Goal: Task Accomplishment & Management: Manage account settings

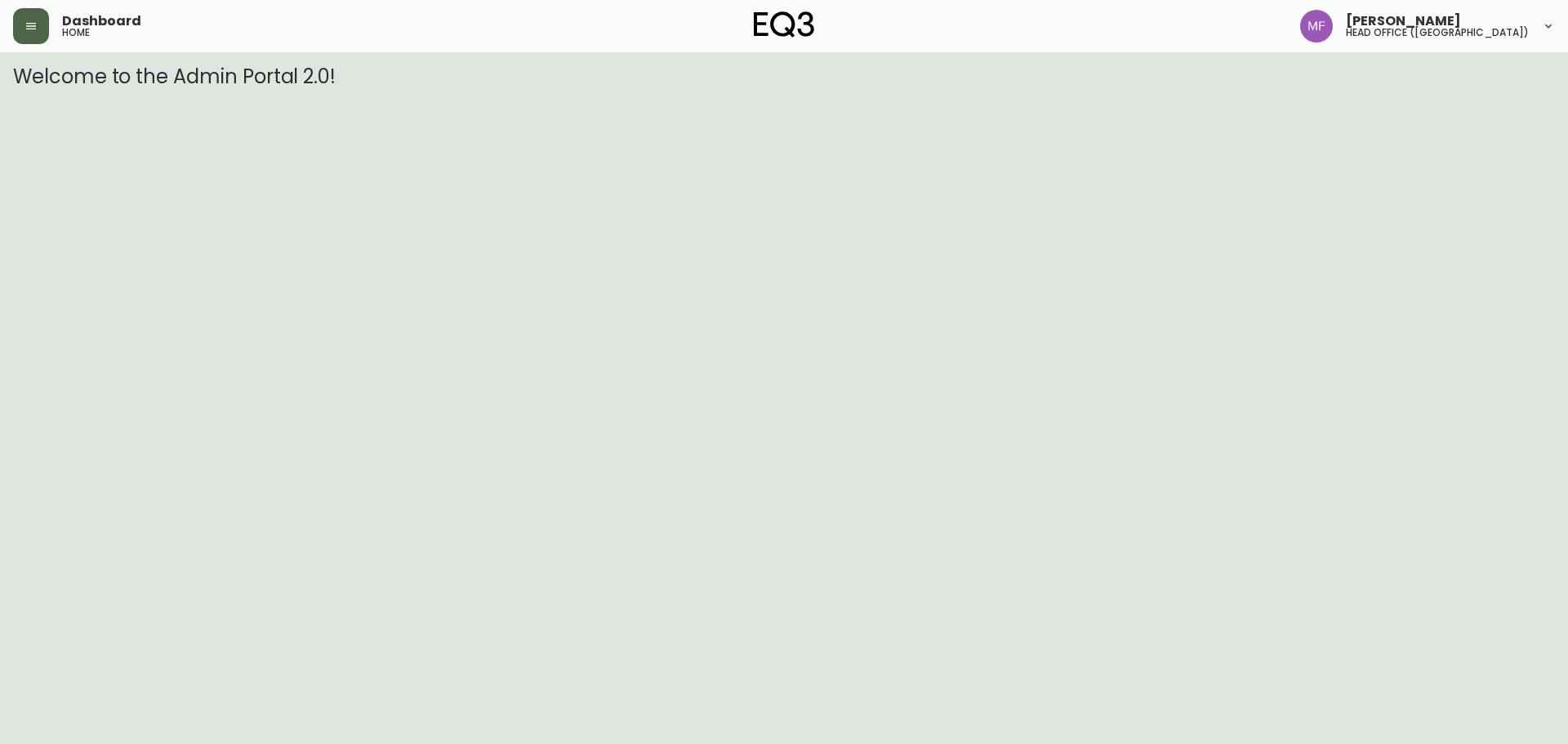
click at [38, 28] on button "button" at bounding box center [31, 26] width 36 height 36
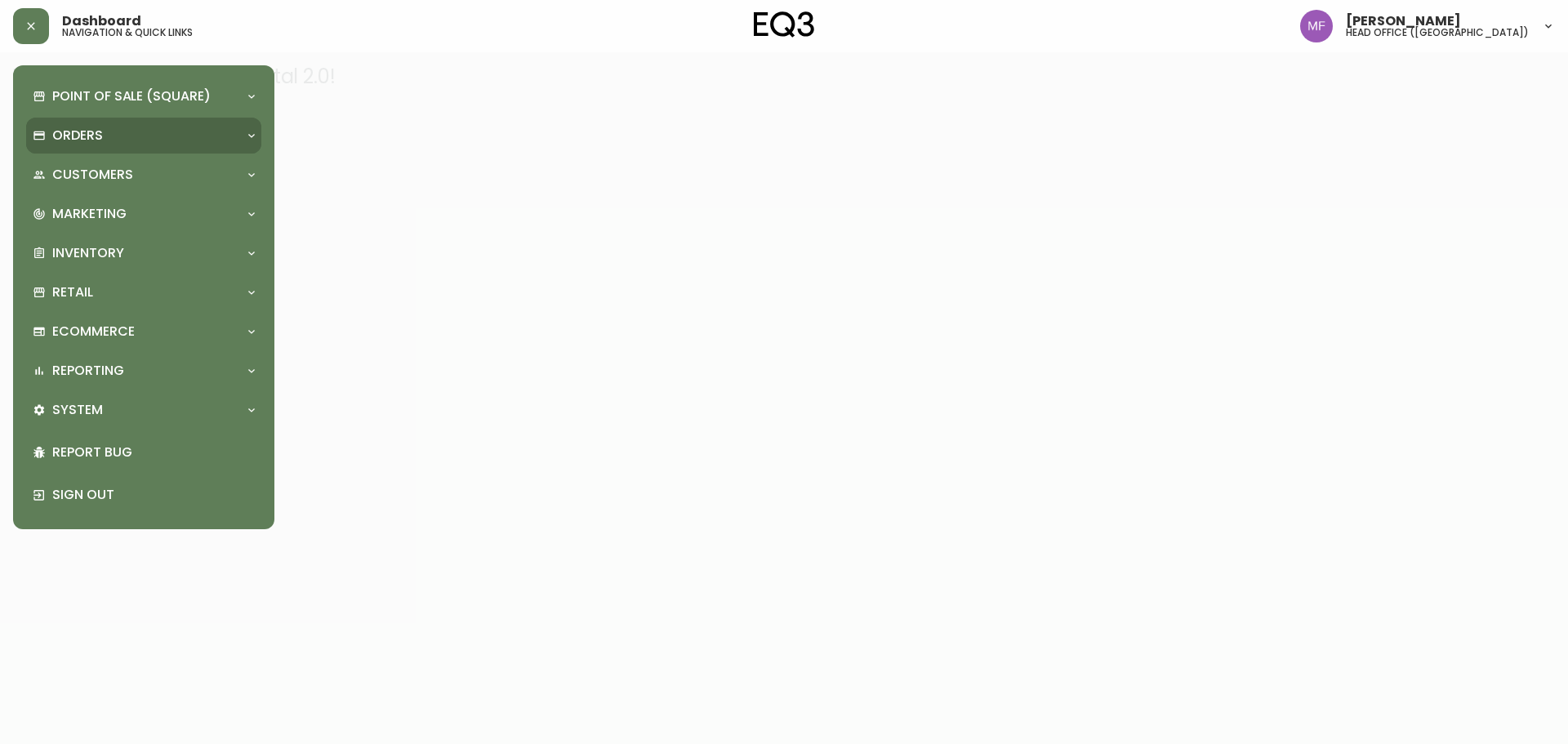
click at [118, 133] on div "Orders" at bounding box center [136, 136] width 206 height 18
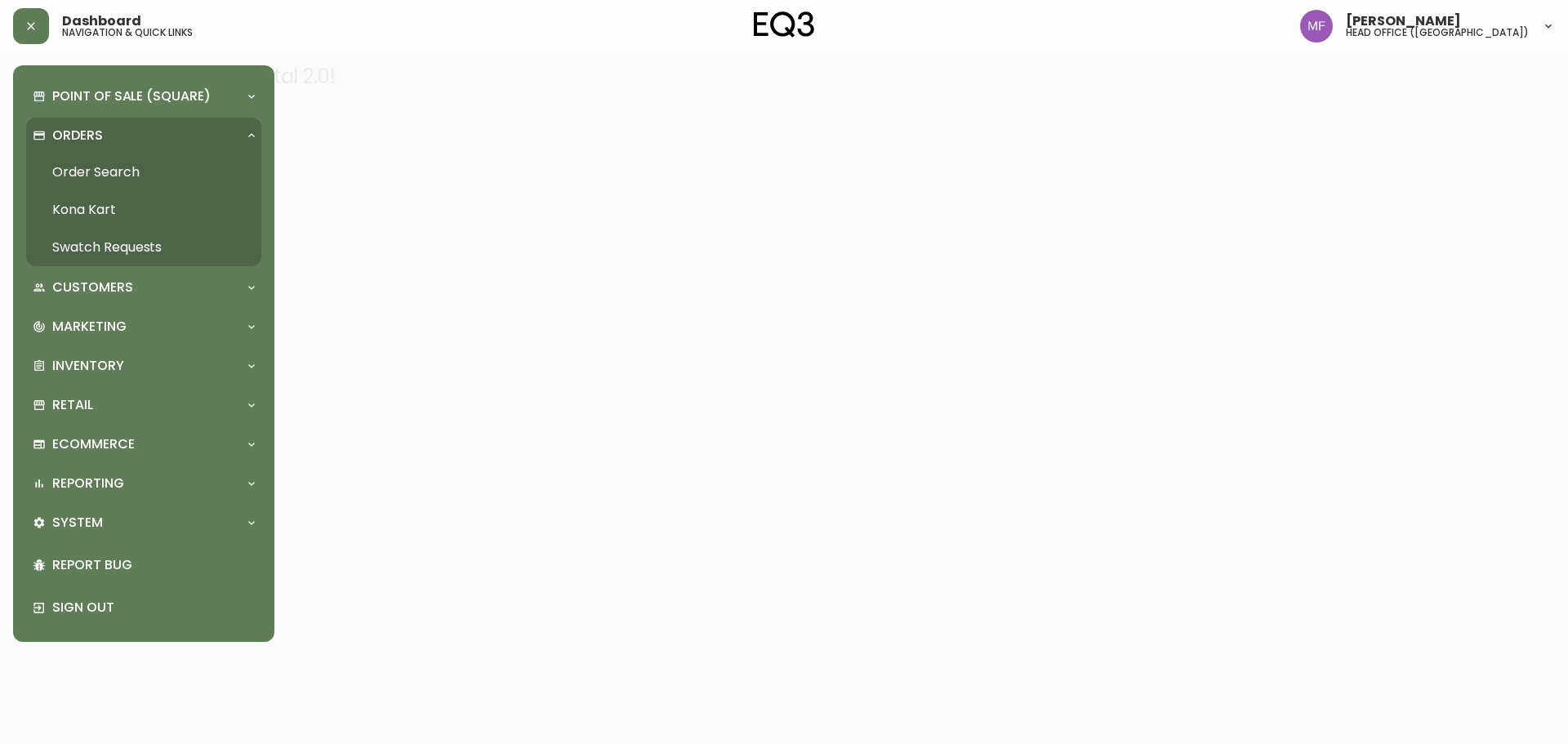
click at [93, 178] on link "Order Search" at bounding box center [143, 173] width 235 height 38
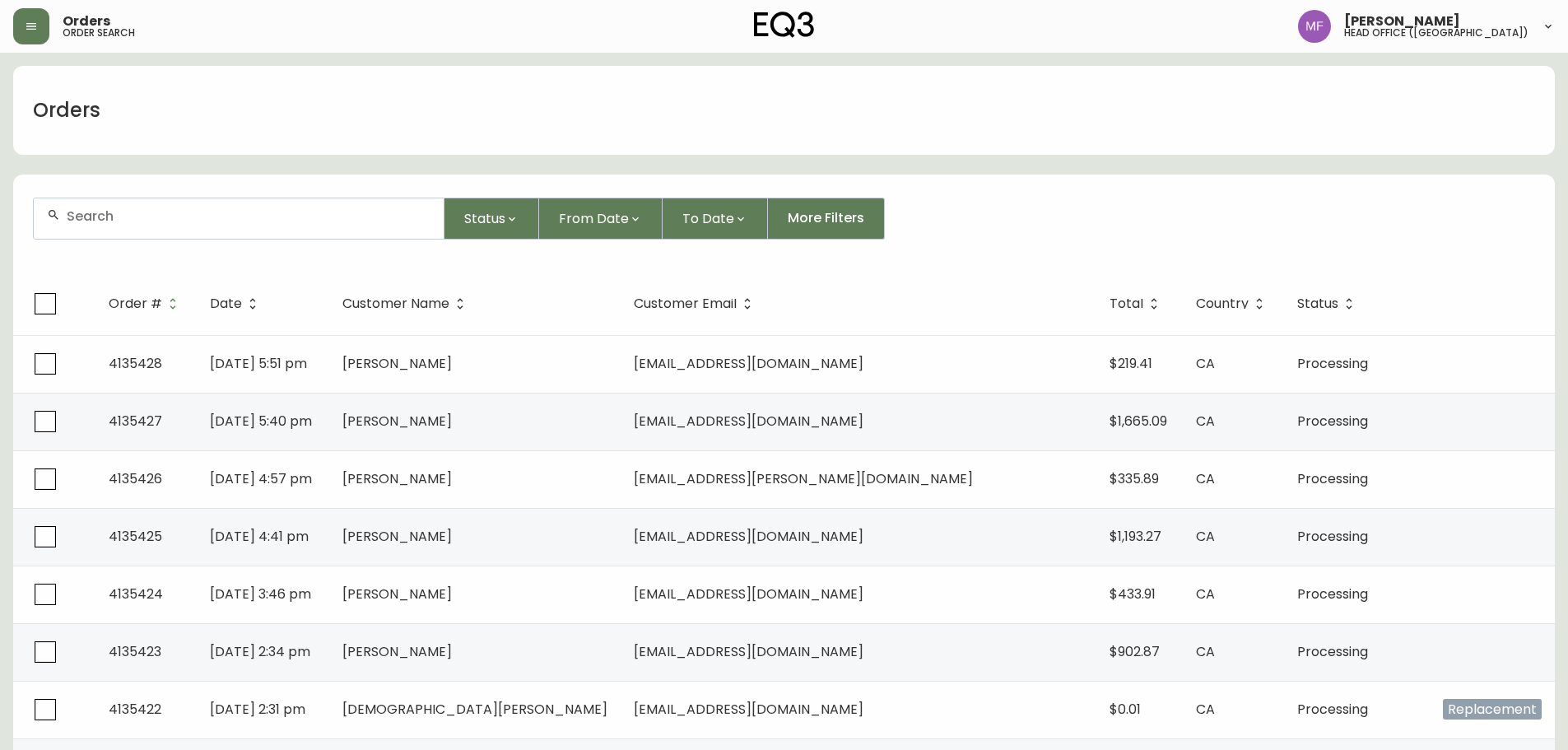
click at [299, 229] on div at bounding box center [238, 219] width 410 height 40
click at [235, 224] on div at bounding box center [238, 219] width 410 height 40
paste input "4134355"
type input "4134355"
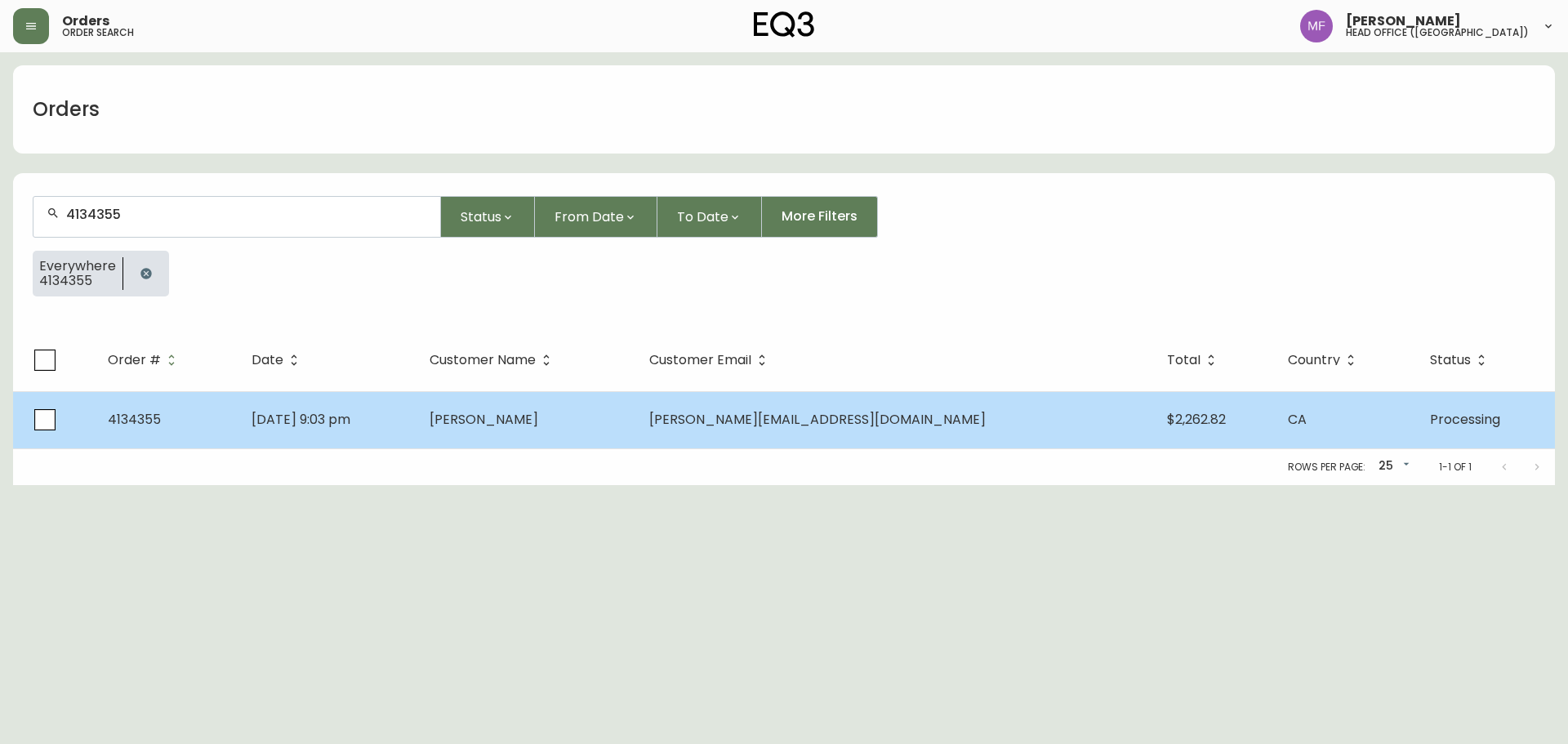
click at [635, 413] on td "Masoud Fatemi" at bounding box center [525, 420] width 219 height 57
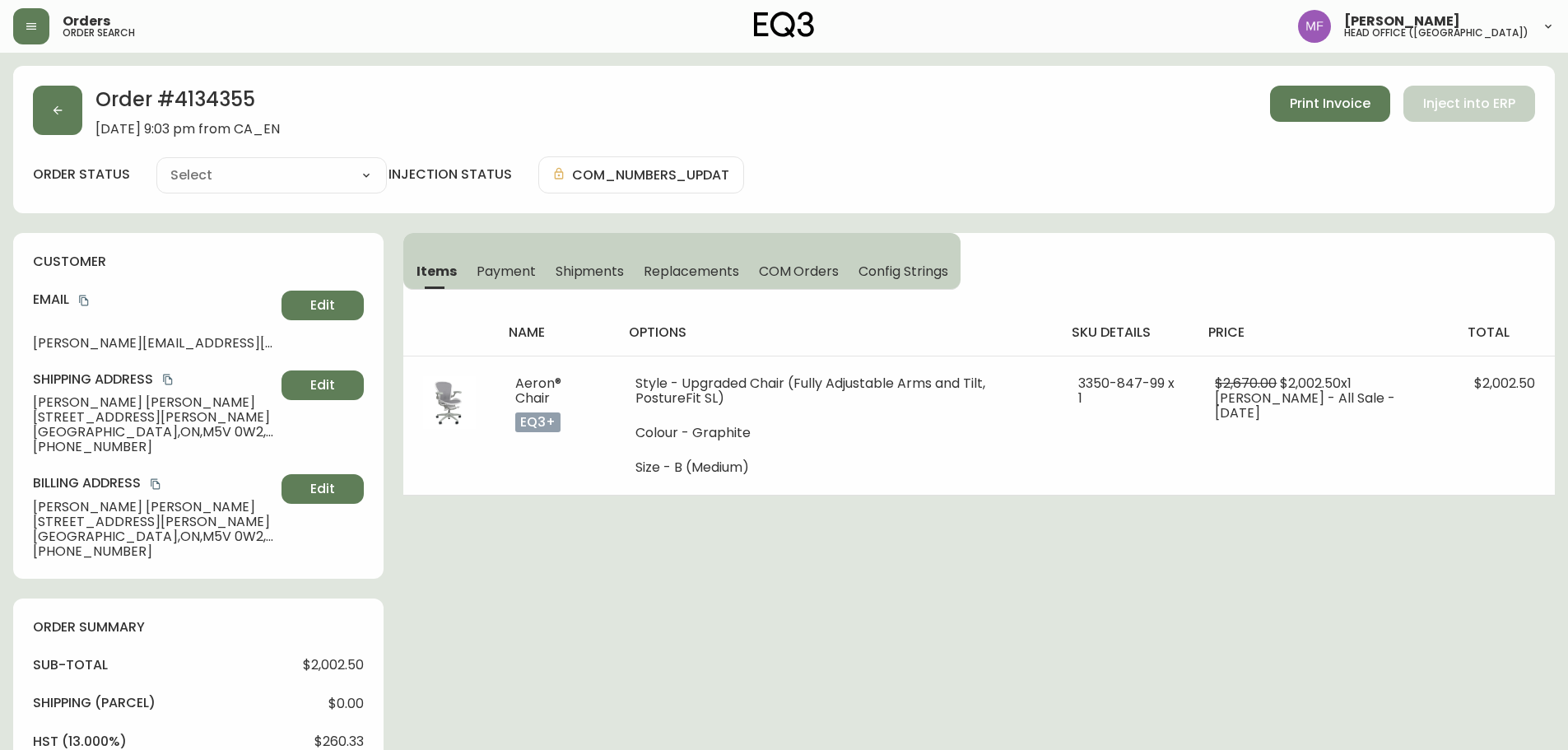
type input "Processing"
select select "PROCESSING"
click at [59, 97] on button "button" at bounding box center [58, 111] width 49 height 50
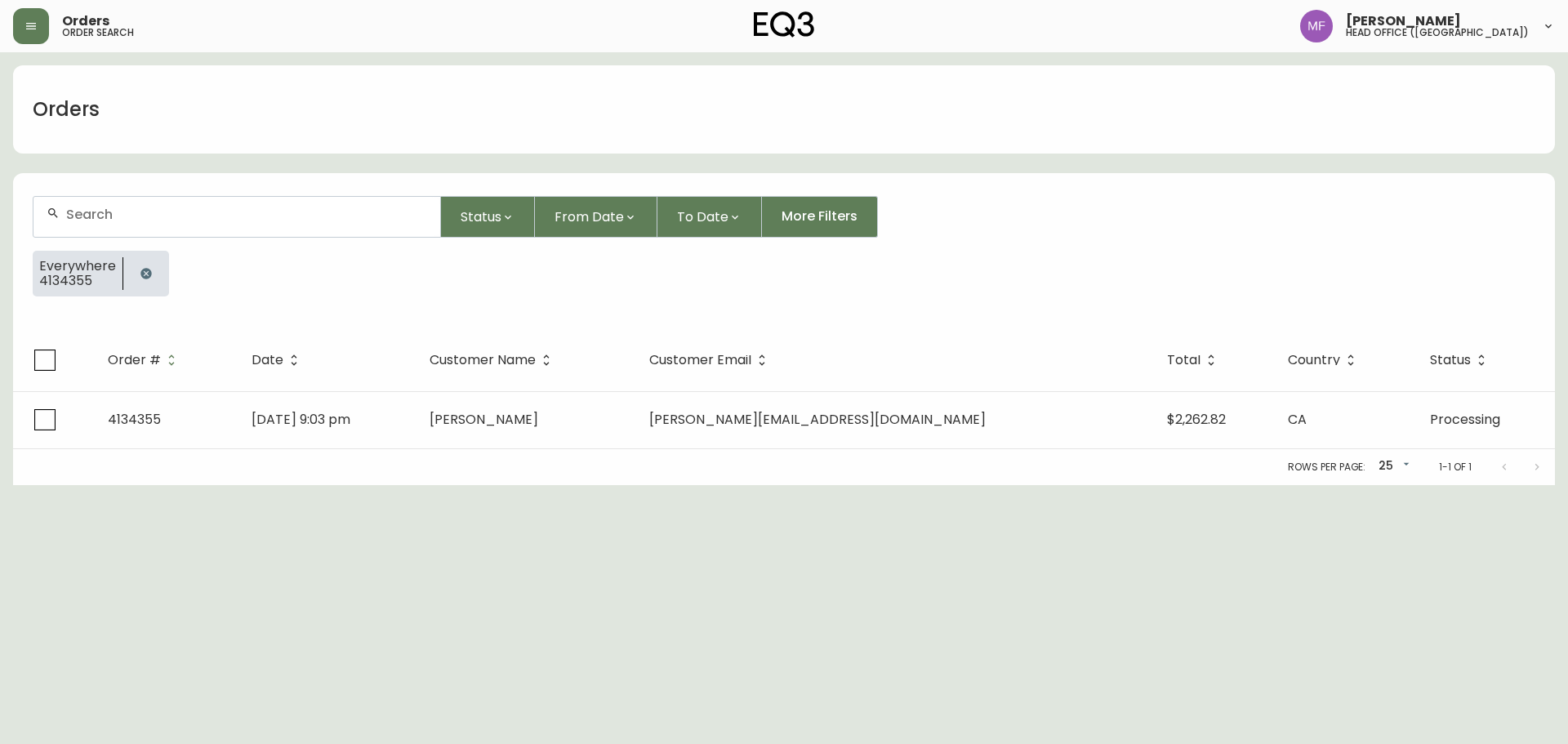
click at [142, 273] on icon "button" at bounding box center [146, 273] width 11 height 11
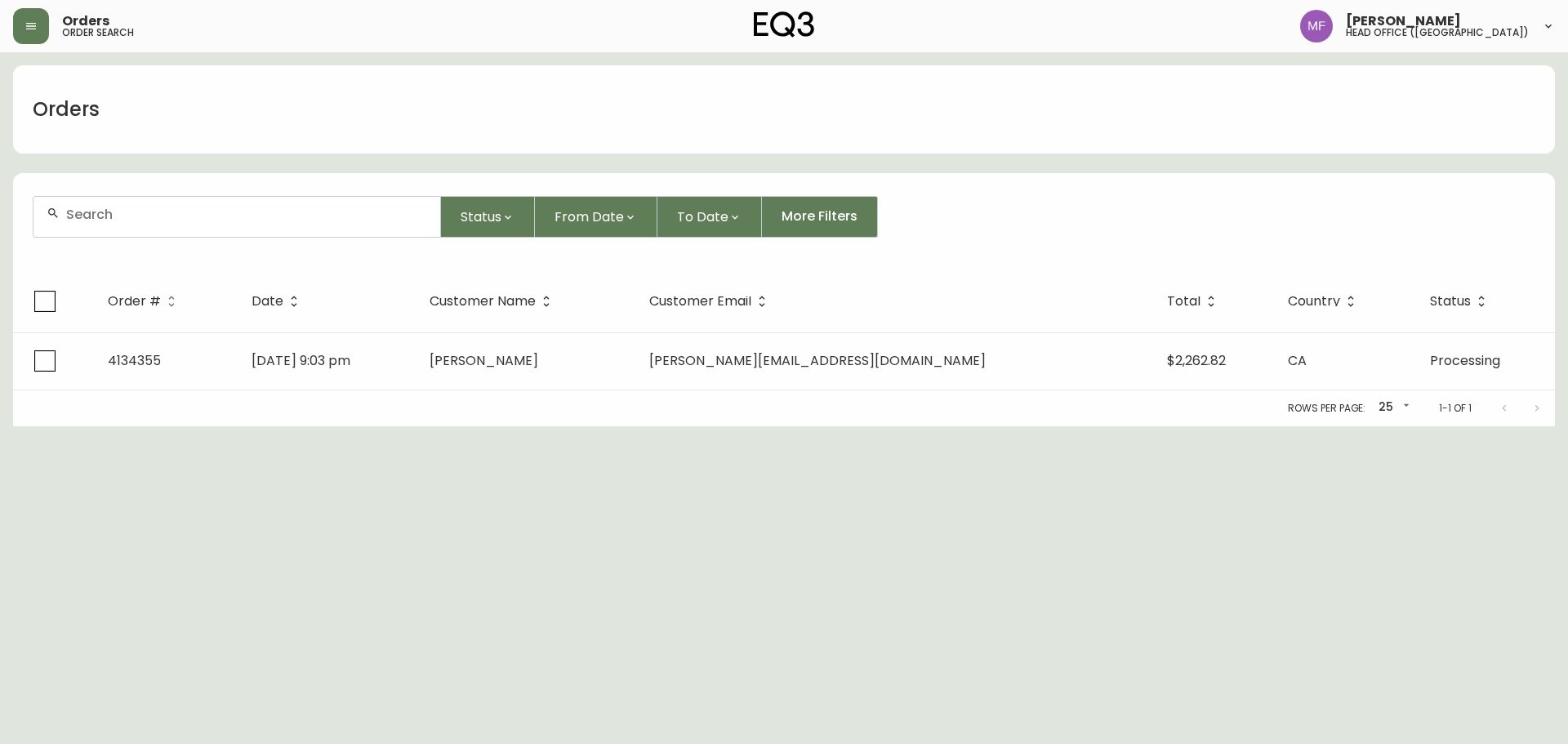
click at [146, 203] on div at bounding box center [237, 217] width 407 height 40
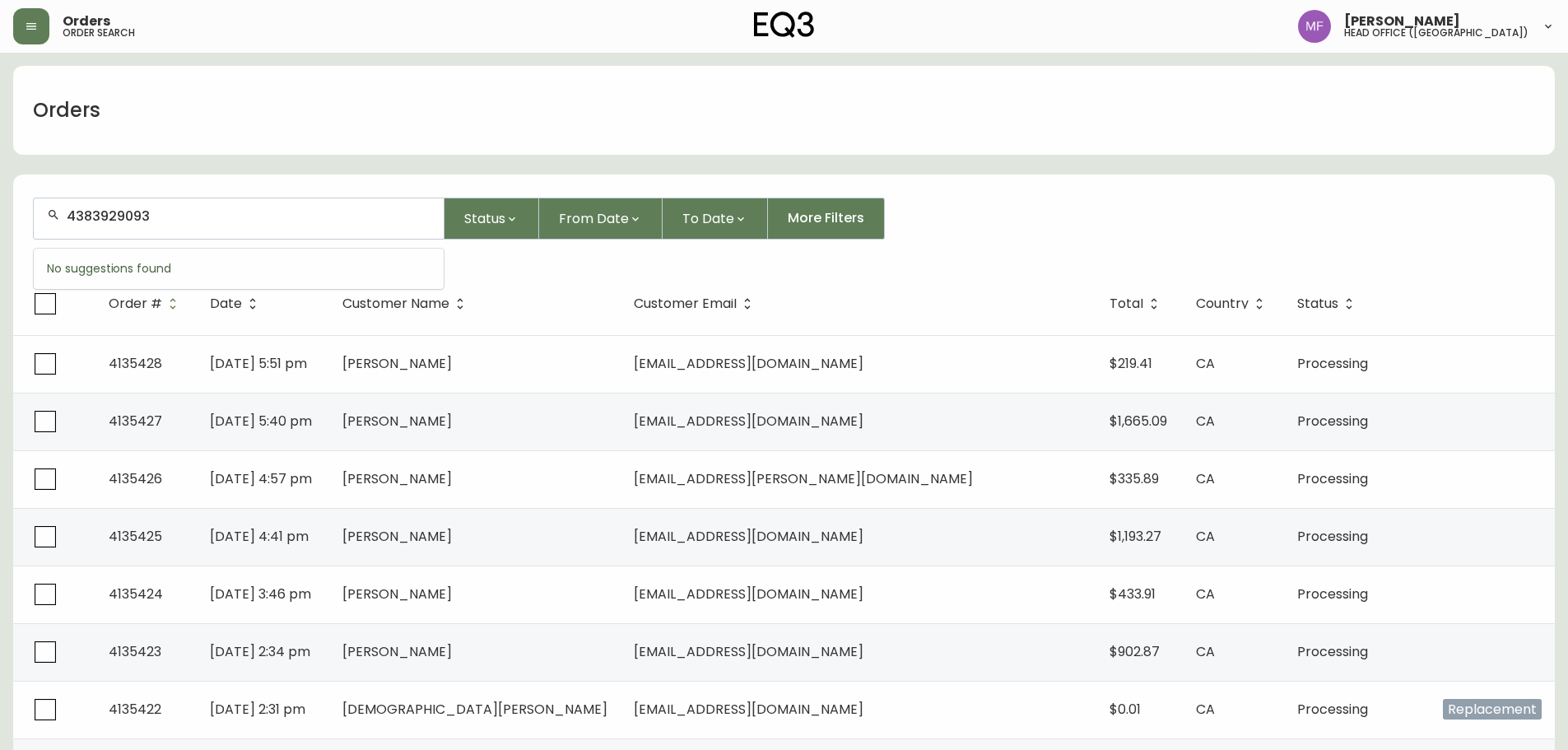
type input "4383929093"
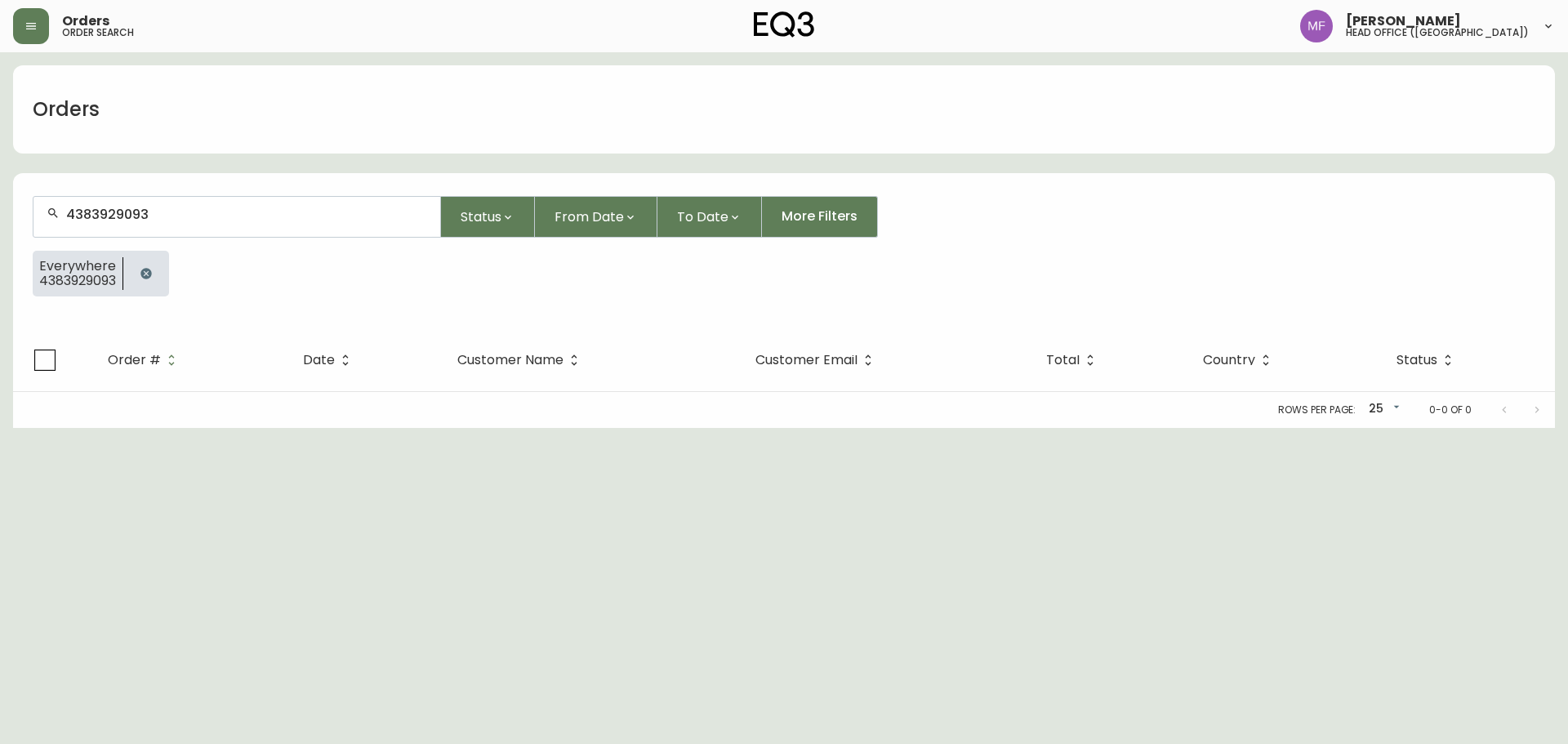
click at [153, 267] on icon "button" at bounding box center [146, 273] width 13 height 13
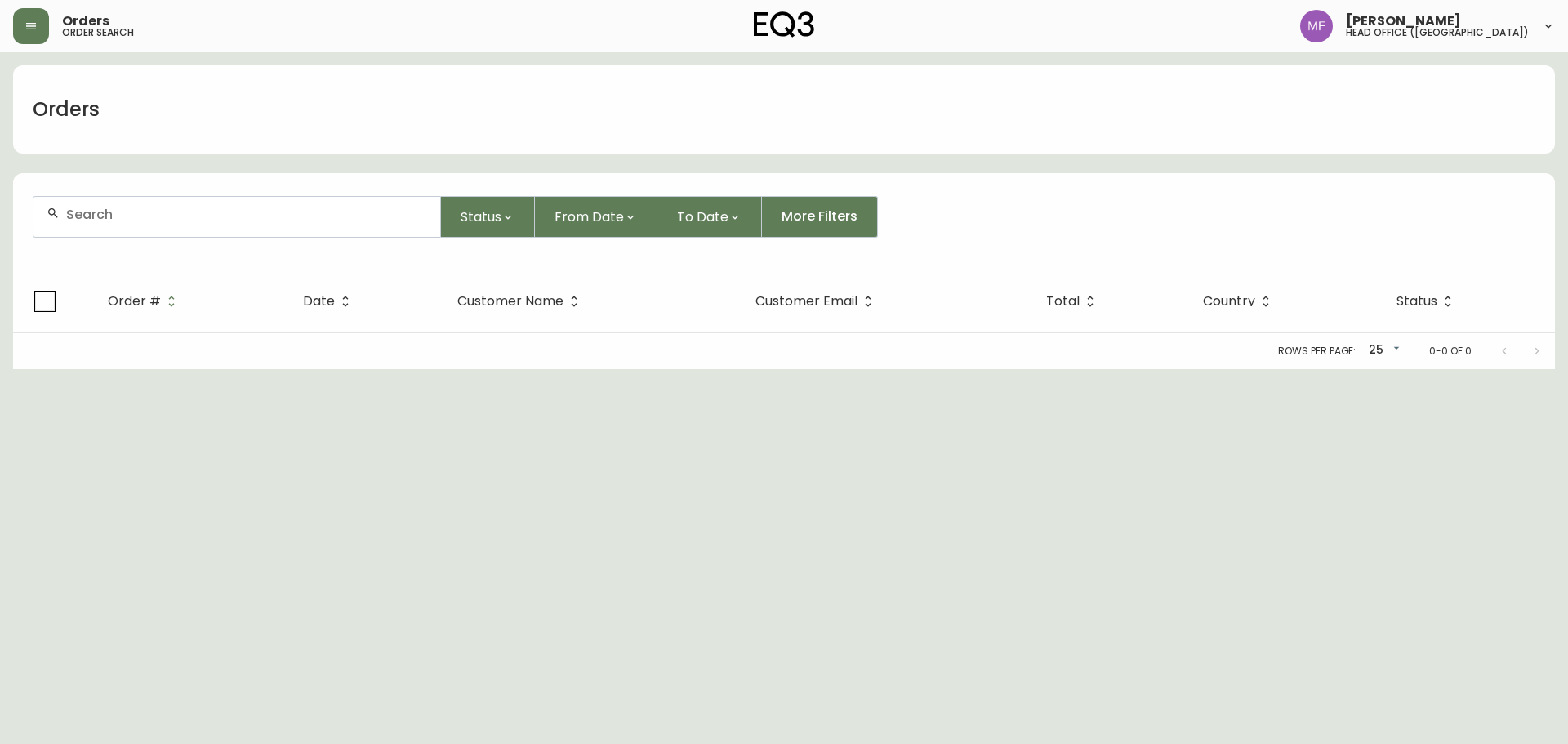
click at [139, 229] on div at bounding box center [237, 217] width 407 height 40
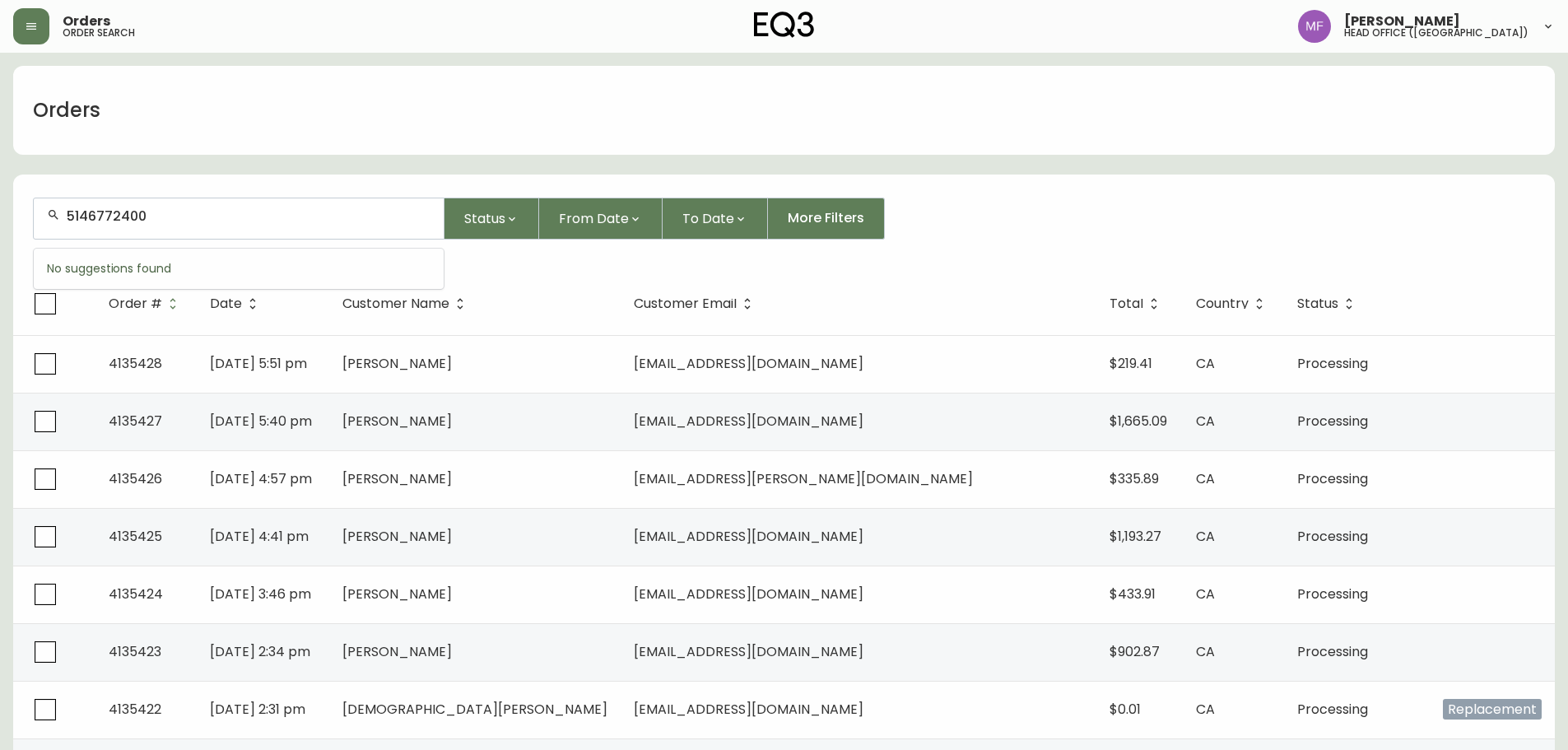
type input "5146772400"
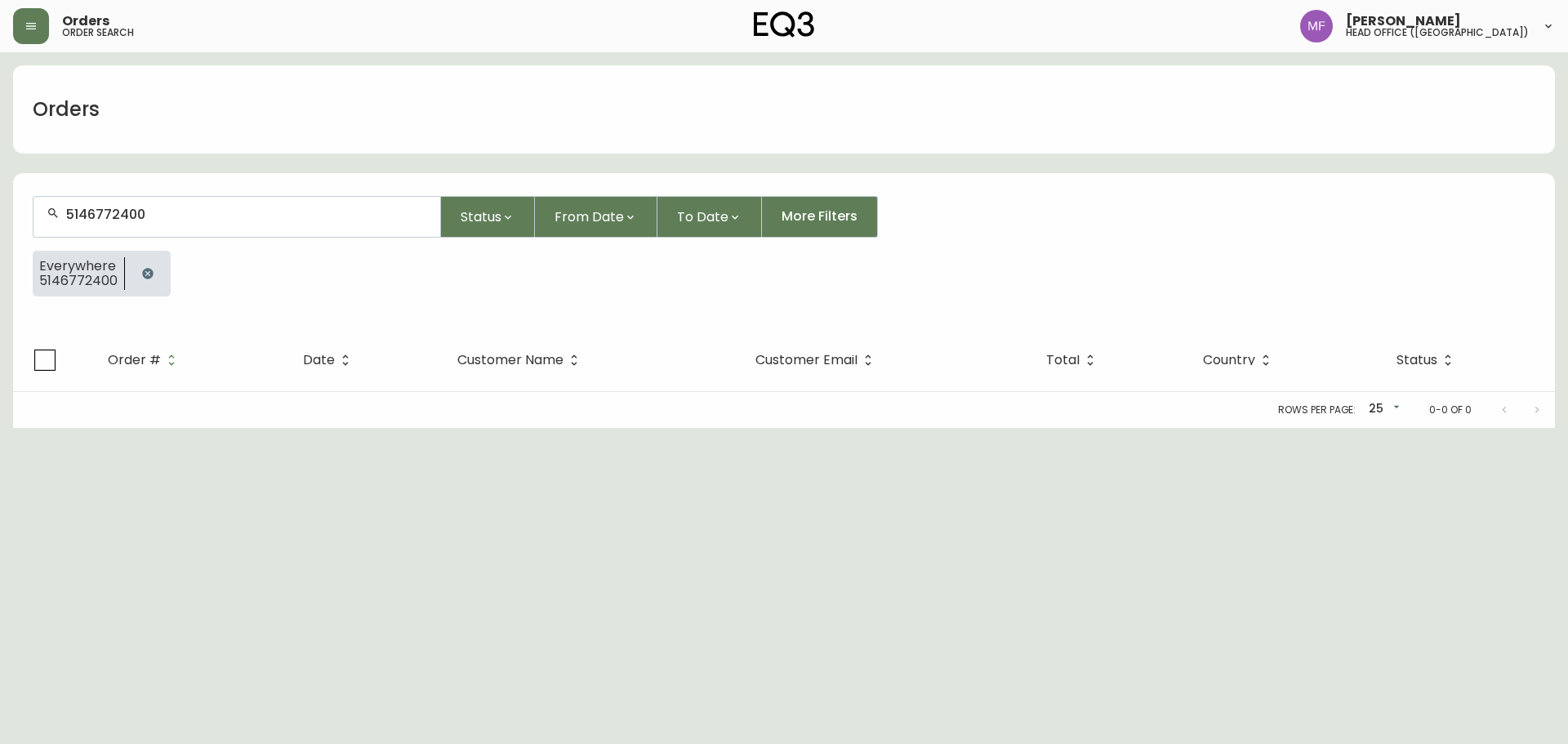
click at [146, 269] on icon "button" at bounding box center [147, 273] width 11 height 11
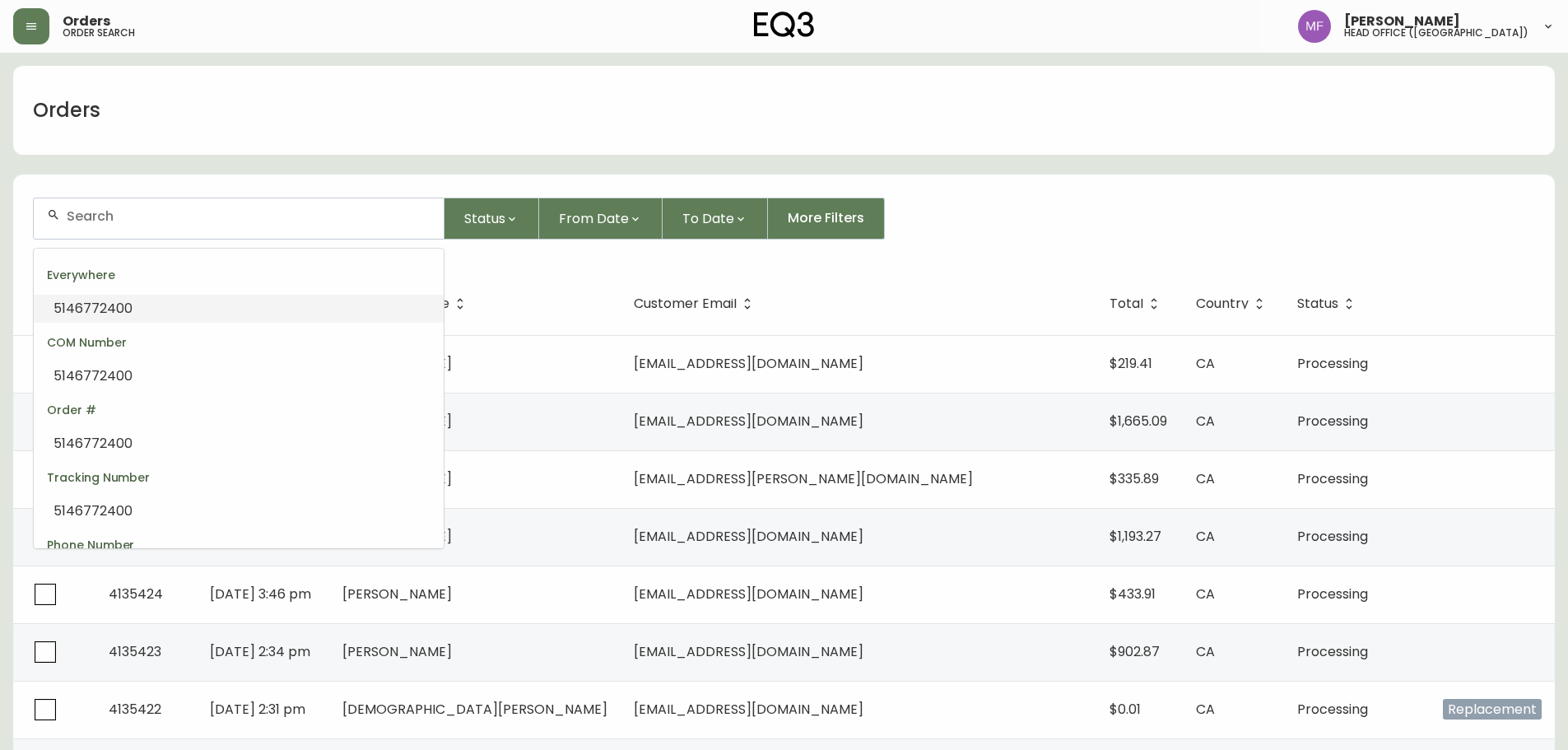
click at [73, 215] on input "text" at bounding box center [248, 216] width 364 height 16
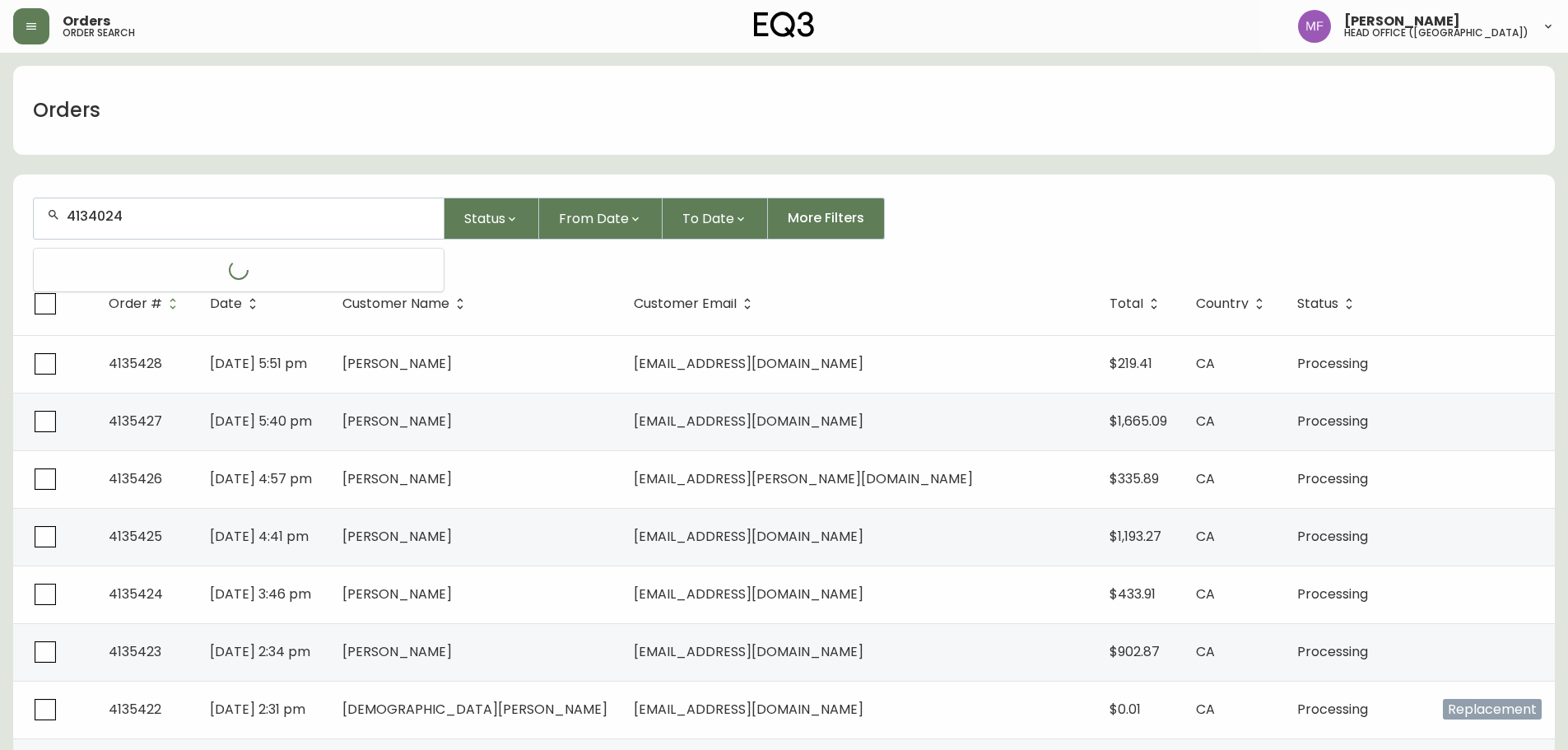
type input "4134024"
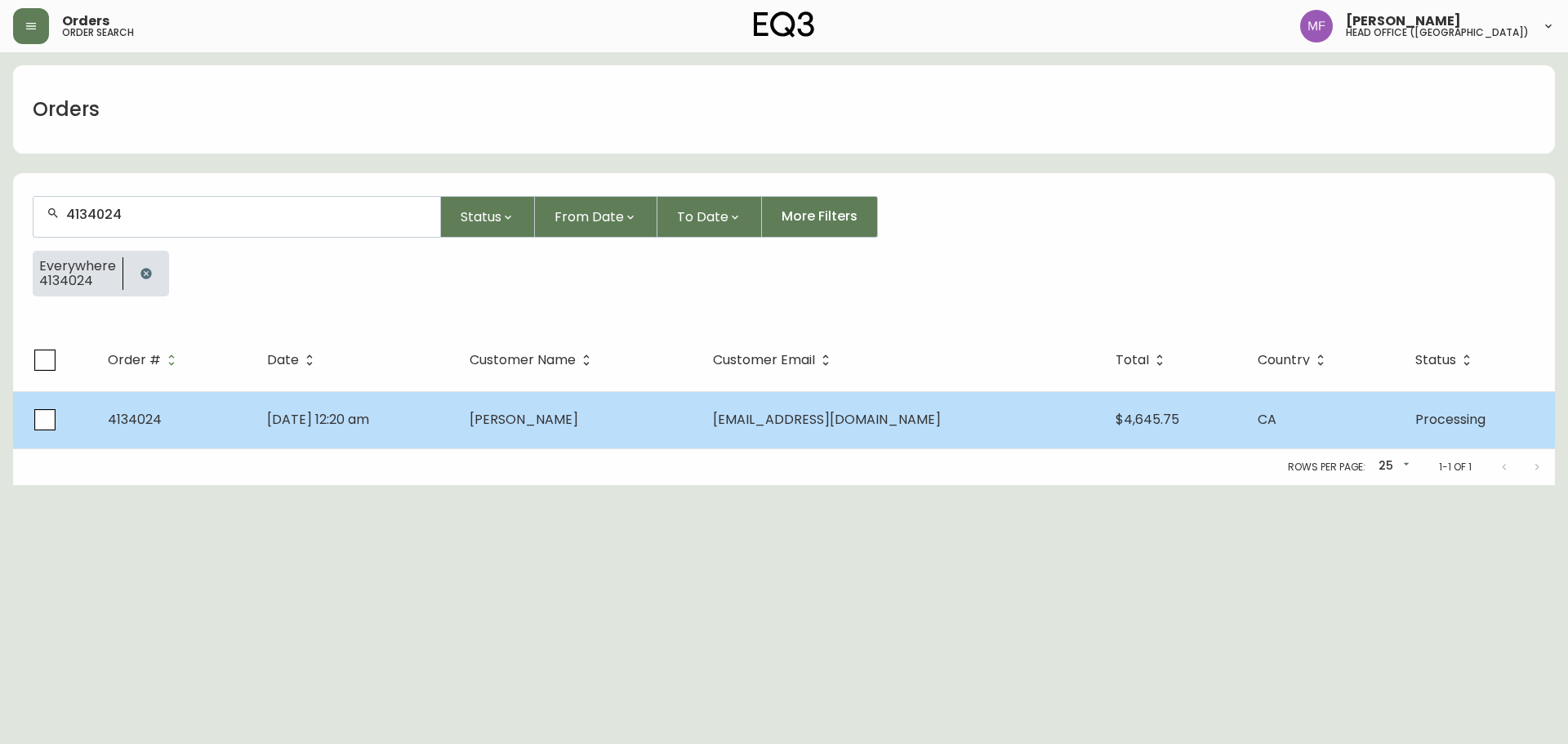
click at [700, 411] on td "Heather Natour" at bounding box center [578, 420] width 243 height 57
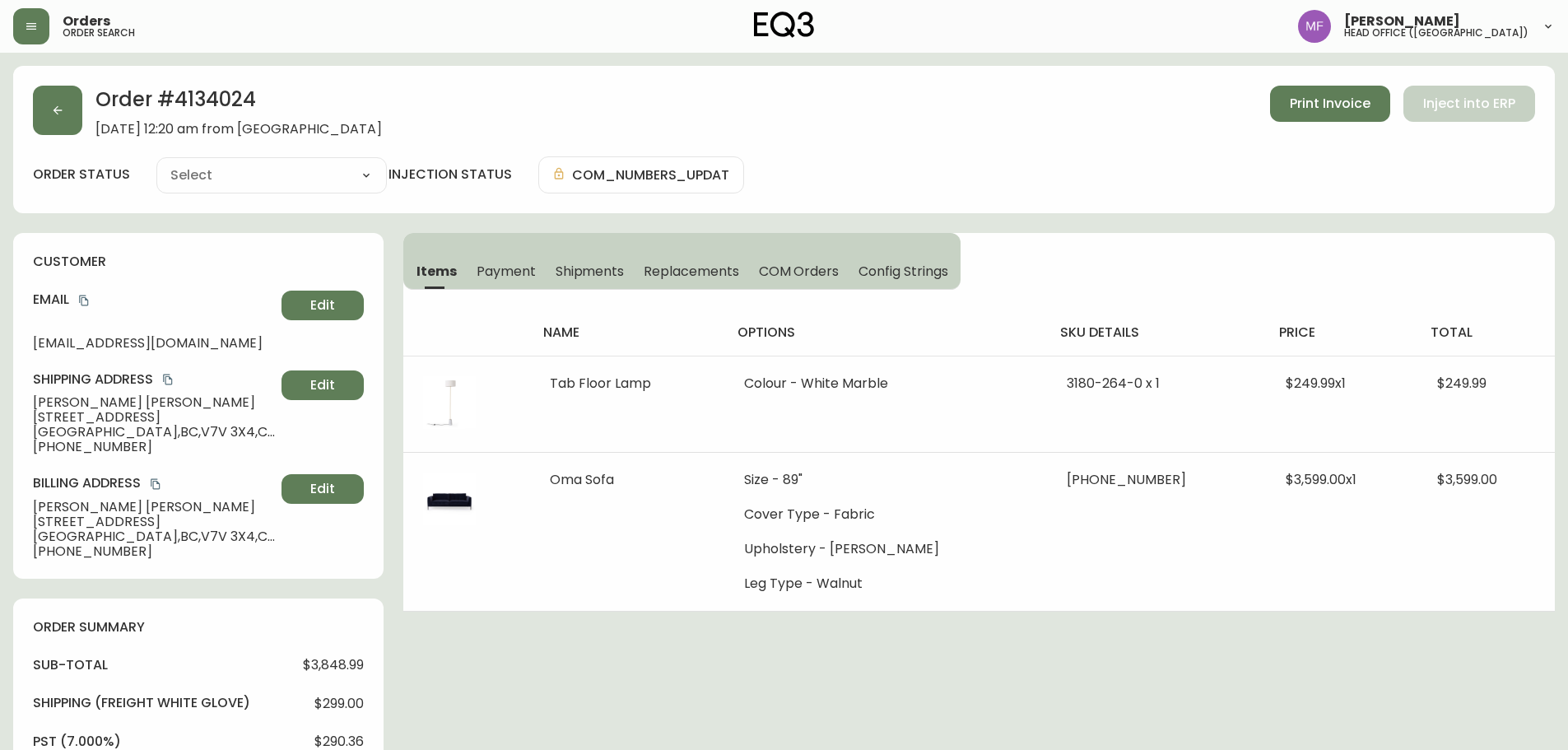
type input "Processing"
select select "PROCESSING"
click at [47, 115] on button "button" at bounding box center [58, 111] width 49 height 50
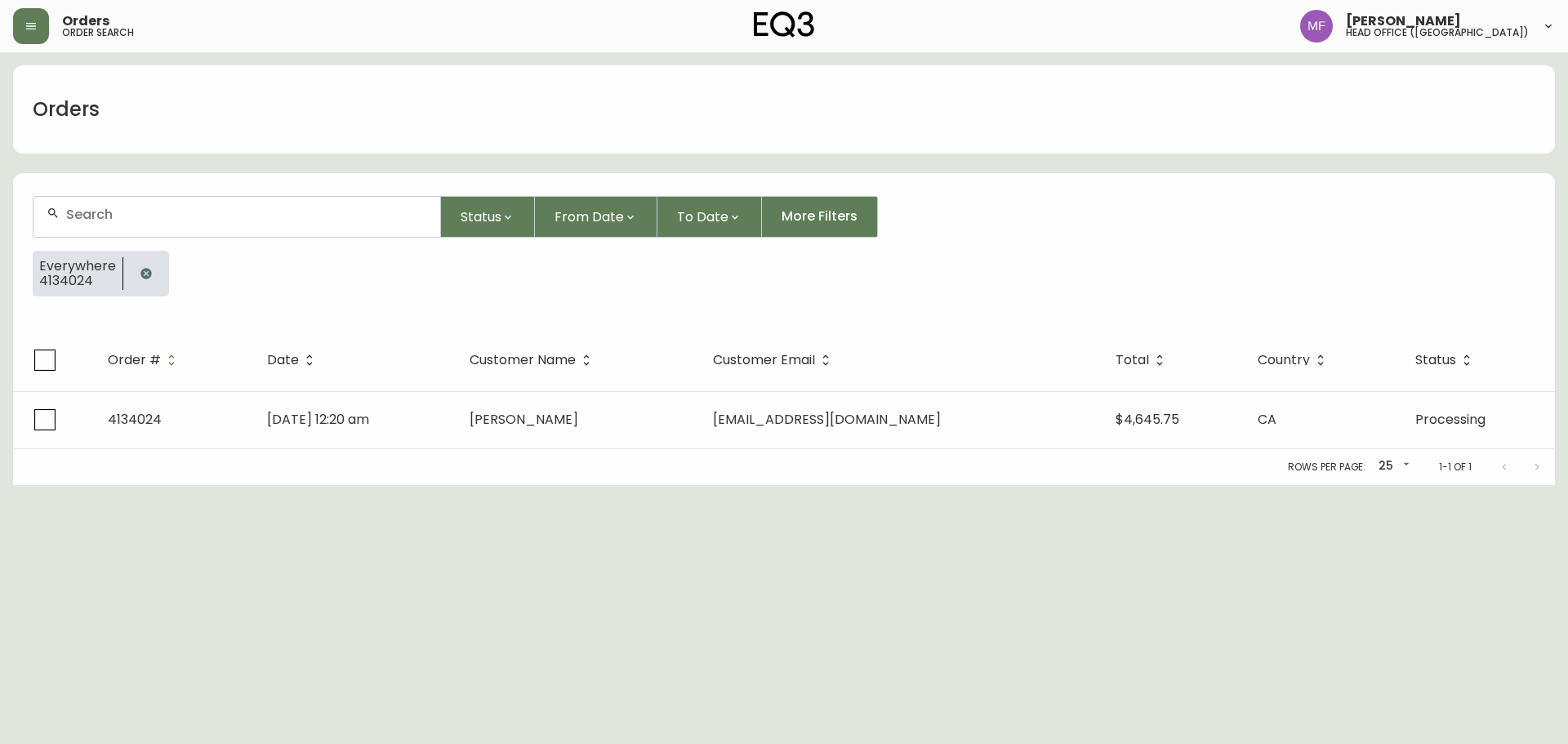
click at [145, 278] on icon "button" at bounding box center [146, 273] width 11 height 11
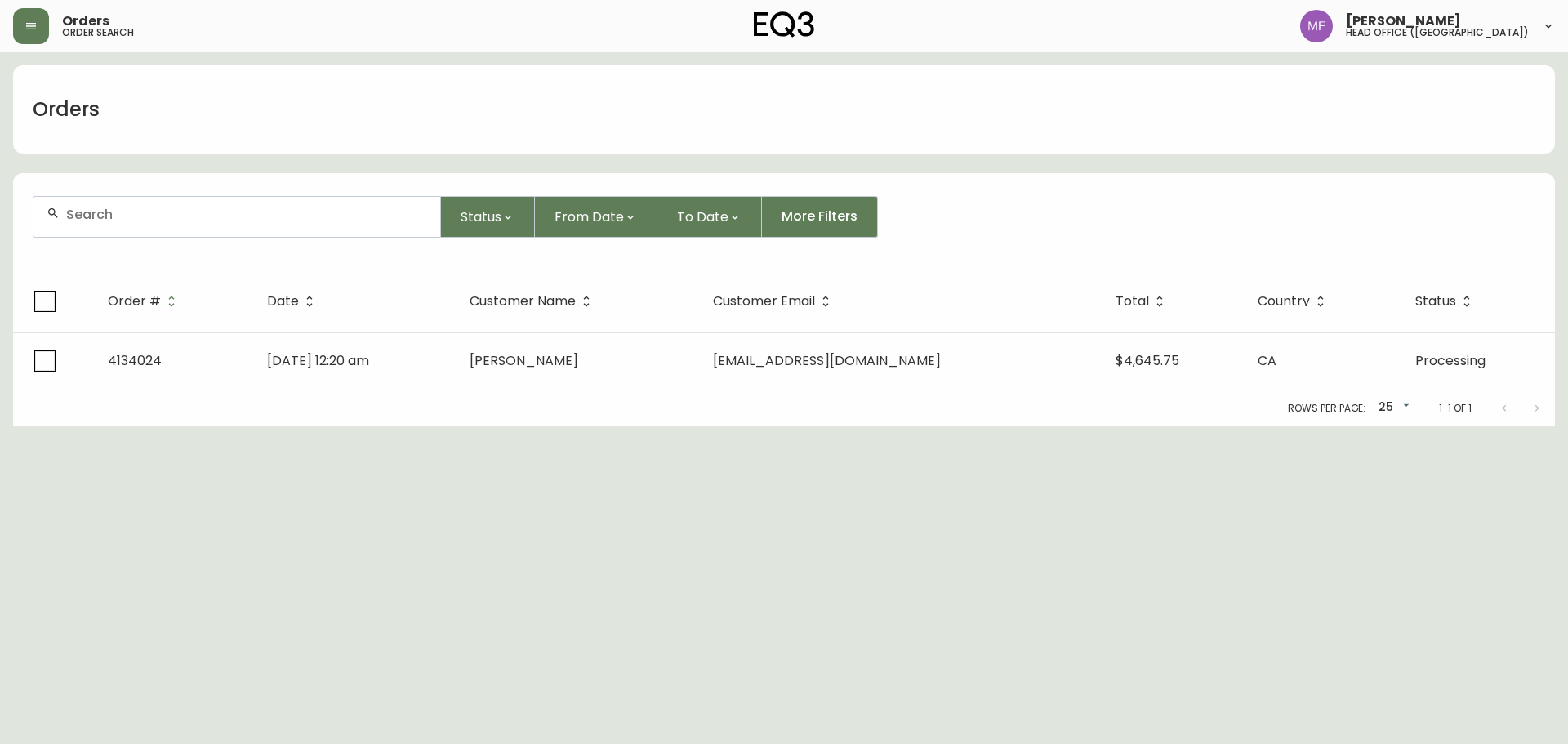
click at [145, 228] on div at bounding box center [237, 217] width 407 height 40
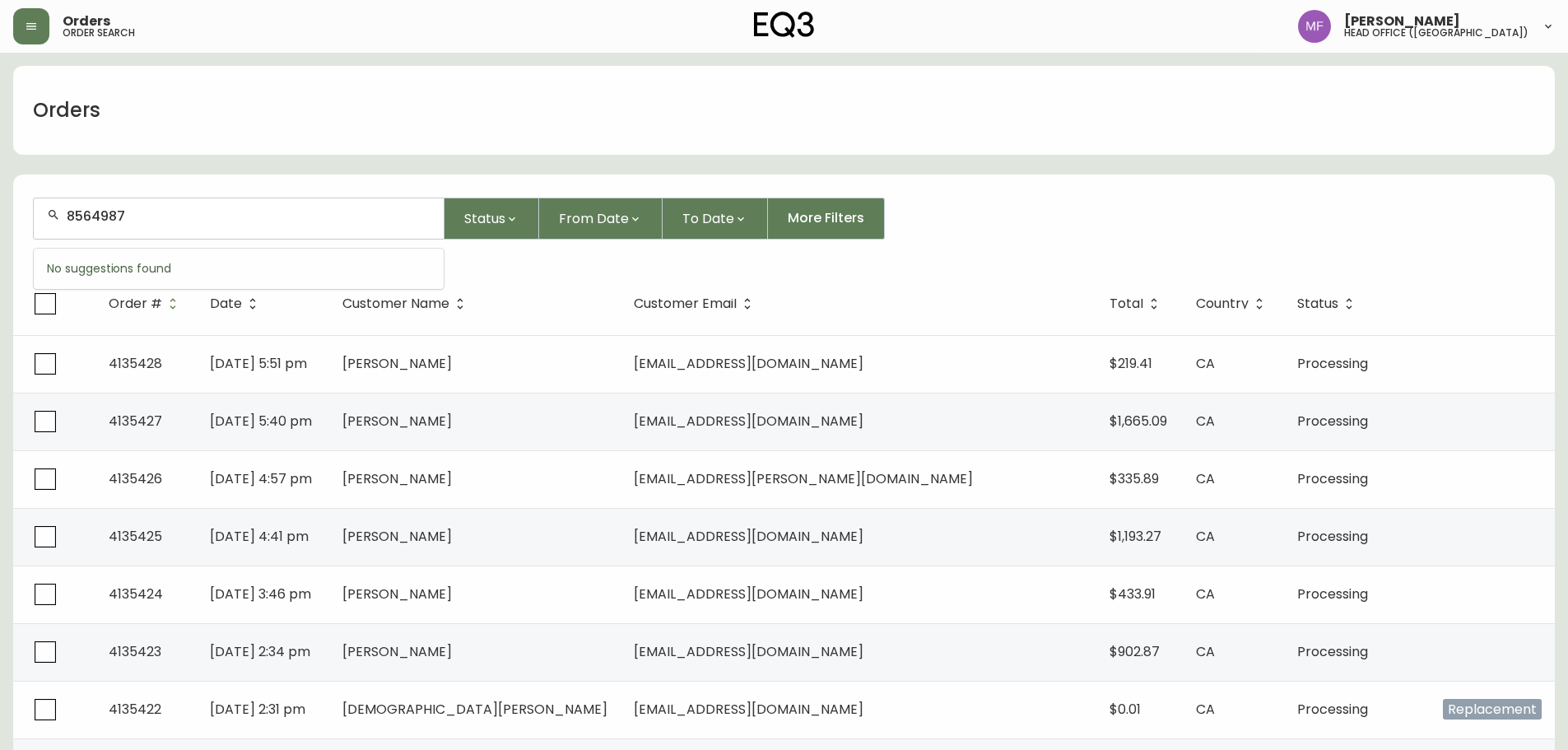
type input "8564987"
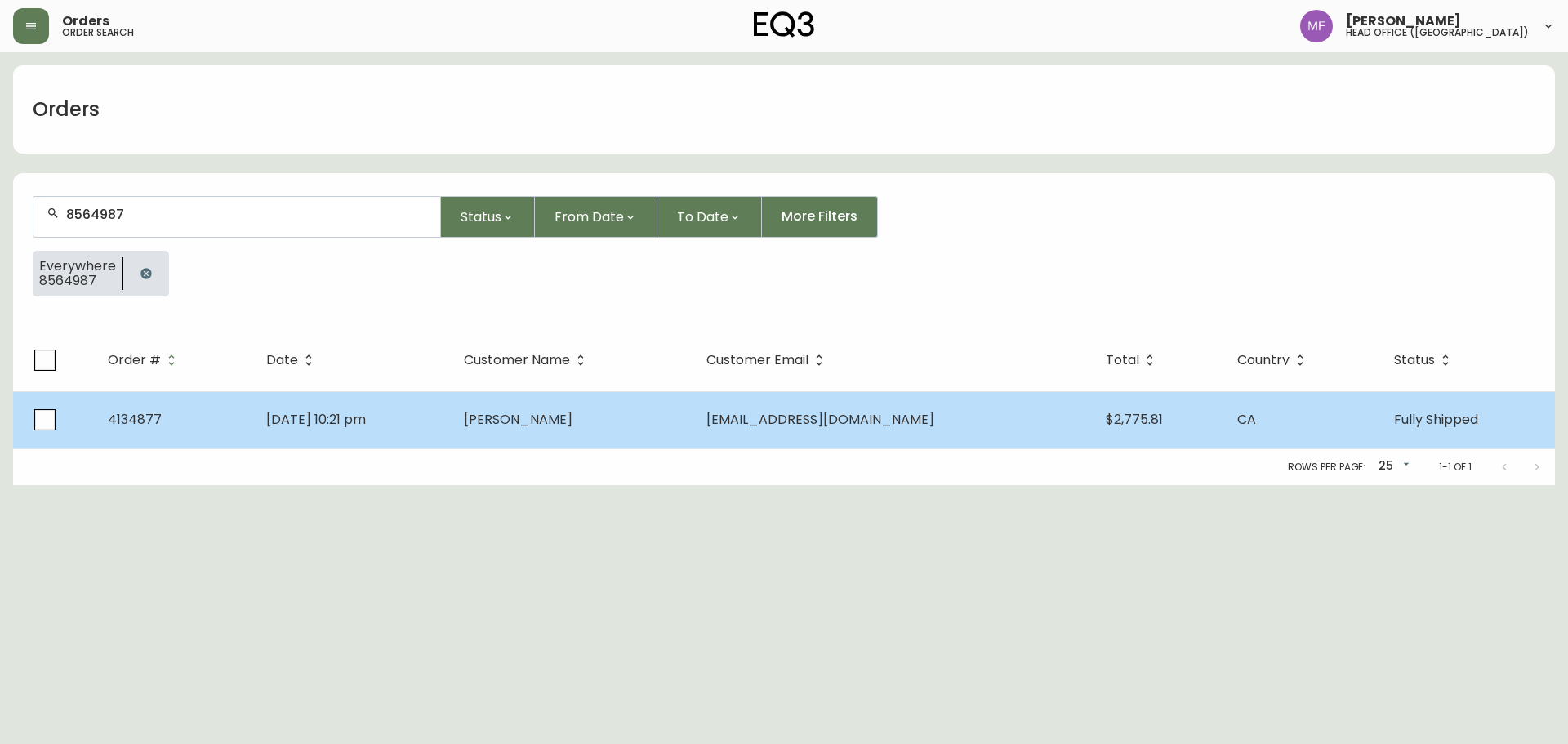
click at [846, 430] on td "michaelyapp9@gmail.com" at bounding box center [893, 420] width 400 height 57
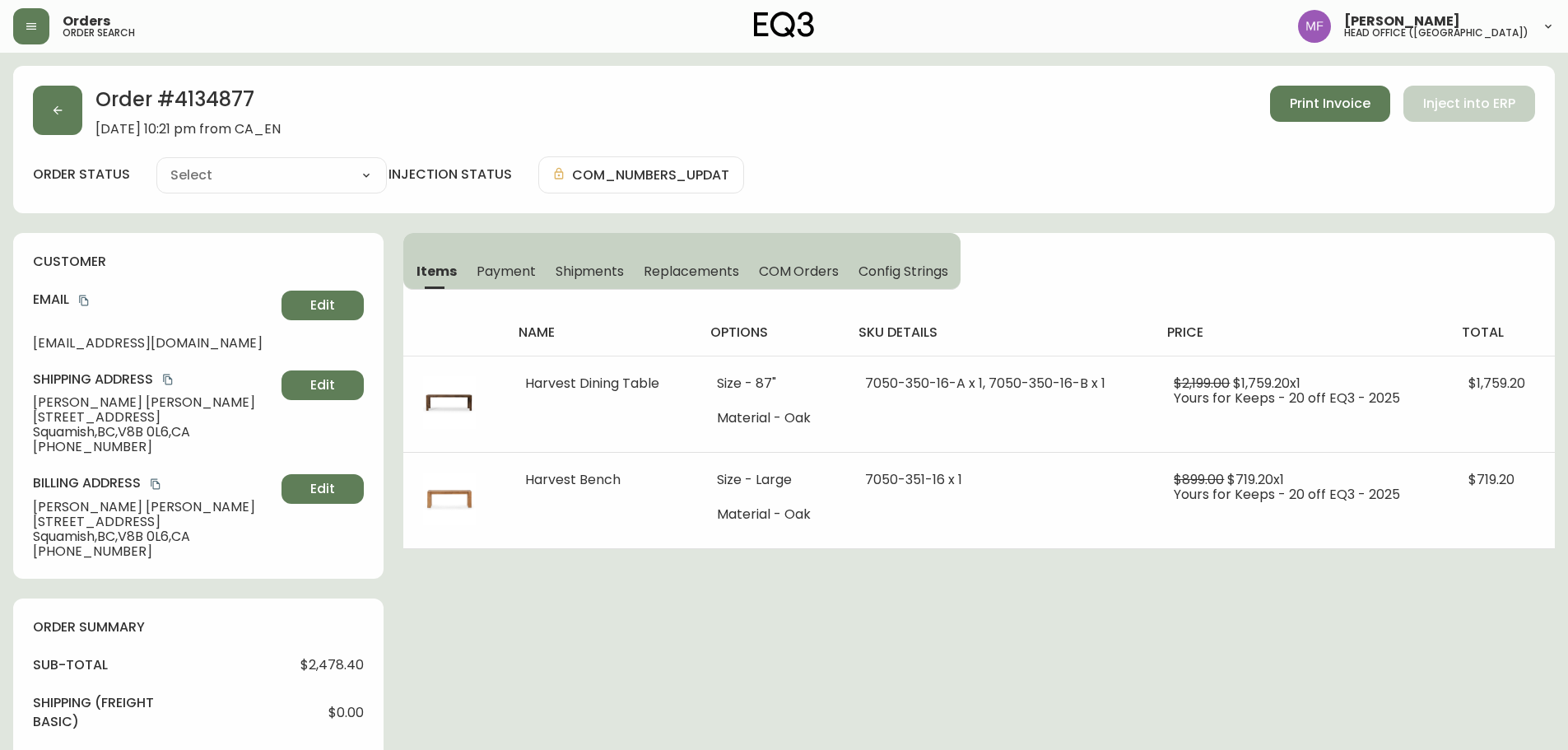
type input "Fully Shipped"
select select "FULLY_SHIPPED"
click at [74, 130] on button "button" at bounding box center [58, 111] width 49 height 50
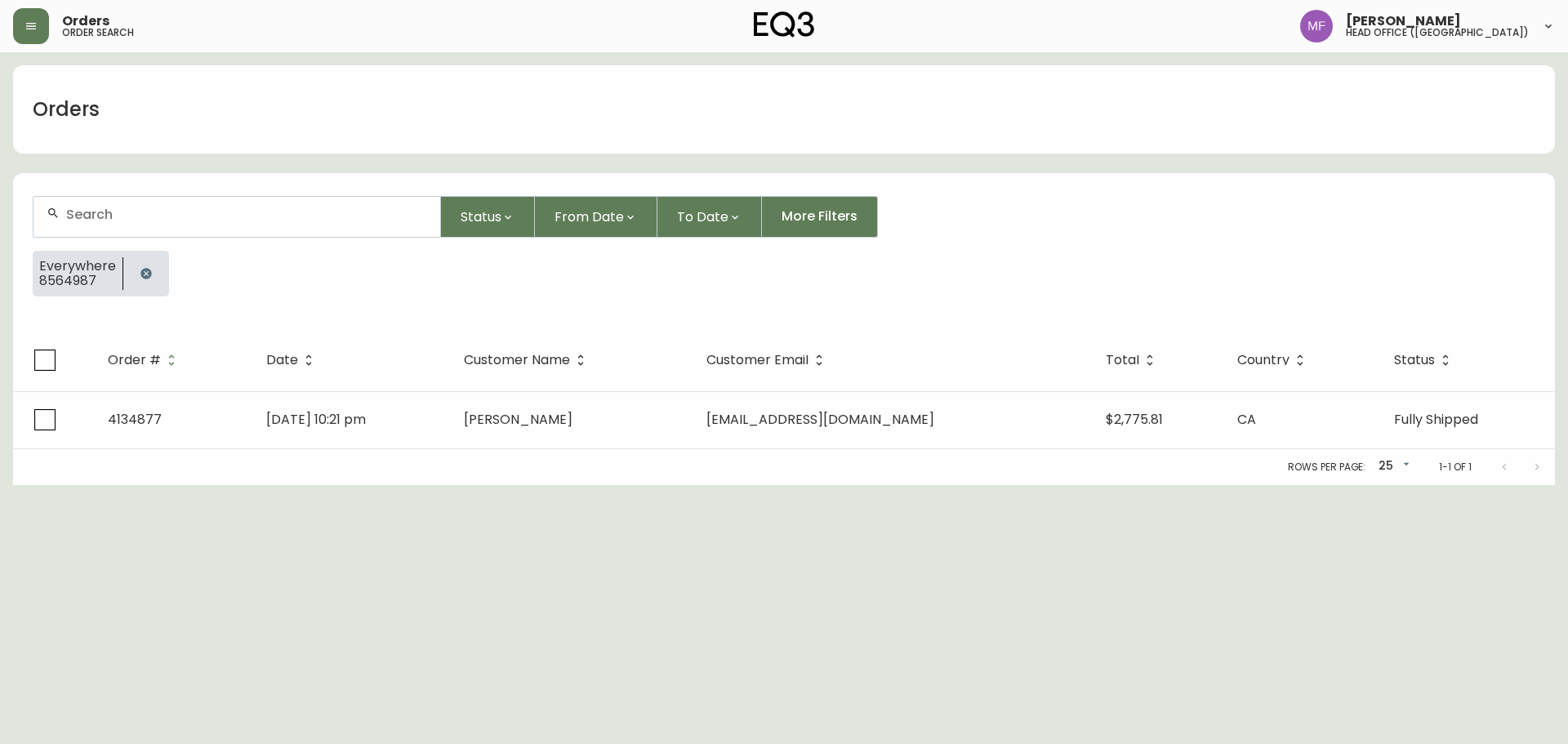
click at [139, 263] on button "button" at bounding box center [146, 273] width 33 height 33
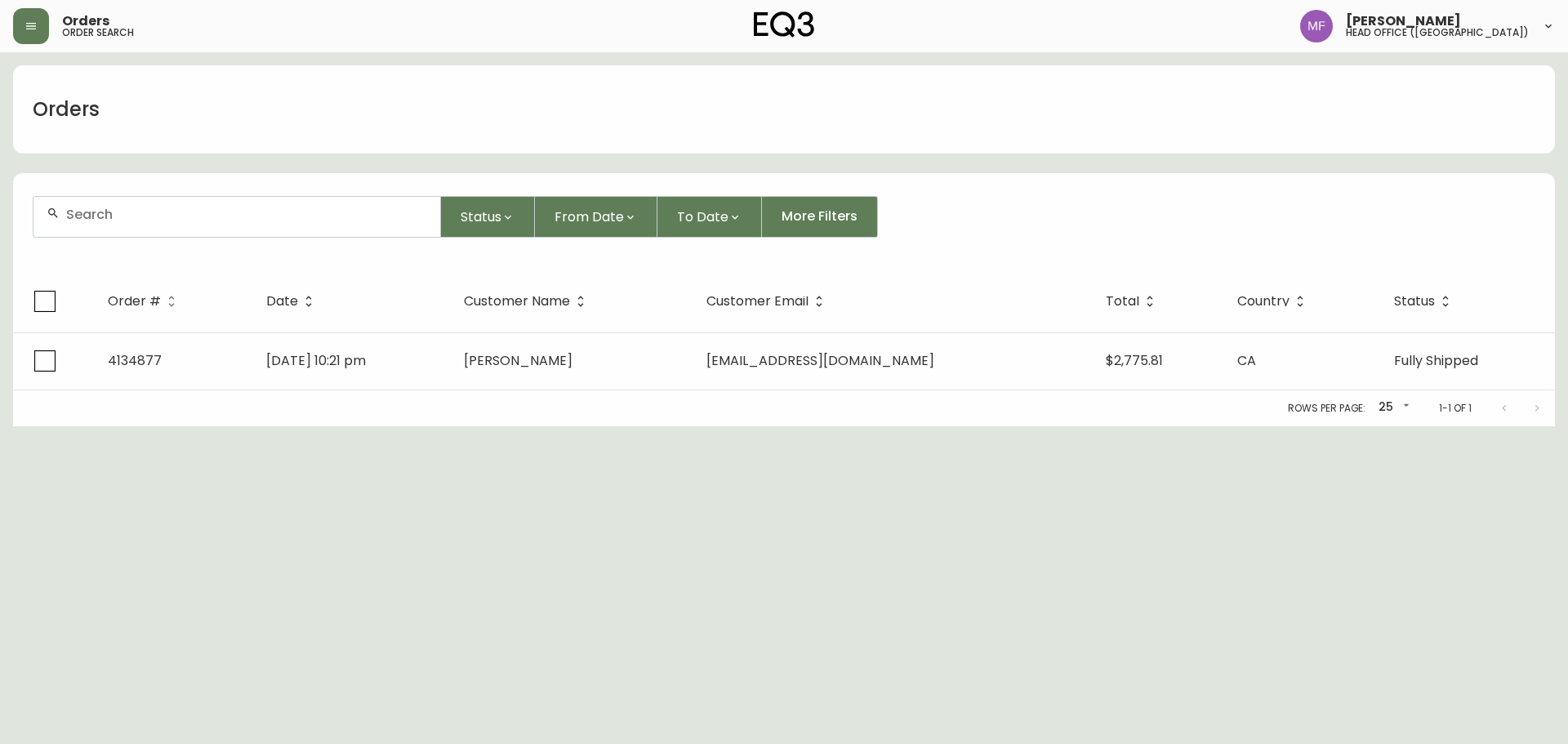
click at [134, 215] on input "text" at bounding box center [246, 214] width 361 height 16
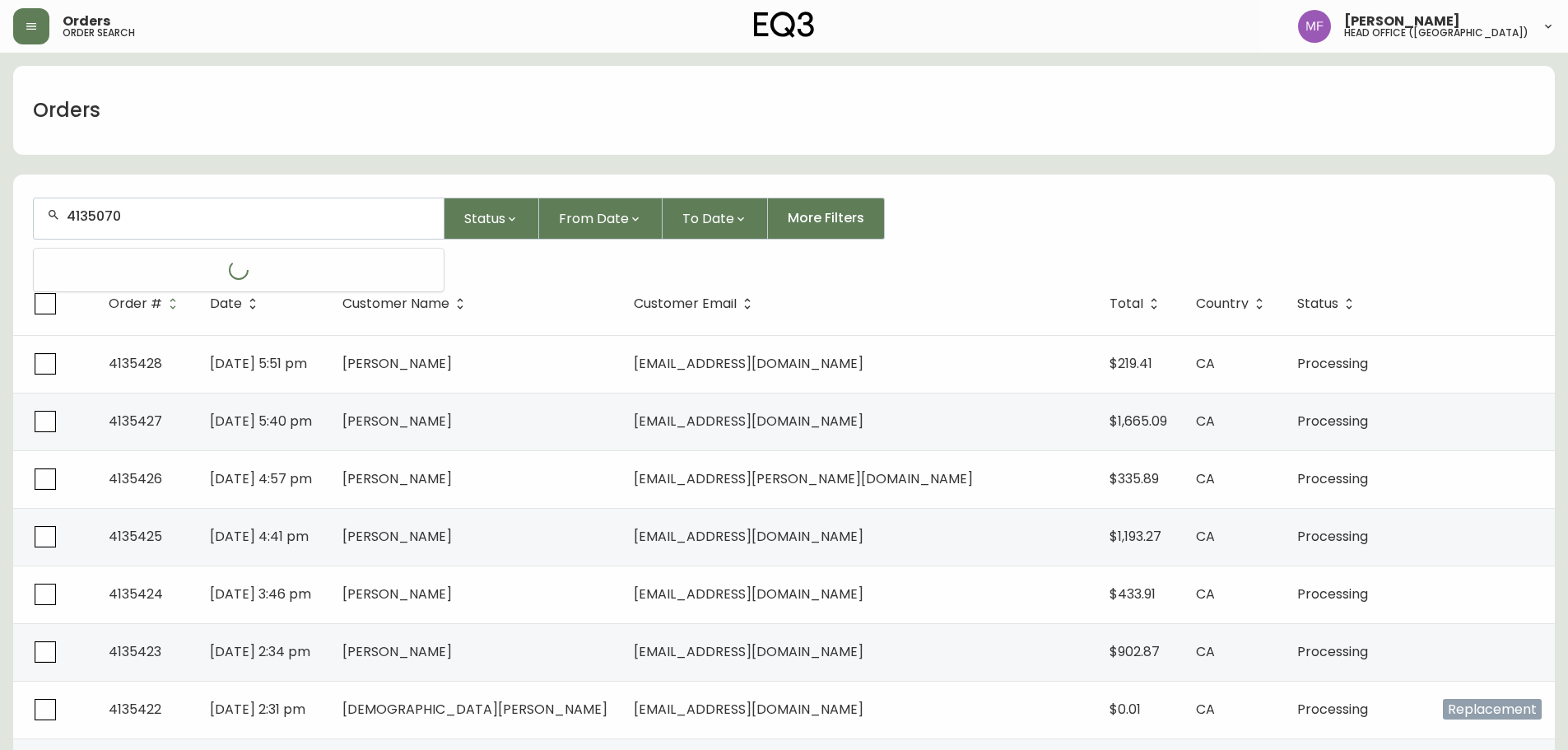
type input "4135070"
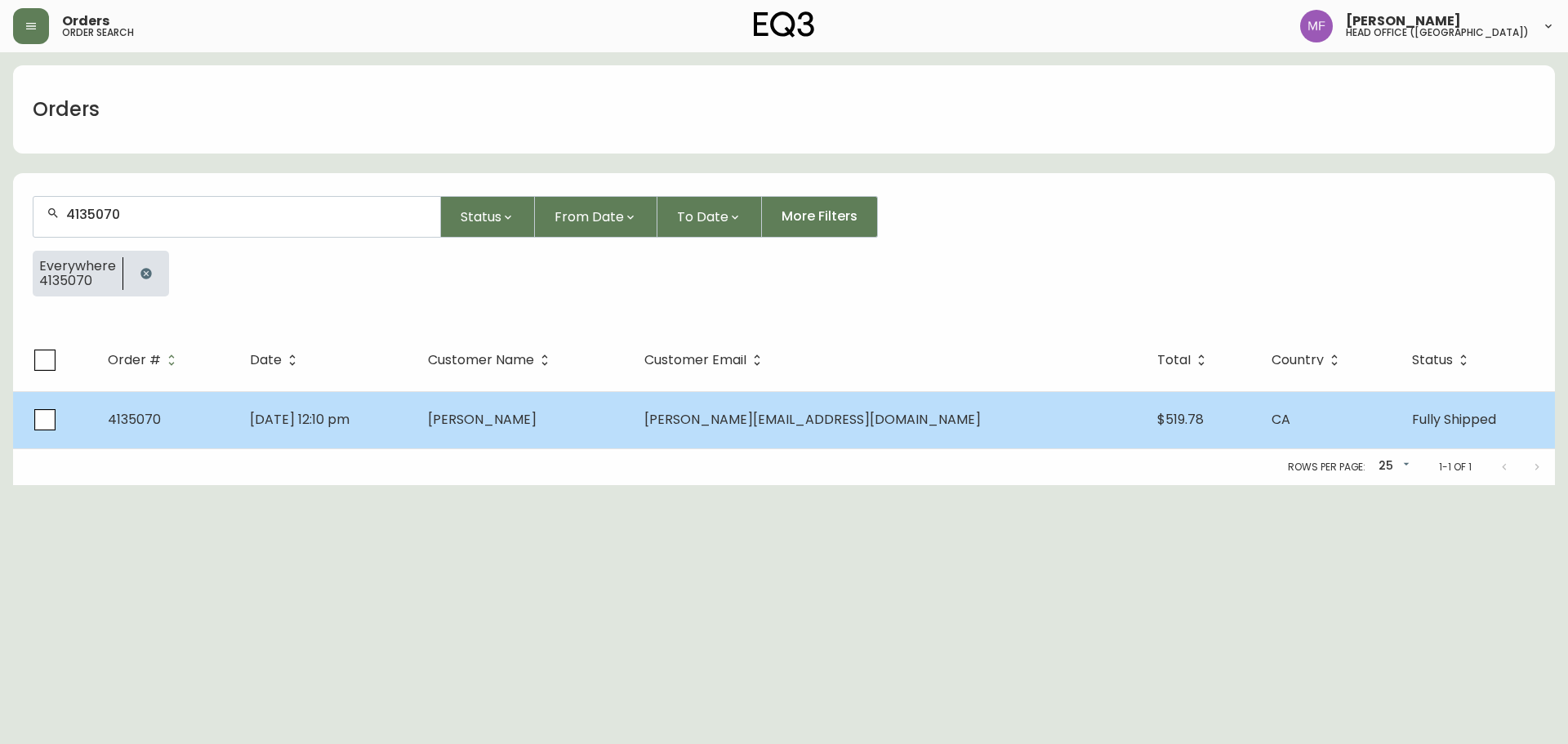
click at [935, 432] on td "[PERSON_NAME][EMAIL_ADDRESS][DOMAIN_NAME]" at bounding box center [887, 420] width 513 height 57
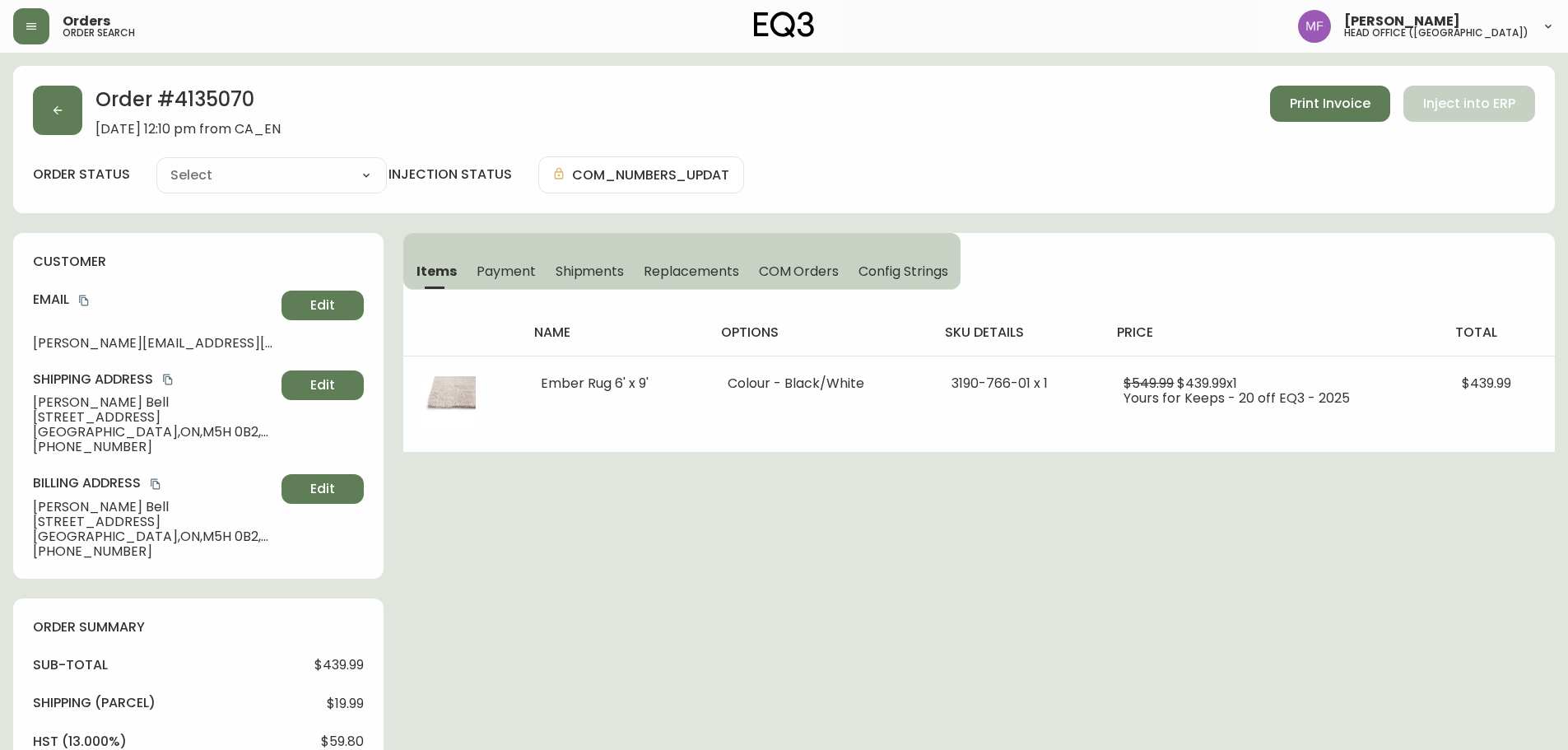
type input "Fully Shipped"
select select "FULLY_SHIPPED"
click at [59, 116] on icon "button" at bounding box center [58, 111] width 13 height 13
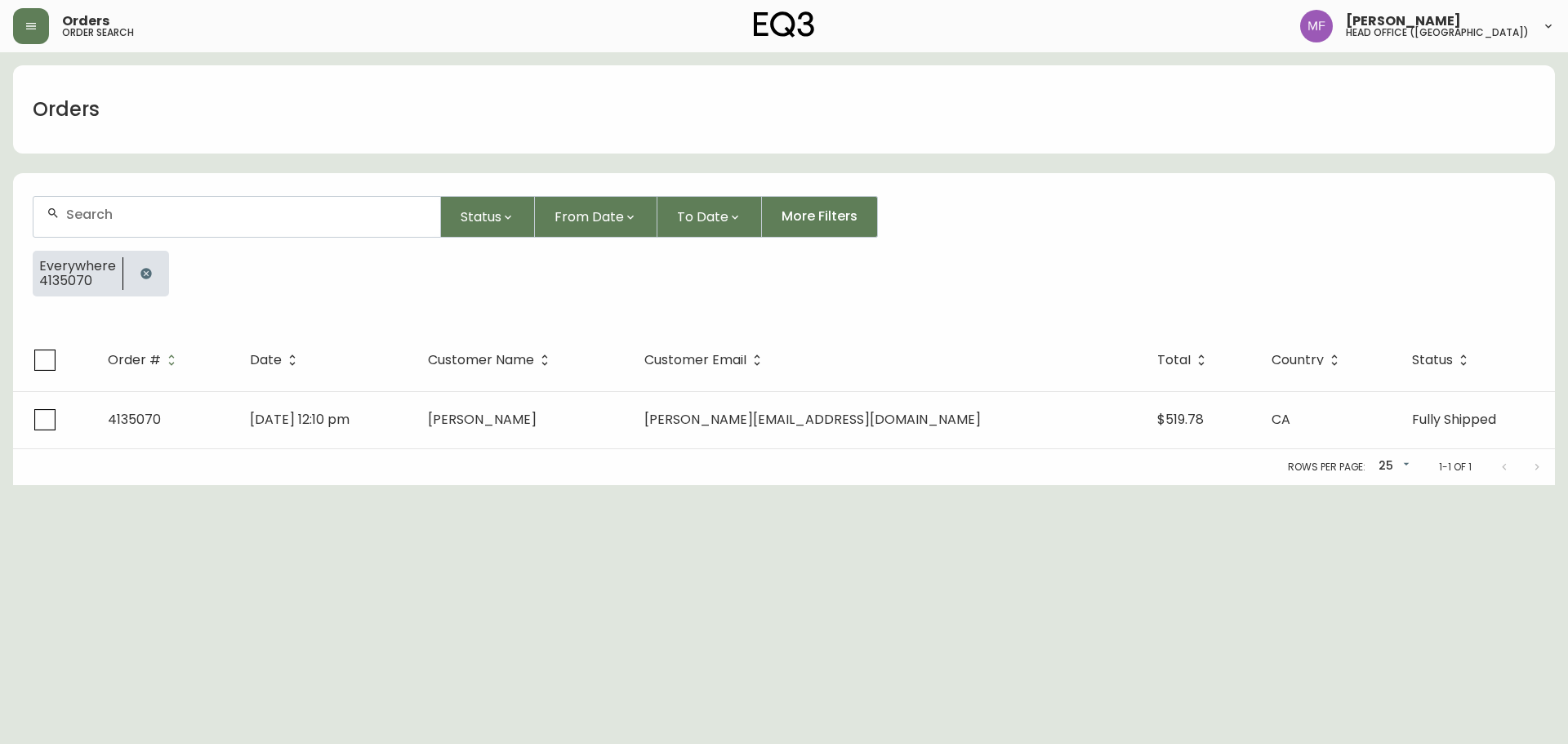
click at [137, 276] on button "button" at bounding box center [146, 273] width 33 height 33
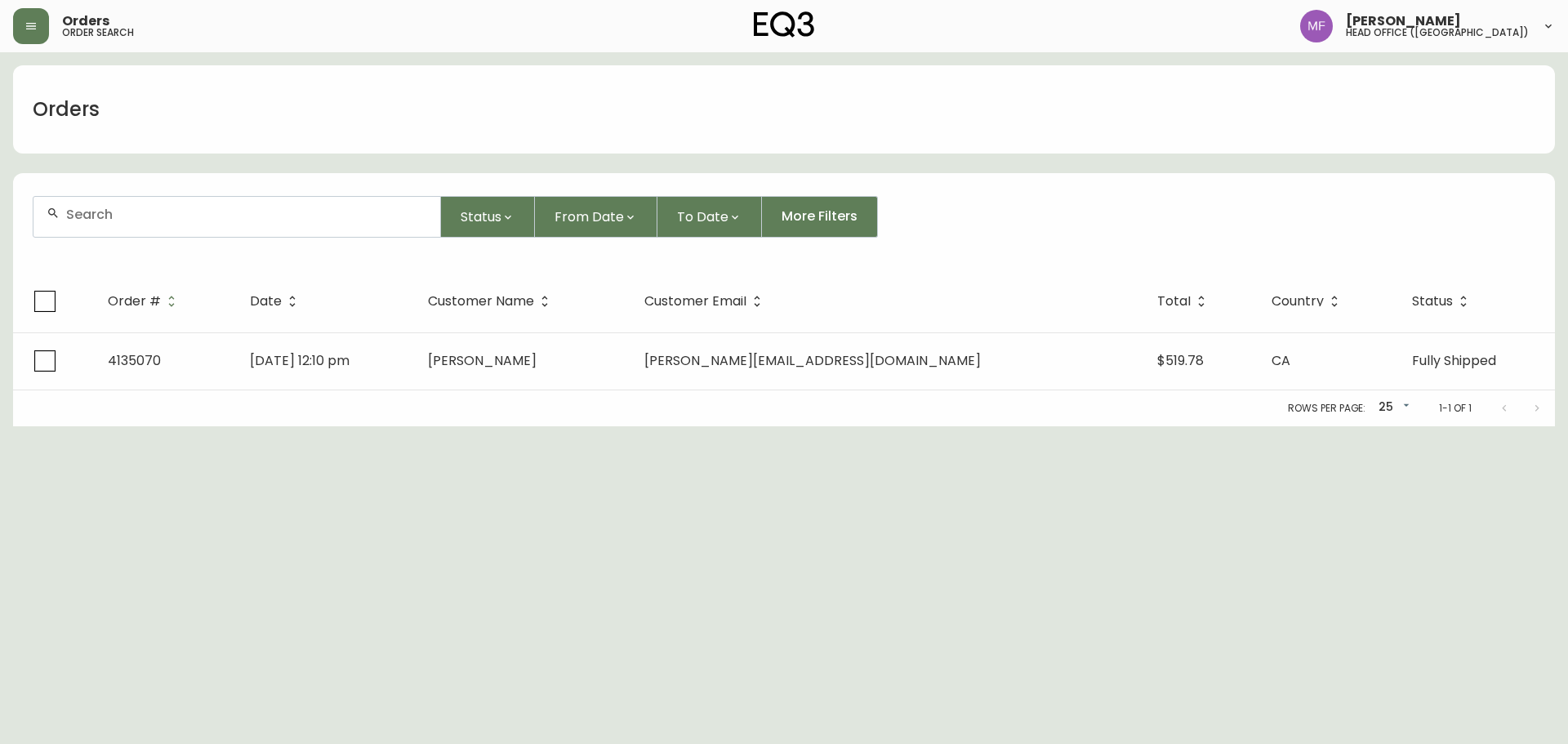
click at [153, 215] on input "text" at bounding box center [246, 214] width 361 height 16
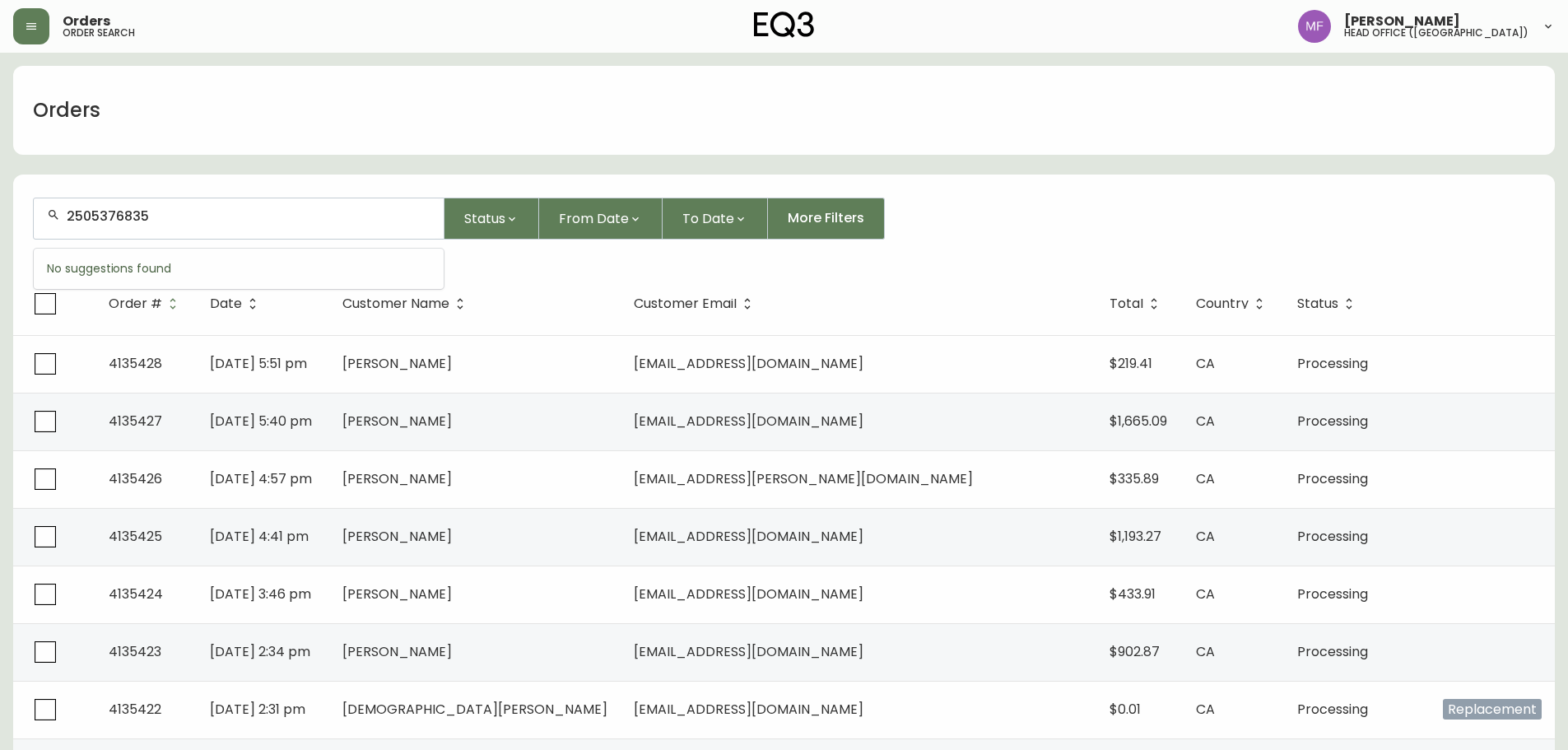
type input "2505376835"
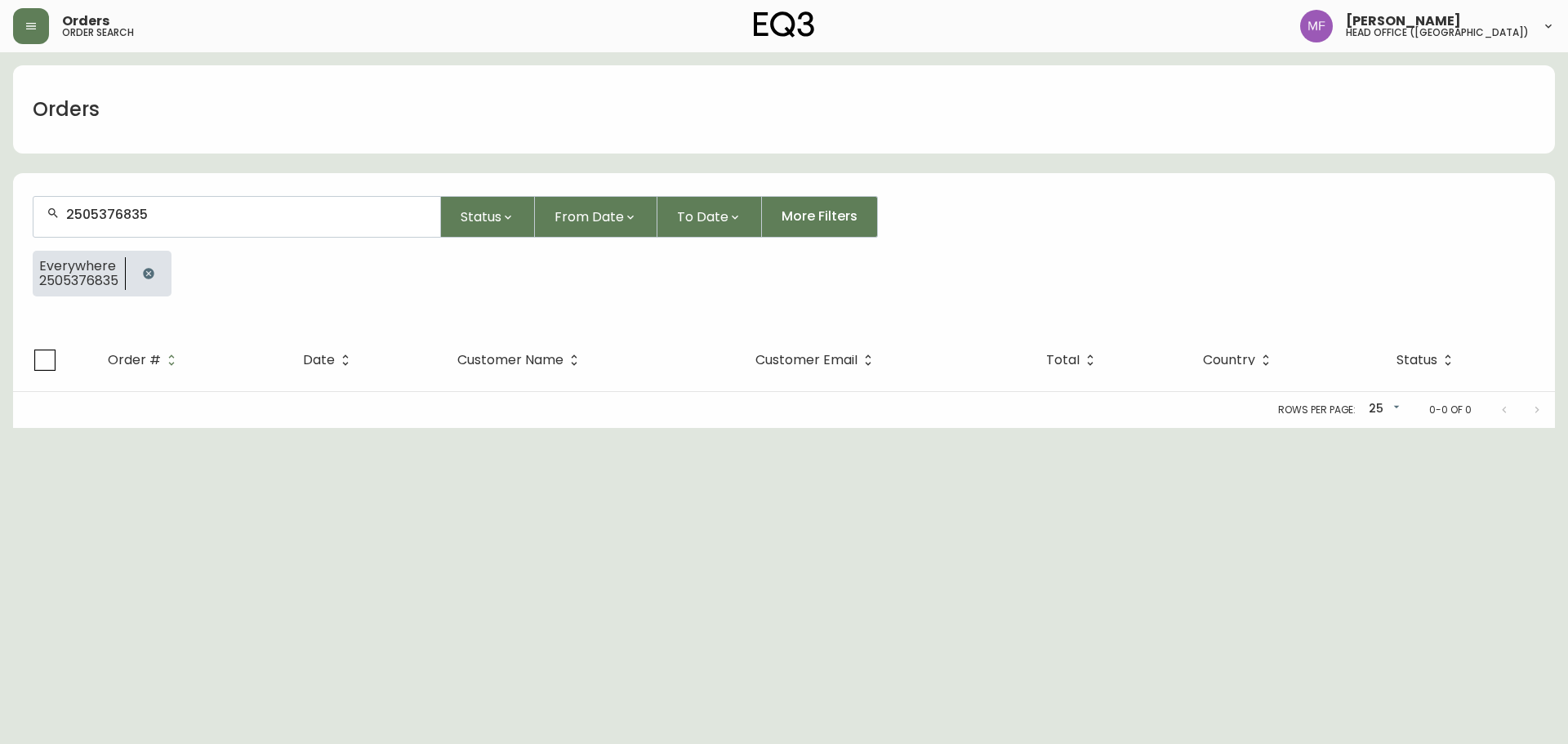
drag, startPoint x: 138, startPoint y: 257, endPoint x: 135, endPoint y: 245, distance: 12.4
click at [140, 259] on div at bounding box center [149, 273] width 46 height 46
click at [157, 277] on button "button" at bounding box center [149, 273] width 33 height 33
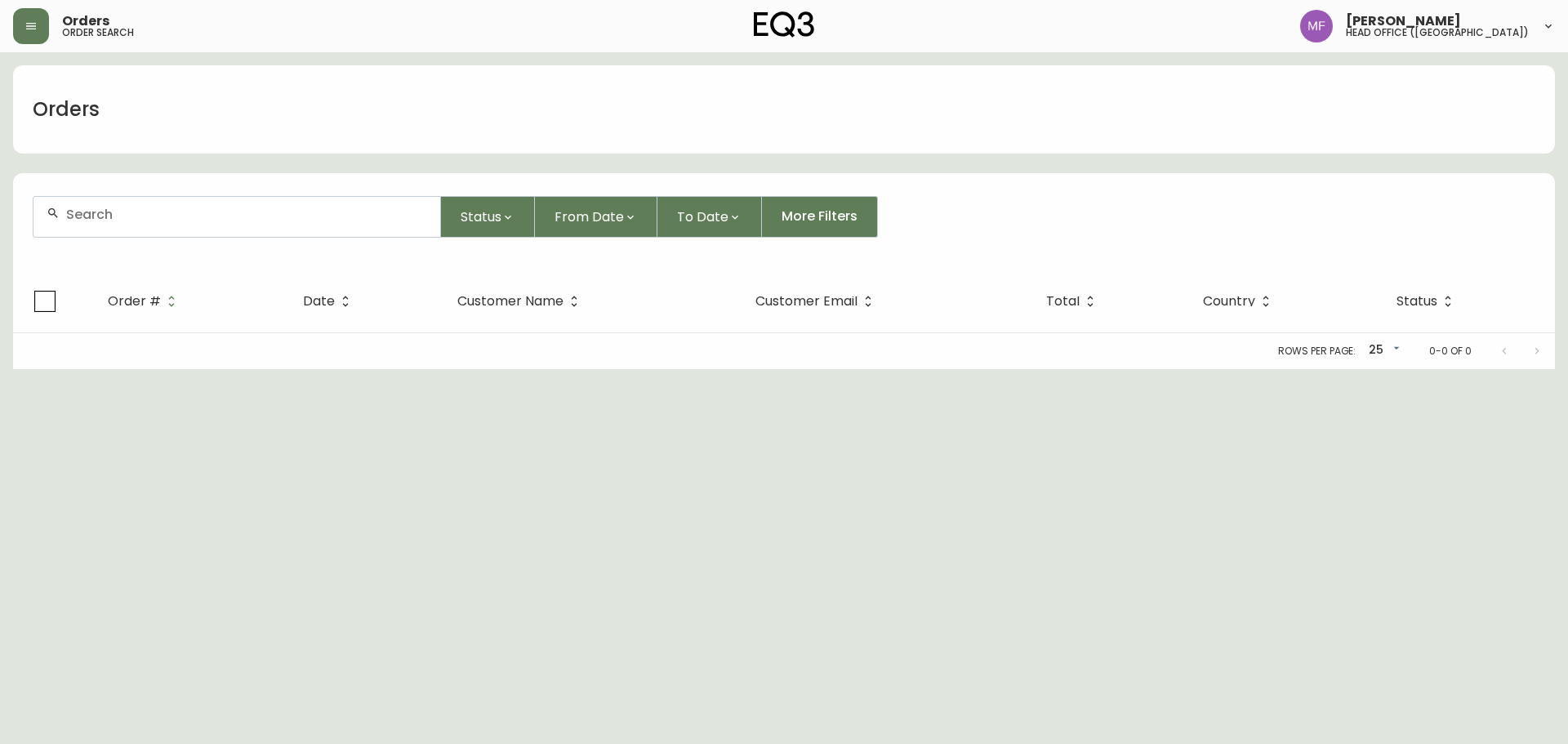
click at [149, 224] on div at bounding box center [237, 217] width 407 height 40
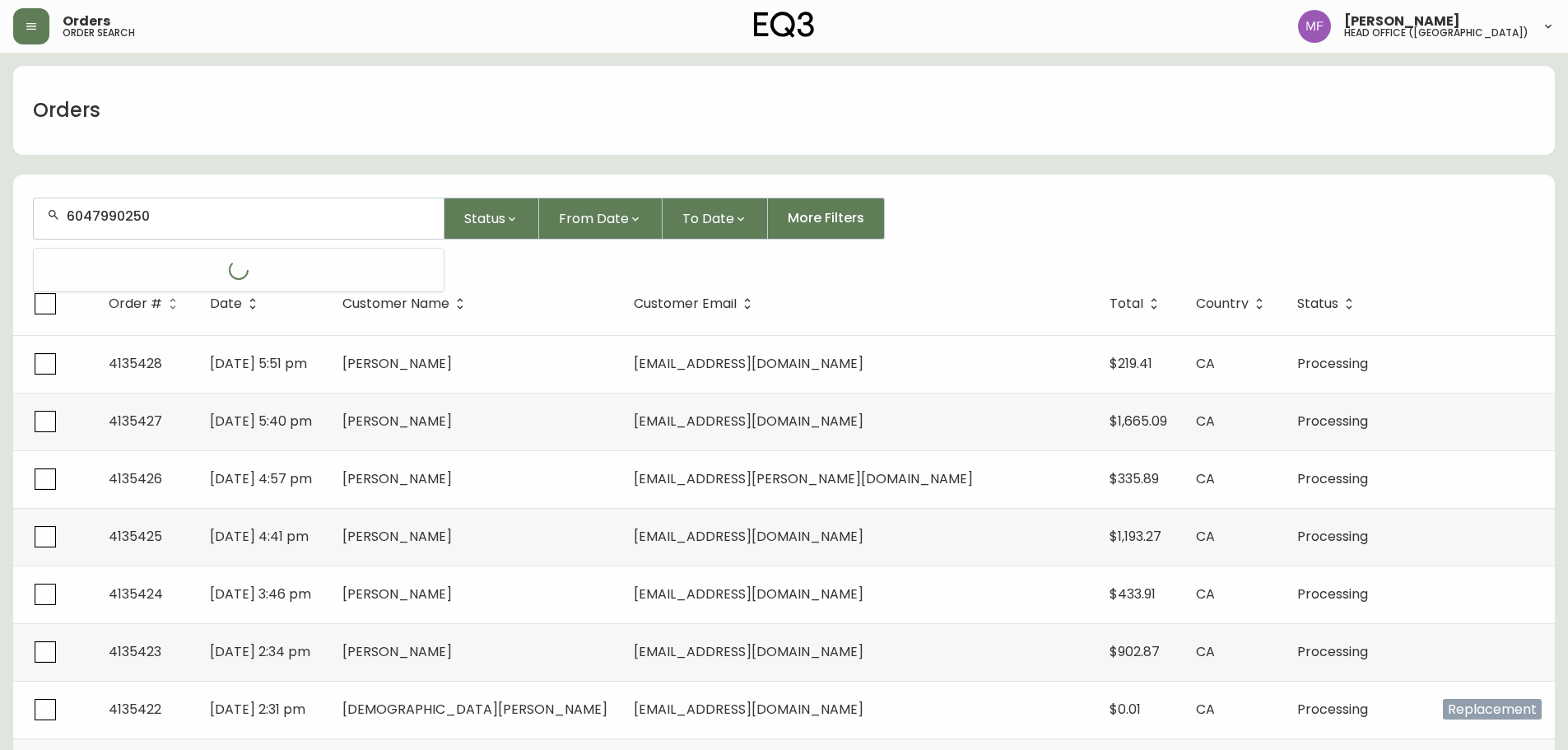
type input "6047990250"
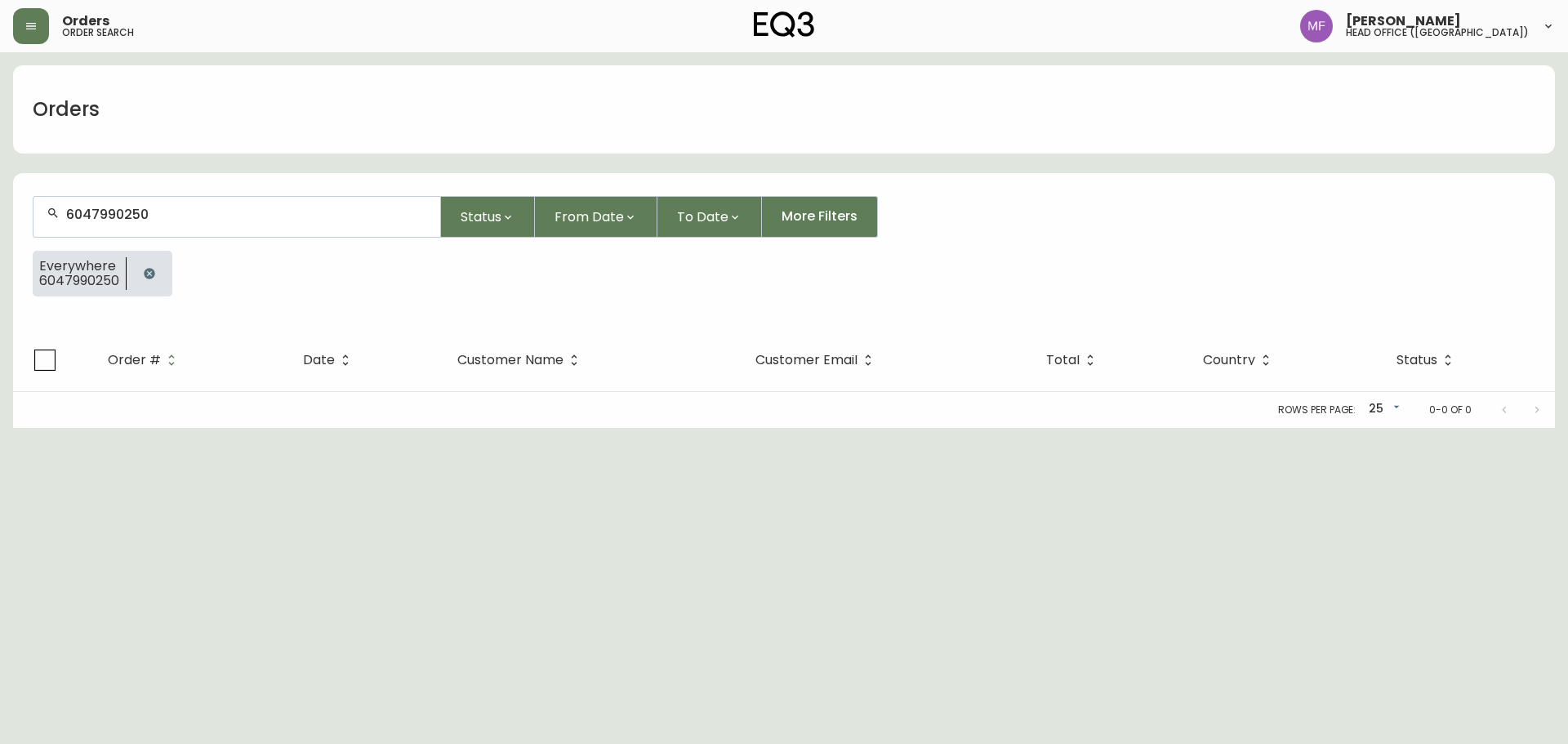
click at [154, 256] on div at bounding box center [150, 273] width 46 height 46
click at [154, 267] on icon "button" at bounding box center [150, 273] width 13 height 13
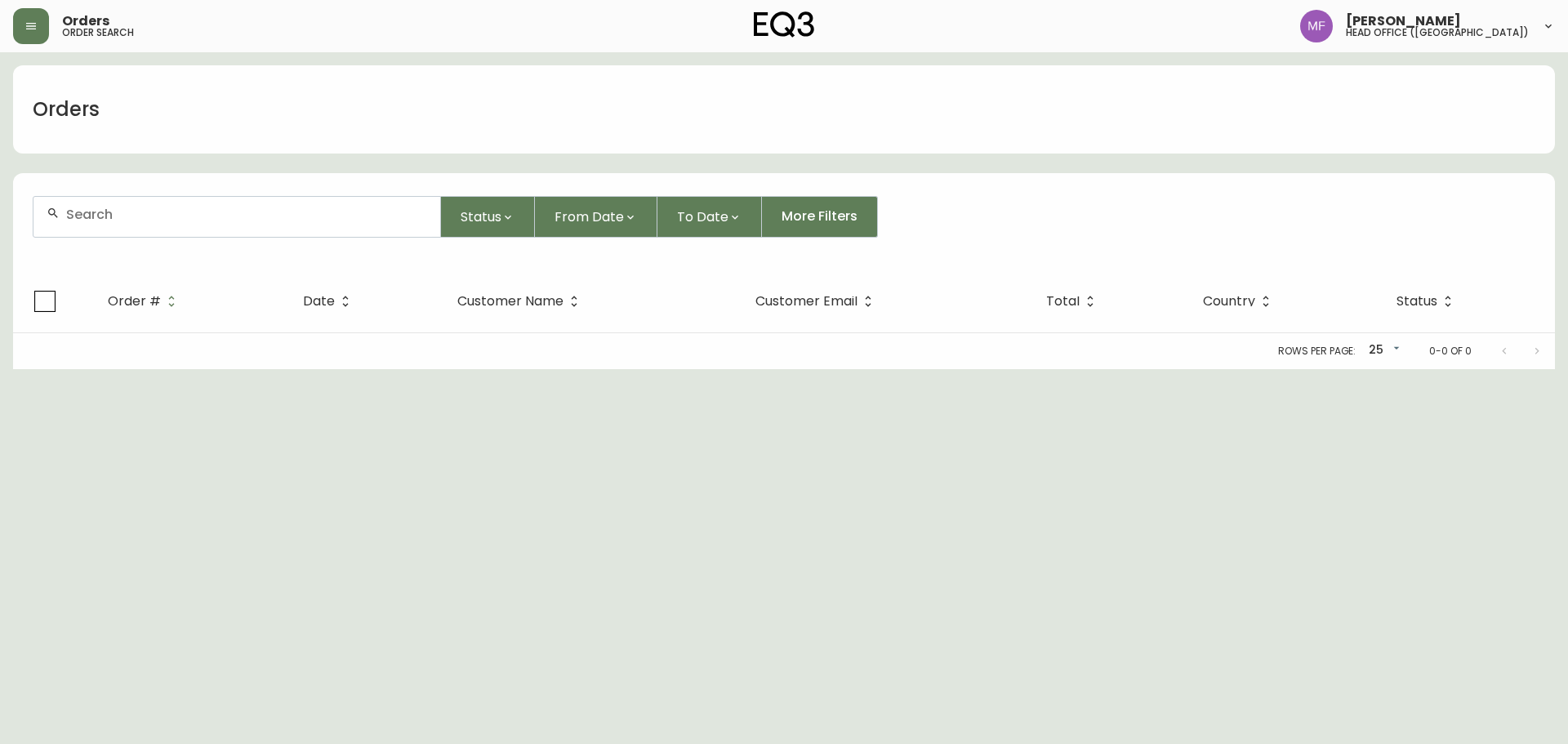
click at [151, 221] on input "text" at bounding box center [246, 214] width 361 height 16
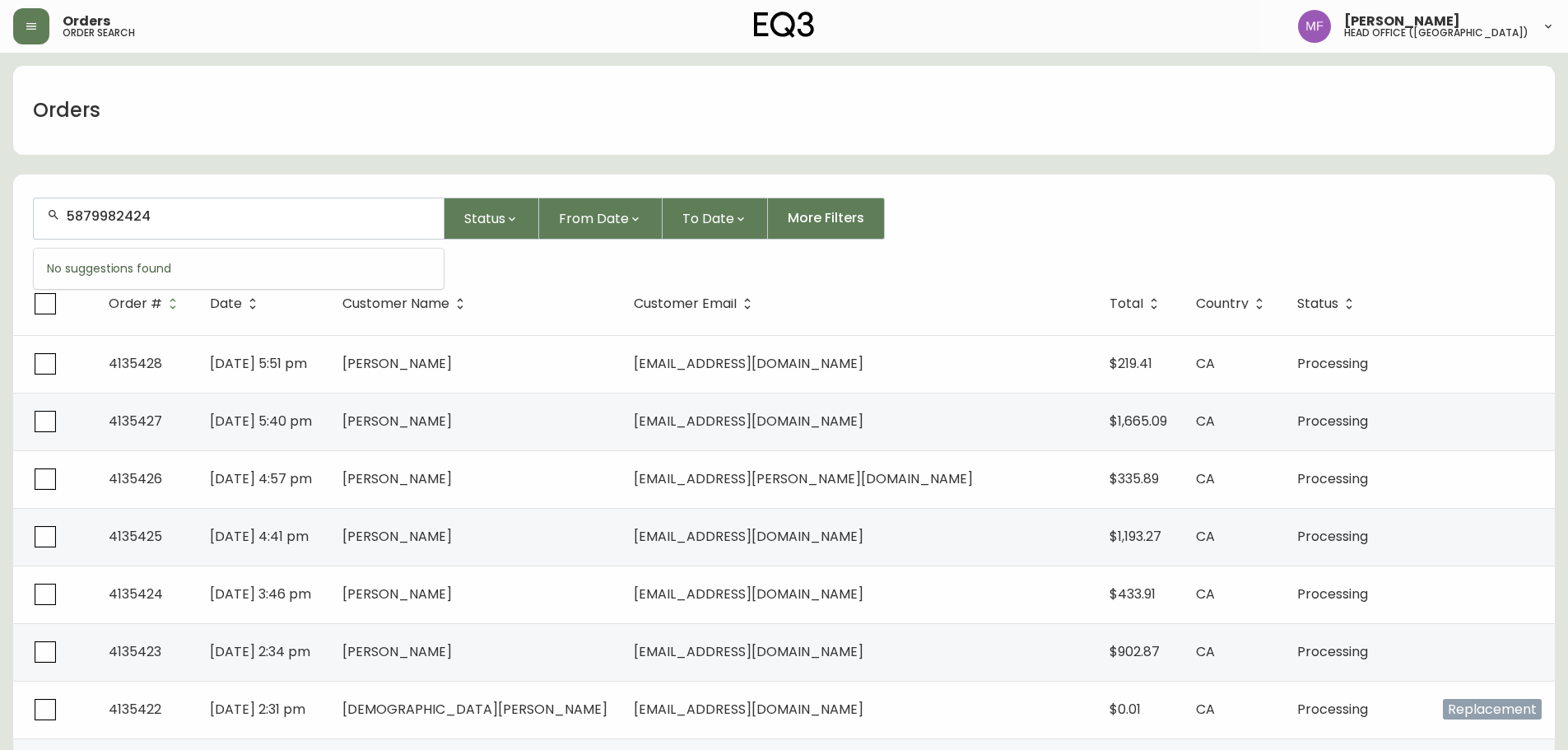
type input "5879982424"
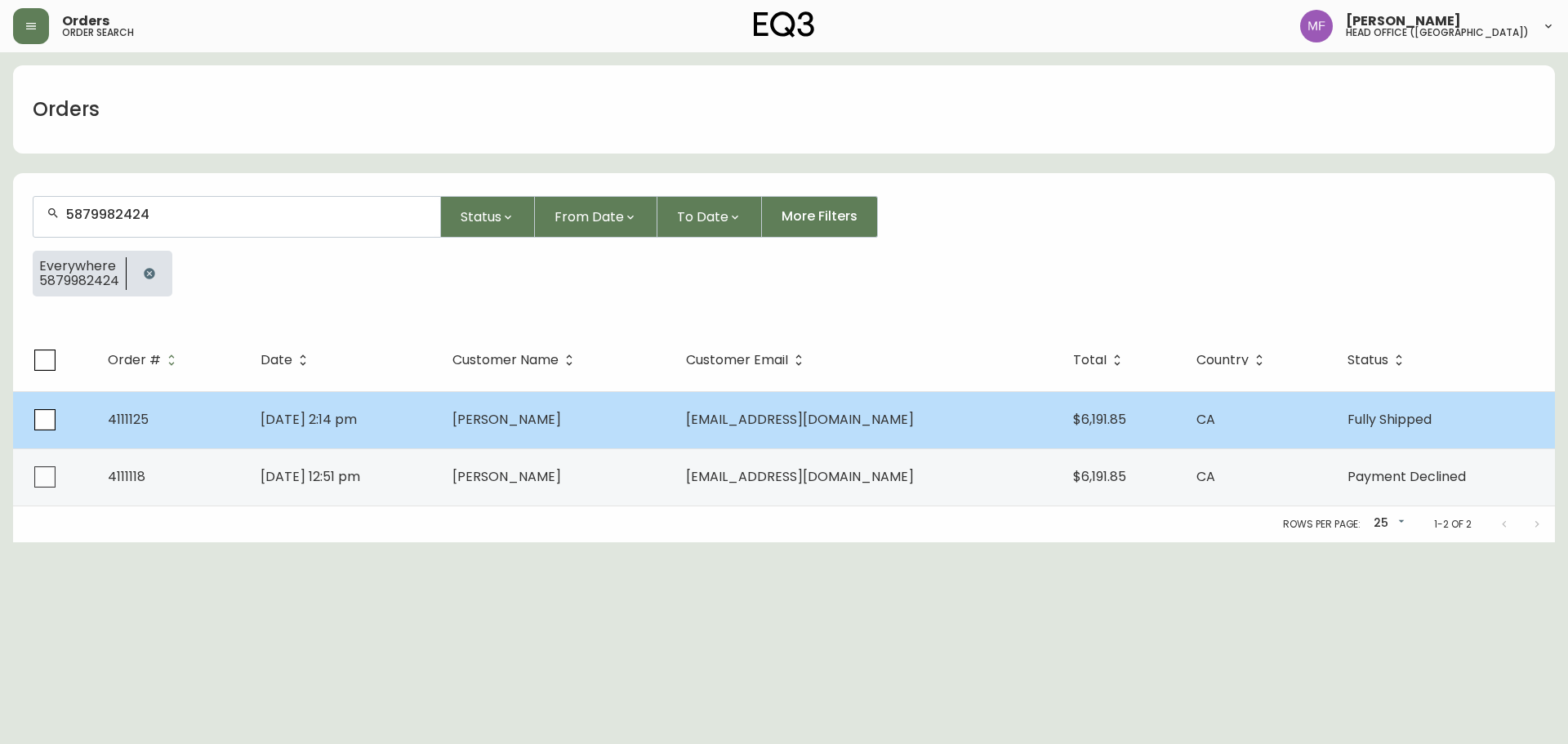
click at [439, 419] on td "Oct 01 2023, 2:14 pm" at bounding box center [343, 420] width 192 height 57
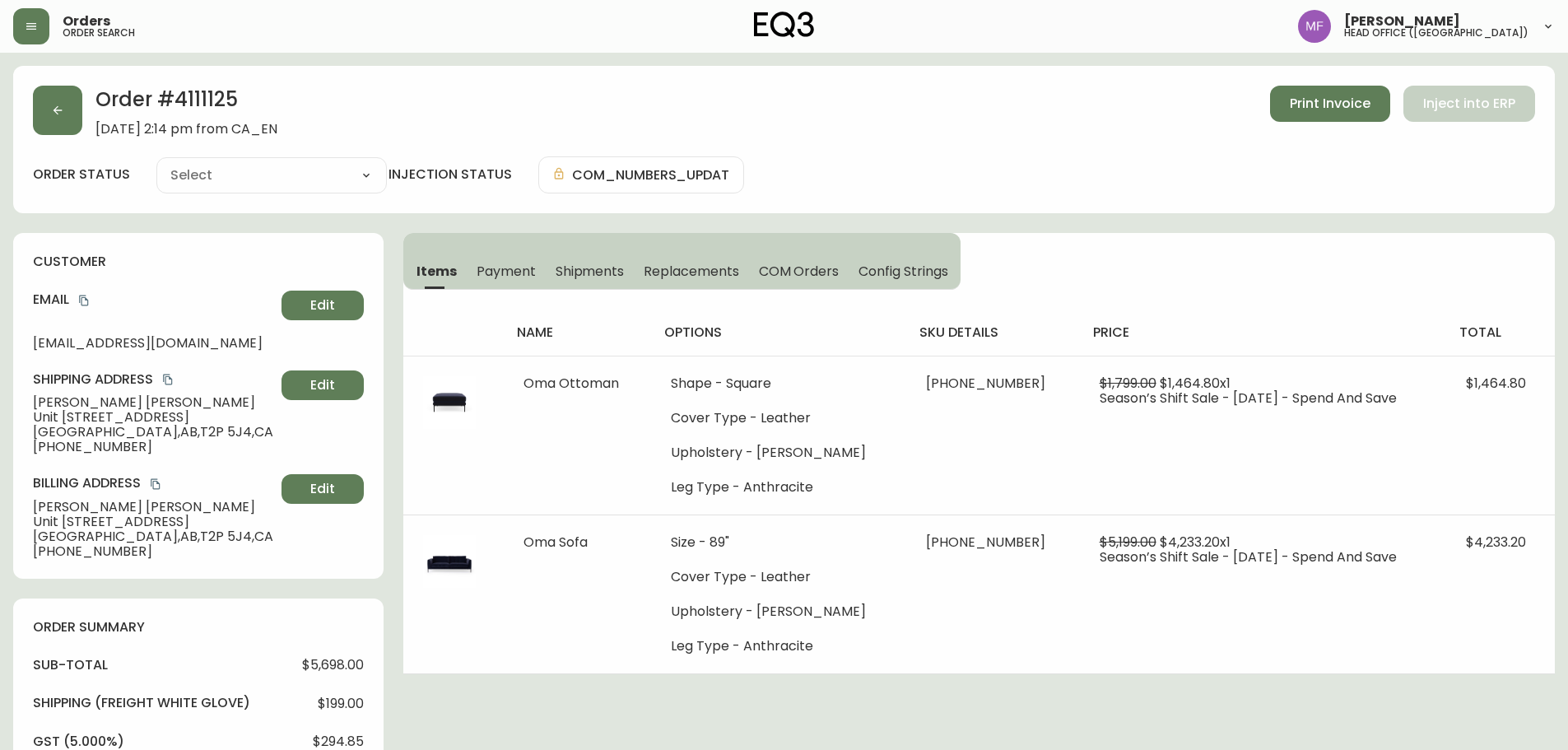
type input "Fully Shipped"
select select "FULLY_SHIPPED"
click at [78, 134] on div "Order # 4111125 October 1, 2023 at 2:14 pm from CA_EN Print Invoice Inject into…" at bounding box center [784, 111] width 1502 height 51
click at [77, 120] on button "button" at bounding box center [58, 111] width 49 height 50
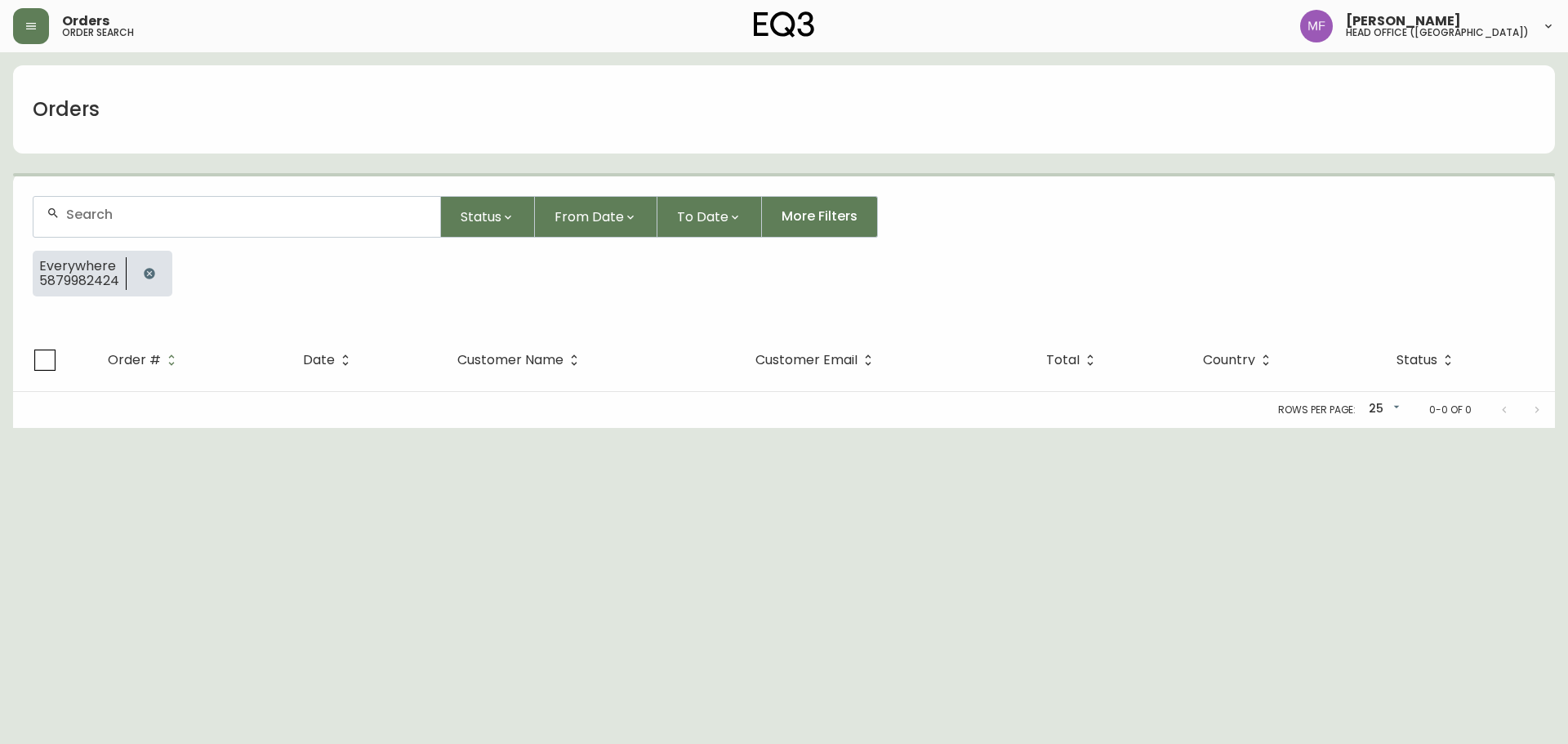
click at [155, 267] on icon "button" at bounding box center [150, 273] width 13 height 13
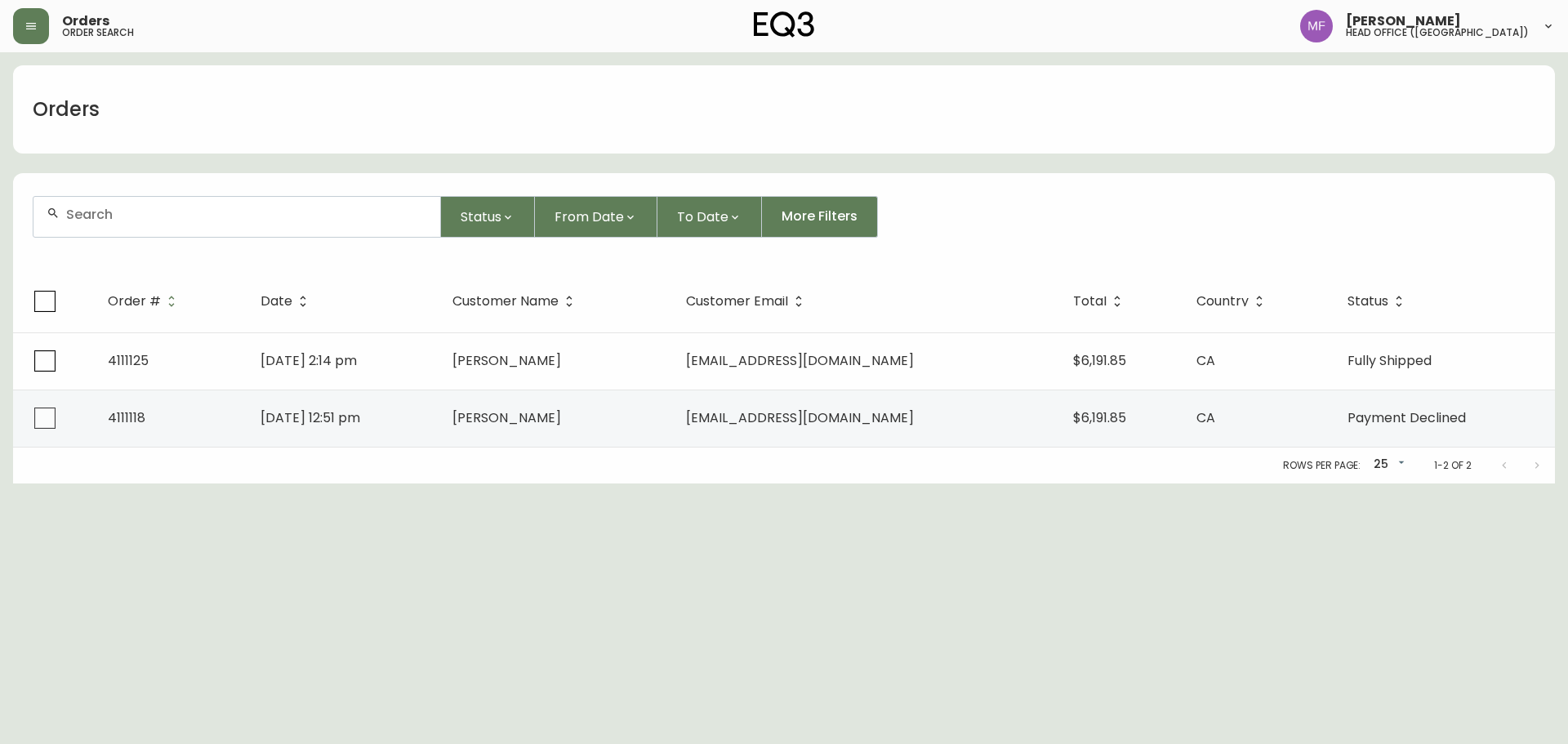
click at [169, 202] on div at bounding box center [237, 217] width 407 height 40
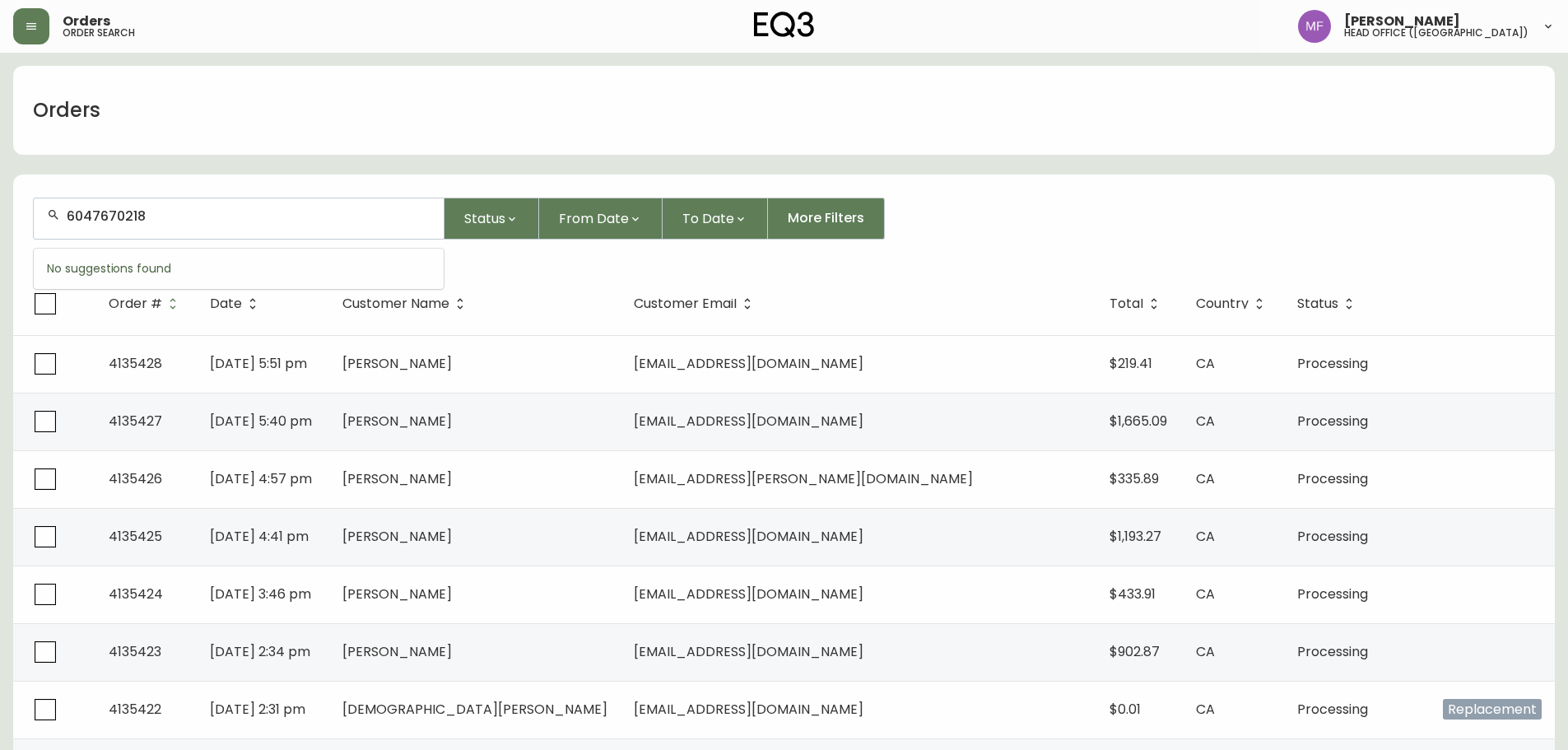
type input "6047670218"
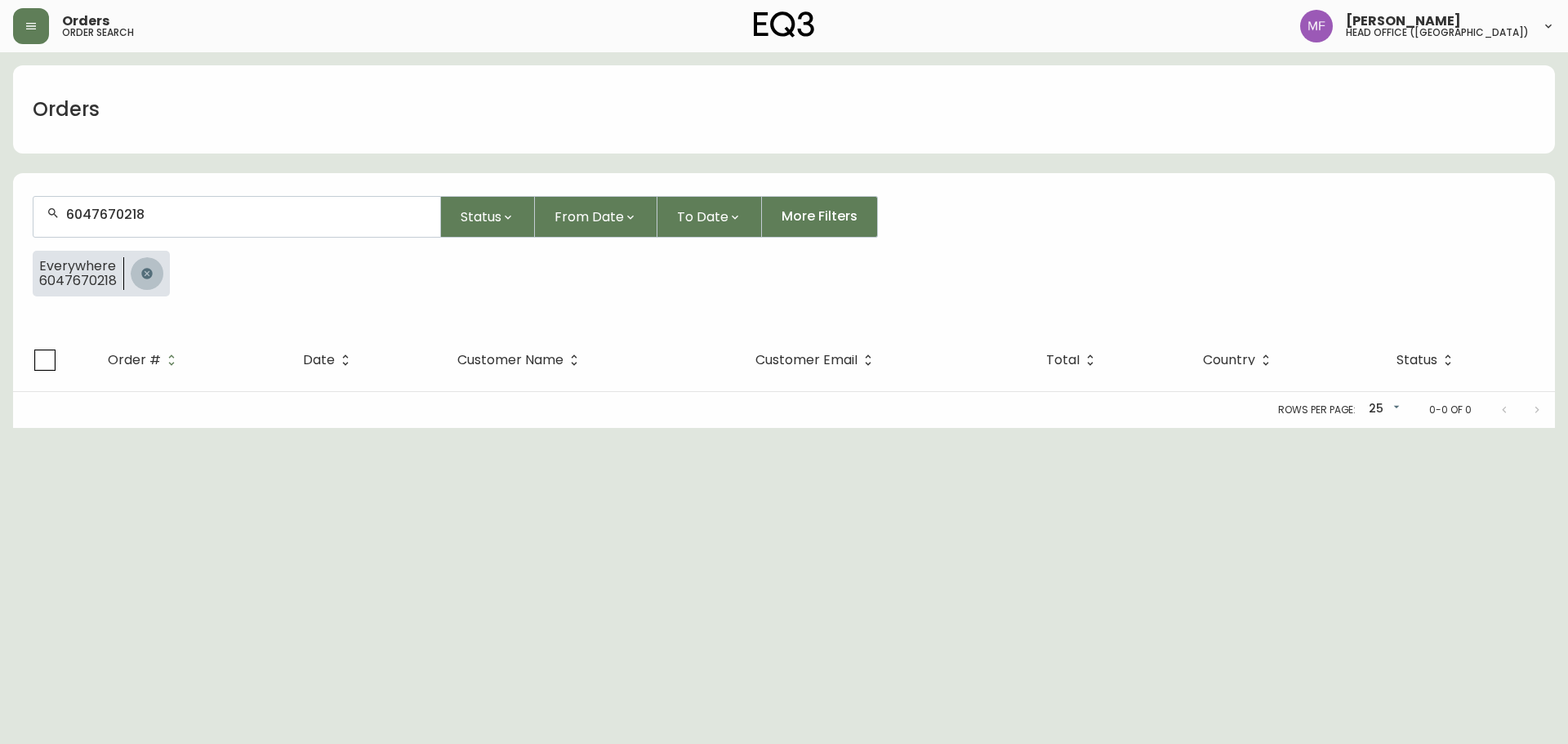
click at [135, 276] on button "button" at bounding box center [147, 273] width 33 height 33
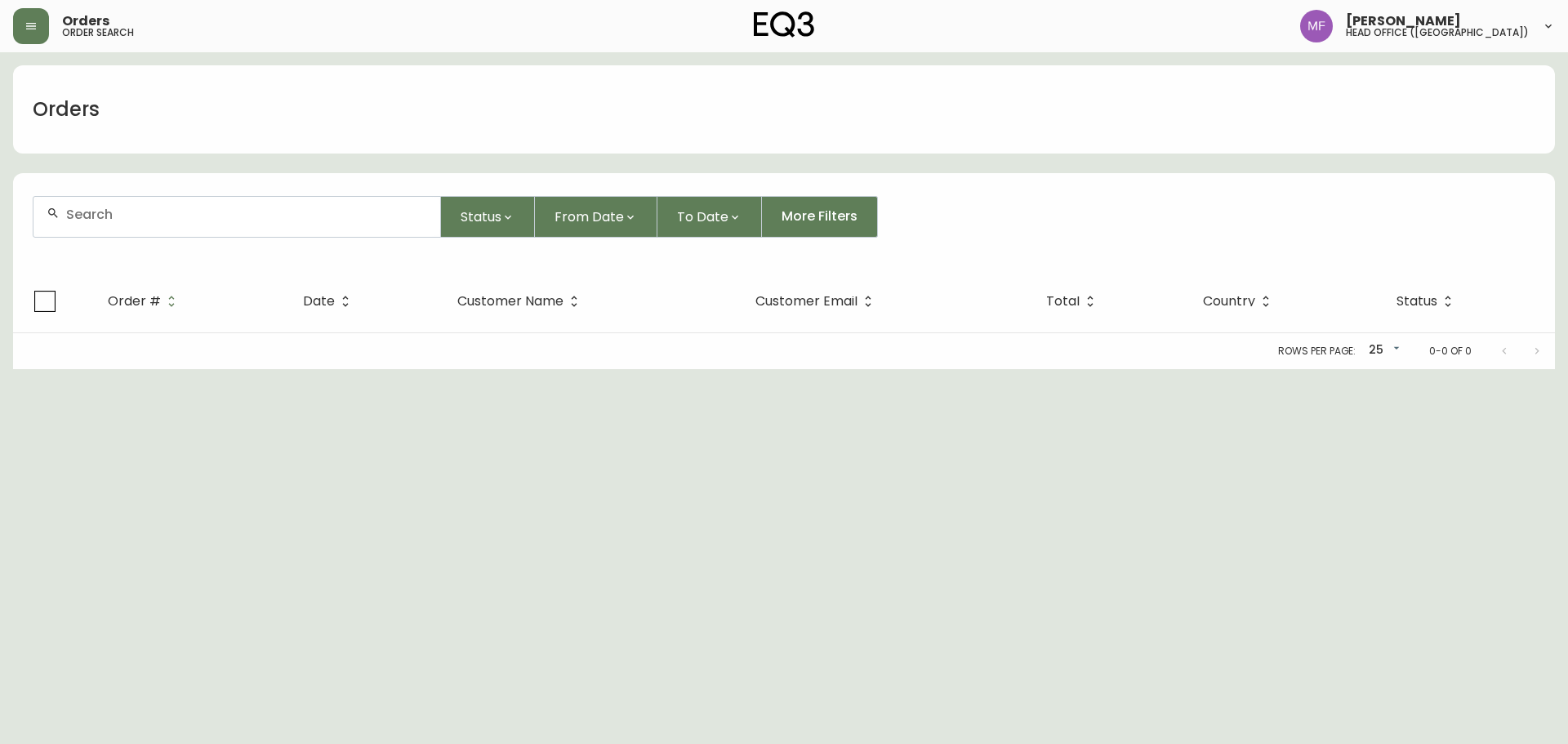
click at [143, 221] on input "text" at bounding box center [246, 214] width 361 height 16
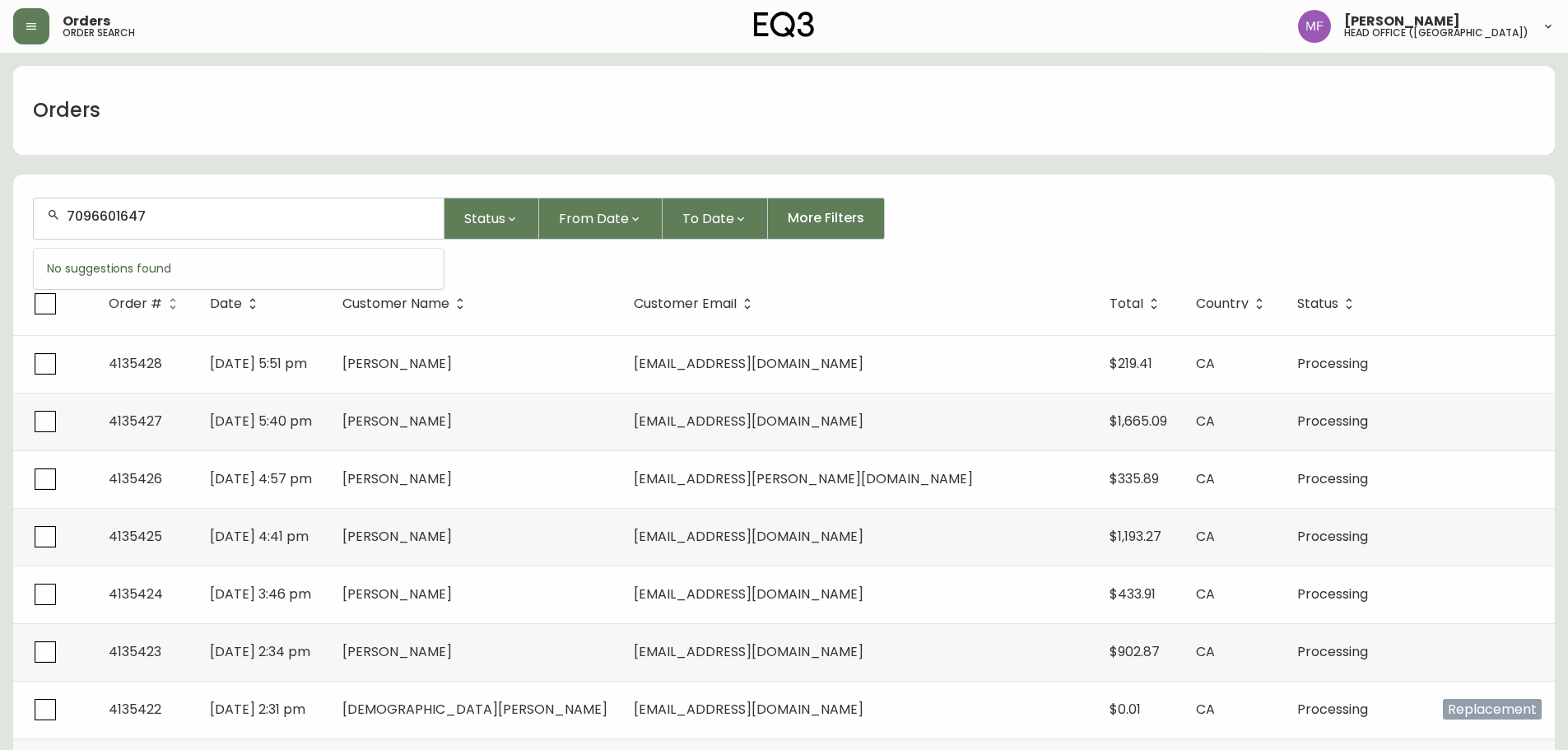
type input "7096601647"
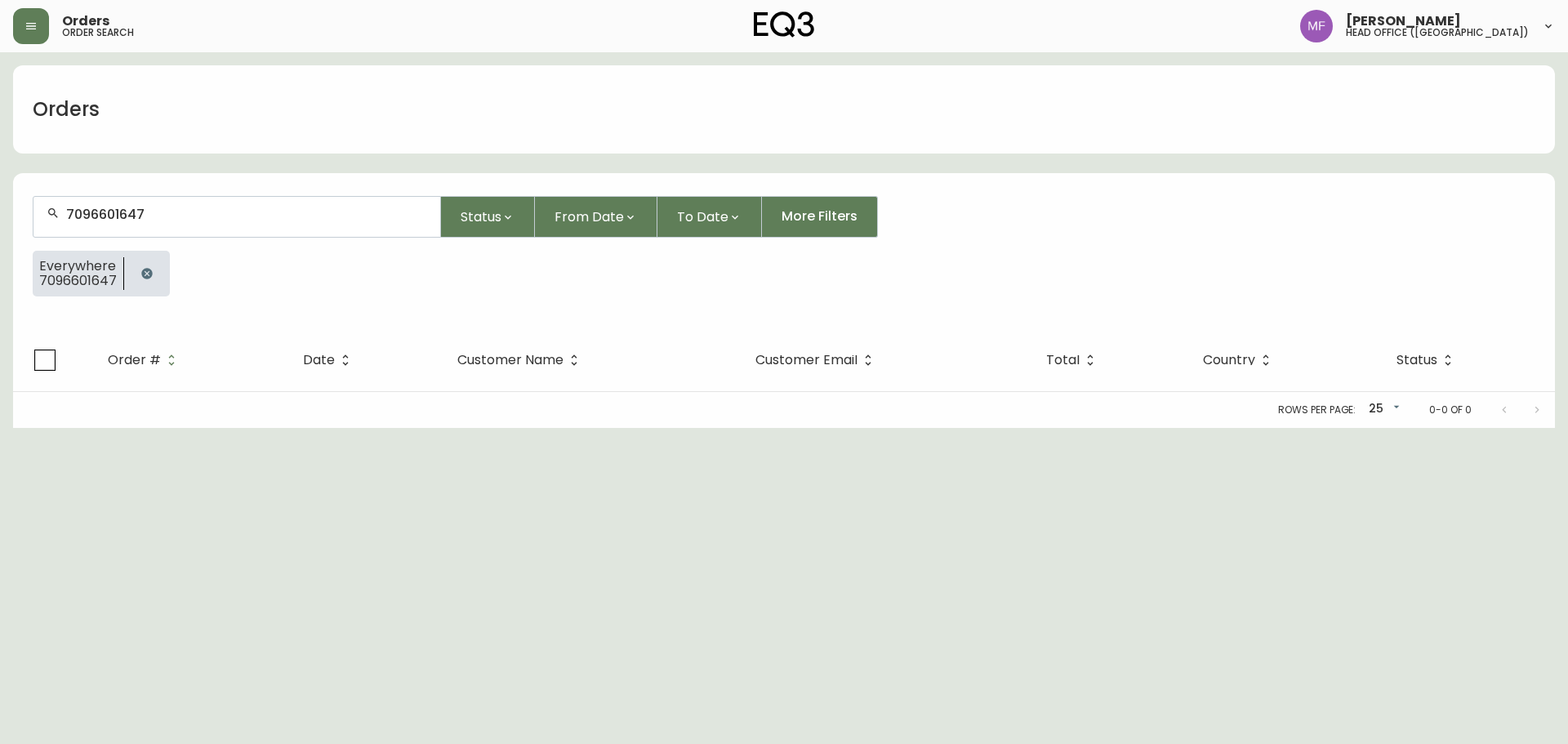
click at [157, 278] on button "button" at bounding box center [147, 273] width 33 height 33
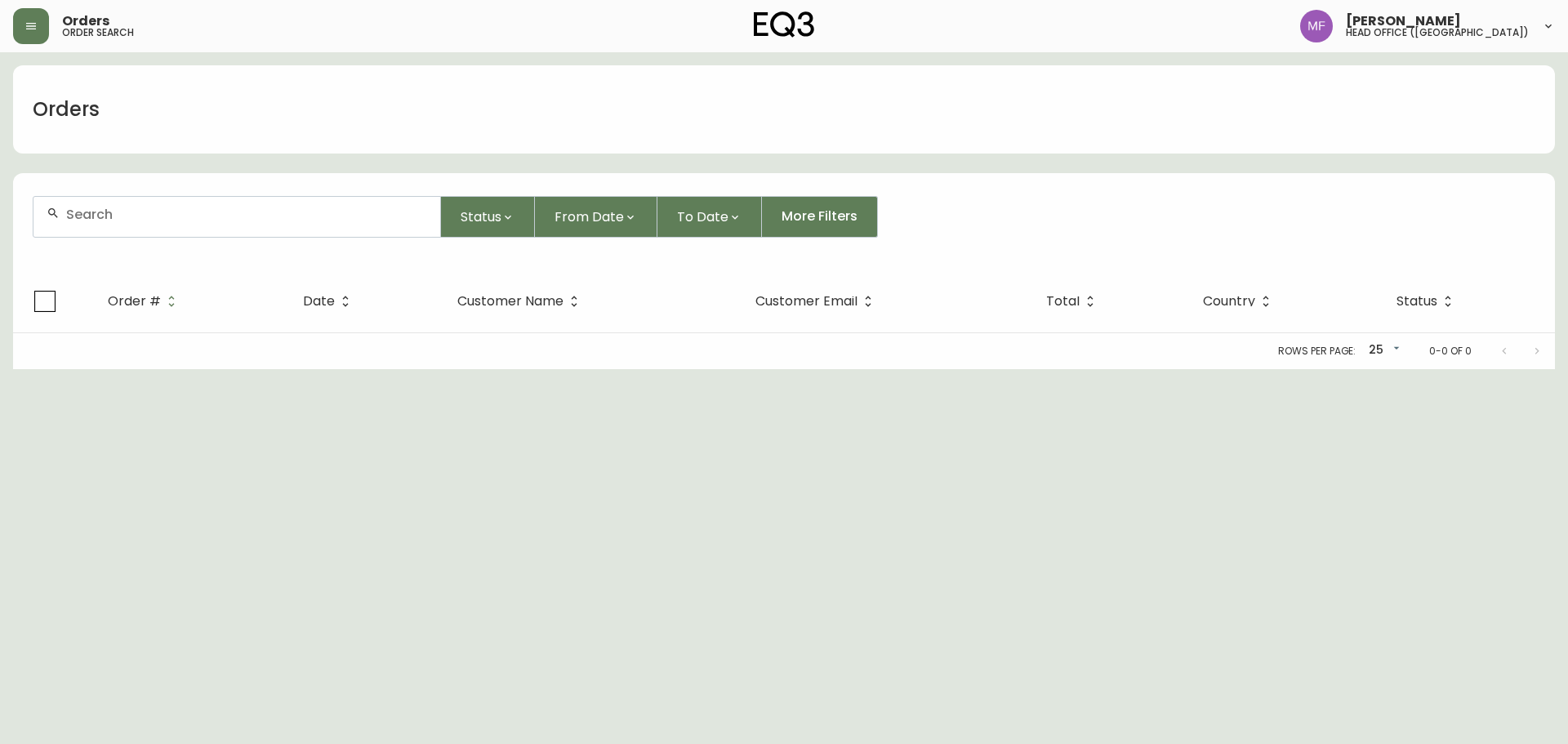
click at [148, 230] on div at bounding box center [237, 217] width 407 height 40
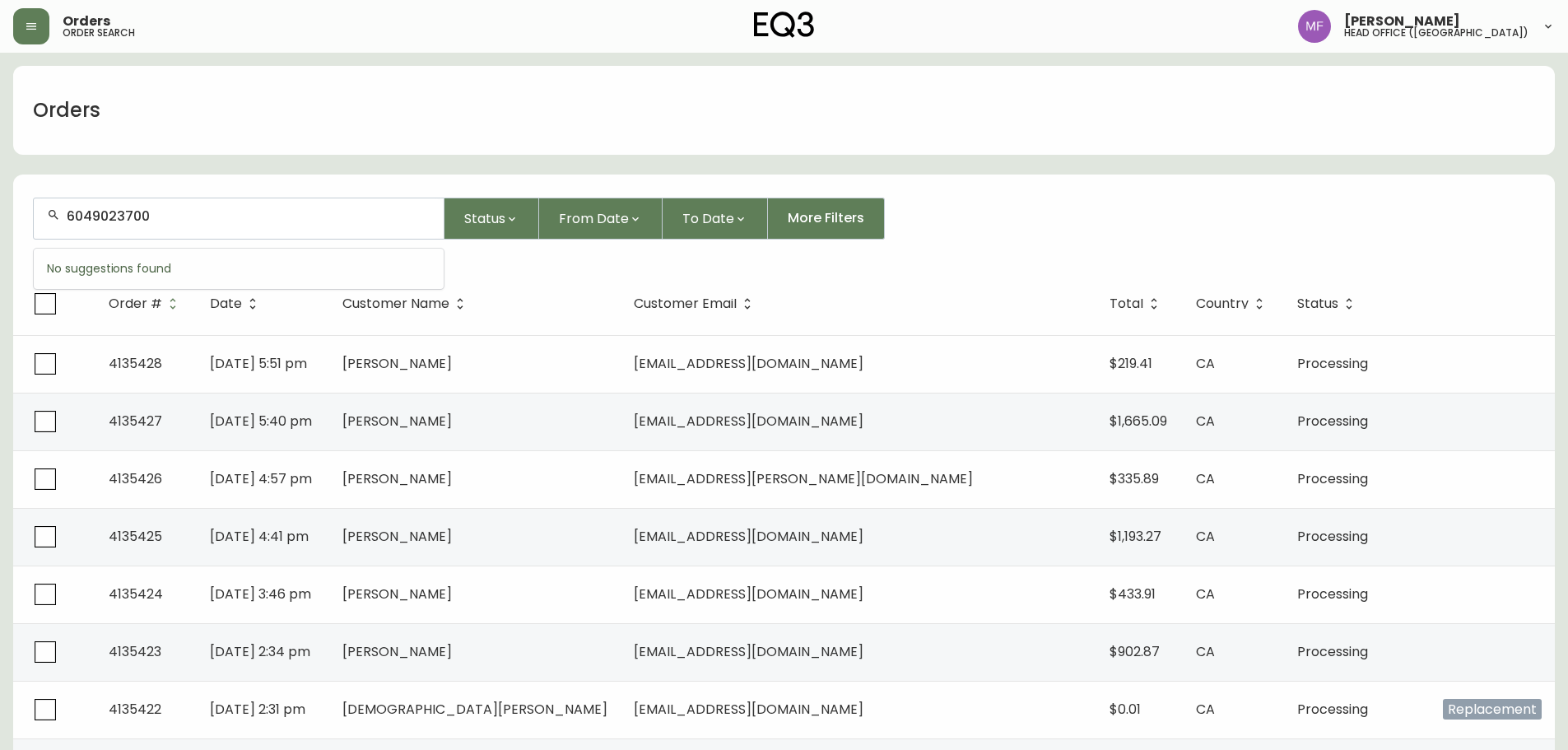
type input "6049023700"
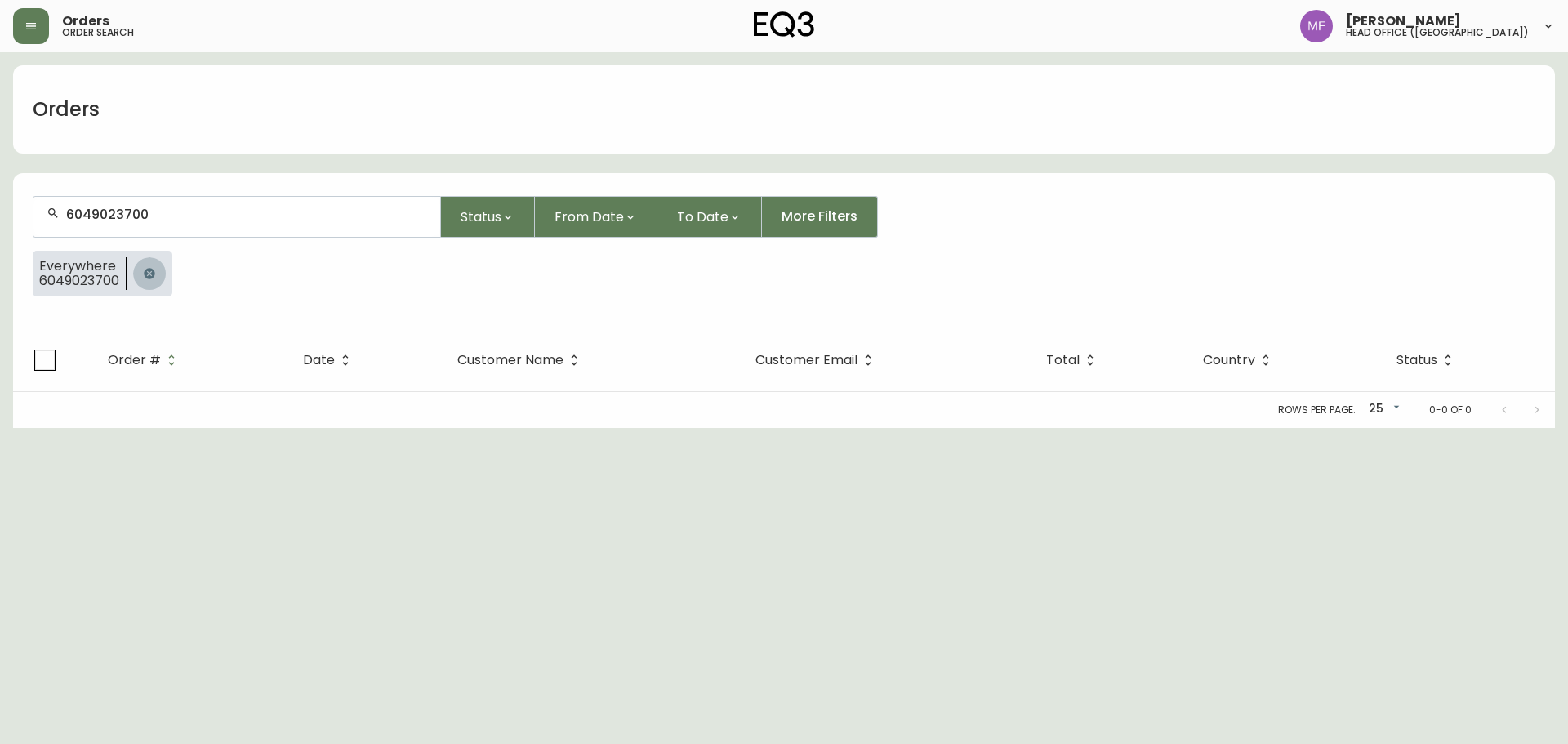
click at [140, 273] on button "button" at bounding box center [150, 273] width 33 height 33
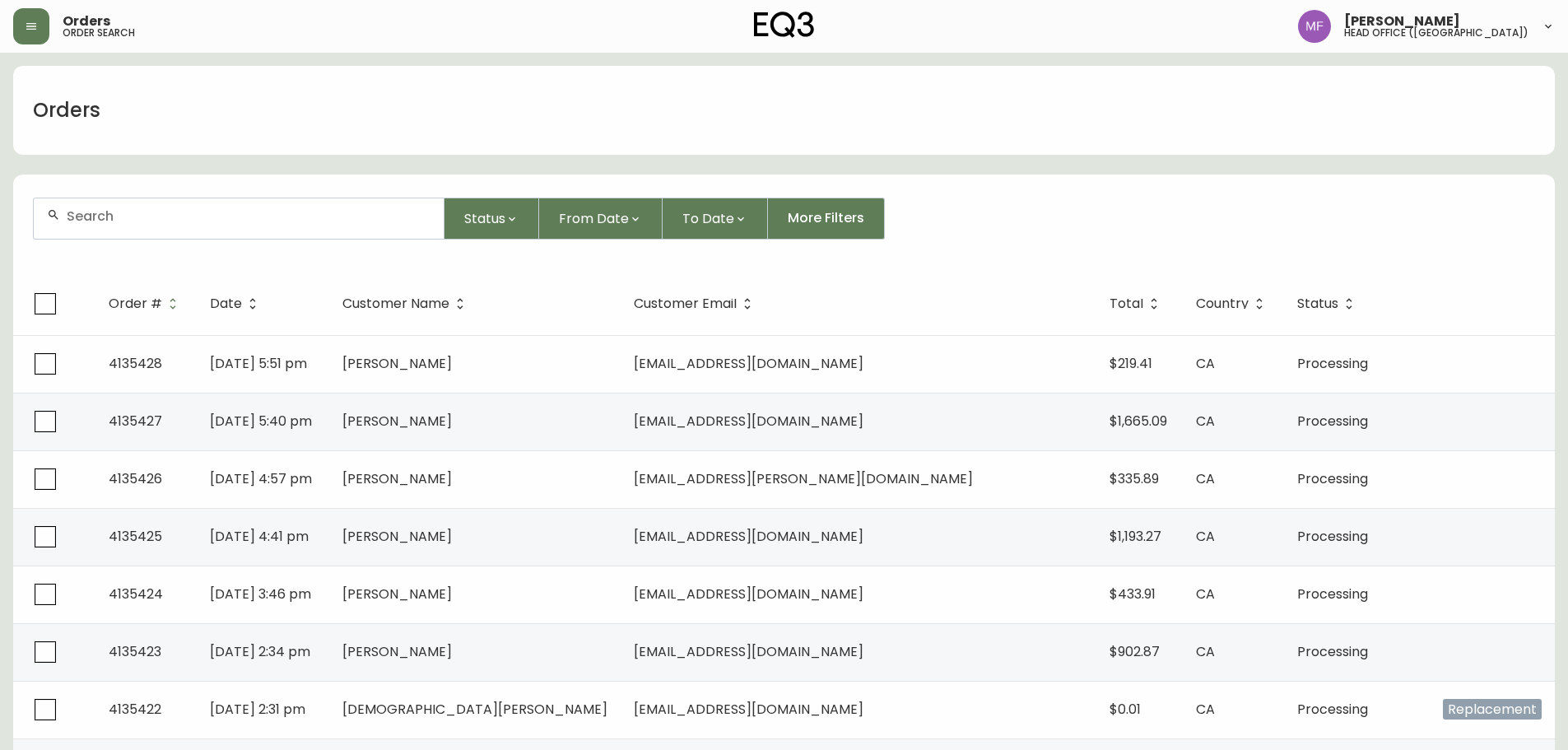
click at [233, 206] on div at bounding box center [238, 219] width 410 height 40
type input "4134728"
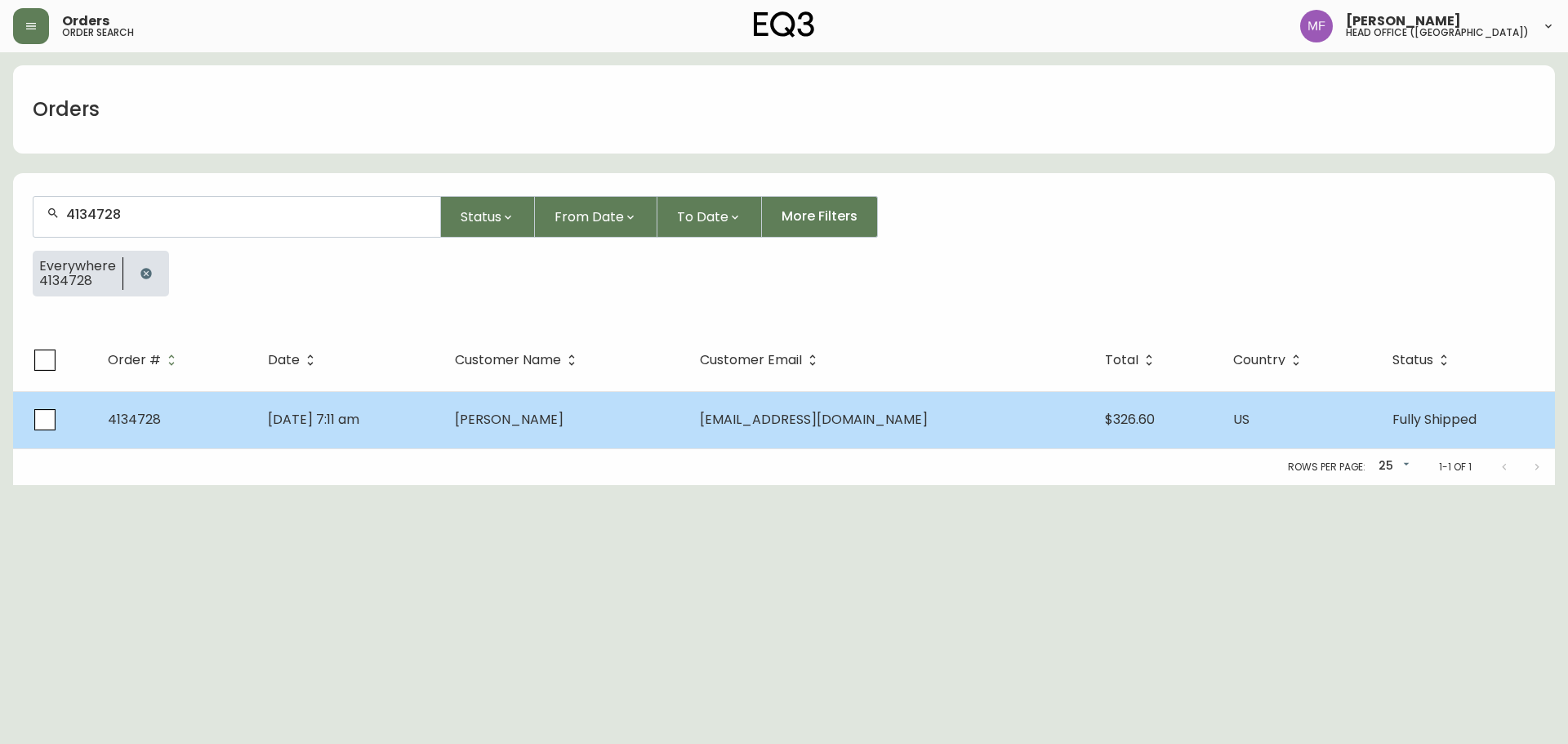
click at [687, 433] on td "Menelik Rowe" at bounding box center [564, 420] width 245 height 57
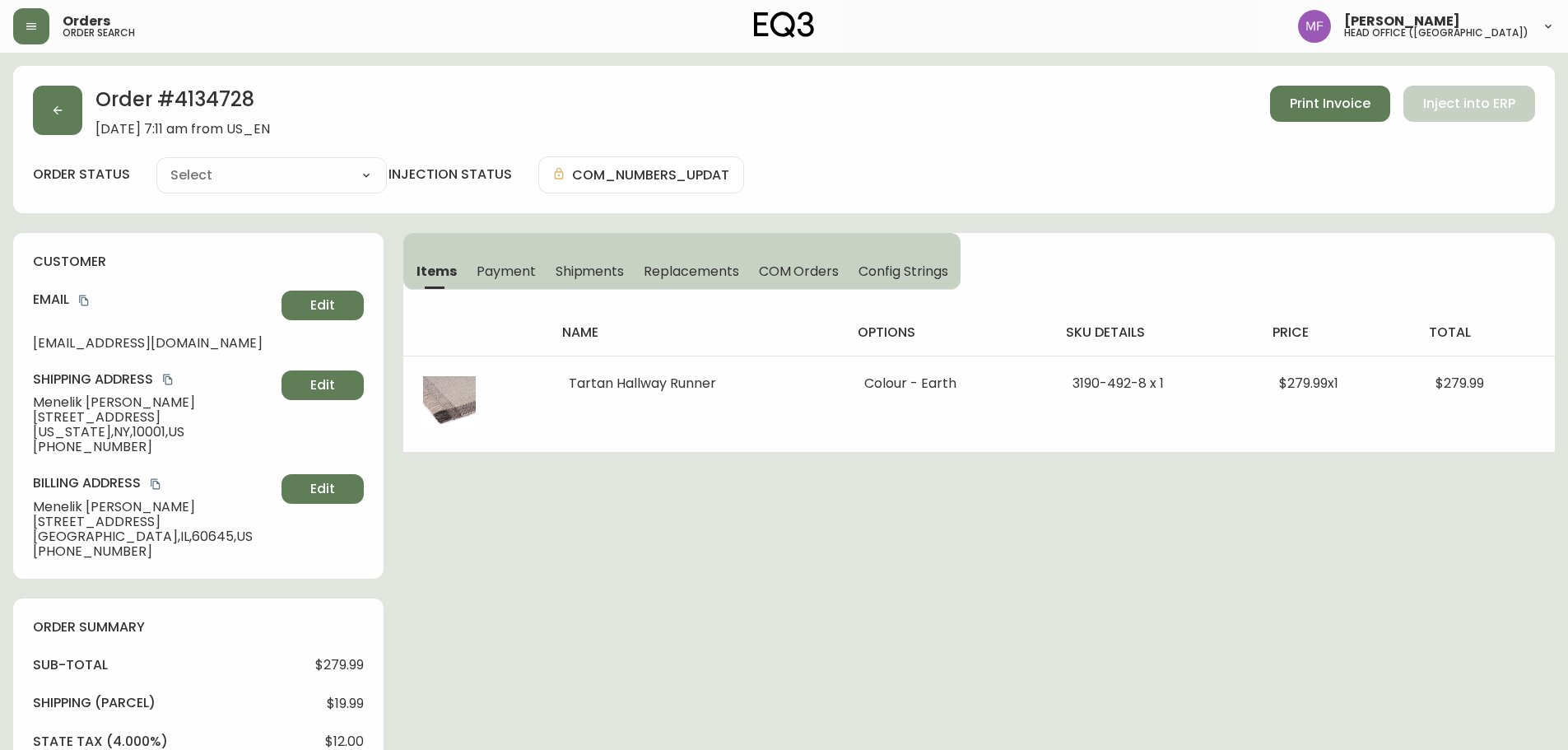
type input "Fully Shipped"
select select "FULLY_SHIPPED"
click at [228, 94] on h2 "Order # 4134728" at bounding box center [183, 104] width 175 height 36
copy h2 "4134728"
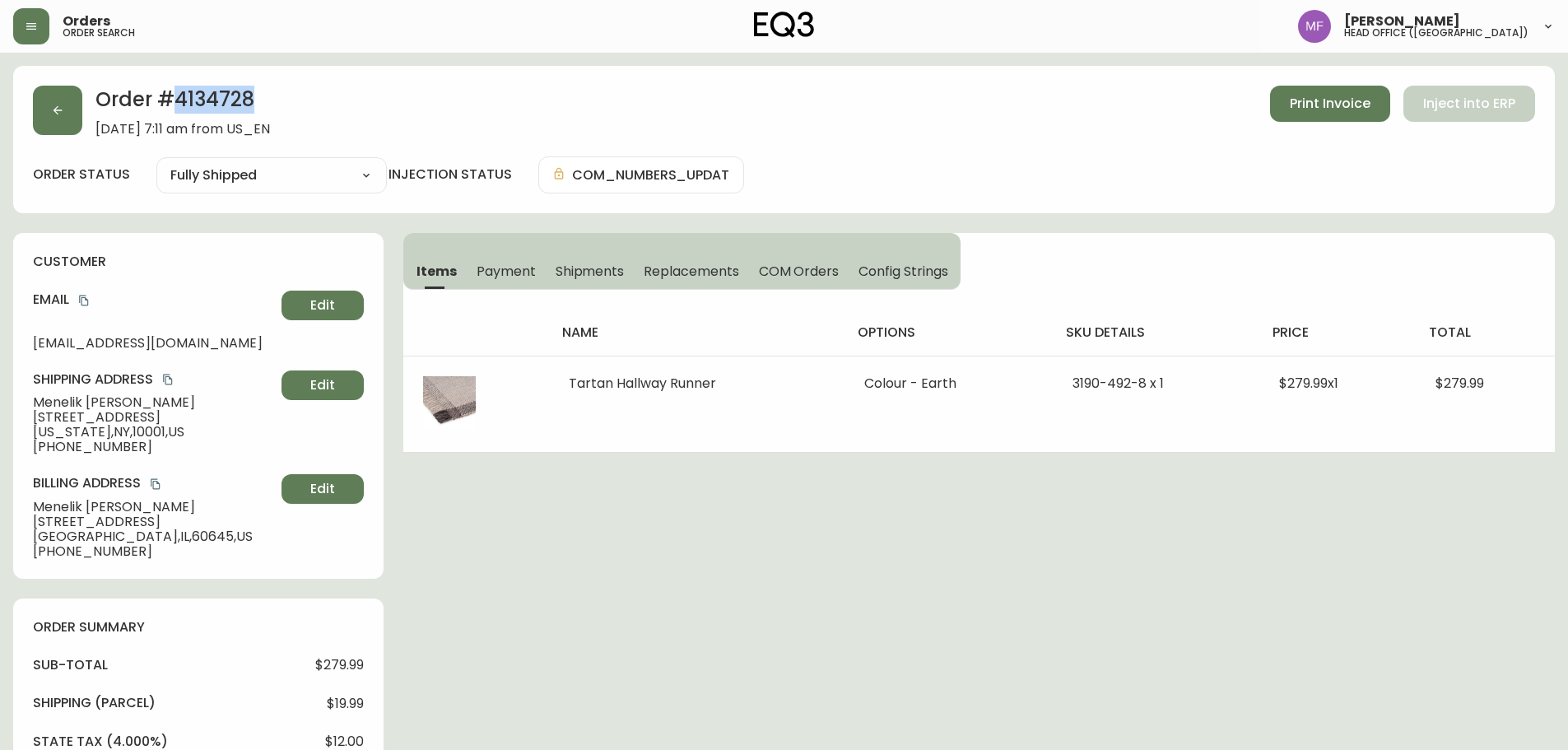
click at [221, 108] on h2 "Order # 4134728" at bounding box center [183, 104] width 175 height 36
drag, startPoint x: 84, startPoint y: 300, endPoint x: 167, endPoint y: 296, distance: 83.1
click at [84, 300] on icon "copy" at bounding box center [84, 300] width 12 height 12
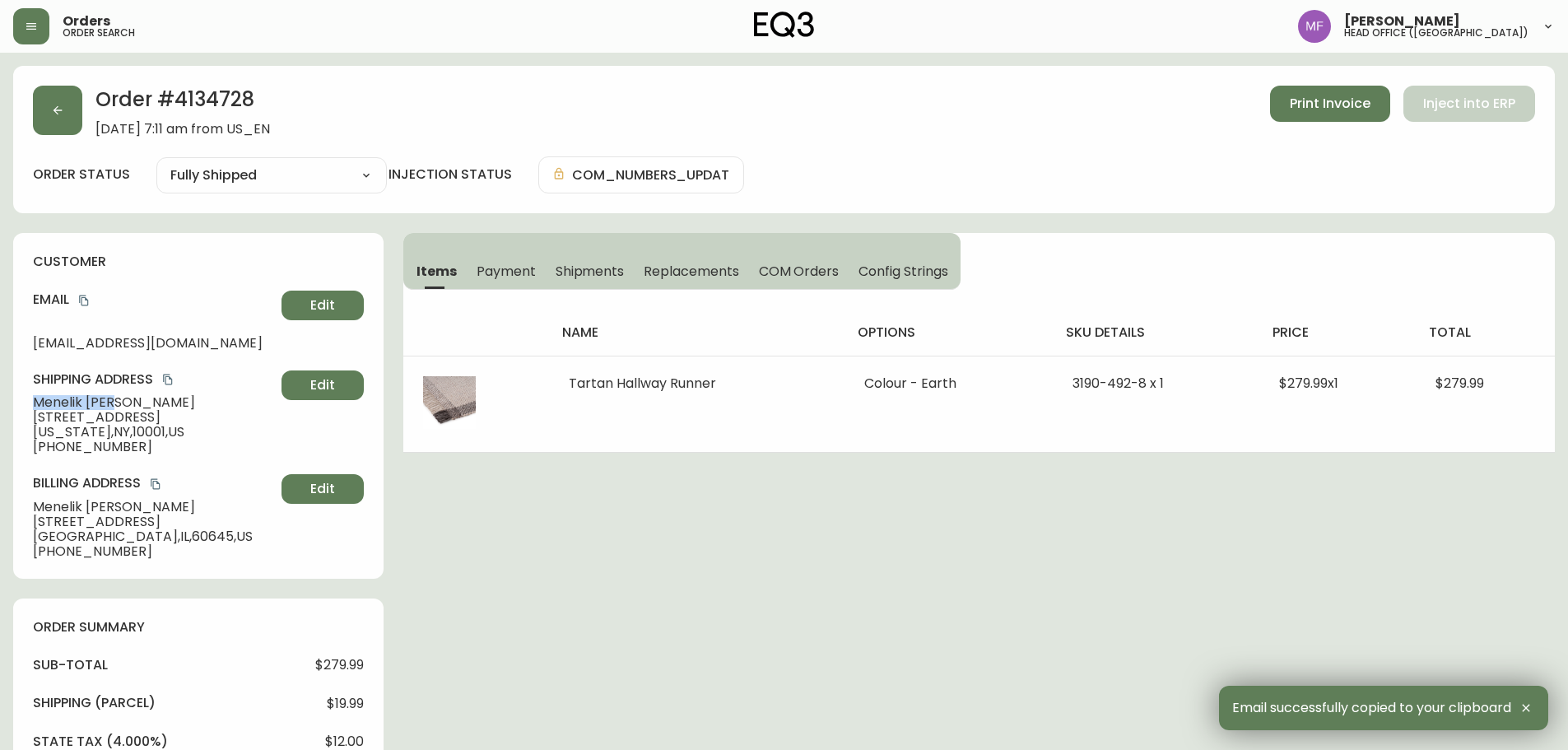
drag, startPoint x: 122, startPoint y: 405, endPoint x: 35, endPoint y: 405, distance: 87.0
click at [35, 405] on span "Menelik Rowe" at bounding box center [153, 403] width 242 height 15
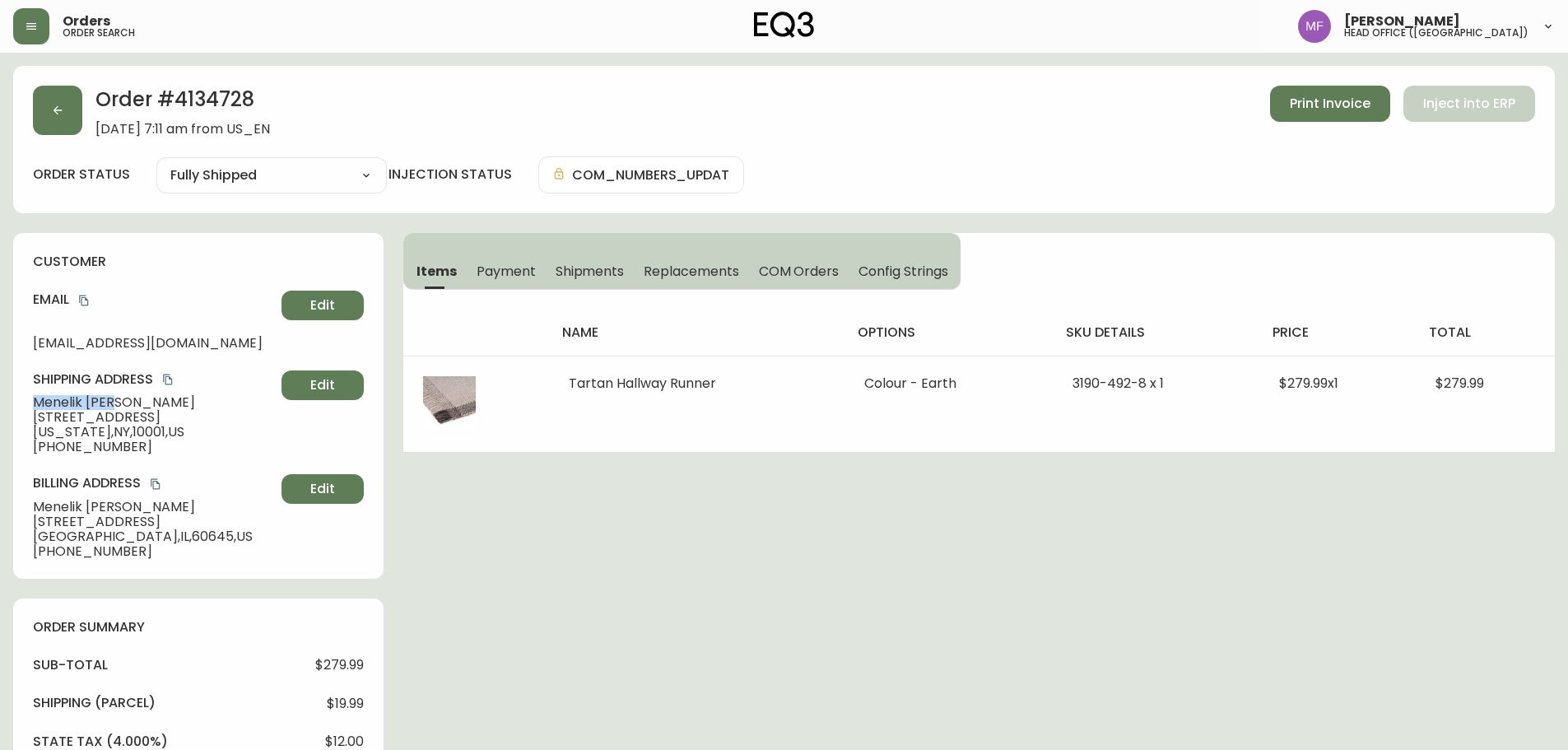
copy span "Menelik Rowe"
drag, startPoint x: 181, startPoint y: 419, endPoint x: 35, endPoint y: 417, distance: 146.0
click at [35, 417] on span "243 W 28th St apt s 2k" at bounding box center [153, 417] width 242 height 15
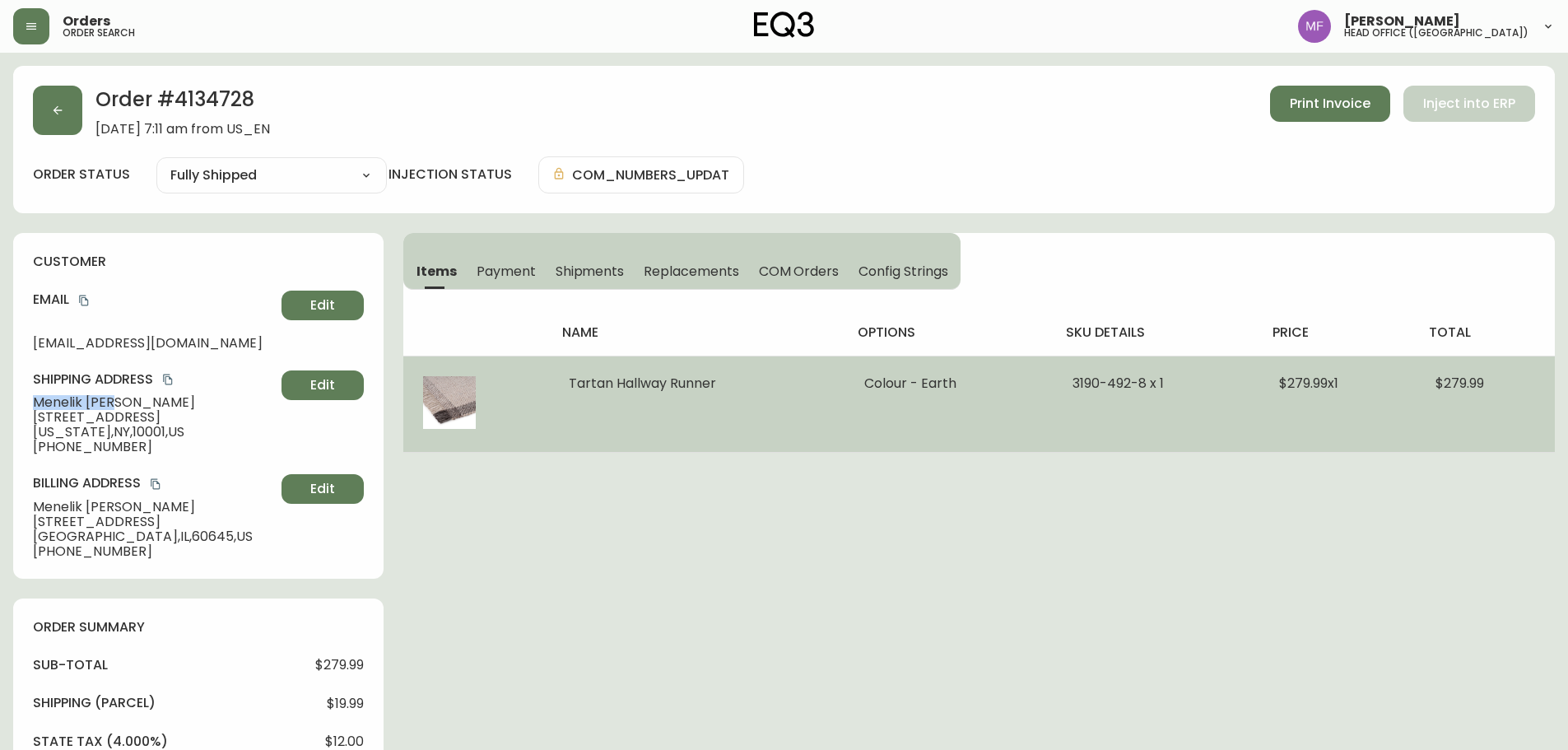
copy span "243 W 28th St apt s 2k"
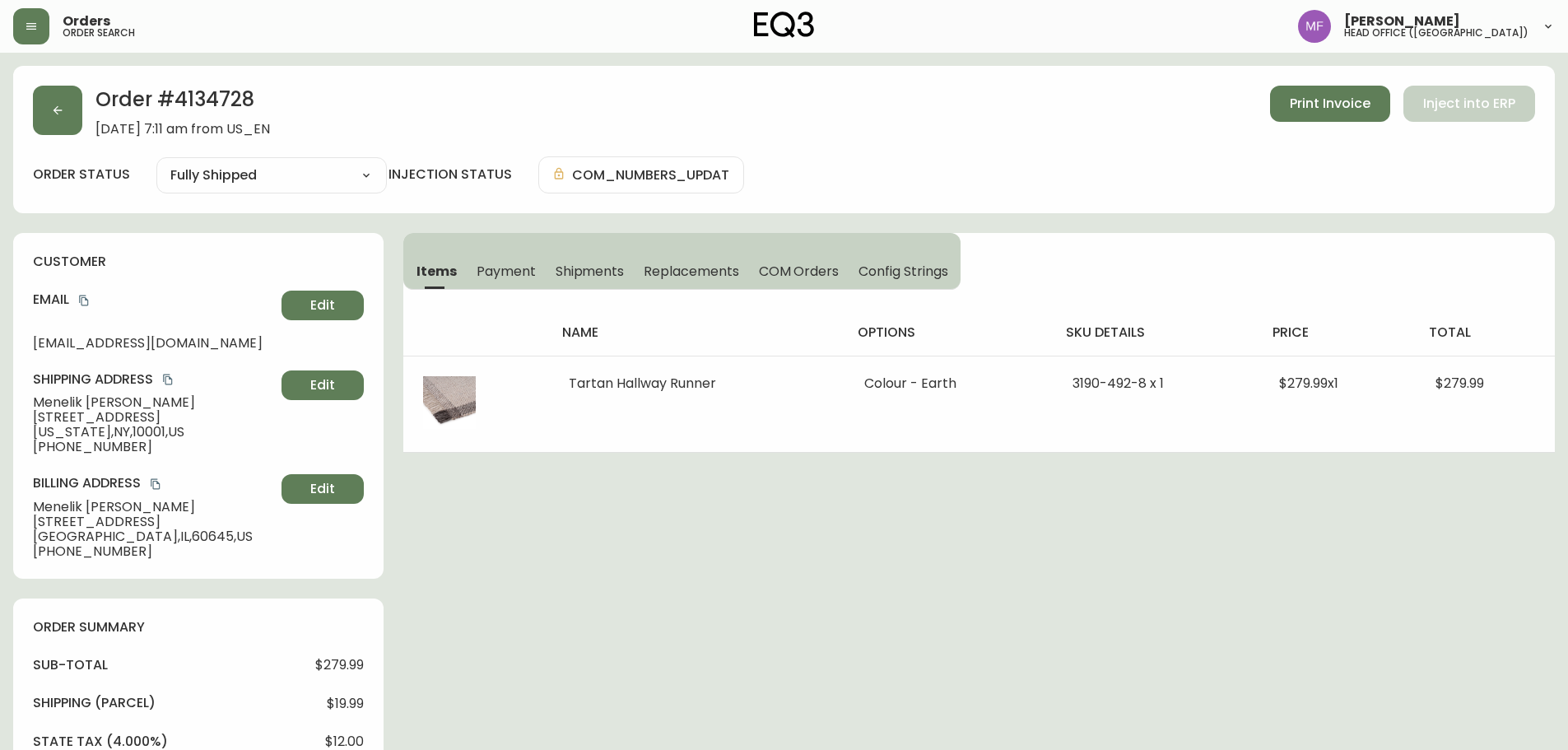
click at [143, 435] on span "New York , NY , 10001 , US" at bounding box center [153, 432] width 242 height 15
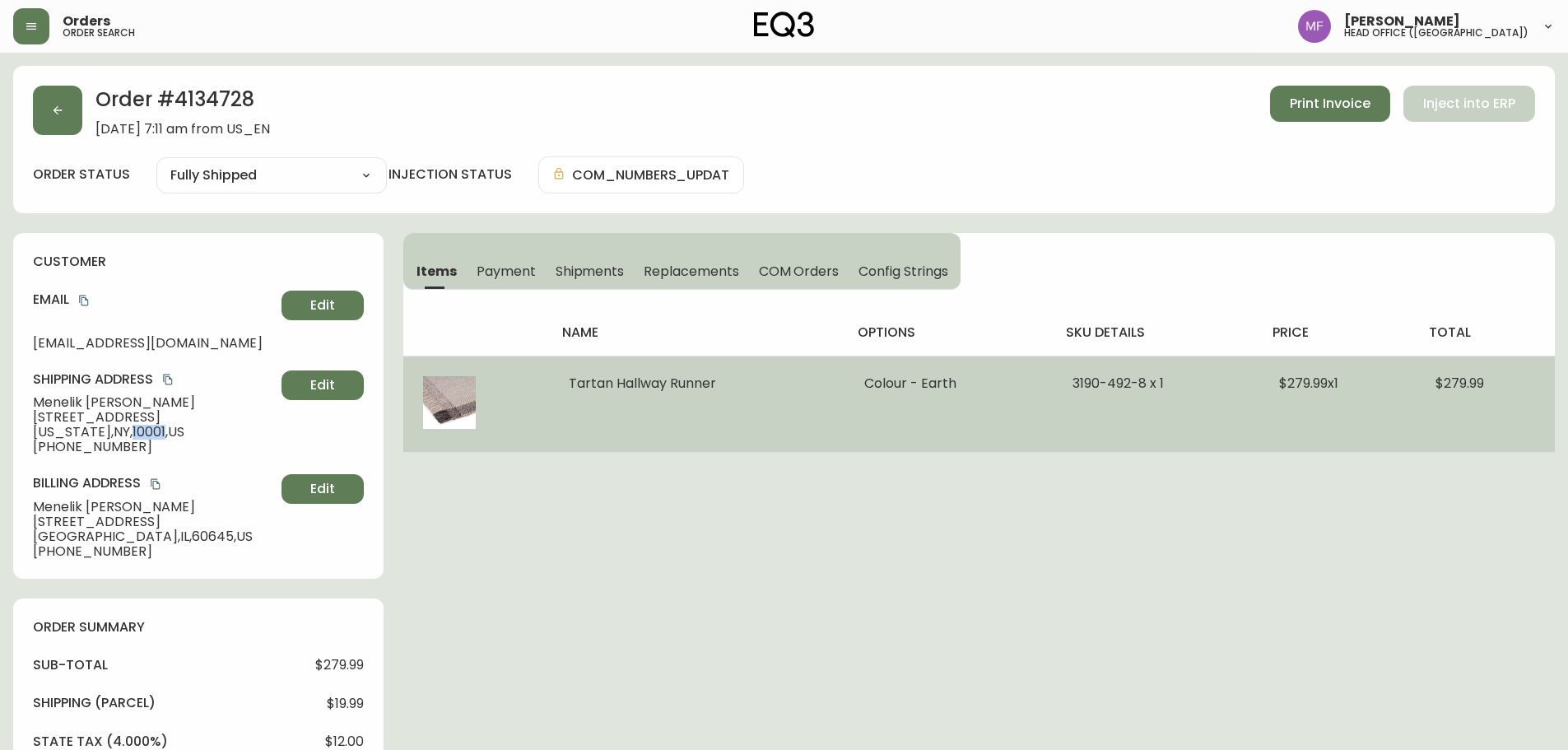
copy span "10001"
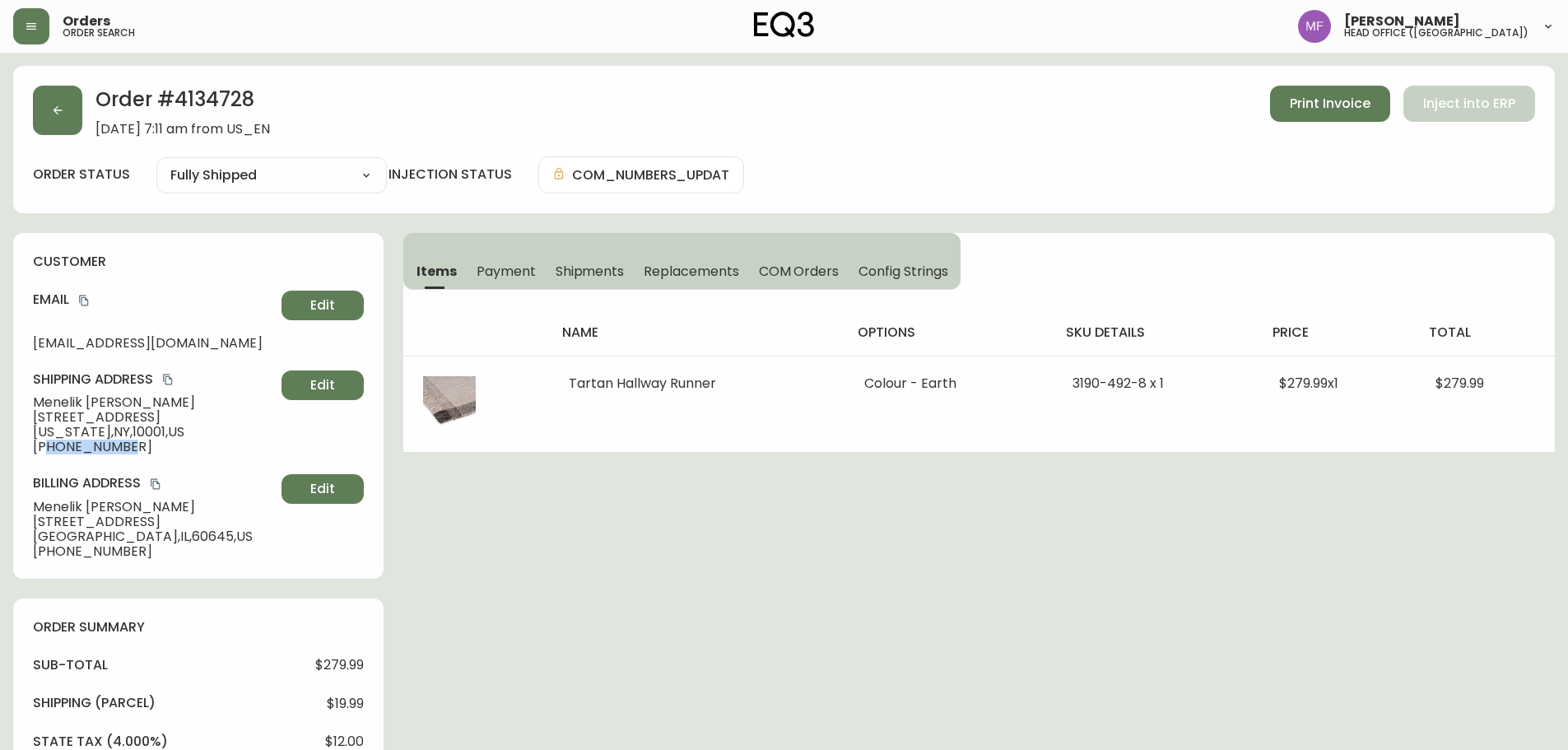
drag, startPoint x: 127, startPoint y: 450, endPoint x: 47, endPoint y: 446, distance: 80.1
click at [47, 446] on span "+17739642790" at bounding box center [153, 447] width 242 height 15
copy span "7739642790"
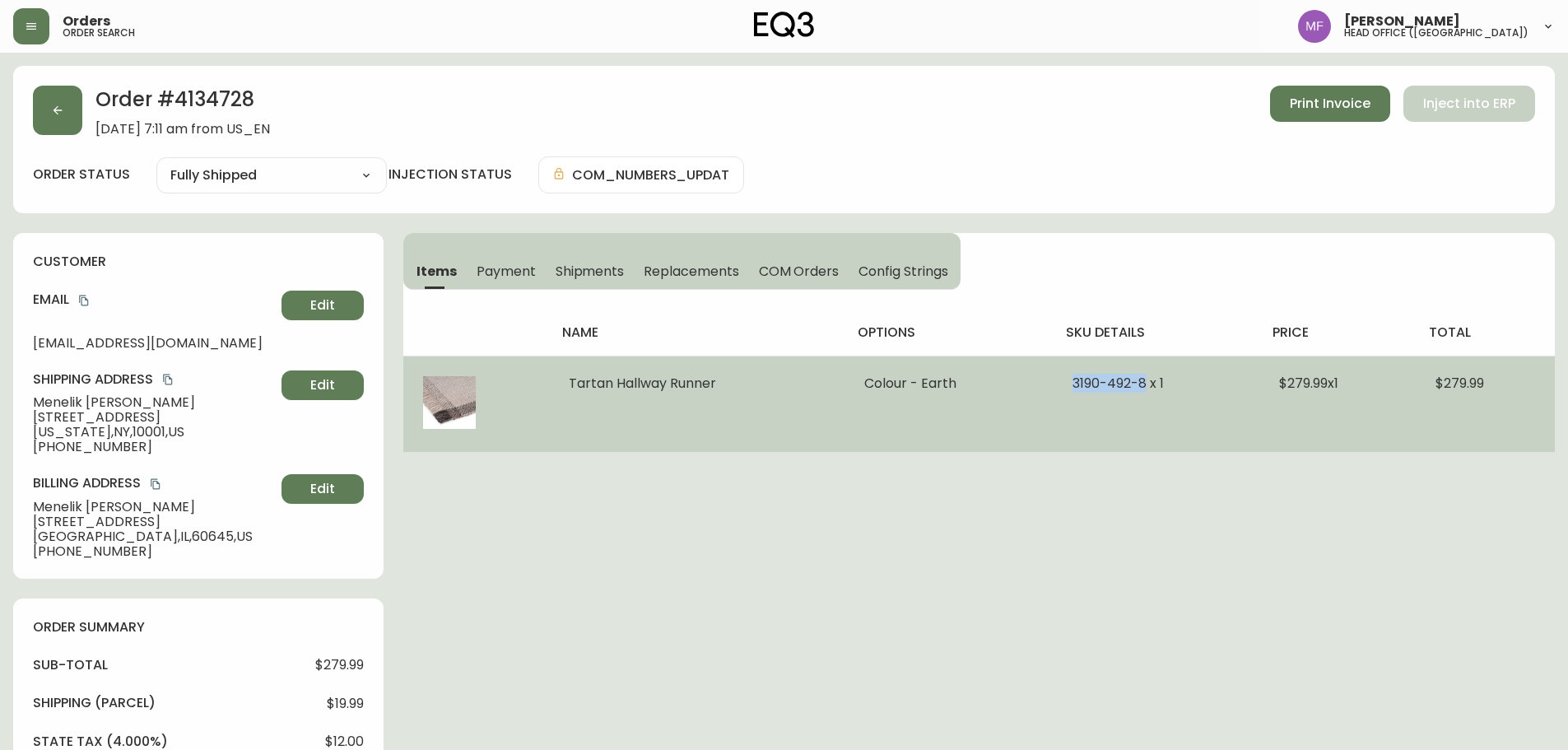
drag, startPoint x: 1056, startPoint y: 385, endPoint x: 1139, endPoint y: 394, distance: 83.5
click at [1139, 394] on td "3190-492-8 x 1" at bounding box center [1156, 403] width 207 height 97
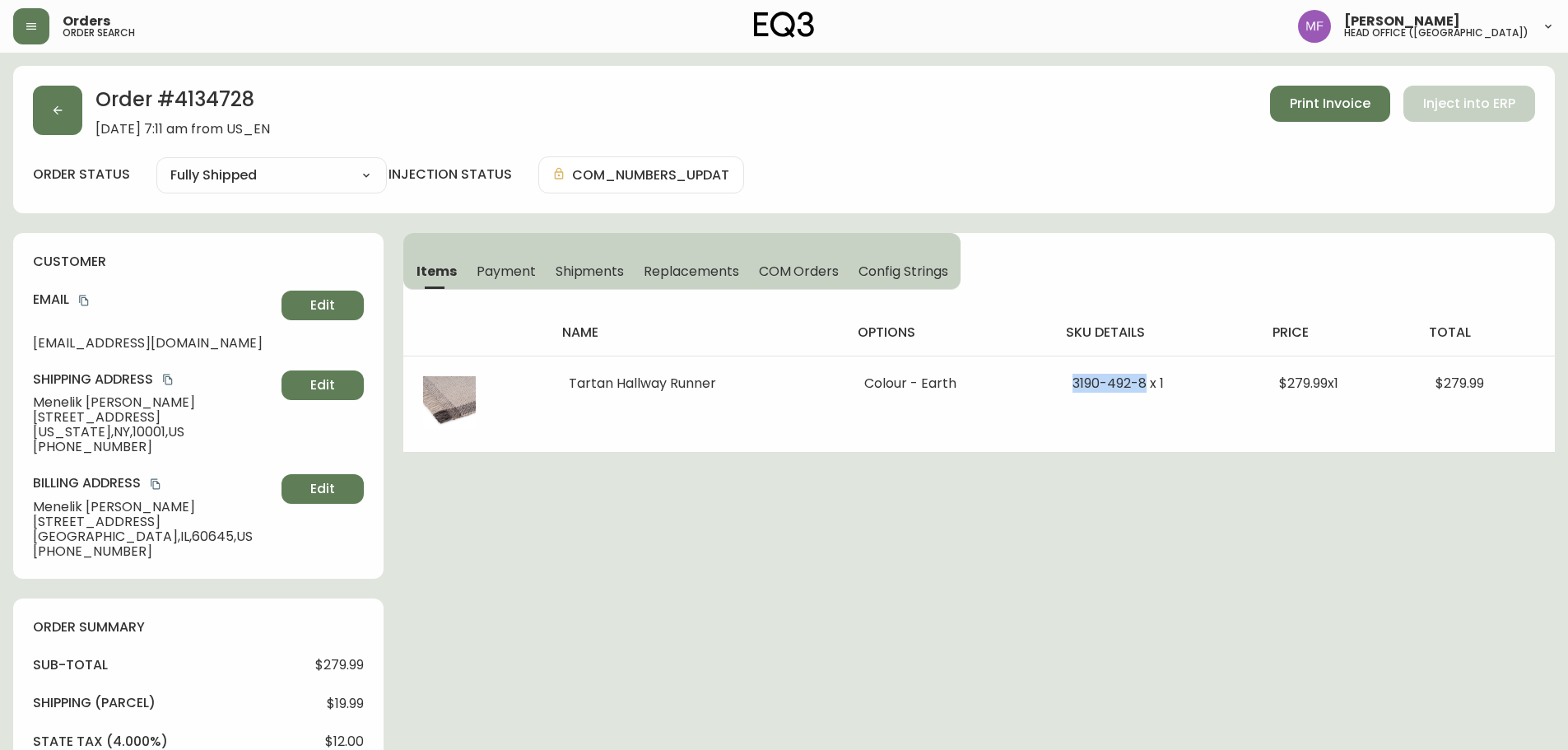
copy span "3190-492-8"
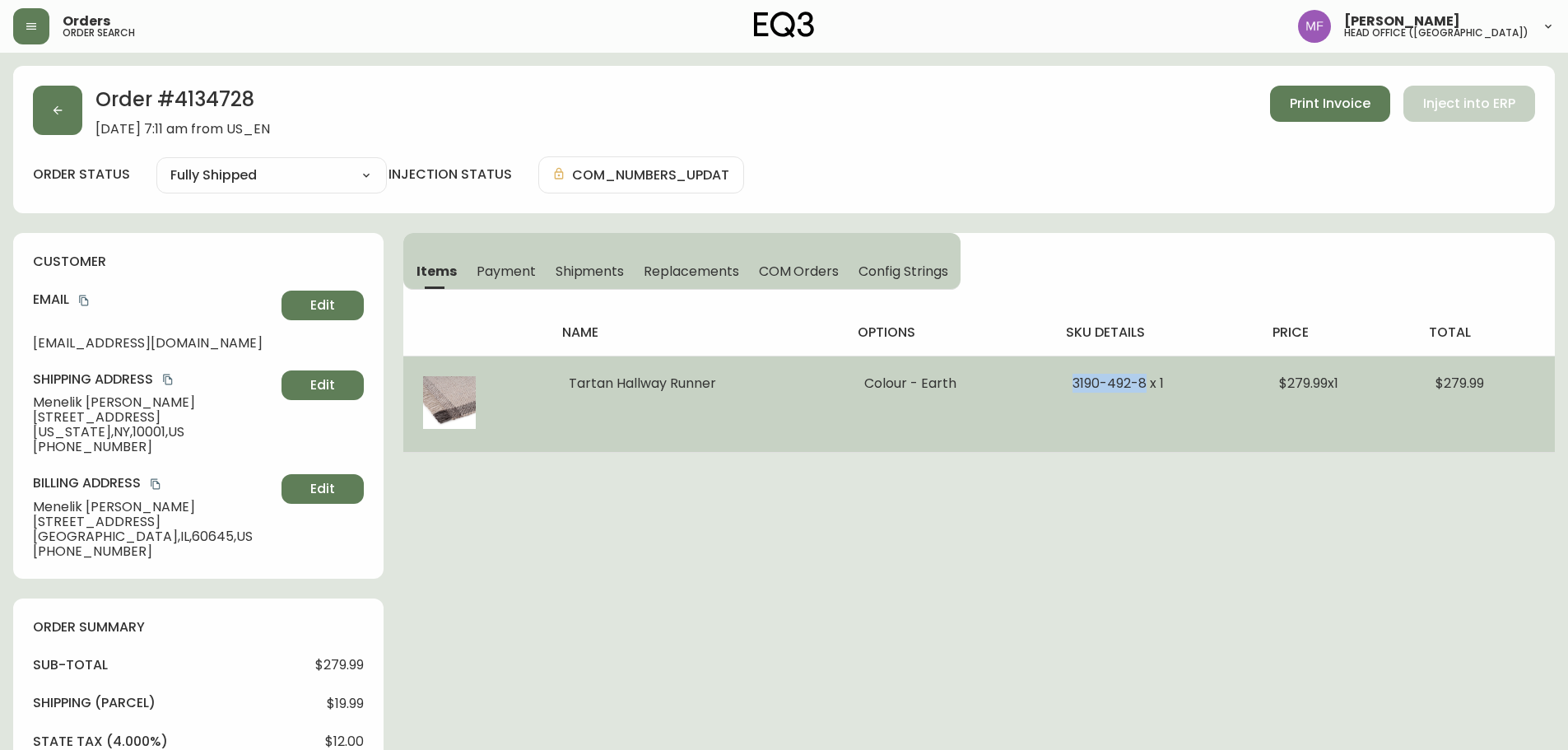
click at [1453, 370] on td "$279.99" at bounding box center [1486, 403] width 139 height 97
click at [1456, 378] on span "$279.99" at bounding box center [1460, 383] width 49 height 19
click at [1467, 383] on span "$279.99" at bounding box center [1460, 383] width 49 height 19
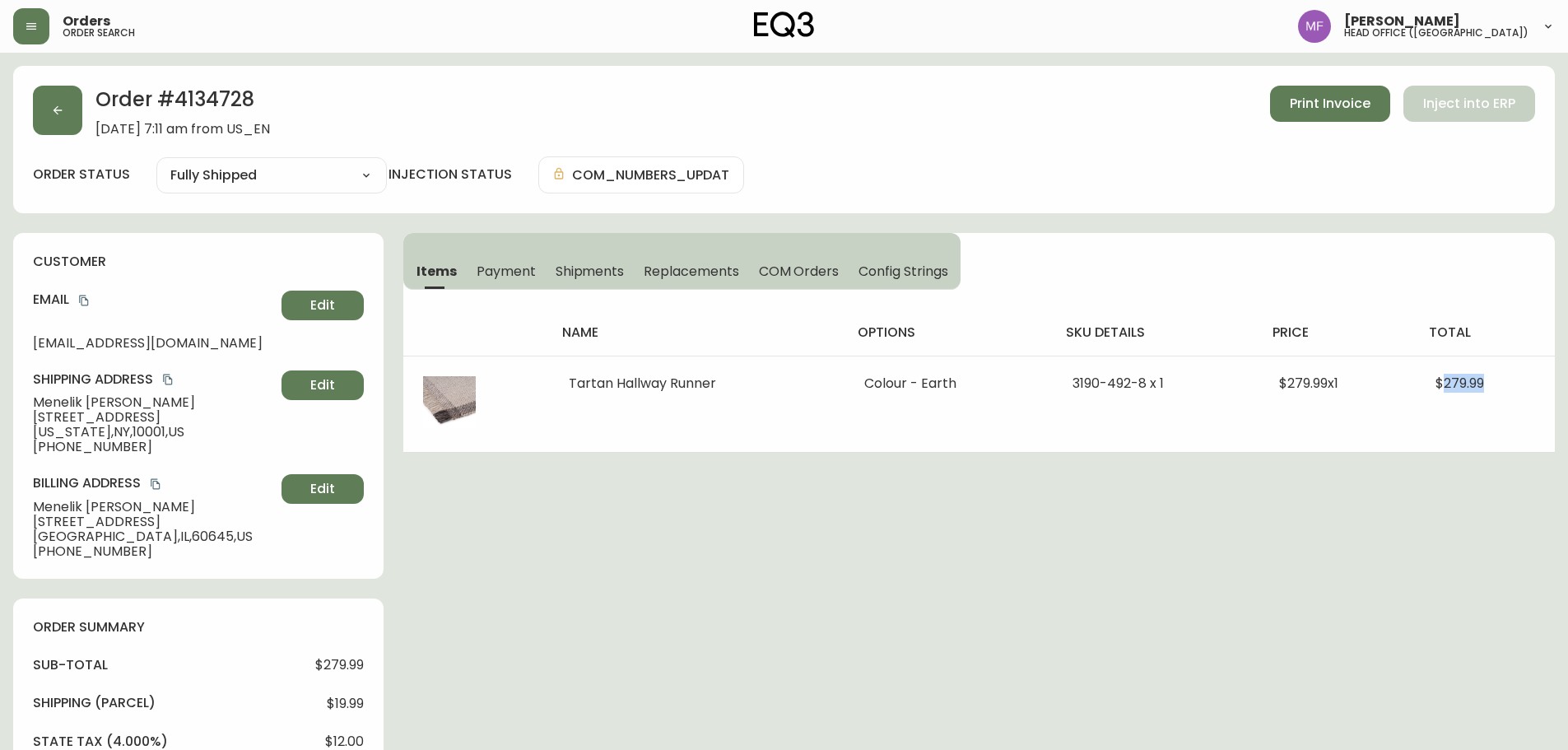
copy span "279.99"
click at [54, 119] on button "button" at bounding box center [58, 111] width 49 height 50
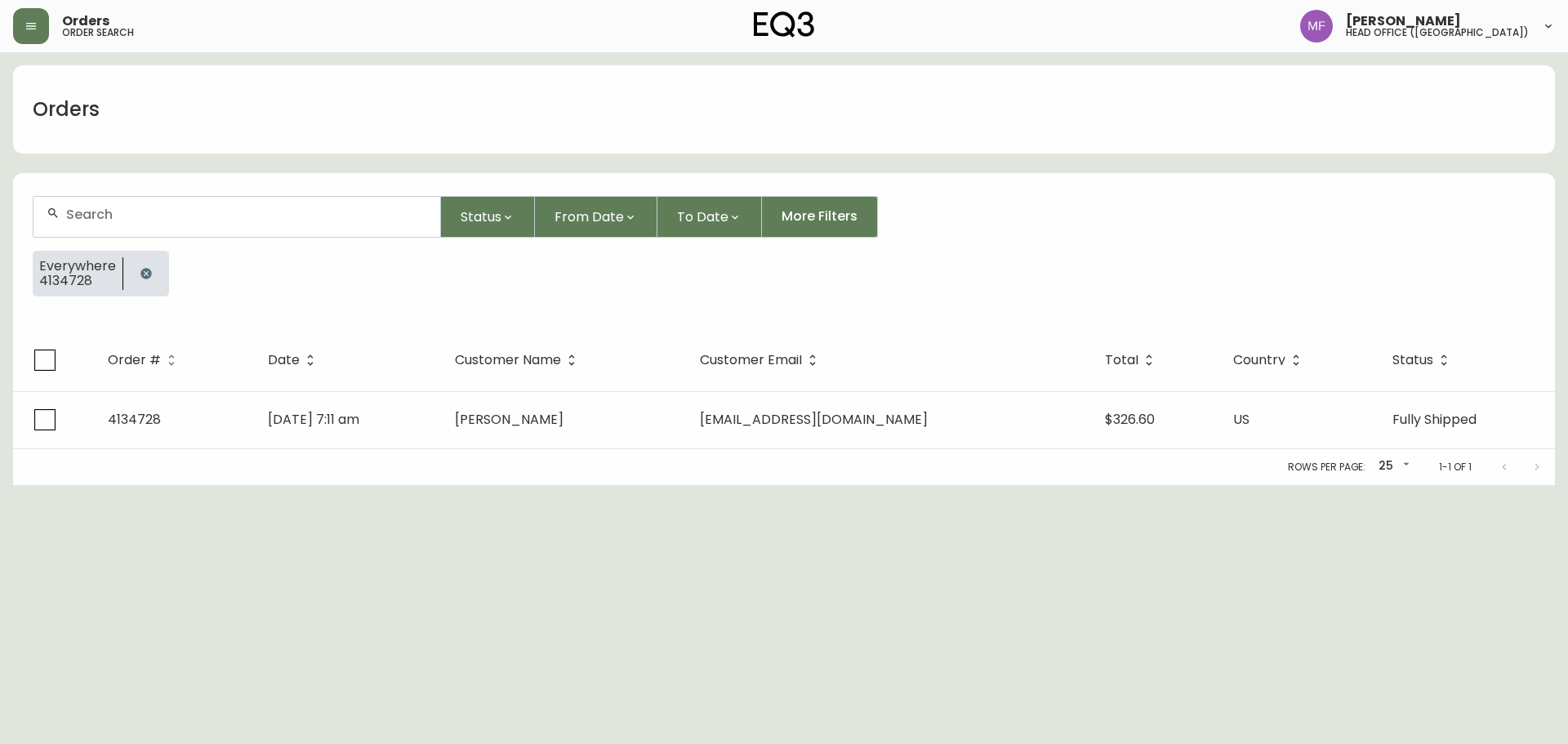
click at [128, 284] on div at bounding box center [146, 273] width 46 height 46
click at [130, 275] on button "button" at bounding box center [146, 273] width 33 height 33
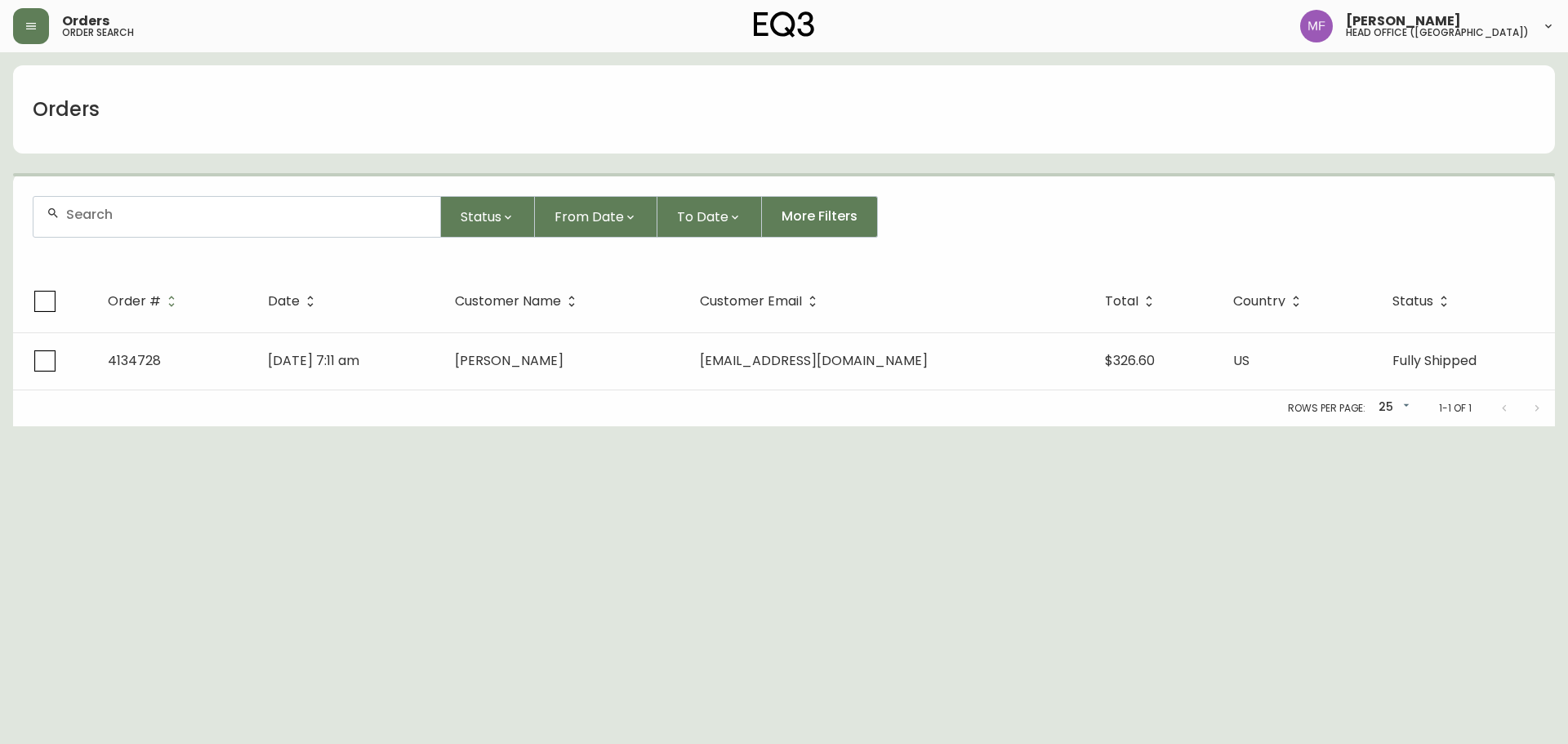
click at [147, 219] on input "text" at bounding box center [246, 214] width 361 height 16
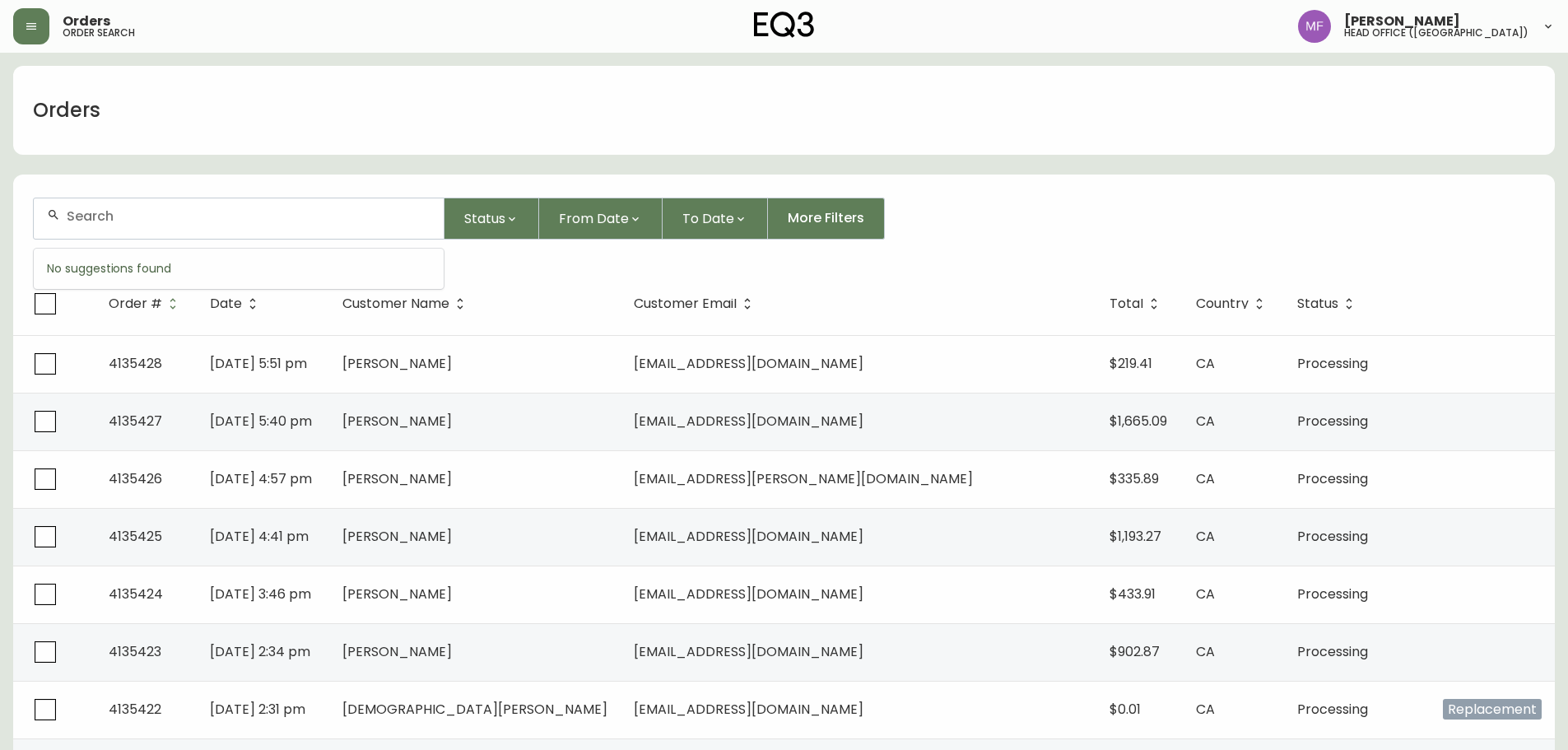
paste input "4111125"
type input "4111125"
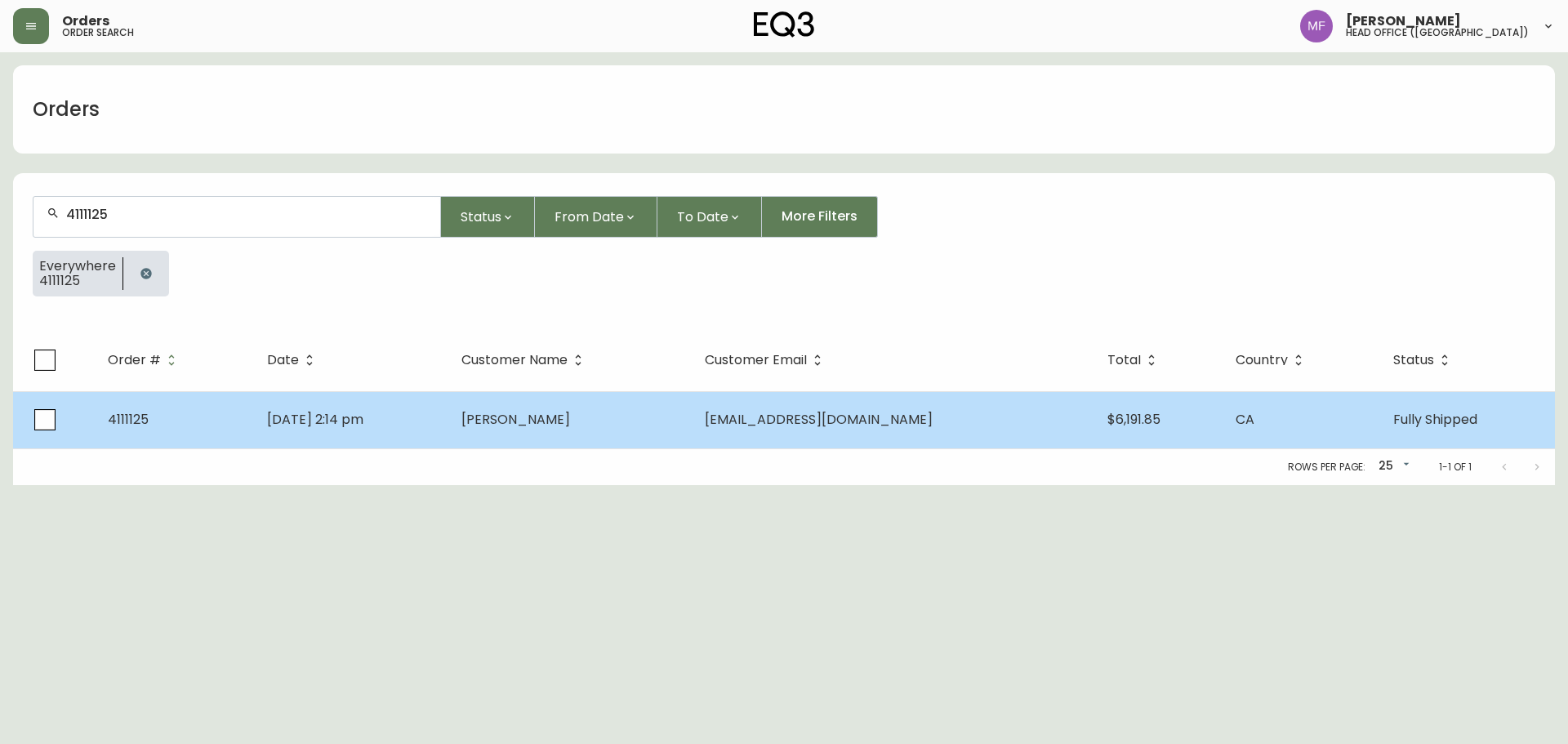
click at [448, 438] on td "Oct 01 2023, 2:14 pm" at bounding box center [351, 420] width 195 height 57
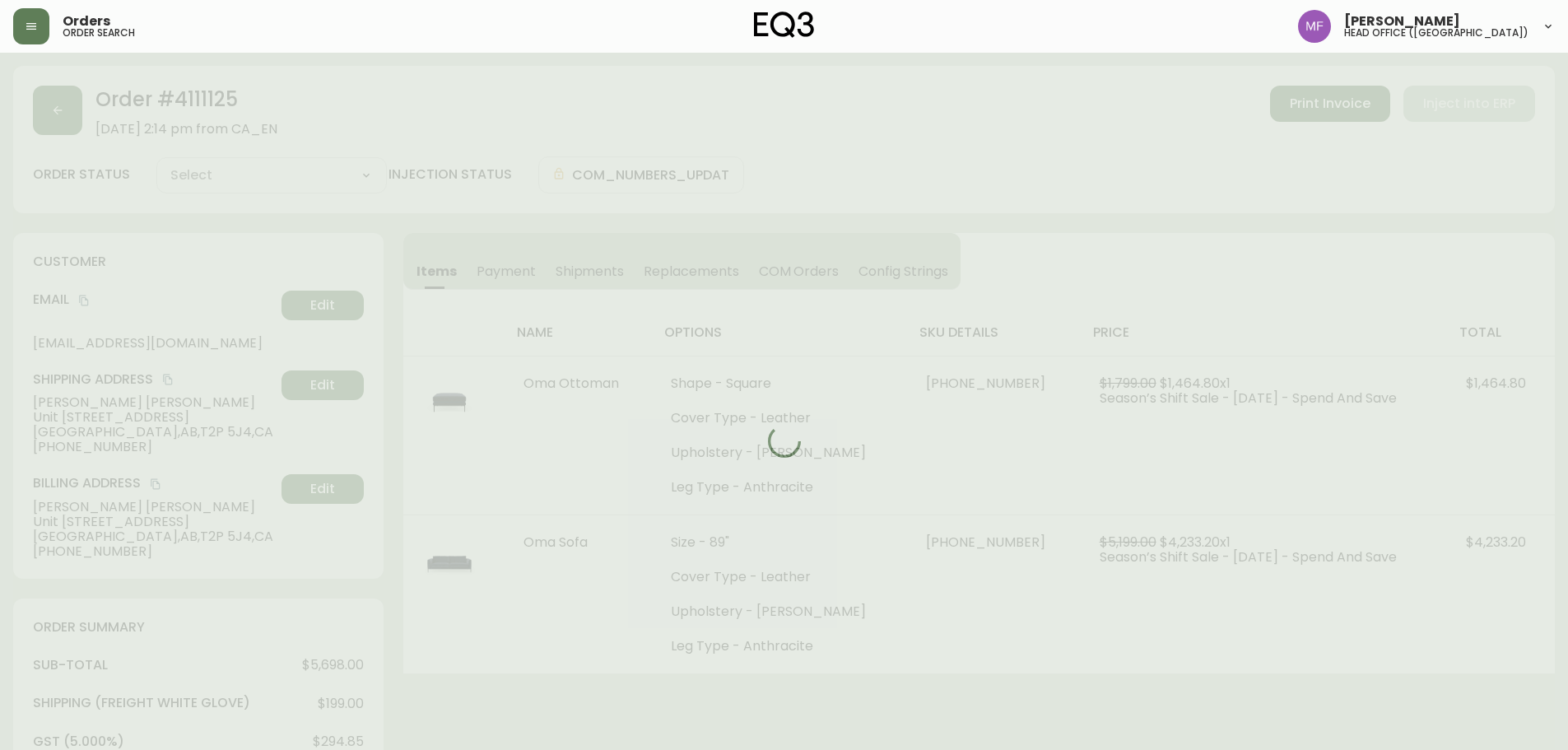
type input "Fully Shipped"
select select "FULLY_SHIPPED"
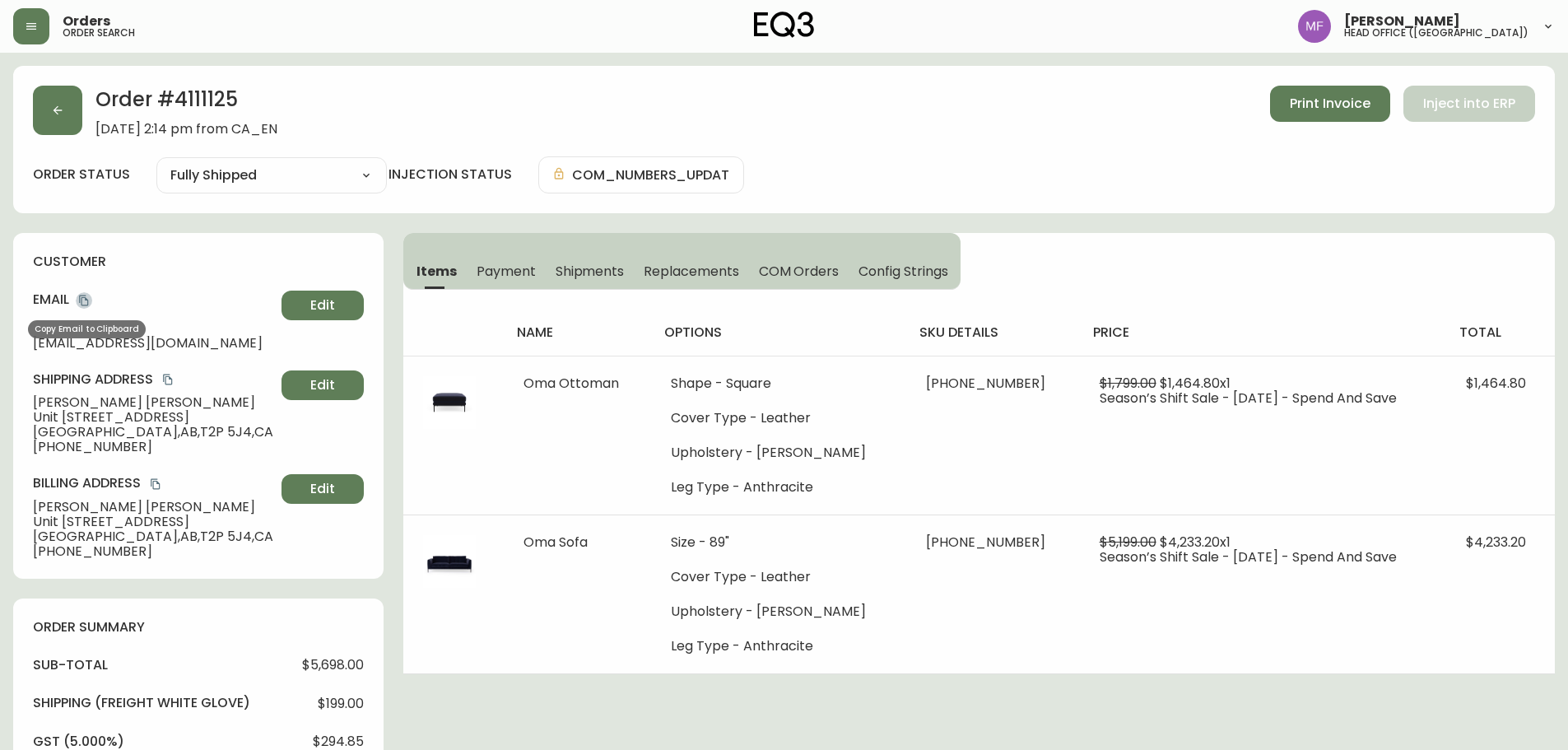
click at [84, 302] on icon "copy" at bounding box center [84, 300] width 12 height 12
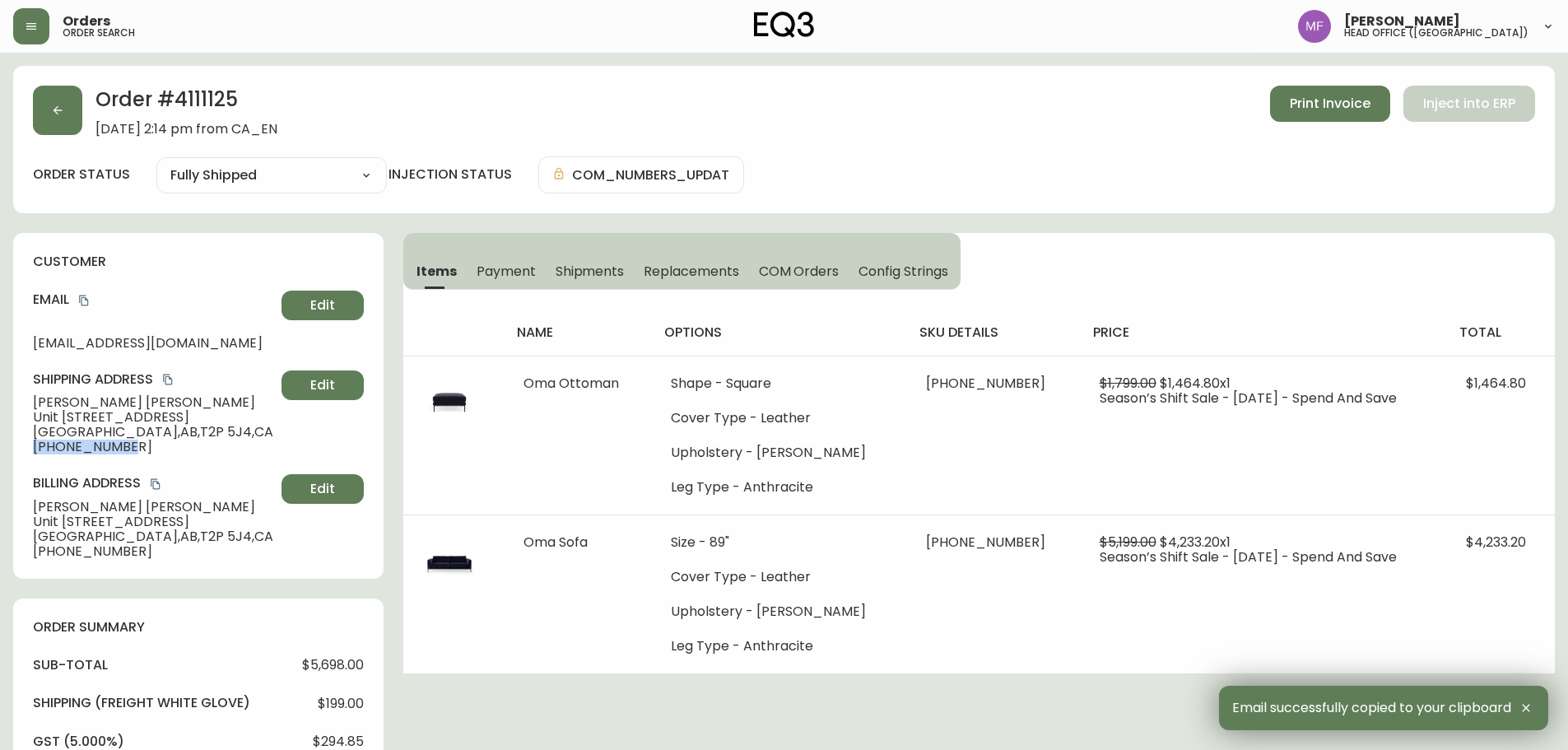
drag, startPoint x: 132, startPoint y: 446, endPoint x: 18, endPoint y: 446, distance: 114.0
click at [18, 446] on div "customer Email ceveit@cbe.ab.ca Edit Shipping Address Christine Veit Unit 1204,…" at bounding box center [198, 405] width 370 height 346
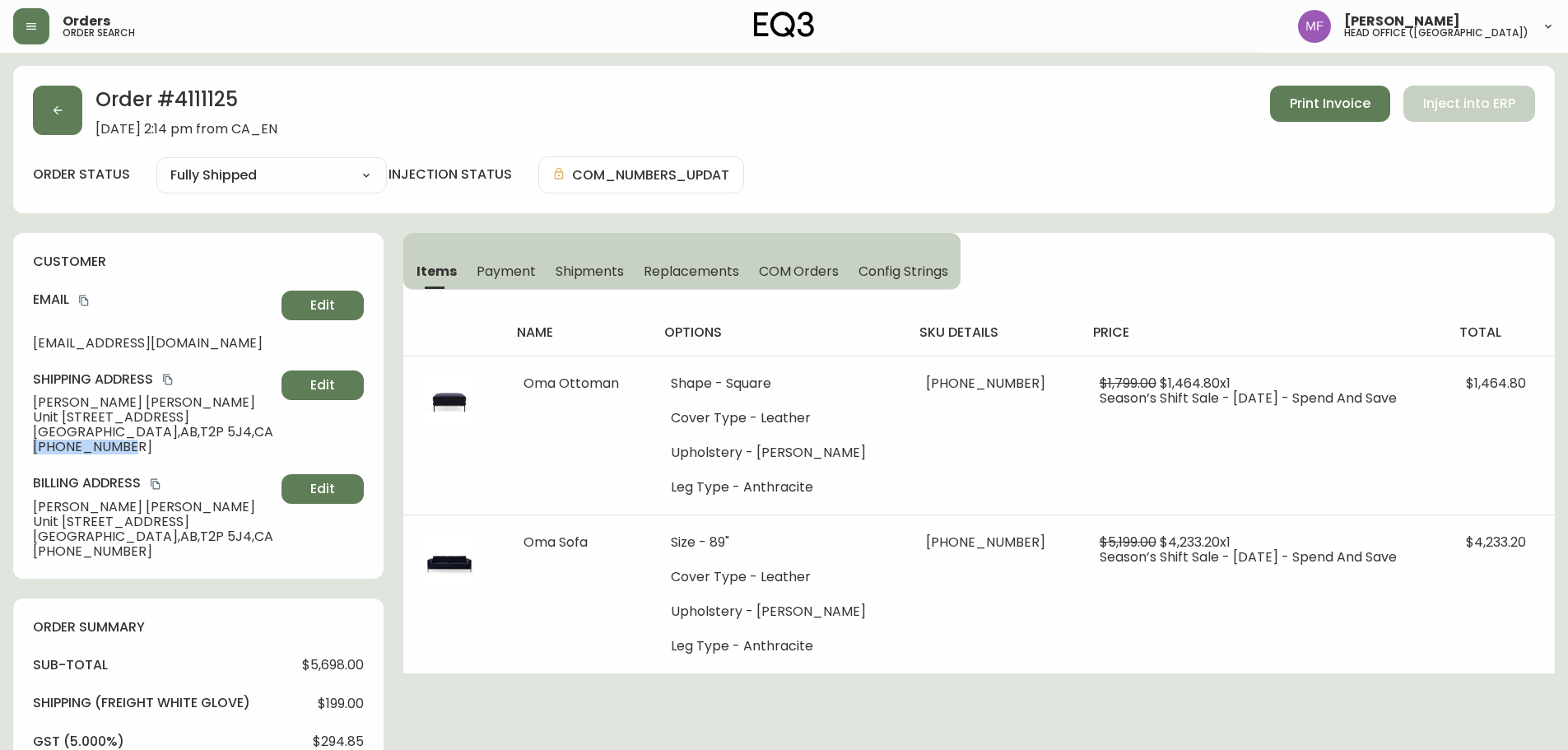
copy span "+15879982424"
click at [201, 105] on h2 "Order # 4111125" at bounding box center [186, 104] width 182 height 36
copy h2 "4111125"
drag, startPoint x: 150, startPoint y: 413, endPoint x: 0, endPoint y: 402, distance: 150.4
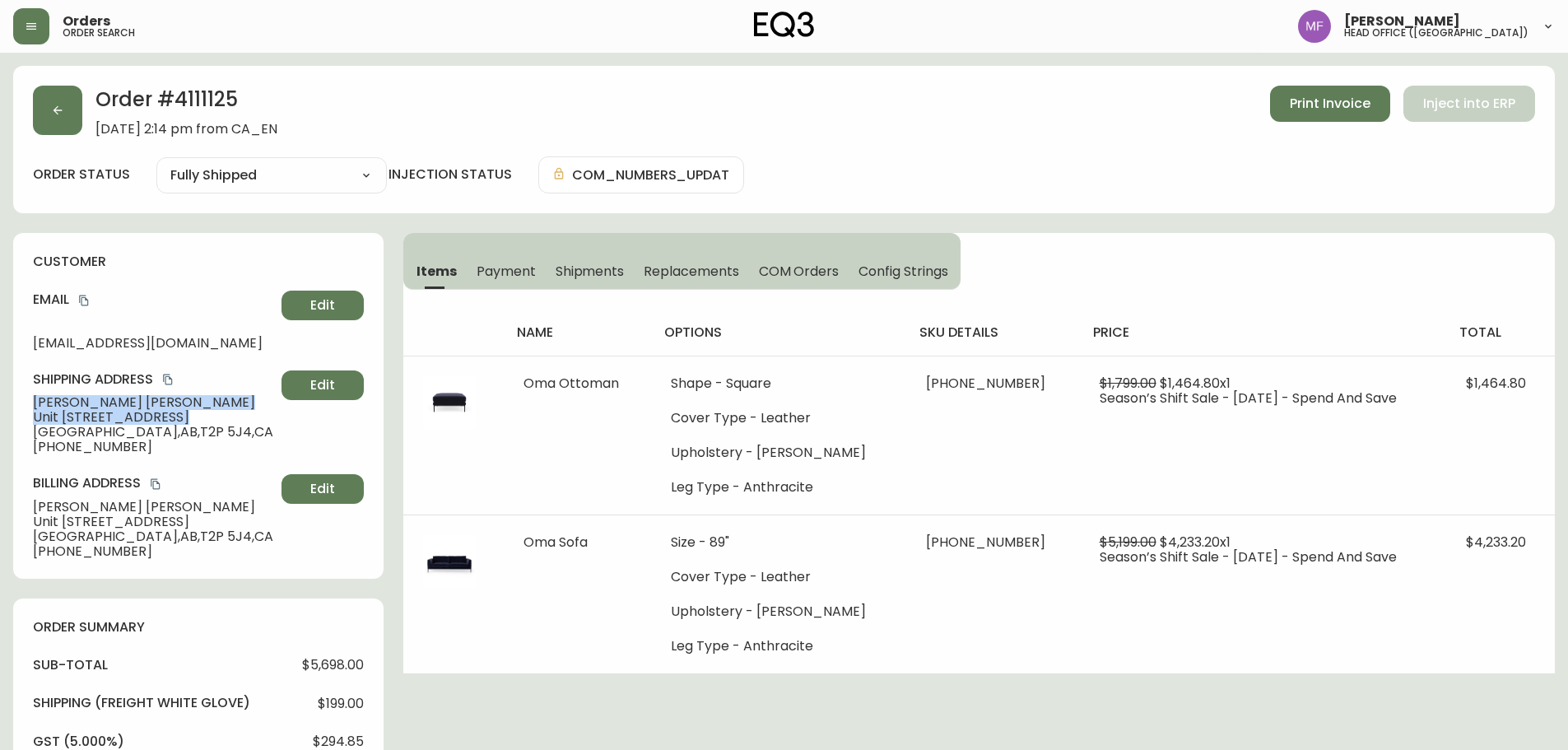
click at [0, 402] on main "Order # 4111125 October 1, 2023 at 2:14 pm from CA_EN Print Invoice Inject into…" at bounding box center [784, 743] width 1568 height 1382
click at [69, 400] on span "Christine Veit" at bounding box center [153, 403] width 242 height 15
drag, startPoint x: 127, startPoint y: 401, endPoint x: 0, endPoint y: 408, distance: 127.2
click at [0, 408] on main "Order # 4111125 October 1, 2023 at 2:14 pm from CA_EN Print Invoice Inject into…" at bounding box center [784, 743] width 1568 height 1382
copy span "Christine Veit"
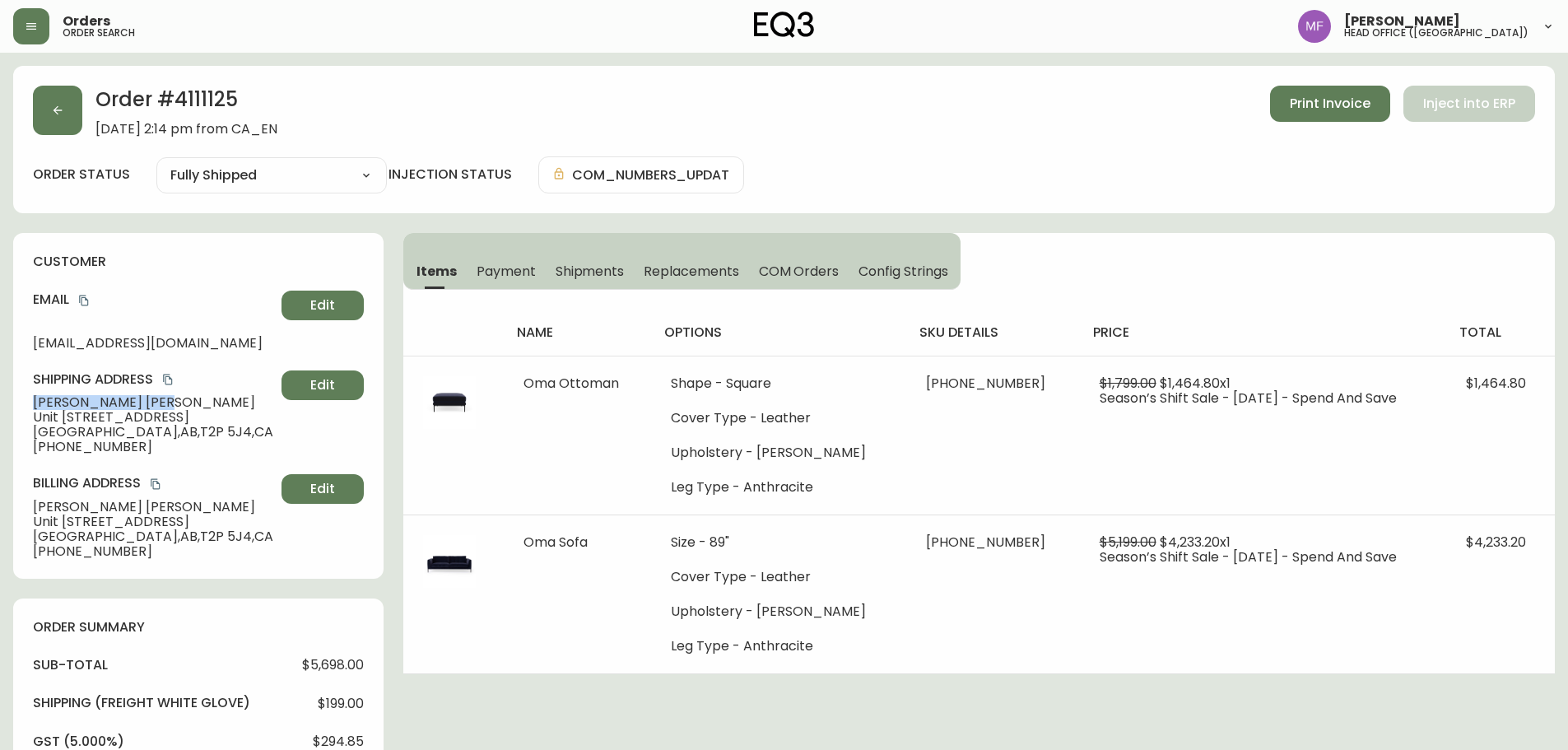
click at [211, 106] on h2 "Order # 4111125" at bounding box center [186, 104] width 182 height 36
drag, startPoint x: 87, startPoint y: 304, endPoint x: 192, endPoint y: 290, distance: 105.9
click at [87, 304] on icon "copy" at bounding box center [84, 300] width 12 height 12
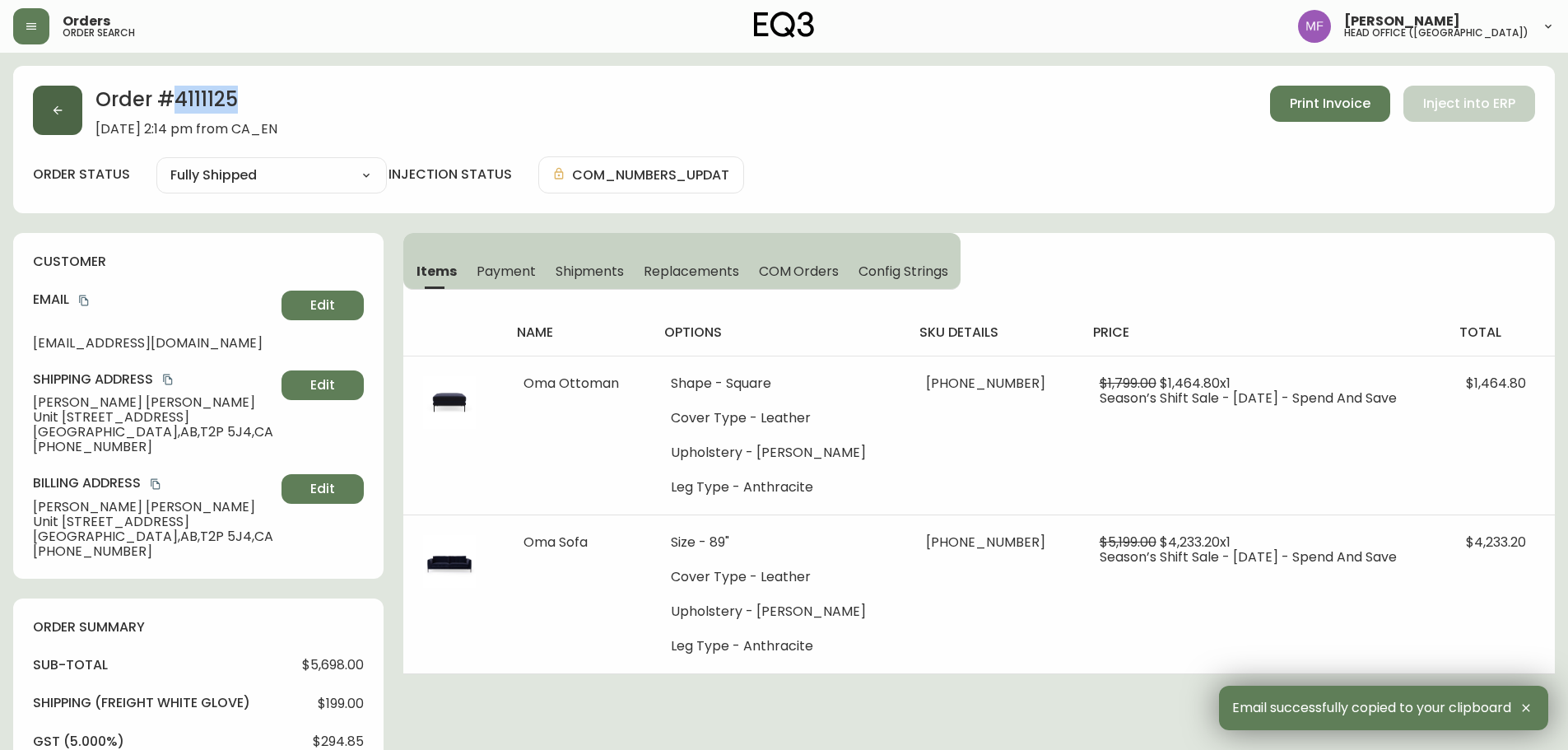
click at [78, 111] on button "button" at bounding box center [58, 111] width 49 height 50
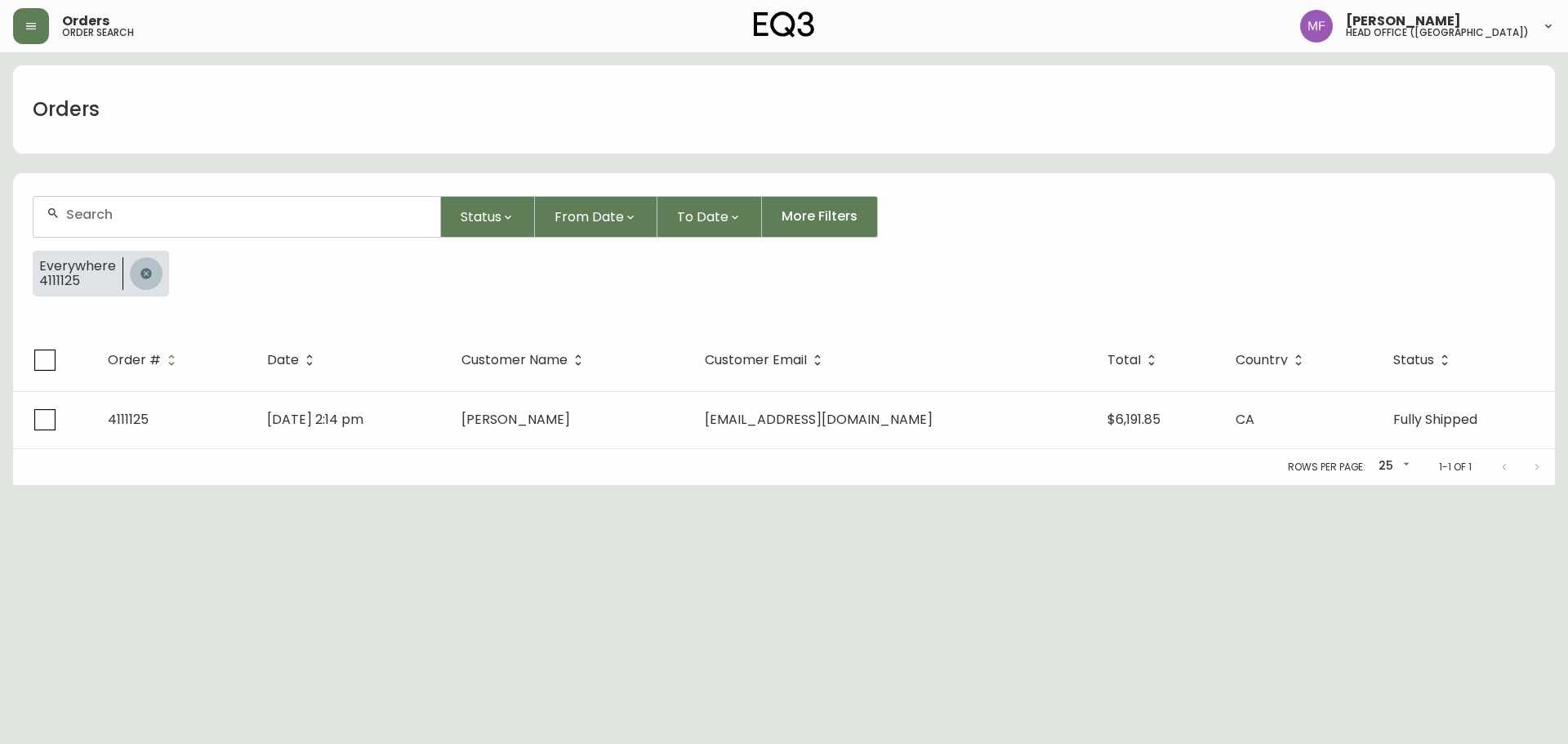
click at [132, 264] on button "button" at bounding box center [146, 273] width 33 height 33
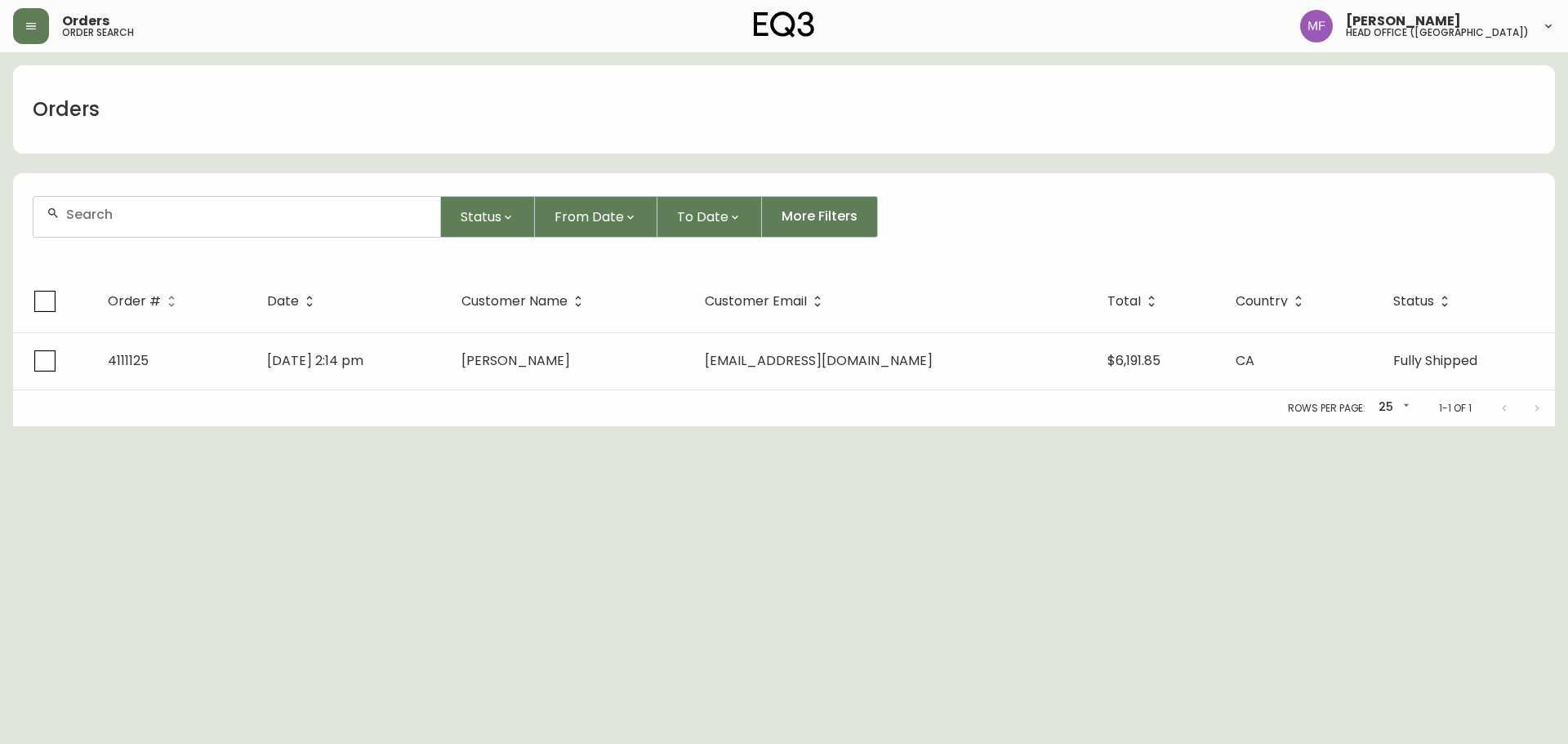
click at [138, 205] on div at bounding box center [237, 217] width 407 height 40
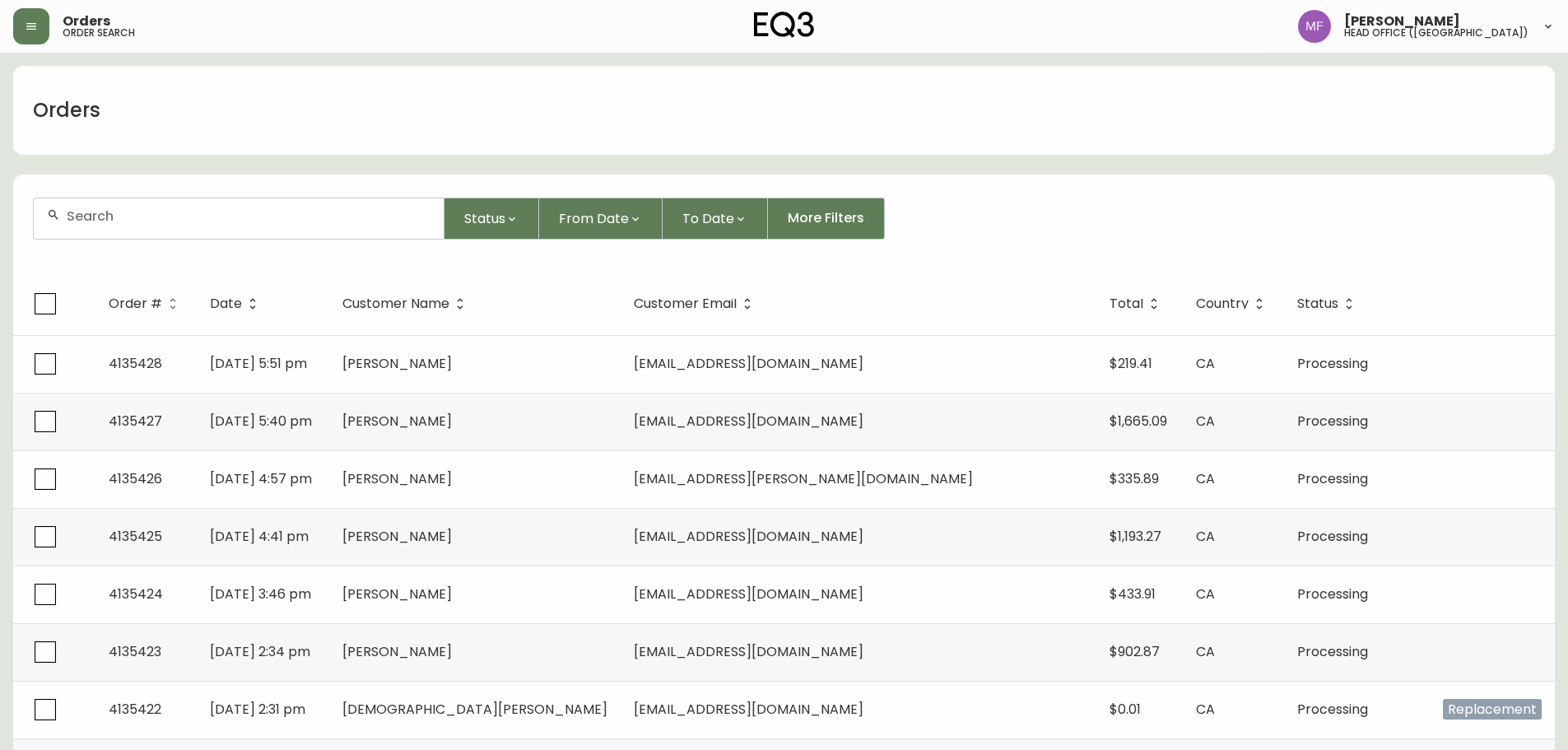
paste input "4135338"
type input "4135338"
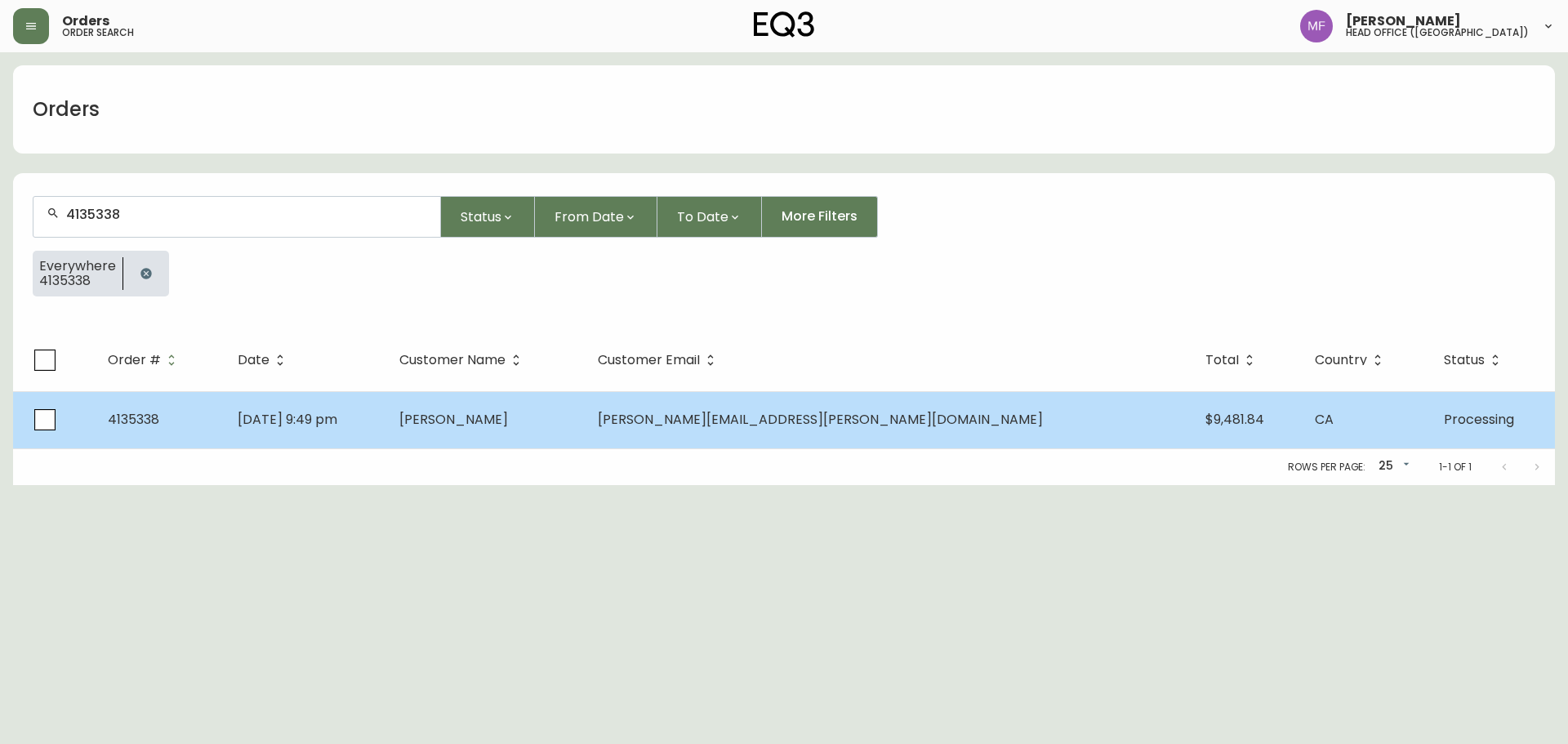
click at [387, 413] on td "Sep 13 2025, 9:49 pm" at bounding box center [305, 420] width 163 height 57
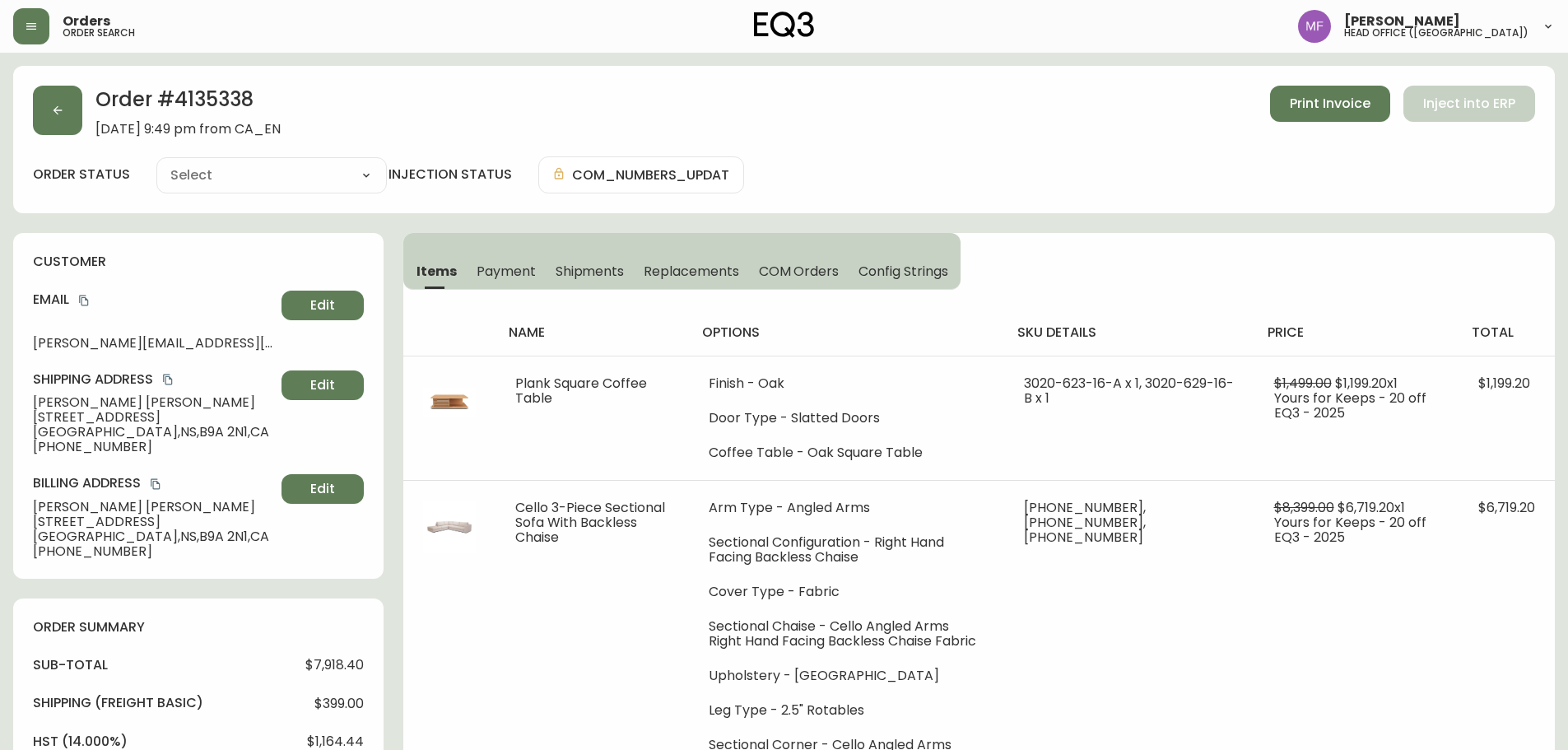
type input "Processing"
select select "PROCESSING"
click at [84, 296] on icon "copy" at bounding box center [84, 300] width 12 height 12
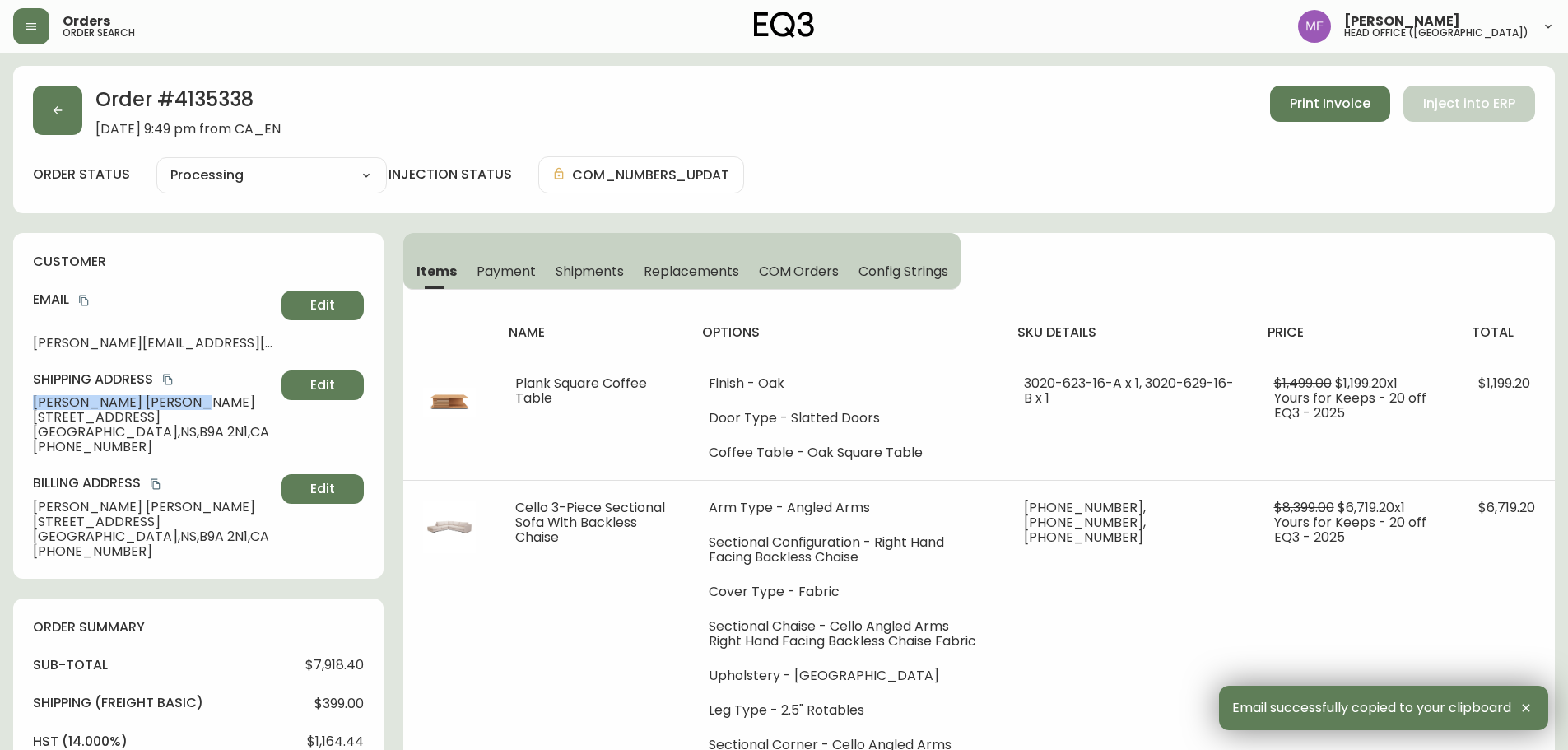
drag, startPoint x: 152, startPoint y: 401, endPoint x: 0, endPoint y: 403, distance: 152.0
click at [0, 403] on main "Order # 4135338 September 13, 2025 at 9:49 pm from CA_EN Print Invoice Inject i…" at bounding box center [784, 653] width 1568 height 1200
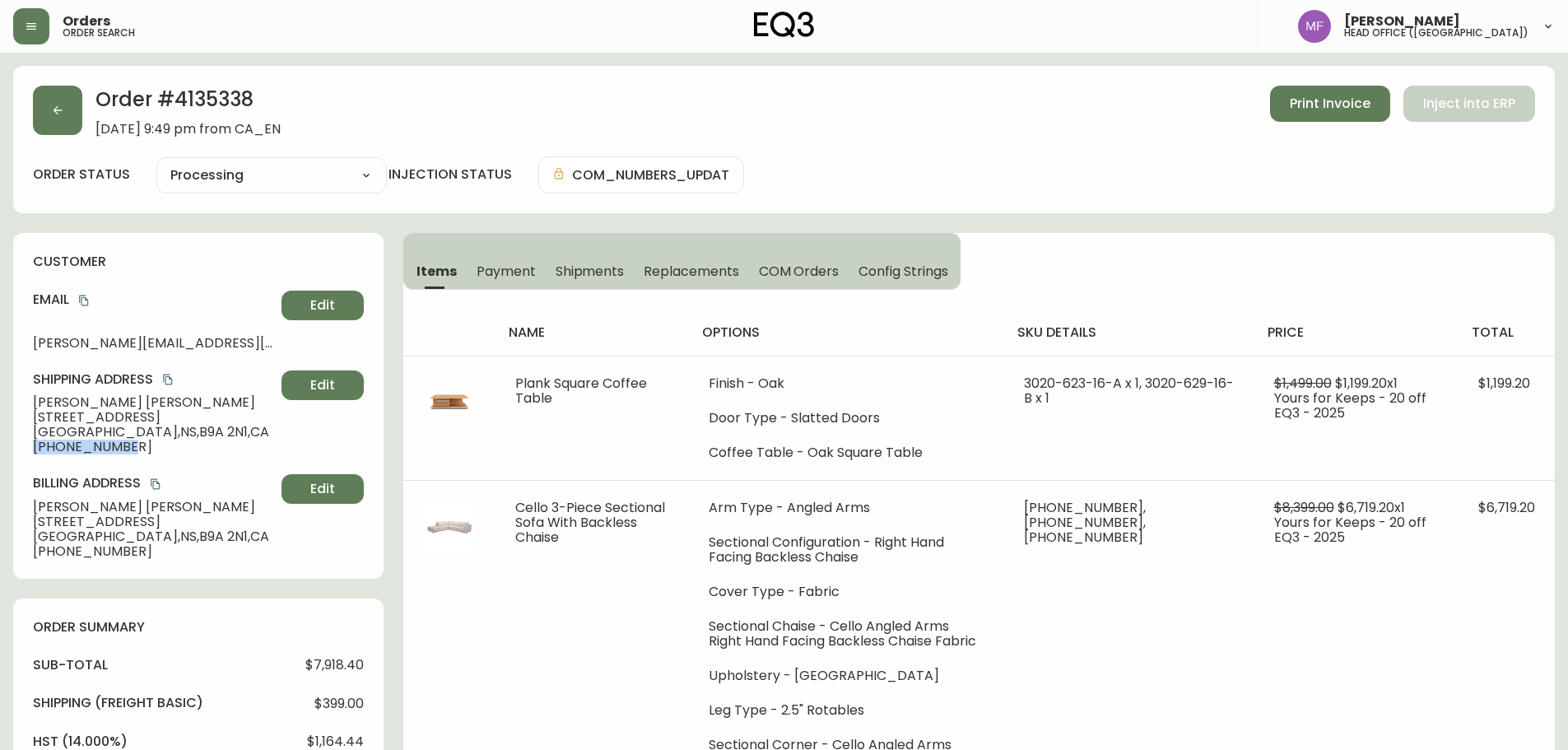
drag, startPoint x: 137, startPoint y: 449, endPoint x: 27, endPoint y: 446, distance: 110.0
click at [27, 446] on div "customer Email kaminski.m.chris@gmail.com Edit Shipping Address CHRIS KAMINSKI …" at bounding box center [198, 405] width 370 height 346
click at [242, 104] on h2 "Order # 4135338" at bounding box center [188, 104] width 186 height 36
click at [150, 406] on span "CHRIS KAMINSKI" at bounding box center [153, 403] width 242 height 15
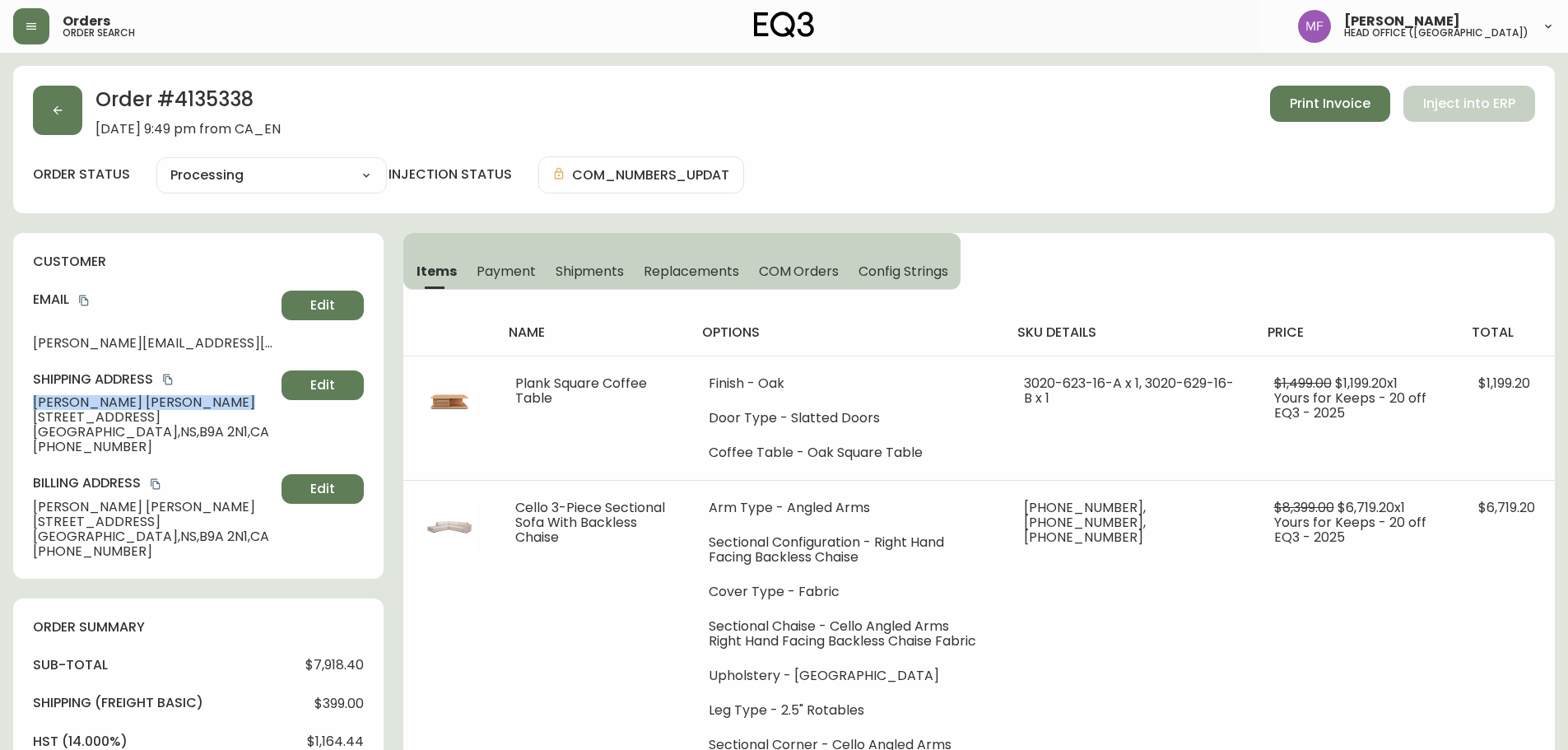
drag, startPoint x: 150, startPoint y: 406, endPoint x: 59, endPoint y: 403, distance: 91.0
click at [59, 403] on span "CHRIS KAMINSKI" at bounding box center [153, 403] width 242 height 15
click at [209, 98] on h2 "Order # 4135338" at bounding box center [188, 104] width 186 height 36
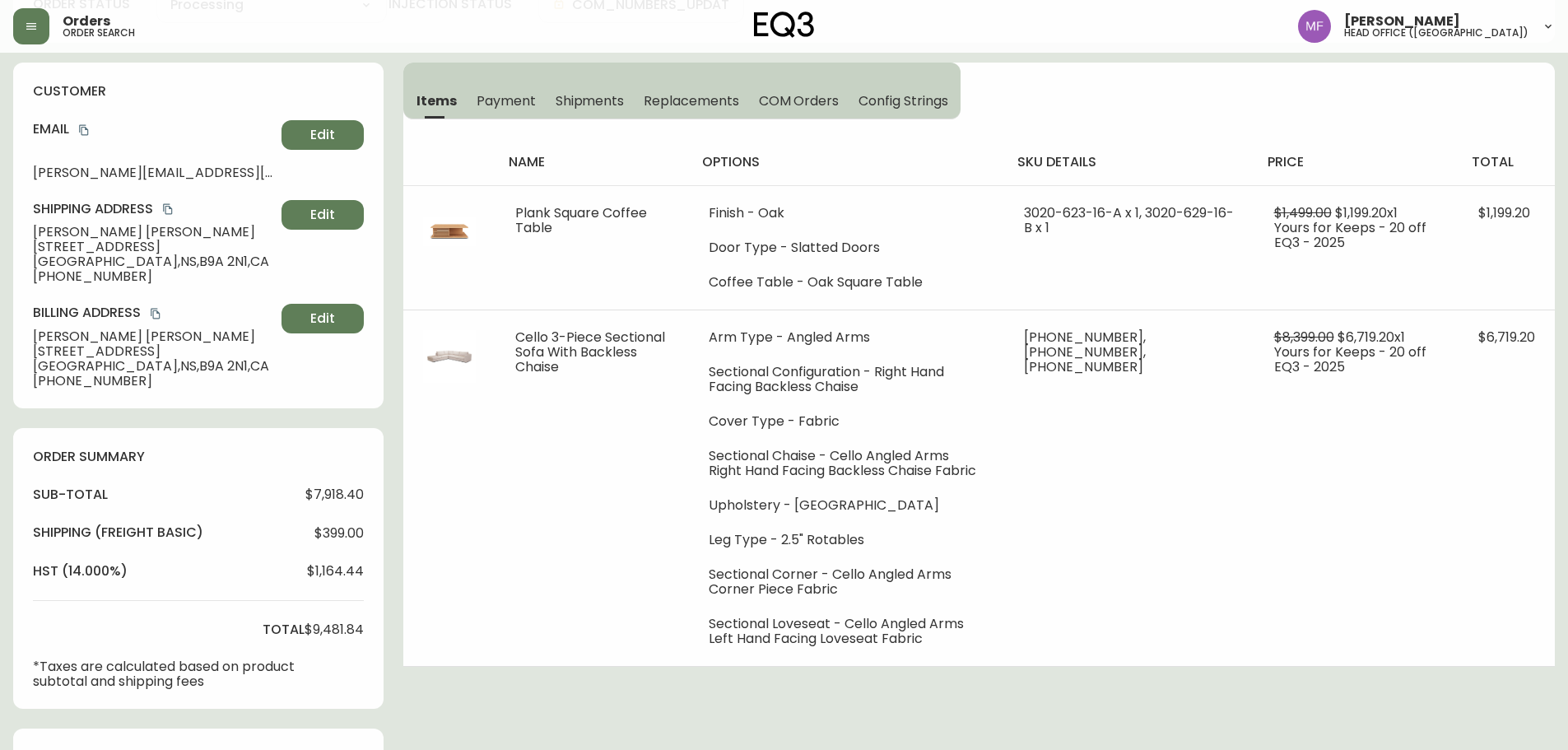
scroll to position [494, 0]
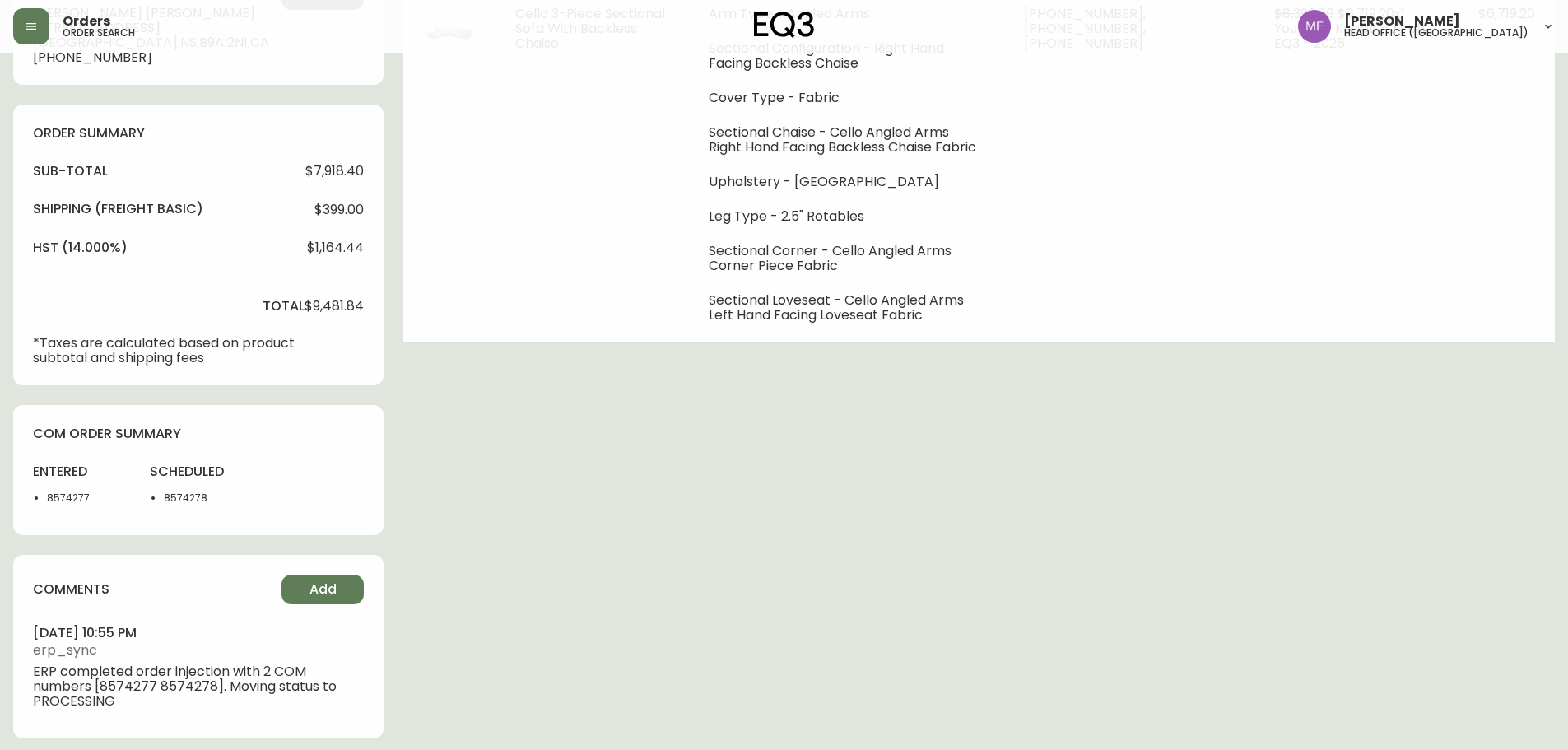
click at [73, 498] on li "8574277" at bounding box center [88, 498] width 83 height 15
click at [793, 497] on div "Order # 4135338 September 13, 2025 at 9:49 pm from CA_EN Print Invoice Inject i…" at bounding box center [784, 165] width 1542 height 1186
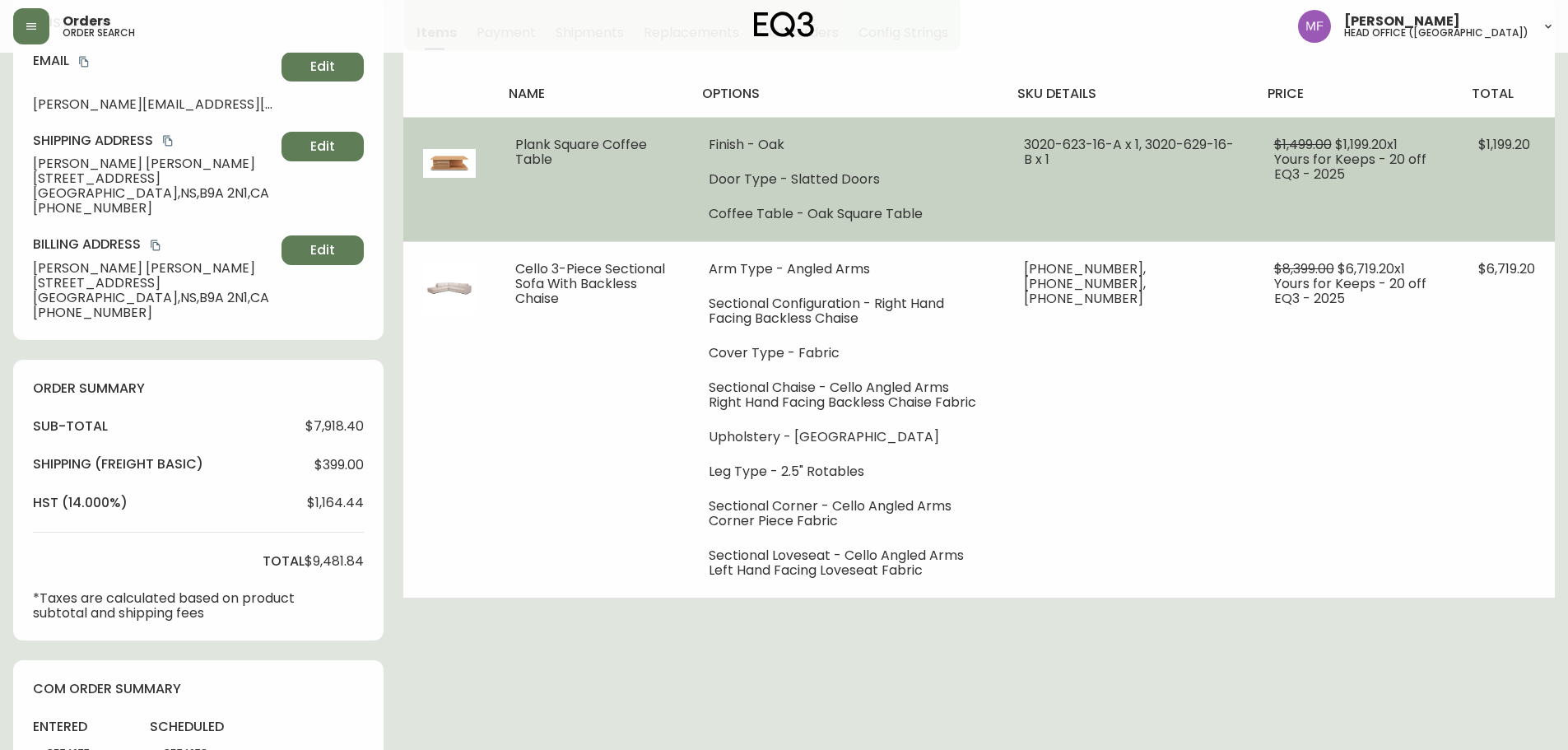
scroll to position [0, 0]
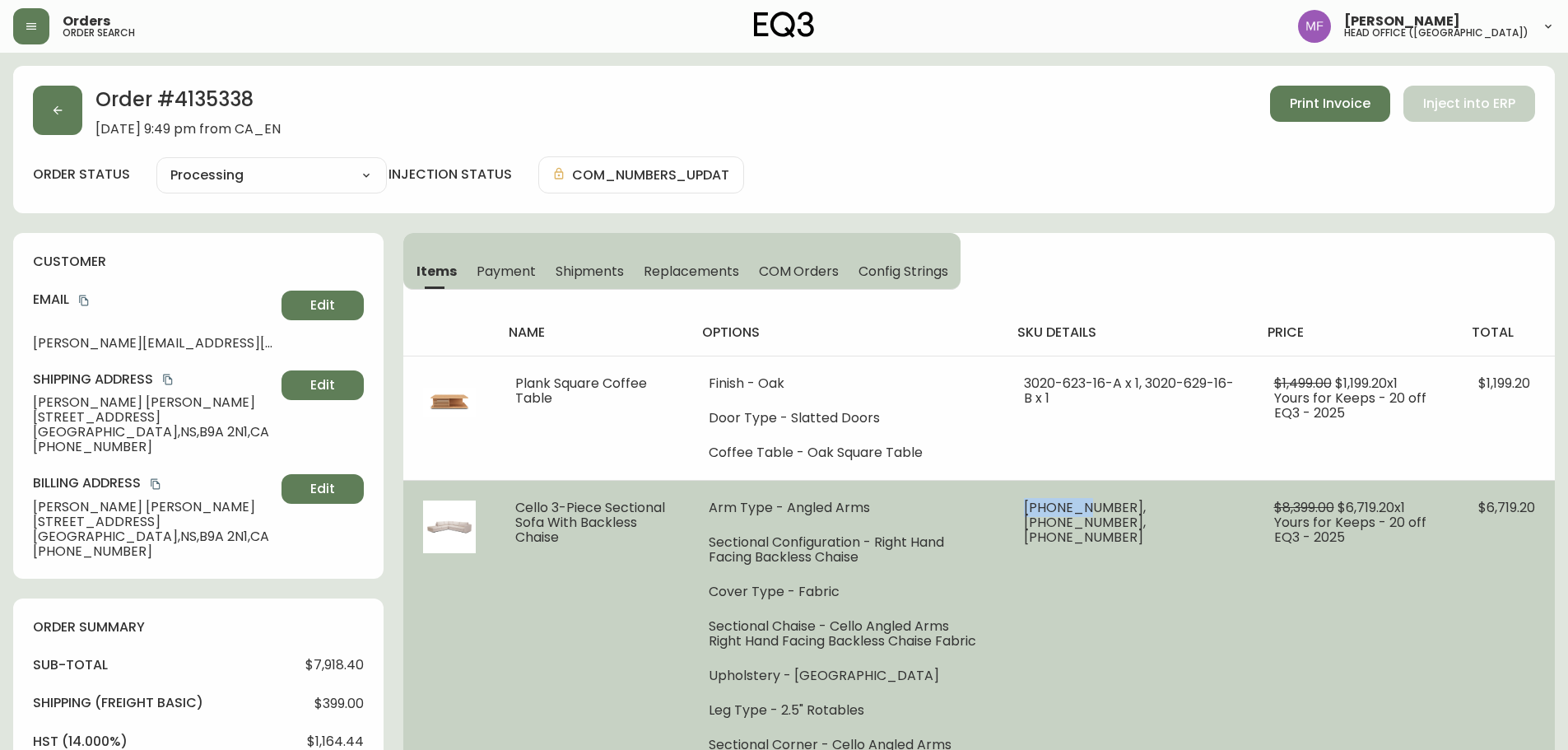
drag, startPoint x: 1142, startPoint y: 502, endPoint x: 1071, endPoint y: 502, distance: 71.0
click at [1071, 502] on td "30336-07 x 1, 30336-09 x 1, 30336-36 x 1" at bounding box center [1129, 658] width 250 height 356
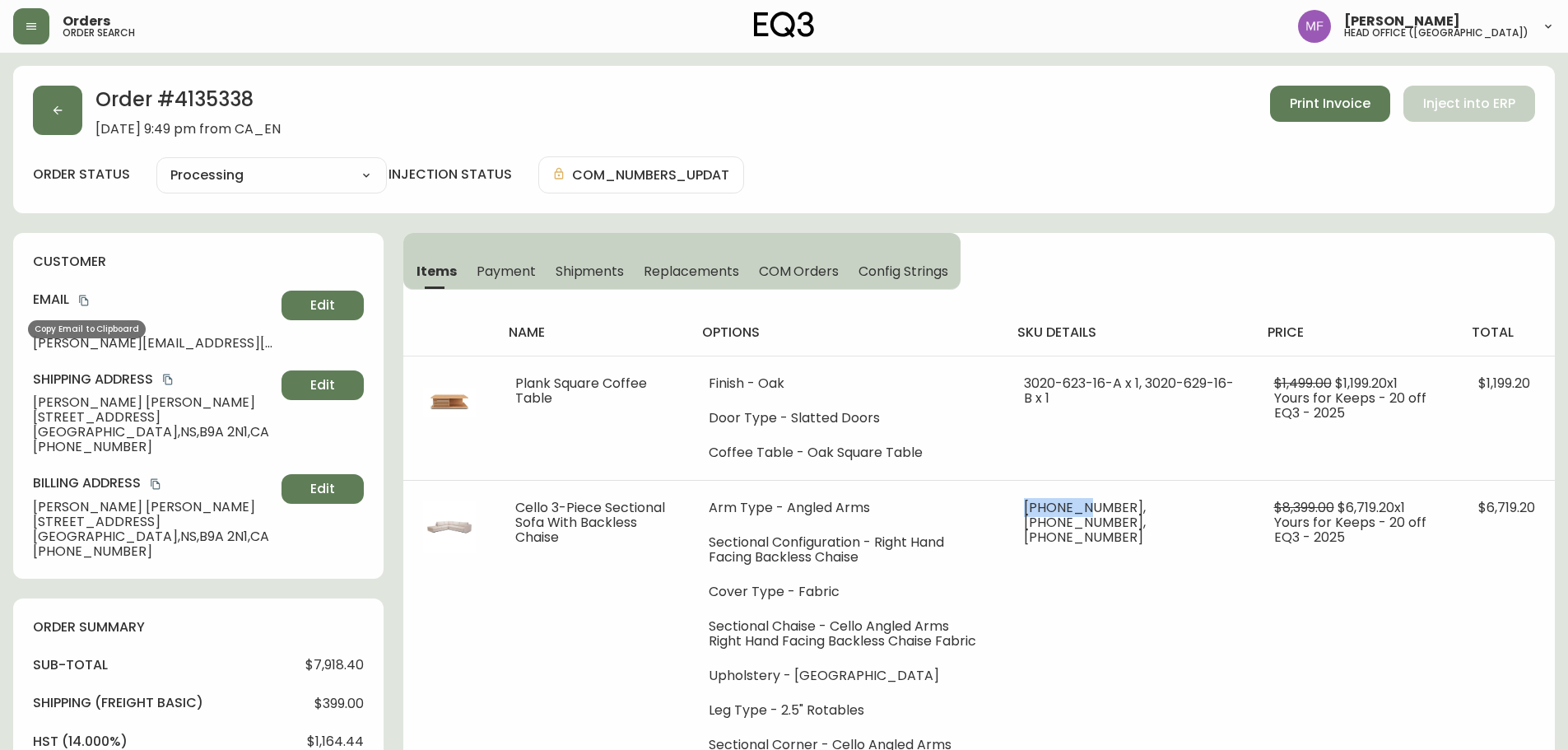
drag, startPoint x: 83, startPoint y: 301, endPoint x: 106, endPoint y: 300, distance: 23.0
click at [83, 301] on icon "copy" at bounding box center [84, 300] width 12 height 12
click at [78, 116] on button "button" at bounding box center [58, 111] width 49 height 50
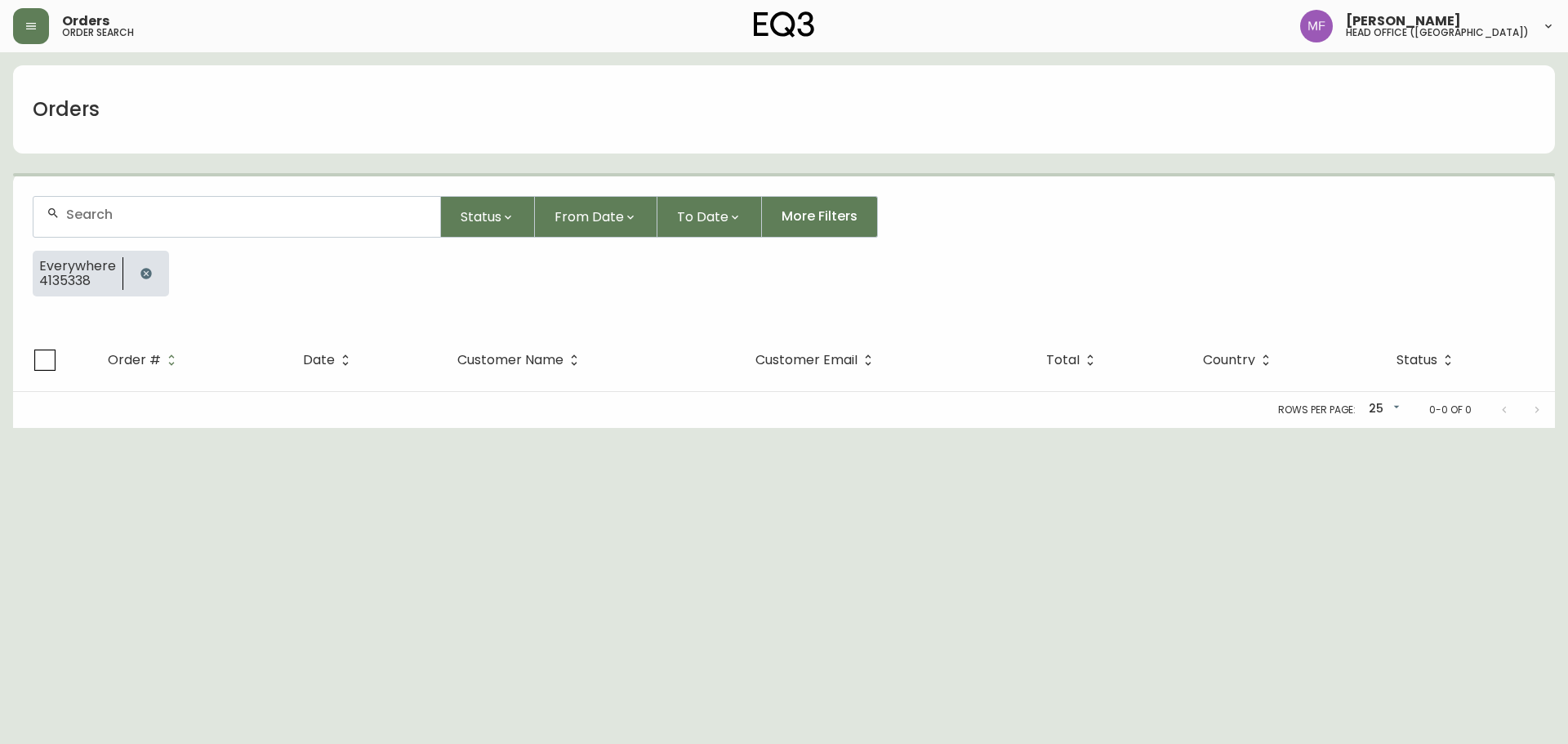
click at [134, 270] on button "button" at bounding box center [146, 273] width 33 height 33
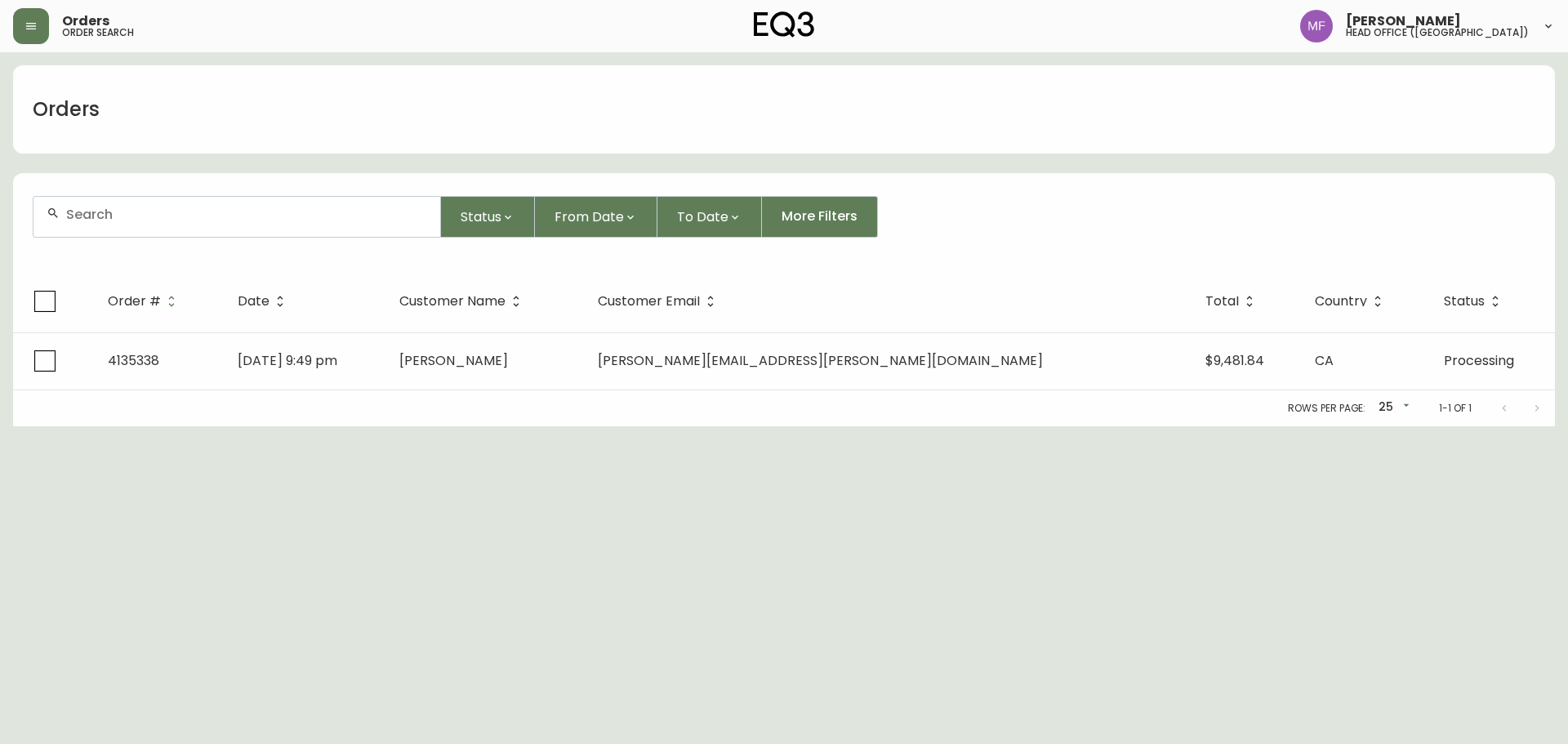
click at [137, 236] on div at bounding box center [237, 217] width 407 height 40
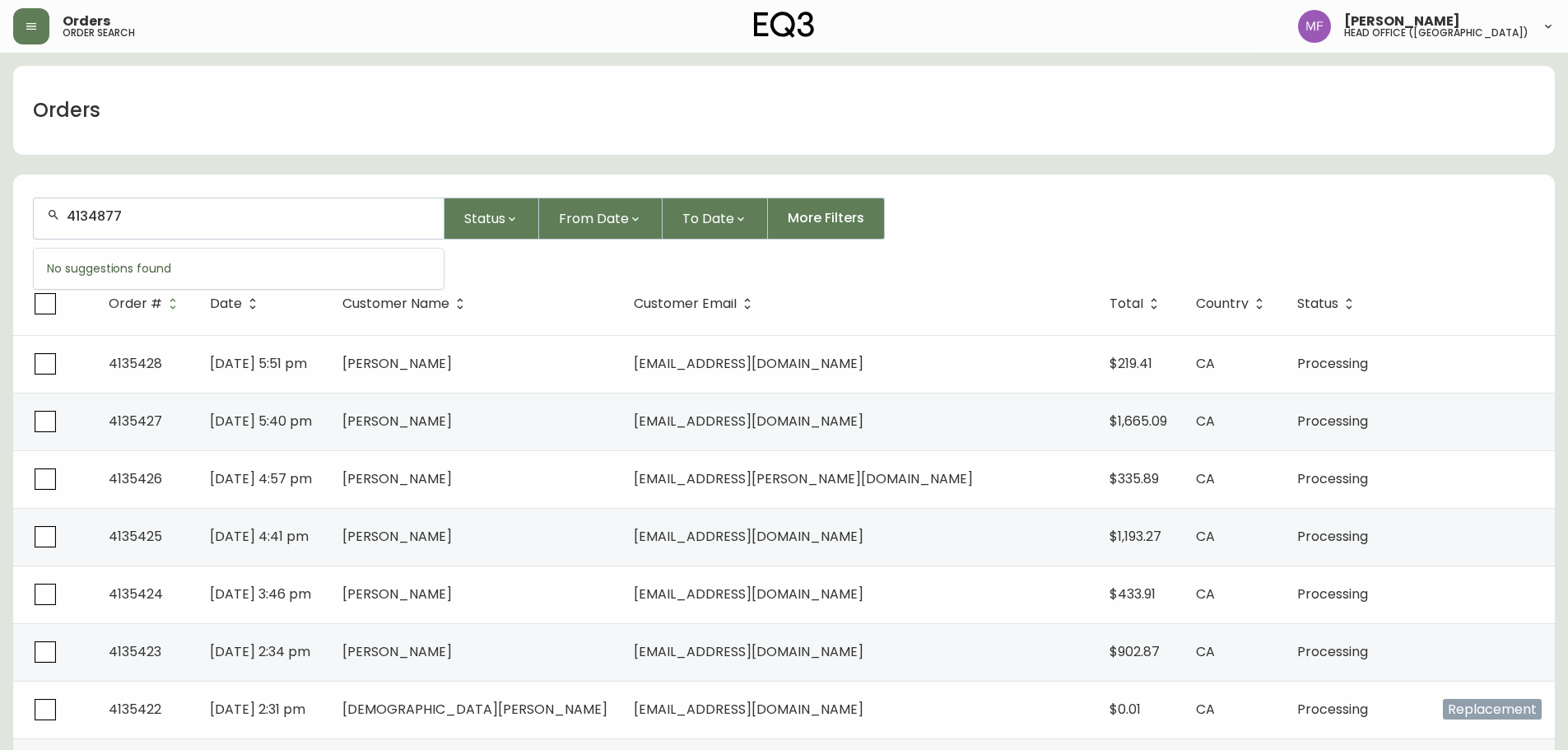
type input "4134877"
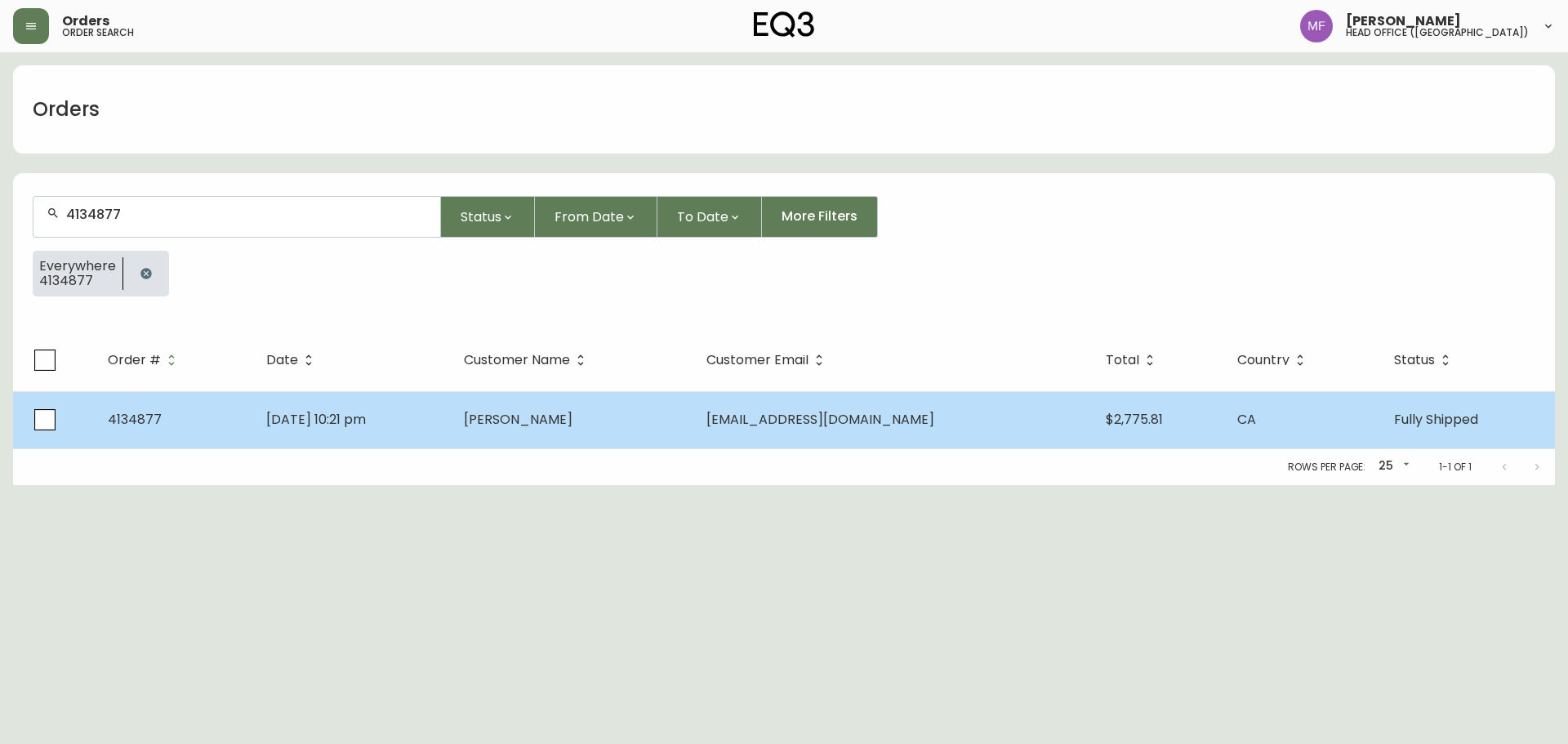
click at [367, 429] on td "Aug 26 2025, 10:21 pm" at bounding box center [352, 420] width 199 height 57
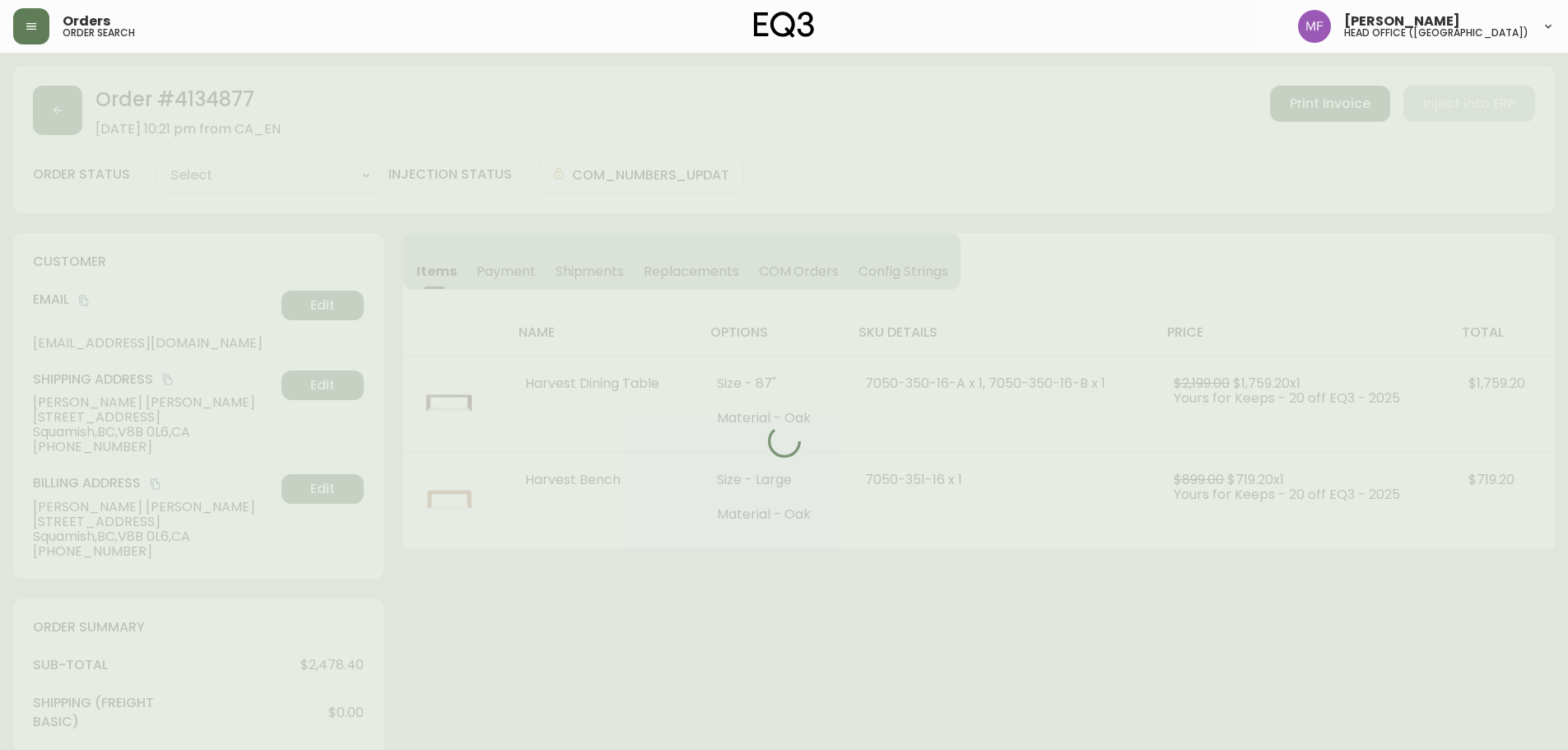
type input "Fully Shipped"
select select "FULLY_SHIPPED"
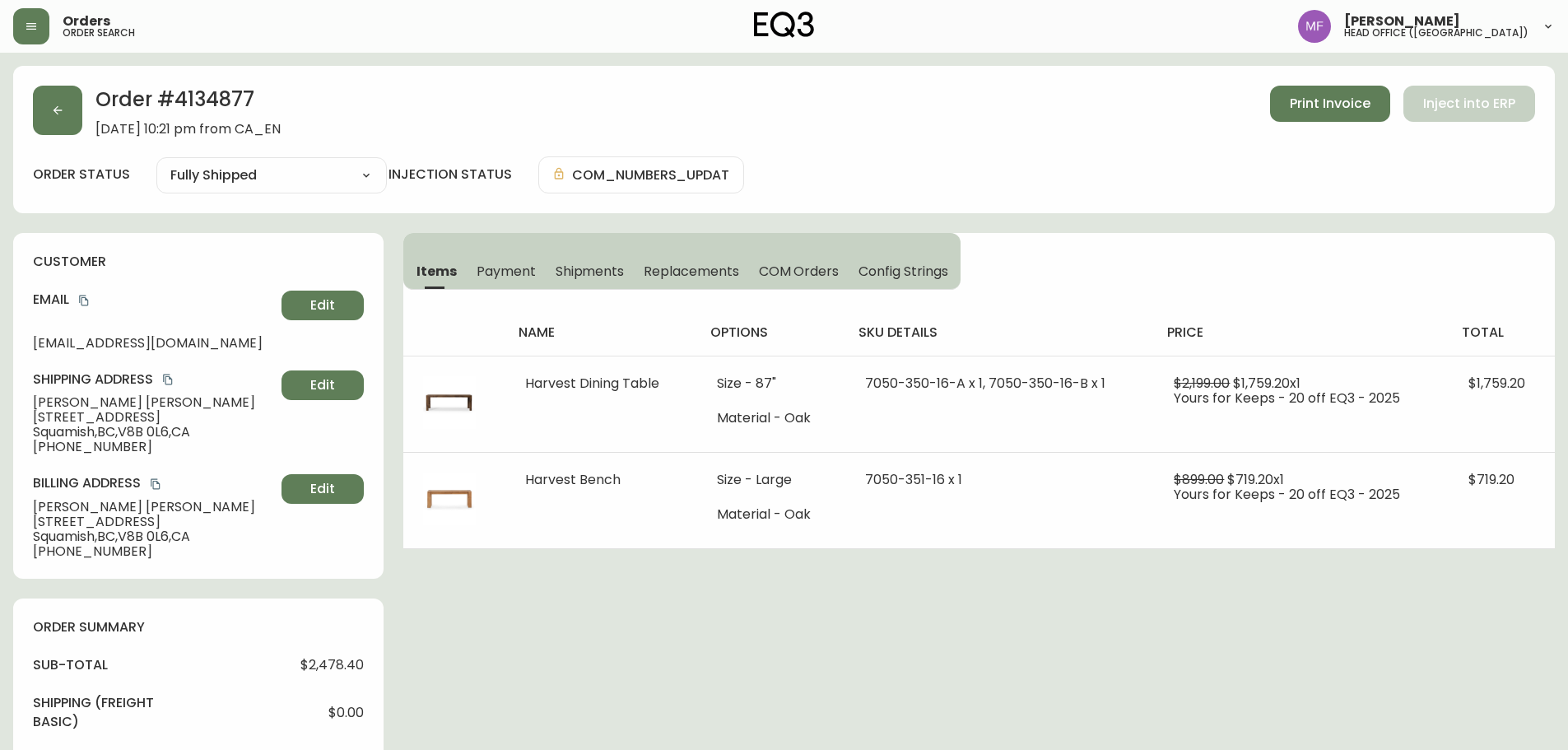
click at [240, 106] on h2 "Order # 4134877" at bounding box center [188, 104] width 186 height 36
click at [240, 105] on h2 "Order # 4134877" at bounding box center [188, 104] width 186 height 36
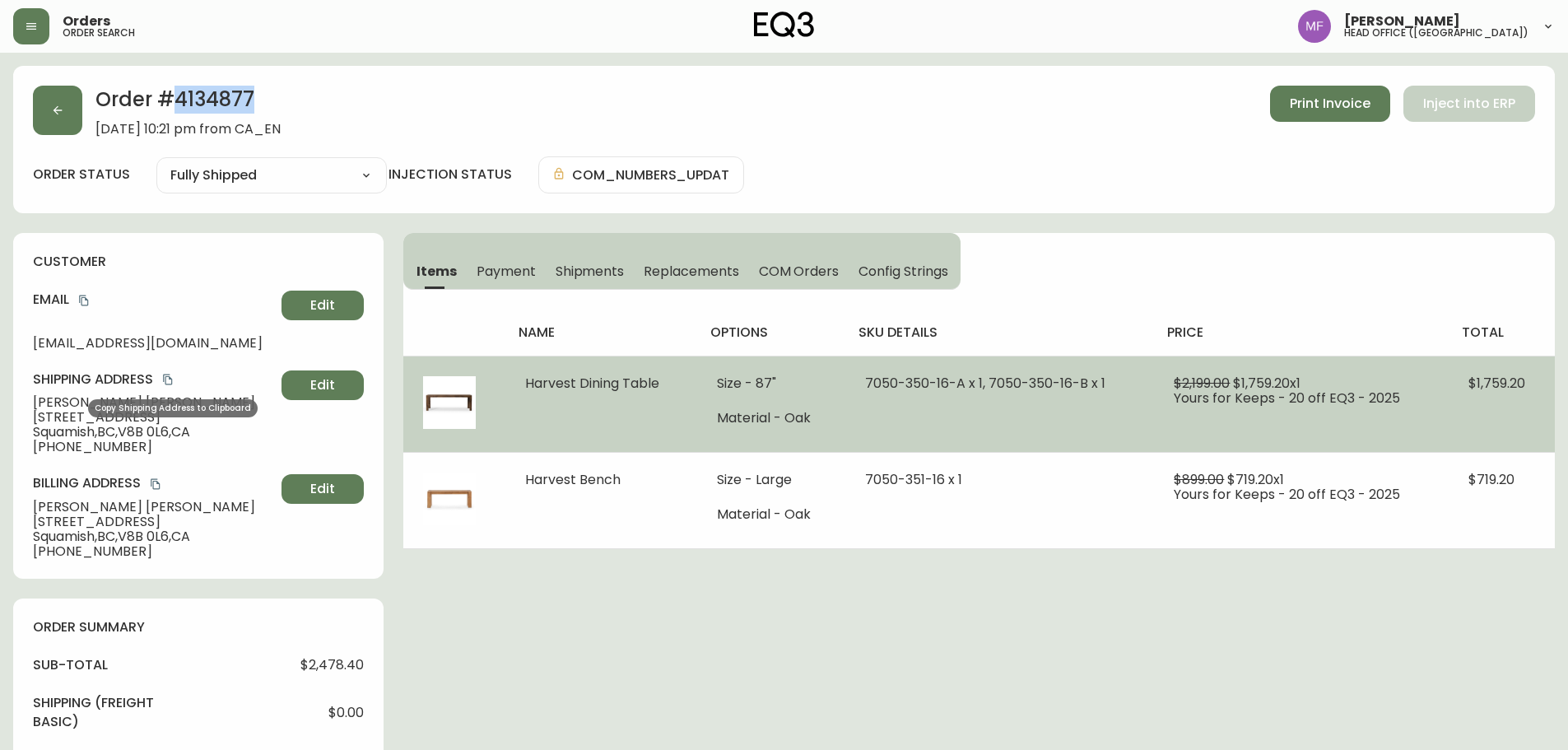
drag, startPoint x: 172, startPoint y: 383, endPoint x: 584, endPoint y: 376, distance: 412.1
click at [172, 383] on icon "copy" at bounding box center [168, 380] width 12 height 12
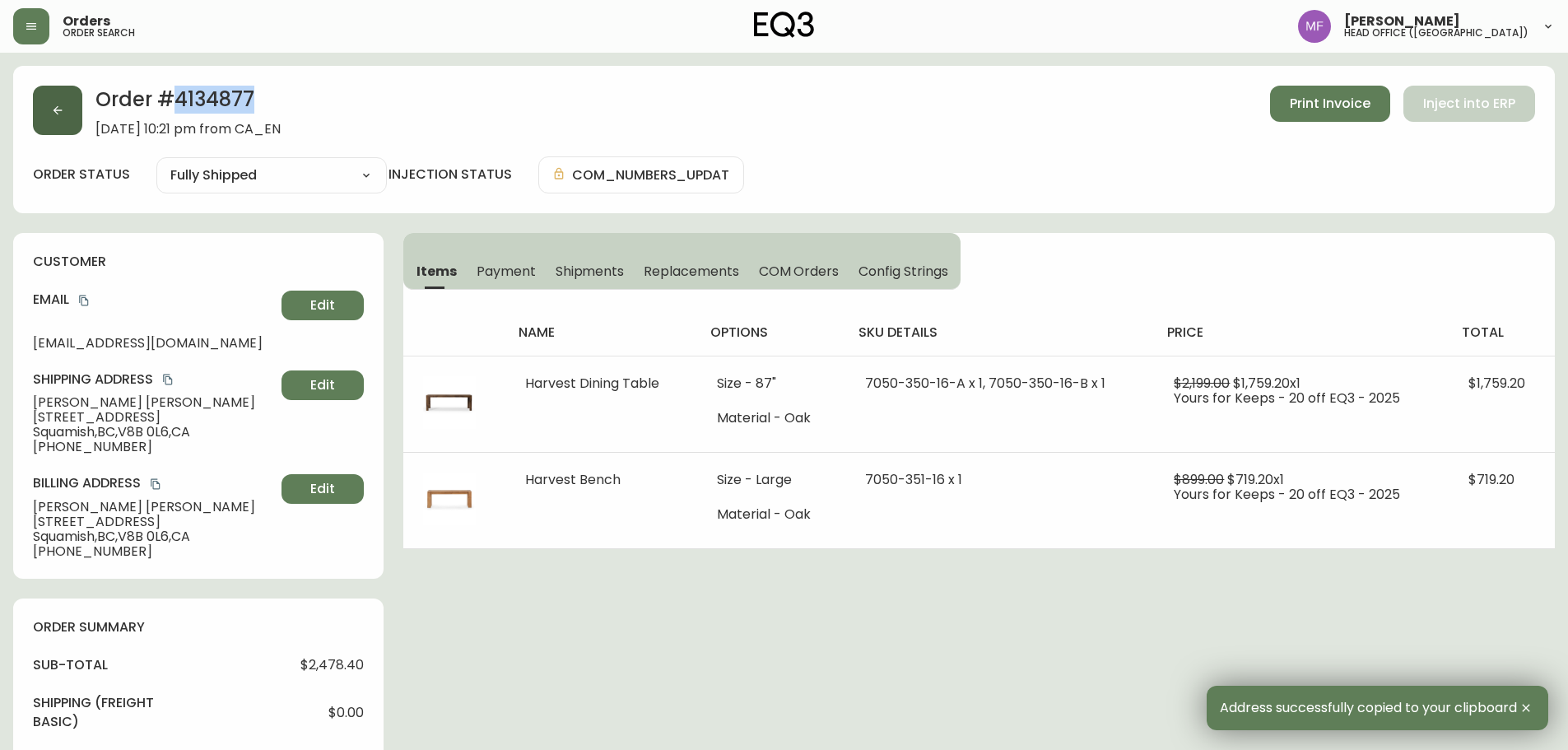
click at [69, 118] on button "button" at bounding box center [58, 111] width 49 height 50
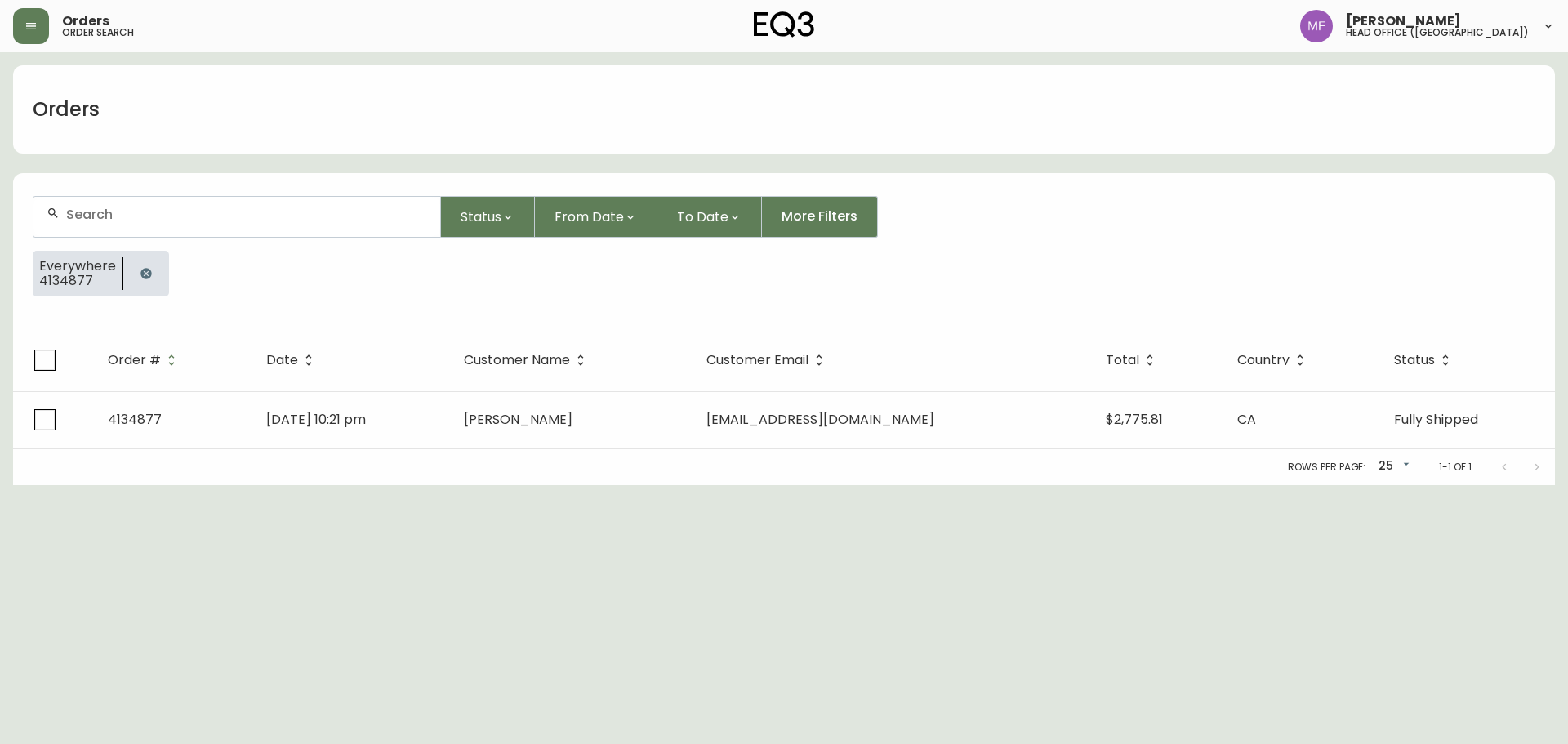
click at [149, 269] on icon "button" at bounding box center [146, 273] width 13 height 13
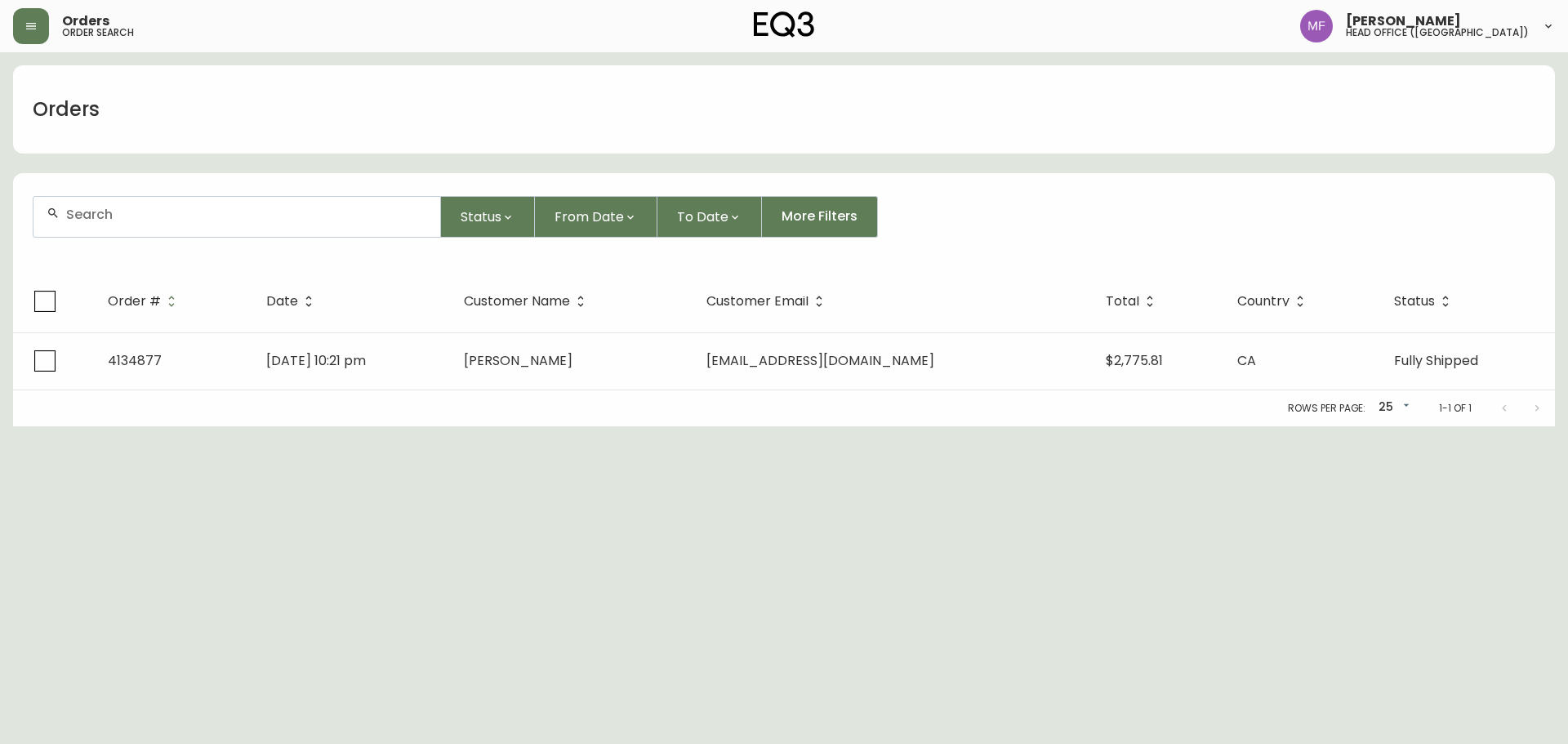
click at [140, 231] on div at bounding box center [237, 217] width 407 height 40
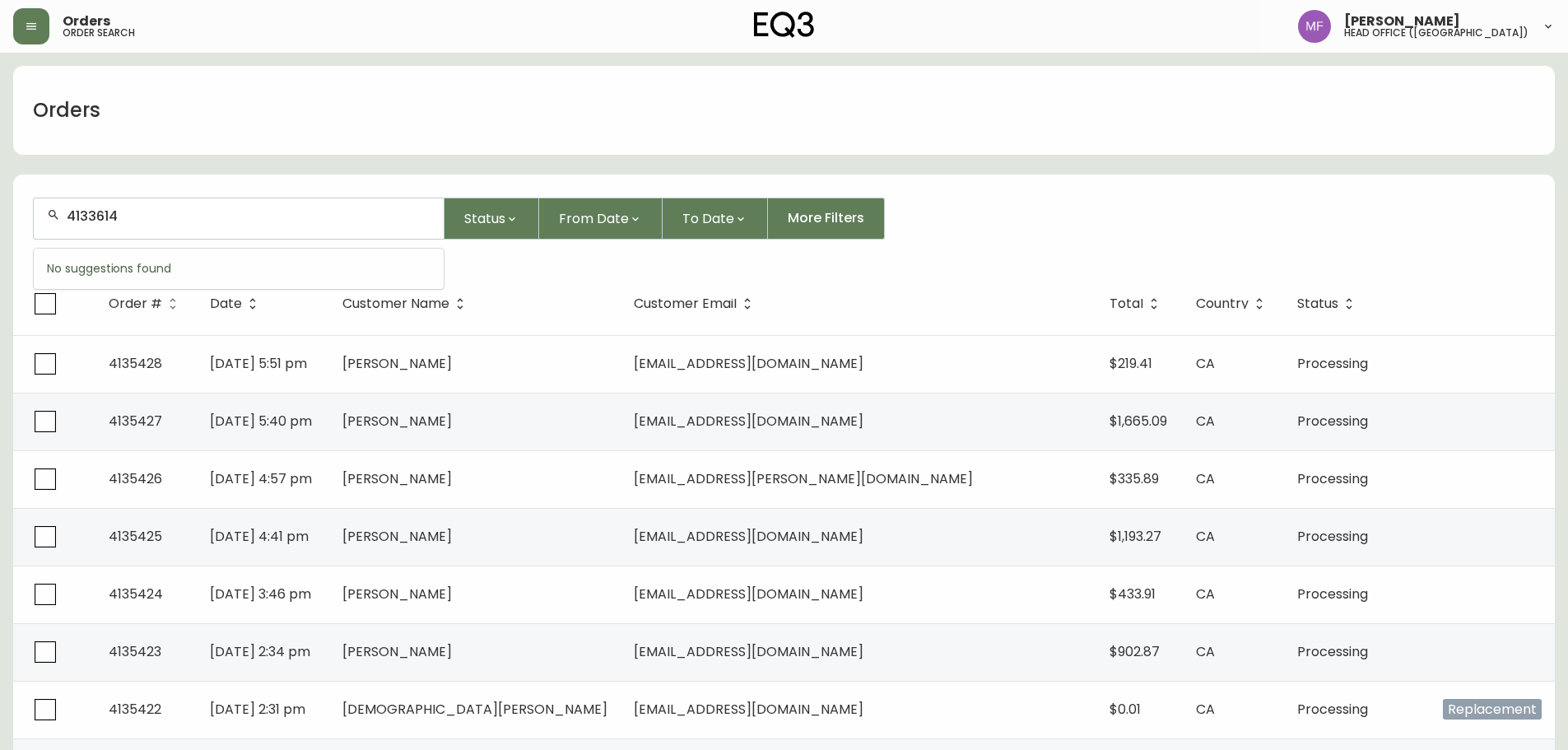
type input "4133614"
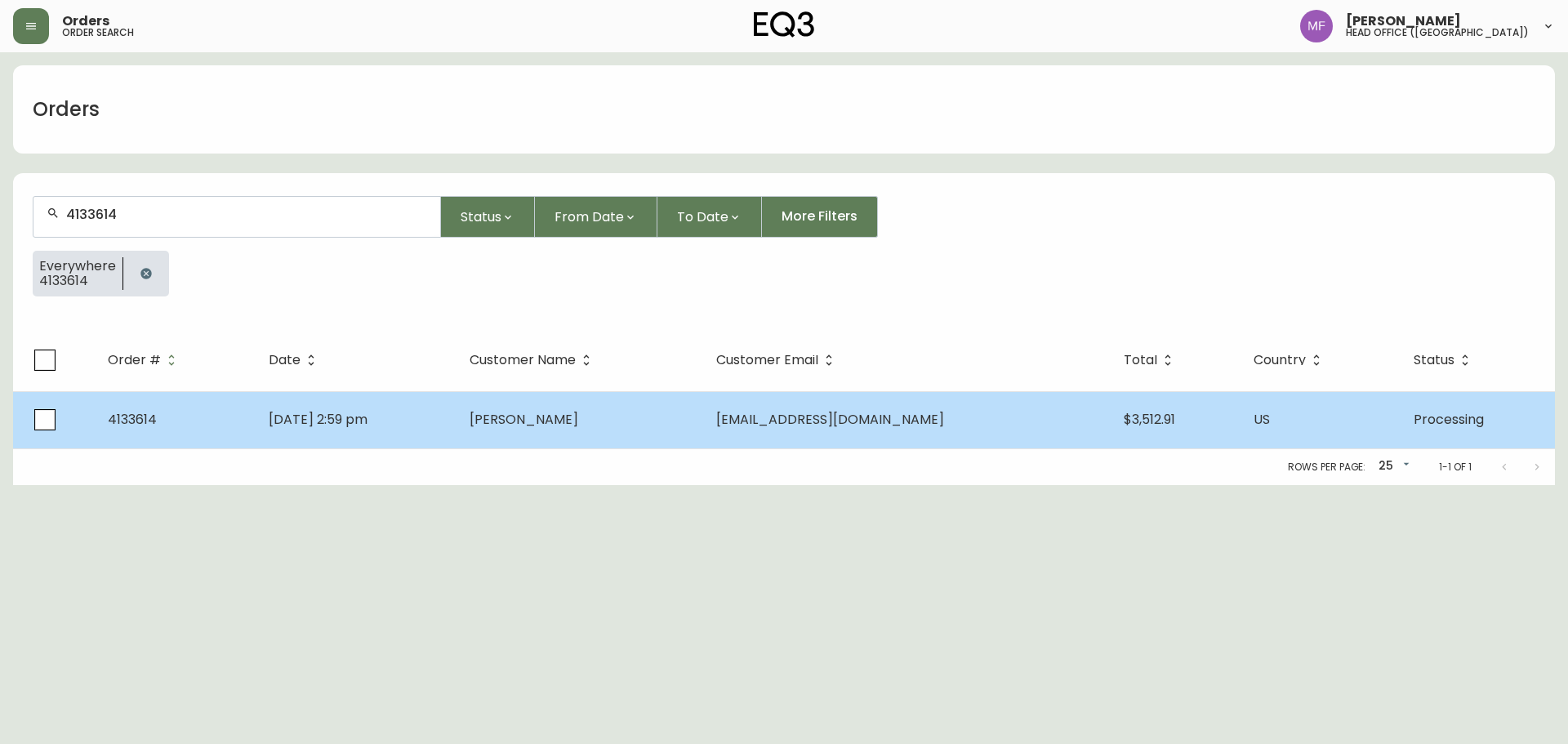
click at [457, 439] on td "[DATE] 2:59 pm" at bounding box center [356, 420] width 201 height 57
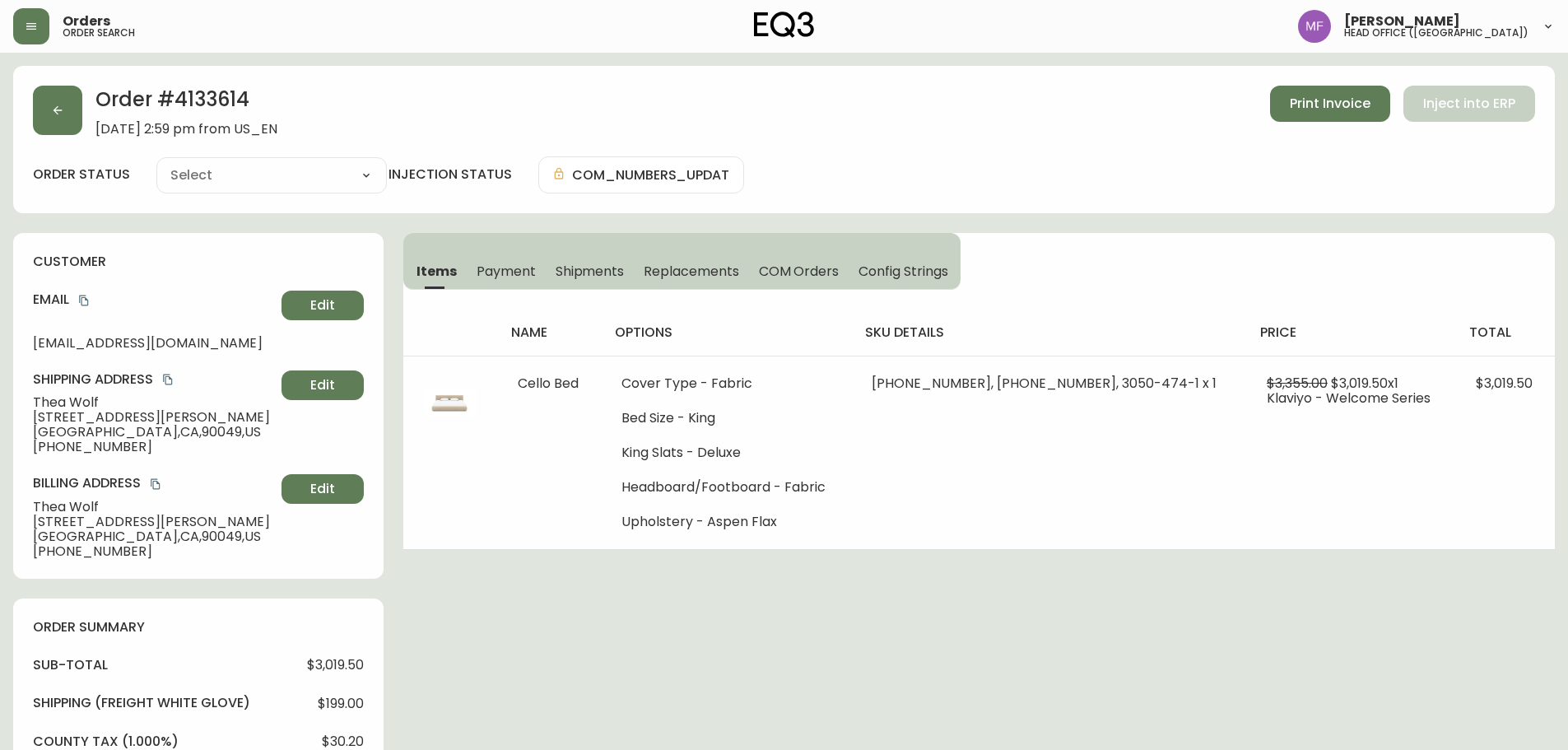
type input "Processing"
select select "PROCESSING"
click at [205, 101] on h2 "Order # 4133614" at bounding box center [186, 104] width 182 height 36
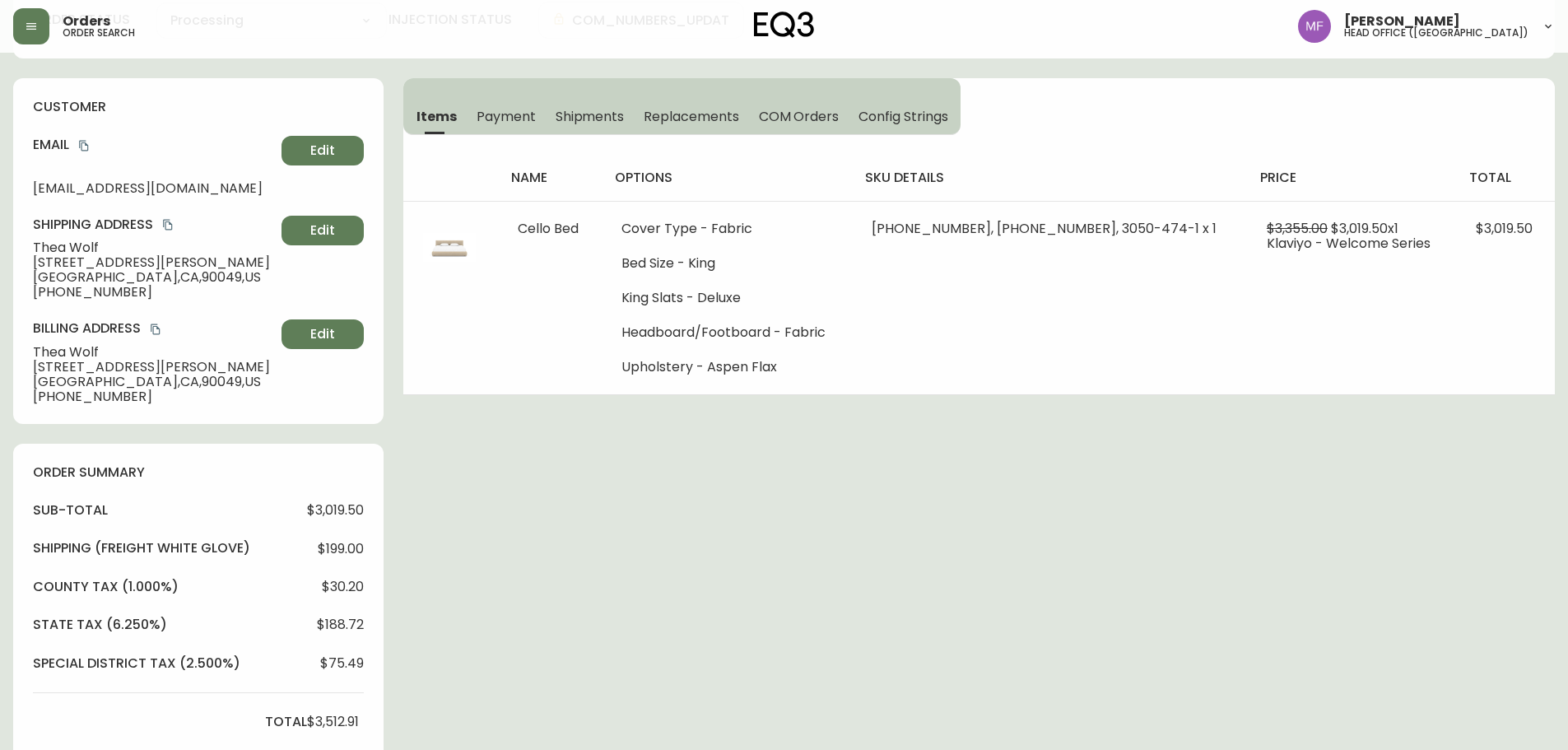
scroll to position [494, 0]
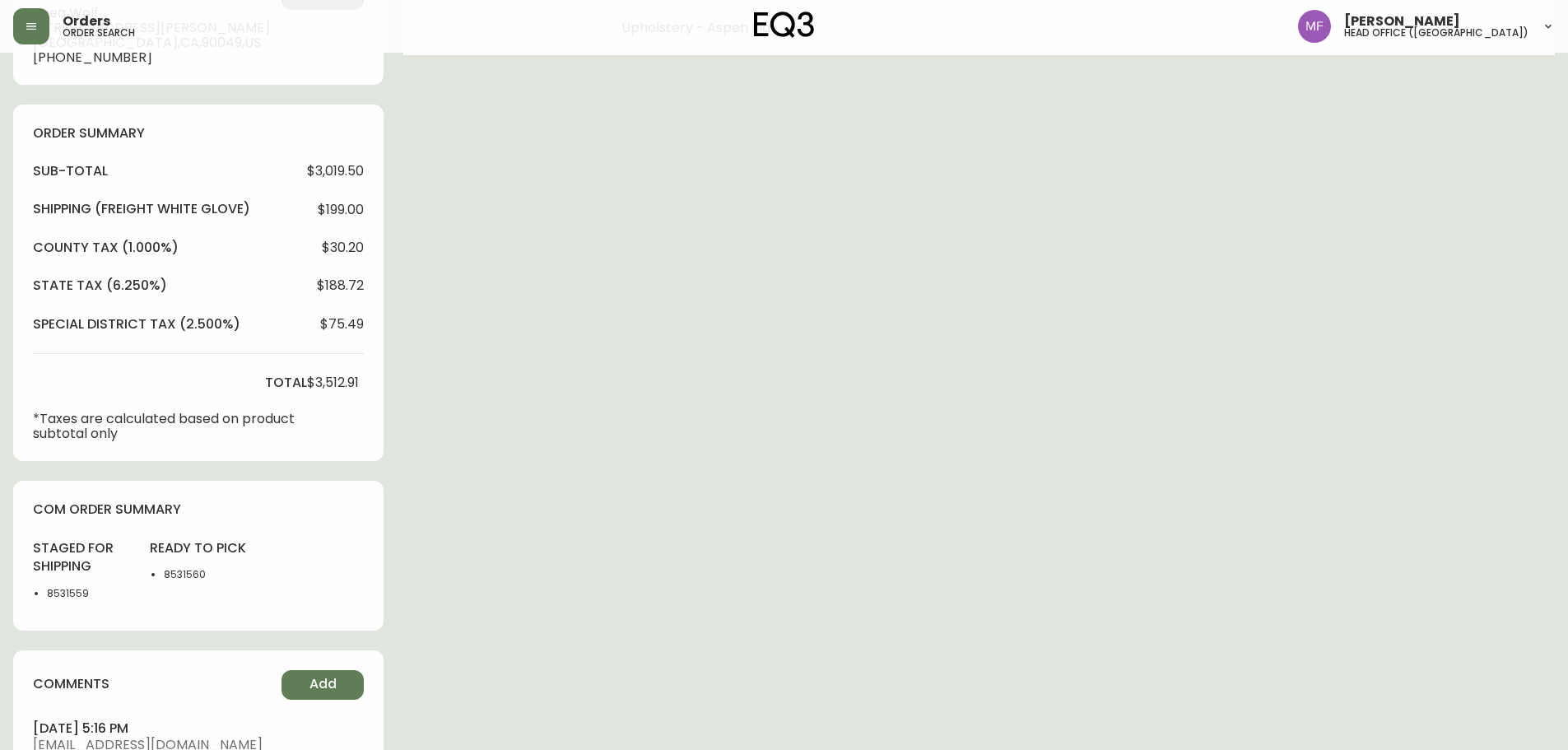
click at [59, 594] on li "8531559" at bounding box center [88, 594] width 83 height 15
click at [59, 593] on li "8531559" at bounding box center [88, 594] width 83 height 15
click at [184, 573] on li "8531560" at bounding box center [205, 575] width 83 height 15
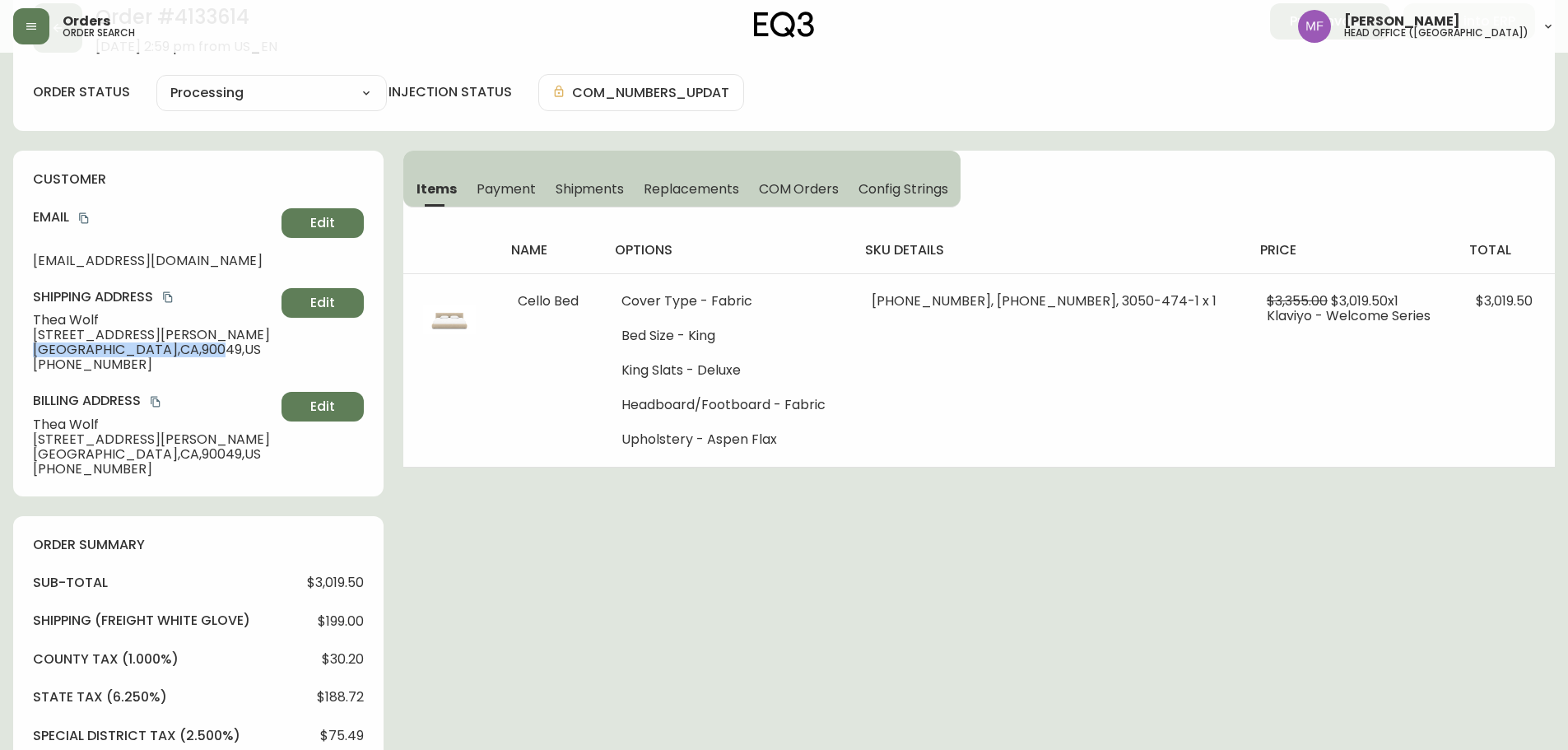
drag, startPoint x: 34, startPoint y: 350, endPoint x: 169, endPoint y: 350, distance: 135.0
click at [169, 350] on span "Los Angeles , CA , 90049 , US" at bounding box center [153, 350] width 242 height 15
click at [915, 530] on div "Order # 4133614 June 9, 2025 at 2:59 pm from US_EN Print Invoice Inject into ER…" at bounding box center [784, 662] width 1542 height 1356
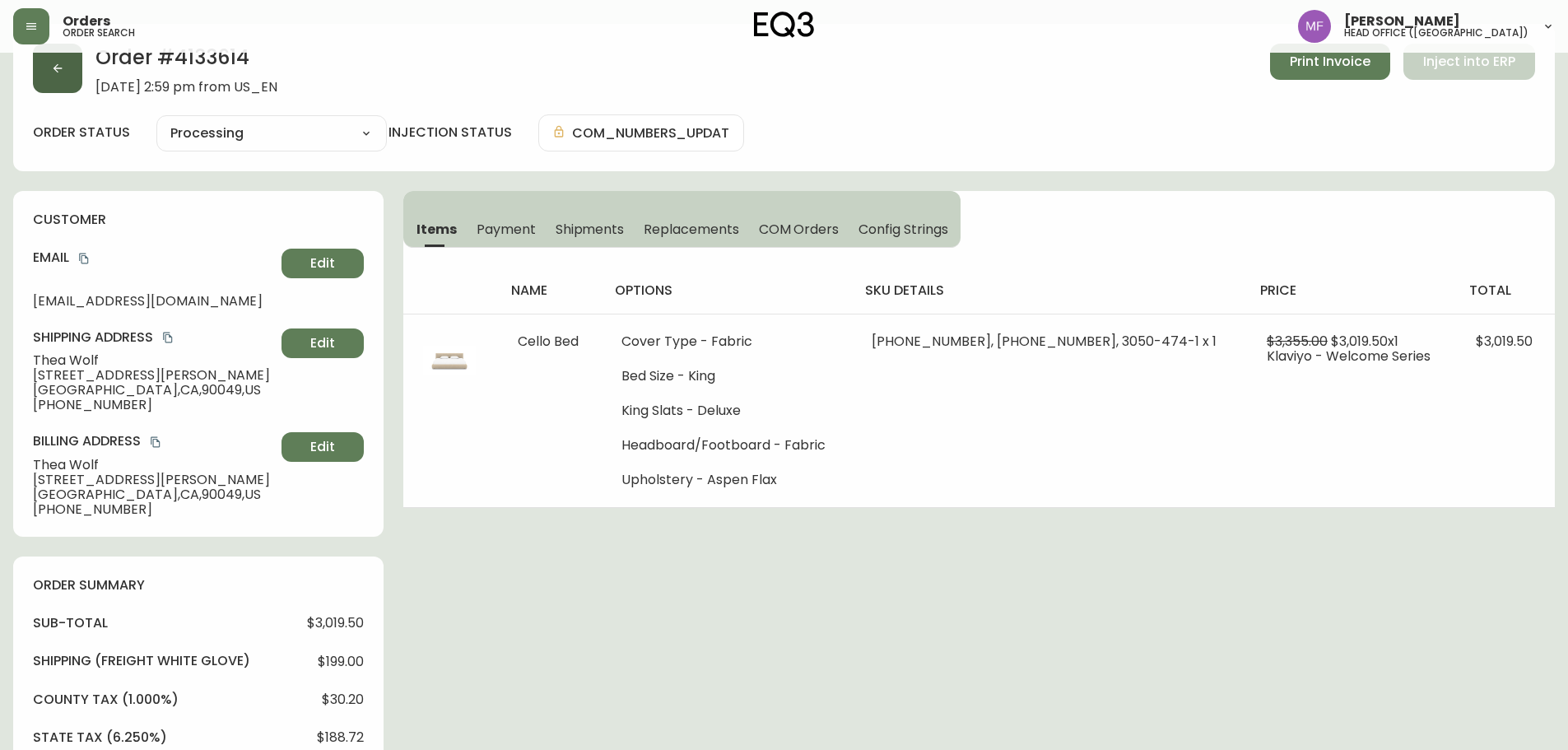
scroll to position [0, 0]
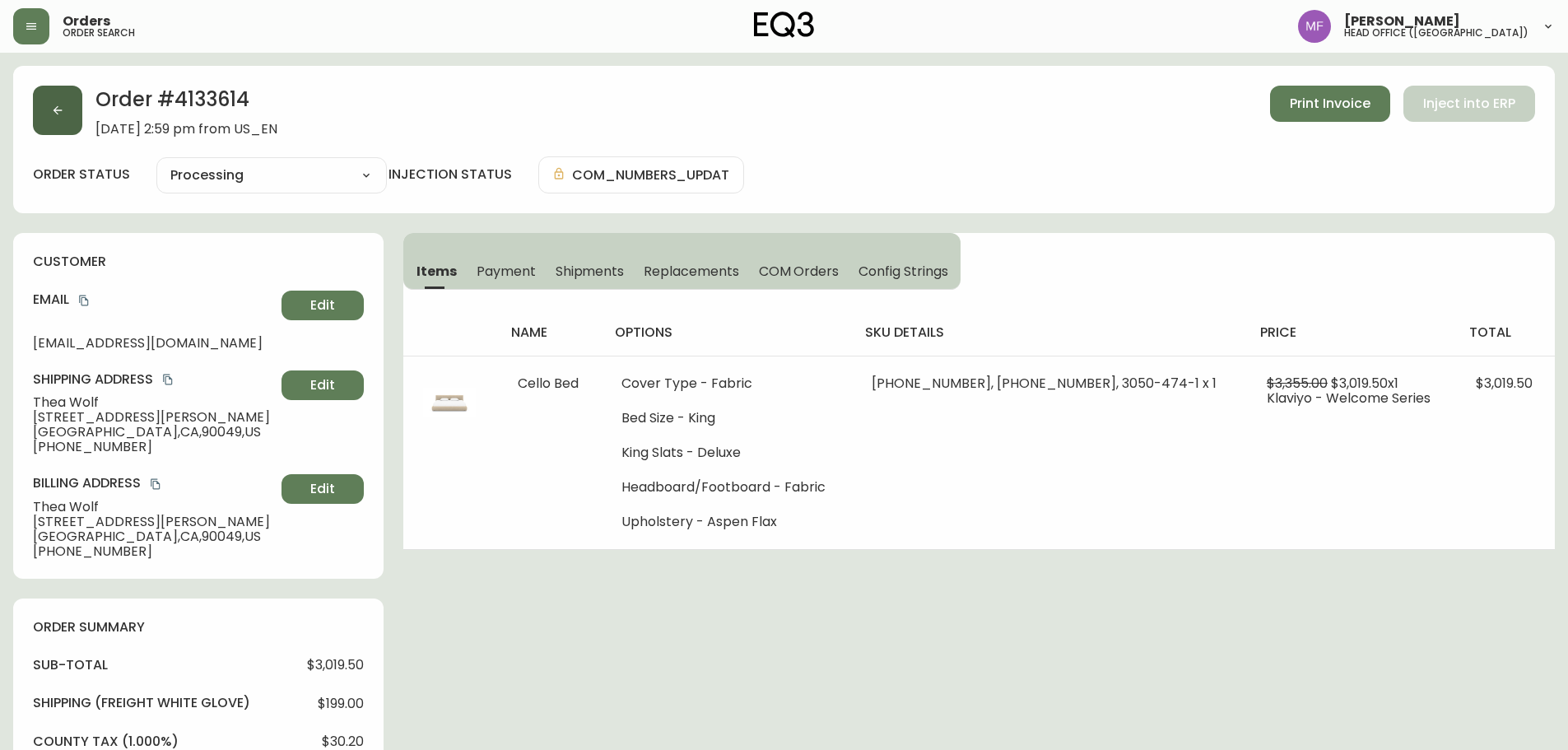
click at [69, 115] on button "button" at bounding box center [58, 111] width 49 height 50
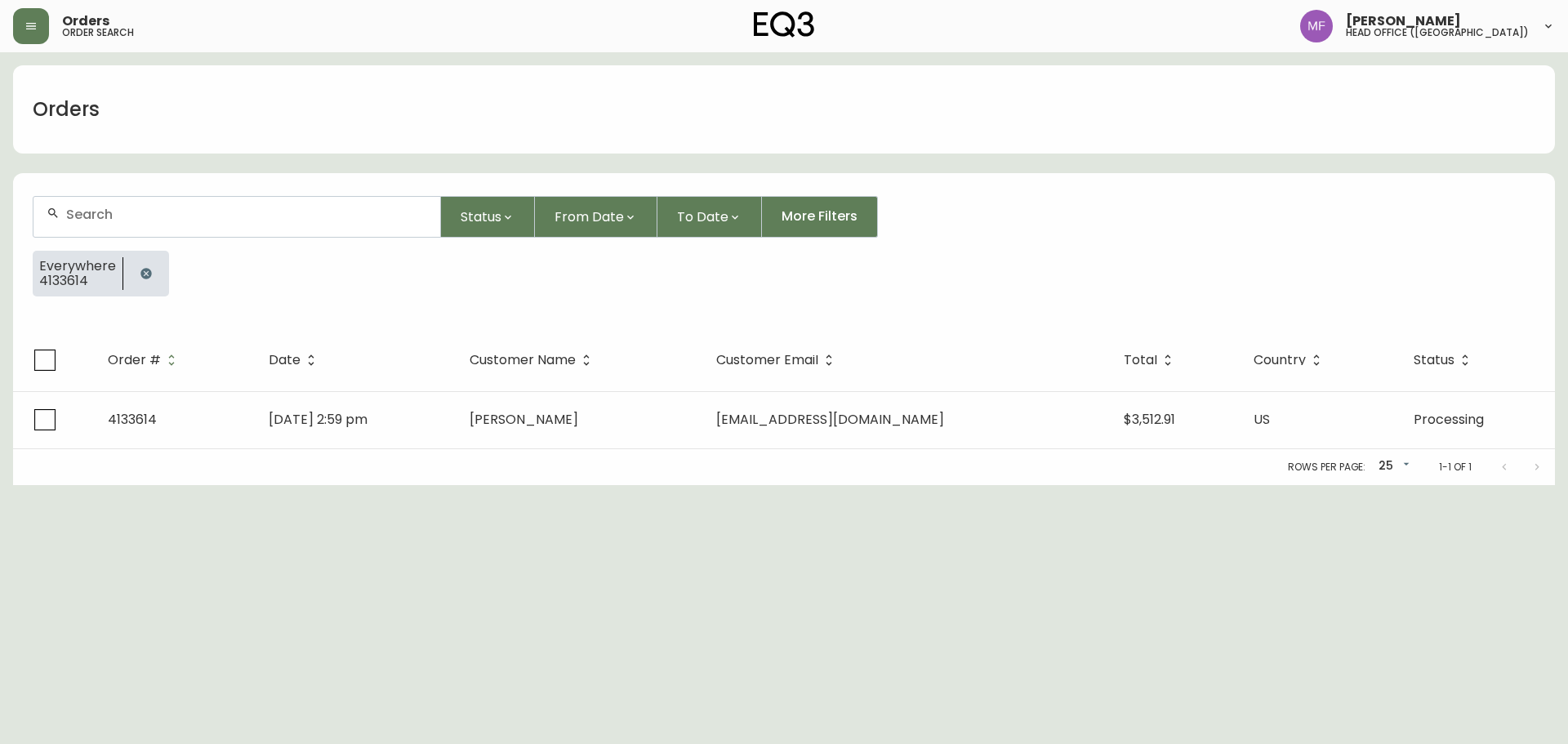
click at [143, 264] on button "button" at bounding box center [146, 273] width 33 height 33
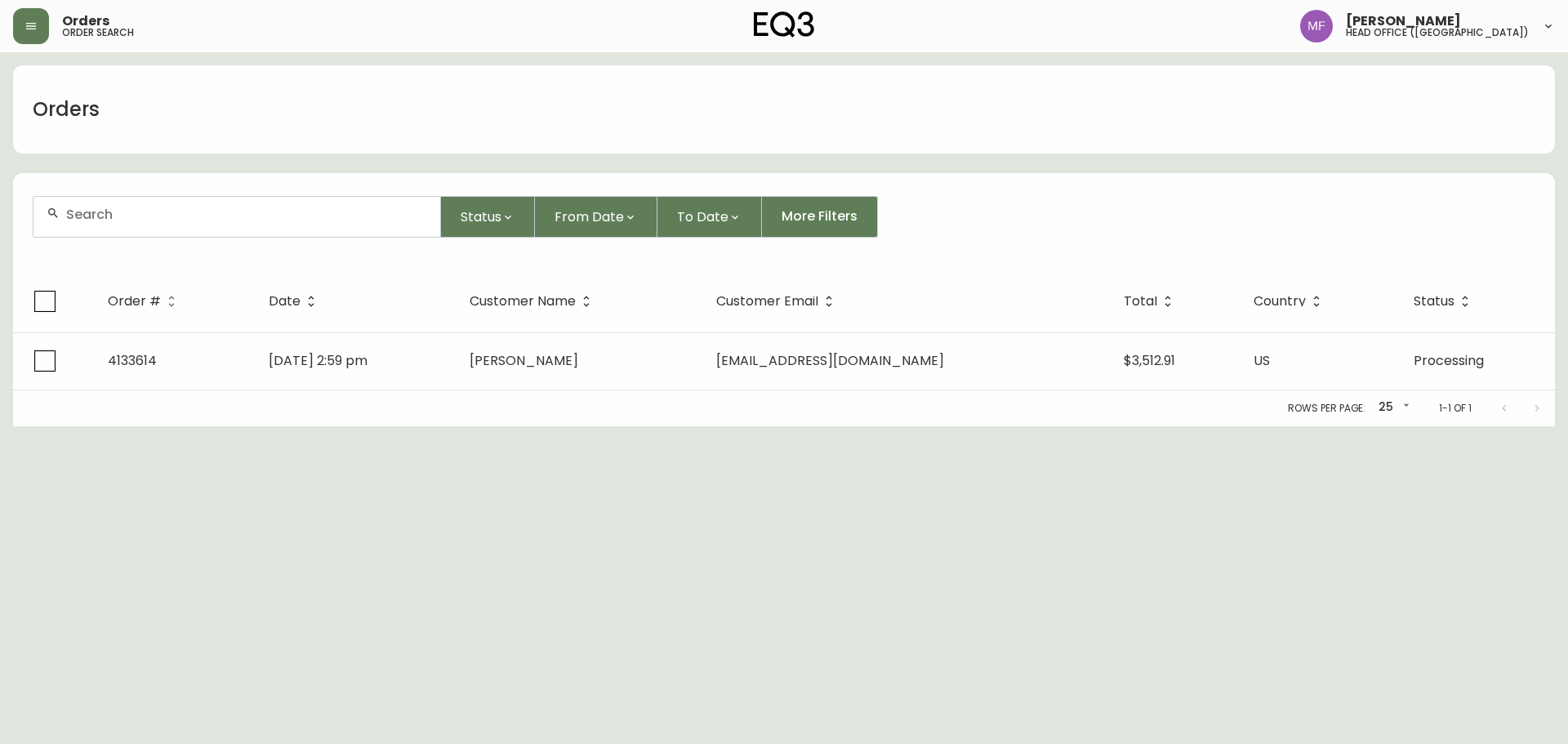
click at [123, 230] on div at bounding box center [237, 217] width 407 height 40
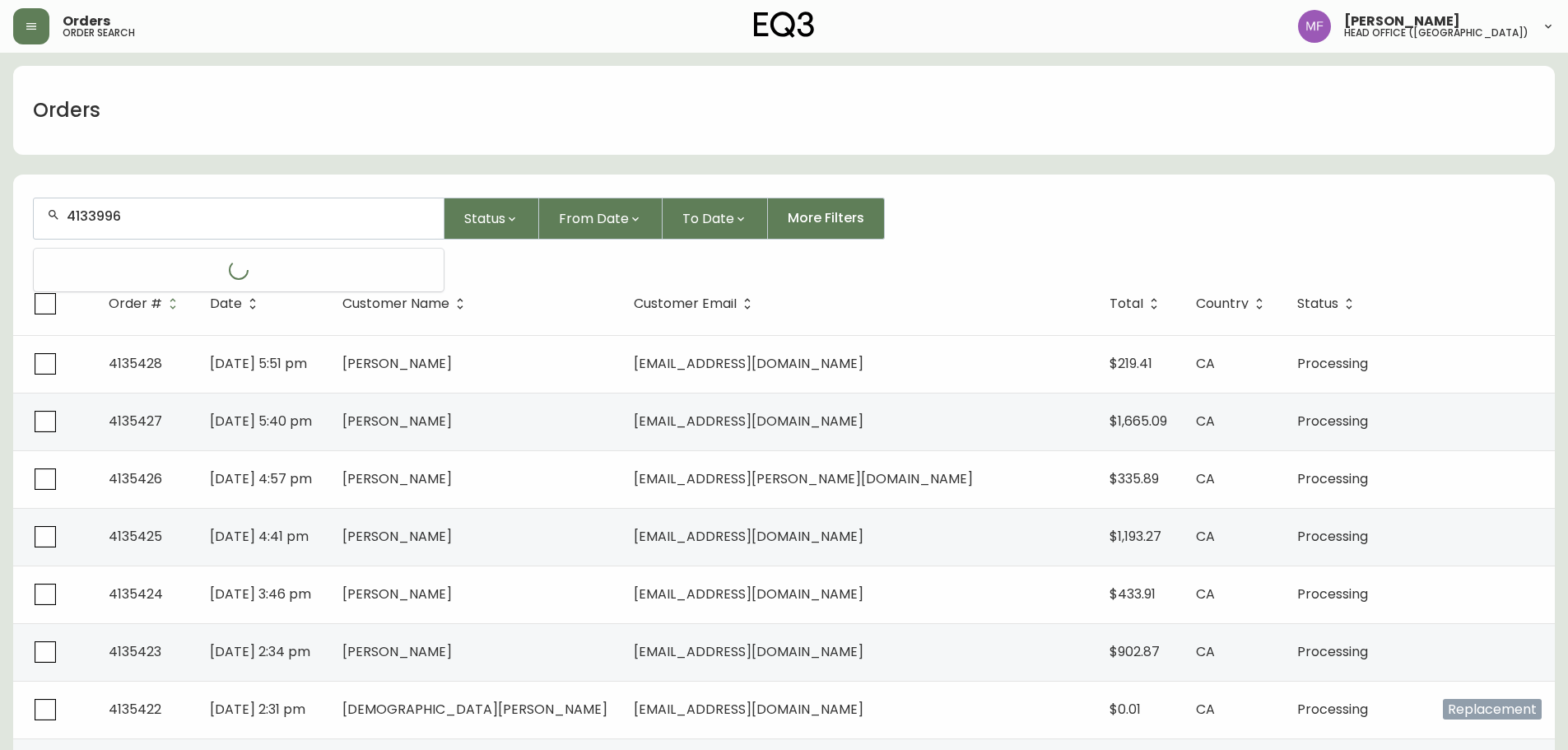
type input "4133996"
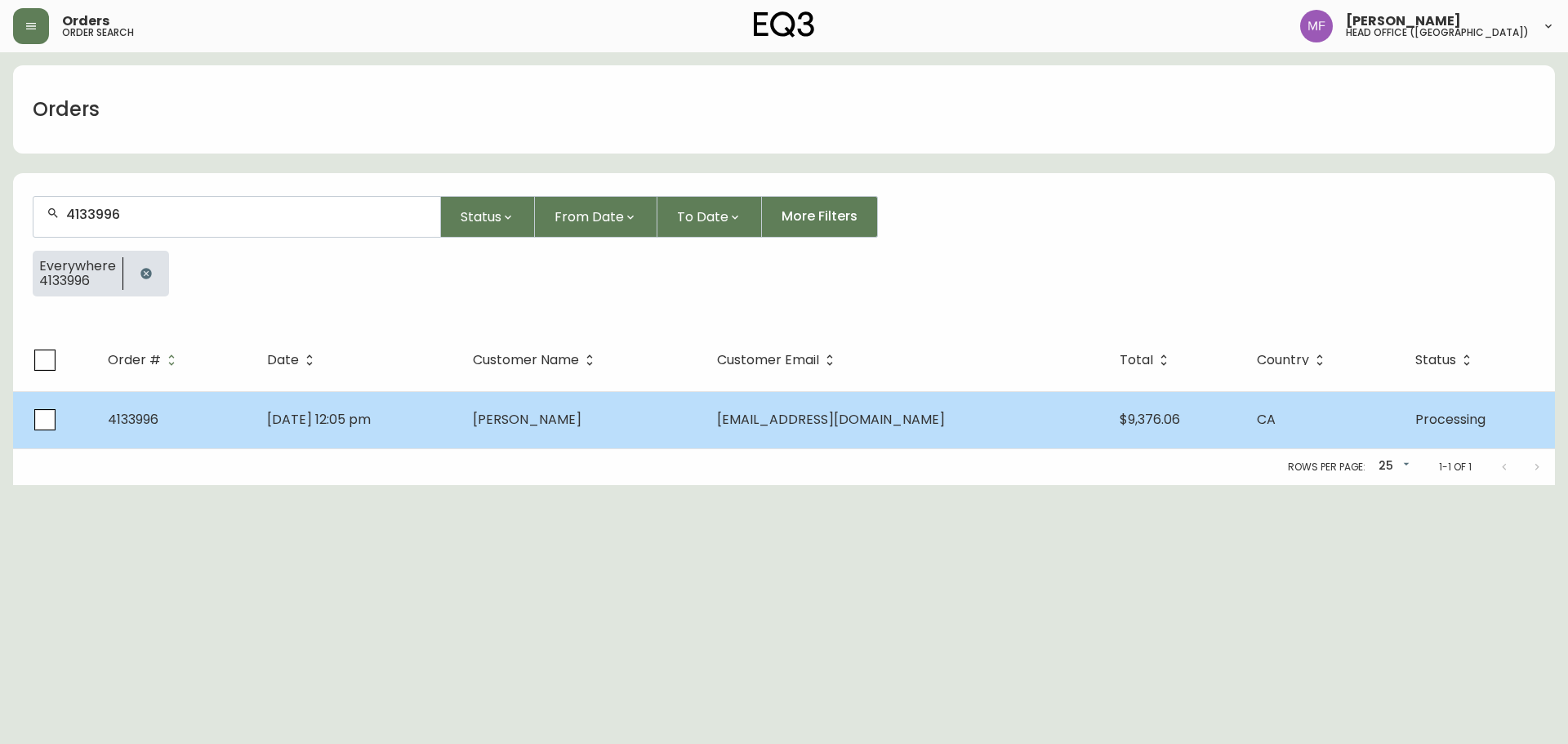
click at [612, 447] on td "Hakan Alpay" at bounding box center [581, 420] width 243 height 57
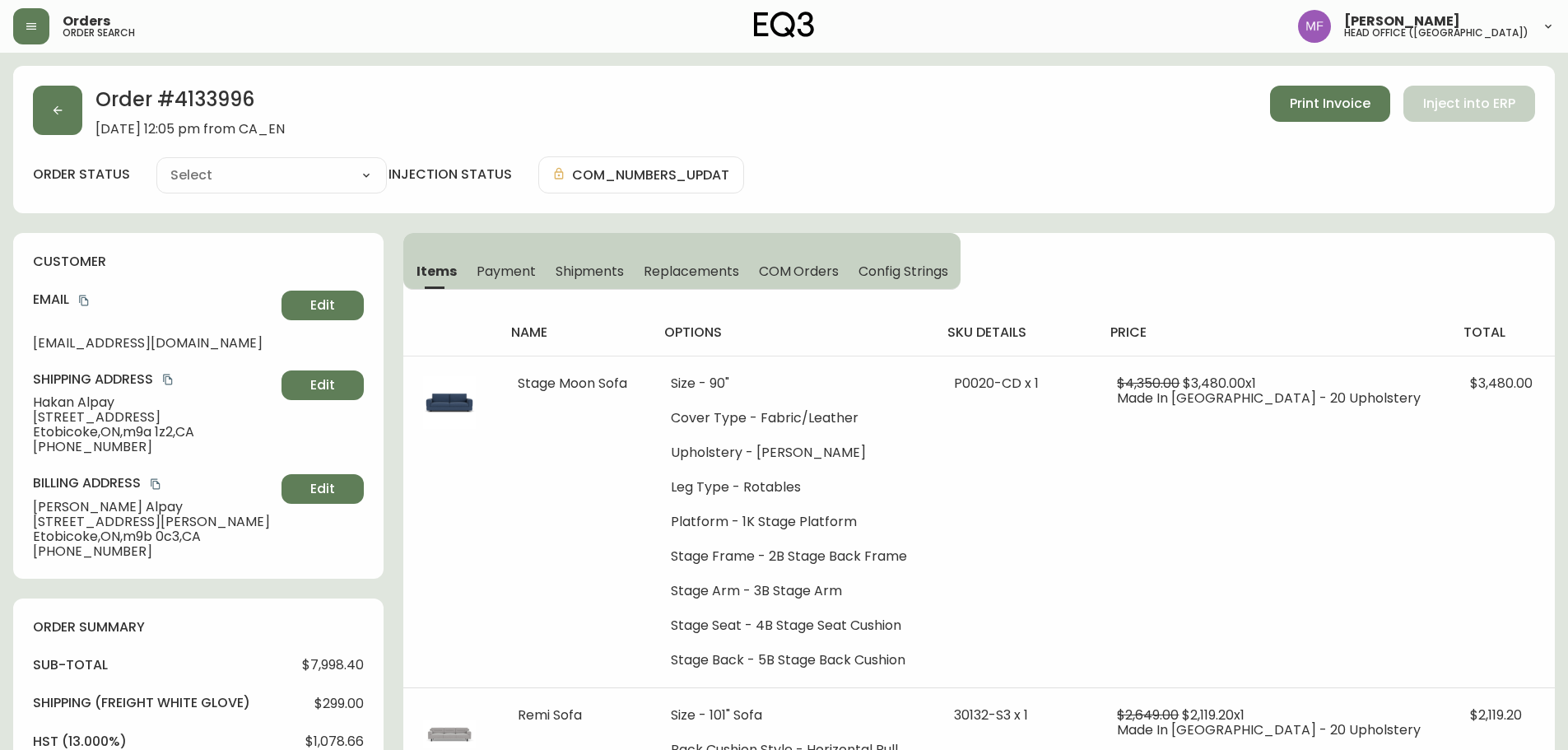
type input "Processing"
select select "PROCESSING"
click at [229, 93] on h2 "Order # 4133996" at bounding box center [191, 104] width 190 height 36
click at [229, 94] on h2 "Order # 4133996" at bounding box center [191, 104] width 190 height 36
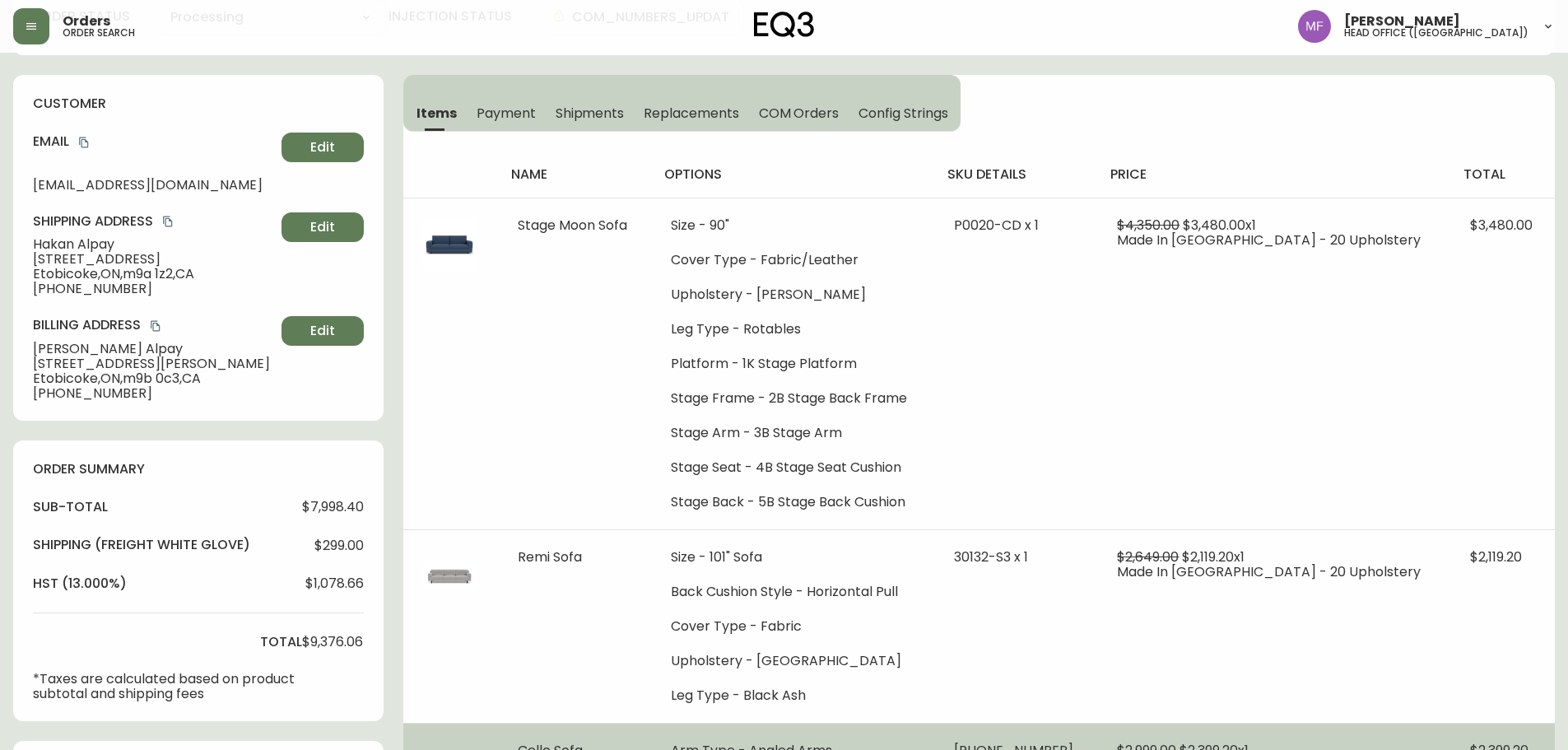
scroll to position [577, 0]
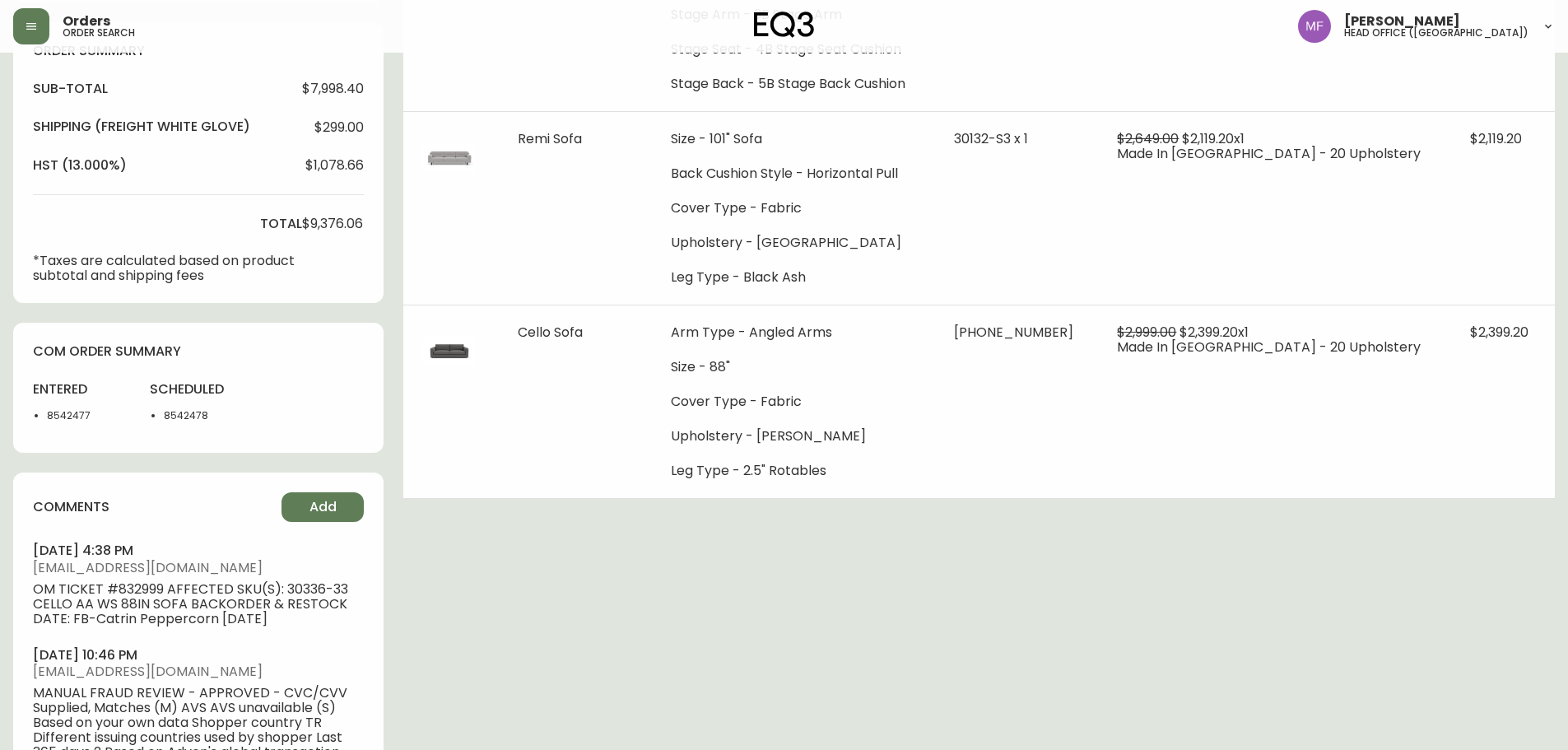
click at [68, 418] on li "8542477" at bounding box center [88, 416] width 83 height 15
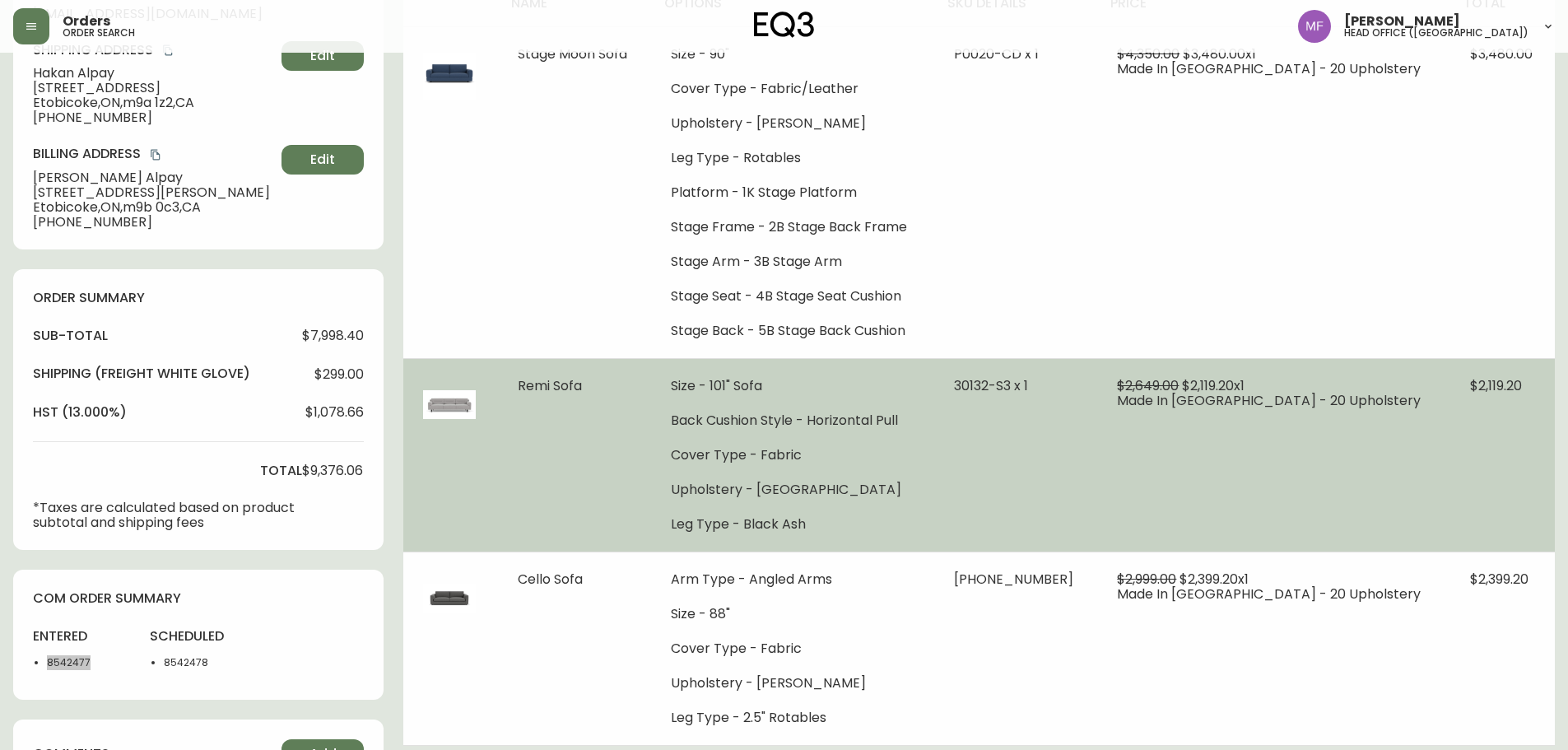
scroll to position [494, 0]
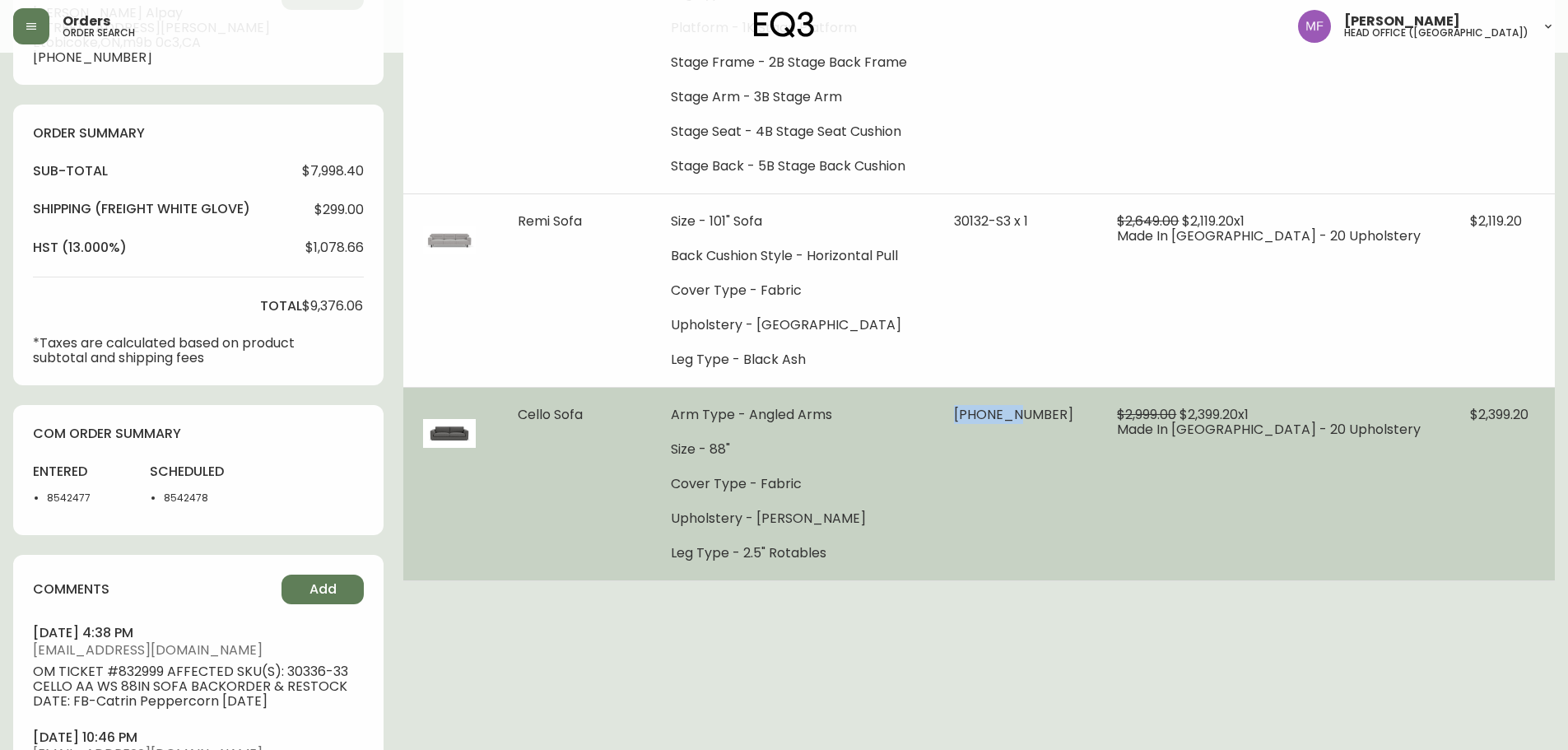
drag, startPoint x: 1020, startPoint y: 416, endPoint x: 1086, endPoint y: 417, distance: 66.0
click at [1086, 417] on td "30336-33 x 1" at bounding box center [1016, 483] width 163 height 194
click at [1425, 512] on td "$2,999.00 $2,399.20 x 1 Made In Canada - 20 Upholstery" at bounding box center [1273, 483] width 352 height 194
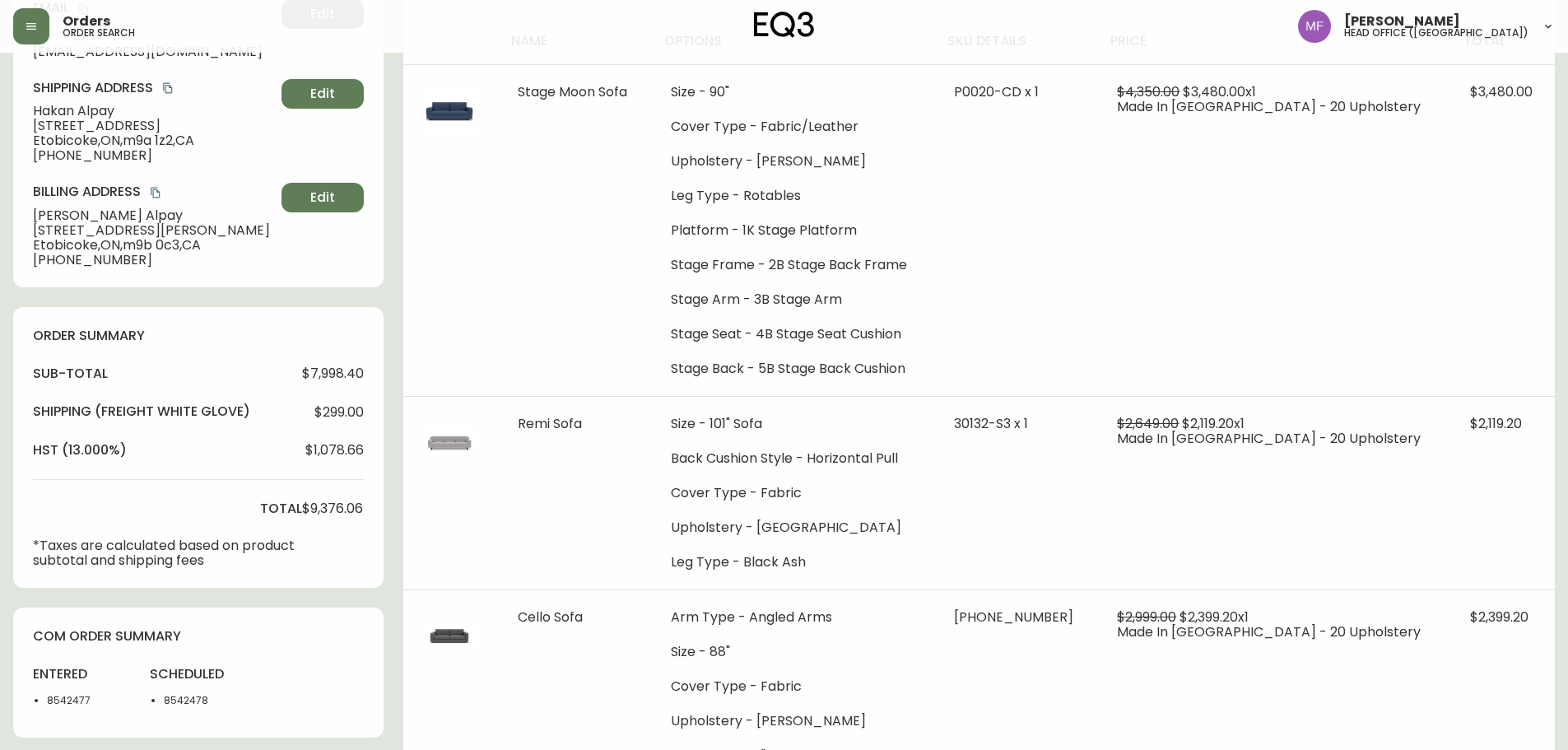
scroll to position [0, 0]
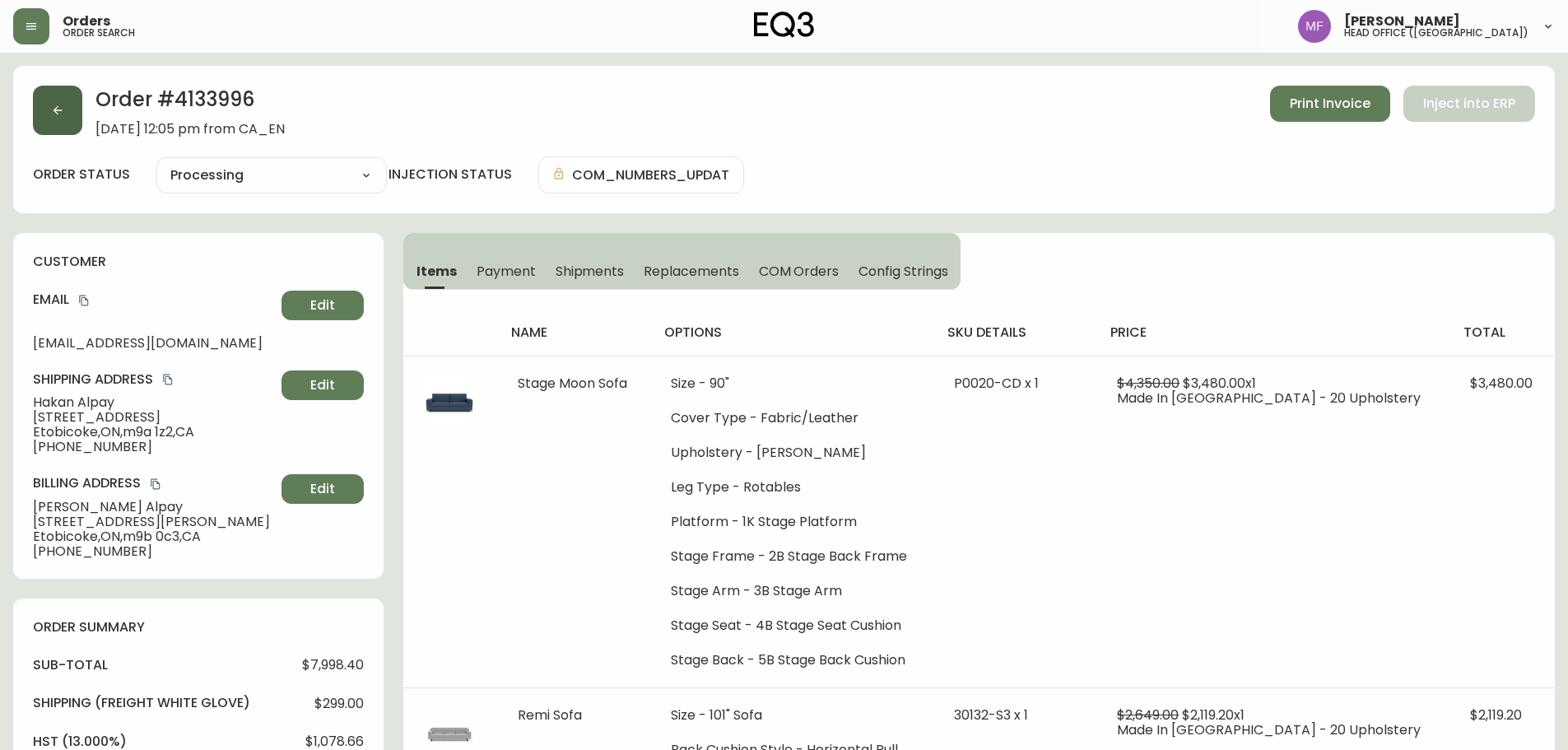
click at [47, 133] on button "button" at bounding box center [58, 111] width 49 height 50
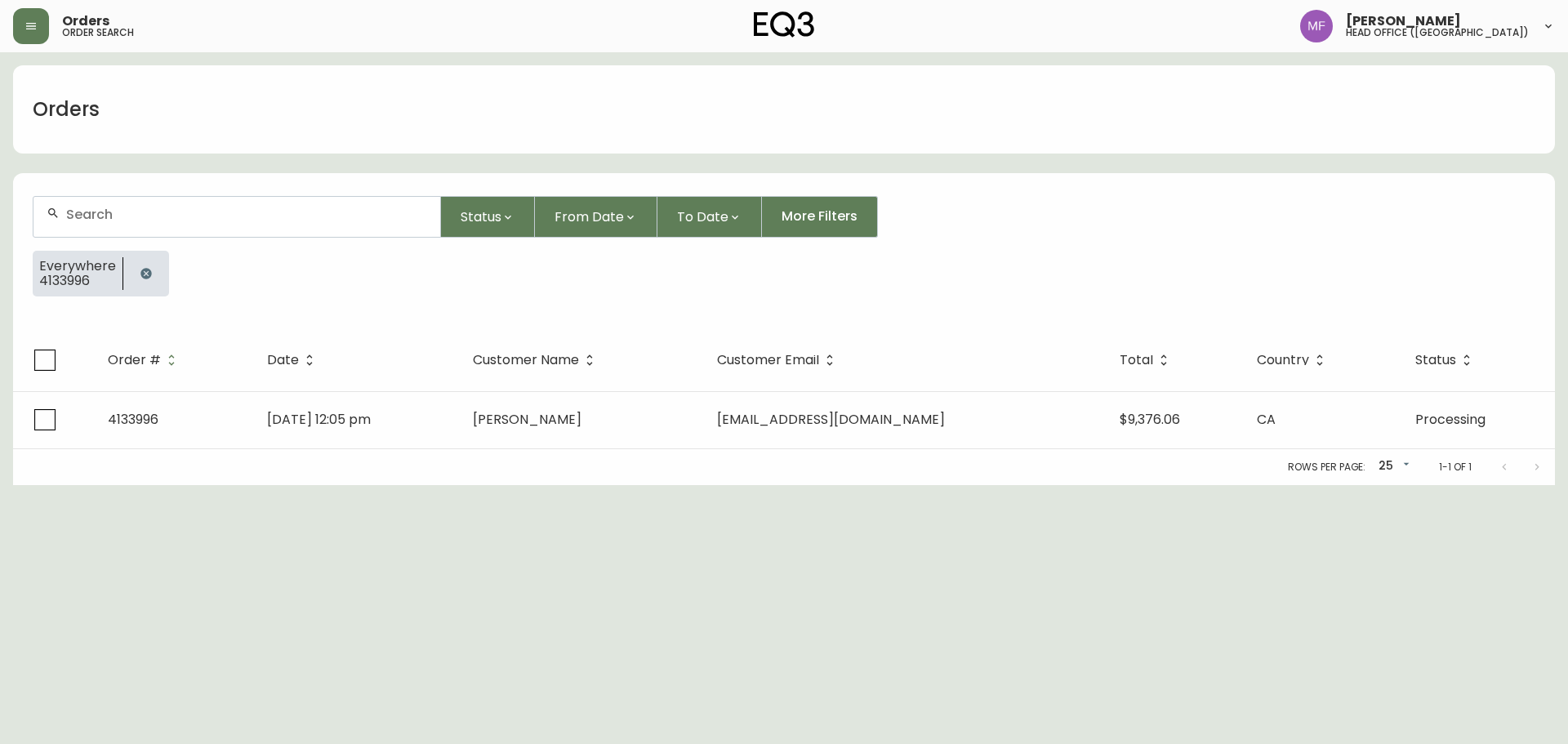
click at [142, 265] on button "button" at bounding box center [146, 273] width 33 height 33
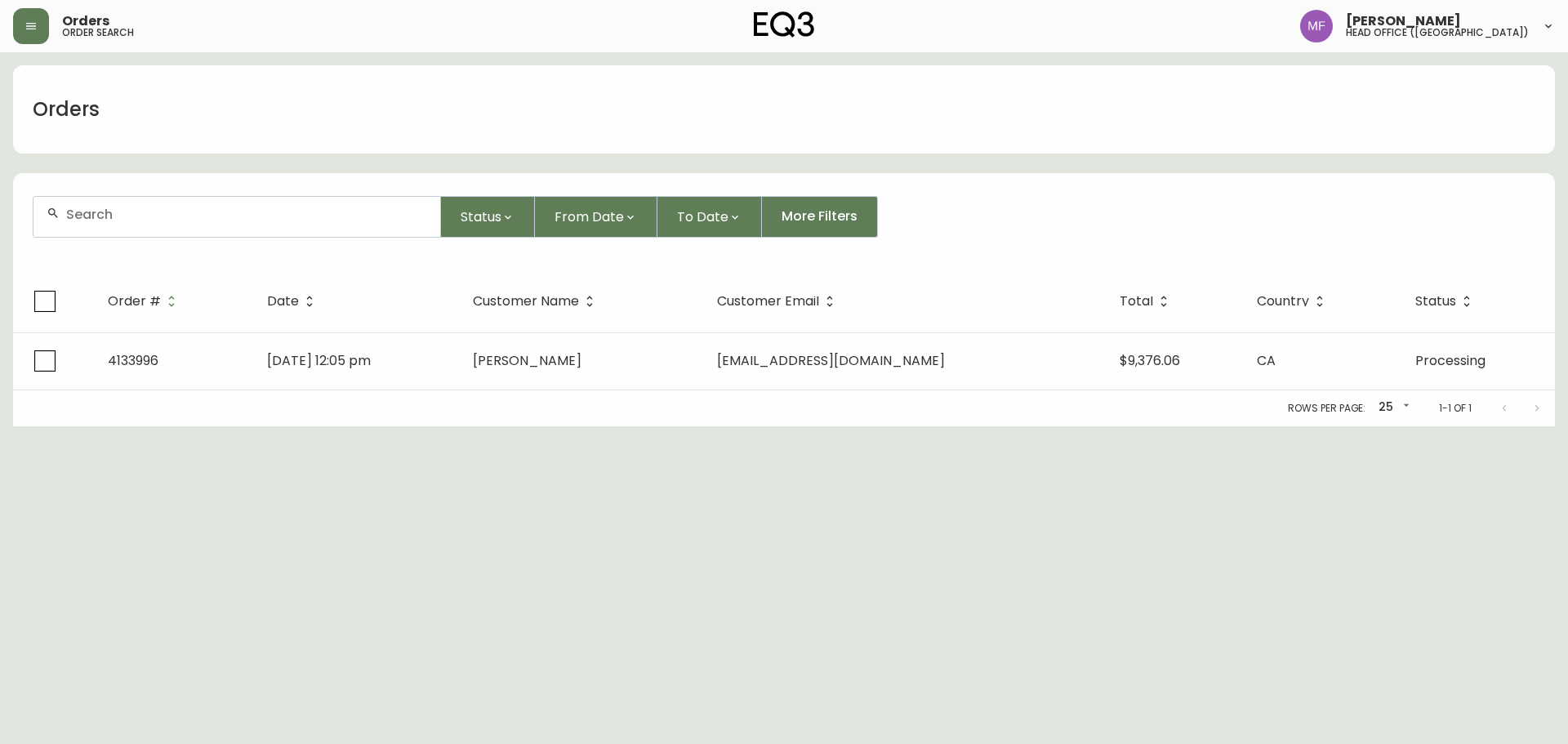
click at [138, 221] on input "text" at bounding box center [246, 214] width 361 height 16
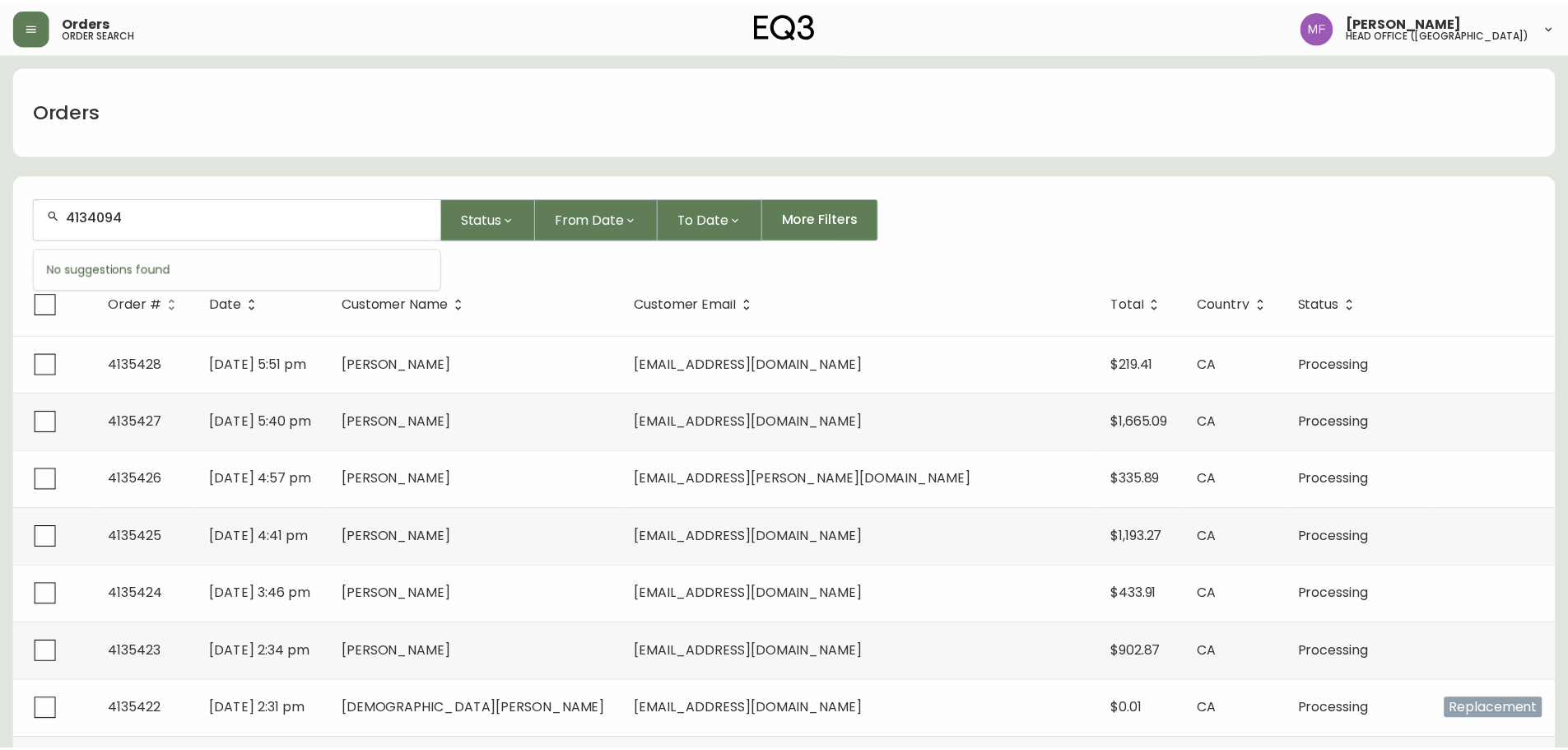
type input "4134094"
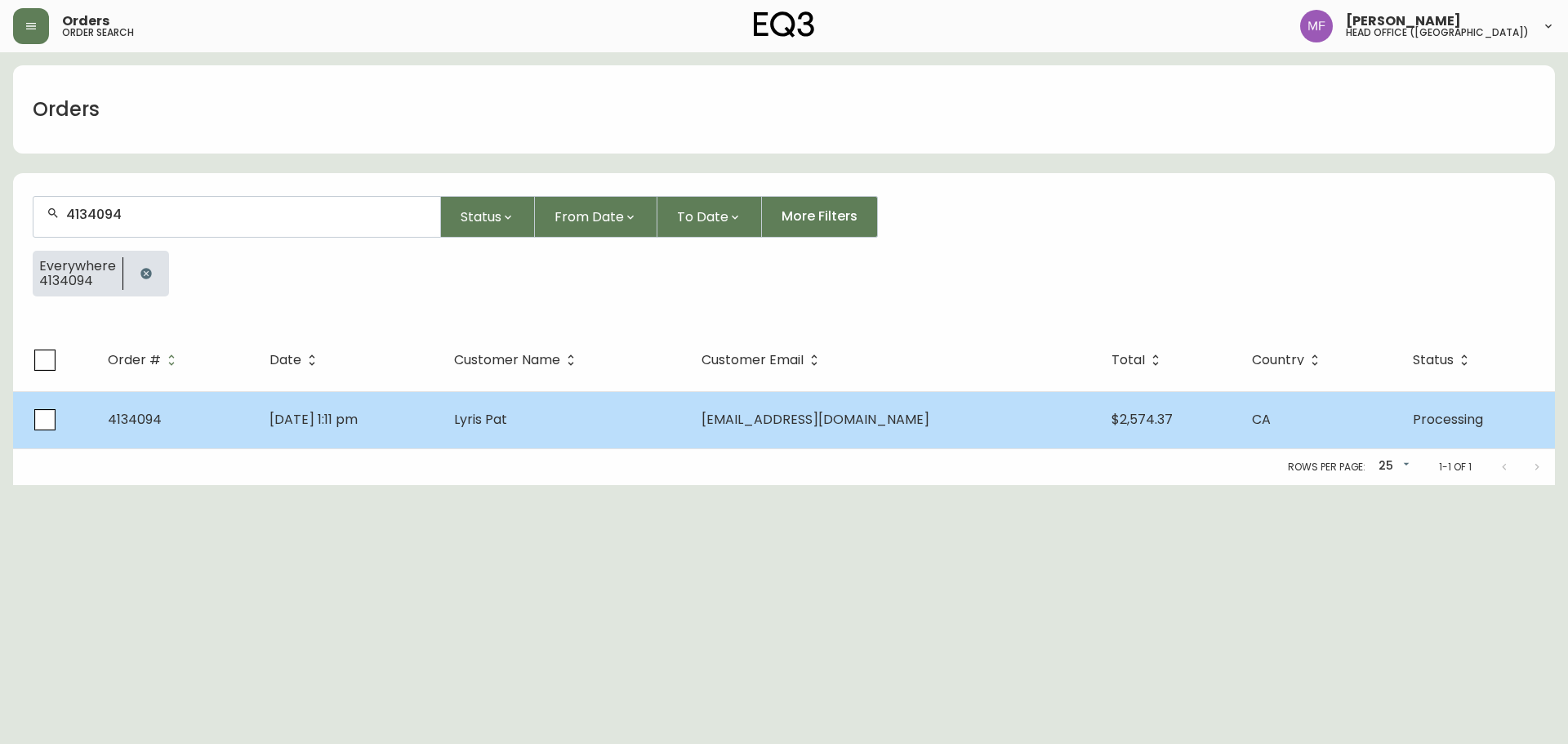
click at [402, 413] on td "Jul 12 2025, 1:11 pm" at bounding box center [349, 420] width 185 height 57
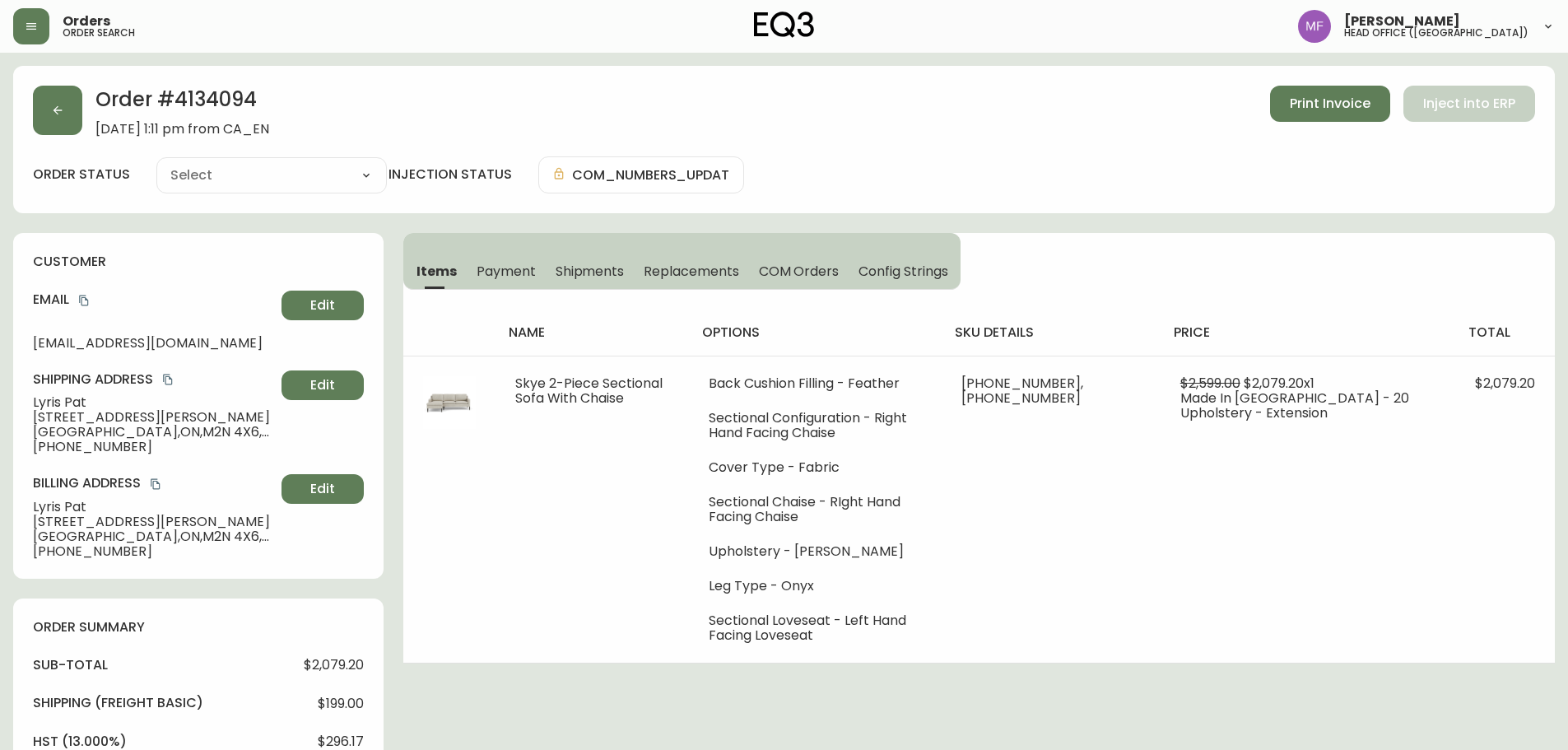
type input "Processing"
select select "PROCESSING"
click at [79, 299] on icon "copy" at bounding box center [84, 300] width 12 height 12
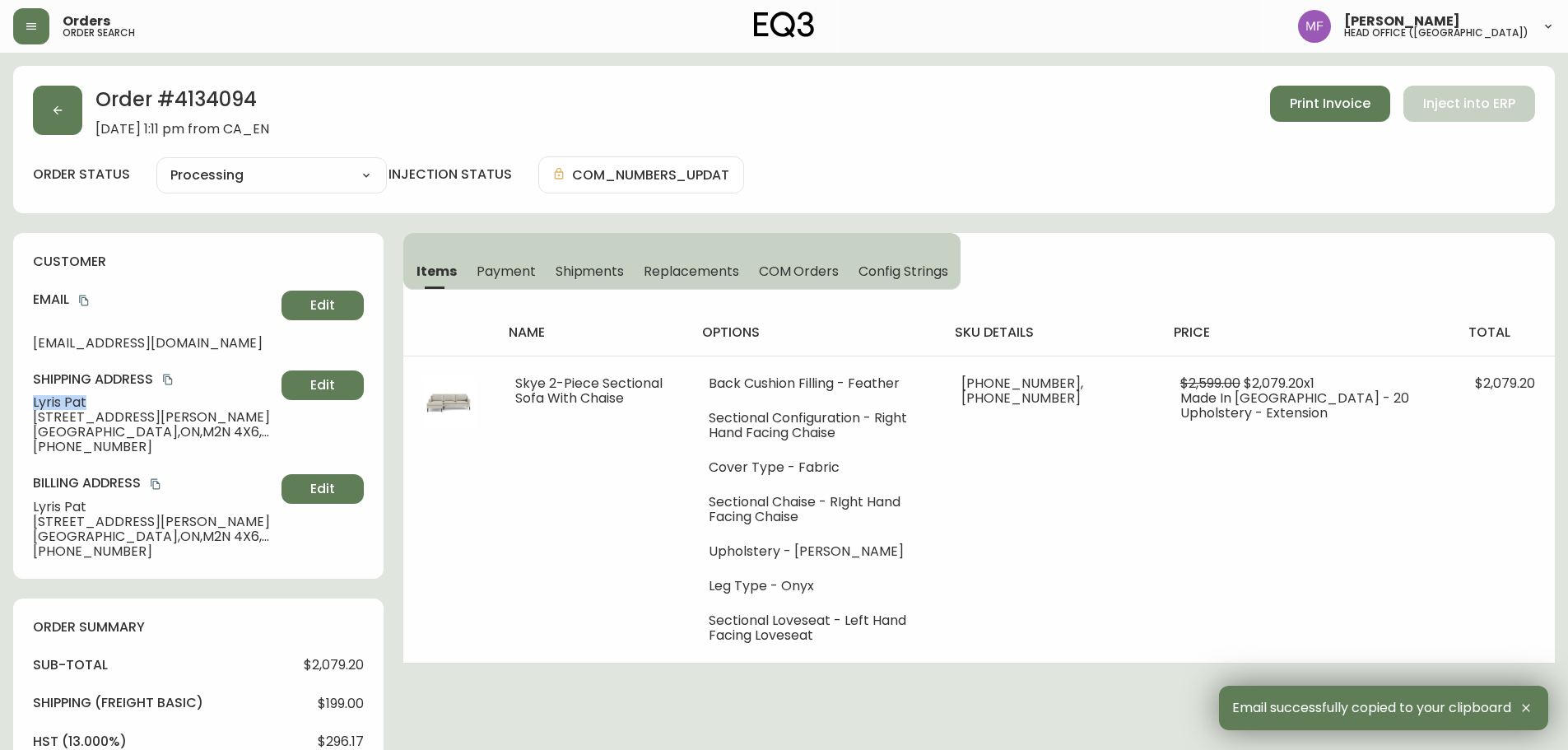
drag, startPoint x: 125, startPoint y: 399, endPoint x: 21, endPoint y: 402, distance: 104.0
click at [21, 402] on div "customer Email lyrispat@gmail.com Edit Shipping Address Lyris Pat 323 Dudley Av…" at bounding box center [198, 405] width 370 height 346
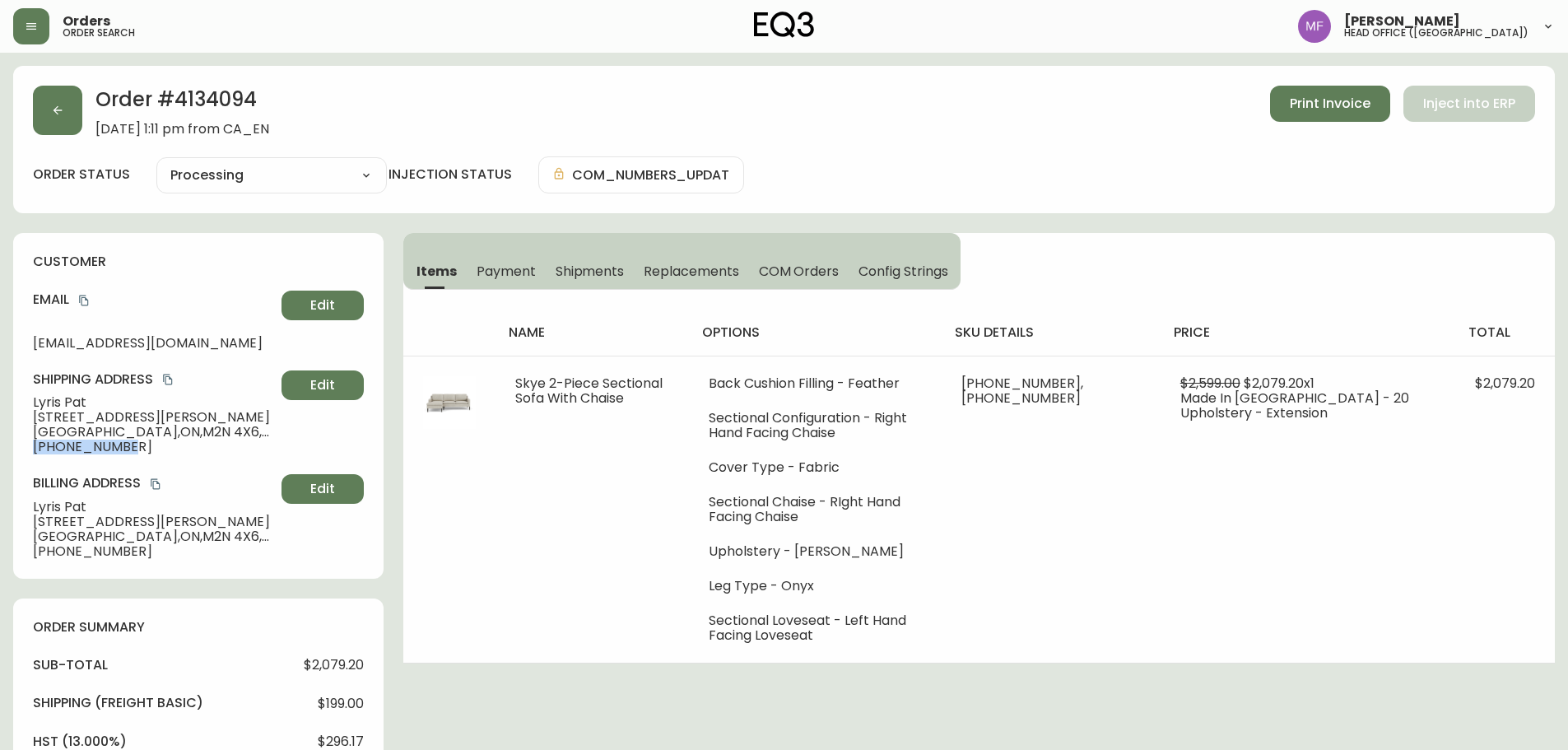
drag, startPoint x: 155, startPoint y: 449, endPoint x: 25, endPoint y: 453, distance: 130.1
click at [25, 453] on div "customer Email lyrispat@gmail.com Edit Shipping Address Lyris Pat 323 Dudley Av…" at bounding box center [198, 405] width 370 height 346
click at [236, 99] on h2 "Order # 4134094" at bounding box center [182, 104] width 174 height 36
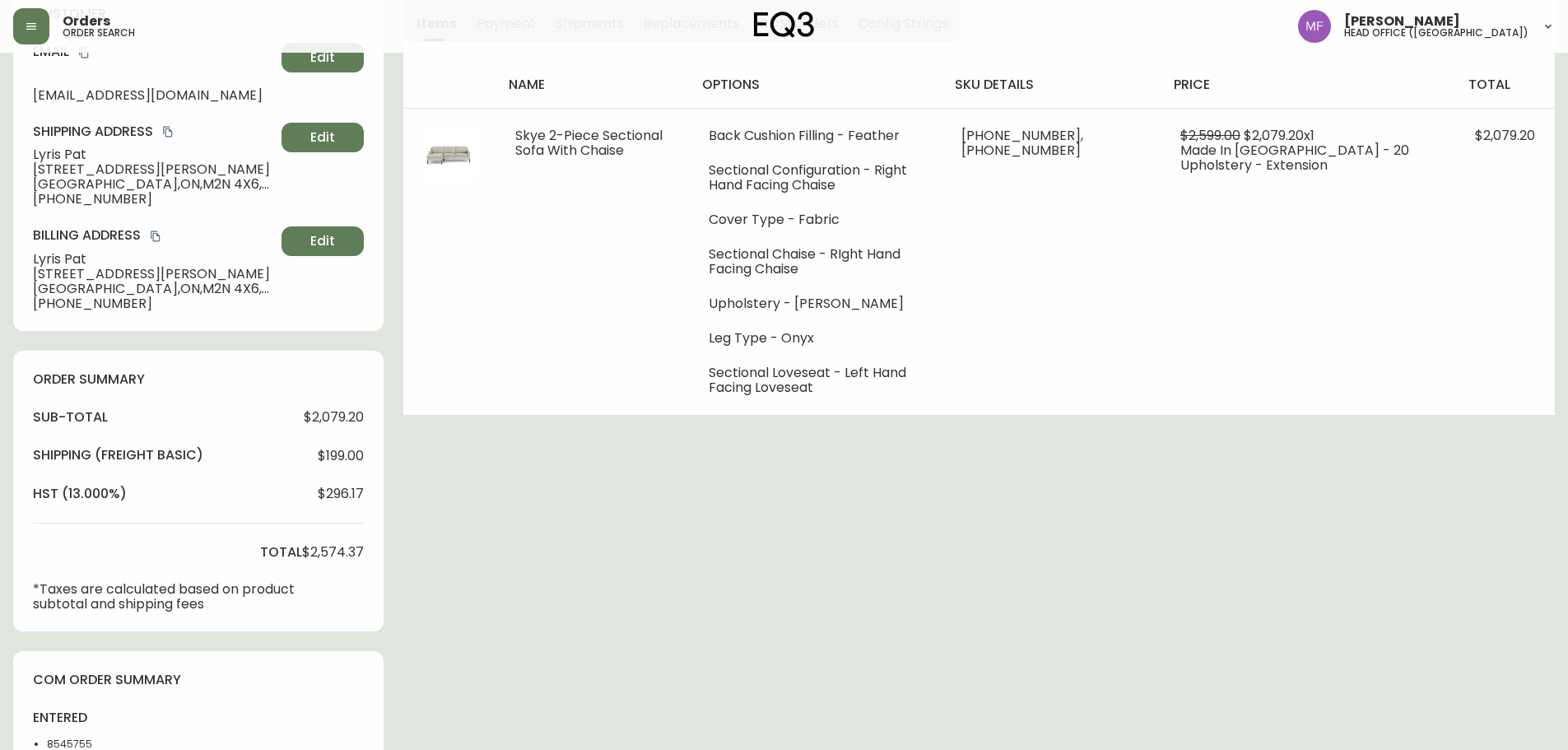
scroll to position [577, 0]
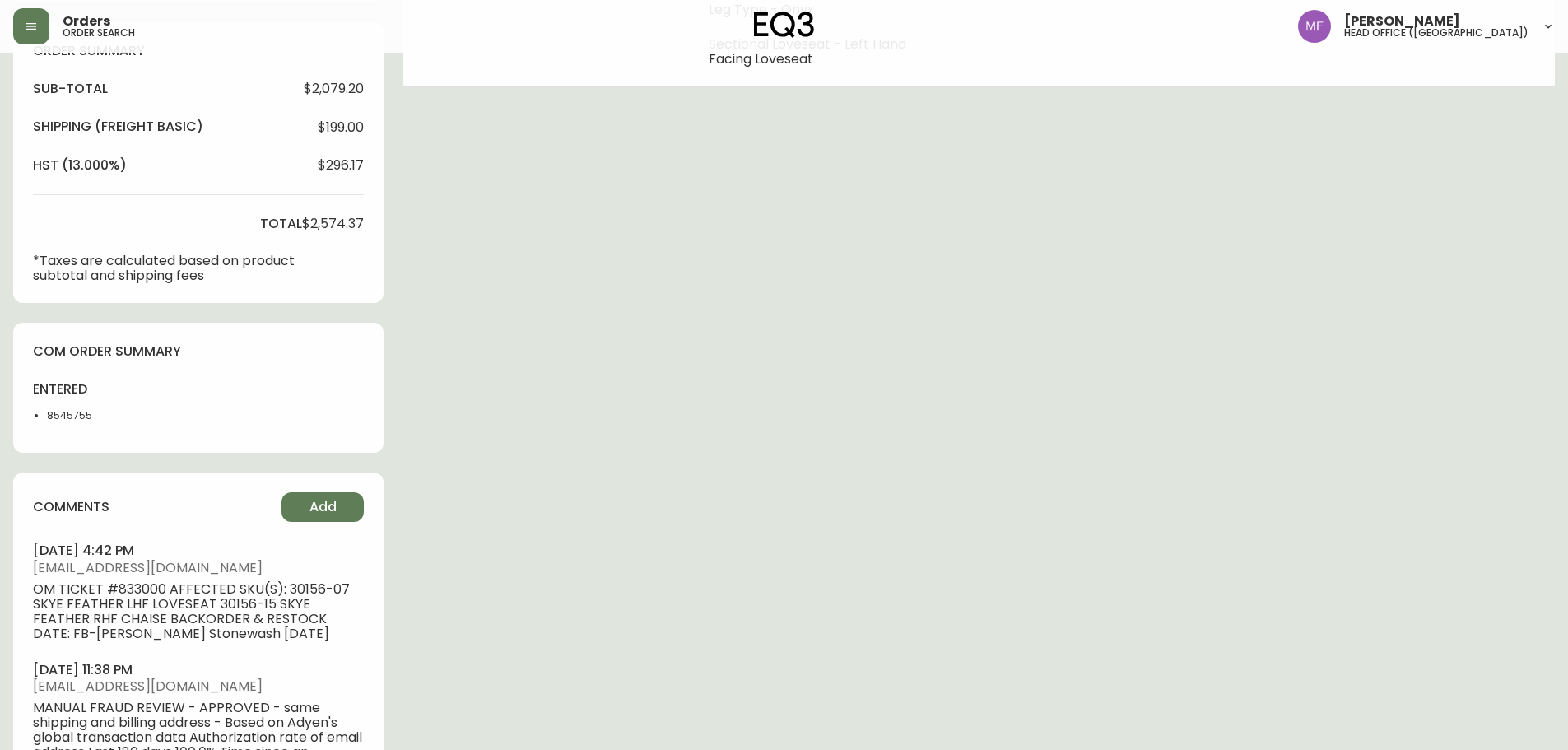
click at [77, 420] on li "8545755" at bounding box center [88, 416] width 83 height 15
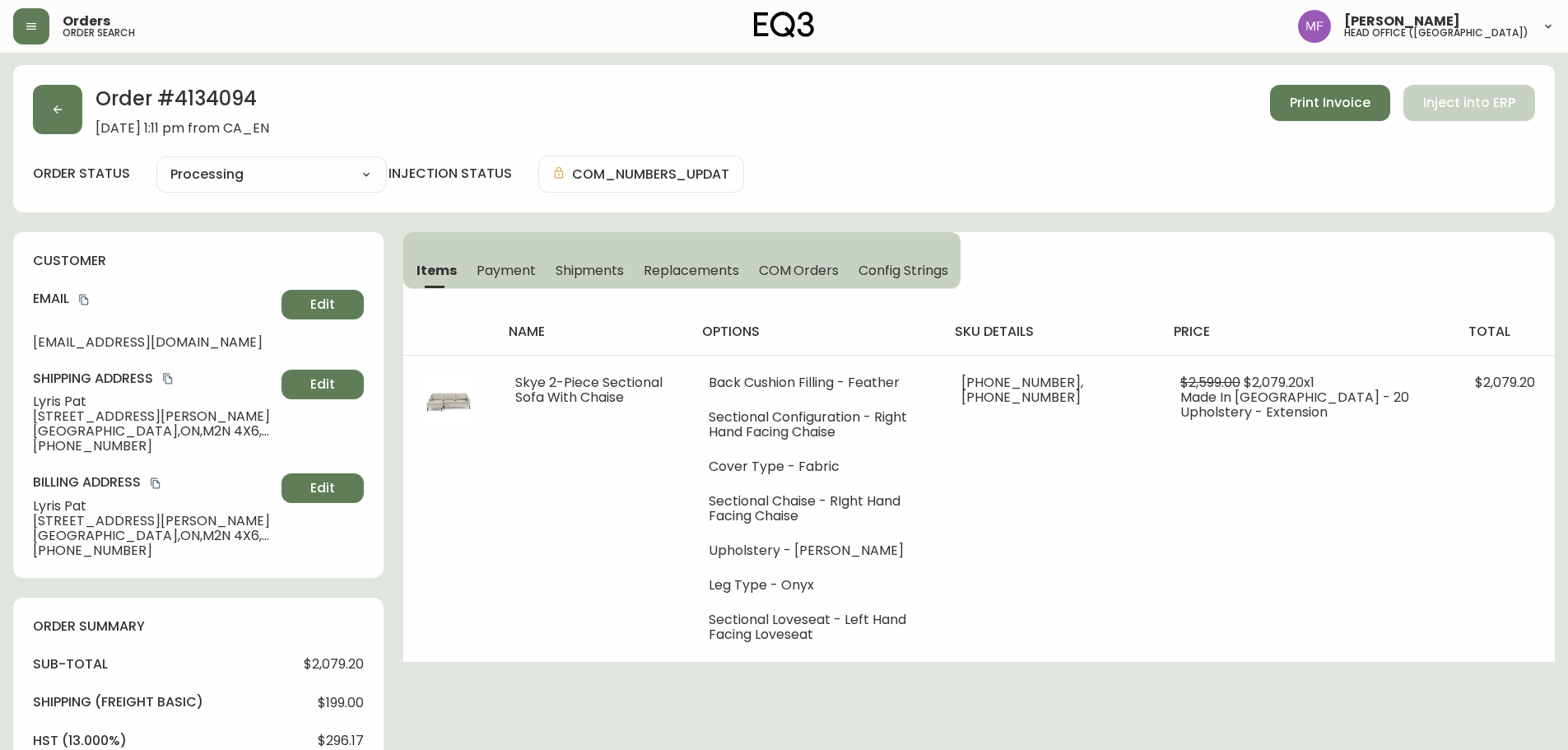
scroll to position [0, 0]
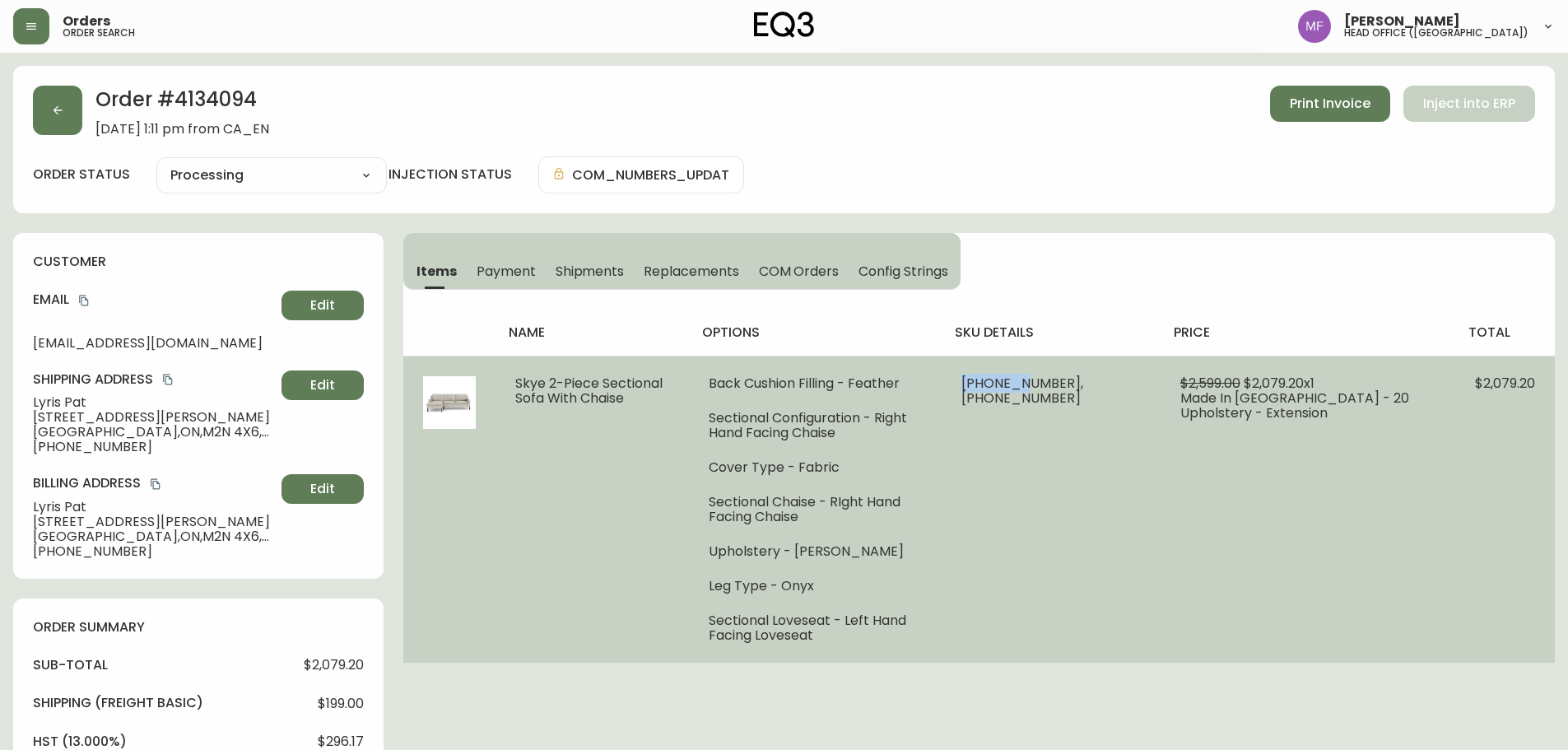
drag, startPoint x: 1101, startPoint y: 386, endPoint x: 1045, endPoint y: 383, distance: 56.1
click at [1045, 383] on span "30156-07 x 1, 30156-15 x 1" at bounding box center [1023, 390] width 122 height 34
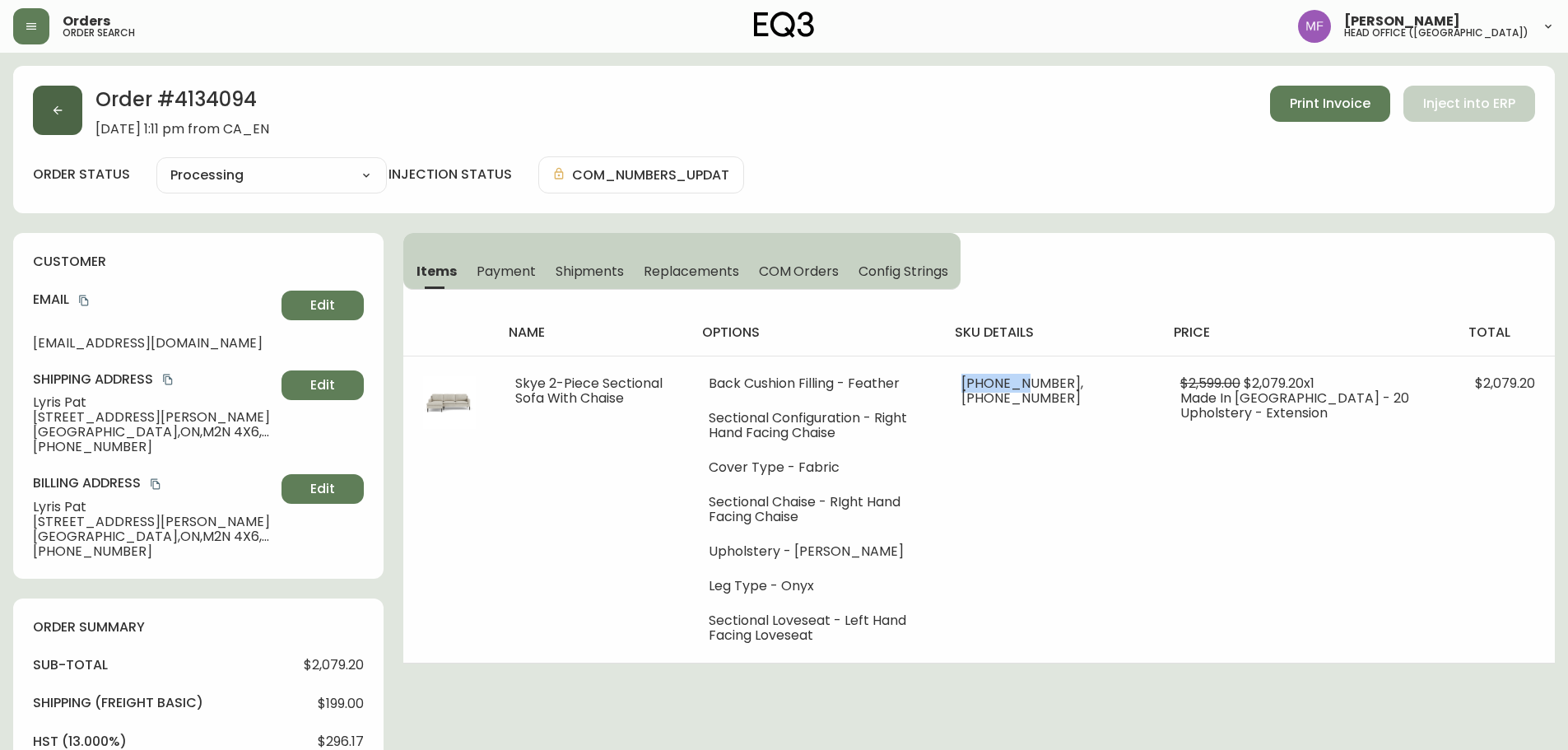
click at [77, 130] on button "button" at bounding box center [58, 111] width 49 height 50
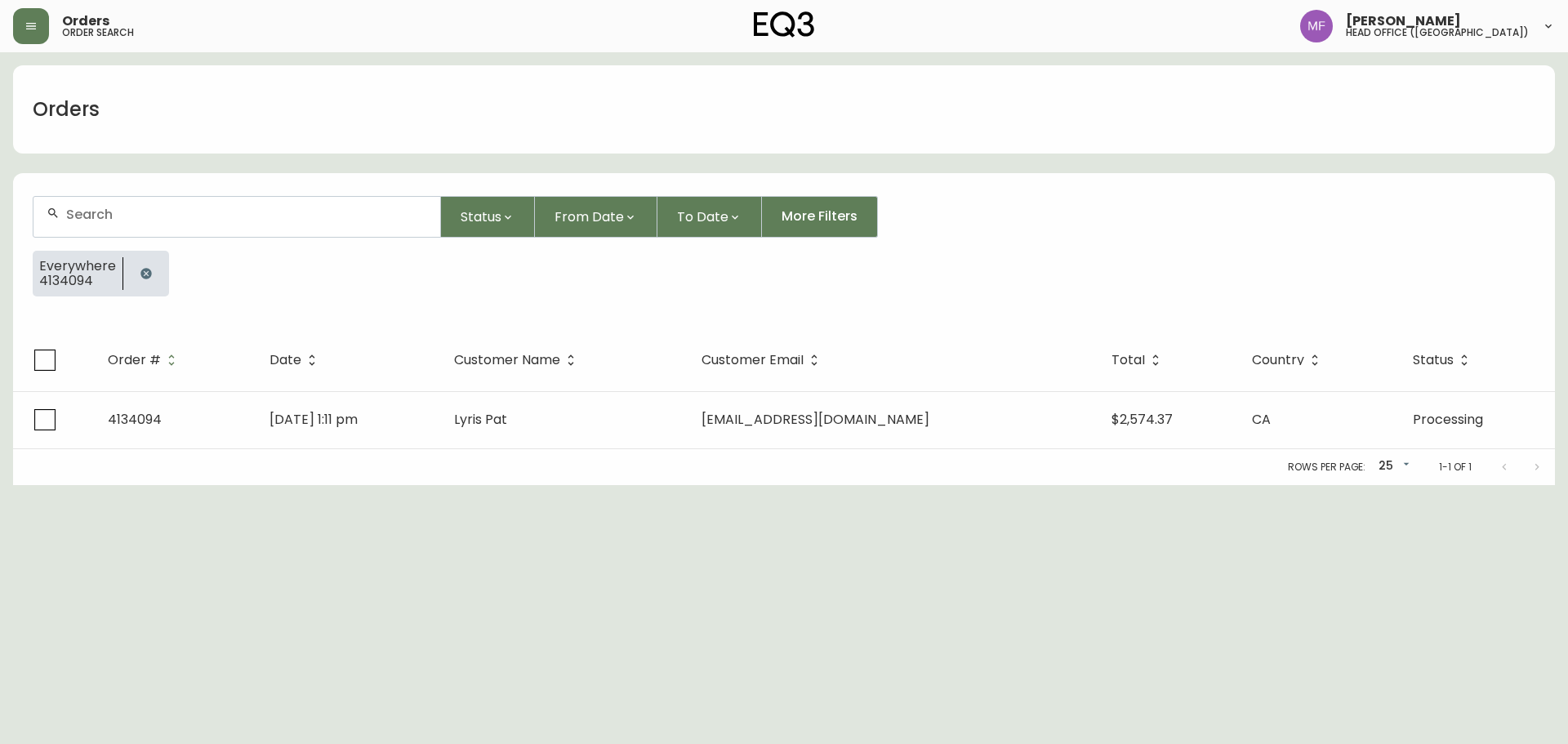
click at [142, 264] on button "button" at bounding box center [146, 273] width 33 height 33
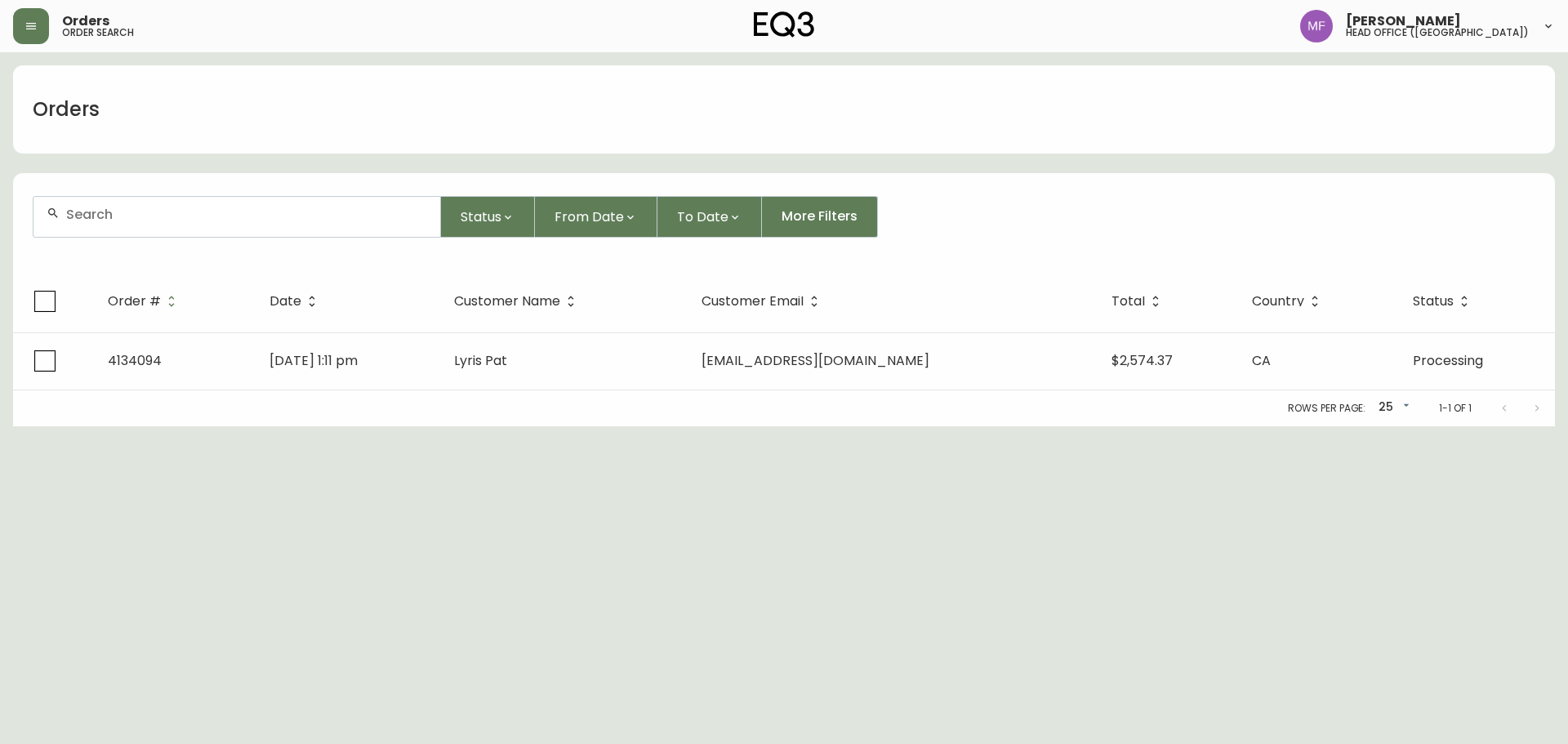
click at [130, 216] on input "text" at bounding box center [246, 214] width 361 height 16
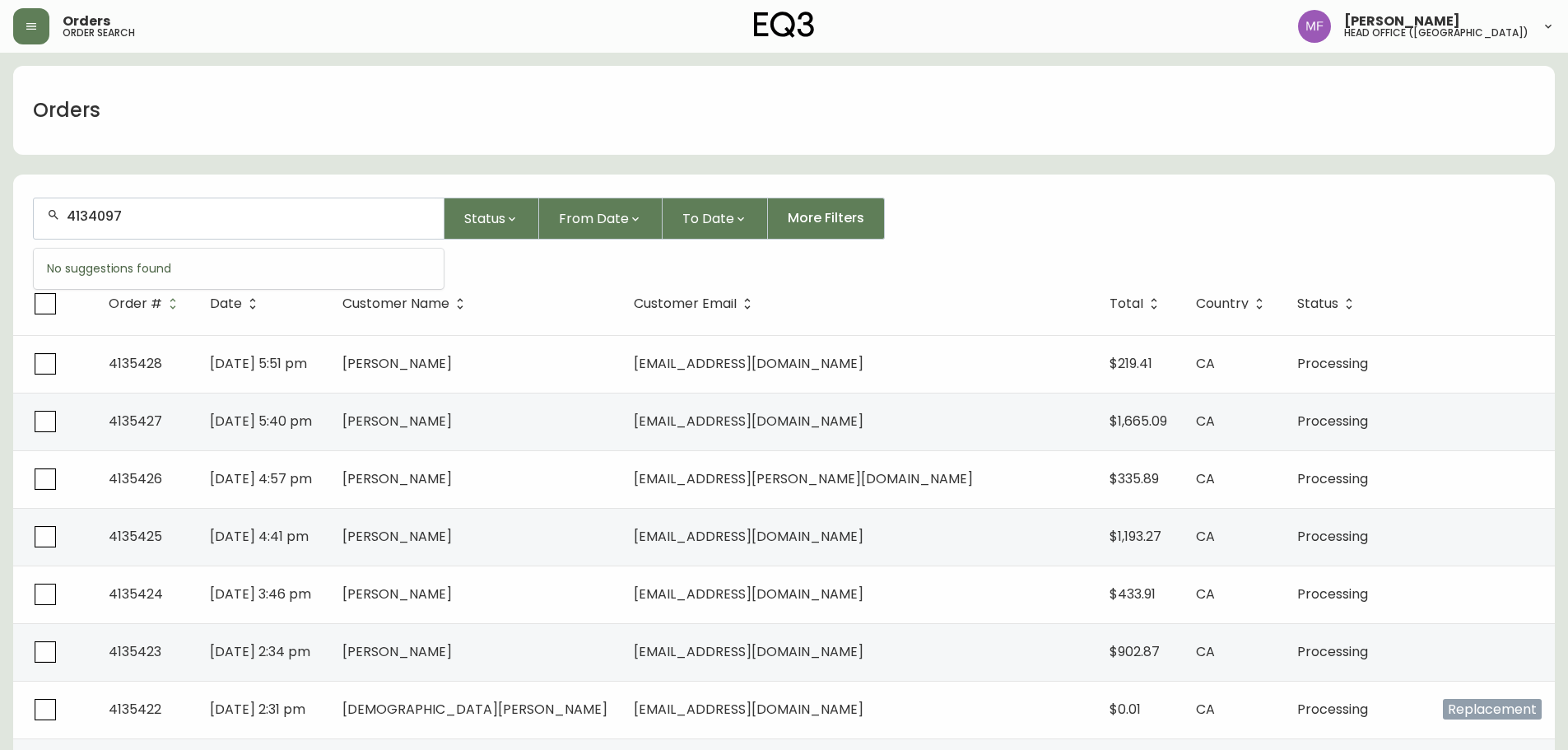
type input "4134097"
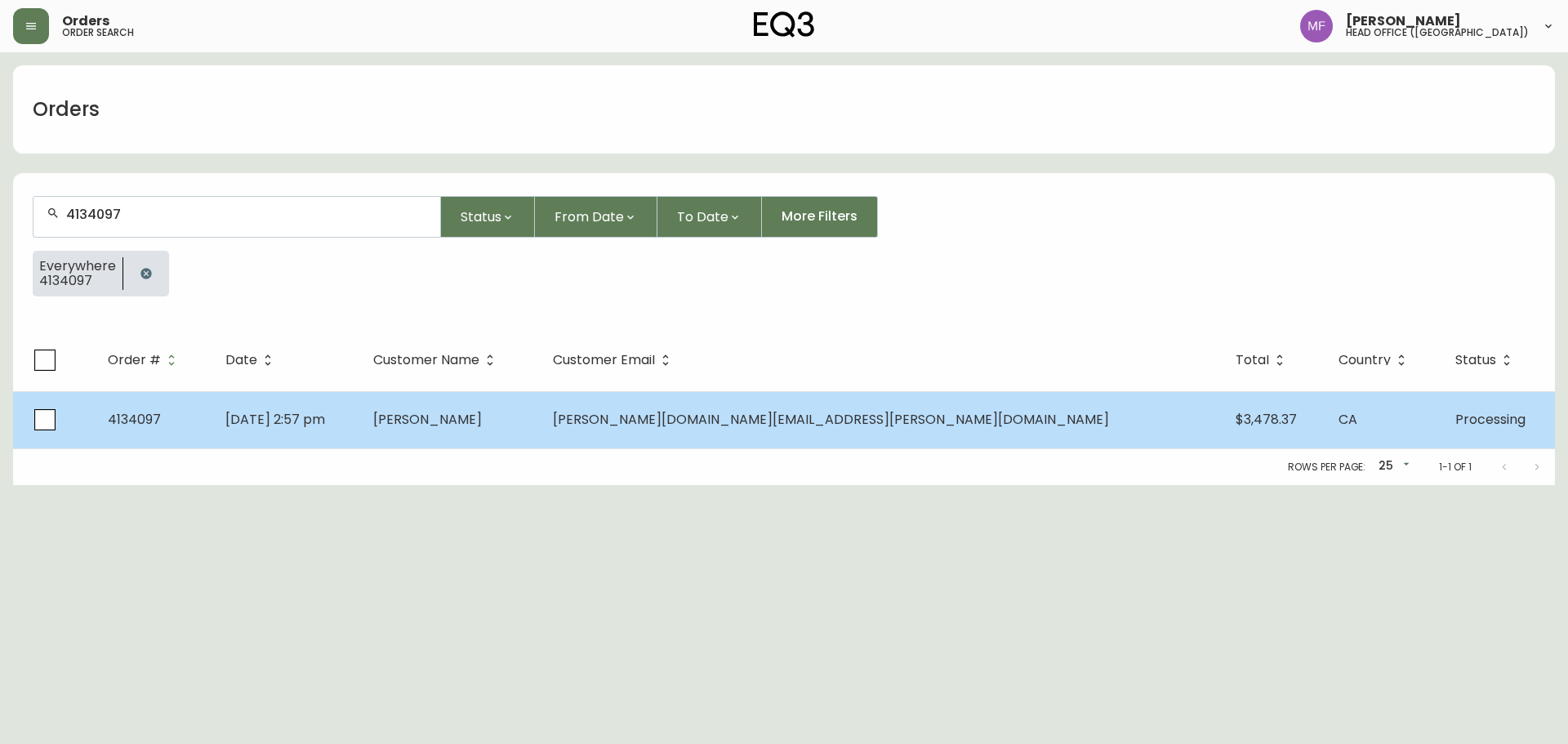
click at [540, 439] on td "Joel Black" at bounding box center [450, 420] width 180 height 57
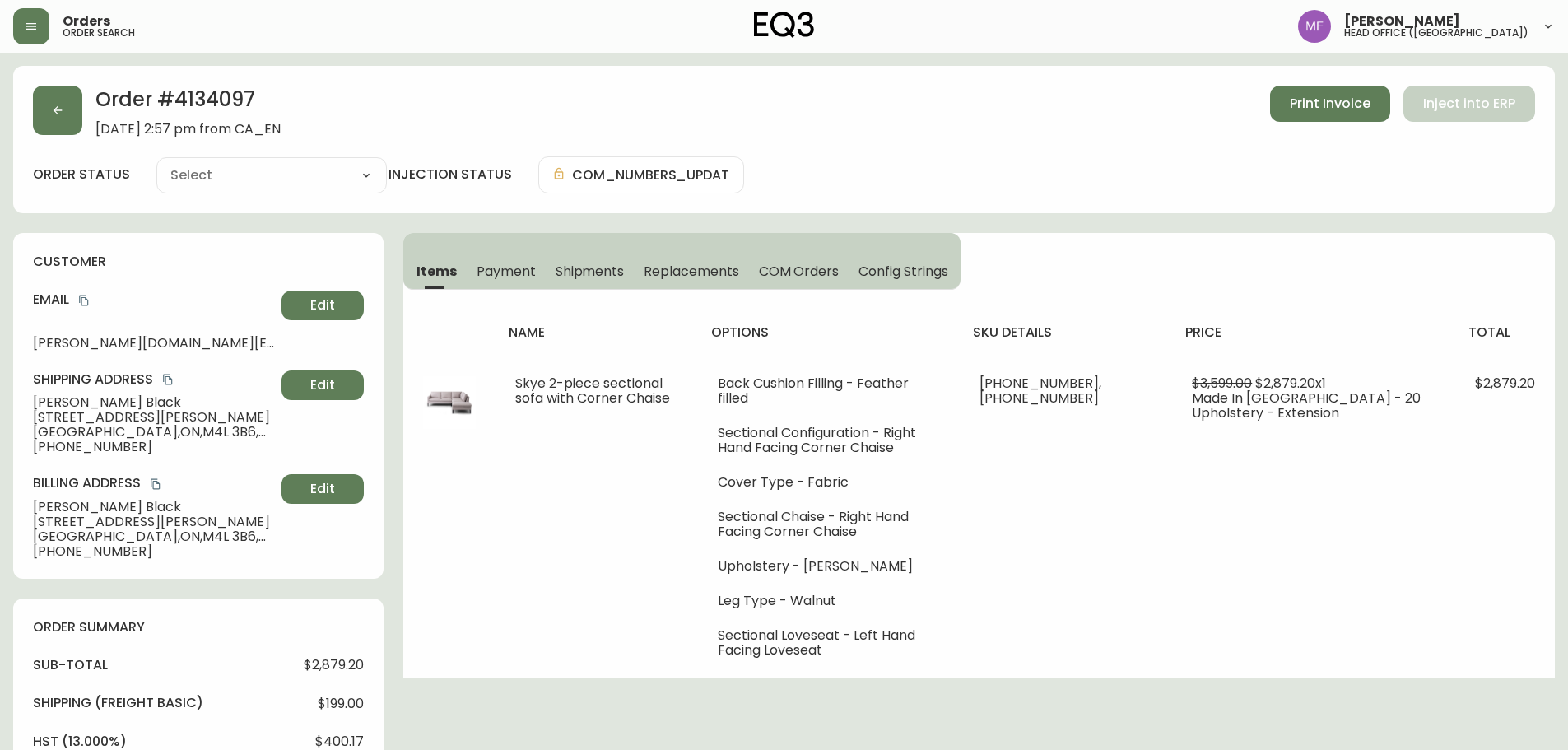
type input "Processing"
select select "PROCESSING"
click at [214, 102] on h2 "Order # 4134097" at bounding box center [188, 104] width 186 height 36
click at [87, 298] on icon "copy" at bounding box center [83, 300] width 9 height 11
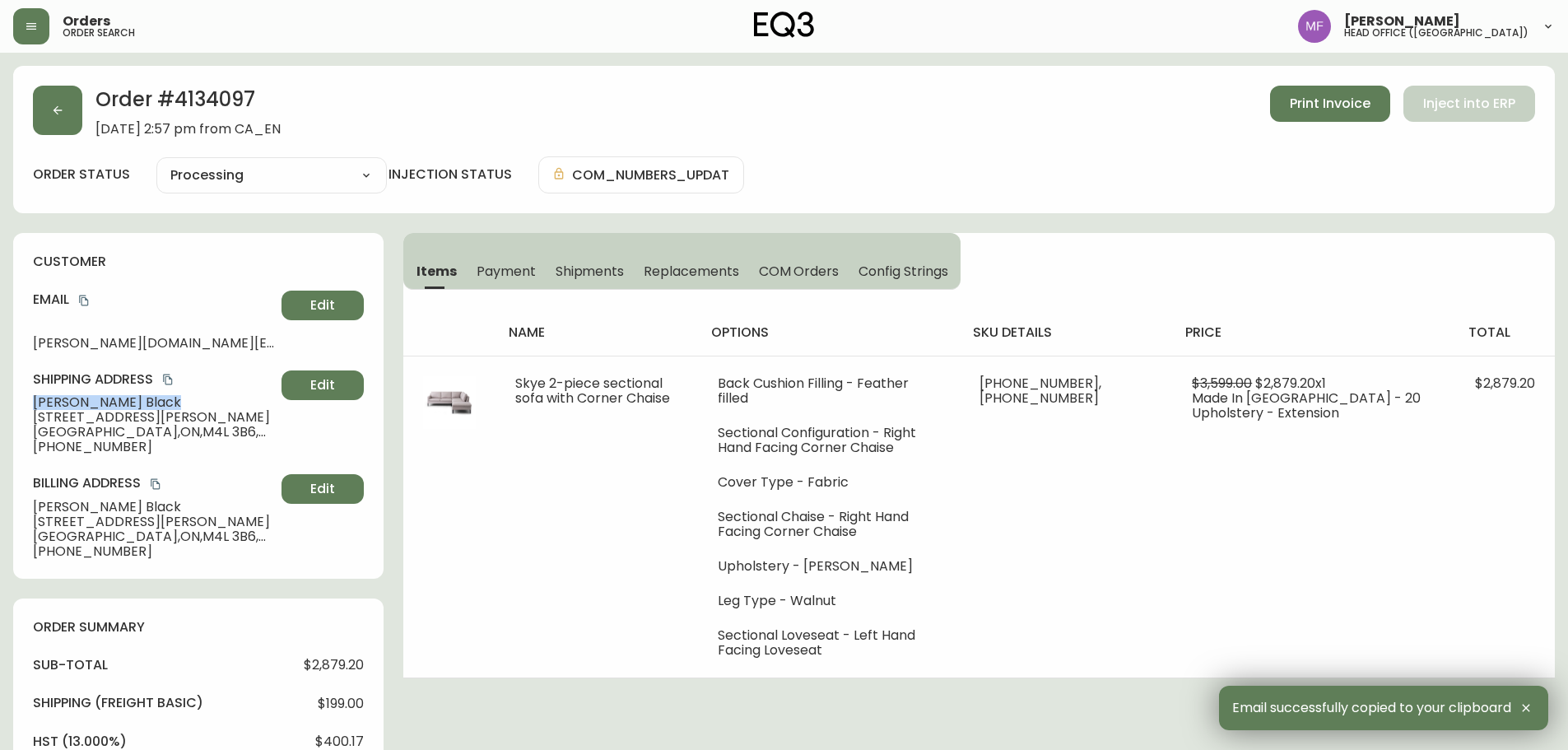
drag, startPoint x: 111, startPoint y: 402, endPoint x: 24, endPoint y: 404, distance: 87.0
click at [24, 404] on div "customer Email joel.lawrence.black@gmail.com Edit Shipping Address Joel Black 3…" at bounding box center [198, 405] width 370 height 346
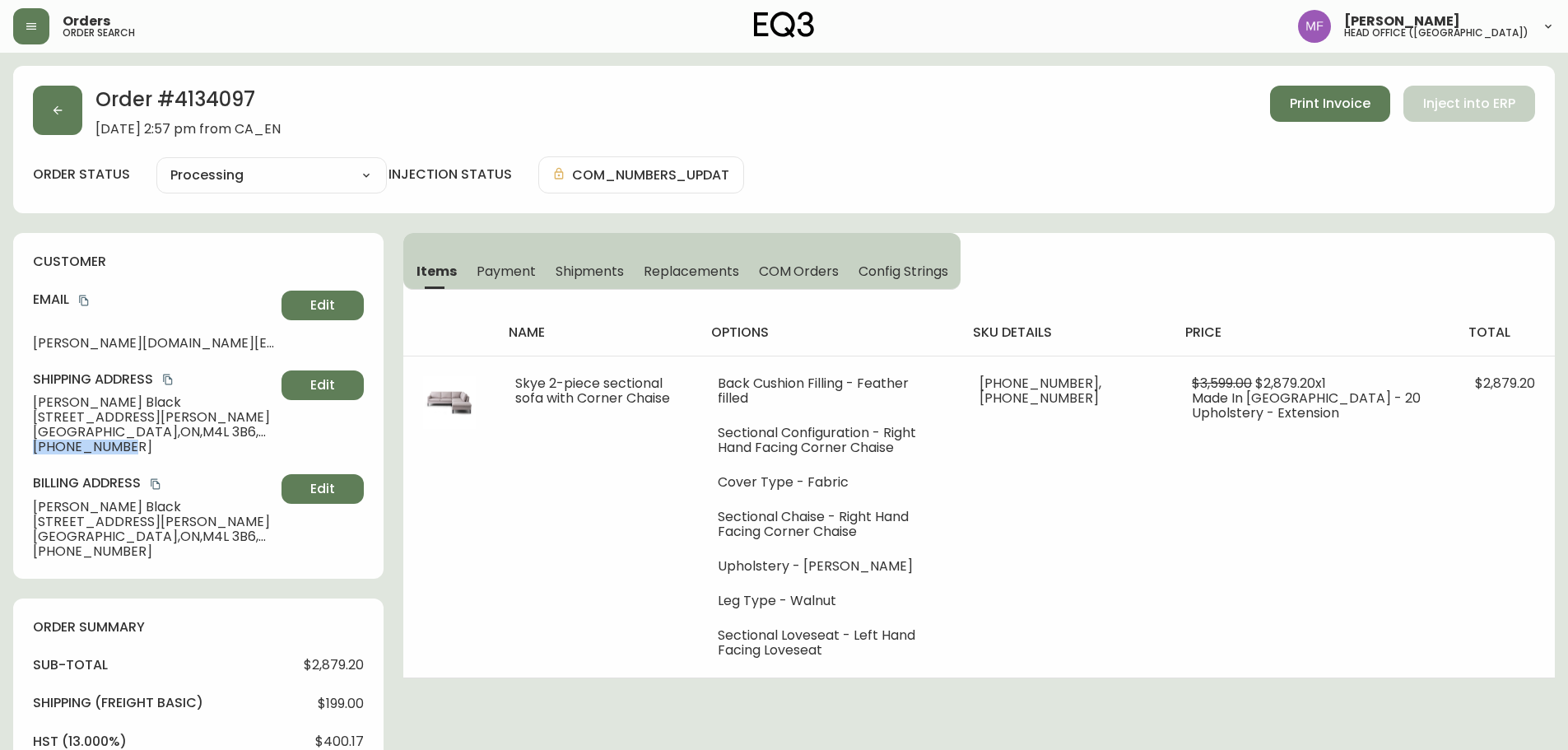
drag, startPoint x: 129, startPoint y: 449, endPoint x: 9, endPoint y: 455, distance: 120.1
click at [9, 455] on main "Order # 4134097 July 12, 2025 at 2:57 pm from CA_EN Print Invoice Inject into E…" at bounding box center [784, 705] width 1568 height 1304
click at [227, 107] on h2 "Order # 4134097" at bounding box center [188, 104] width 186 height 36
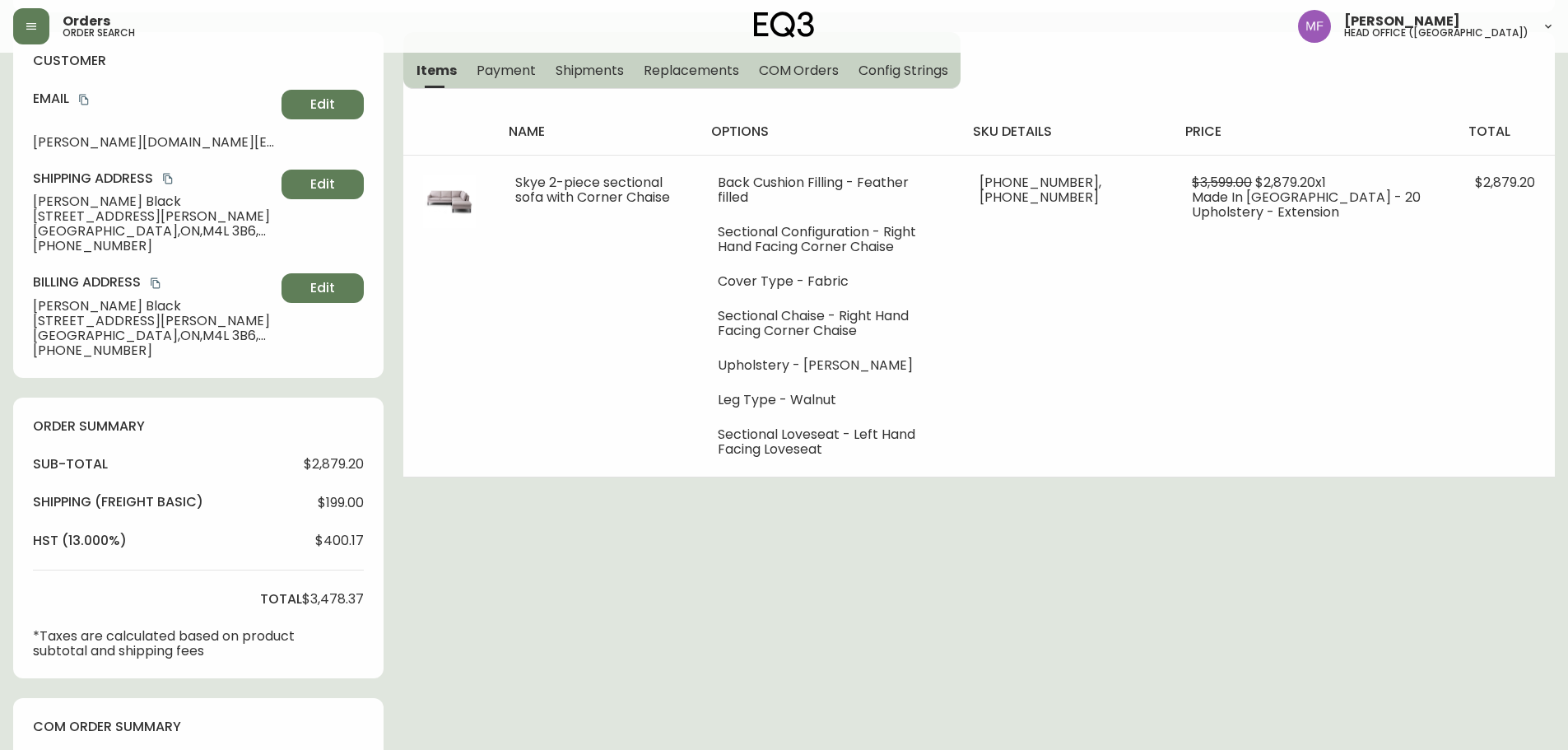
scroll to position [494, 0]
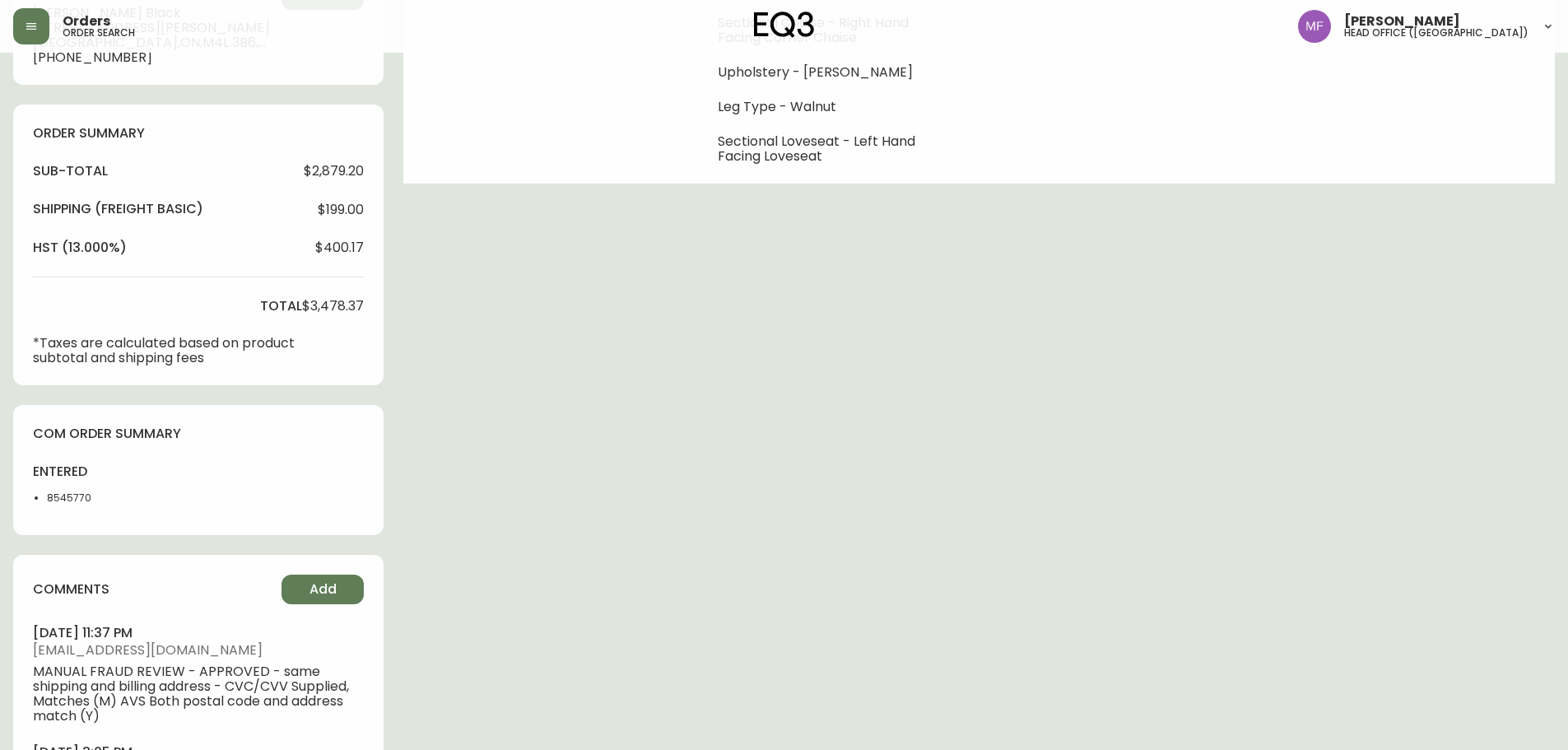
click at [62, 504] on li "8545770" at bounding box center [88, 498] width 83 height 15
click at [842, 373] on div "Order # 4134097 July 12, 2025 at 2:57 pm from CA_EN Print Invoice Inject into E…" at bounding box center [784, 217] width 1542 height 1290
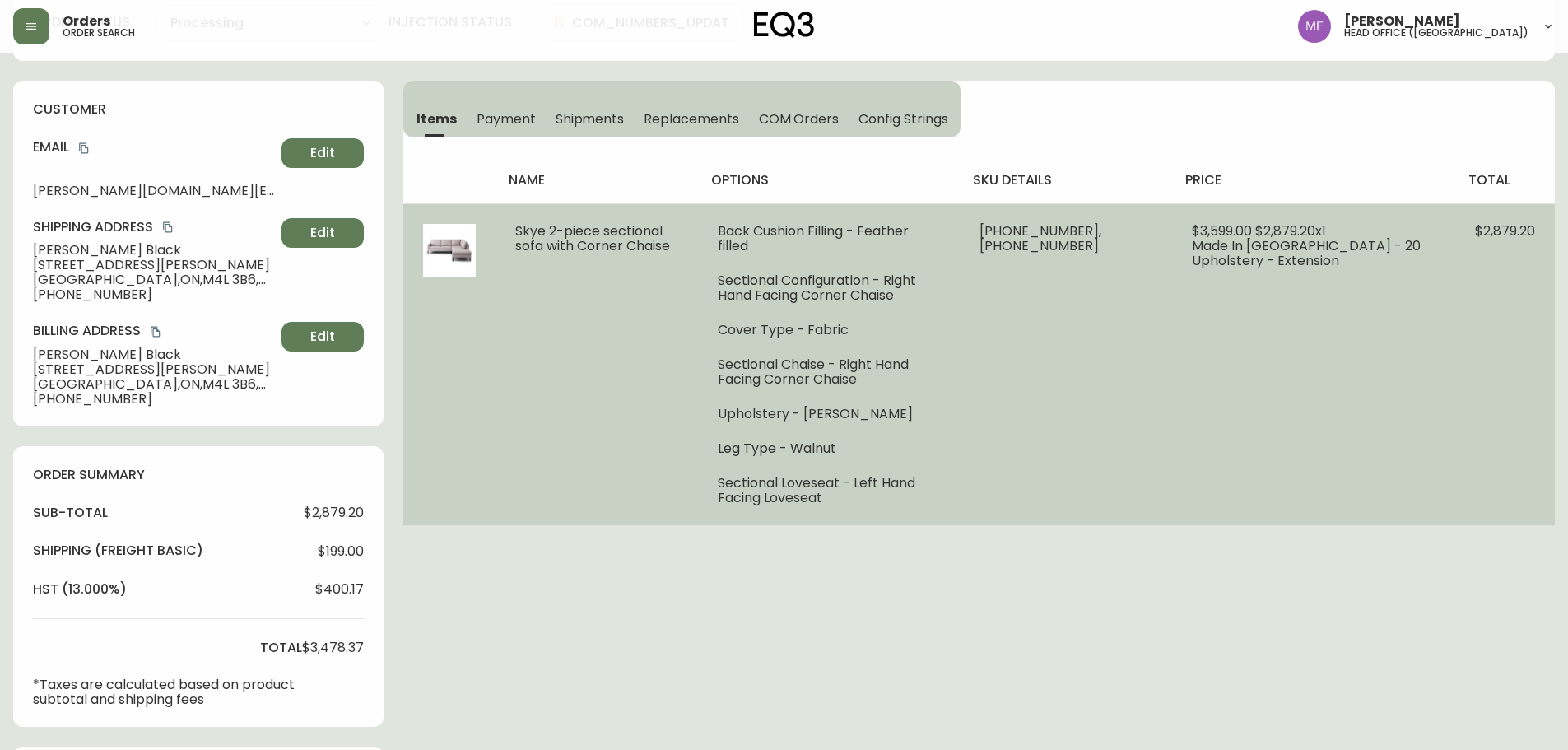
scroll to position [0, 0]
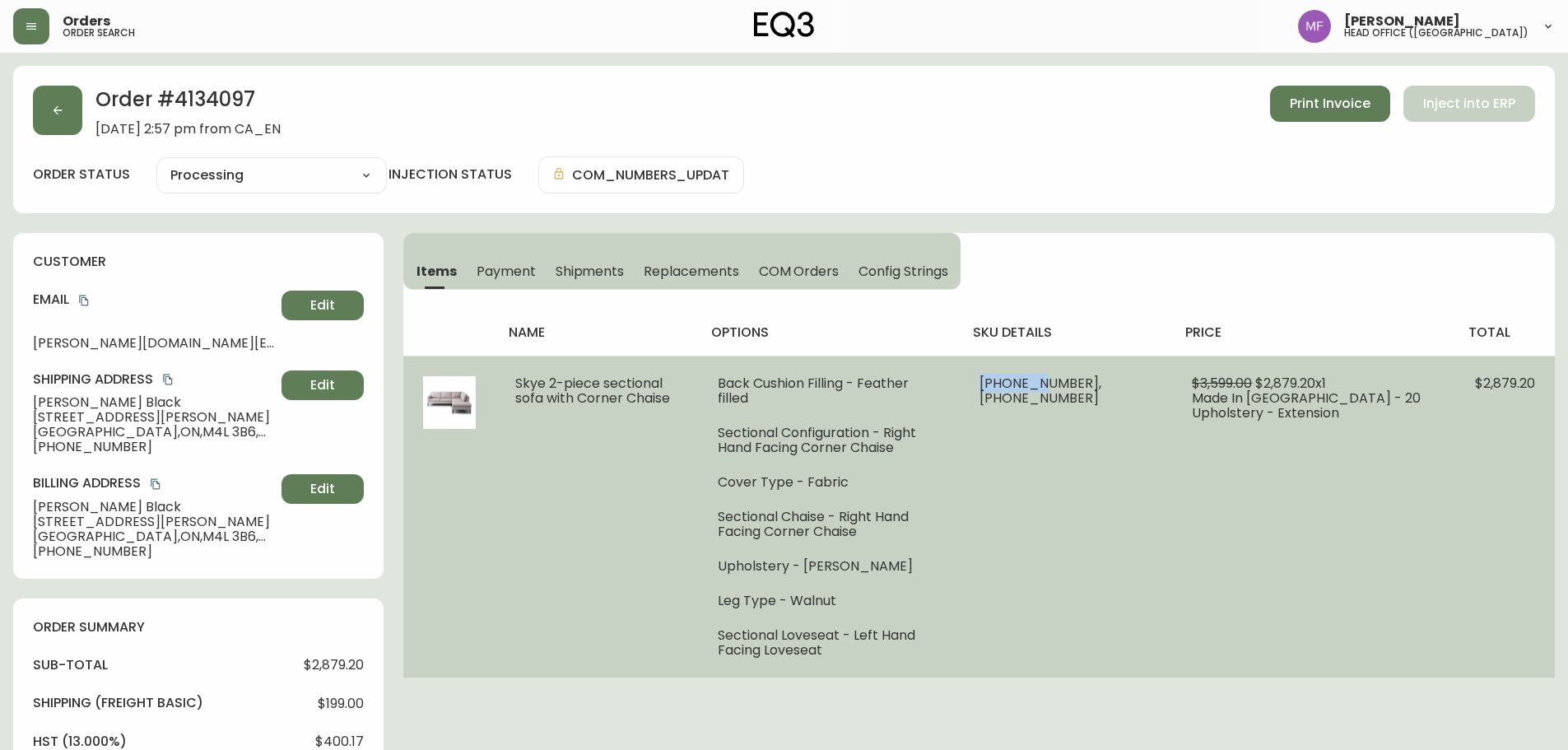
drag, startPoint x: 1123, startPoint y: 382, endPoint x: 1059, endPoint y: 382, distance: 64.0
click at [1059, 382] on td "30156-07 x 1, 30156-83 x 1" at bounding box center [1067, 517] width 213 height 322
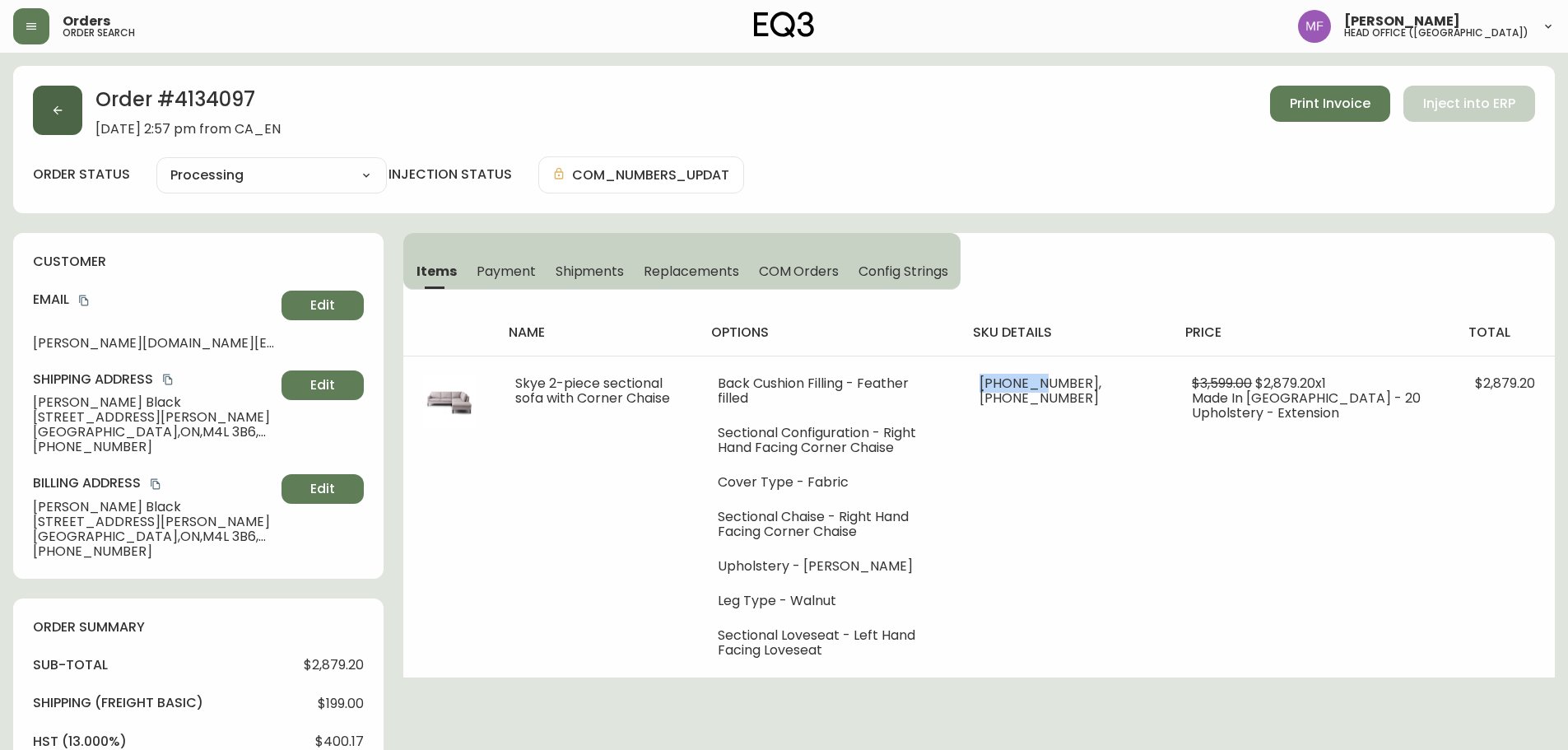
click at [64, 133] on button "button" at bounding box center [58, 111] width 49 height 50
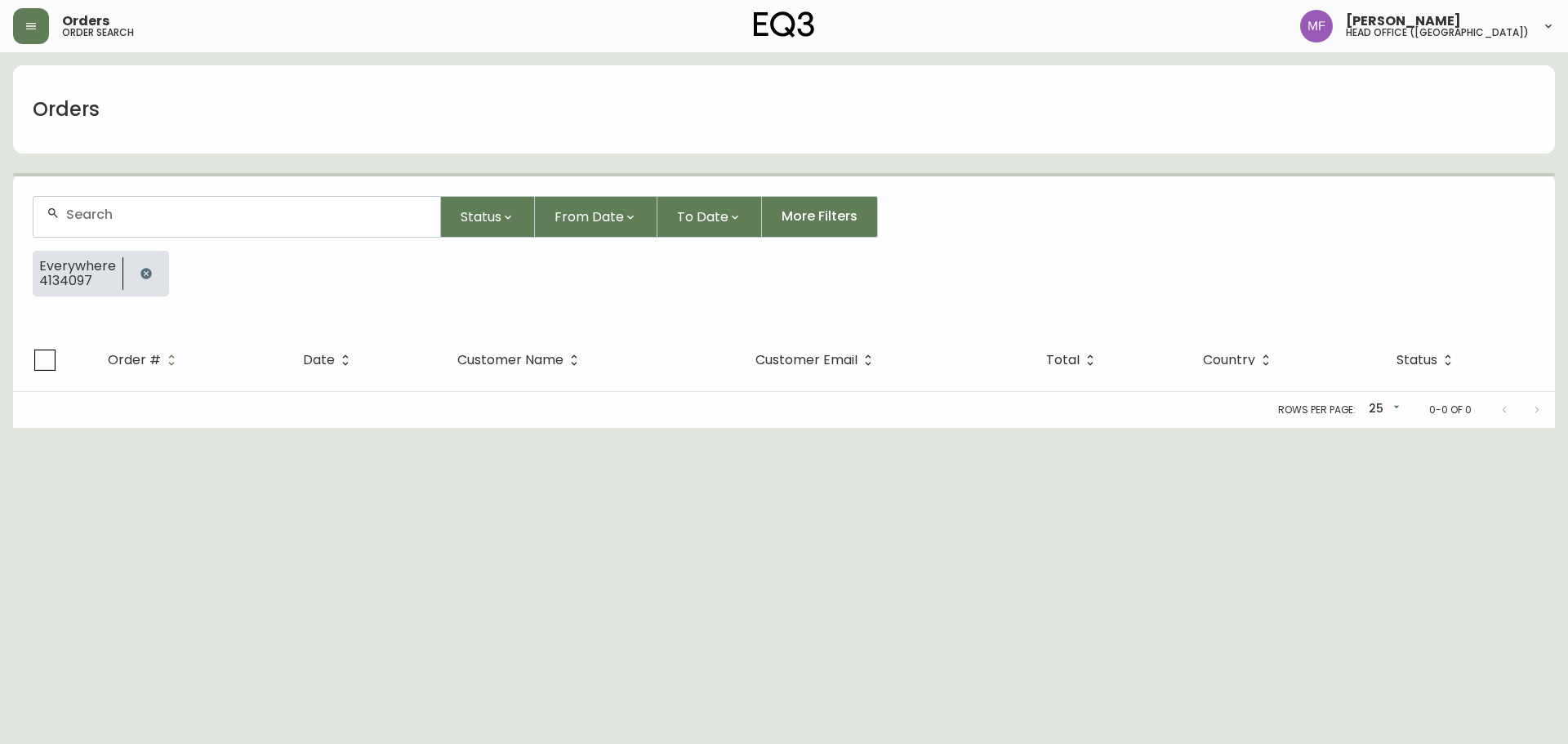
click at [154, 266] on button "button" at bounding box center [146, 273] width 33 height 33
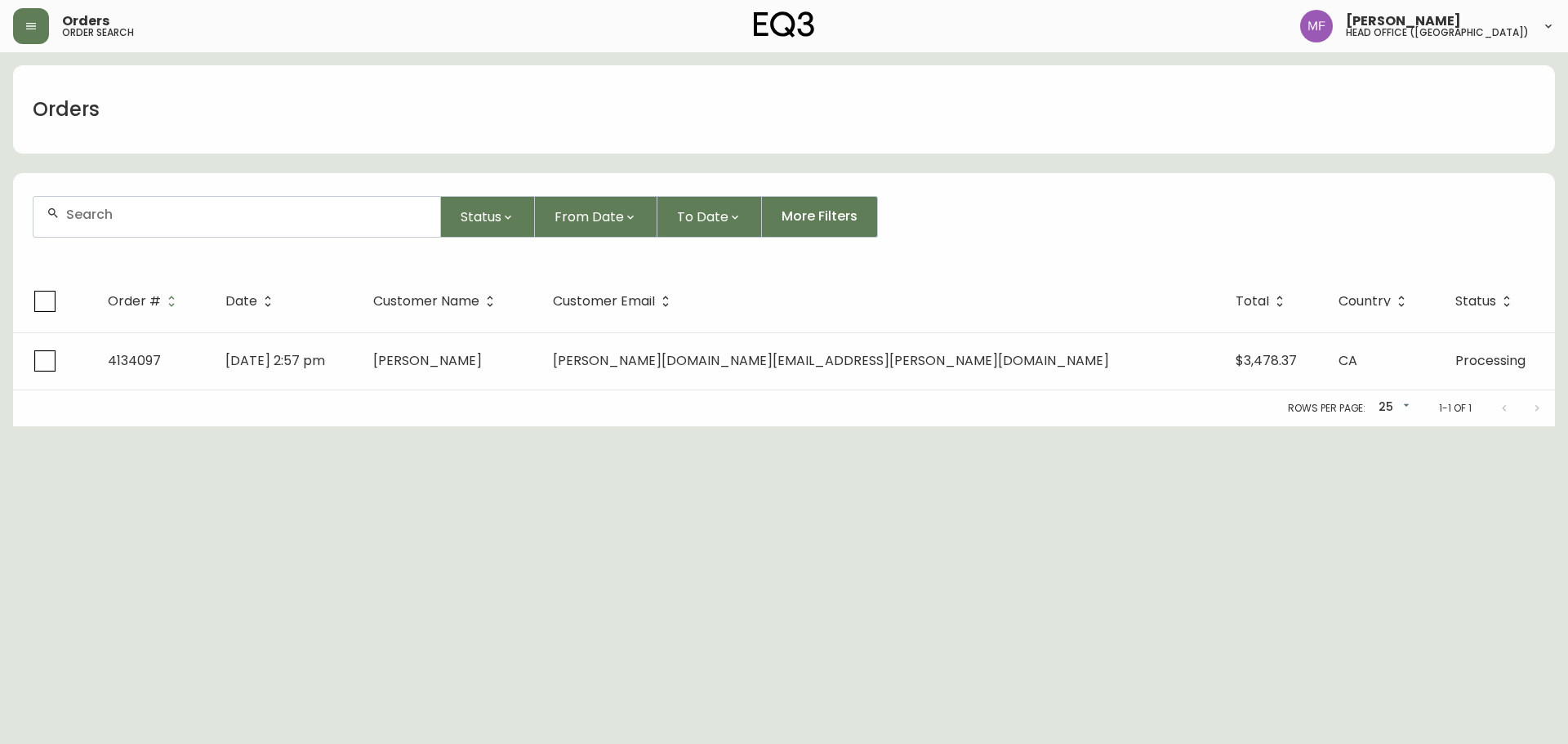
click at [142, 230] on div at bounding box center [237, 217] width 407 height 40
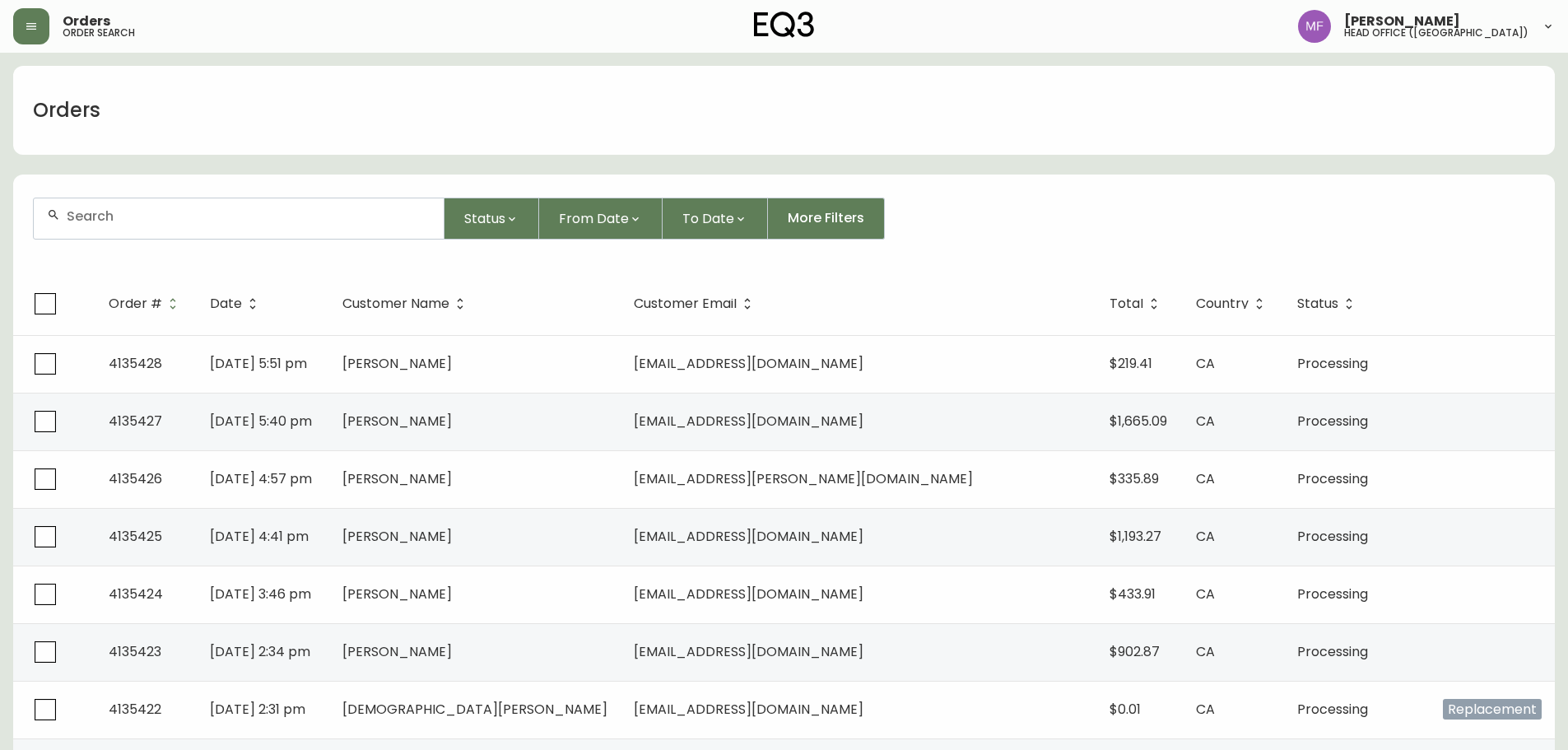
paste input "4134152"
type input "4134152"
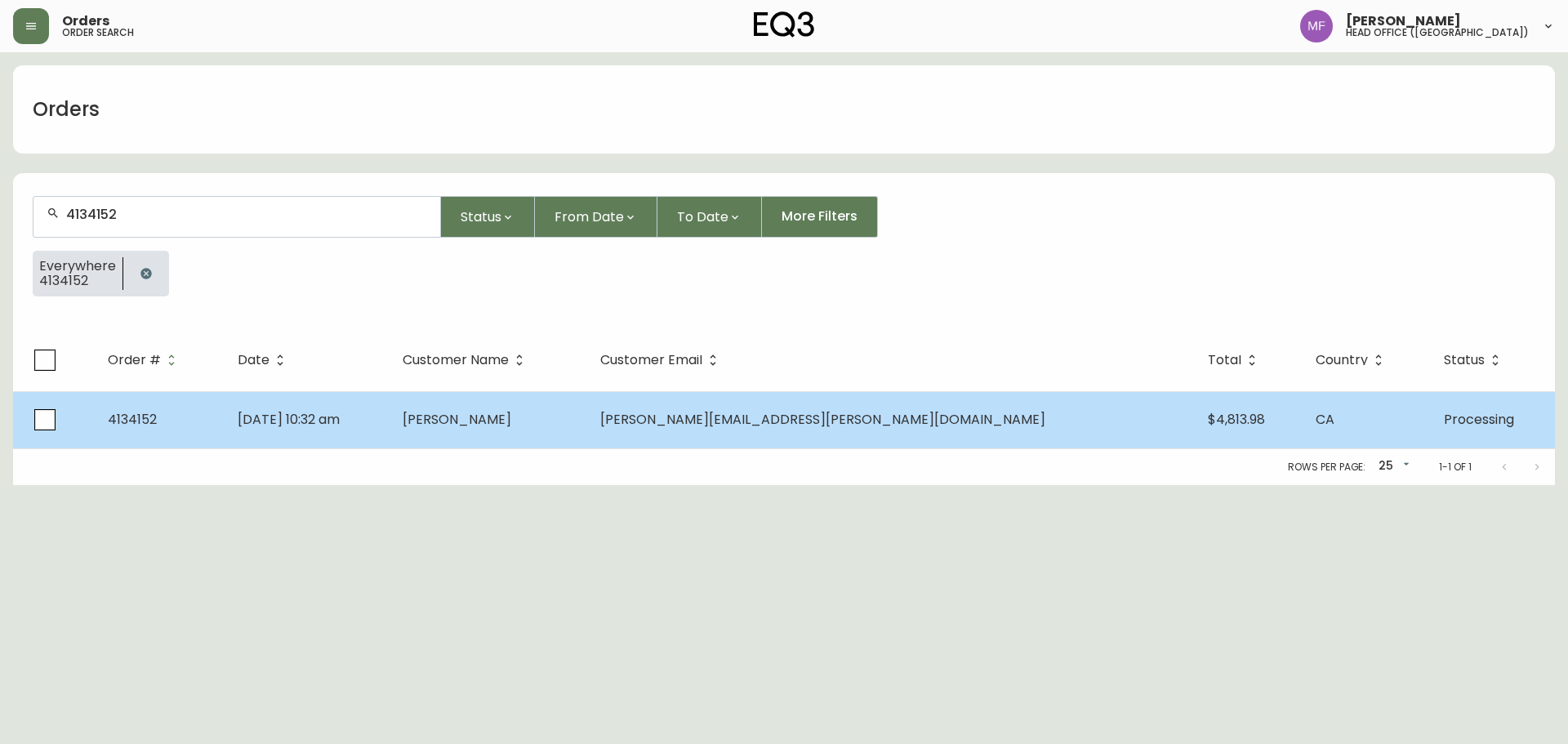
click at [390, 425] on td "Jul 15 2025, 10:32 am" at bounding box center [307, 420] width 165 height 57
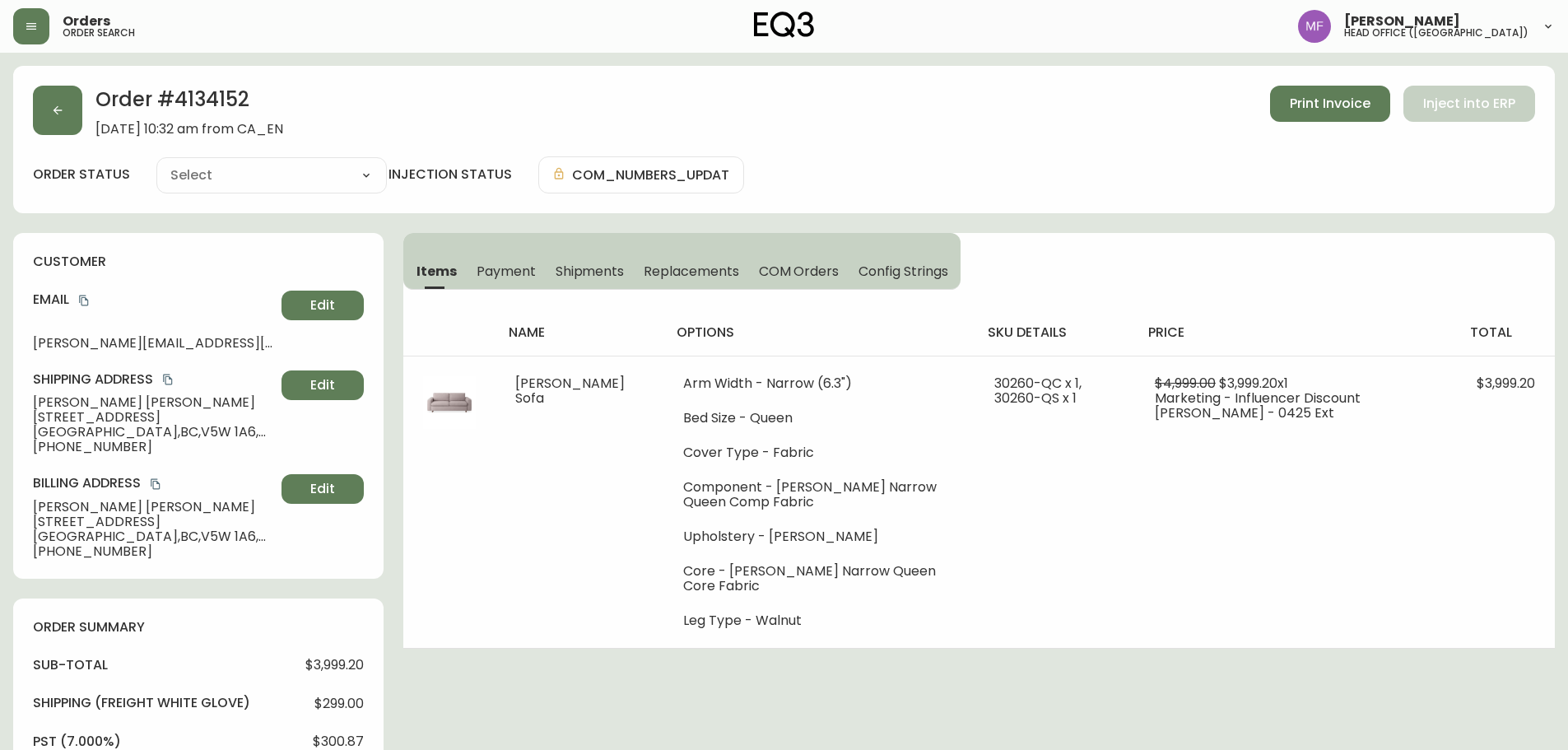
type input "Processing"
select select "PROCESSING"
click at [219, 89] on h2 "Order # 4134152" at bounding box center [190, 104] width 188 height 36
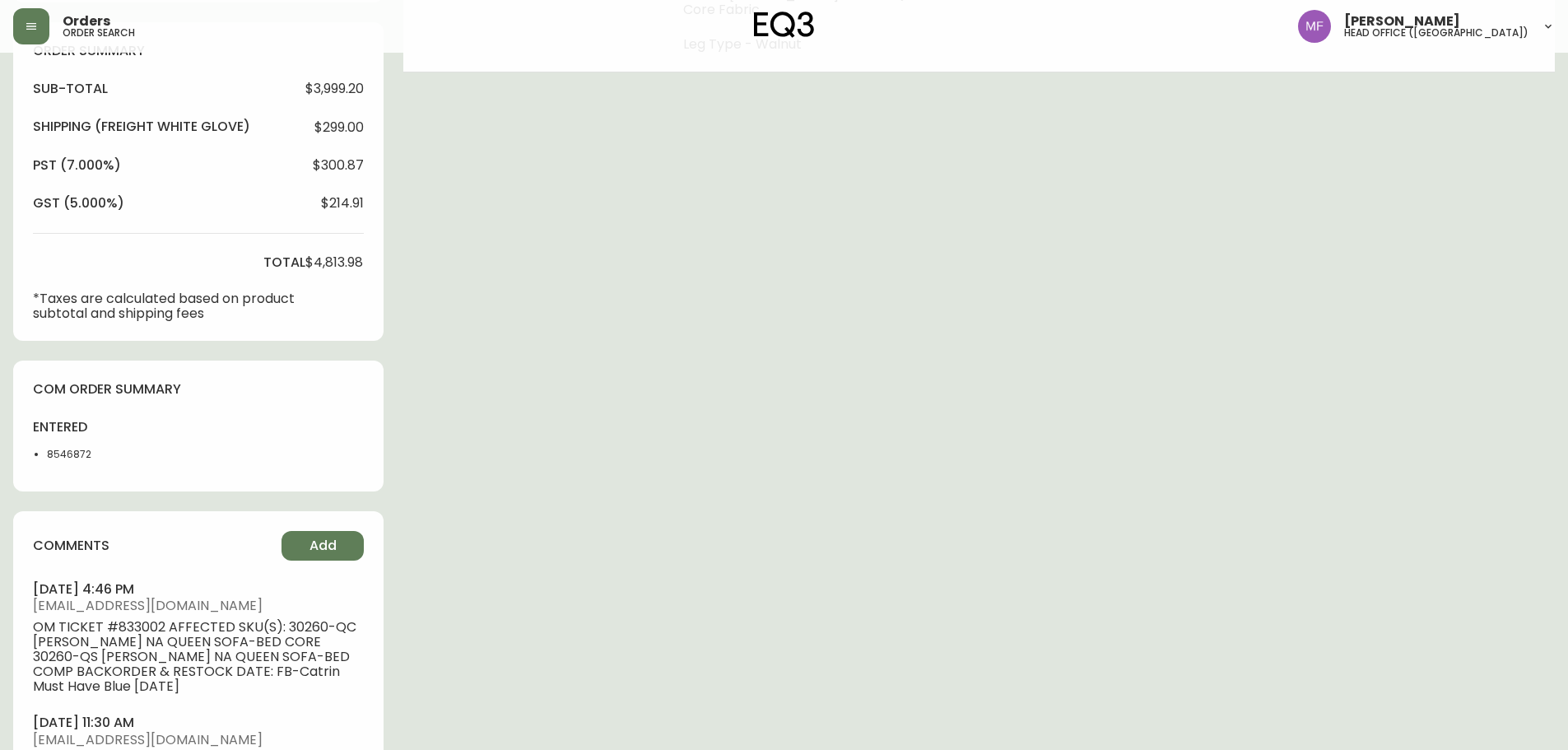
click at [54, 455] on li "8546872" at bounding box center [88, 455] width 83 height 15
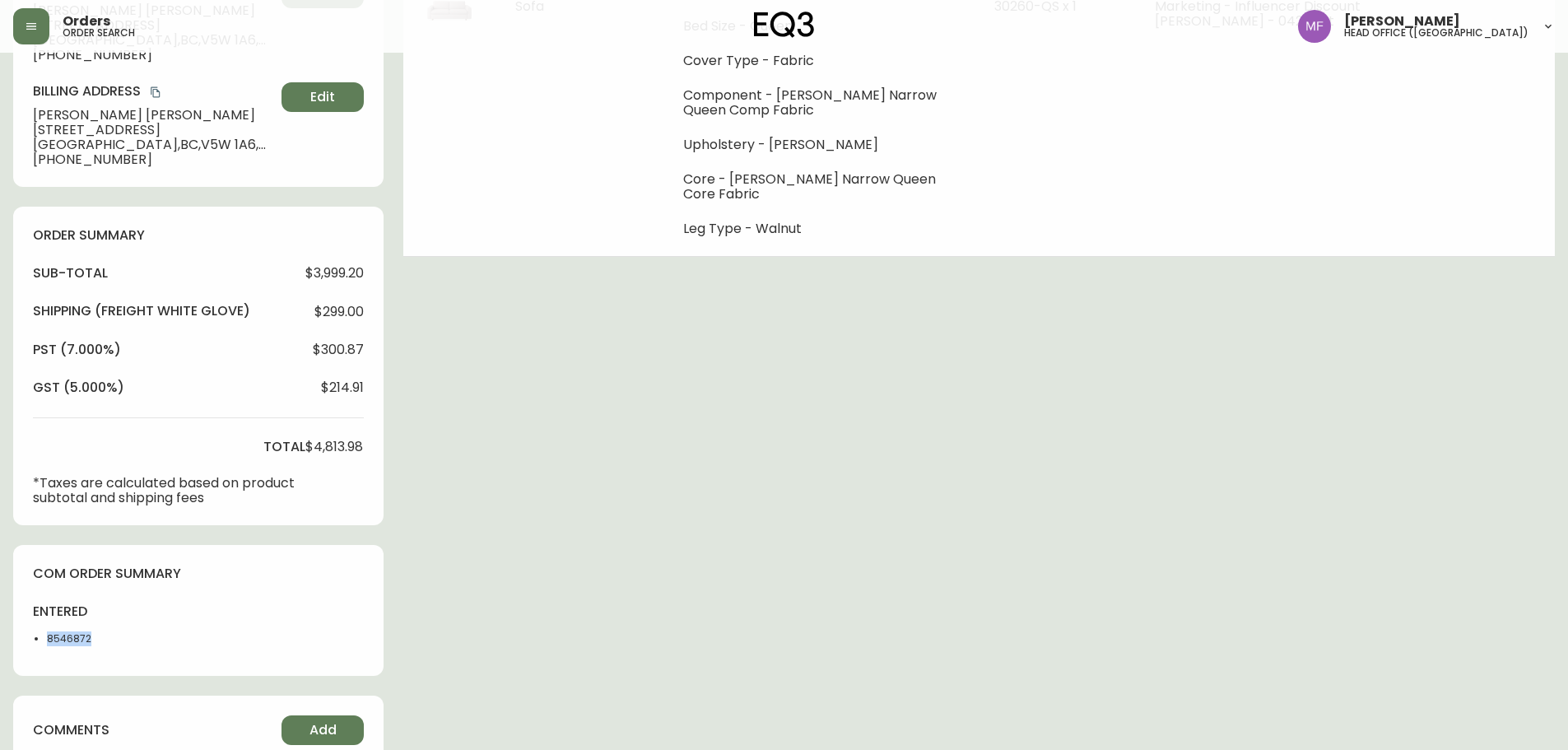
scroll to position [0, 0]
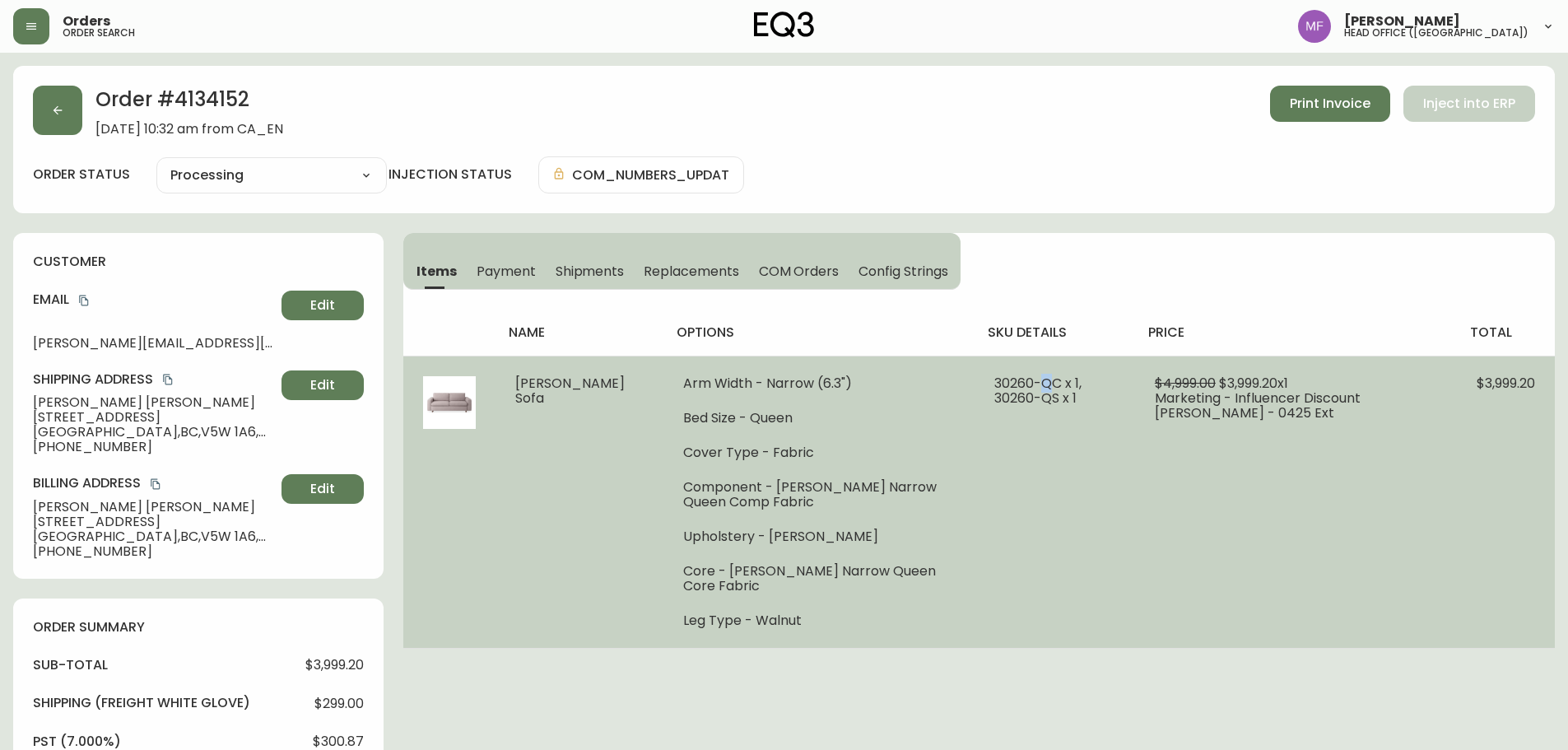
drag, startPoint x: 1026, startPoint y: 384, endPoint x: 1014, endPoint y: 384, distance: 12.0
click at [1014, 384] on span "30260-QC x 1, 30260-QS x 1" at bounding box center [1038, 390] width 87 height 34
drag, startPoint x: 1034, startPoint y: 384, endPoint x: 967, endPoint y: 380, distance: 67.1
click at [995, 380] on span "30260-QC x 1, 30260-QS x 1" at bounding box center [1038, 390] width 87 height 34
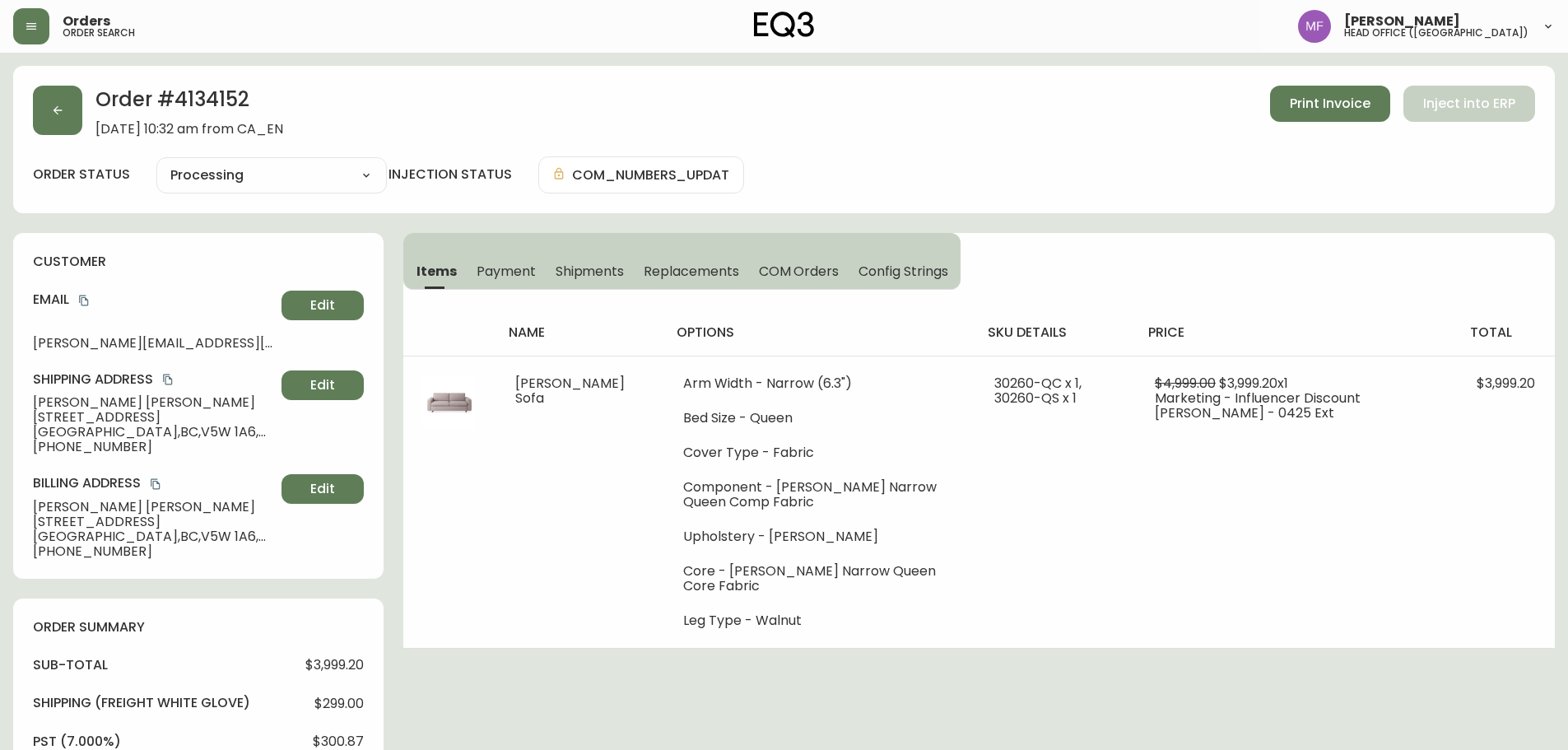
click at [204, 85] on div "Order # 4134152 July 15, 2025 at 10:32 am from CA_EN Print Invoice Inject into …" at bounding box center [784, 139] width 1542 height 148
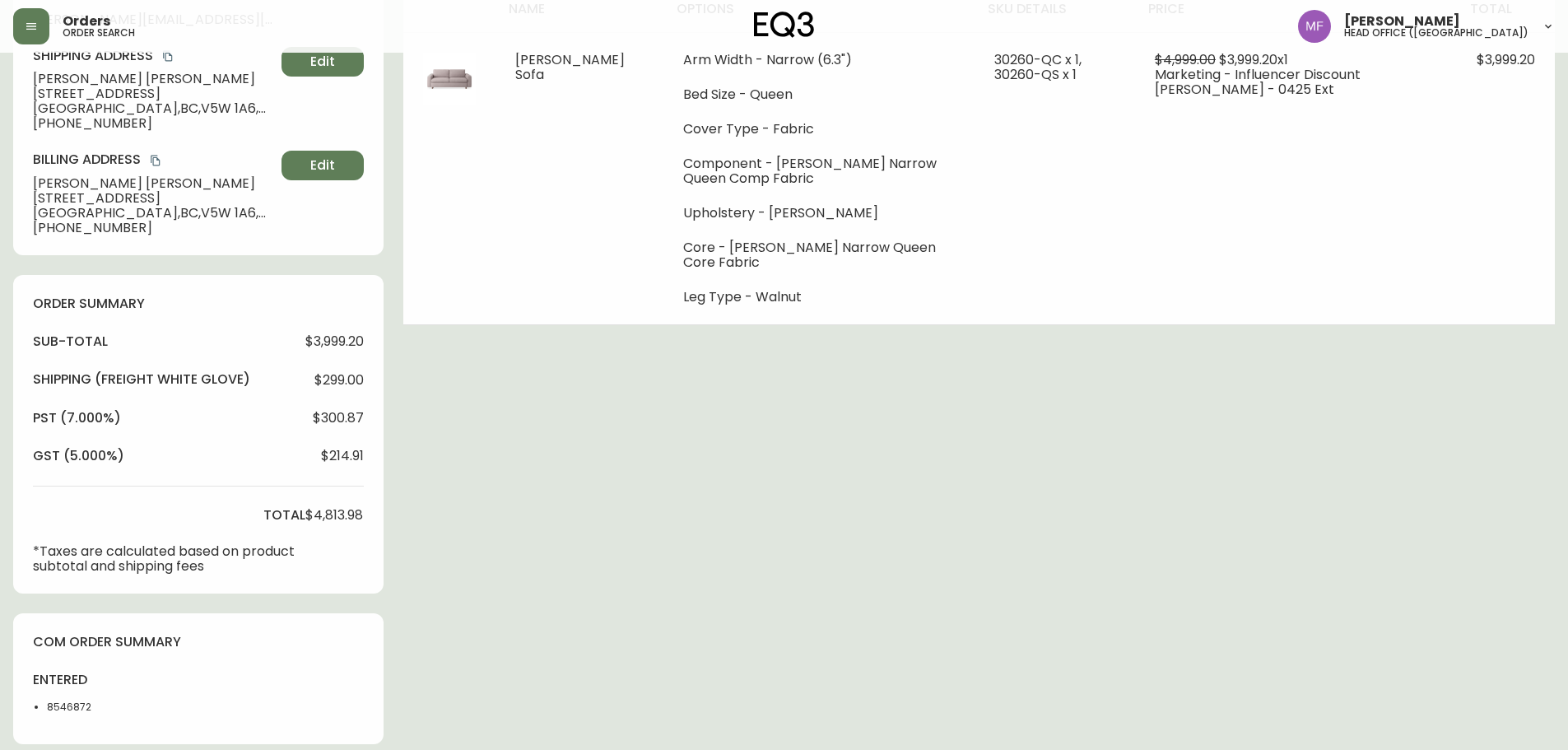
scroll to position [329, 0]
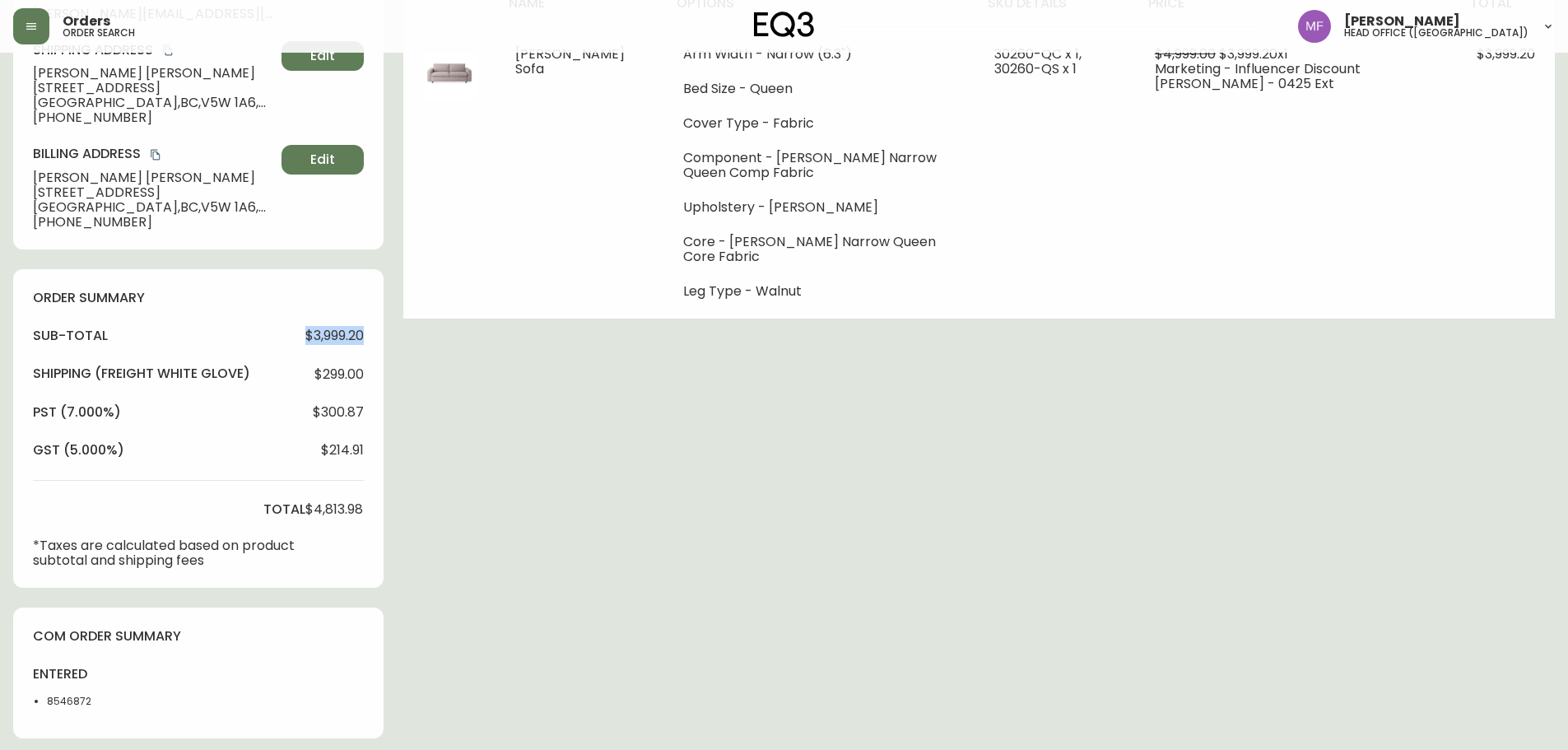
drag, startPoint x: 299, startPoint y: 341, endPoint x: 365, endPoint y: 345, distance: 66.1
click at [365, 345] on div "order summary sub-total $3,999.20 Shipping ( Freight White Glove ) $299.00 pst …" at bounding box center [198, 428] width 370 height 318
drag, startPoint x: 305, startPoint y: 508, endPoint x: 401, endPoint y: 502, distance: 96.2
click at [401, 502] on div "Order # 4134152 July 15, 2025 at 10:32 am from CA_EN Print Invoice Inject into …" at bounding box center [784, 468] width 1542 height 1463
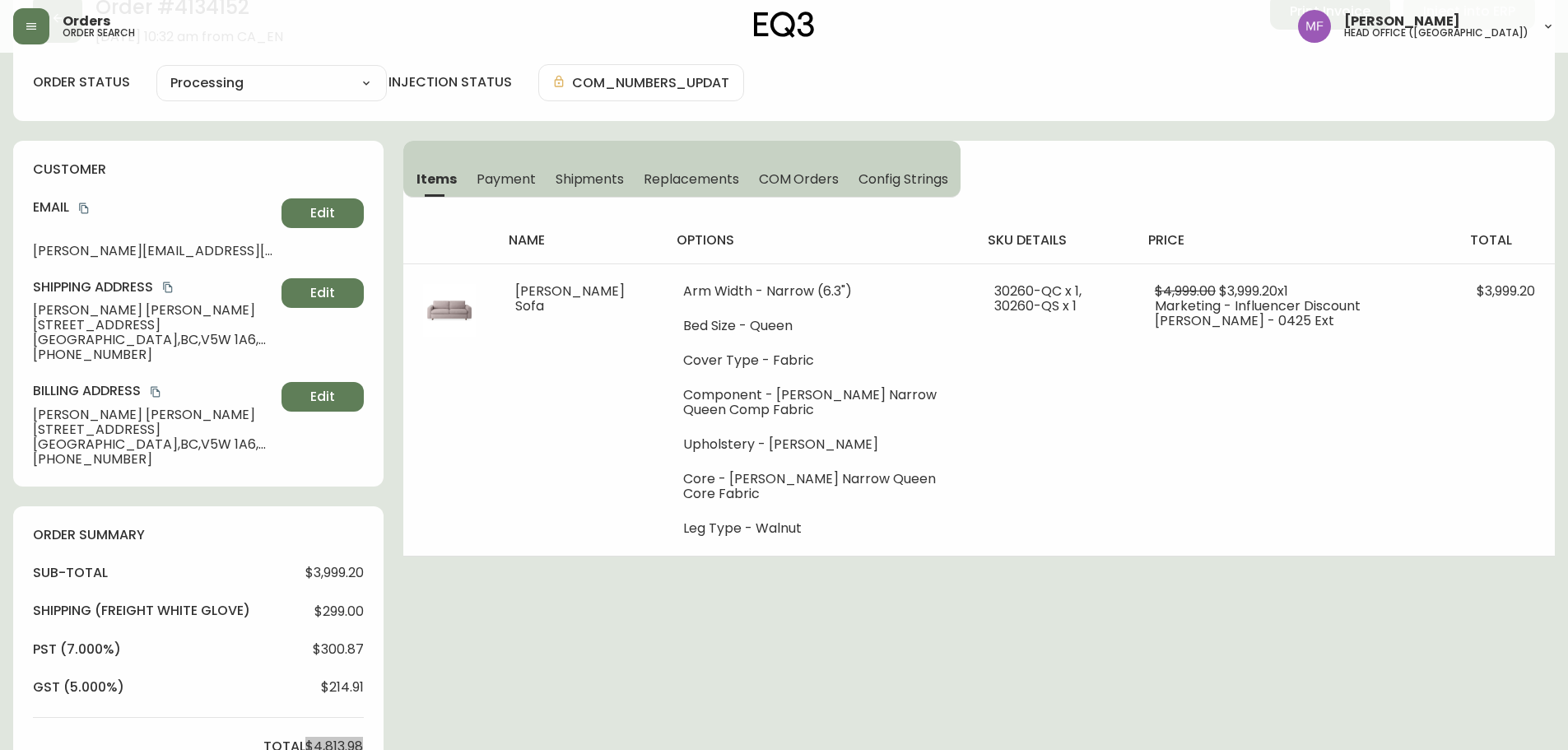
scroll to position [0, 0]
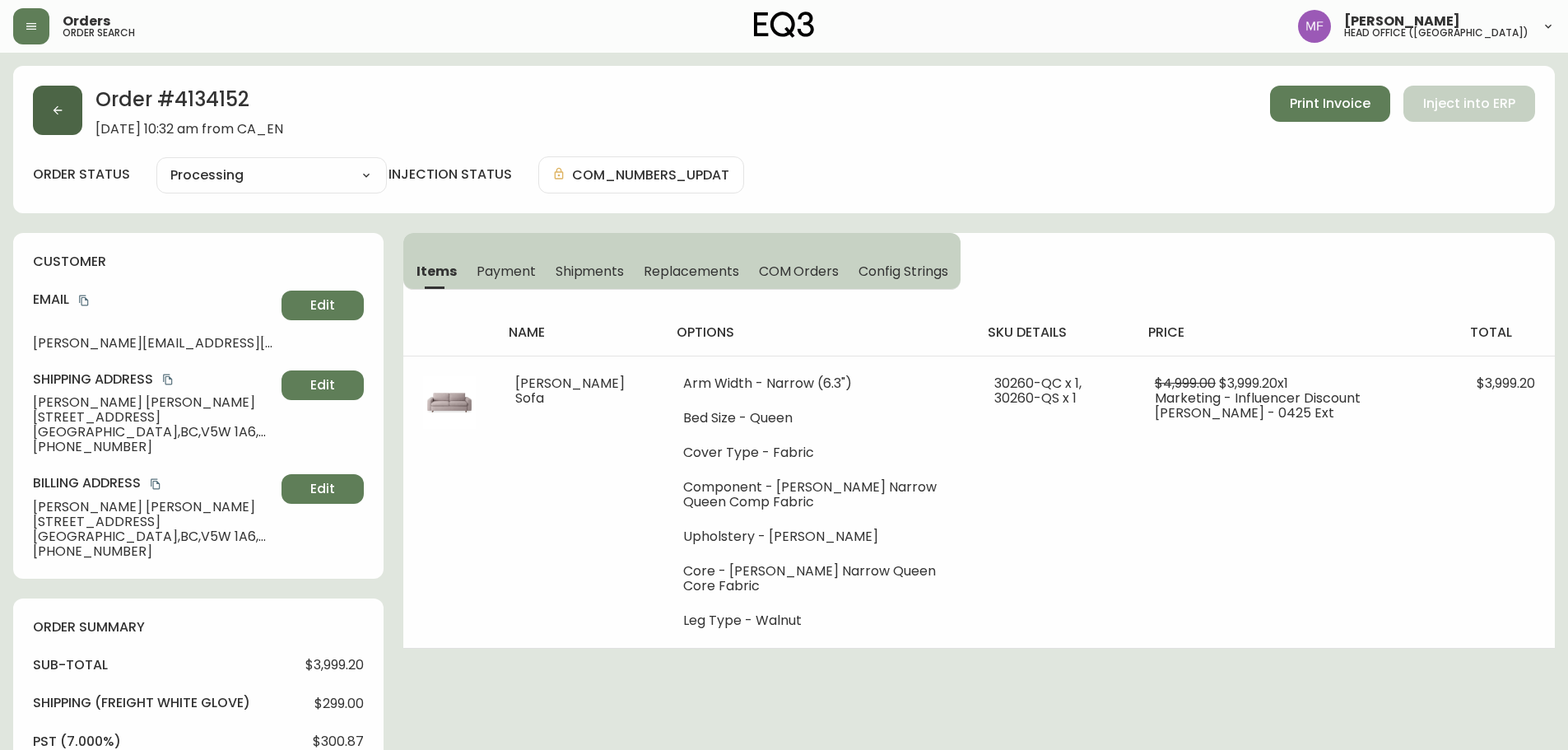
click at [40, 111] on button "button" at bounding box center [58, 111] width 49 height 50
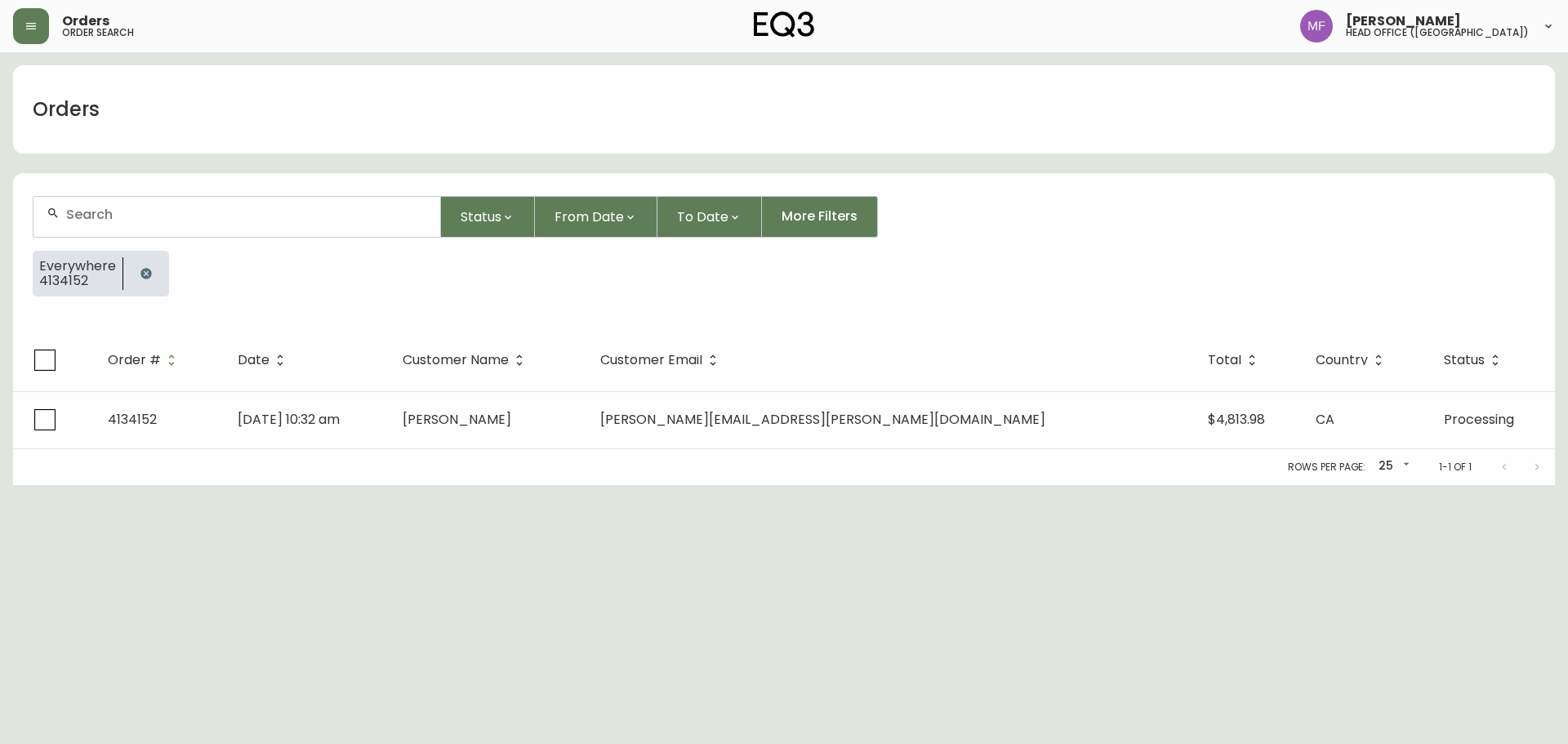
click at [155, 274] on button "button" at bounding box center [146, 273] width 33 height 33
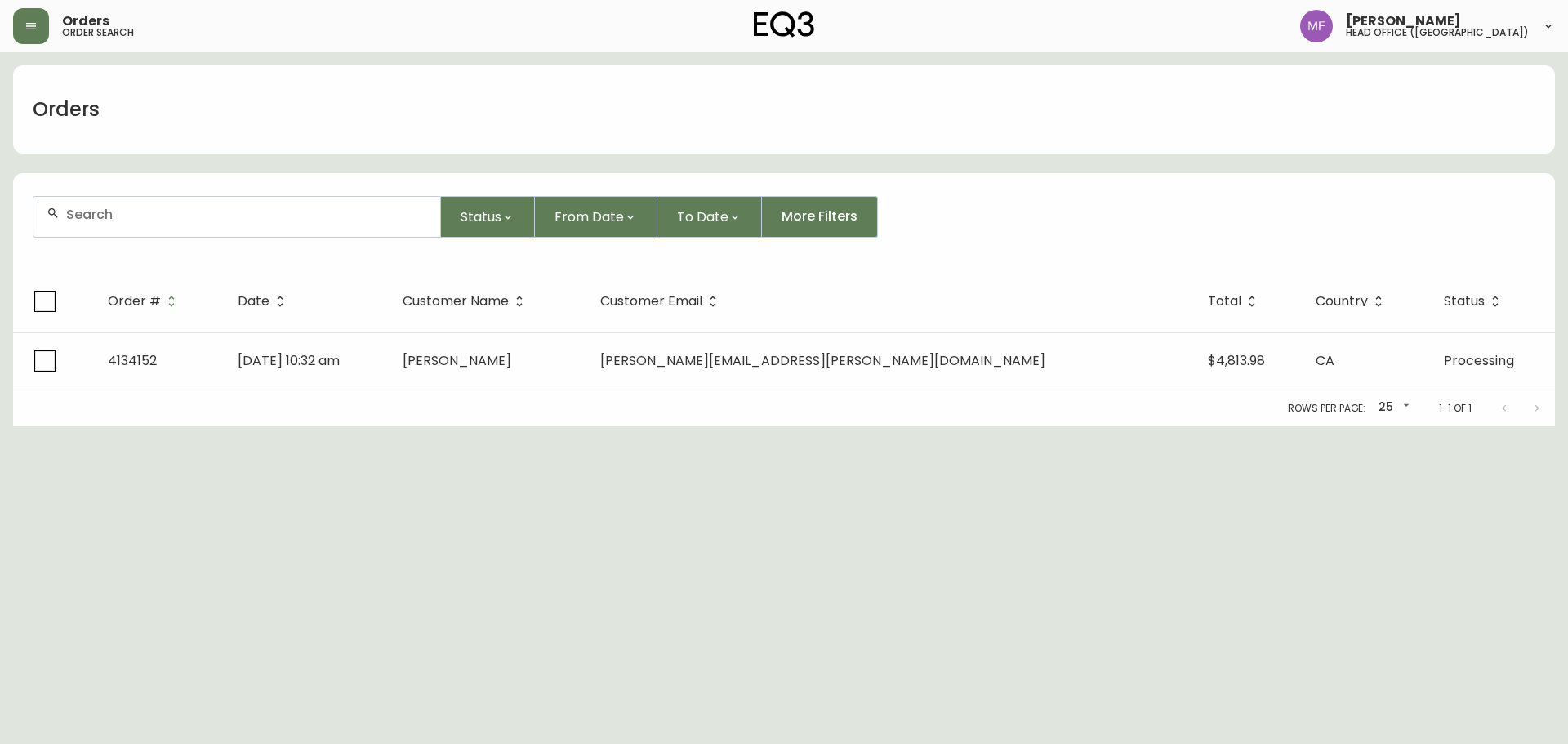
click at [144, 225] on div at bounding box center [237, 217] width 407 height 40
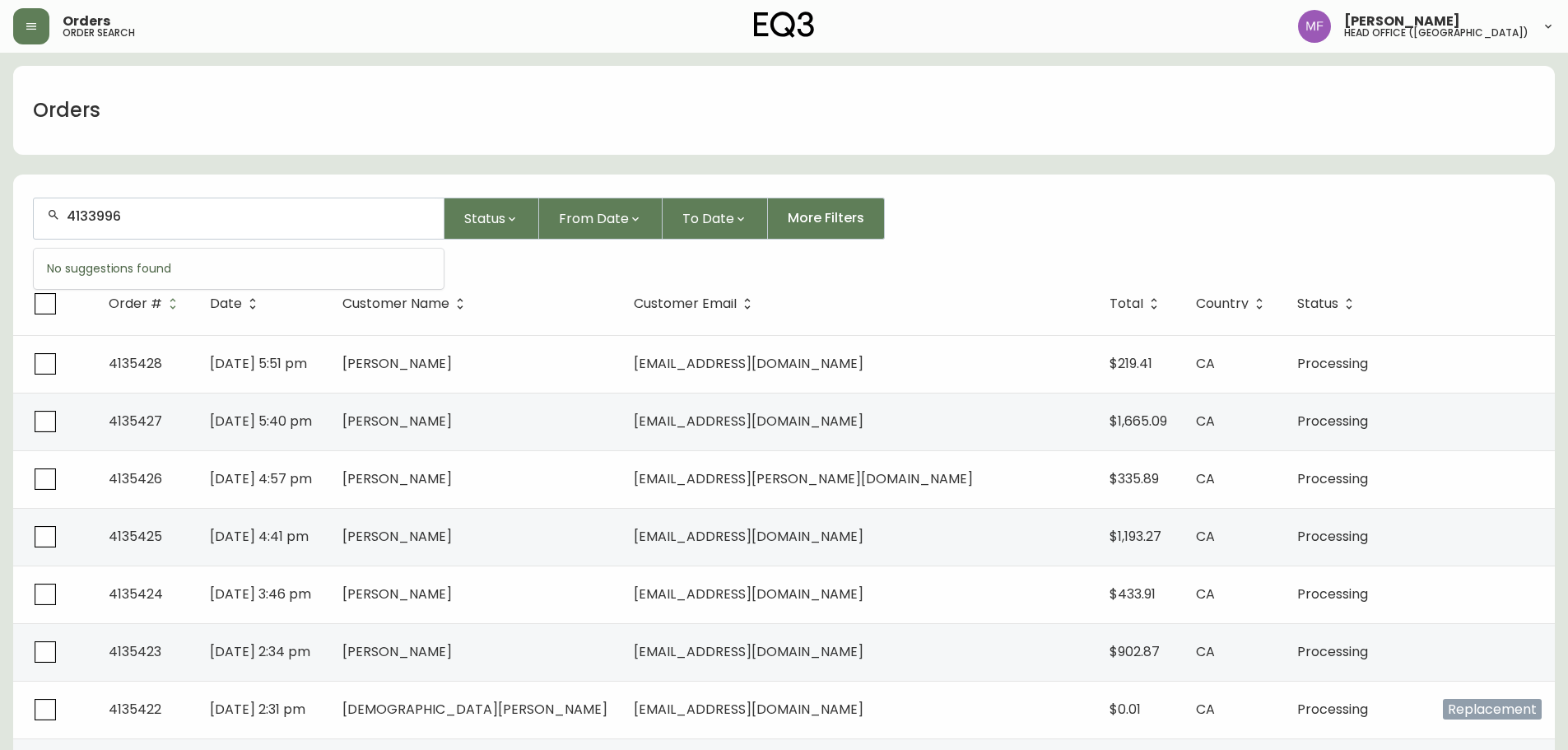
type input "4133996"
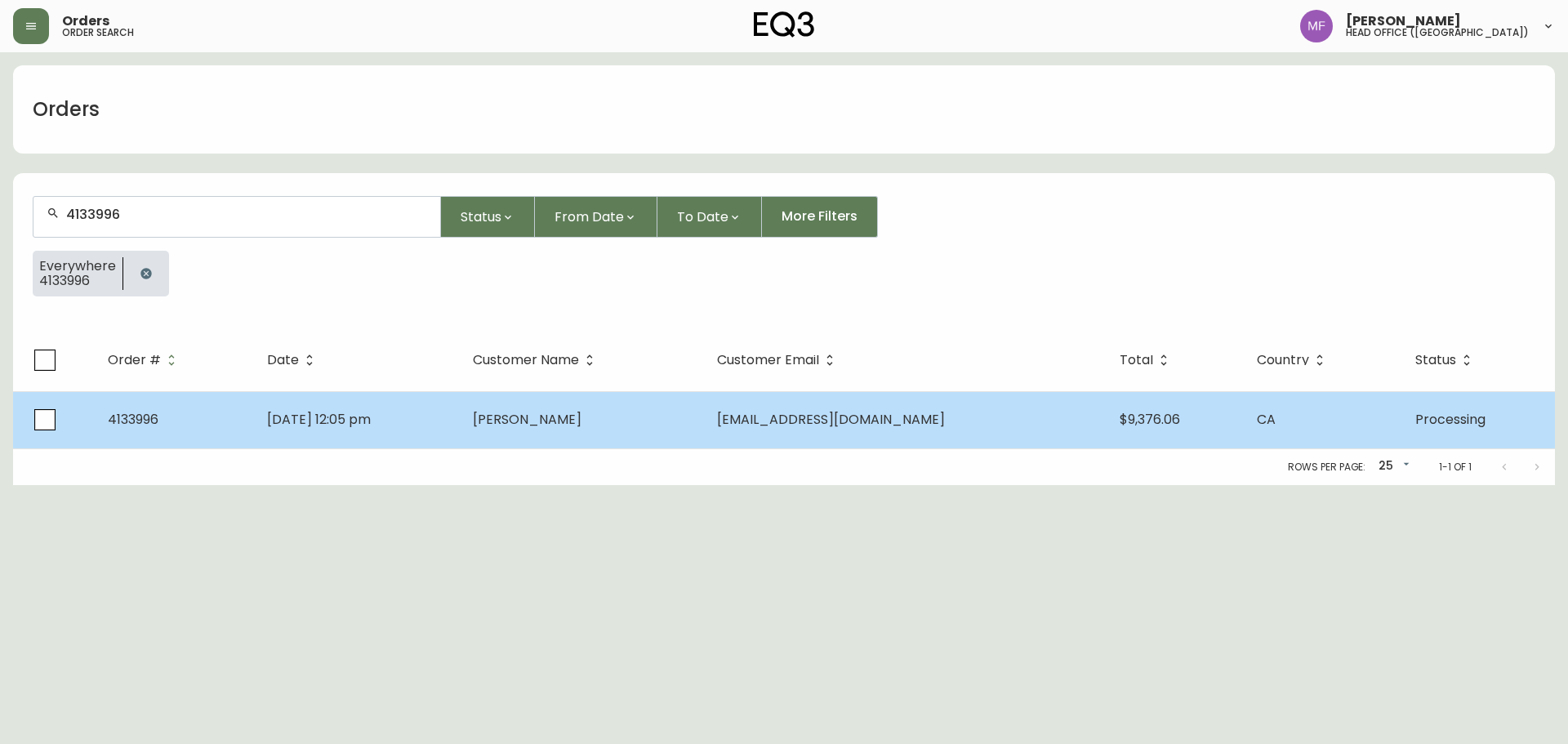
click at [580, 429] on td "Hakan Alpay" at bounding box center [581, 420] width 243 height 57
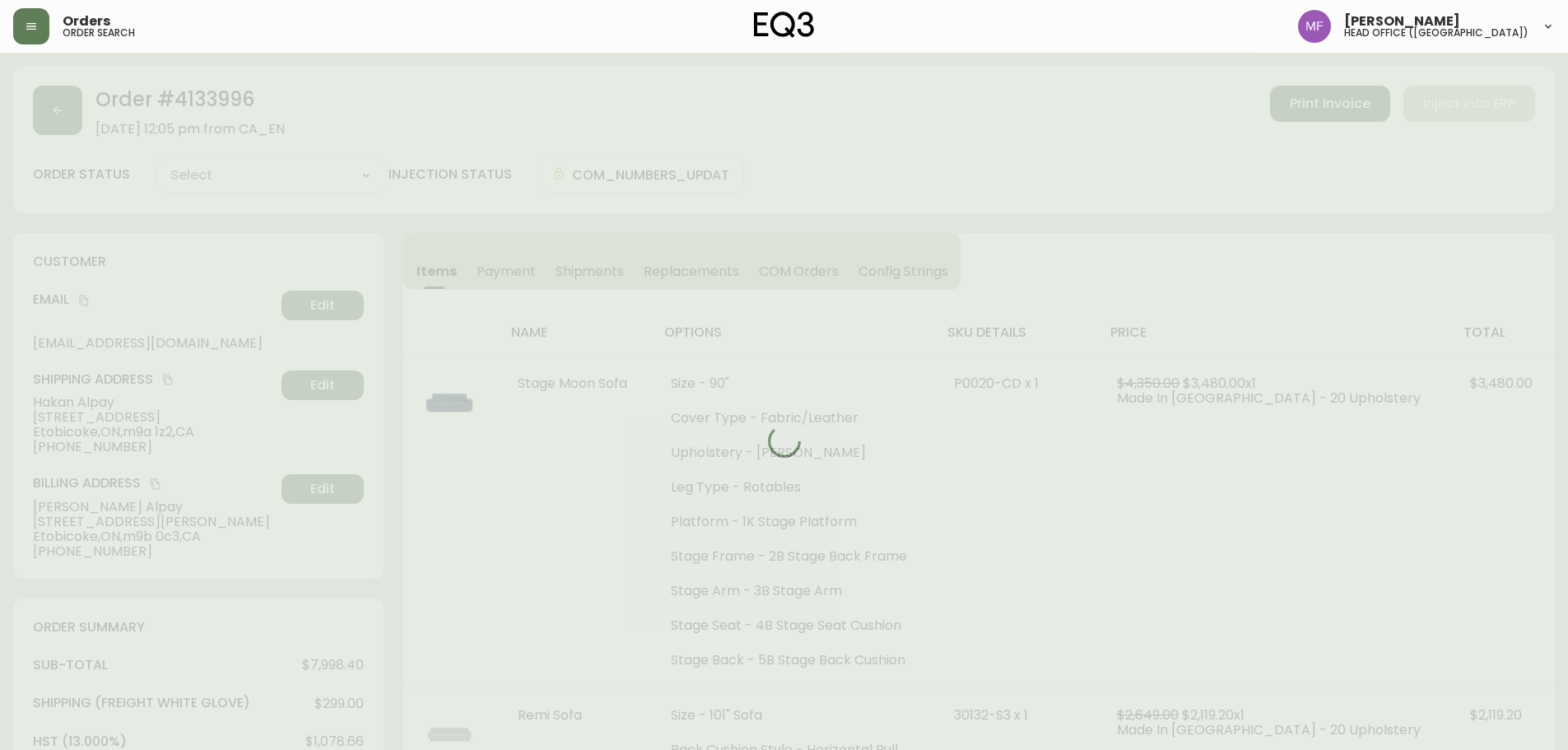
type input "Processing"
select select "PROCESSING"
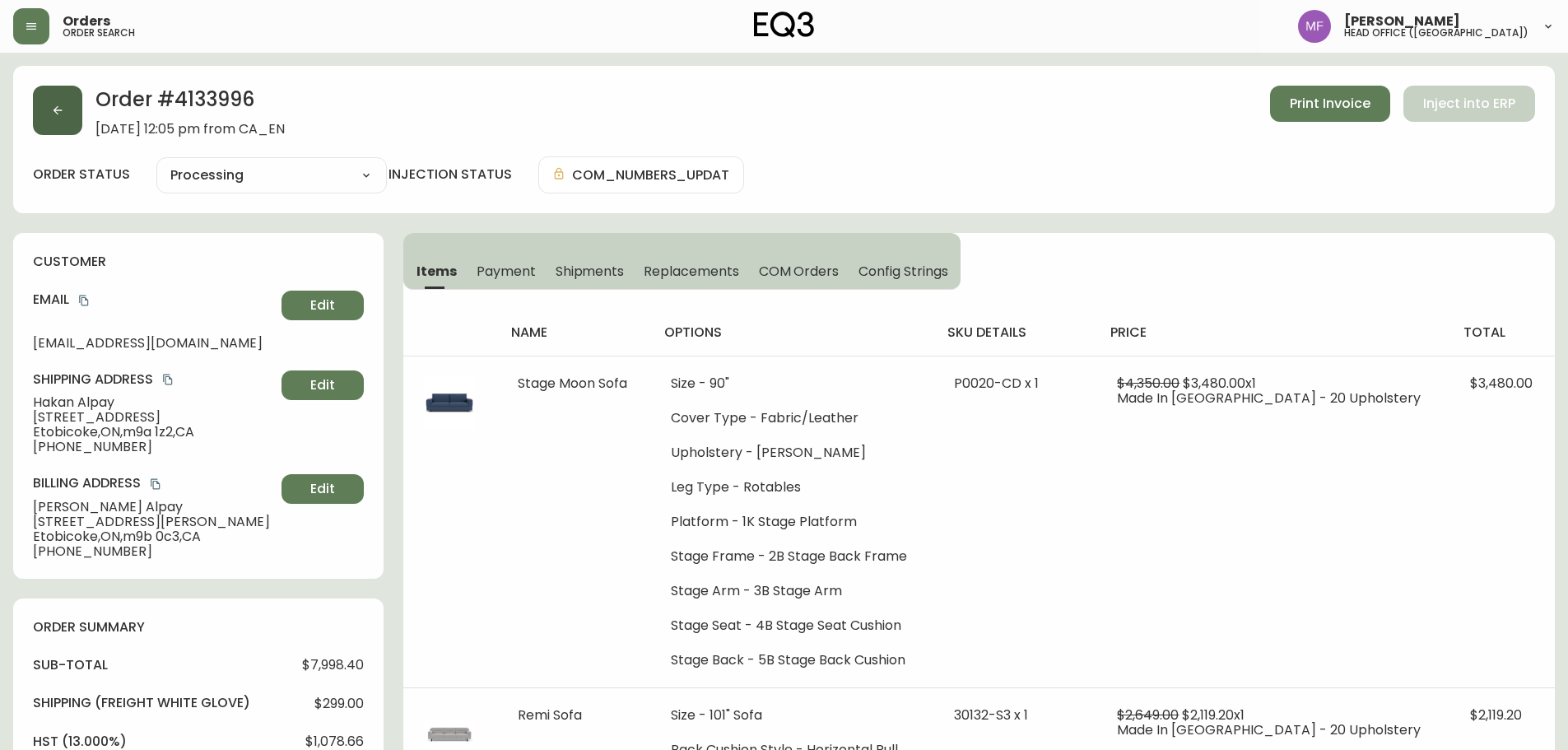
click at [75, 111] on button "button" at bounding box center [58, 111] width 49 height 50
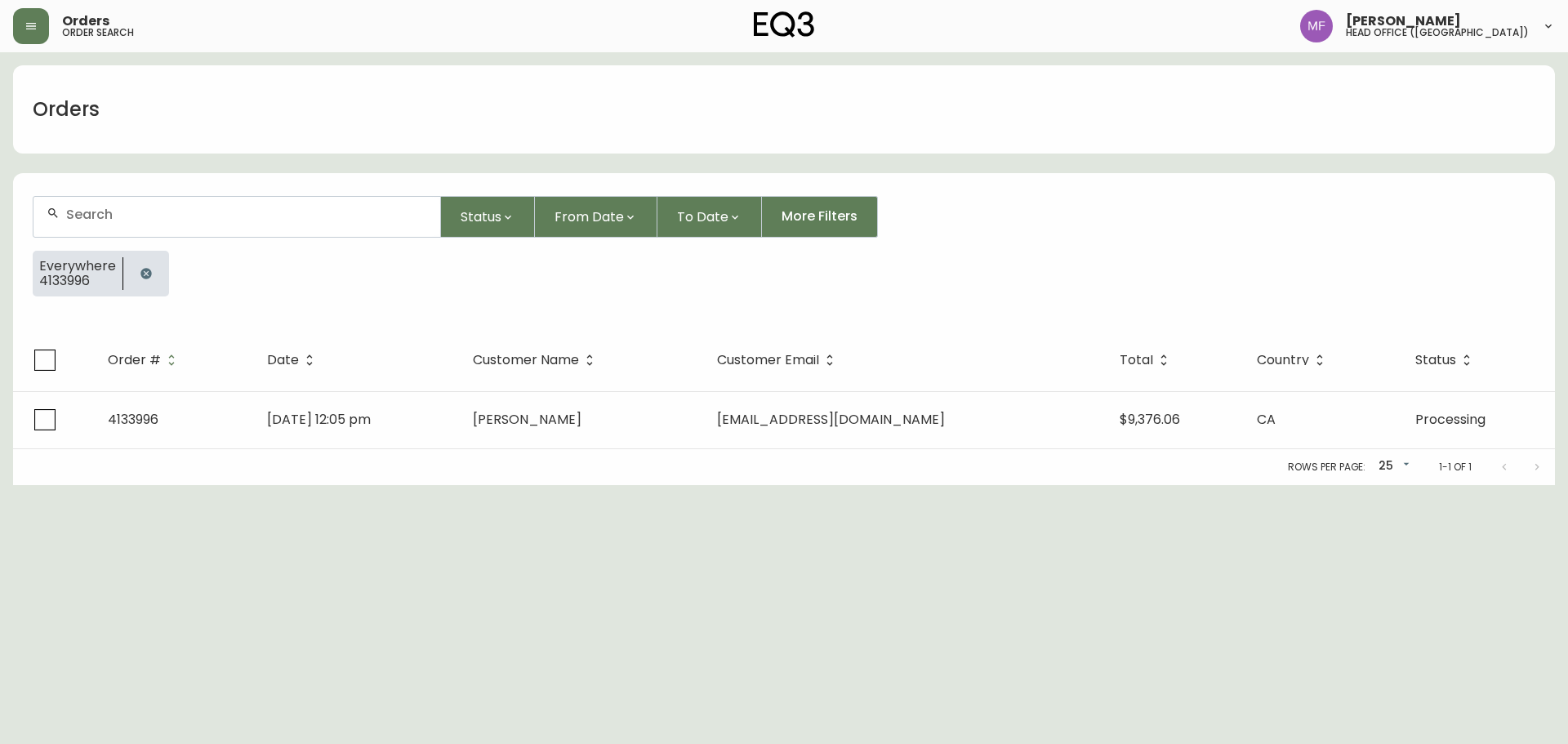
click at [144, 279] on icon "button" at bounding box center [146, 273] width 13 height 13
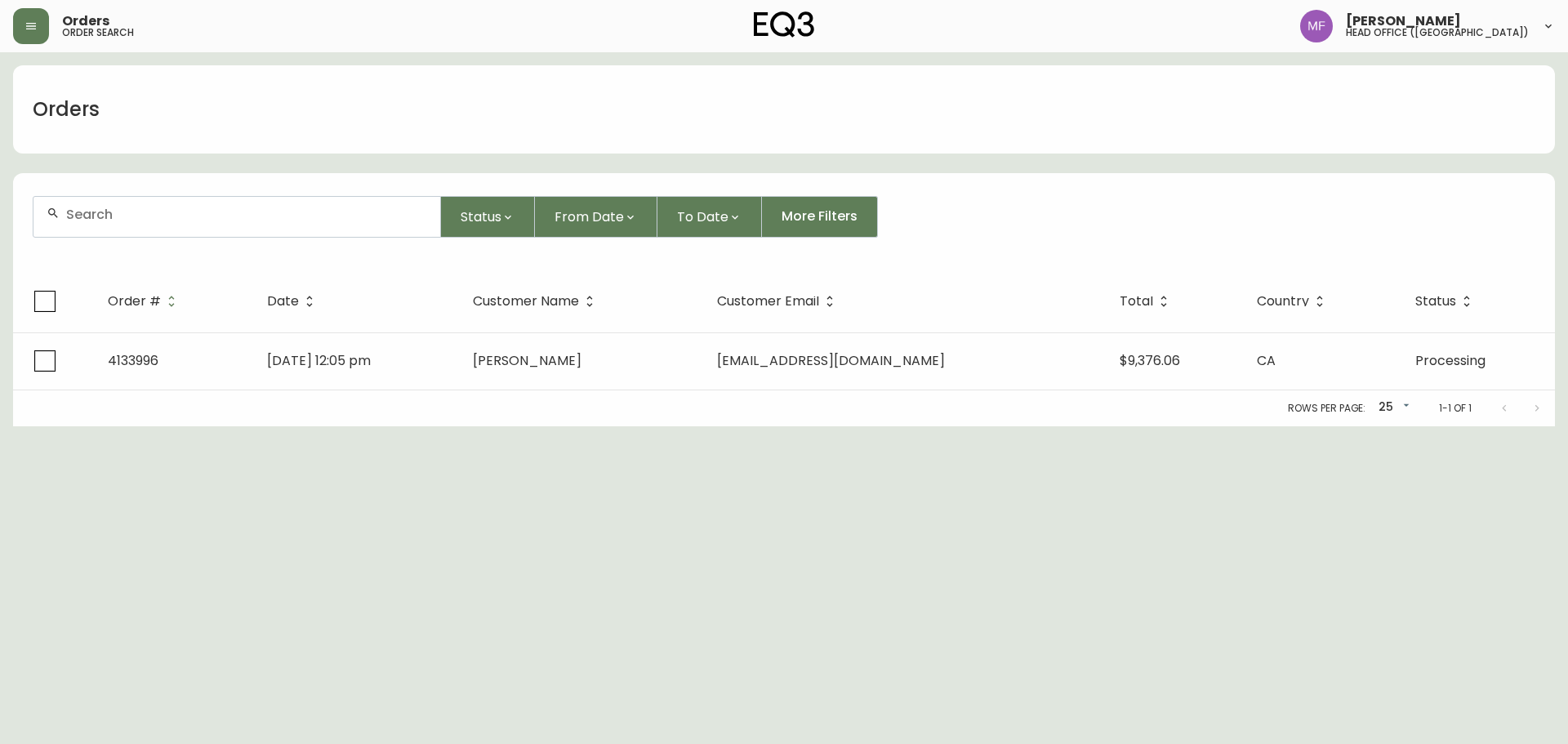
click at [136, 232] on div at bounding box center [237, 217] width 407 height 40
paste input "4134208"
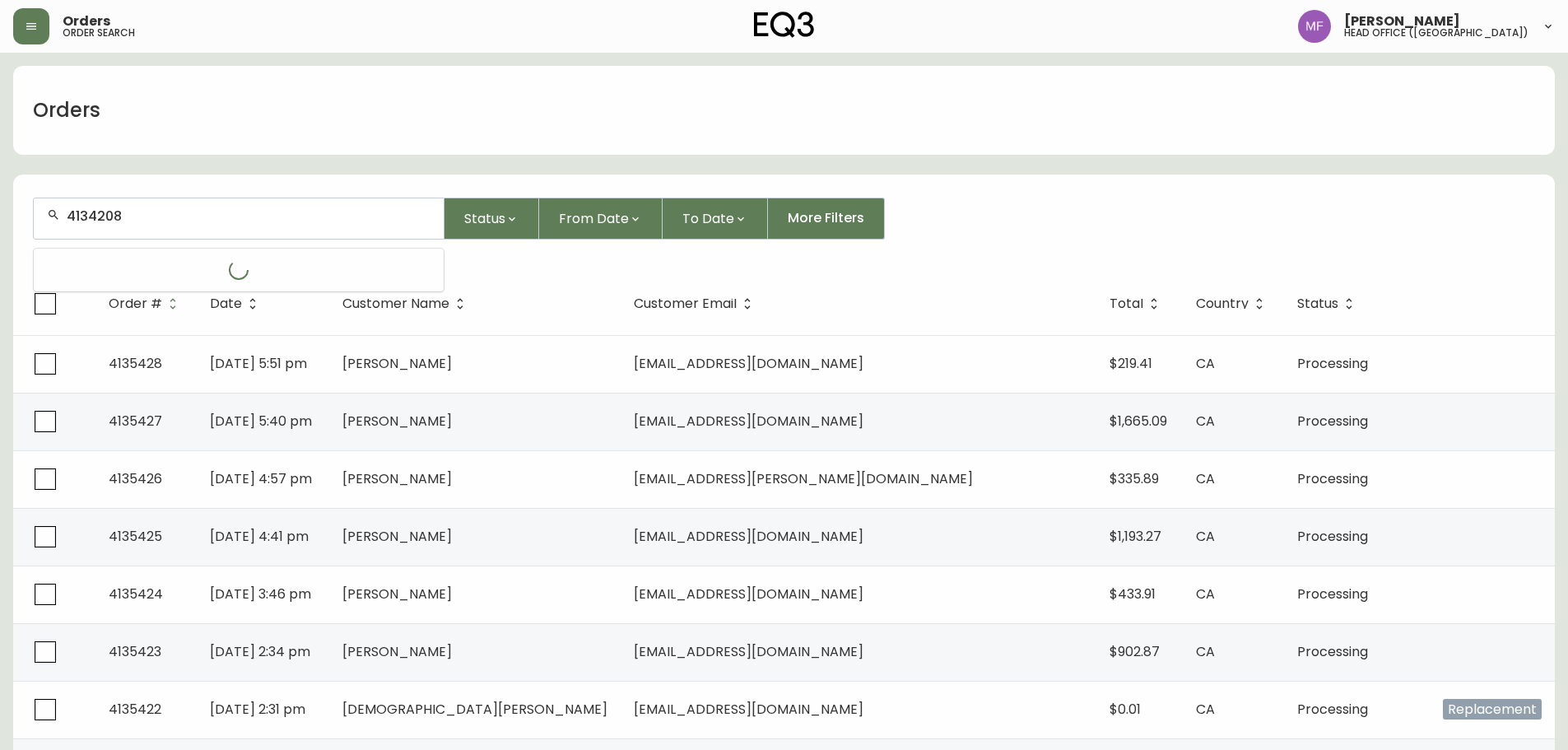
type input "4134208"
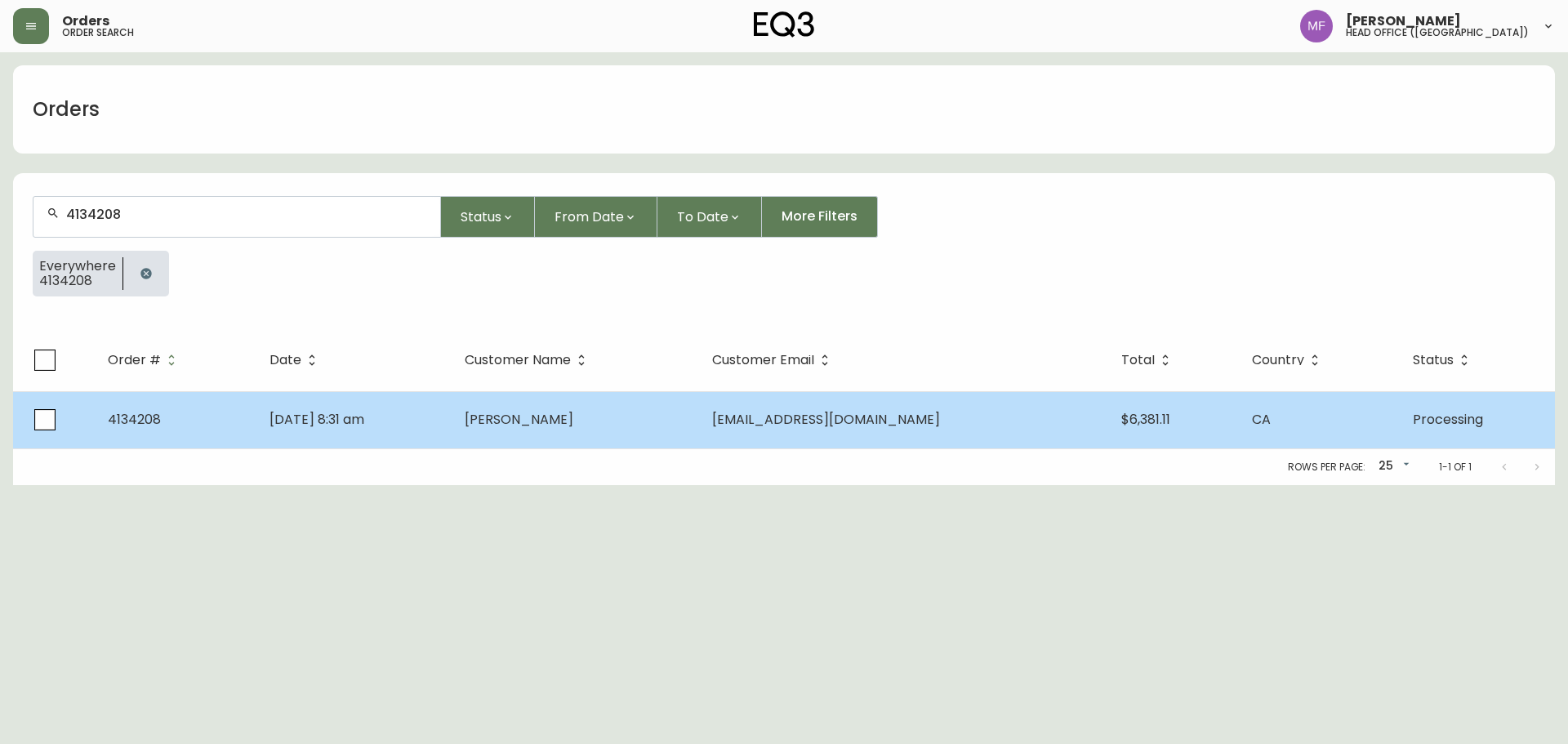
click at [409, 416] on td "Jul 18 2025, 8:31 am" at bounding box center [354, 420] width 196 height 57
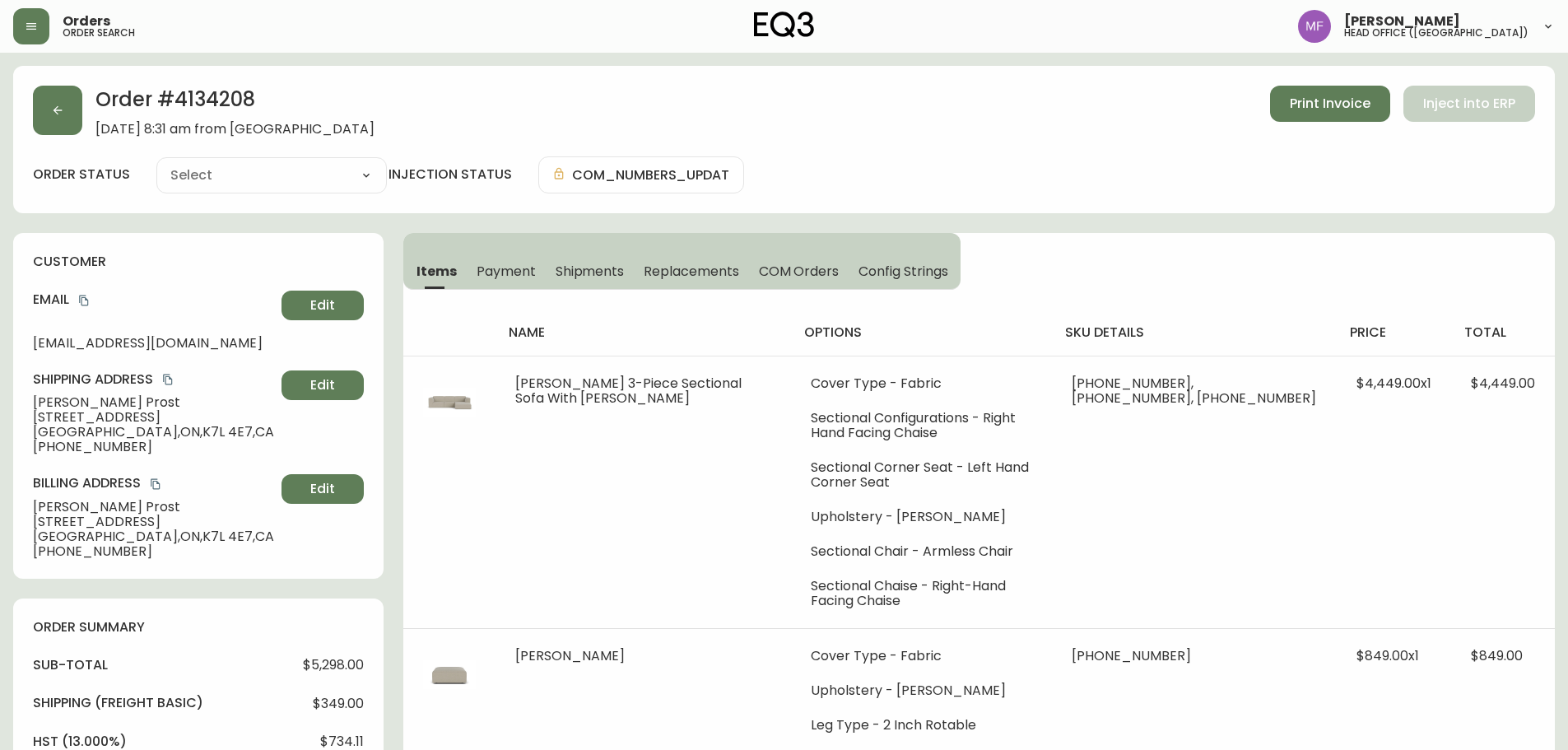
type input "Processing"
select select "PROCESSING"
click at [85, 299] on icon "copy" at bounding box center [84, 300] width 12 height 12
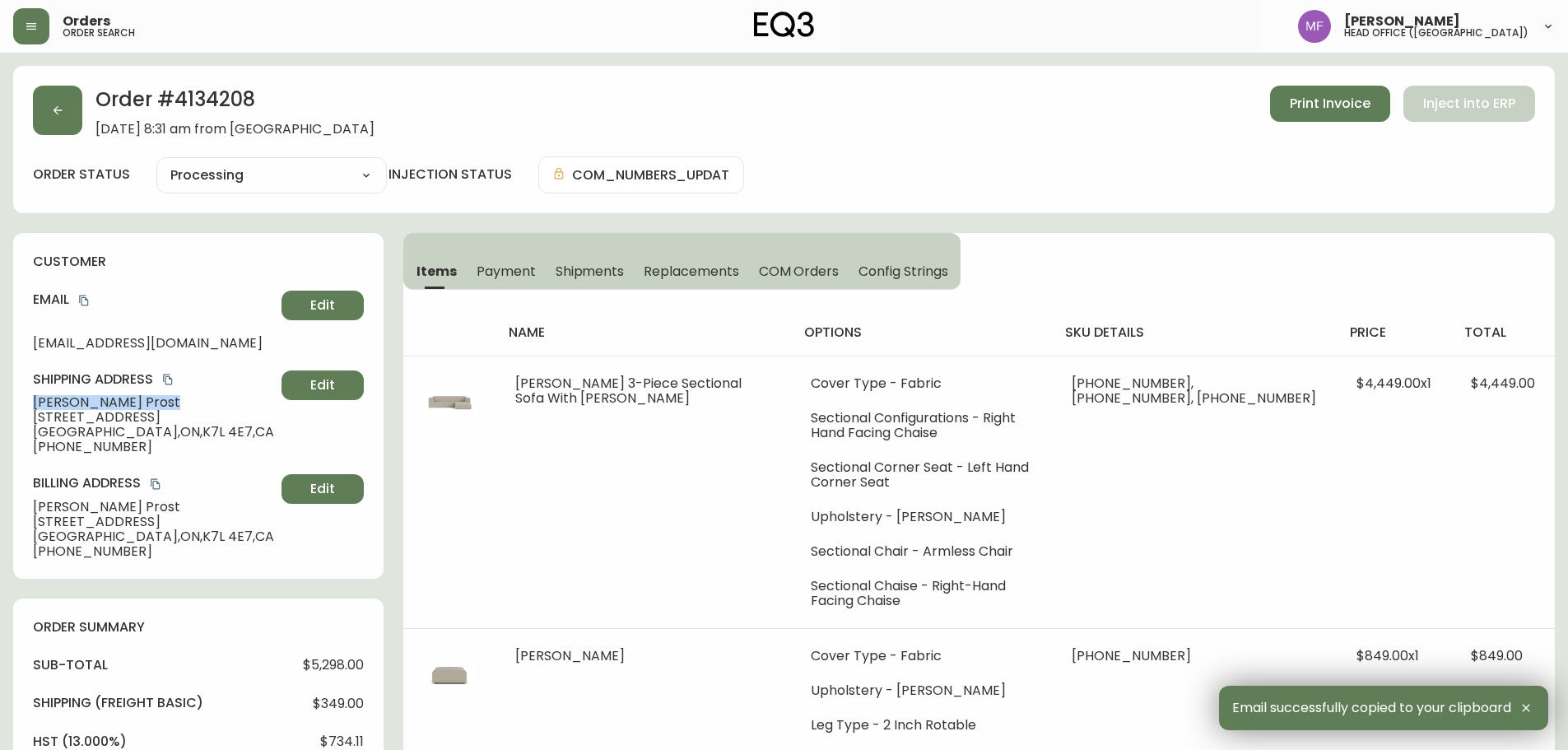
drag, startPoint x: 93, startPoint y: 403, endPoint x: 26, endPoint y: 403, distance: 67.0
click at [26, 403] on div "customer Email eprost@aol.com Edit Shipping Address Eric Prost 99 Centre Street…" at bounding box center [198, 405] width 370 height 346
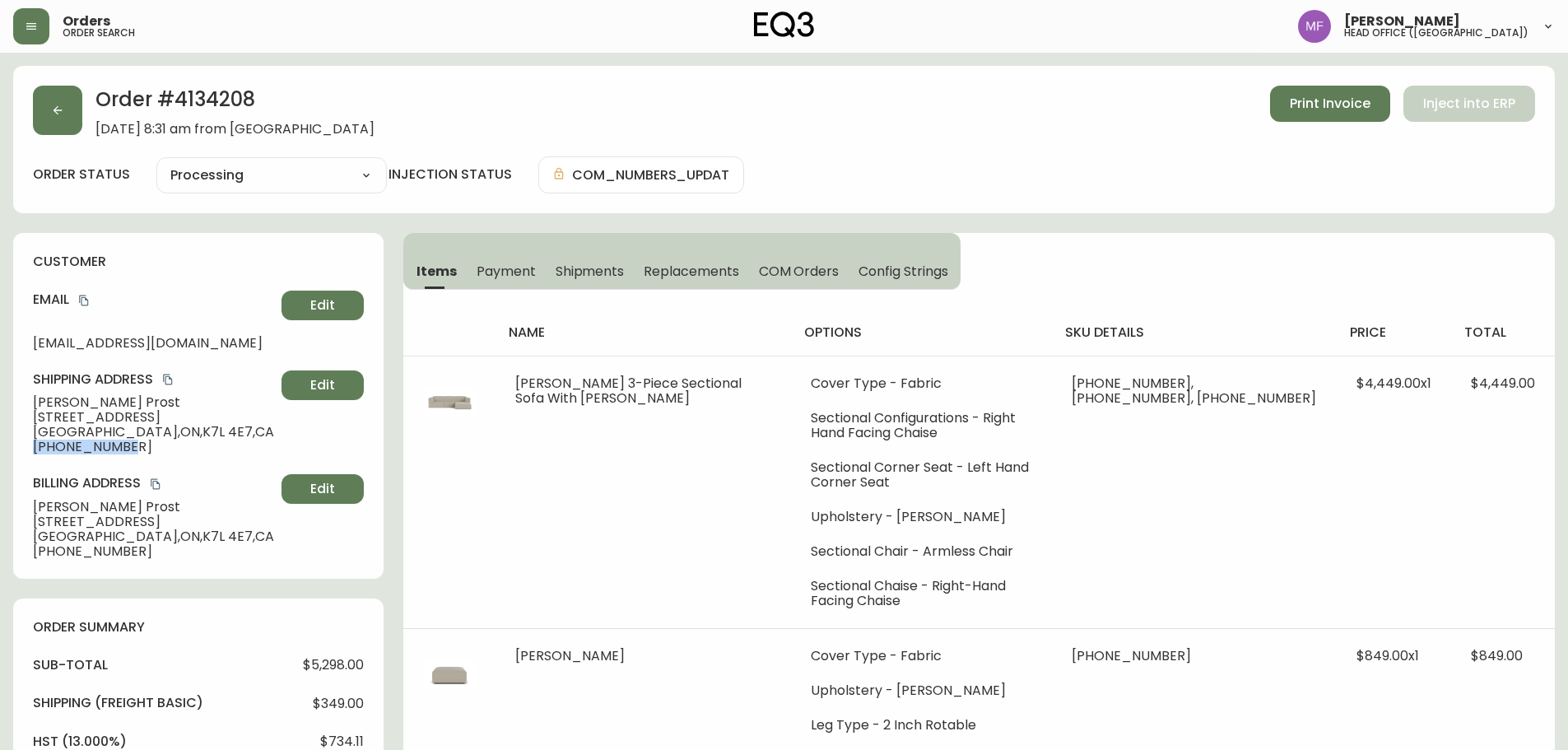
drag, startPoint x: 120, startPoint y: 447, endPoint x: 1, endPoint y: 450, distance: 119.0
click at [1, 450] on main "Order # 4134208 July 18, 2025 at 8:31 am from CA_EN Print Invoice Inject into E…" at bounding box center [784, 764] width 1568 height 1423
click at [198, 111] on h2 "Order # 4134208" at bounding box center [235, 104] width 279 height 36
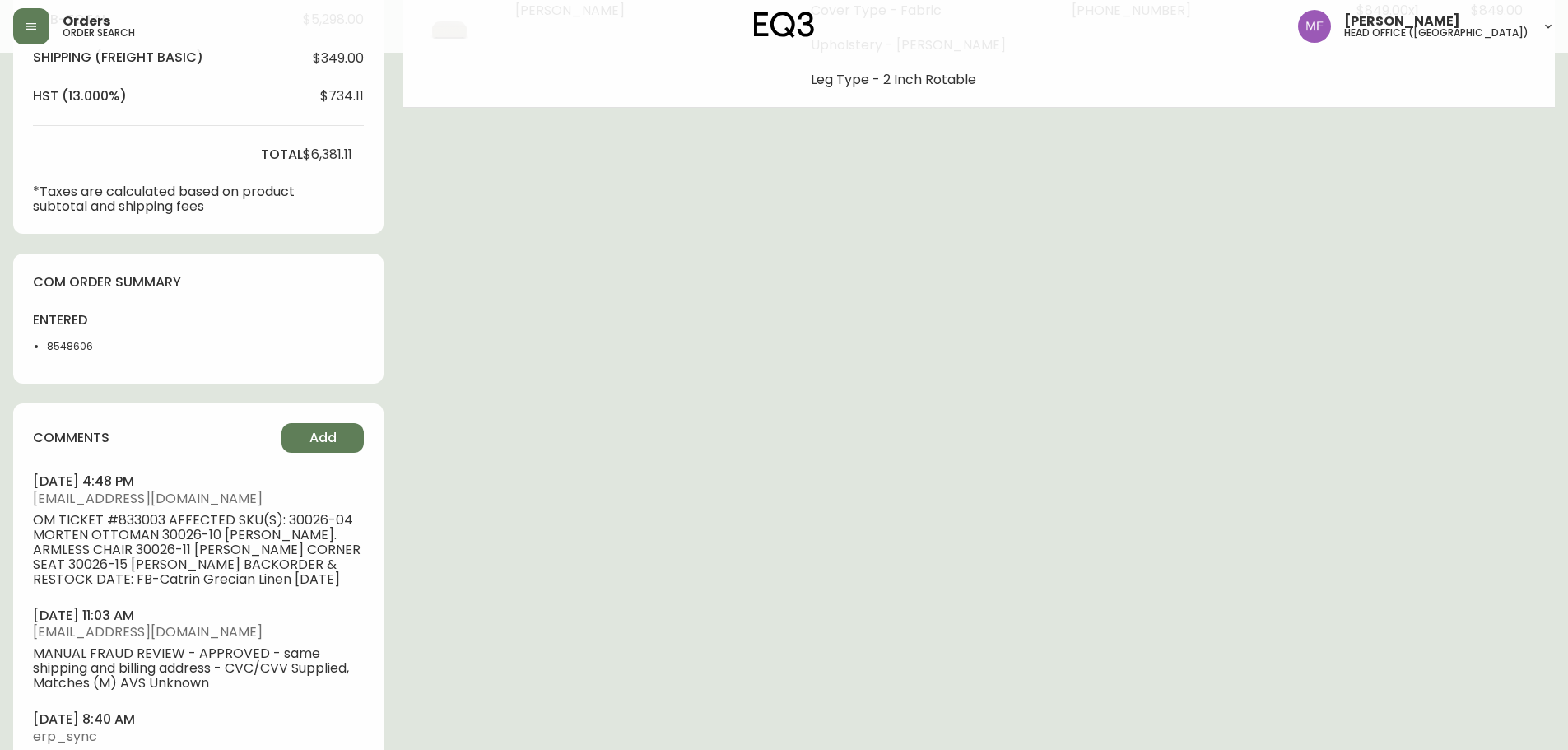
scroll to position [658, 0]
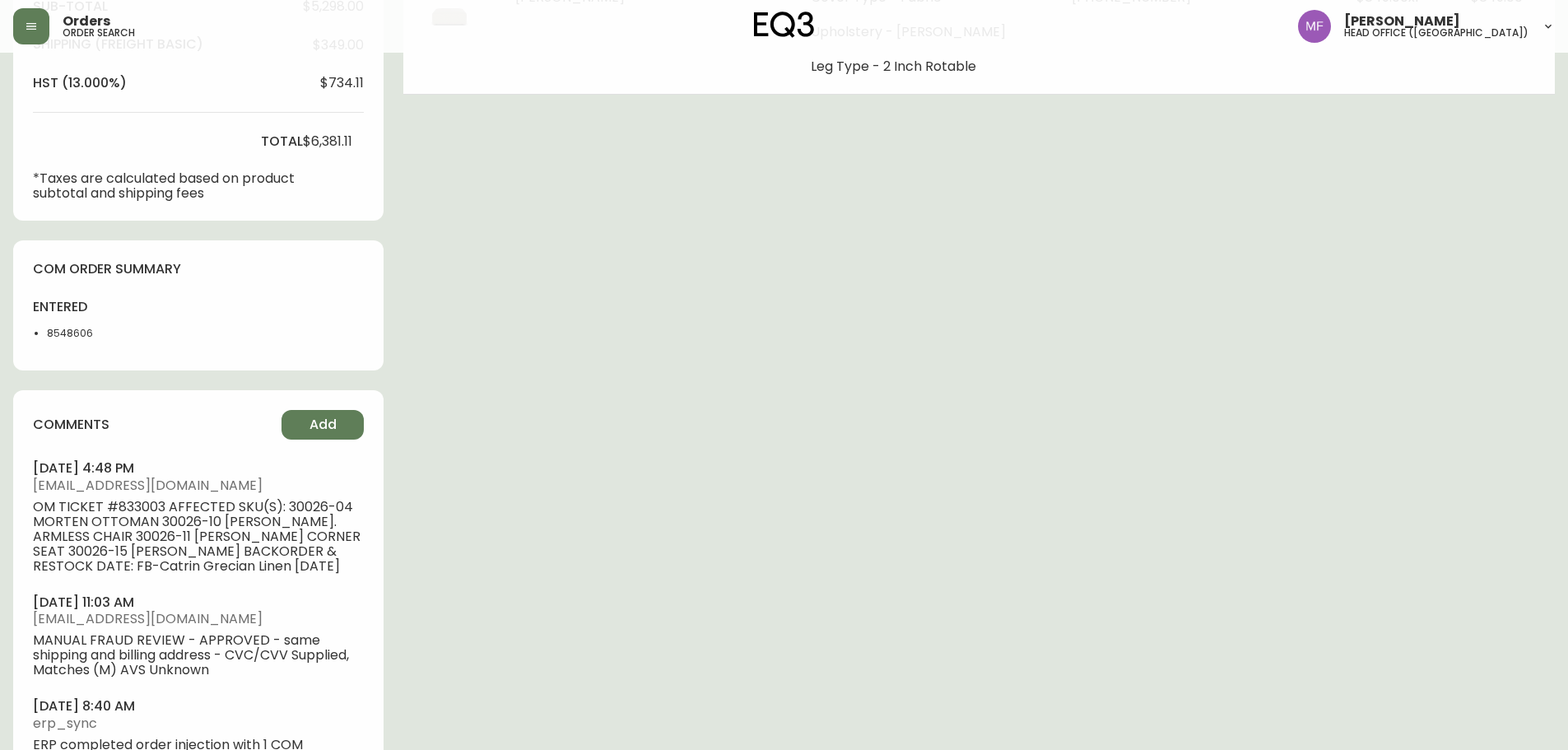
click at [68, 328] on li "8548606" at bounding box center [88, 333] width 83 height 15
drag, startPoint x: 68, startPoint y: 328, endPoint x: 193, endPoint y: 320, distance: 125.3
click at [68, 328] on li "8548606" at bounding box center [88, 333] width 83 height 15
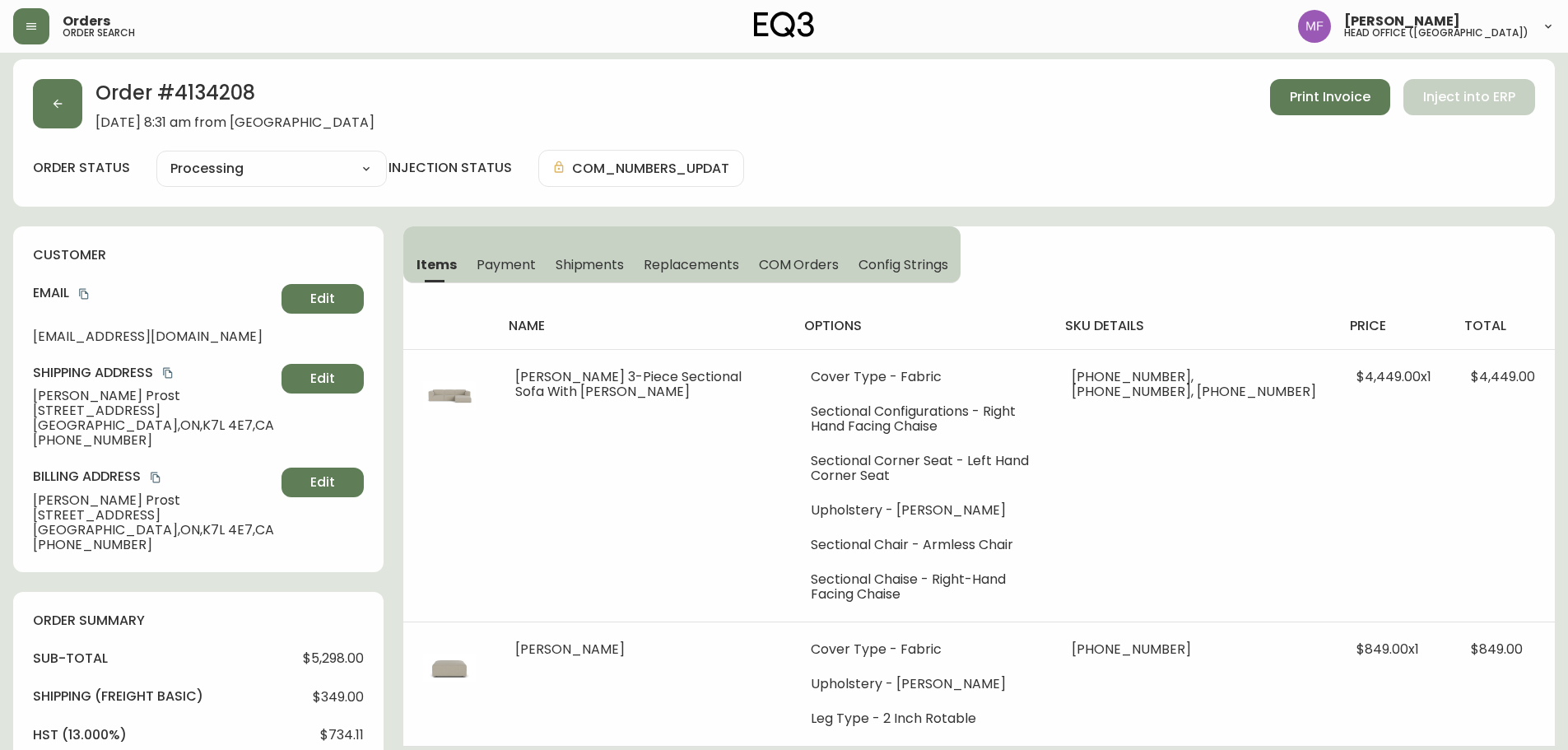
scroll to position [0, 0]
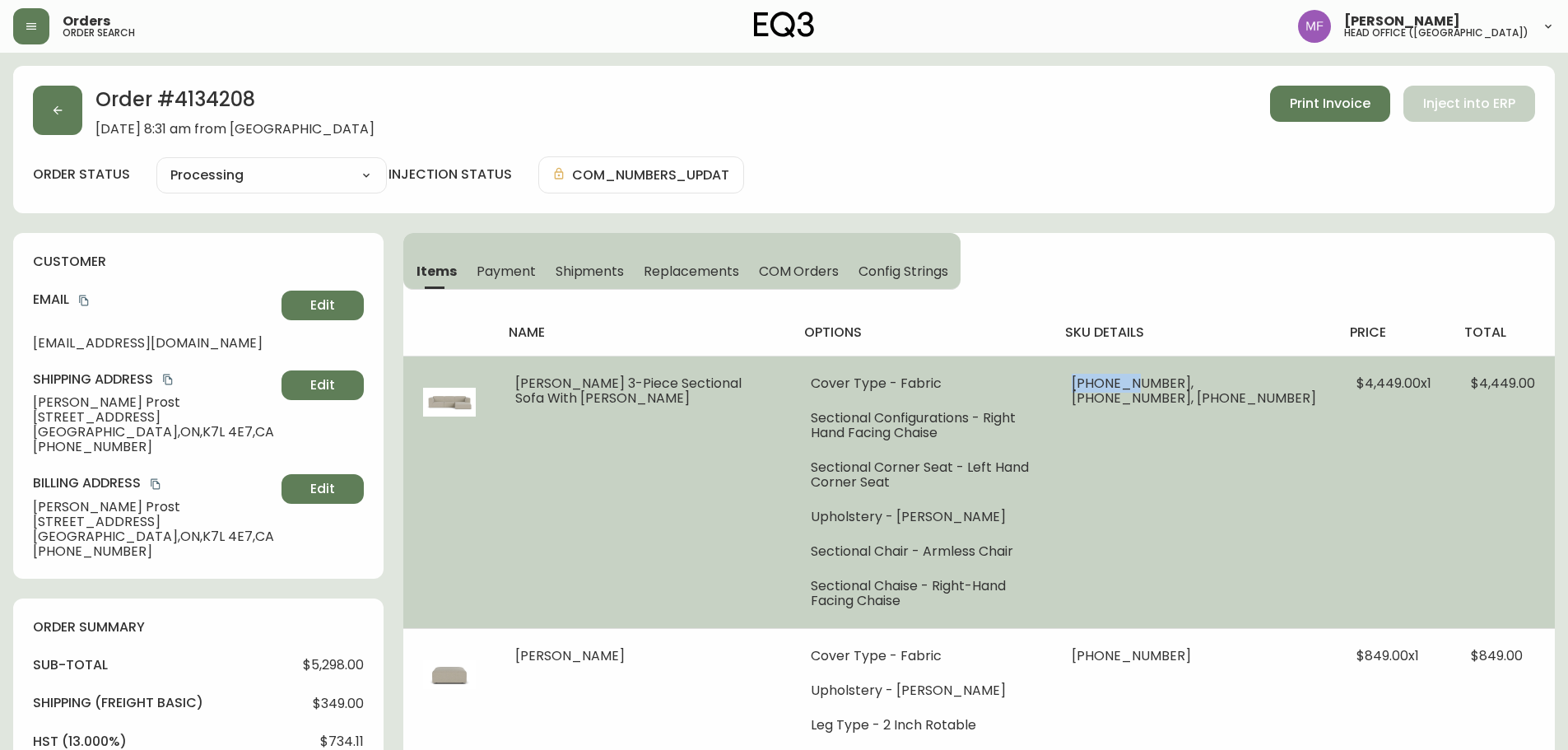
drag, startPoint x: 1178, startPoint y: 384, endPoint x: 1103, endPoint y: 383, distance: 75.0
click at [1103, 383] on td "30026-15 x 1, 30026-10 x 1, 30026-11 x 1" at bounding box center [1194, 492] width 285 height 272
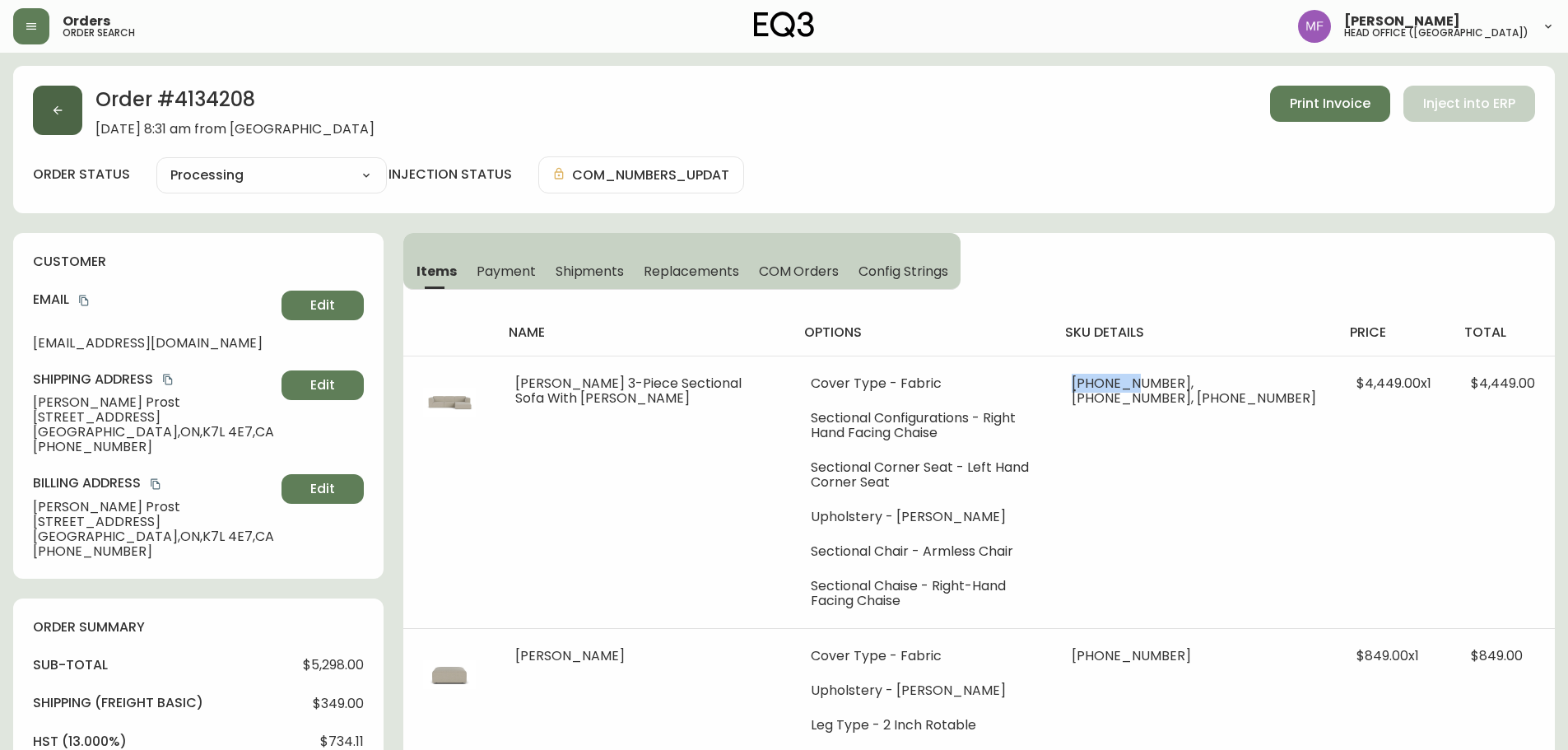
click at [78, 115] on button "button" at bounding box center [58, 111] width 49 height 50
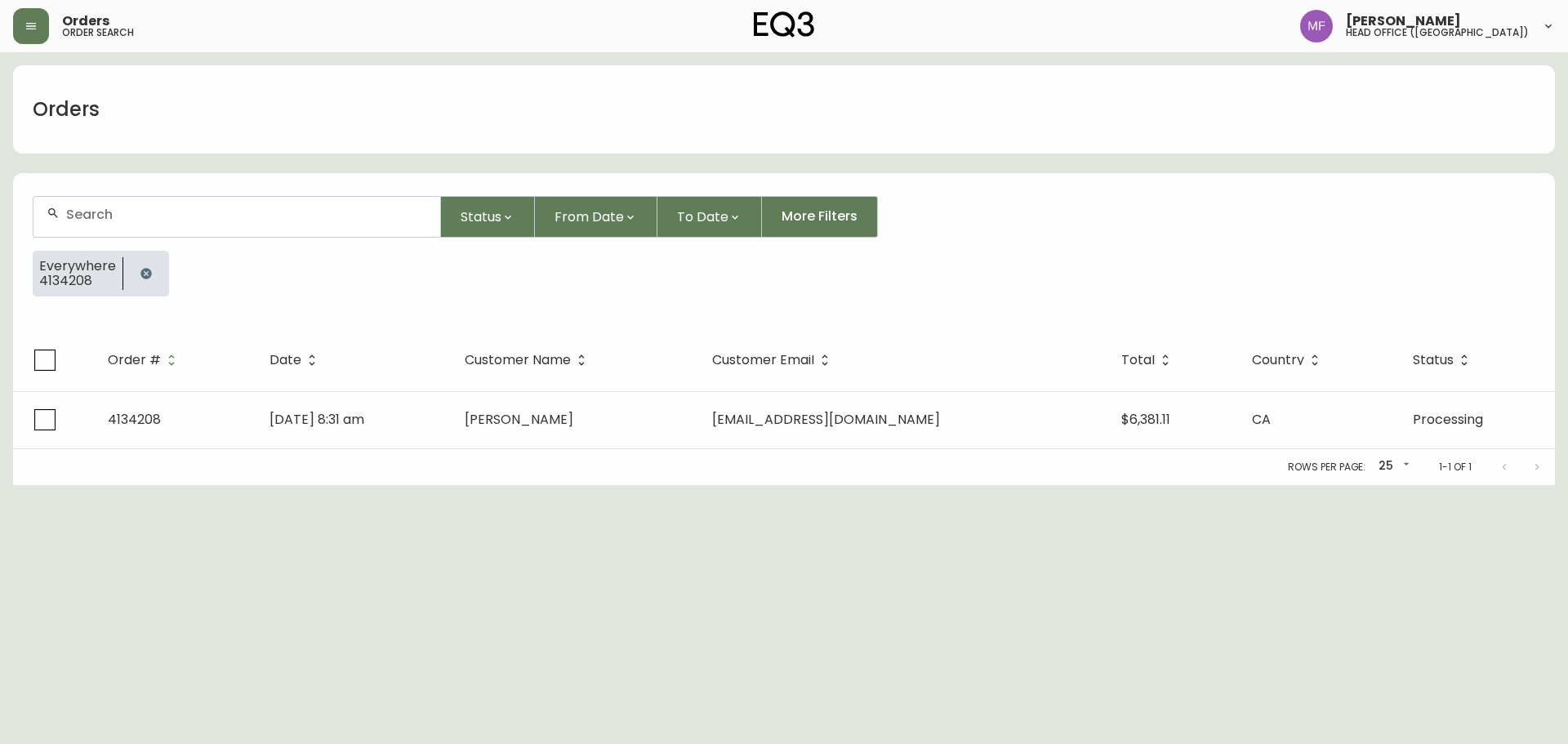
click at [157, 275] on button "button" at bounding box center [146, 273] width 33 height 33
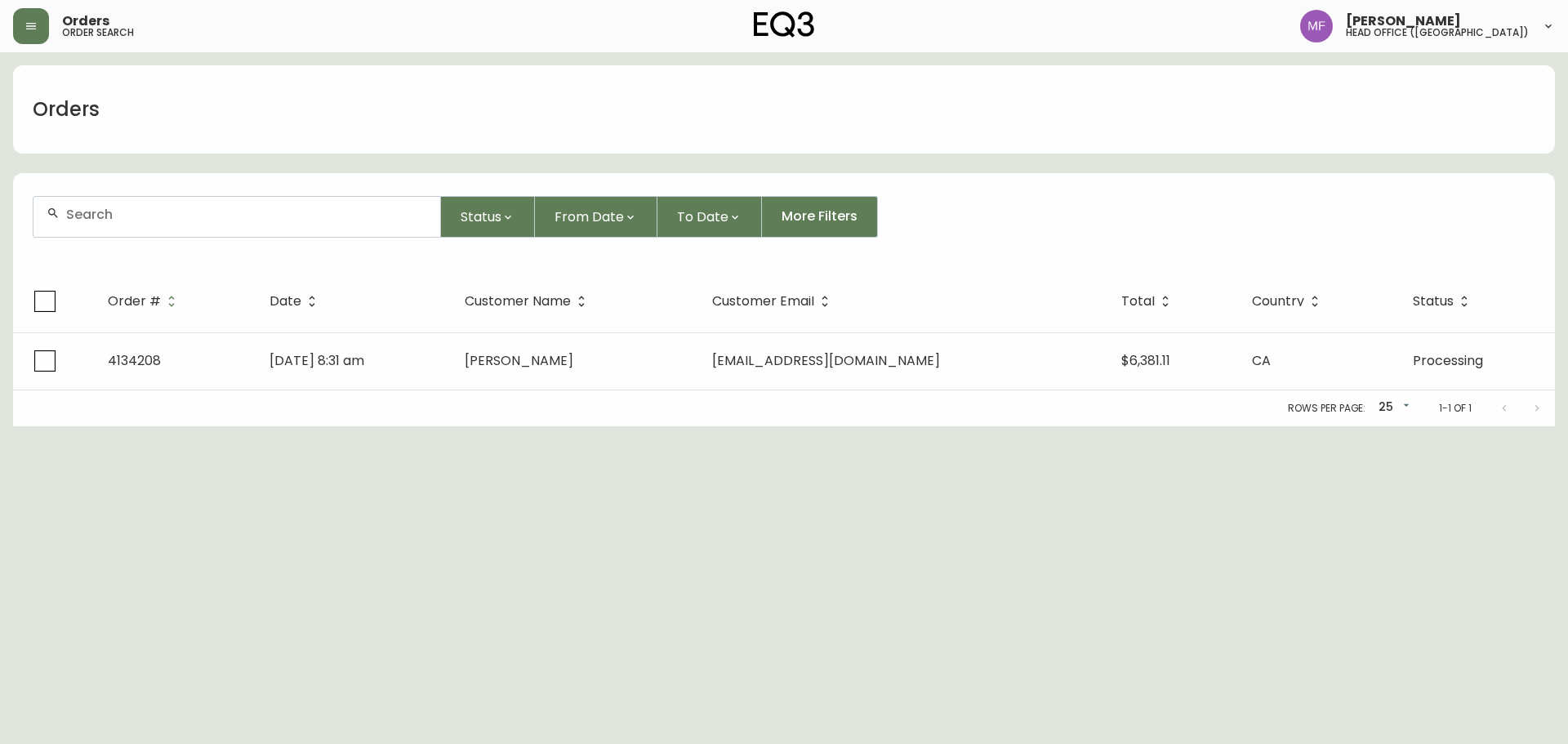
click at [154, 225] on div at bounding box center [237, 217] width 407 height 40
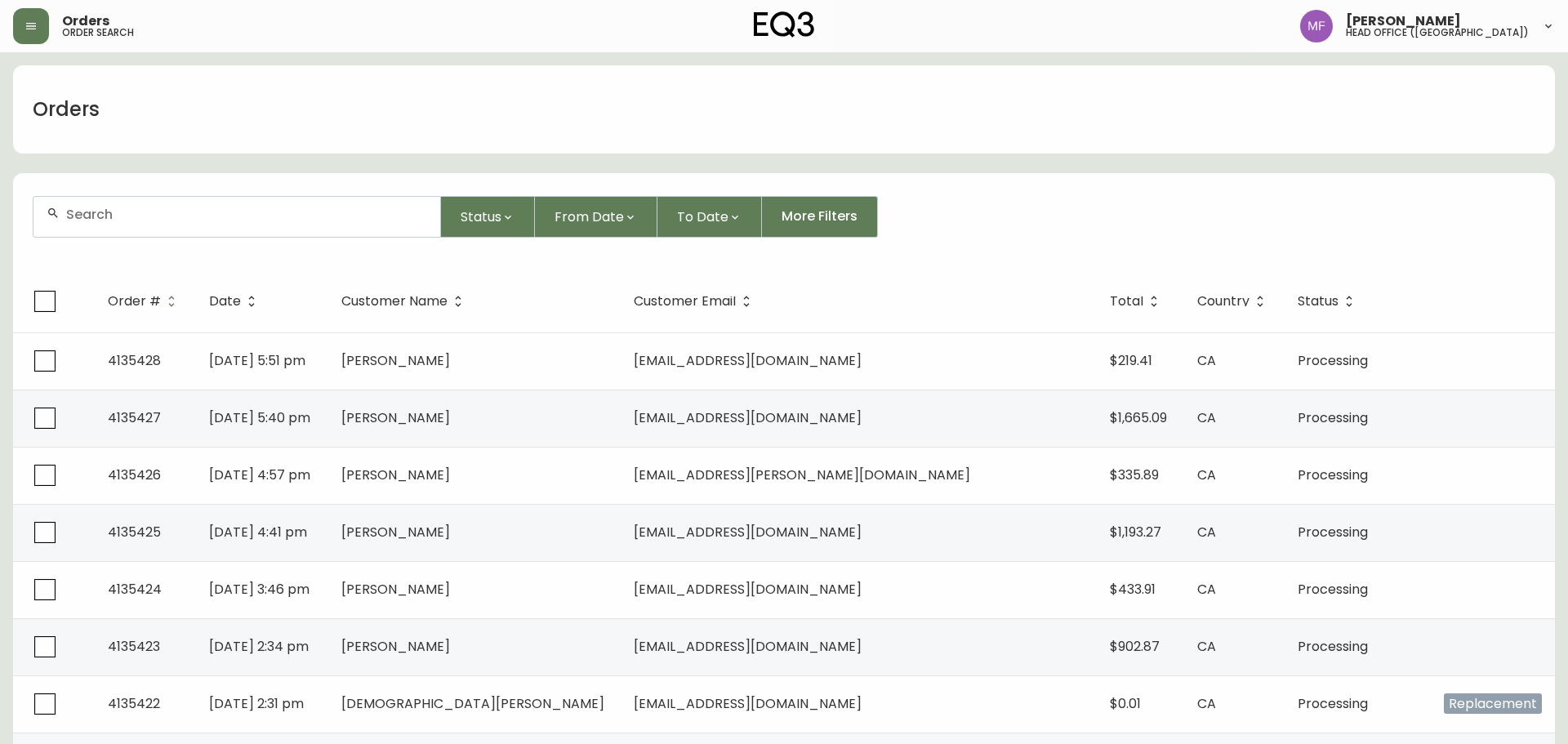
paste input "4134301"
type input "4134301"
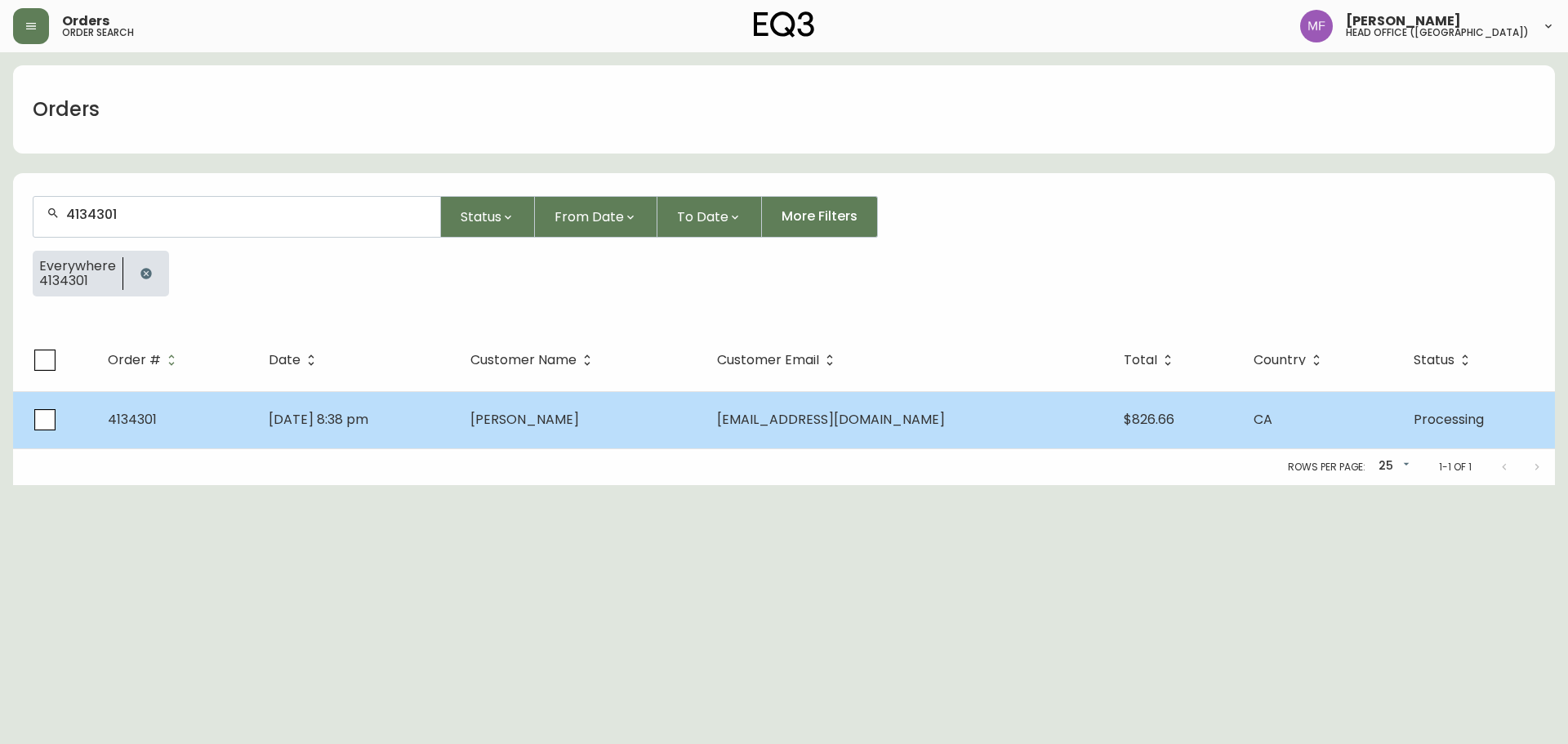
click at [457, 413] on td "[DATE] 8:38 pm" at bounding box center [356, 420] width 202 height 57
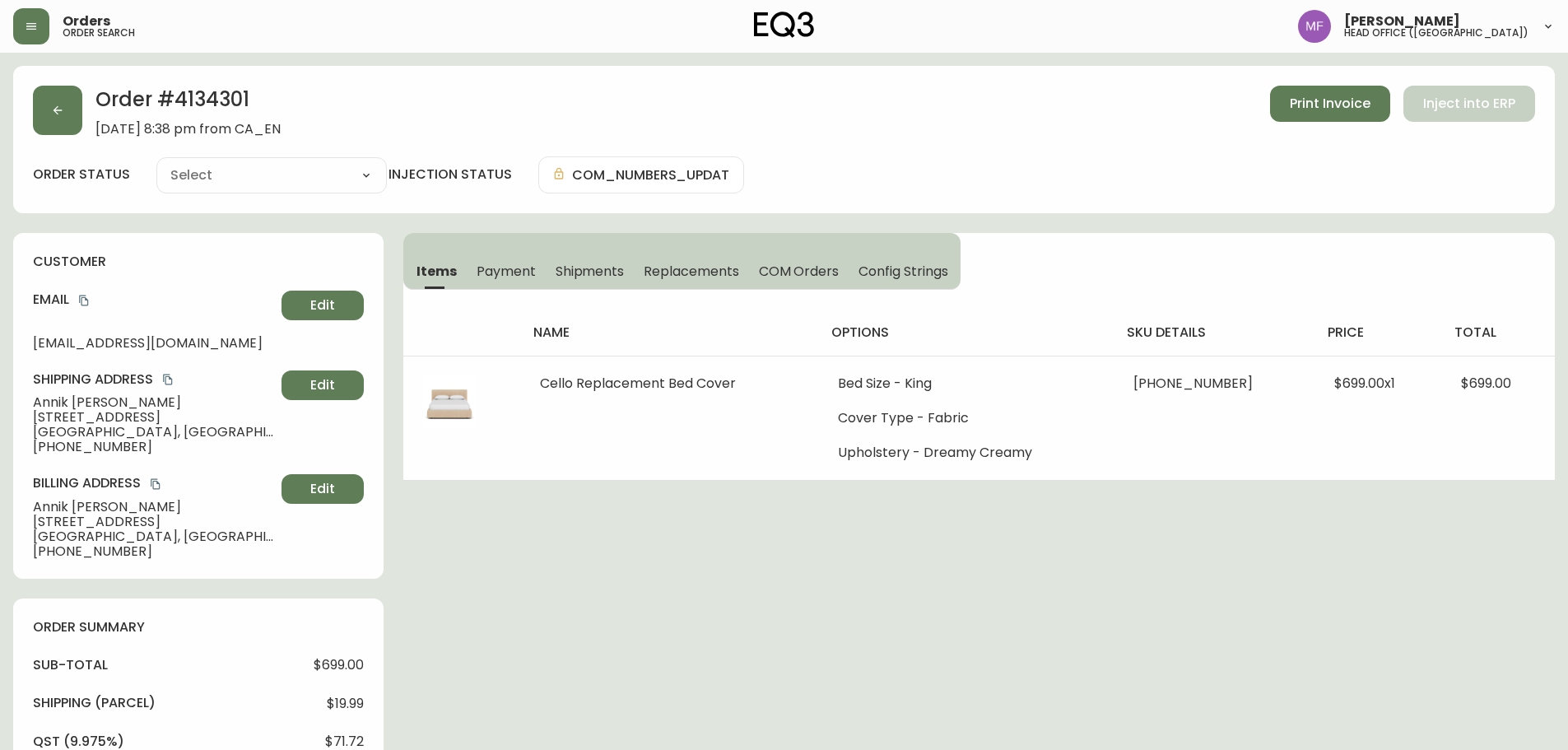
type input "Processing"
select select "PROCESSING"
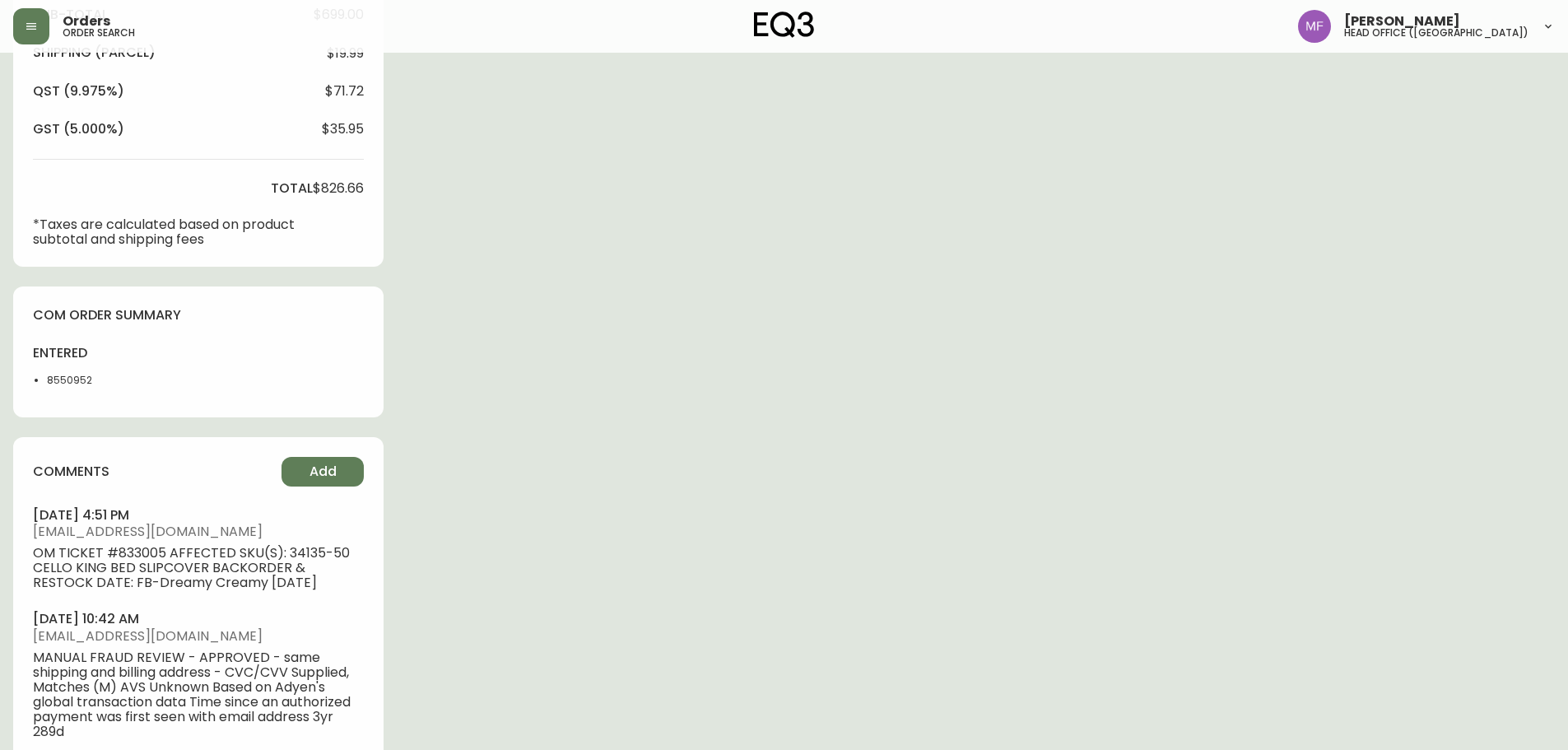
scroll to position [658, 0]
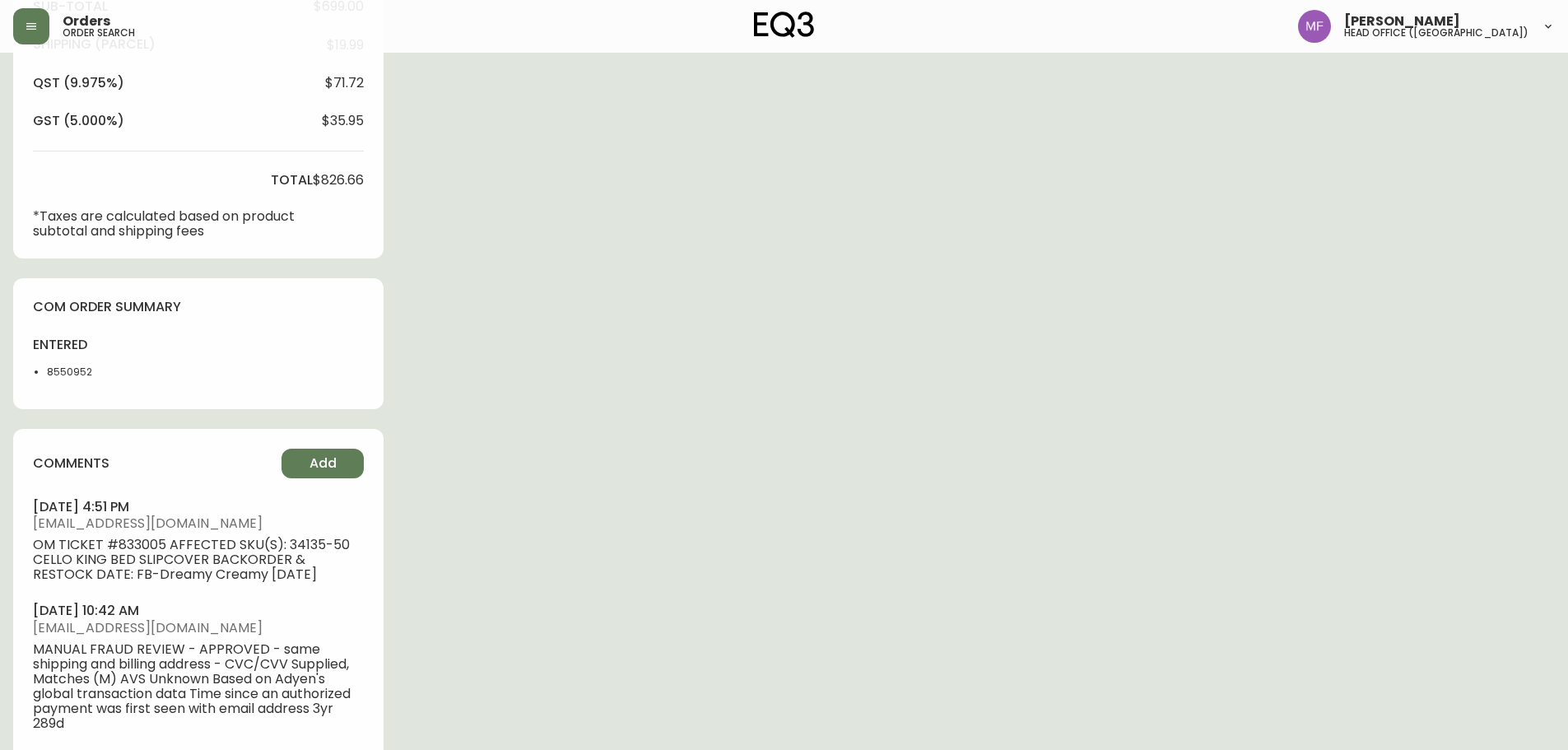
click at [68, 379] on li "8550952" at bounding box center [88, 372] width 83 height 15
click at [919, 318] on div "Order # 4134301 [DATE] 8:38 pm from CA_EN Print Invoice Inject into ERP order s…" at bounding box center [784, 138] width 1542 height 1463
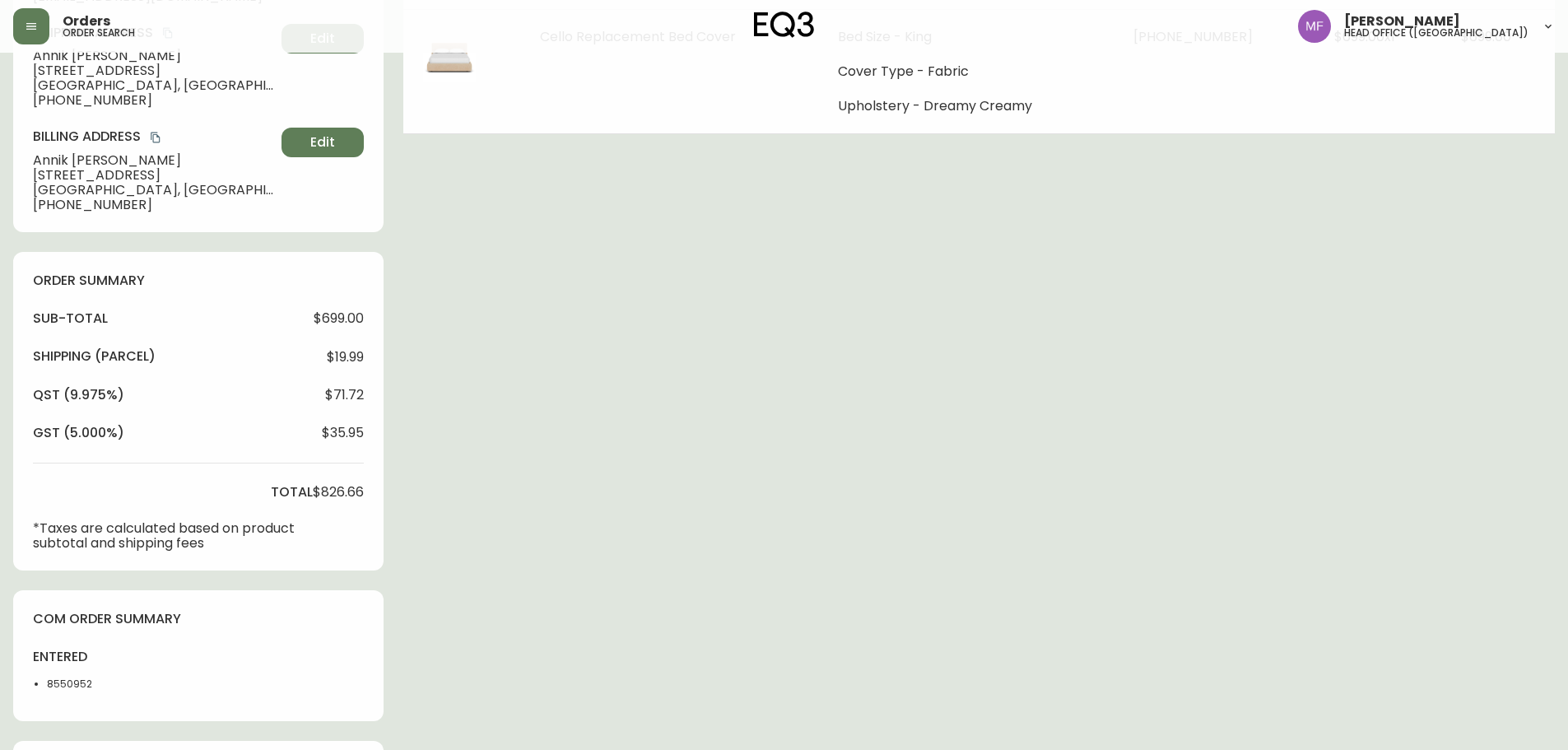
scroll to position [83, 0]
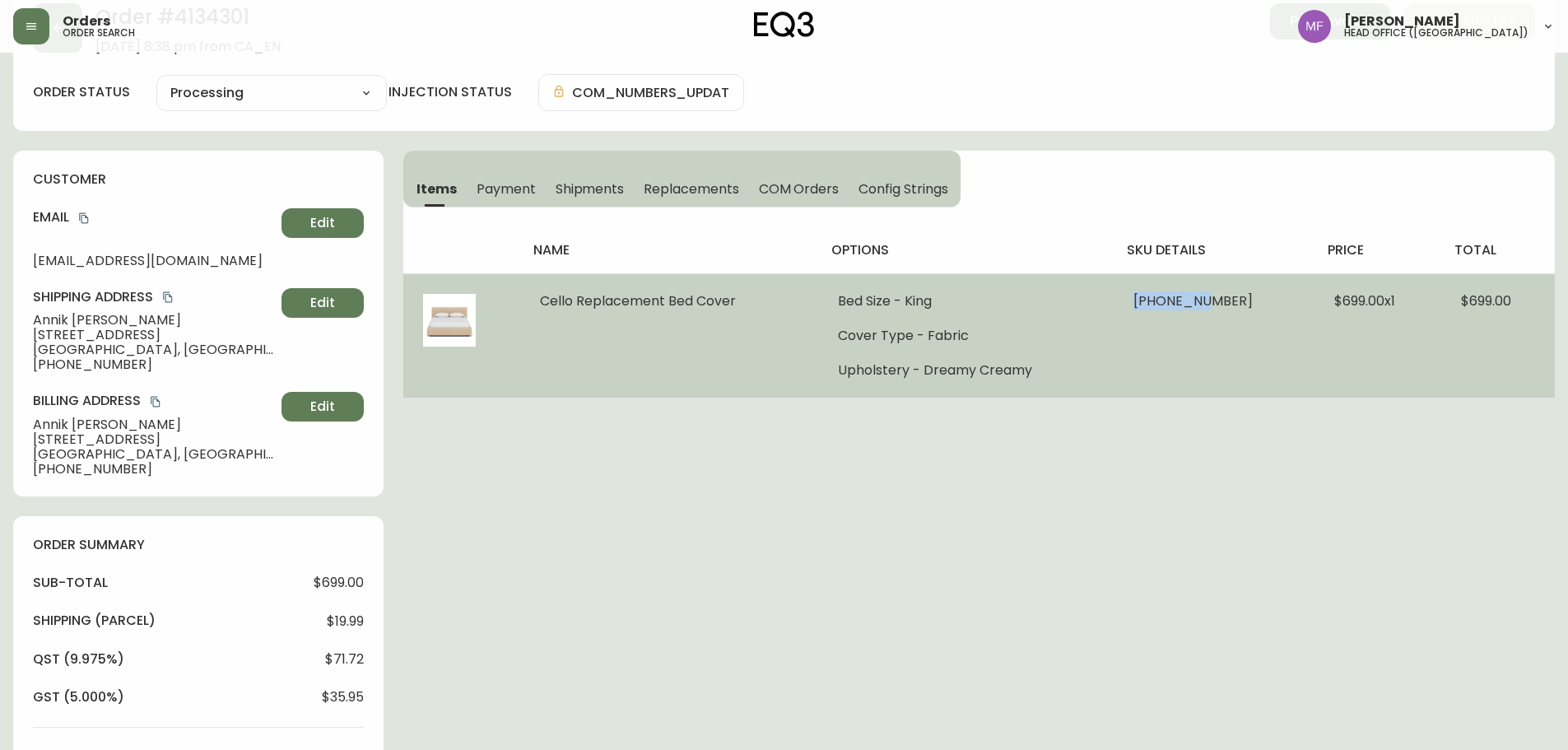
drag, startPoint x: 1223, startPoint y: 302, endPoint x: 1161, endPoint y: 300, distance: 62.0
click at [1161, 300] on span "[PHONE_NUMBER]" at bounding box center [1193, 300] width 120 height 19
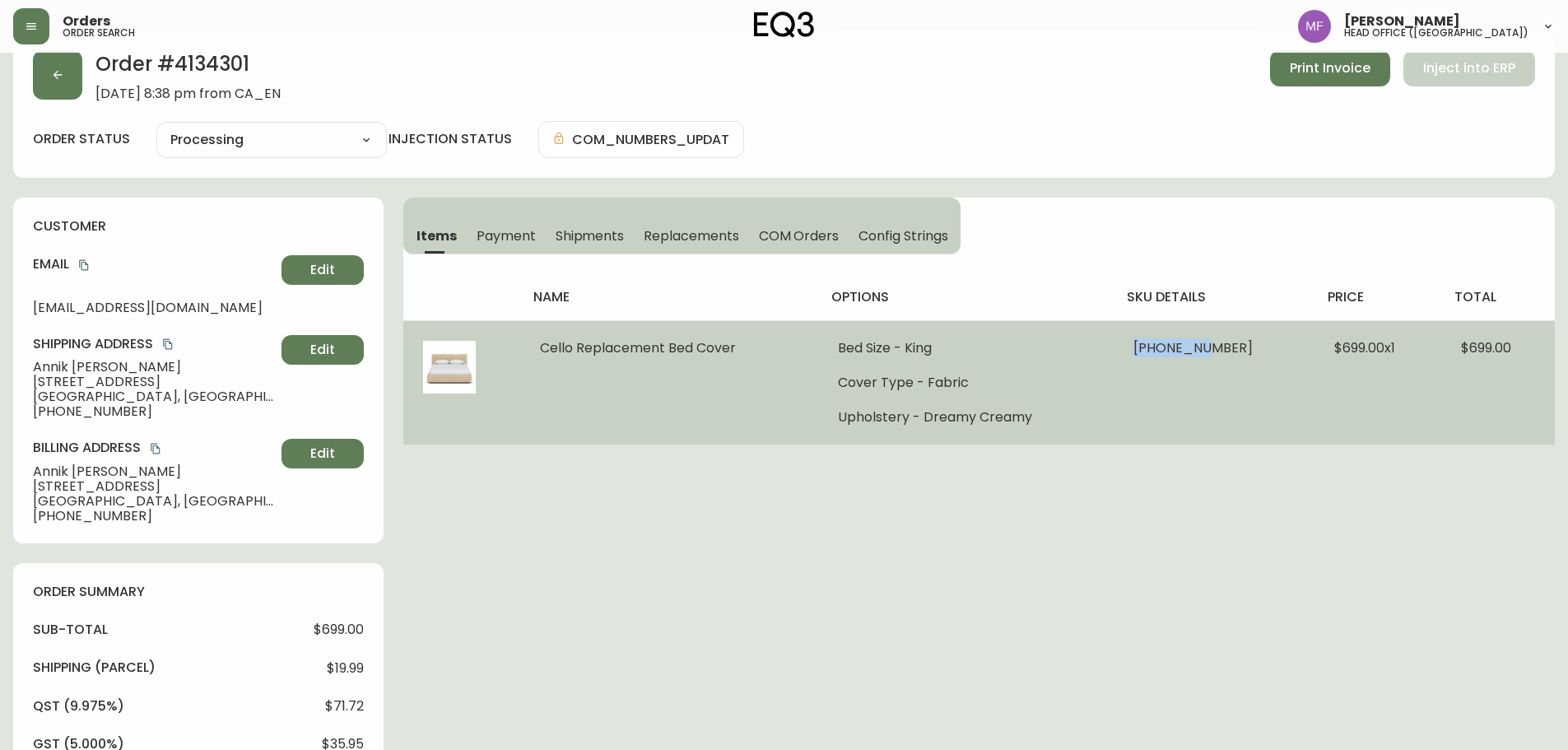
scroll to position [0, 0]
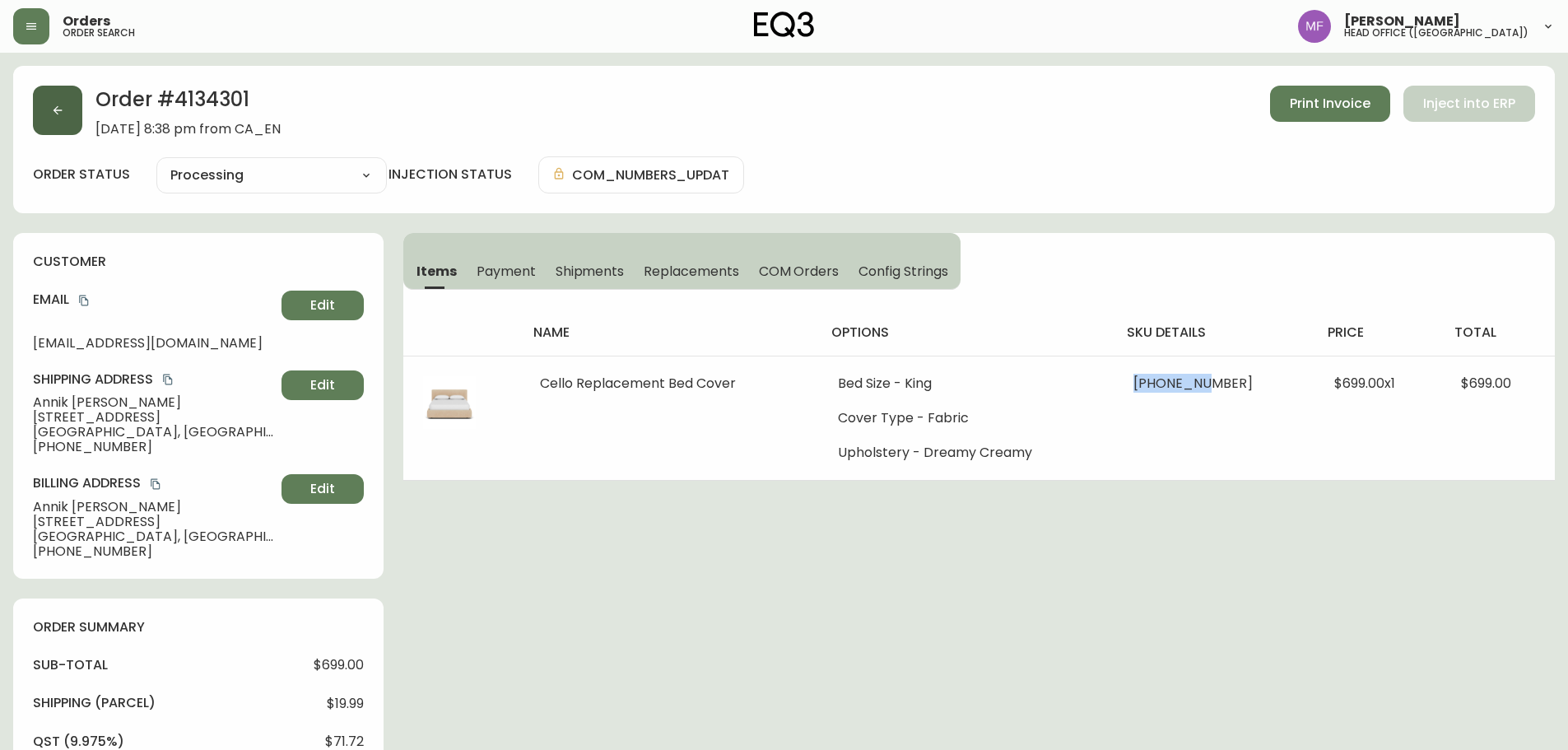
click at [73, 121] on button "button" at bounding box center [58, 111] width 49 height 50
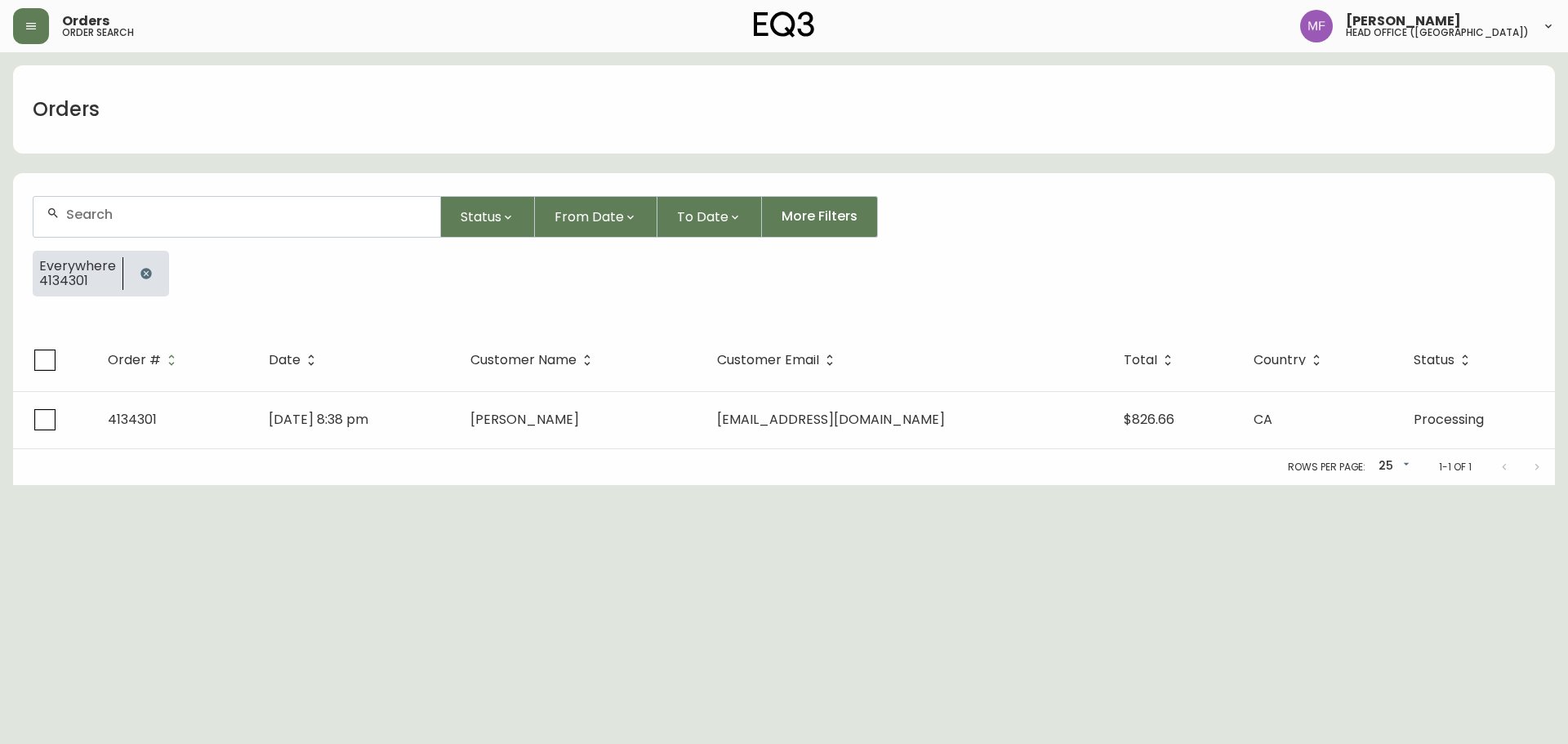
click at [138, 282] on button "button" at bounding box center [146, 273] width 33 height 33
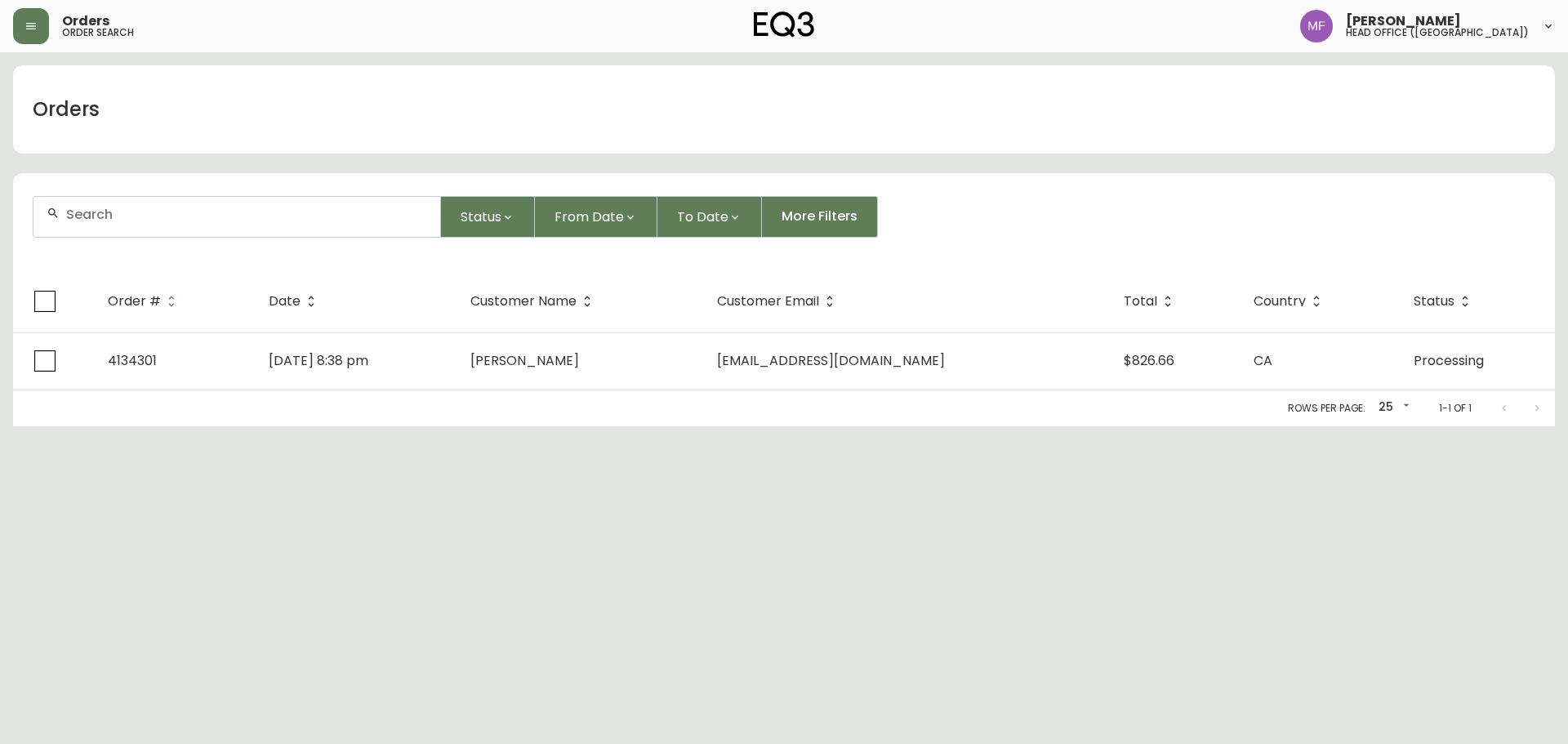
click at [138, 237] on form "Status From Date To Date More Filters" at bounding box center [784, 223] width 1542 height 94
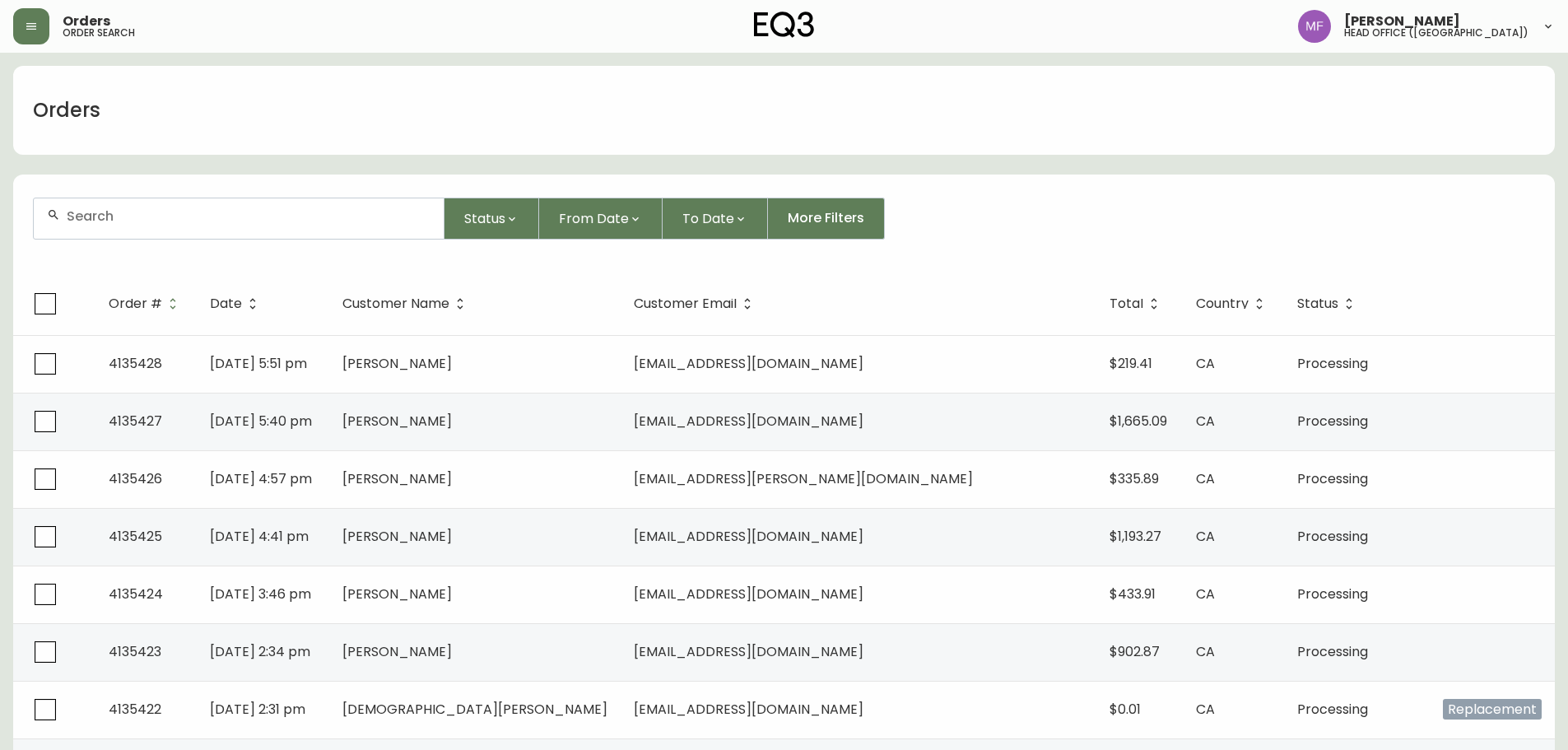
click at [138, 214] on input "text" at bounding box center [248, 216] width 364 height 16
paste input "4134733"
type input "4134733"
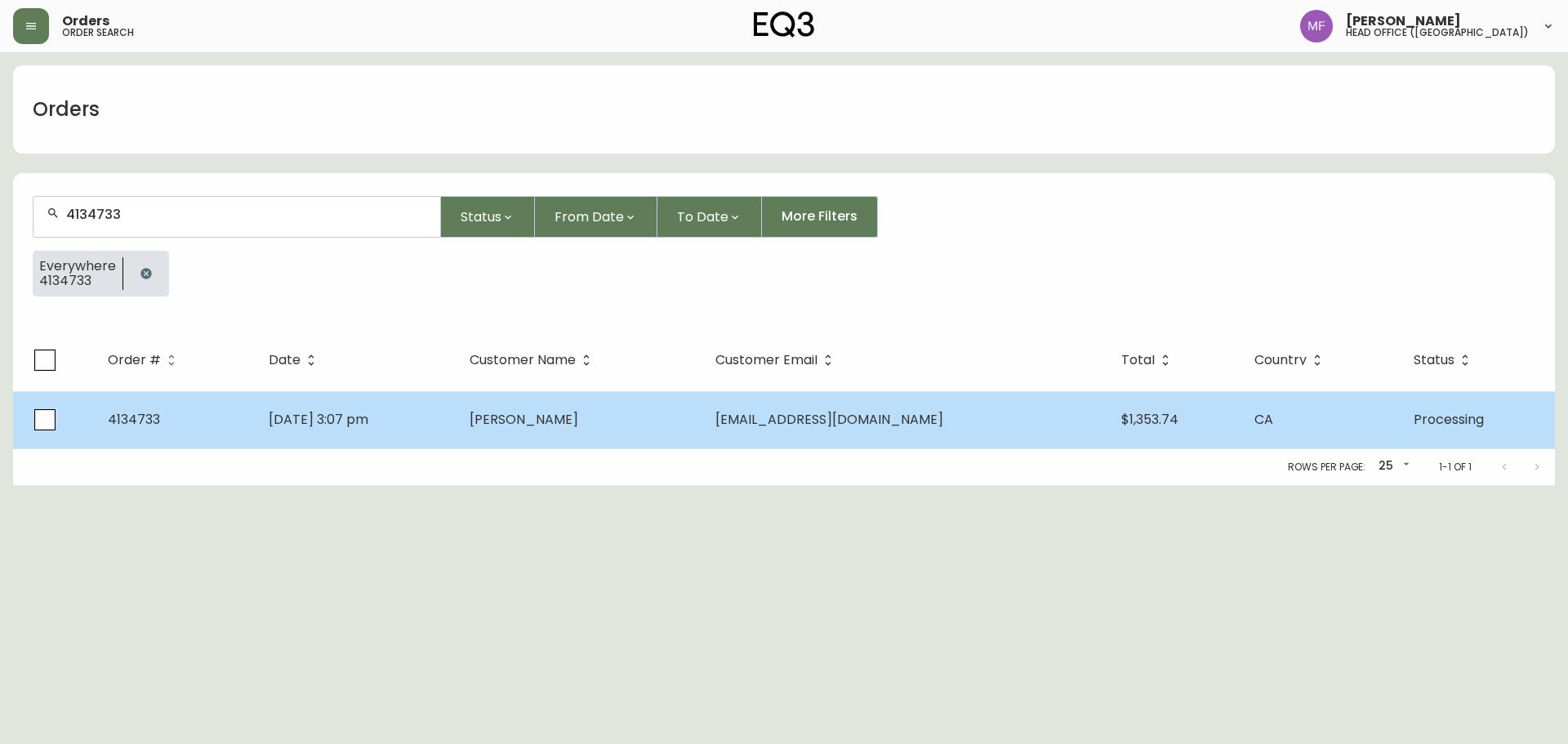
click at [522, 413] on span "Peter Long" at bounding box center [524, 419] width 109 height 19
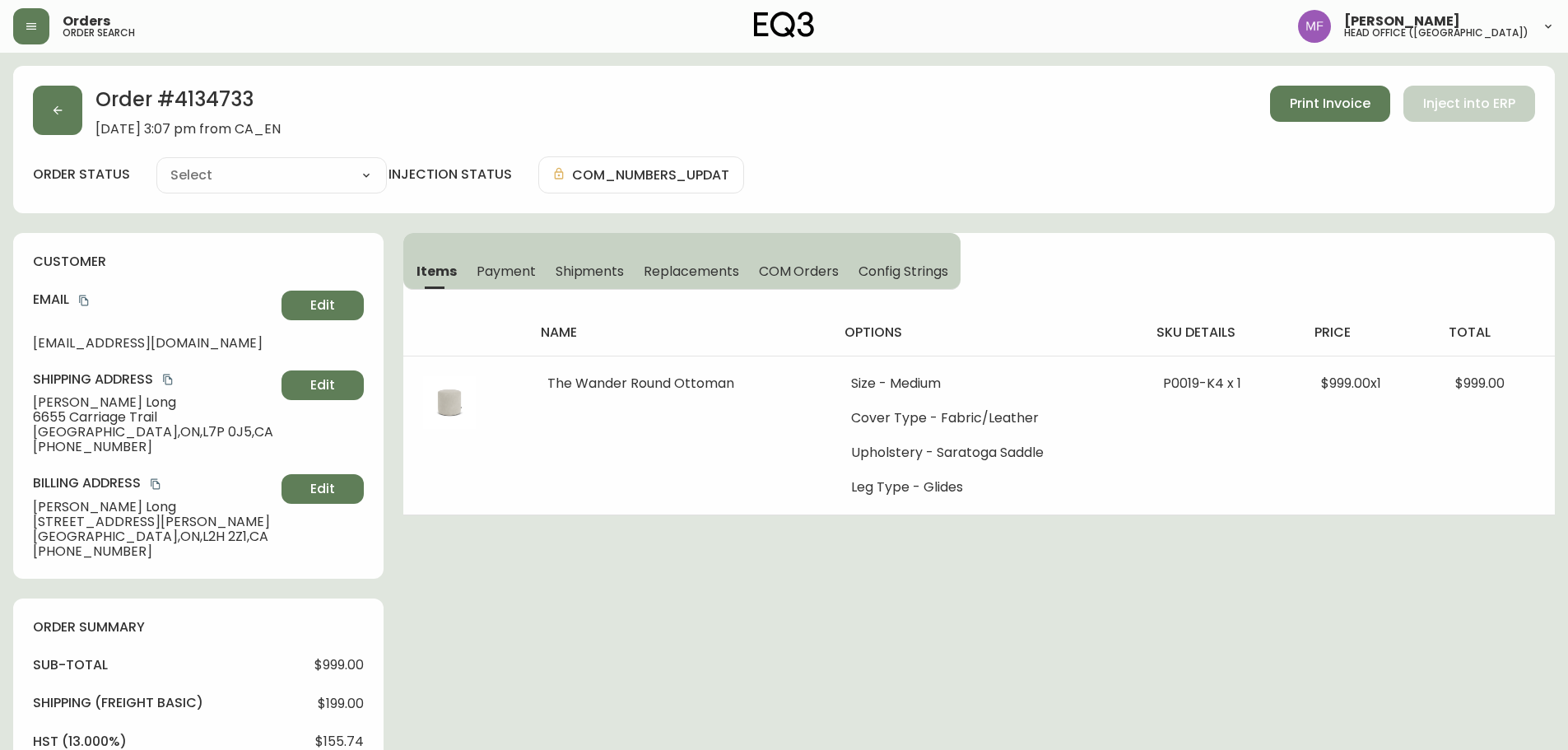
type input "Processing"
select select "PROCESSING"
drag, startPoint x: 89, startPoint y: 300, endPoint x: 159, endPoint y: 295, distance: 70.2
click at [88, 300] on icon "copy" at bounding box center [83, 300] width 9 height 11
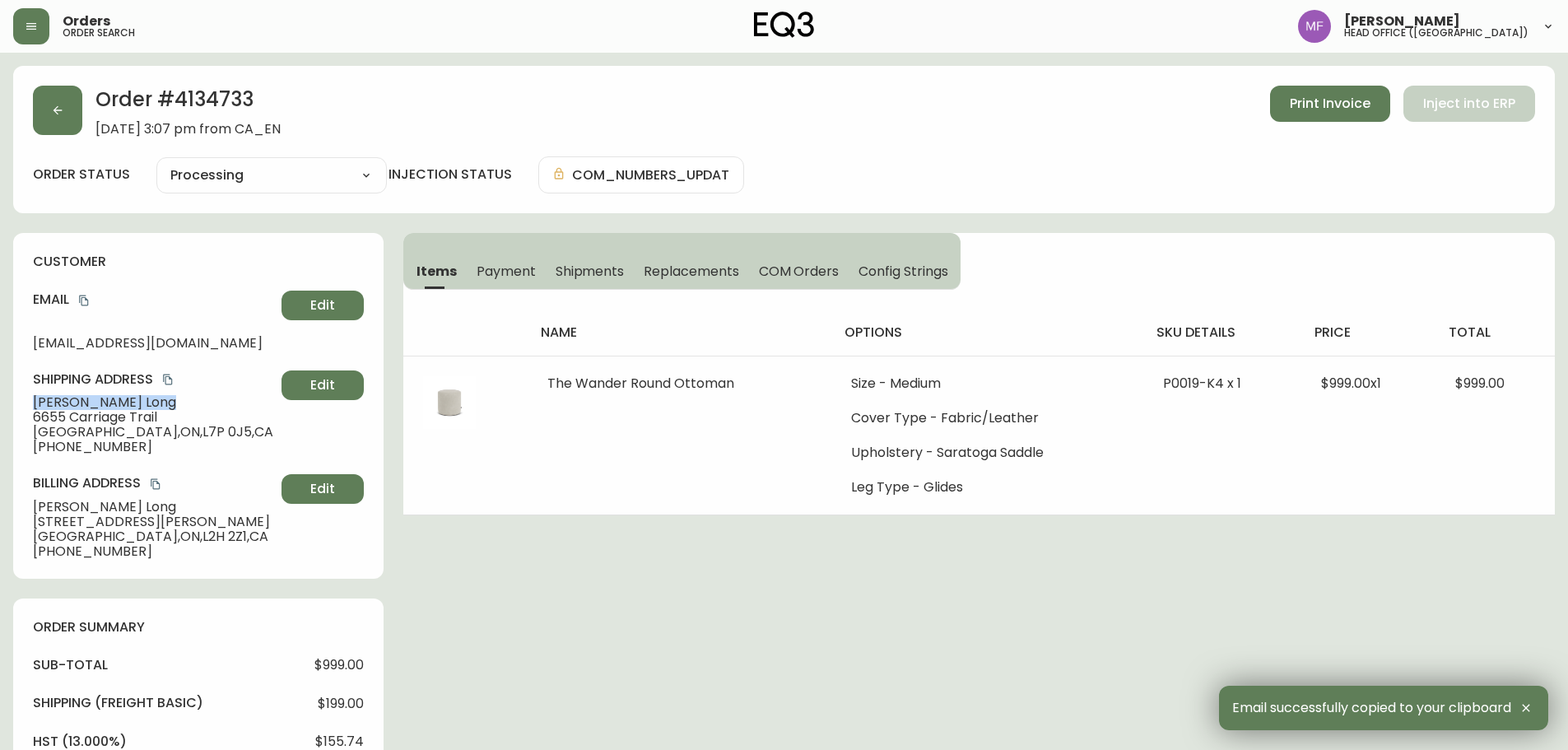
drag, startPoint x: 112, startPoint y: 399, endPoint x: 29, endPoint y: 398, distance: 83.0
click at [29, 398] on div "customer Email emmalongdesign@outlook.com Edit Shipping Address Peter Long 6655…" at bounding box center [198, 405] width 370 height 346
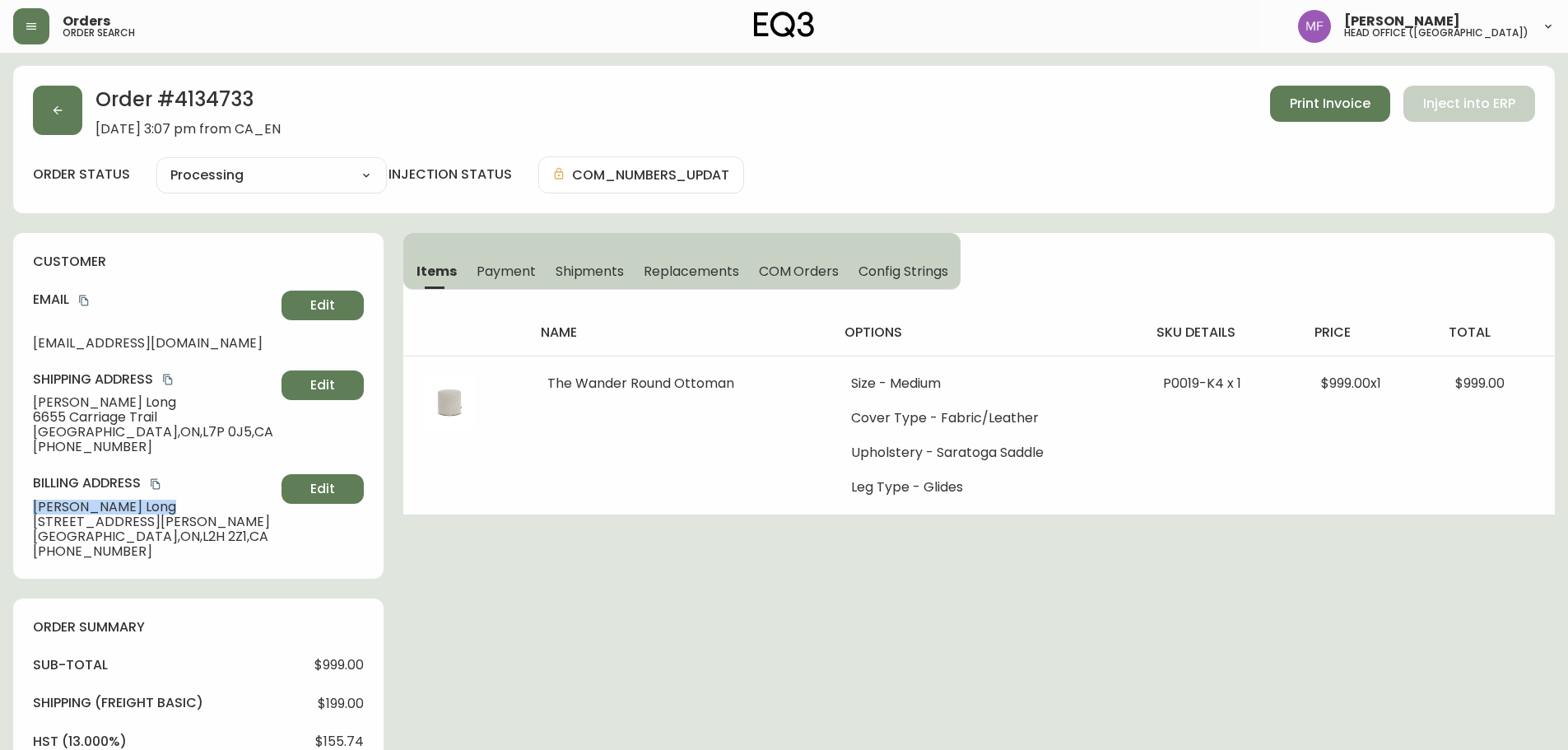
drag, startPoint x: 114, startPoint y: 507, endPoint x: 0, endPoint y: 506, distance: 114.0
click at [0, 506] on main "Order # 4134733 August 21, 2025 at 3:07 pm from CA_EN Print Invoice Inject into…" at bounding box center [784, 705] width 1568 height 1304
drag, startPoint x: 139, startPoint y: 554, endPoint x: 0, endPoint y: 554, distance: 139.0
click at [0, 554] on main "Order # 4134733 August 21, 2025 at 3:07 pm from CA_EN Print Invoice Inject into…" at bounding box center [784, 705] width 1568 height 1304
click at [216, 97] on h2 "Order # 4134733" at bounding box center [188, 104] width 186 height 36
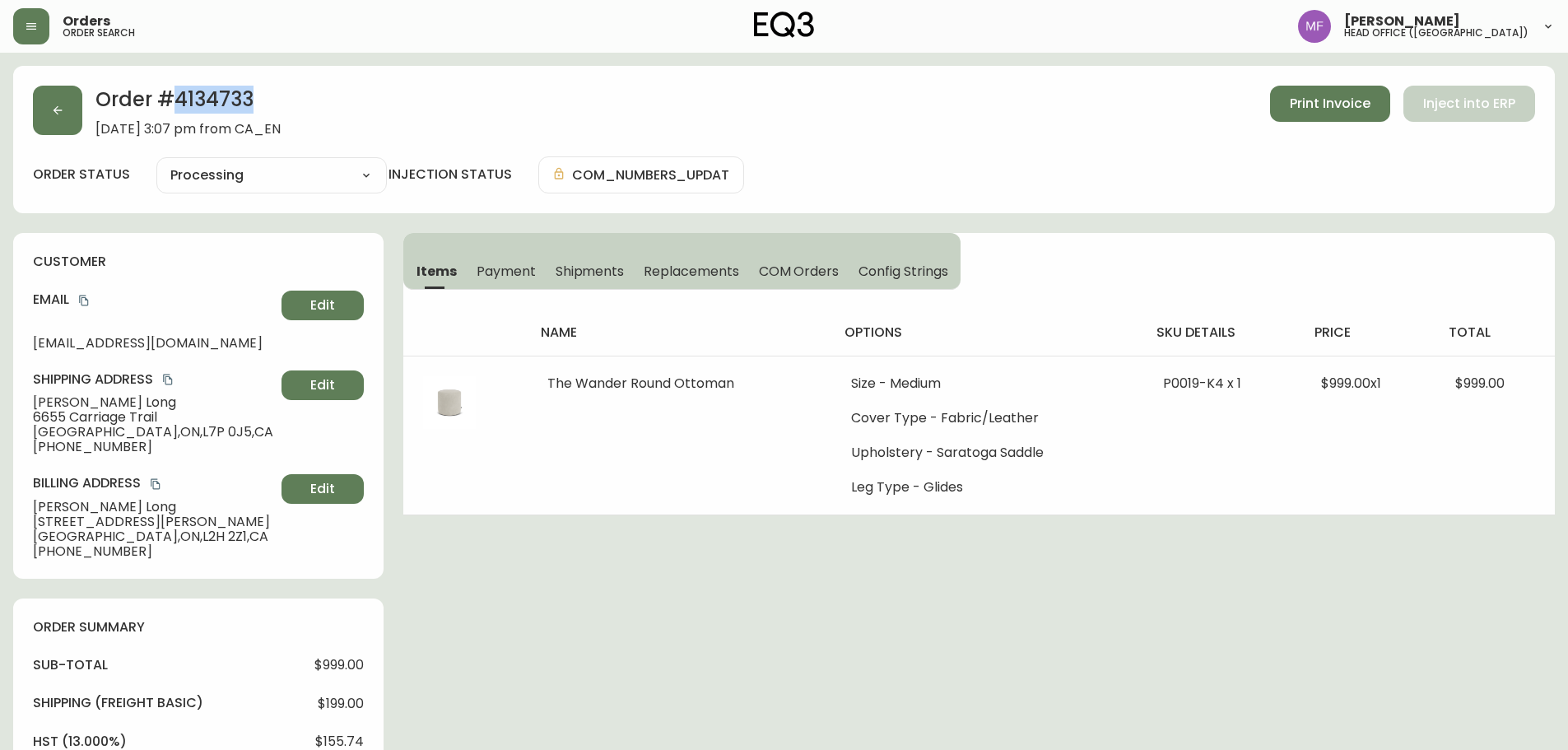
click at [216, 97] on h2 "Order # 4134733" at bounding box center [188, 104] width 186 height 36
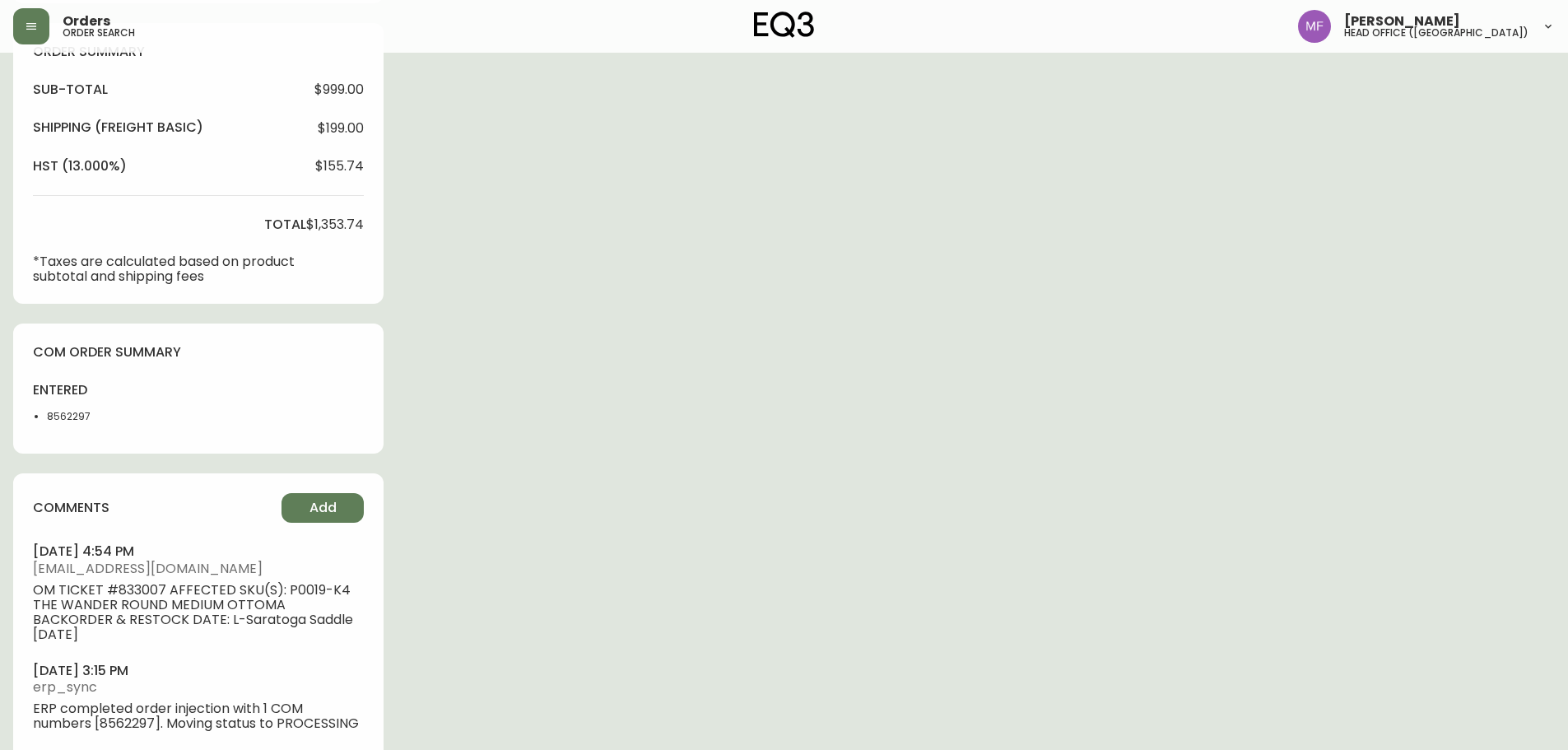
scroll to position [577, 0]
click at [77, 408] on li "8562297" at bounding box center [88, 416] width 83 height 15
click at [869, 386] on div "Order # 4134733 August 21, 2025 at 3:07 pm from CA_EN Print Invoice Inject into…" at bounding box center [784, 134] width 1542 height 1290
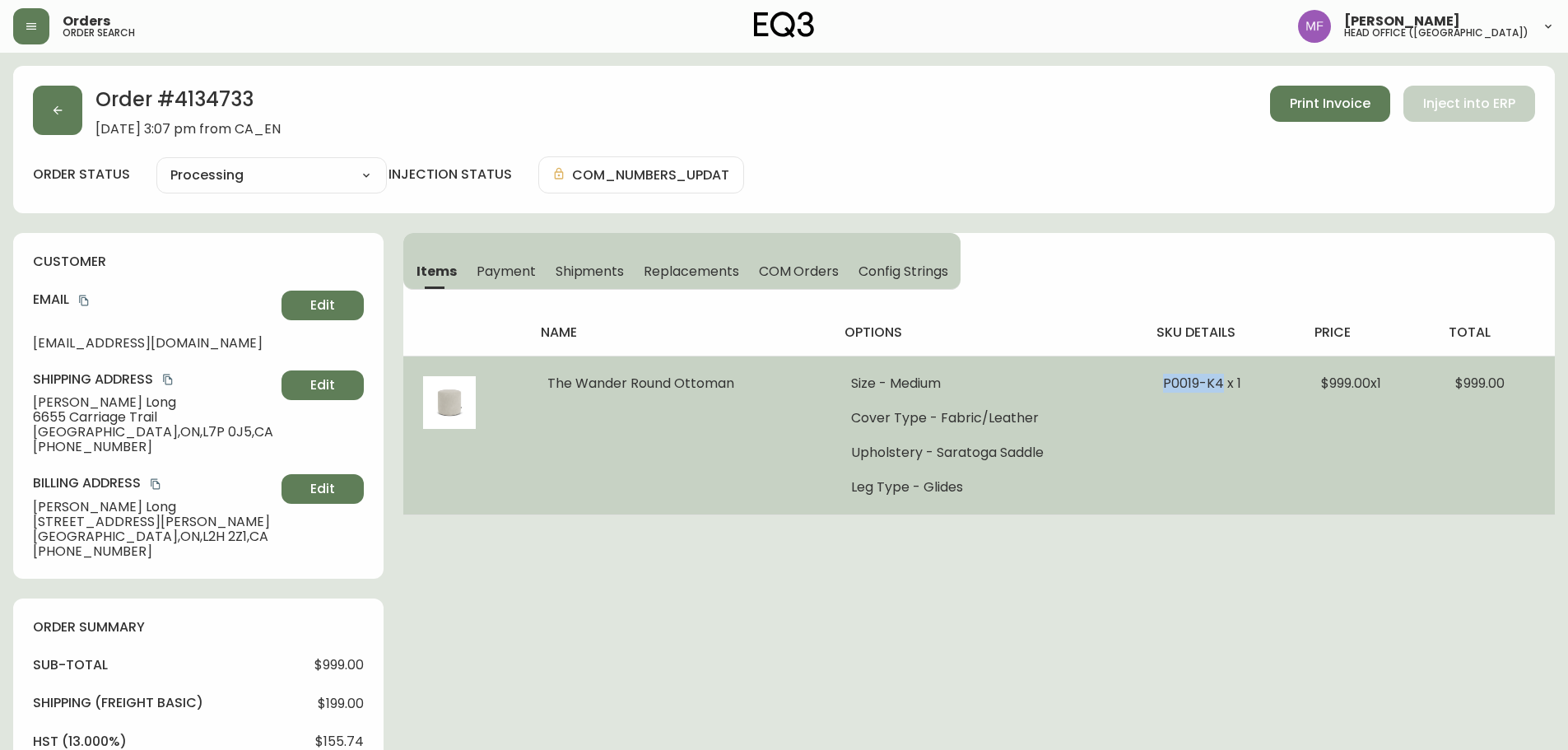
drag, startPoint x: 1156, startPoint y: 383, endPoint x: 1217, endPoint y: 386, distance: 61.1
click at [1217, 386] on td "P0019-K4 x 1" at bounding box center [1222, 435] width 158 height 159
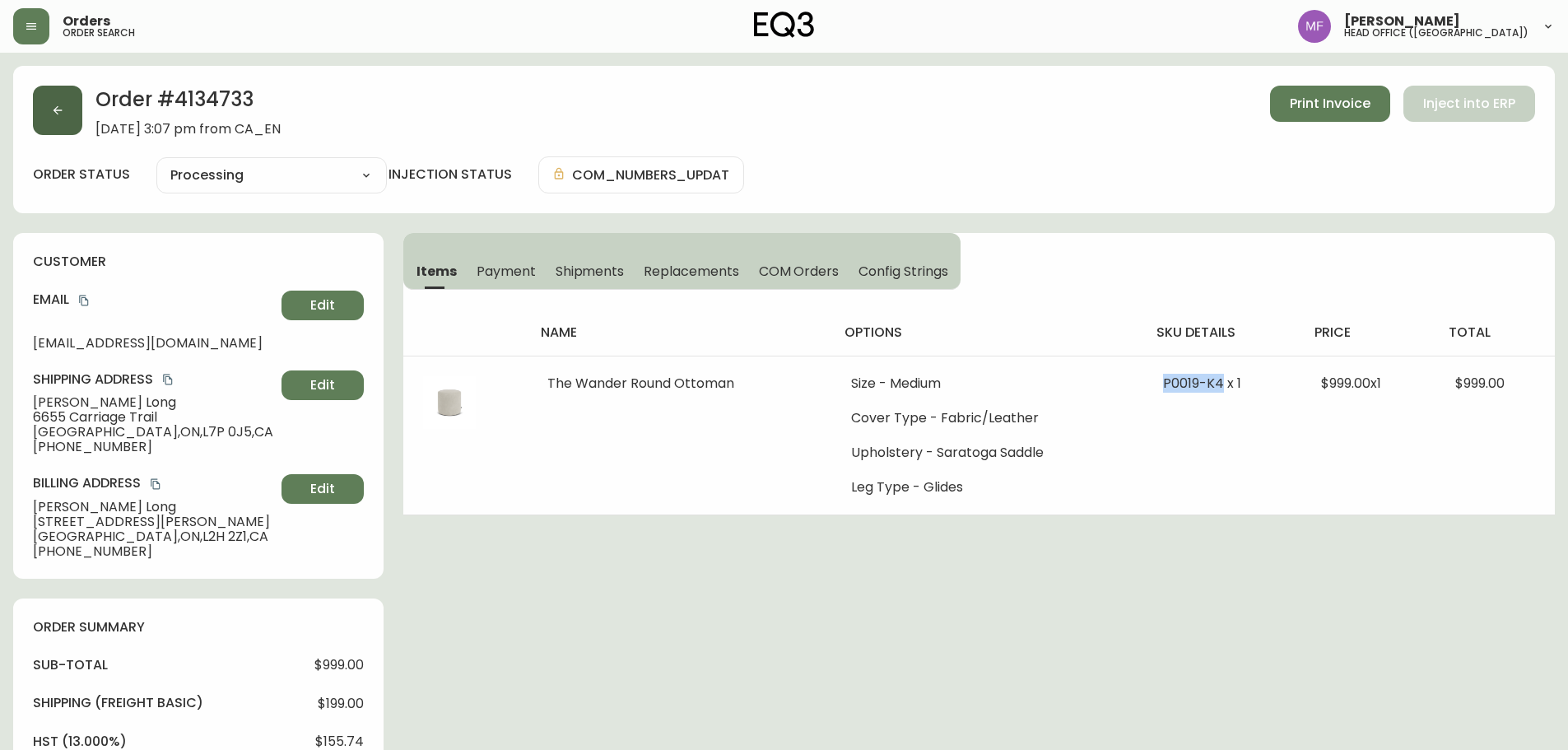
click at [39, 110] on button "button" at bounding box center [58, 111] width 49 height 50
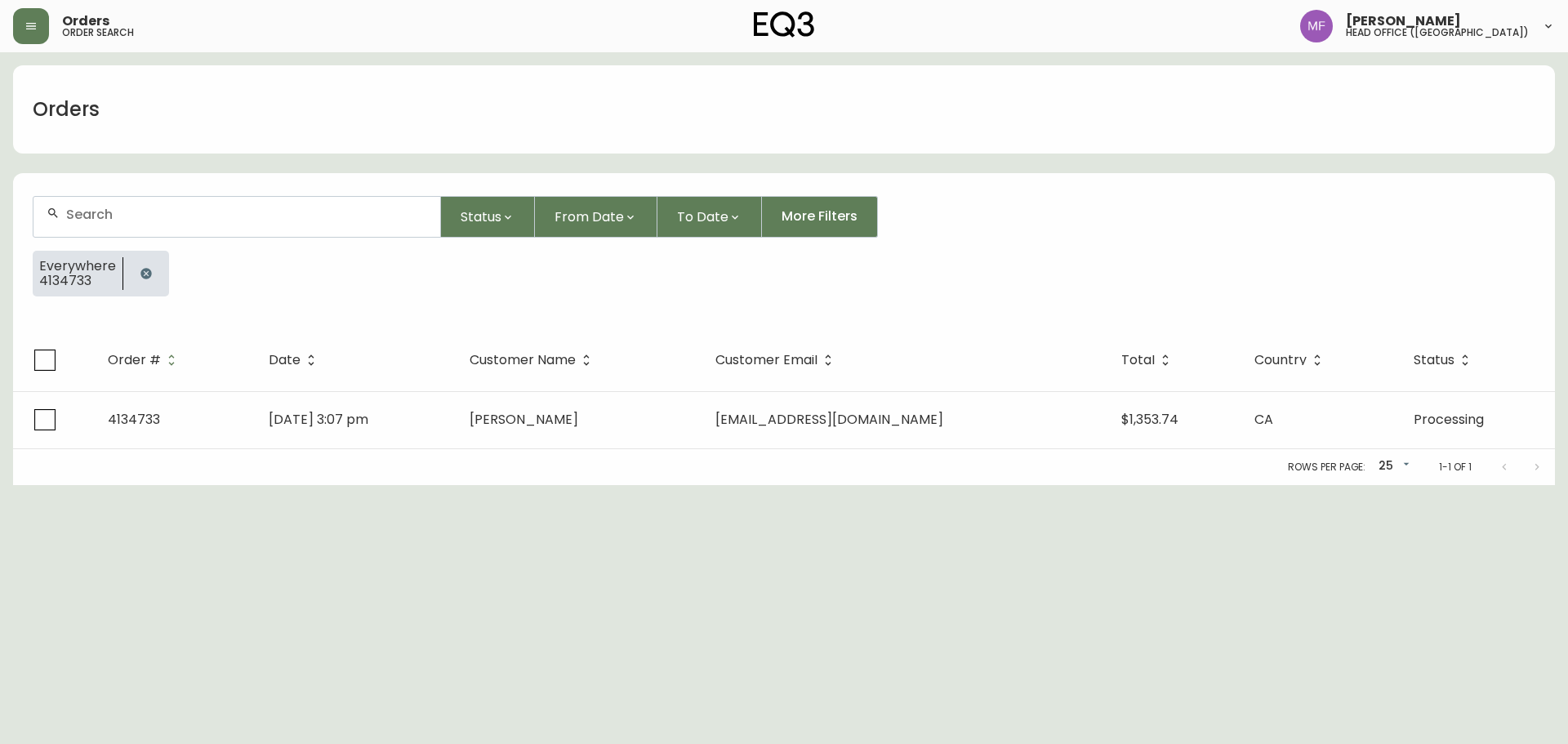
click at [149, 265] on button "button" at bounding box center [146, 273] width 33 height 33
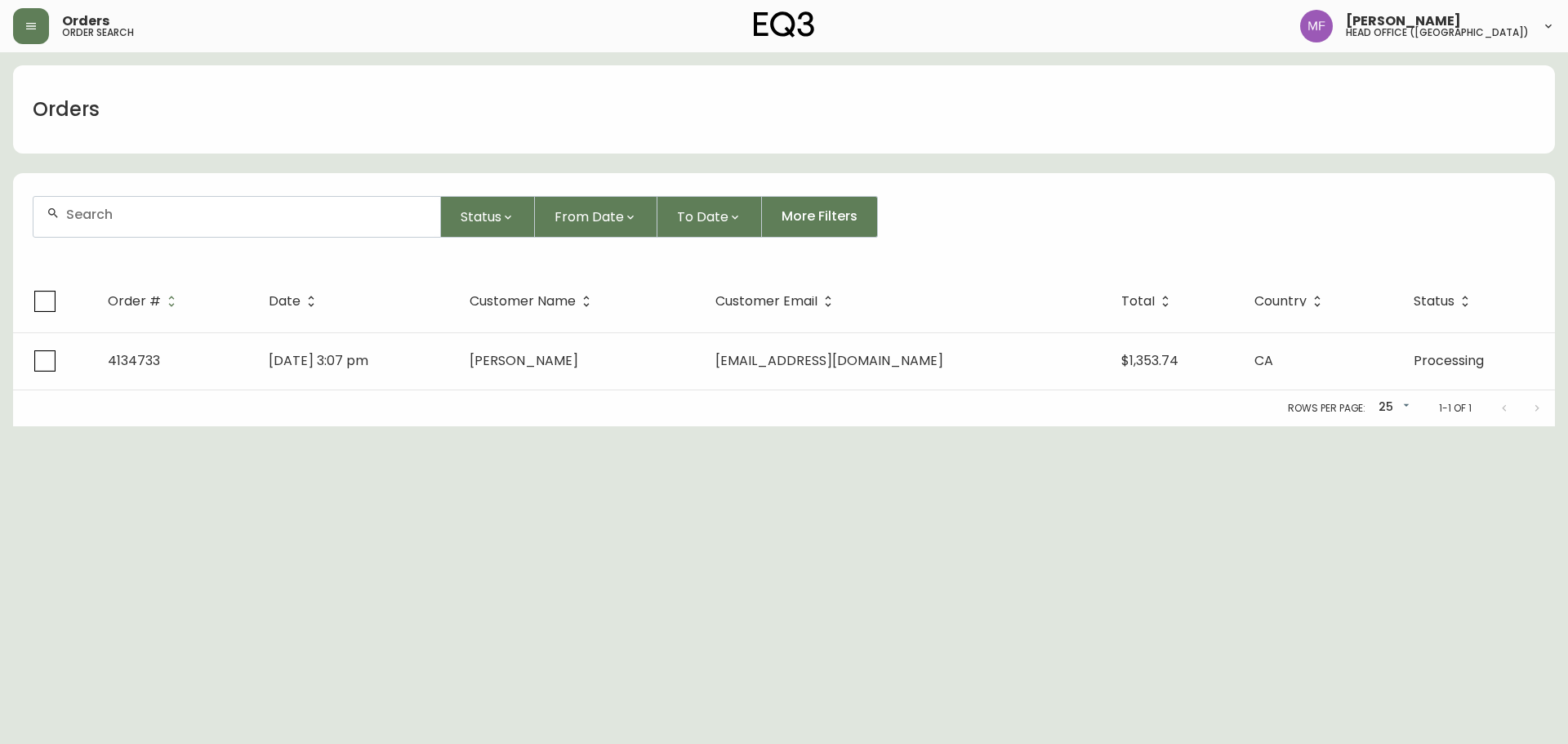
click at [140, 228] on div at bounding box center [237, 217] width 407 height 40
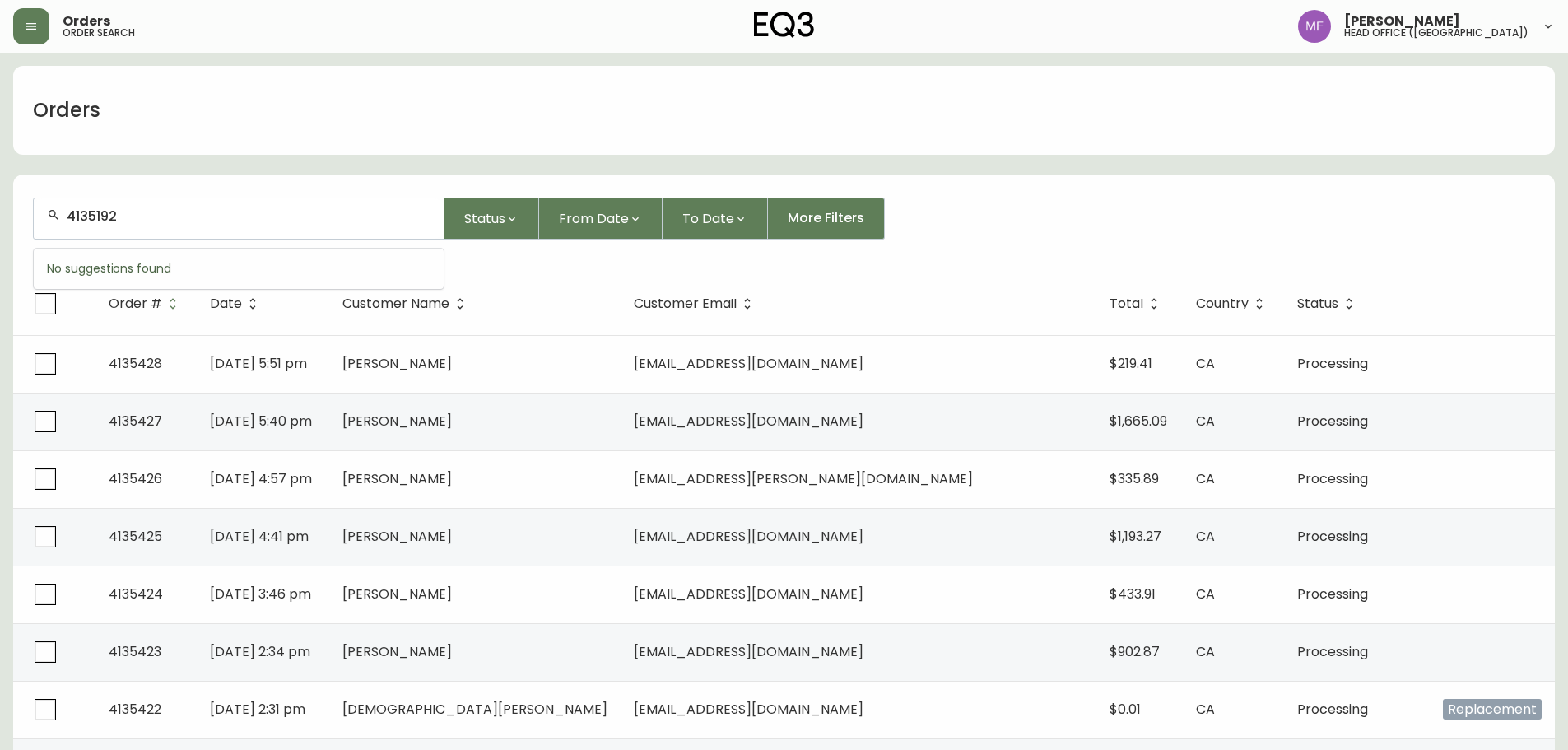
type input "4135192"
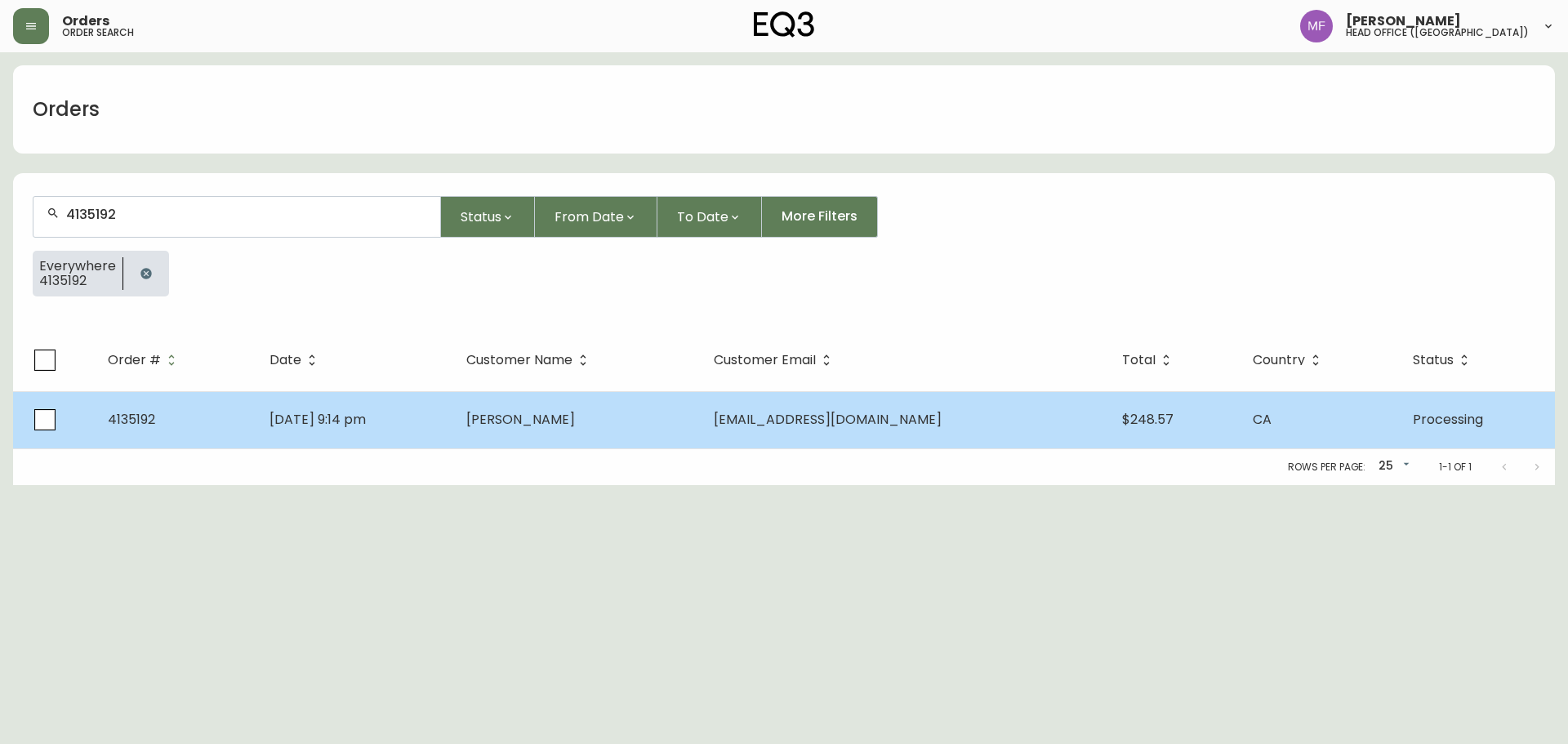
click at [408, 411] on td "Sep 07 2025, 9:14 pm" at bounding box center [354, 420] width 197 height 57
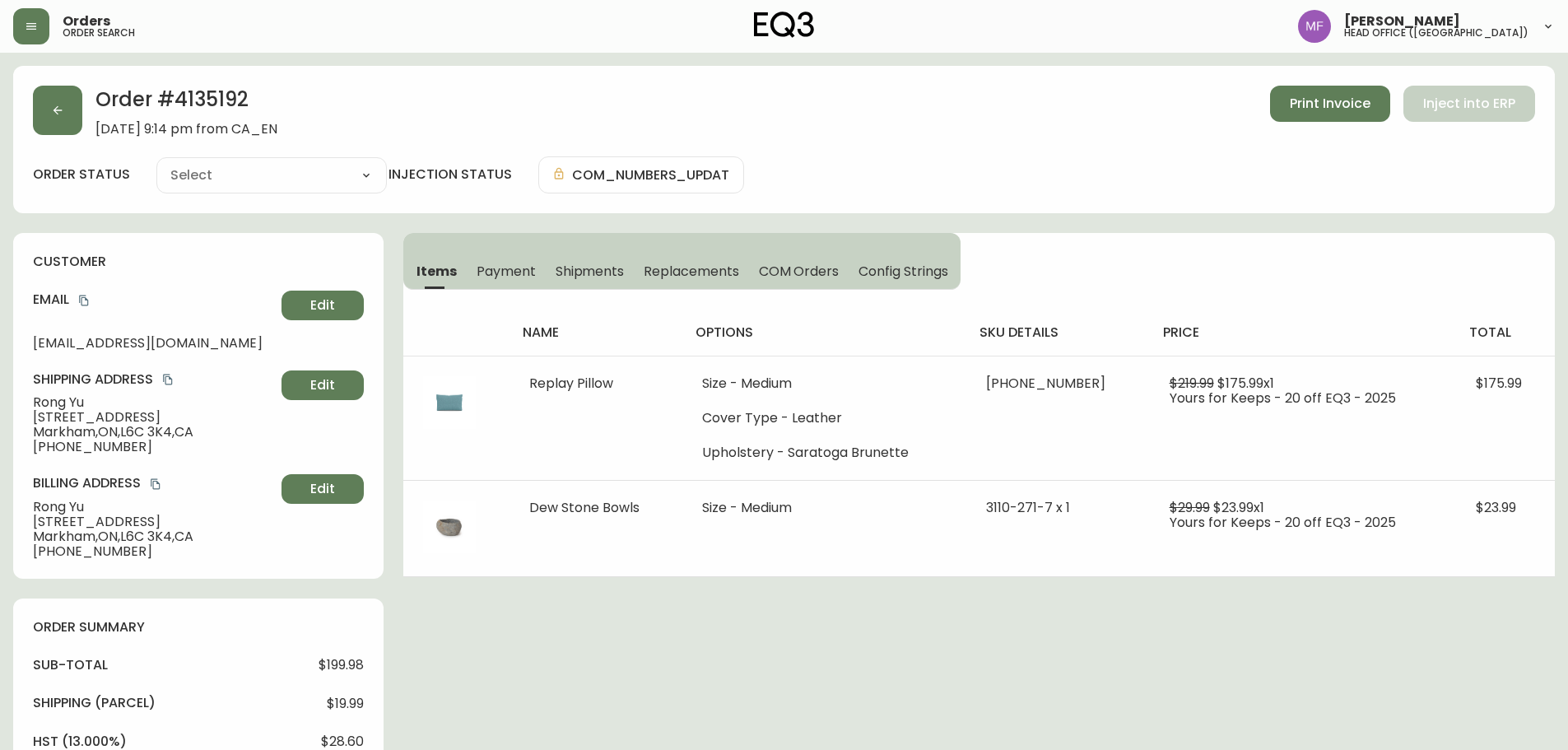
type input "Processing"
select select "PROCESSING"
click at [84, 296] on icon "copy" at bounding box center [84, 300] width 12 height 12
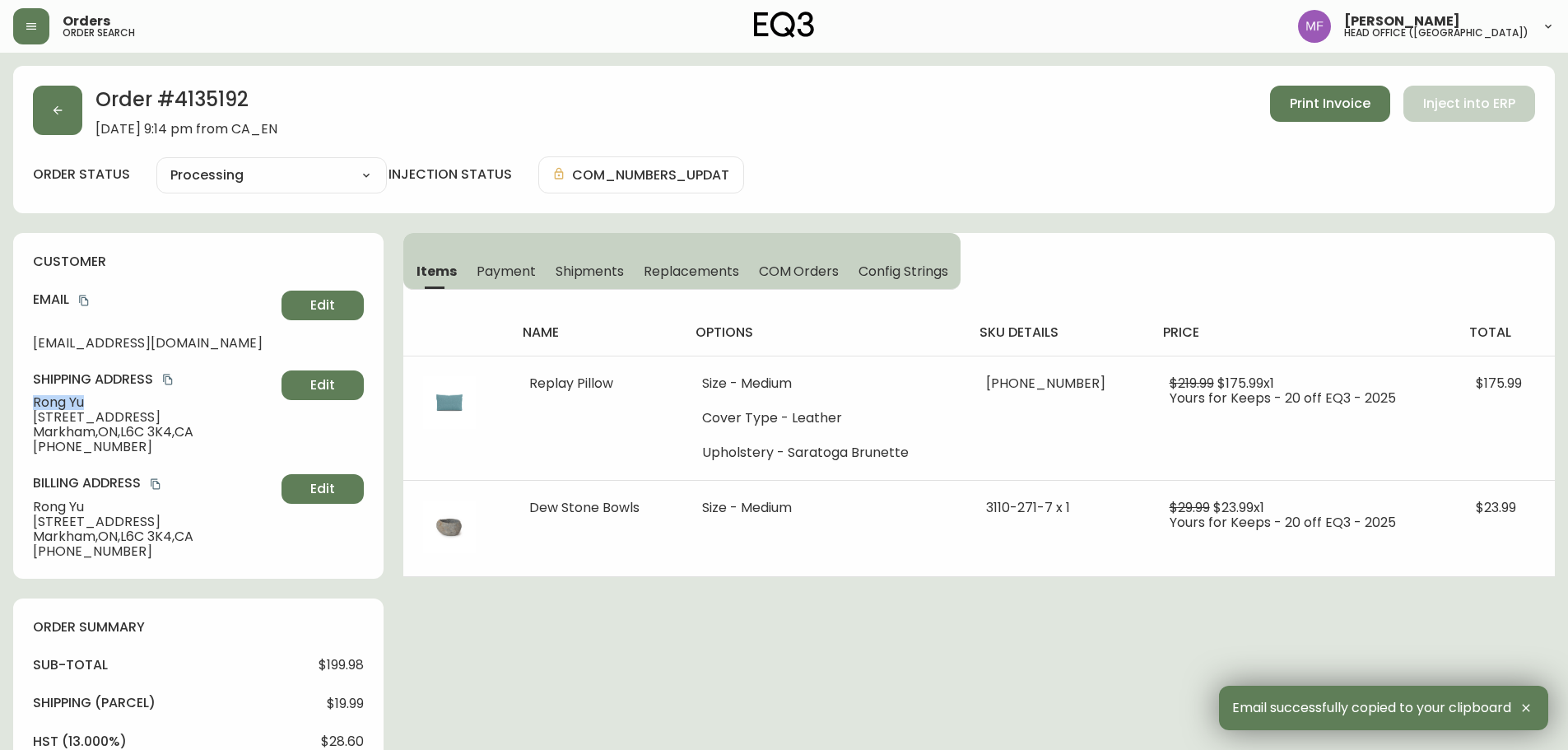
drag, startPoint x: 93, startPoint y: 398, endPoint x: 10, endPoint y: 399, distance: 83.0
click at [10, 399] on main "Order # 4135192 September 7, 2025 at 9:14 pm from CA_EN Print Invoice Inject in…" at bounding box center [784, 705] width 1568 height 1304
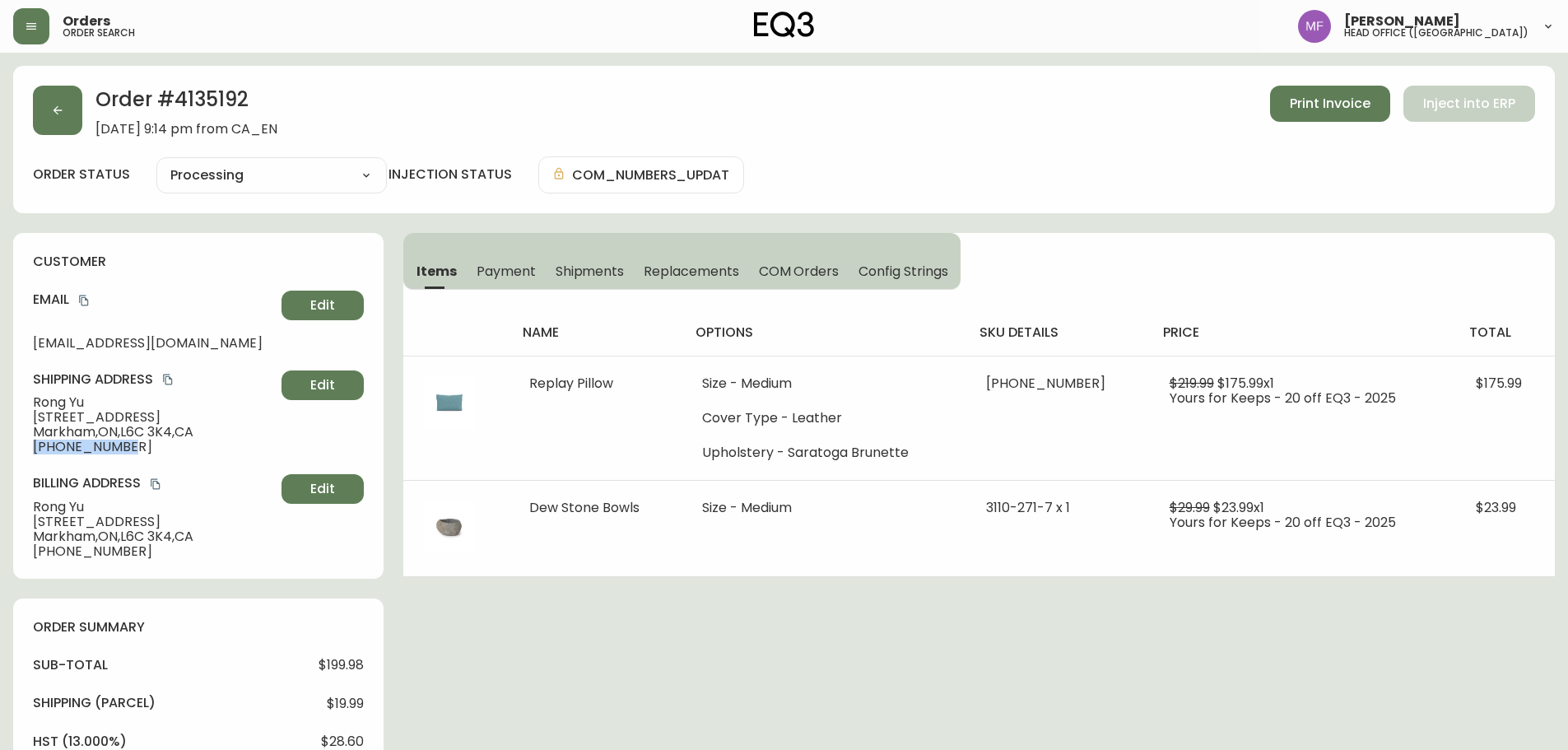
drag, startPoint x: 128, startPoint y: 446, endPoint x: 2, endPoint y: 450, distance: 126.1
click at [2, 450] on main "Order # 4135192 September 7, 2025 at 9:14 pm from CA_EN Print Invoice Inject in…" at bounding box center [784, 705] width 1568 height 1304
click at [242, 96] on h2 "Order # 4135192" at bounding box center [186, 104] width 182 height 36
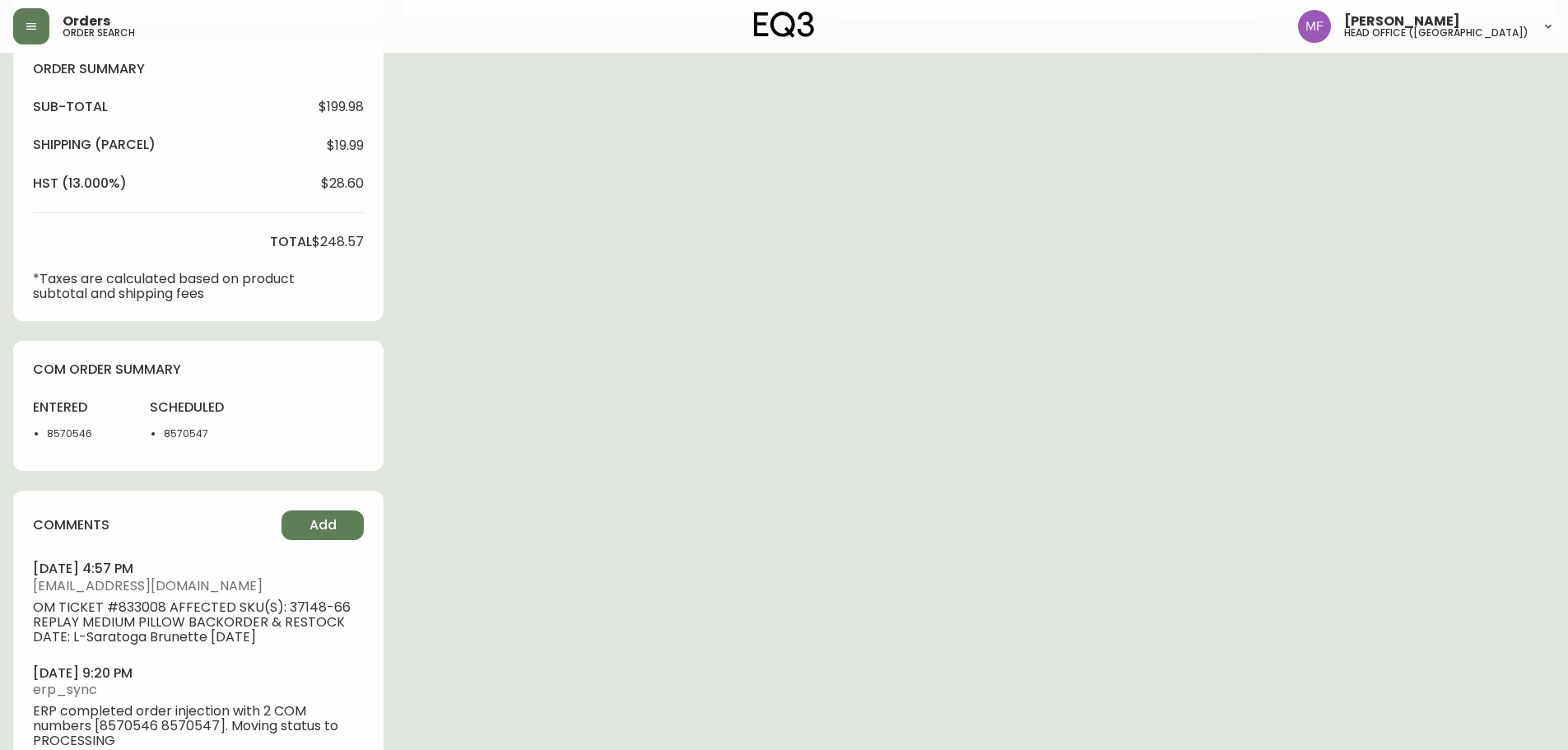
scroll to position [577, 0]
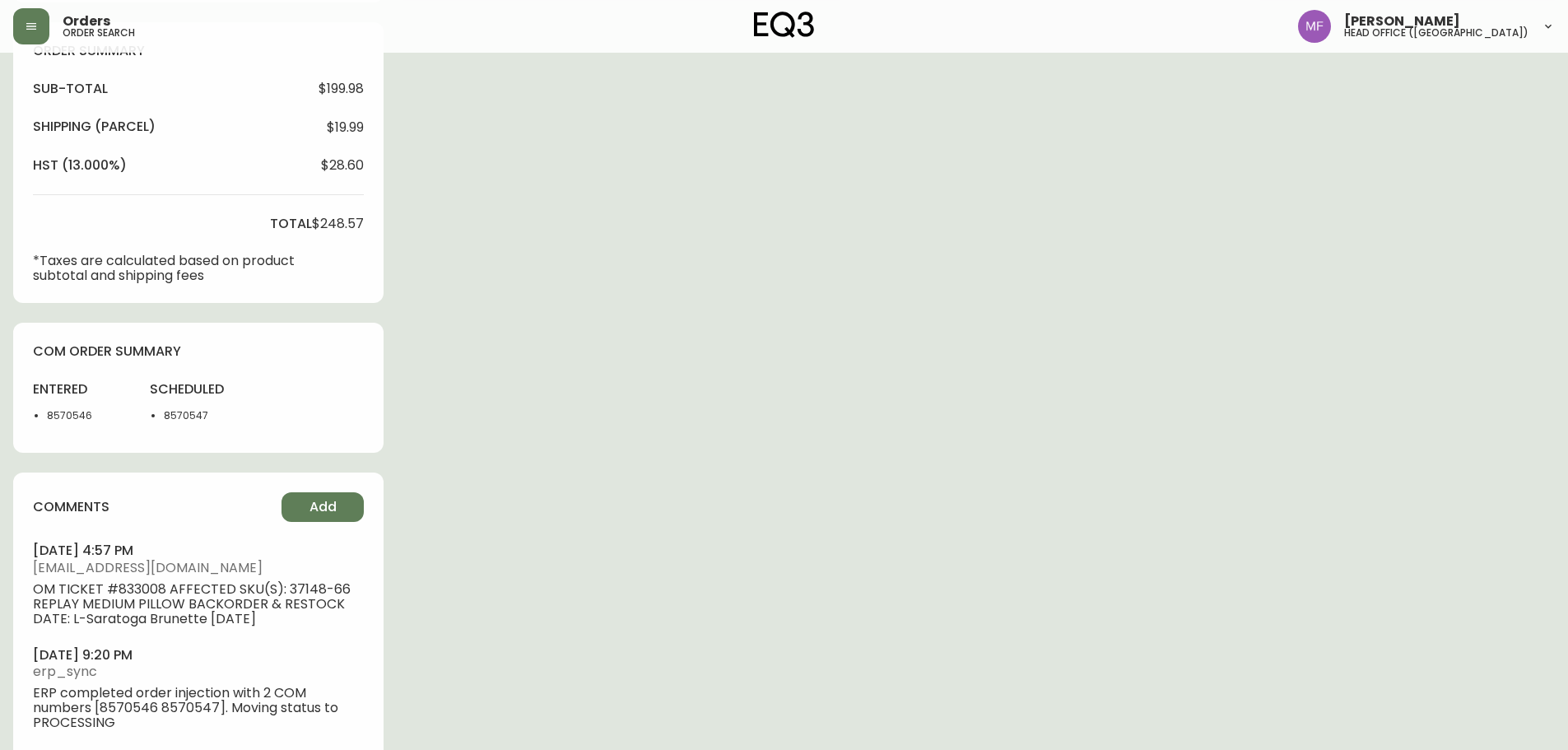
click at [69, 407] on div "entered 8570546" at bounding box center [82, 407] width 97 height 53
click at [825, 369] on div "Order # 4135192 September 7, 2025 at 9:14 pm from CA_EN Print Invoice Inject in…" at bounding box center [784, 134] width 1542 height 1290
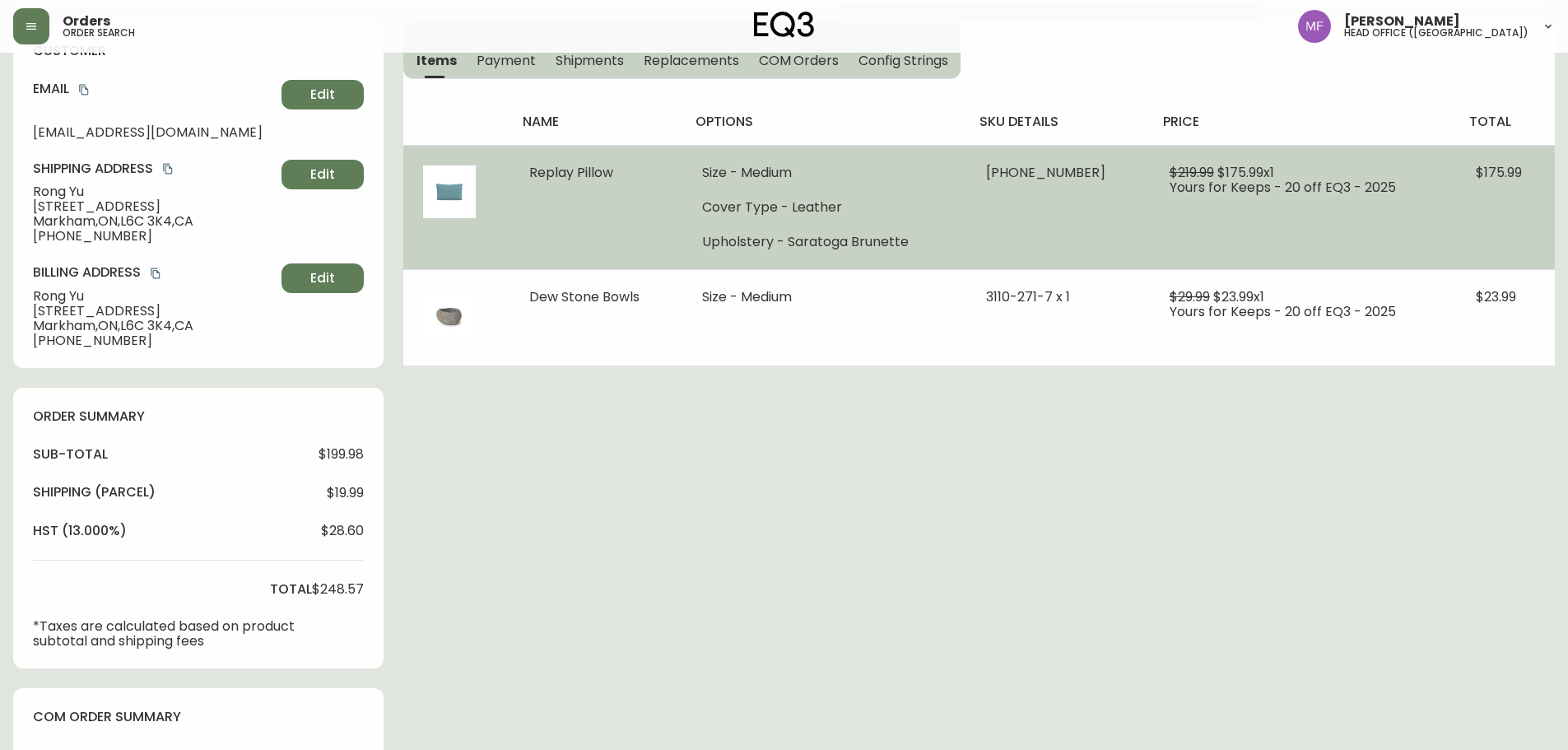
scroll to position [0, 0]
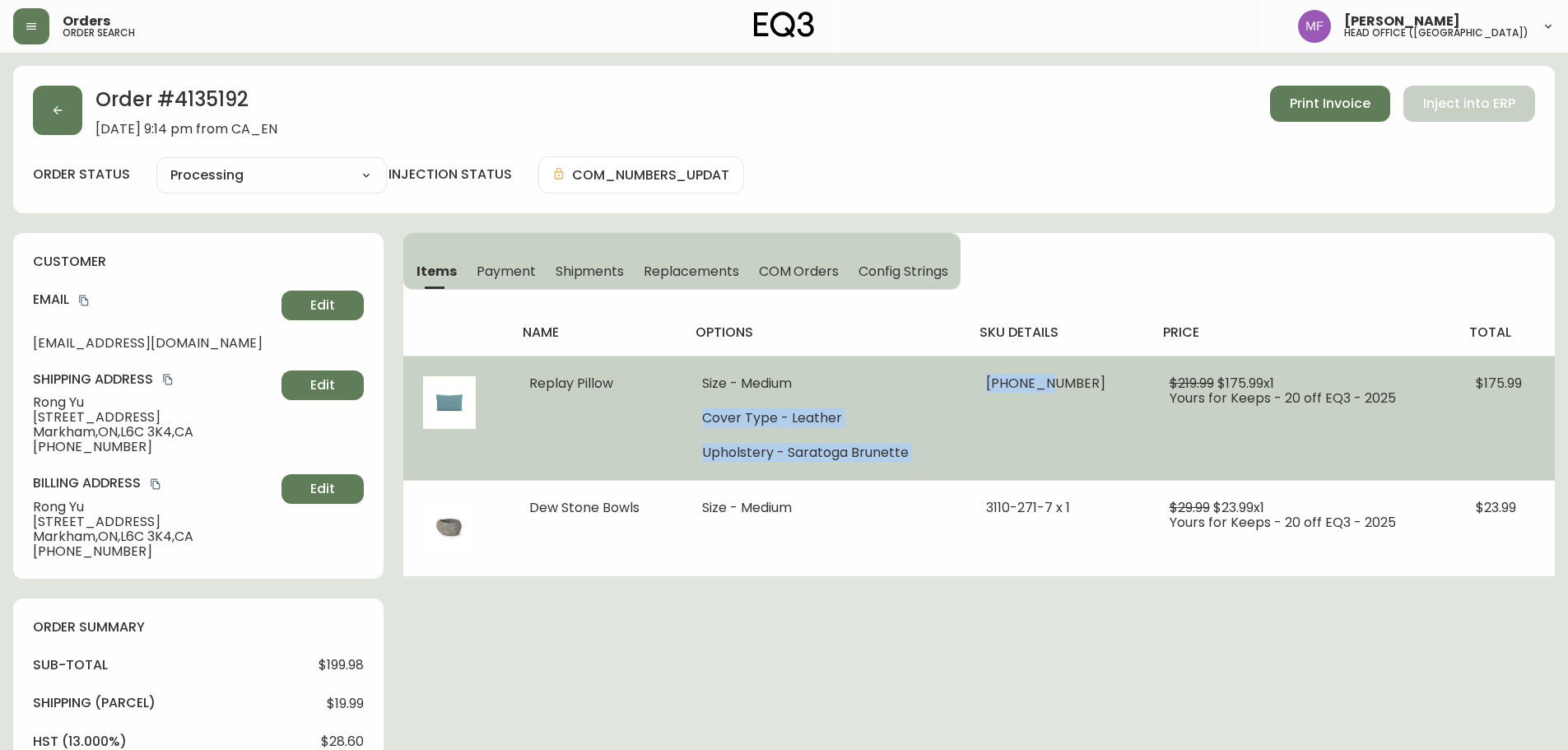
drag, startPoint x: 1065, startPoint y: 385, endPoint x: 974, endPoint y: 382, distance: 91.0
click at [974, 382] on tr "Replay Pillow Size - Medium Cover Type - Leather Upholstery - Saratoga Brunette…" at bounding box center [979, 417] width 1151 height 125
click at [1005, 420] on td "37148-66 x 1" at bounding box center [1058, 417] width 184 height 125
drag, startPoint x: 1004, startPoint y: 389, endPoint x: 1071, endPoint y: 389, distance: 67.0
click at [1071, 389] on td "37148-66 x 1" at bounding box center [1058, 417] width 184 height 125
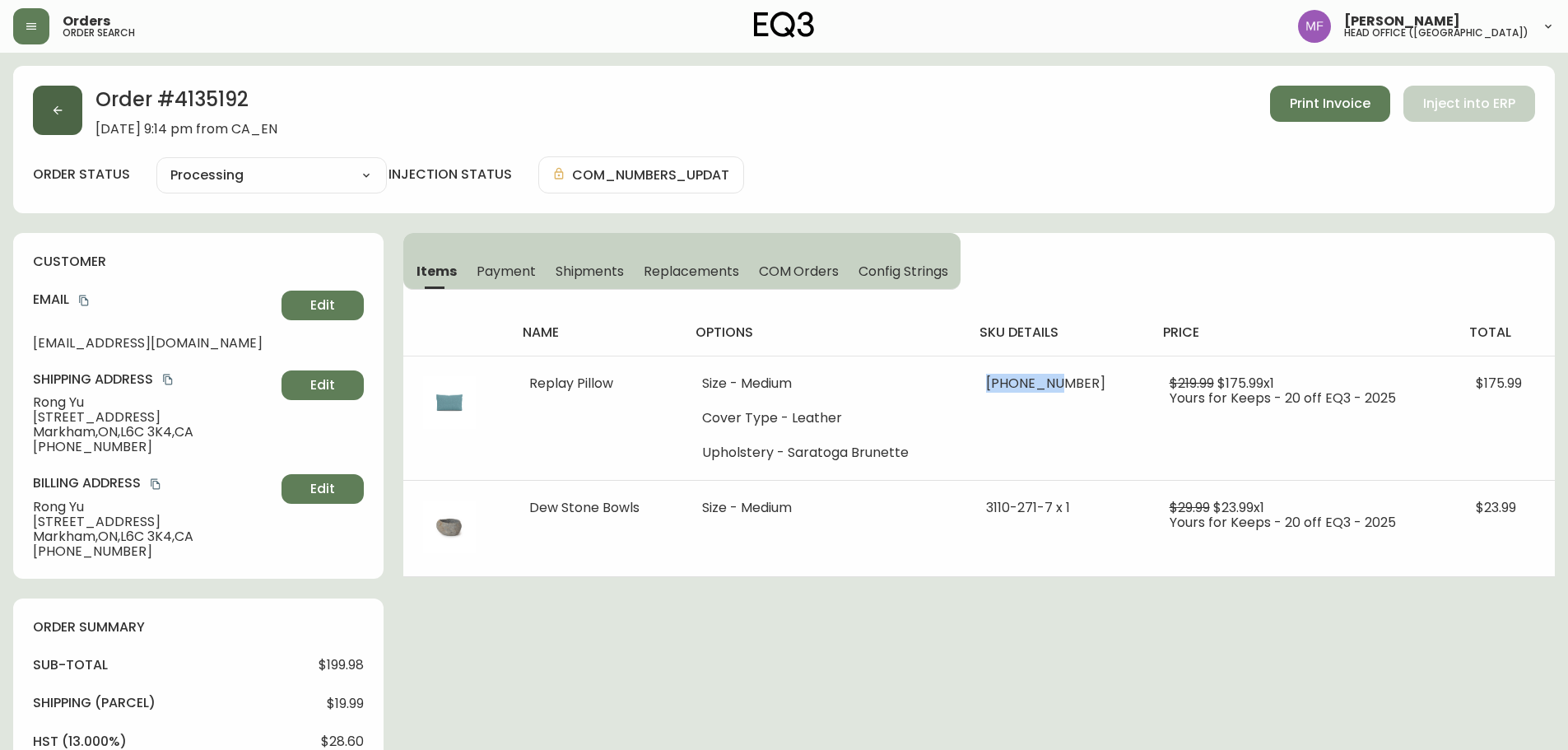
click at [49, 112] on button "button" at bounding box center [58, 111] width 49 height 50
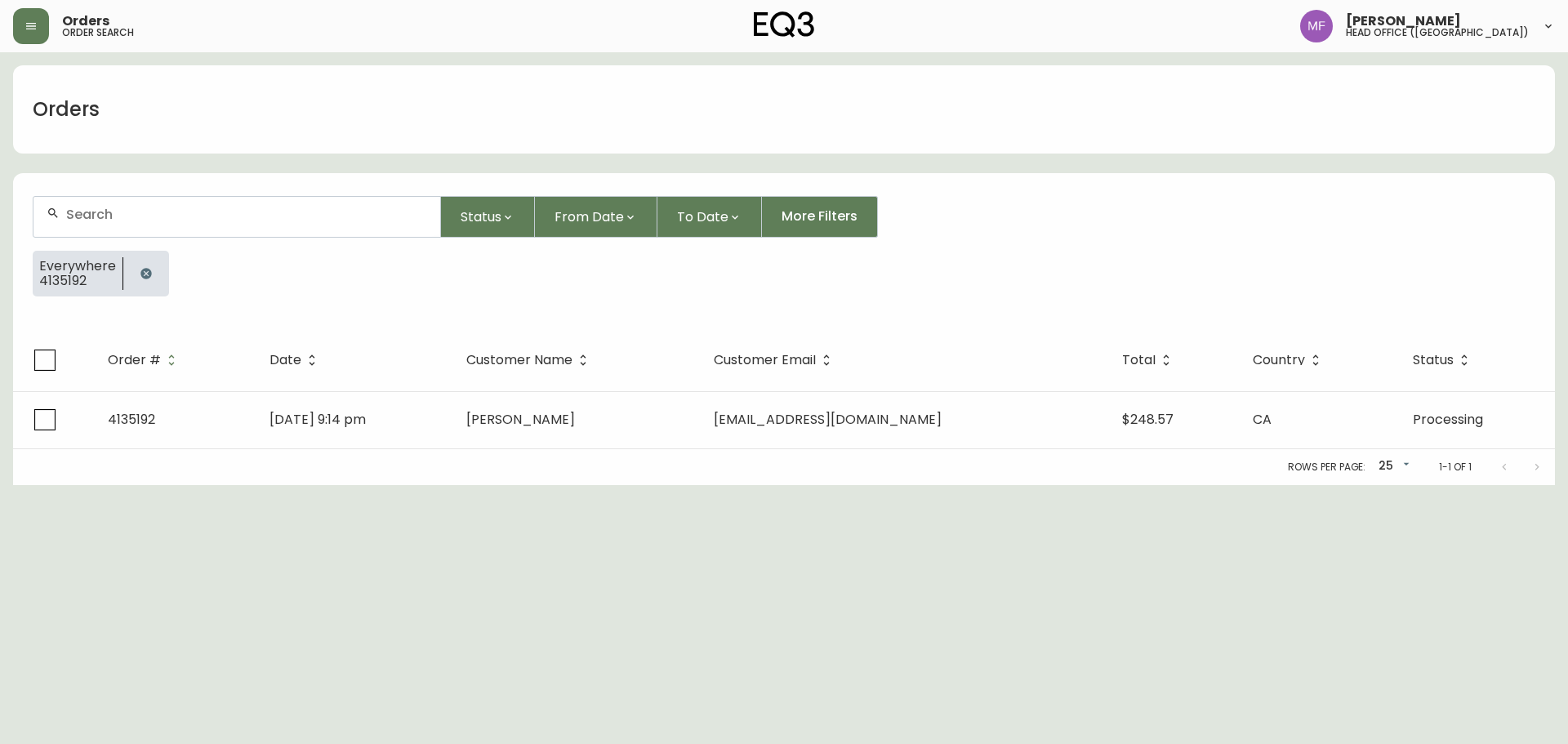
click at [147, 270] on icon "button" at bounding box center [146, 273] width 11 height 11
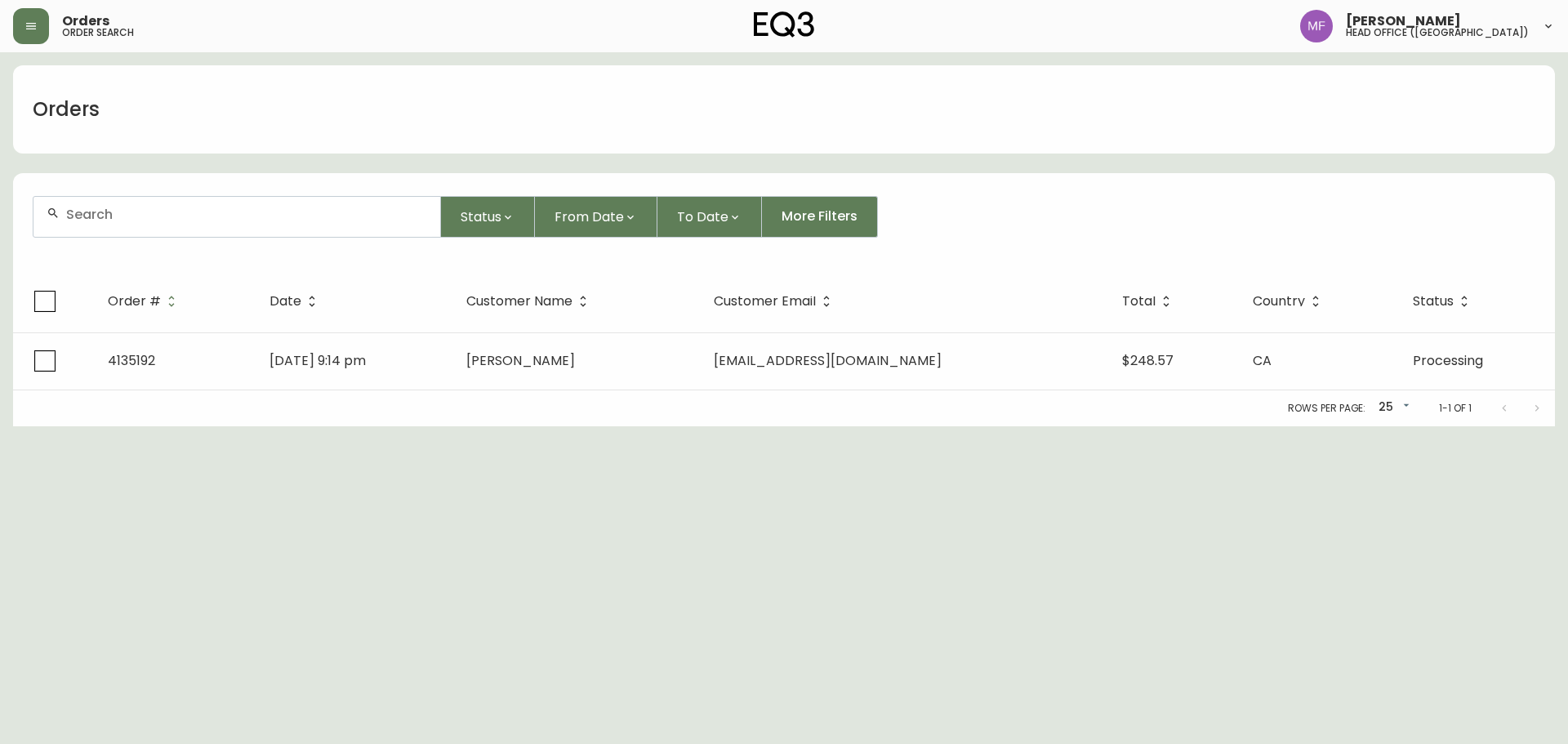
click at [141, 226] on div at bounding box center [237, 217] width 407 height 40
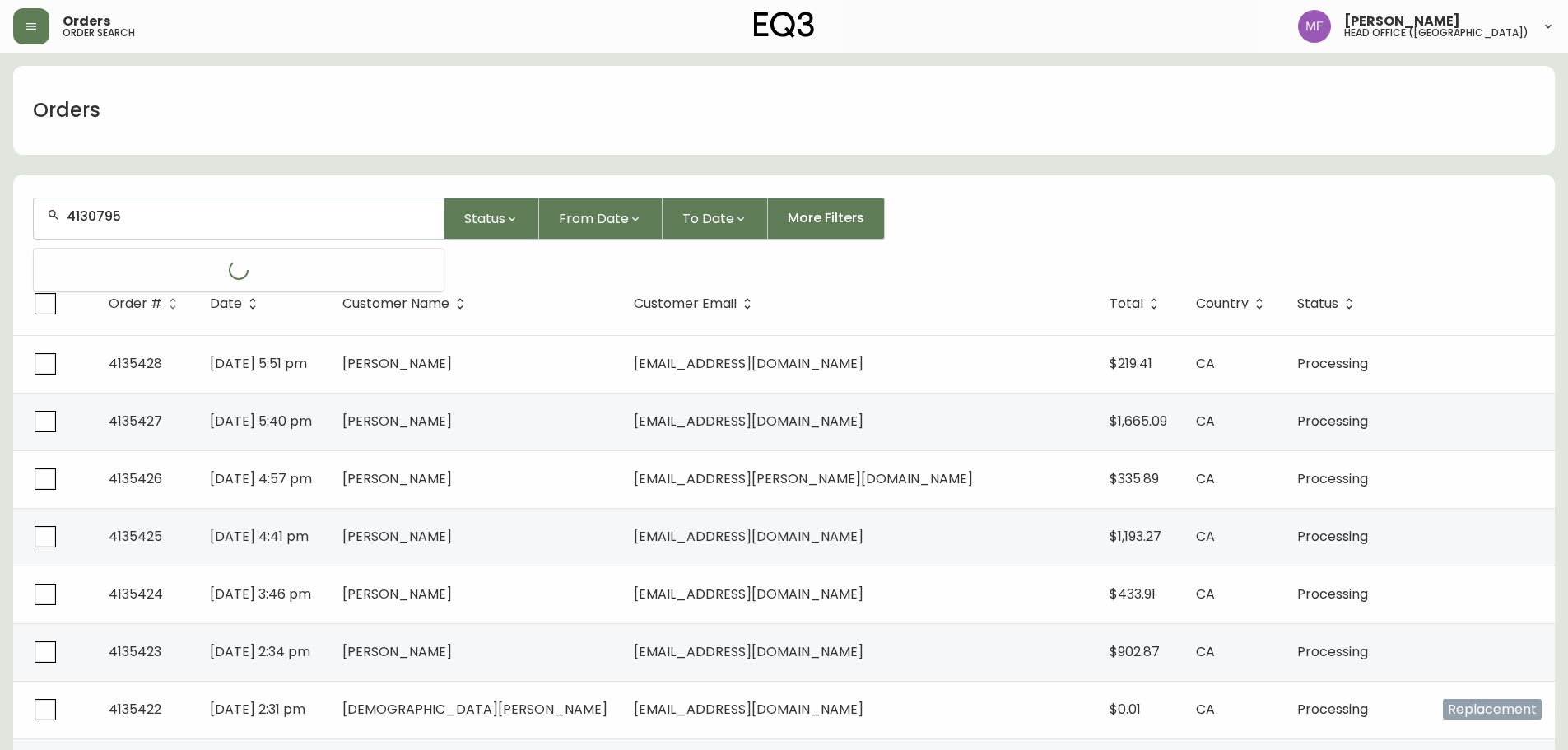
type input "4130795"
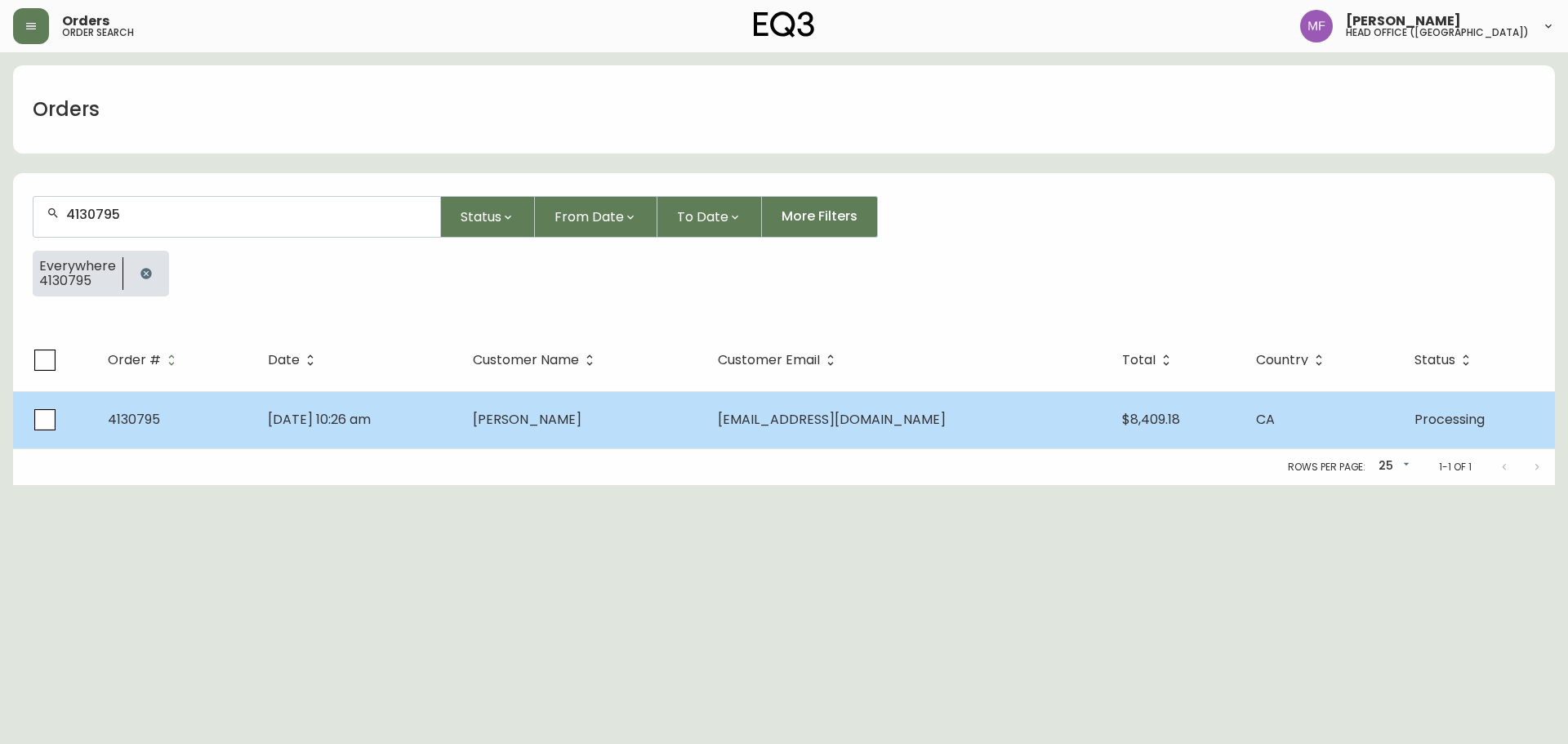
click at [616, 400] on td "Greg Tobey" at bounding box center [582, 420] width 244 height 57
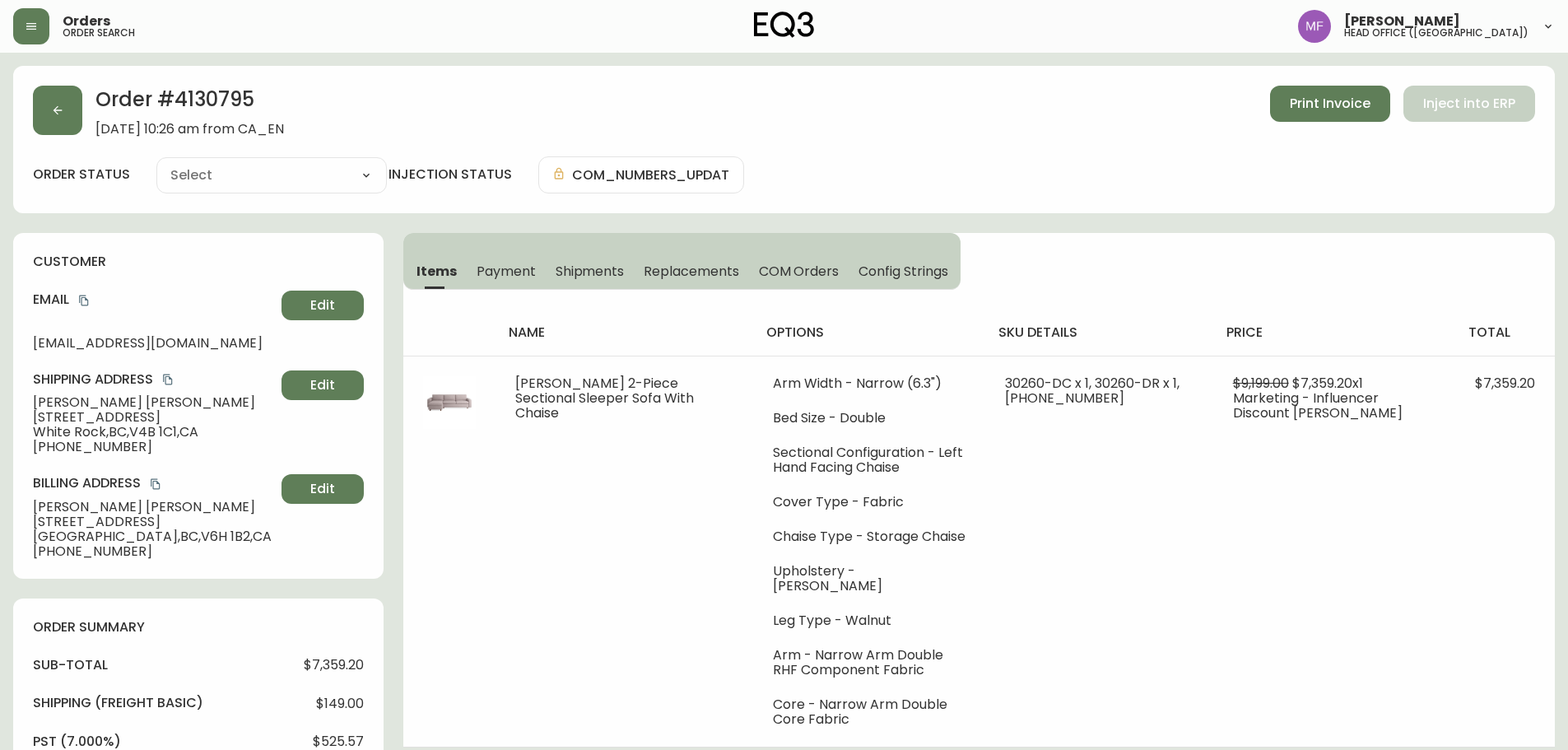
type input "Processing"
select select "PROCESSING"
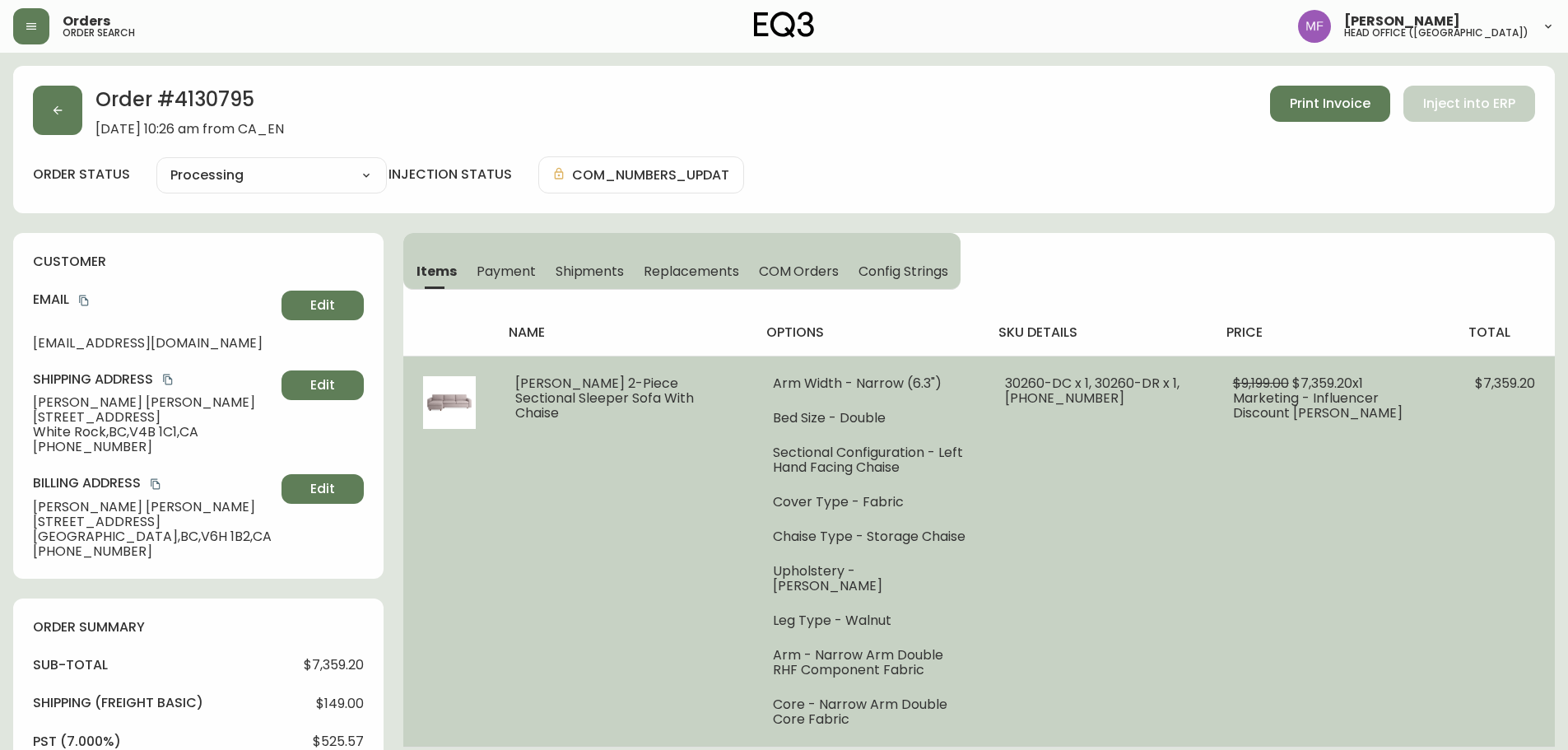
click at [1178, 583] on td "30260-DC x 1, 30260-DR x 1, 30260-16 x 1" at bounding box center [1099, 551] width 227 height 391
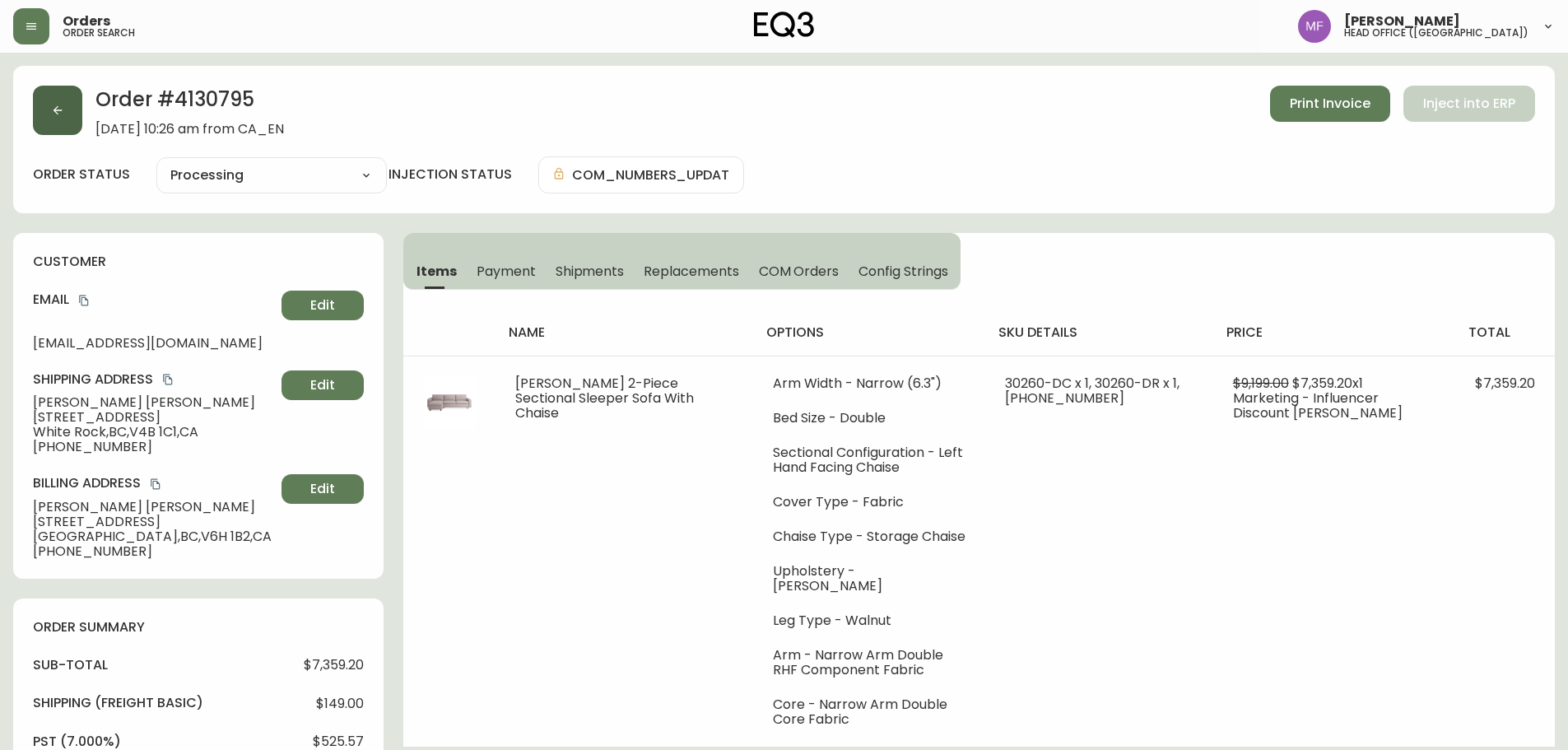
click at [61, 115] on icon "button" at bounding box center [58, 111] width 13 height 13
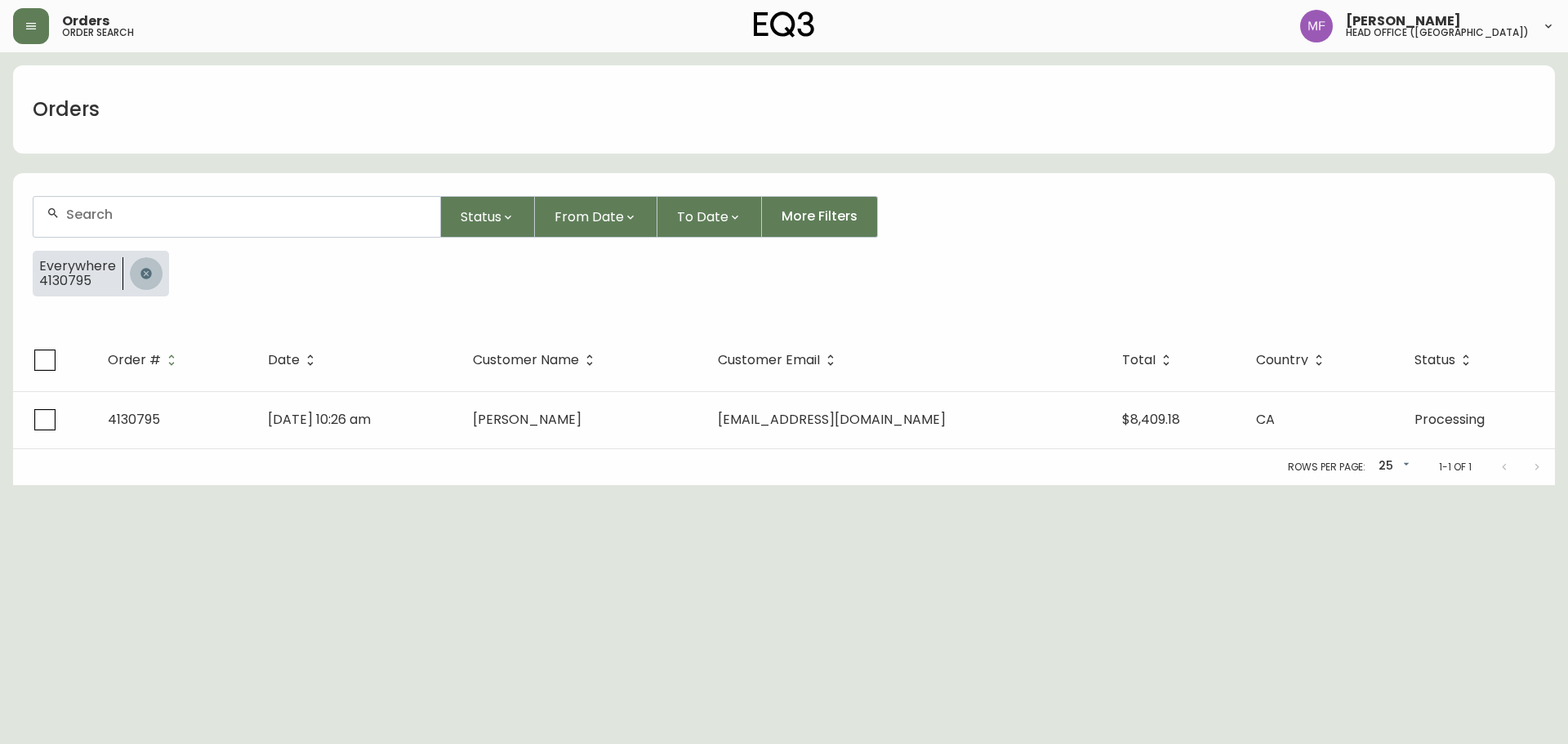
click at [140, 274] on icon "button" at bounding box center [146, 273] width 13 height 13
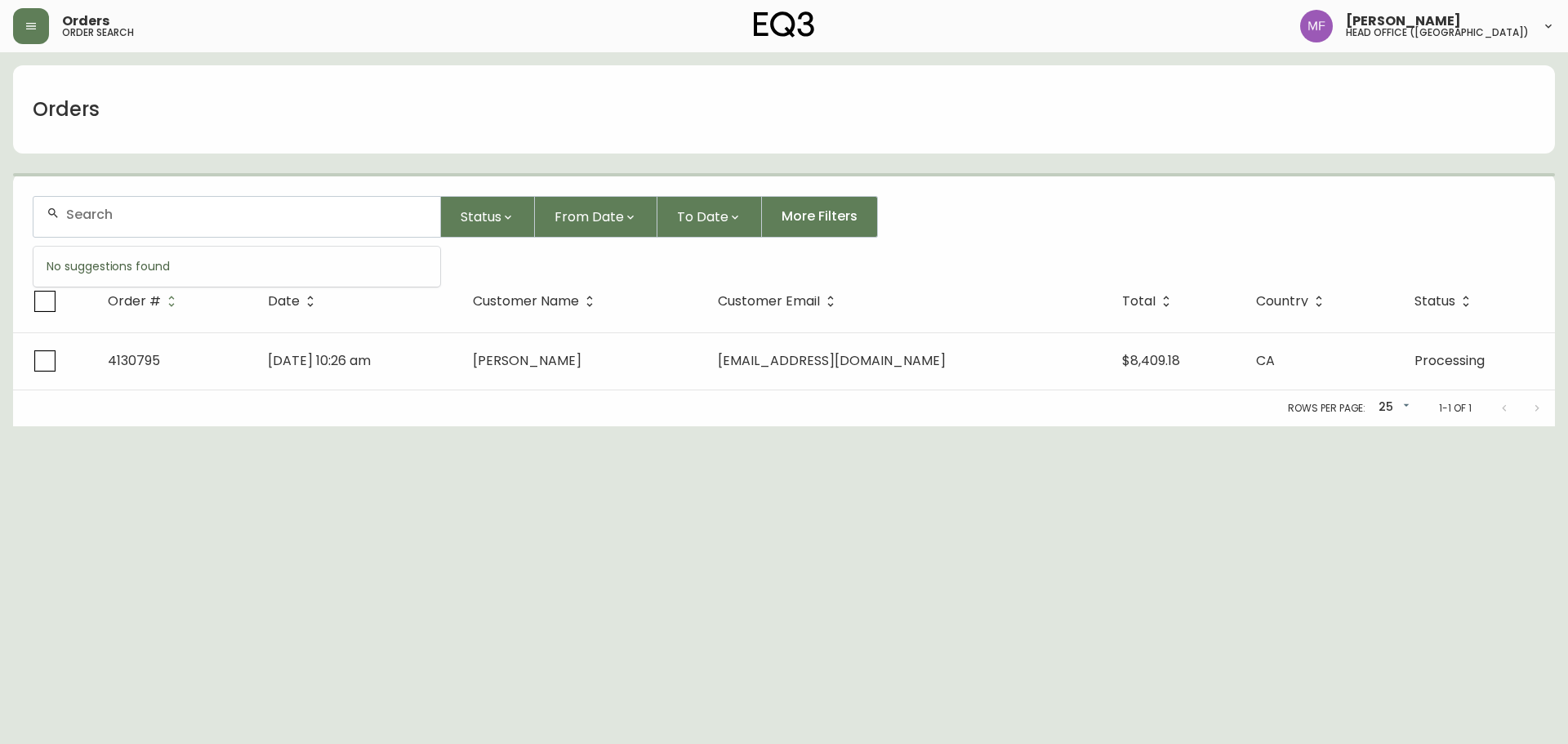
click at [132, 211] on input "text" at bounding box center [246, 214] width 361 height 16
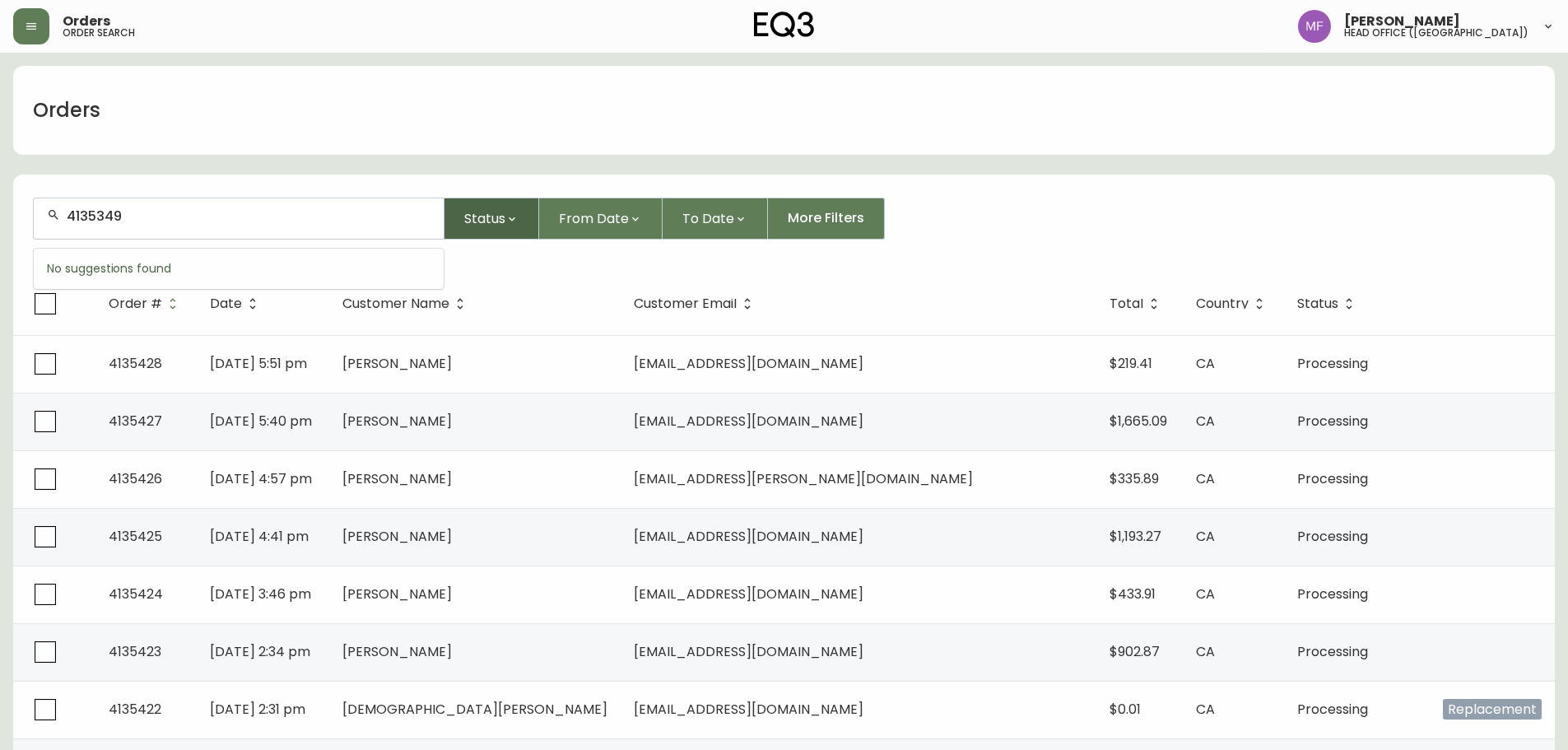
type input "4135349"
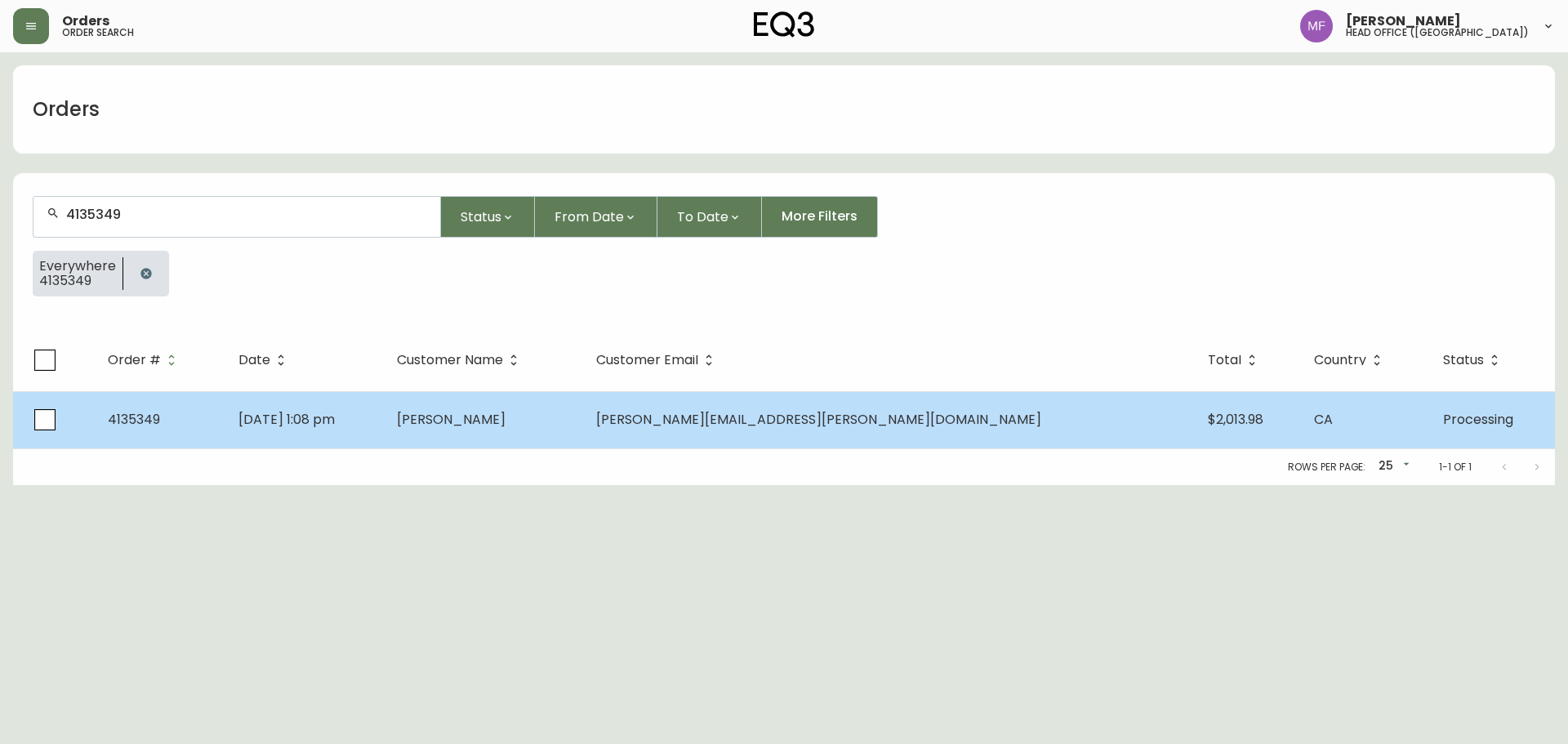
click at [818, 421] on span "[PERSON_NAME][EMAIL_ADDRESS][PERSON_NAME][DOMAIN_NAME]" at bounding box center [819, 419] width 445 height 19
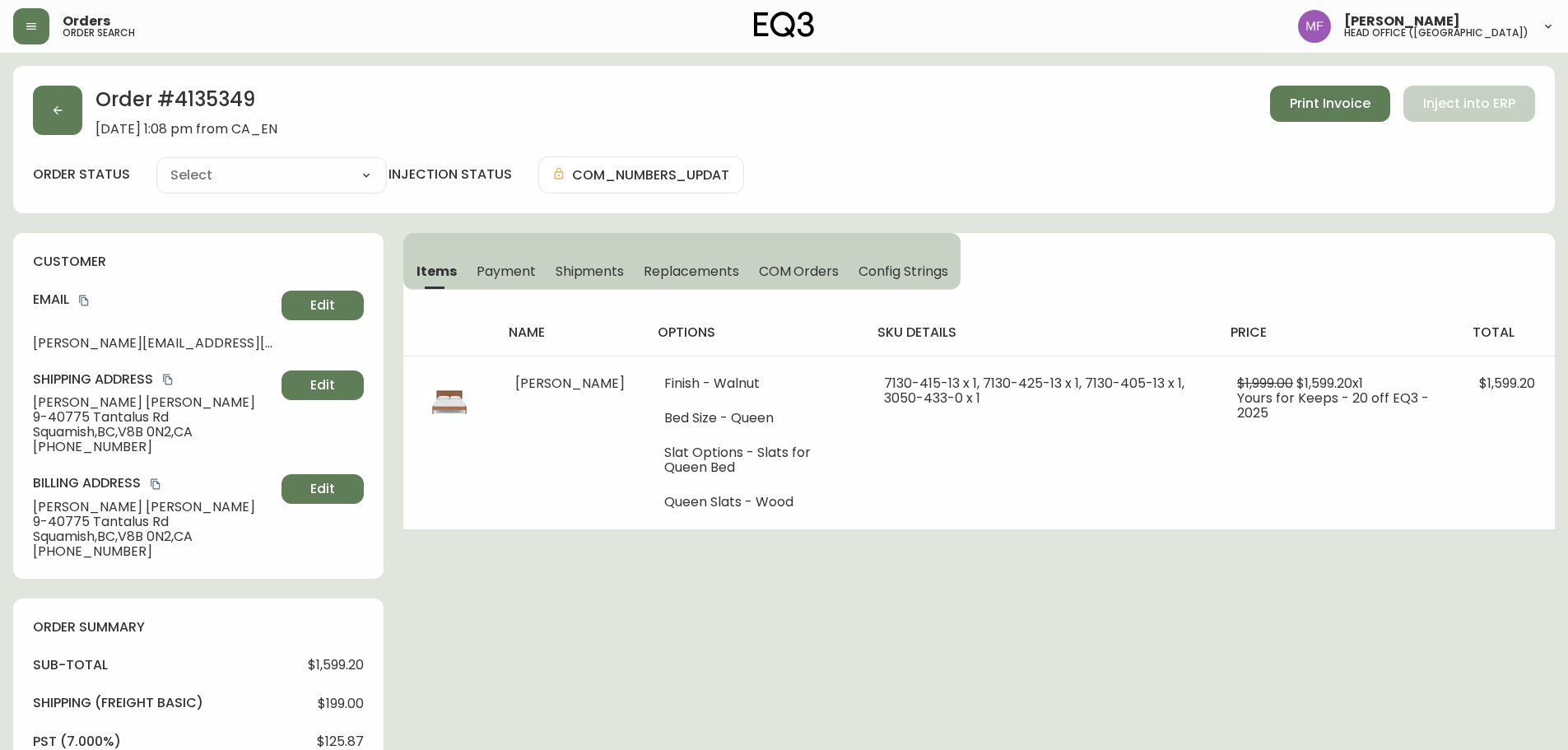
type input "Processing"
select select "PROCESSING"
click at [81, 116] on button "button" at bounding box center [58, 111] width 49 height 50
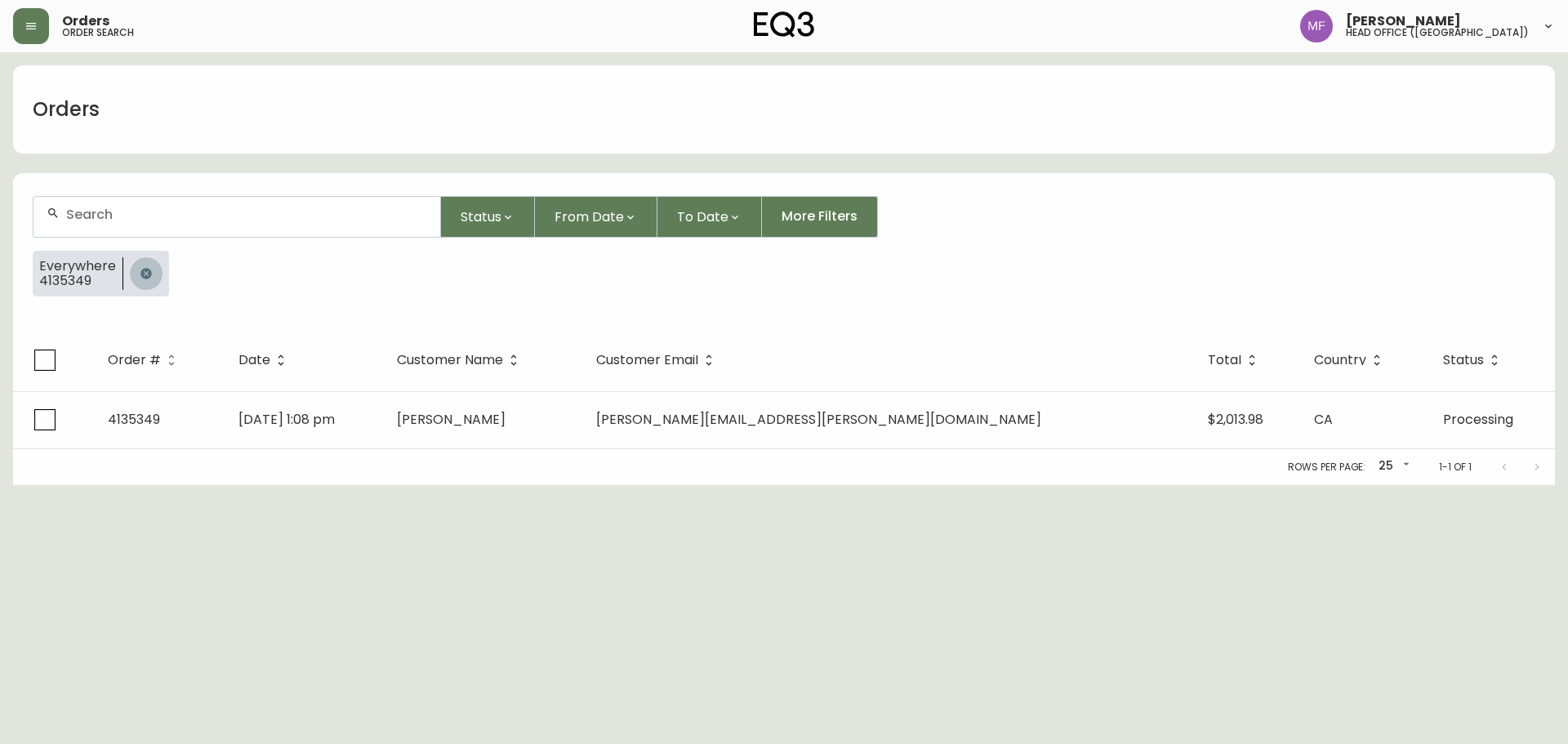
click at [139, 260] on button "button" at bounding box center [146, 273] width 33 height 33
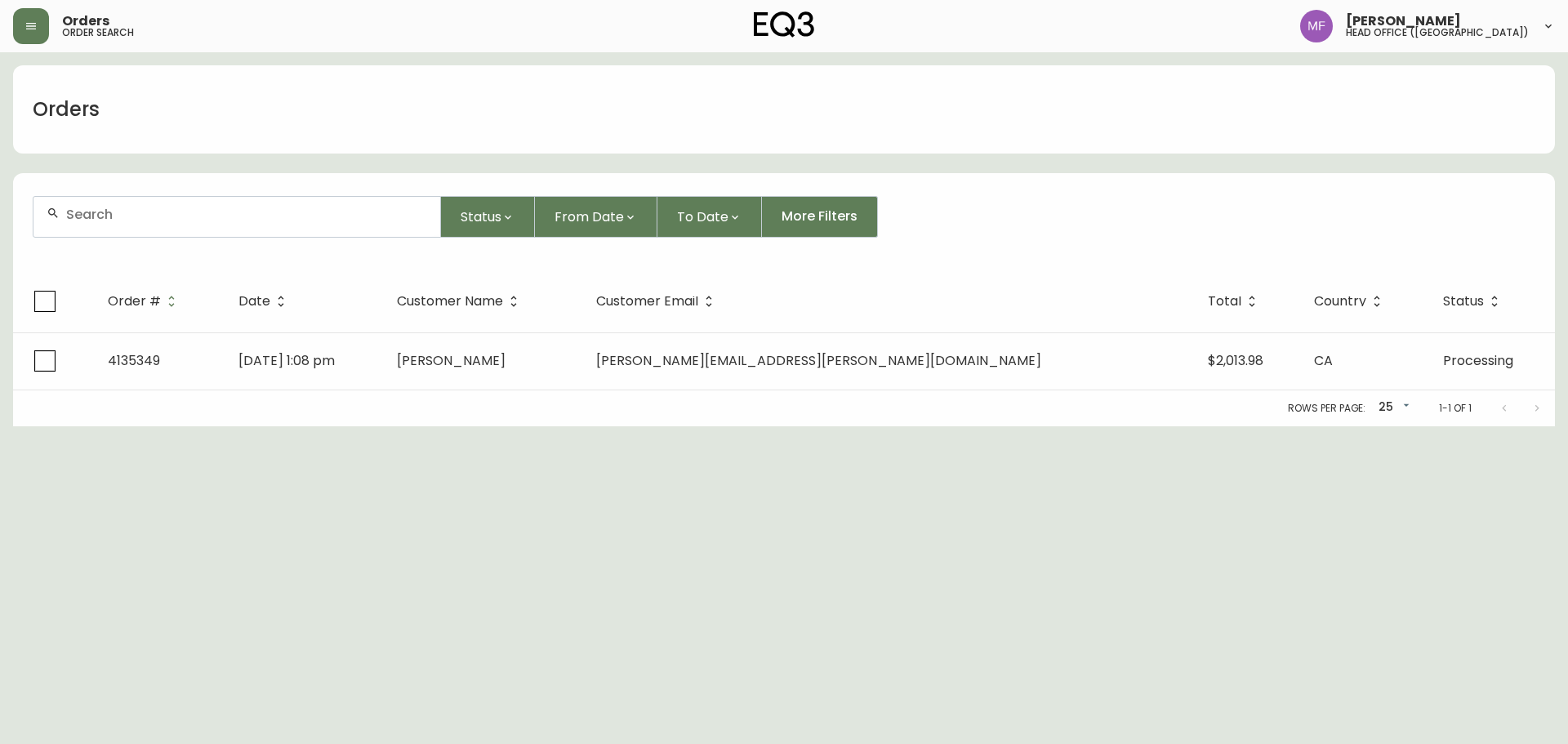
click at [128, 225] on div at bounding box center [237, 217] width 407 height 40
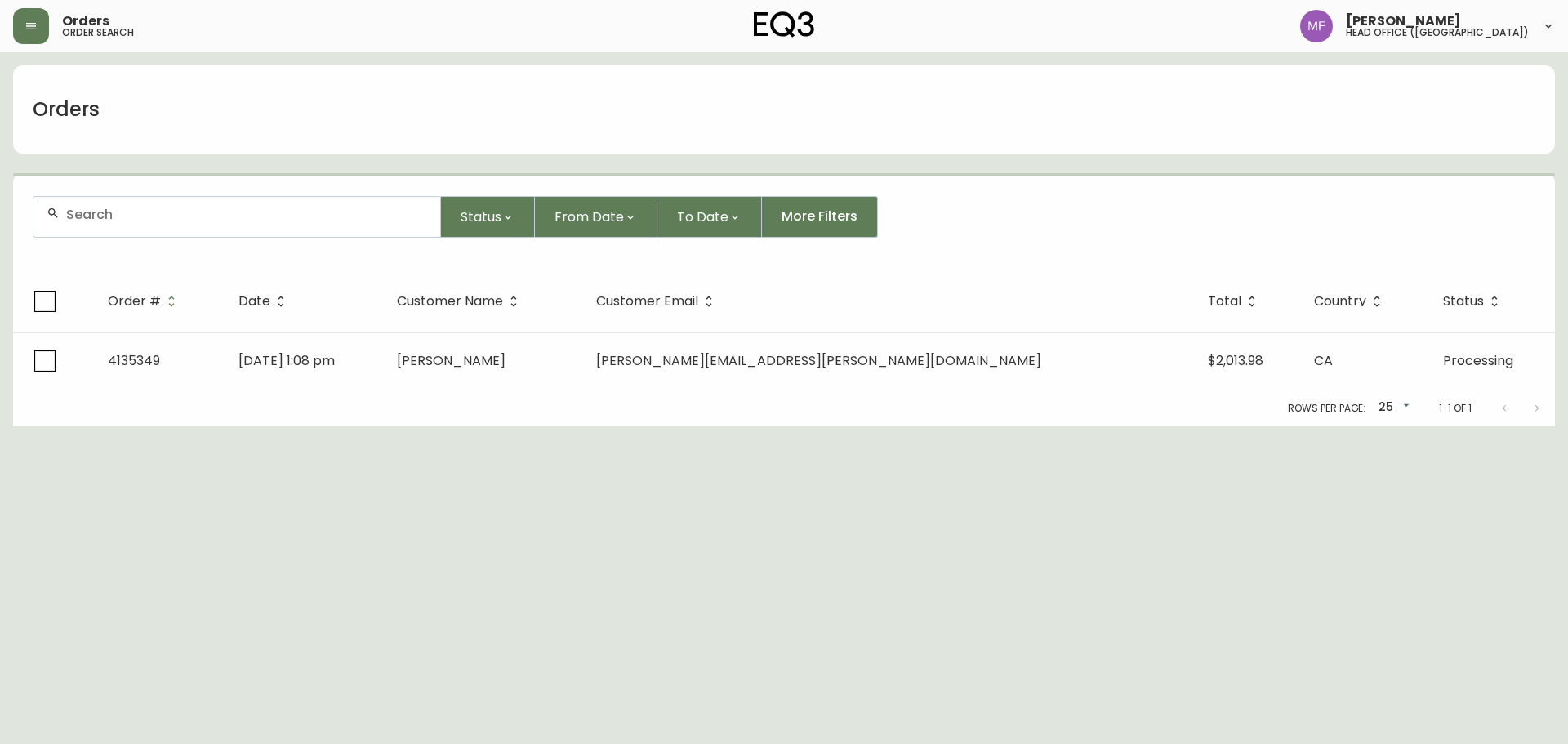
paste input "4135349"
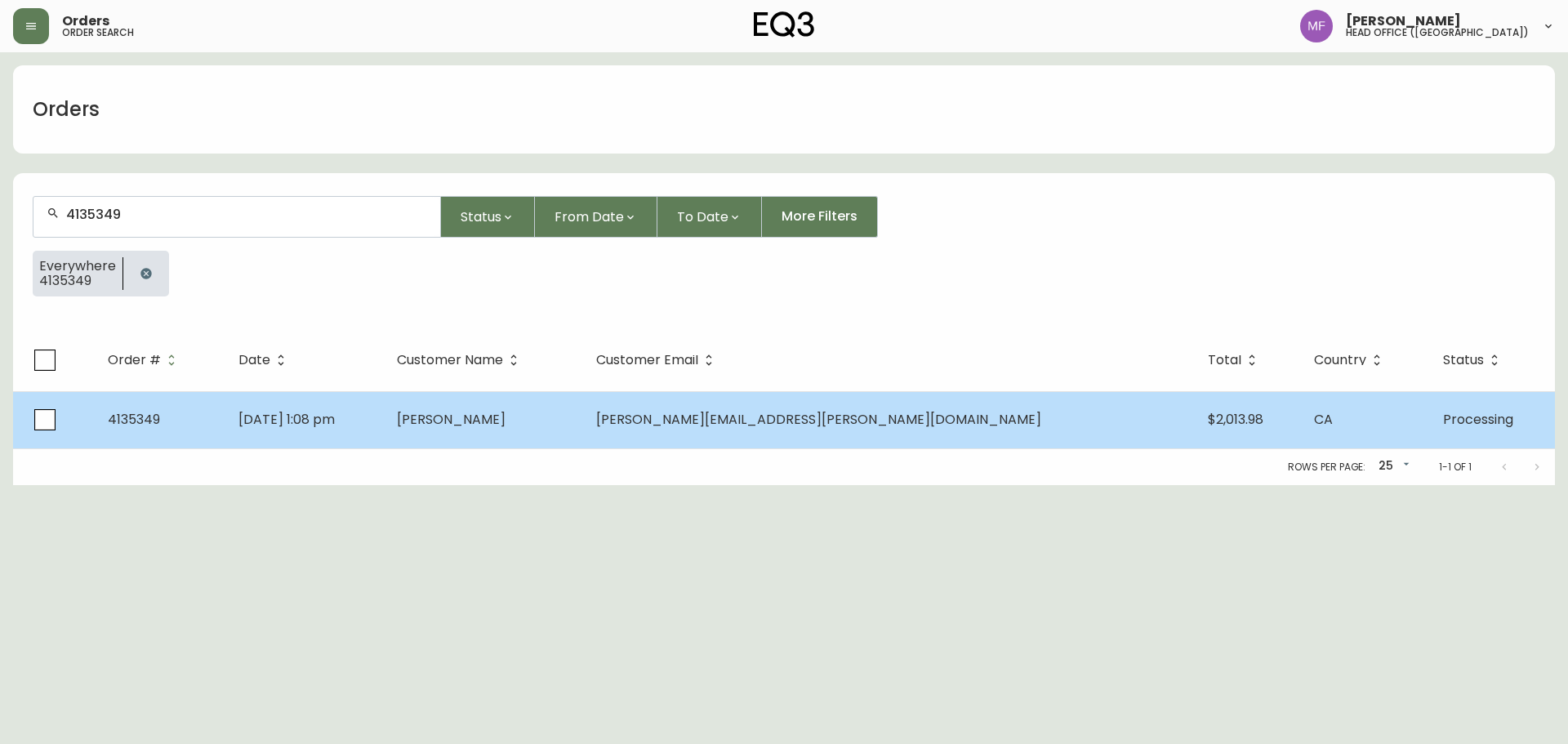
type input "4135349"
click at [506, 412] on span "[PERSON_NAME]" at bounding box center [451, 419] width 109 height 19
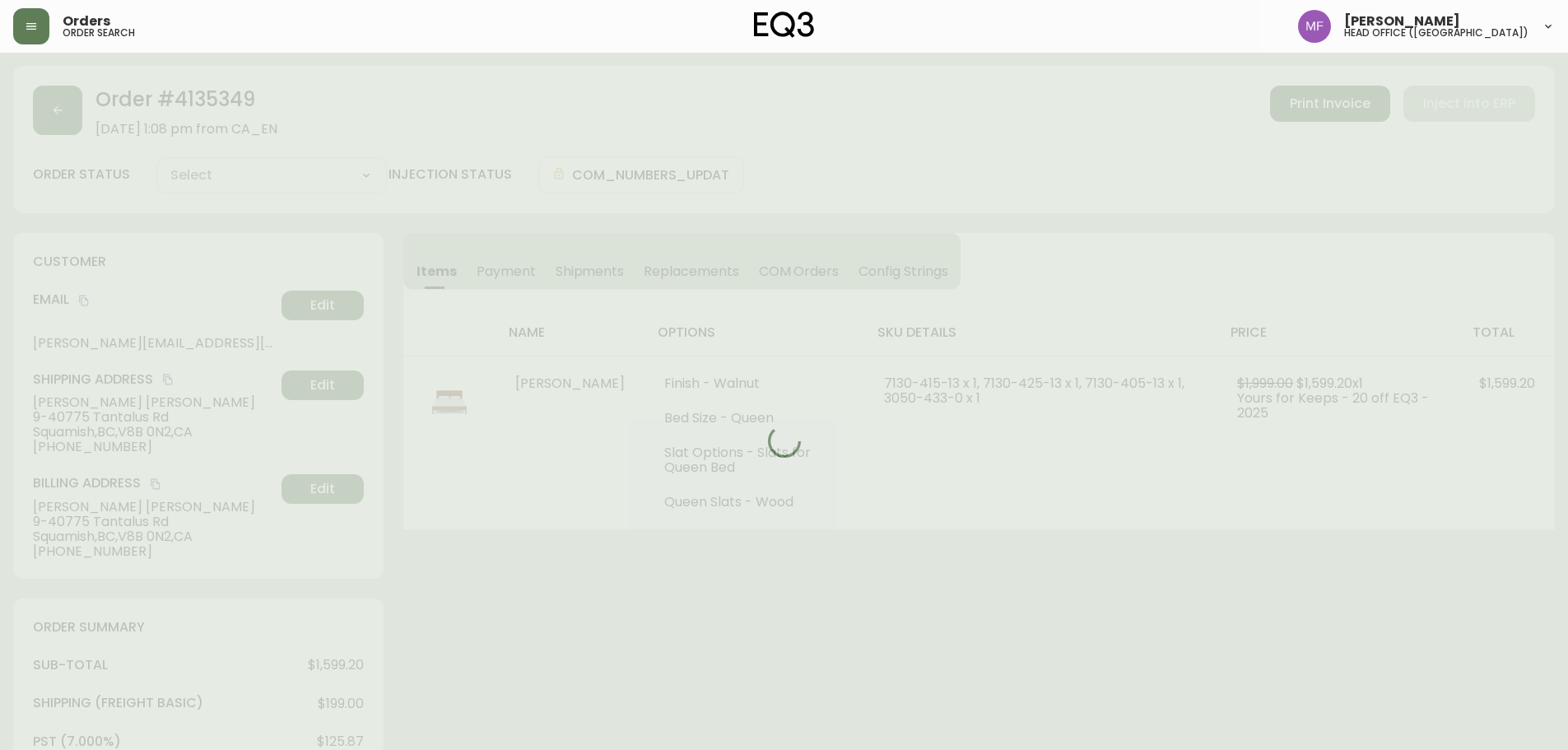
type input "Processing"
select select "PROCESSING"
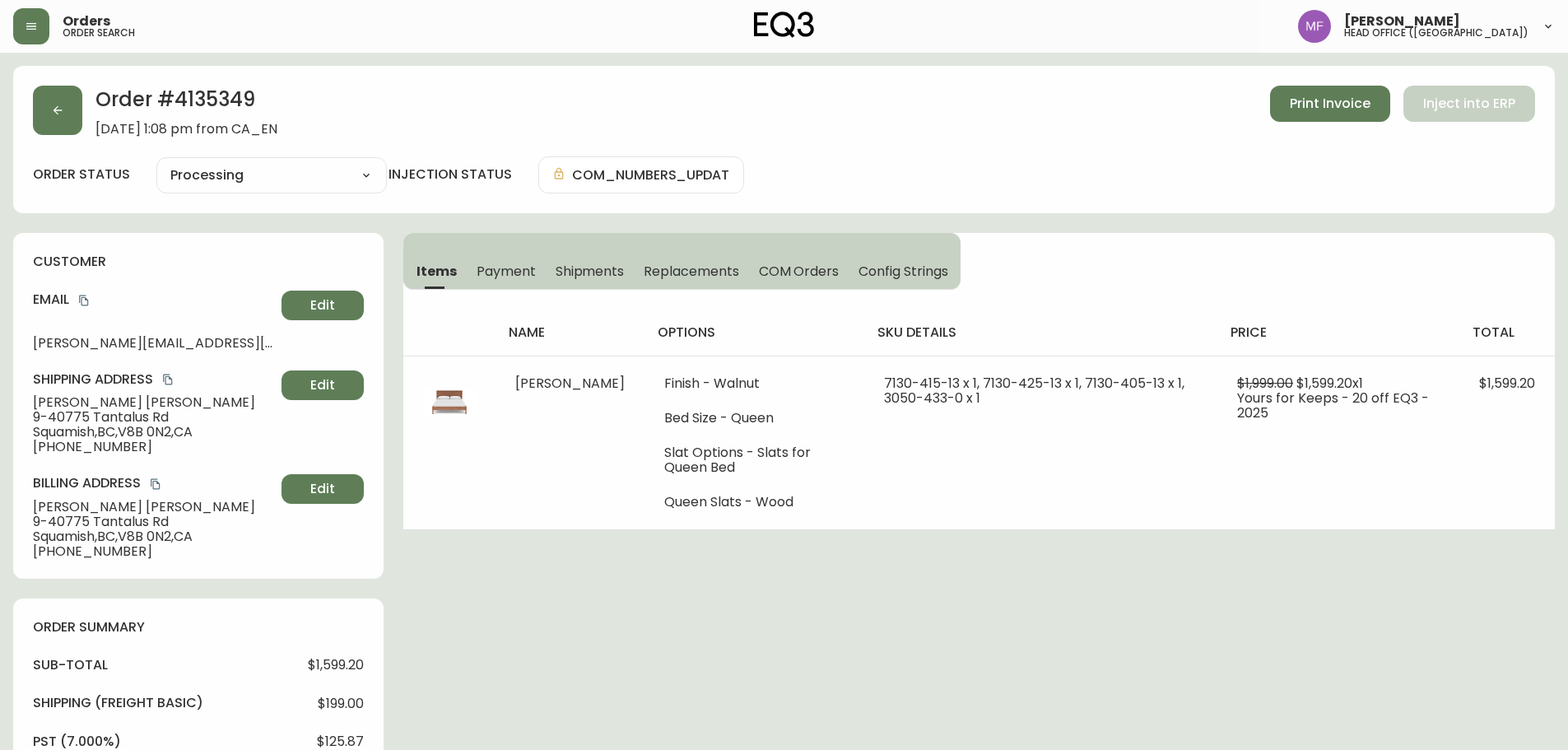
click at [210, 122] on span "[DATE] 1:08 pm from CA_EN" at bounding box center [186, 130] width 182 height 15
click at [200, 95] on h2 "Order # 4135349" at bounding box center [186, 104] width 182 height 36
drag, startPoint x: 131, startPoint y: 403, endPoint x: 29, endPoint y: 411, distance: 102.3
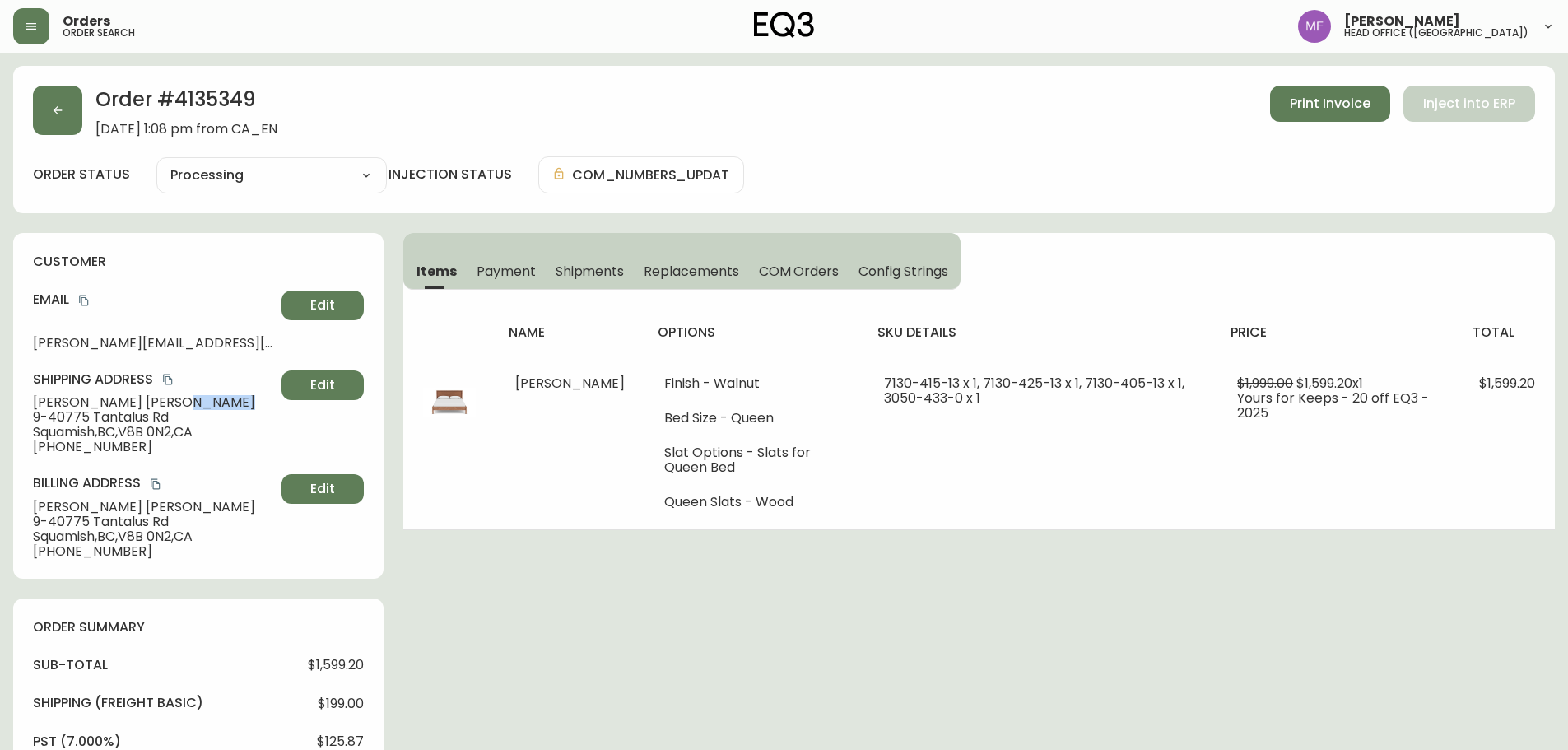
click at [29, 411] on div "customer Email benoit.phelan@gmail.com Edit Shipping Address Benoit Phelan 9-40…" at bounding box center [198, 405] width 370 height 346
drag, startPoint x: 27, startPoint y: 402, endPoint x: 134, endPoint y: 400, distance: 107.0
click at [134, 400] on div "customer Email benoit.phelan@gmail.com Edit Shipping Address Benoit Phelan 9-40…" at bounding box center [198, 405] width 370 height 346
click at [228, 100] on h2 "Order # 4135349" at bounding box center [186, 104] width 182 height 36
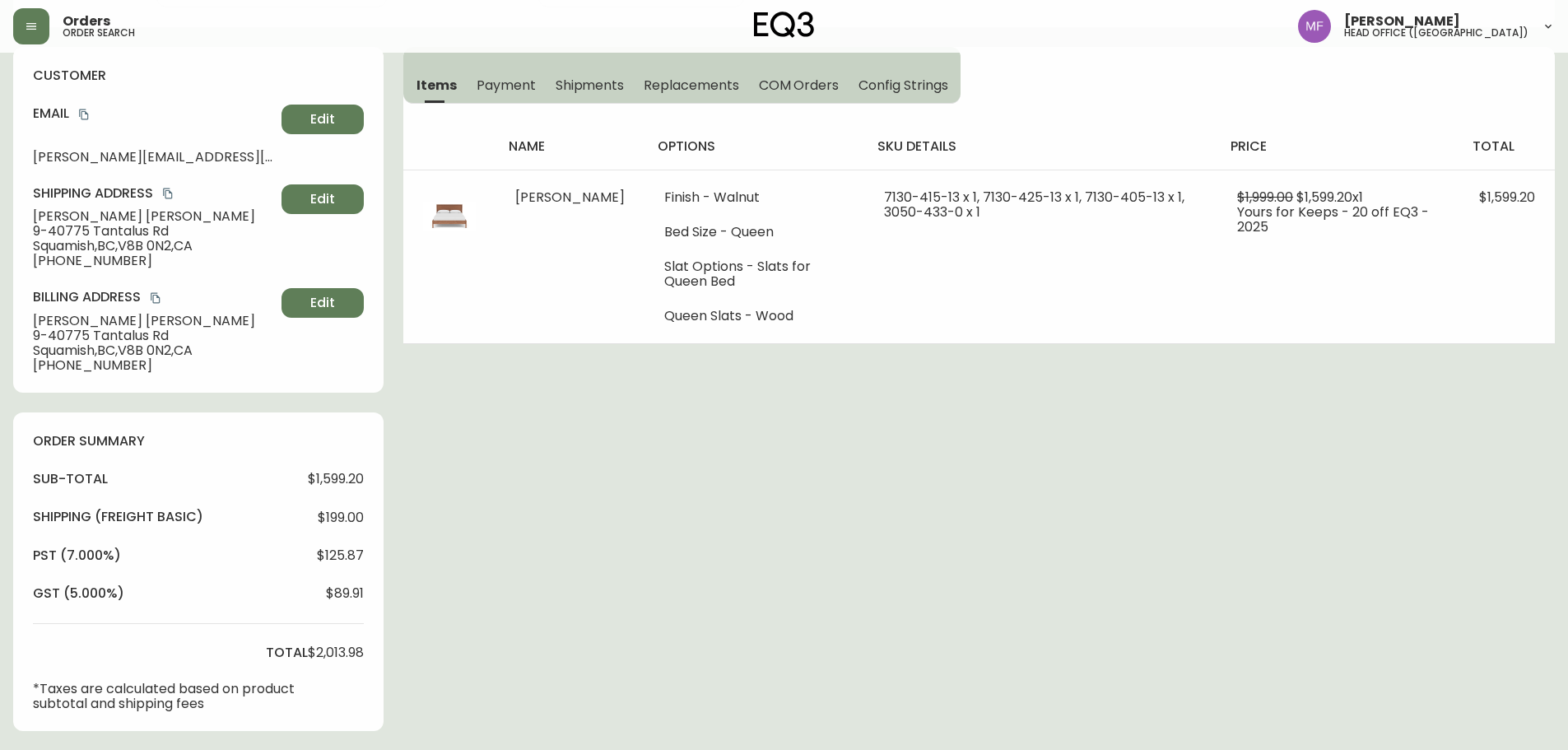
scroll to position [494, 0]
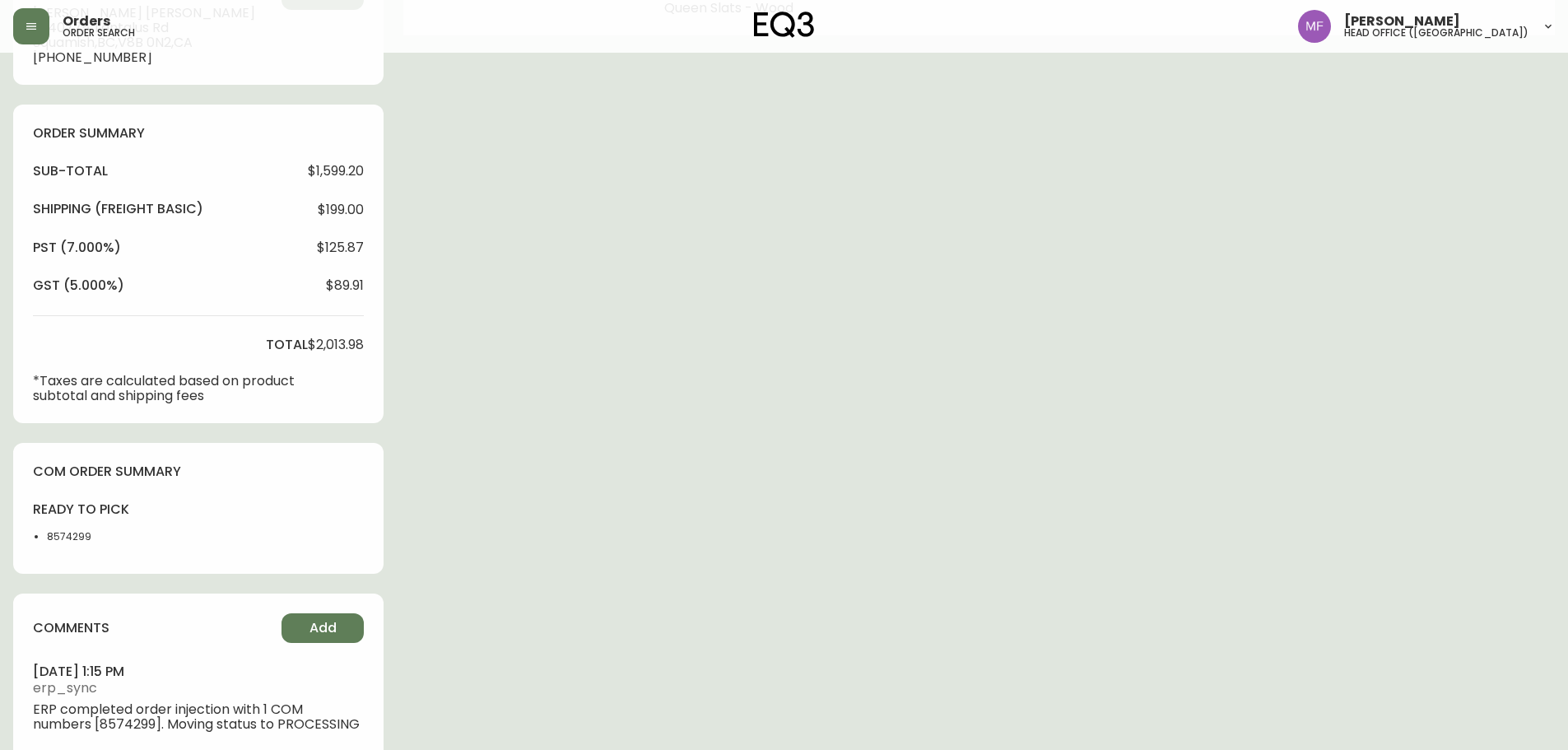
click at [50, 536] on li "8574299" at bounding box center [88, 537] width 83 height 15
drag, startPoint x: 50, startPoint y: 536, endPoint x: 187, endPoint y: 512, distance: 139.1
click at [51, 536] on li "8574299" at bounding box center [88, 537] width 83 height 15
click at [934, 394] on div "Order # 4135349 September 14, 2025 at 1:08 pm from CA_EN Print Invoice Inject i…" at bounding box center [784, 177] width 1542 height 1210
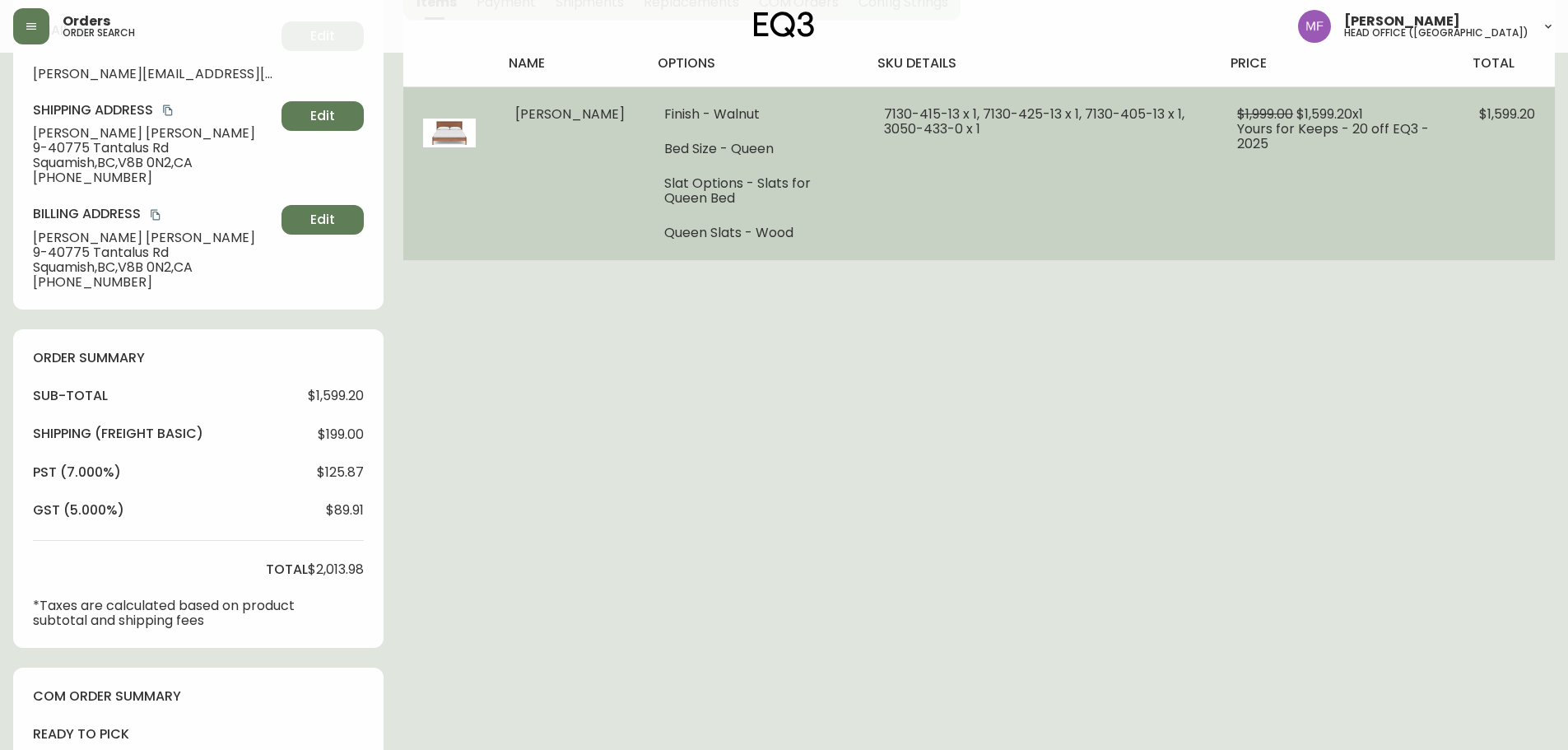
scroll to position [0, 0]
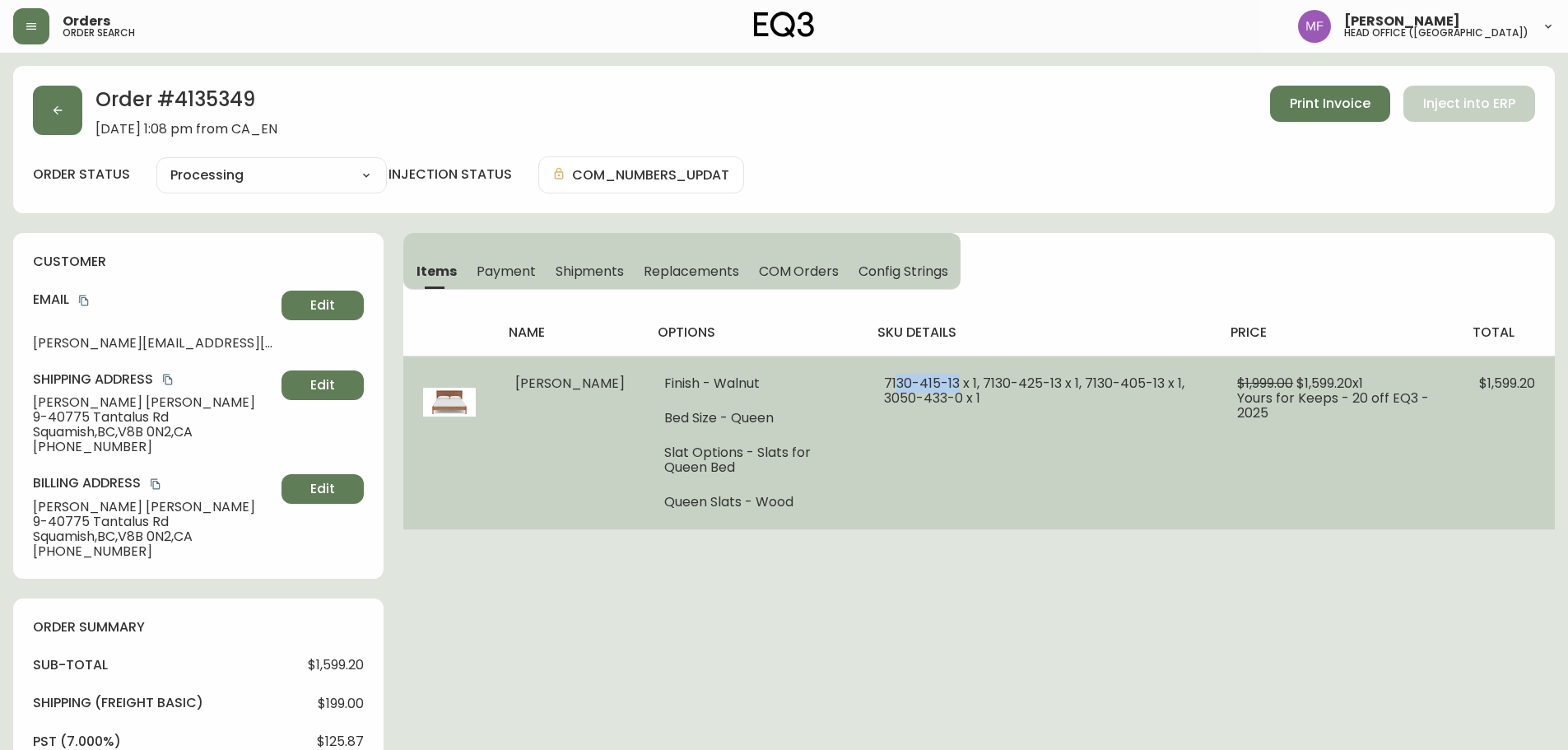
drag, startPoint x: 930, startPoint y: 384, endPoint x: 857, endPoint y: 381, distance: 73.1
click at [884, 381] on span "7130-415-13 x 1, 7130-425-13 x 1, 7130-405-13 x 1, 3050-433-0 x 1" at bounding box center [1034, 390] width 300 height 34
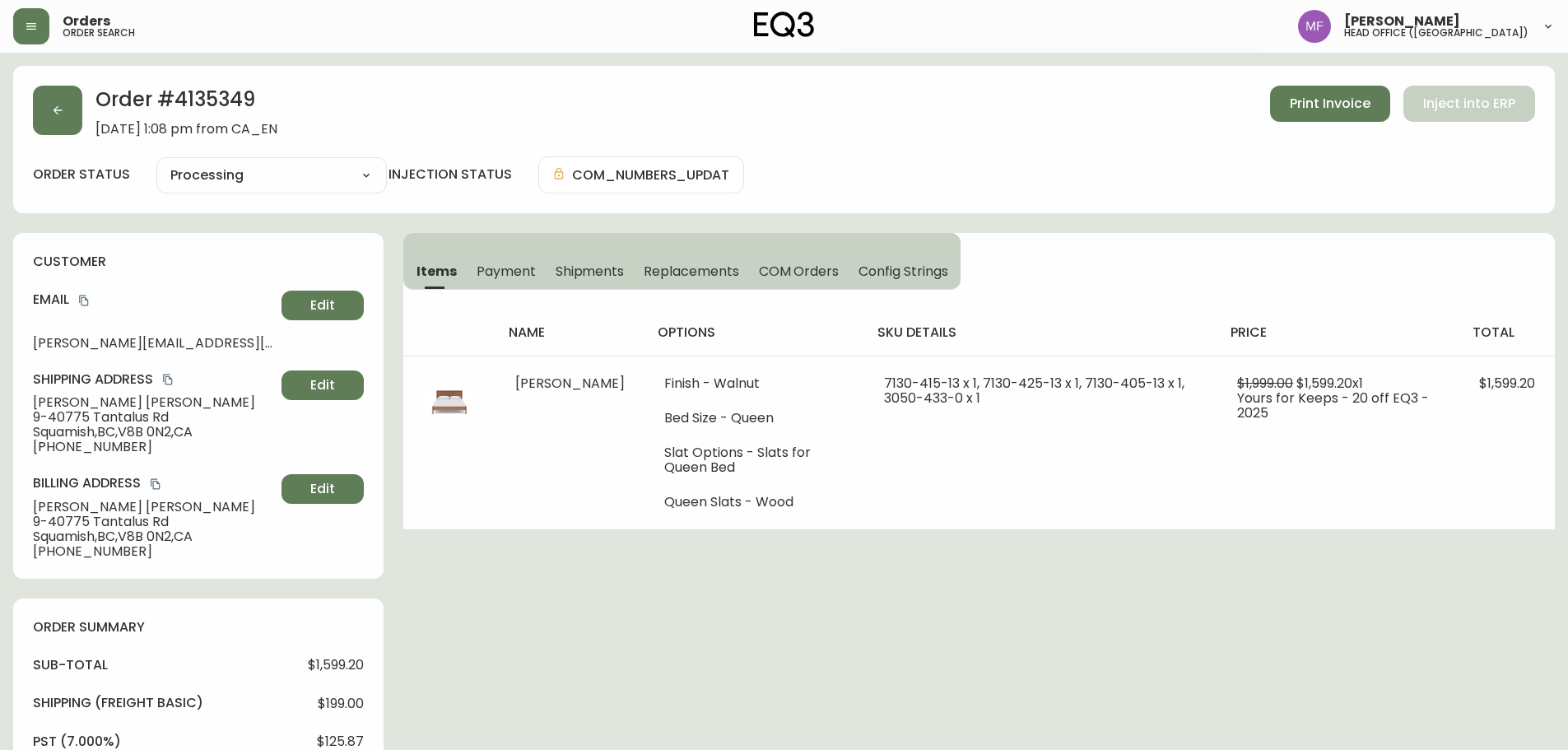
click at [230, 101] on h2 "Order # 4135349" at bounding box center [186, 104] width 182 height 36
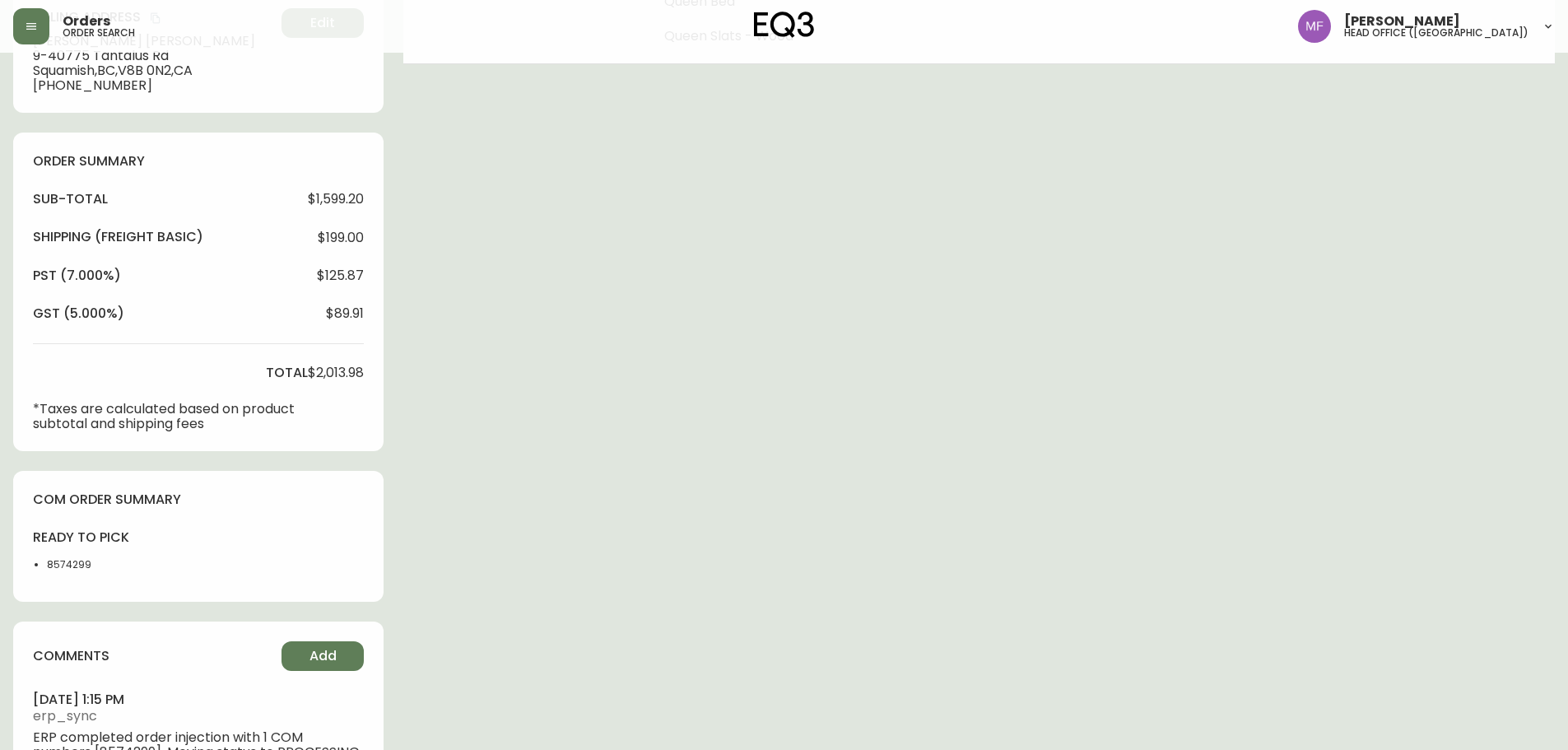
scroll to position [494, 0]
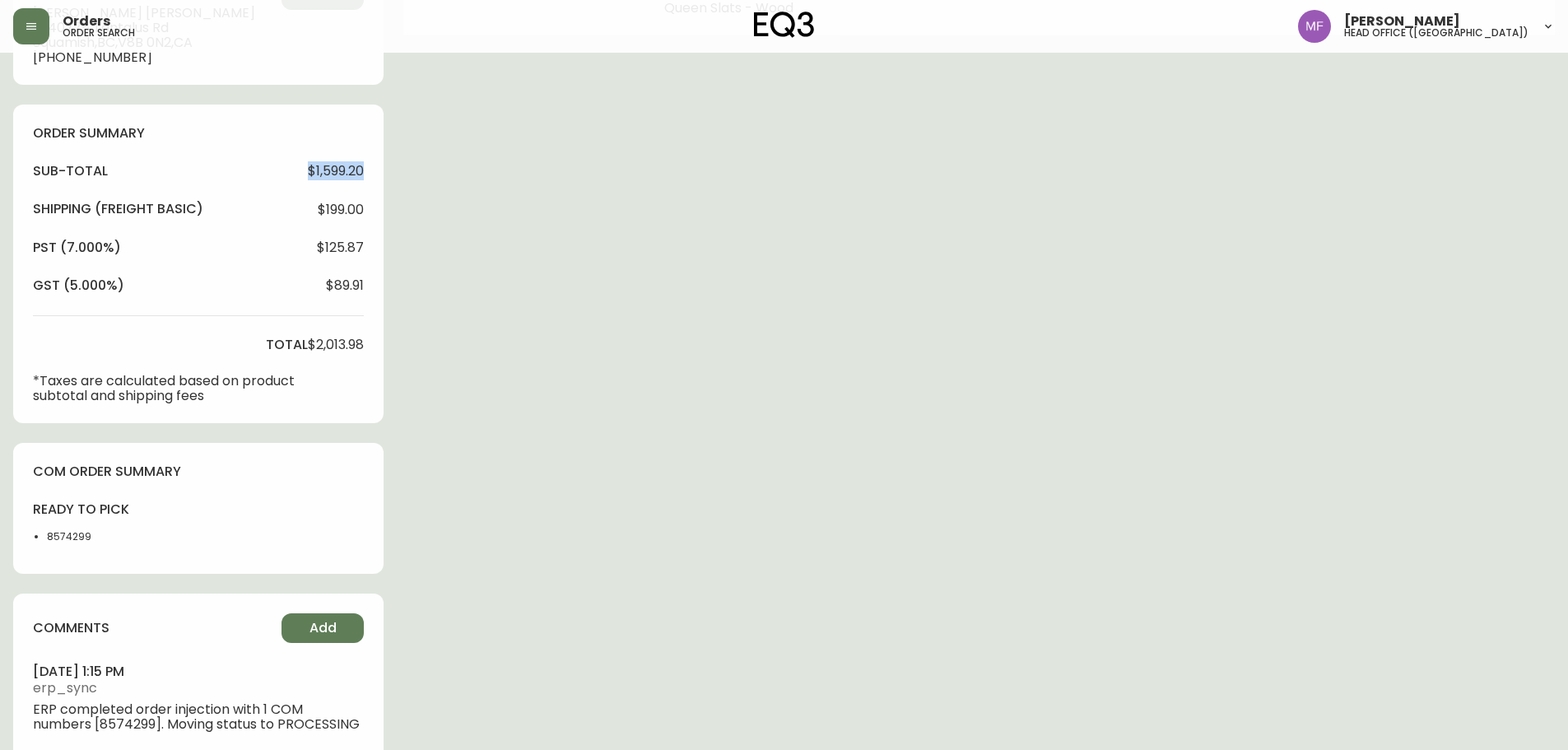
drag, startPoint x: 306, startPoint y: 171, endPoint x: 370, endPoint y: 171, distance: 64.0
click at [369, 171] on div "order summary sub-total $1,599.20 Shipping ( Freight Basic ) $199.00 pst (7.000…" at bounding box center [198, 264] width 370 height 318
drag, startPoint x: 304, startPoint y: 342, endPoint x: 374, endPoint y: 349, distance: 70.3
click at [374, 349] on div "order summary sub-total $1,599.20 Shipping ( Freight Basic ) $199.00 pst (7.000…" at bounding box center [198, 264] width 370 height 318
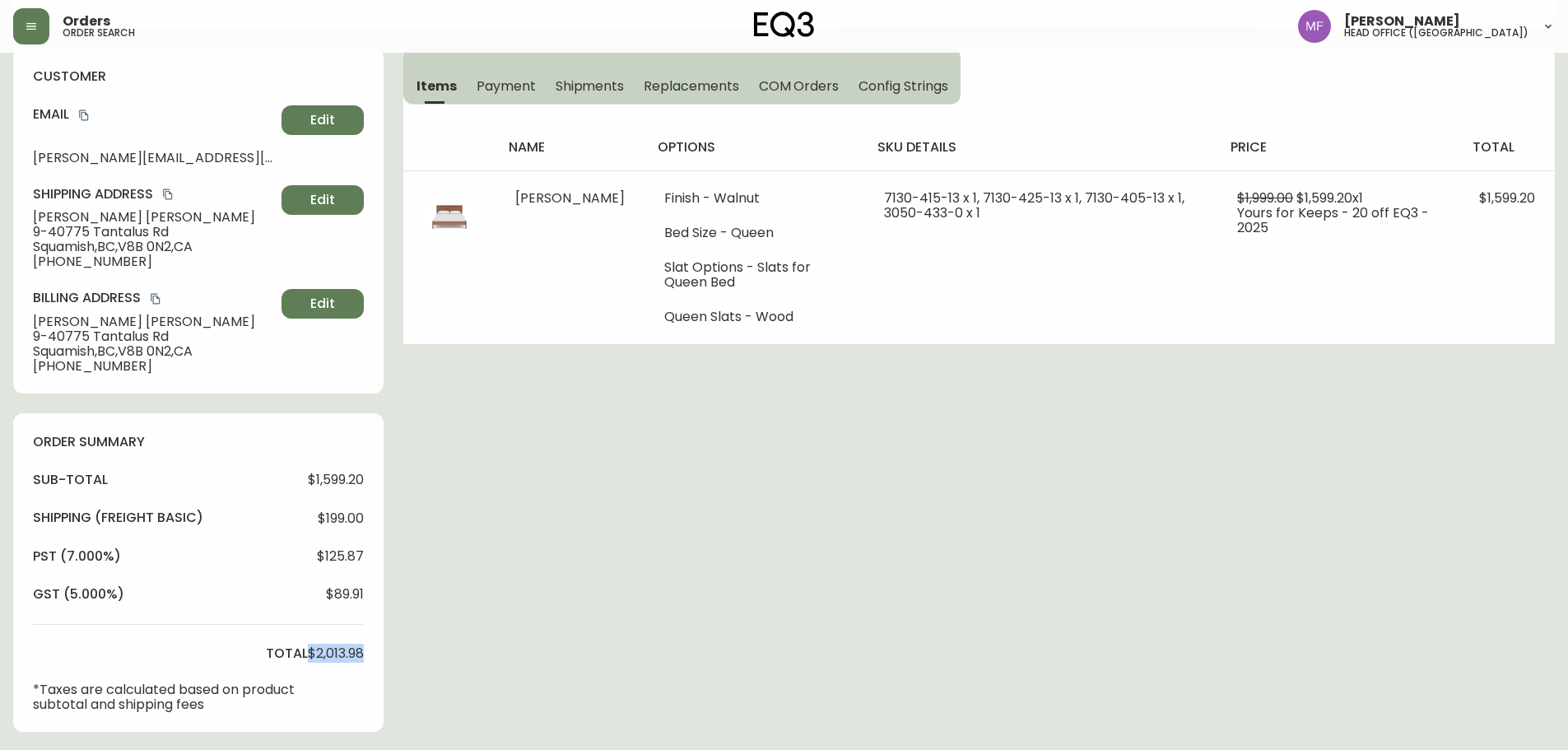
scroll to position [0, 0]
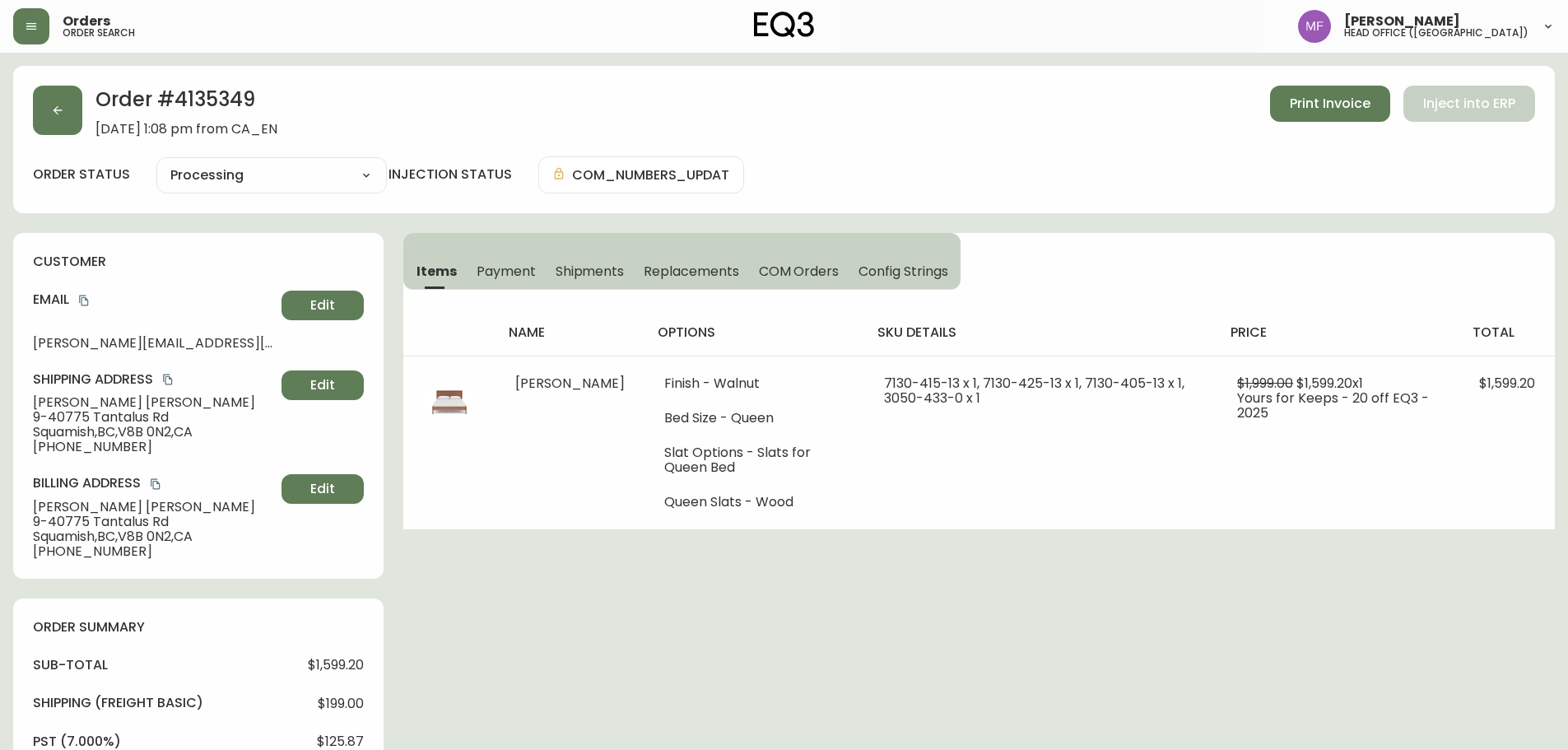
click at [87, 116] on div "Order # 4135349 September 14, 2025 at 1:08 pm from CA_EN Print Invoice Inject i…" at bounding box center [784, 111] width 1502 height 51
click at [75, 123] on button "button" at bounding box center [58, 111] width 49 height 50
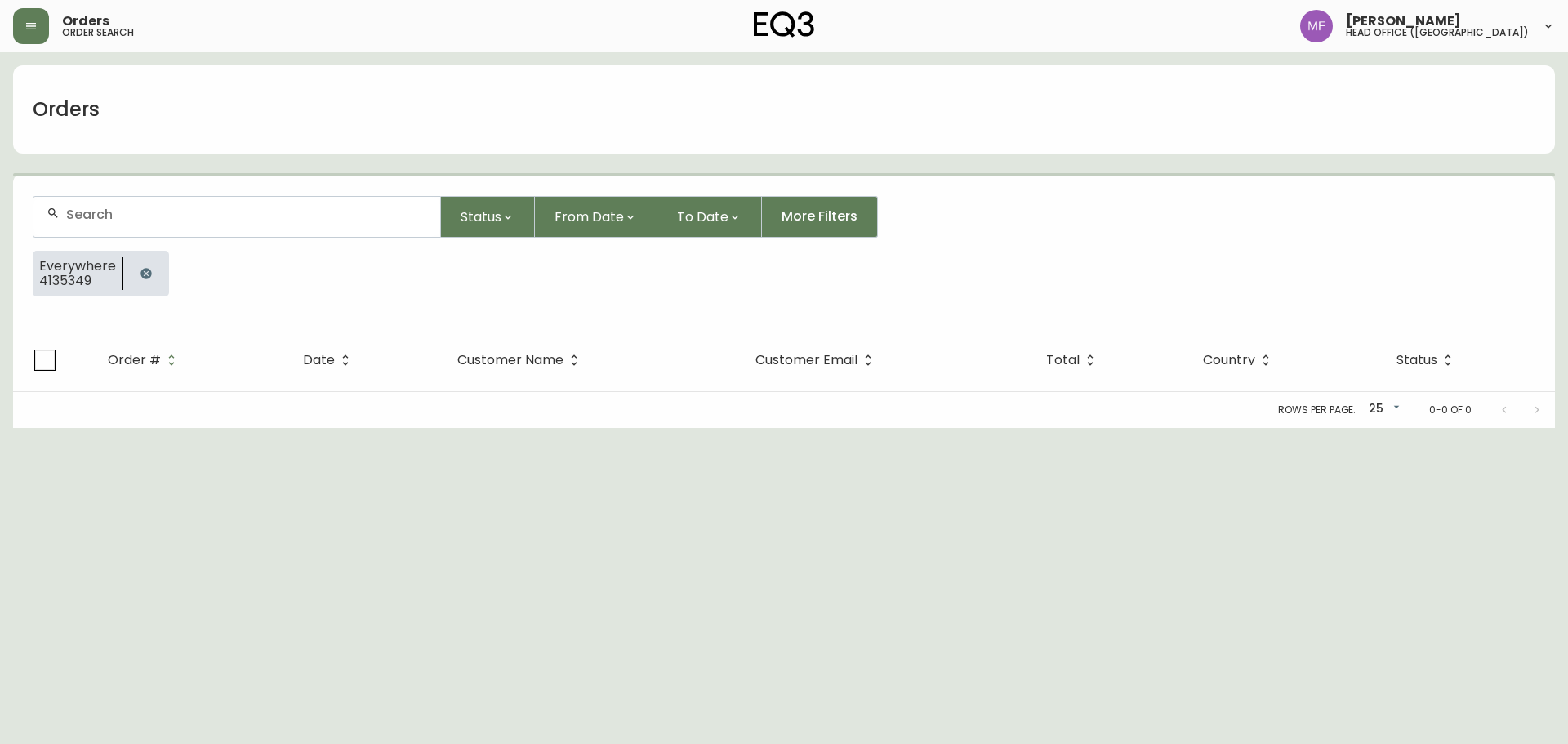
click at [150, 287] on button "button" at bounding box center [146, 273] width 33 height 33
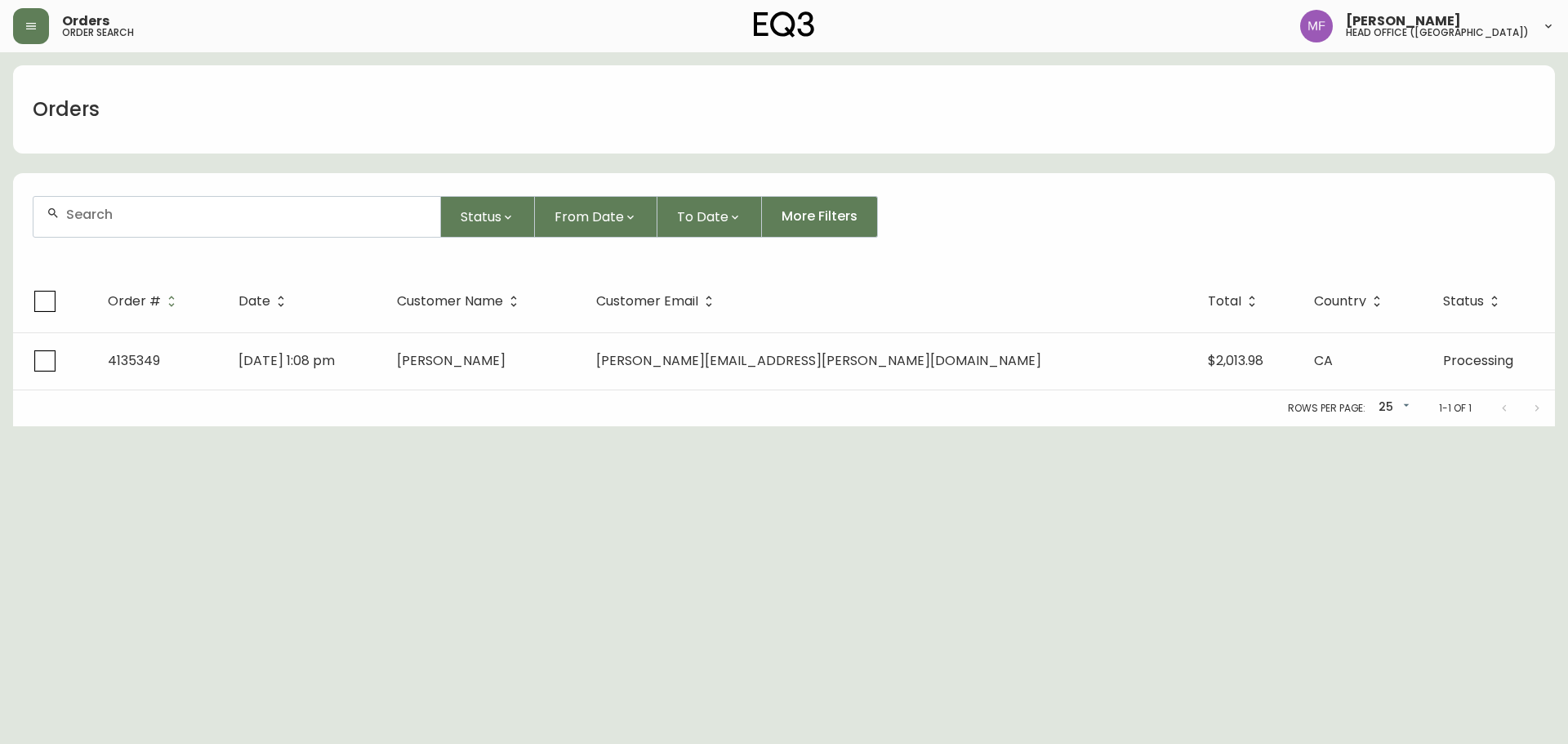
click at [142, 232] on div at bounding box center [237, 217] width 407 height 40
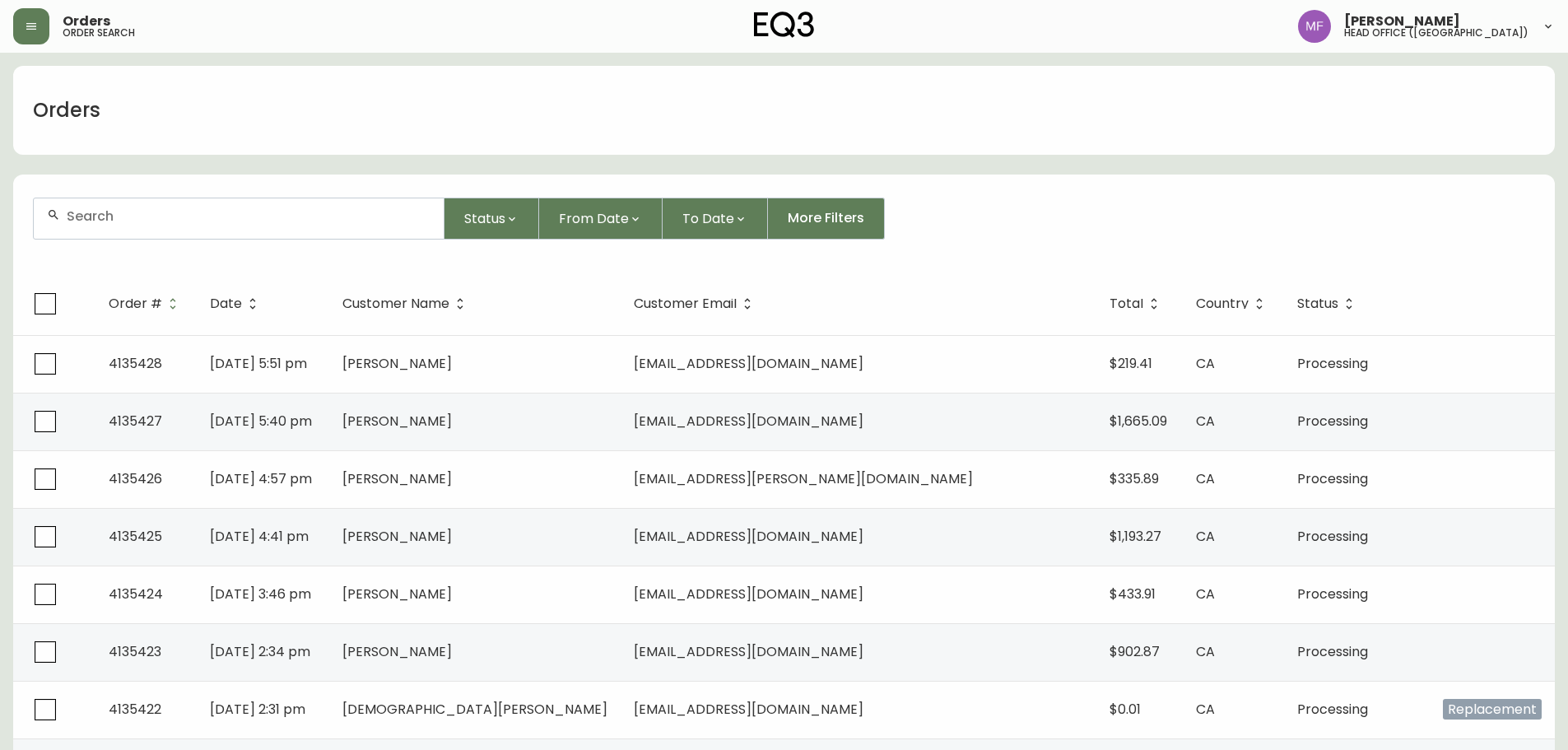
paste input "4134024"
type input "4134024"
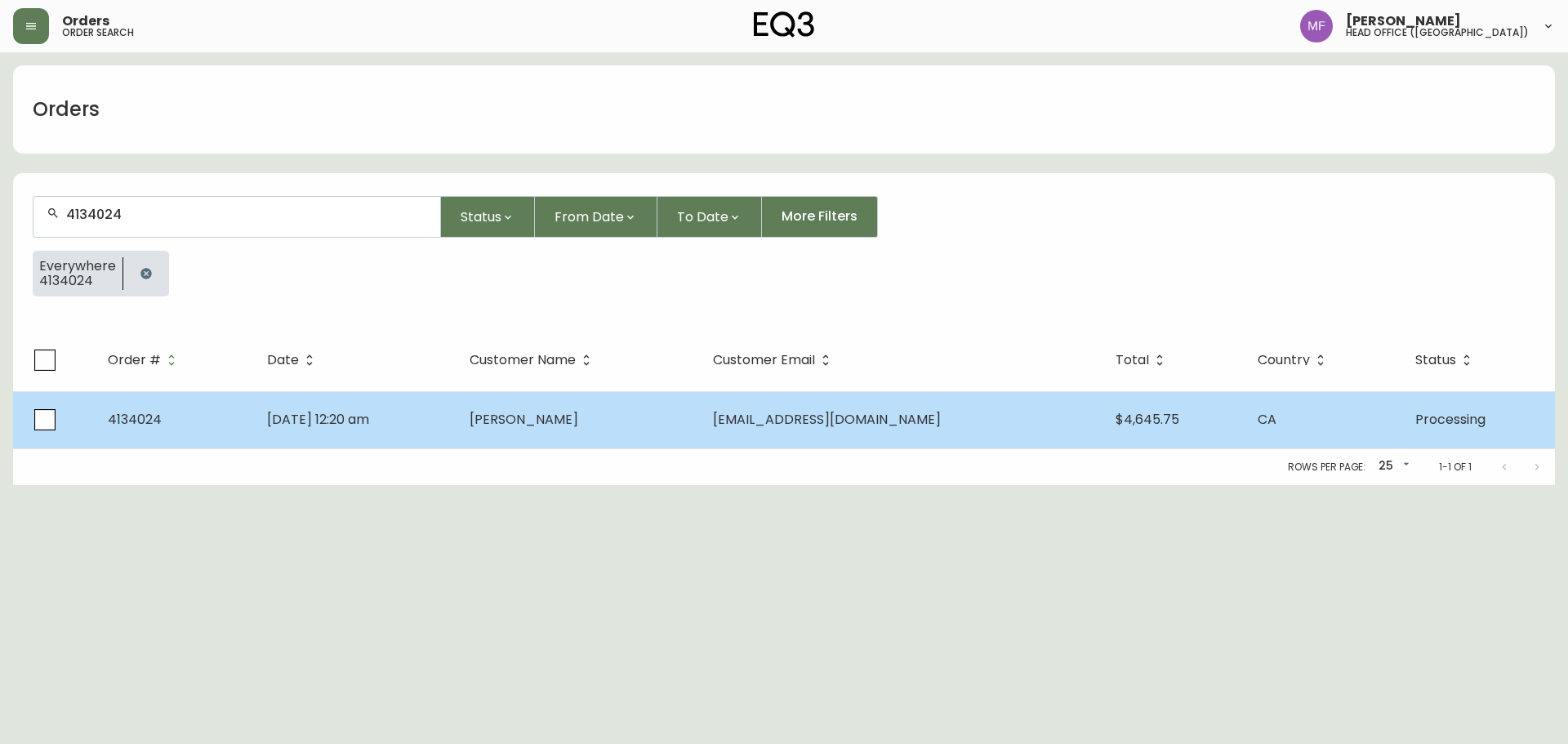
click at [457, 430] on td "Jul 07 2025, 12:20 am" at bounding box center [355, 420] width 204 height 57
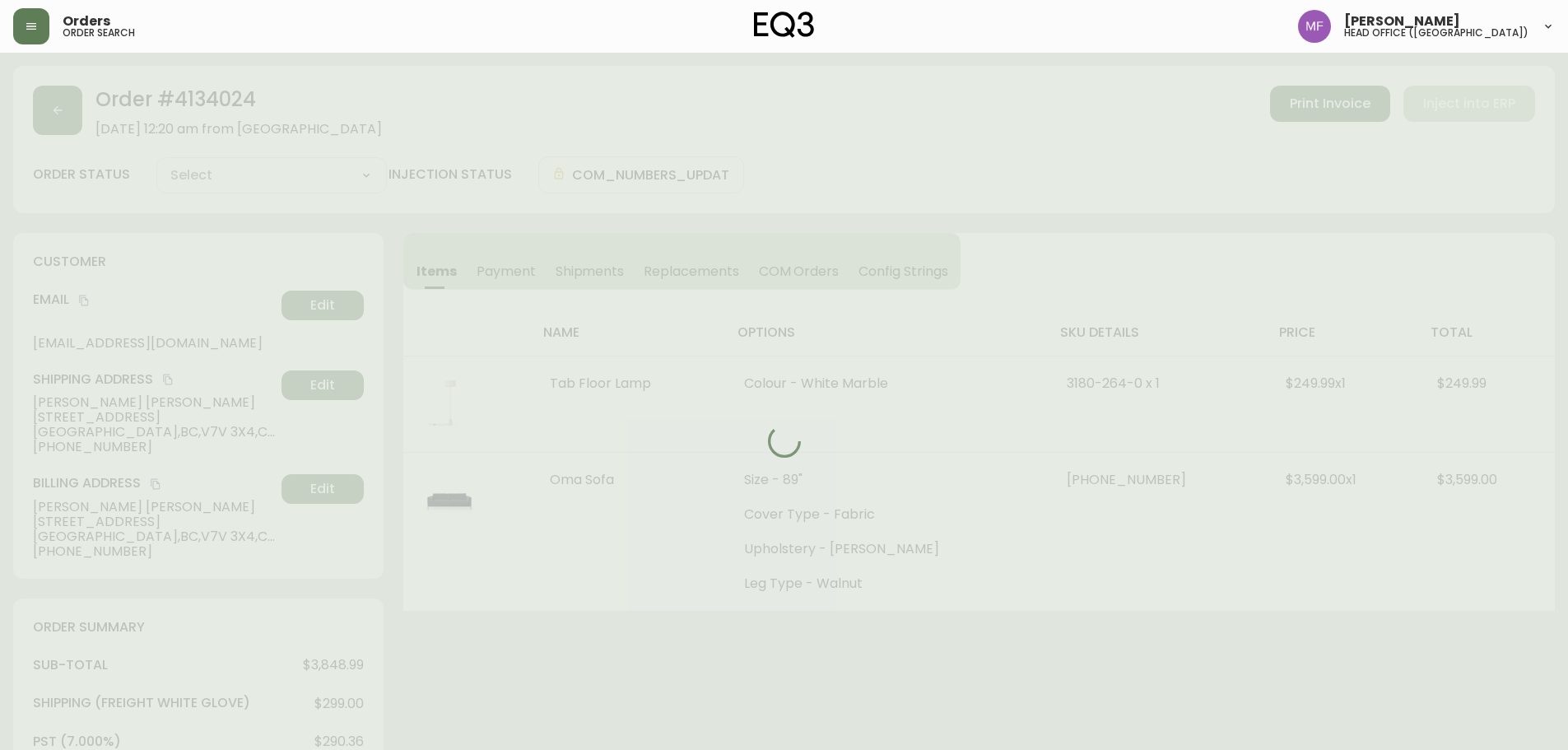
type input "Processing"
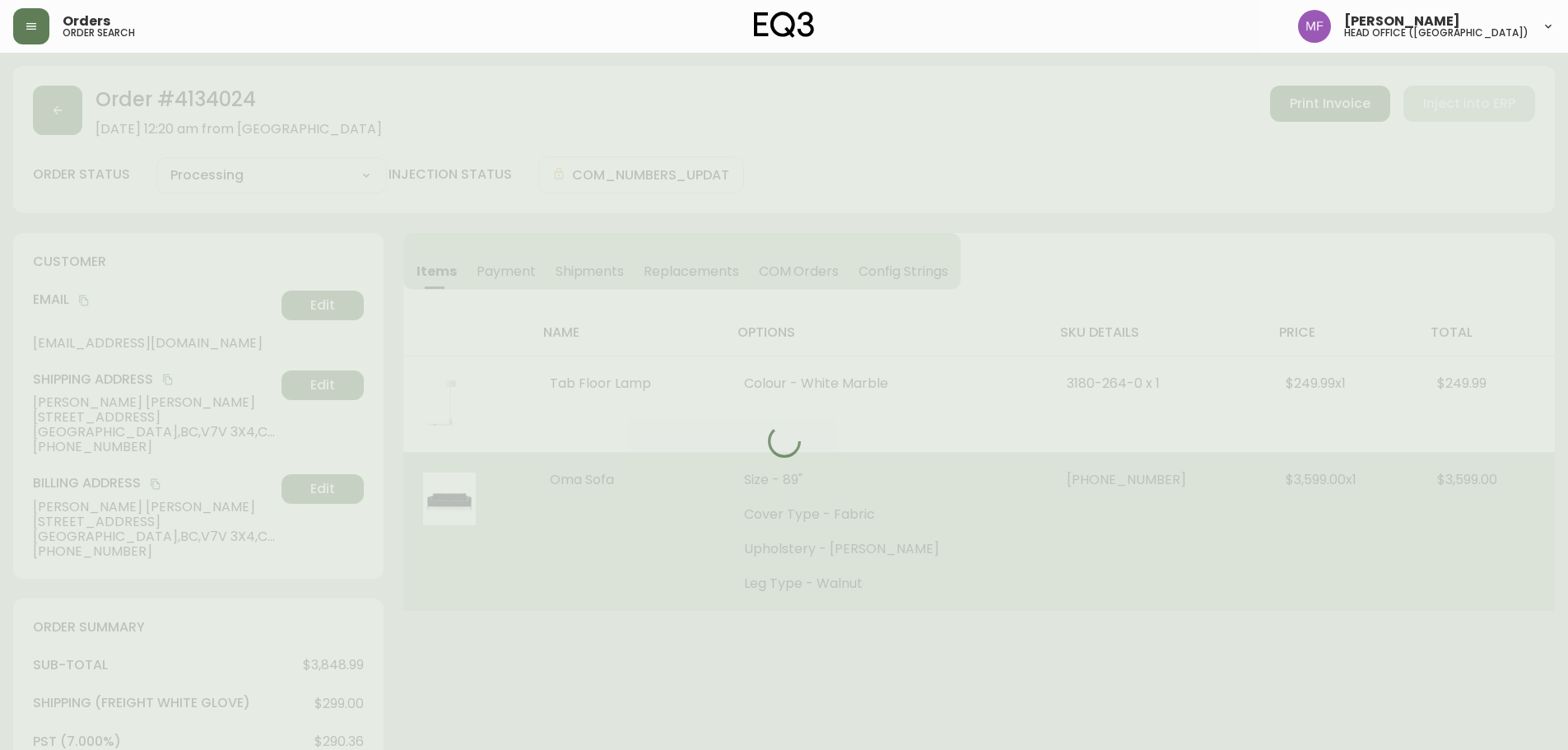
select select "PROCESSING"
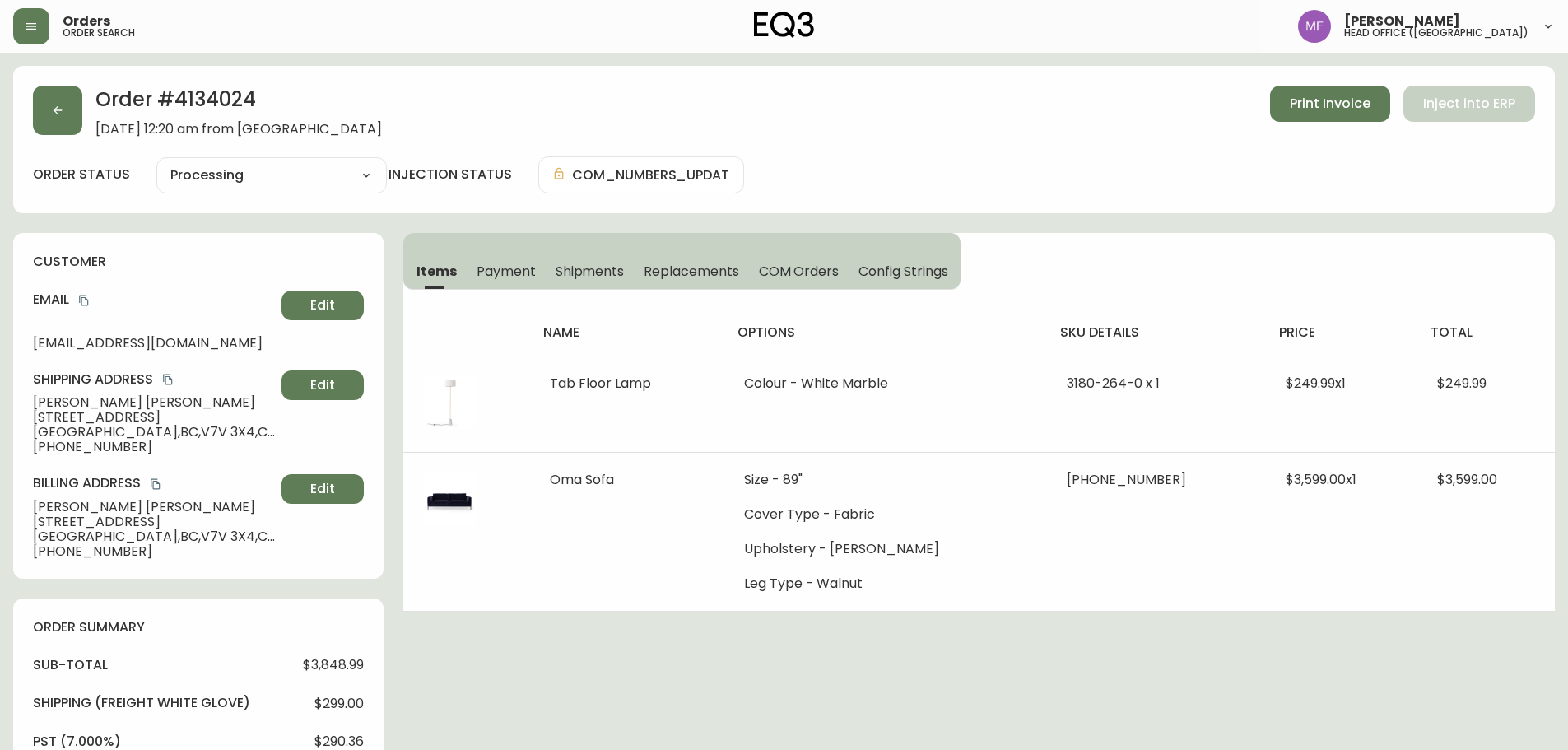
click at [179, 103] on h2 "Order # 4134024" at bounding box center [238, 104] width 286 height 36
drag, startPoint x: 139, startPoint y: 400, endPoint x: 0, endPoint y: 407, distance: 139.2
click at [0, 407] on main "Order # 4134024 July 7, 2025 at 12:20 am from CA_EN Print Invoice Inject into E…" at bounding box center [784, 753] width 1568 height 1402
click at [202, 106] on h2 "Order # 4134024" at bounding box center [238, 104] width 286 height 36
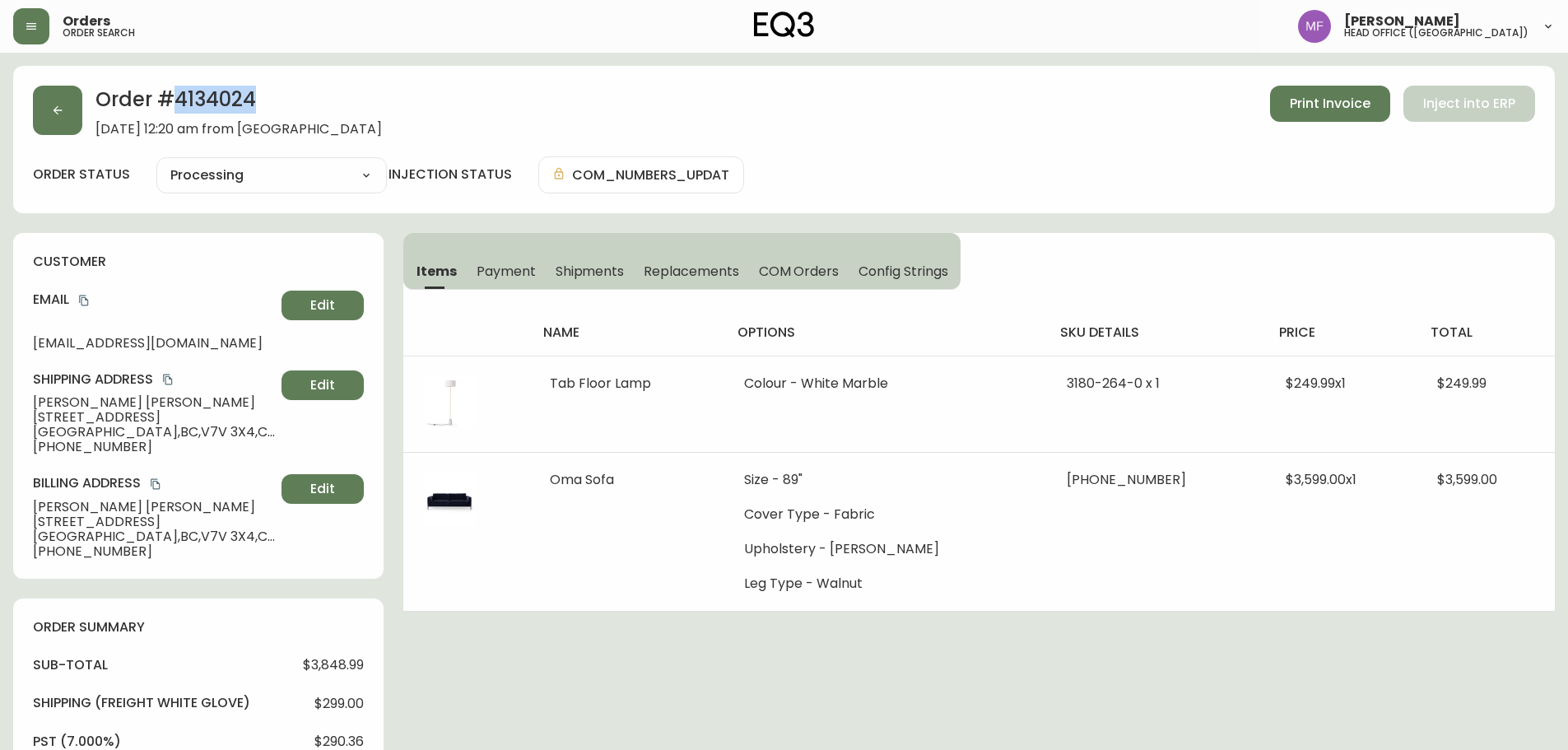
click at [202, 106] on h2 "Order # 4134024" at bounding box center [238, 104] width 286 height 36
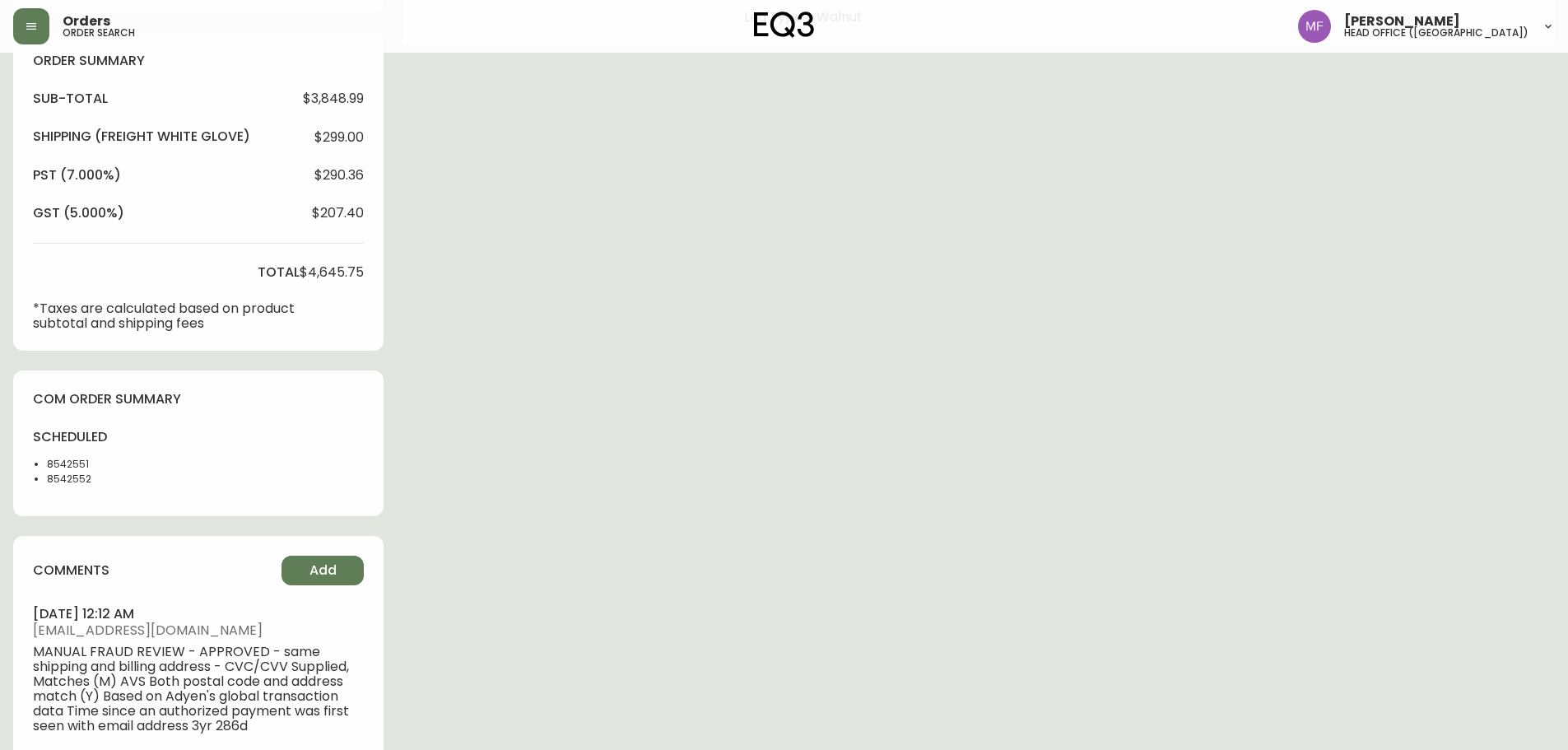
scroll to position [577, 0]
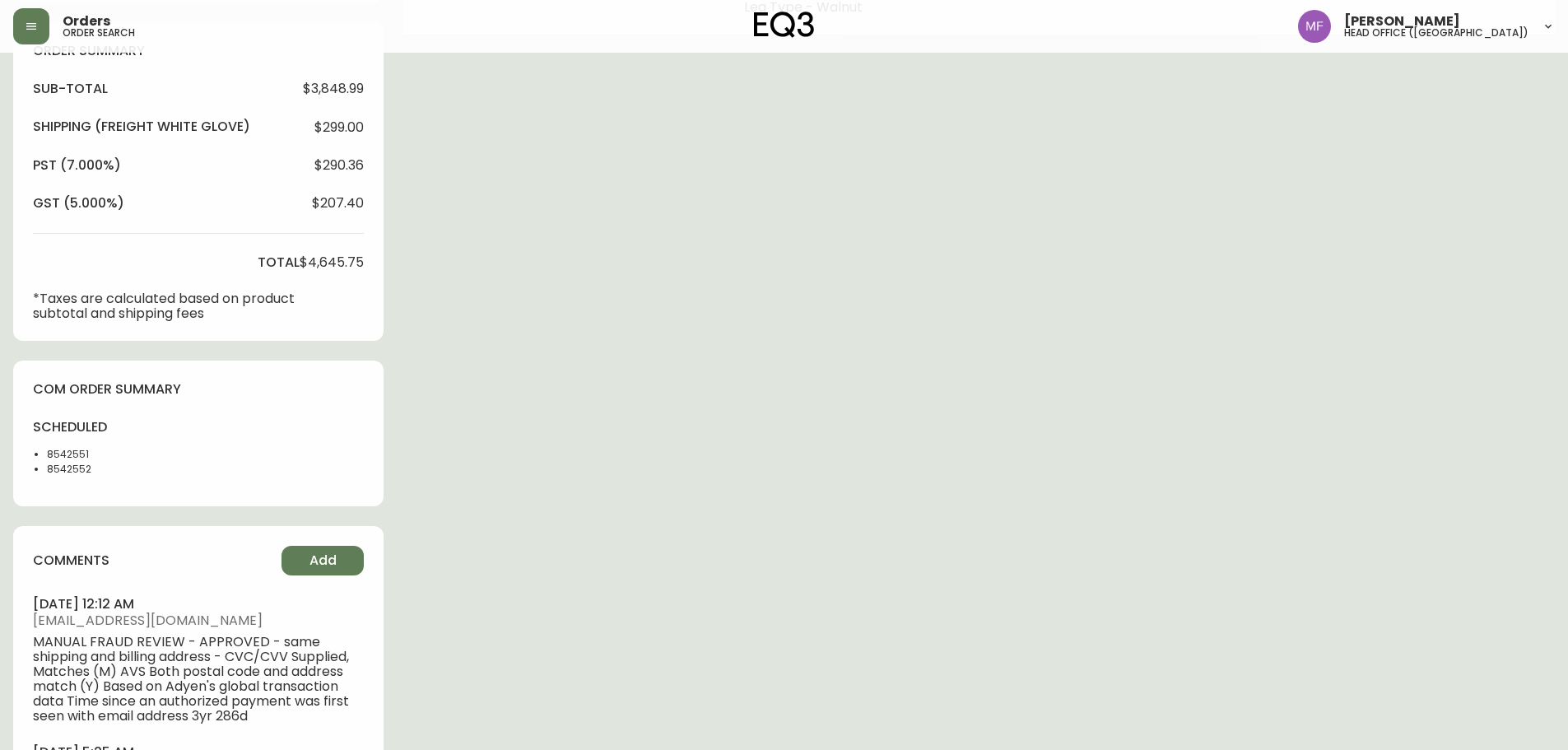
click at [73, 470] on li "8542552" at bounding box center [88, 469] width 83 height 15
click at [73, 471] on li "8542552" at bounding box center [88, 469] width 83 height 15
click at [926, 352] on div "Order # 4134024 July 7, 2025 at 12:20 am from CA_EN Print Invoice Inject into E…" at bounding box center [784, 183] width 1542 height 1389
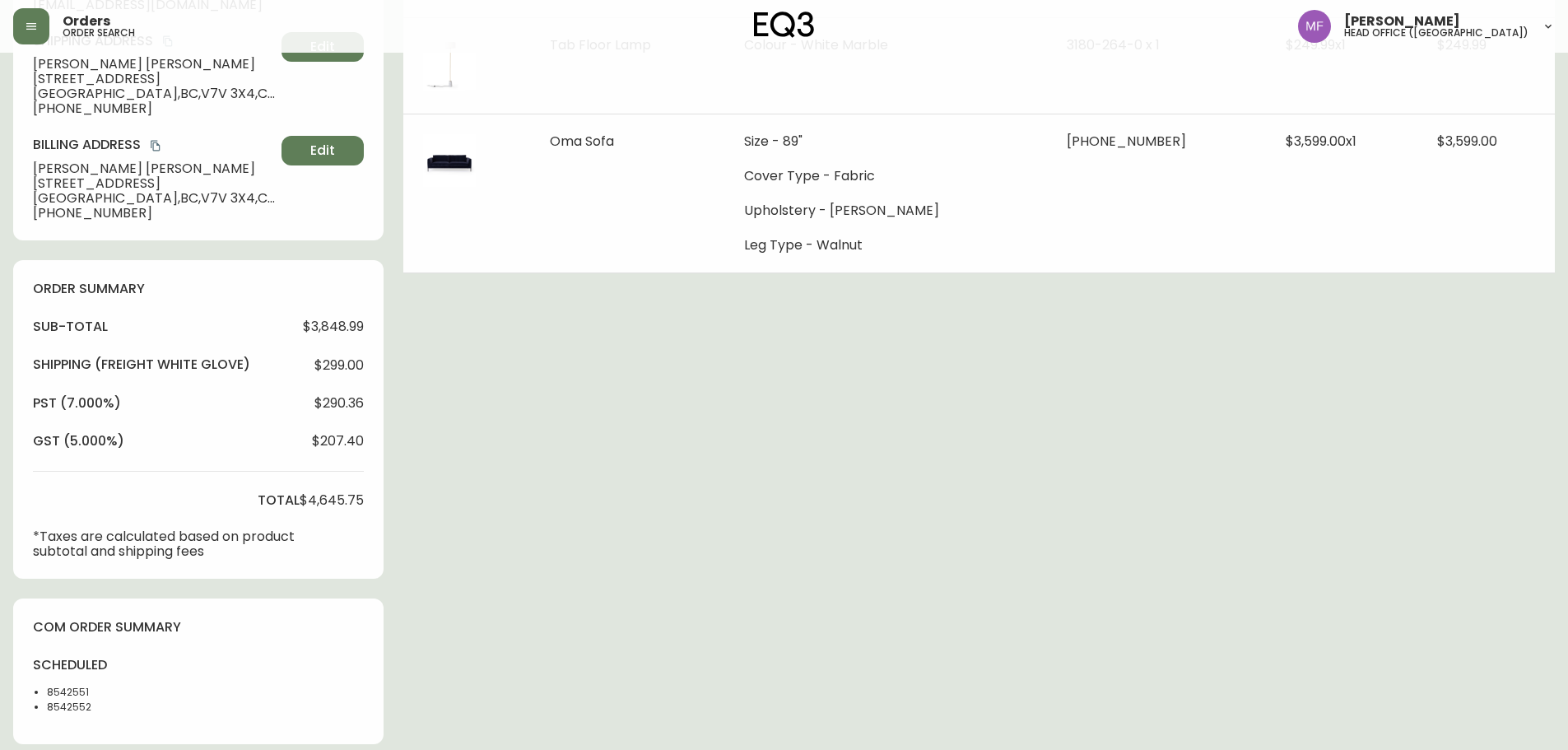
scroll to position [0, 0]
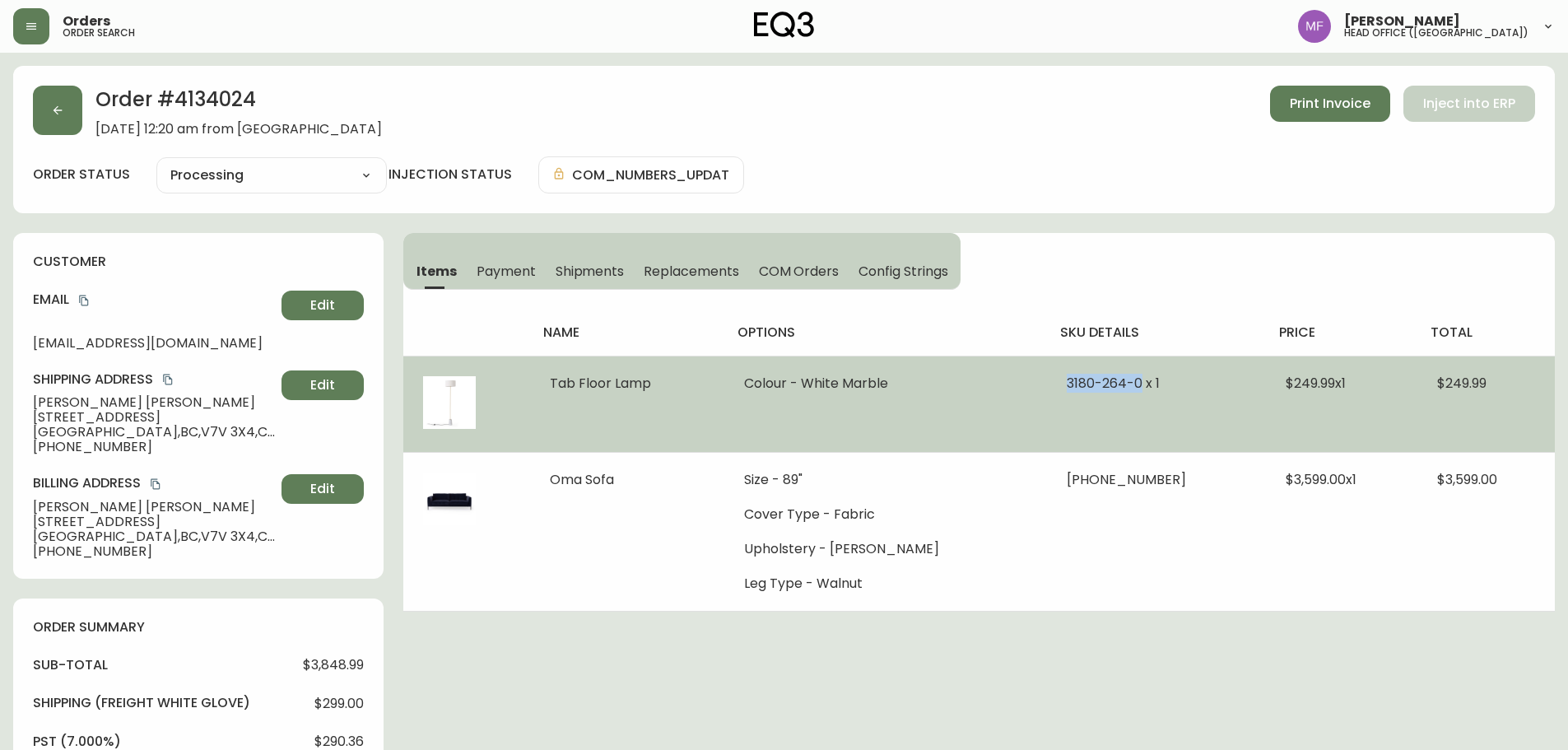
drag, startPoint x: 1063, startPoint y: 384, endPoint x: 1142, endPoint y: 384, distance: 79.0
click at [1142, 384] on td "3180-264-0 x 1" at bounding box center [1156, 403] width 219 height 97
drag, startPoint x: 554, startPoint y: 380, endPoint x: 1227, endPoint y: 393, distance: 673.1
click at [1236, 393] on tr "Tab Floor Lamp Colour - White Marble 3180-264-0 x 1 $249.99 x 1 $249.99" at bounding box center [979, 403] width 1151 height 97
click at [1451, 382] on span "$249.99" at bounding box center [1462, 383] width 49 height 19
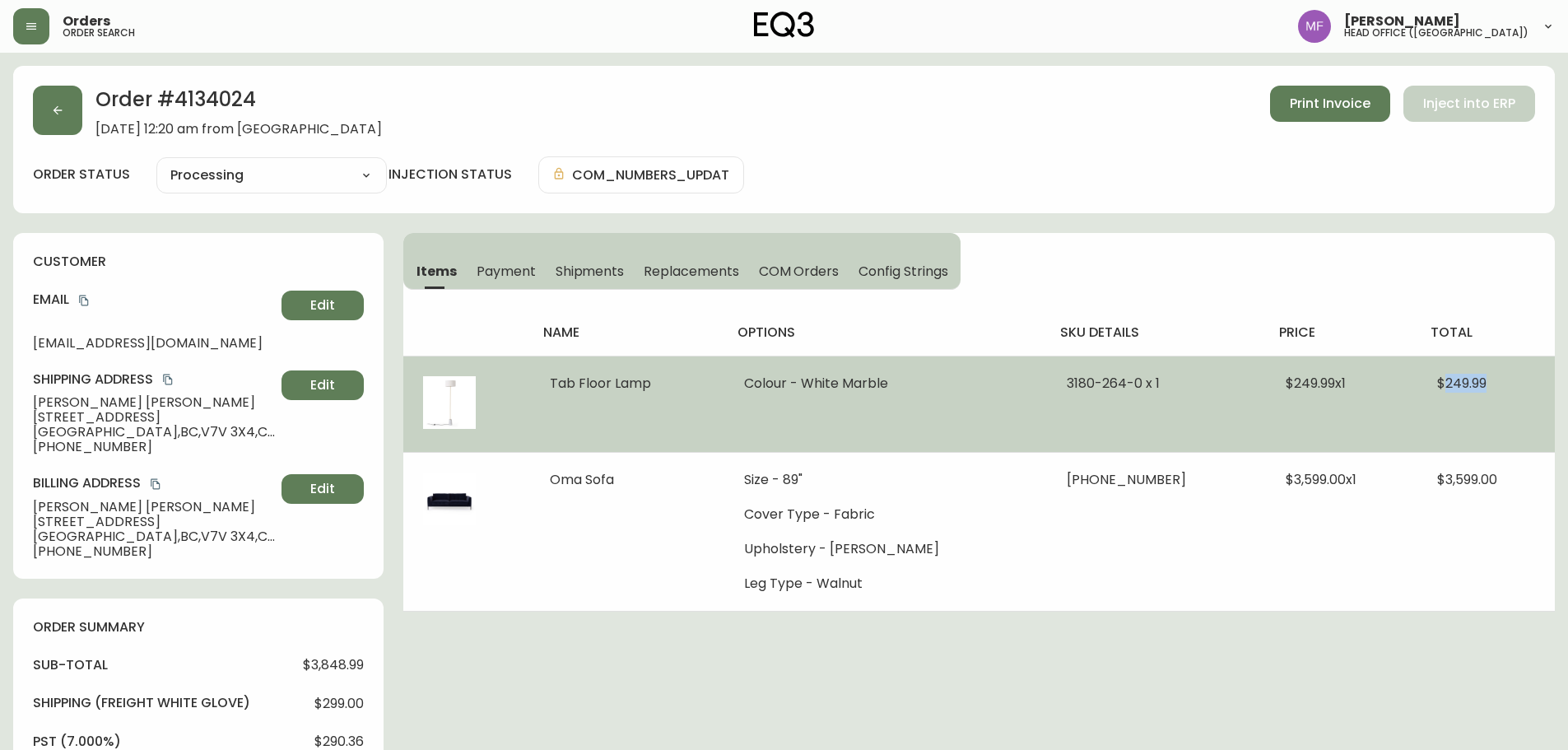
click at [1451, 382] on span "$249.99" at bounding box center [1462, 383] width 49 height 19
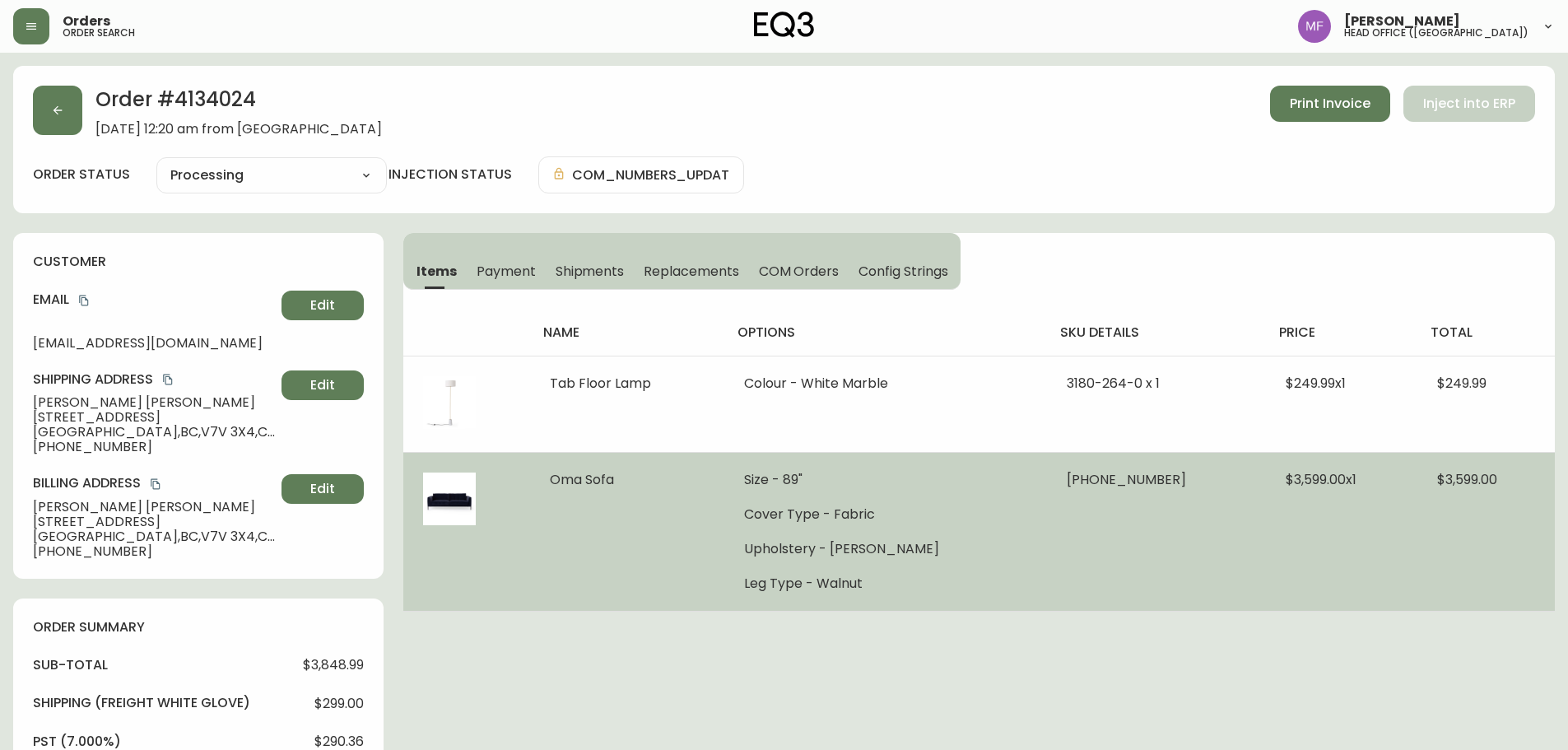
click at [948, 561] on ul "Size - 89" Cover Type - Fabric Upholstery - Ola Dark Grey Leg Type - Walnut" at bounding box center [885, 532] width 283 height 119
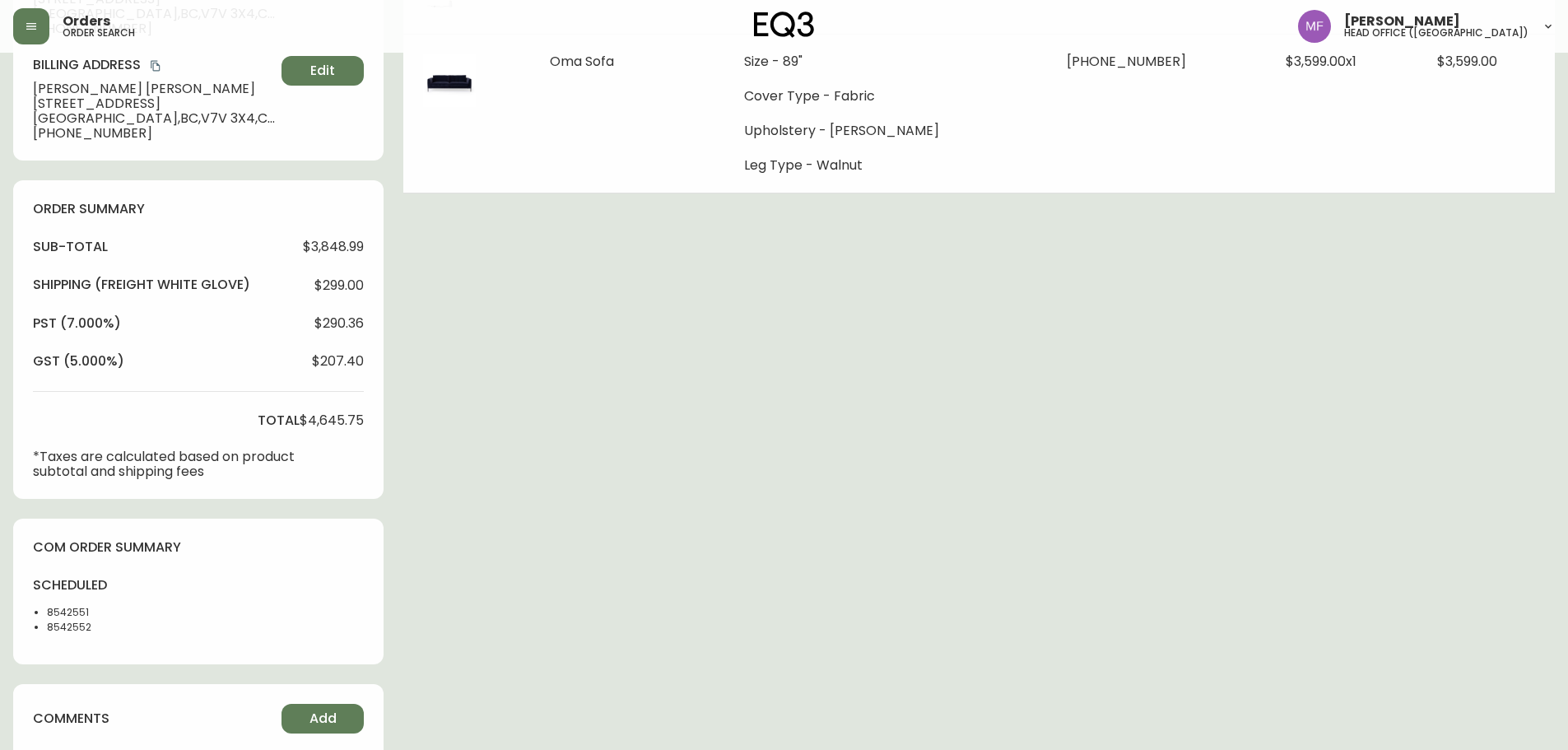
scroll to position [375, 0]
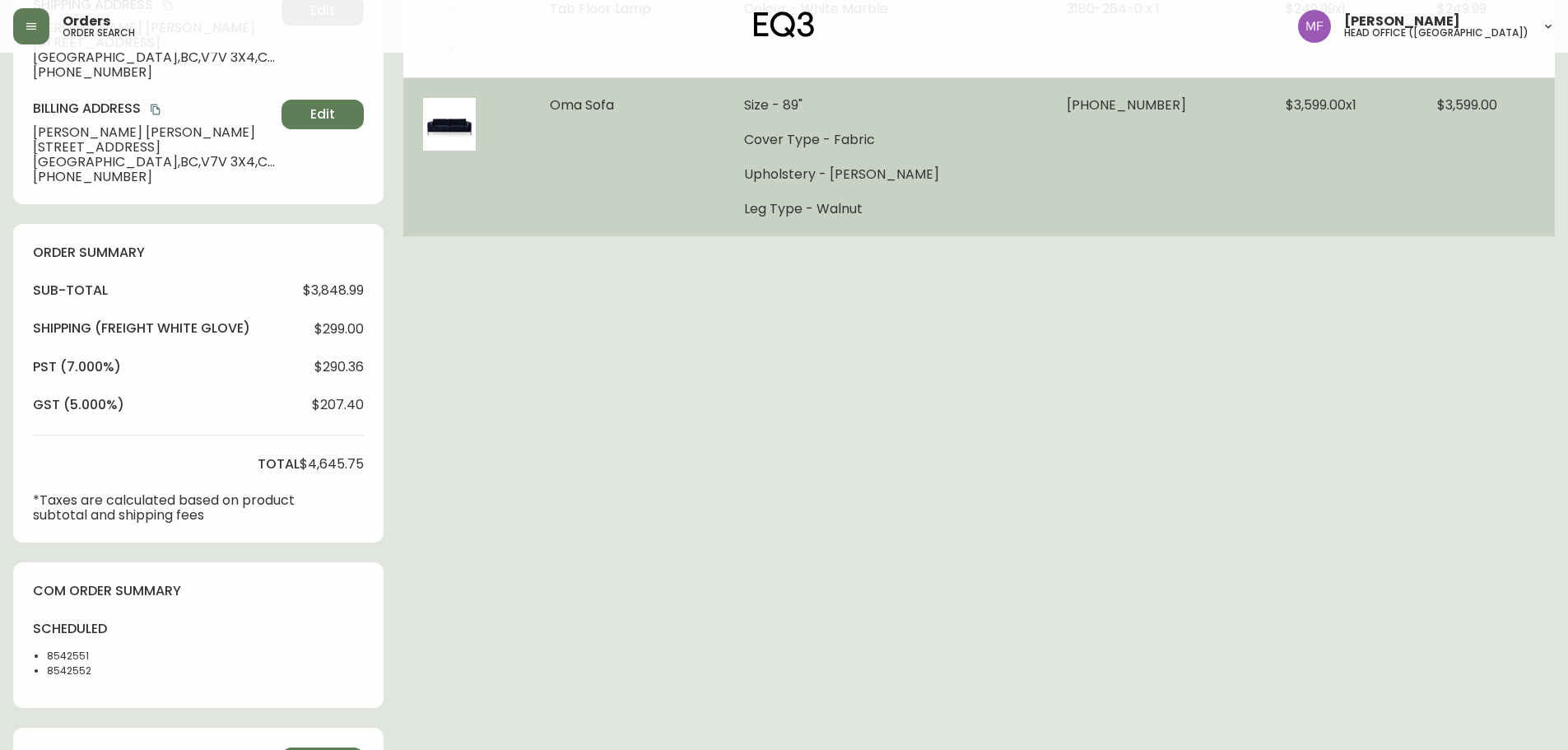
click at [1396, 197] on td "$3,599.00 x 1" at bounding box center [1342, 157] width 152 height 159
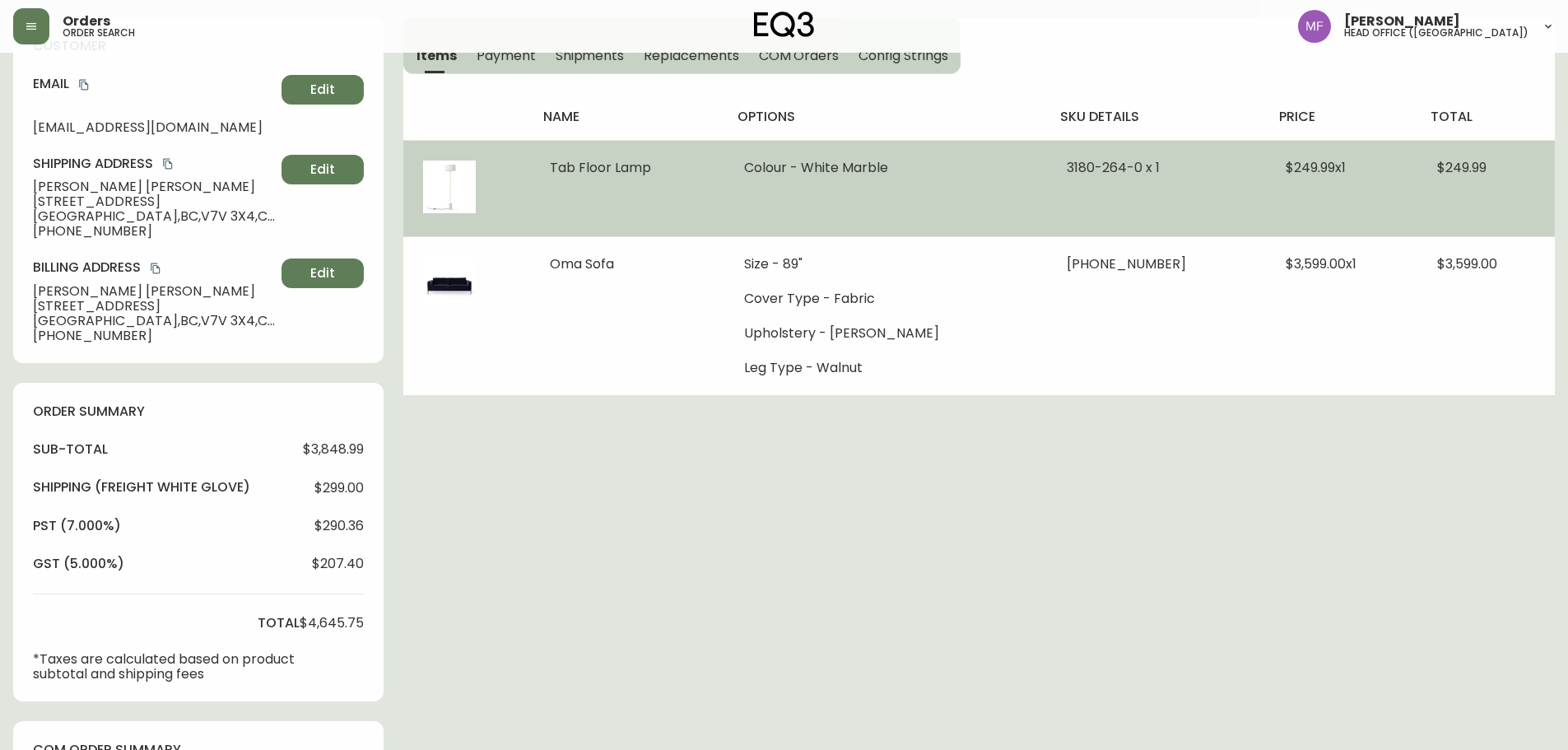
scroll to position [210, 0]
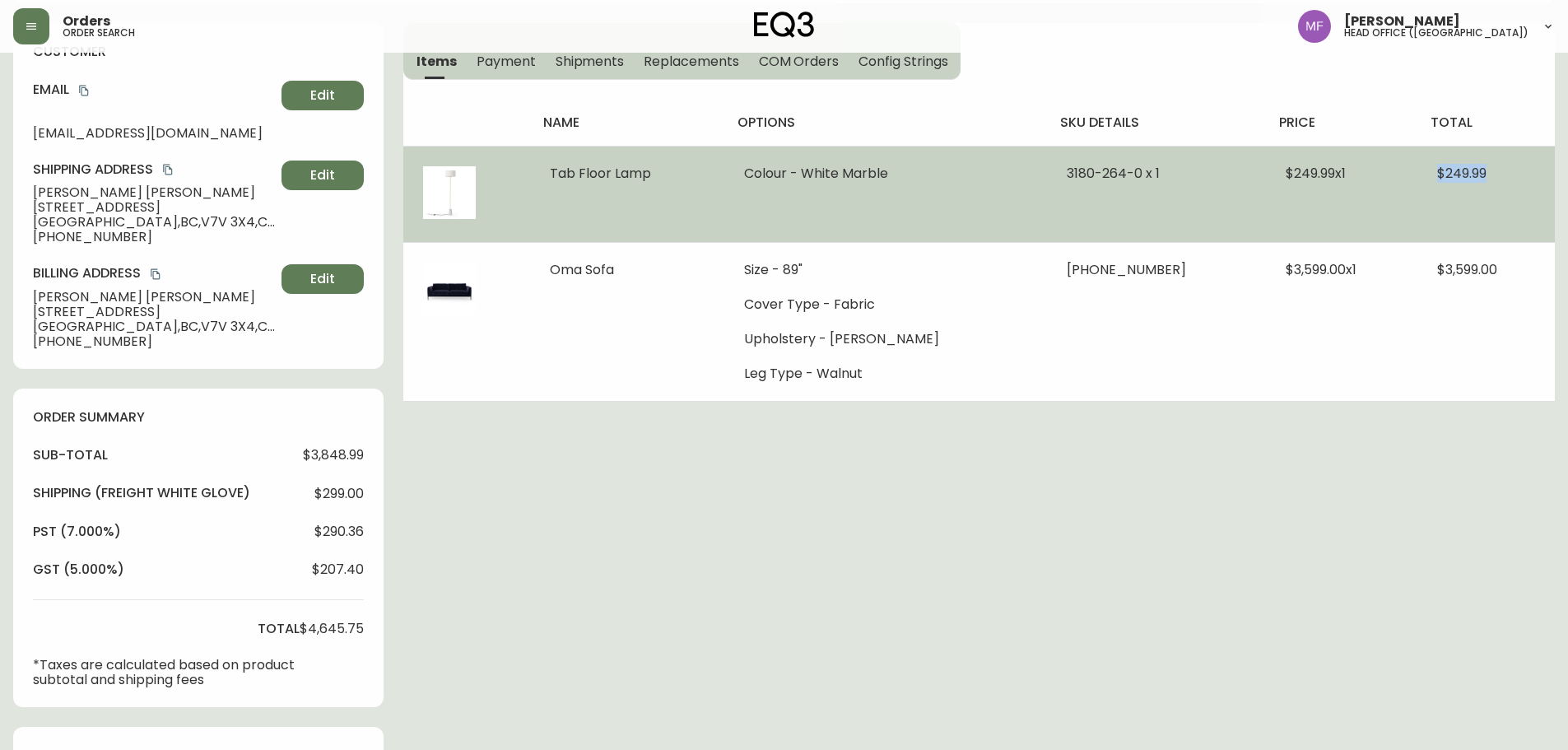
drag, startPoint x: 1425, startPoint y: 177, endPoint x: 1481, endPoint y: 183, distance: 56.3
click at [1481, 183] on td "$249.99" at bounding box center [1486, 194] width 138 height 97
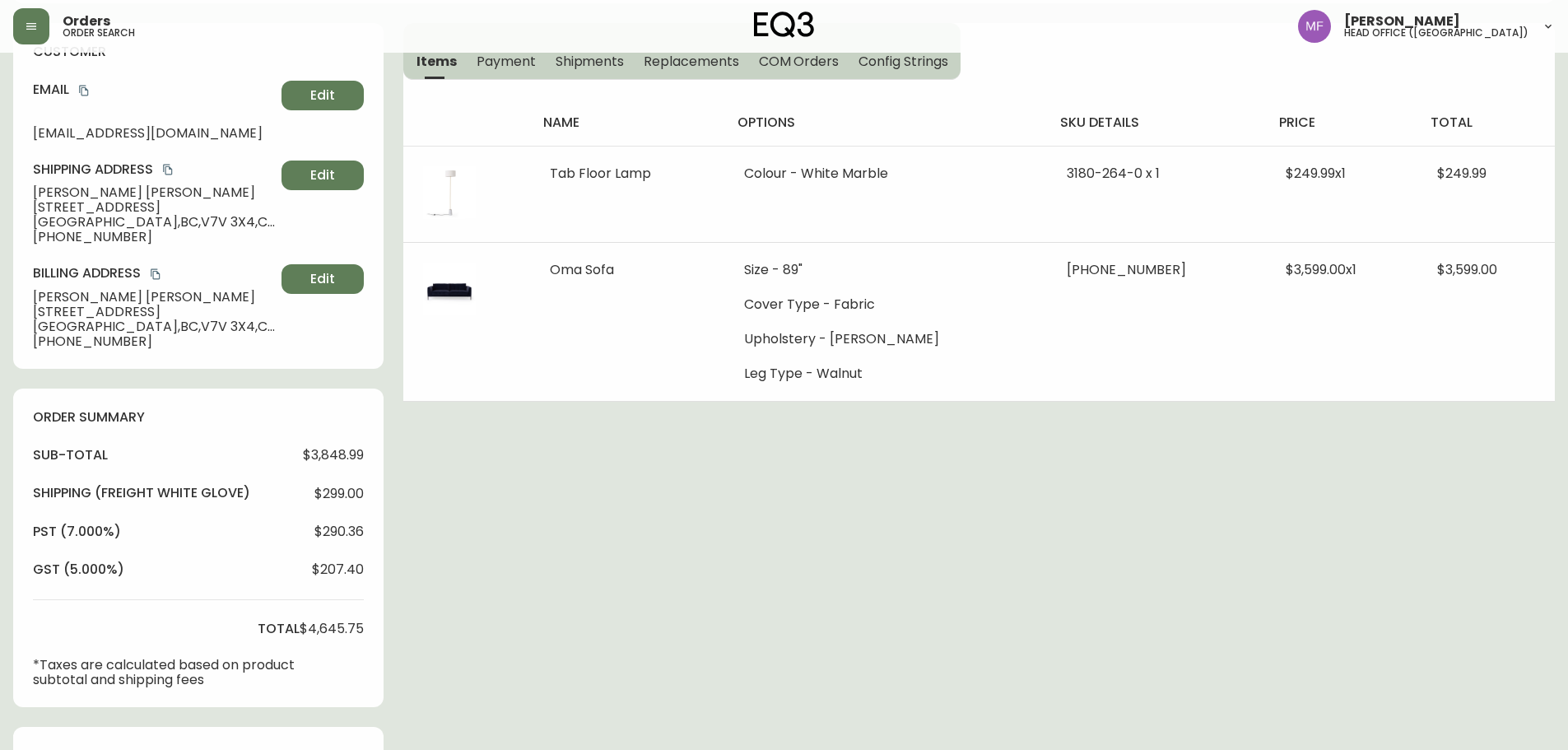
click at [1291, 508] on div "Order # 4134024 July 7, 2025 at 12:20 am from CA_EN Print Invoice Inject into E…" at bounding box center [784, 550] width 1542 height 1389
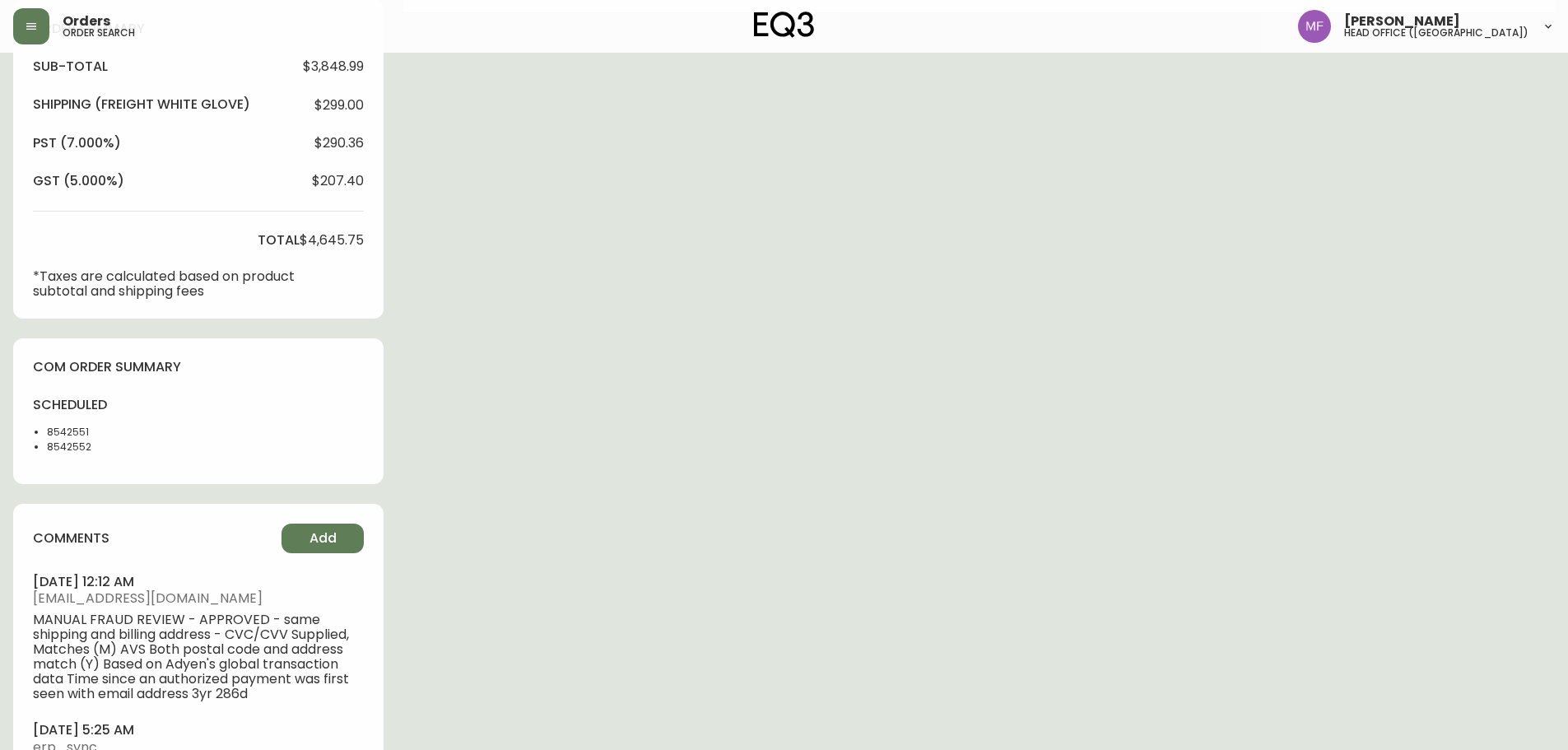
scroll to position [622, 0]
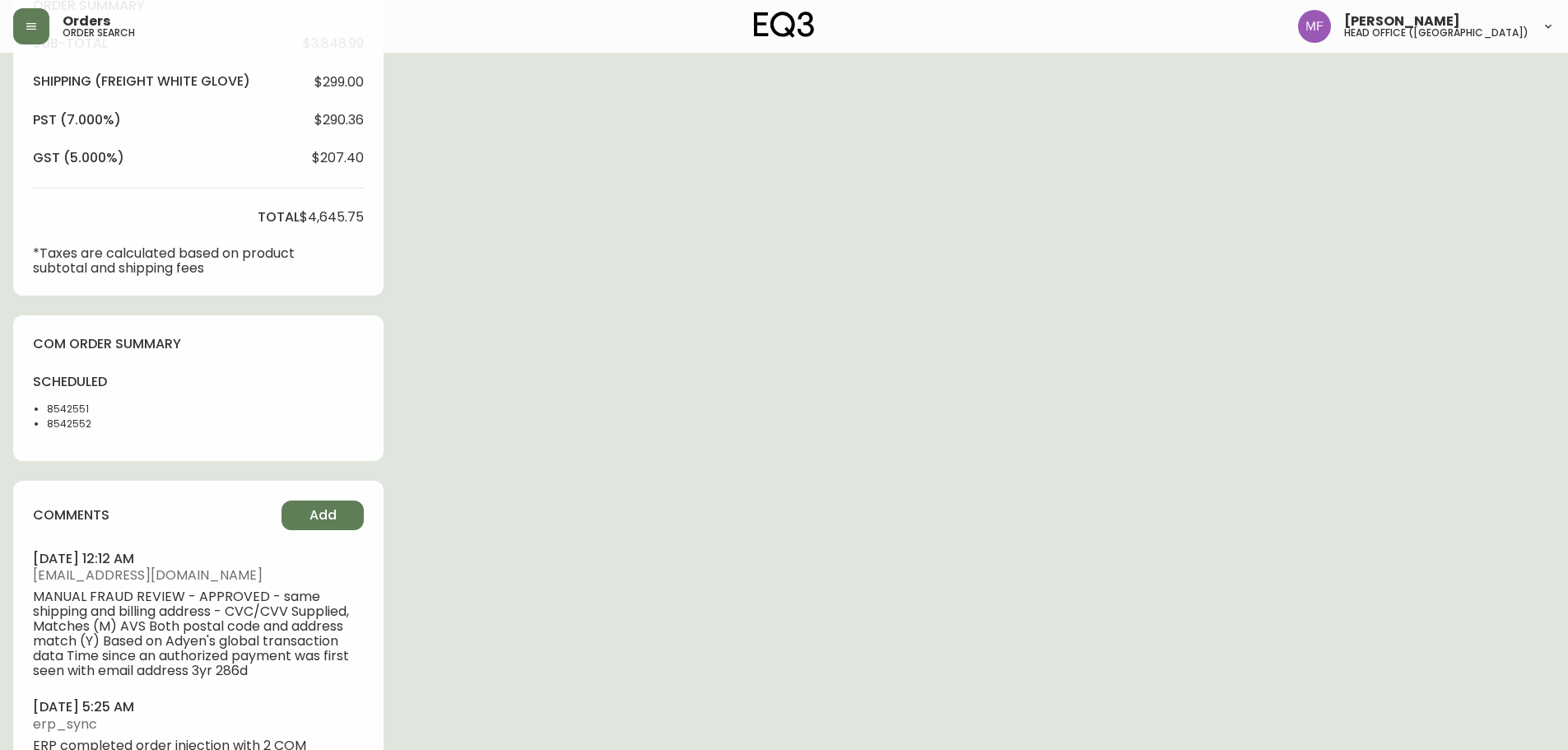
click at [1146, 368] on div "Order # 4134024 July 7, 2025 at 12:20 am from CA_EN Print Invoice Inject into E…" at bounding box center [784, 138] width 1542 height 1389
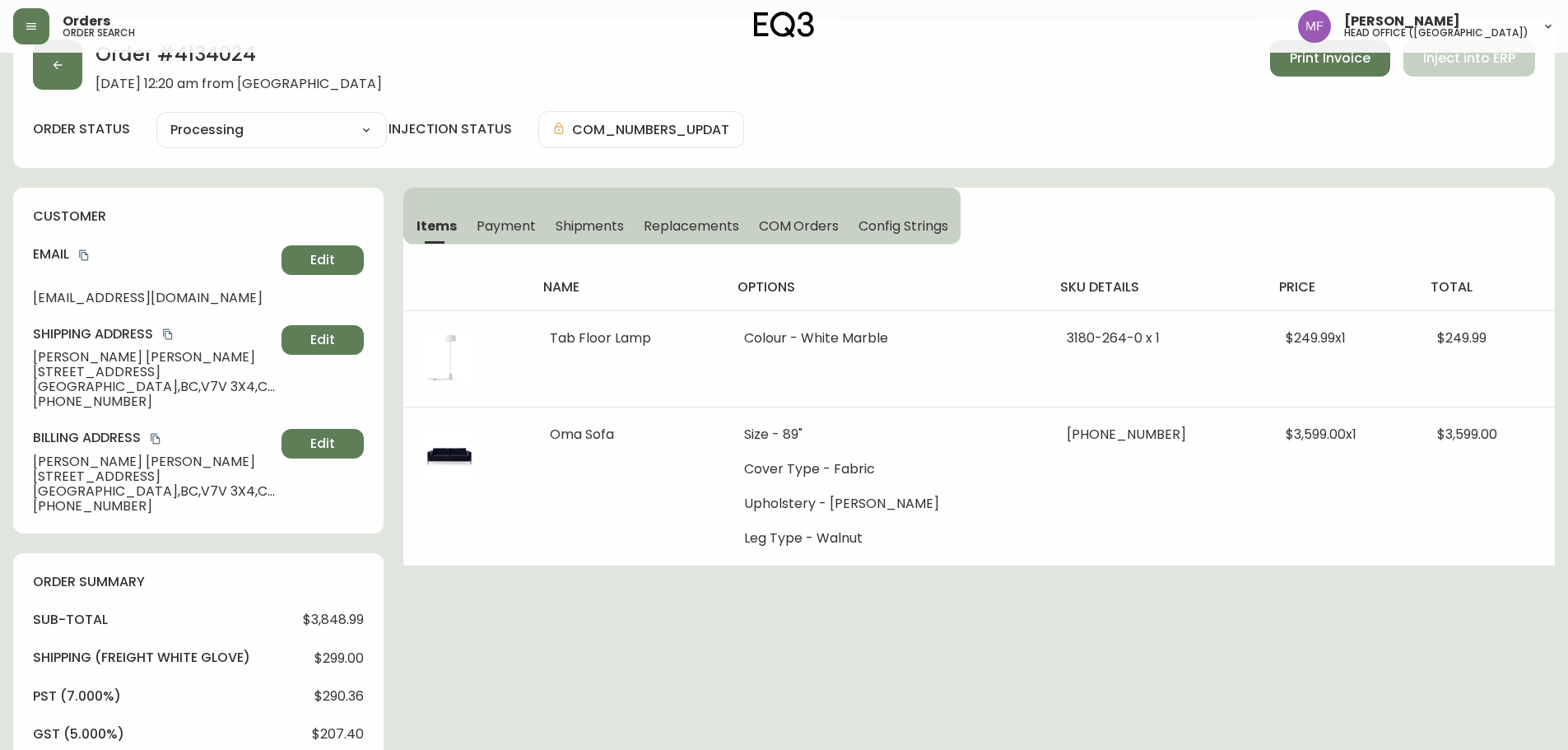
scroll to position [0, 0]
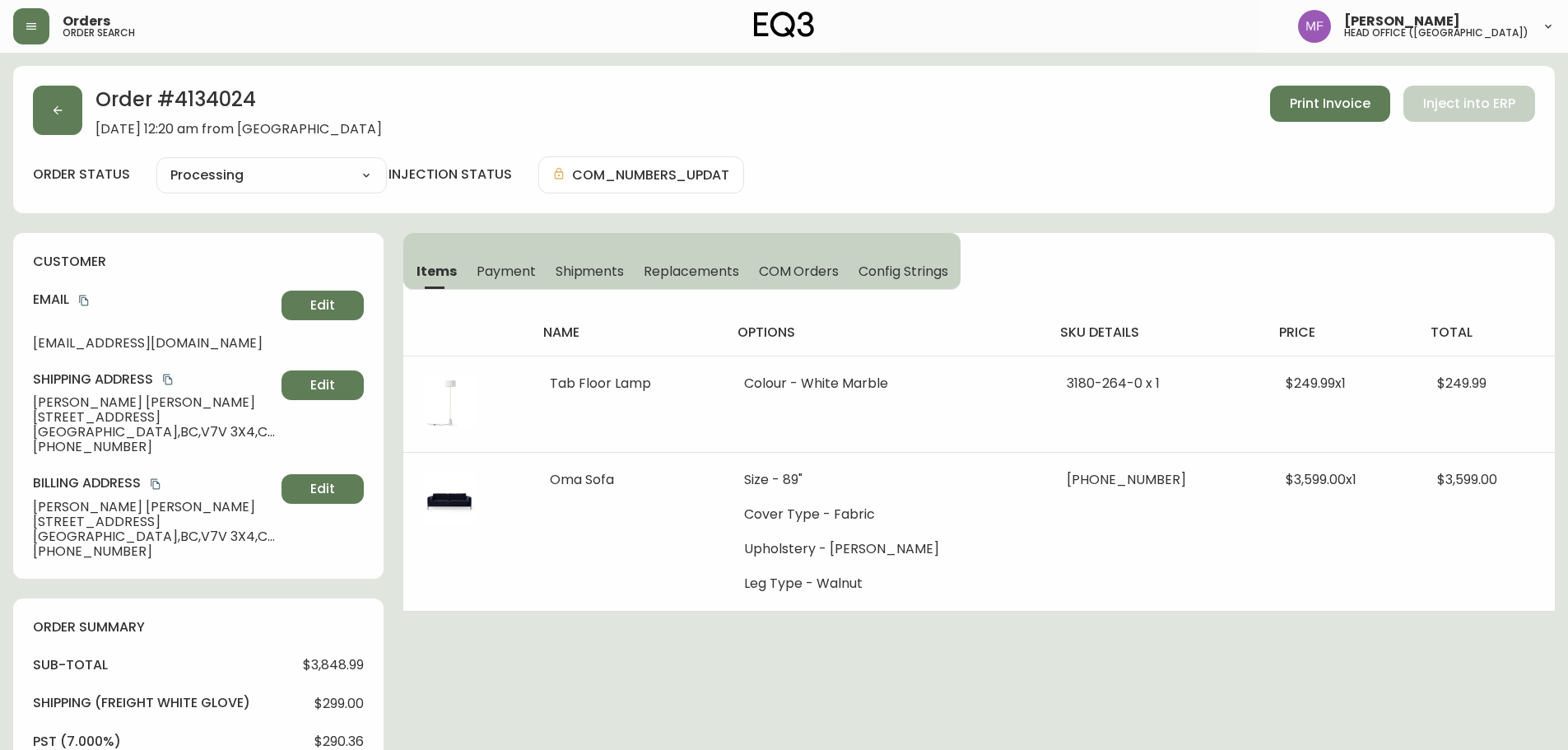
click at [215, 100] on h2 "Order # 4134024" at bounding box center [238, 104] width 286 height 36
drag, startPoint x: 495, startPoint y: 268, endPoint x: 450, endPoint y: 276, distance: 45.7
click at [495, 268] on span "Payment" at bounding box center [506, 271] width 59 height 17
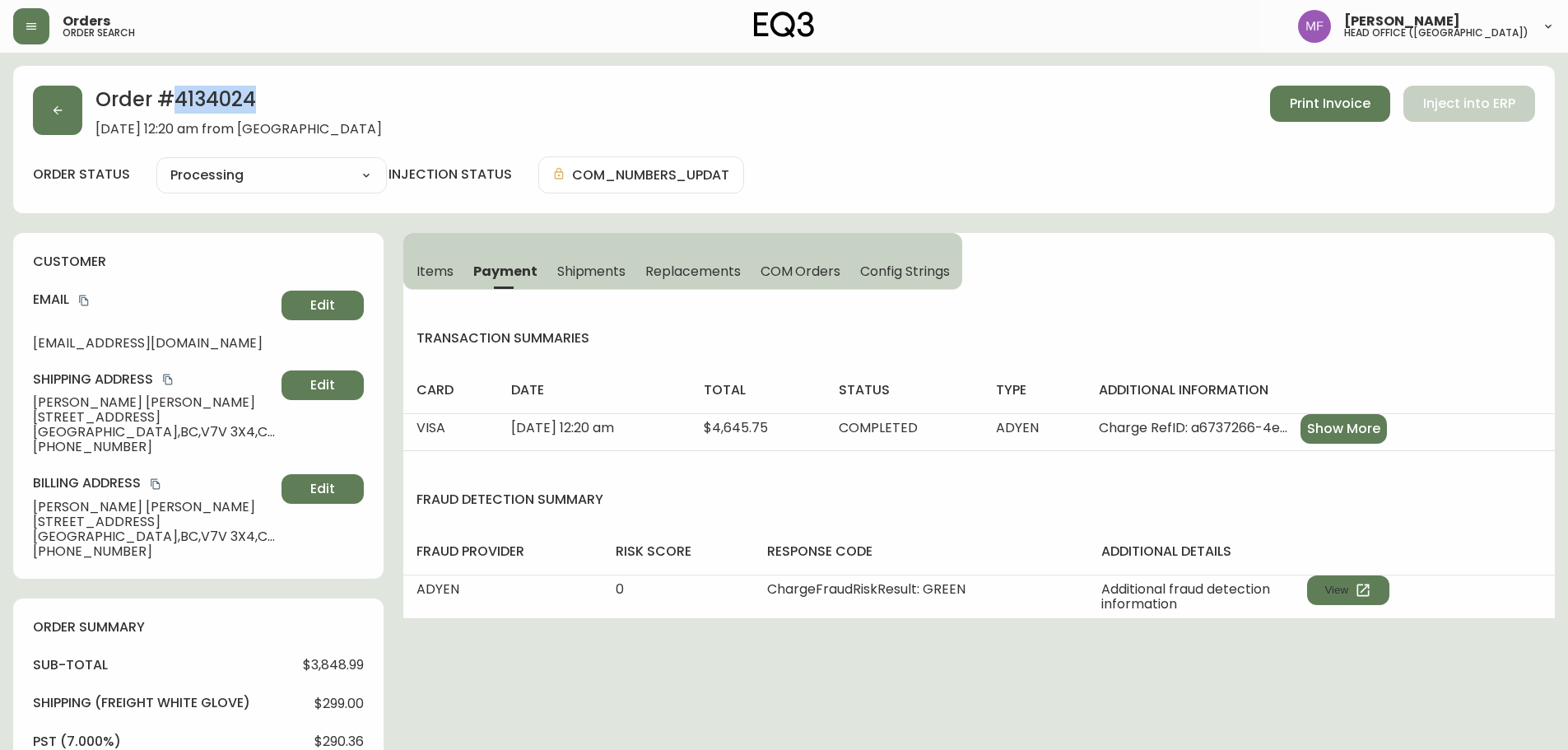
click at [408, 276] on button "Items" at bounding box center [433, 271] width 60 height 36
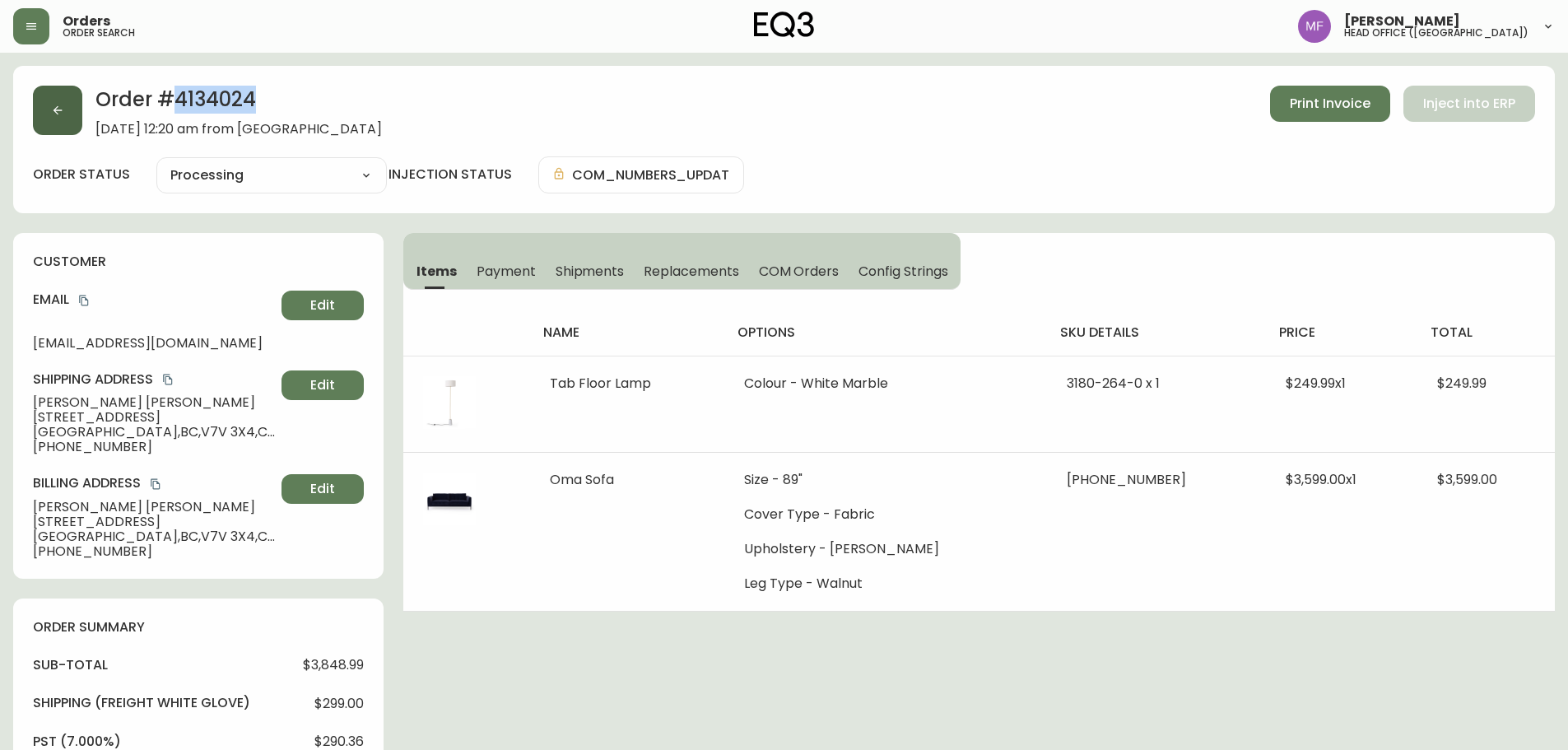
click at [60, 127] on button "button" at bounding box center [58, 111] width 49 height 50
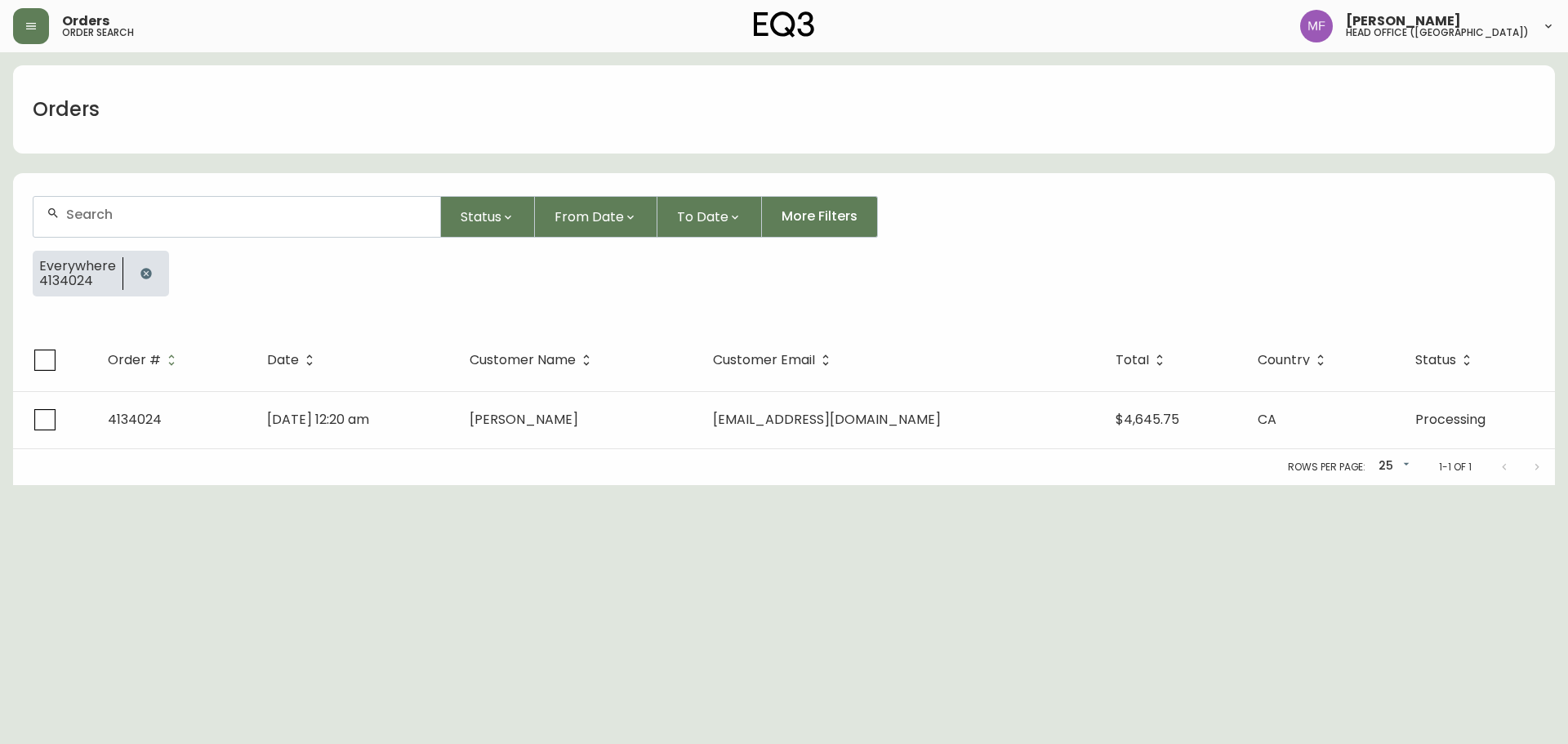
click at [115, 264] on div "Everywhere 4134024" at bounding box center [78, 273] width 90 height 43
click at [148, 264] on button "button" at bounding box center [146, 273] width 33 height 33
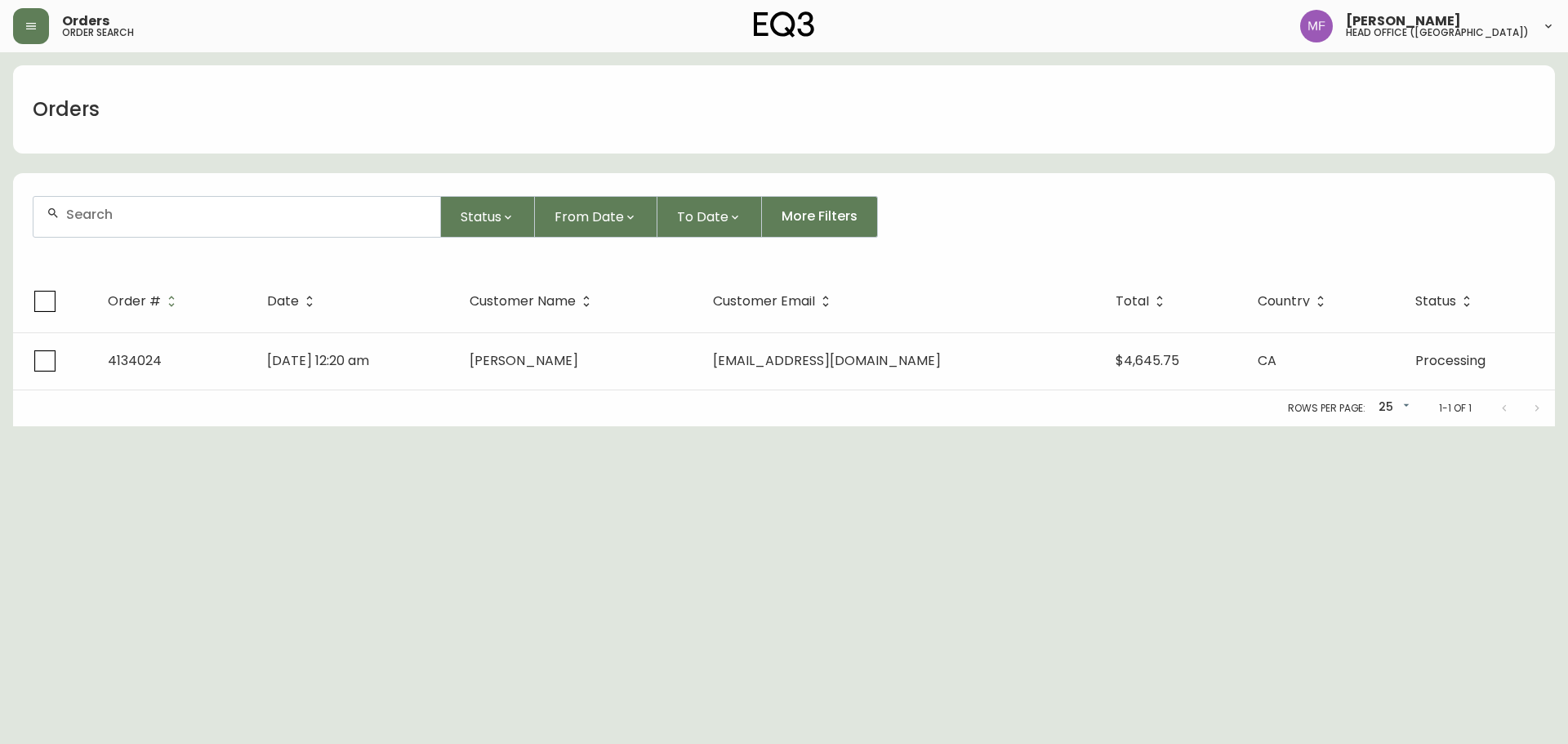
click at [137, 219] on input "text" at bounding box center [246, 214] width 361 height 16
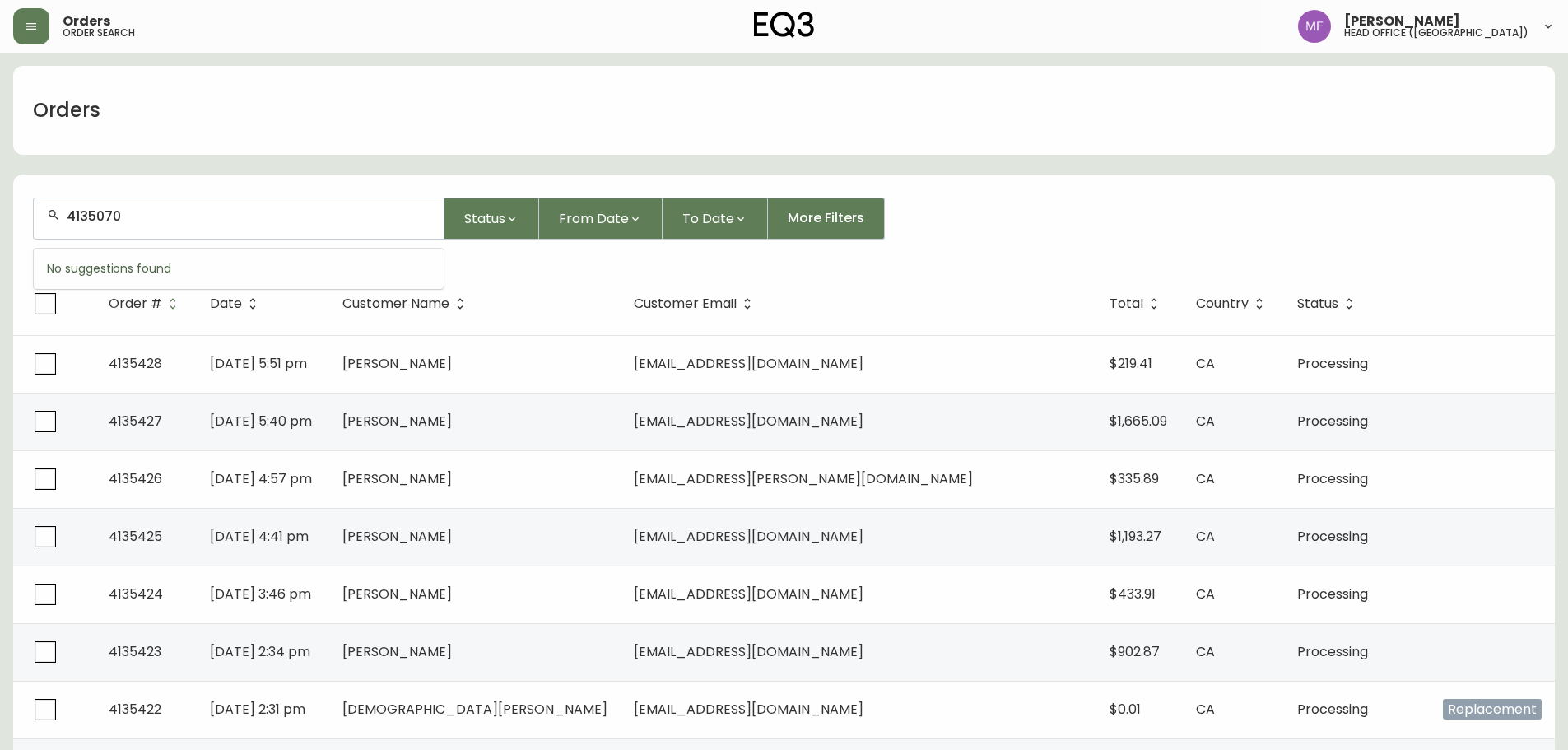
type input "4135070"
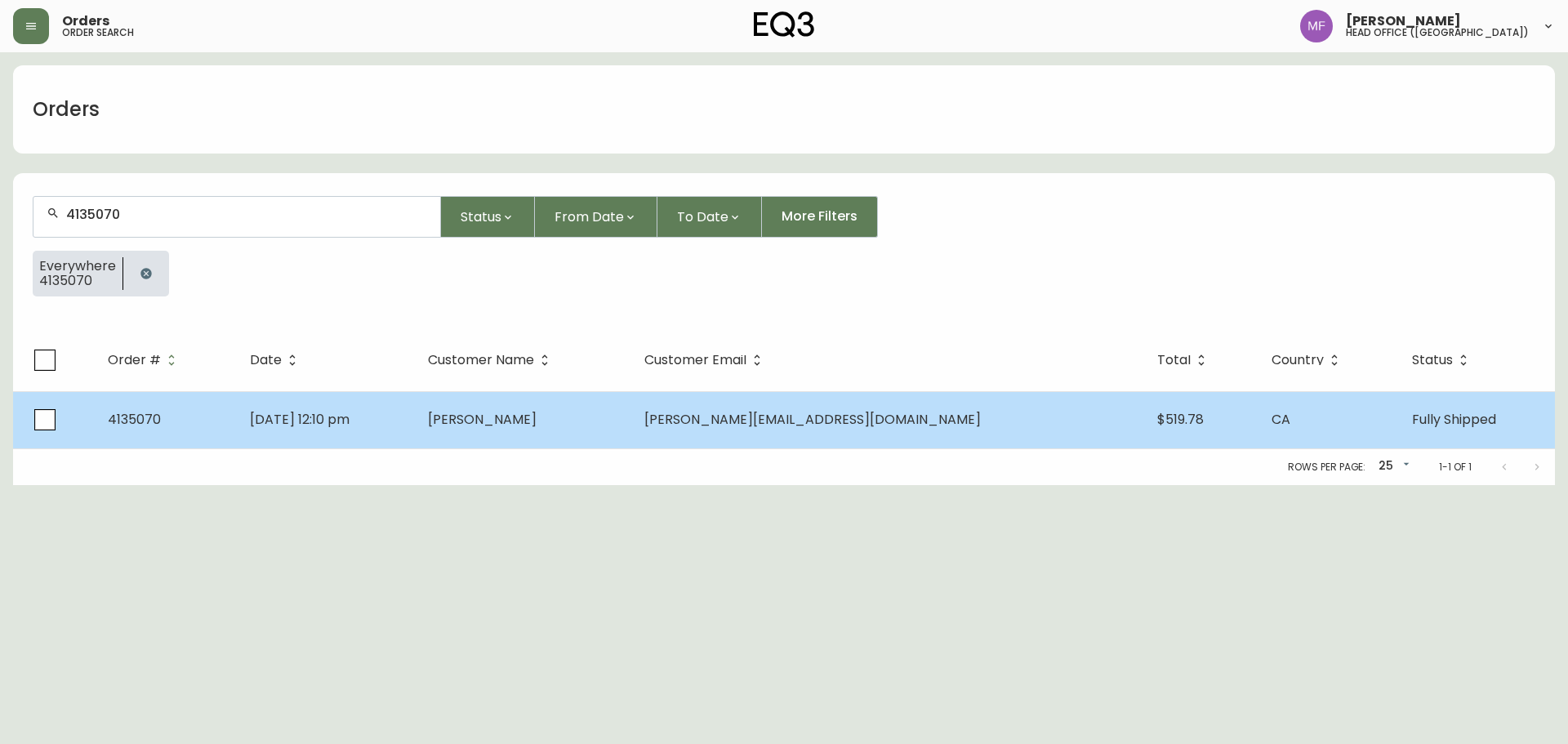
click at [415, 416] on td "[DATE] 12:10 pm" at bounding box center [326, 420] width 178 height 57
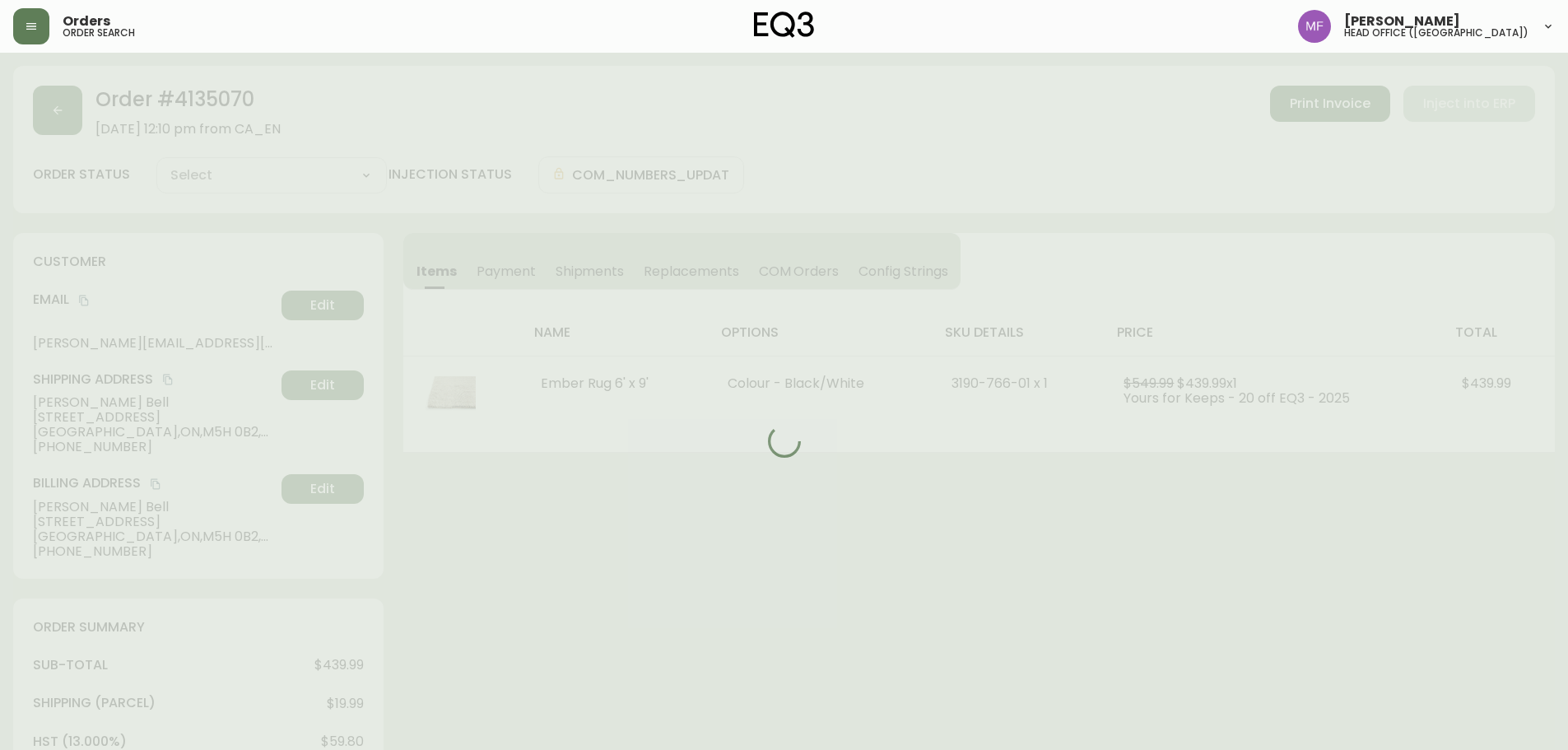
type input "Fully Shipped"
select select "FULLY_SHIPPED"
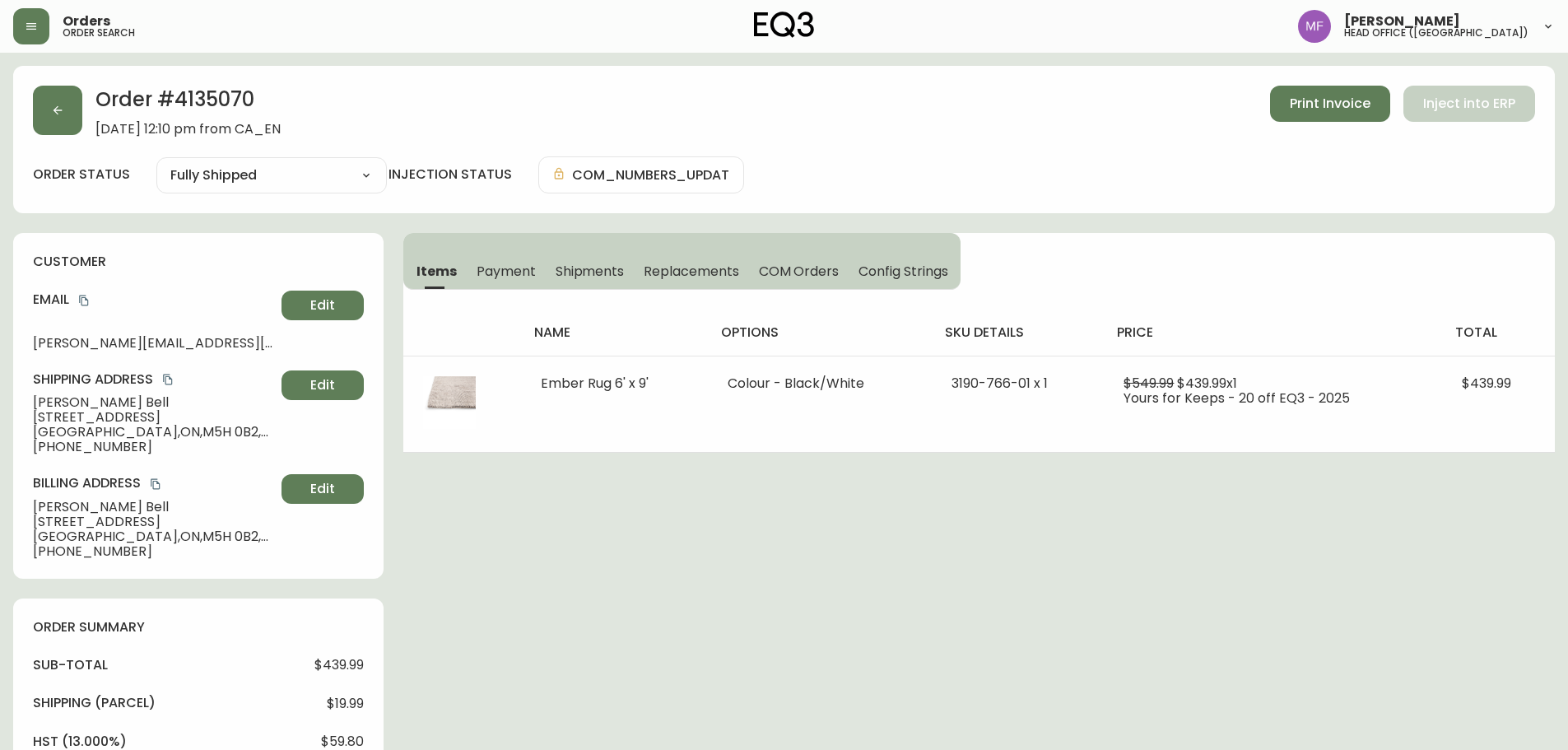
click at [572, 270] on span "Shipments" at bounding box center [591, 271] width 69 height 17
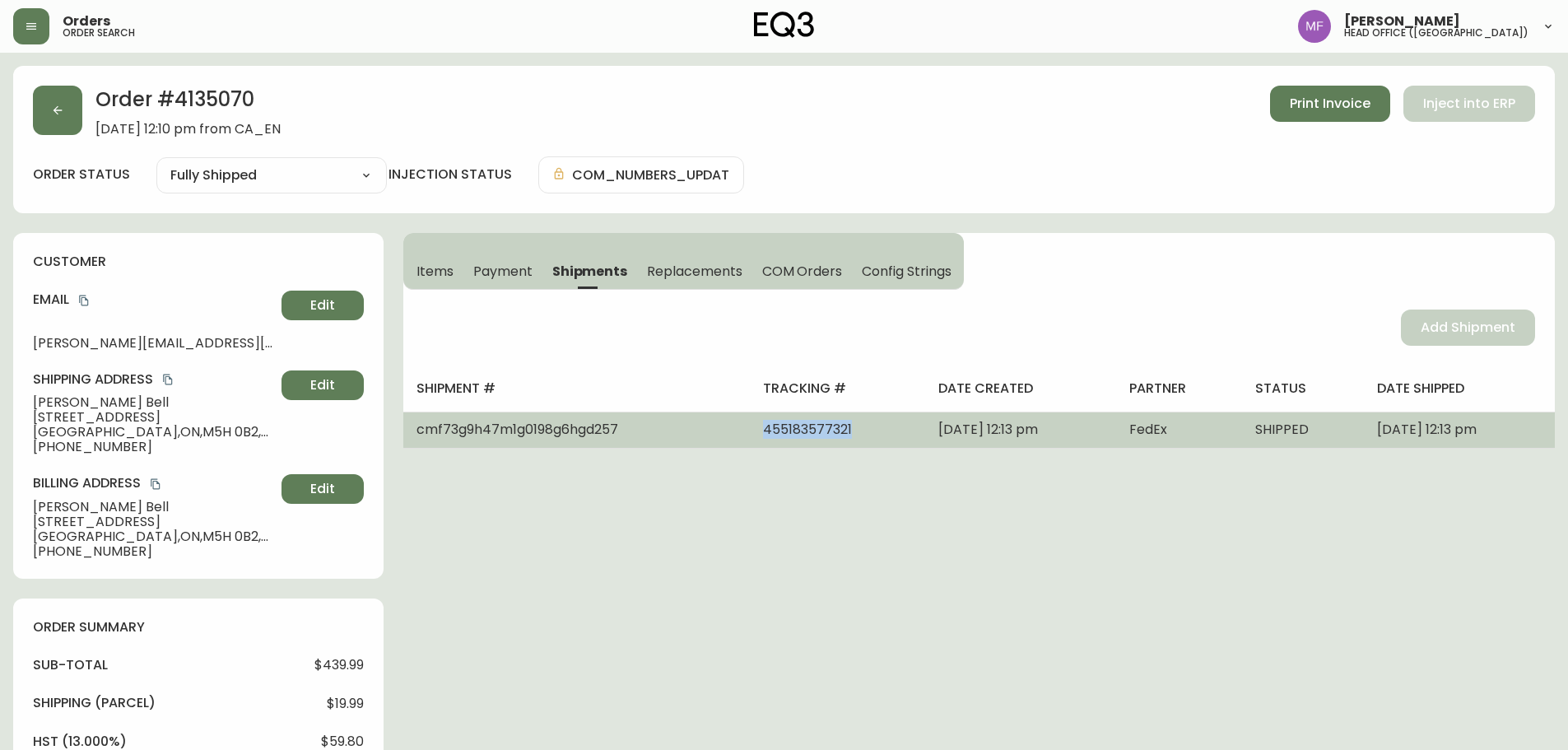
drag, startPoint x: 784, startPoint y: 430, endPoint x: 685, endPoint y: 430, distance: 99.0
click at [750, 430] on td "455183577321" at bounding box center [837, 430] width 176 height 36
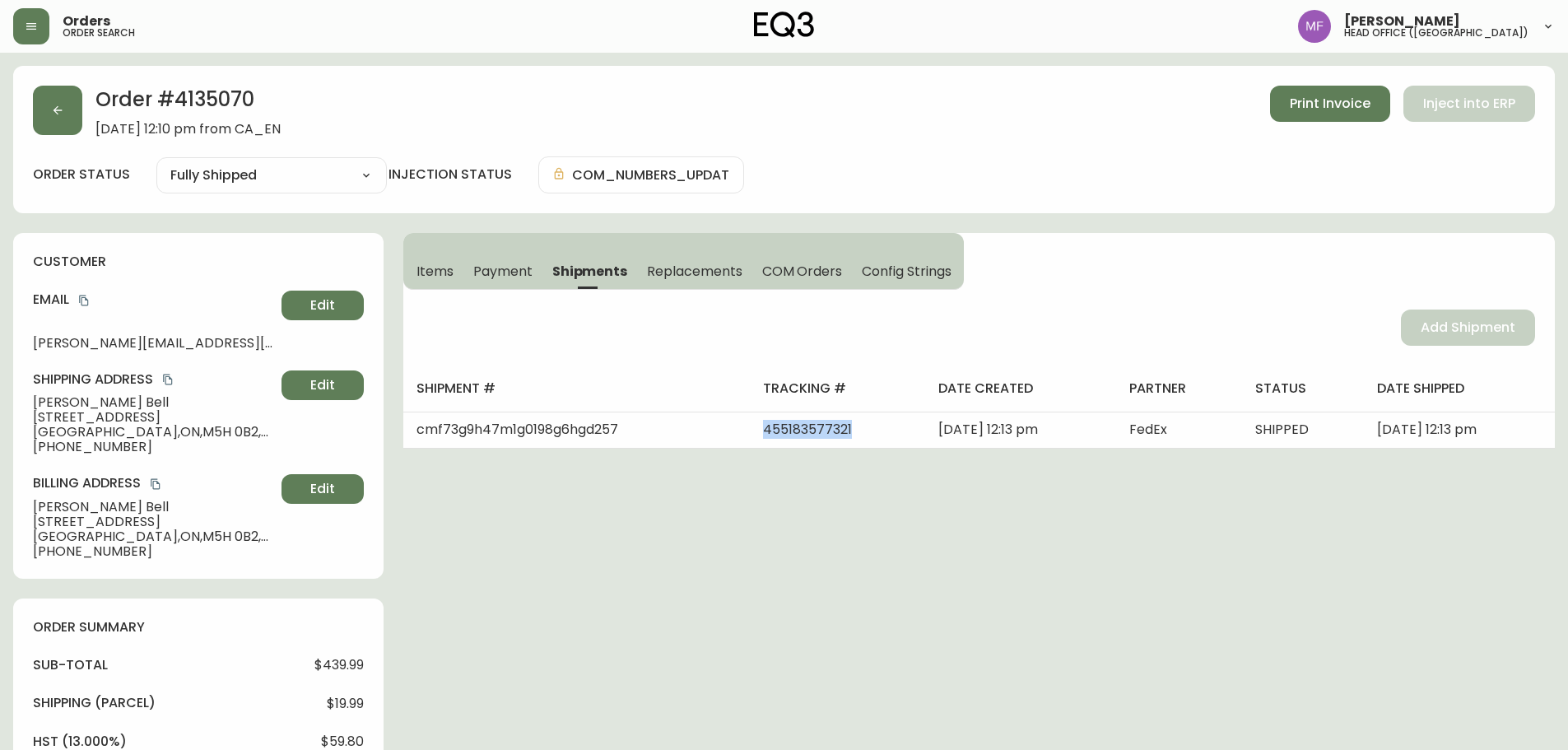
click at [438, 267] on span "Items" at bounding box center [435, 271] width 37 height 17
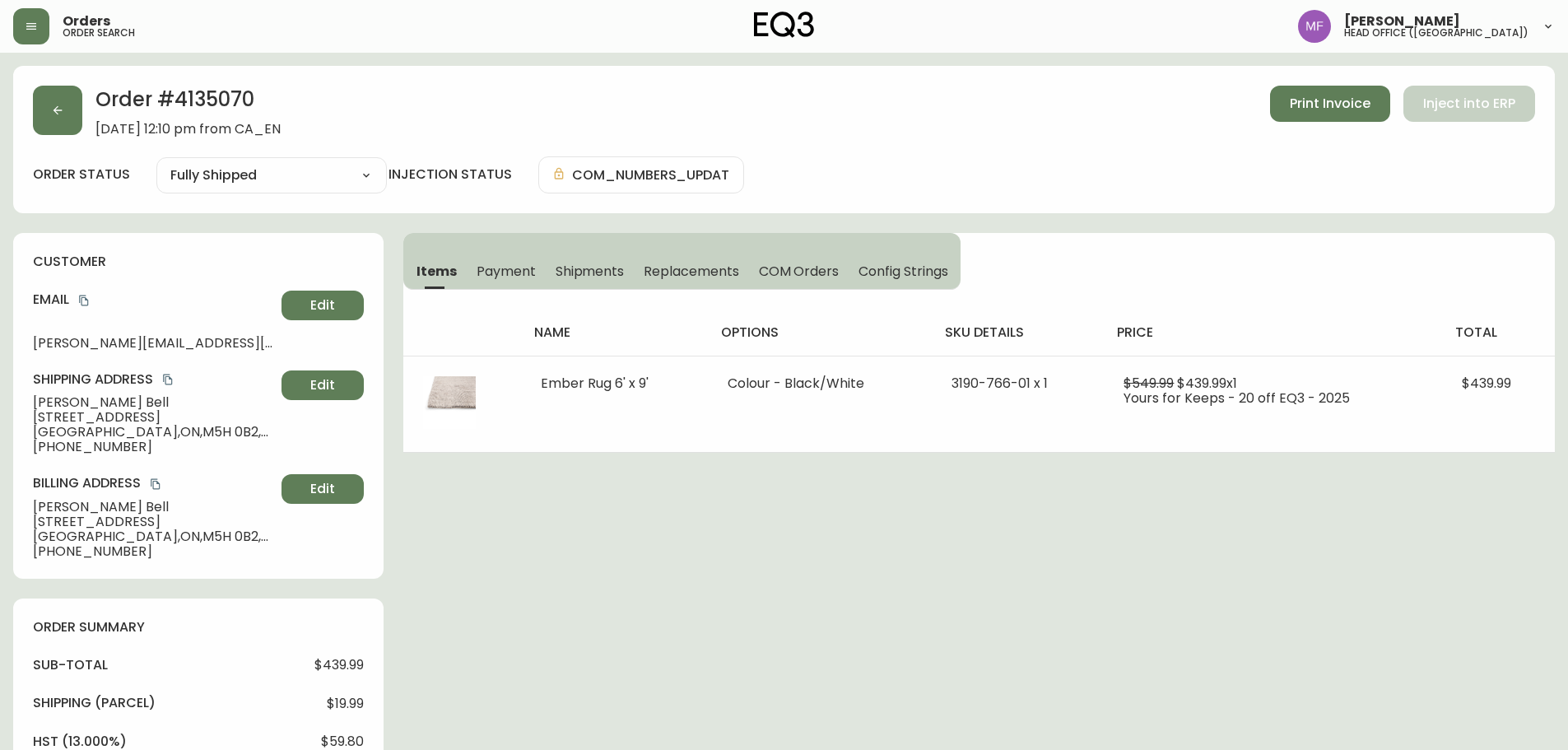
click at [243, 94] on h2 "Order # 4135070" at bounding box center [188, 104] width 186 height 36
drag, startPoint x: 101, startPoint y: 405, endPoint x: 50, endPoint y: 399, distance: 51.4
click at [50, 399] on span "Peter Bell" at bounding box center [153, 403] width 242 height 15
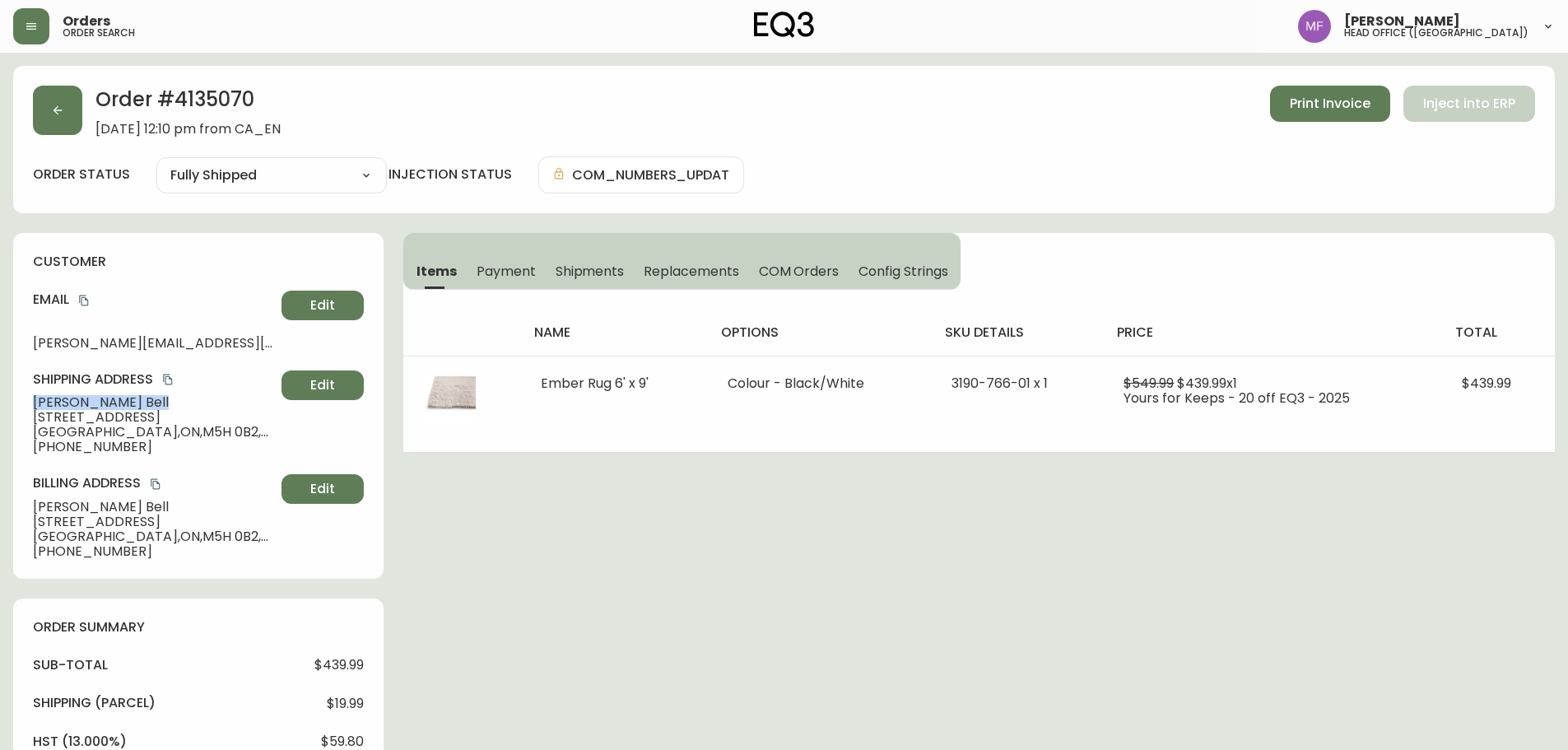
drag, startPoint x: 92, startPoint y: 403, endPoint x: 28, endPoint y: 402, distance: 64.0
click at [28, 402] on div "customer Email peter.bell2016@icloud.com Edit Shipping Address Peter Bell 60 Te…" at bounding box center [198, 405] width 370 height 346
click at [191, 102] on h2 "Order # 4135070" at bounding box center [188, 104] width 186 height 36
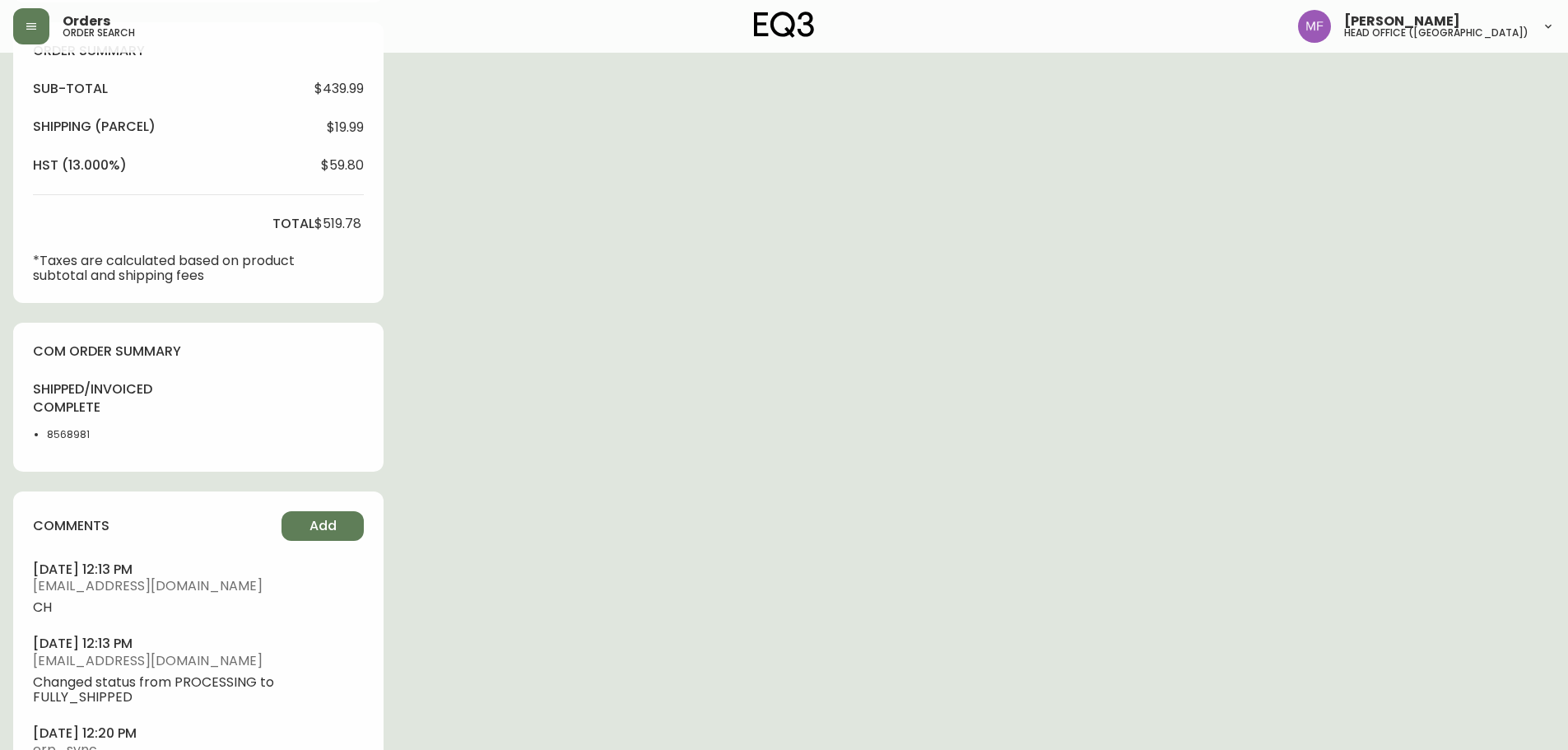
click at [58, 434] on li "8568981" at bounding box center [88, 435] width 83 height 15
click at [760, 426] on div "Order # 4135070 September 3, 2025 at 12:10 pm from CA_EN Print Invoice Inject i…" at bounding box center [784, 166] width 1542 height 1354
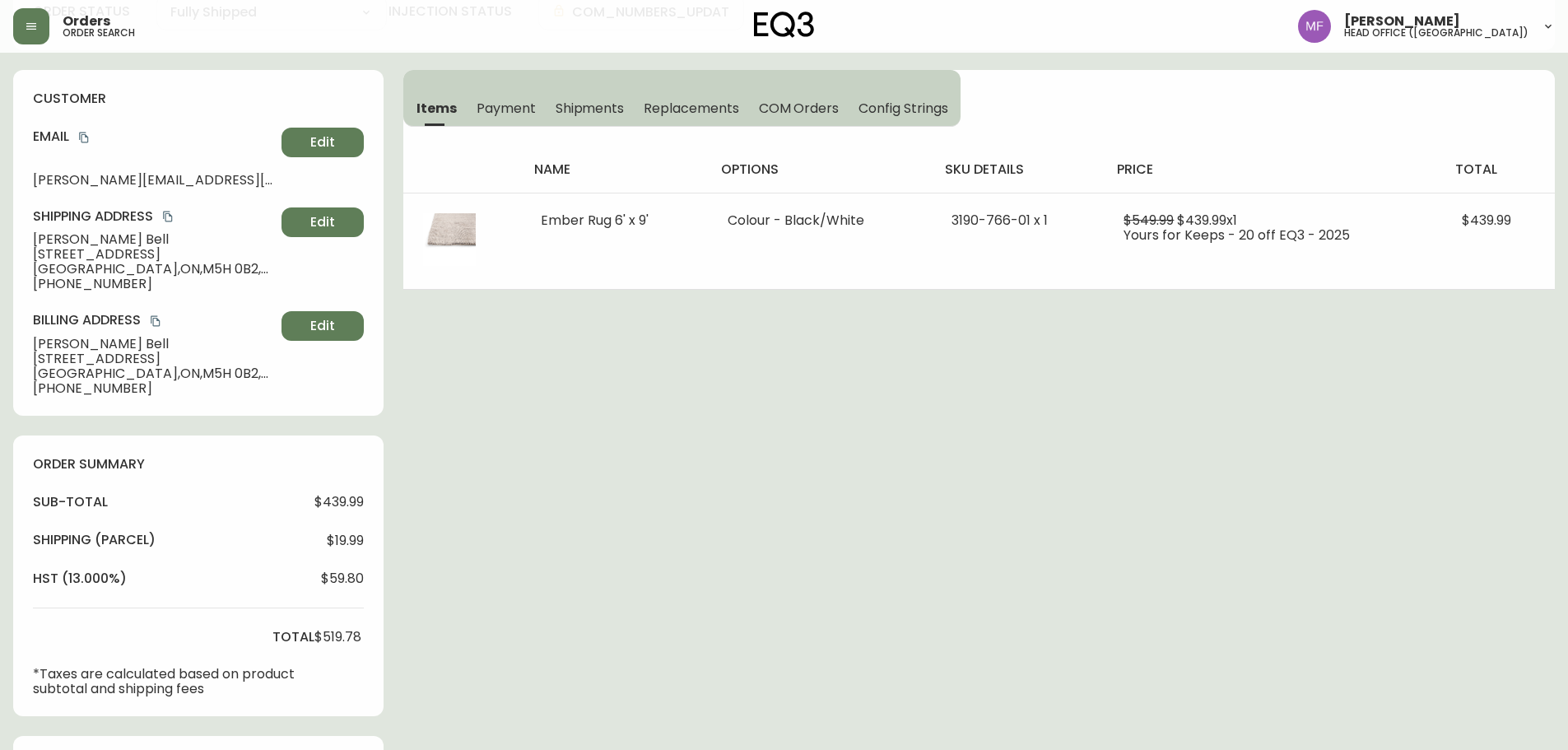
scroll to position [0, 0]
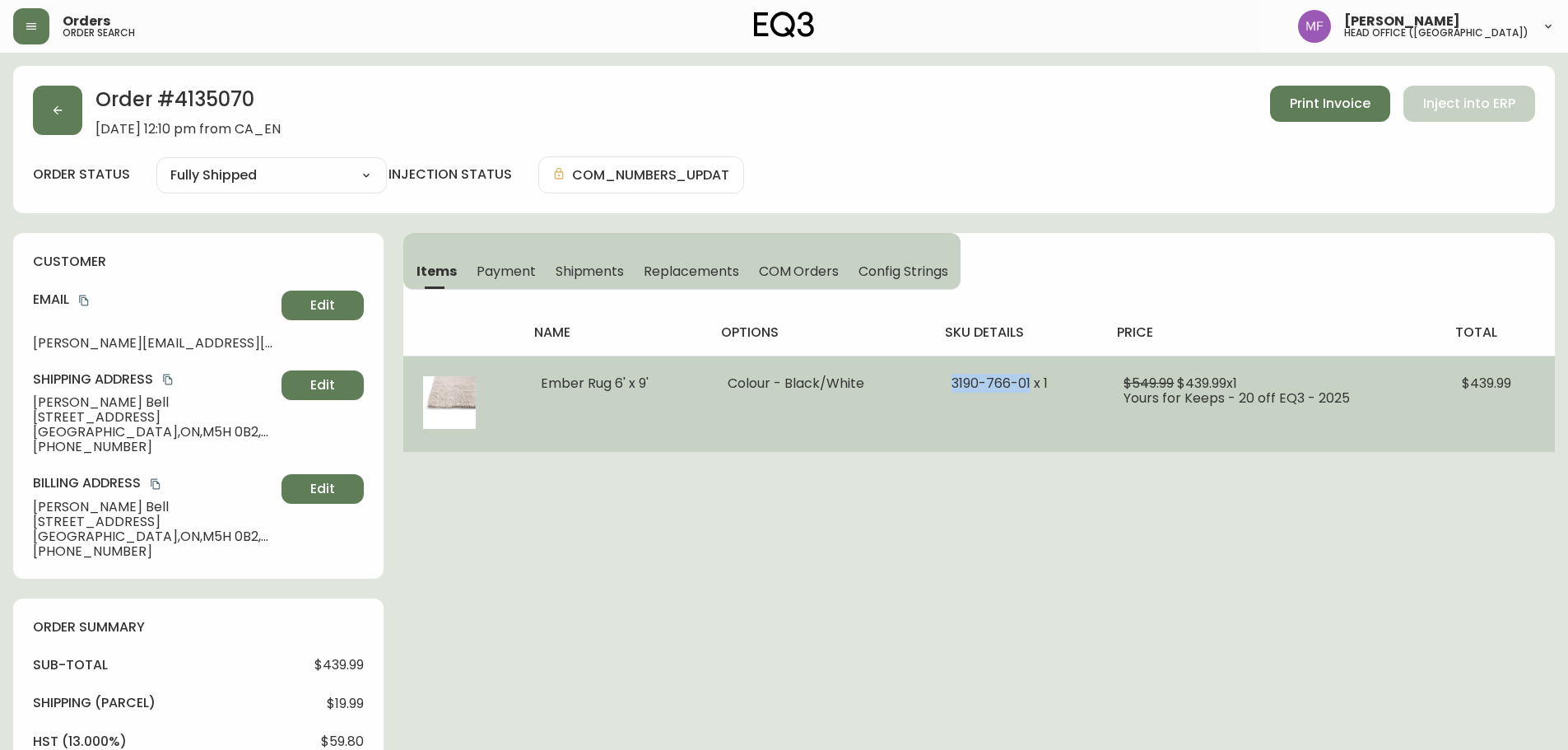
drag, startPoint x: 1032, startPoint y: 380, endPoint x: 939, endPoint y: 380, distance: 93.0
click at [939, 380] on td "3190-766-01 x 1" at bounding box center [1019, 403] width 173 height 97
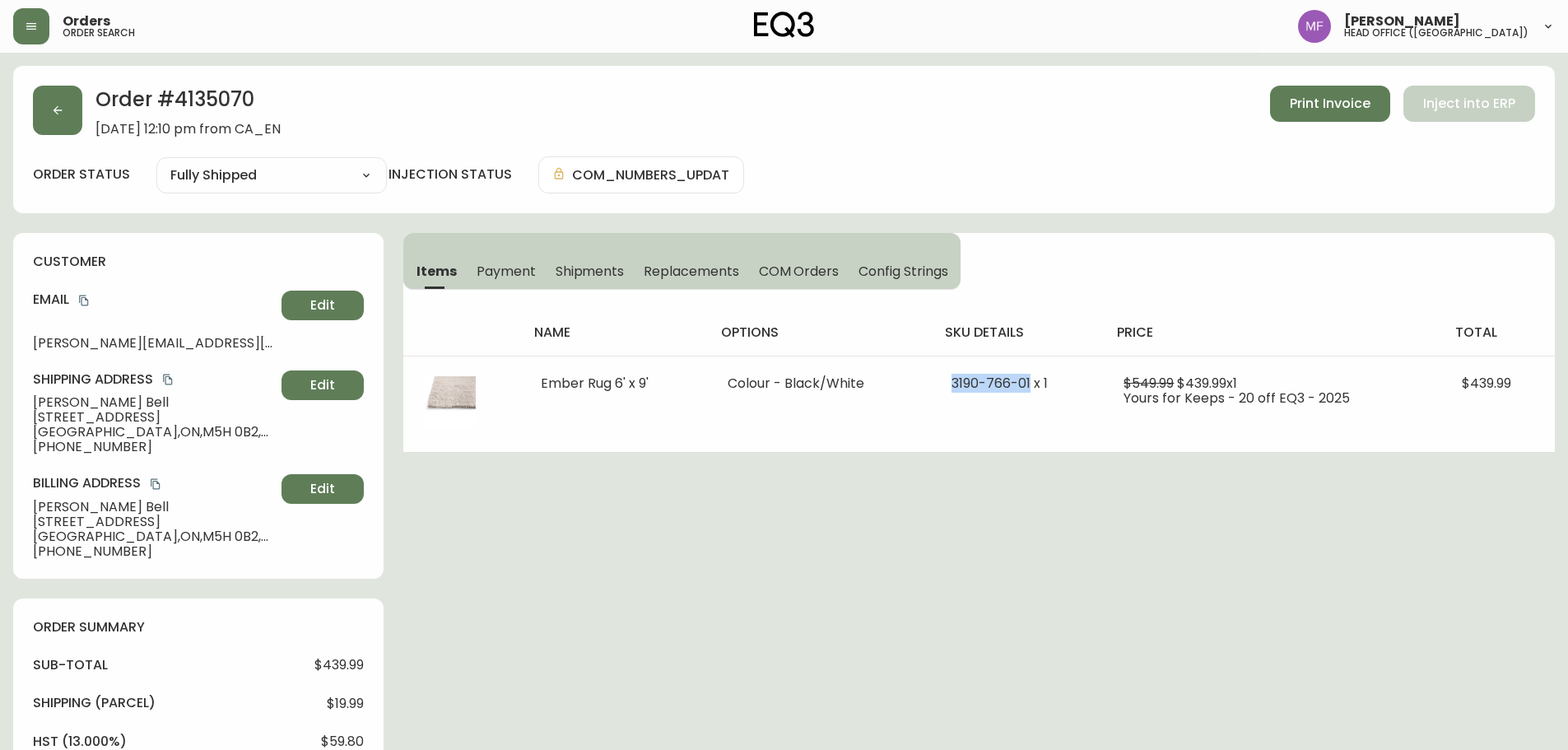
click at [201, 90] on h2 "Order # 4135070" at bounding box center [188, 104] width 186 height 36
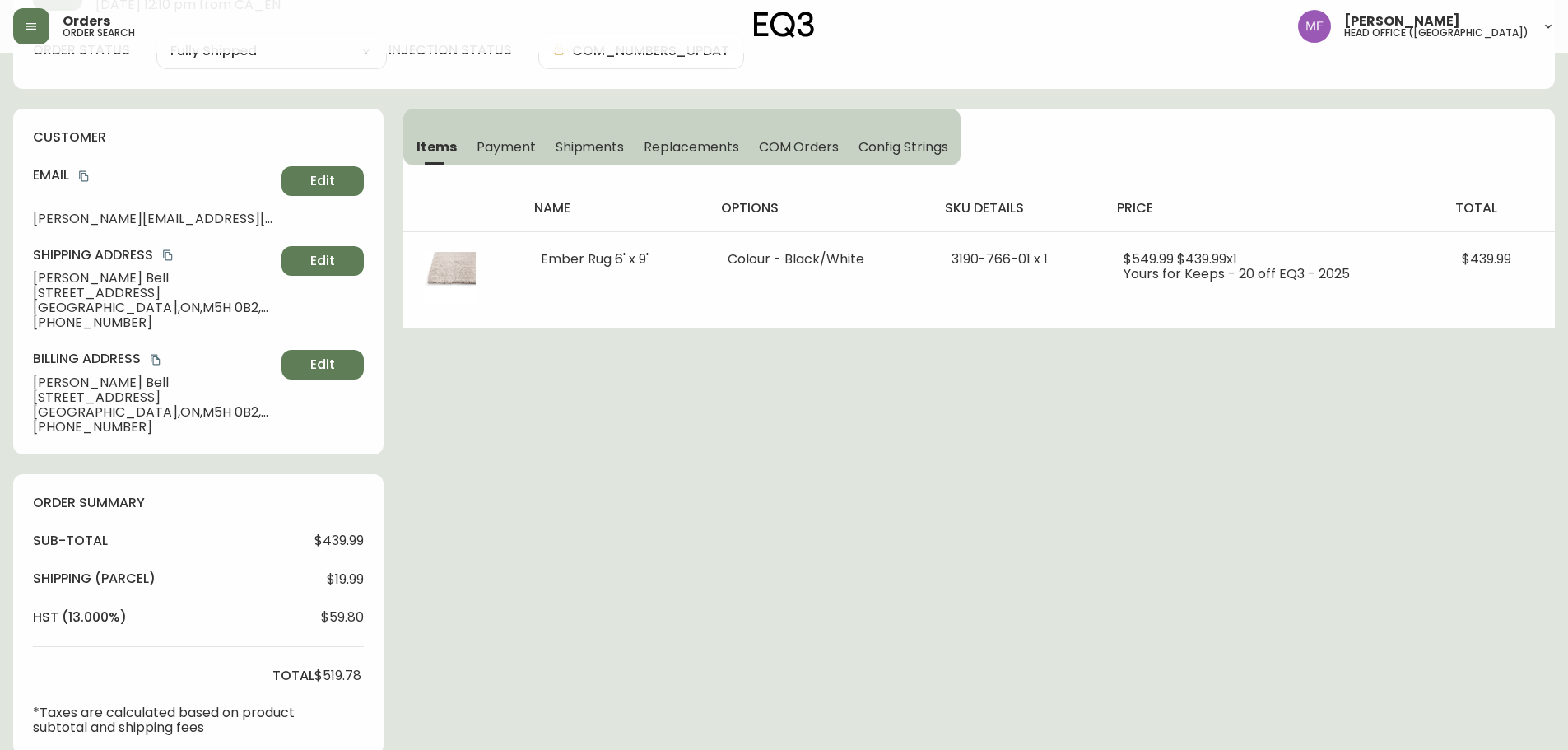
scroll to position [329, 0]
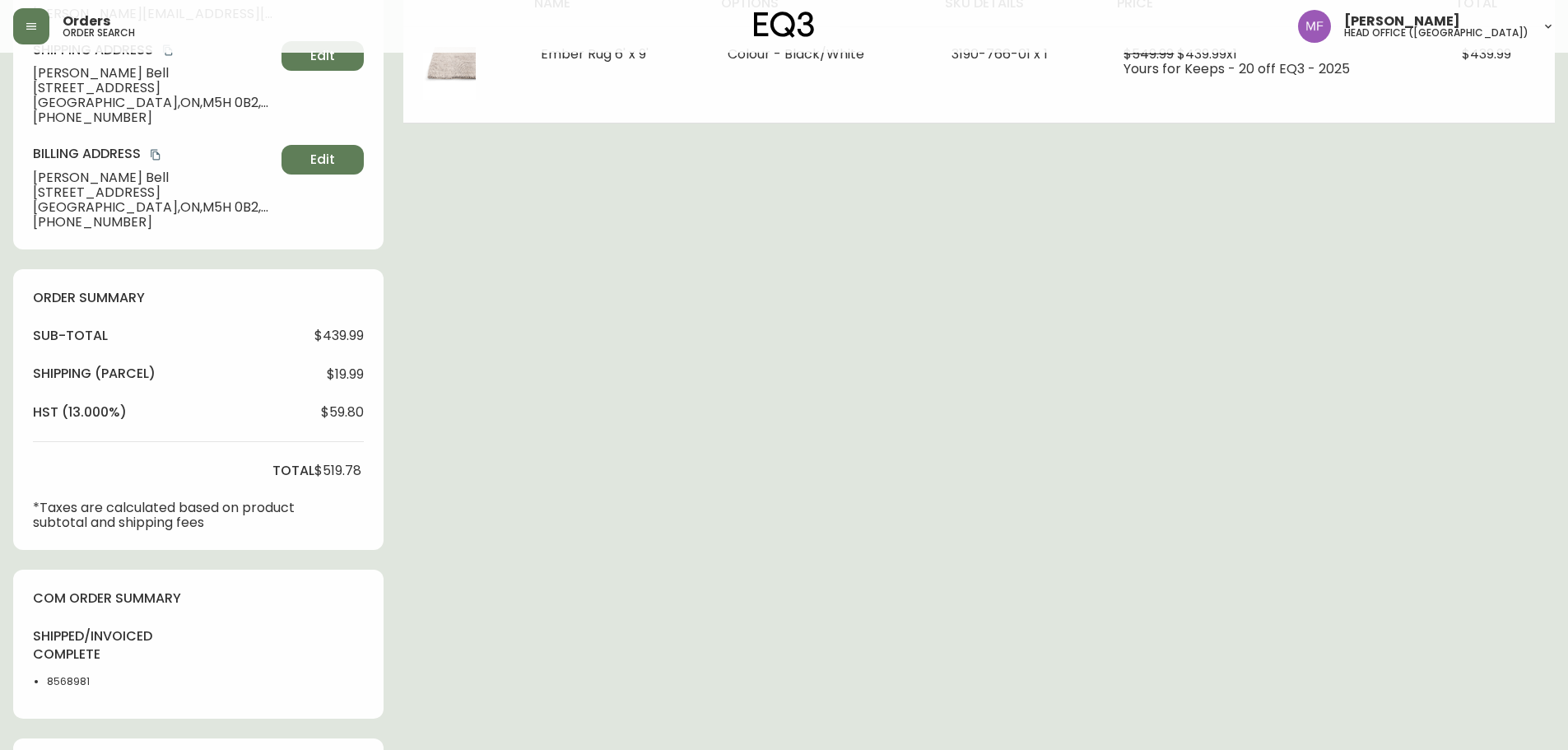
click at [69, 687] on li "8568981" at bounding box center [88, 682] width 83 height 15
click at [604, 571] on div "Order # 4135070 September 3, 2025 at 12:10 pm from CA_EN Print Invoice Inject i…" at bounding box center [784, 413] width 1542 height 1354
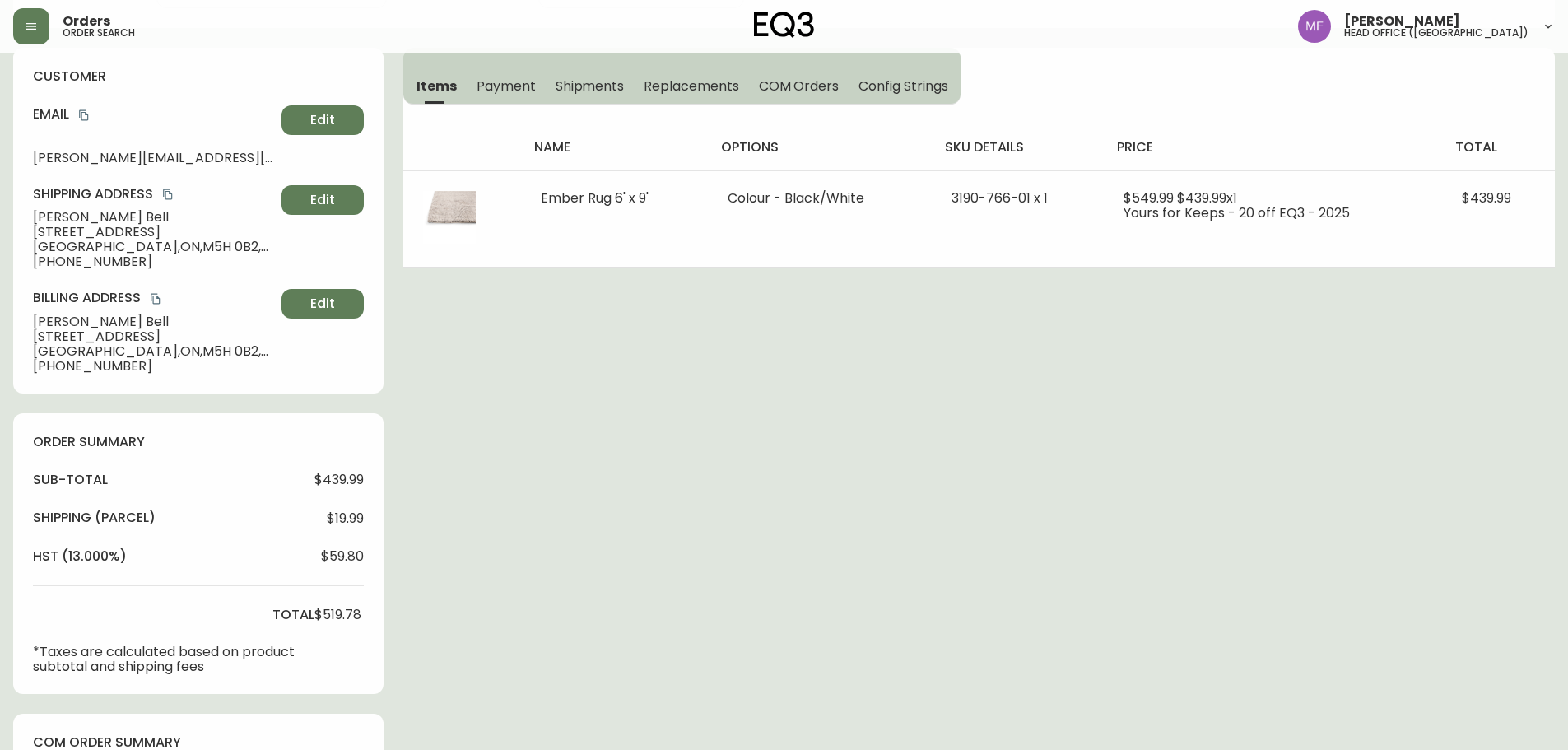
scroll to position [0, 0]
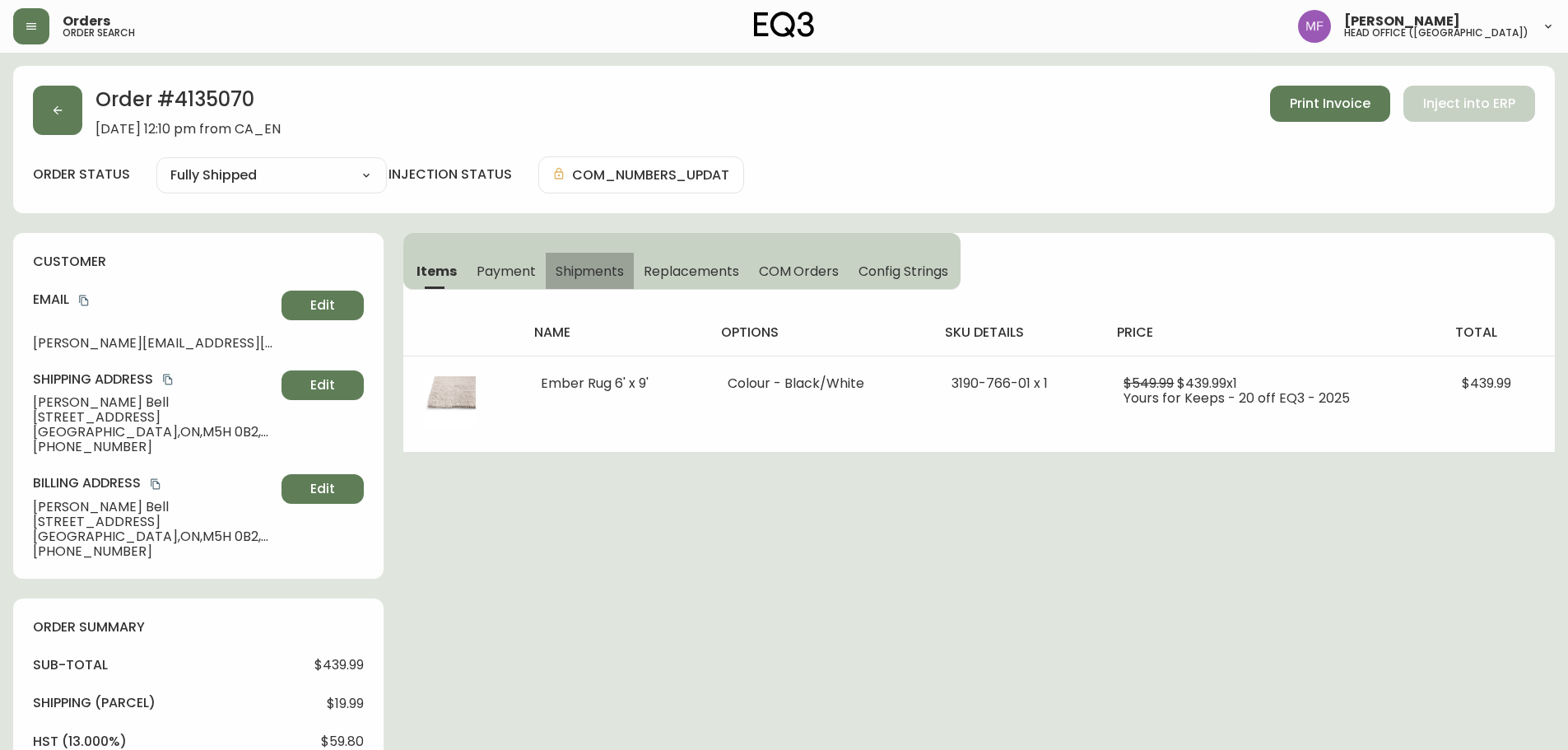
click at [600, 257] on button "Shipments" at bounding box center [591, 271] width 89 height 36
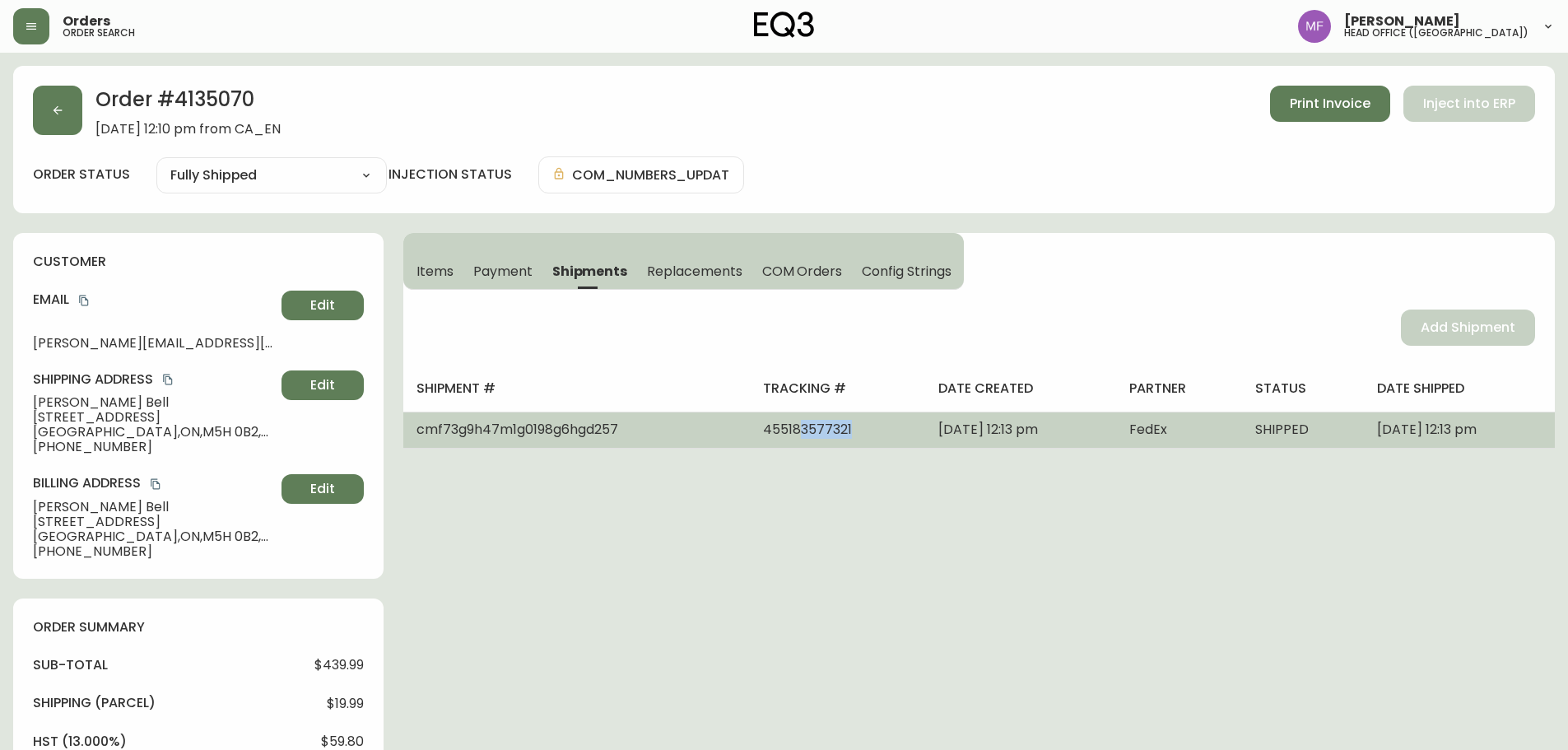
drag, startPoint x: 817, startPoint y: 419, endPoint x: 729, endPoint y: 438, distance: 90.0
click at [729, 438] on tr "cmf73g9h47m1g0198g6hgd257 455183577321 September 05, 2025 at 12:13 pm FedEx SHI…" at bounding box center [979, 430] width 1151 height 36
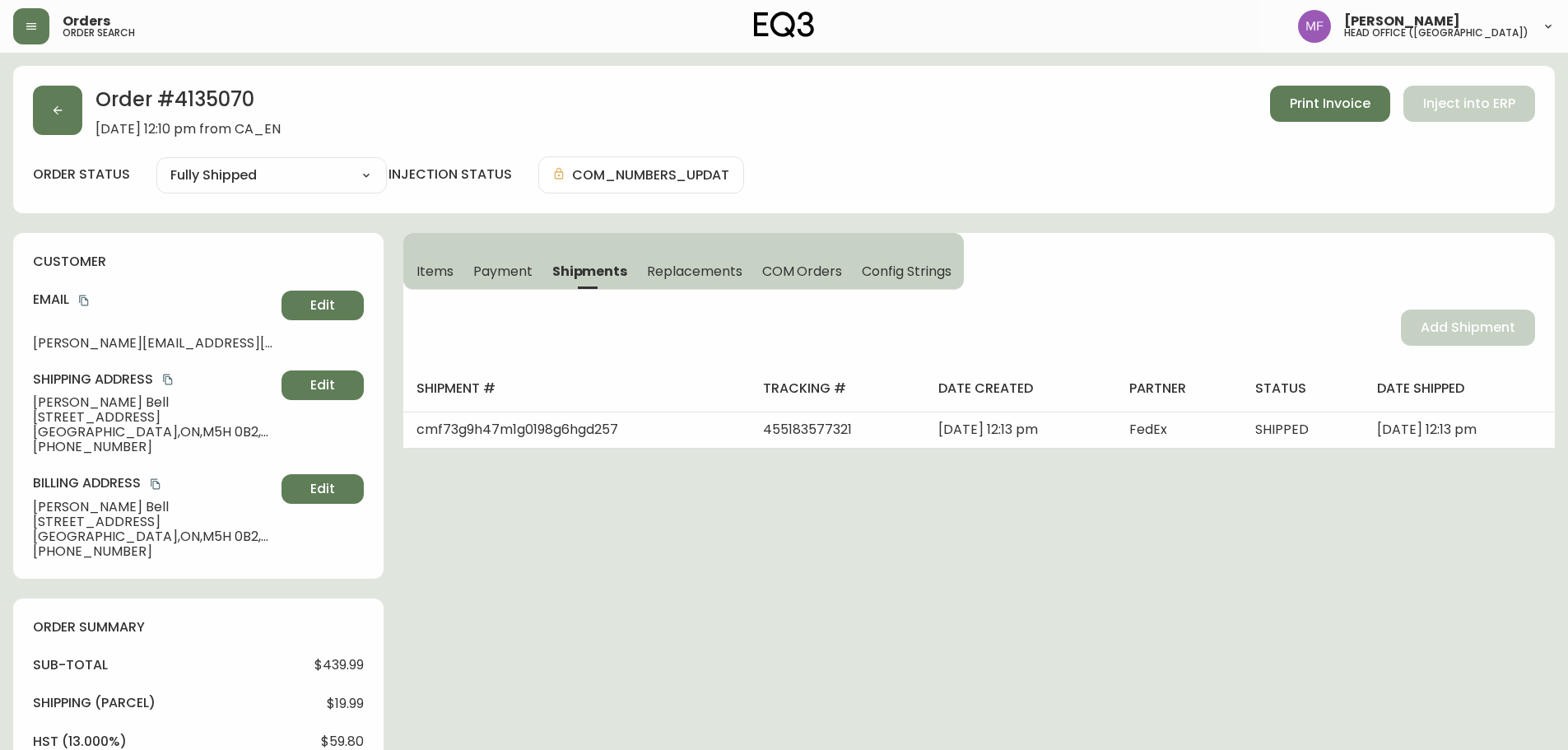
click at [760, 519] on div "Order # 4135070 September 3, 2025 at 12:10 pm from CA_EN Print Invoice Inject i…" at bounding box center [784, 743] width 1542 height 1354
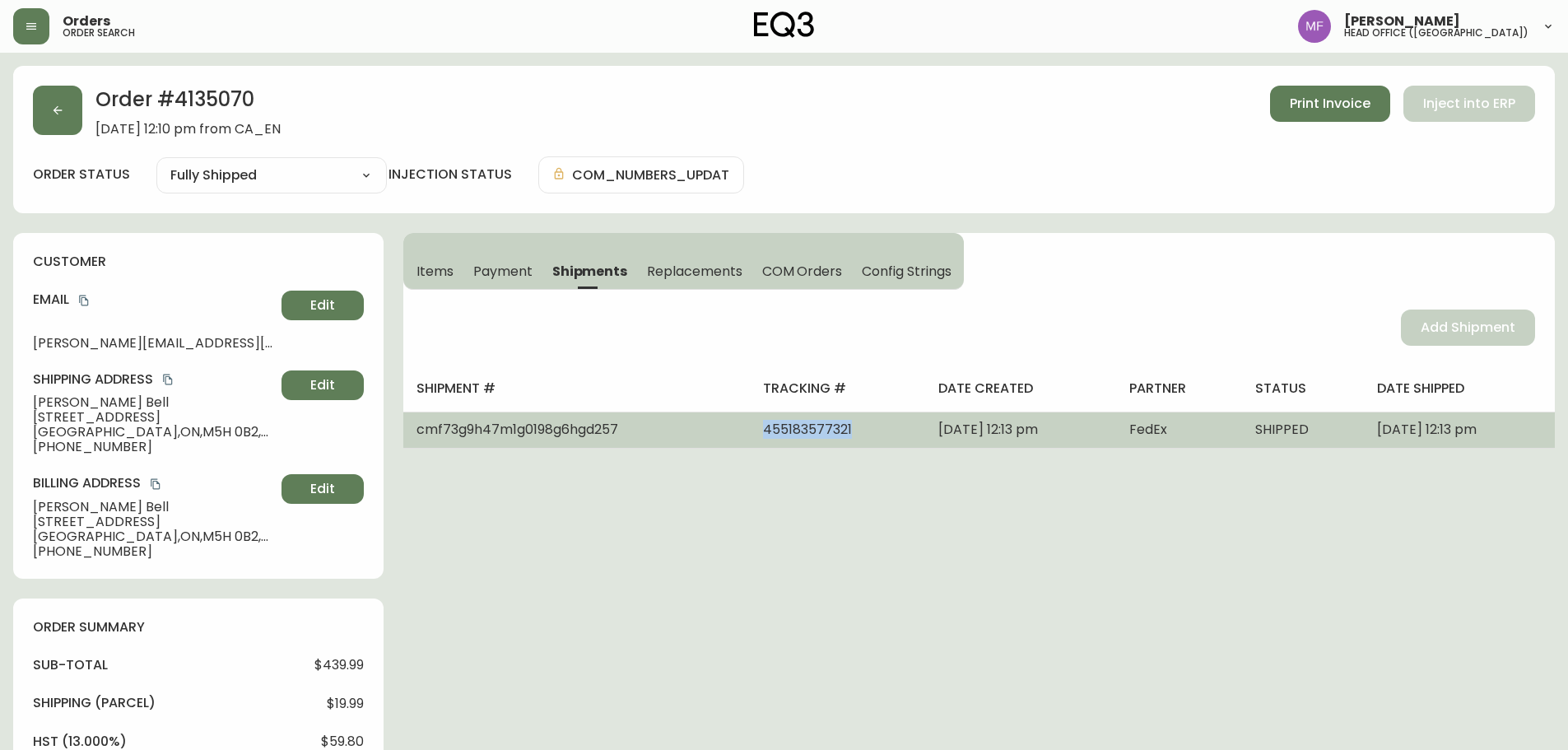
drag, startPoint x: 790, startPoint y: 421, endPoint x: 684, endPoint y: 432, distance: 106.6
click at [750, 432] on td "455183577321" at bounding box center [837, 430] width 176 height 36
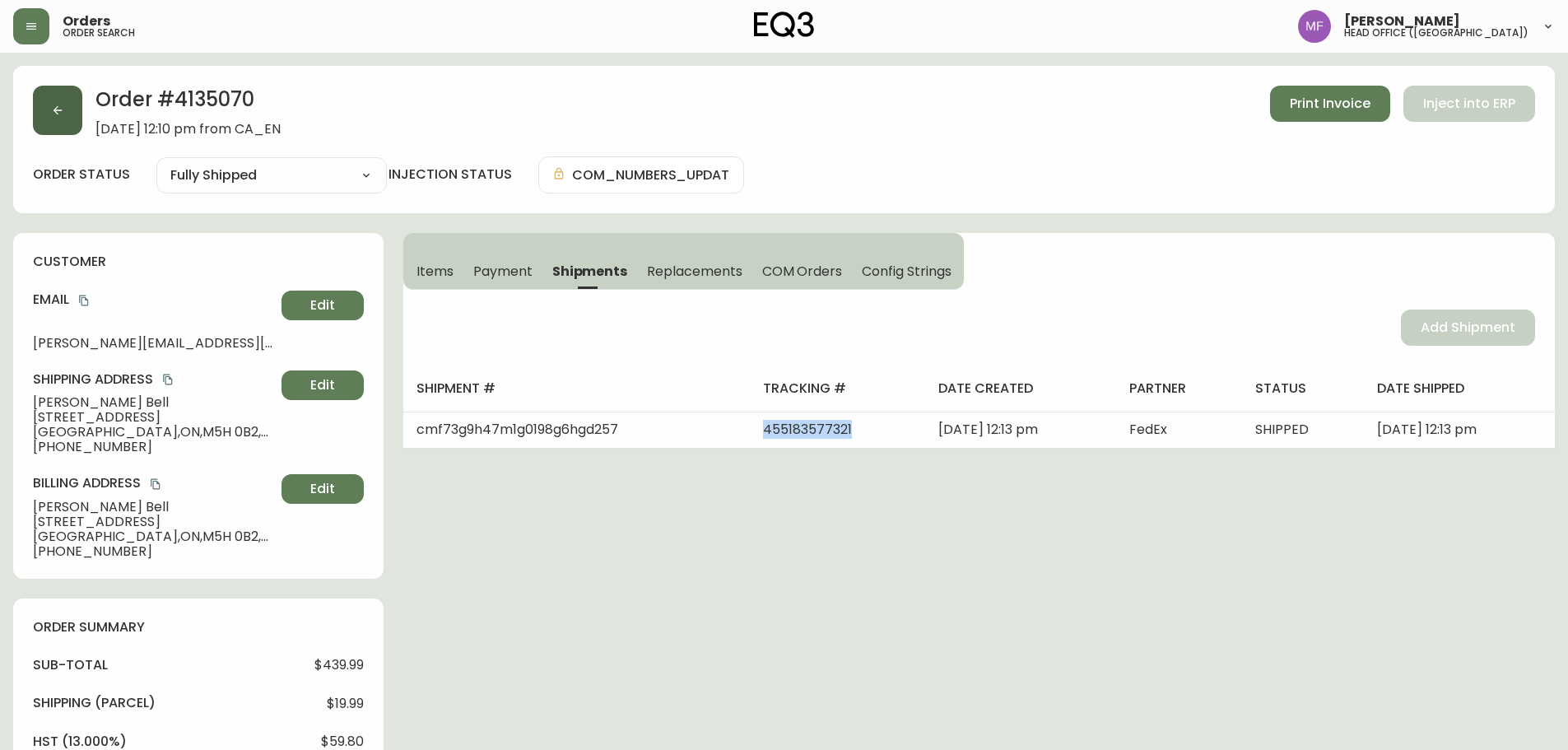
click at [64, 109] on icon "button" at bounding box center [58, 111] width 13 height 13
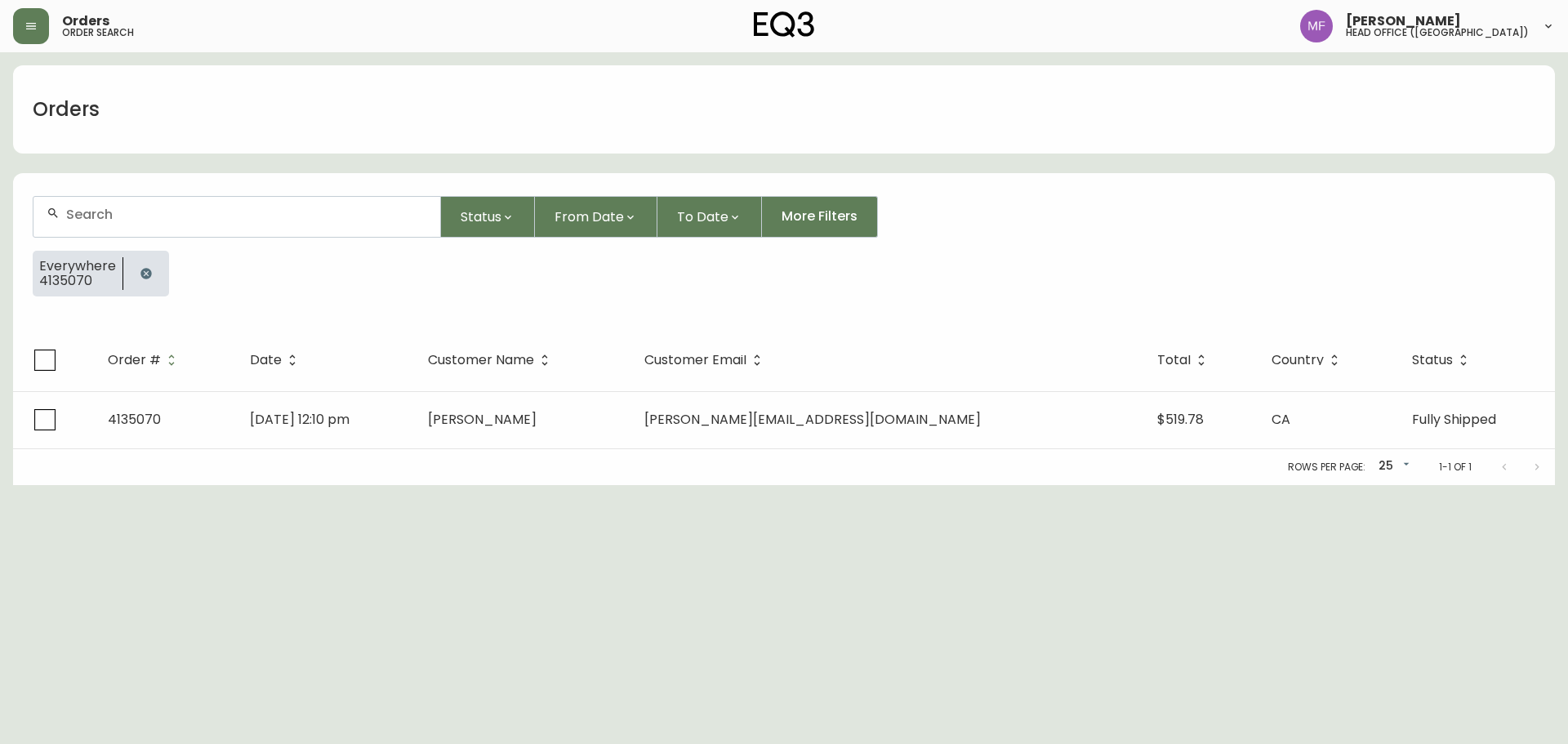
click at [151, 268] on icon "button" at bounding box center [146, 273] width 13 height 13
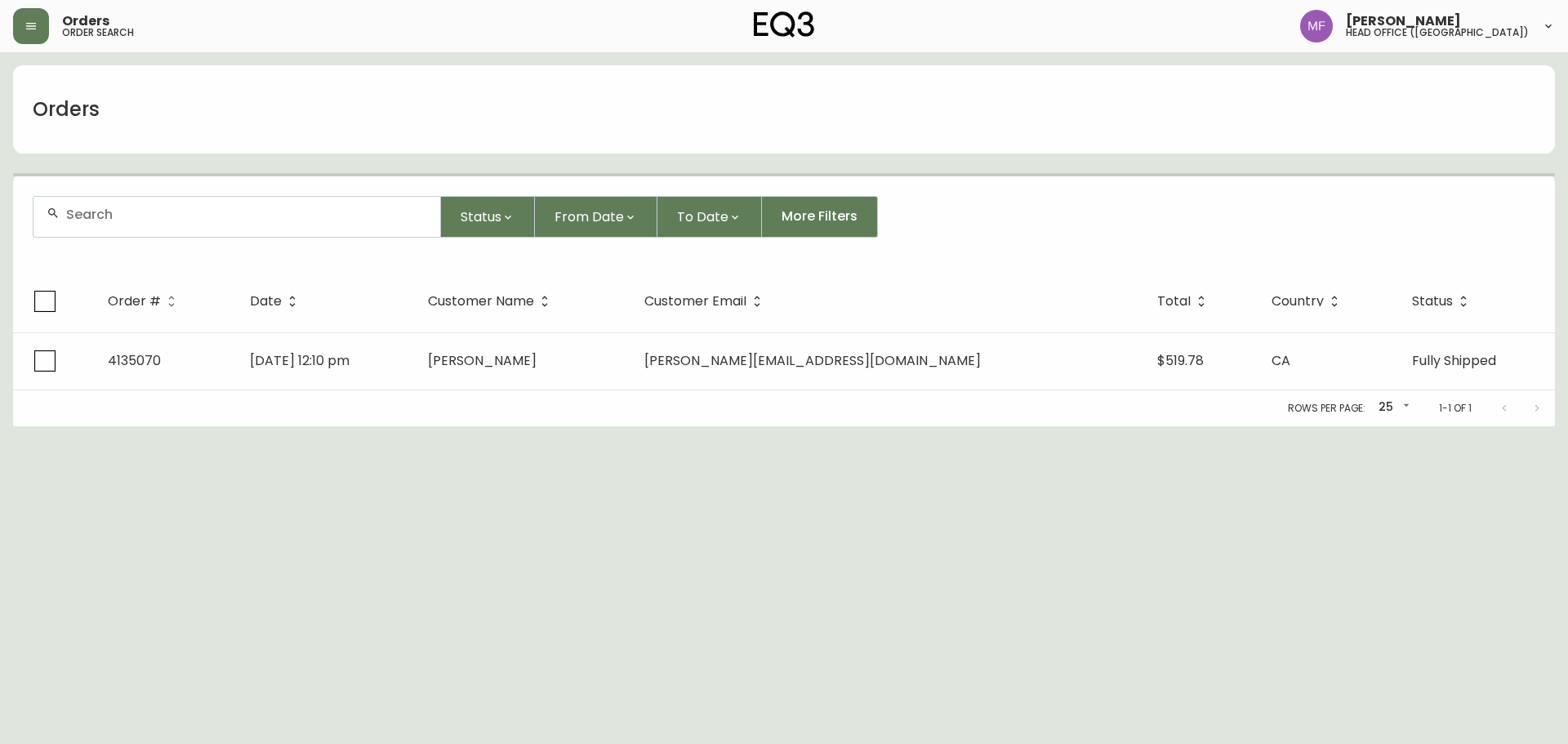
click at [140, 231] on div at bounding box center [237, 217] width 407 height 40
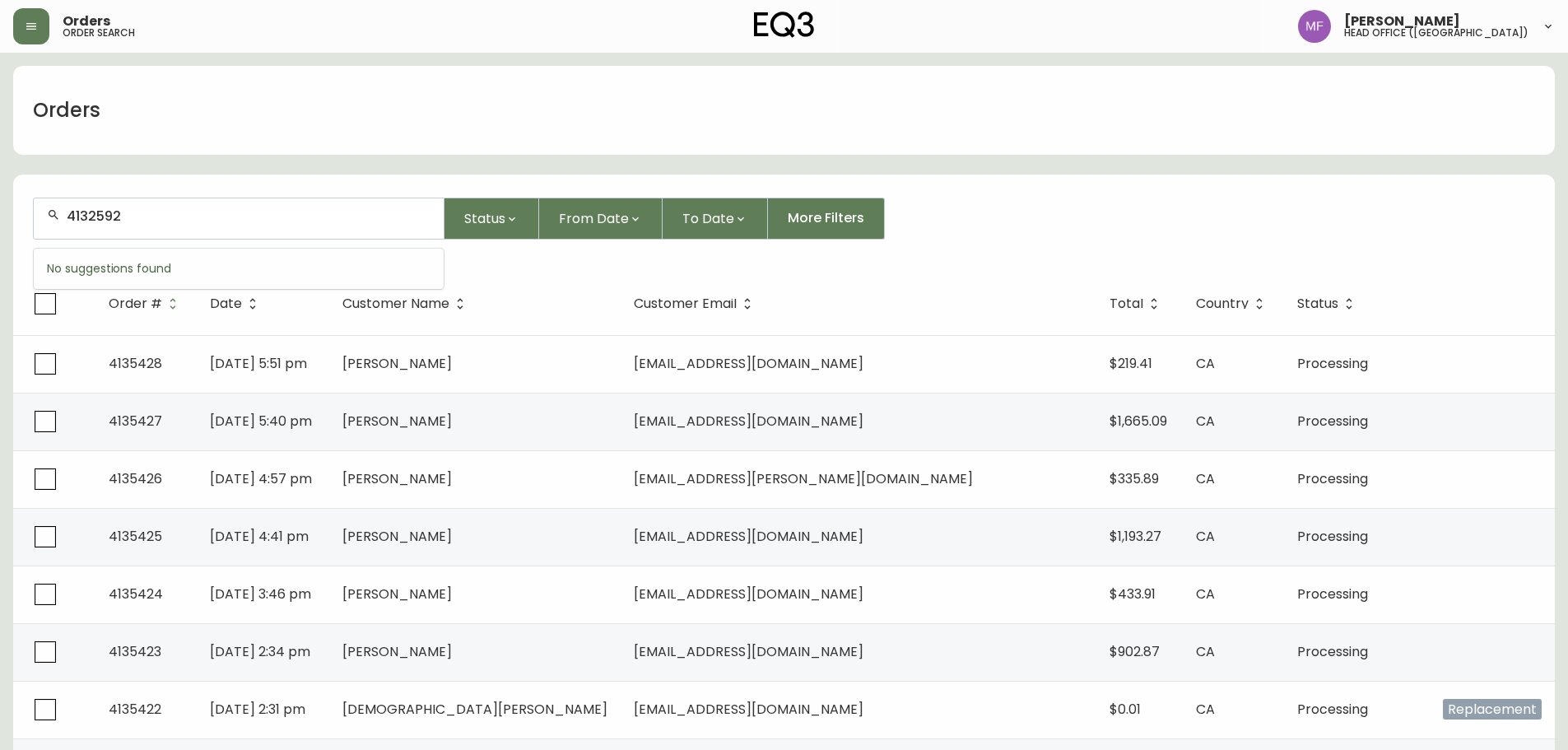
type input "4132592"
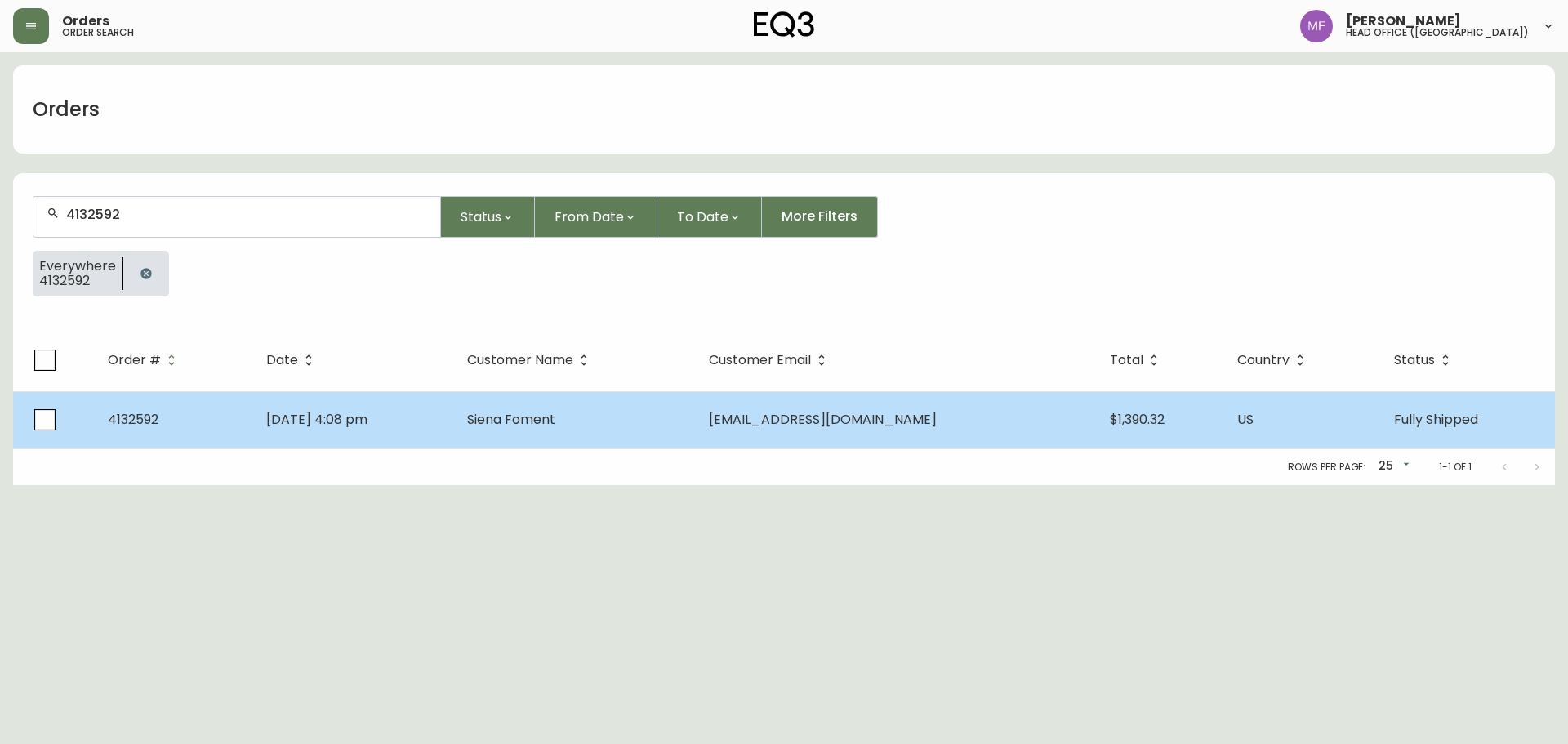
click at [1052, 426] on td "sf3313@nyu.edu" at bounding box center [895, 420] width 400 height 57
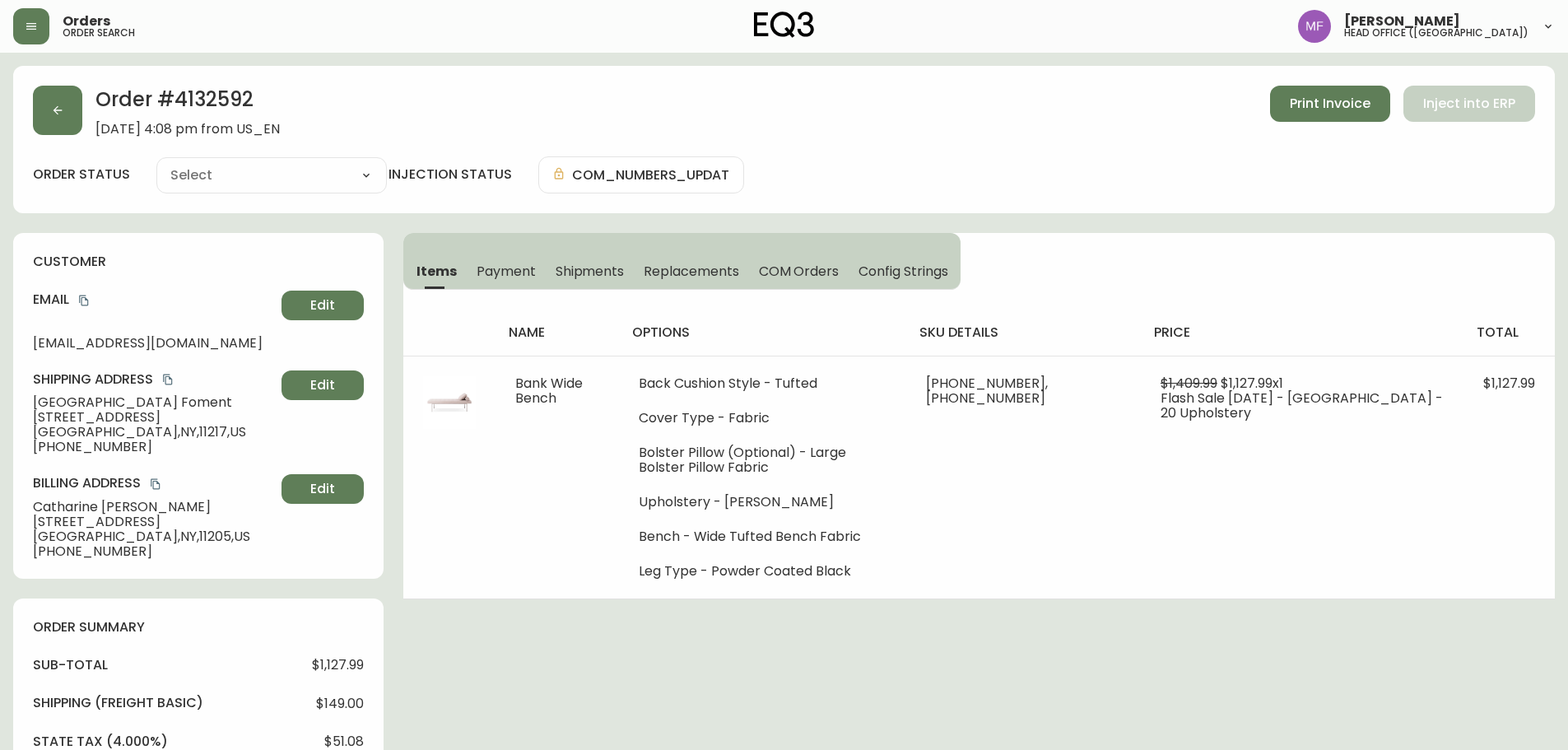
type input "Fully Shipped"
select select "FULLY_SHIPPED"
click at [29, 115] on div "Order # 4132592 April 22, 2025 at 4:08 pm from US_EN Print Invoice Inject into …" at bounding box center [784, 139] width 1542 height 148
click at [65, 114] on button "button" at bounding box center [58, 111] width 49 height 50
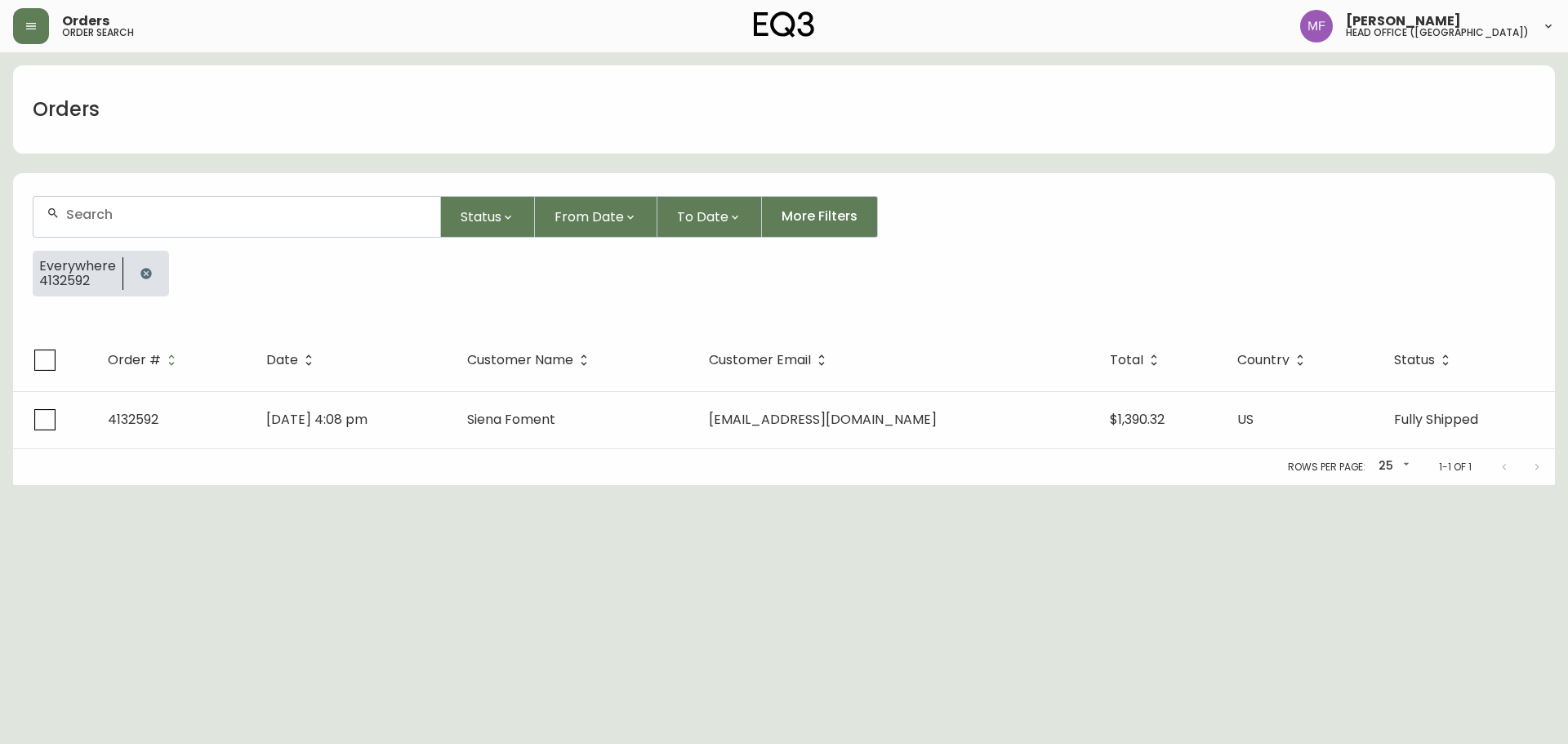
click at [143, 265] on button "button" at bounding box center [146, 273] width 33 height 33
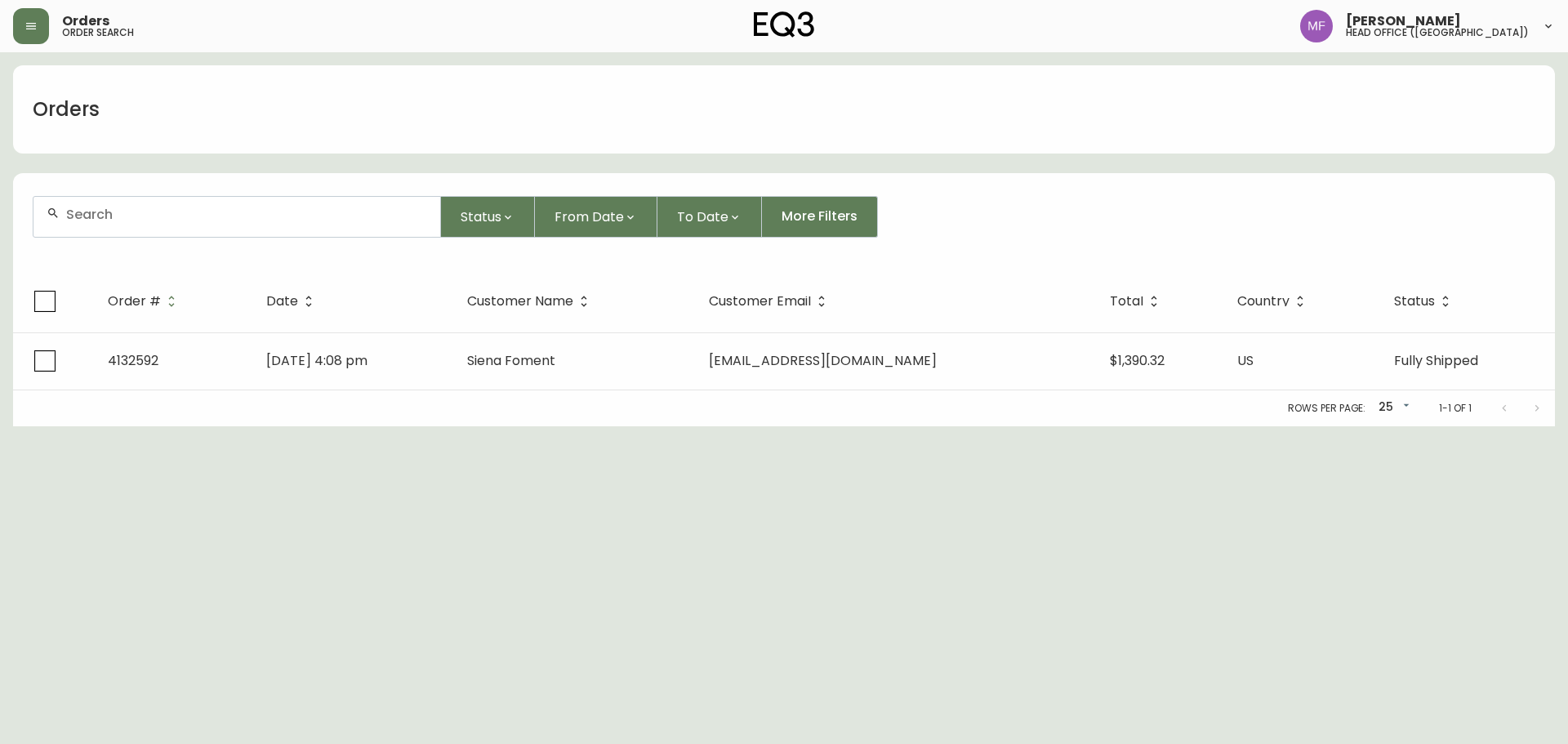
click at [146, 233] on div at bounding box center [237, 217] width 407 height 40
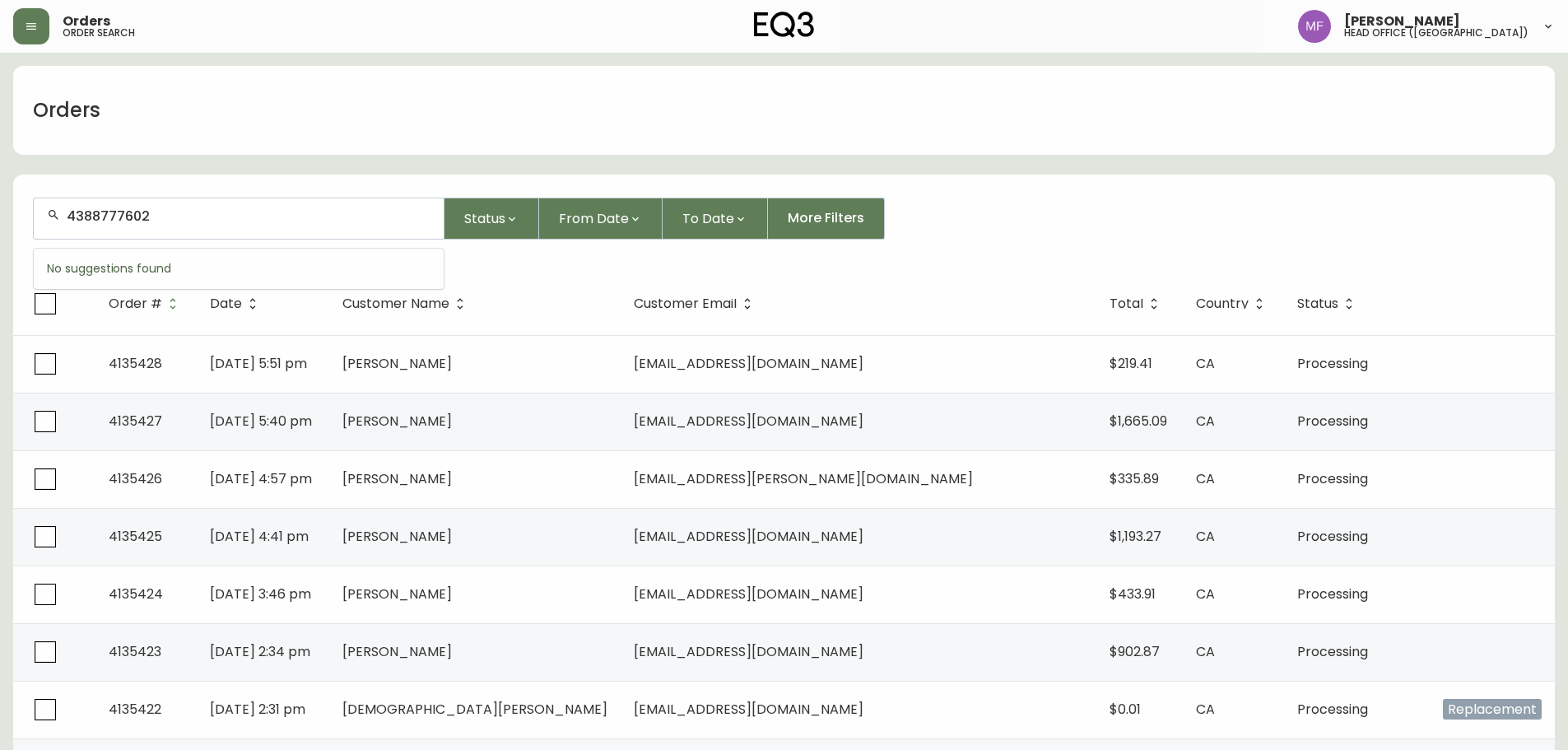
type input "4388777602"
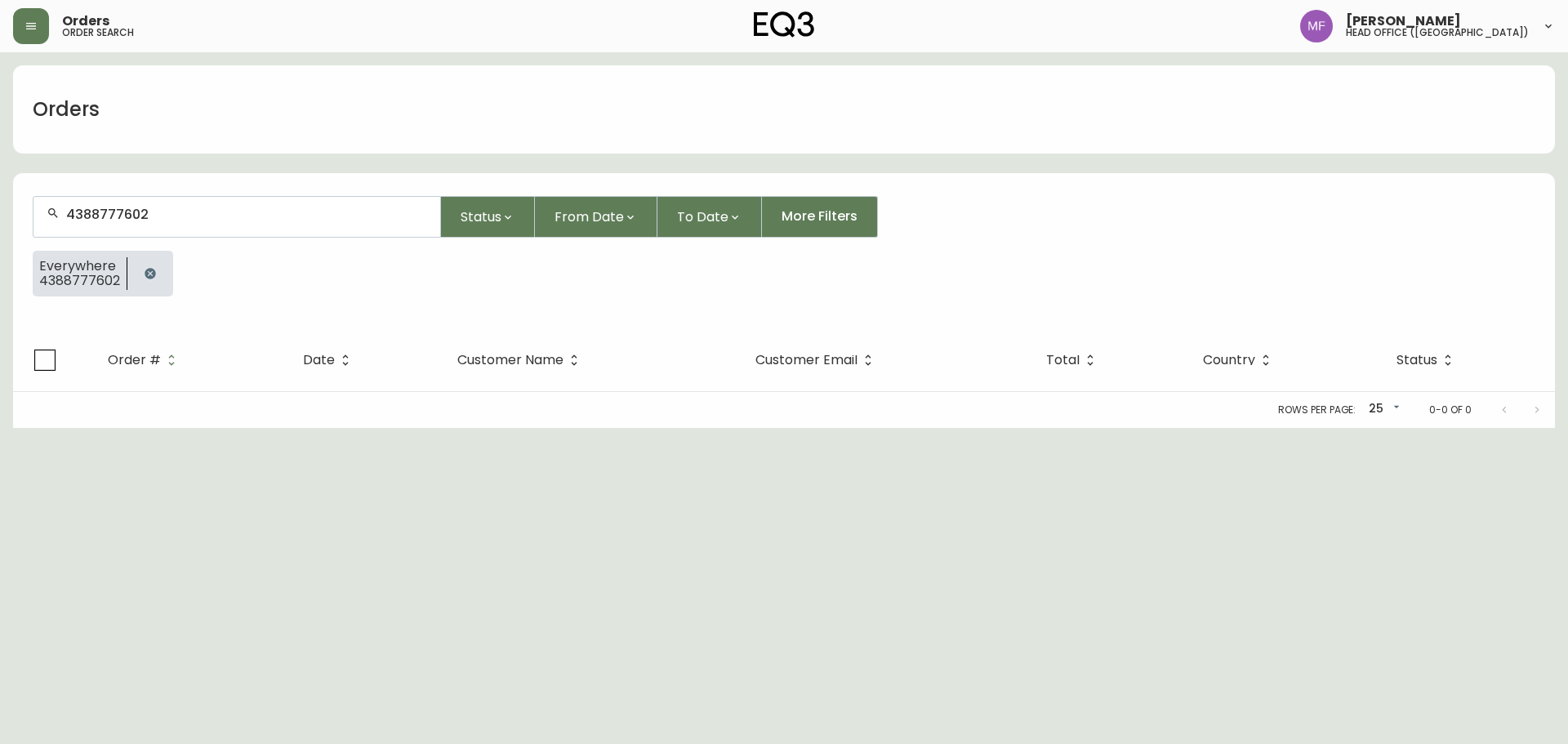
click at [159, 273] on button "button" at bounding box center [151, 273] width 33 height 33
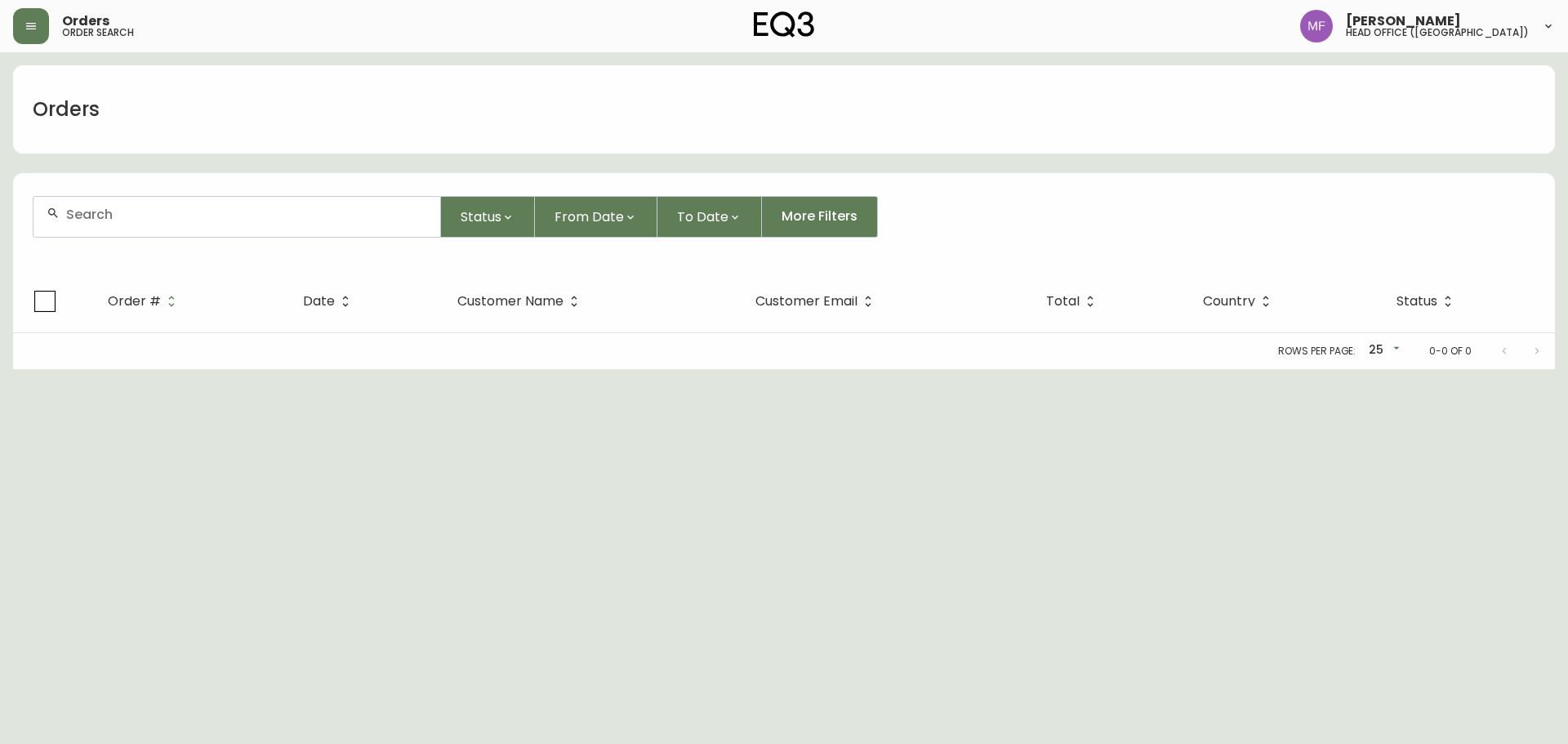
click at [150, 211] on input "text" at bounding box center [246, 214] width 361 height 16
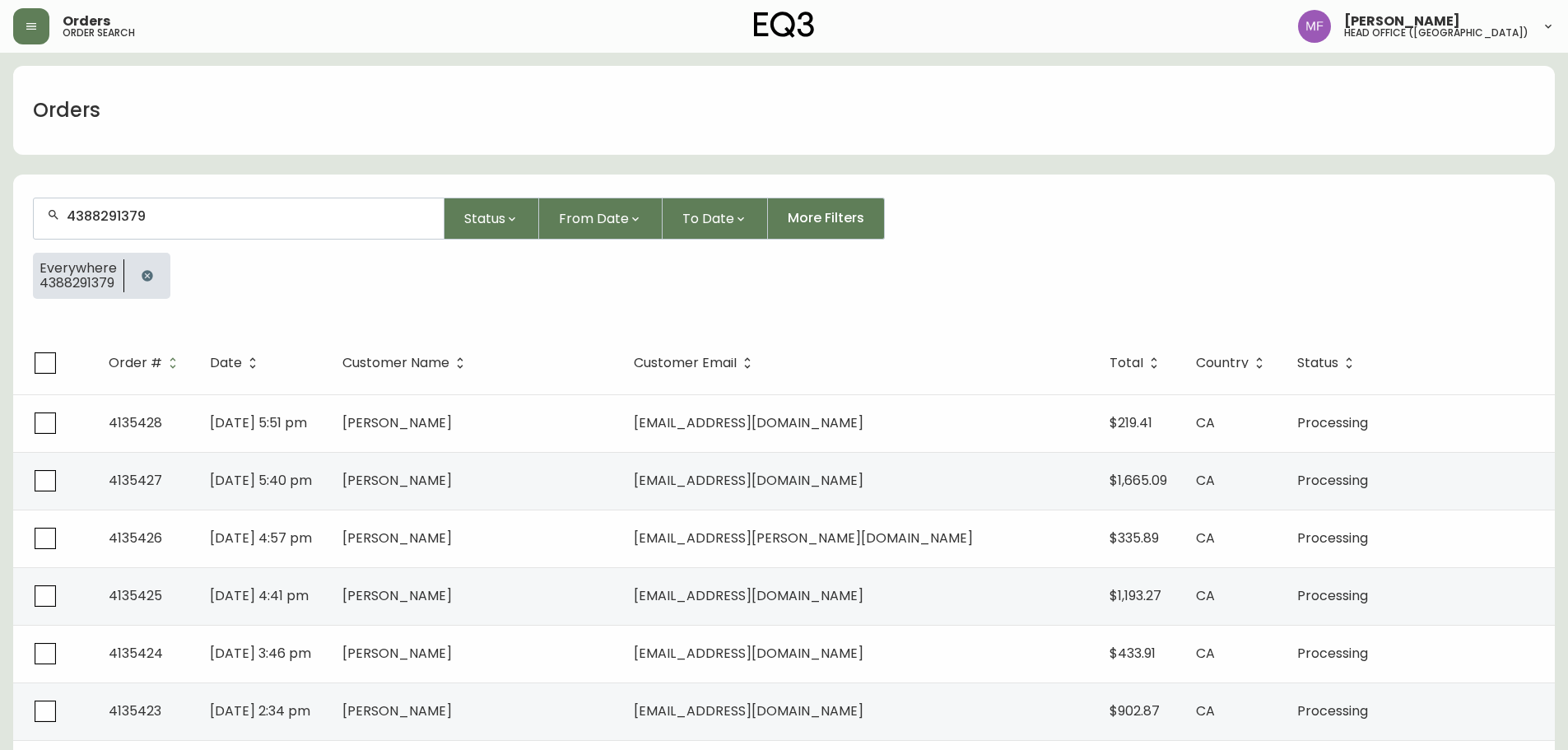
type input "4388291379"
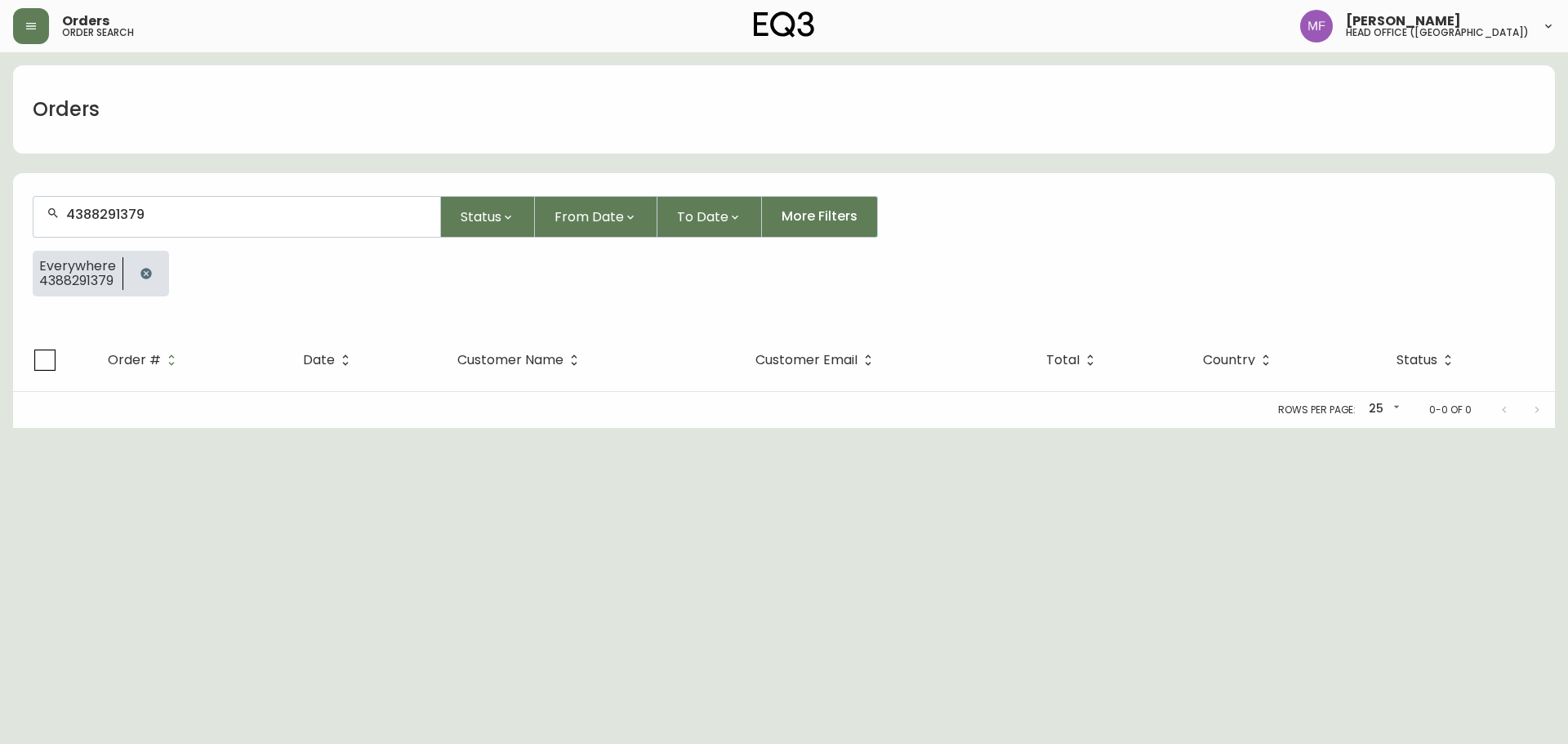
click at [152, 273] on button "button" at bounding box center [146, 273] width 33 height 33
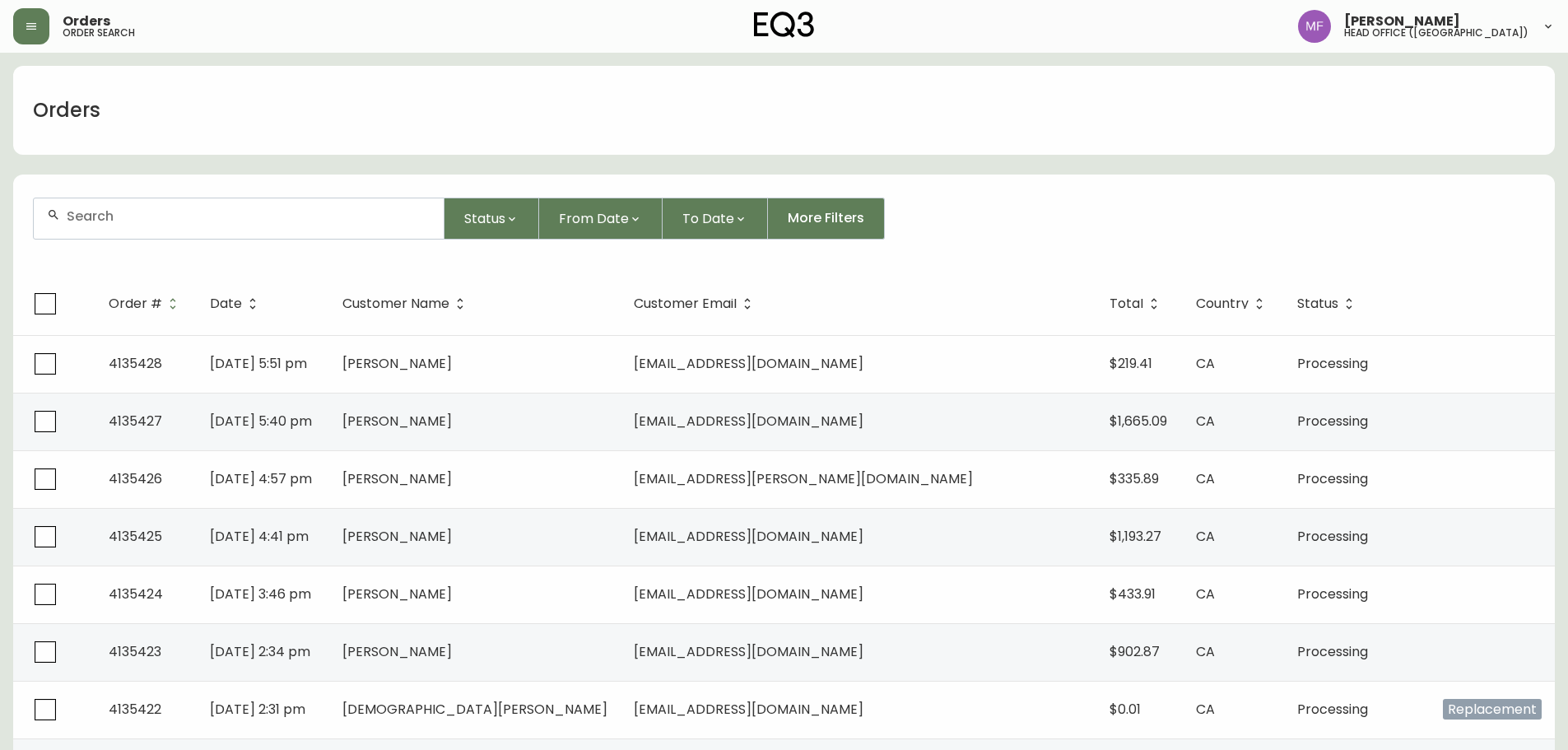
click at [139, 224] on div at bounding box center [238, 219] width 410 height 40
type input "6136209994"
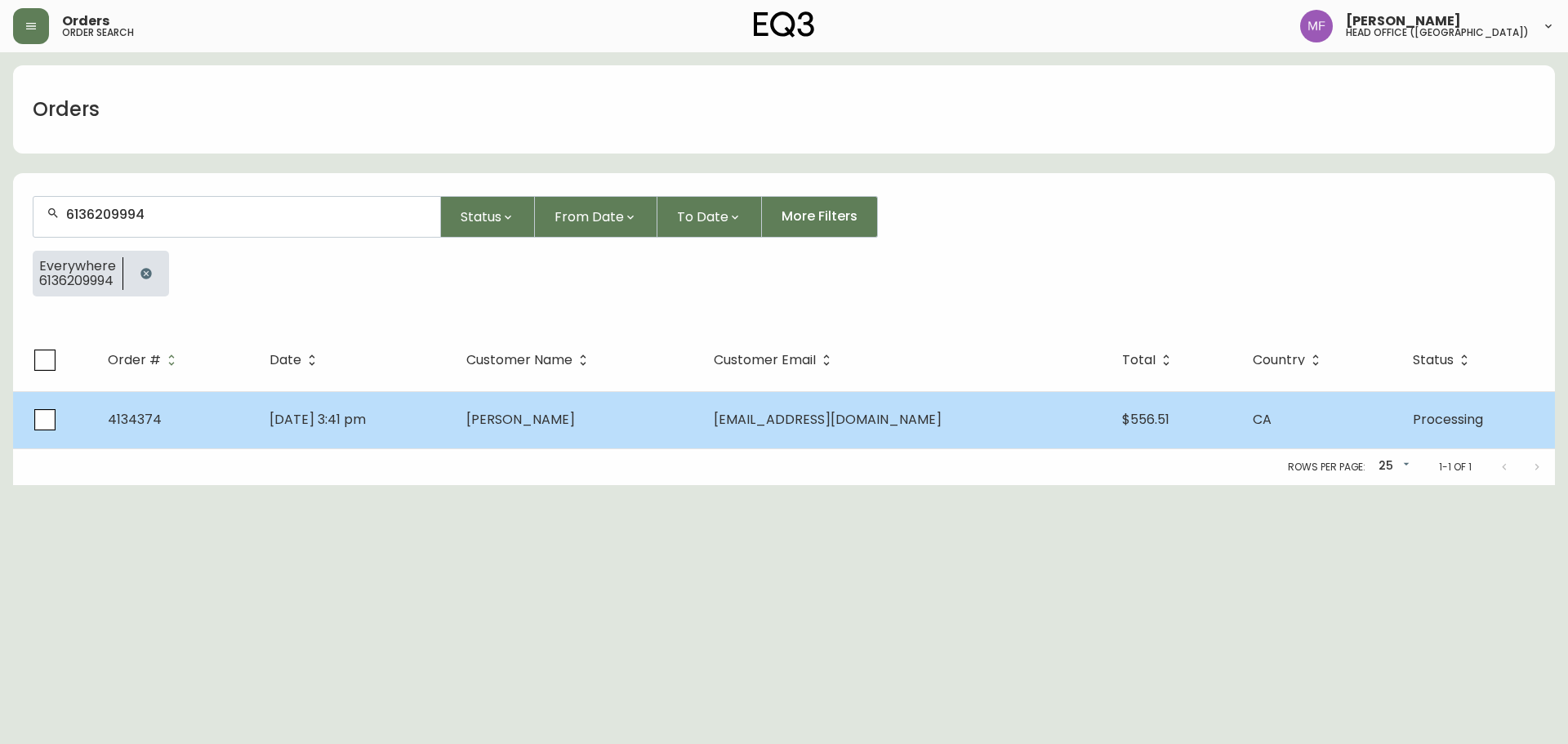
click at [575, 426] on span "Kathleen Cameron" at bounding box center [520, 419] width 109 height 19
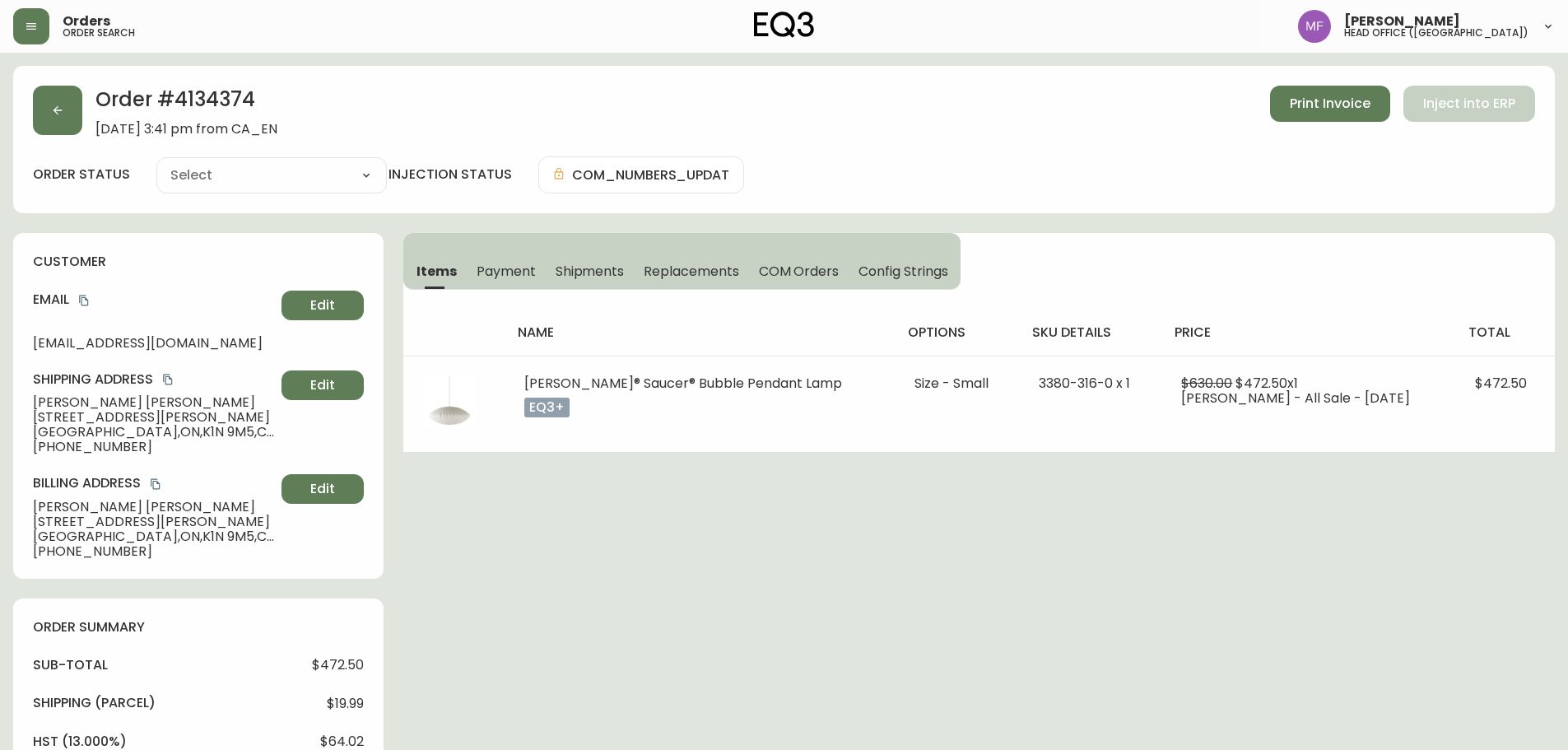
type input "Processing"
select select "PROCESSING"
click at [242, 103] on h2 "Order # 4134374" at bounding box center [186, 104] width 182 height 36
click at [48, 117] on button "button" at bounding box center [58, 111] width 49 height 50
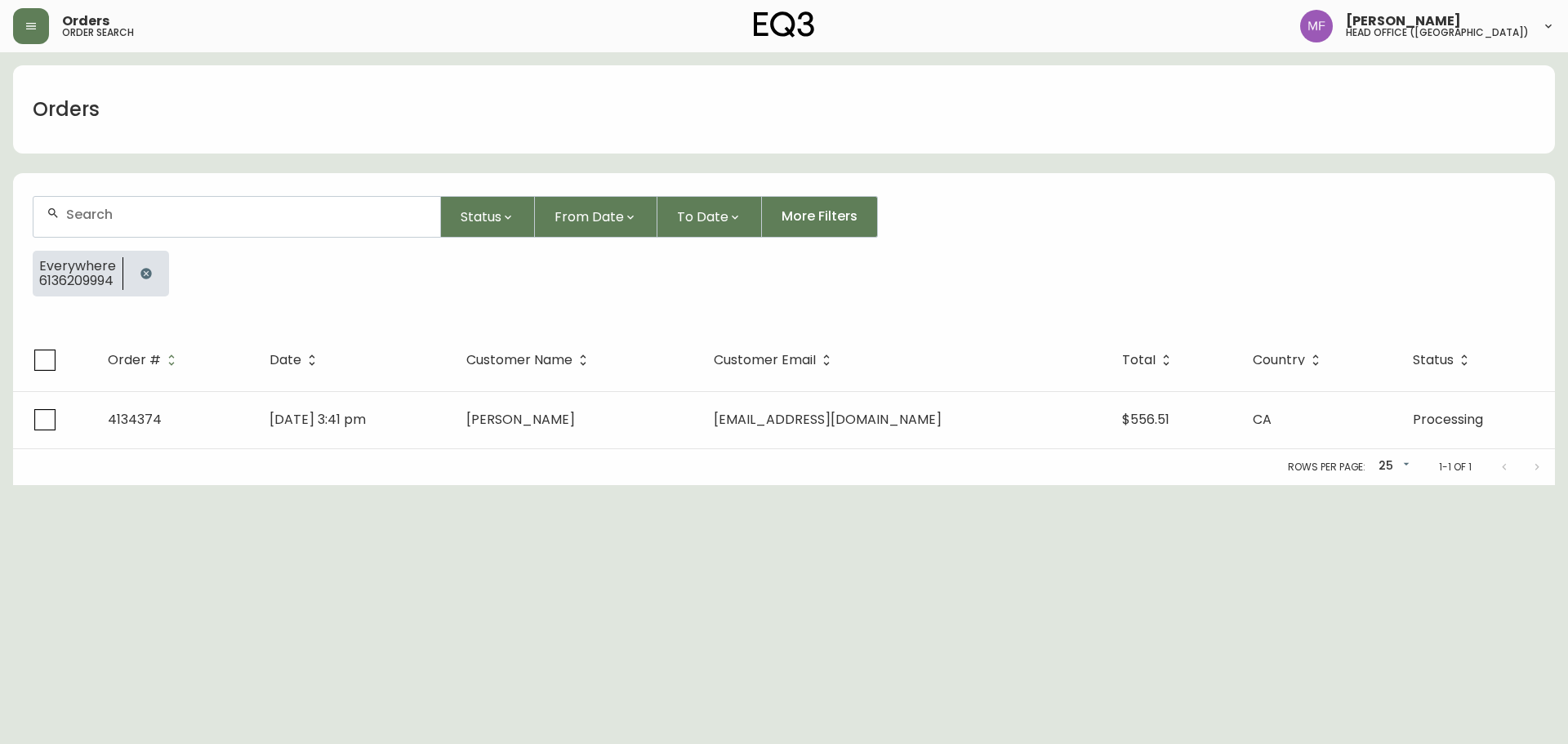
click at [144, 251] on div at bounding box center [146, 273] width 46 height 46
click at [145, 262] on button "button" at bounding box center [146, 273] width 33 height 33
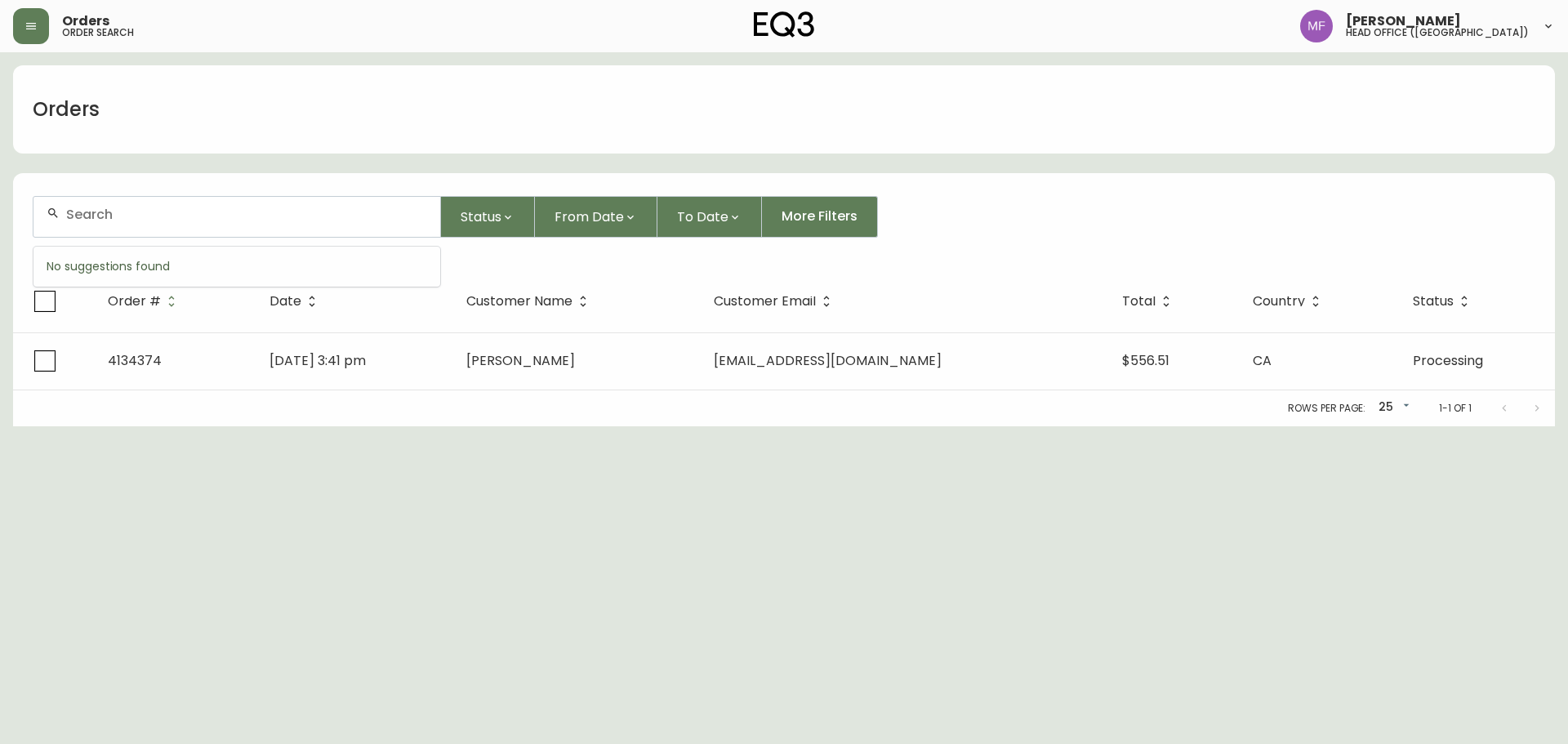
click at [145, 208] on input "text" at bounding box center [246, 214] width 361 height 16
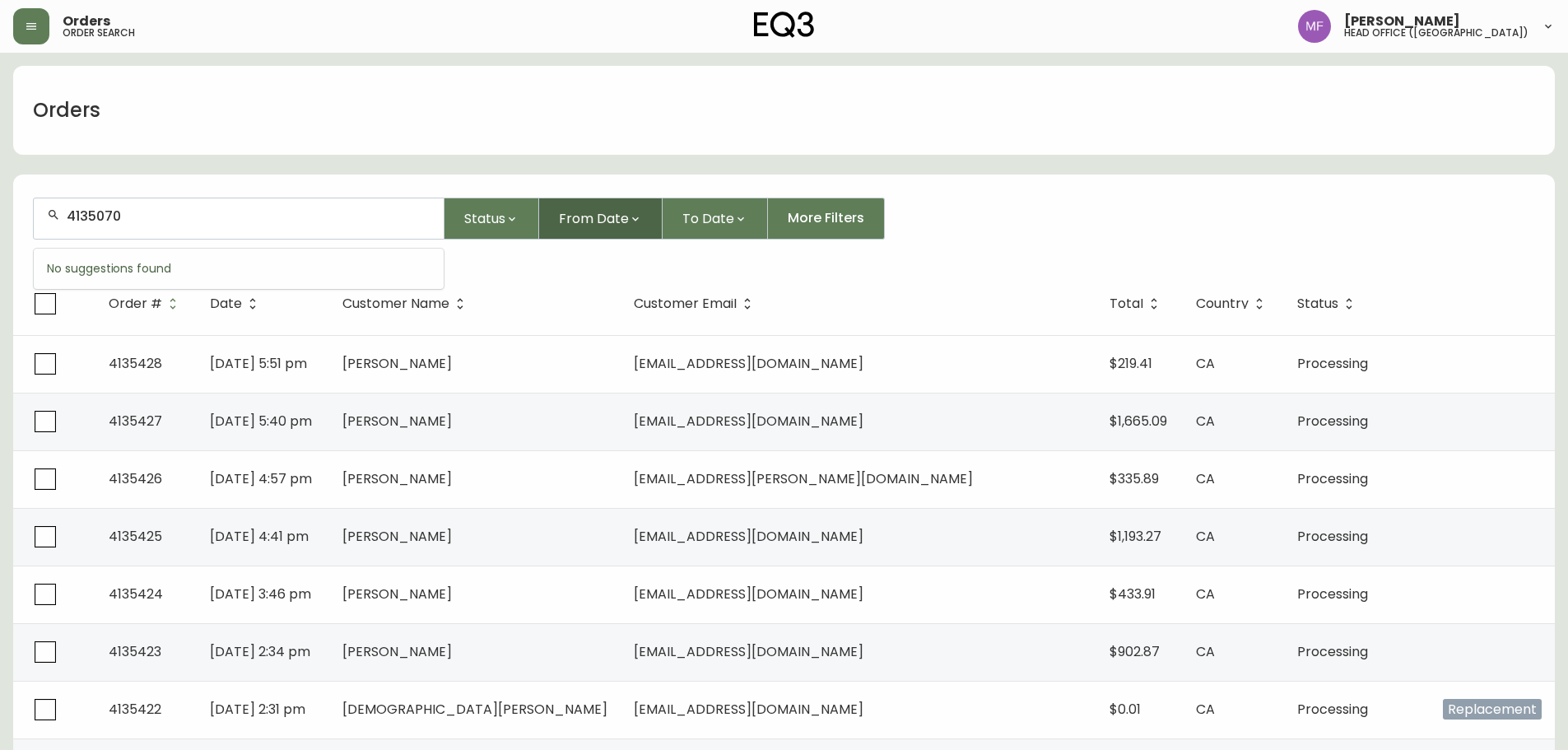
type input "4135070"
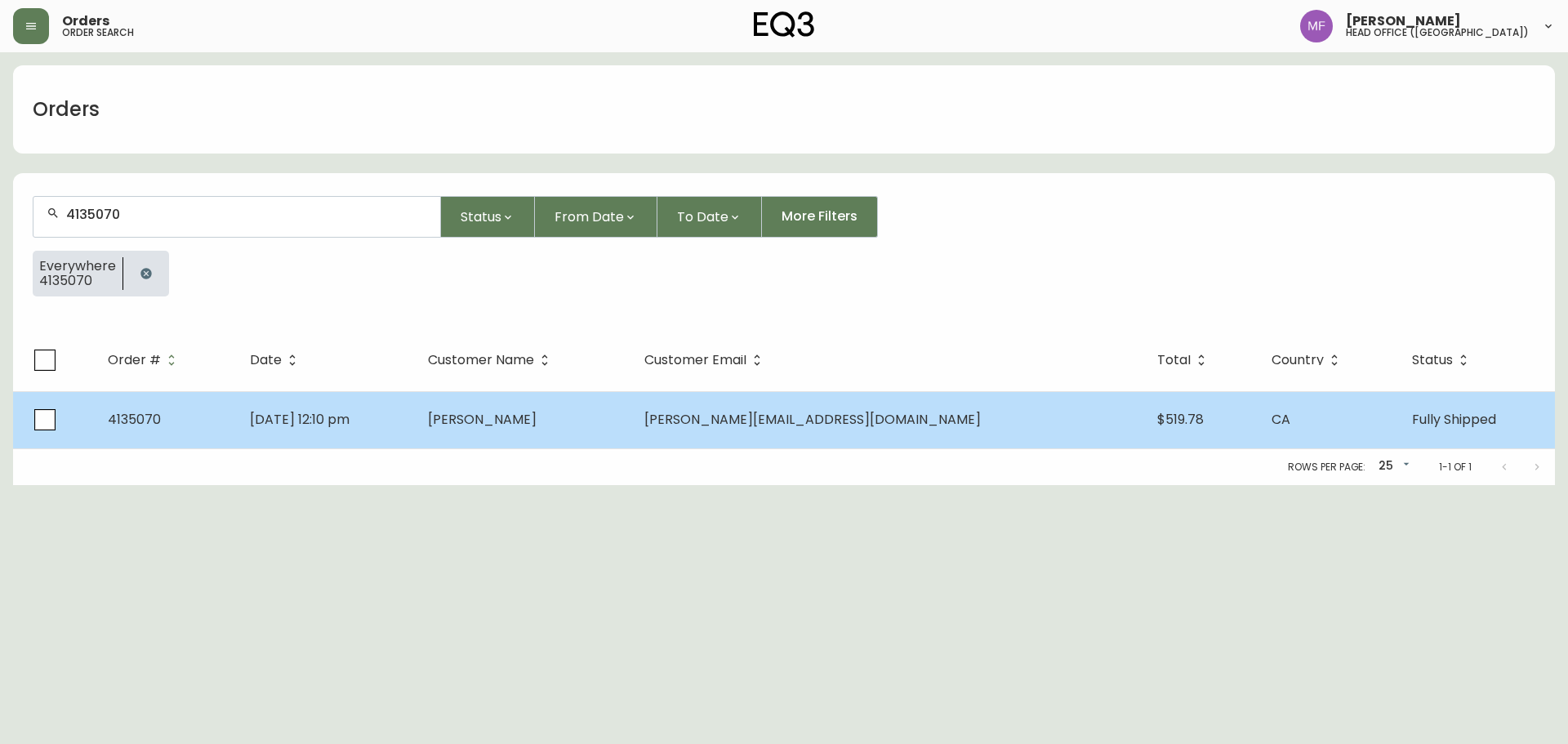
click at [825, 414] on span "[PERSON_NAME][EMAIL_ADDRESS][DOMAIN_NAME]" at bounding box center [812, 419] width 336 height 19
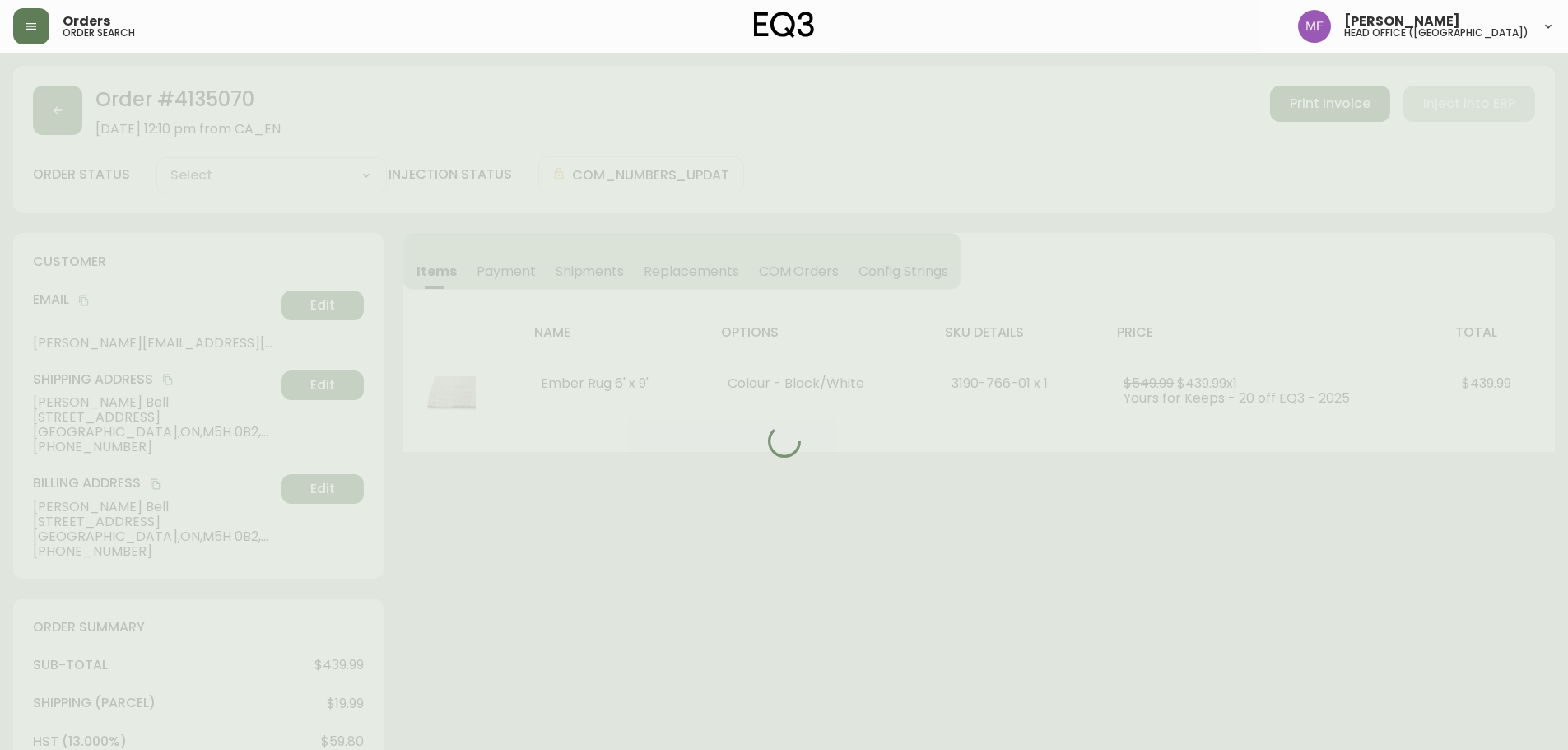
type input "Fully Shipped"
select select "FULLY_SHIPPED"
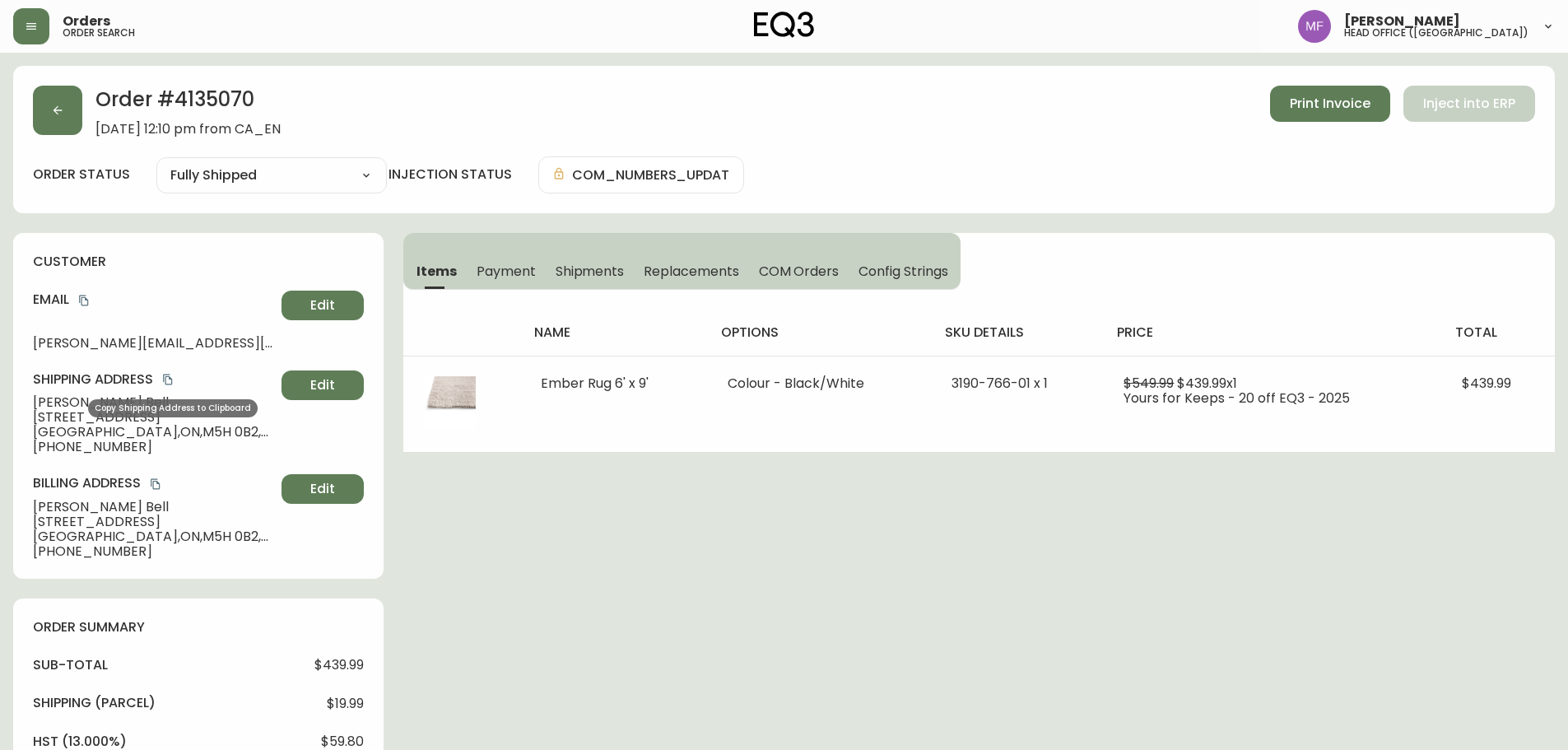
drag, startPoint x: 167, startPoint y: 380, endPoint x: 226, endPoint y: 361, distance: 62.0
click at [167, 380] on icon "copy" at bounding box center [168, 380] width 12 height 12
click at [63, 103] on button "button" at bounding box center [58, 111] width 49 height 50
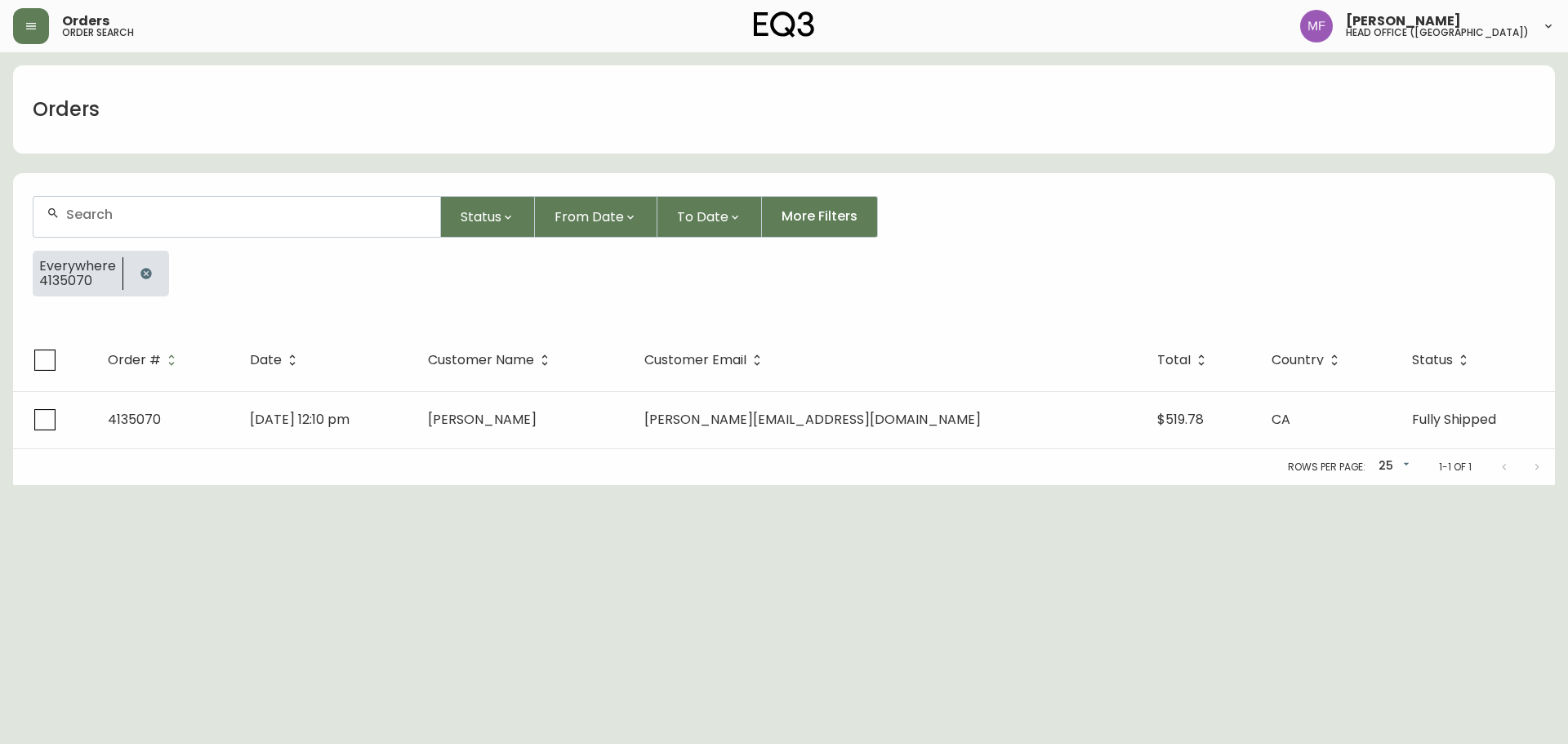
click at [155, 268] on button "button" at bounding box center [146, 273] width 33 height 33
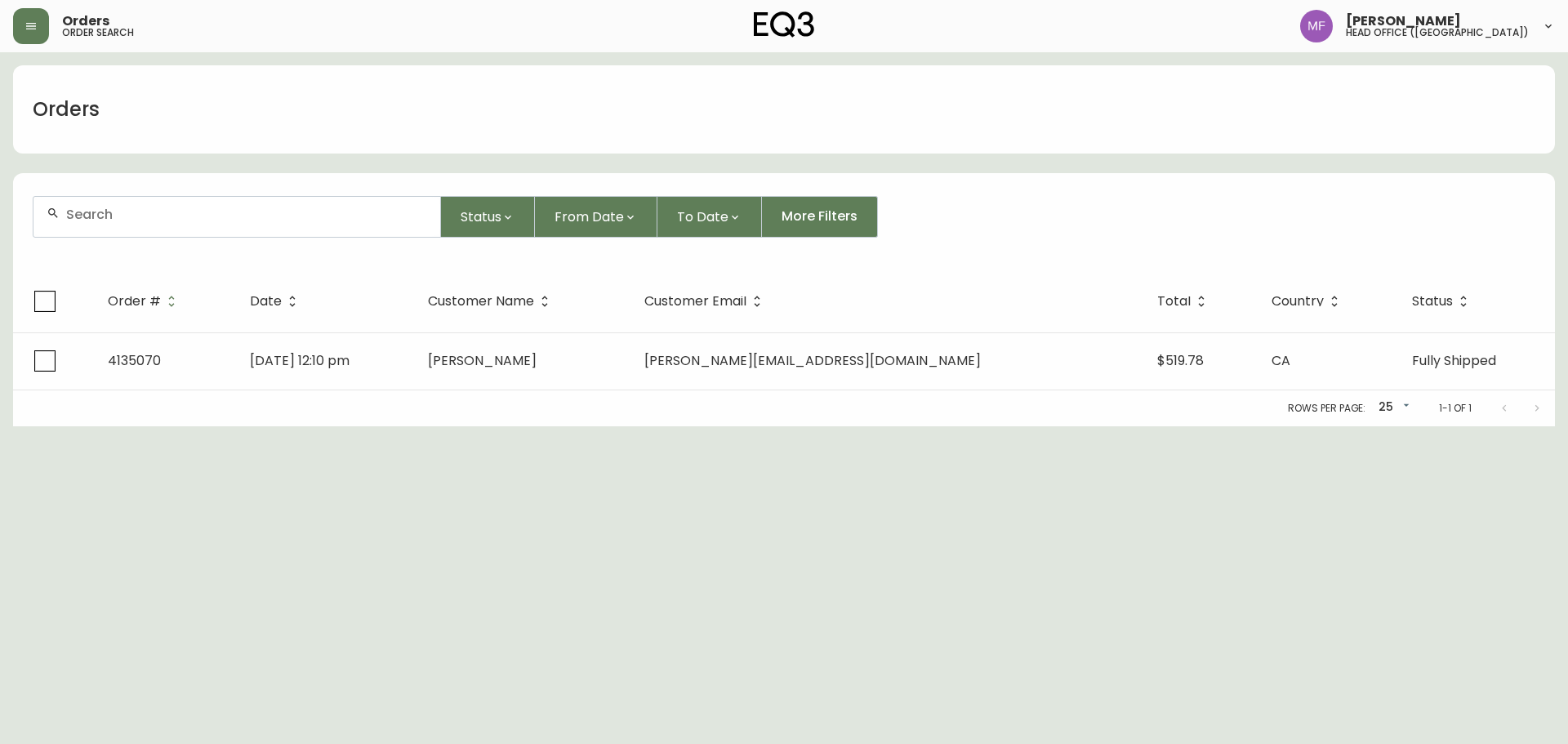
click at [145, 218] on input "text" at bounding box center [246, 214] width 361 height 16
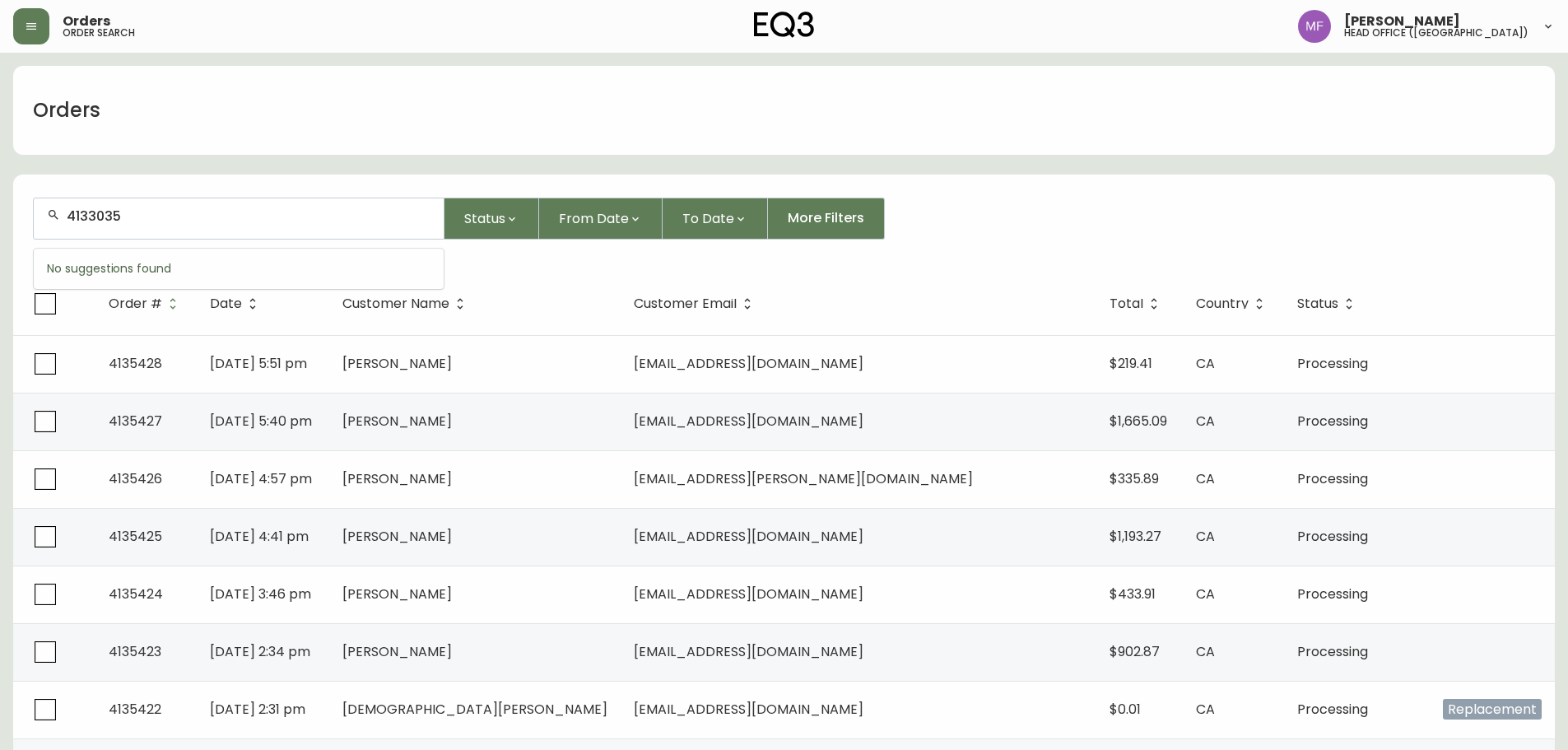
type input "4133035"
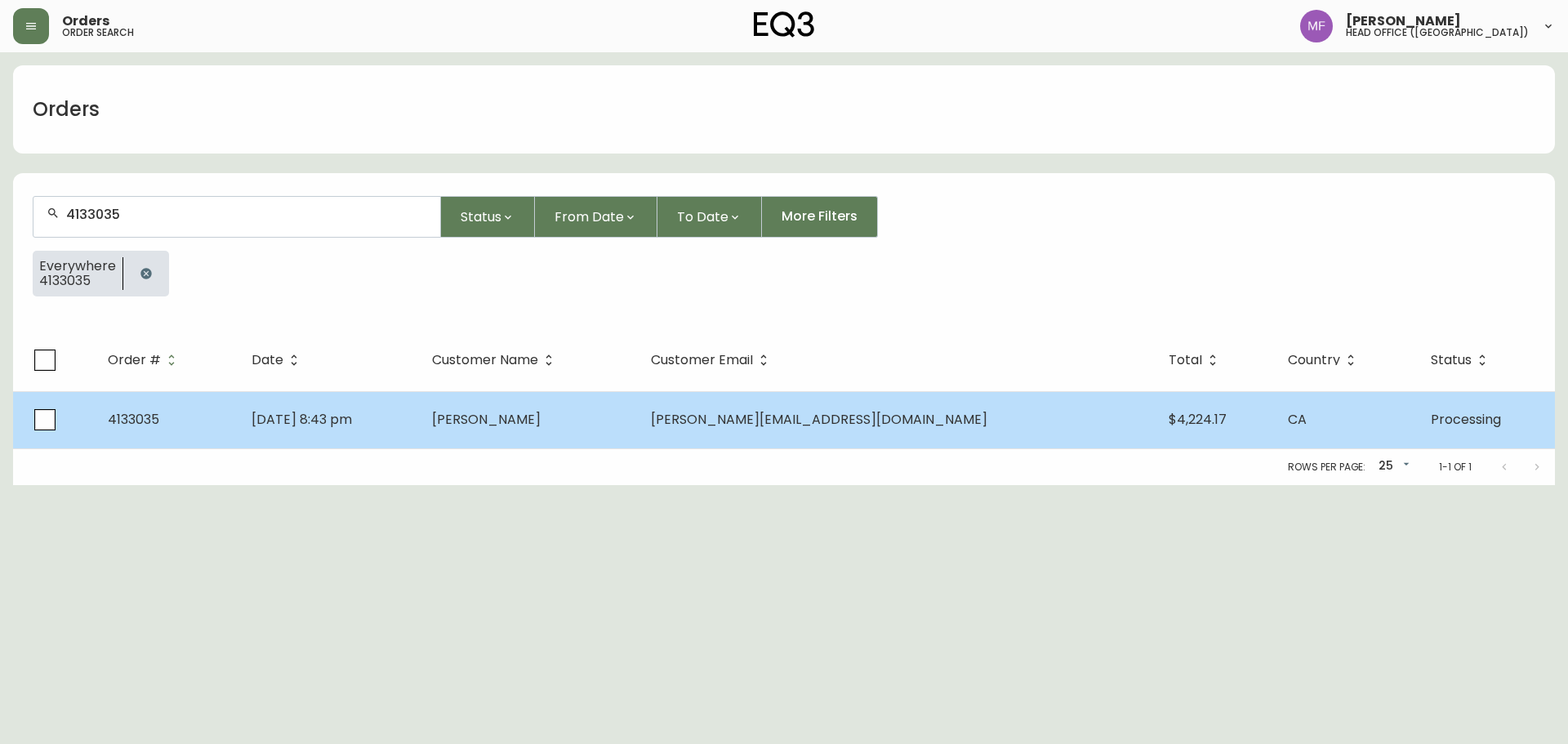
click at [419, 408] on td "[DATE] 8:43 pm" at bounding box center [328, 420] width 181 height 57
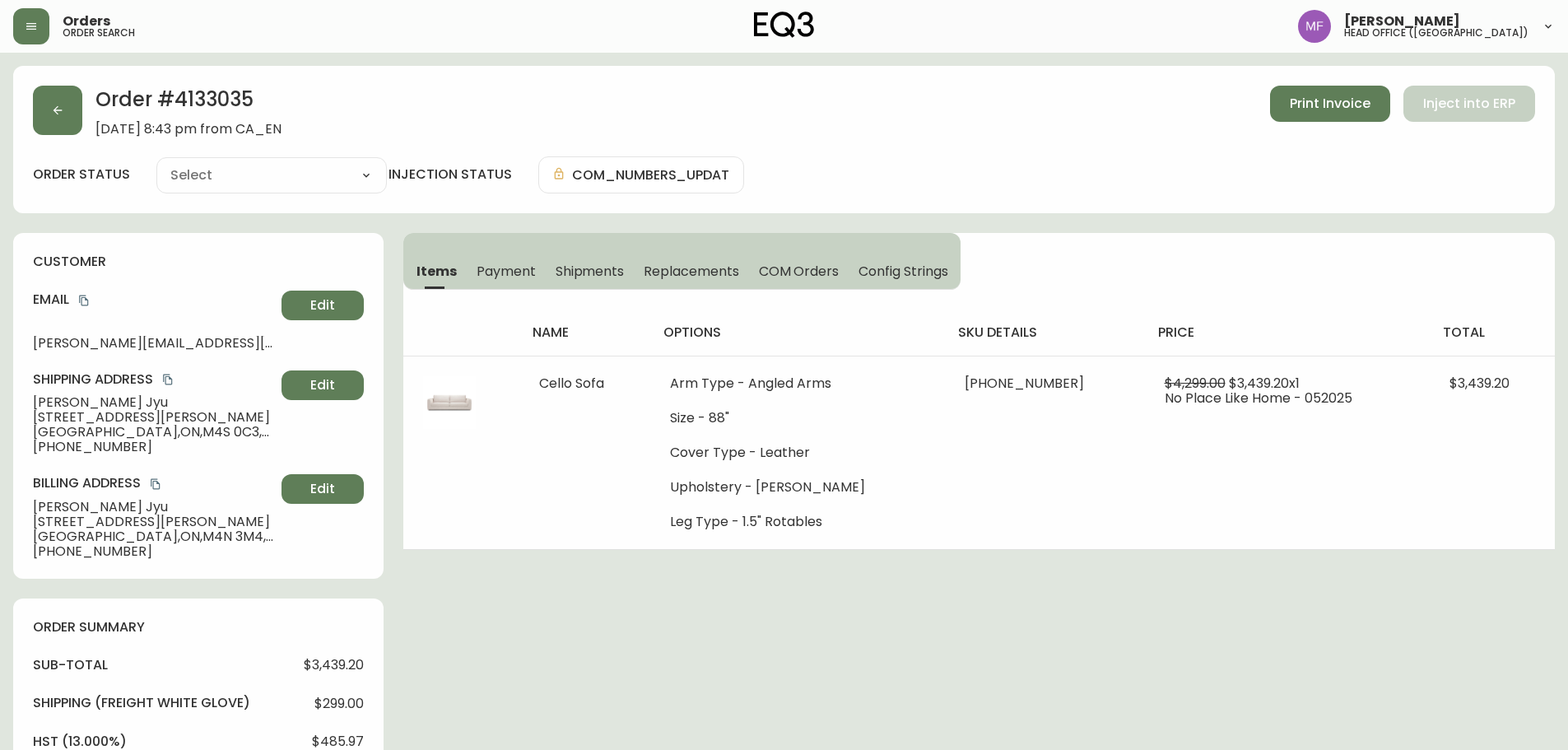
type input "Processing"
select select "PROCESSING"
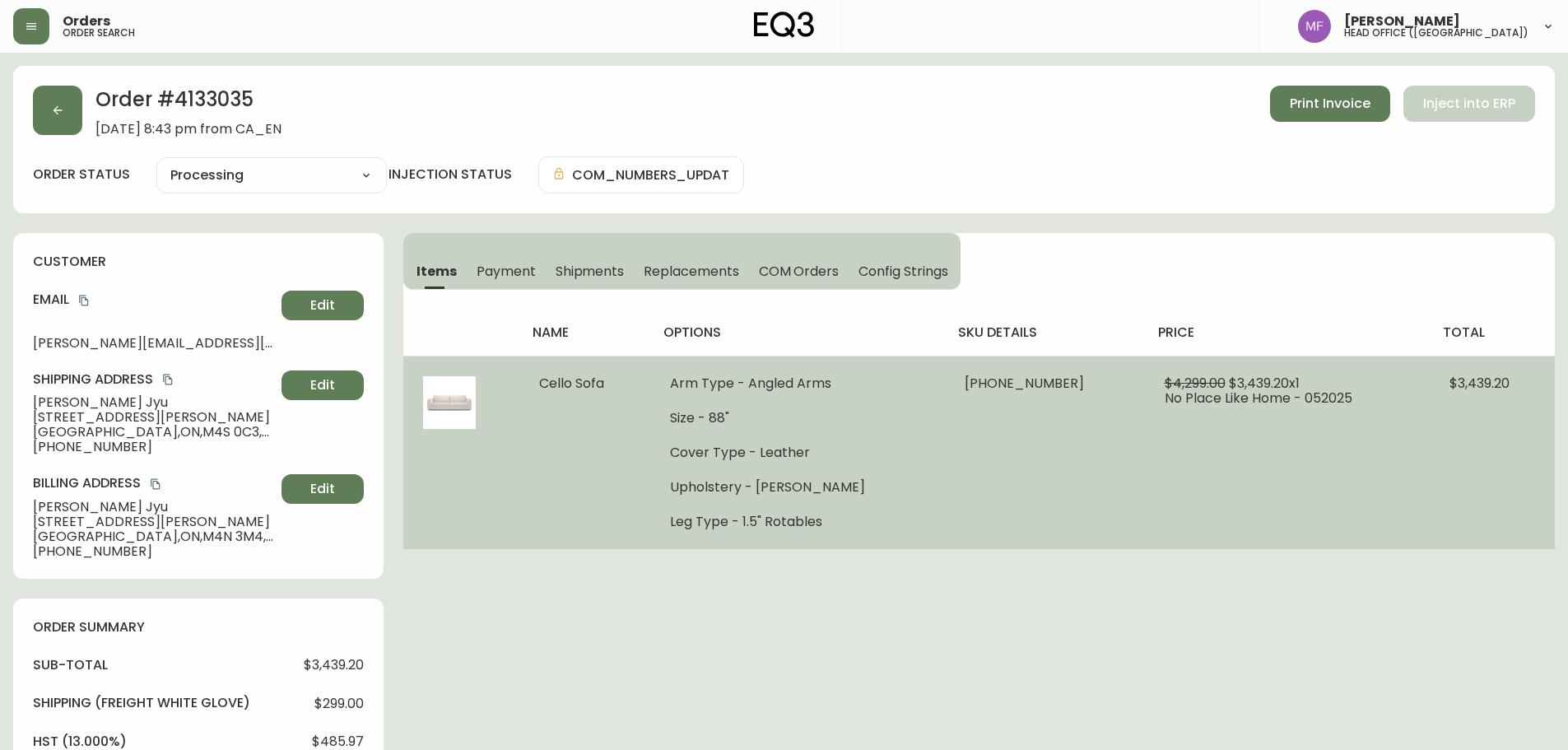
click at [1093, 473] on td "[PHONE_NUMBER]" at bounding box center [1045, 452] width 200 height 194
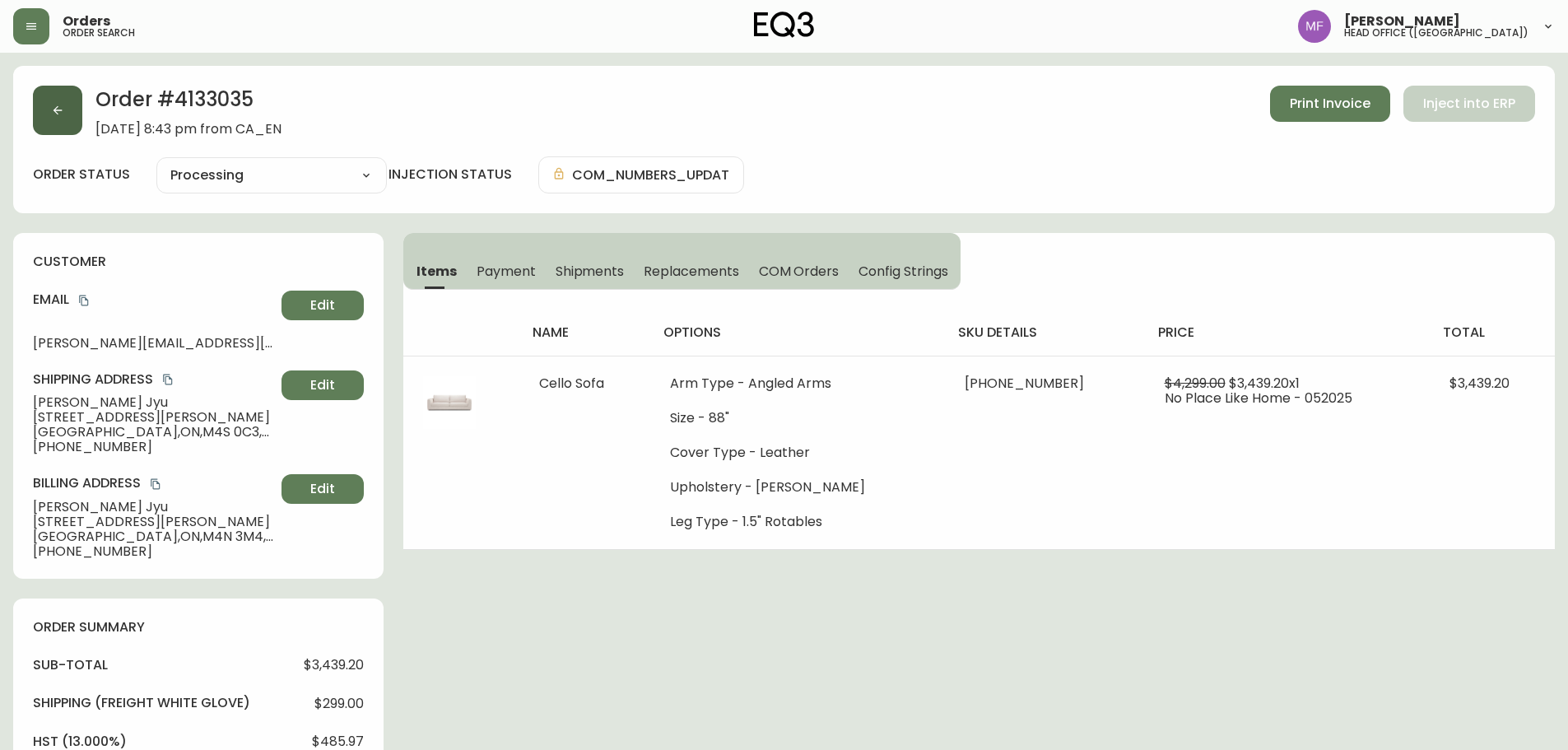
click at [78, 125] on button "button" at bounding box center [58, 111] width 49 height 50
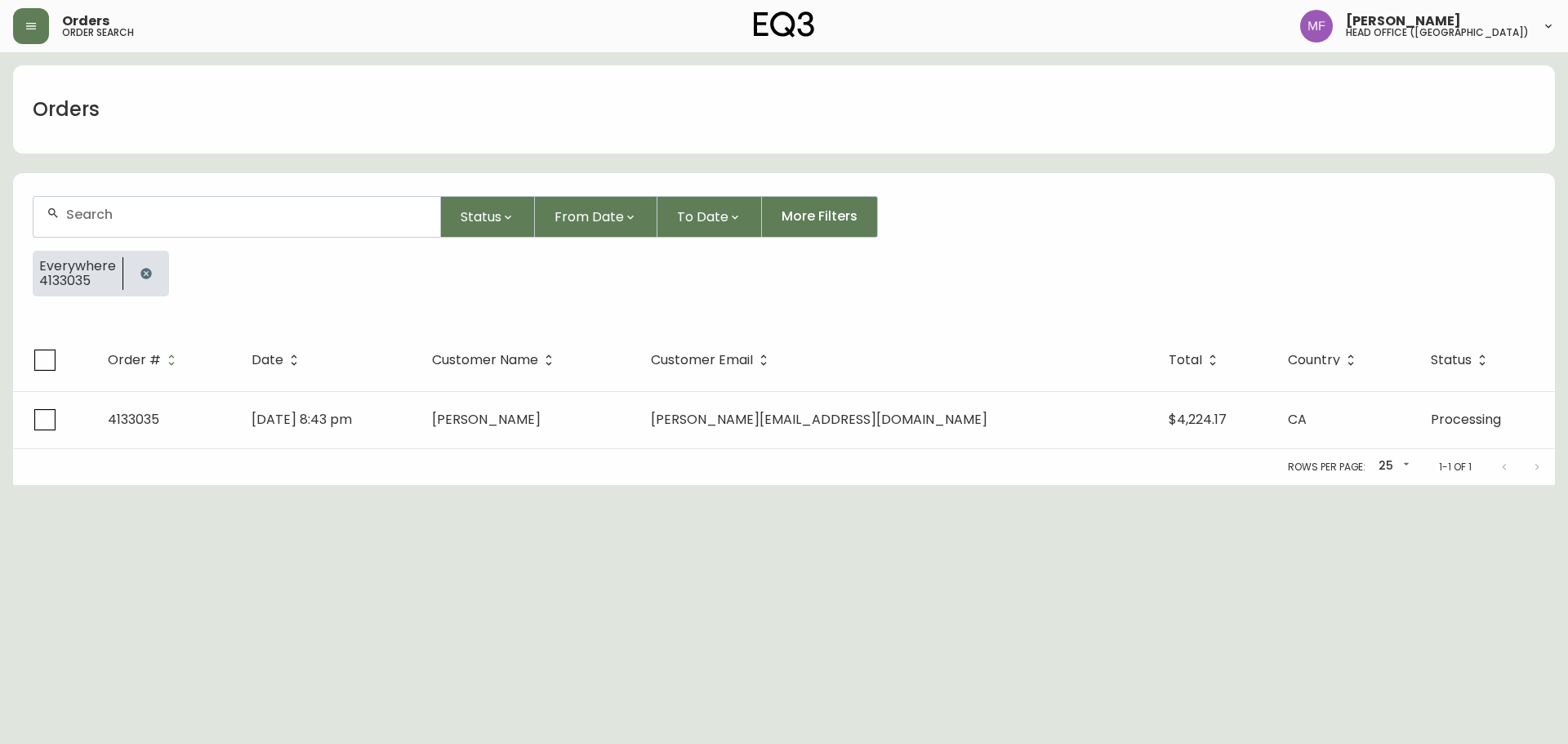
click at [145, 270] on icon "button" at bounding box center [146, 273] width 11 height 11
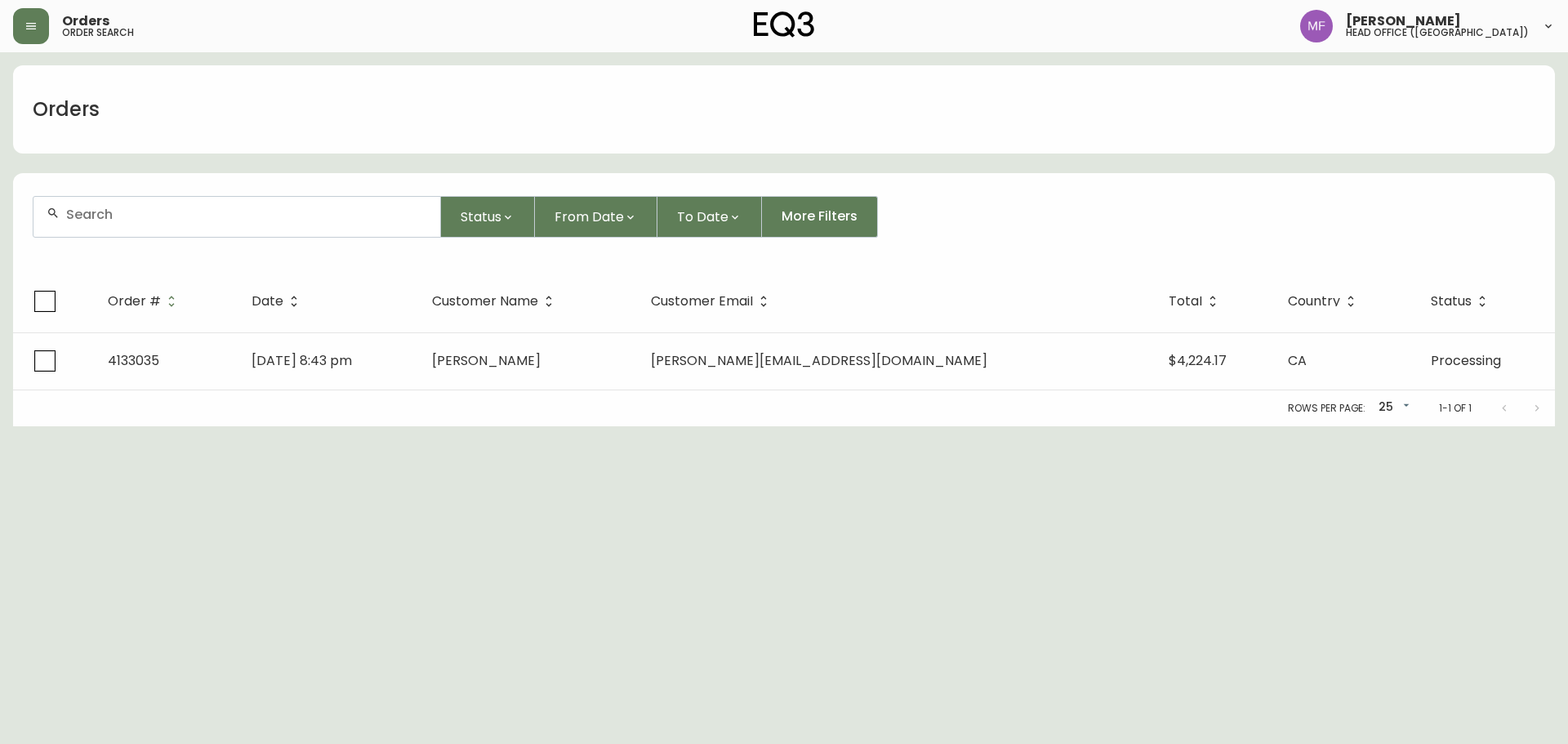
click at [130, 231] on div at bounding box center [237, 217] width 407 height 40
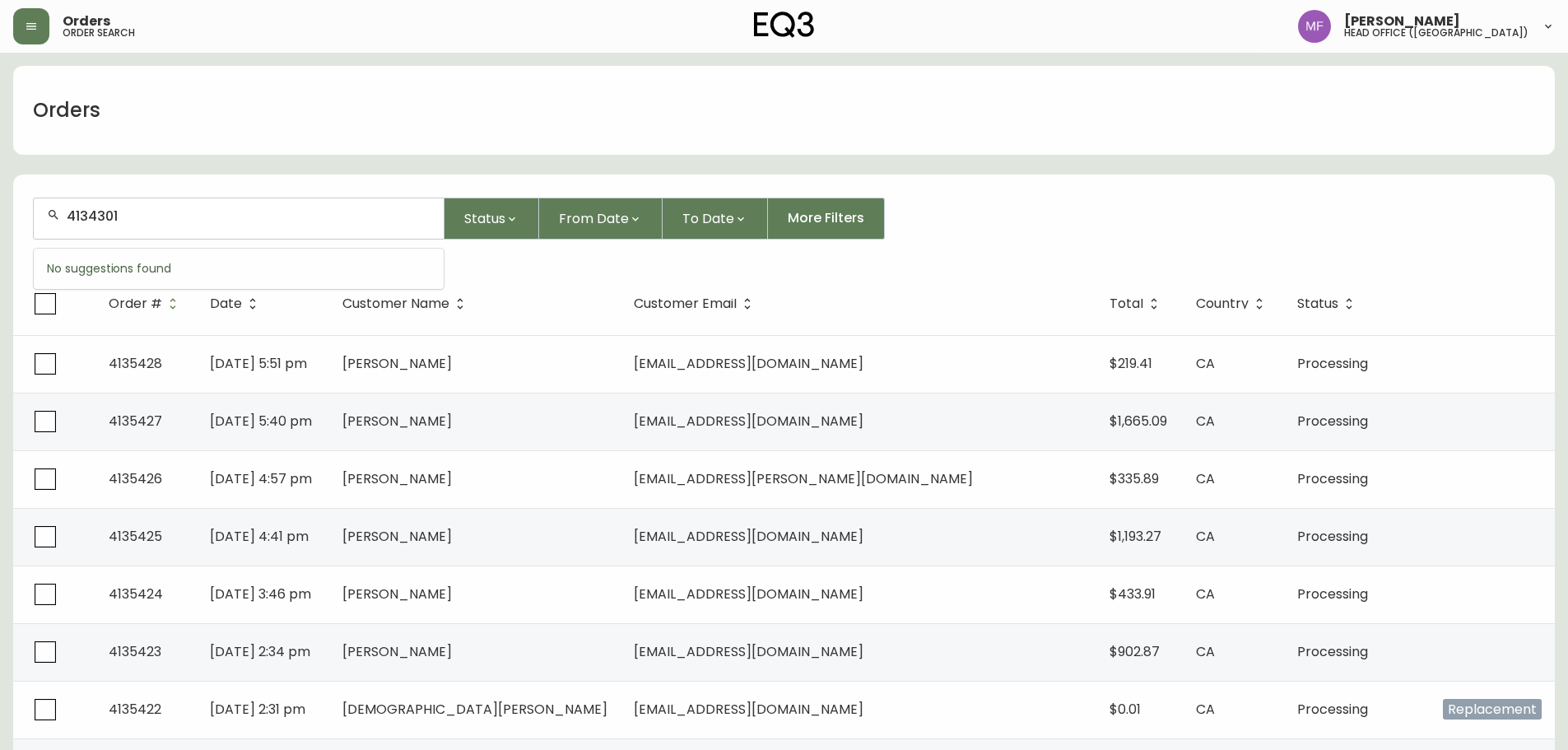
type input "4134301"
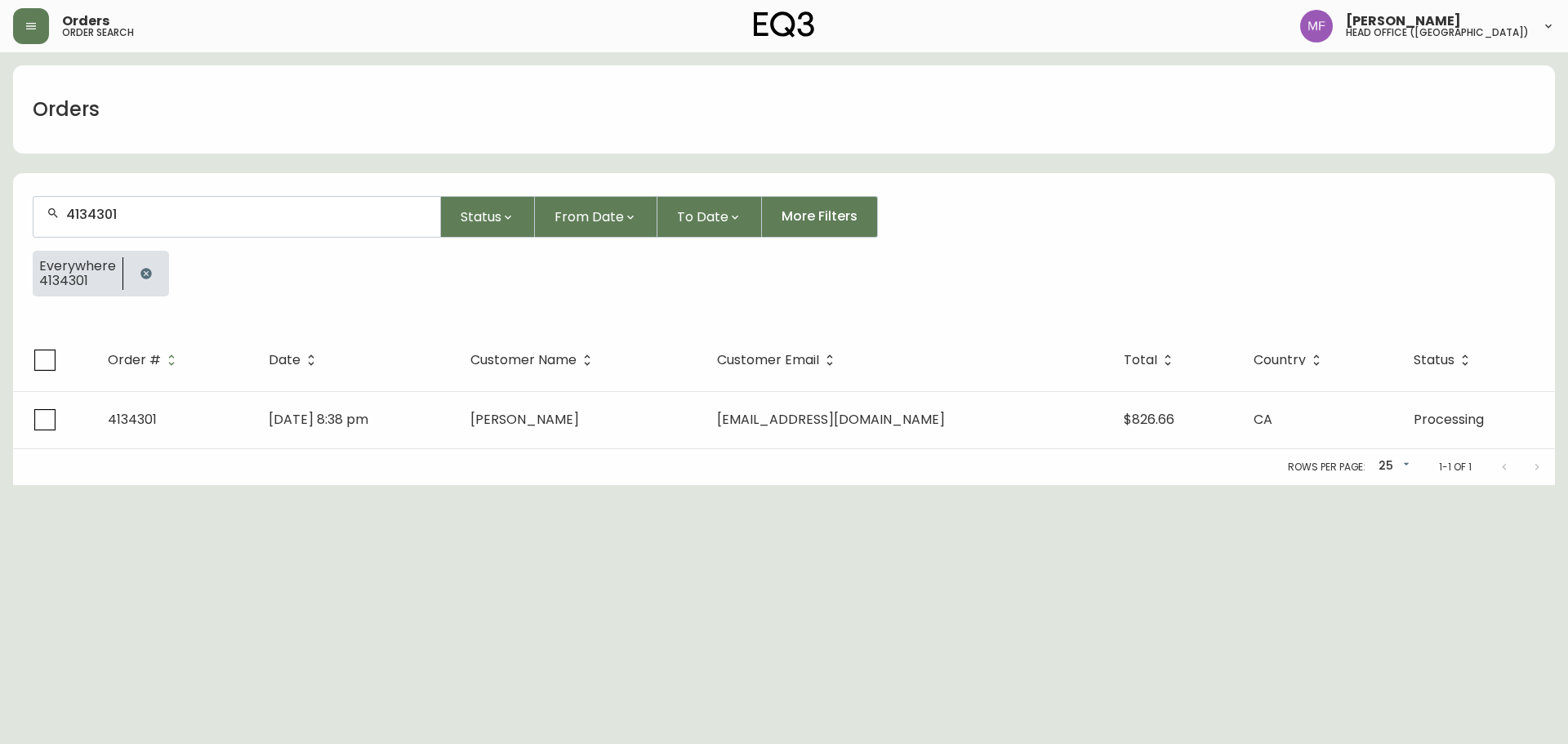
click at [512, 449] on div "Rows per page: 25 25 1-1 of 1" at bounding box center [784, 467] width 1542 height 36
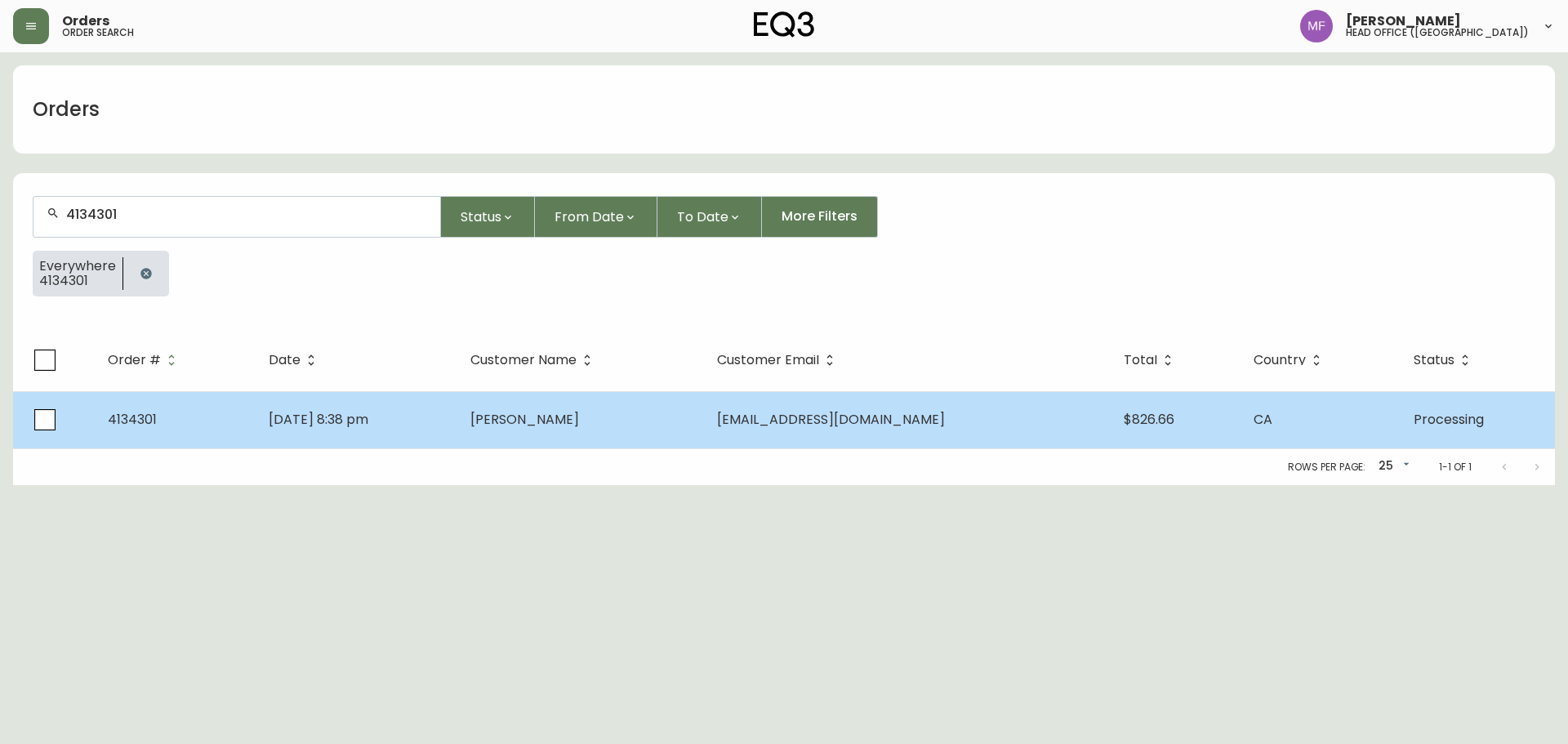
click at [514, 422] on td "[PERSON_NAME]" at bounding box center [580, 420] width 246 height 57
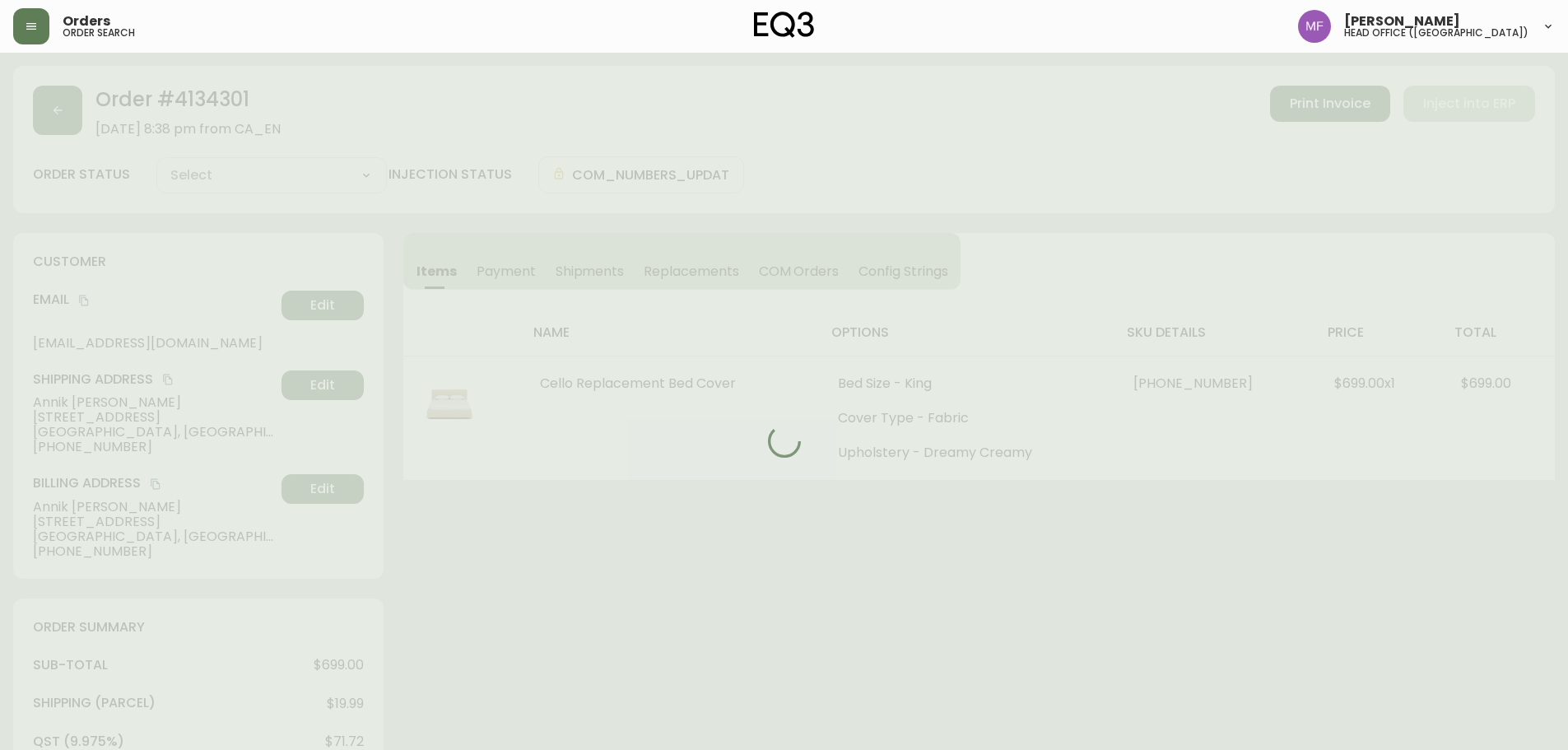
type input "Processing"
select select "PROCESSING"
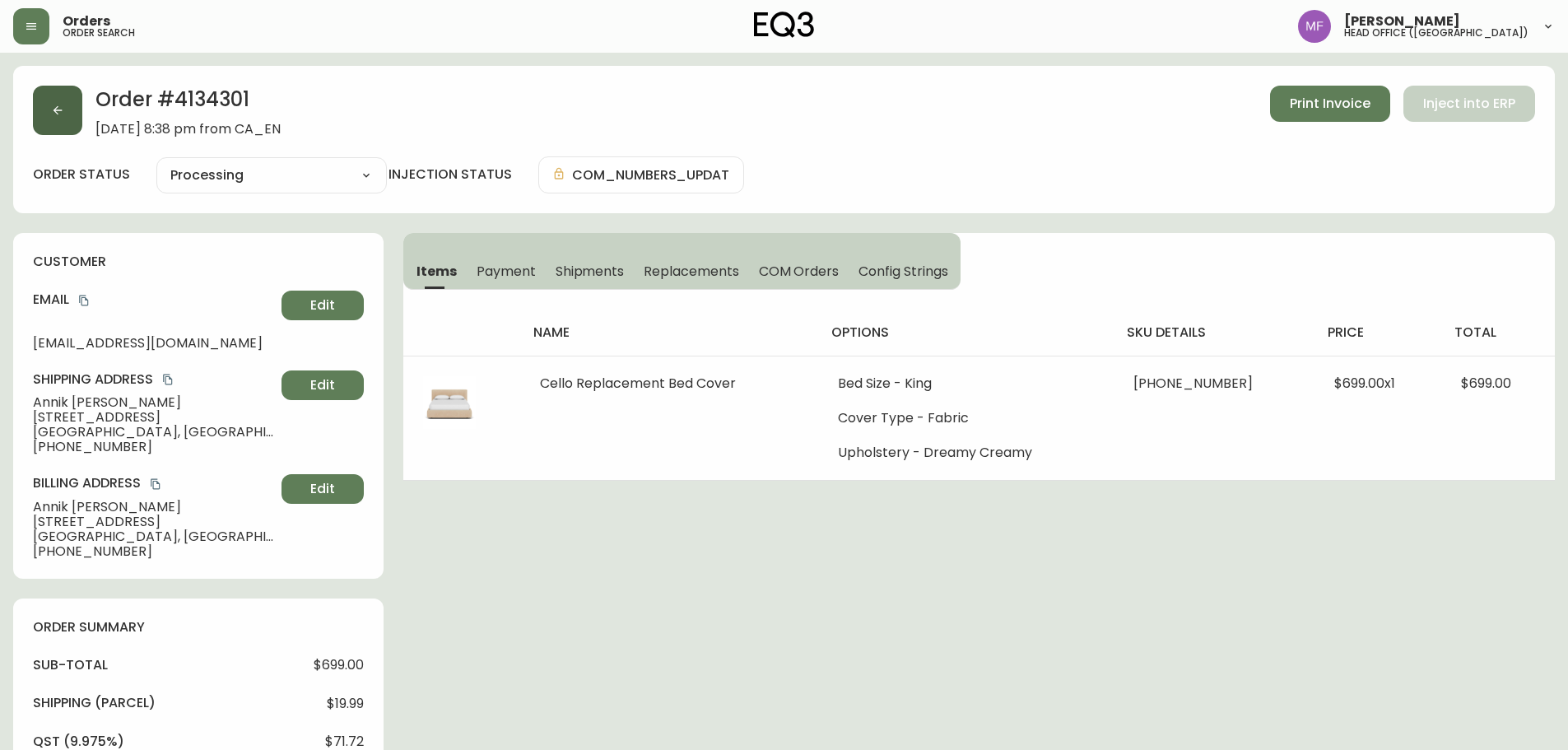
click at [45, 110] on button "button" at bounding box center [58, 111] width 49 height 50
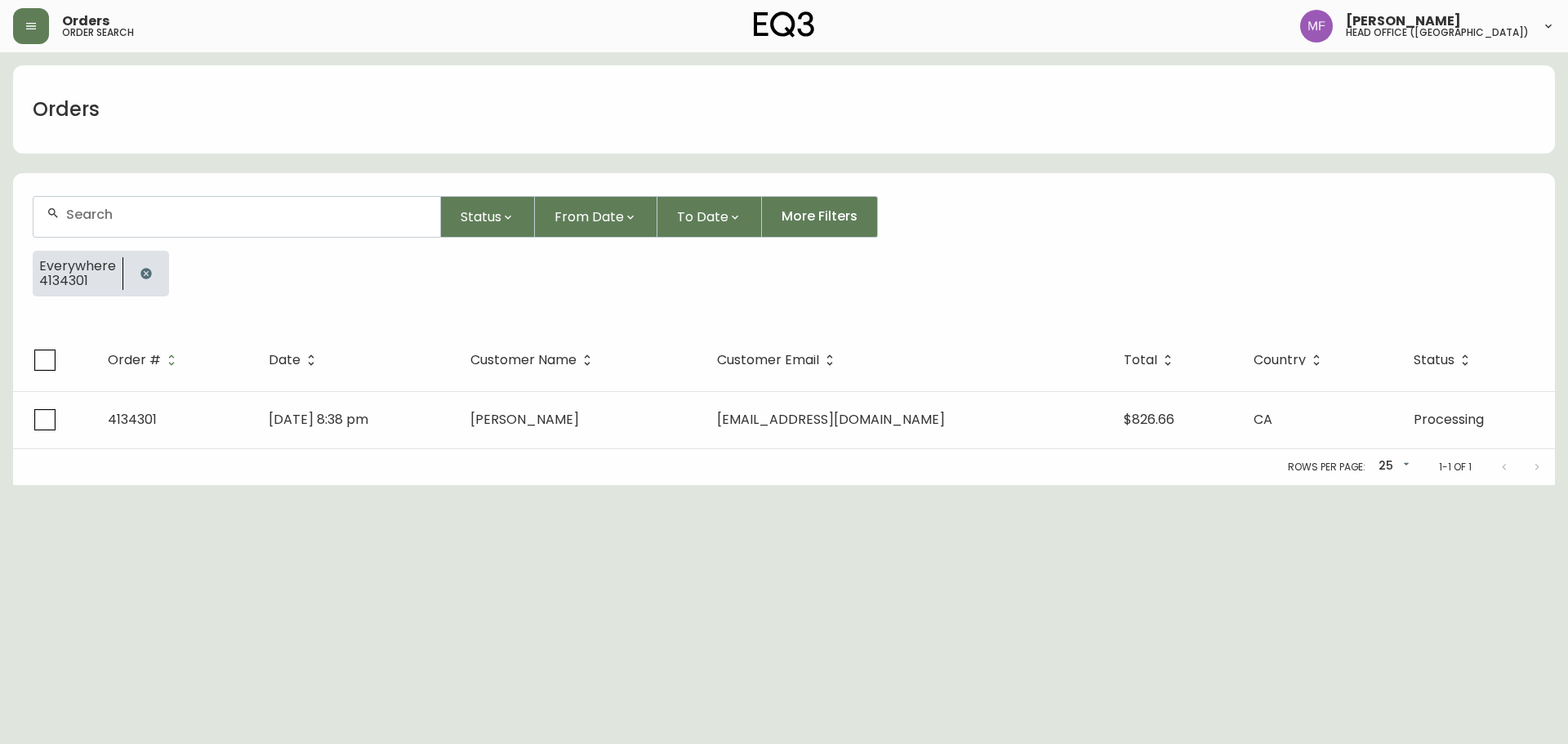
click at [151, 269] on icon "button" at bounding box center [146, 273] width 13 height 13
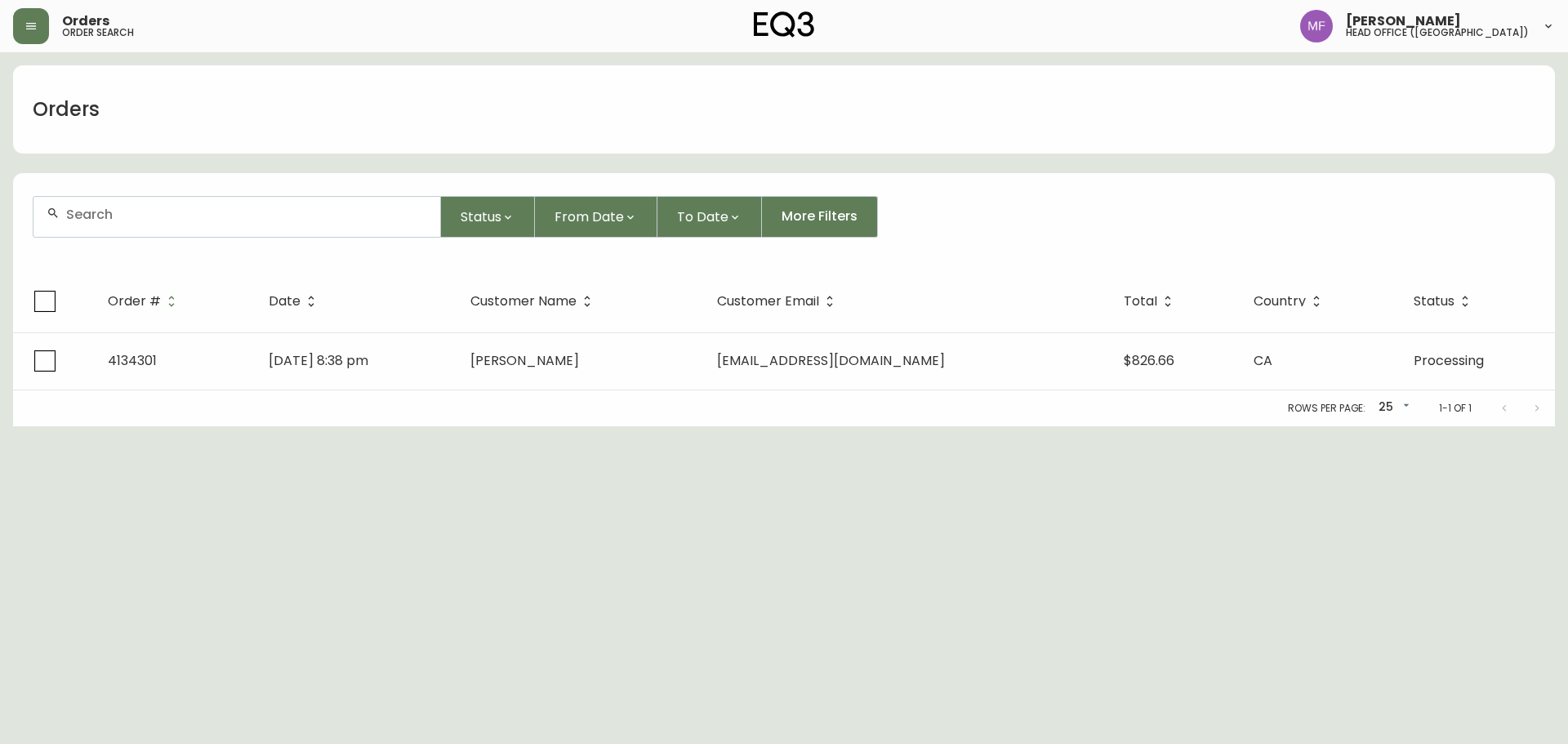
click at [149, 212] on input "text" at bounding box center [246, 214] width 361 height 16
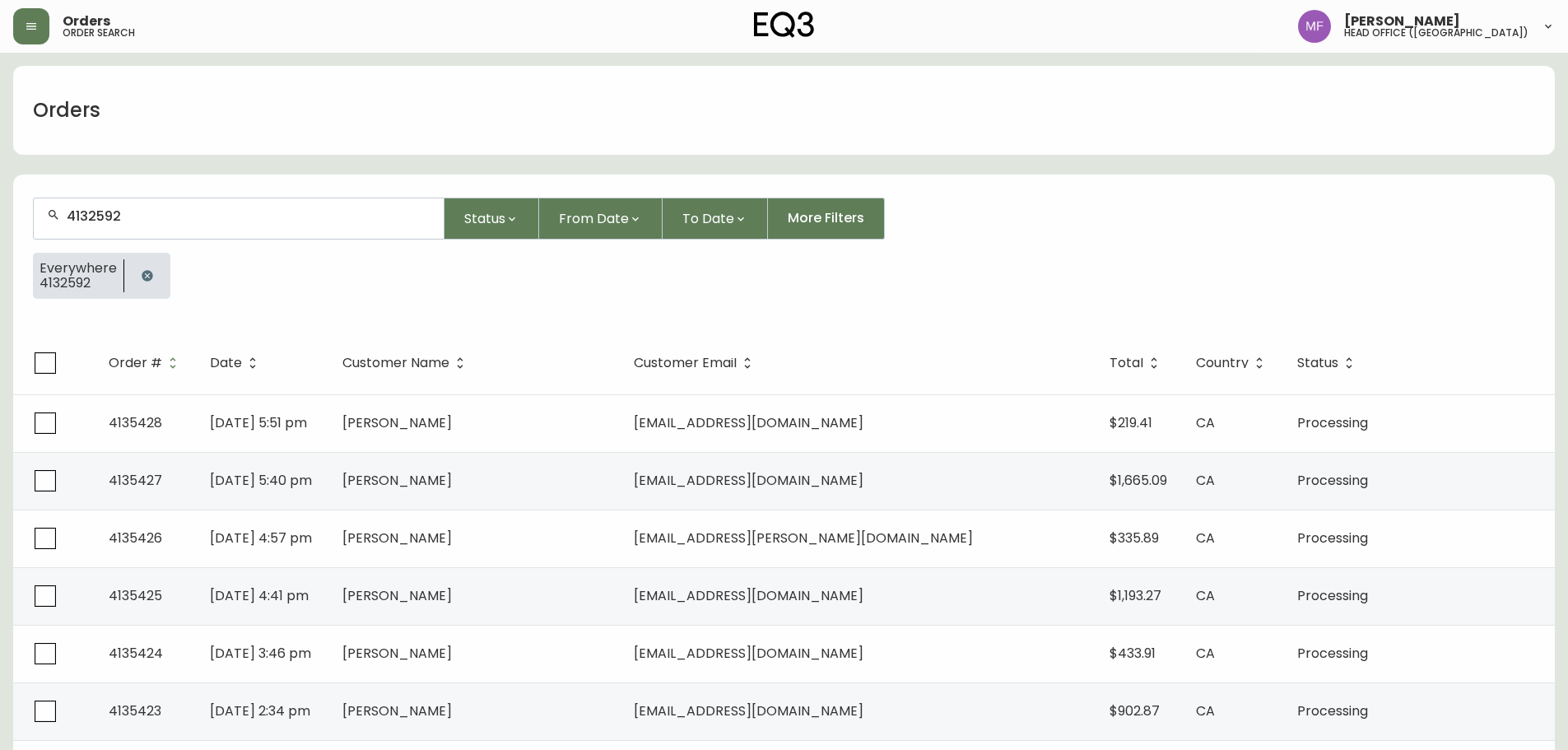
type input "4132592"
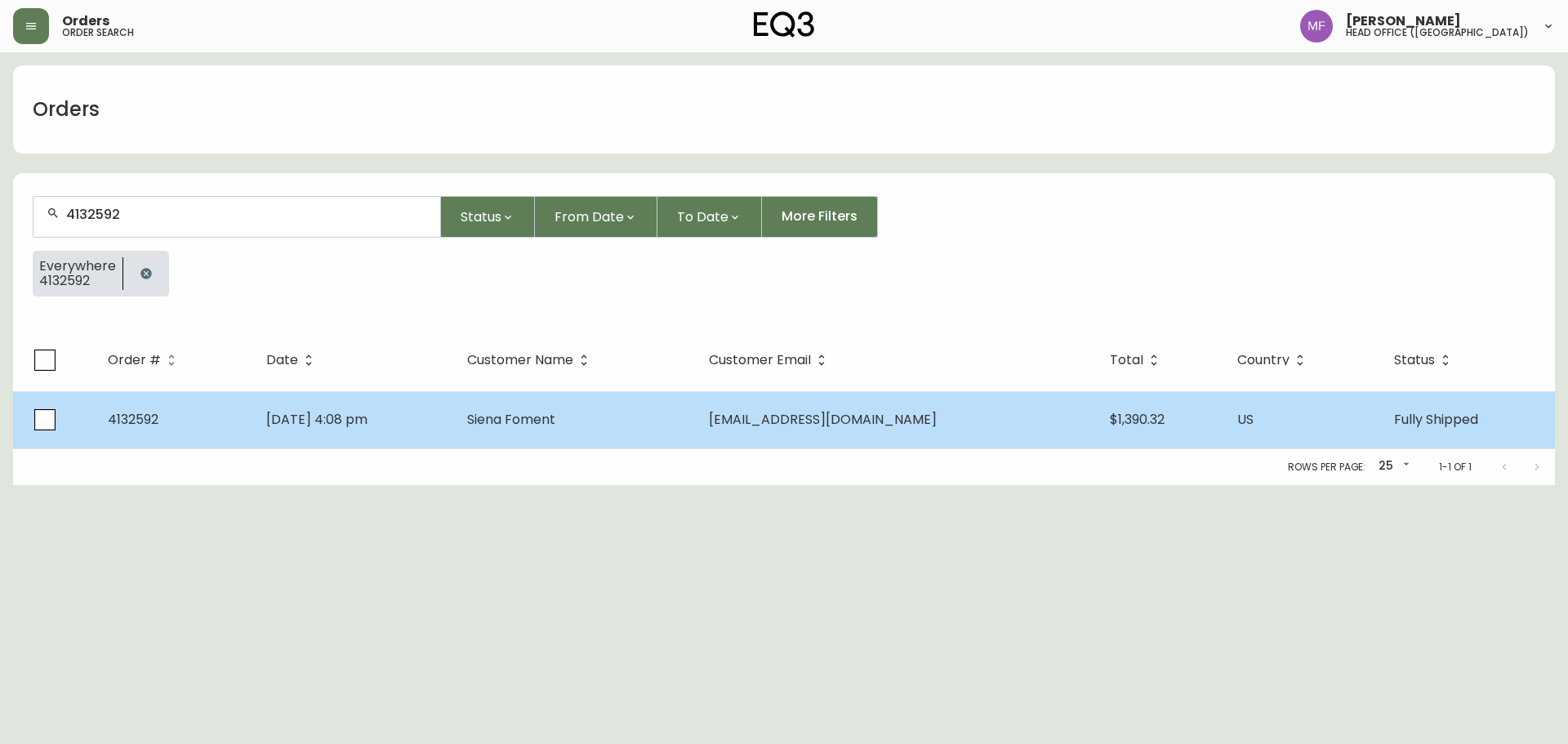
click at [556, 419] on span "Siena Foment" at bounding box center [511, 419] width 88 height 19
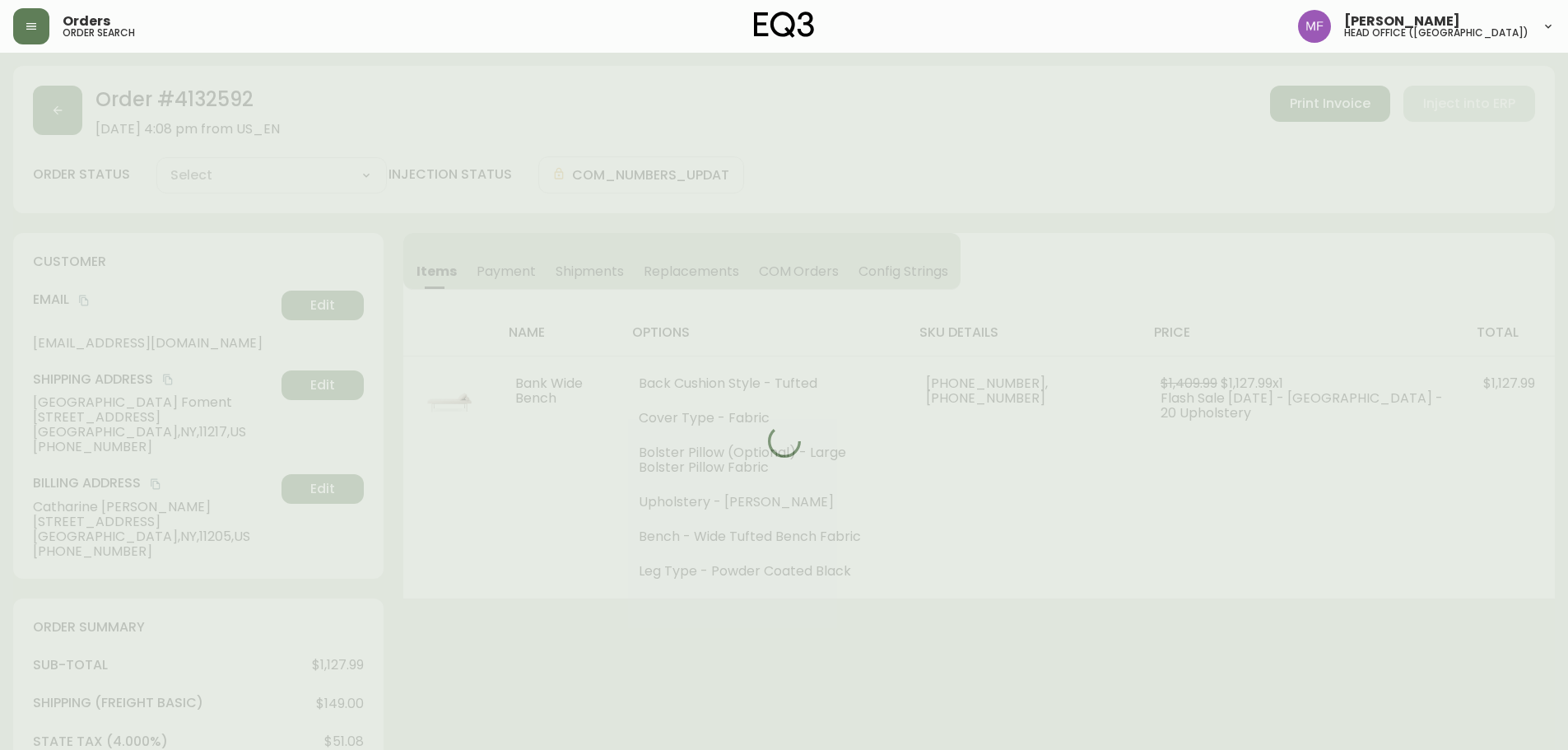
type input "Fully Shipped"
select select "FULLY_SHIPPED"
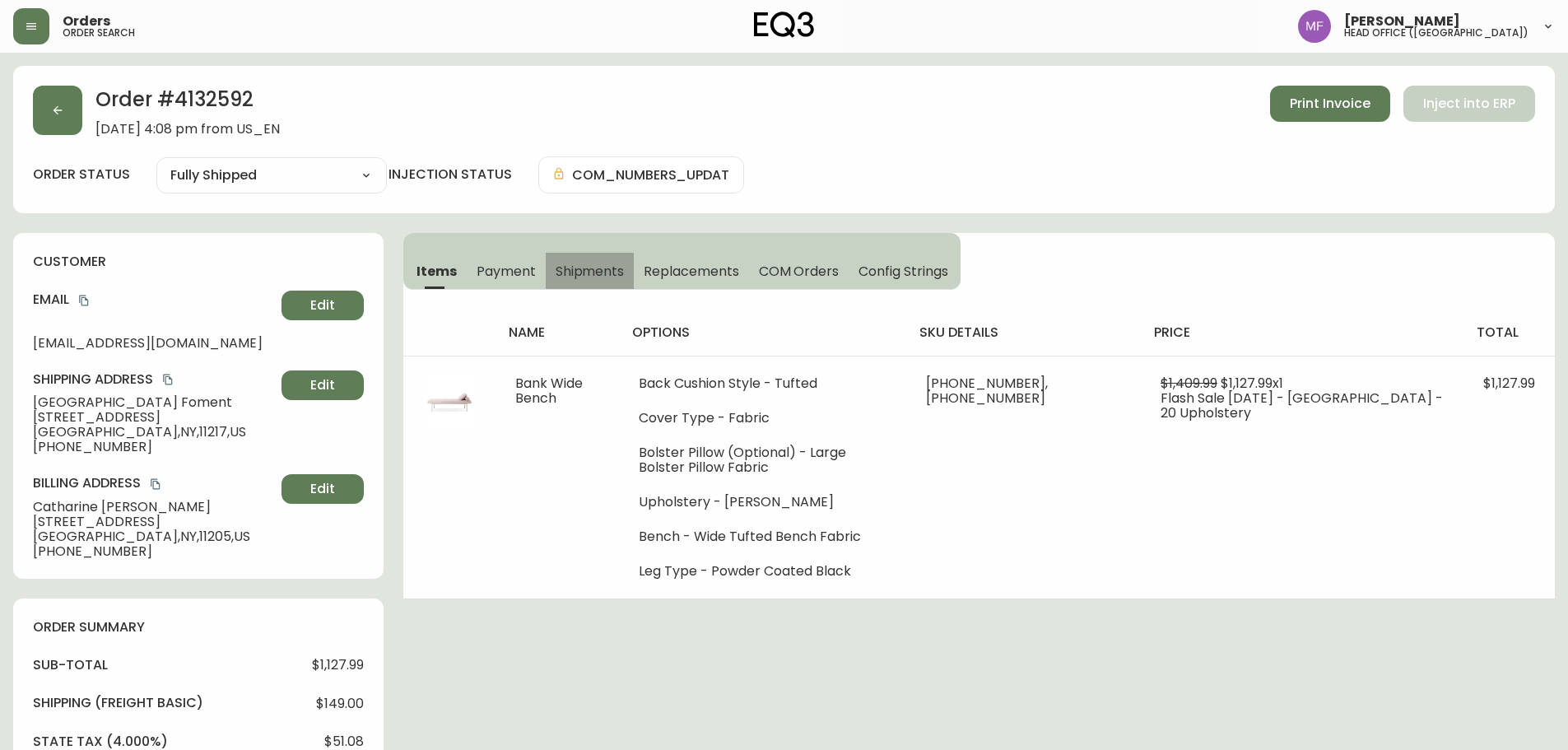
click at [602, 267] on span "Shipments" at bounding box center [591, 271] width 69 height 17
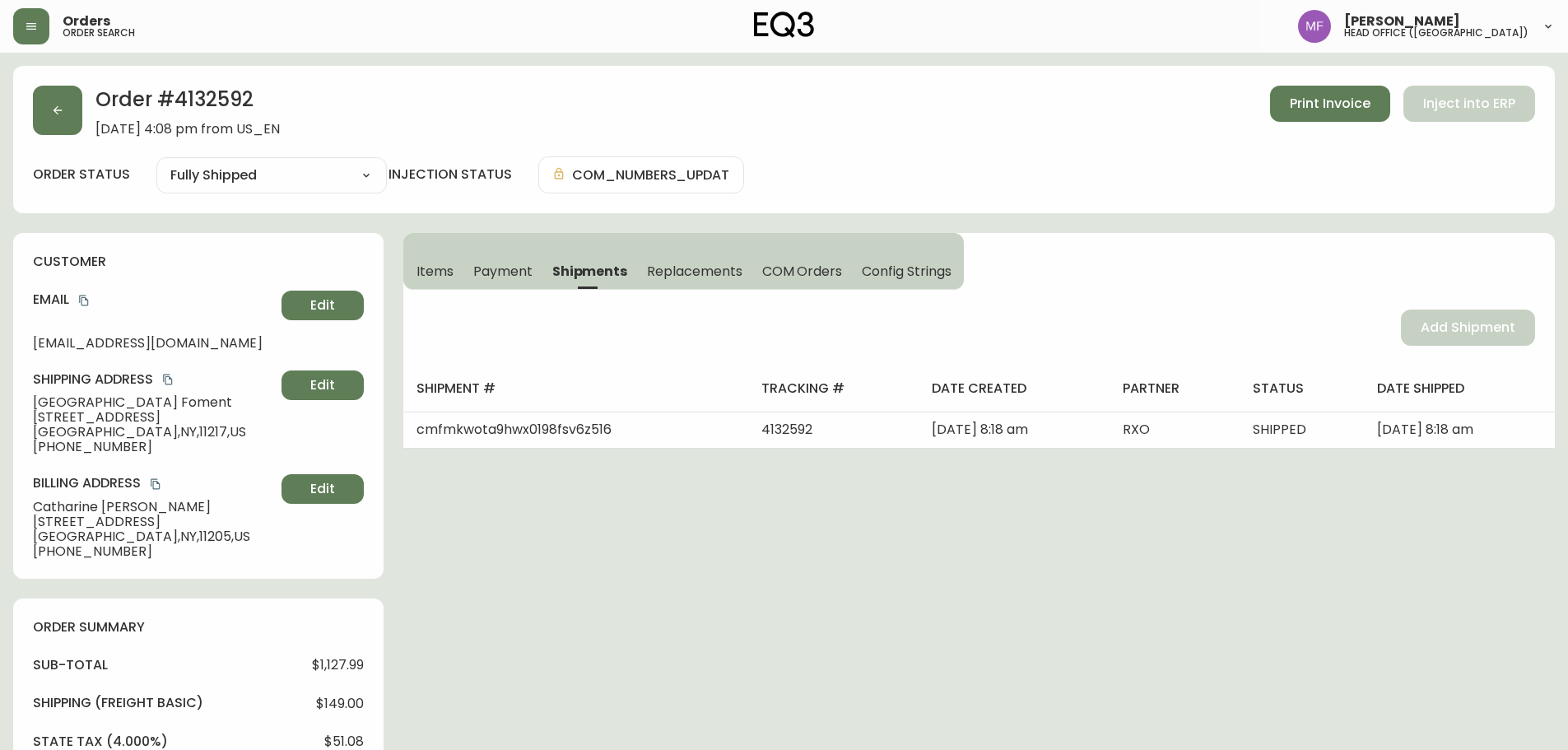
click at [440, 270] on span "Items" at bounding box center [435, 271] width 37 height 17
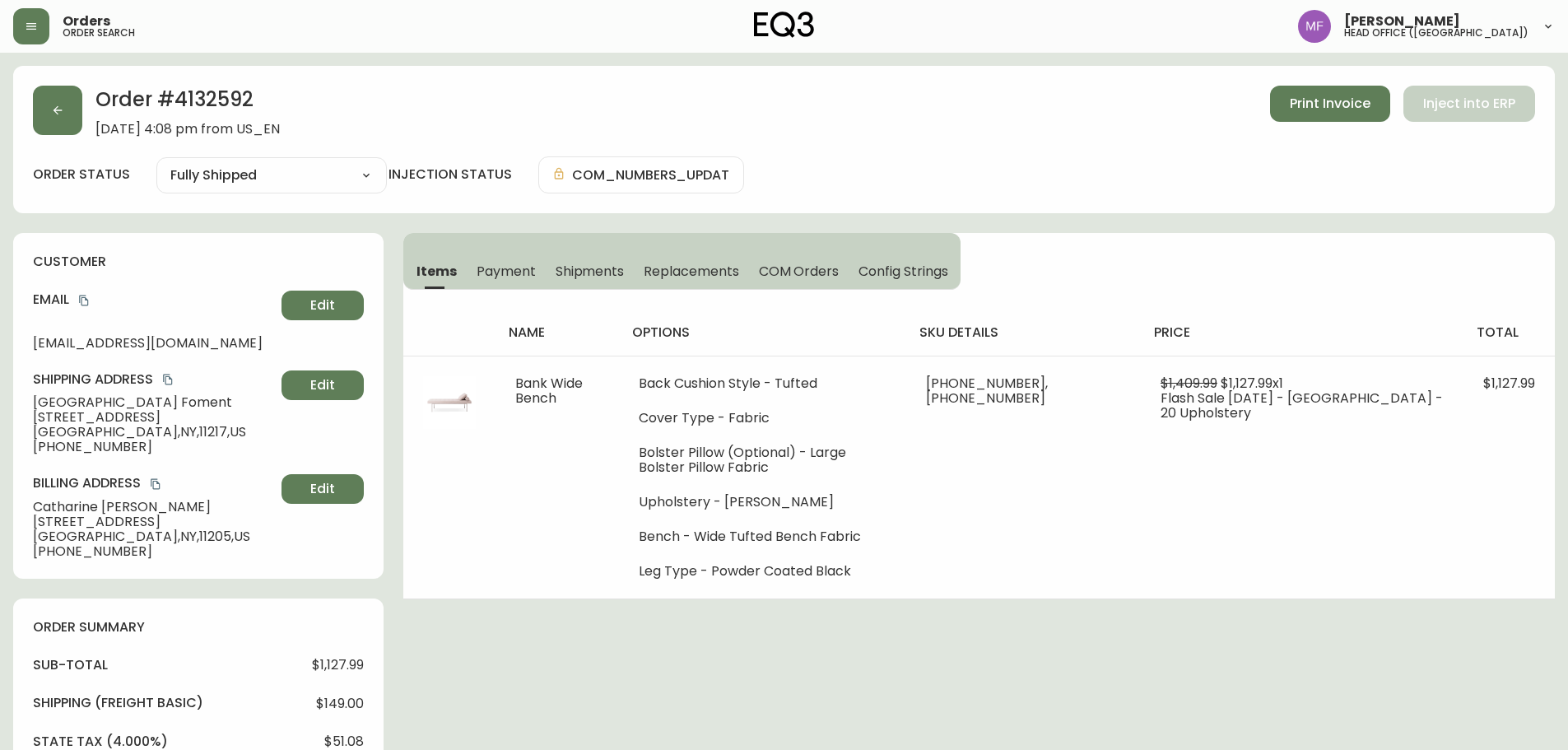
click at [242, 99] on h2 "Order # 4132592" at bounding box center [188, 104] width 185 height 36
drag, startPoint x: 130, startPoint y: 404, endPoint x: 0, endPoint y: 404, distance: 130.0
click at [201, 97] on h2 "Order # 4132592" at bounding box center [188, 104] width 185 height 36
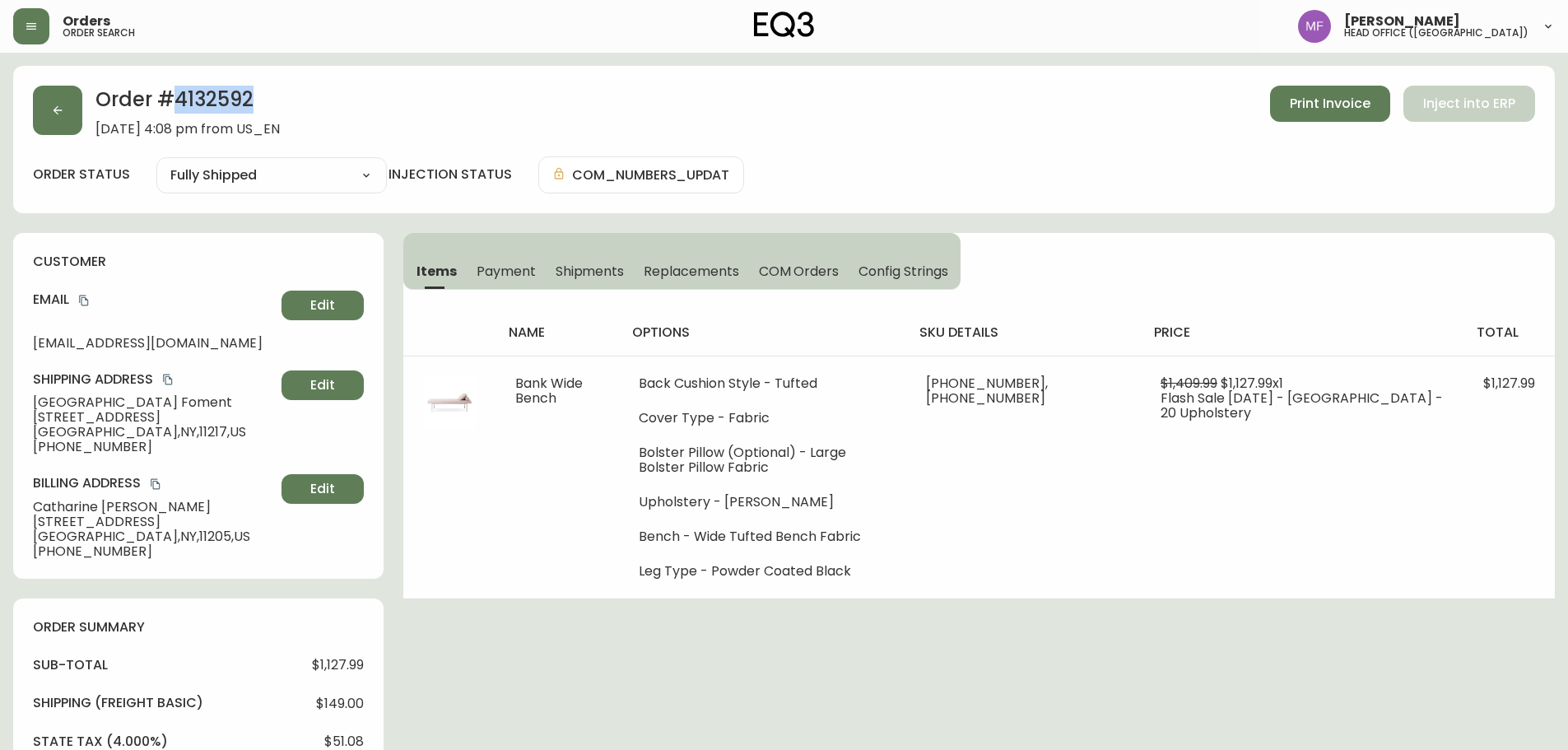
click at [201, 97] on h2 "Order # 4132592" at bounding box center [188, 104] width 185 height 36
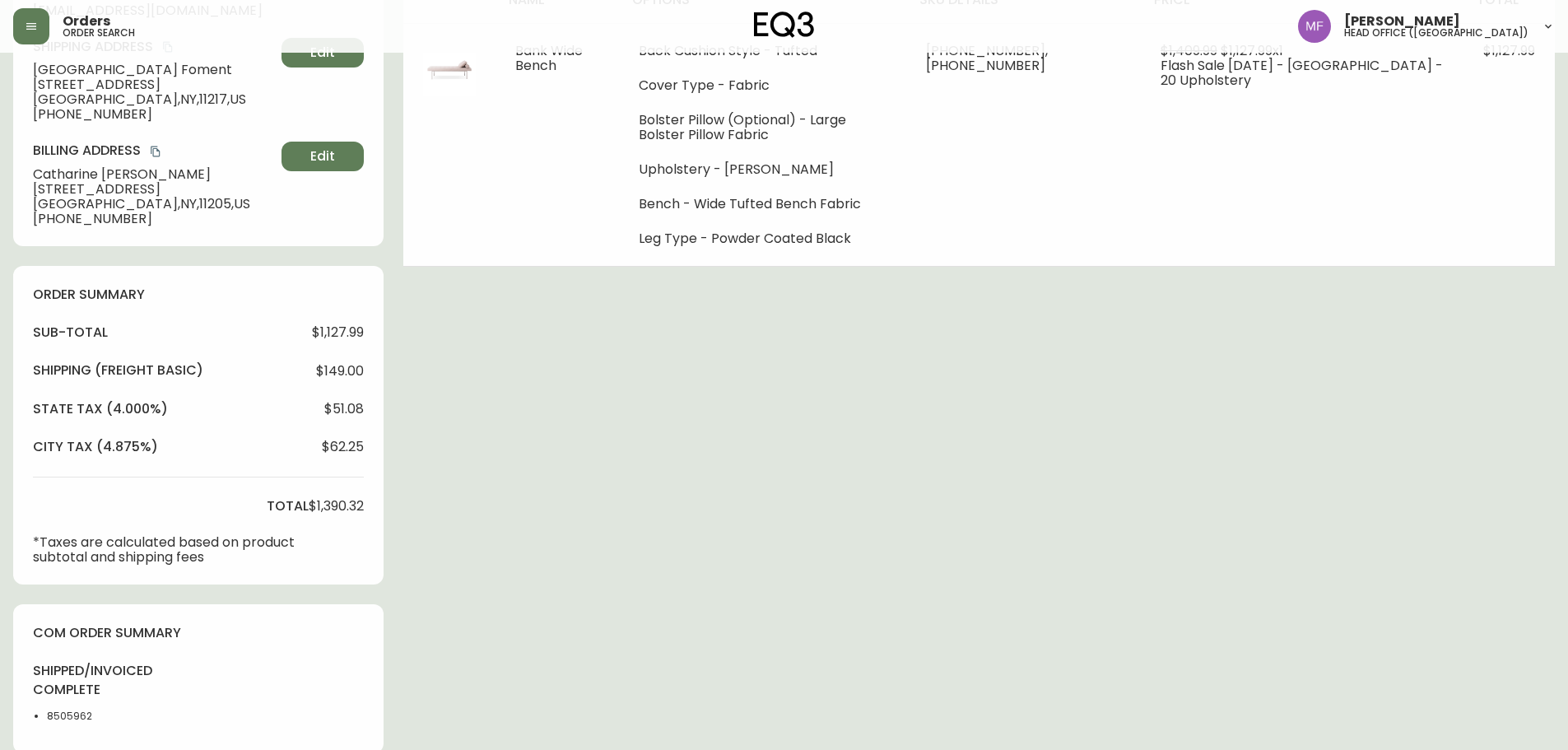
scroll to position [494, 0]
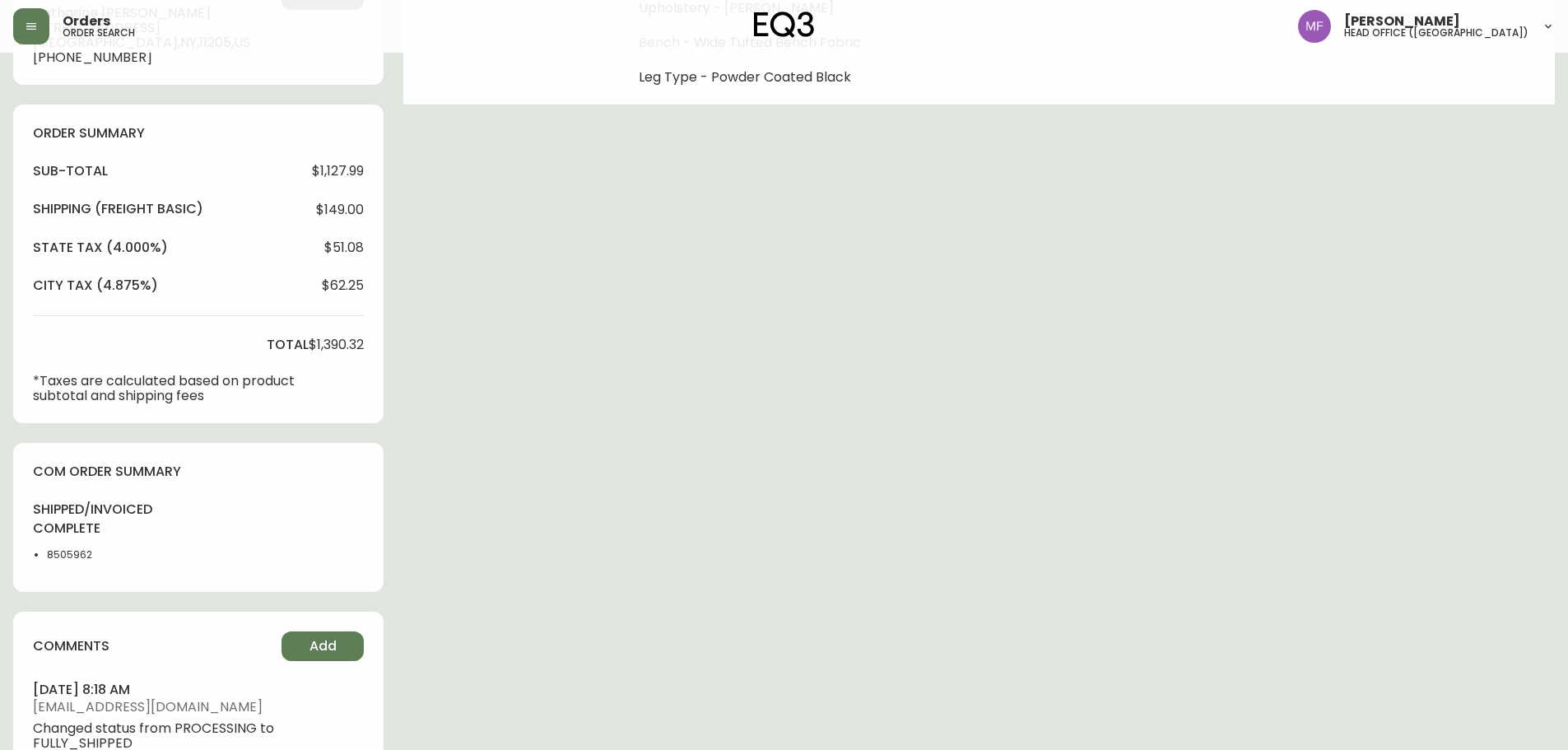
click at [75, 561] on li "8505962" at bounding box center [88, 555] width 83 height 15
click at [767, 424] on div "Order # 4132592 April 22, 2025 at 4:08 pm from US_EN Print Invoice Inject into …" at bounding box center [784, 446] width 1542 height 1749
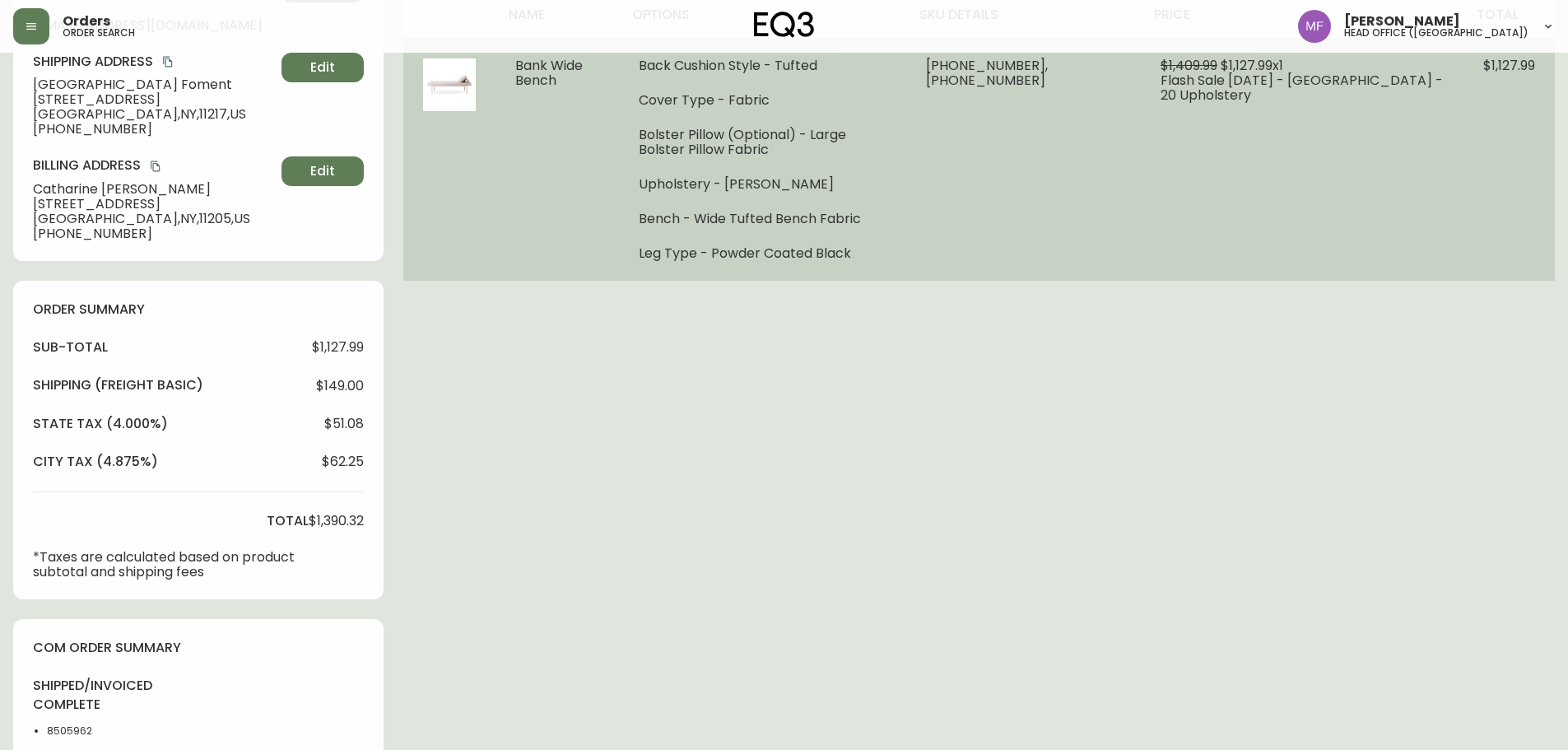
scroll to position [0, 0]
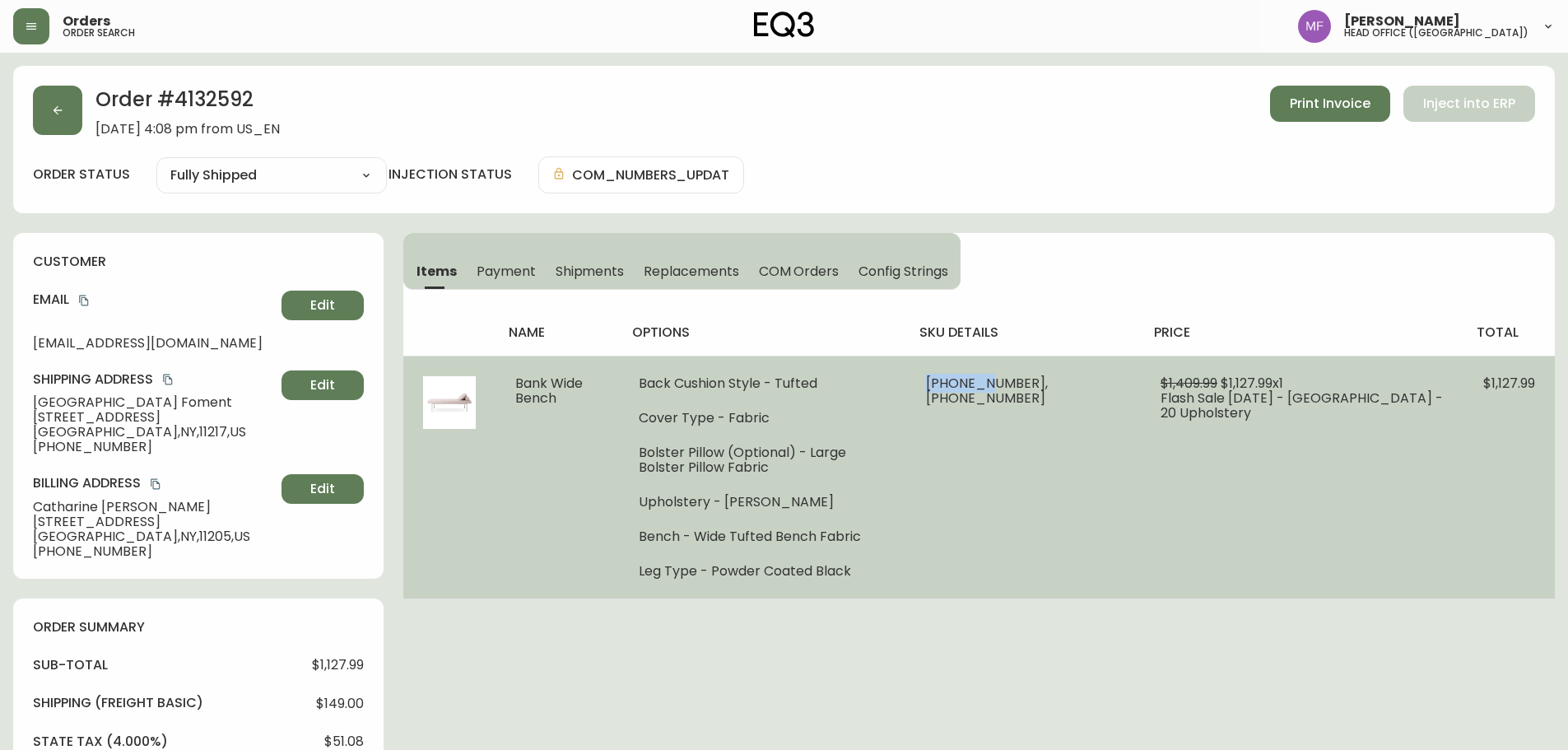
drag, startPoint x: 1063, startPoint y: 383, endPoint x: 1002, endPoint y: 389, distance: 61.3
click at [1002, 389] on span "30295-54 x 1, 30295-67 x 1" at bounding box center [987, 390] width 122 height 34
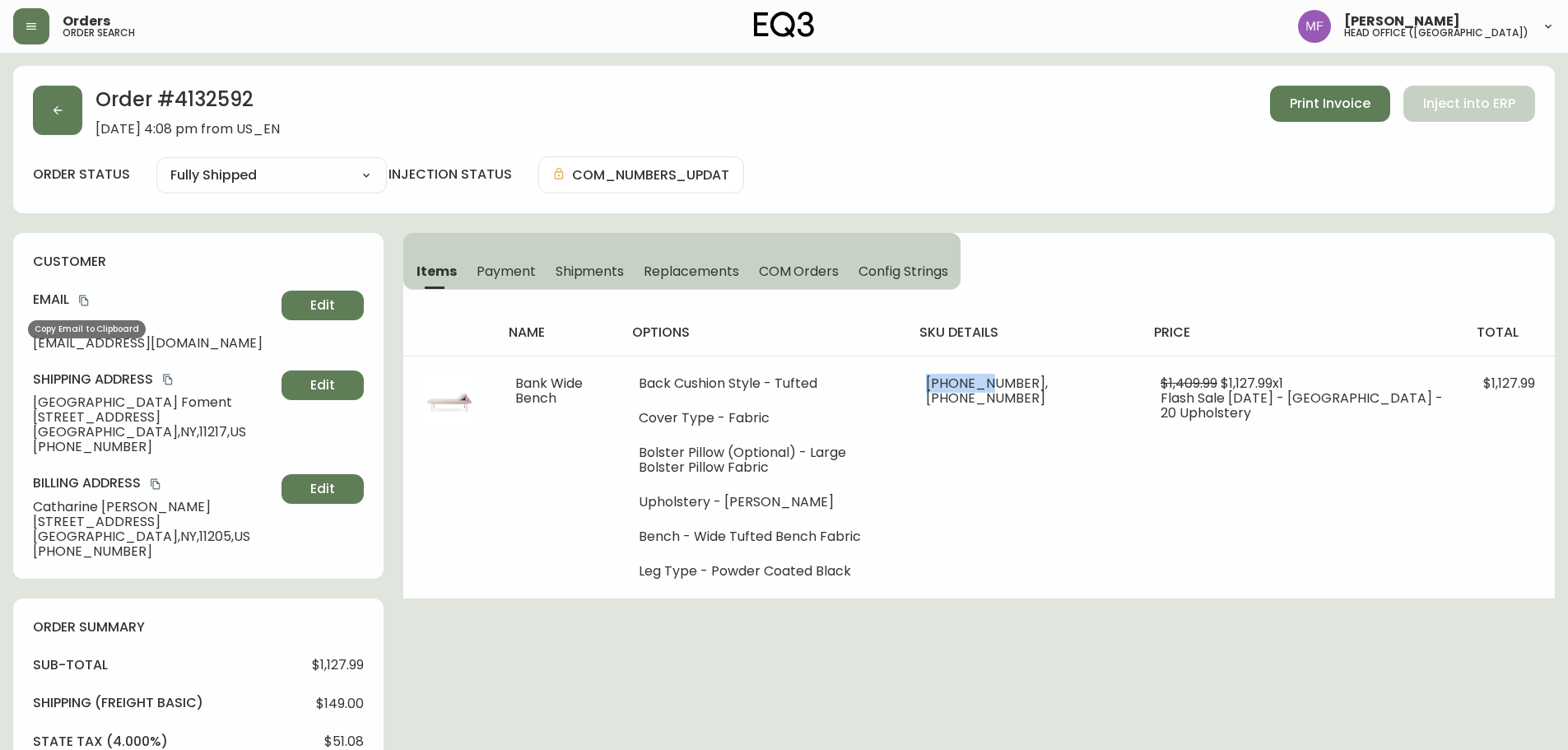
click at [85, 301] on icon "copy" at bounding box center [84, 300] width 12 height 12
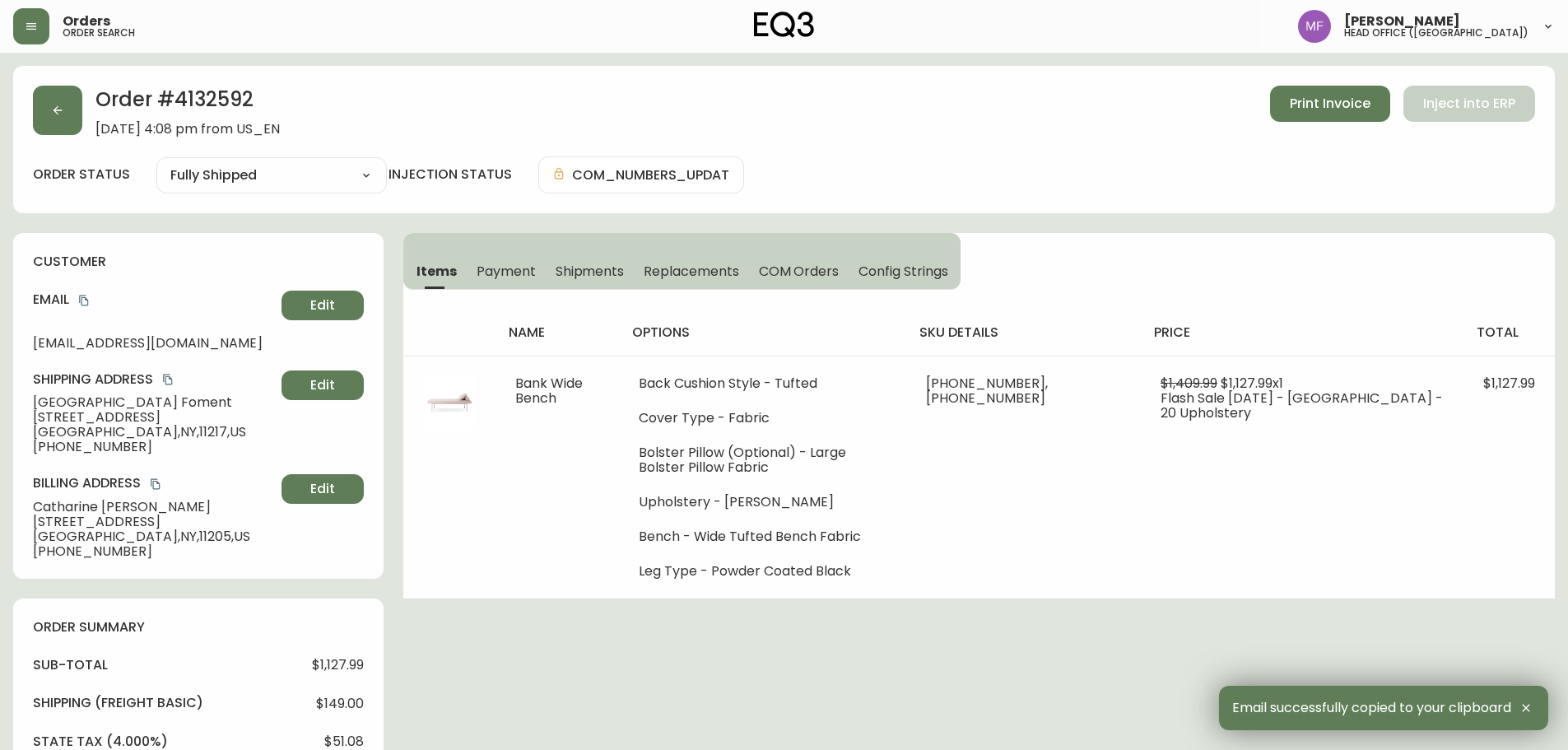
click at [214, 108] on h2 "Order # 4132592" at bounding box center [188, 104] width 185 height 36
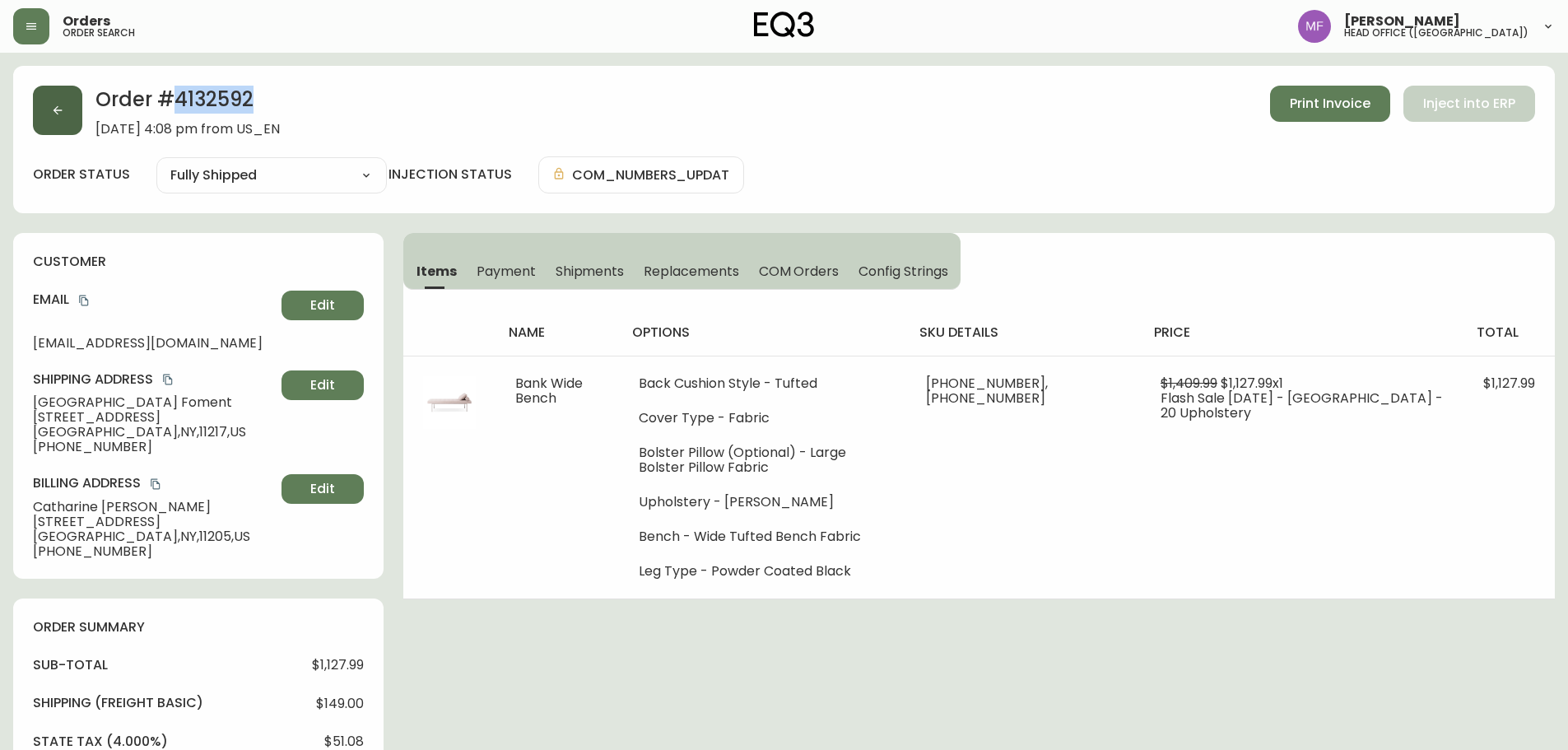
click at [49, 126] on button "button" at bounding box center [58, 111] width 49 height 50
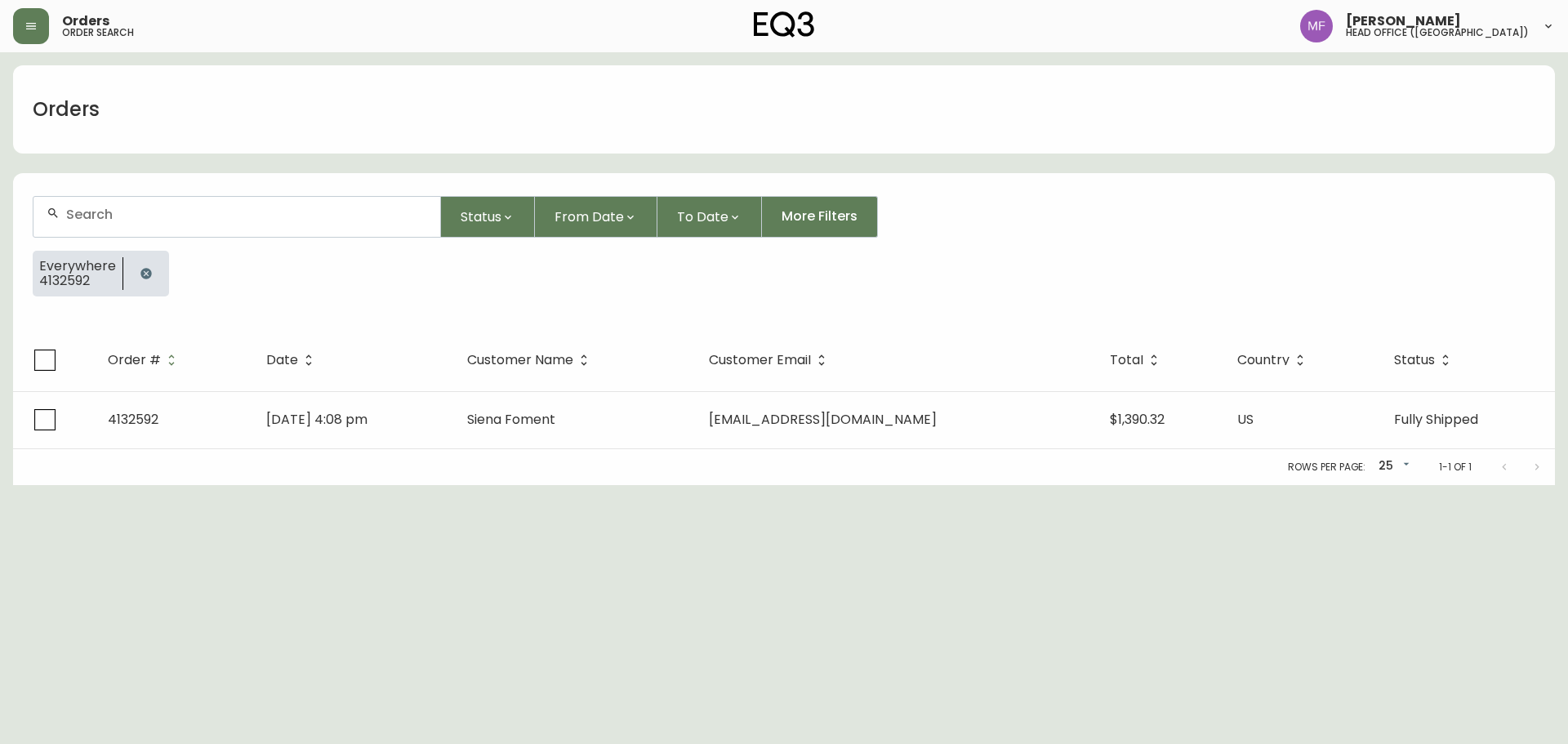
click at [154, 268] on button "button" at bounding box center [146, 273] width 33 height 33
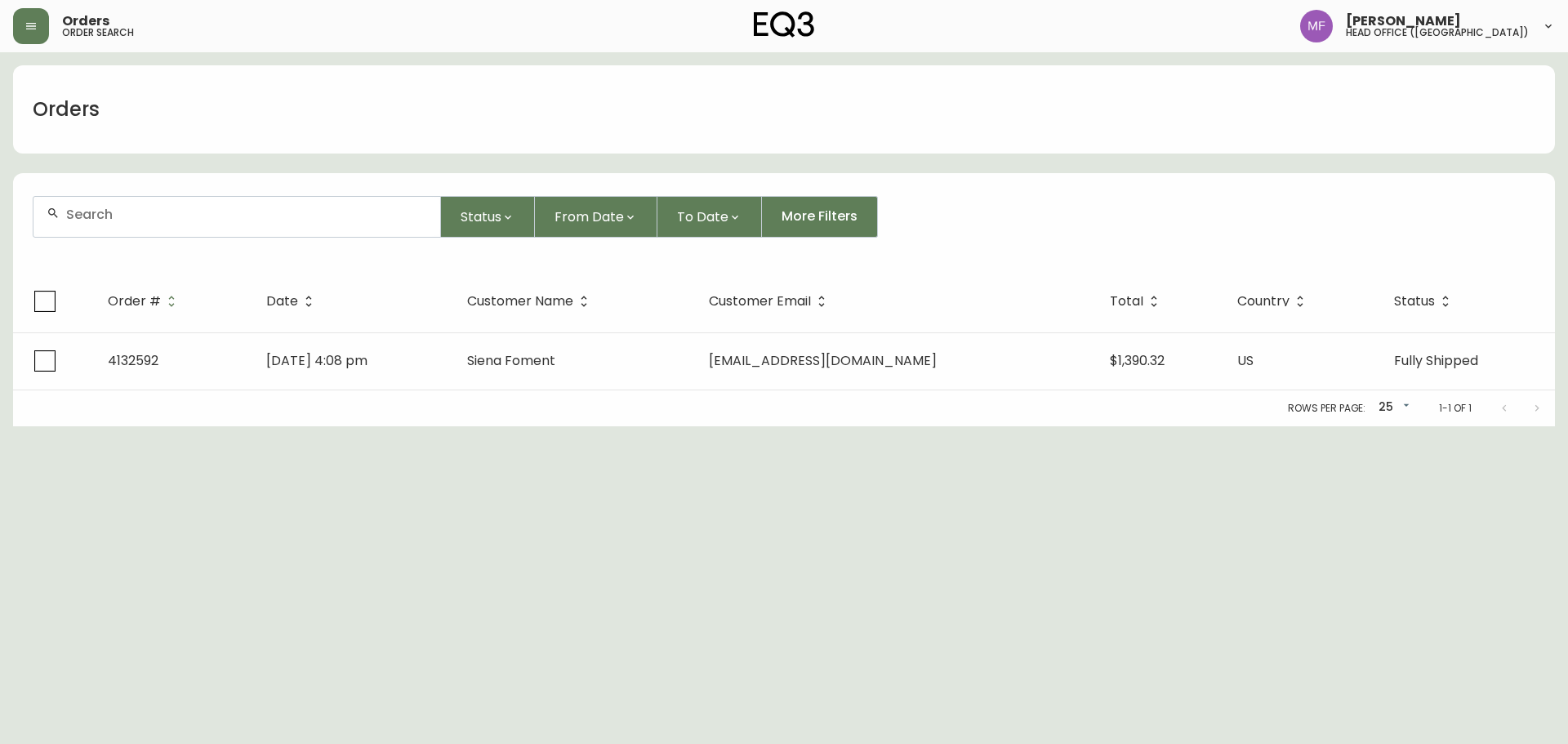
click at [133, 229] on div at bounding box center [237, 217] width 407 height 40
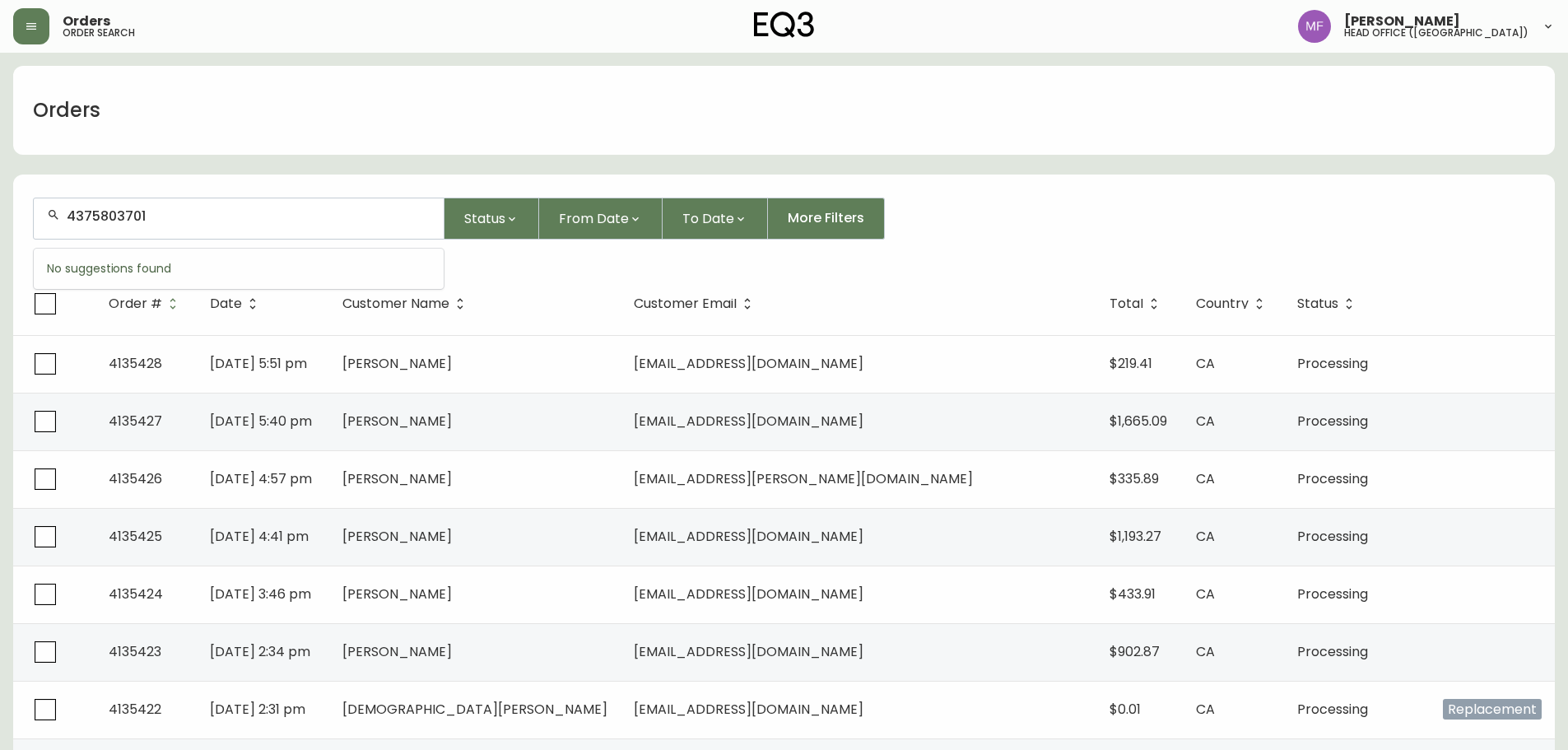
type input "4375803701"
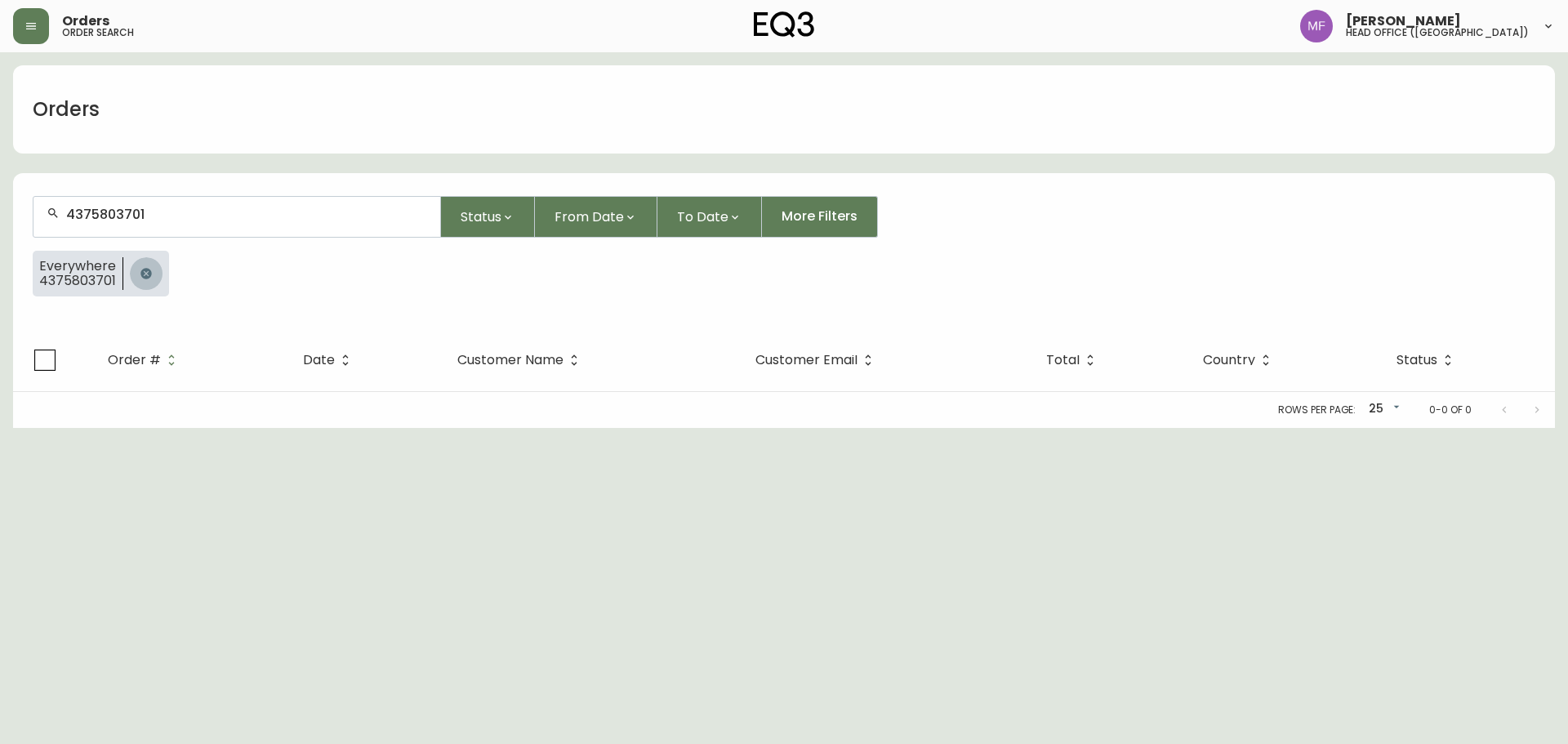
drag, startPoint x: 142, startPoint y: 272, endPoint x: 142, endPoint y: 240, distance: 32.0
click at [142, 272] on icon "button" at bounding box center [146, 273] width 13 height 13
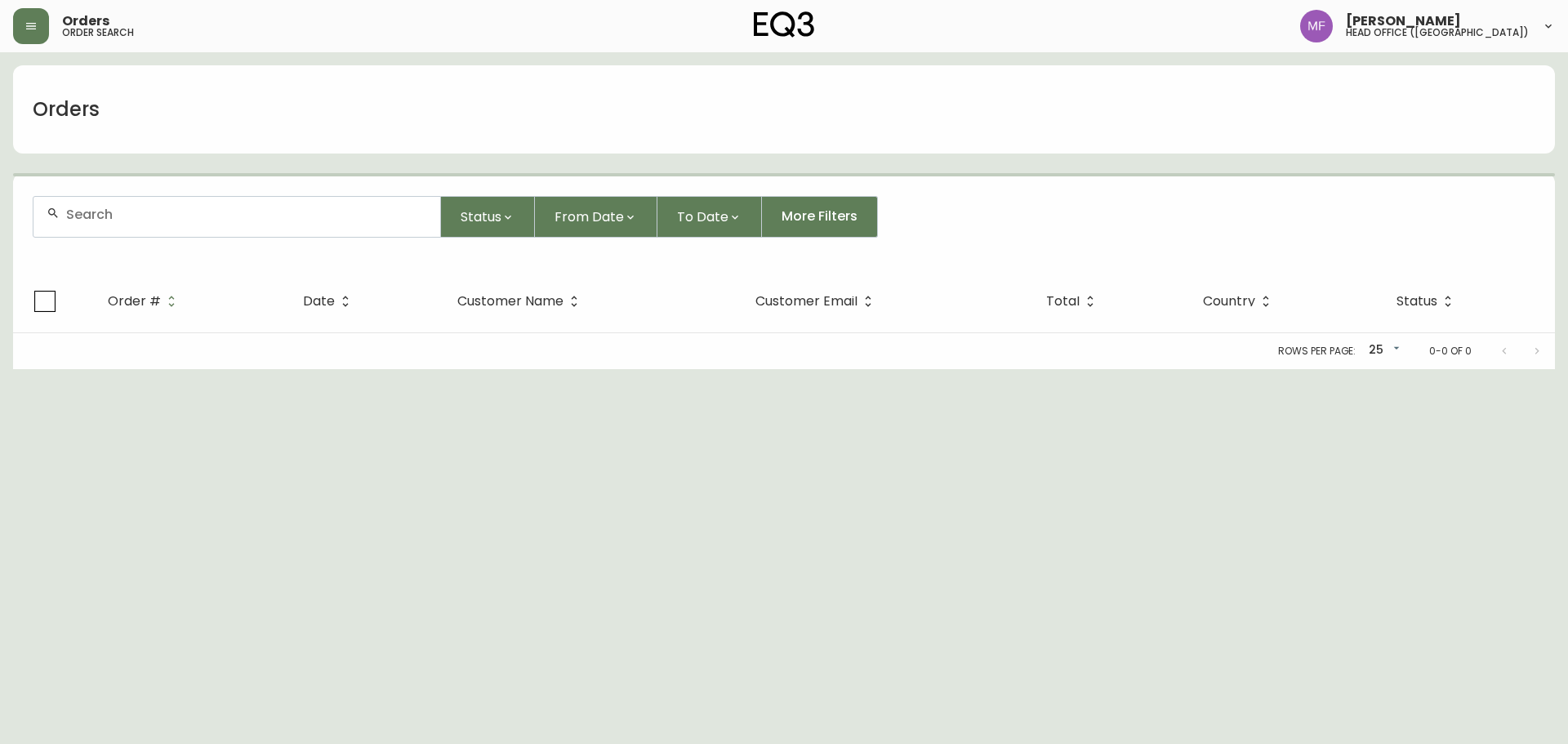
click at [142, 225] on div at bounding box center [237, 217] width 407 height 40
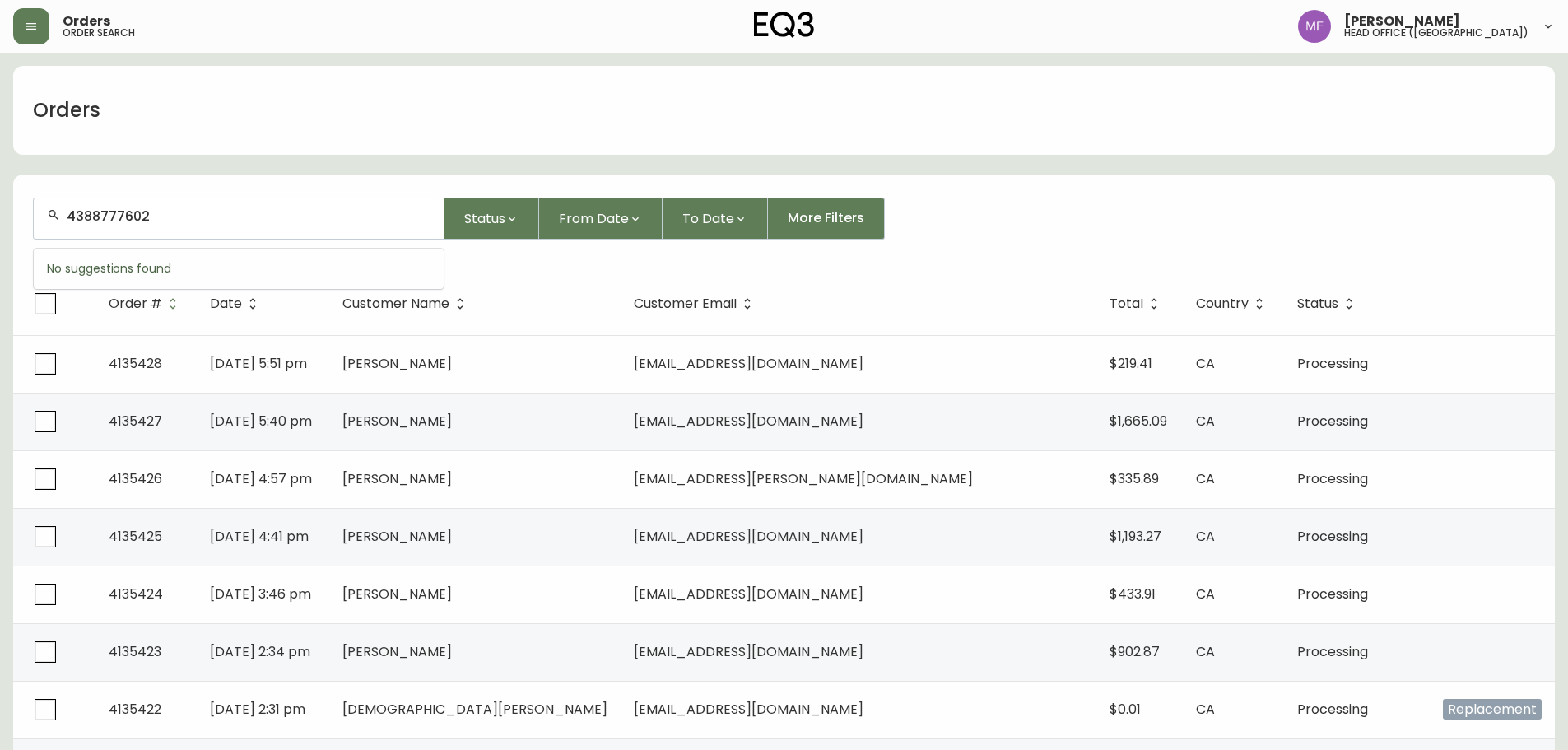
type input "4388777602"
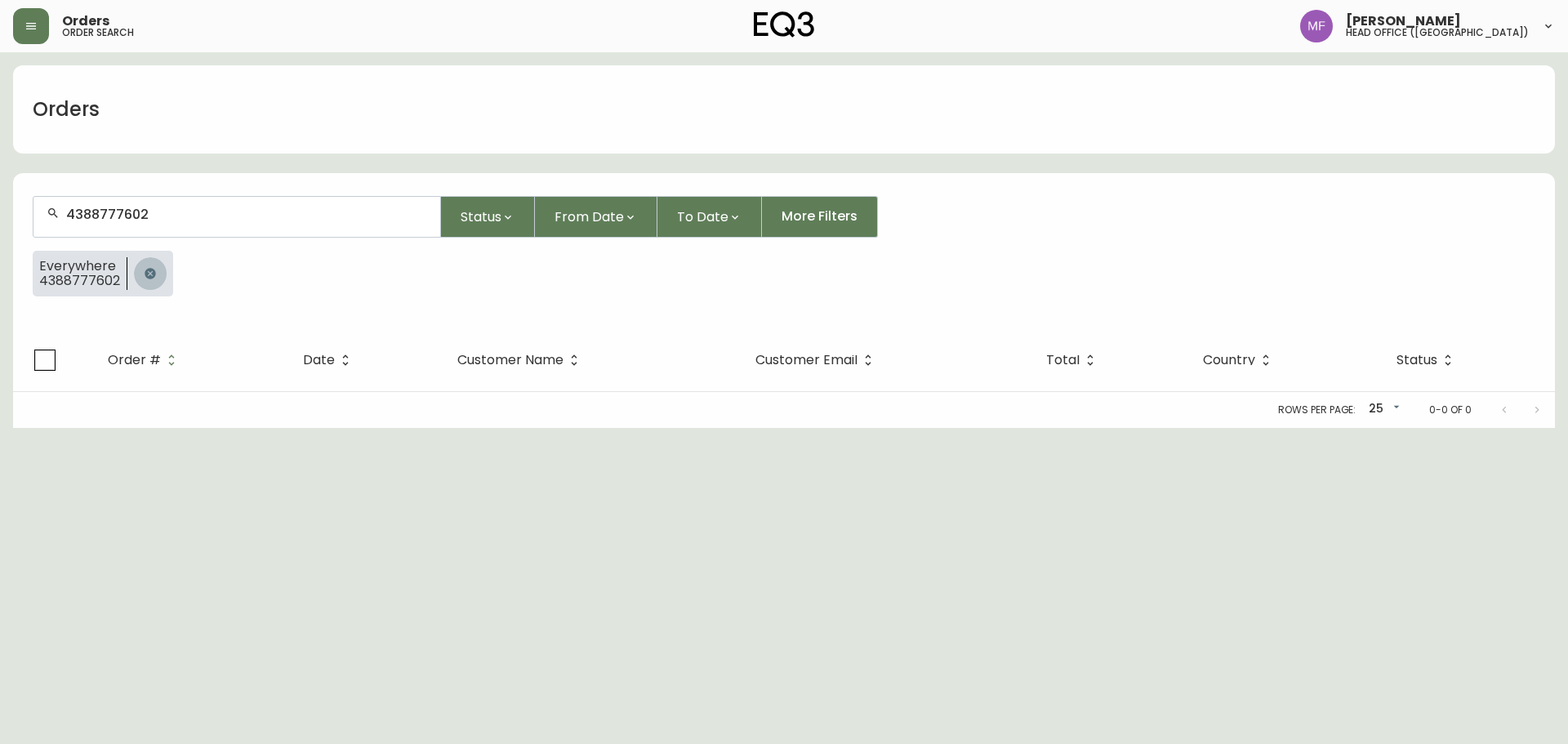
click at [151, 274] on icon "button" at bounding box center [150, 273] width 11 height 11
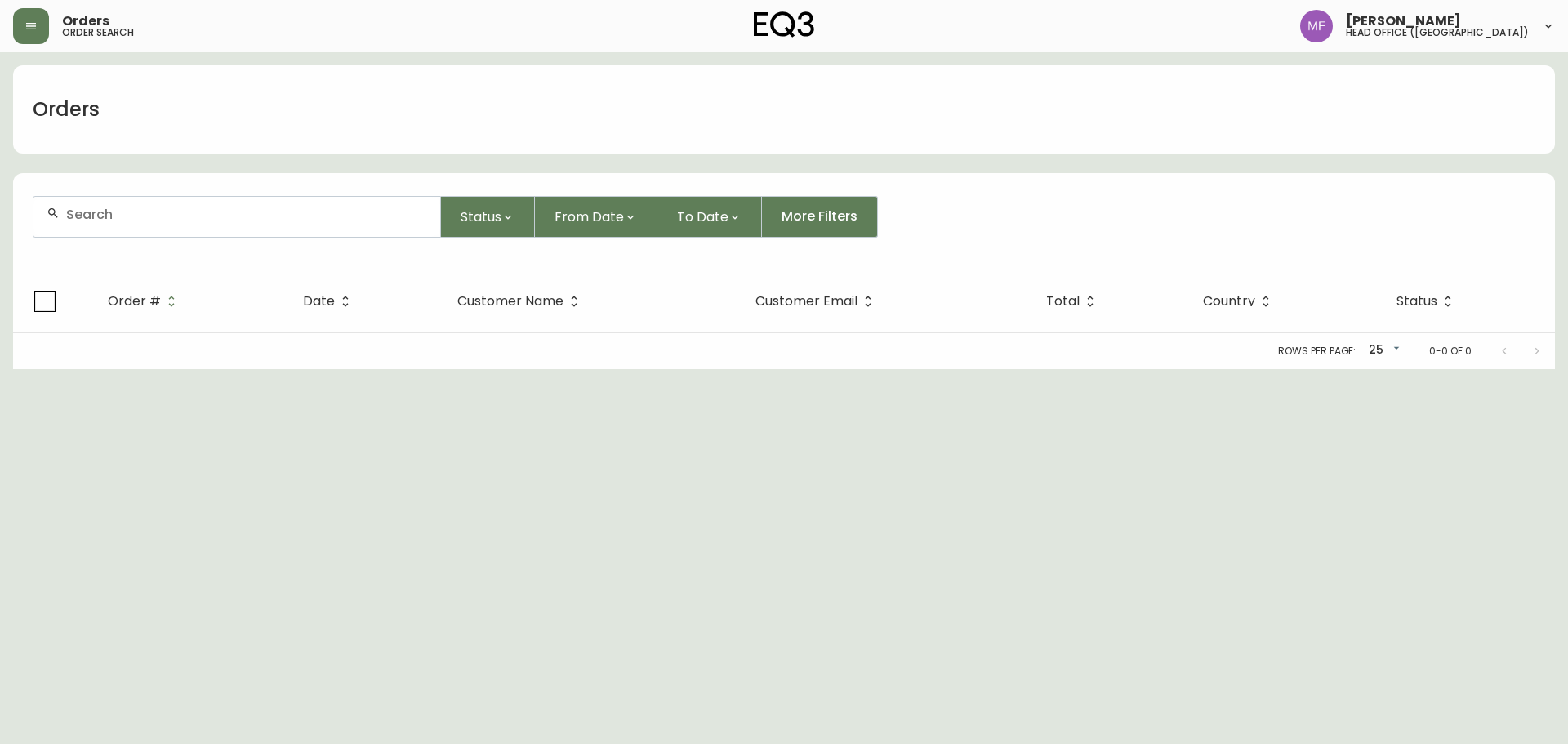
click at [142, 226] on div at bounding box center [237, 217] width 407 height 40
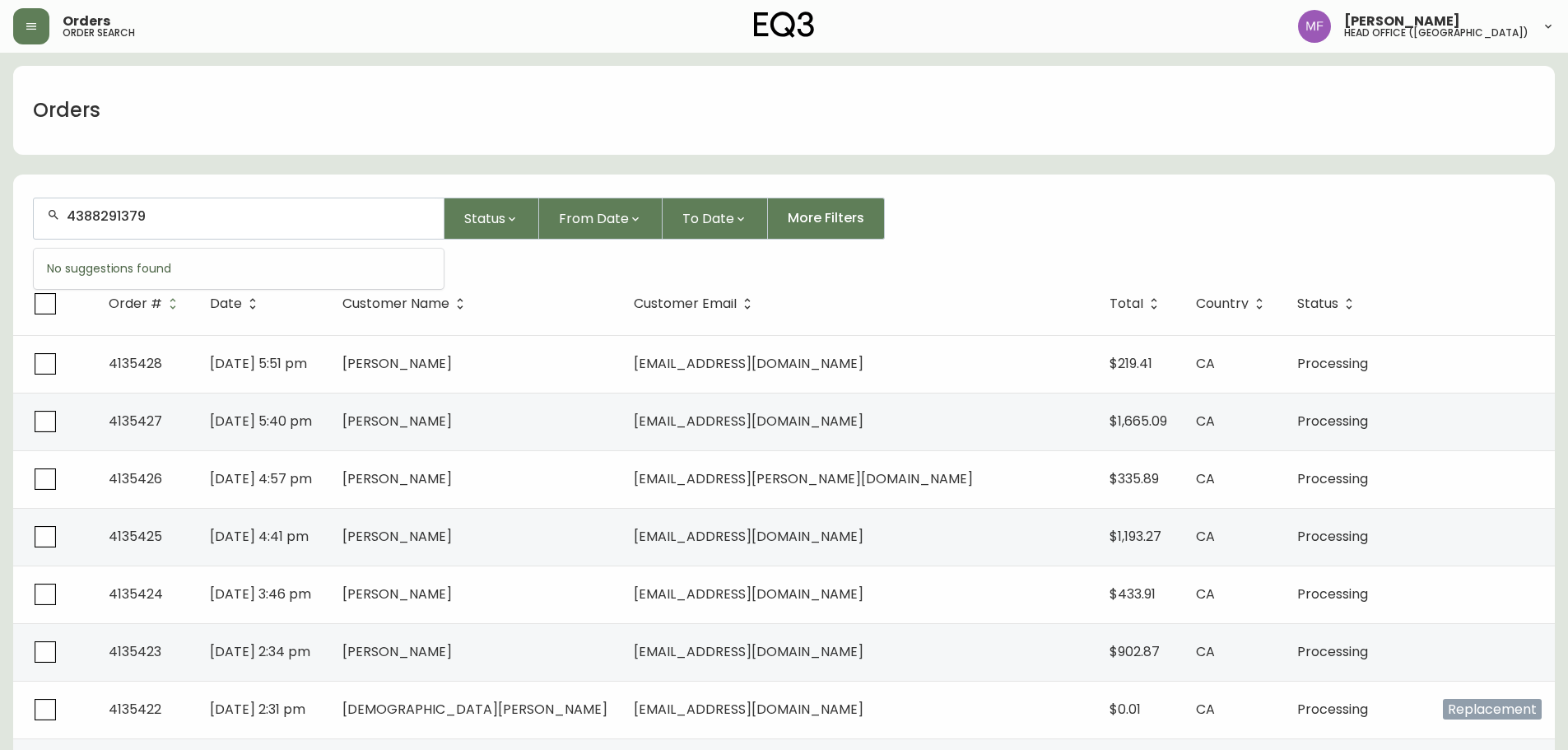
type input "4388291379"
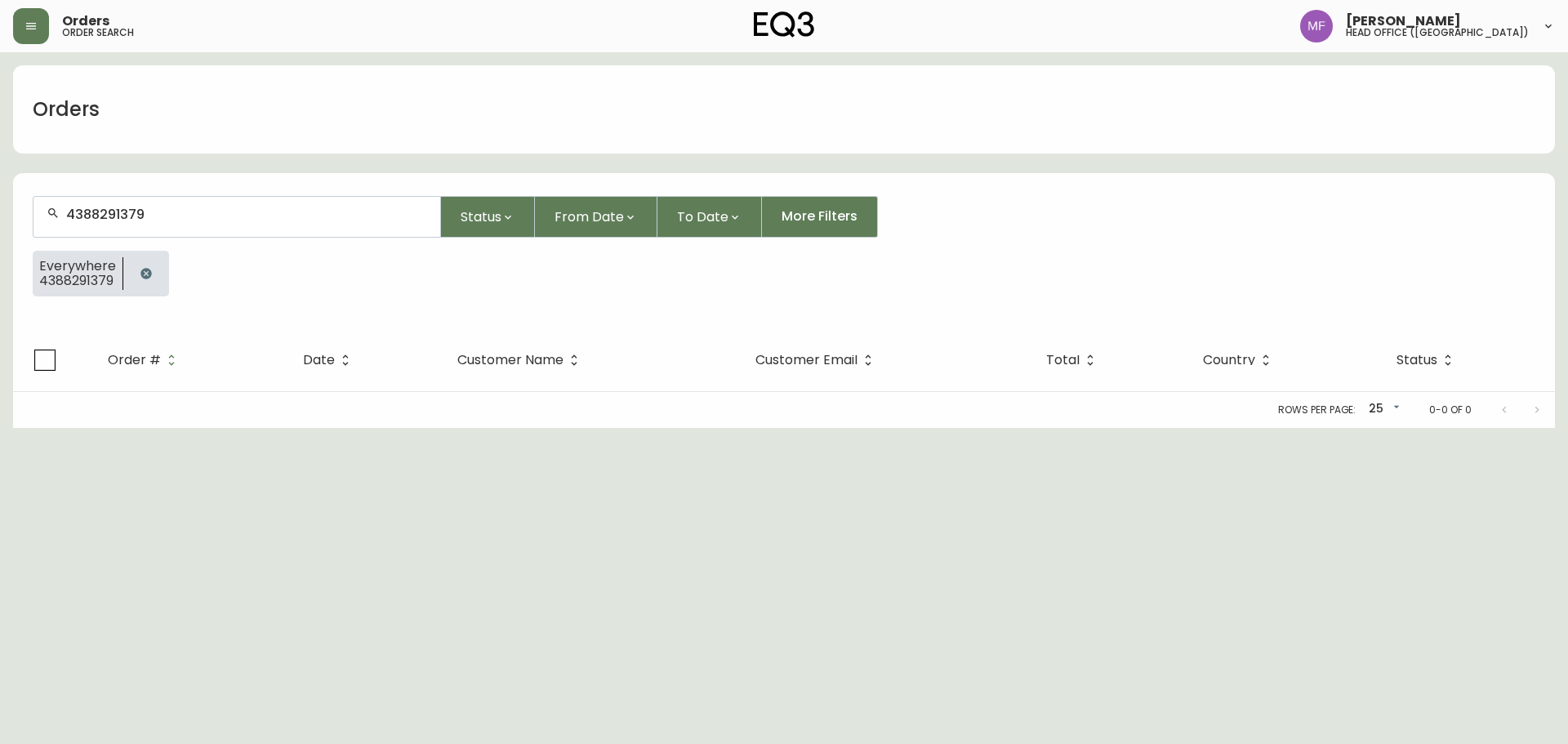
click at [158, 270] on button "button" at bounding box center [146, 273] width 33 height 33
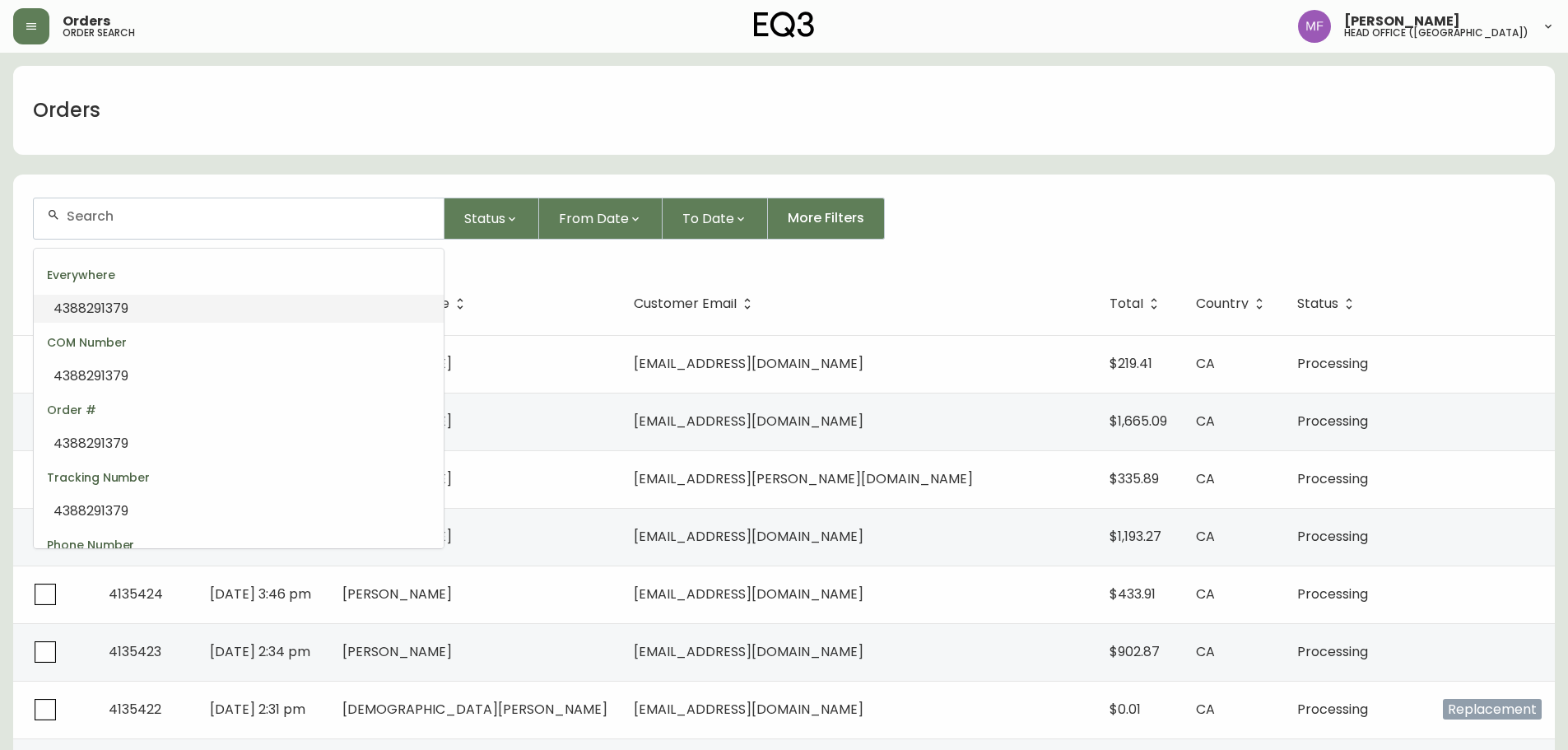
click at [193, 215] on input "text" at bounding box center [248, 216] width 364 height 16
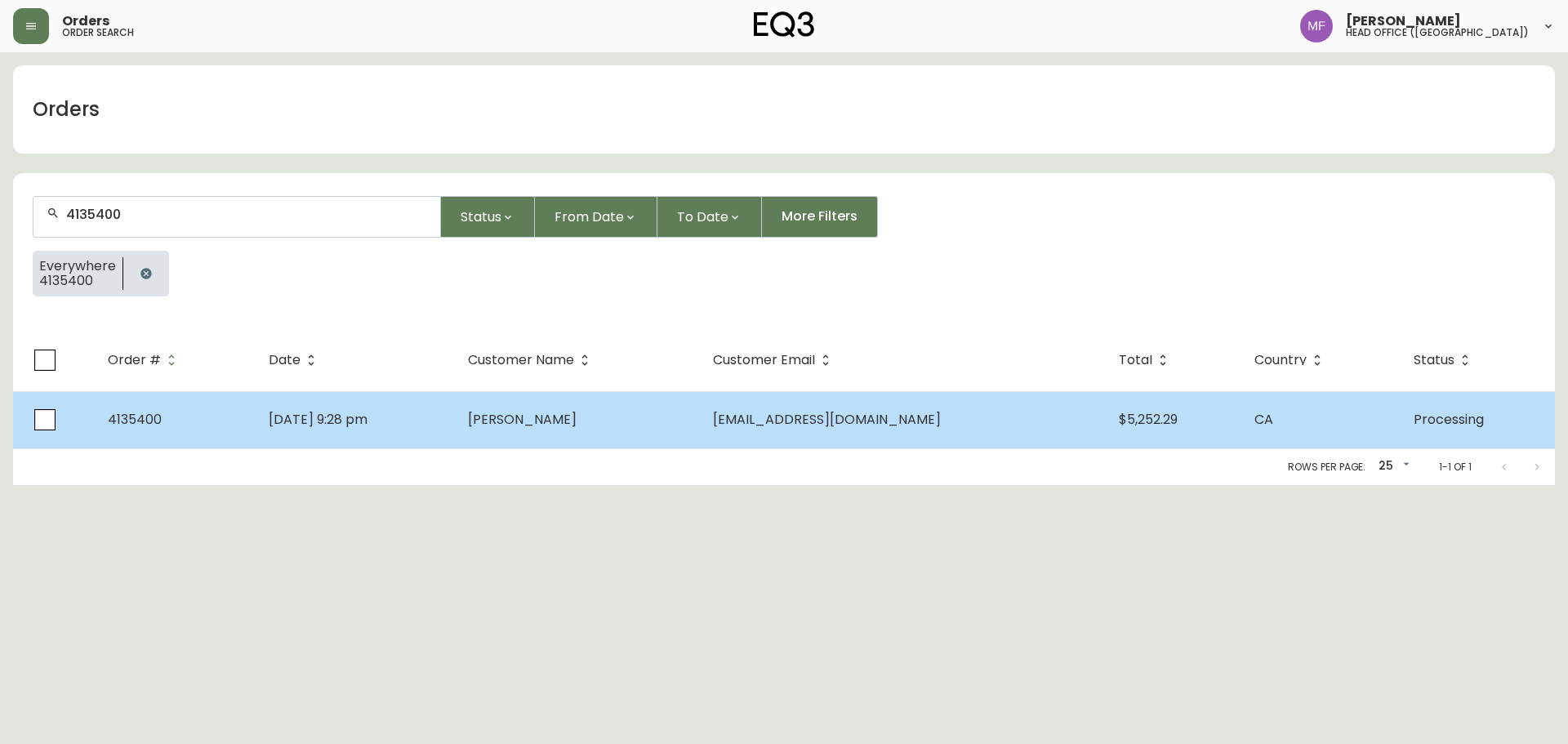
type input "4135400"
click at [583, 408] on td "[PERSON_NAME]" at bounding box center [577, 420] width 245 height 57
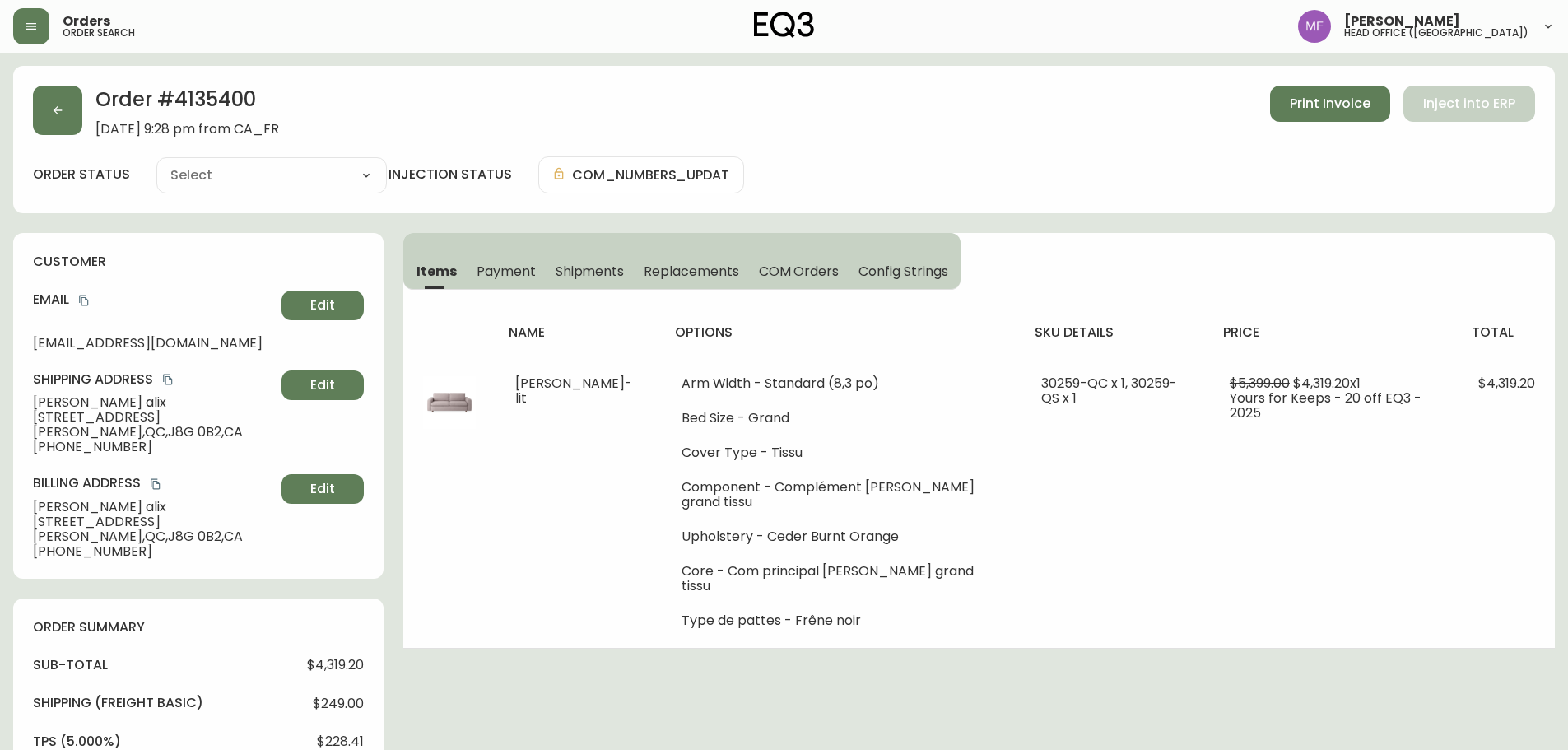
type input "Processing"
select select "PROCESSING"
click at [67, 111] on button "button" at bounding box center [58, 111] width 49 height 50
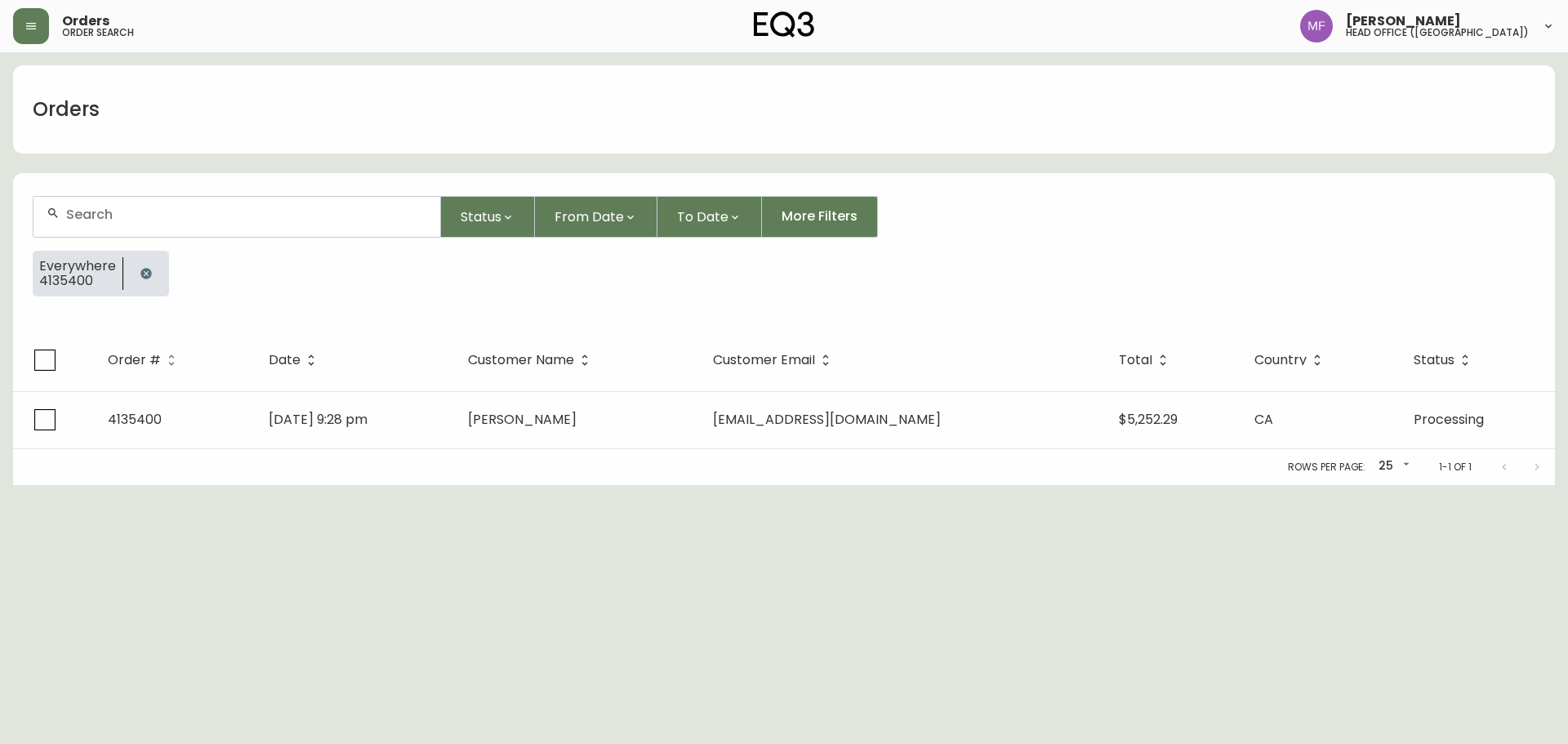
click at [158, 261] on div at bounding box center [146, 273] width 46 height 46
click at [148, 264] on button "button" at bounding box center [146, 273] width 33 height 33
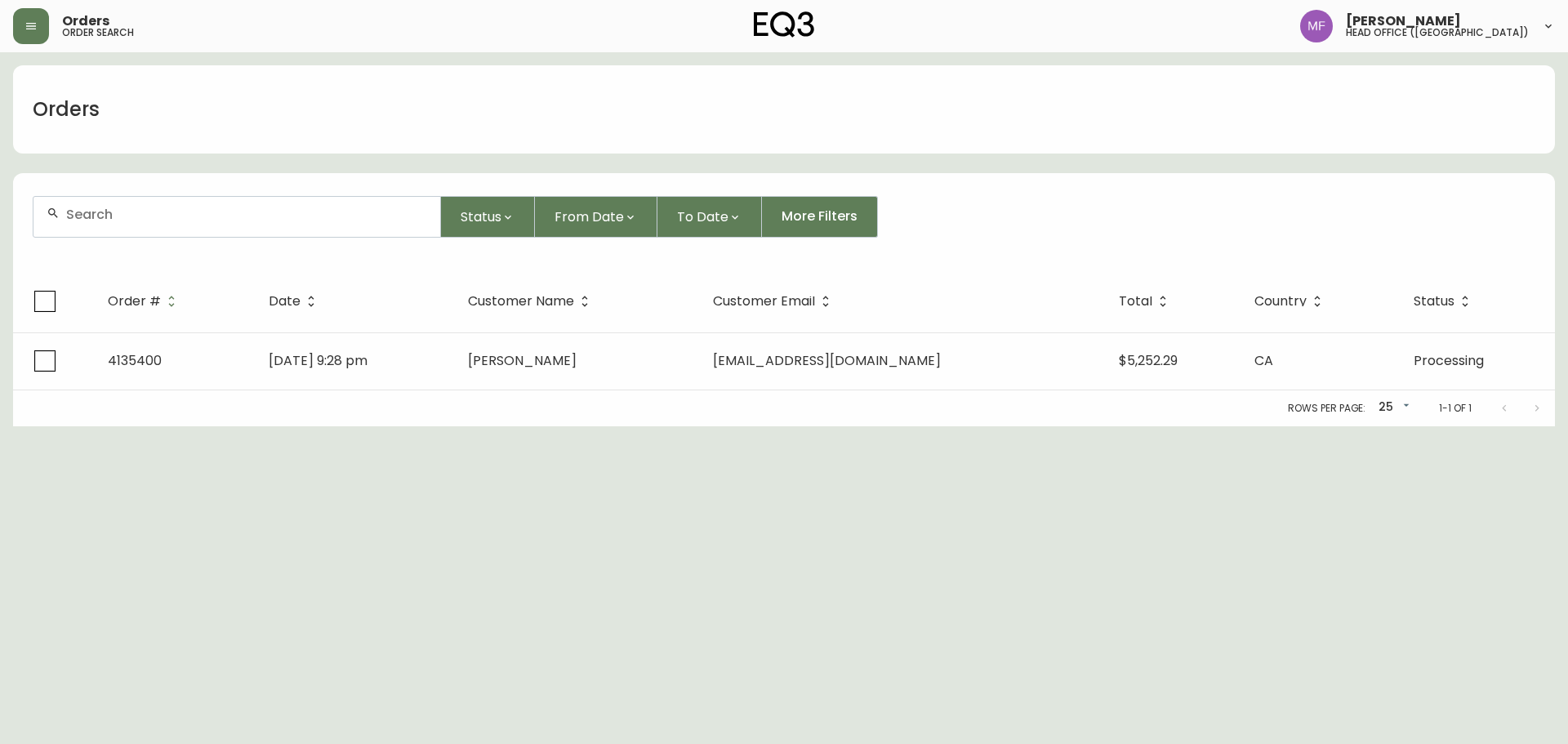
click at [142, 223] on div at bounding box center [237, 217] width 407 height 40
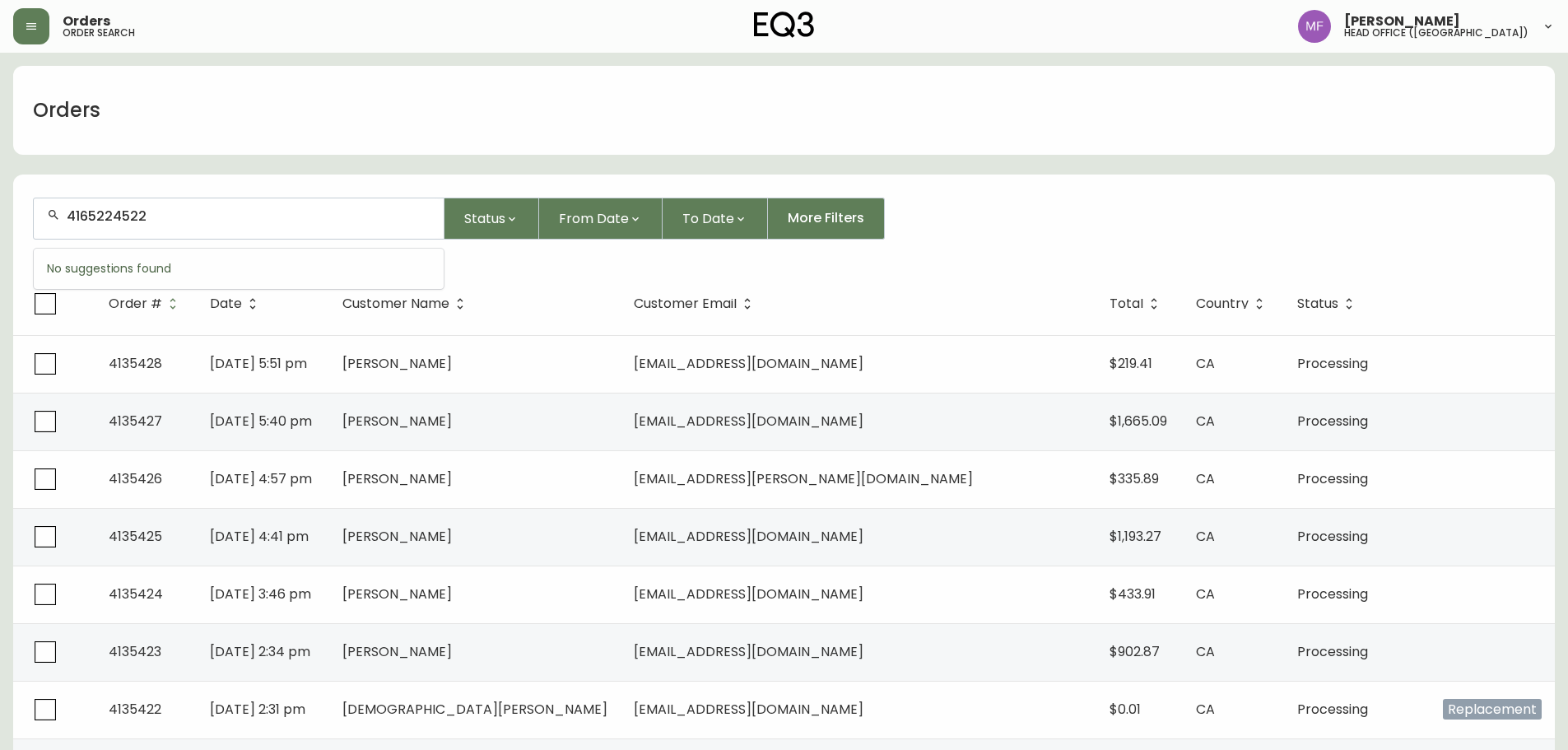
type input "4165224522"
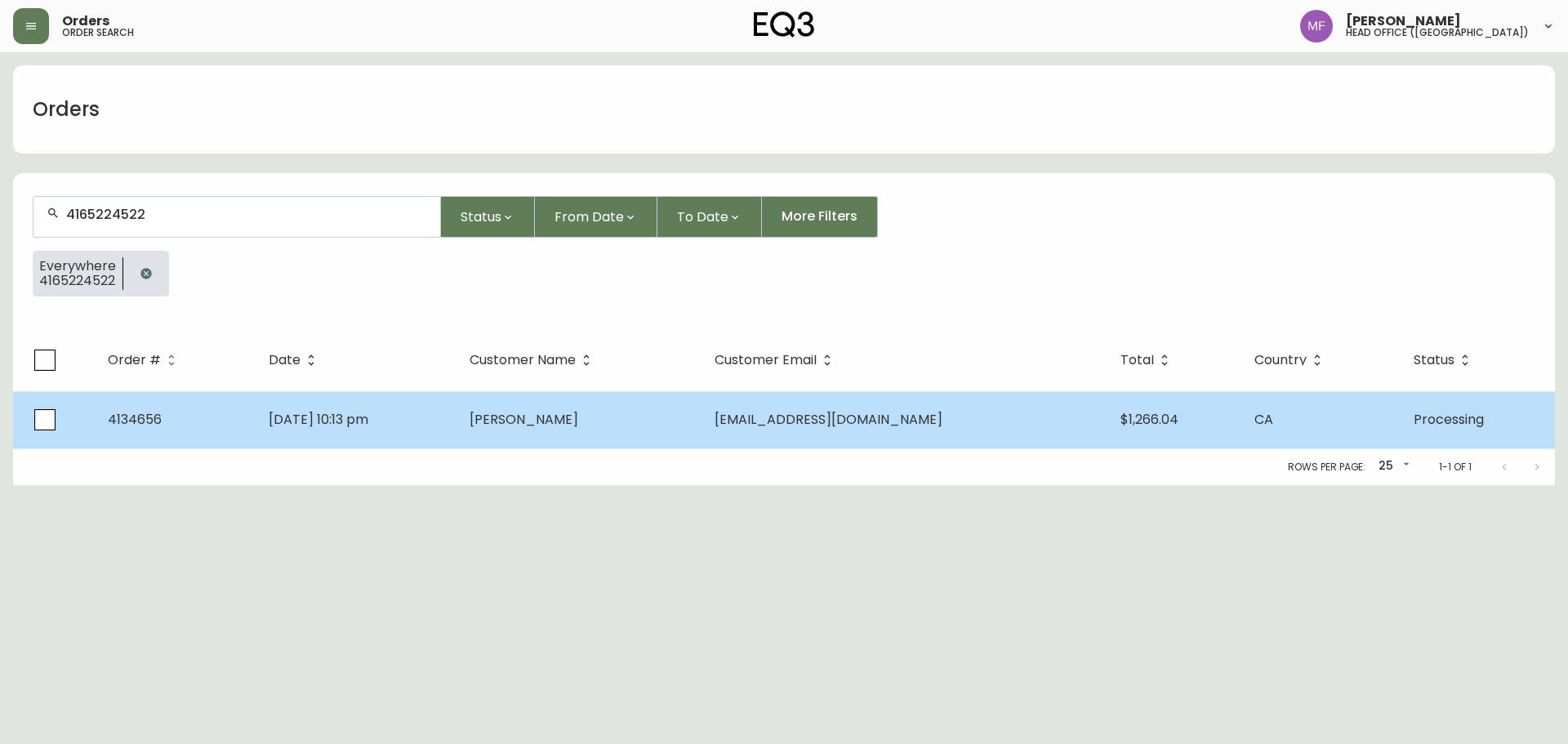
click at [537, 421] on td "Scott Brown" at bounding box center [579, 420] width 245 height 57
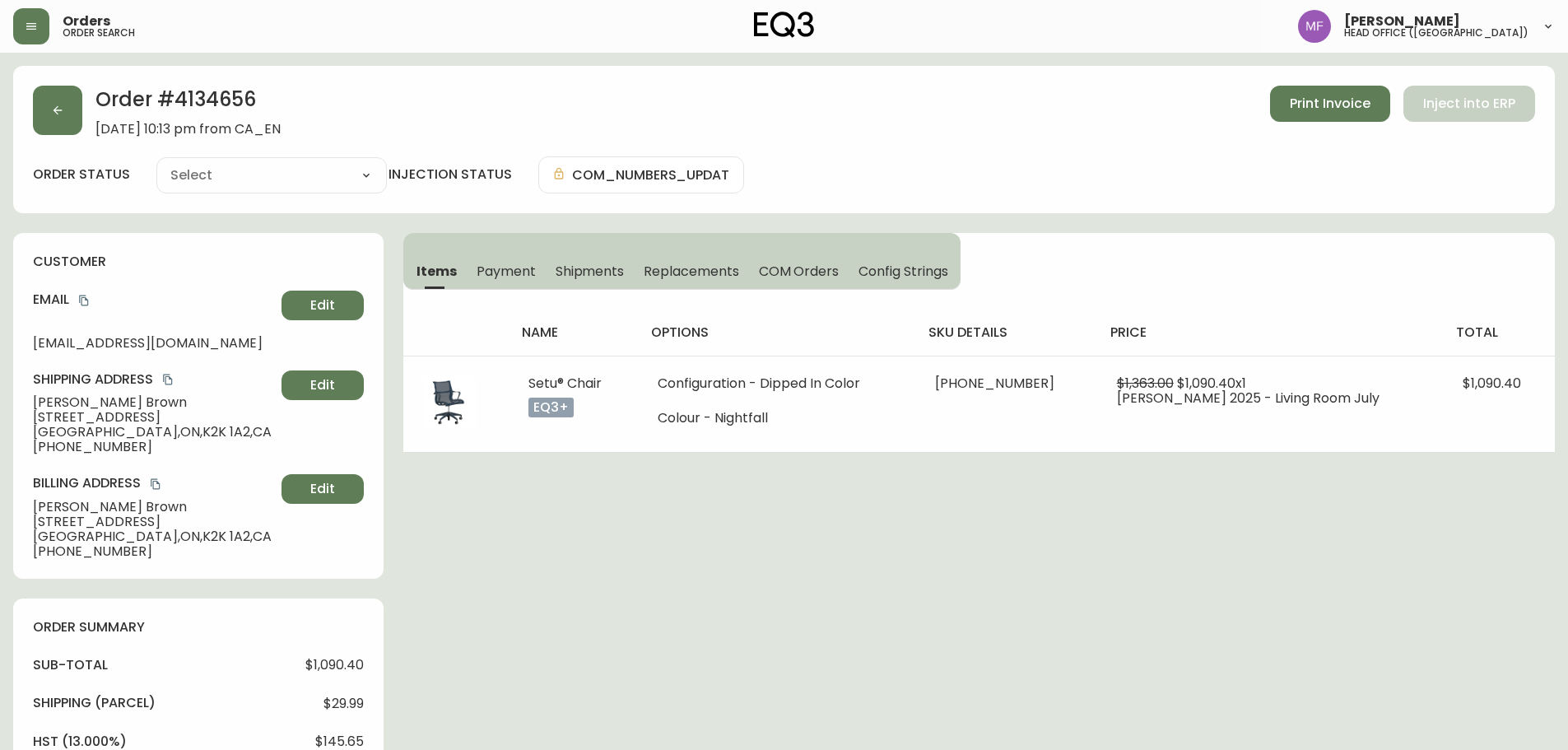
type input "Processing"
select select "PROCESSING"
click at [214, 86] on h2 "Order # 4134656" at bounding box center [188, 104] width 186 height 36
click at [68, 121] on button "button" at bounding box center [58, 111] width 49 height 50
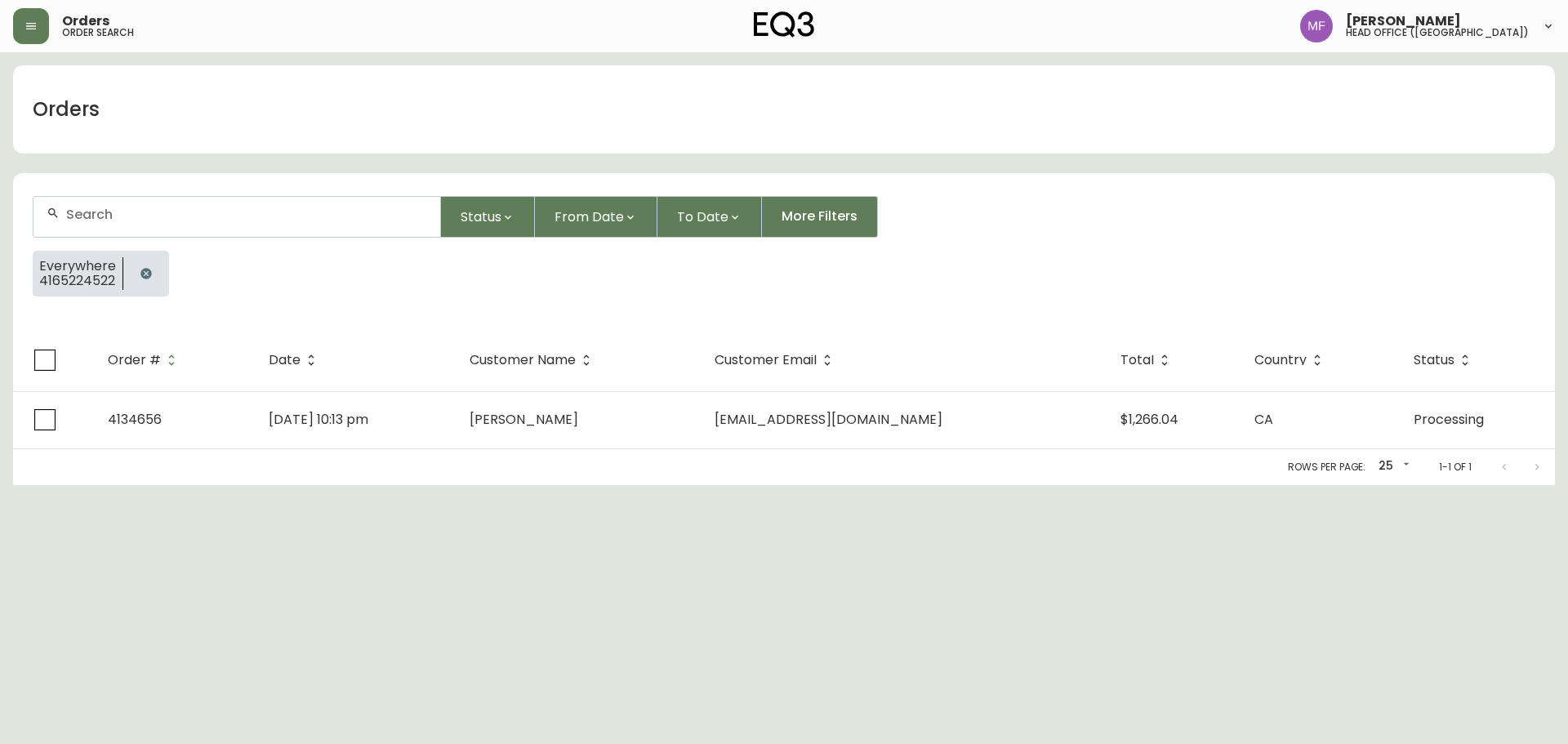
click at [138, 266] on button "button" at bounding box center [146, 273] width 33 height 33
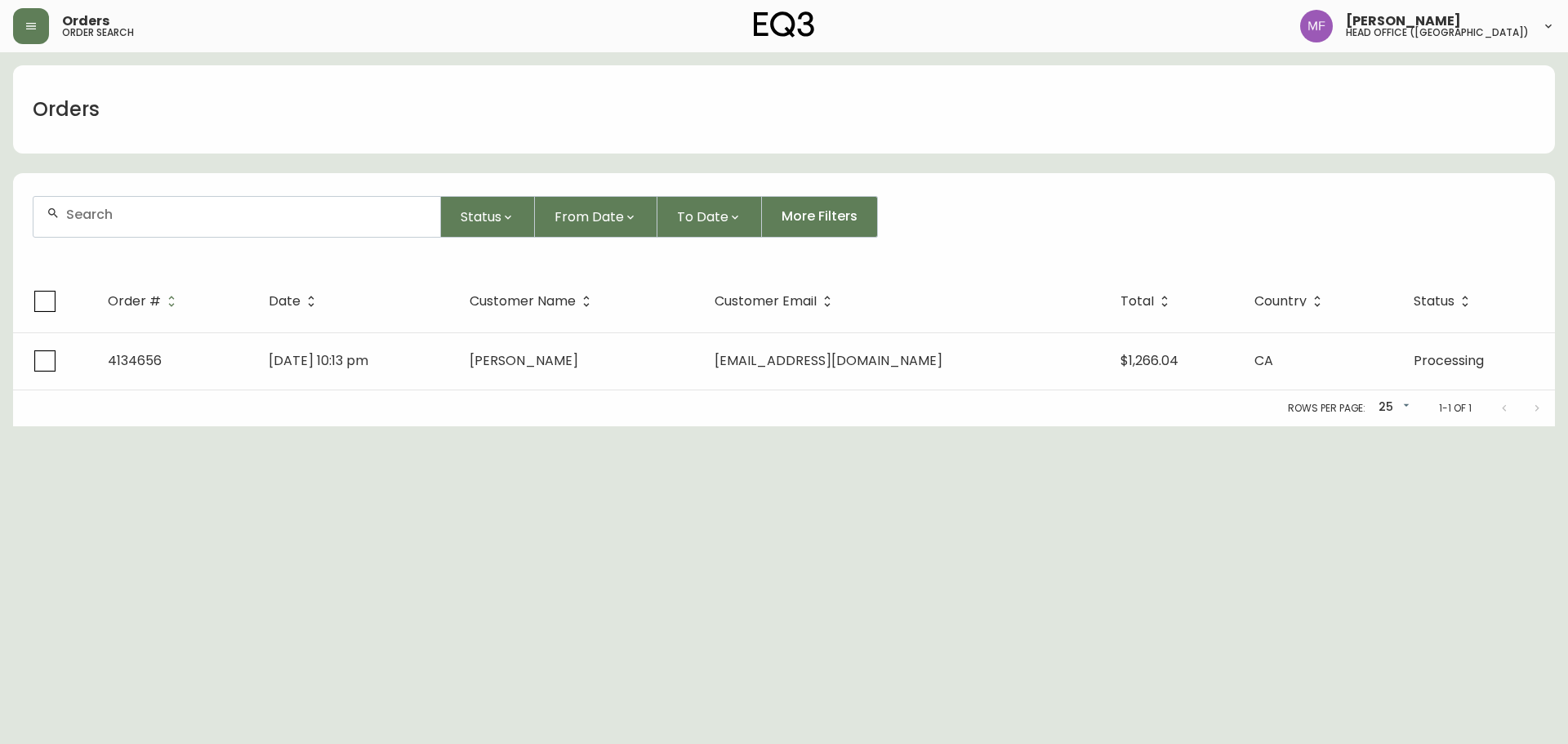
click at [132, 221] on div at bounding box center [237, 217] width 407 height 40
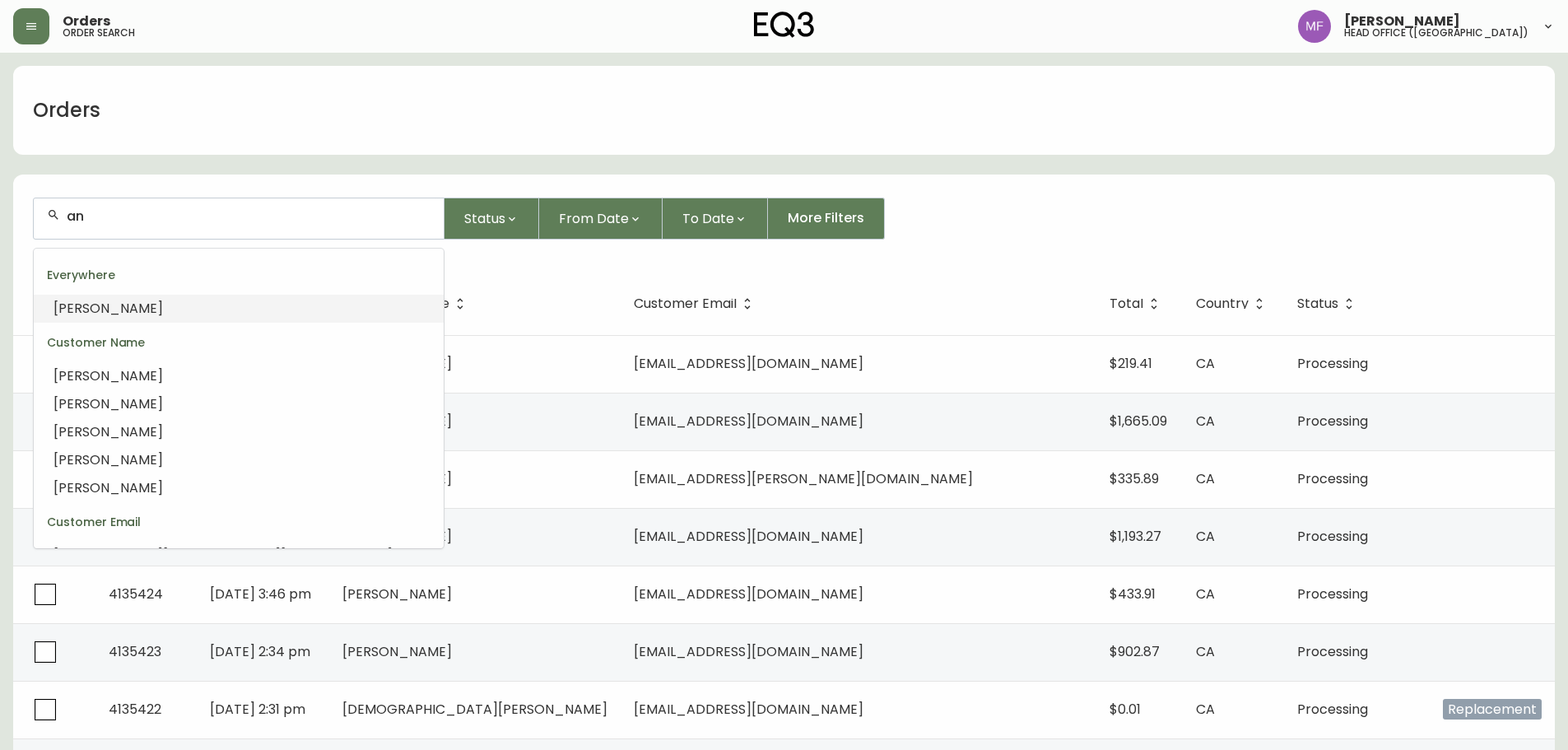
type input "a"
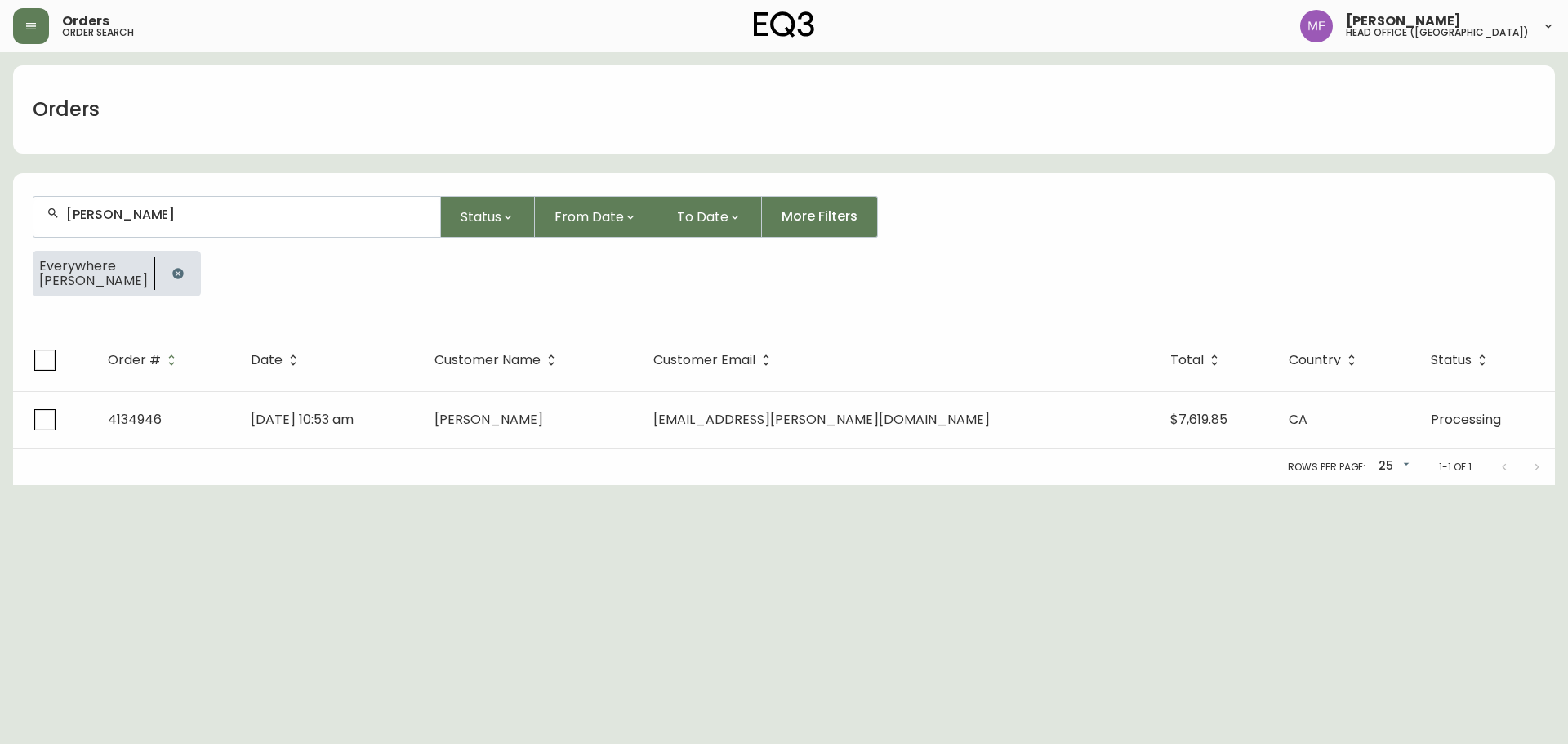
type input "alina aghajanian"
click at [489, 449] on div "Rows per page: 25 25 1-1 of 1" at bounding box center [784, 467] width 1542 height 36
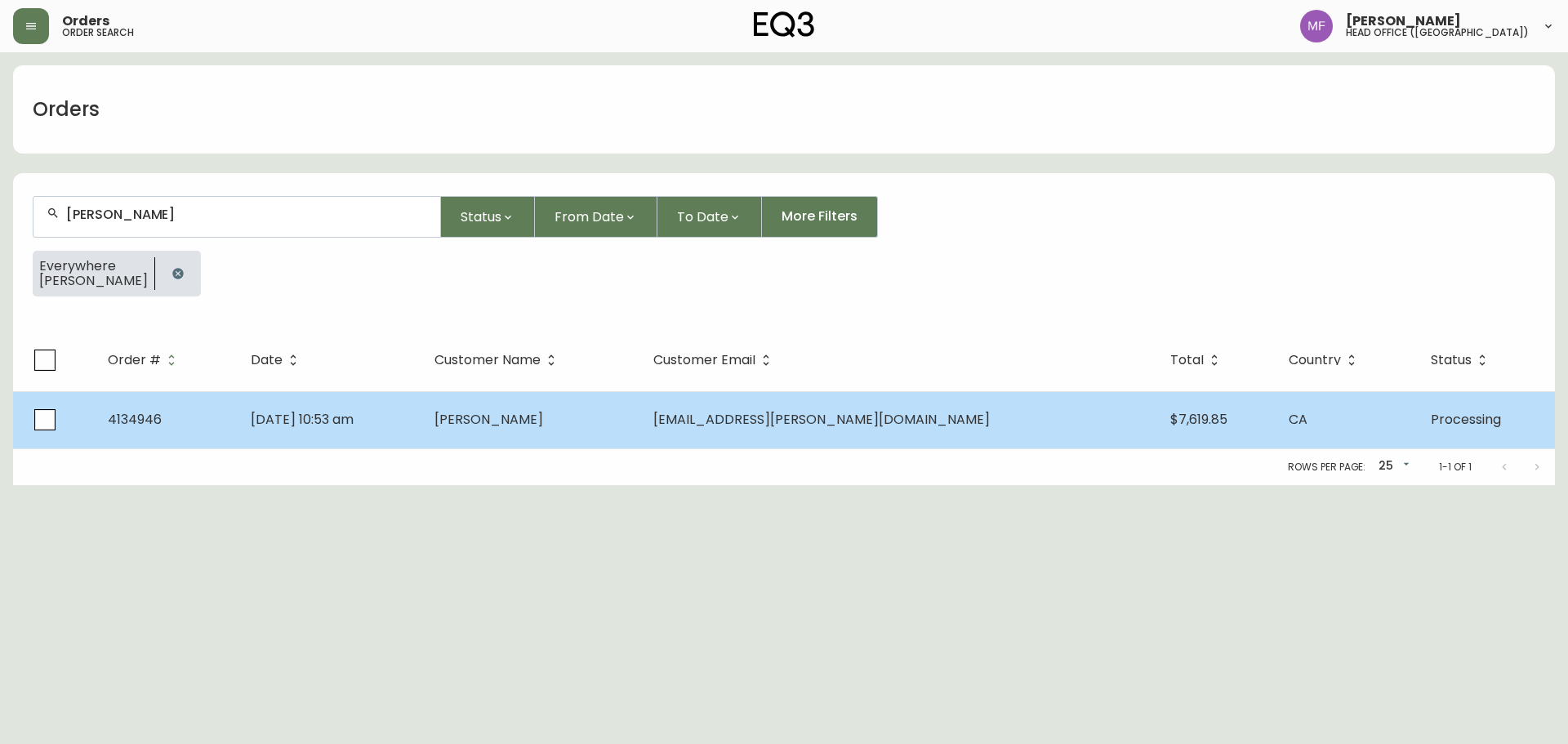
click at [421, 438] on td "Aug 30 2025, 10:53 am" at bounding box center [329, 420] width 184 height 57
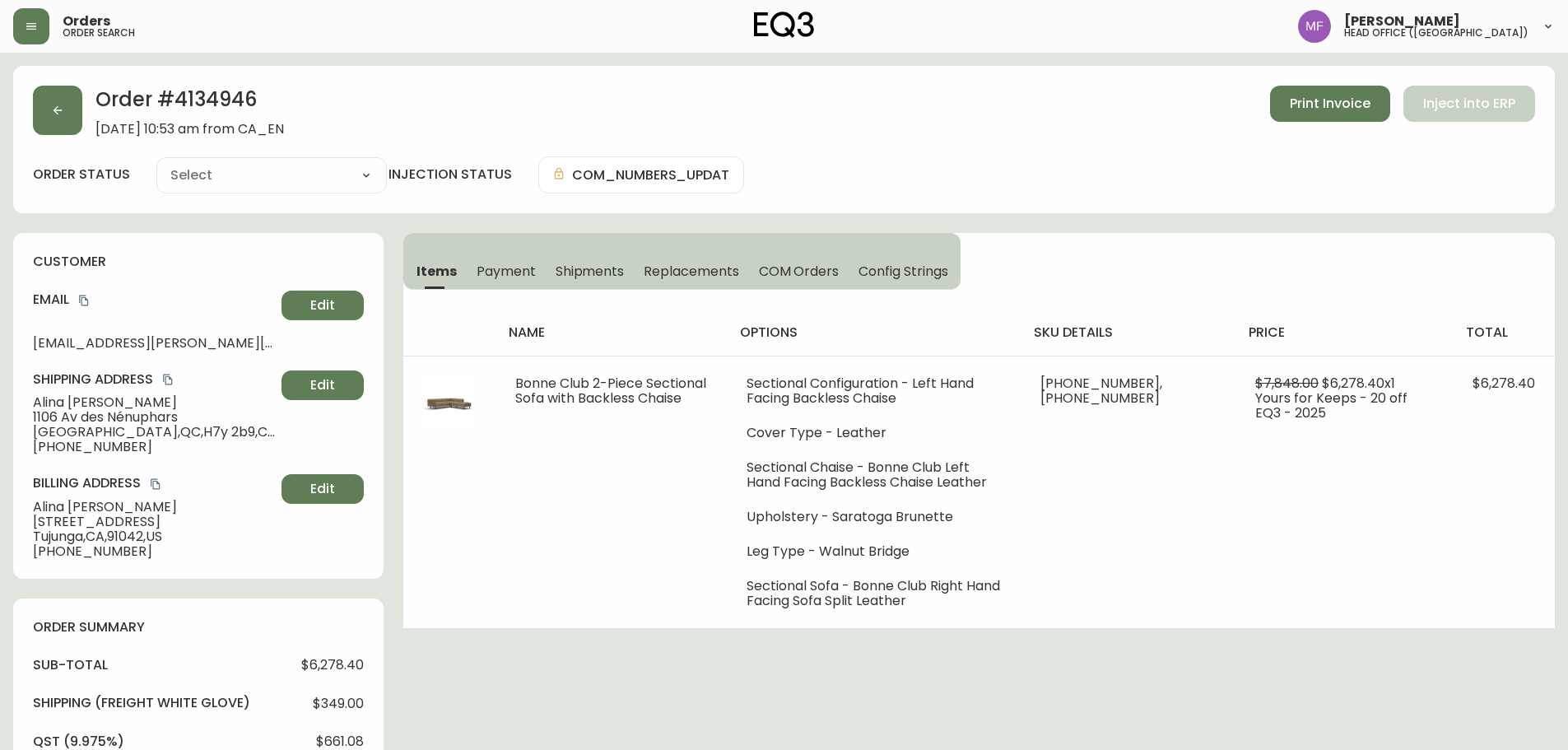
type input "Processing"
select select "PROCESSING"
click at [238, 101] on h2 "Order # 4134946" at bounding box center [190, 104] width 189 height 36
drag, startPoint x: 144, startPoint y: 403, endPoint x: 35, endPoint y: 399, distance: 109.1
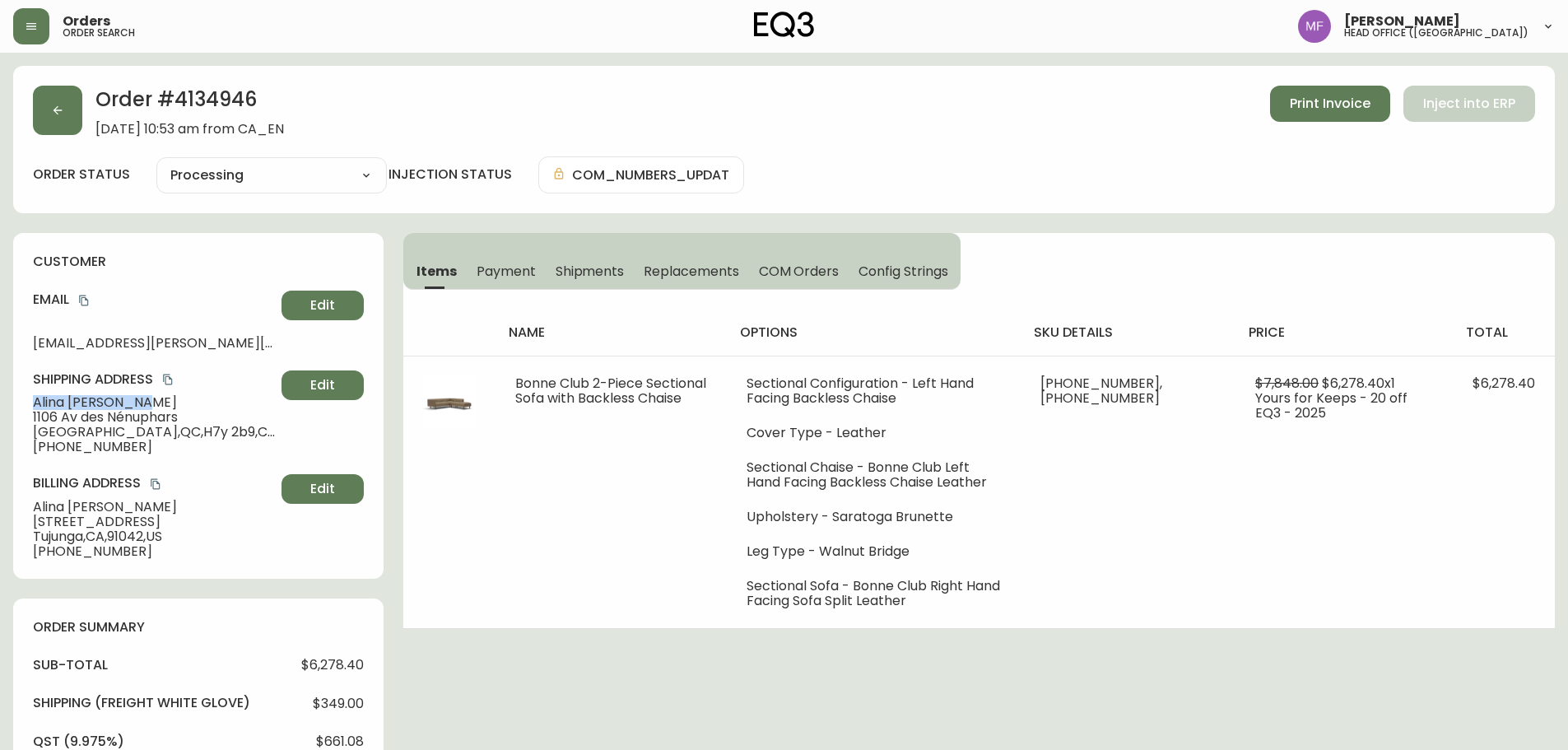
click at [35, 399] on span "Alina Aghajanian" at bounding box center [153, 403] width 242 height 15
click at [228, 108] on h2 "Order # 4134946" at bounding box center [190, 104] width 189 height 36
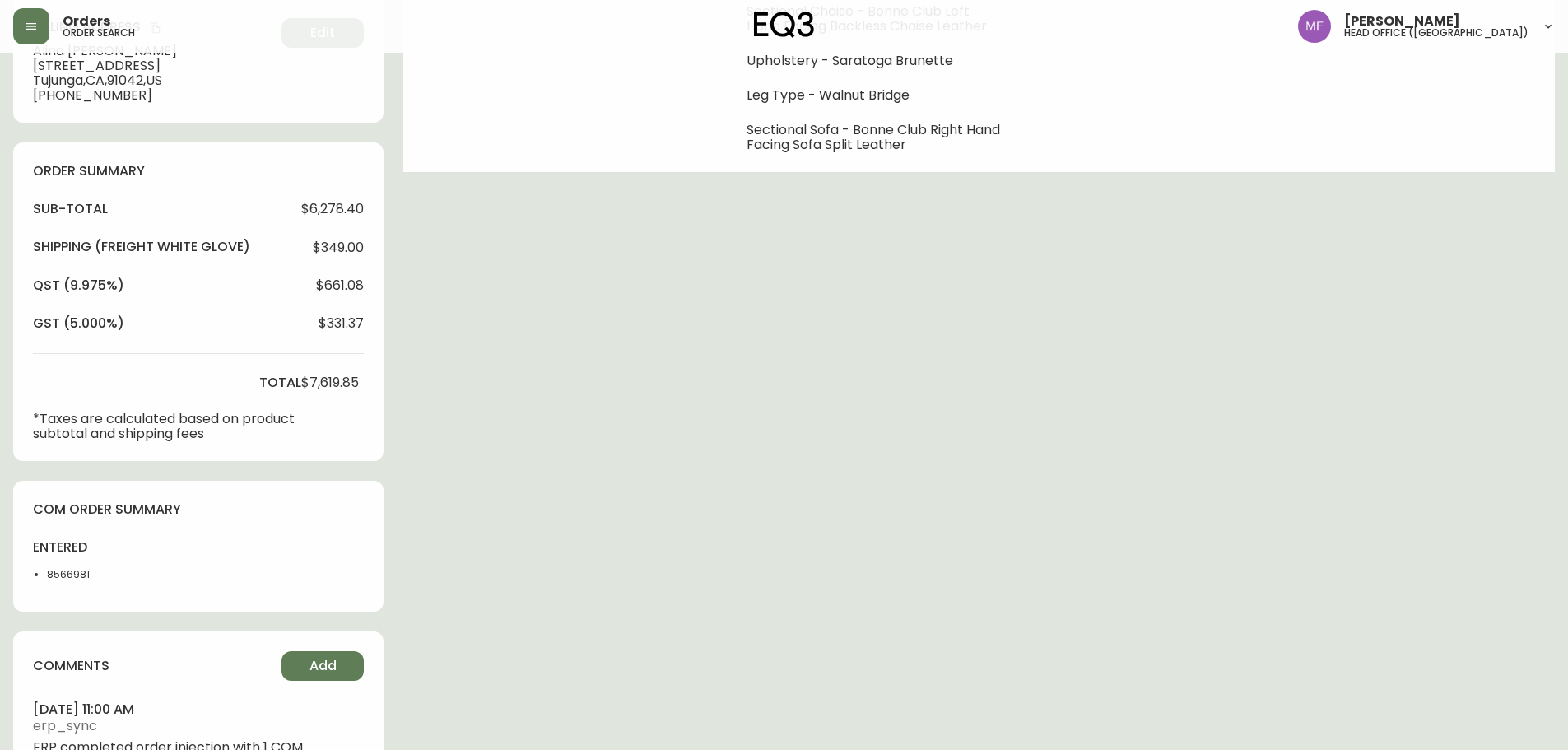
scroll to position [494, 0]
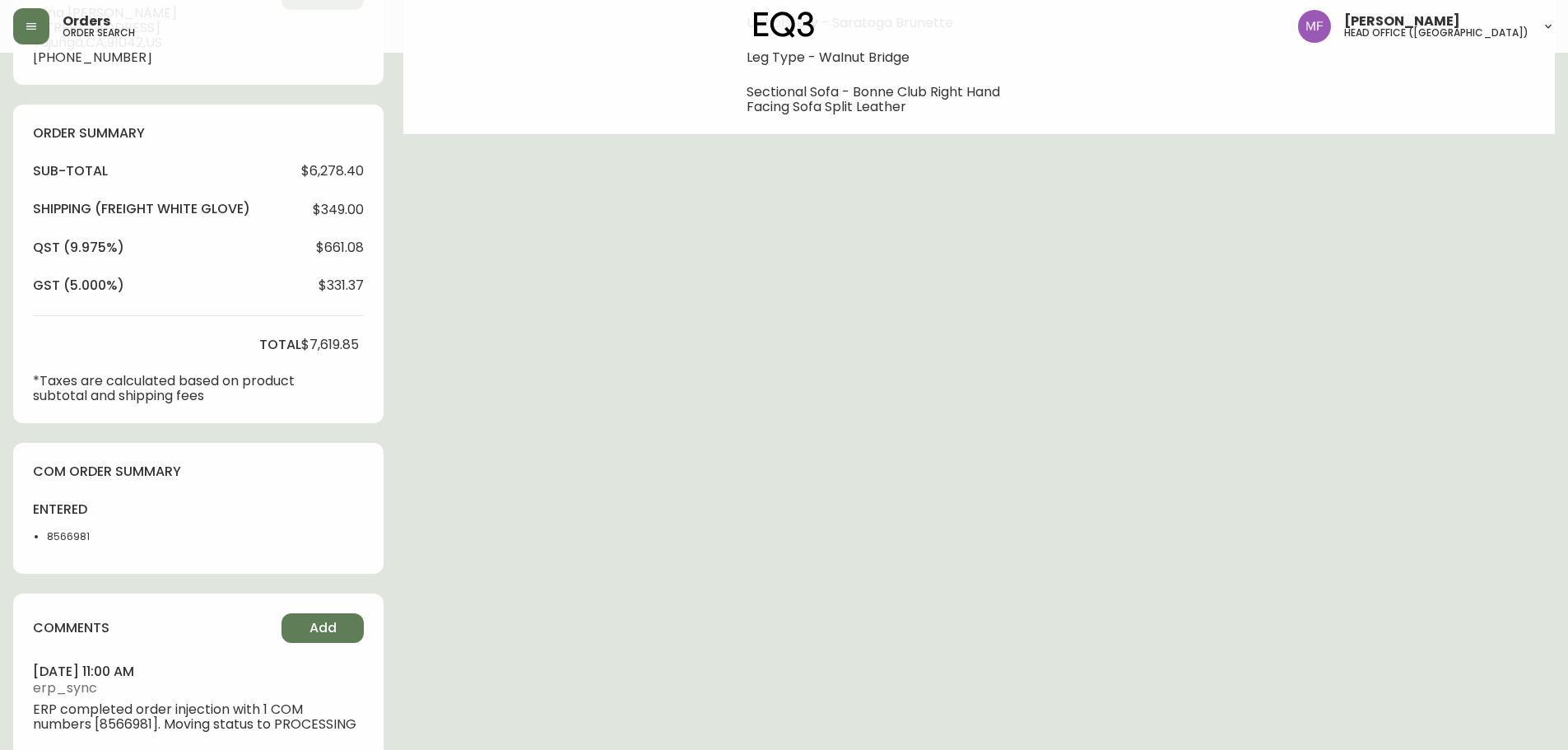
click at [70, 535] on li "8566981" at bounding box center [88, 537] width 83 height 15
click at [72, 535] on li "8566981" at bounding box center [88, 537] width 83 height 15
click at [651, 476] on div "Order # 4134946 August 30, 2025 at 10:53 am from CA_EN Print Invoice Inject int…" at bounding box center [784, 177] width 1542 height 1210
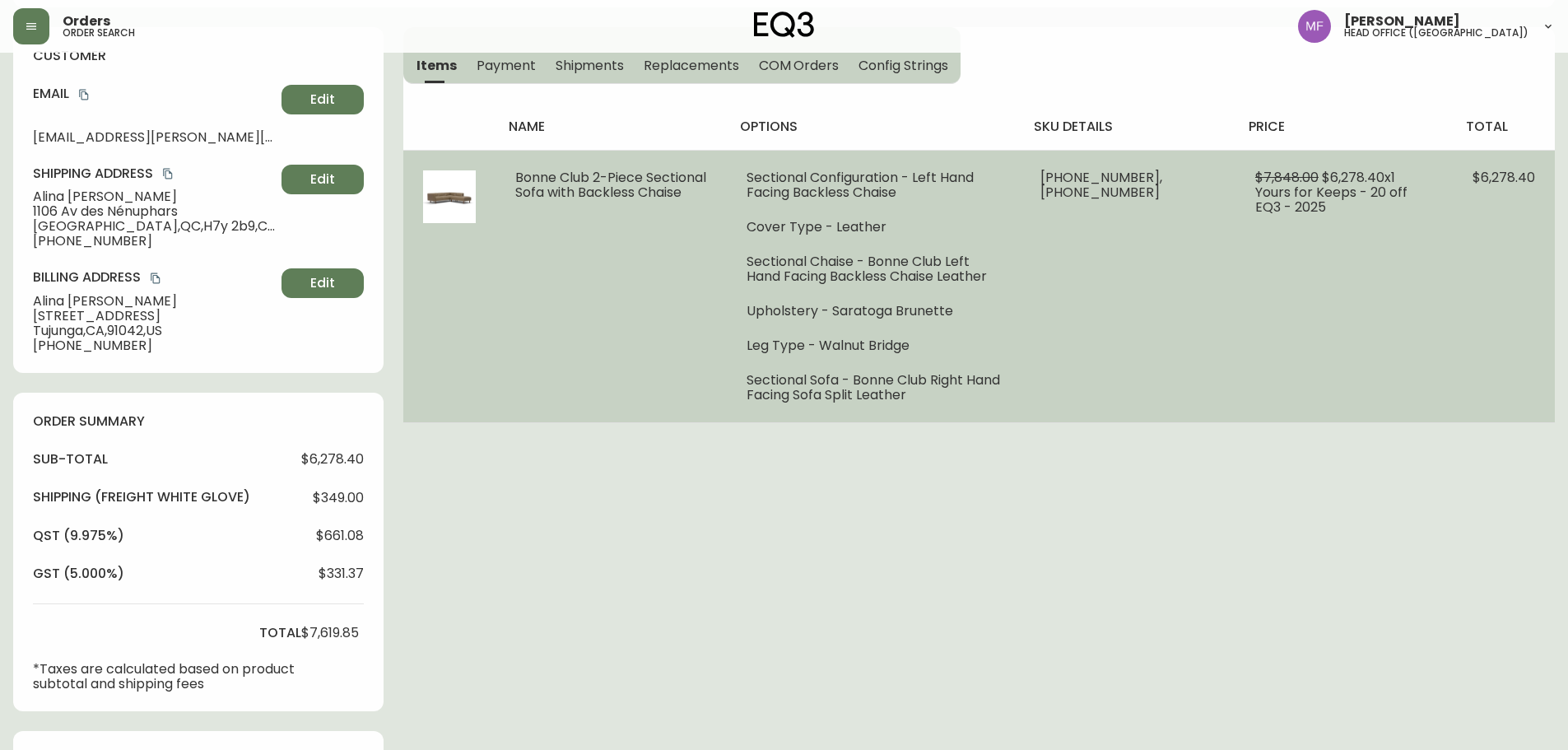
scroll to position [0, 0]
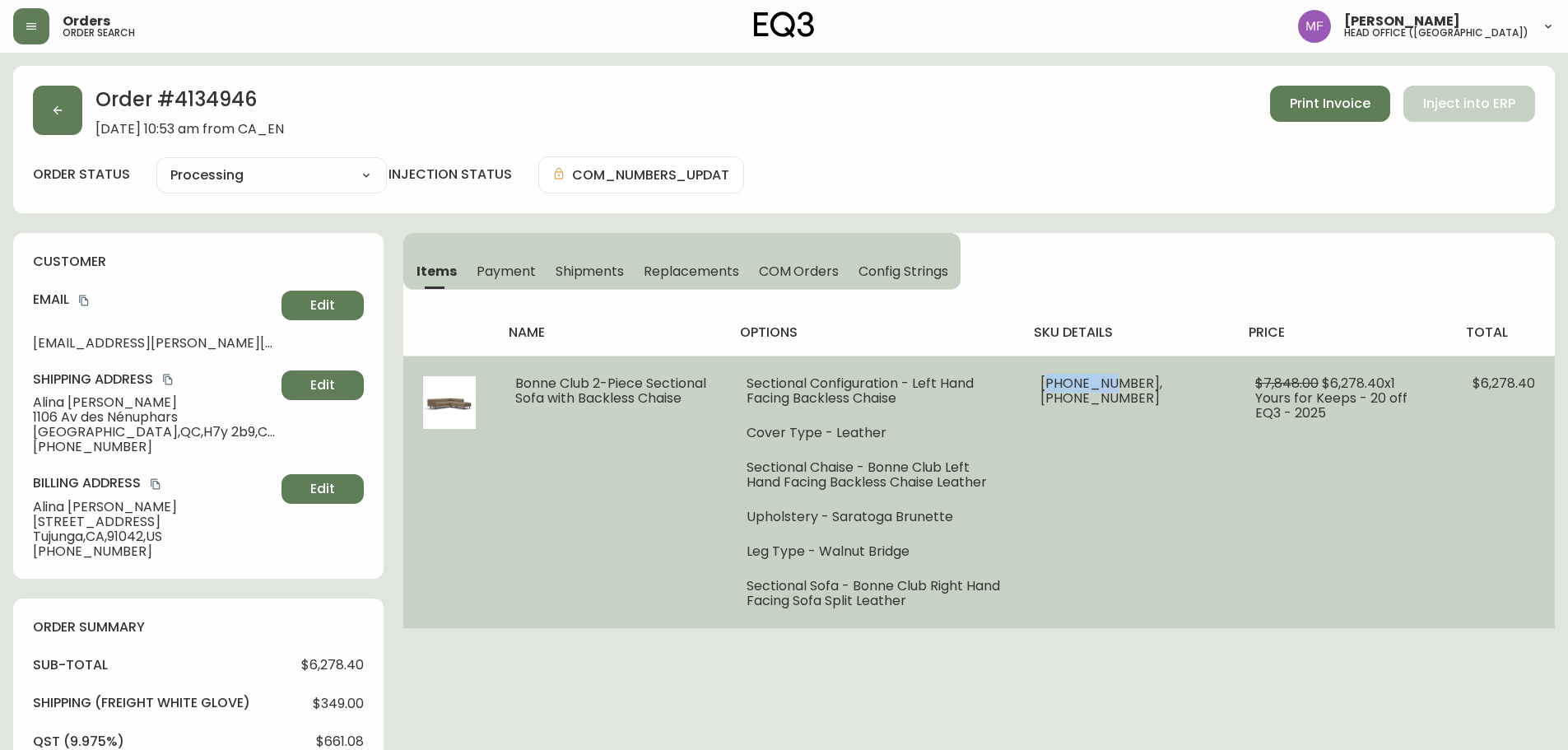
drag, startPoint x: 1175, startPoint y: 386, endPoint x: 1112, endPoint y: 378, distance: 63.5
click at [1112, 378] on span "37253-40 x 1, 37253-35 x 1" at bounding box center [1102, 390] width 122 height 34
drag, startPoint x: 1109, startPoint y: 383, endPoint x: 1169, endPoint y: 381, distance: 60.0
click at [1162, 381] on span "37253-40 x 1, 37253-35 x 1" at bounding box center [1102, 390] width 122 height 34
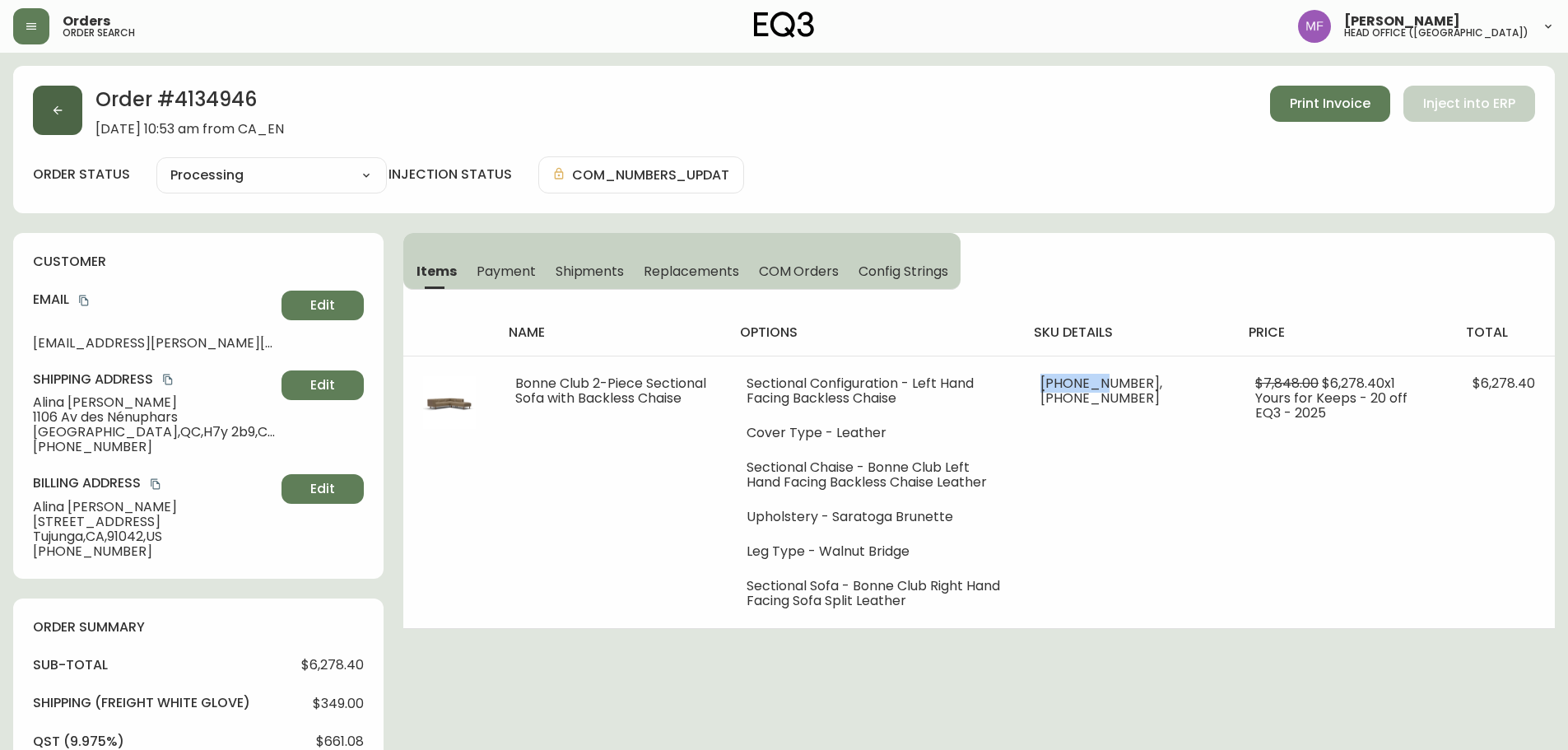
click at [53, 103] on button "button" at bounding box center [58, 111] width 49 height 50
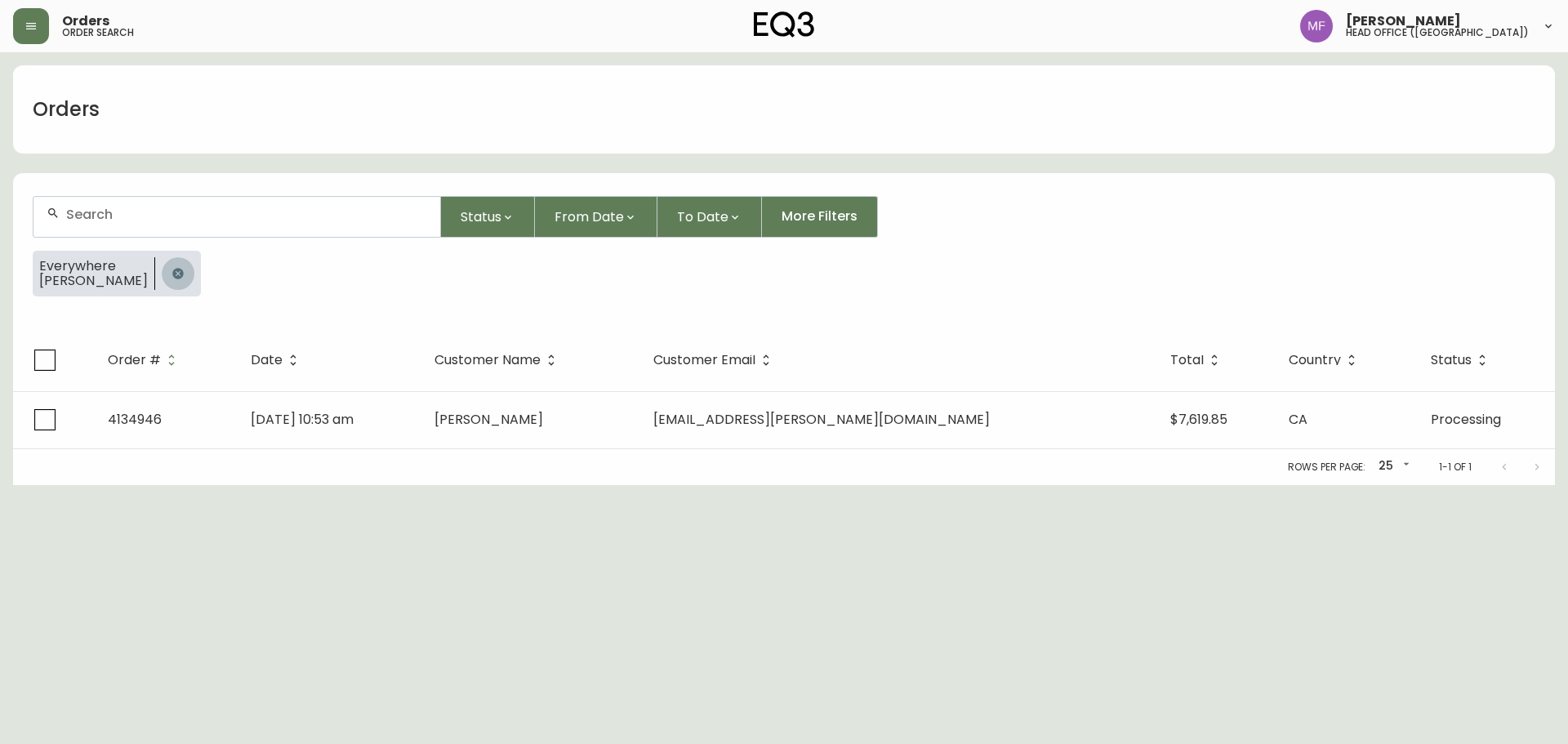
click at [167, 277] on button "button" at bounding box center [178, 273] width 33 height 33
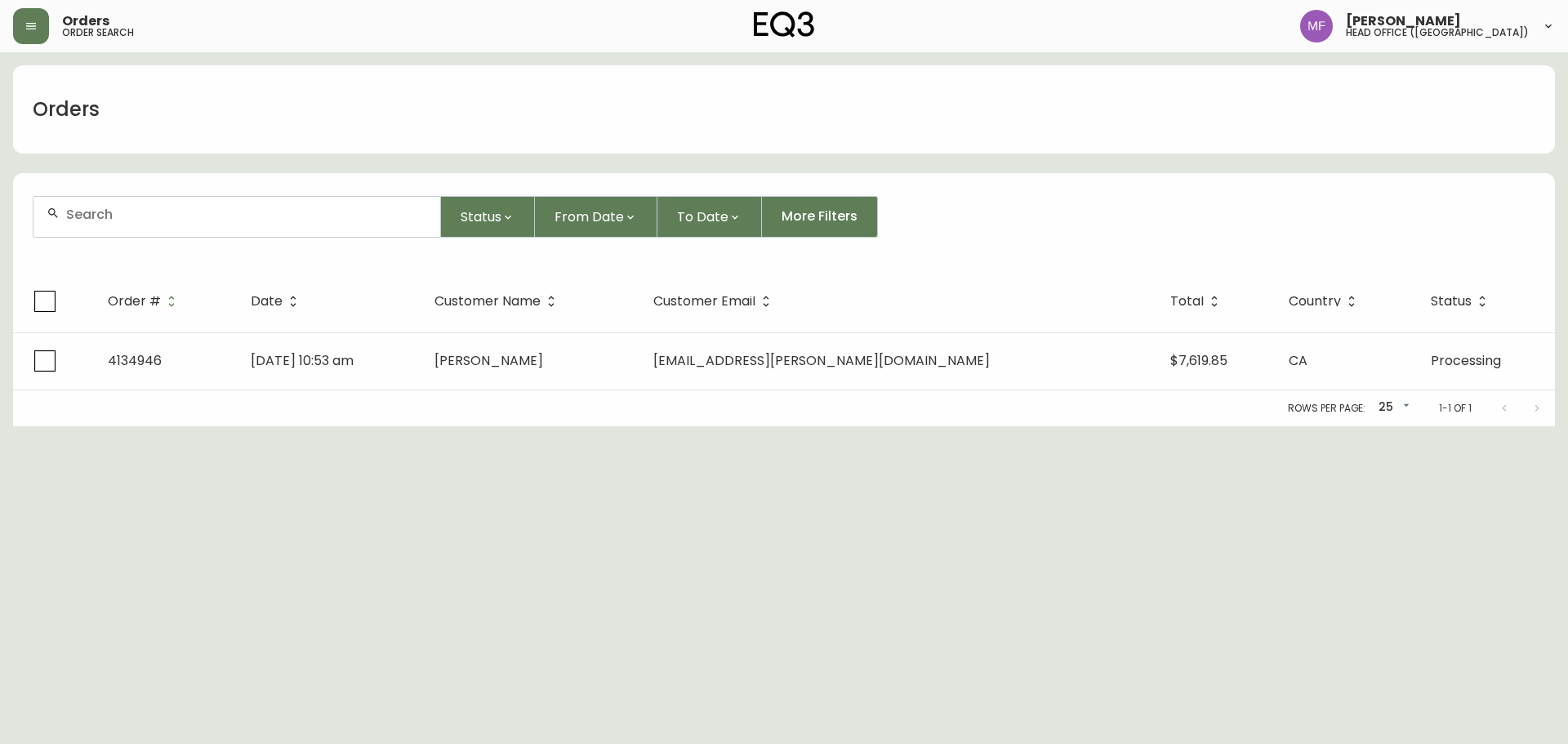
click at [177, 222] on div at bounding box center [237, 217] width 407 height 40
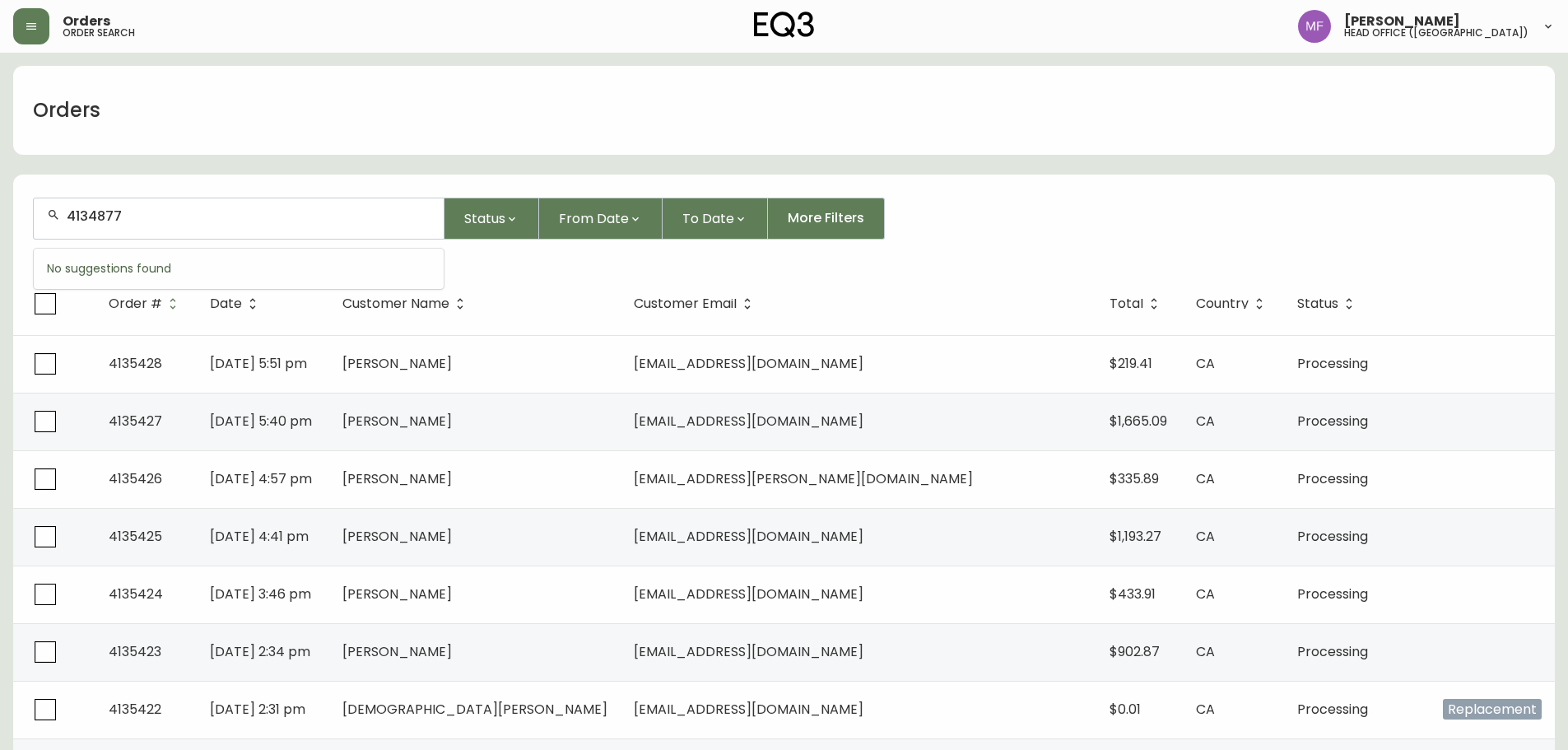
type input "4134877"
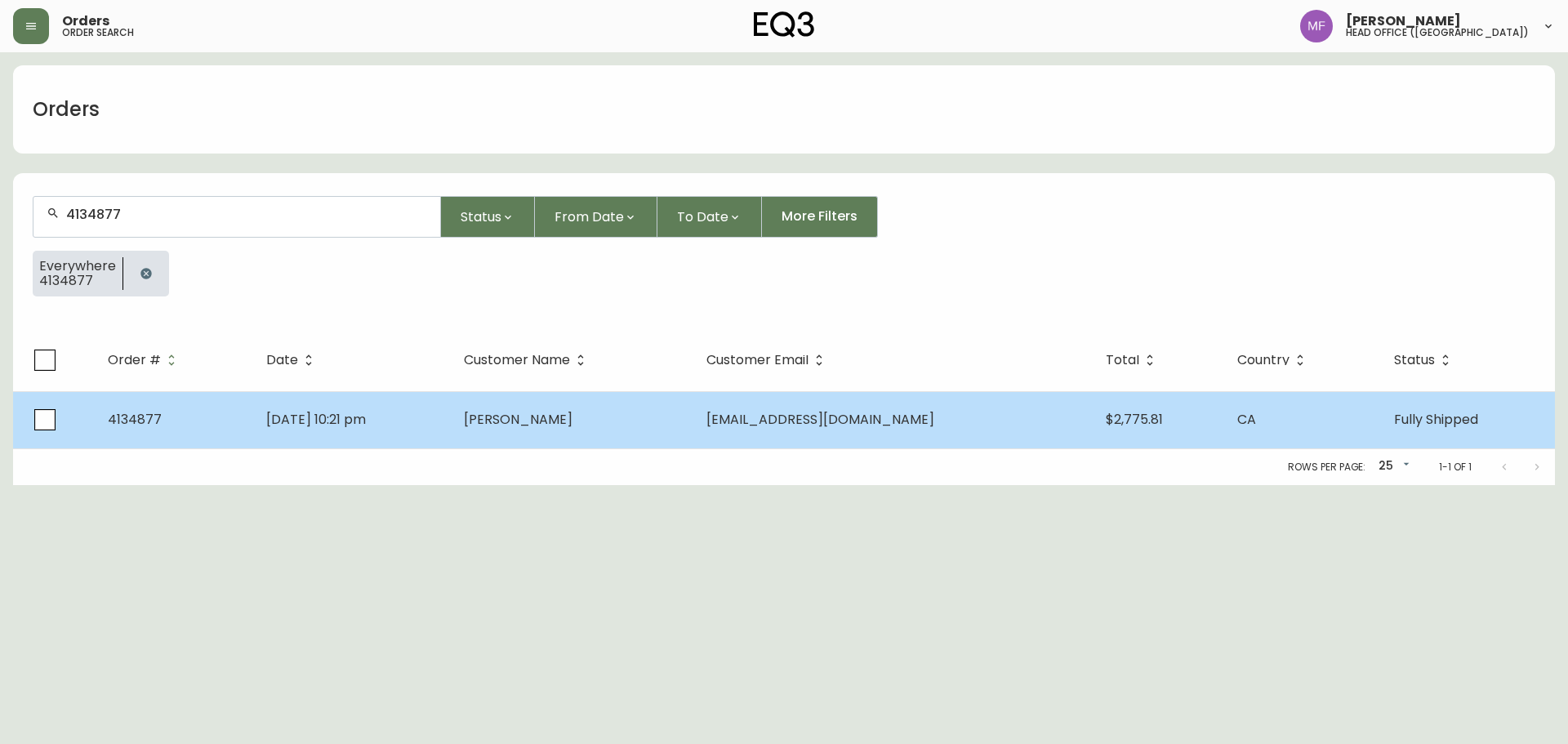
click at [404, 427] on td "Aug 26 2025, 10:21 pm" at bounding box center [352, 420] width 199 height 57
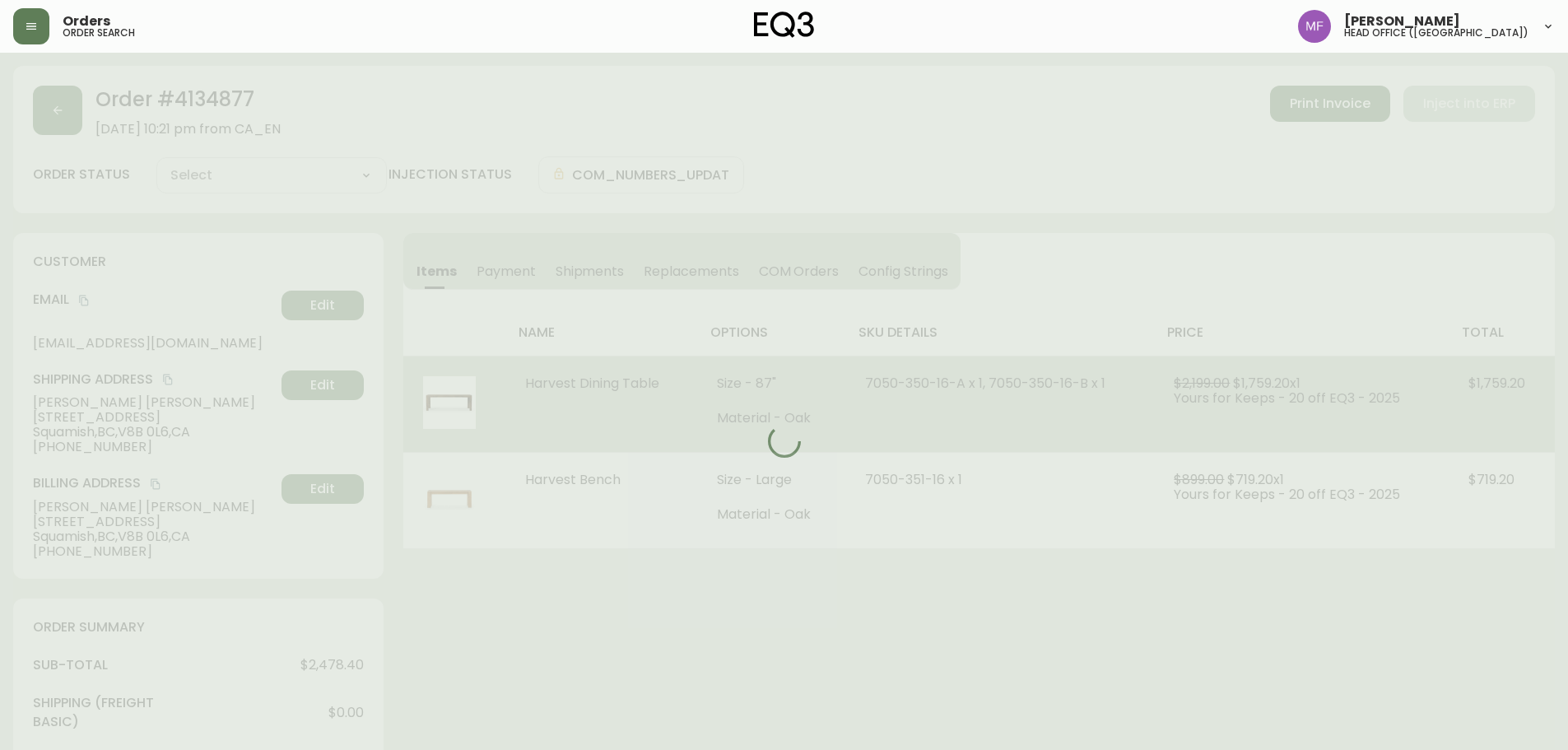
type input "Fully Shipped"
select select "FULLY_SHIPPED"
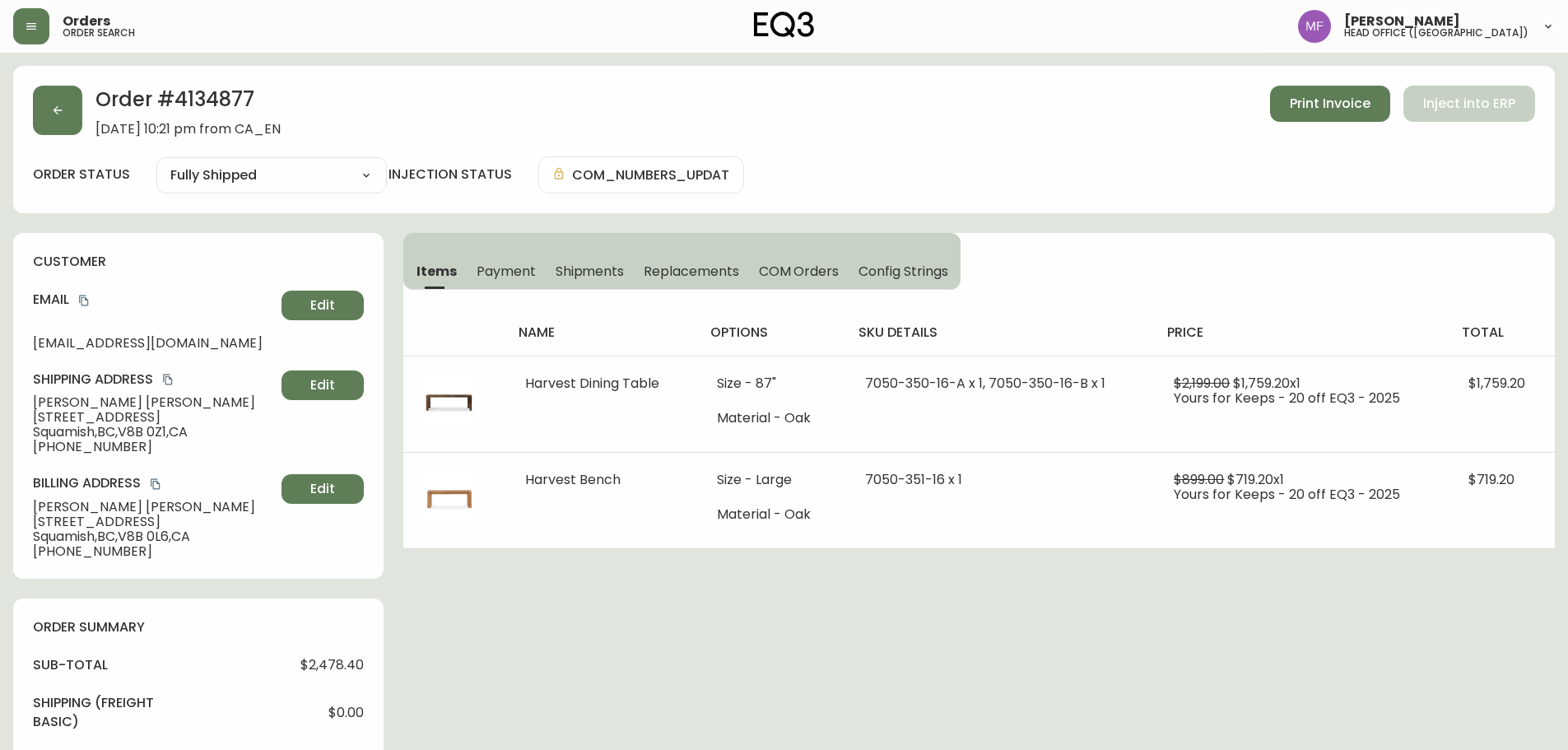
click at [85, 117] on div "Order # 4134877 August 26, 2025 at 10:21 pm from CA_EN Print Invoice Inject int…" at bounding box center [784, 111] width 1502 height 51
click at [73, 119] on button "button" at bounding box center [58, 111] width 49 height 50
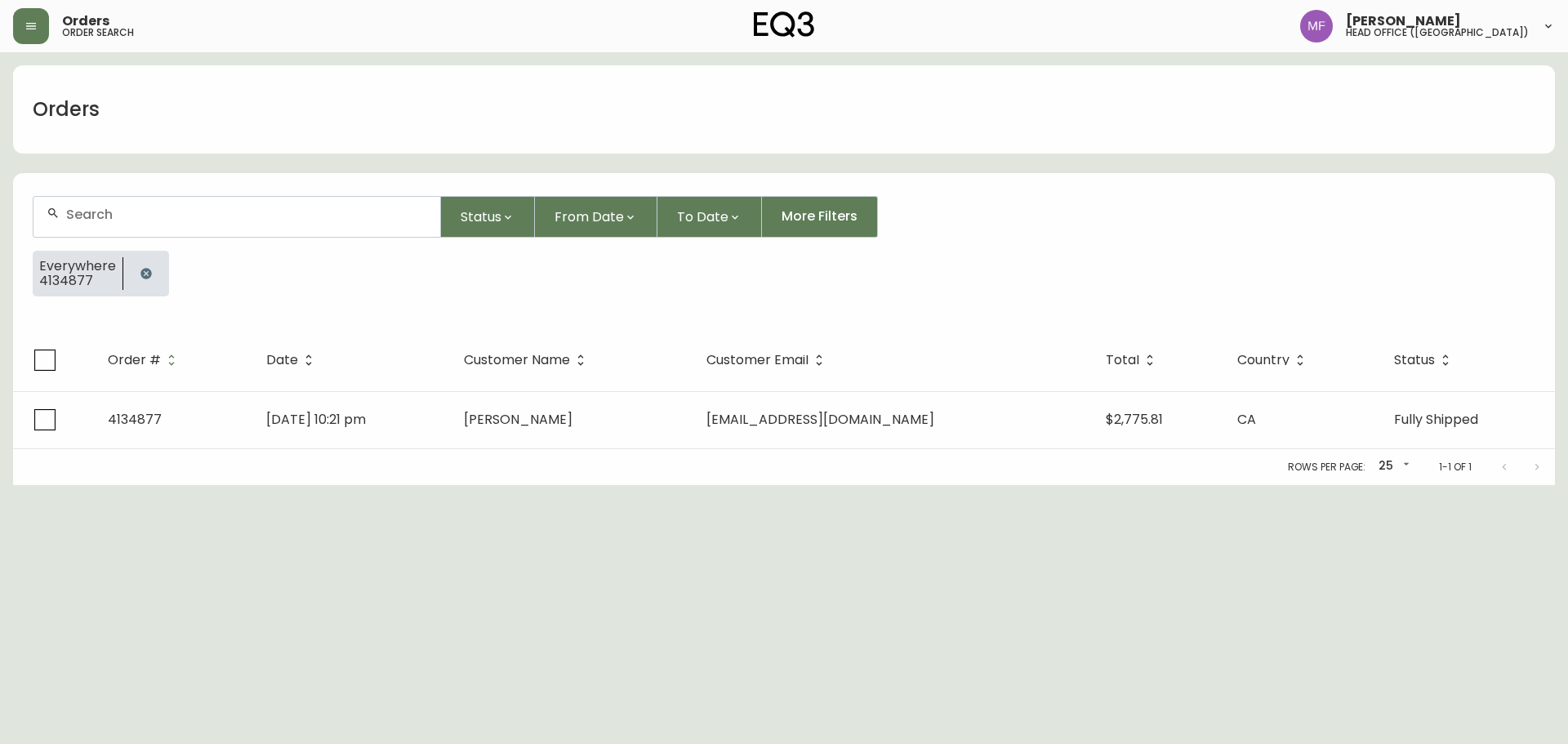
click at [150, 265] on button "button" at bounding box center [146, 273] width 33 height 33
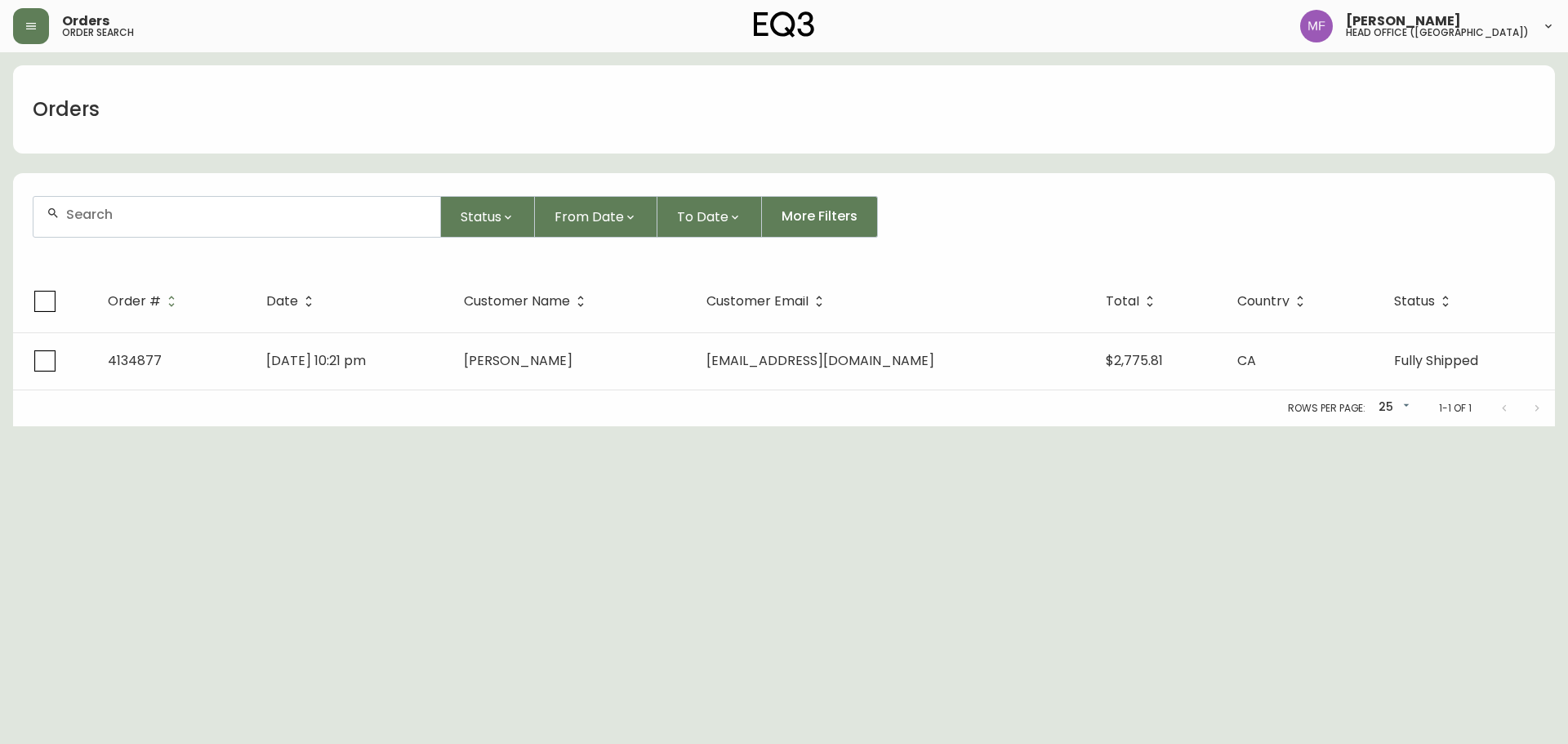
click at [145, 223] on div at bounding box center [237, 217] width 407 height 40
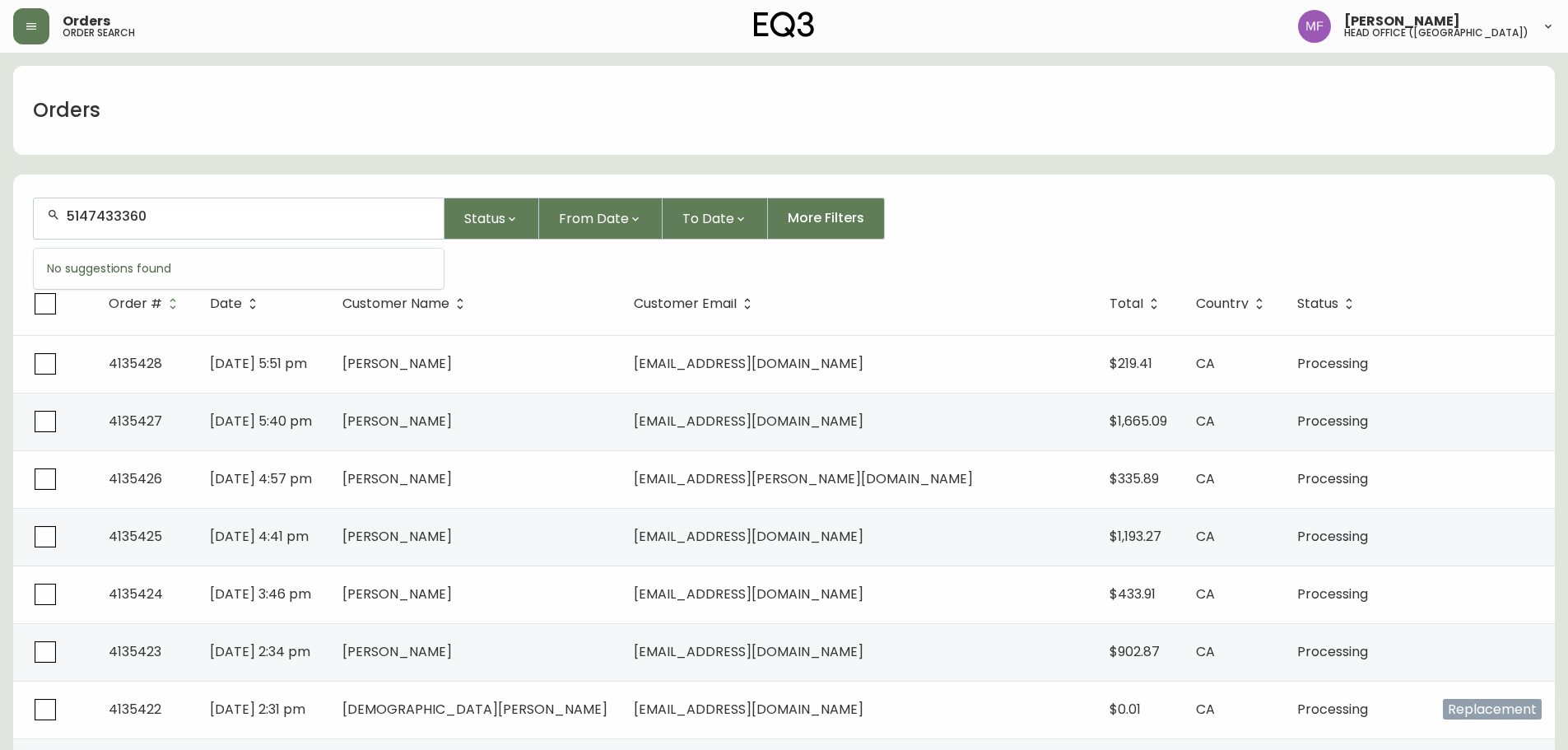
type input "5147433360"
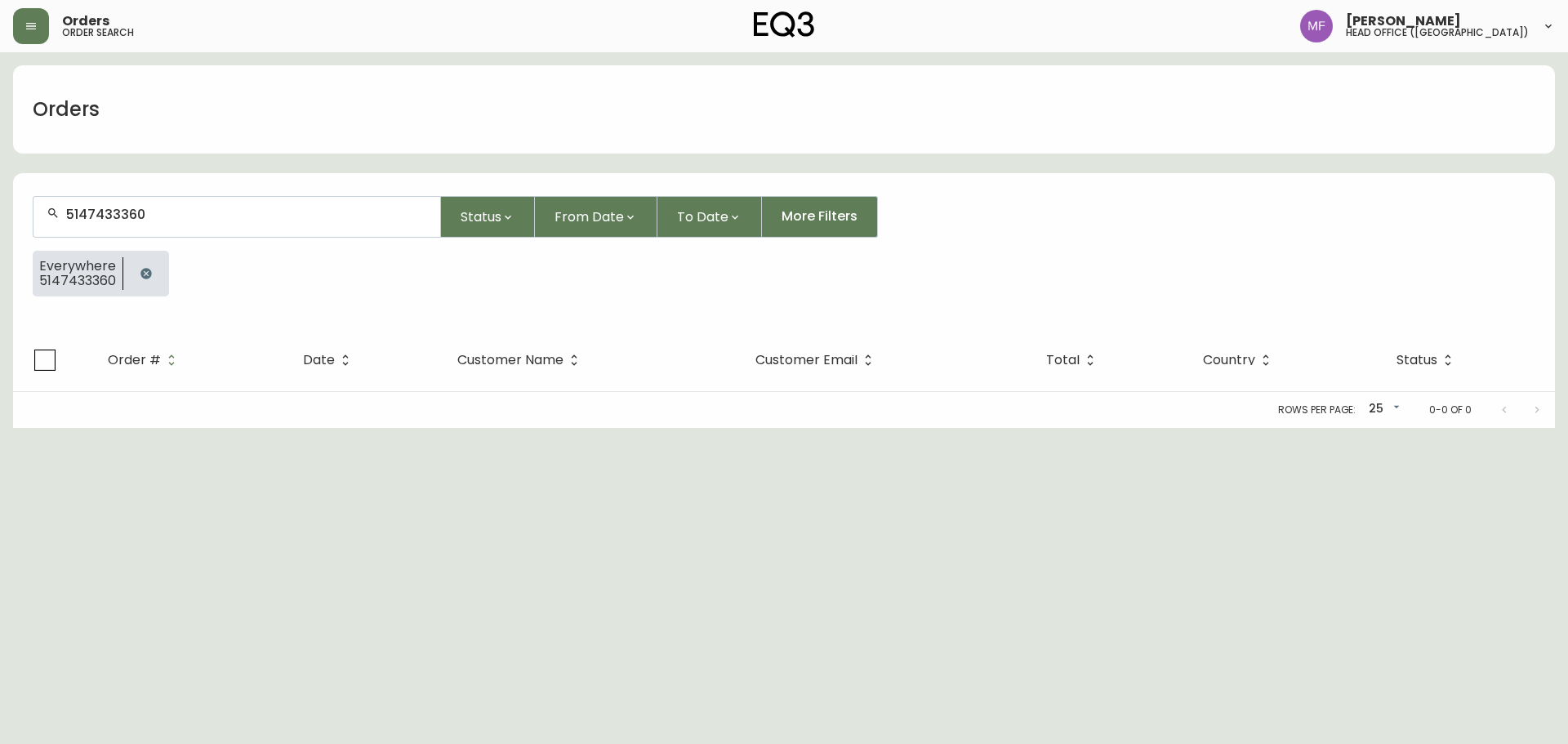
drag, startPoint x: 156, startPoint y: 263, endPoint x: 154, endPoint y: 247, distance: 16.1
click at [156, 263] on button "button" at bounding box center [146, 273] width 33 height 33
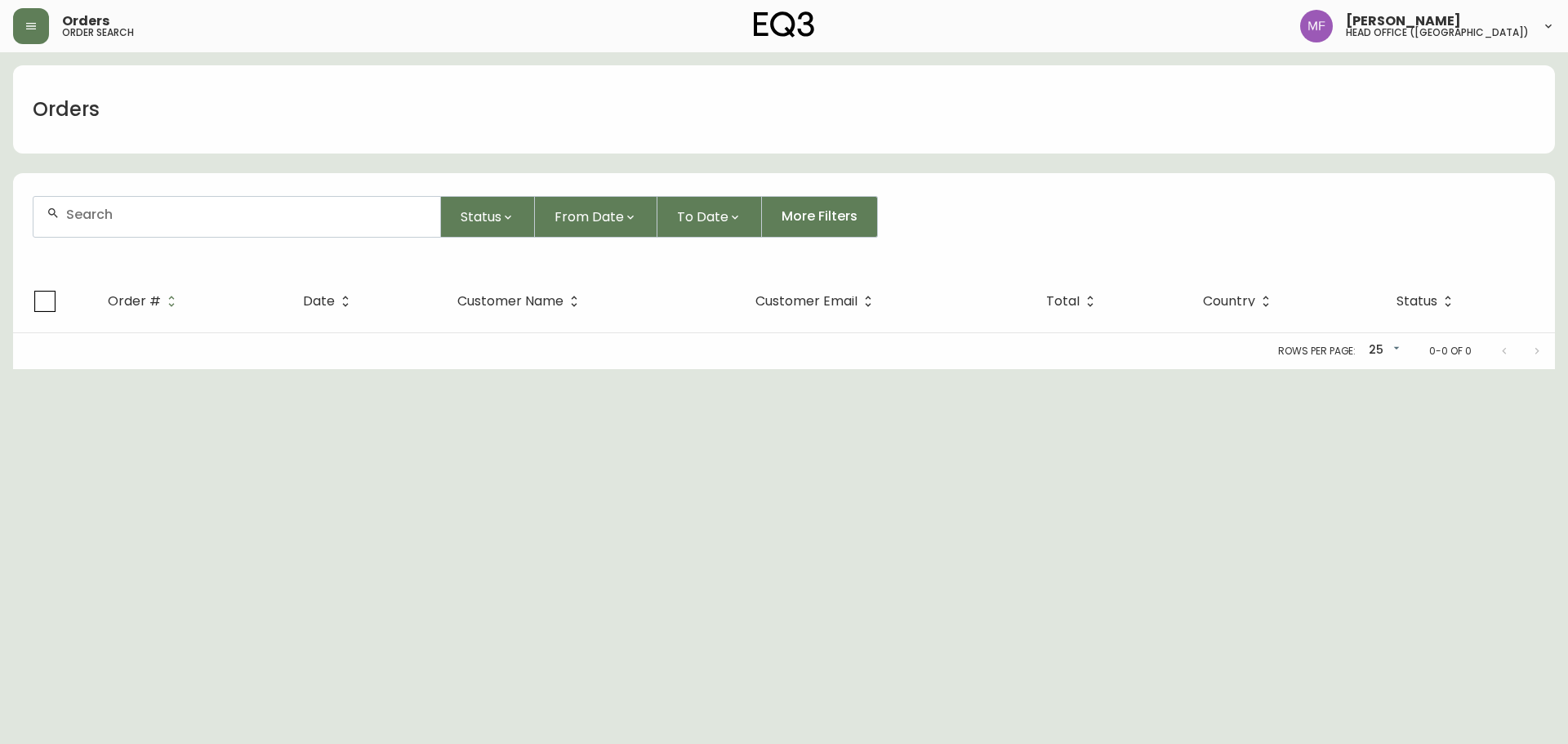
click at [154, 228] on div at bounding box center [237, 217] width 407 height 40
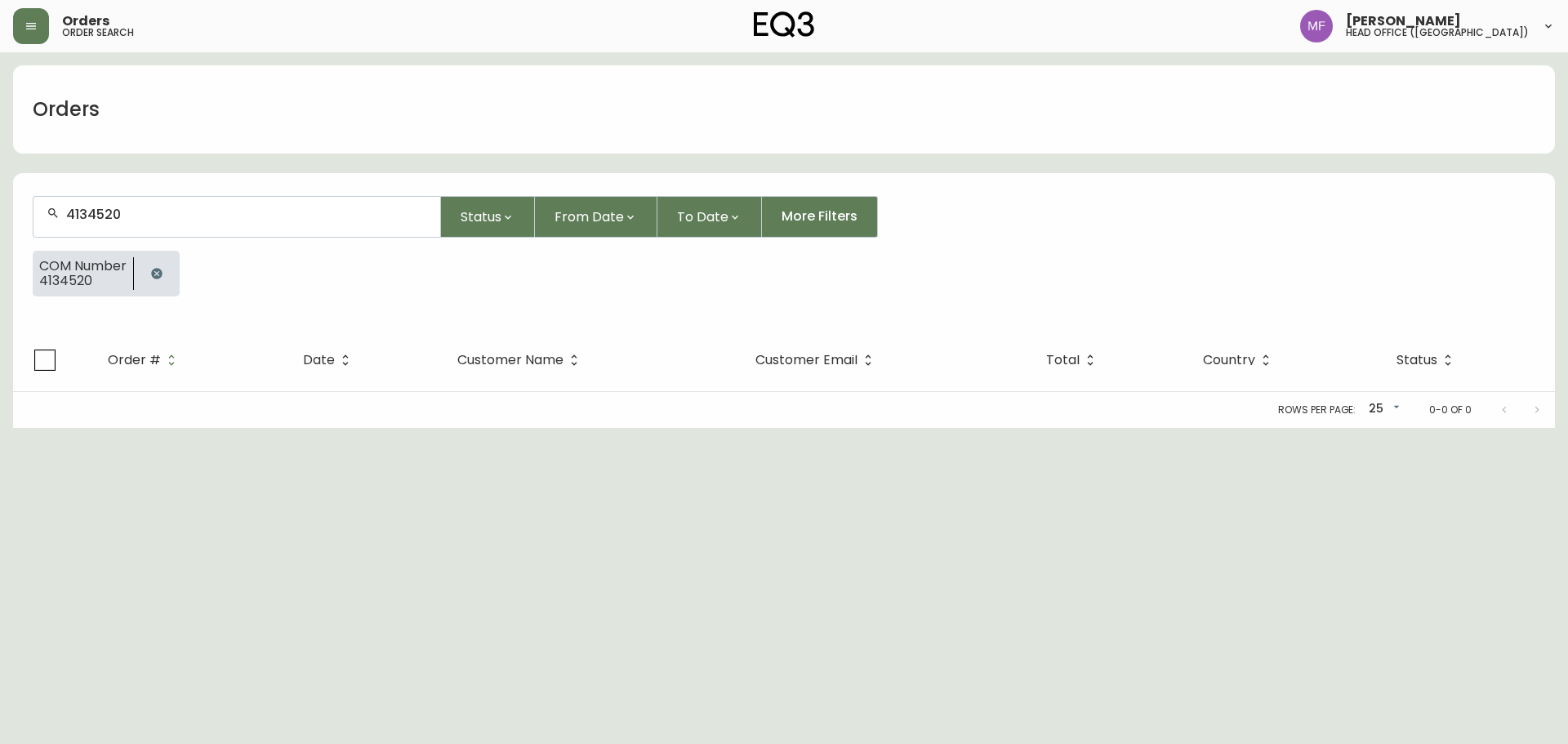
click at [170, 272] on button "button" at bounding box center [157, 273] width 33 height 33
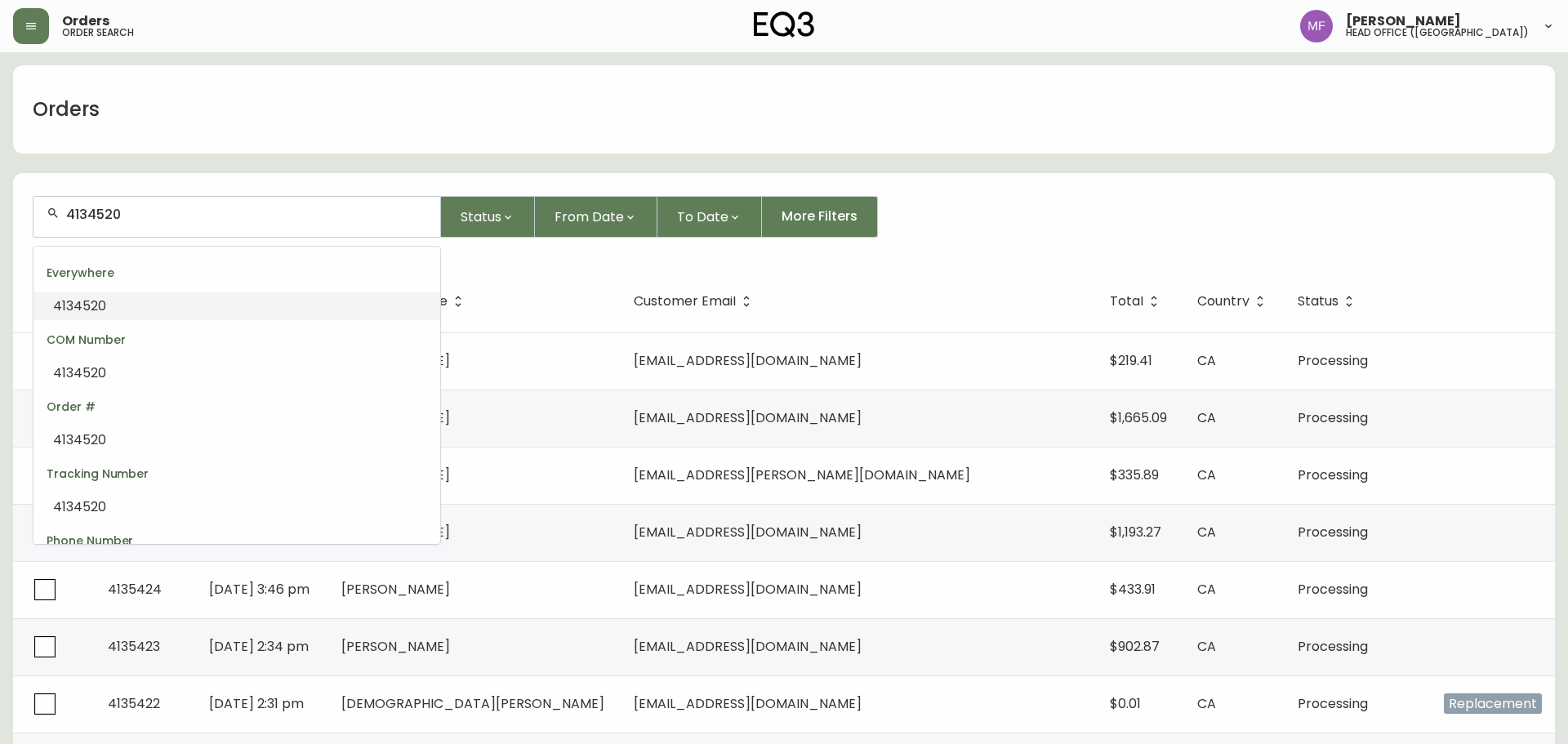
click at [149, 217] on input "4134520" at bounding box center [246, 214] width 361 height 16
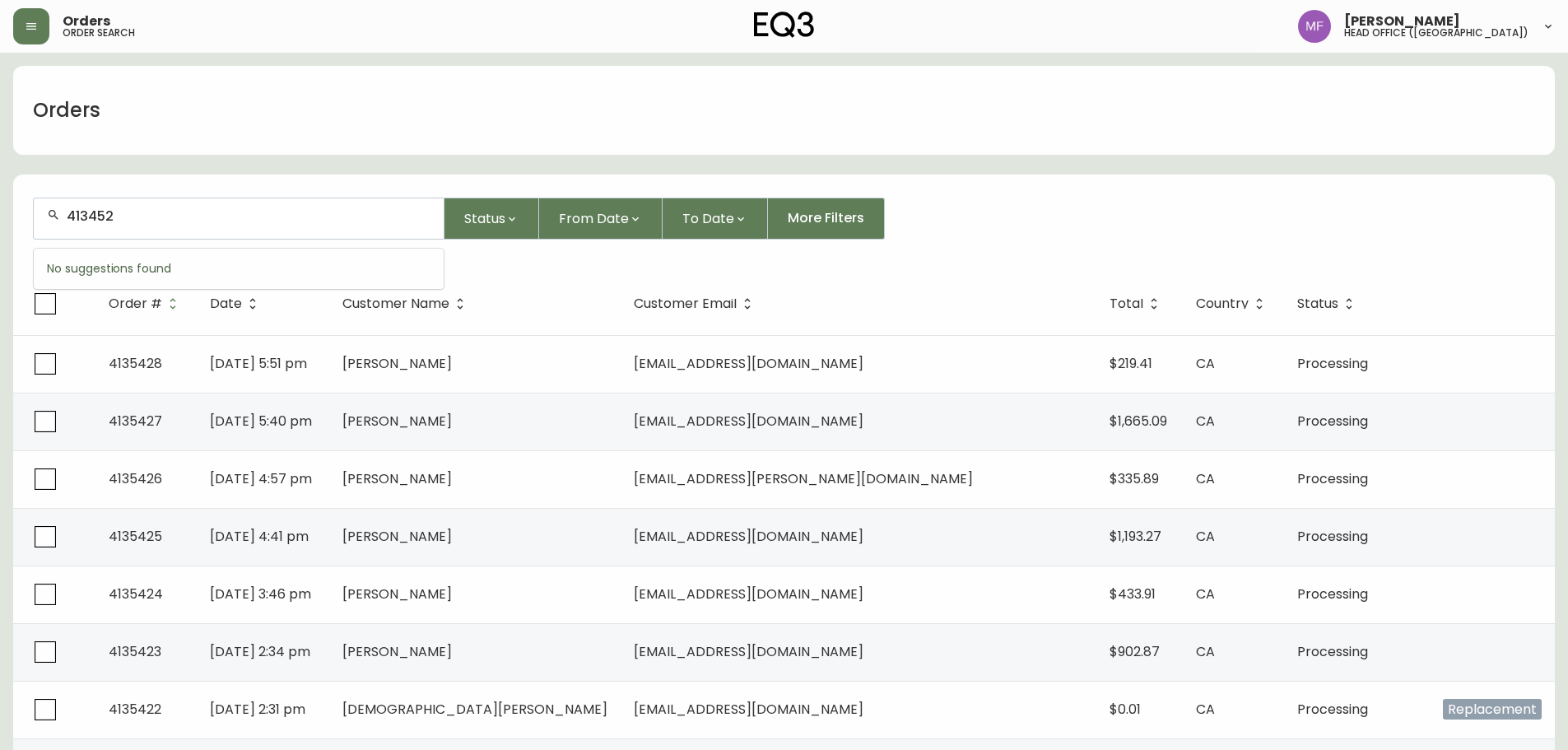
type input "4134520"
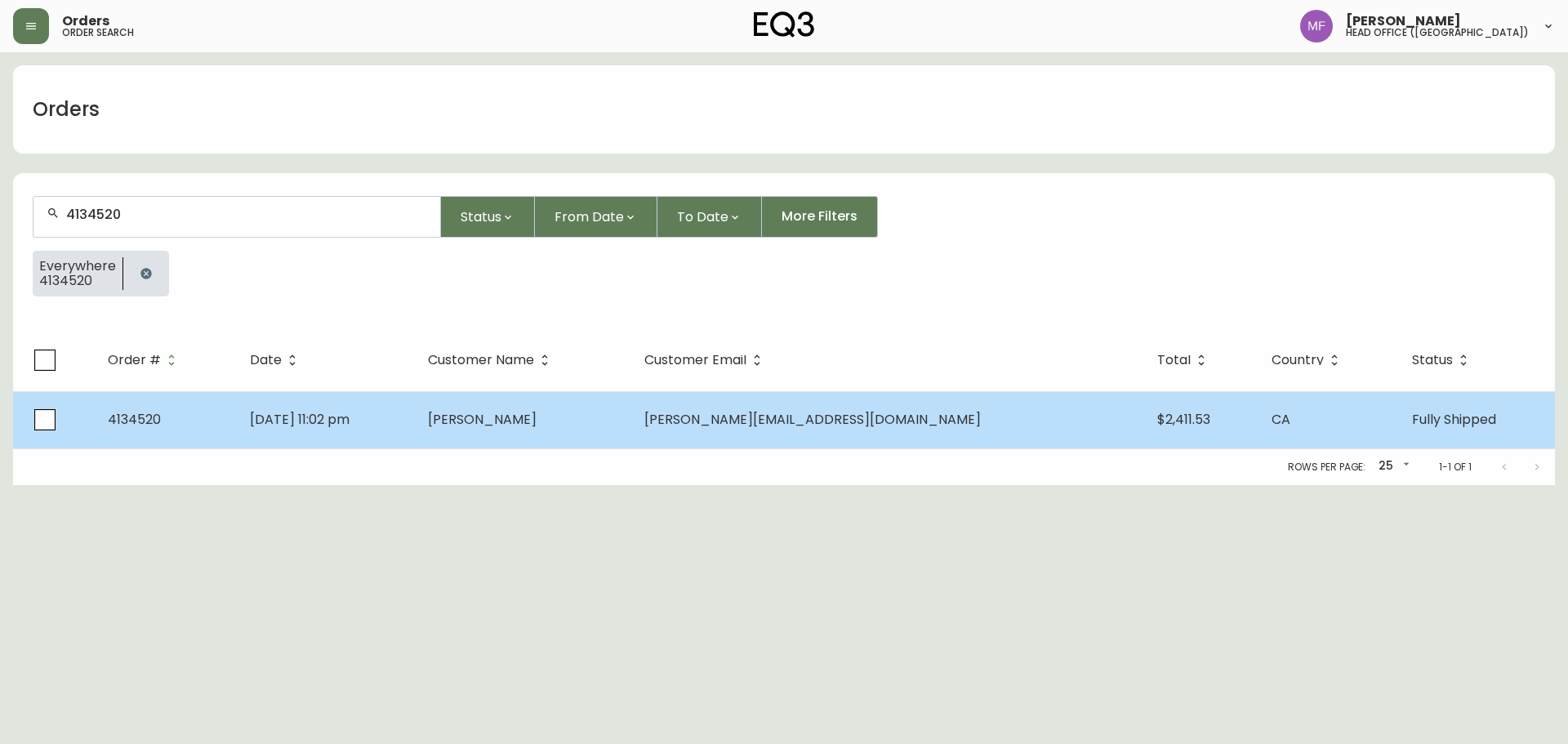
click at [415, 413] on td "[DATE] 11:02 pm" at bounding box center [326, 420] width 178 height 57
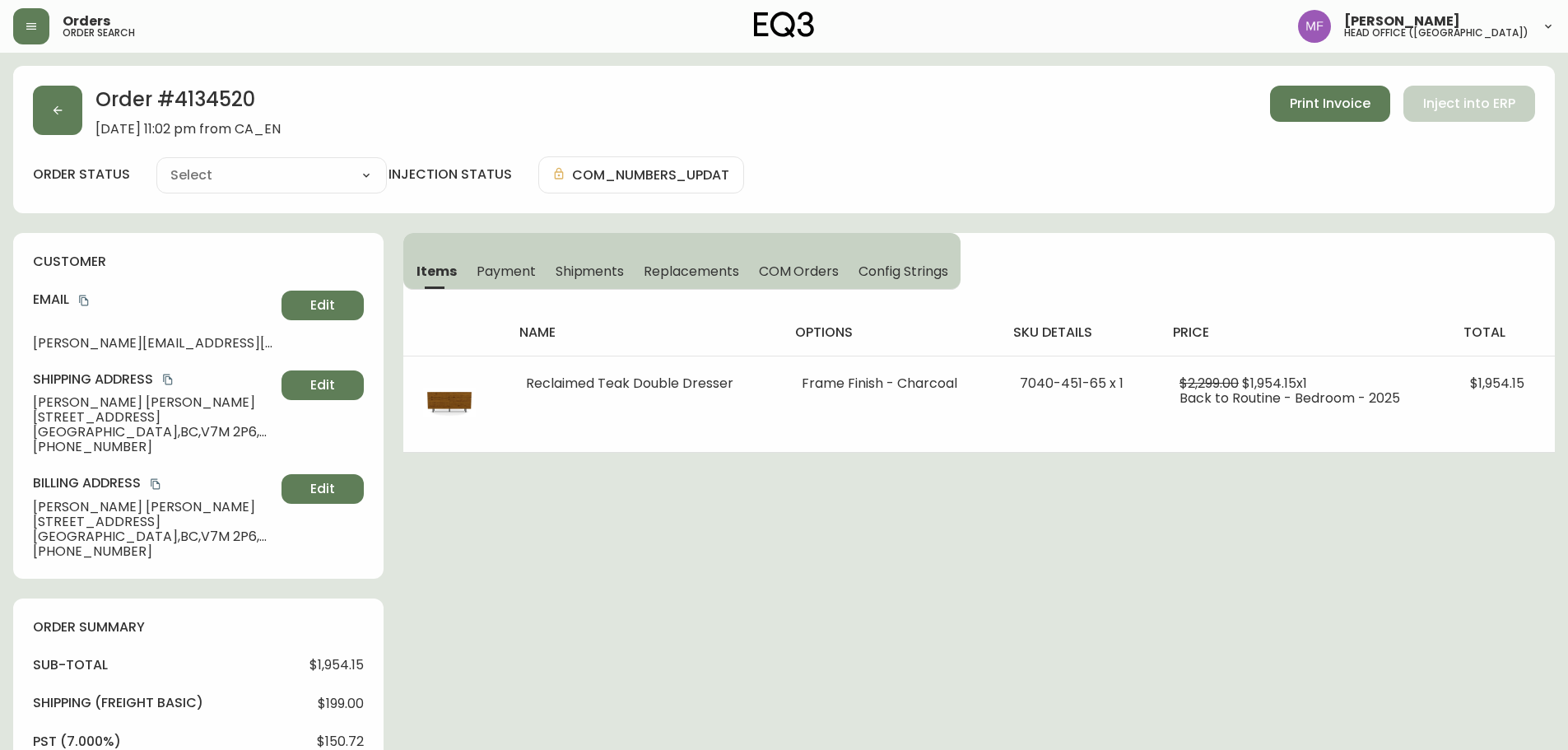
type input "Fully Shipped"
select select "FULLY_SHIPPED"
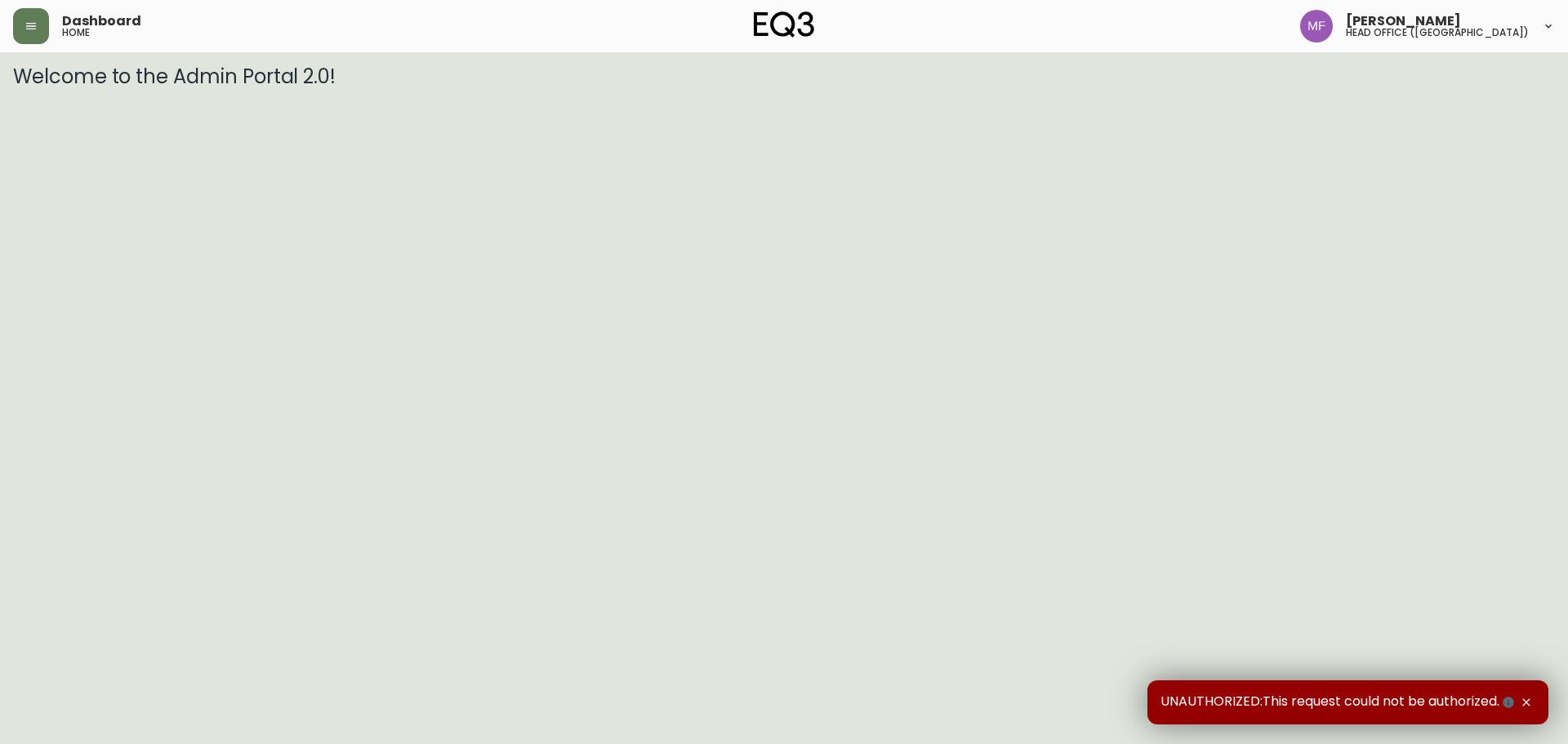
drag, startPoint x: 29, startPoint y: 33, endPoint x: 50, endPoint y: 38, distance: 21.6
click at [44, 37] on button "button" at bounding box center [31, 26] width 36 height 36
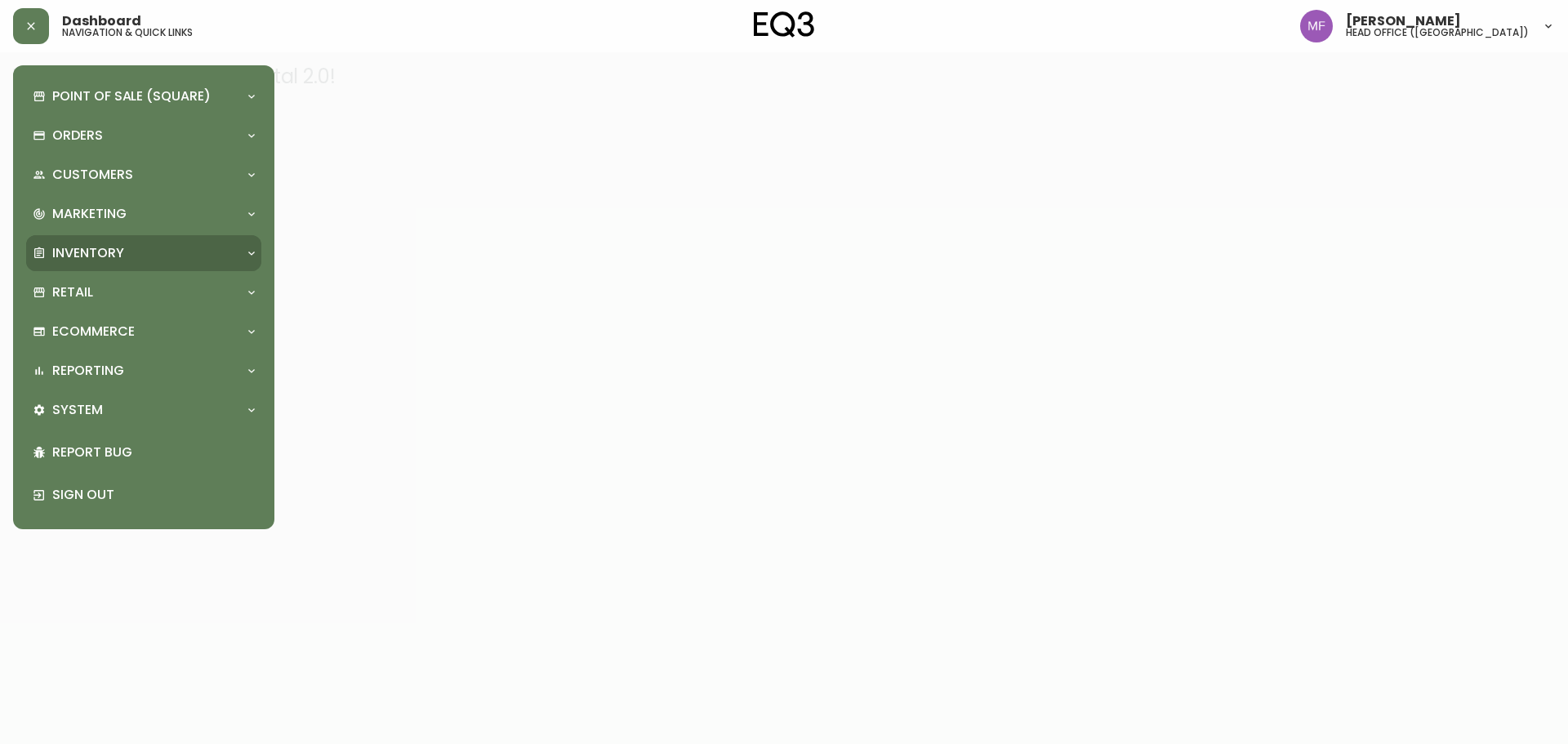
click at [128, 251] on div "Inventory" at bounding box center [136, 253] width 206 height 18
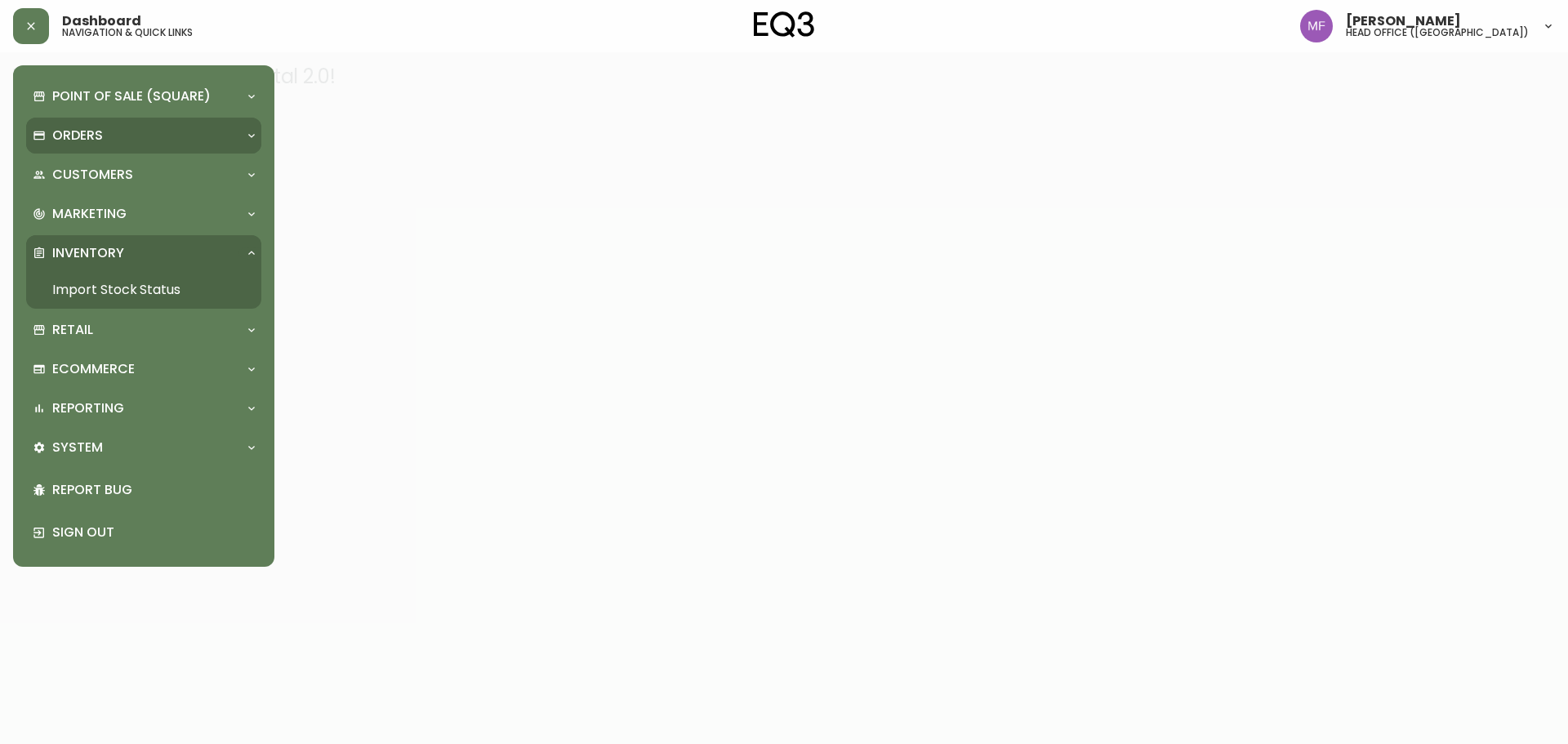
drag, startPoint x: 155, startPoint y: 279, endPoint x: 184, endPoint y: 138, distance: 144.0
click at [156, 281] on link "Import Stock Status" at bounding box center [143, 290] width 235 height 38
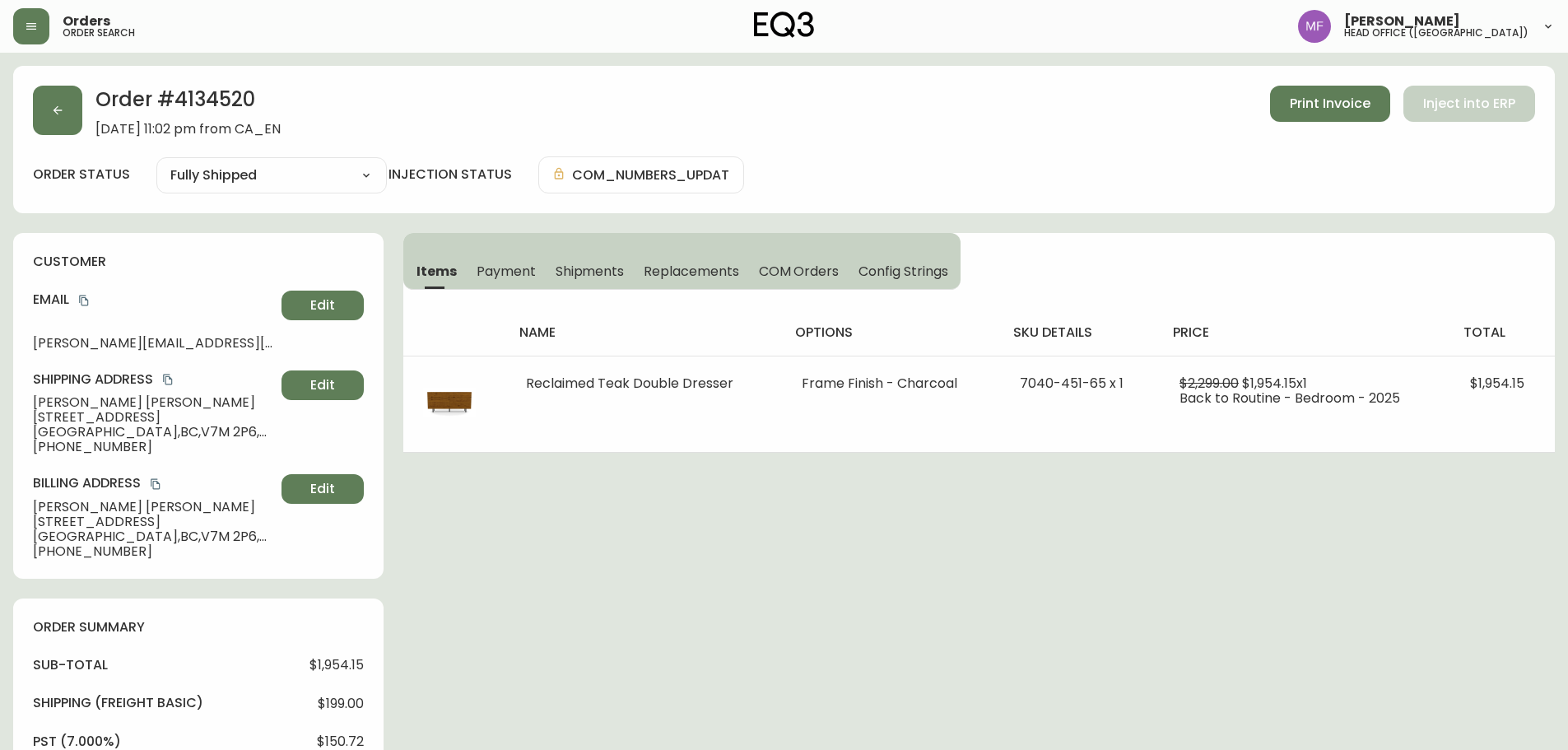
select select "FULLY_SHIPPED"
click at [51, 109] on icon "button" at bounding box center [58, 111] width 13 height 13
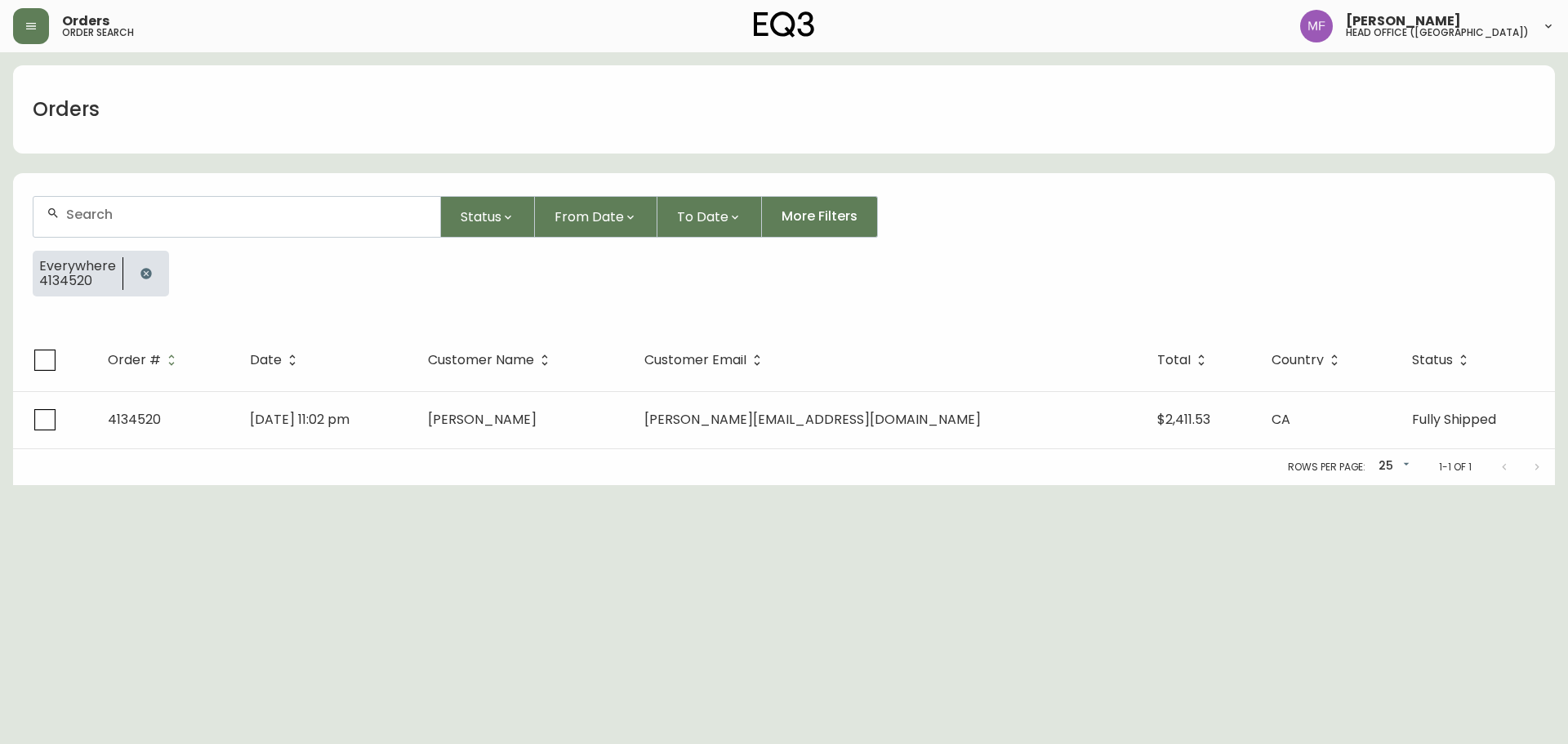
click at [141, 266] on button "button" at bounding box center [146, 273] width 33 height 33
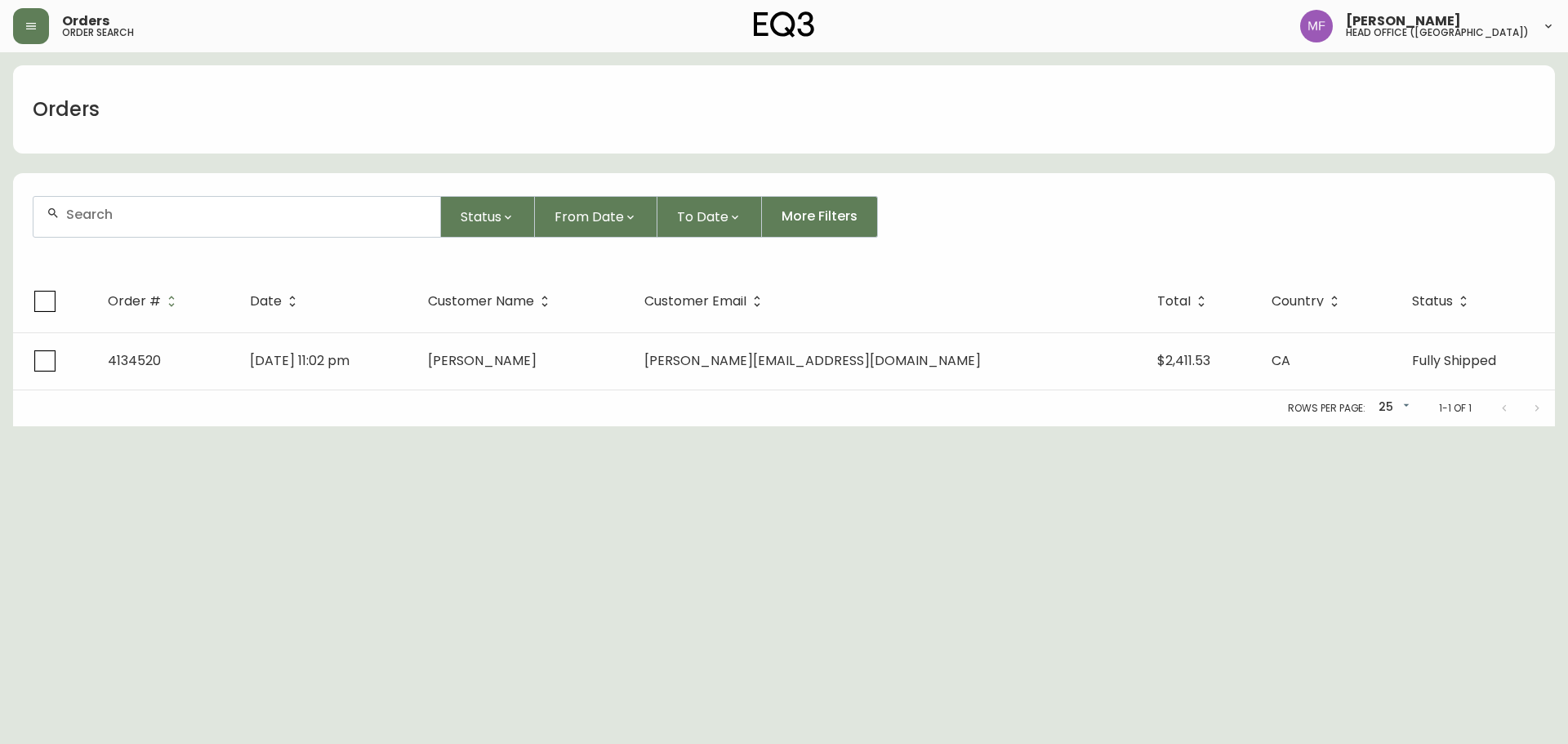
click at [139, 236] on div at bounding box center [237, 217] width 407 height 40
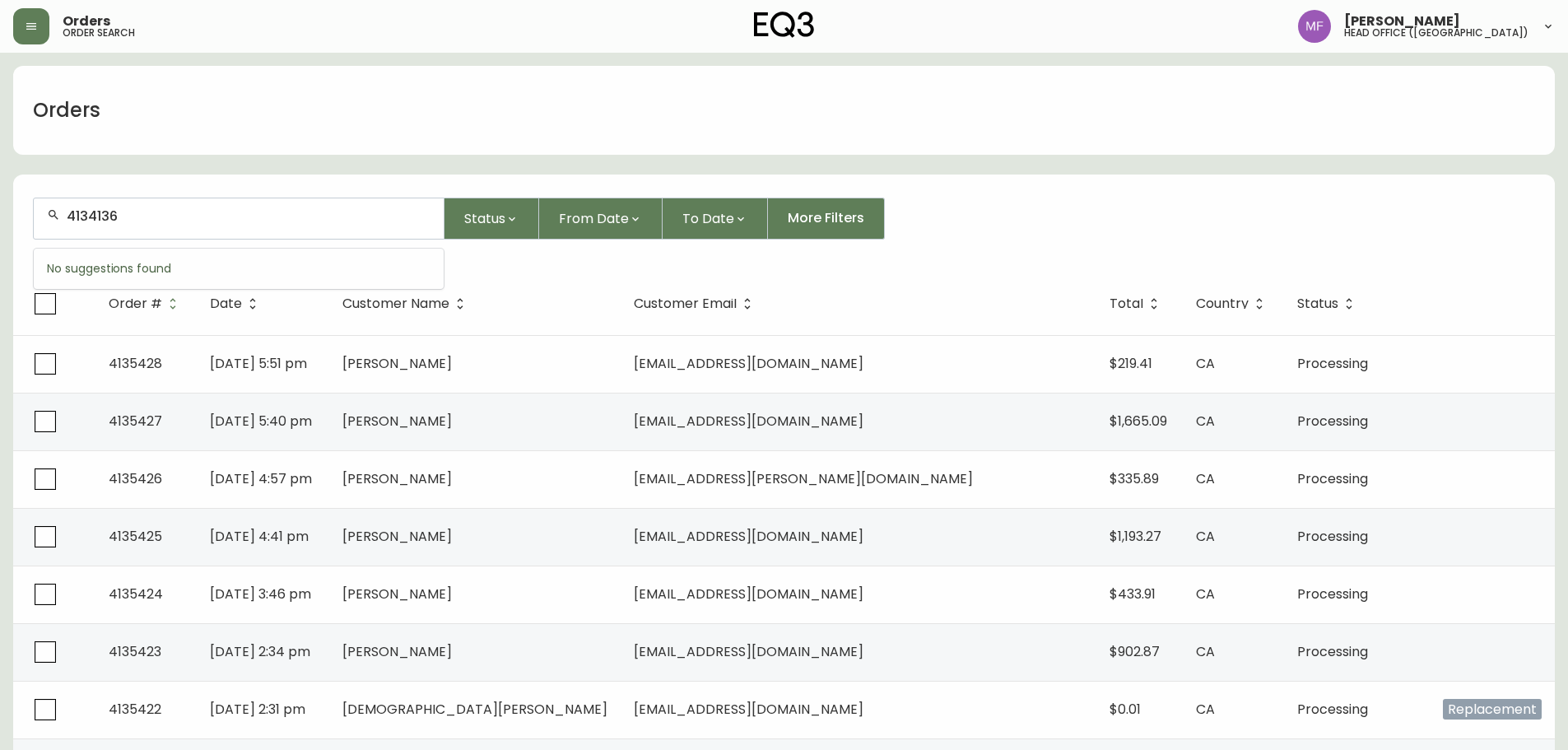
type input "4134136"
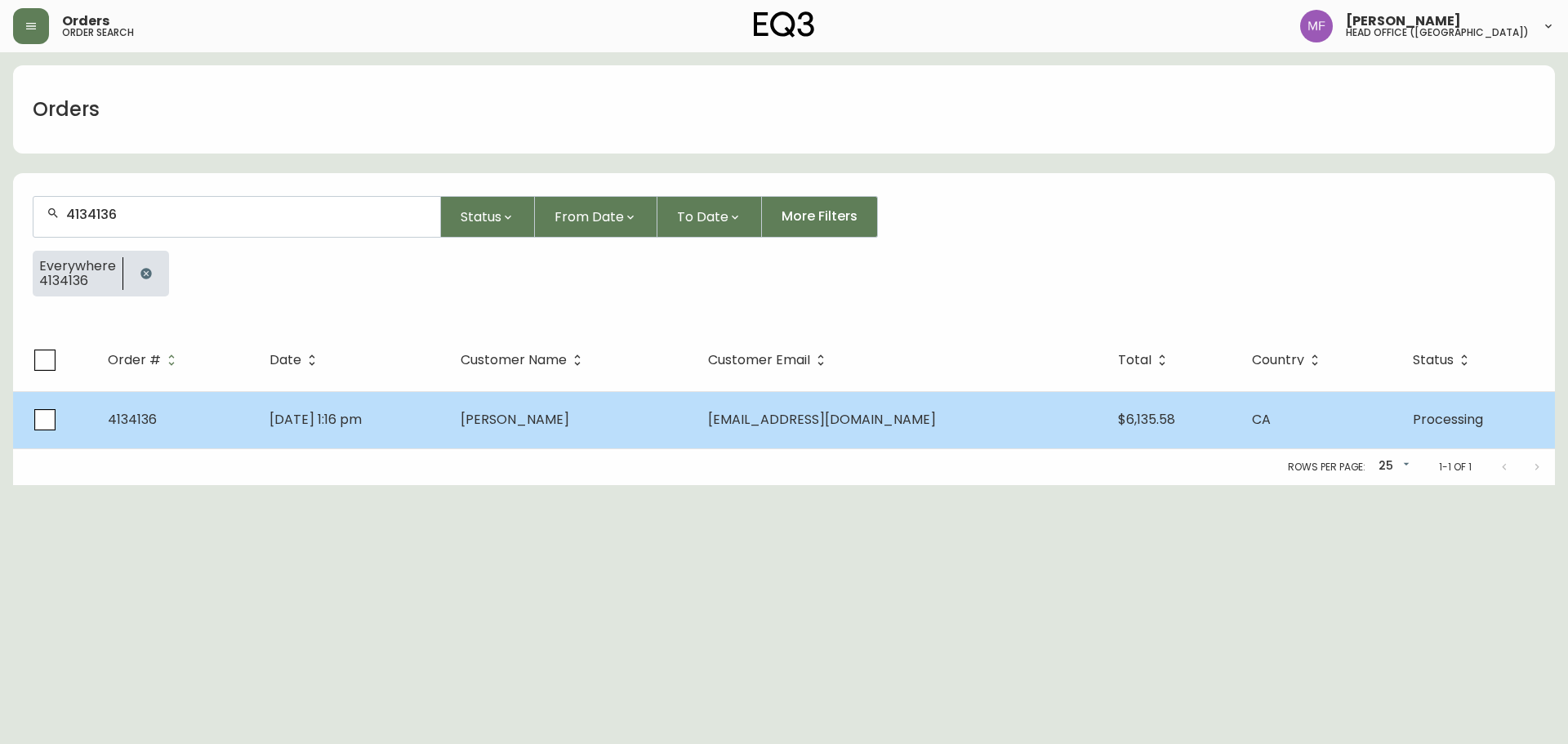
click at [549, 408] on td "[PERSON_NAME]" at bounding box center [571, 420] width 247 height 57
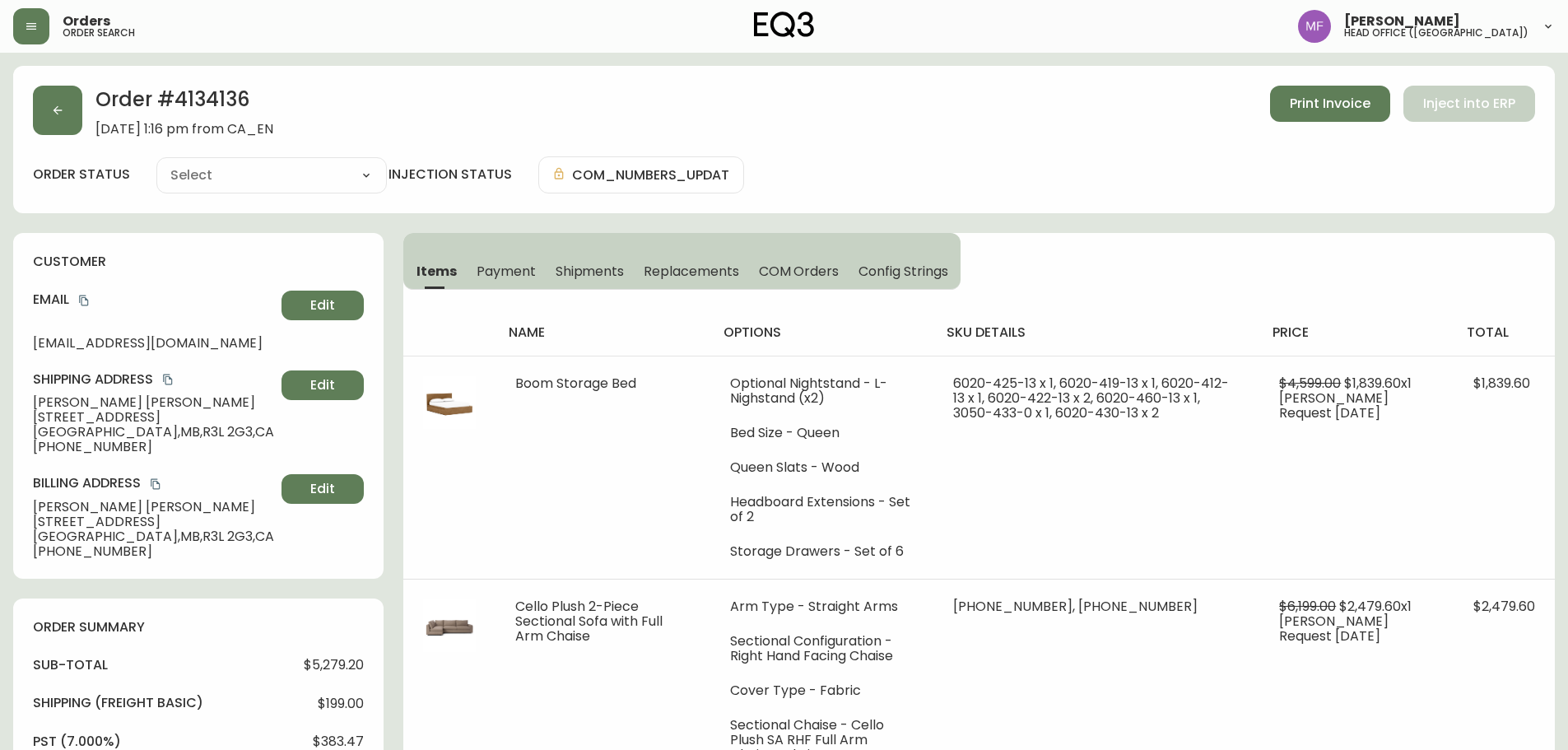
type input "Processing"
select select "PROCESSING"
click at [58, 118] on button "button" at bounding box center [58, 111] width 49 height 50
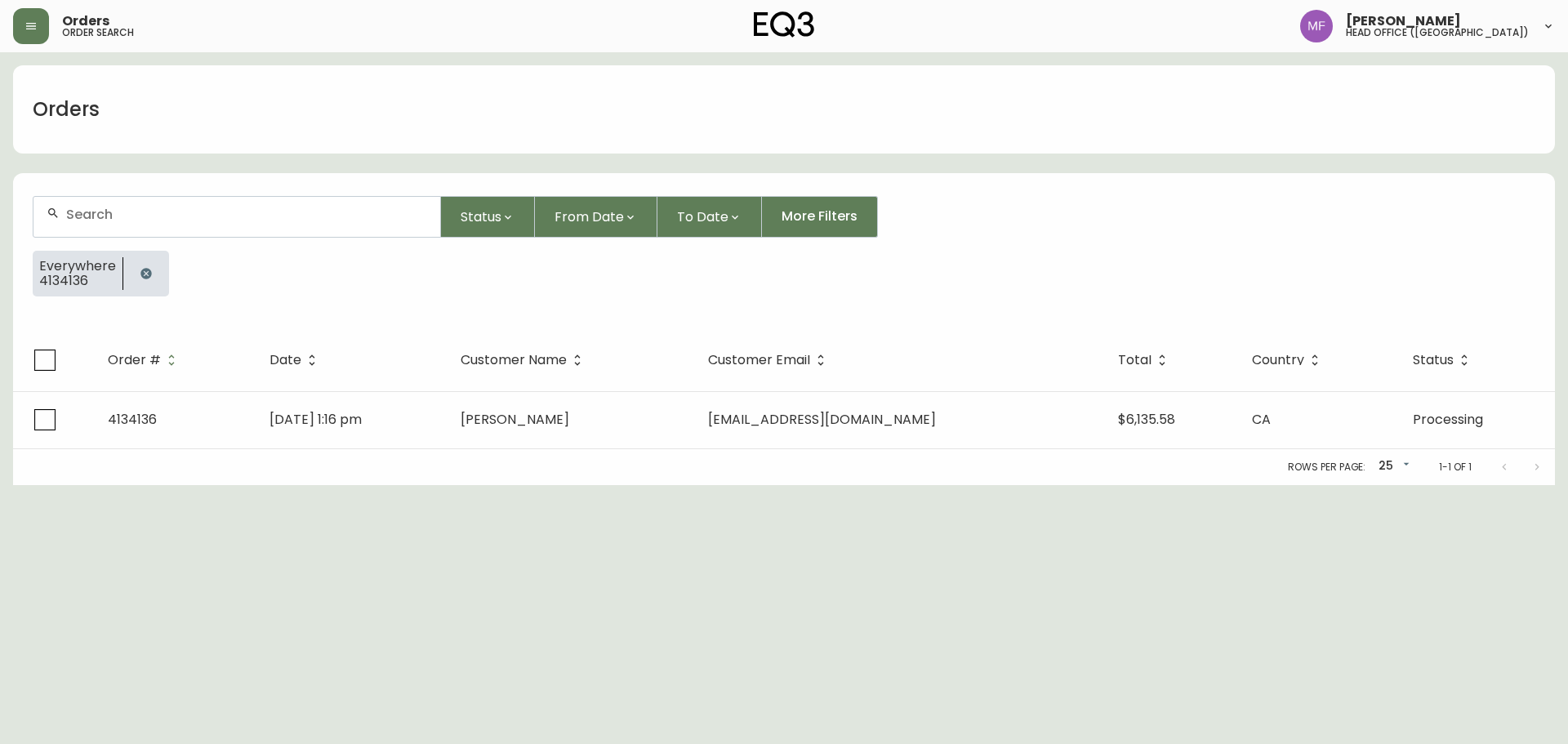
click at [133, 266] on button "button" at bounding box center [146, 273] width 33 height 33
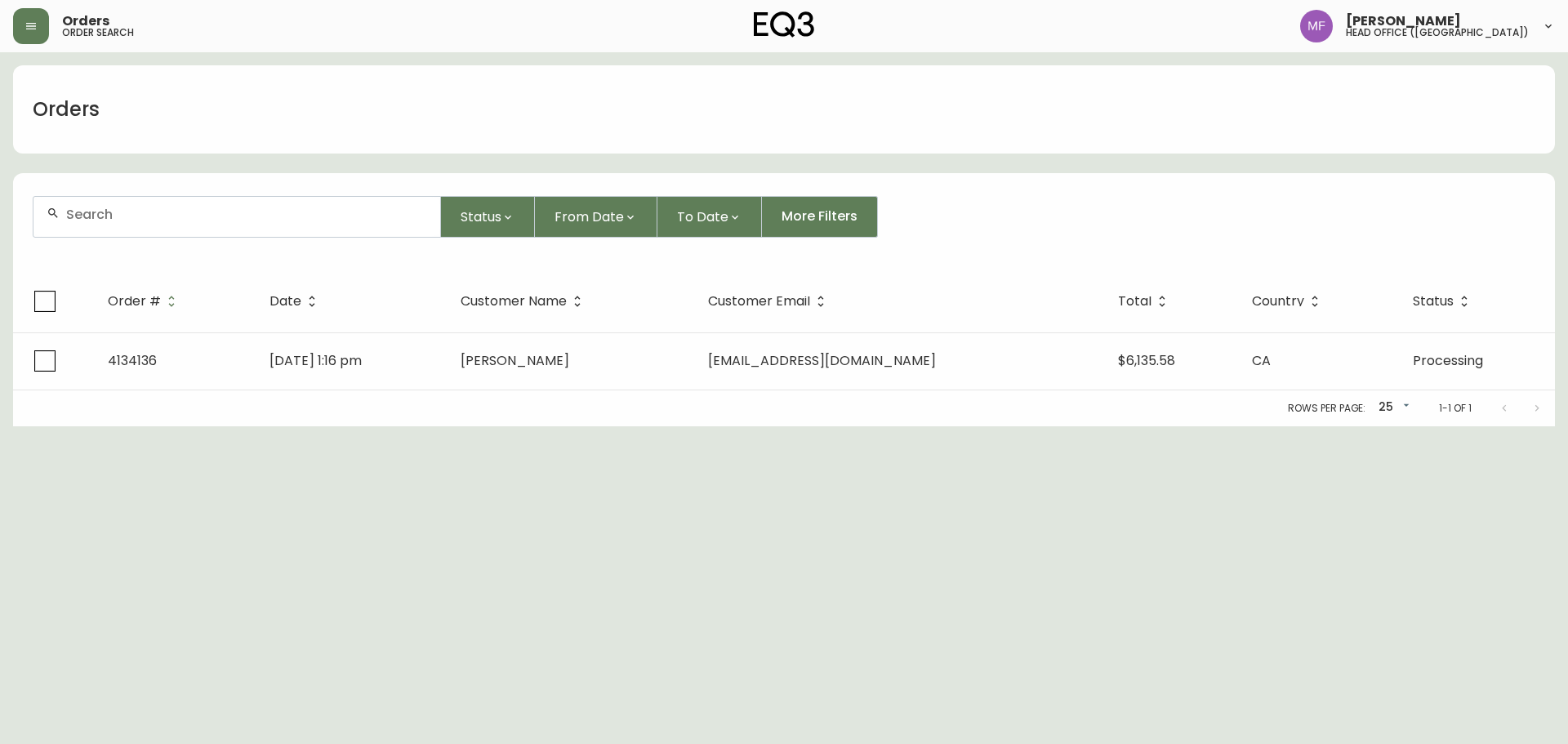
click at [129, 219] on input "text" at bounding box center [246, 214] width 361 height 16
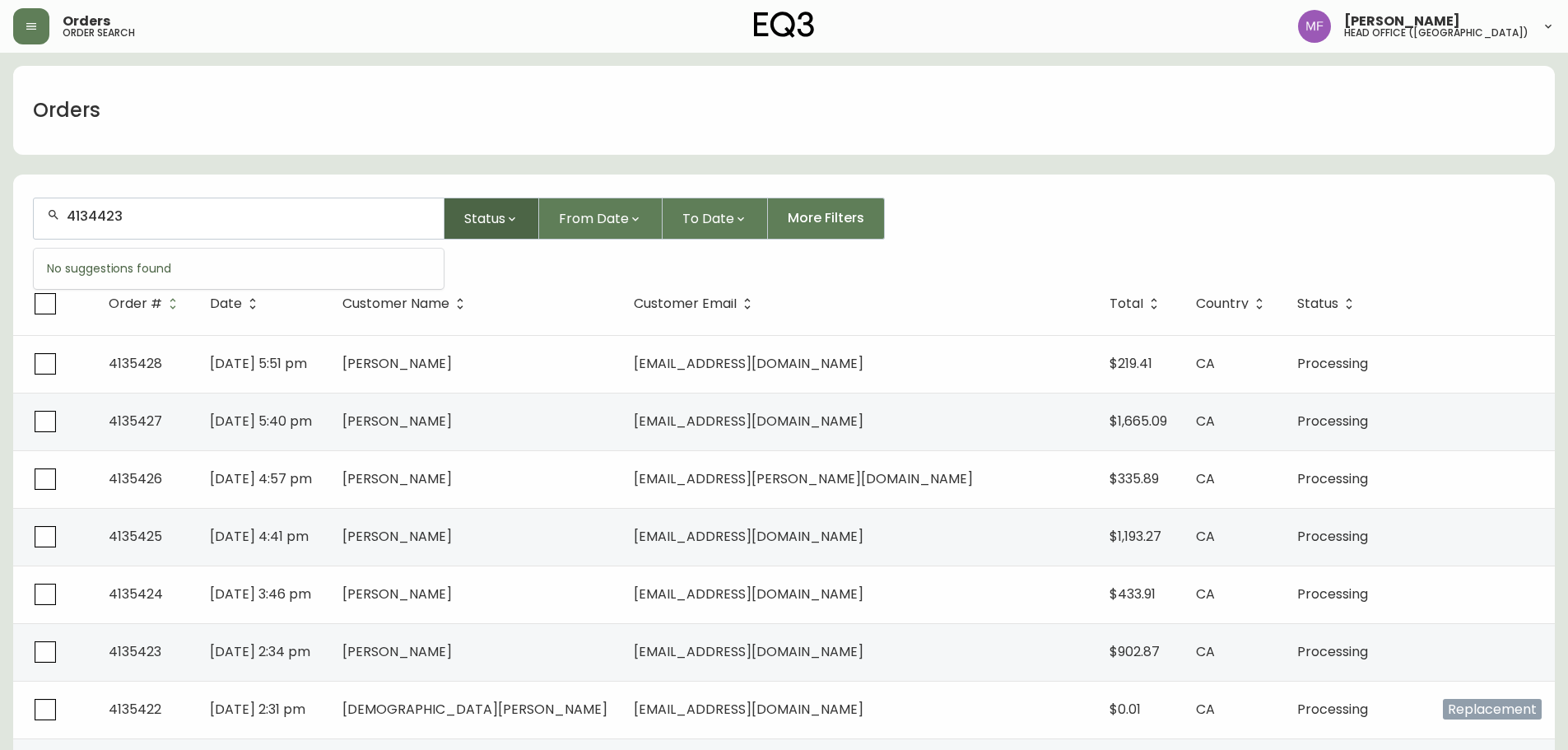
type input "4134423"
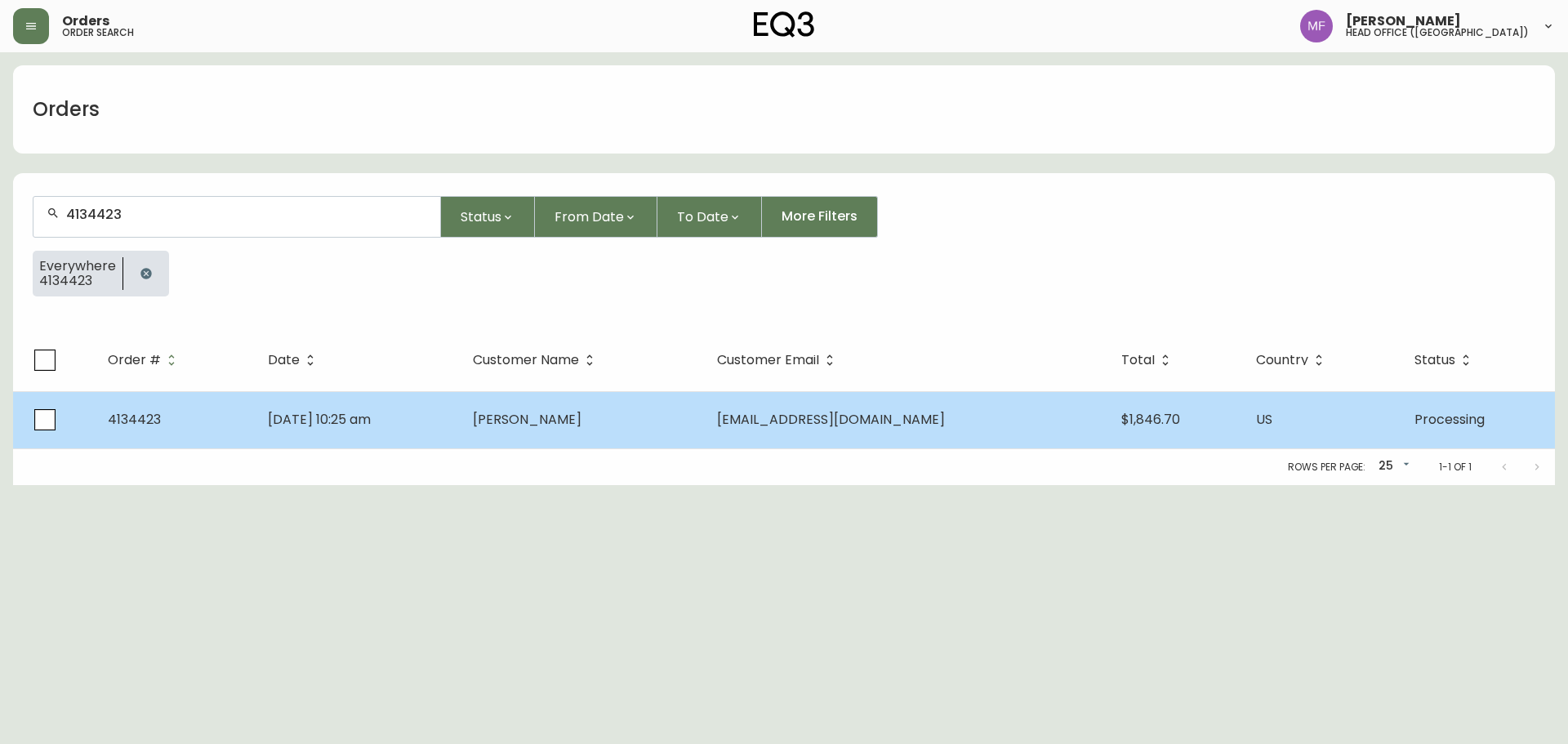
click at [665, 404] on td "[PERSON_NAME]" at bounding box center [582, 420] width 244 height 57
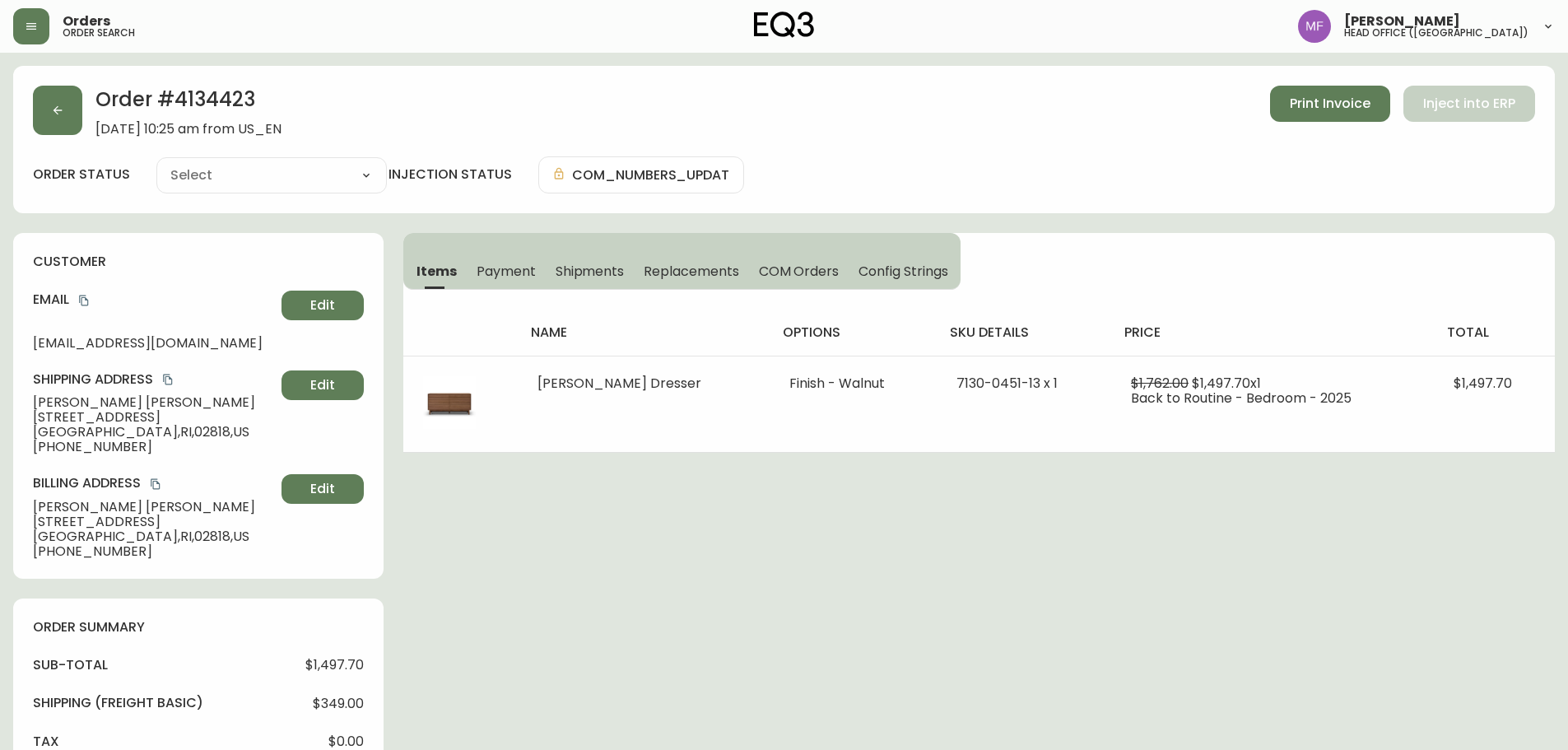
type input "Processing"
select select "PROCESSING"
click at [62, 123] on button "button" at bounding box center [58, 111] width 49 height 50
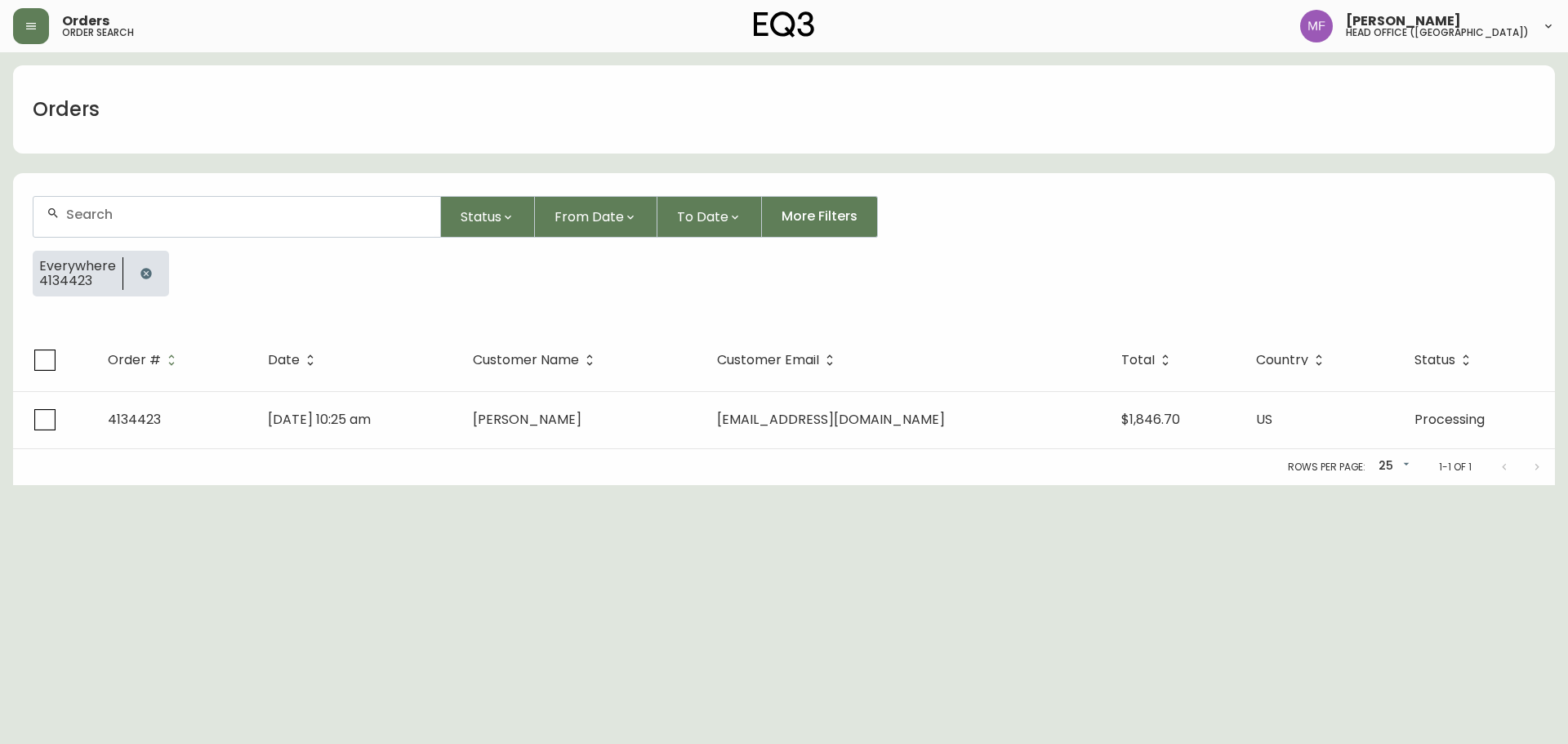
click at [148, 269] on icon "button" at bounding box center [146, 273] width 13 height 13
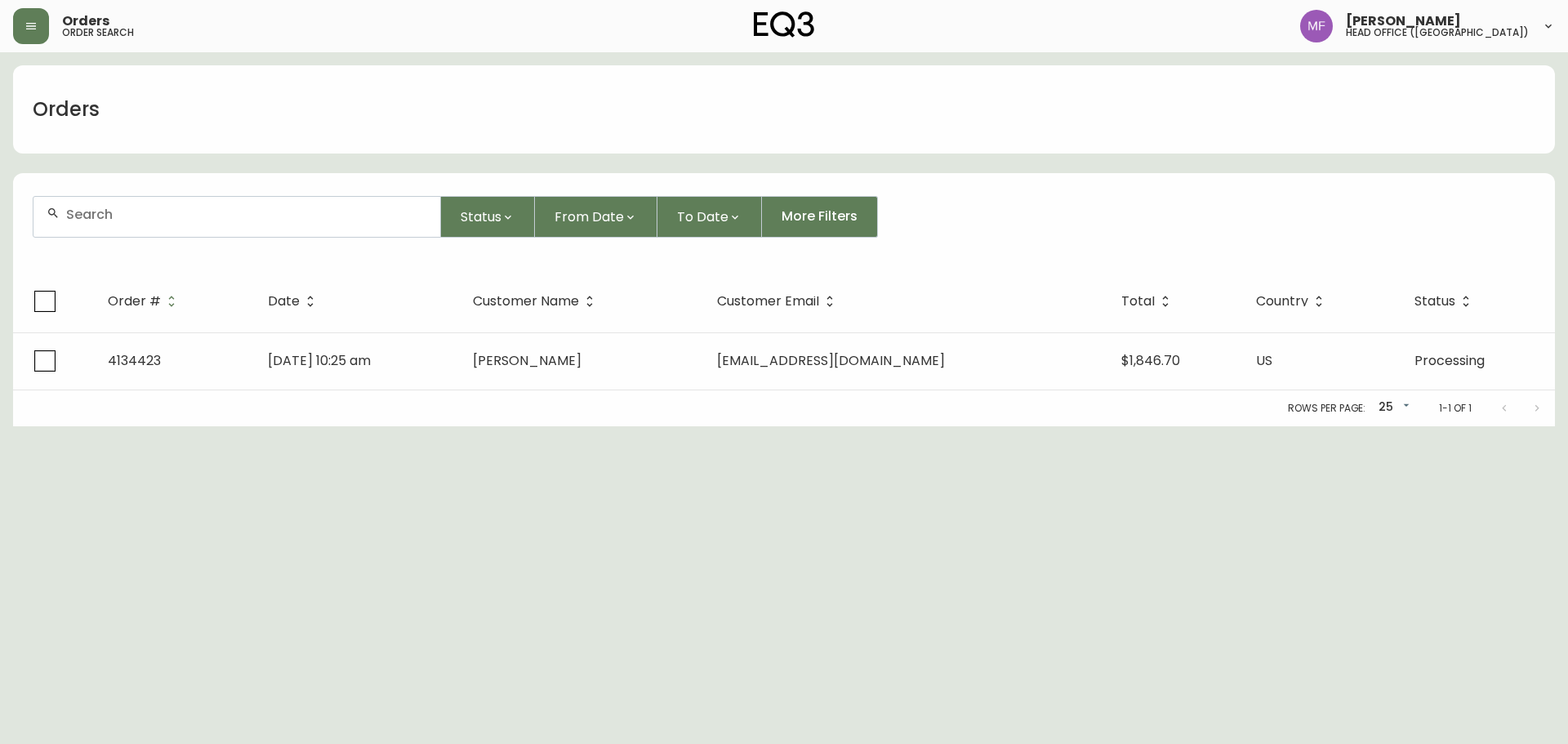
click at [118, 224] on div at bounding box center [237, 217] width 407 height 40
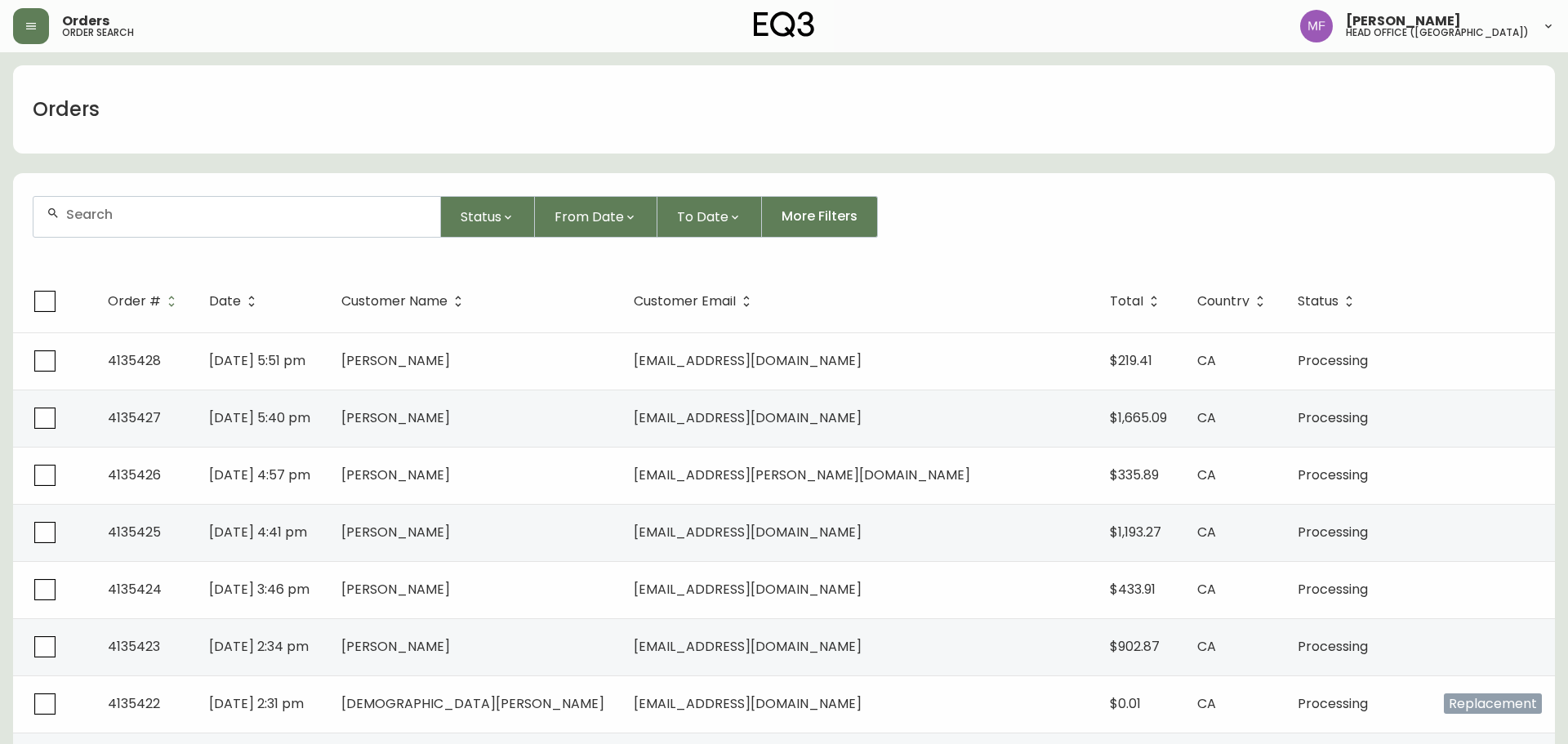
paste input "4134745"
type input "4134745"
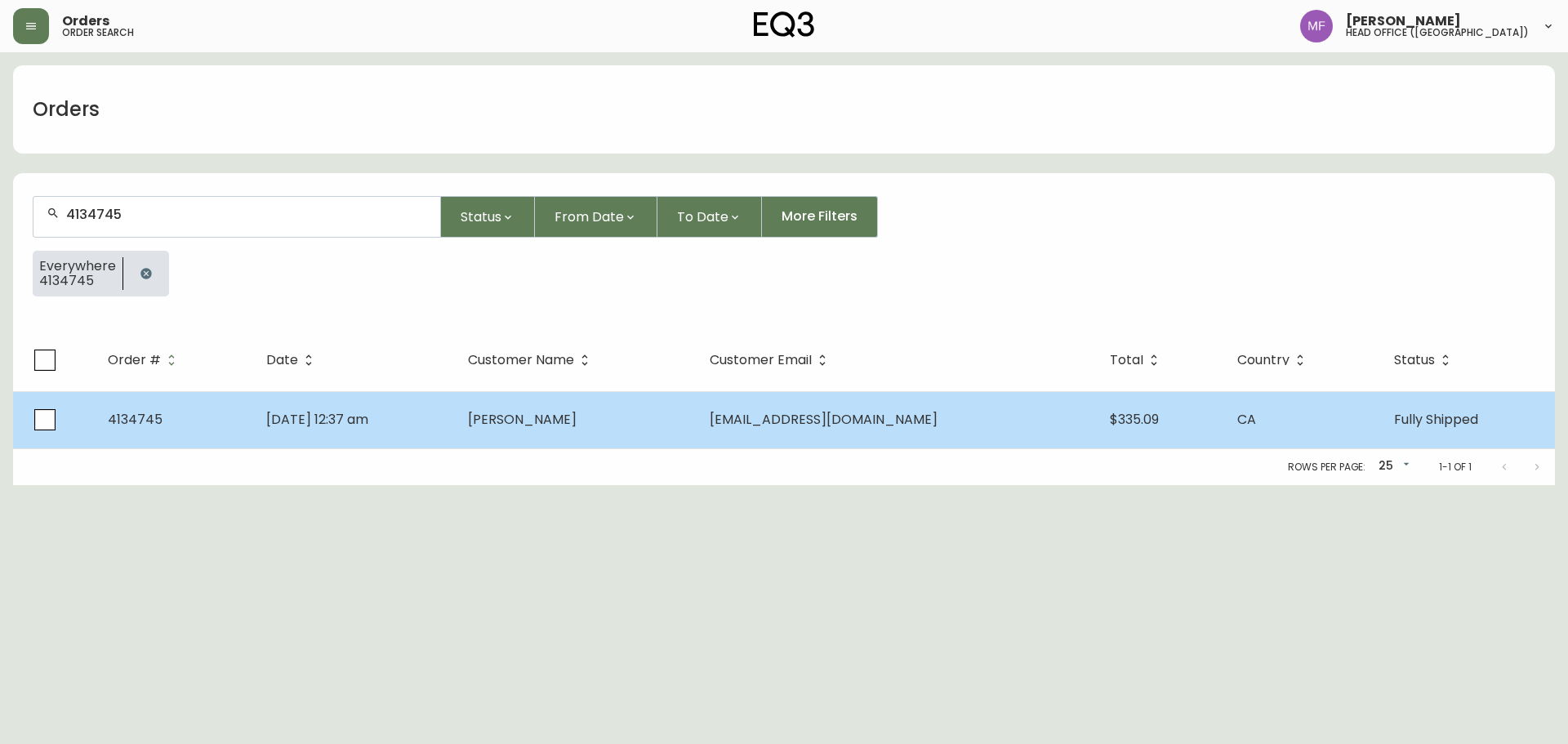
click at [426, 426] on td "[DATE] 12:37 am" at bounding box center [354, 420] width 202 height 57
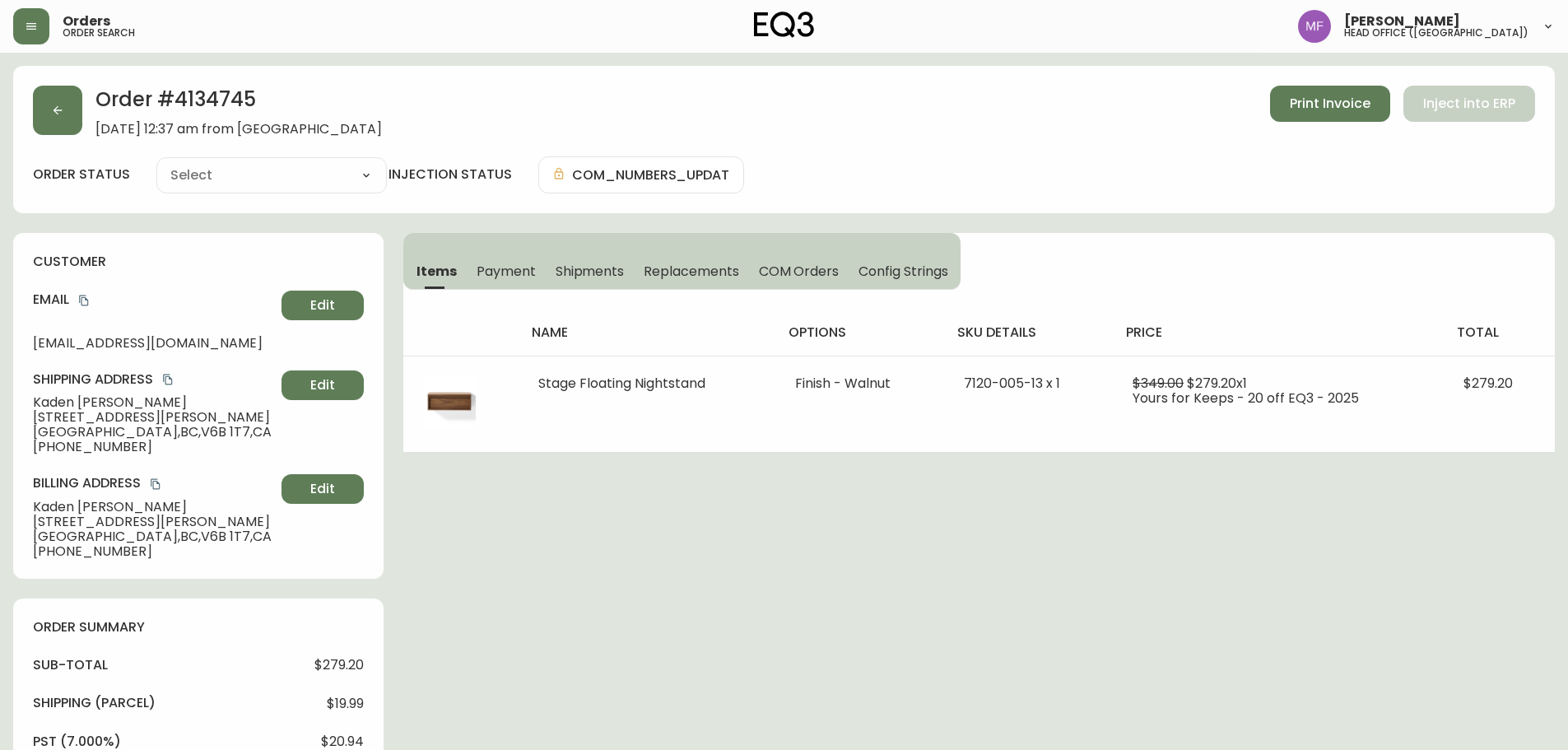
type input "Fully Shipped"
select select "FULLY_SHIPPED"
click at [588, 276] on span "Shipments" at bounding box center [591, 271] width 69 height 17
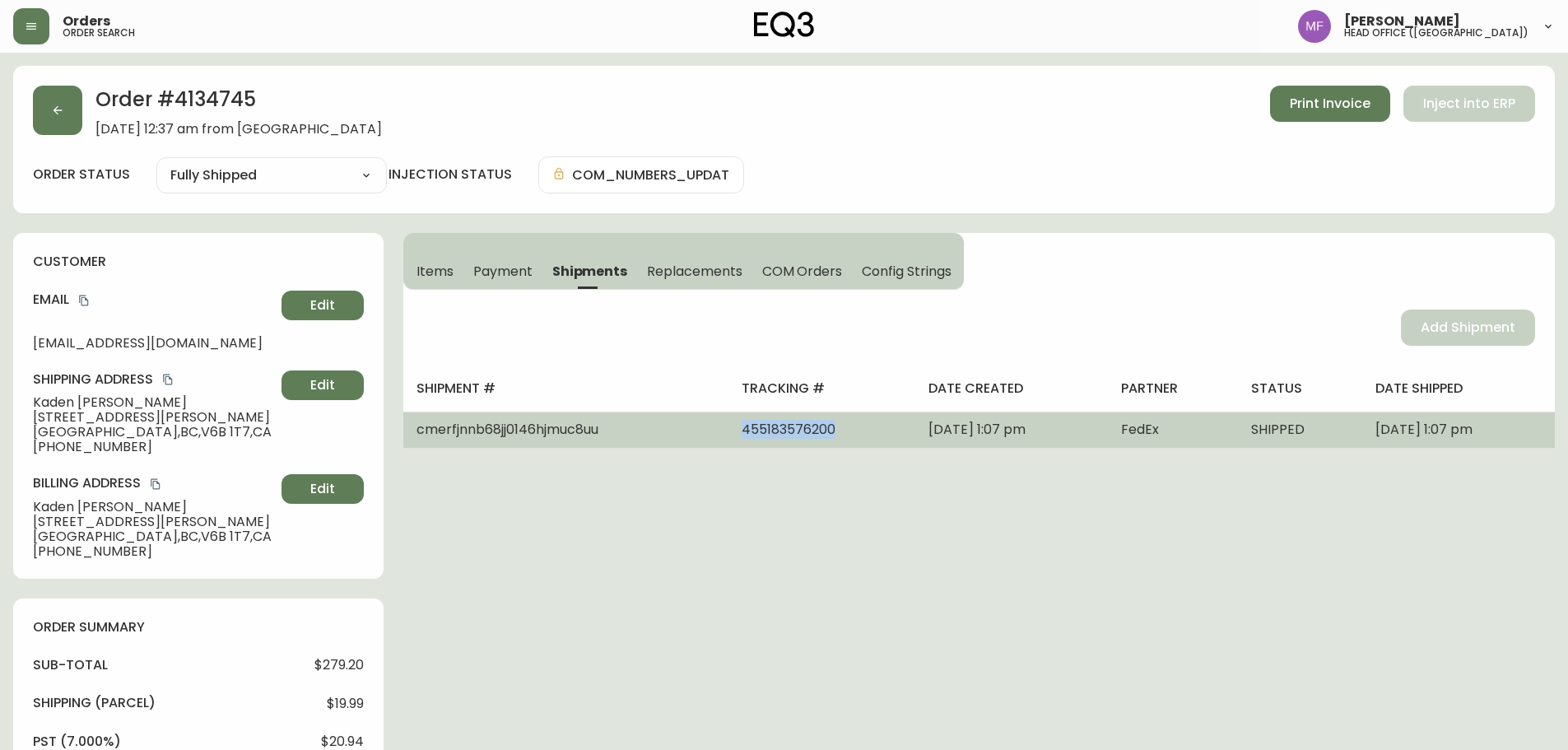
drag, startPoint x: 807, startPoint y: 432, endPoint x: 661, endPoint y: 432, distance: 146.0
click at [661, 432] on tr "cmerfjnnb68jj0146hjmuc8uu 455183576200 [DATE] 1:07 pm FedEx SHIPPED [DATE] 1:07…" at bounding box center [979, 430] width 1151 height 36
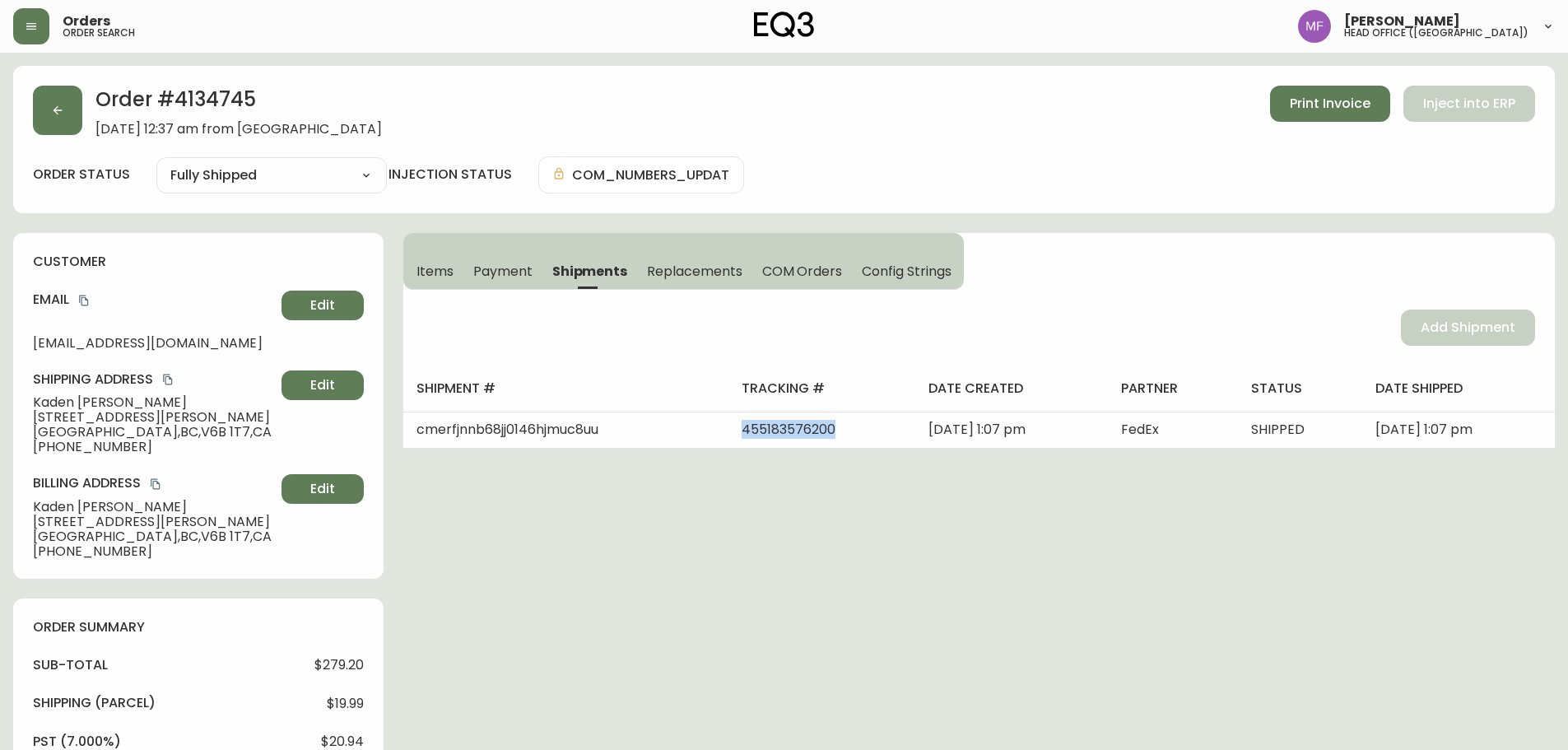
copy tr "455183576200"
drag, startPoint x: 782, startPoint y: 581, endPoint x: 704, endPoint y: 469, distance: 136.5
click at [436, 272] on span "Items" at bounding box center [435, 271] width 37 height 17
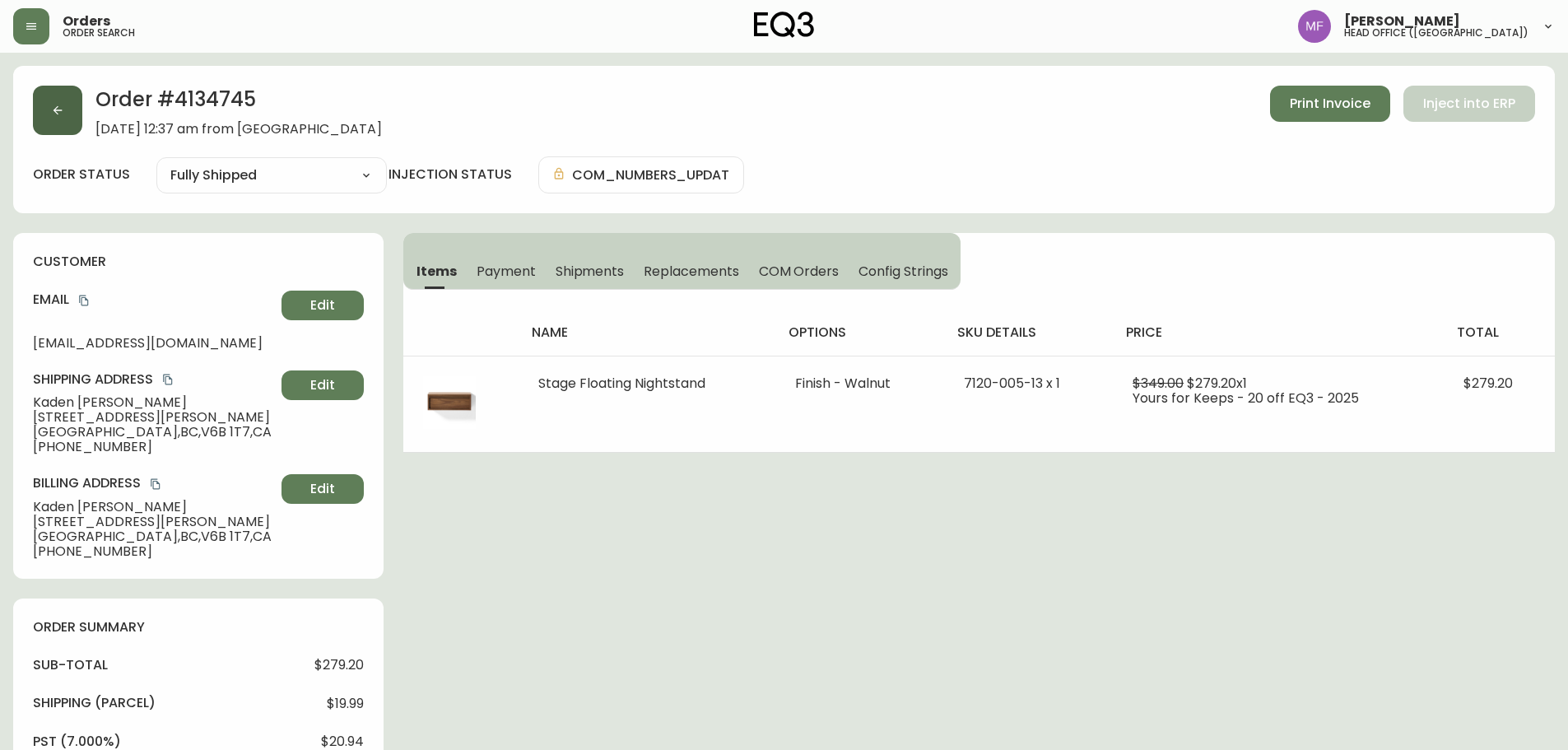
click at [62, 110] on icon "button" at bounding box center [58, 111] width 13 height 13
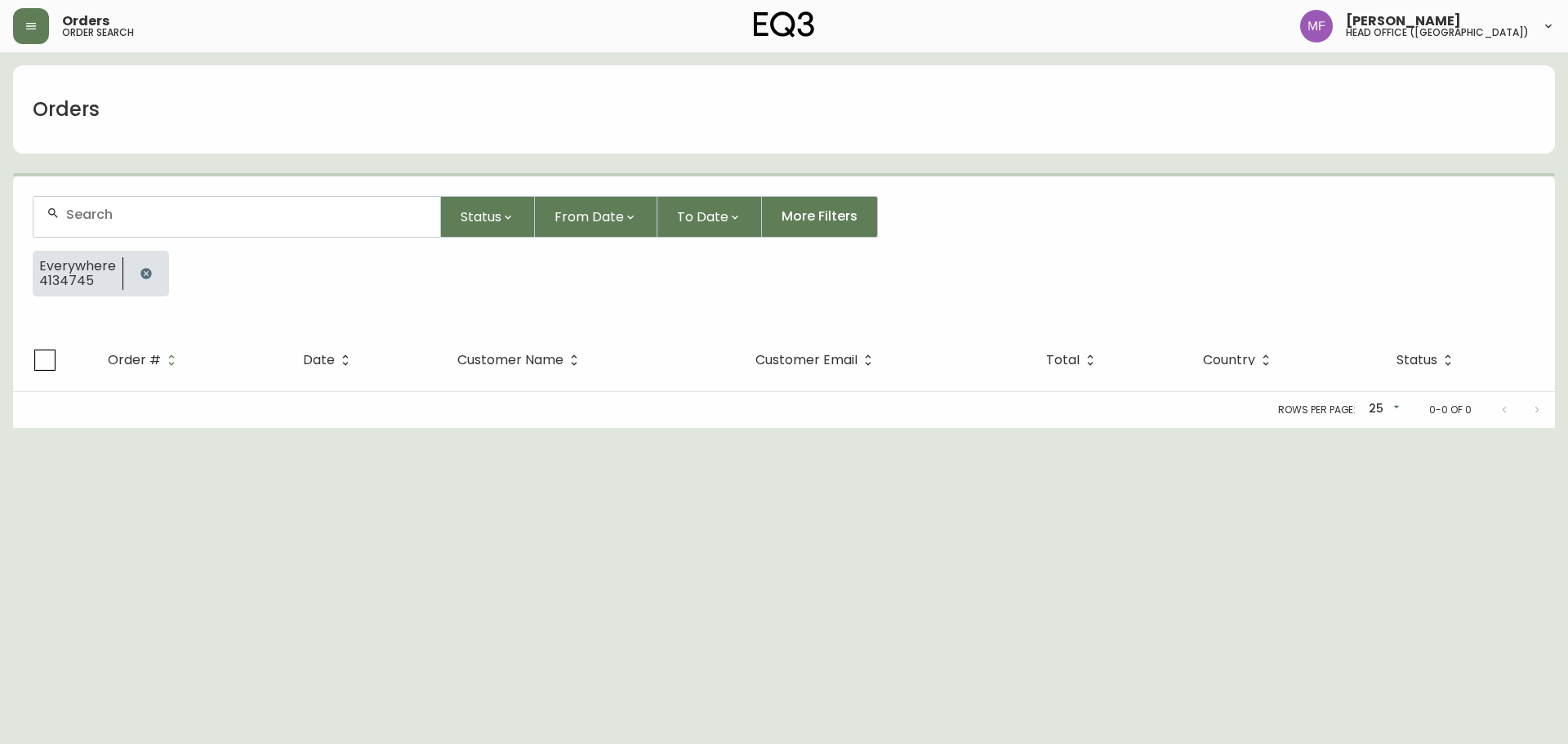
click at [140, 275] on icon "button" at bounding box center [146, 273] width 13 height 13
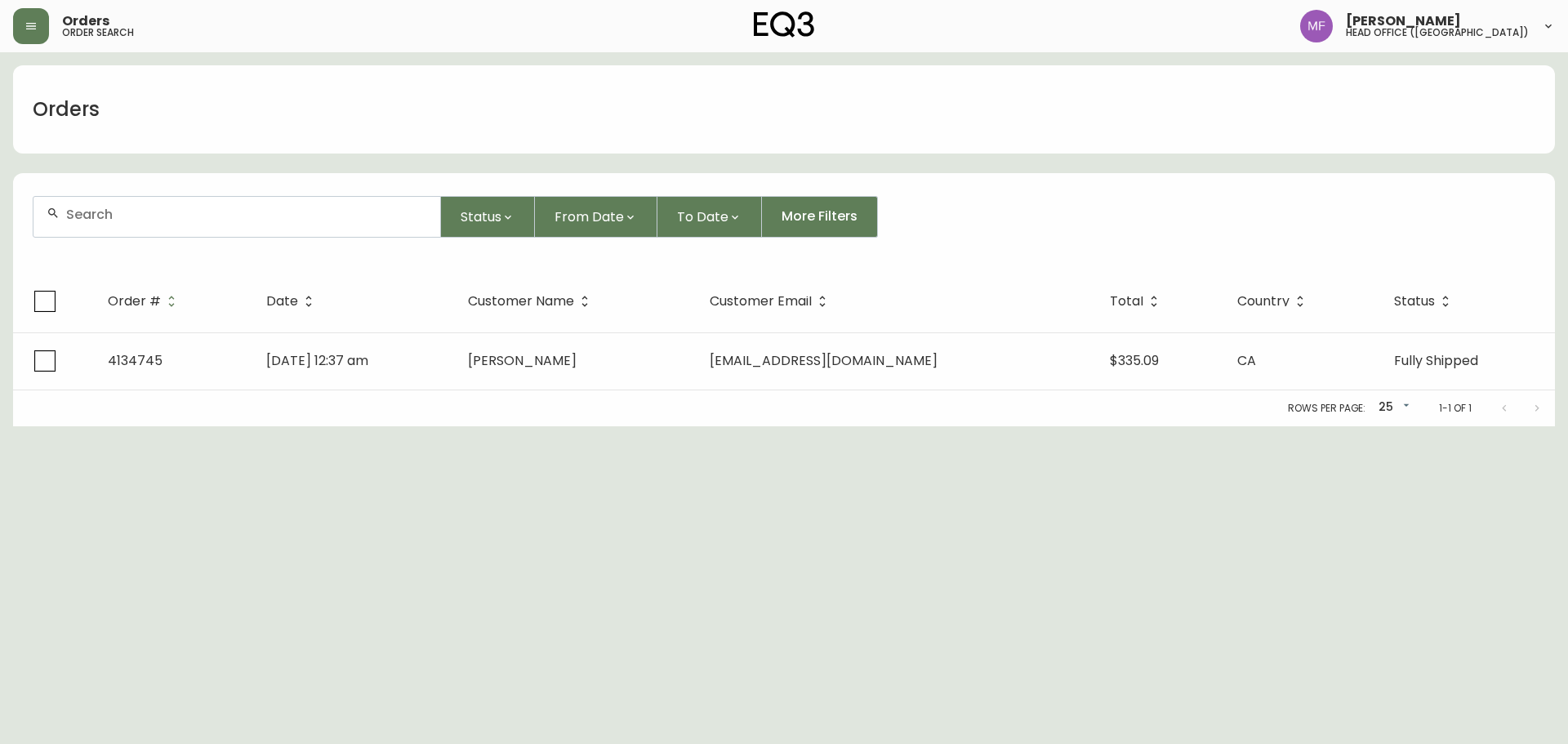
click at [133, 222] on div at bounding box center [237, 217] width 407 height 40
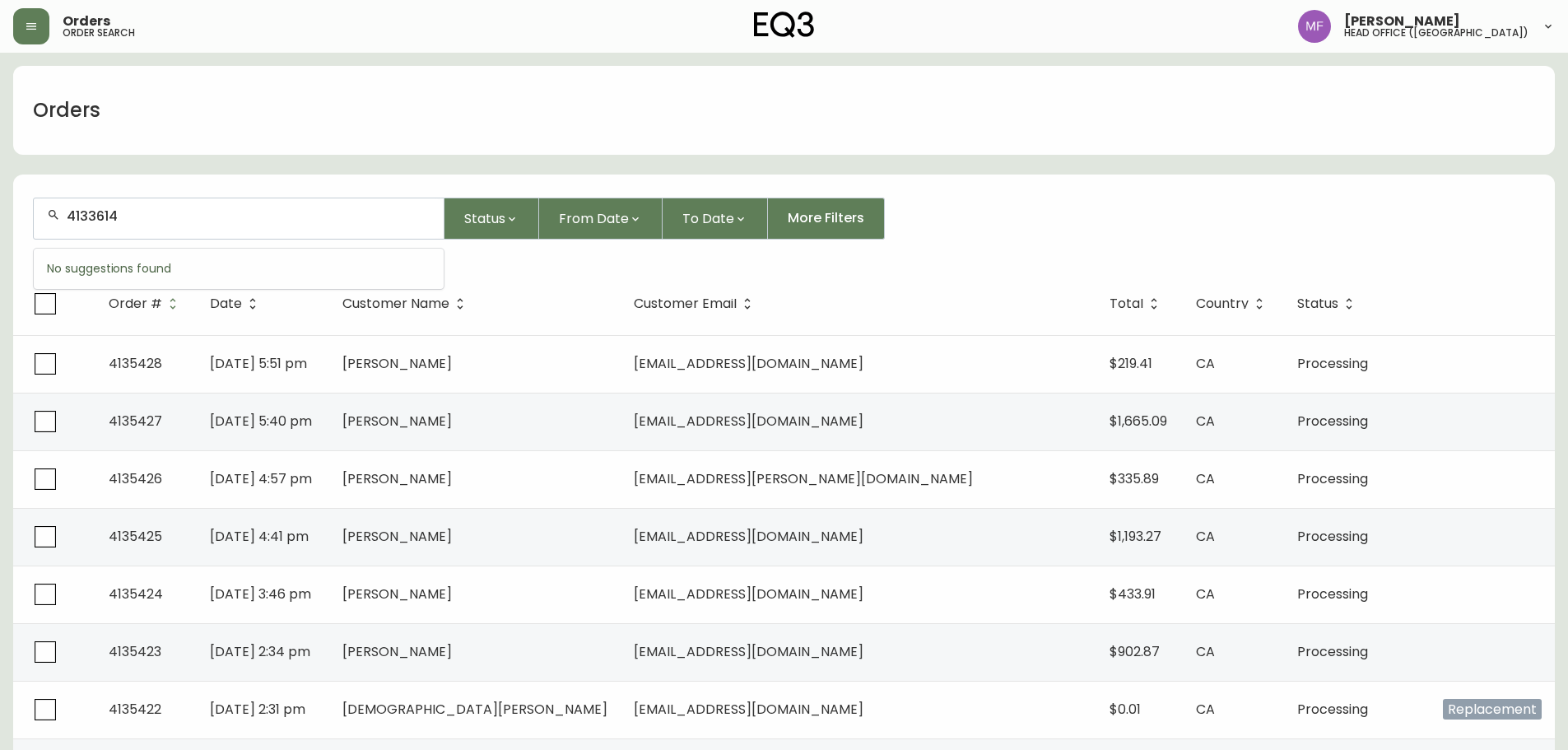
type input "4133614"
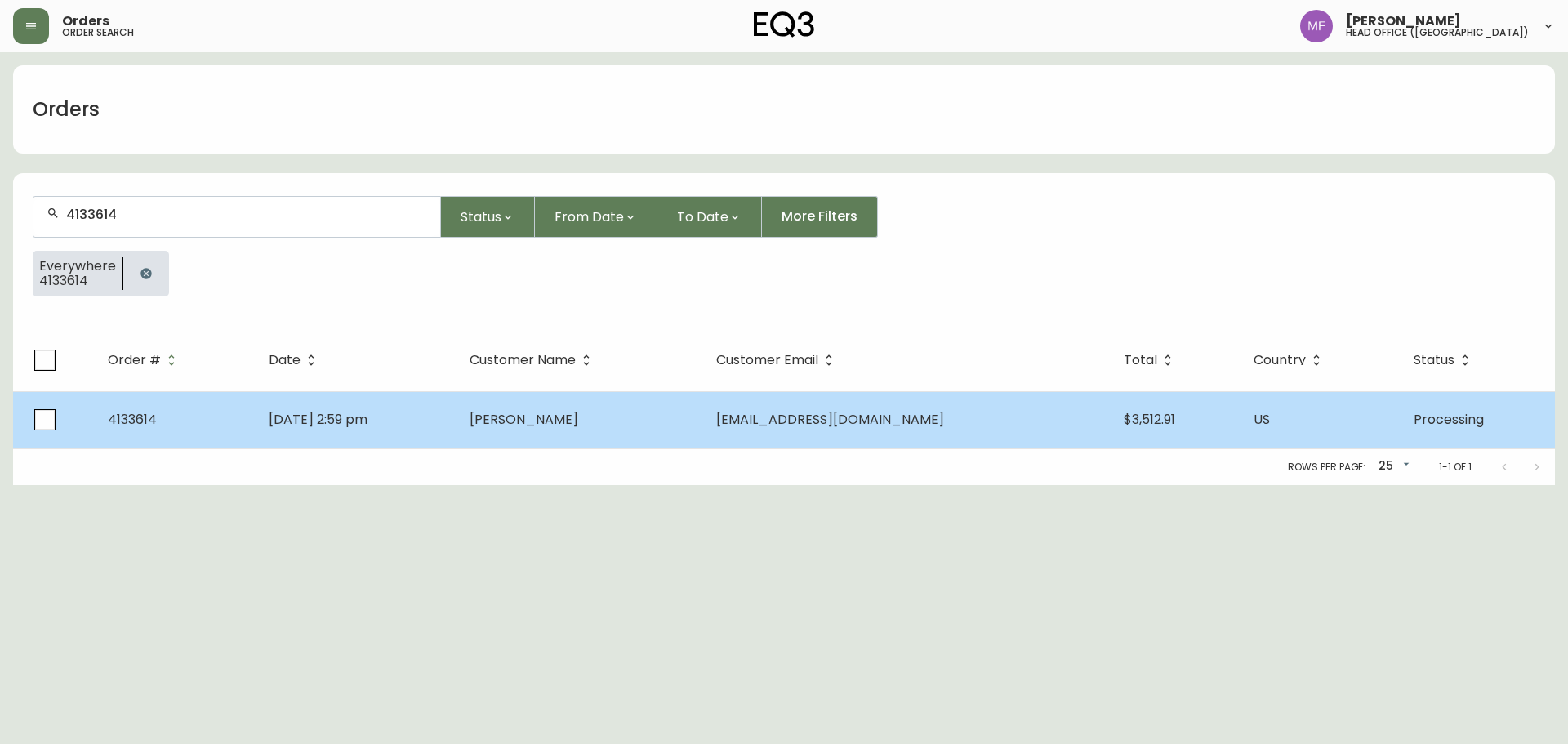
click at [576, 444] on td "[PERSON_NAME]" at bounding box center [579, 420] width 246 height 57
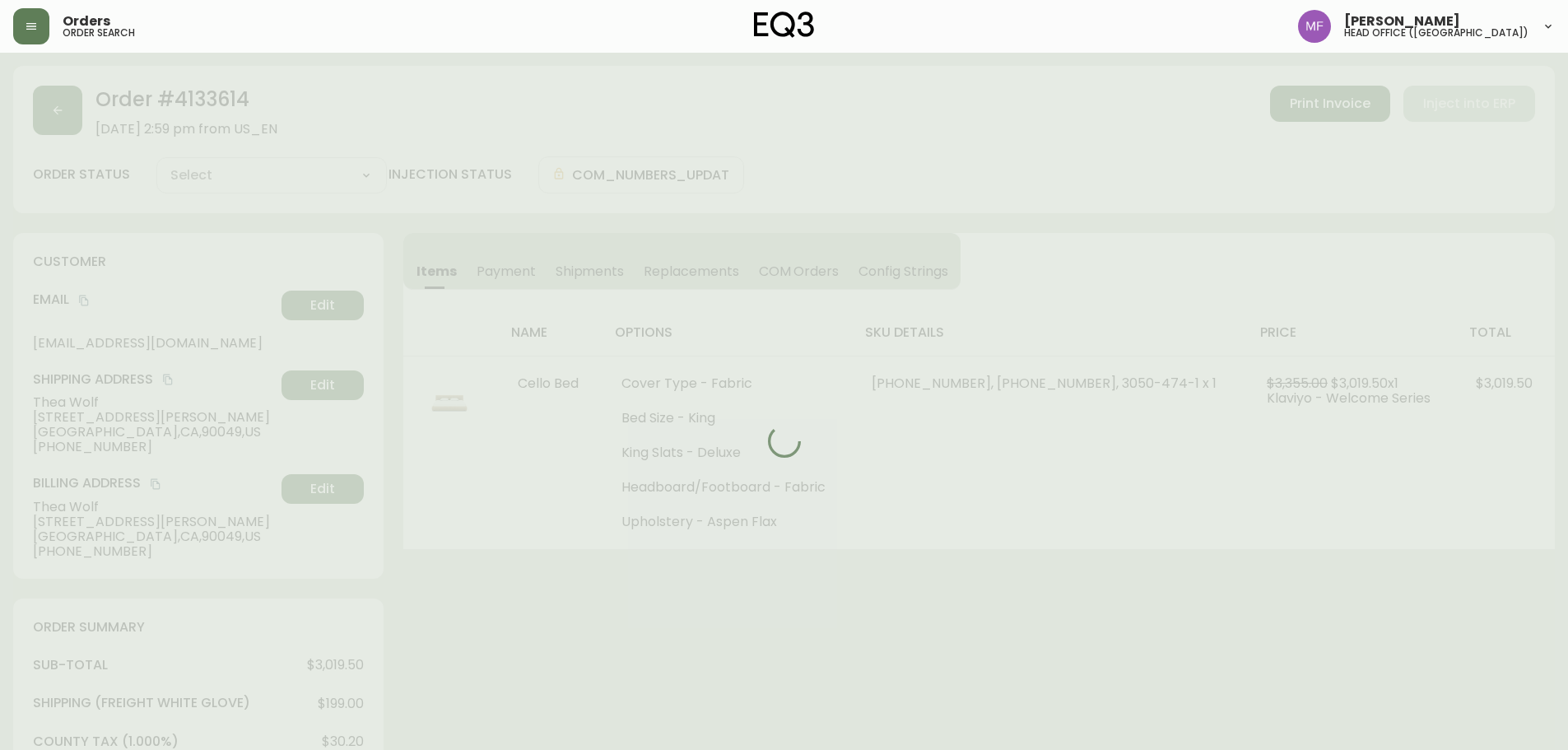
type input "Processing"
select select "PROCESSING"
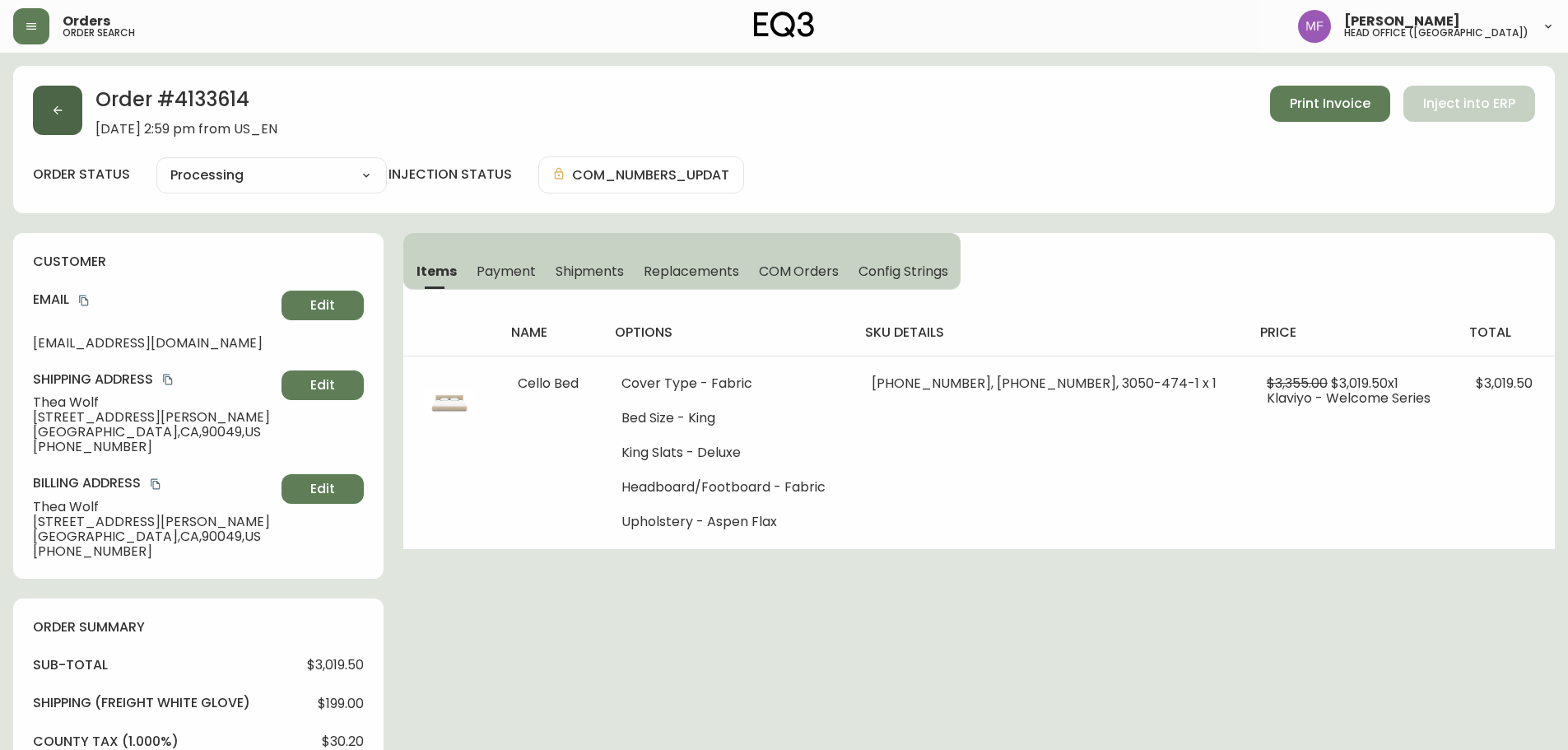
click at [54, 125] on button "button" at bounding box center [58, 111] width 49 height 50
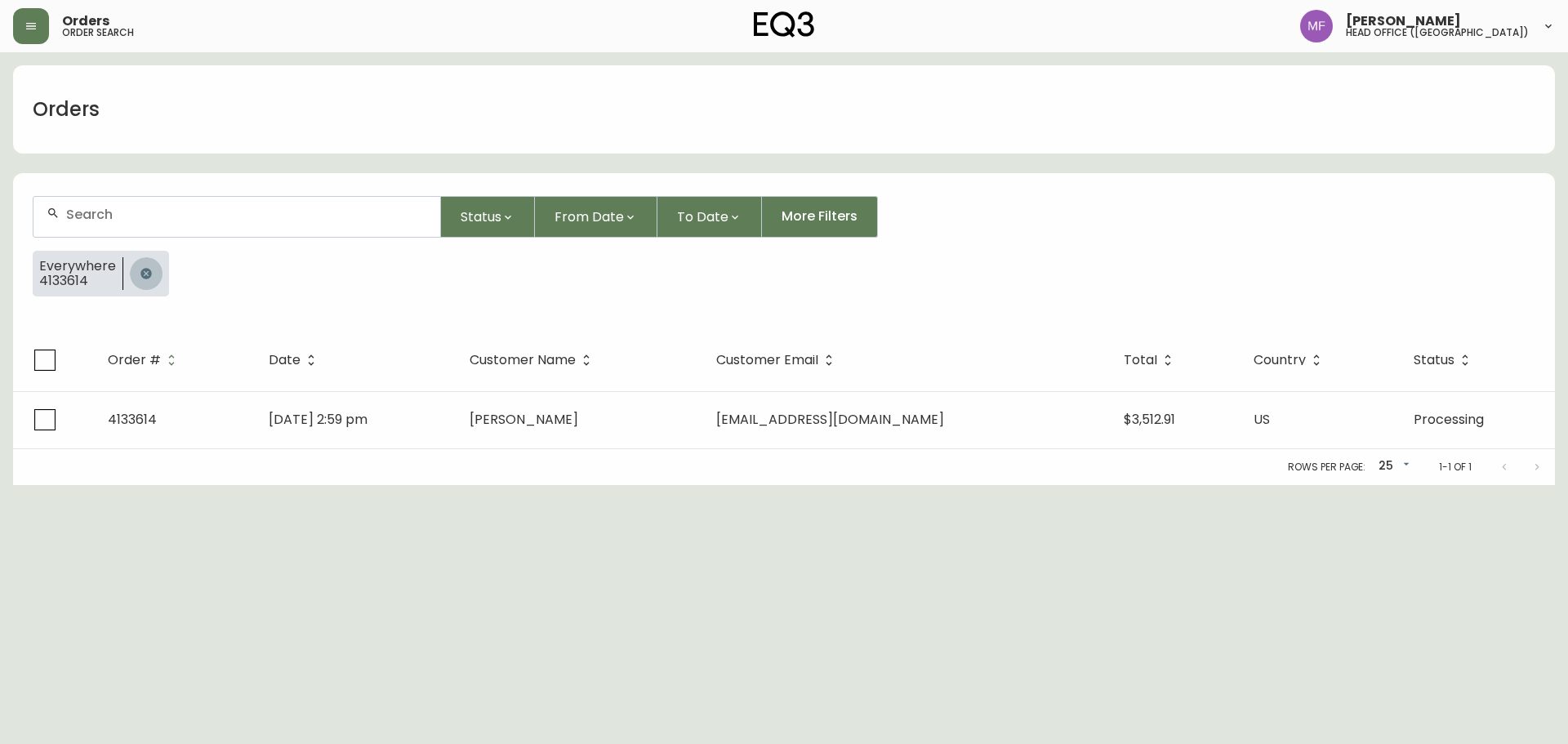
click at [149, 273] on icon "button" at bounding box center [146, 273] width 11 height 11
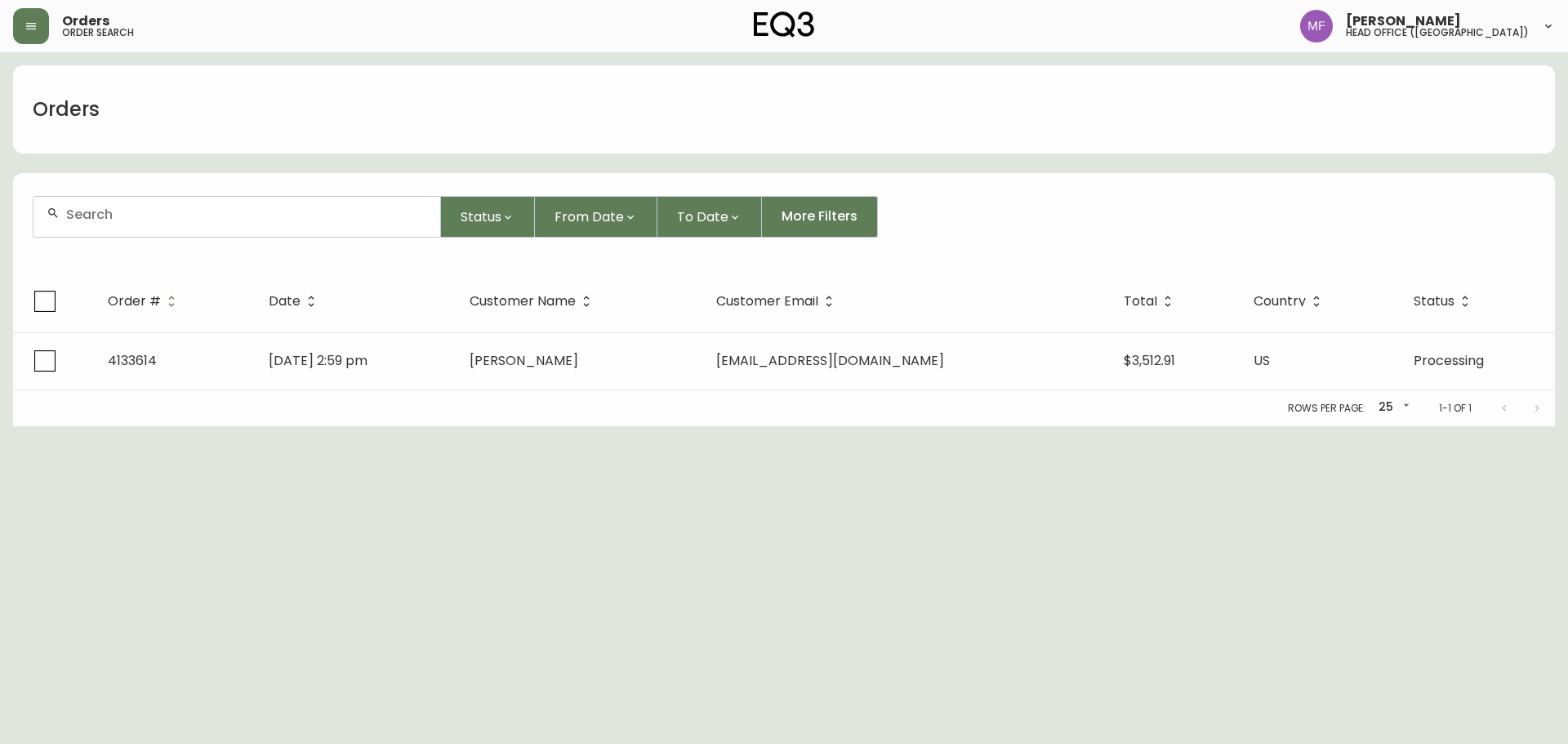
click at [139, 235] on div at bounding box center [237, 217] width 407 height 40
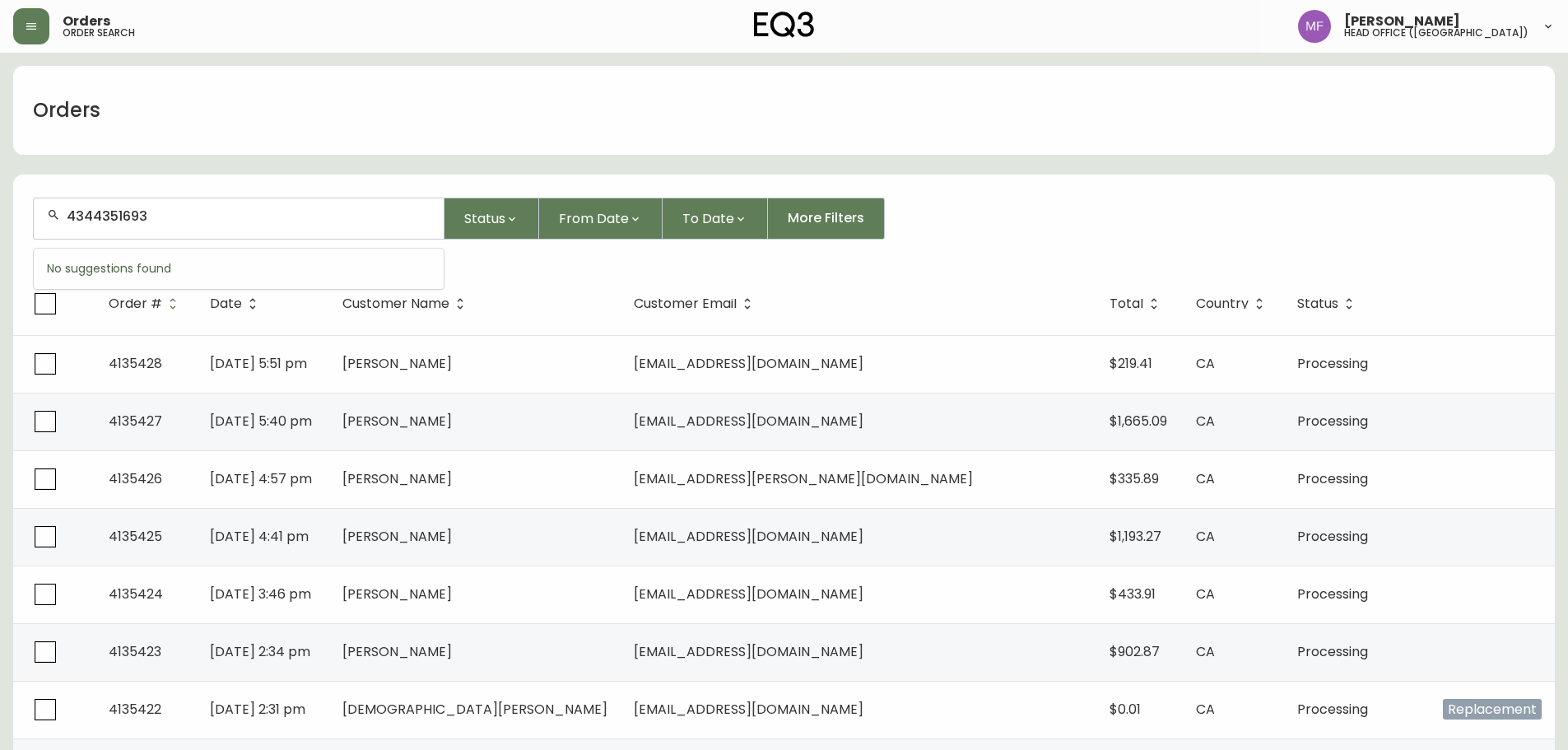
type input "4344351693"
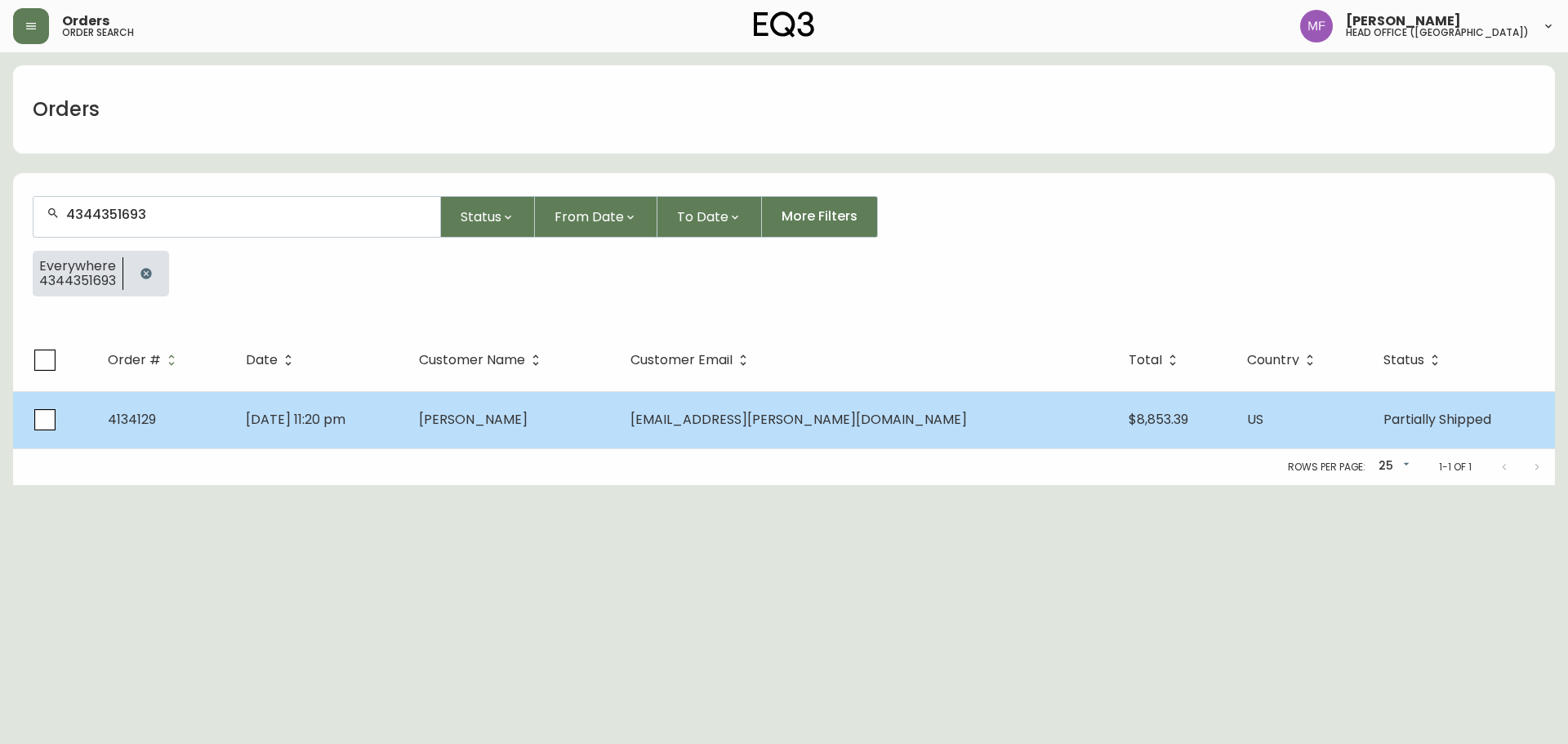
click at [618, 428] on td "[PERSON_NAME]" at bounding box center [511, 420] width 211 height 57
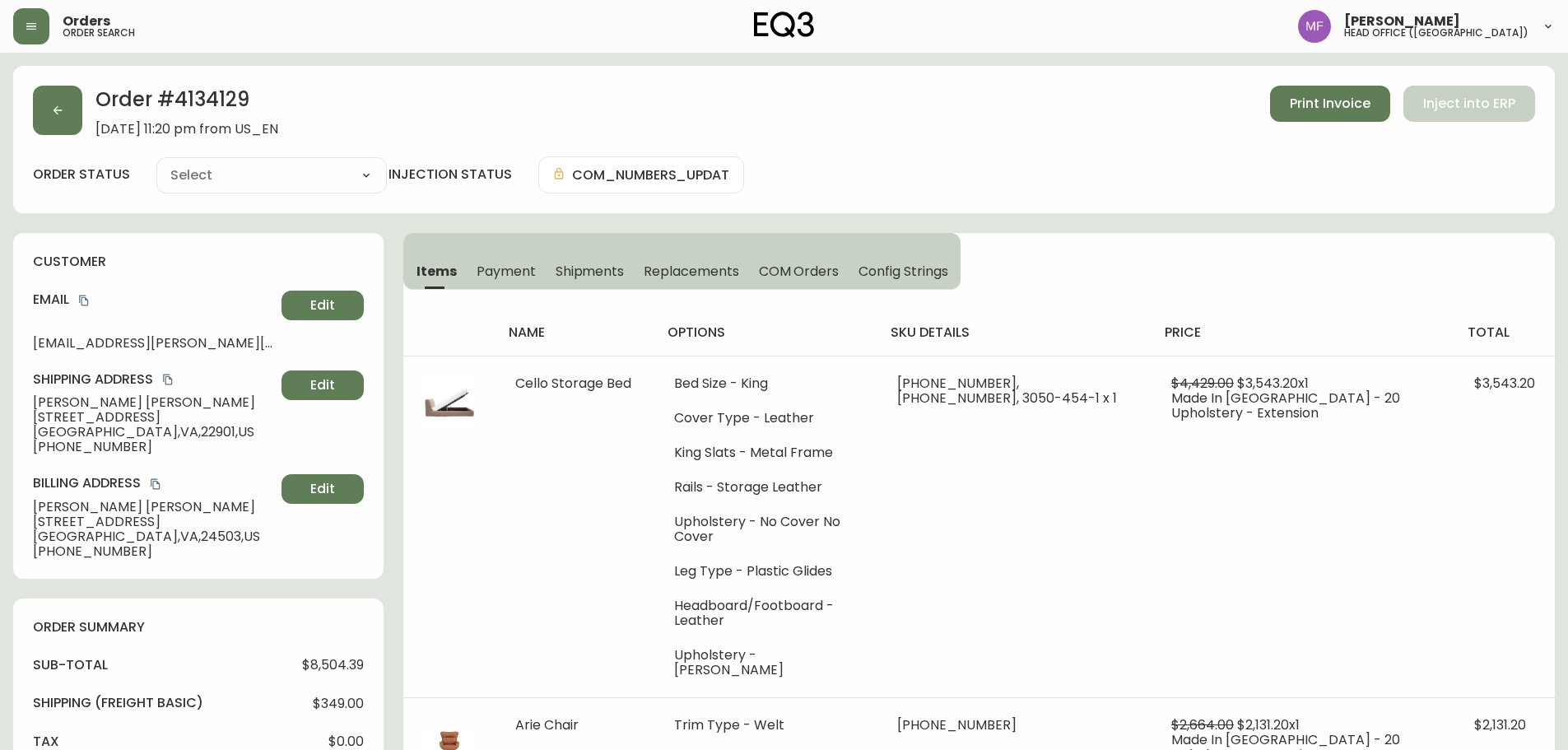
type input "Partially Shipped"
select select "PARTIALLY_SHIPPED"
click at [592, 270] on span "Shipments" at bounding box center [591, 271] width 69 height 17
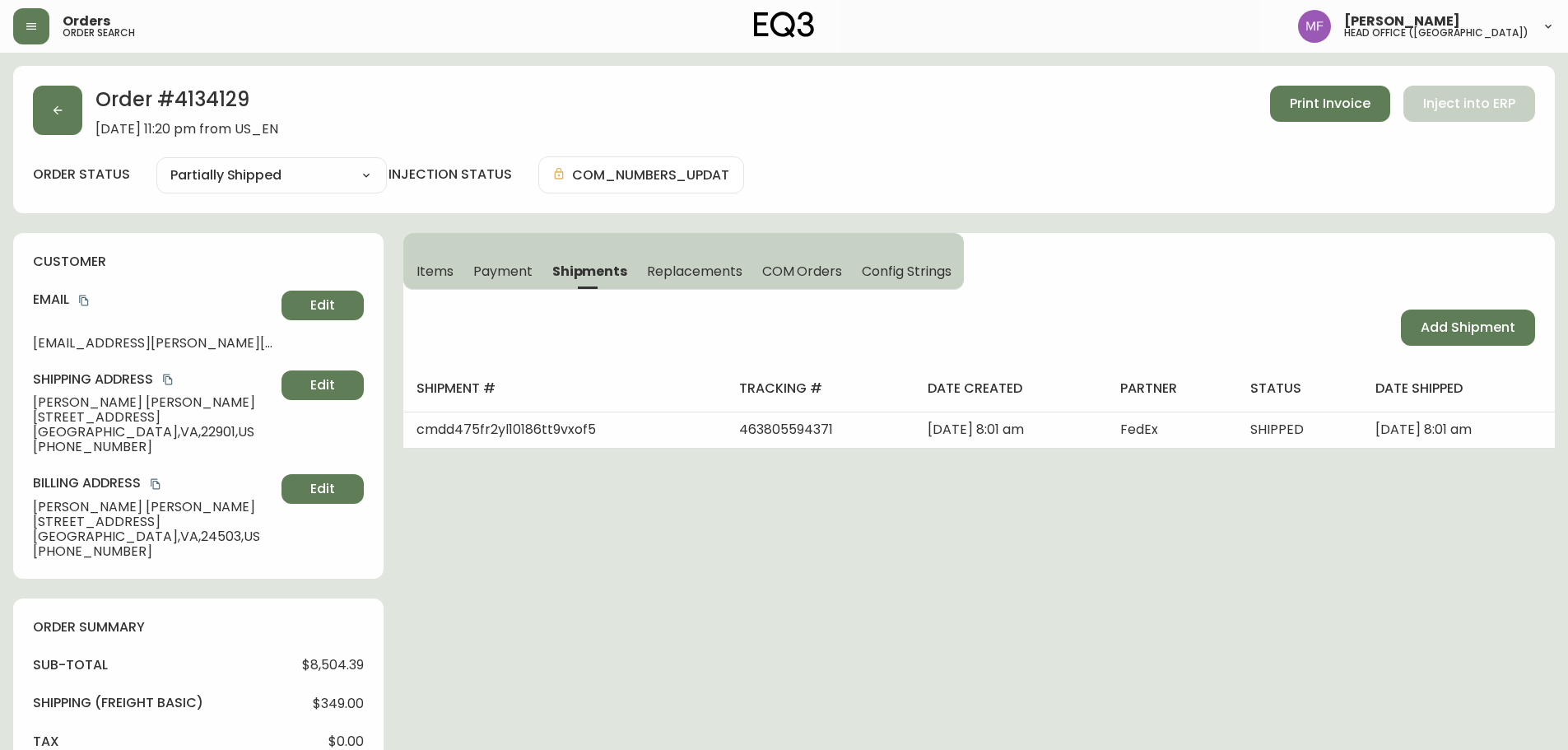
click at [460, 271] on button "Items" at bounding box center [433, 271] width 60 height 36
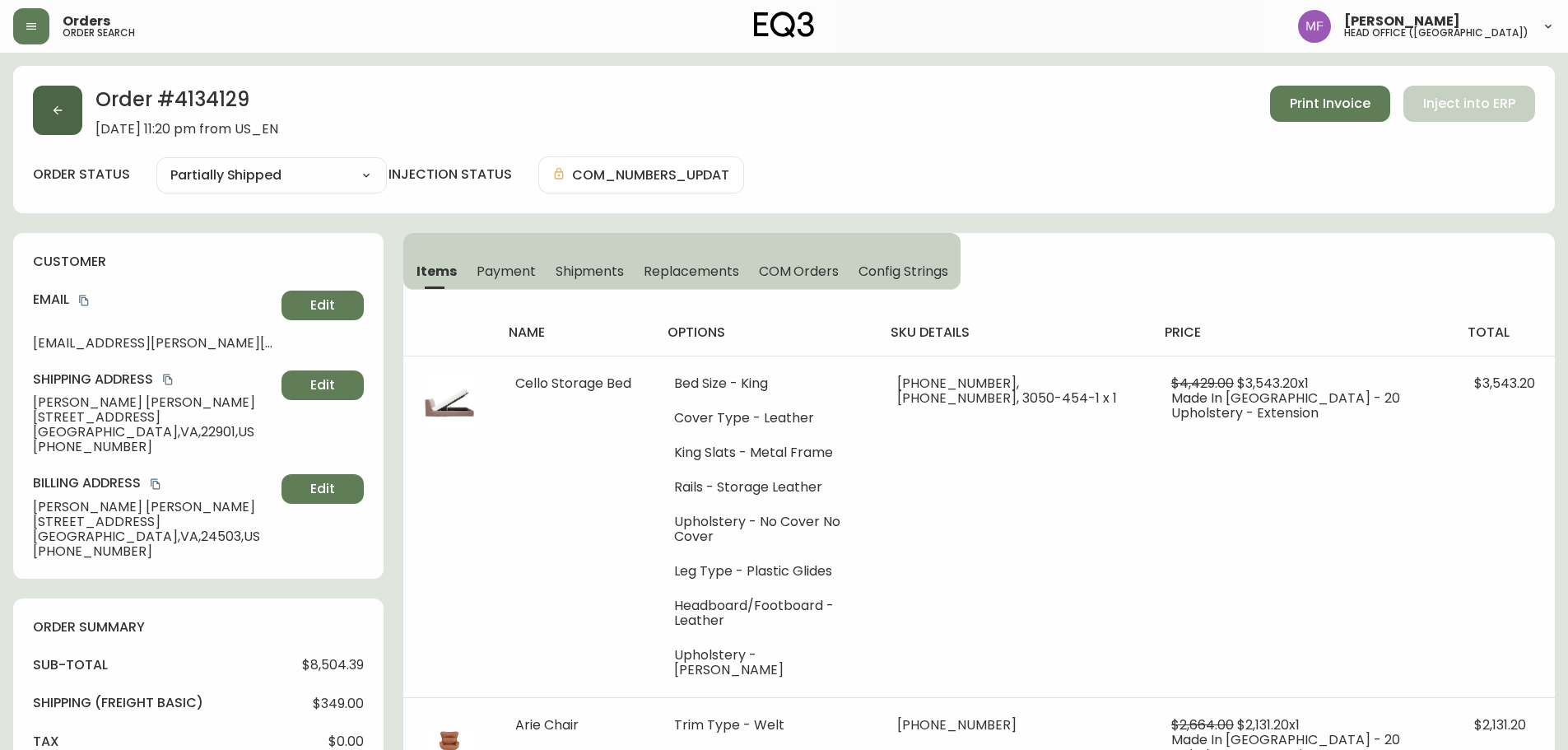
click at [56, 111] on icon "button" at bounding box center [58, 111] width 13 height 13
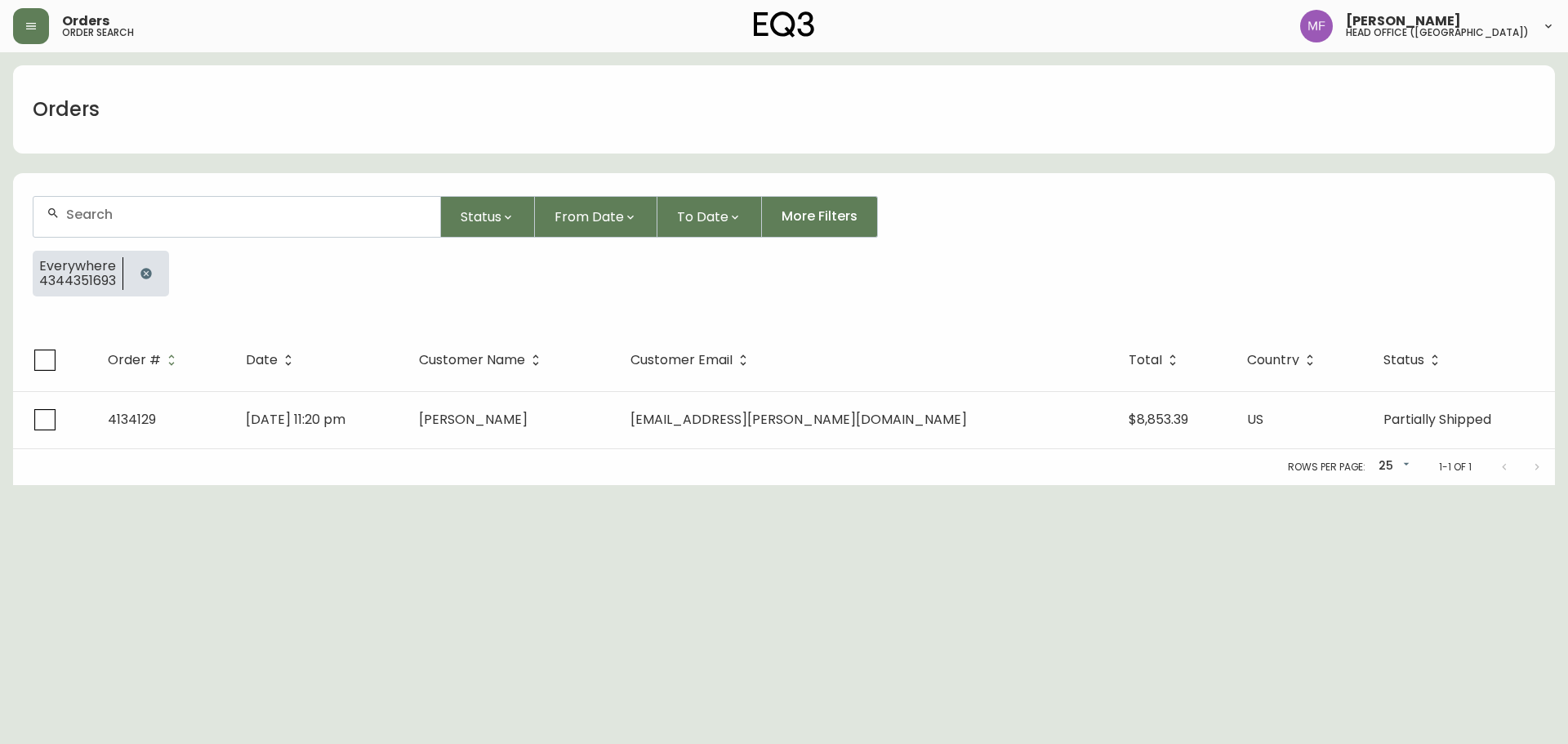
click at [151, 264] on button "button" at bounding box center [146, 273] width 33 height 33
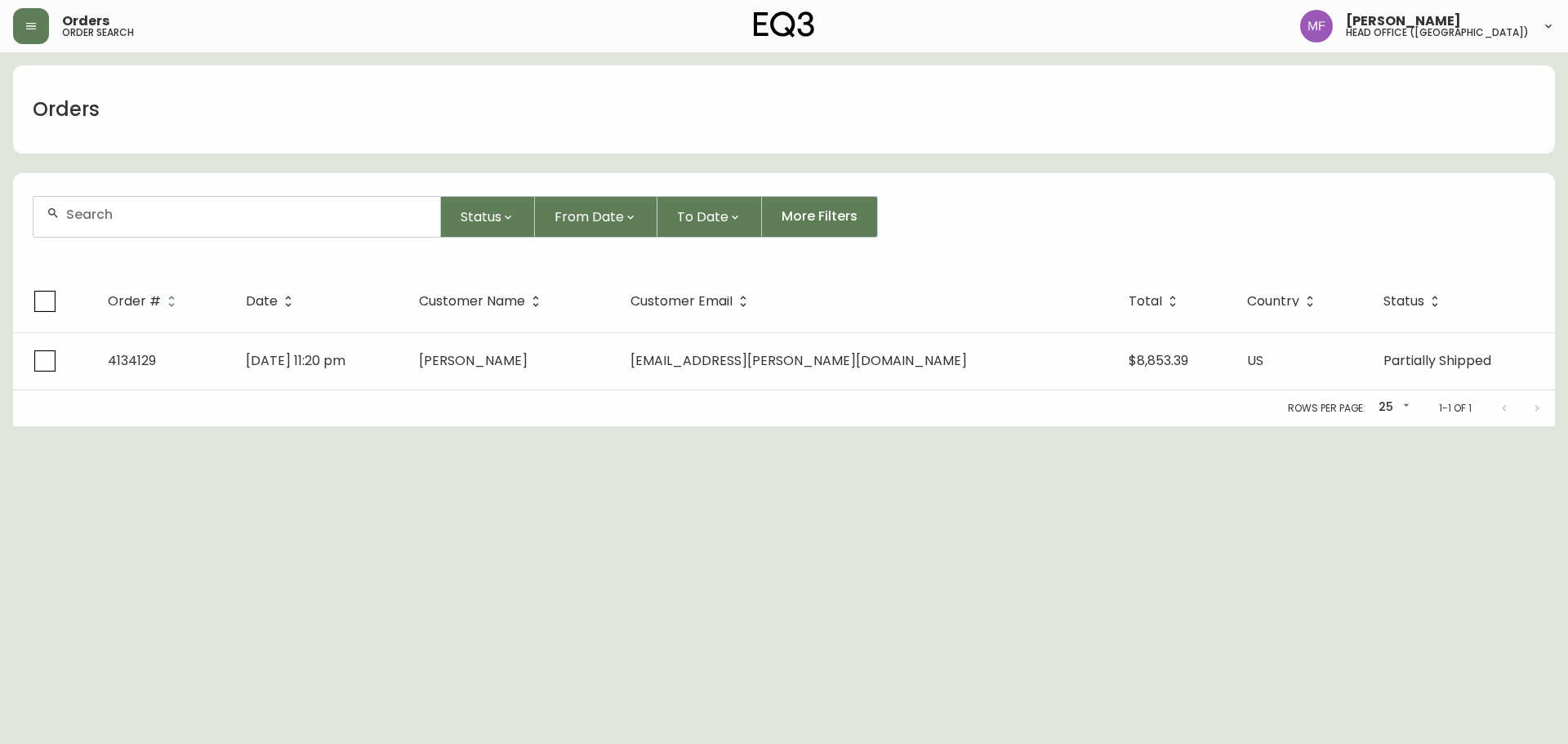
click at [145, 214] on input "text" at bounding box center [246, 214] width 361 height 16
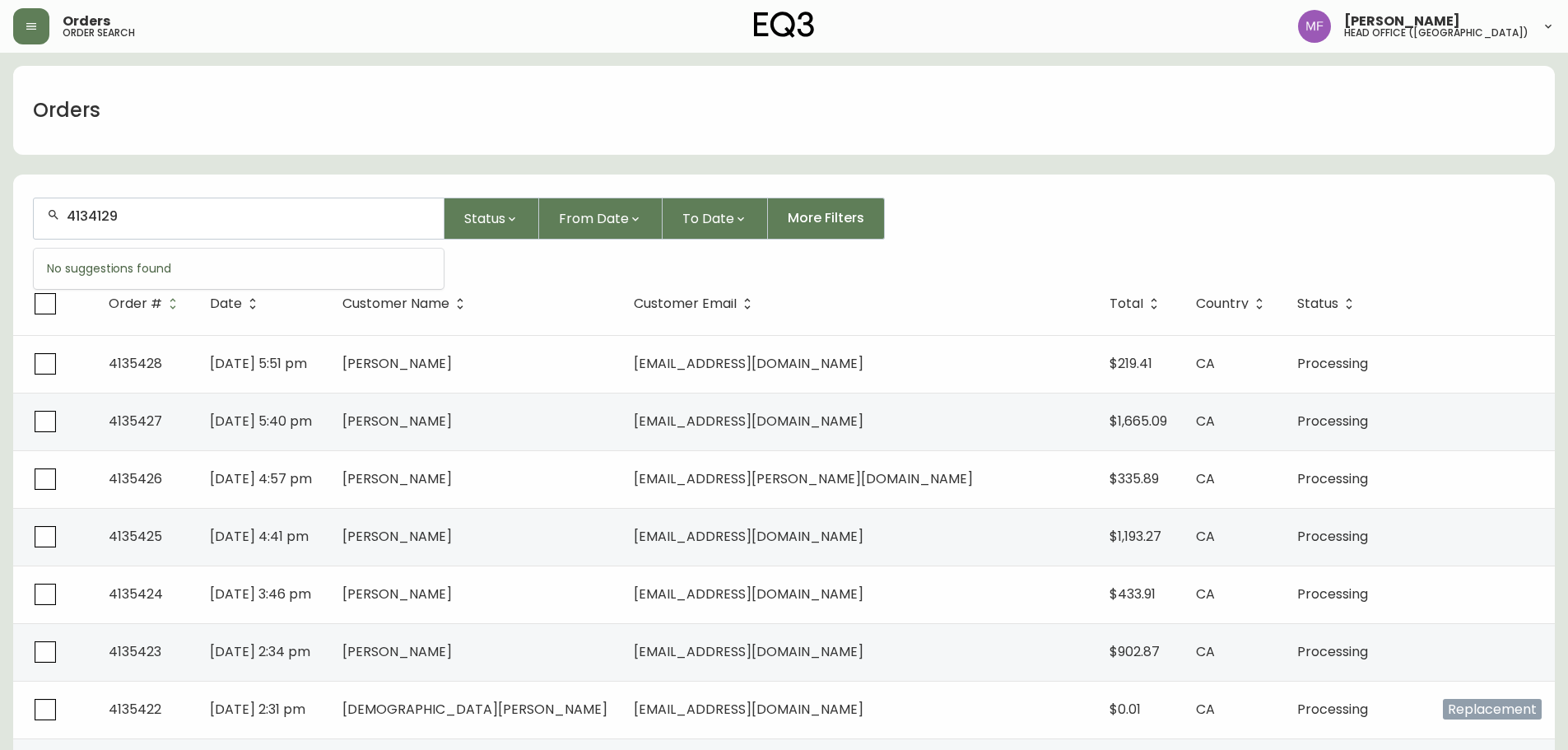
type input "4134129"
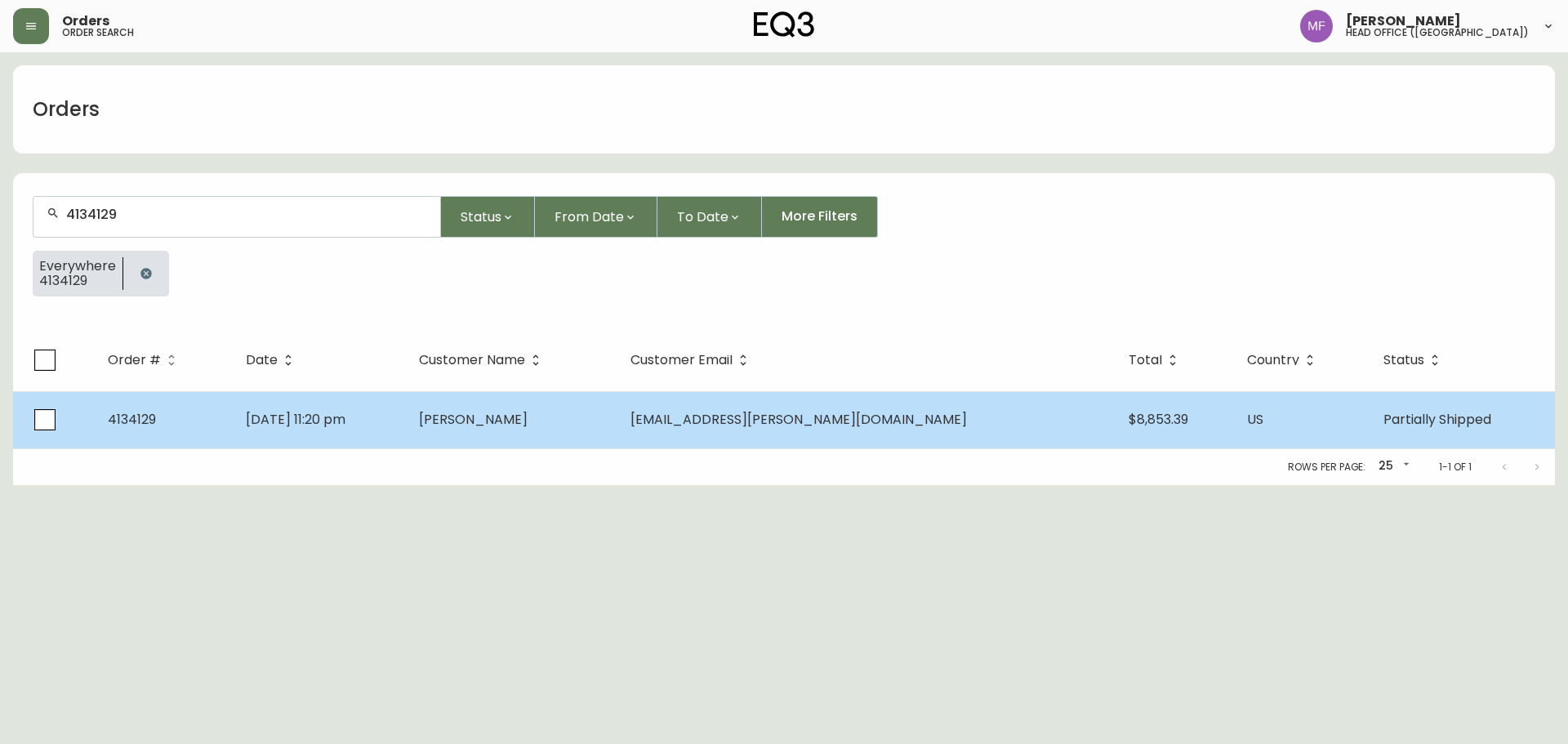
click at [354, 404] on td "[DATE] 11:20 pm" at bounding box center [319, 420] width 173 height 57
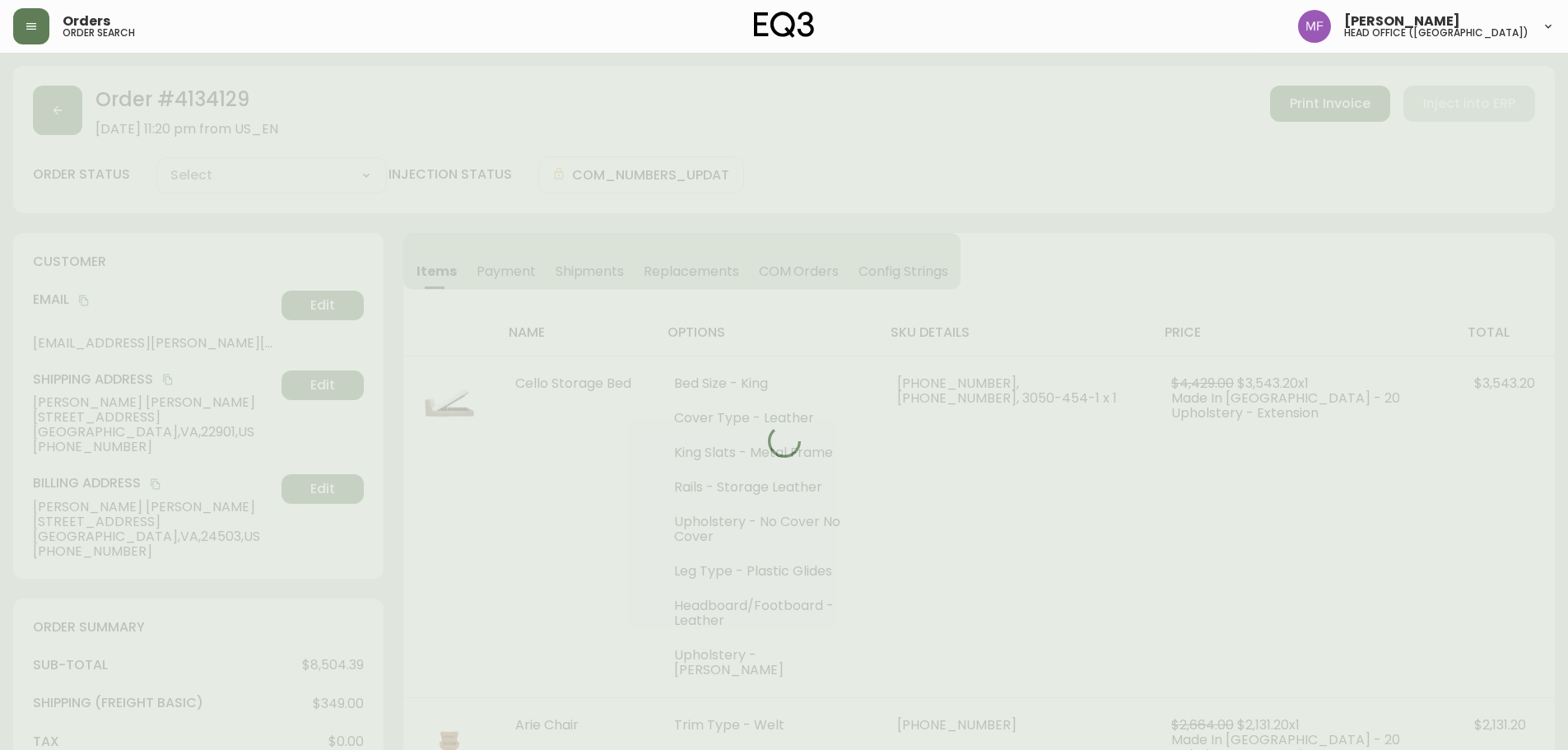
type input "Partially Shipped"
select select "PARTIALLY_SHIPPED"
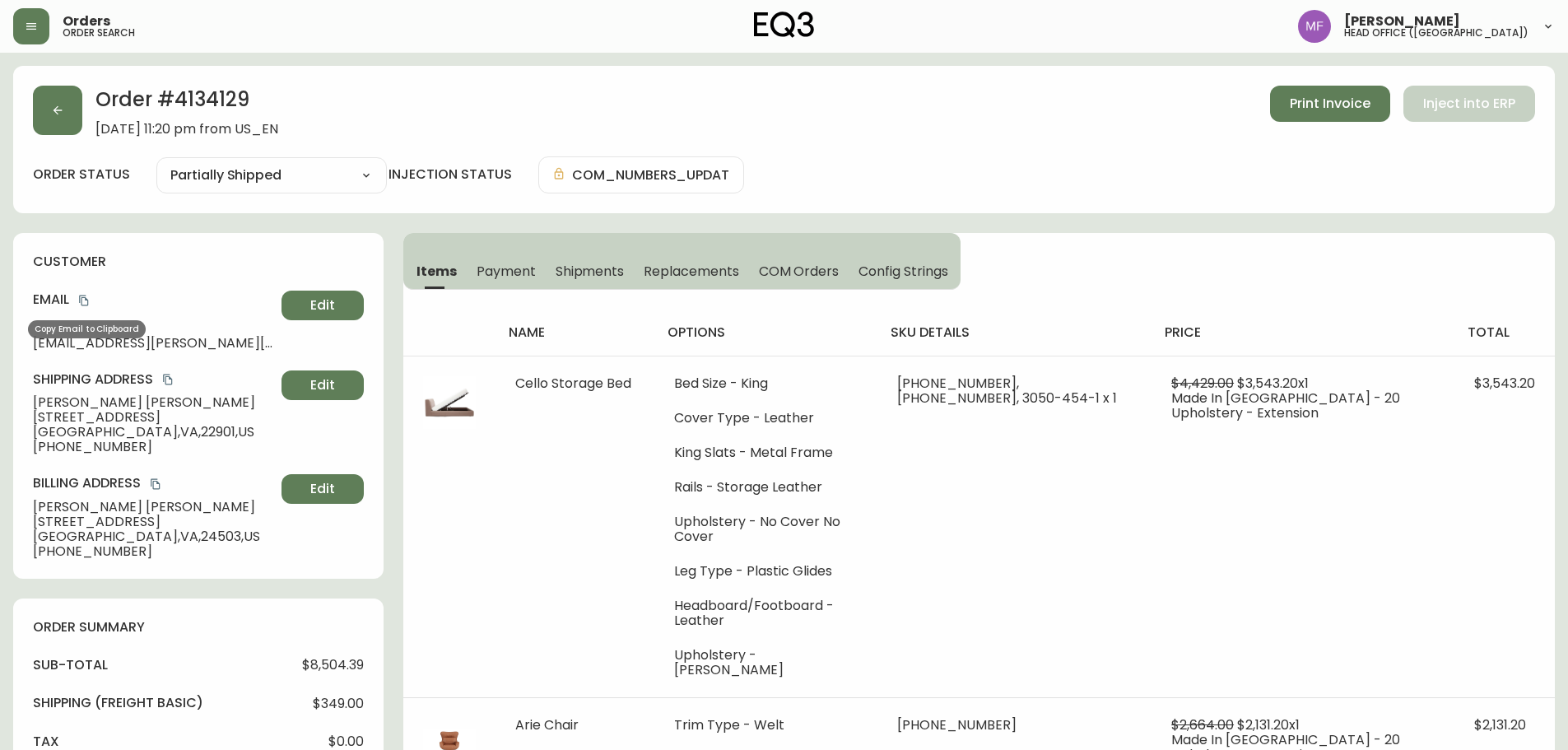
click at [88, 298] on icon "copy" at bounding box center [84, 300] width 12 height 12
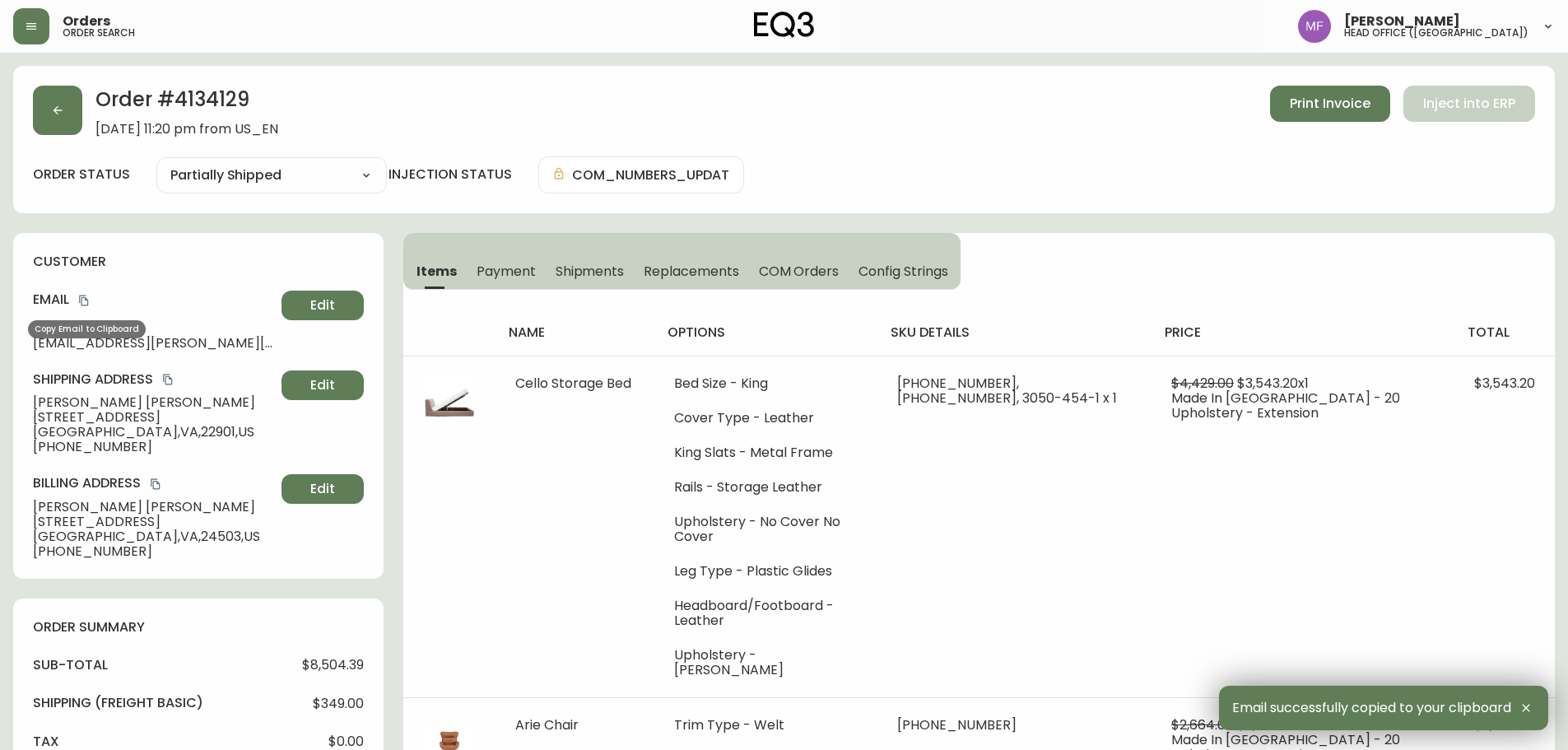
click at [86, 301] on icon "copy" at bounding box center [84, 300] width 12 height 12
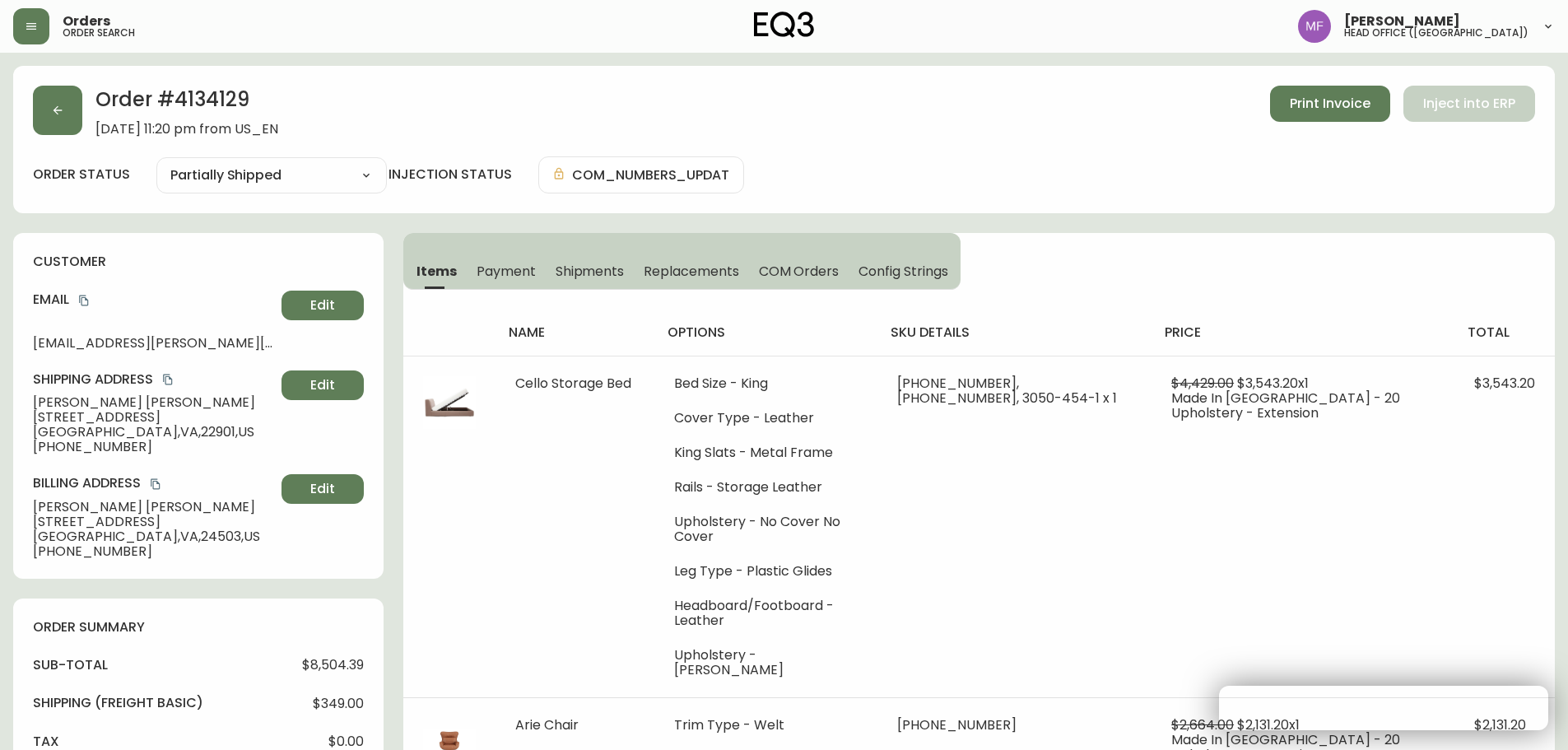
click at [200, 99] on h2 "Order # 4134129" at bounding box center [187, 104] width 183 height 36
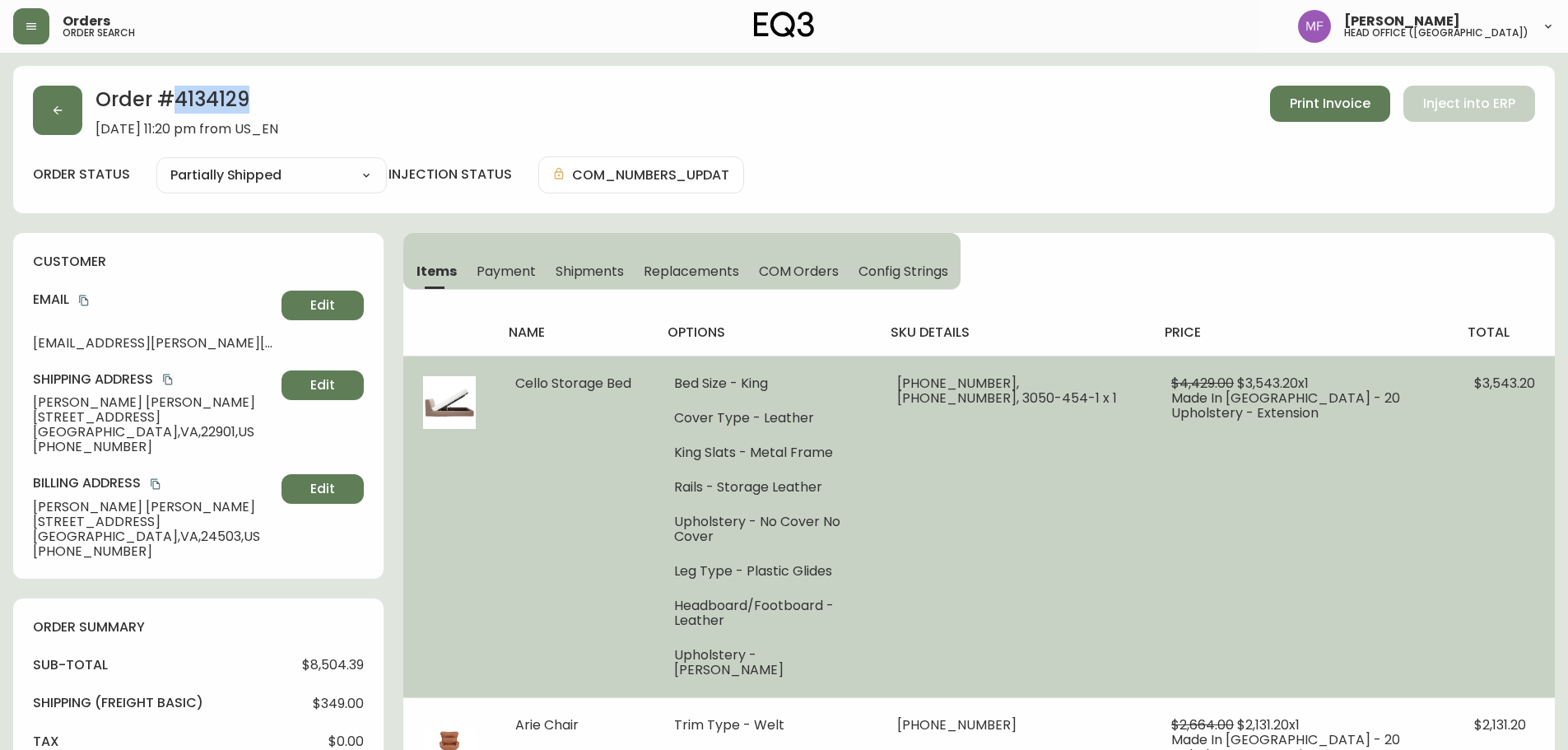
copy h2 "4134129"
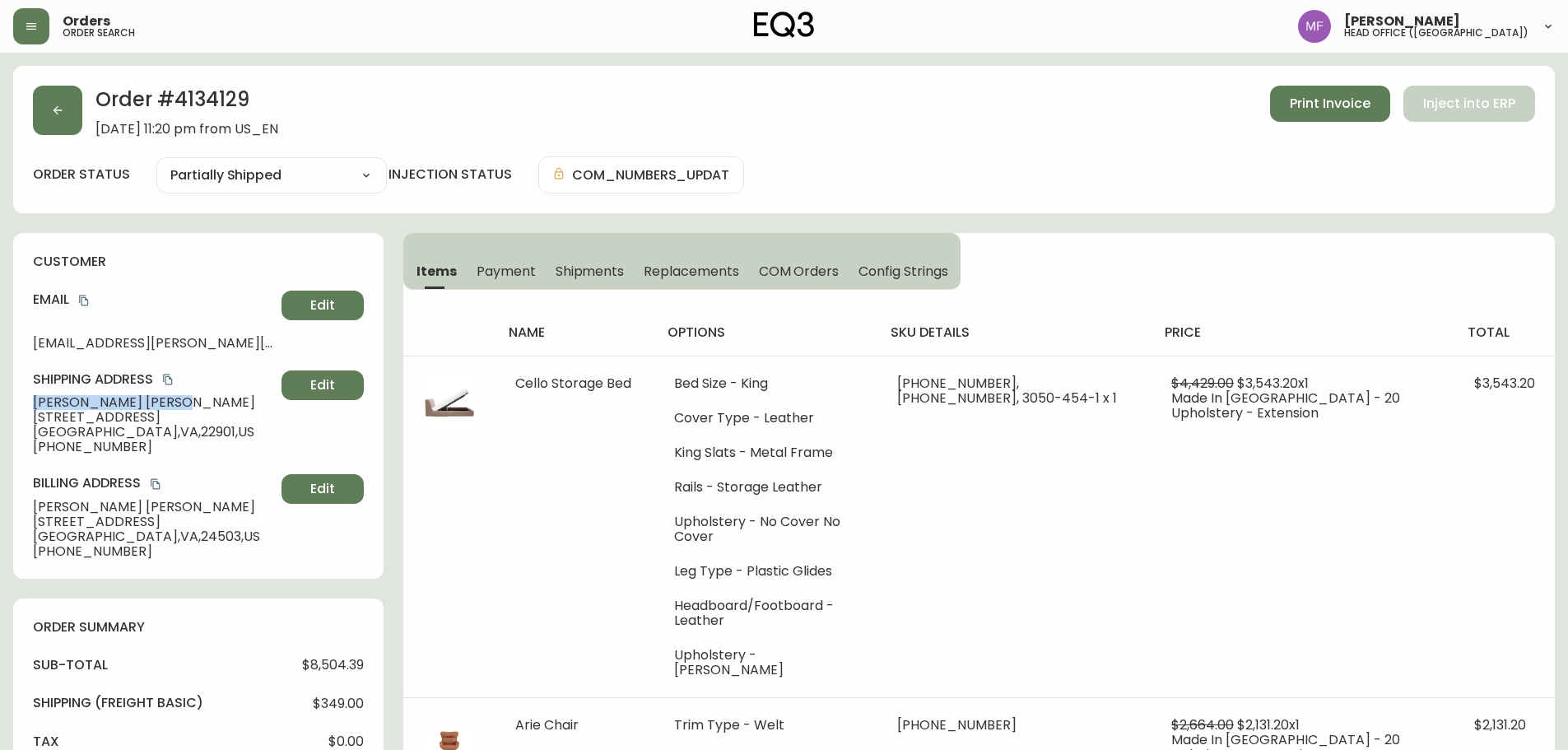
drag, startPoint x: 122, startPoint y: 402, endPoint x: 5, endPoint y: 403, distance: 117.0
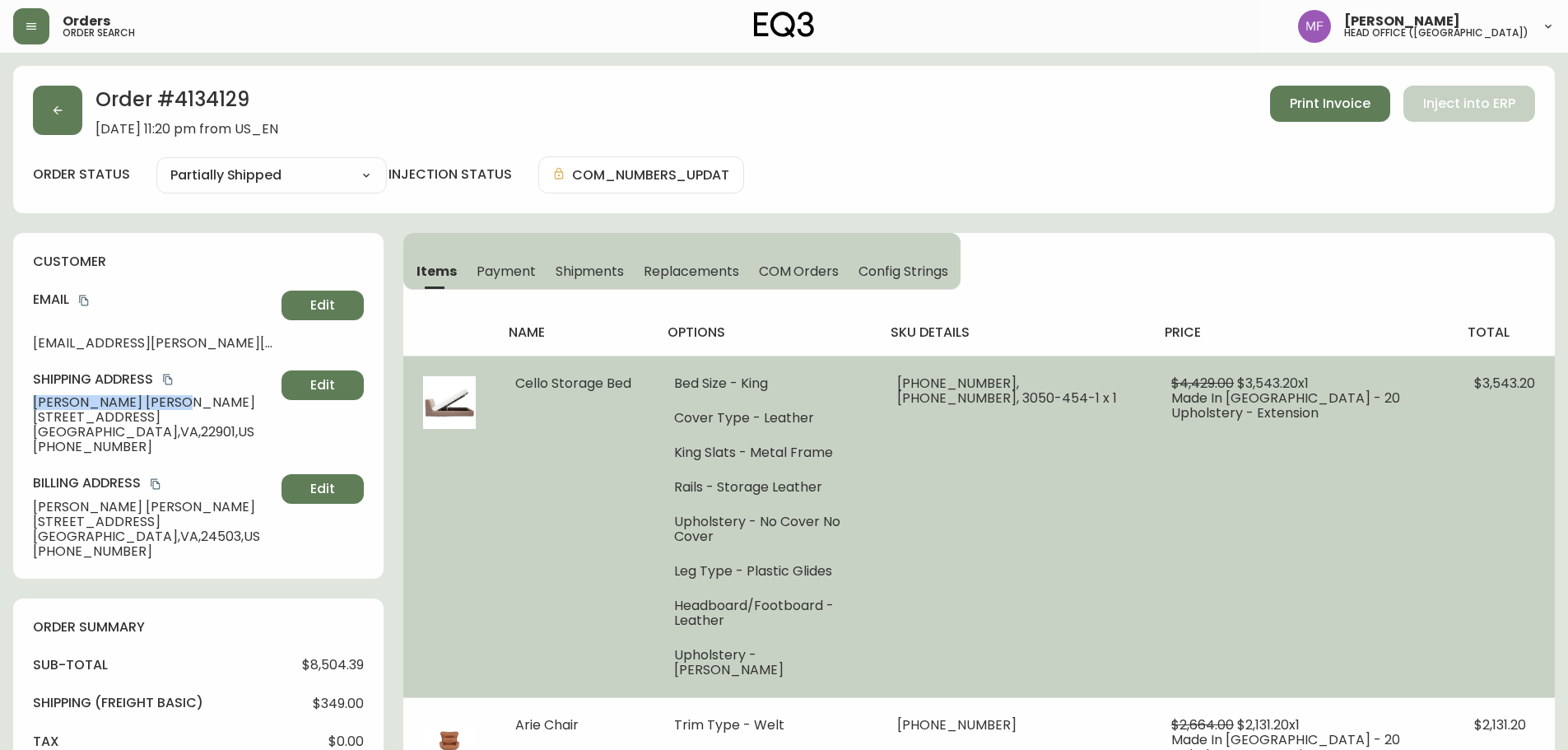
copy span "[PERSON_NAME]"
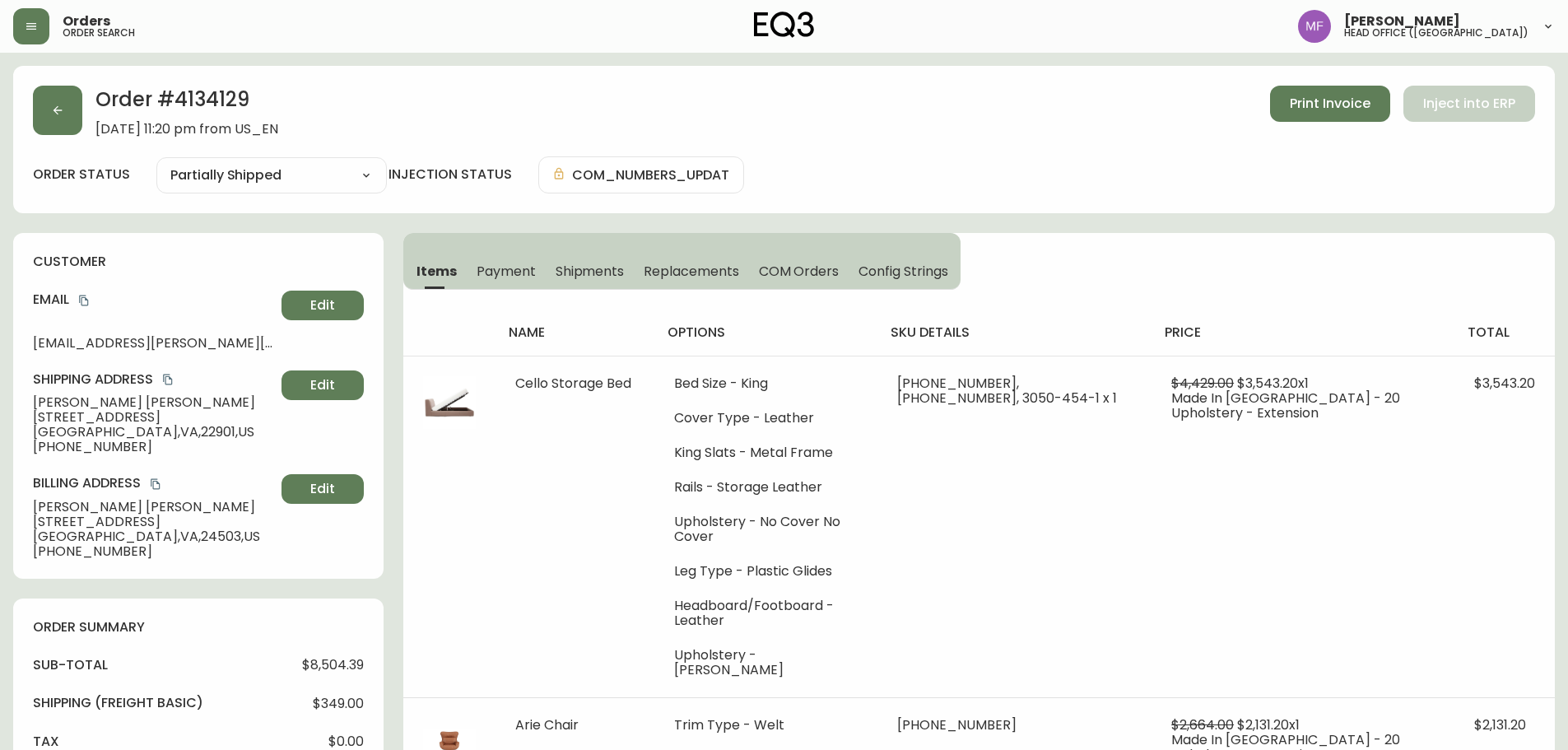
click at [206, 81] on div "Order # 4134129 [DATE] 11:20 pm from US_EN Print Invoice Inject into ERP order …" at bounding box center [784, 139] width 1542 height 148
click at [178, 95] on h2 "Order # 4134129" at bounding box center [187, 104] width 183 height 36
copy h2 "4134129"
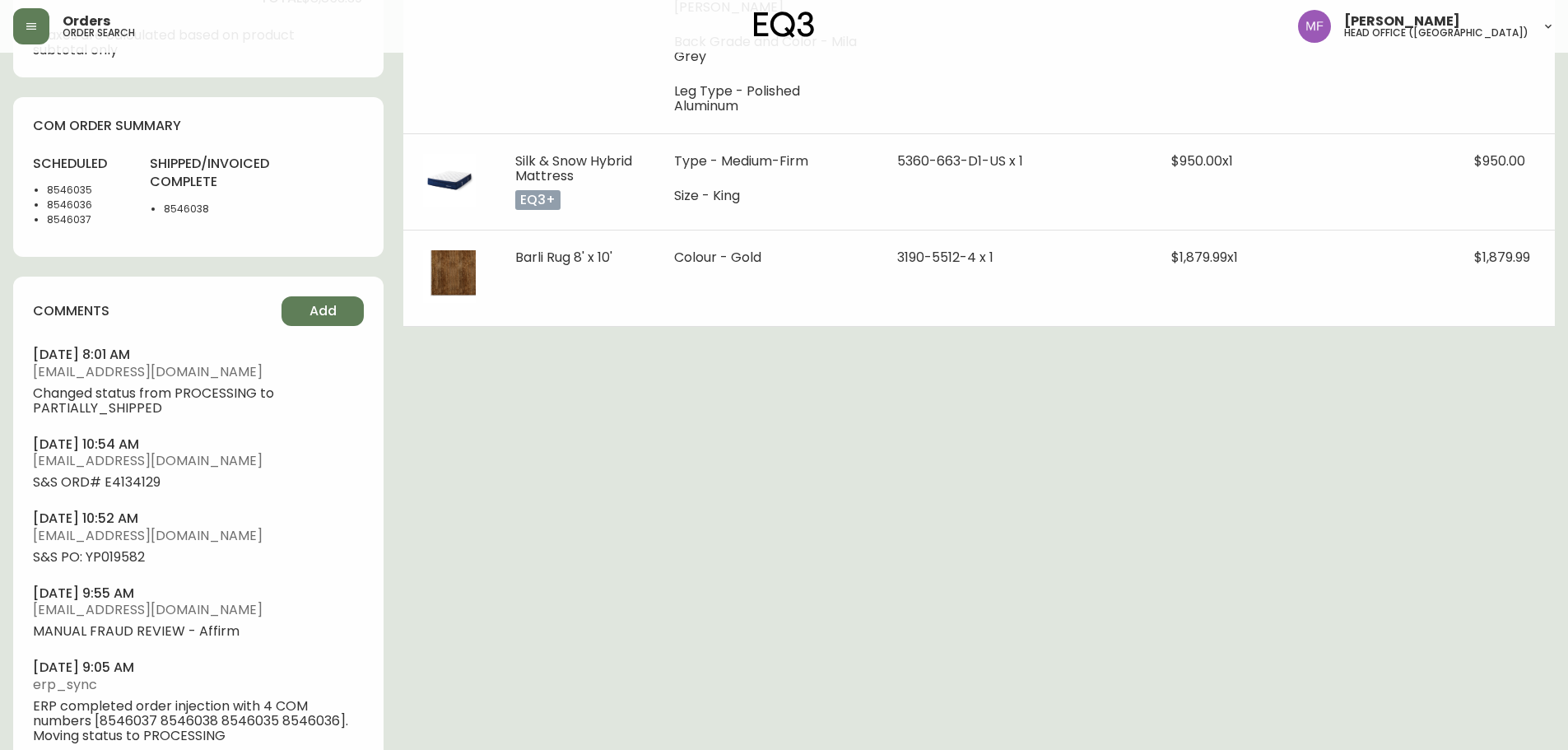
scroll to position [823, 0]
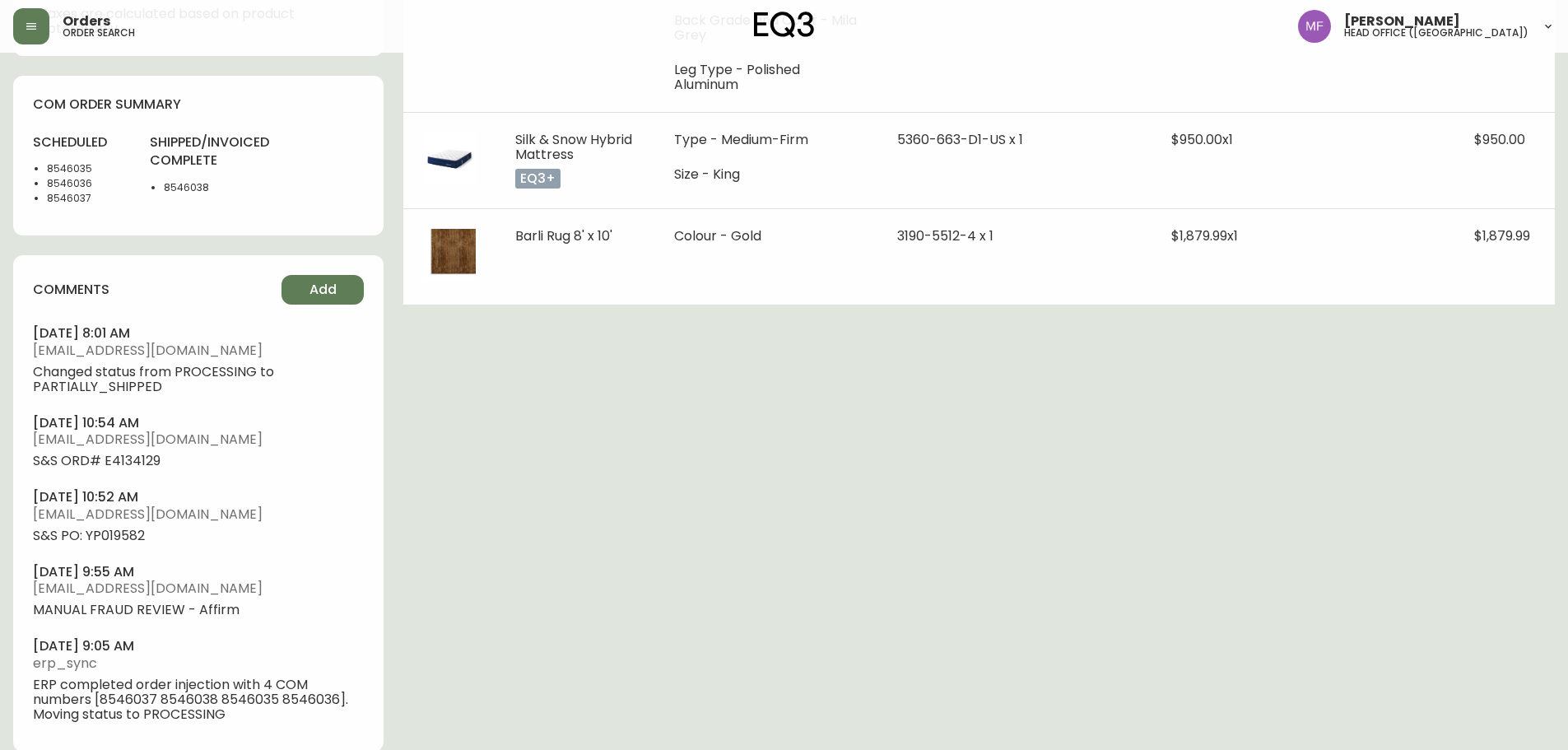
click at [77, 166] on li "8546035" at bounding box center [88, 169] width 83 height 15
copy li "8546035"
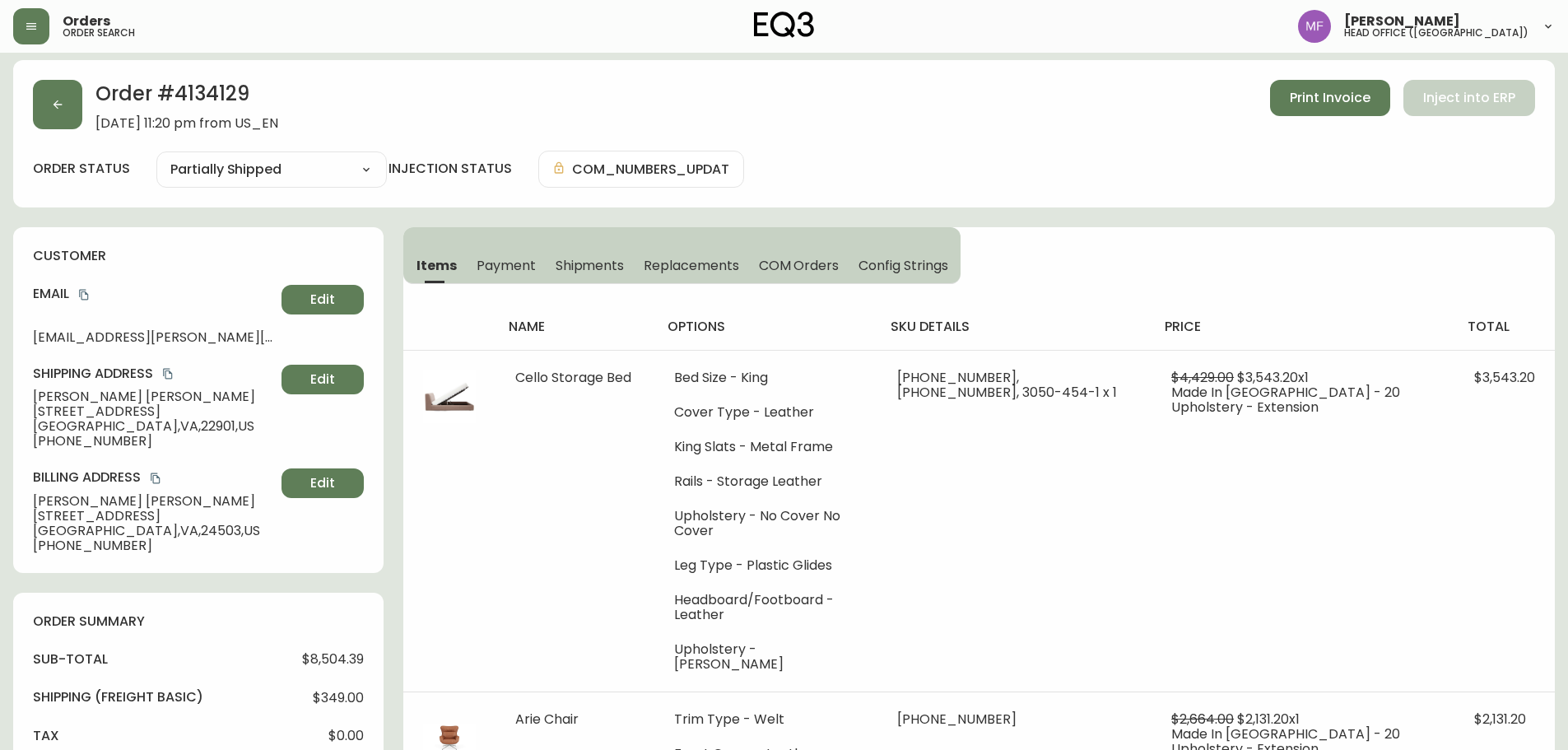
scroll to position [0, 0]
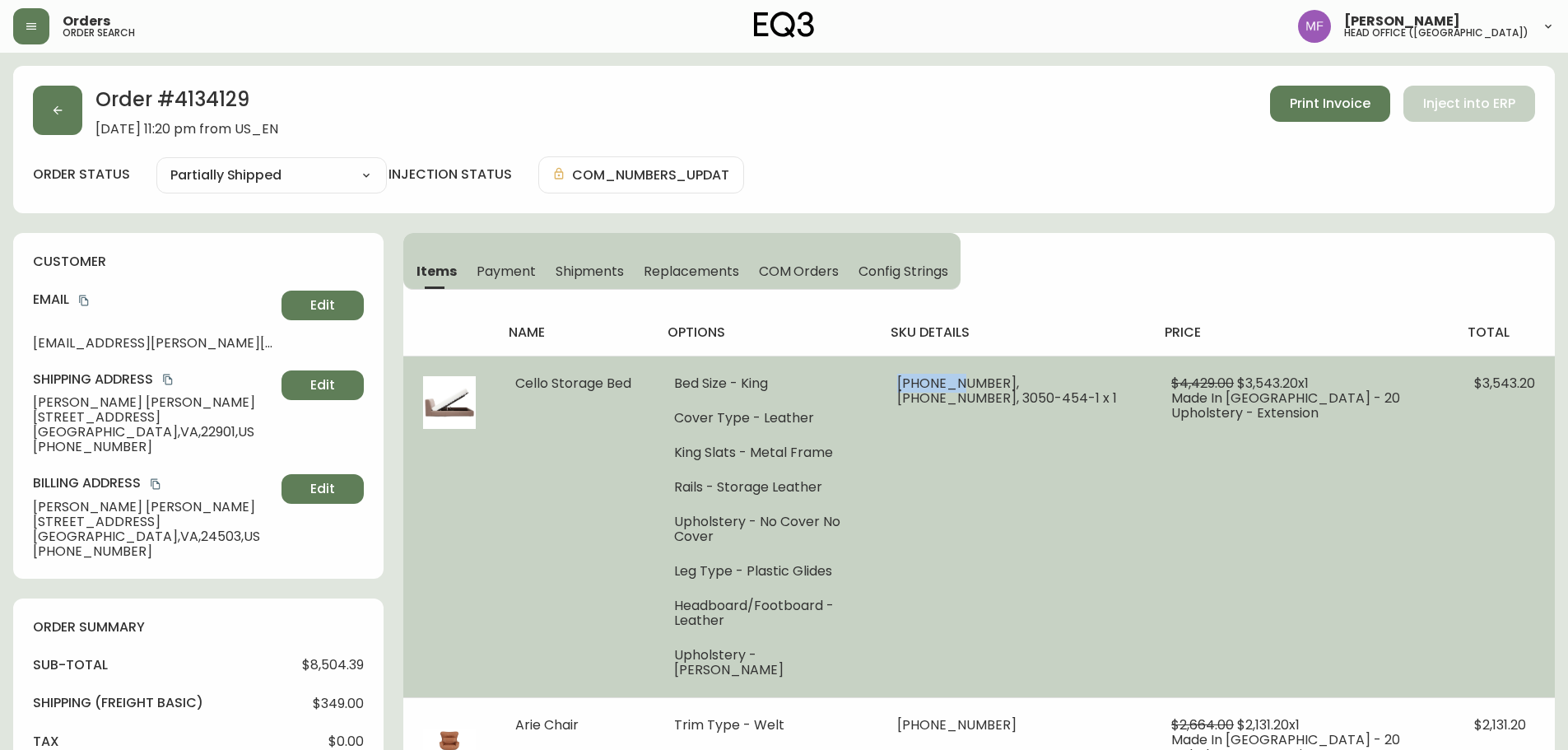
drag, startPoint x: 1003, startPoint y: 380, endPoint x: 945, endPoint y: 380, distance: 58.0
click at [945, 380] on span "[PHONE_NUMBER], [PHONE_NUMBER], 3050-454-1 x 1" at bounding box center [1007, 390] width 219 height 34
copy span "36135-50"
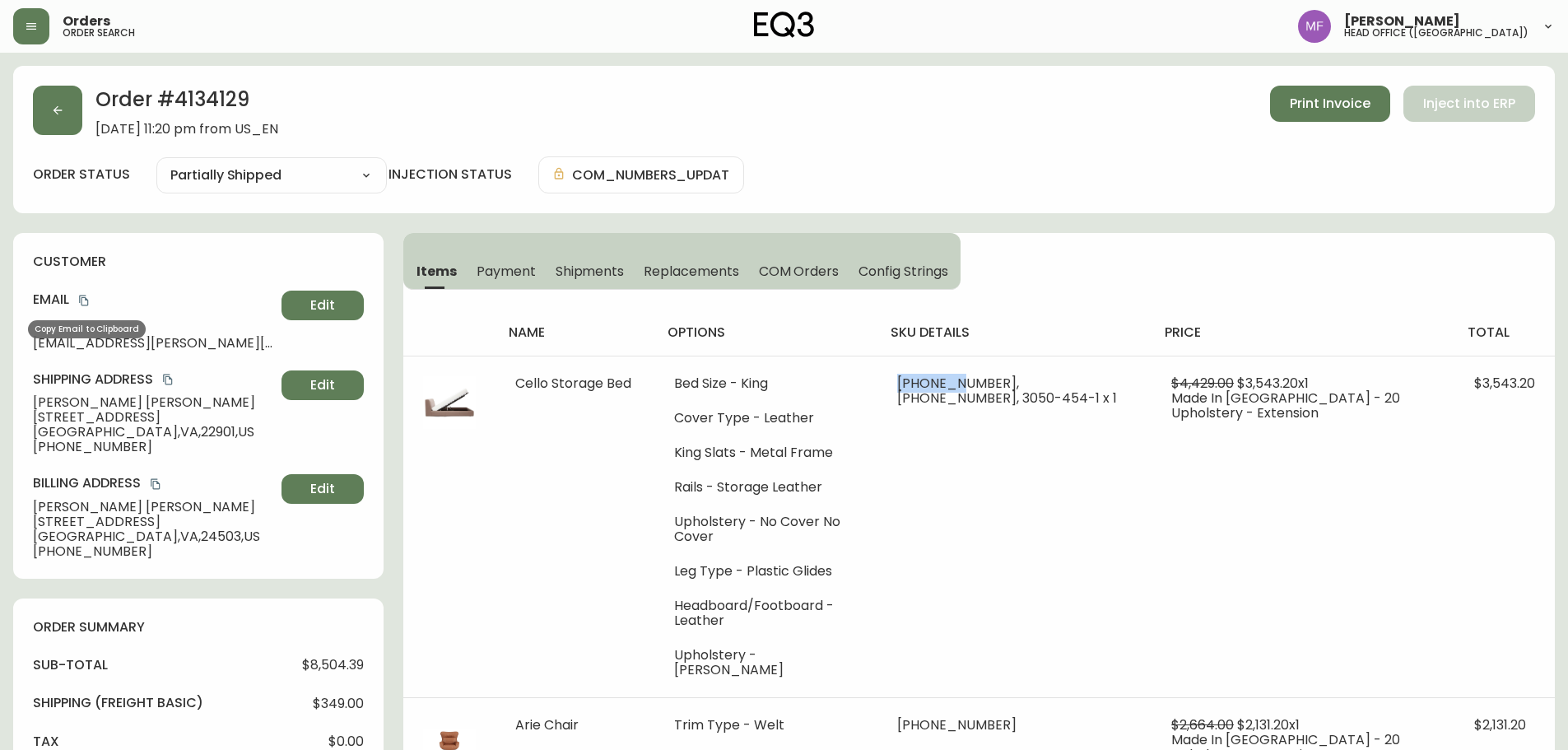
click at [85, 298] on icon "copy" at bounding box center [83, 300] width 9 height 11
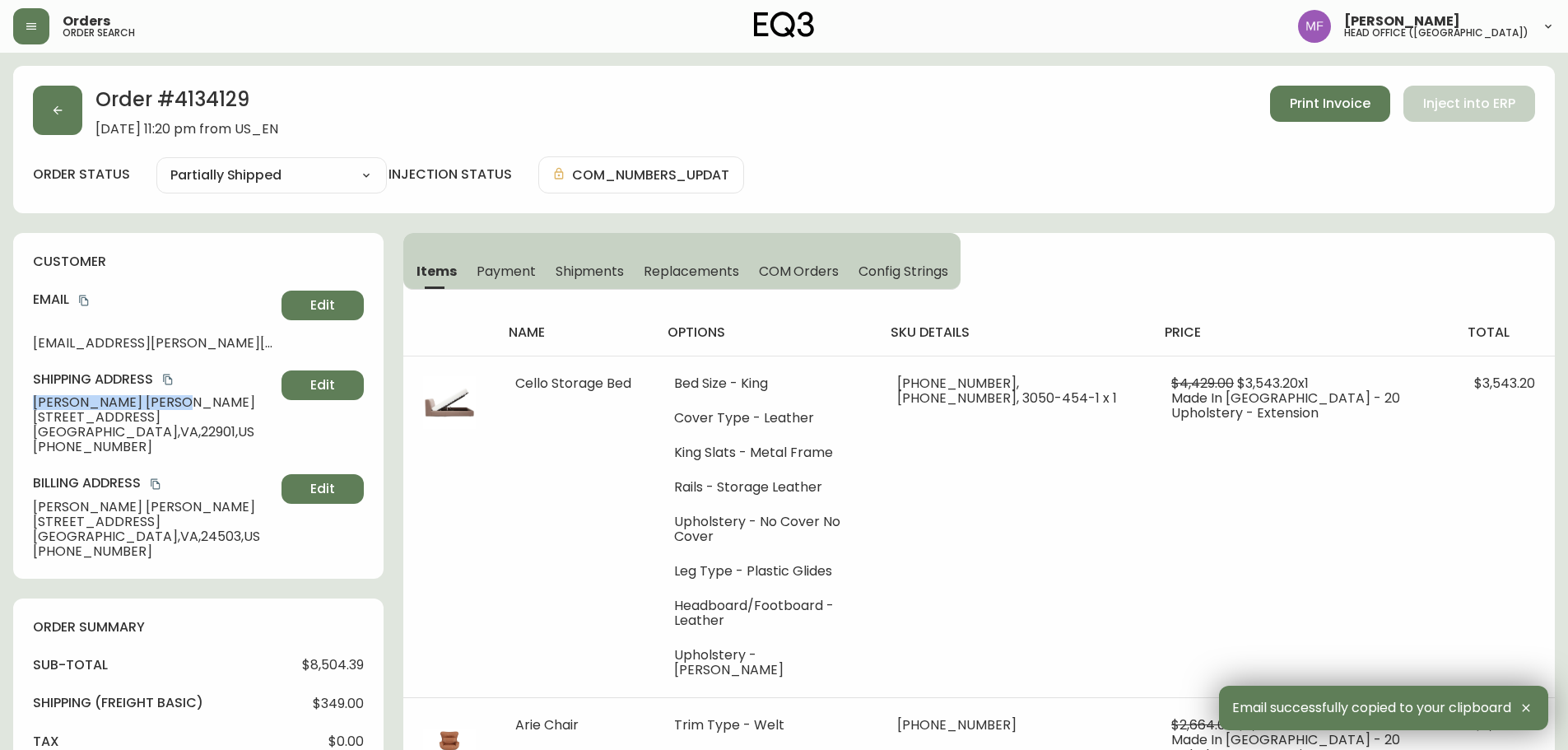
drag, startPoint x: 122, startPoint y: 396, endPoint x: 31, endPoint y: 396, distance: 91.0
click at [31, 396] on div "customer Email [EMAIL_ADDRESS][PERSON_NAME][DOMAIN_NAME] Edit Shipping Address …" at bounding box center [198, 405] width 370 height 346
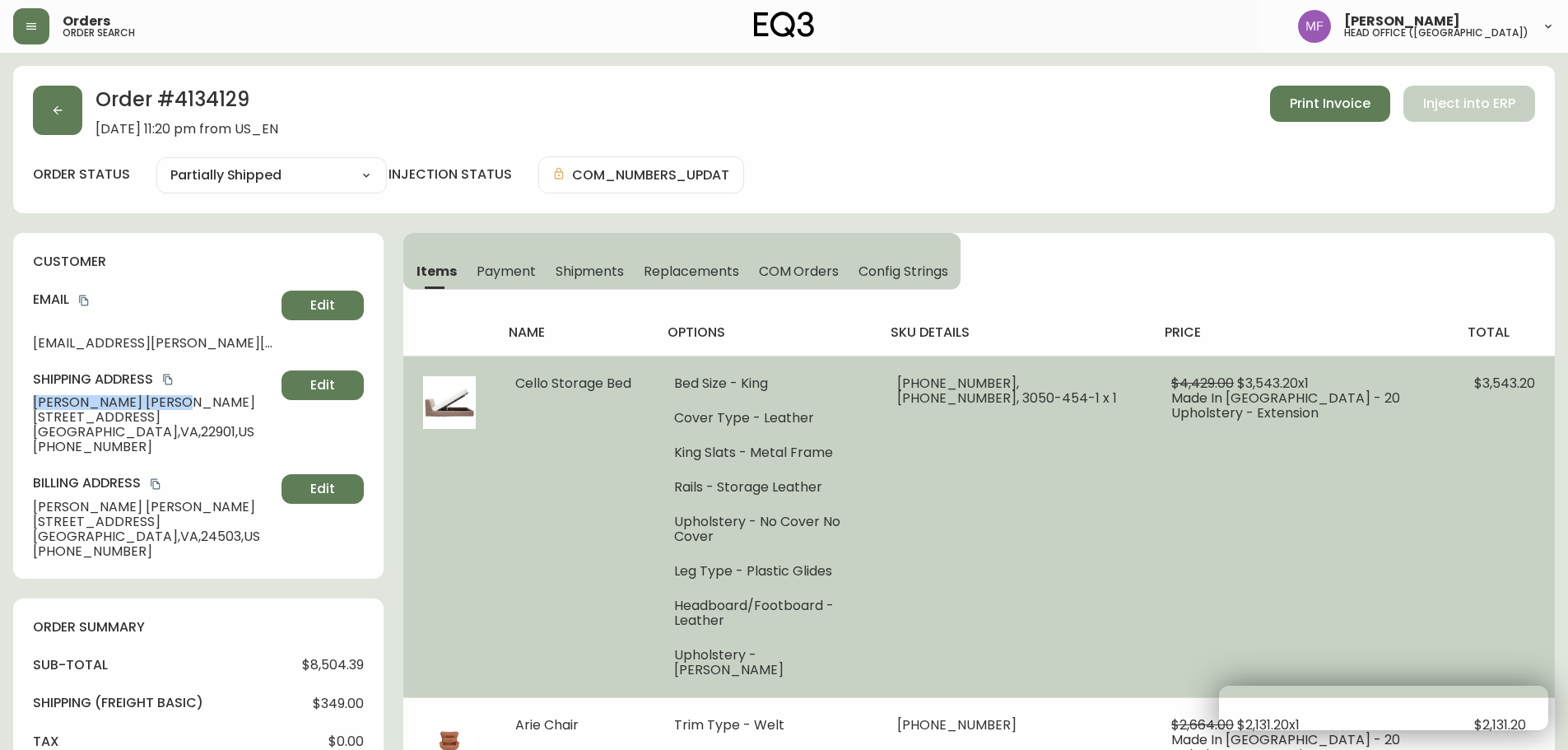
copy span "[PERSON_NAME]"
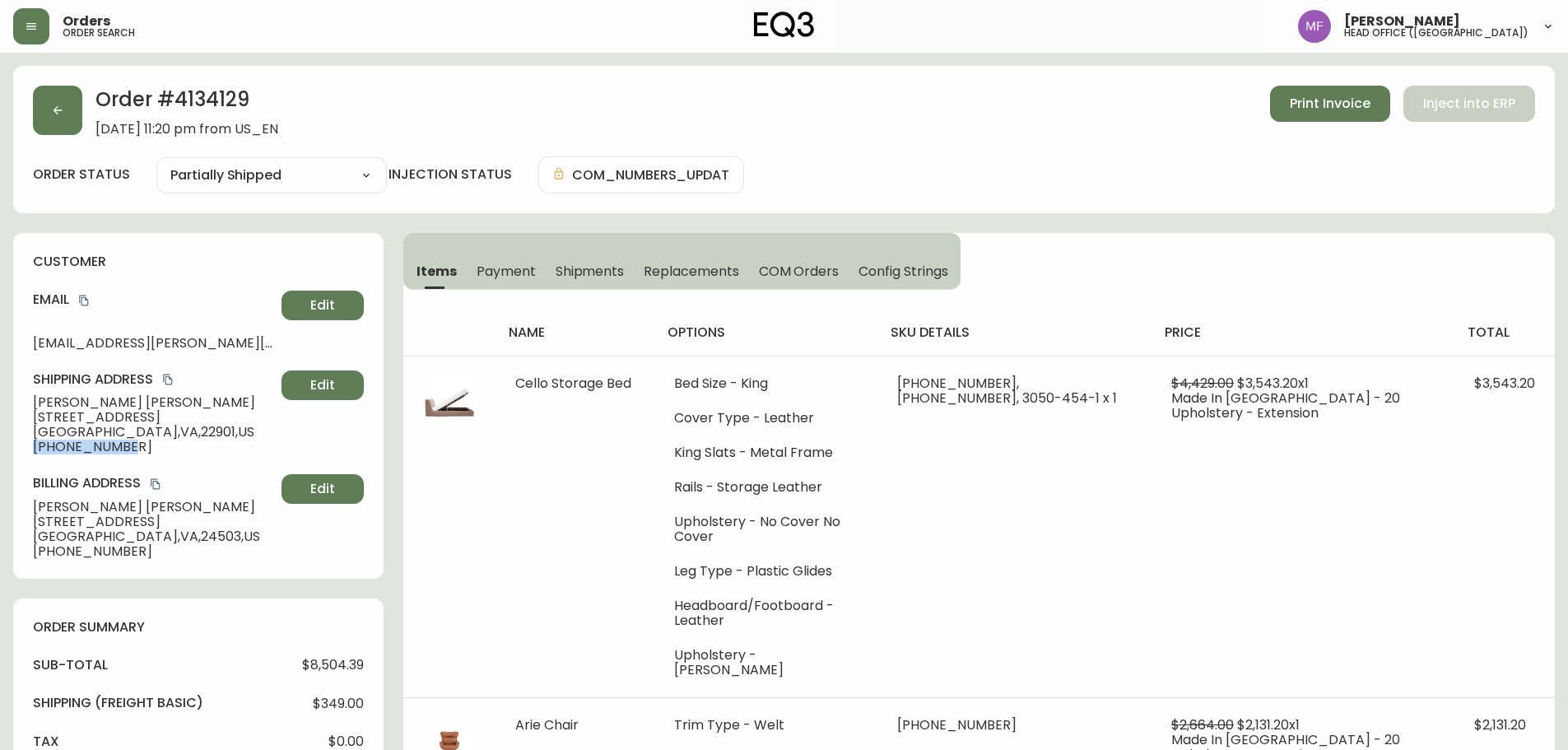
drag, startPoint x: 129, startPoint y: 447, endPoint x: 22, endPoint y: 453, distance: 107.2
click at [22, 453] on div "customer Email [EMAIL_ADDRESS][PERSON_NAME][DOMAIN_NAME] Edit Shipping Address …" at bounding box center [198, 405] width 370 height 346
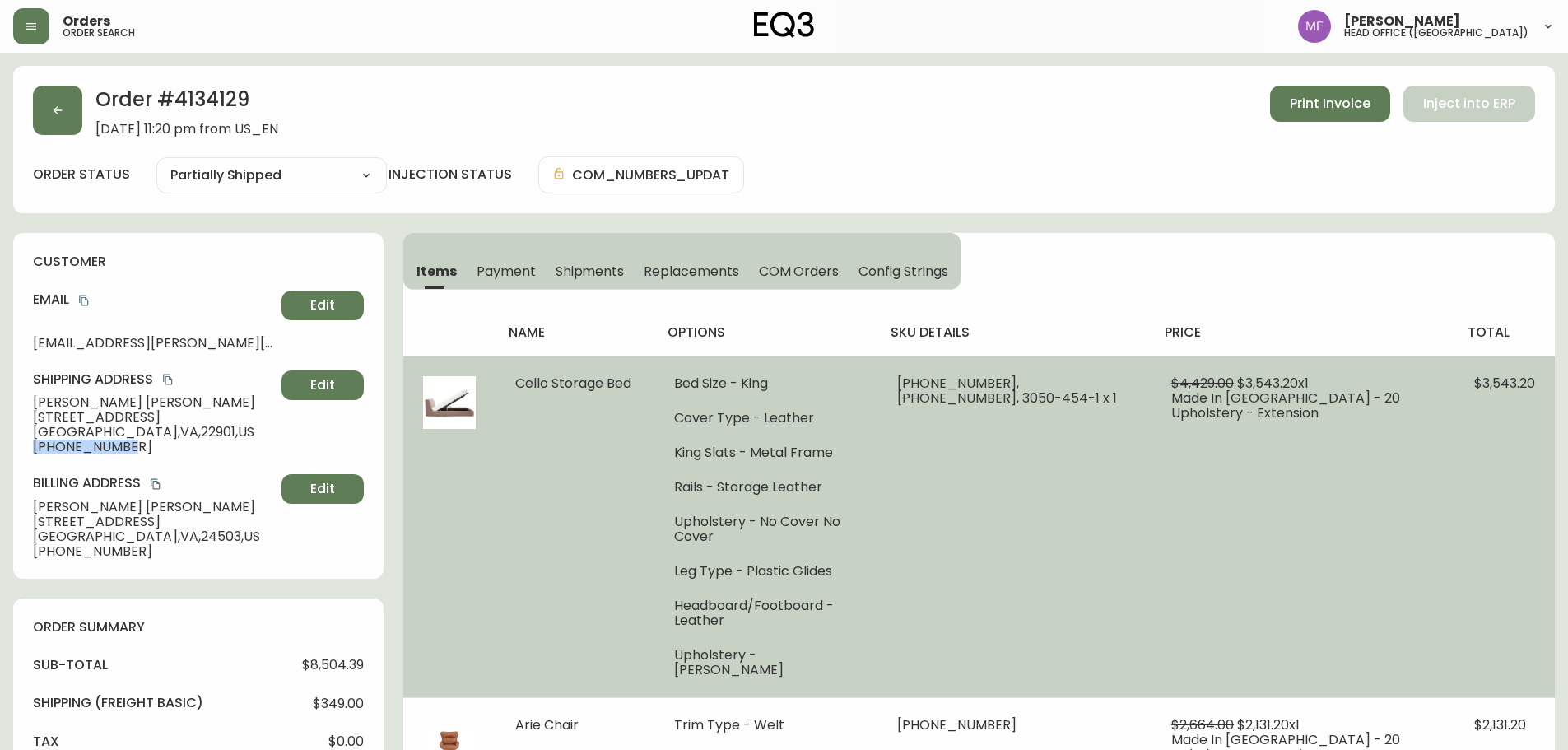
copy span "[PHONE_NUMBER]"
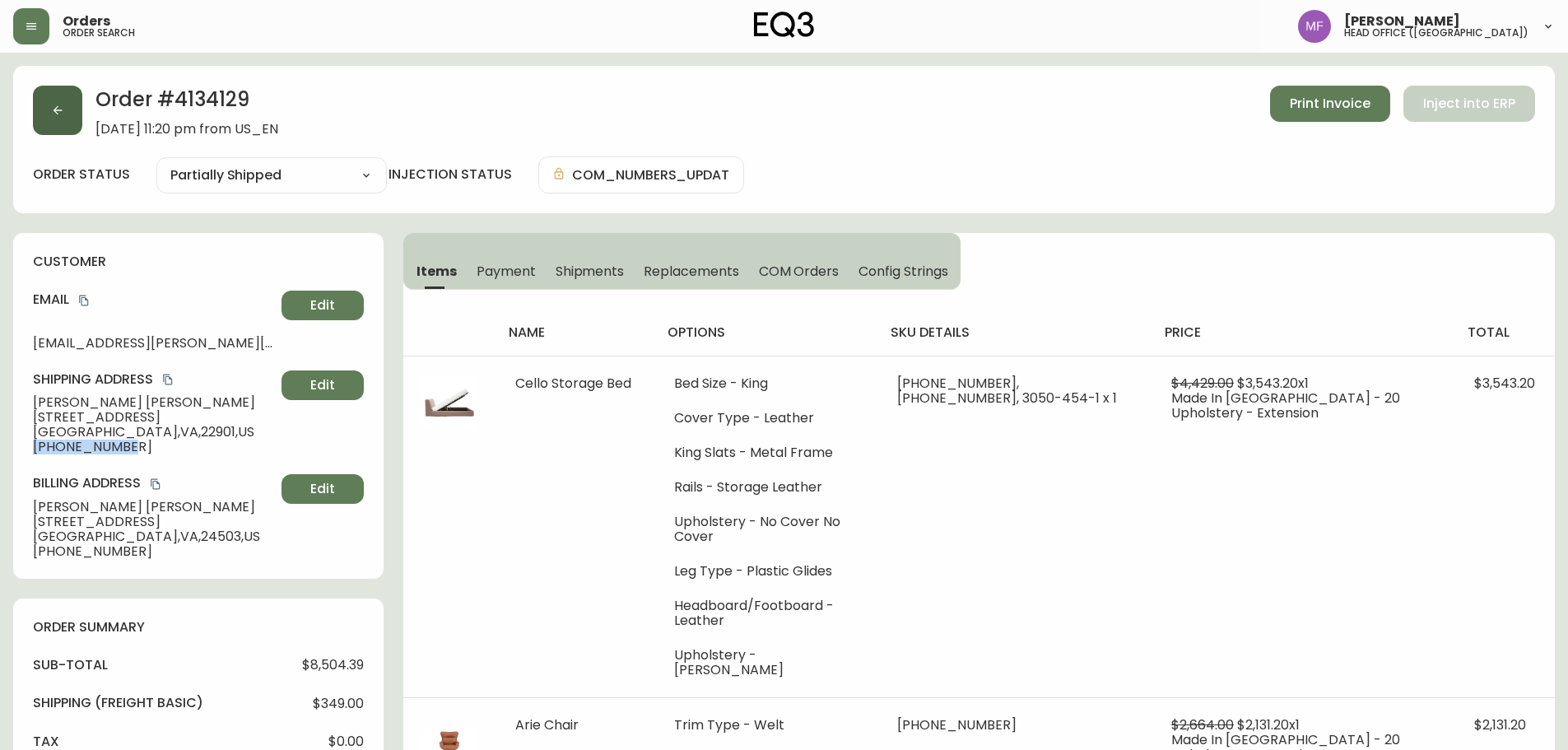
click at [58, 116] on icon "button" at bounding box center [58, 111] width 13 height 13
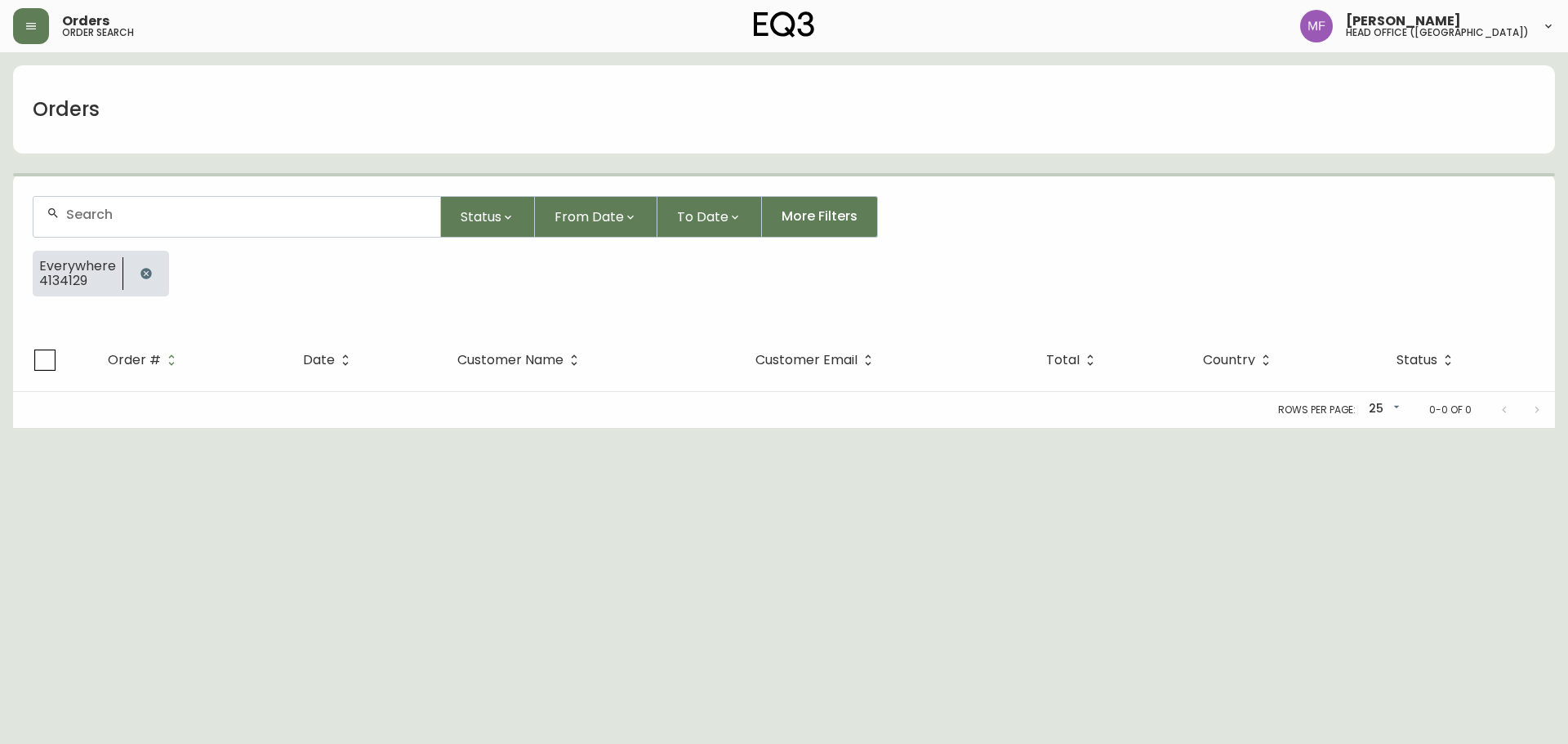
click at [148, 277] on icon "button" at bounding box center [146, 273] width 11 height 11
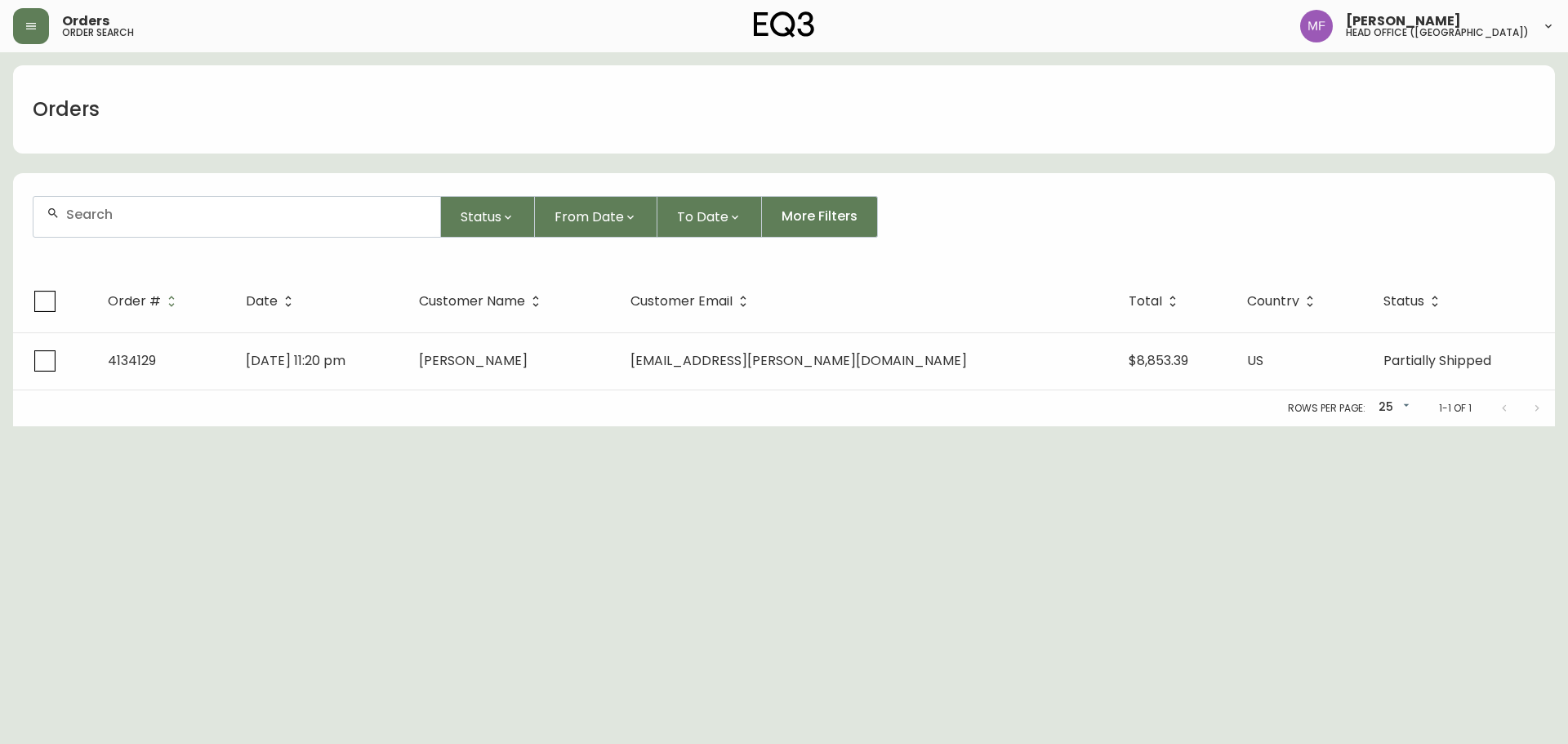
drag, startPoint x: 148, startPoint y: 243, endPoint x: 150, endPoint y: 229, distance: 14.1
click at [148, 242] on form "Status From Date To Date More Filters" at bounding box center [784, 223] width 1542 height 94
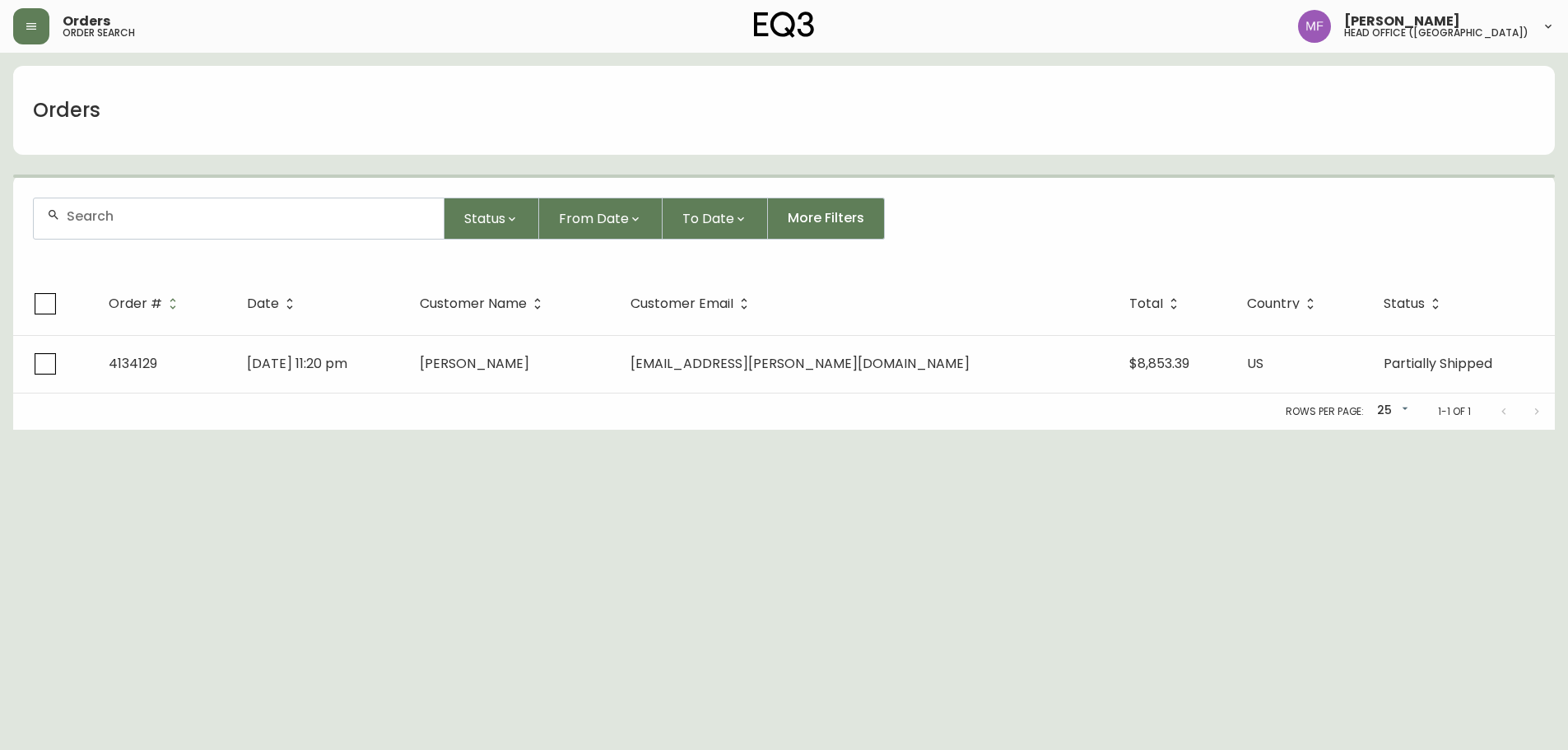
click at [153, 227] on div at bounding box center [238, 219] width 410 height 40
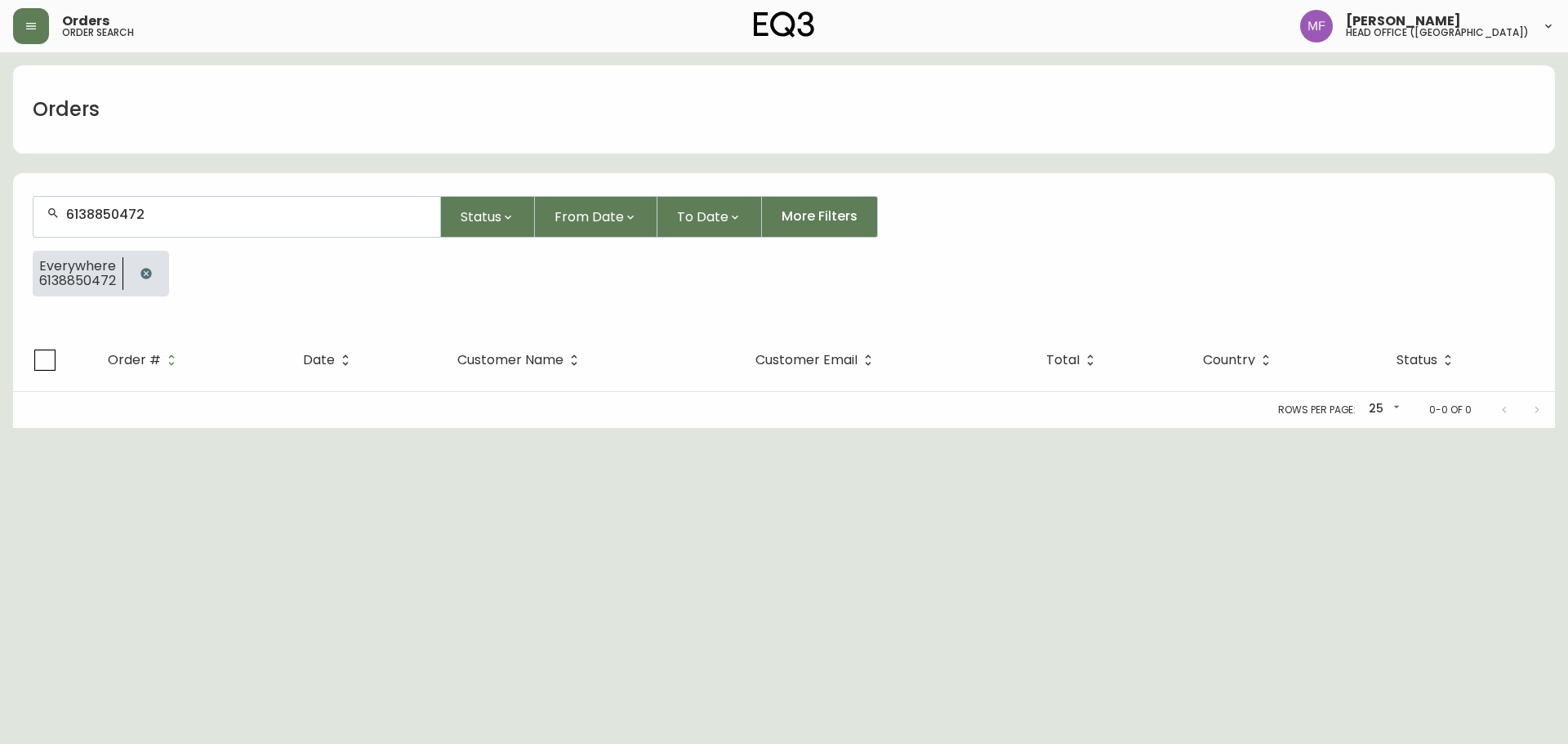
type input "6138850472"
click at [159, 274] on button "button" at bounding box center [146, 273] width 33 height 33
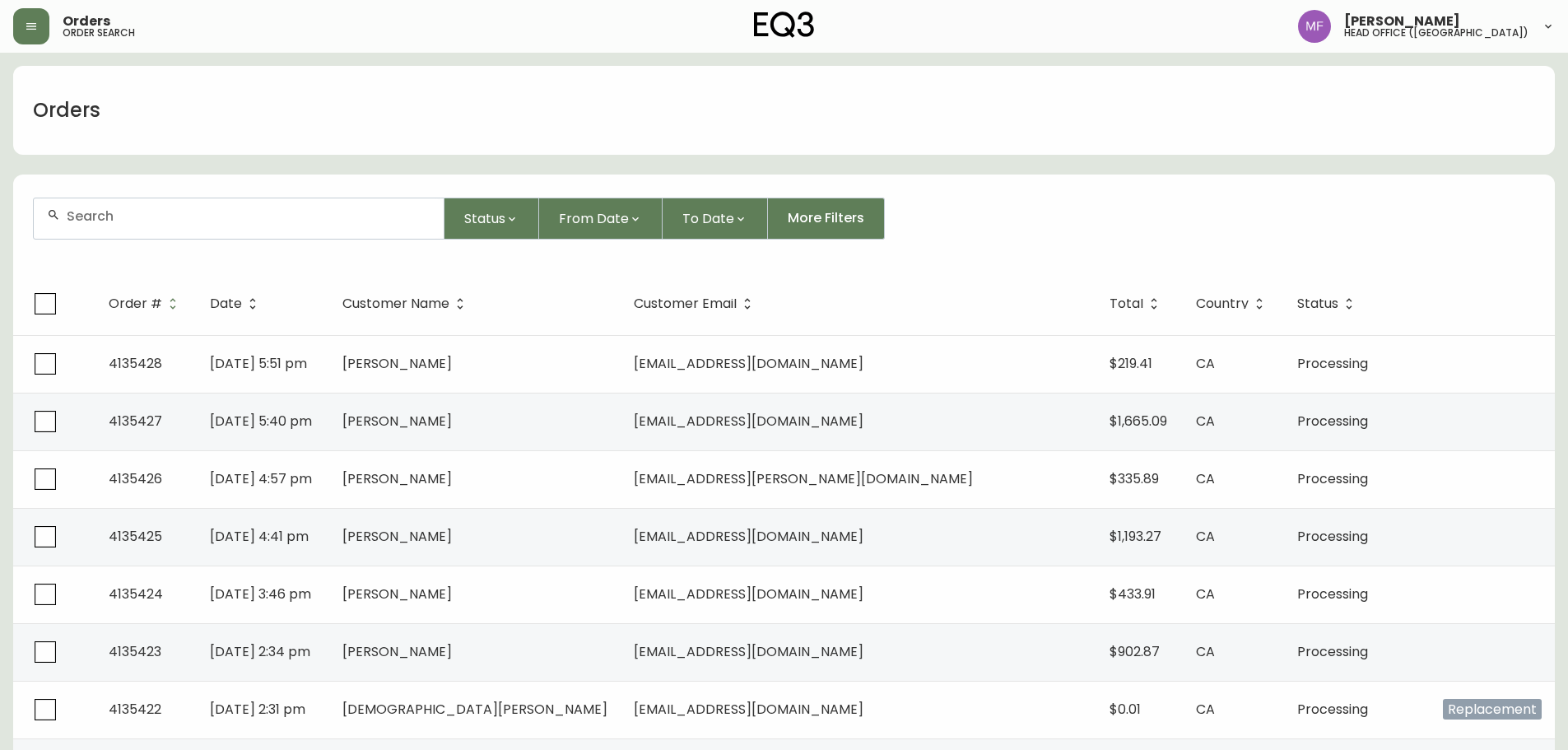
click at [162, 215] on input "text" at bounding box center [248, 216] width 364 height 16
type input "2049551133"
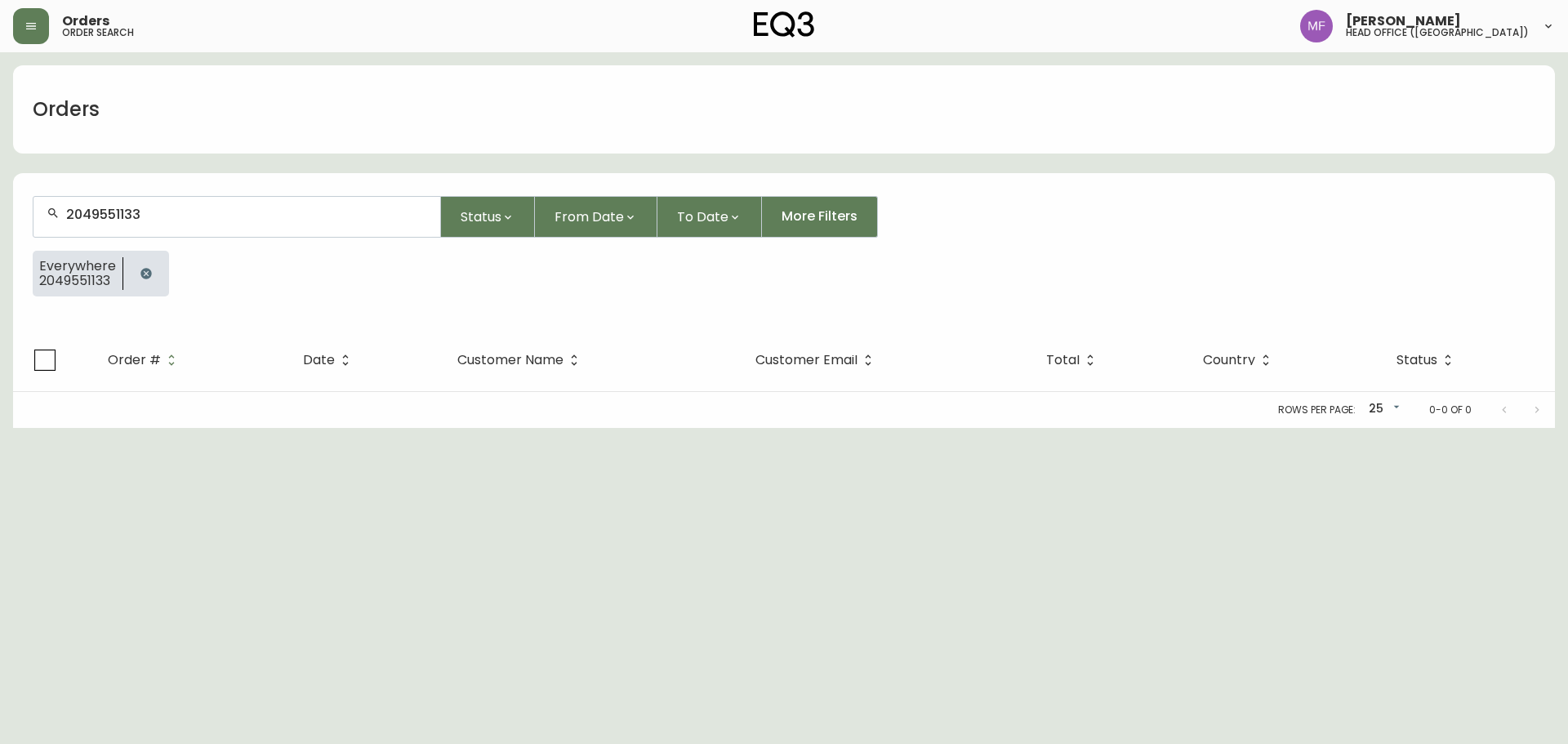
click at [165, 264] on div at bounding box center [146, 273] width 46 height 46
click at [146, 270] on icon "button" at bounding box center [146, 273] width 11 height 11
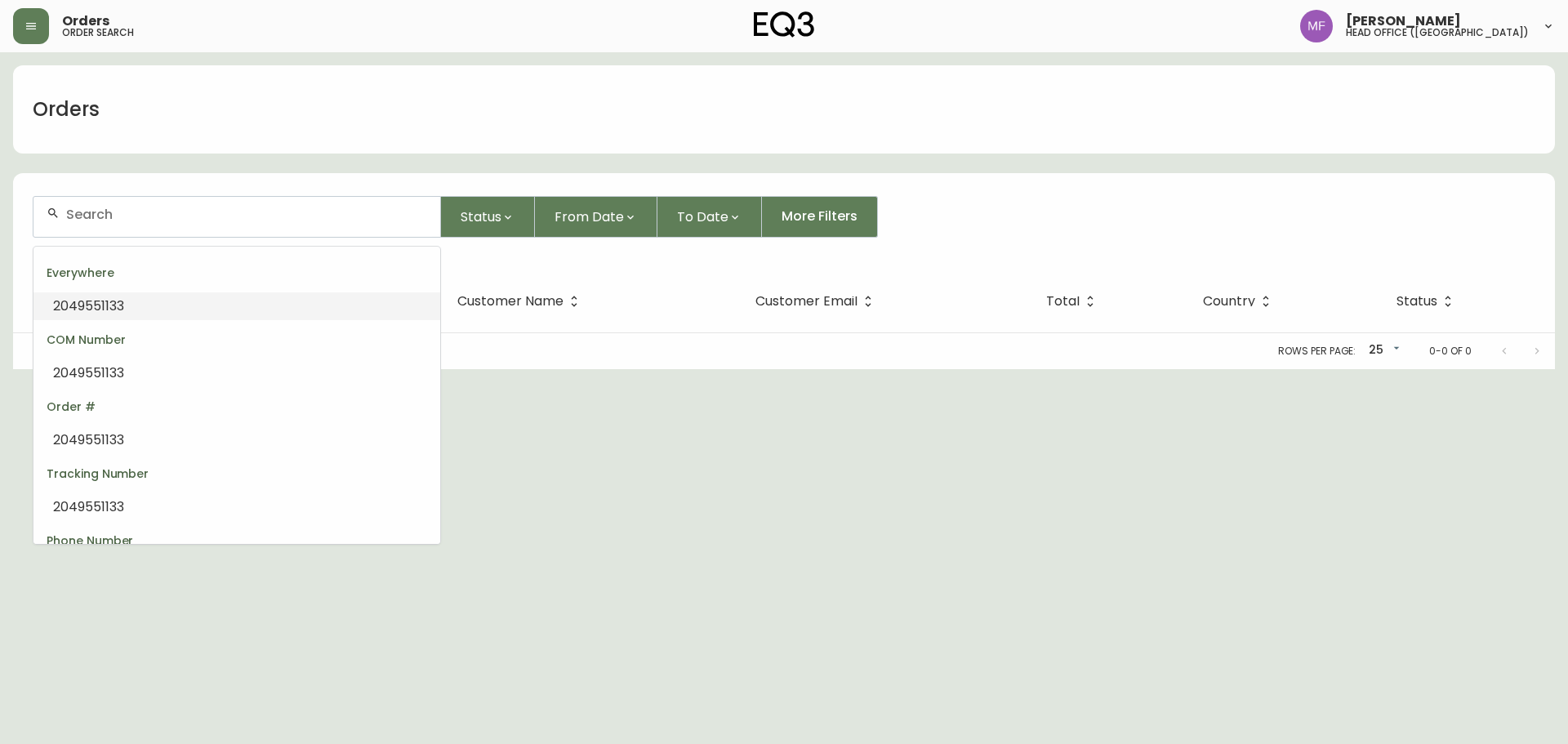
click at [142, 218] on input "text" at bounding box center [246, 214] width 361 height 16
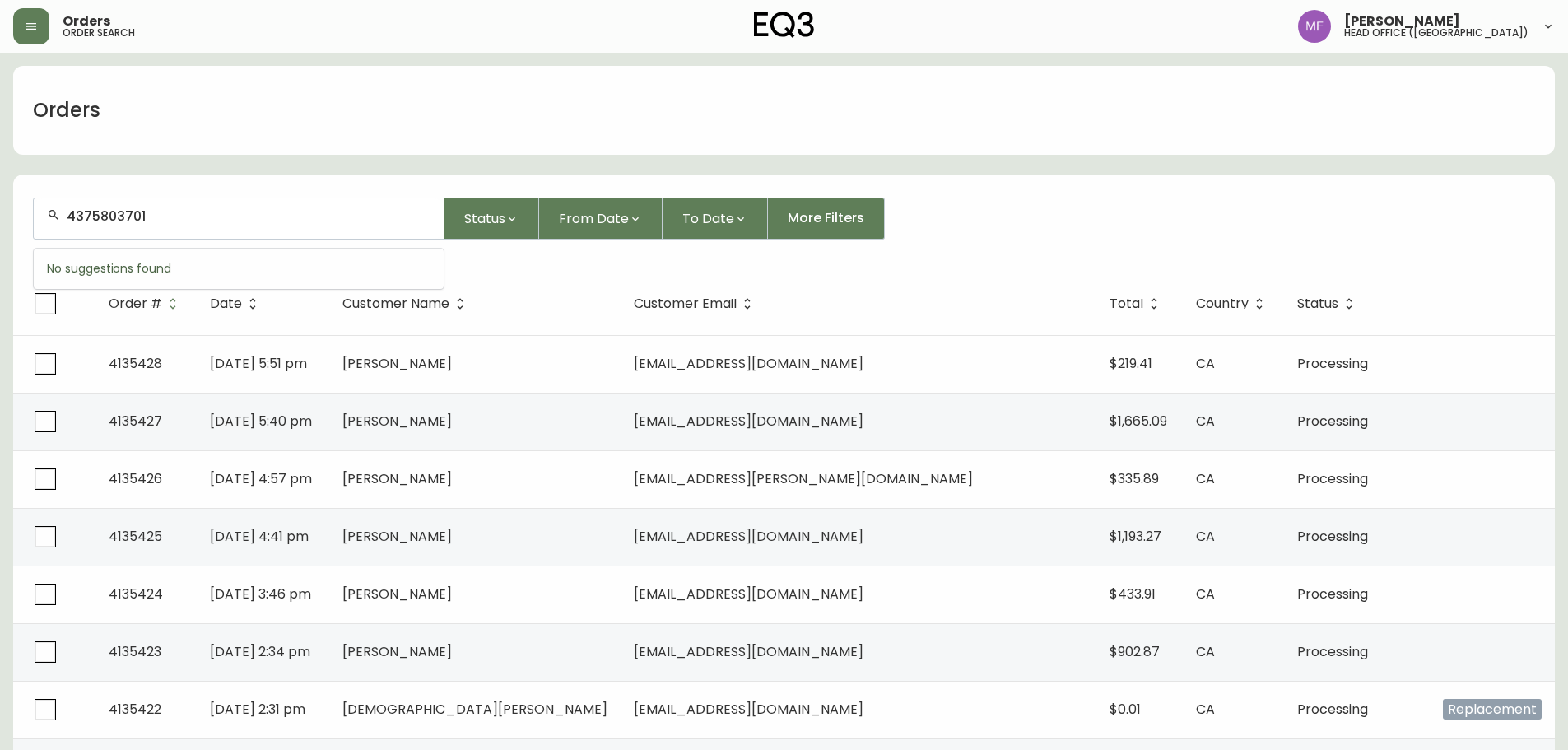
type input "4375803701"
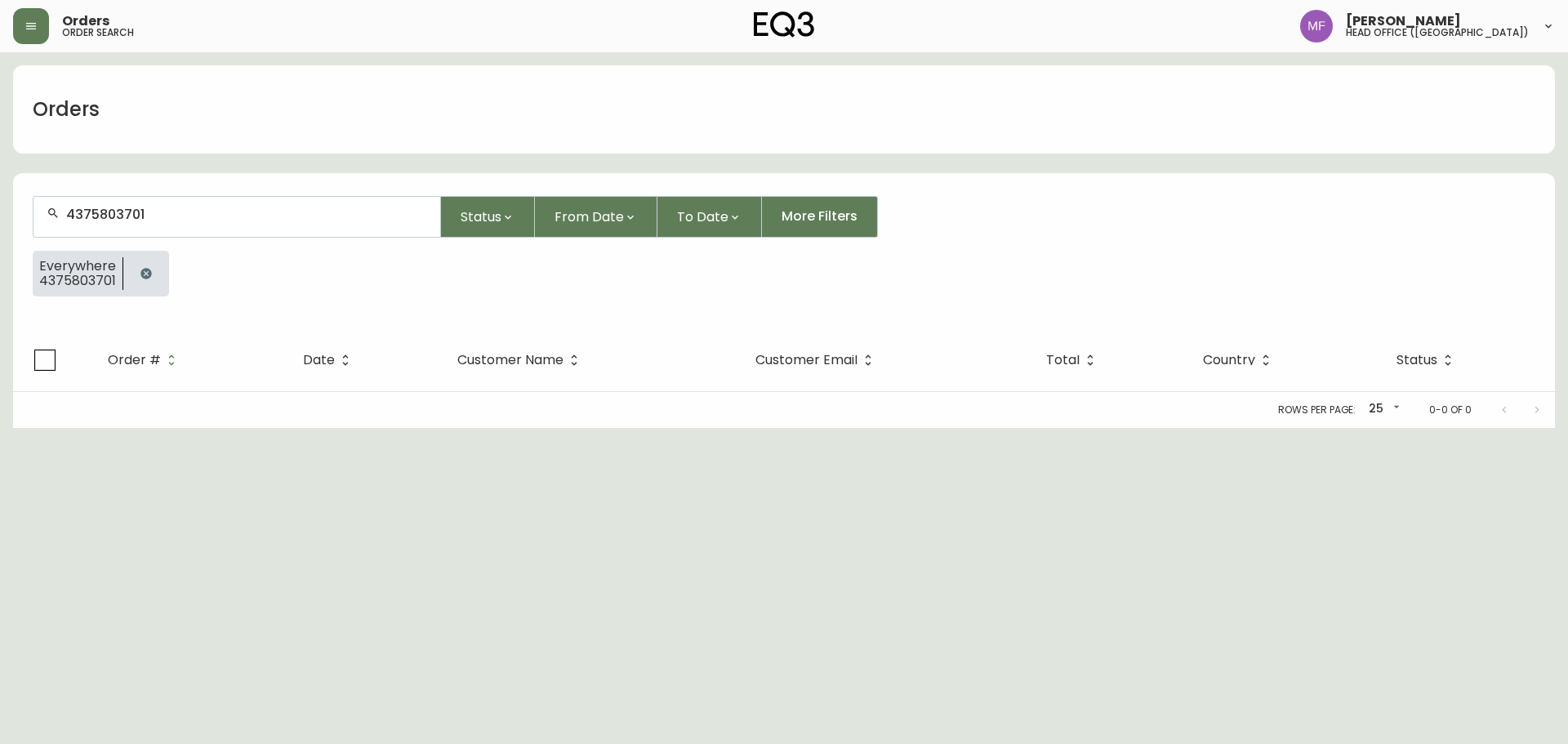
click at [150, 271] on icon "button" at bounding box center [146, 273] width 13 height 13
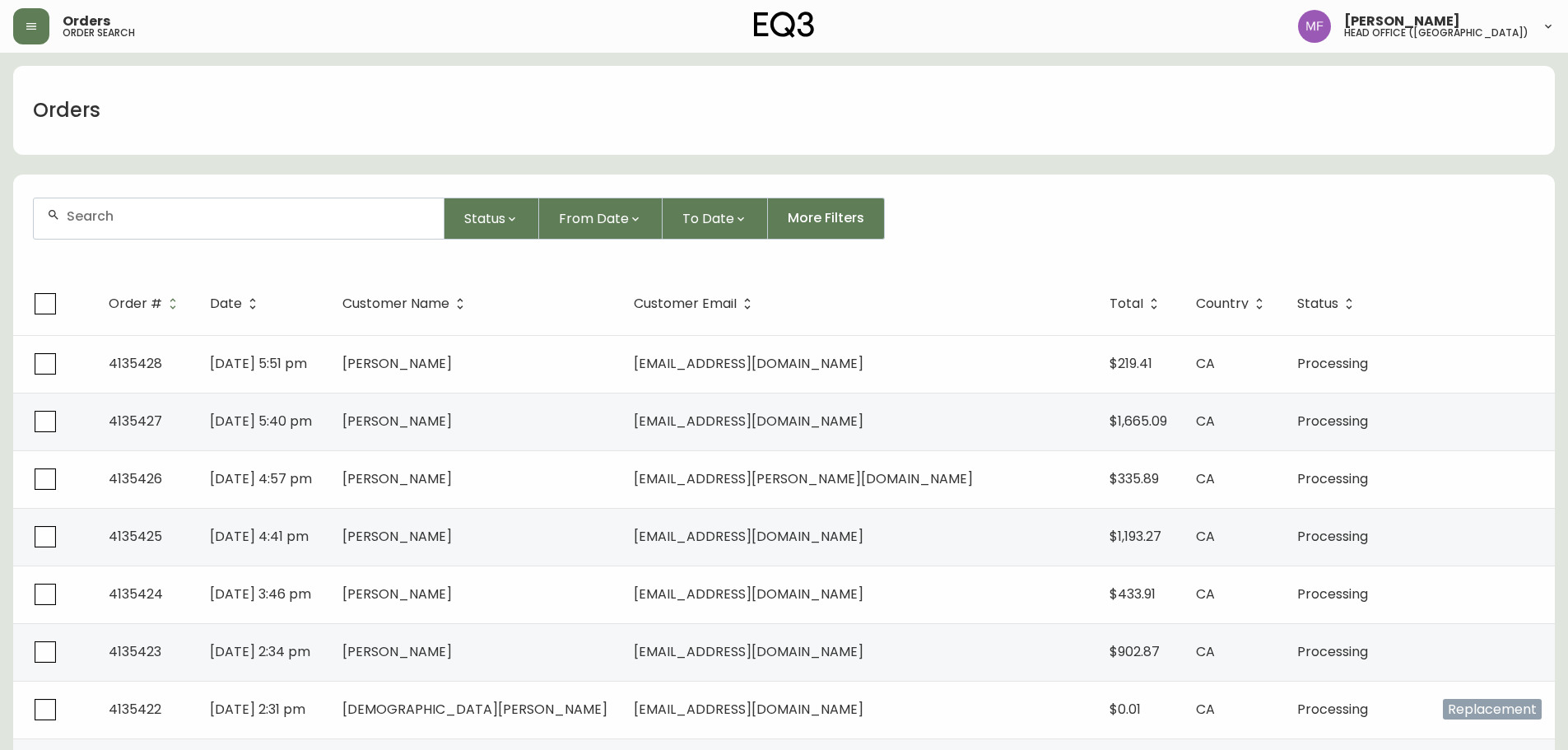
click at [254, 232] on div at bounding box center [238, 219] width 410 height 40
type input "4134129"
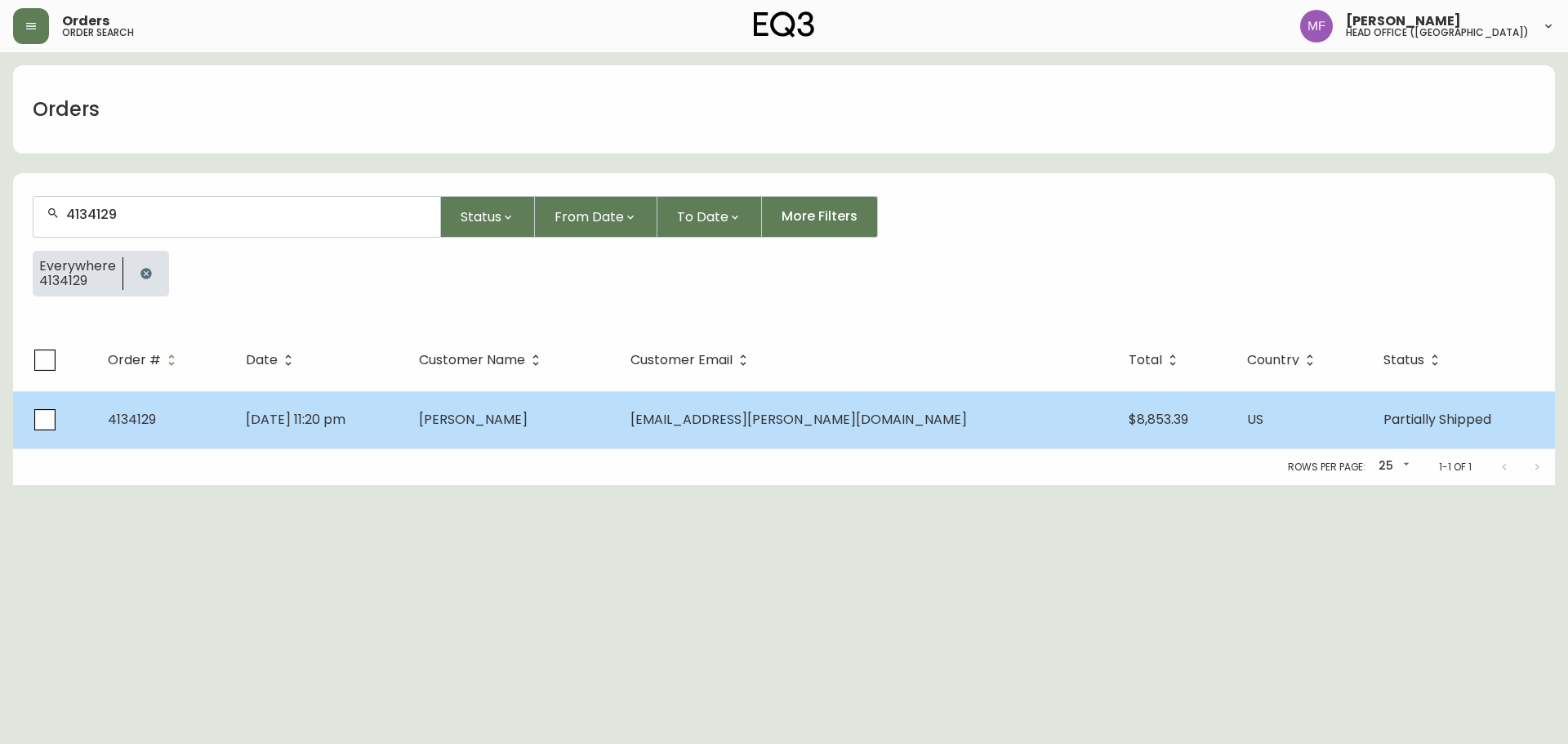
click at [406, 407] on td "[DATE] 11:20 pm" at bounding box center [319, 420] width 173 height 57
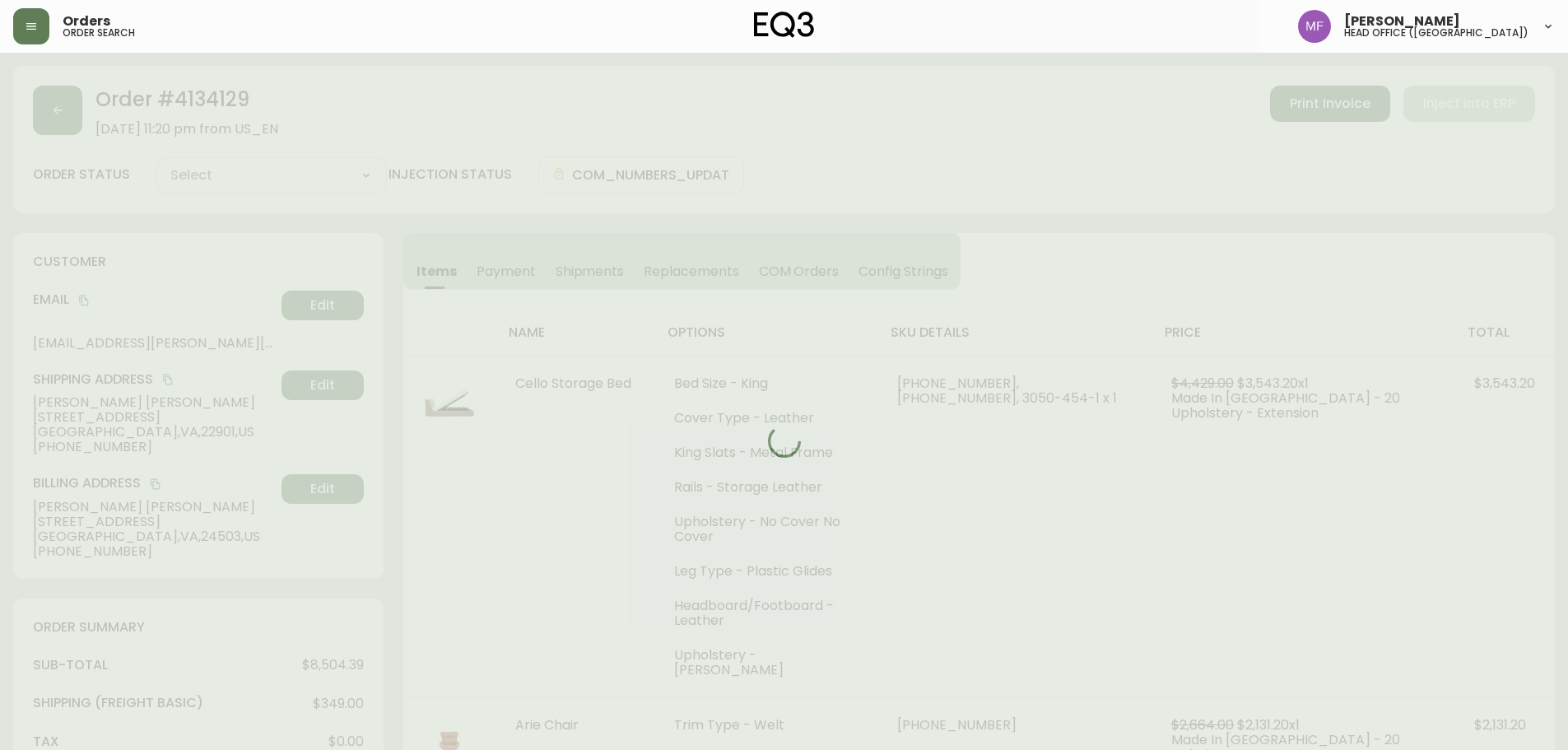
type input "Partially Shipped"
select select "PARTIALLY_SHIPPED"
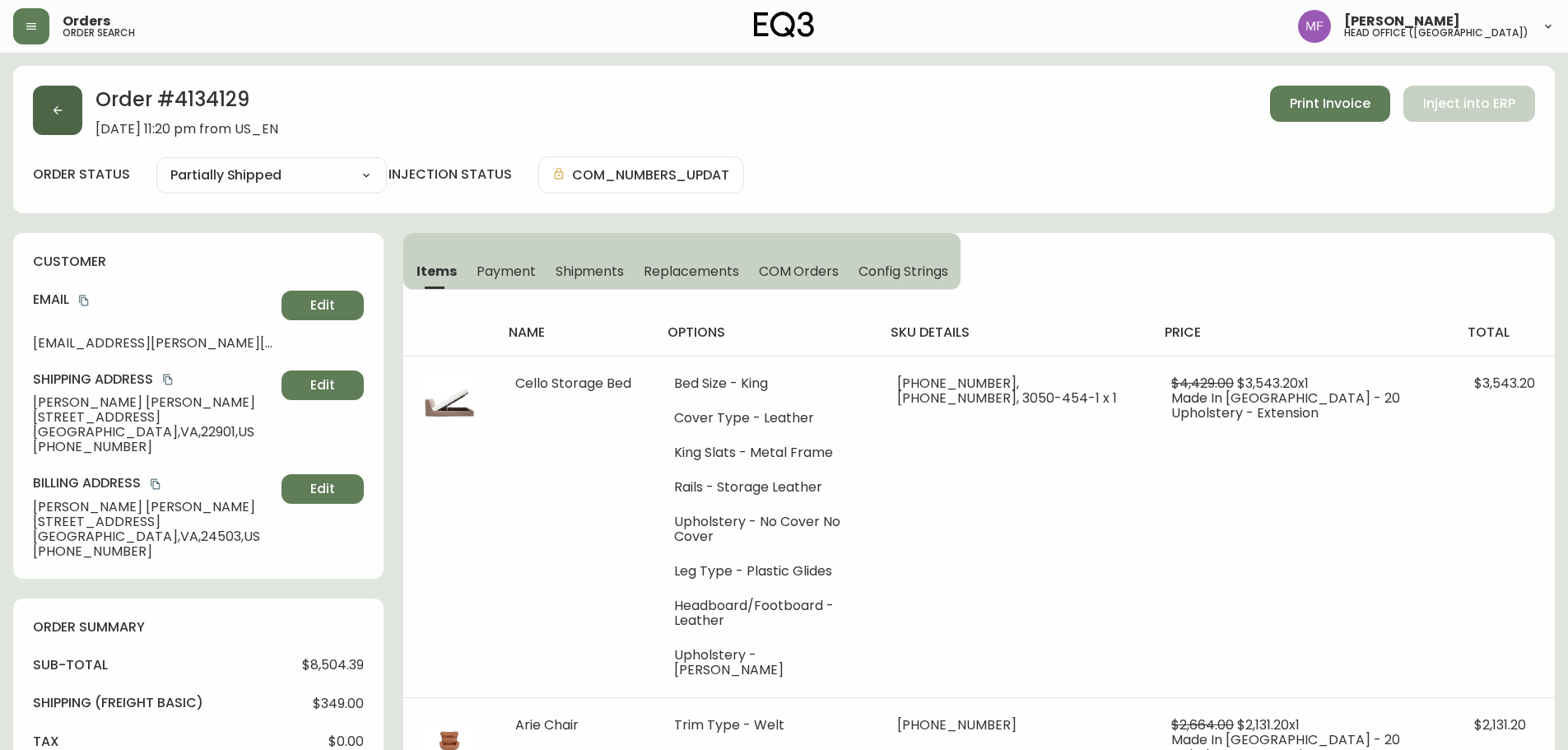
click at [64, 129] on button "button" at bounding box center [58, 111] width 49 height 50
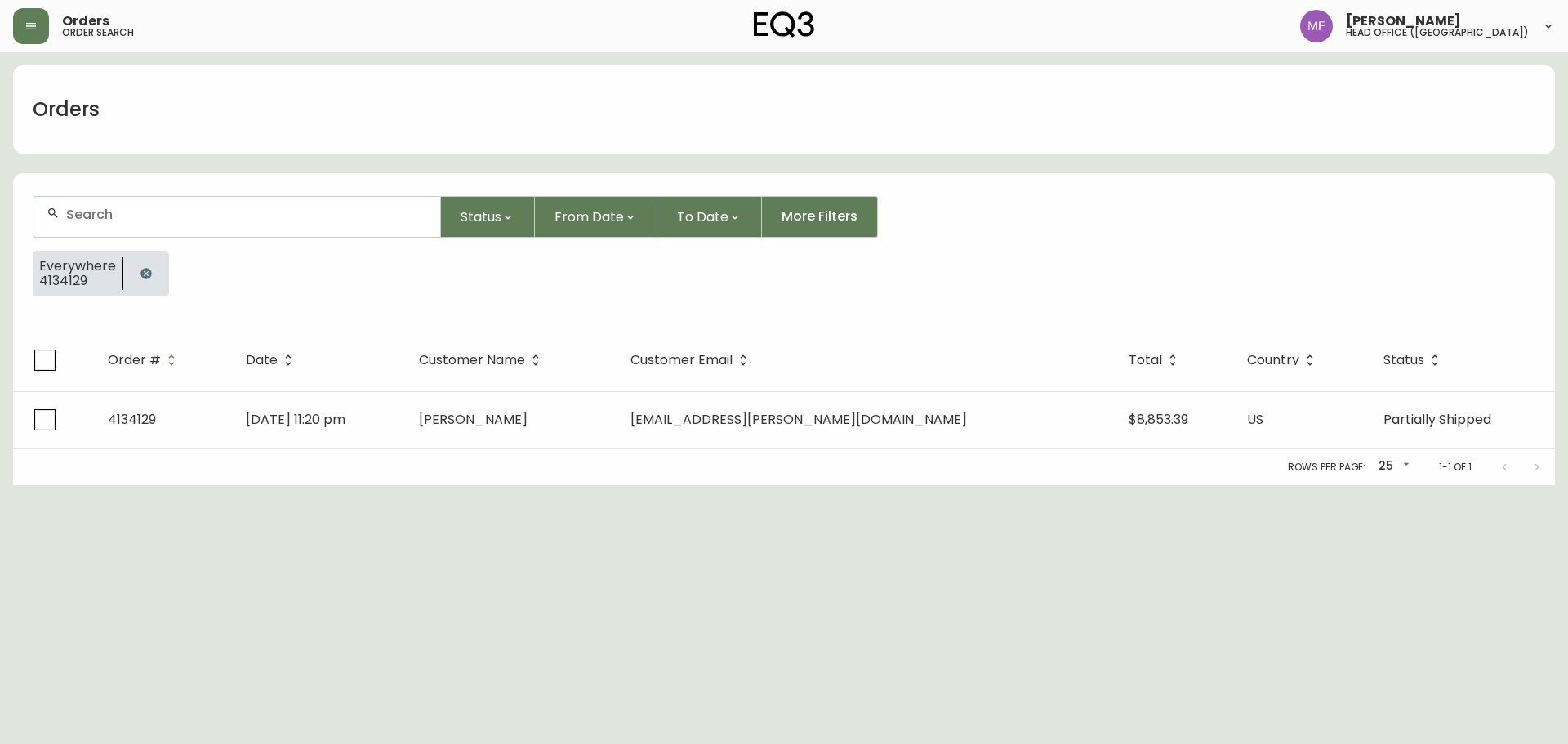
click at [143, 273] on icon "button" at bounding box center [146, 273] width 13 height 13
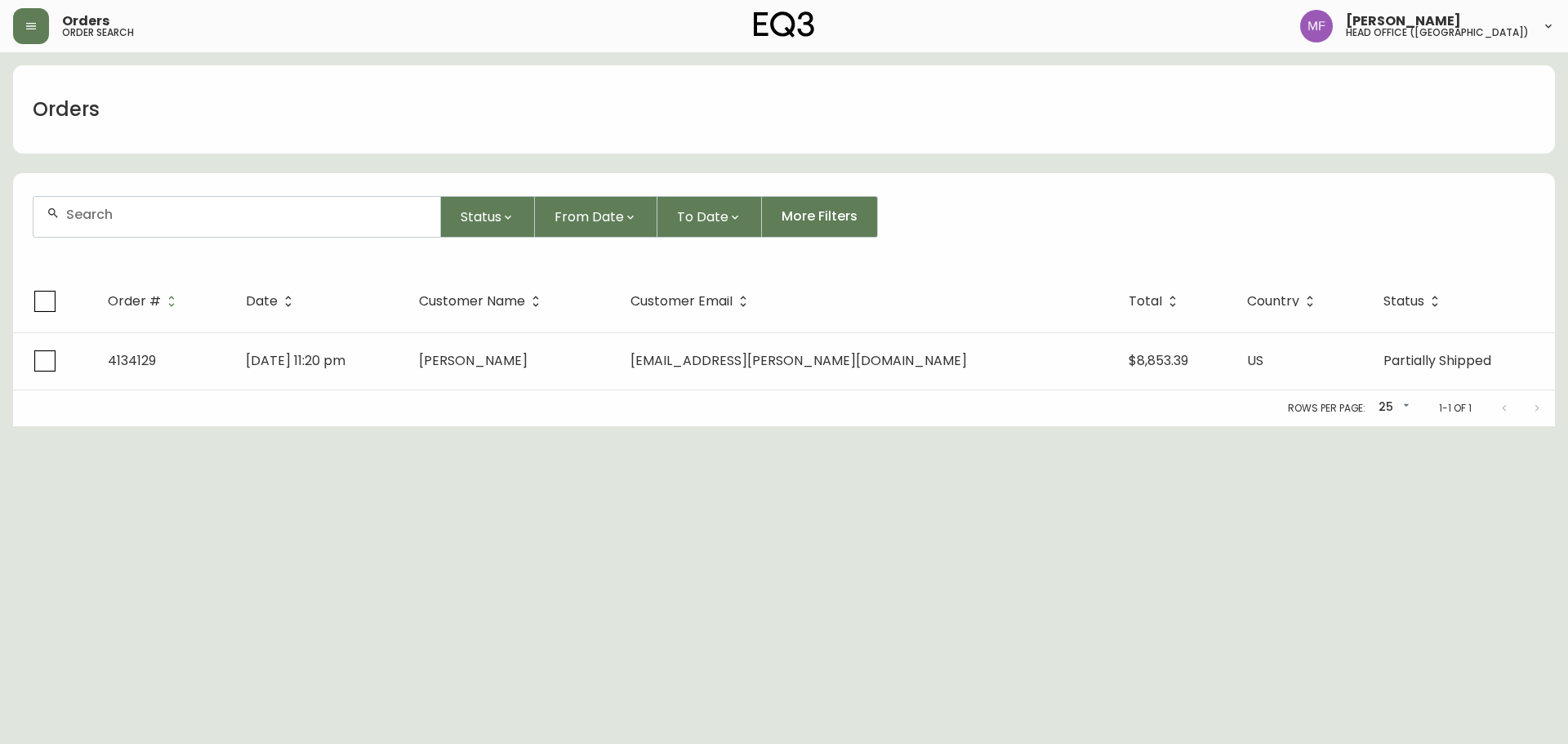
click at [128, 232] on div at bounding box center [237, 217] width 407 height 40
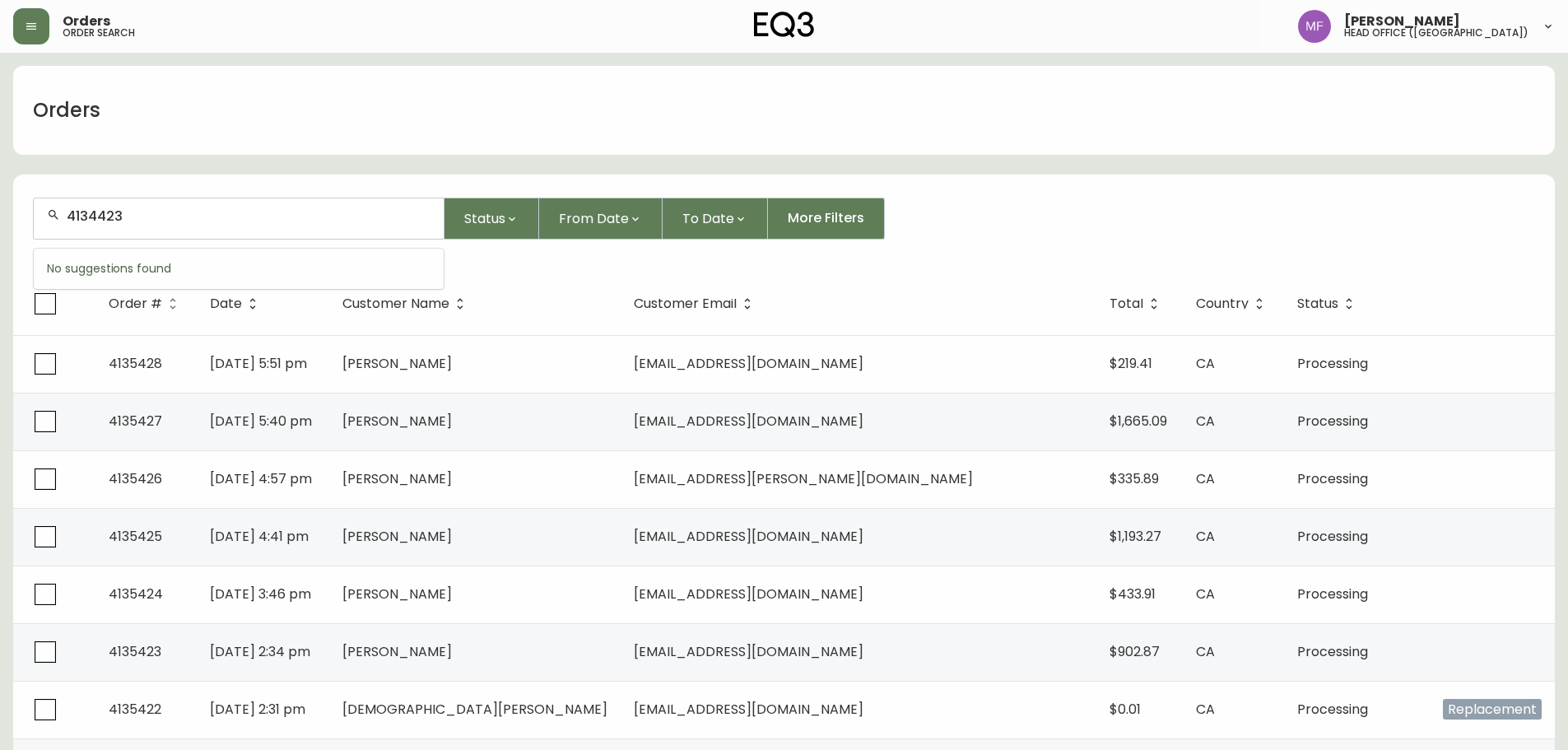
type input "4134423"
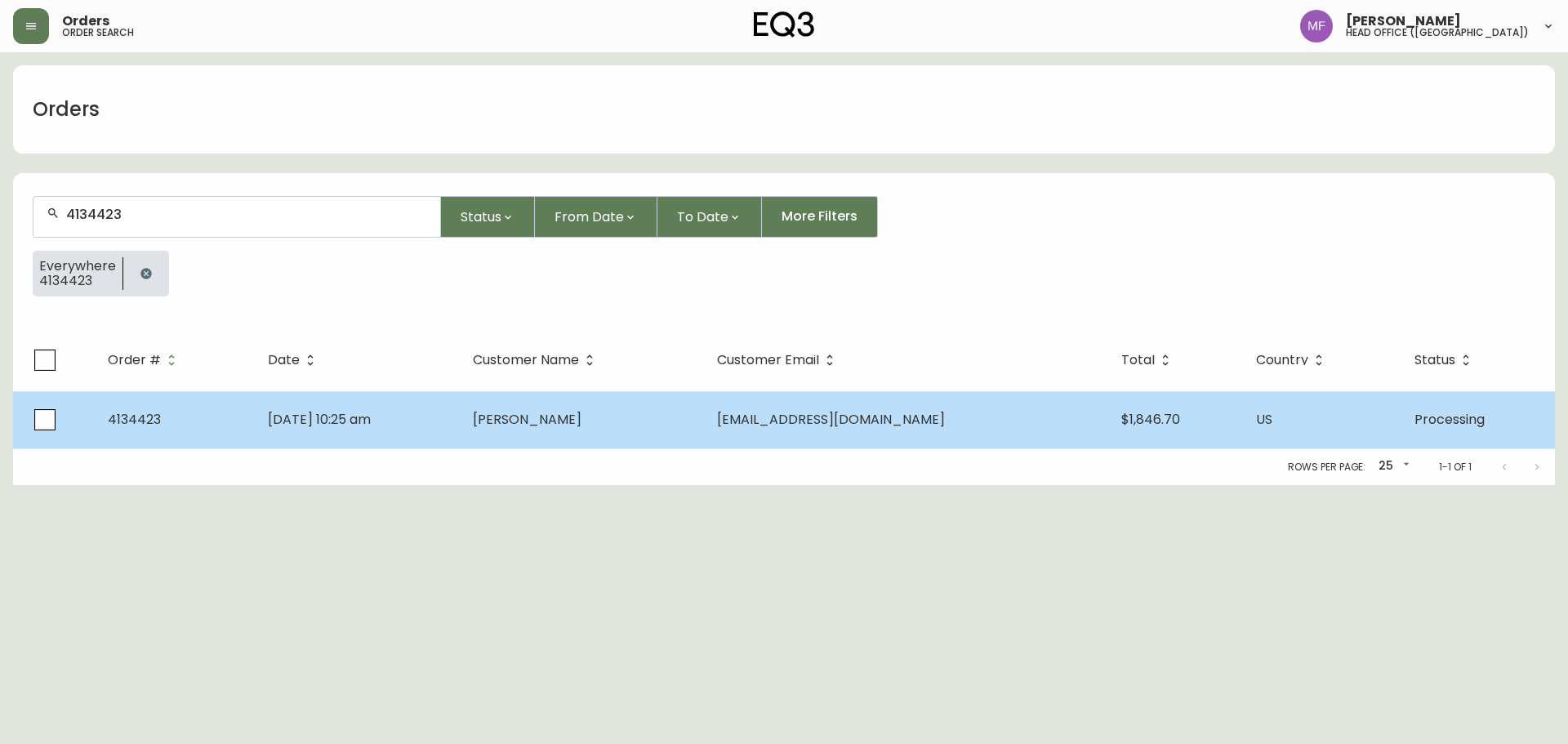
click at [340, 408] on td "[DATE] 10:25 am" at bounding box center [357, 420] width 205 height 57
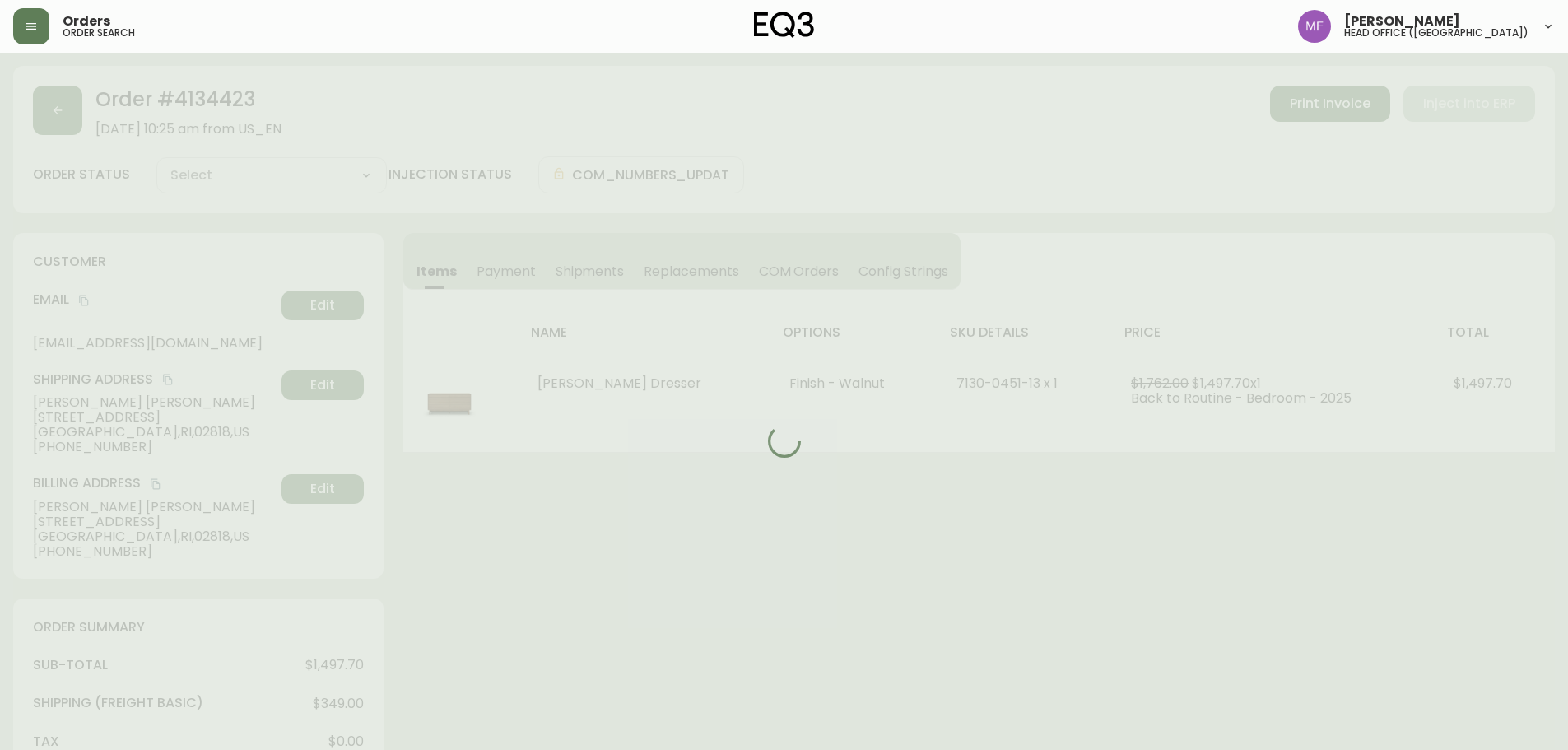
type input "Processing"
select select "PROCESSING"
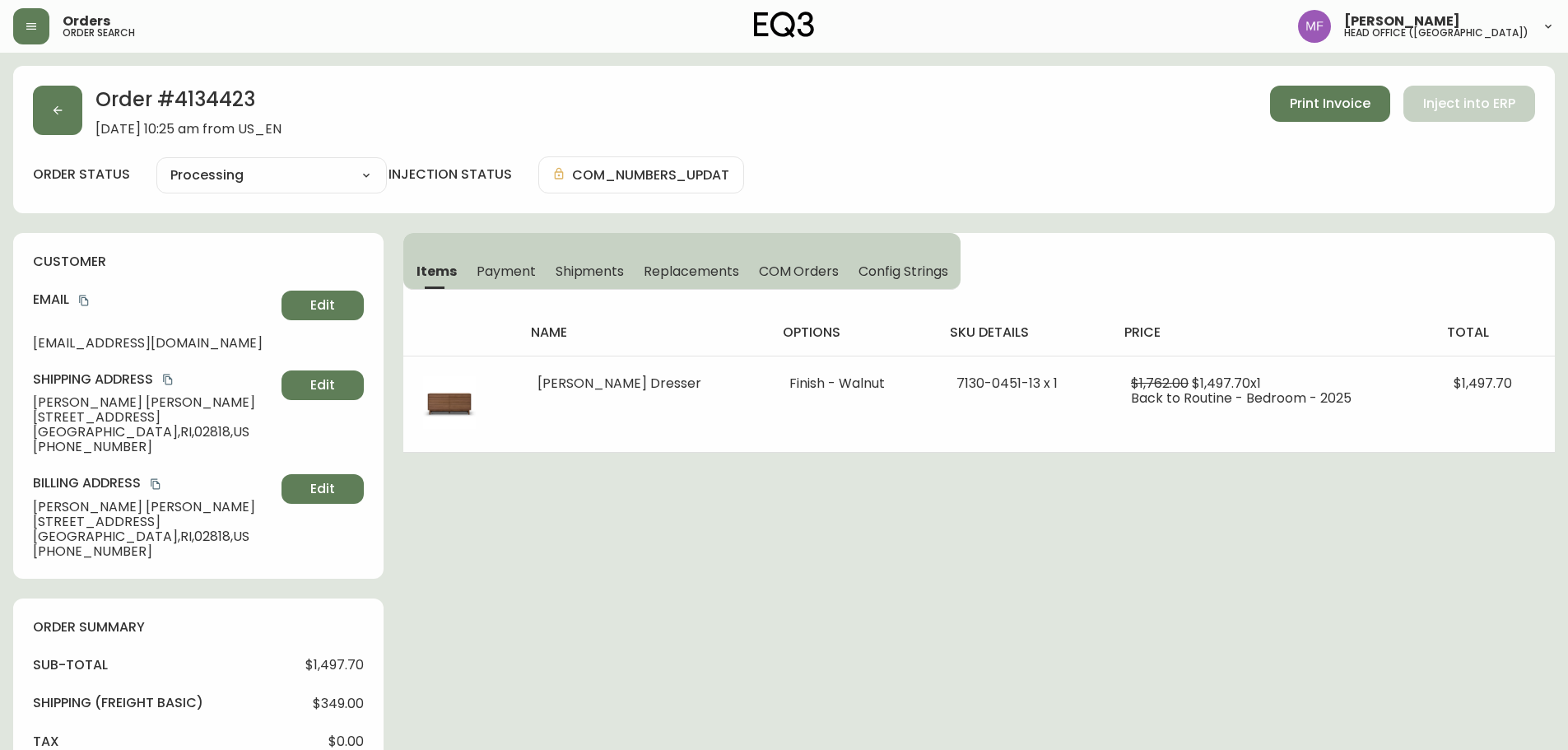
click at [1186, 589] on div "Order # 4134423 [DATE] 10:25 am from [GEOGRAPHIC_DATA] Print Invoice Inject int…" at bounding box center [784, 735] width 1542 height 1339
click at [64, 106] on icon "button" at bounding box center [58, 111] width 13 height 13
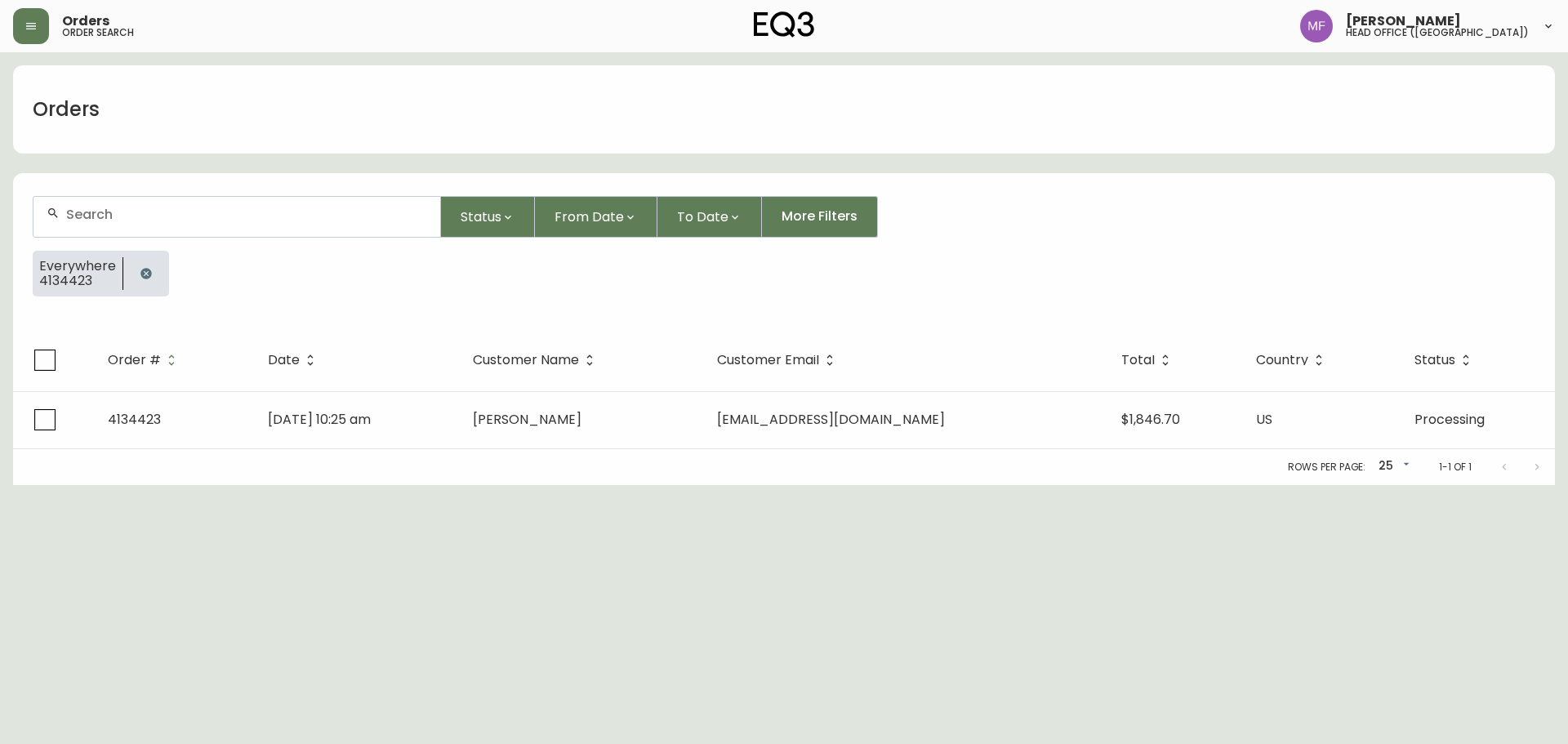
click at [134, 267] on button "button" at bounding box center [146, 273] width 33 height 33
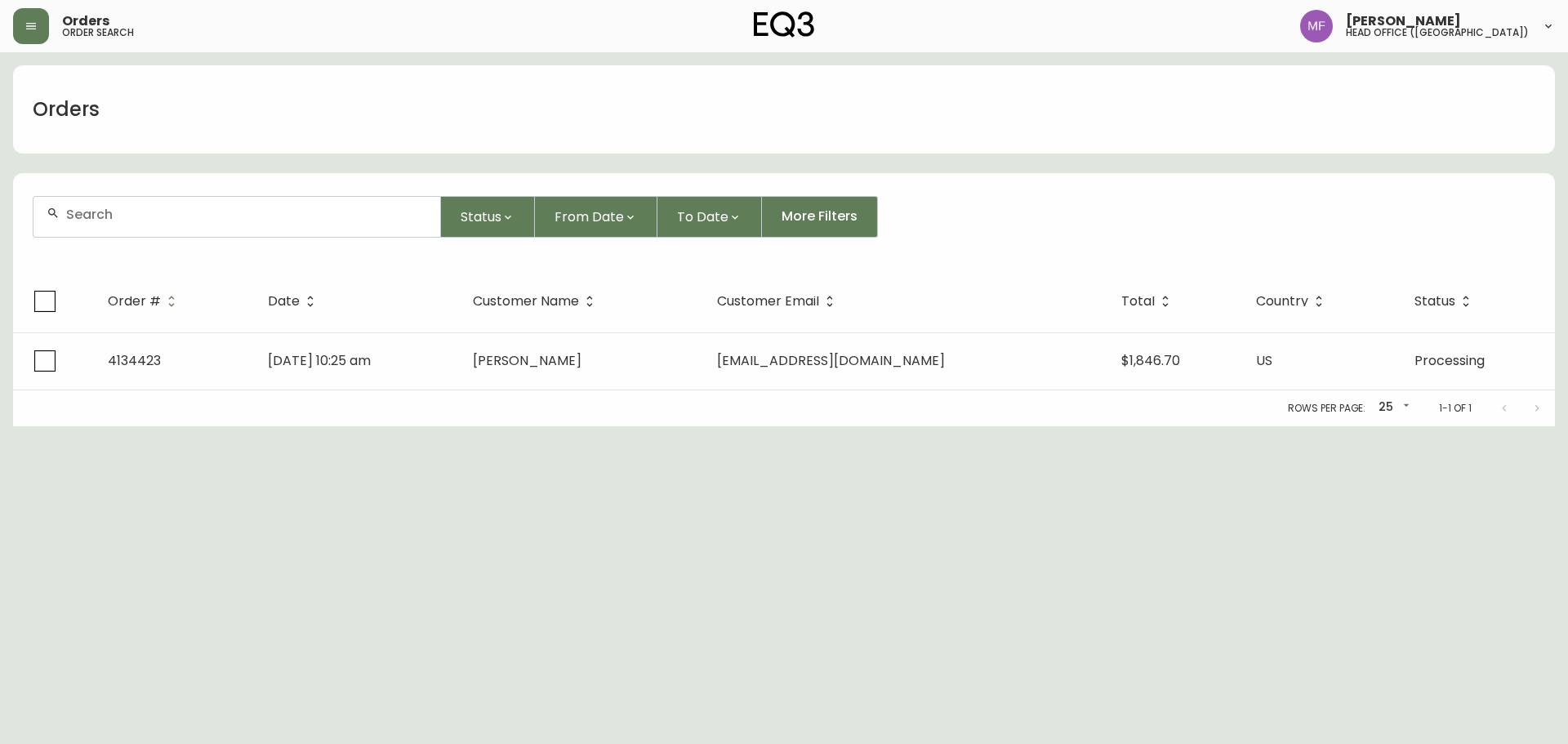
click at [123, 228] on div at bounding box center [237, 217] width 407 height 40
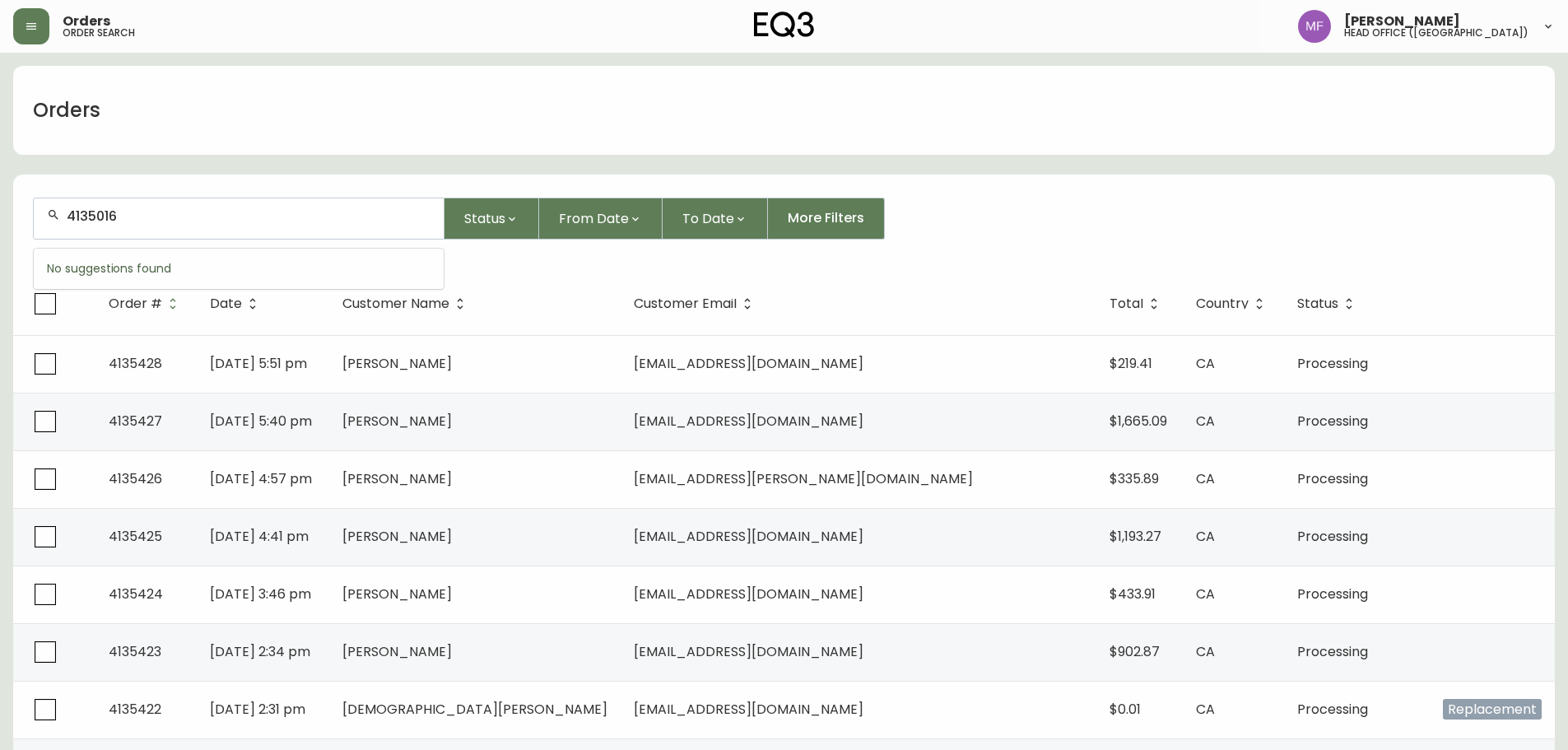
type input "4135016"
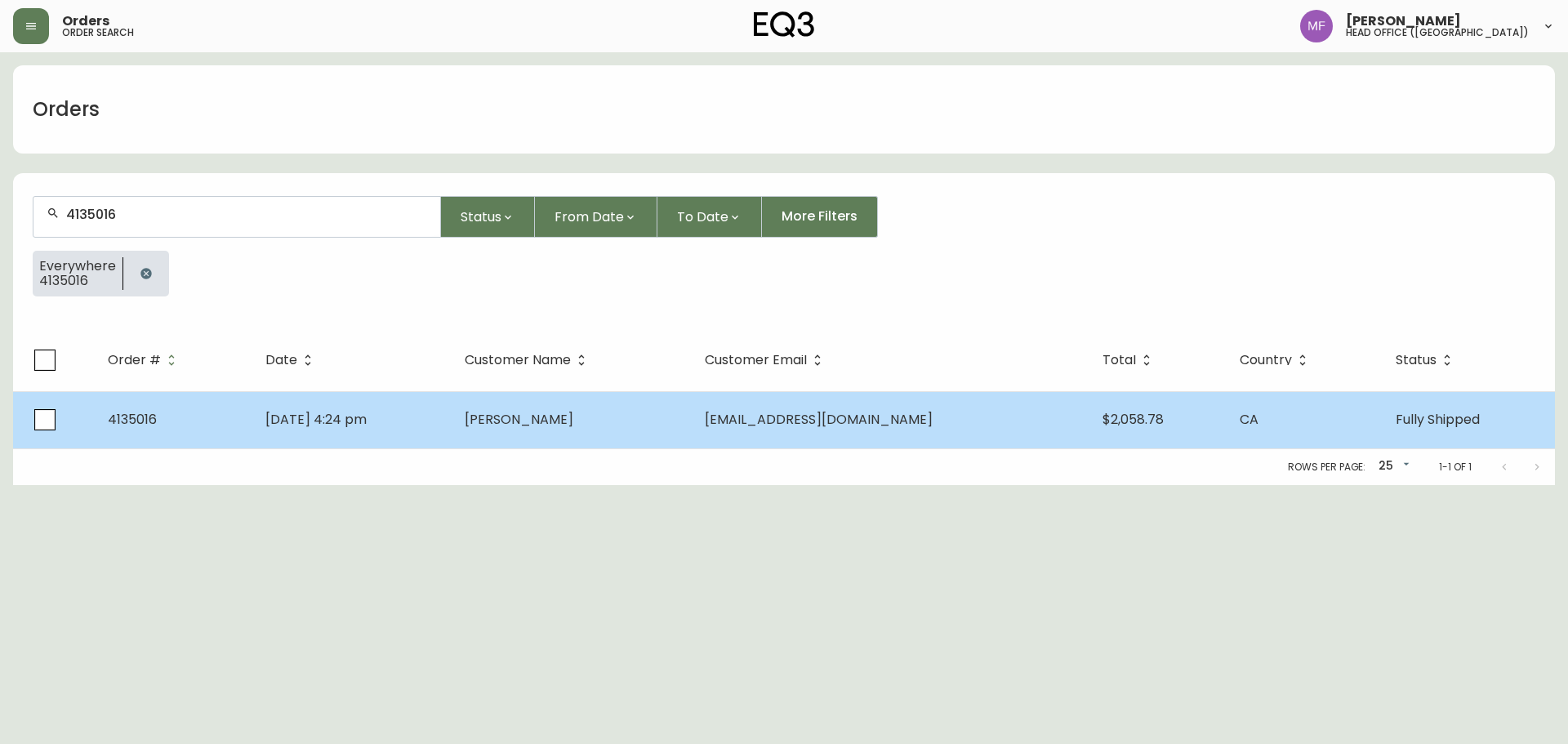
click at [529, 440] on td "[PERSON_NAME]" at bounding box center [571, 420] width 240 height 57
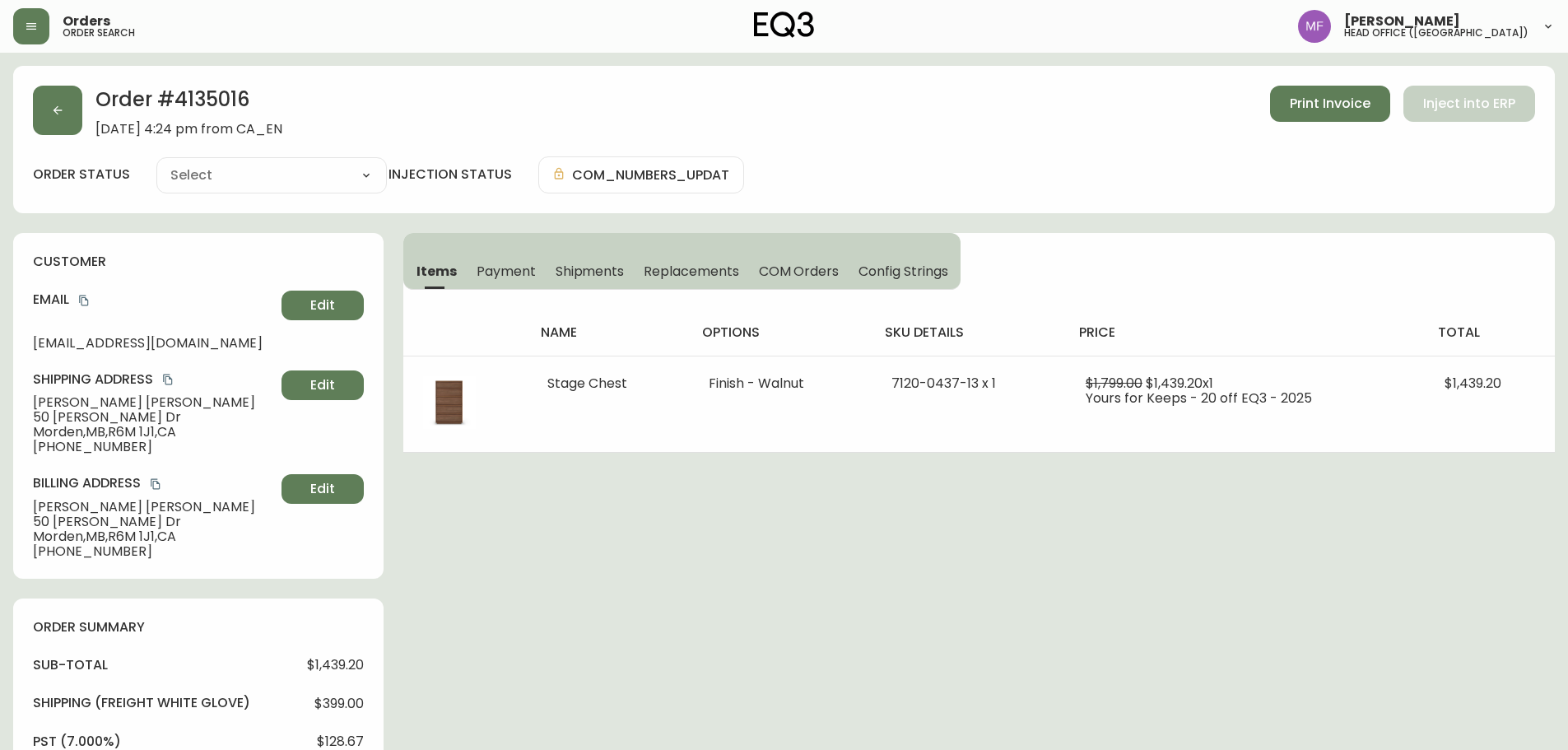
type input "Fully Shipped"
select select "FULLY_SHIPPED"
click at [78, 115] on button "button" at bounding box center [58, 111] width 49 height 50
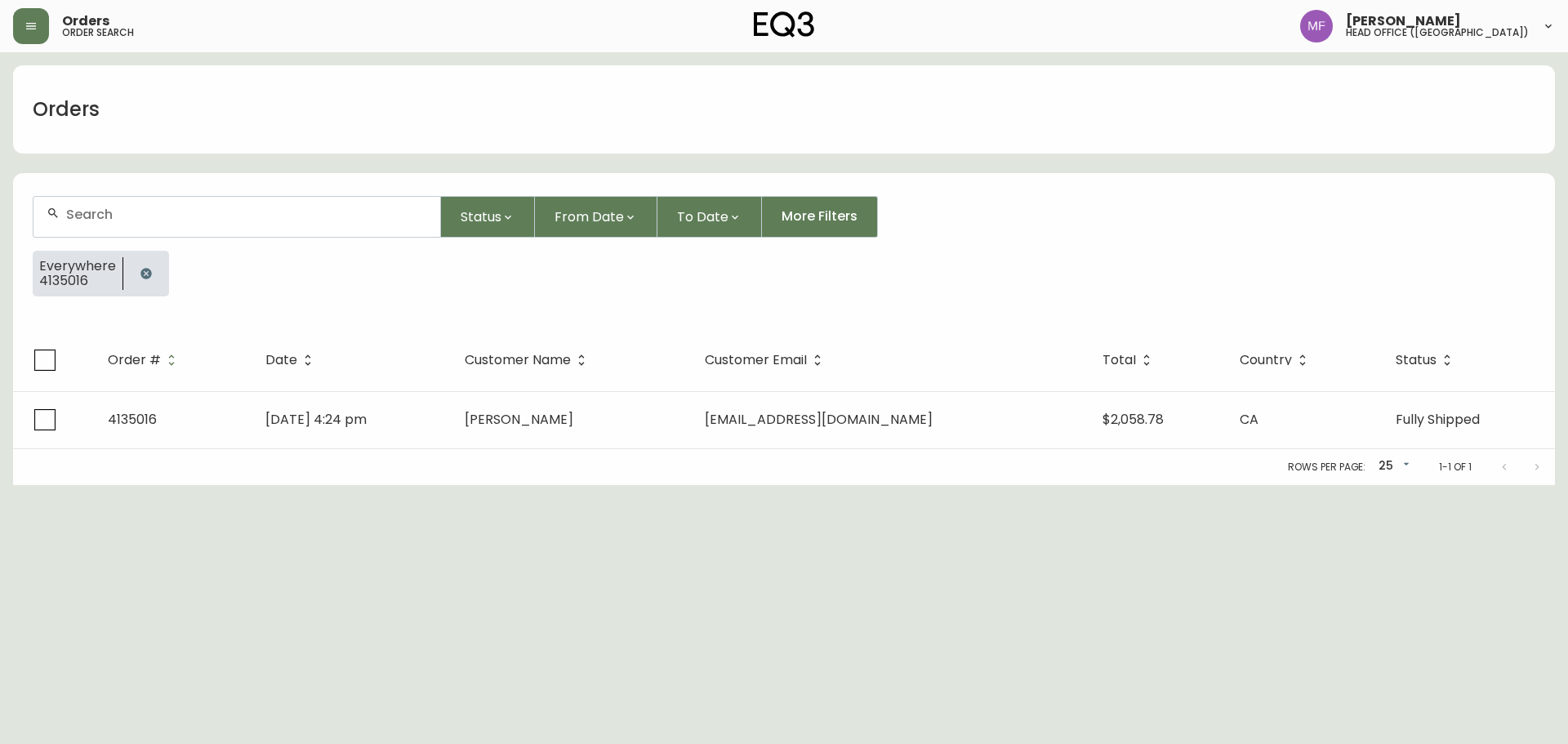
click at [152, 282] on button "button" at bounding box center [146, 273] width 33 height 33
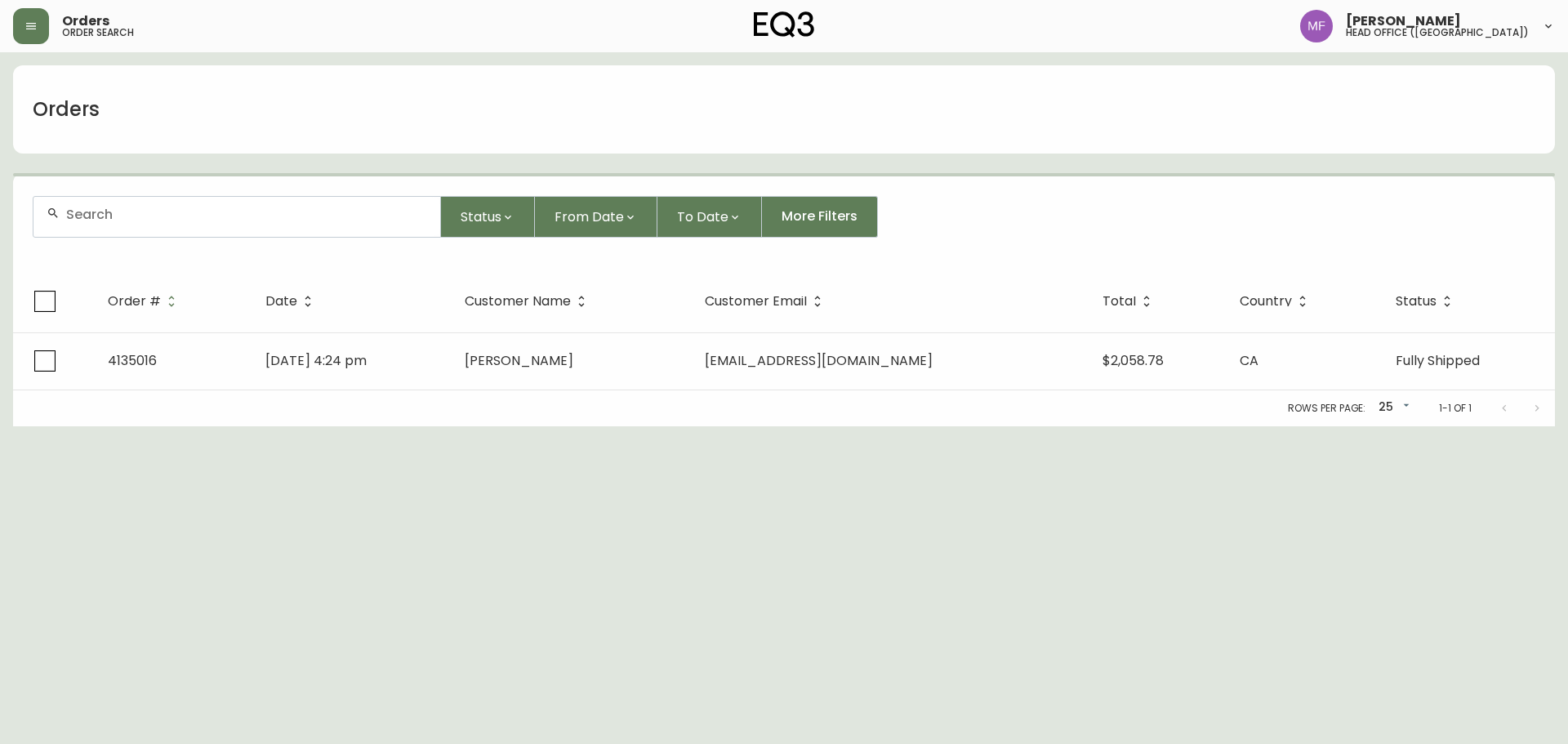
click at [151, 231] on div at bounding box center [237, 217] width 407 height 40
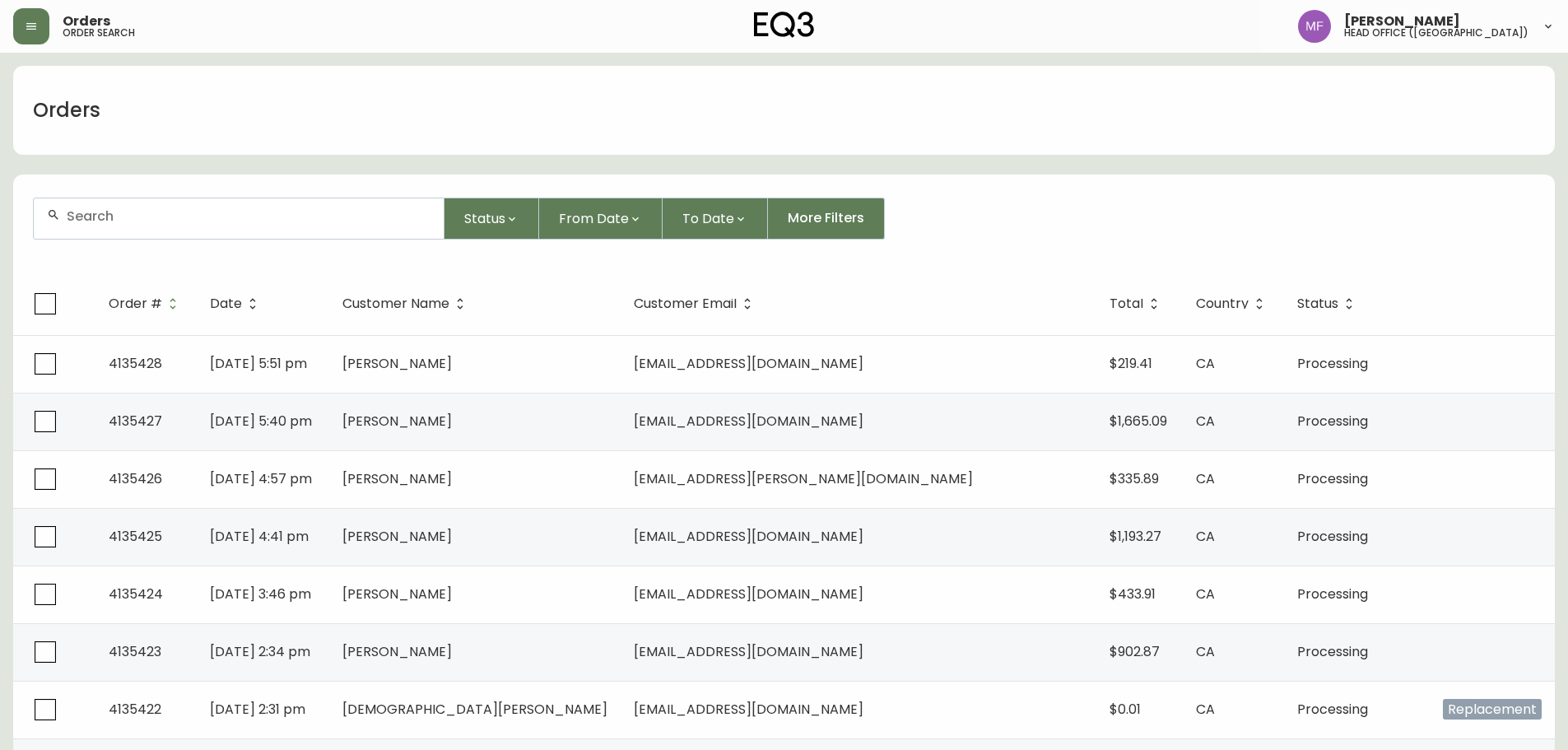
paste input "4135349"
type input "4135349"
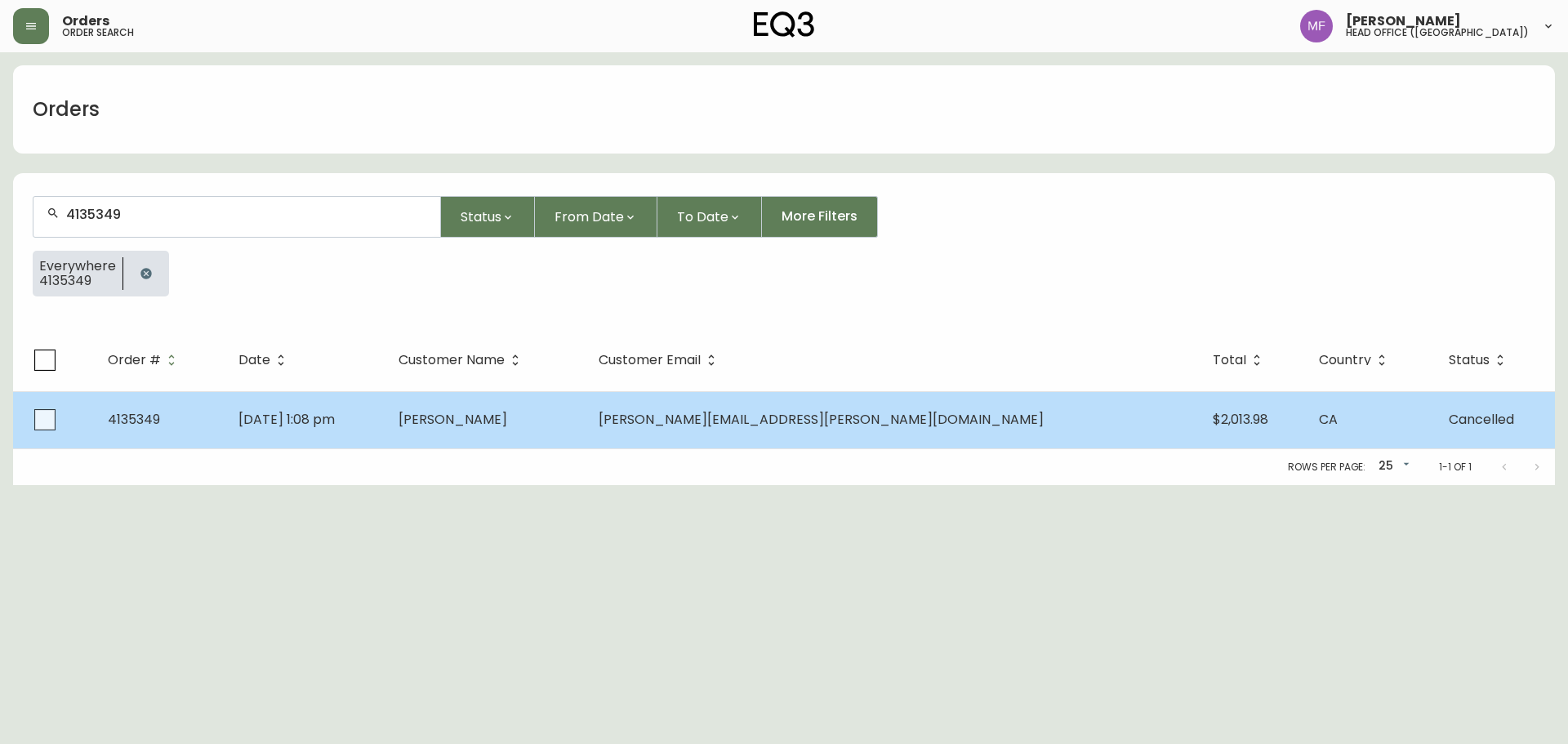
click at [522, 395] on td "[PERSON_NAME]" at bounding box center [485, 420] width 201 height 57
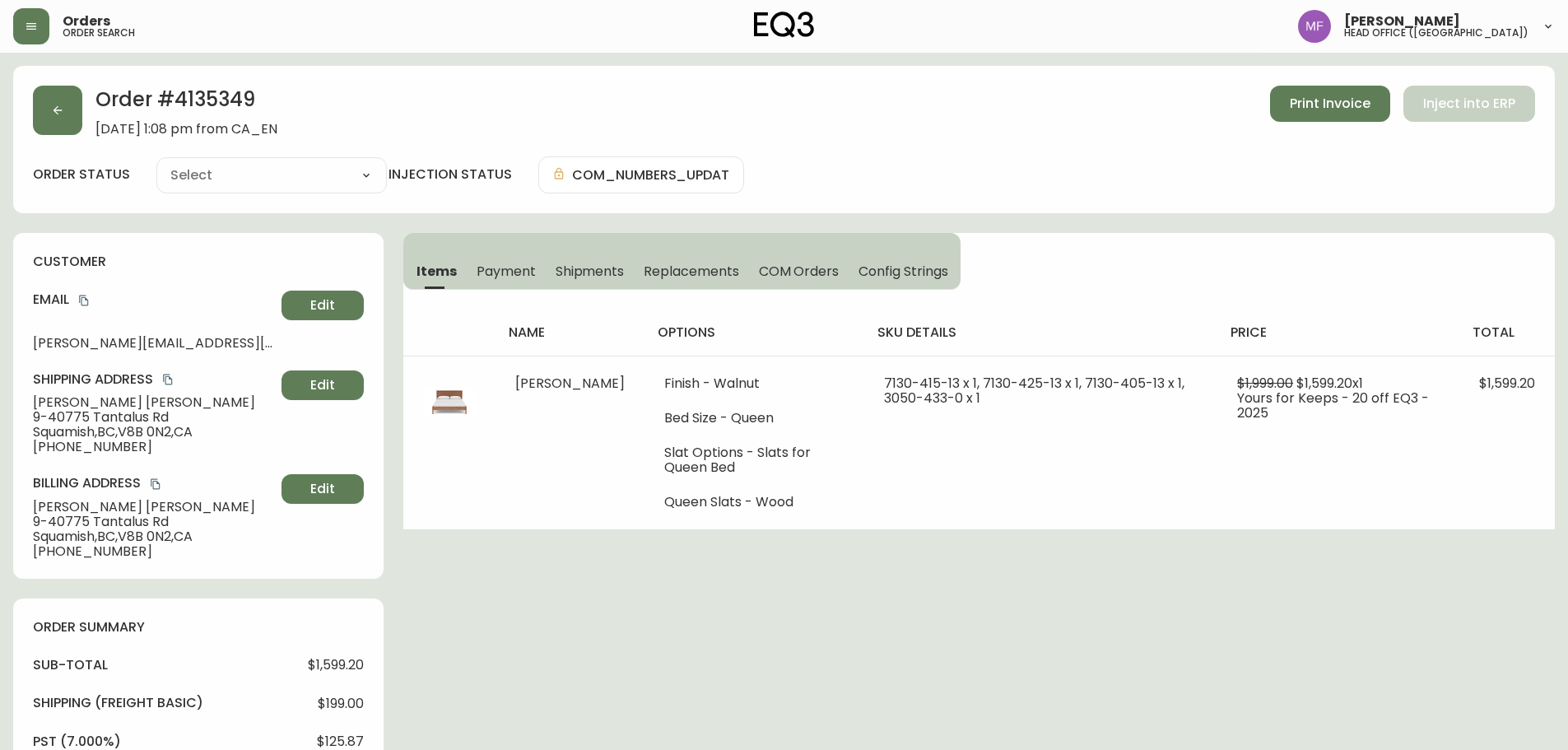
type input "Cancelled"
select select "CANCELLED"
click at [59, 122] on button "button" at bounding box center [58, 111] width 49 height 50
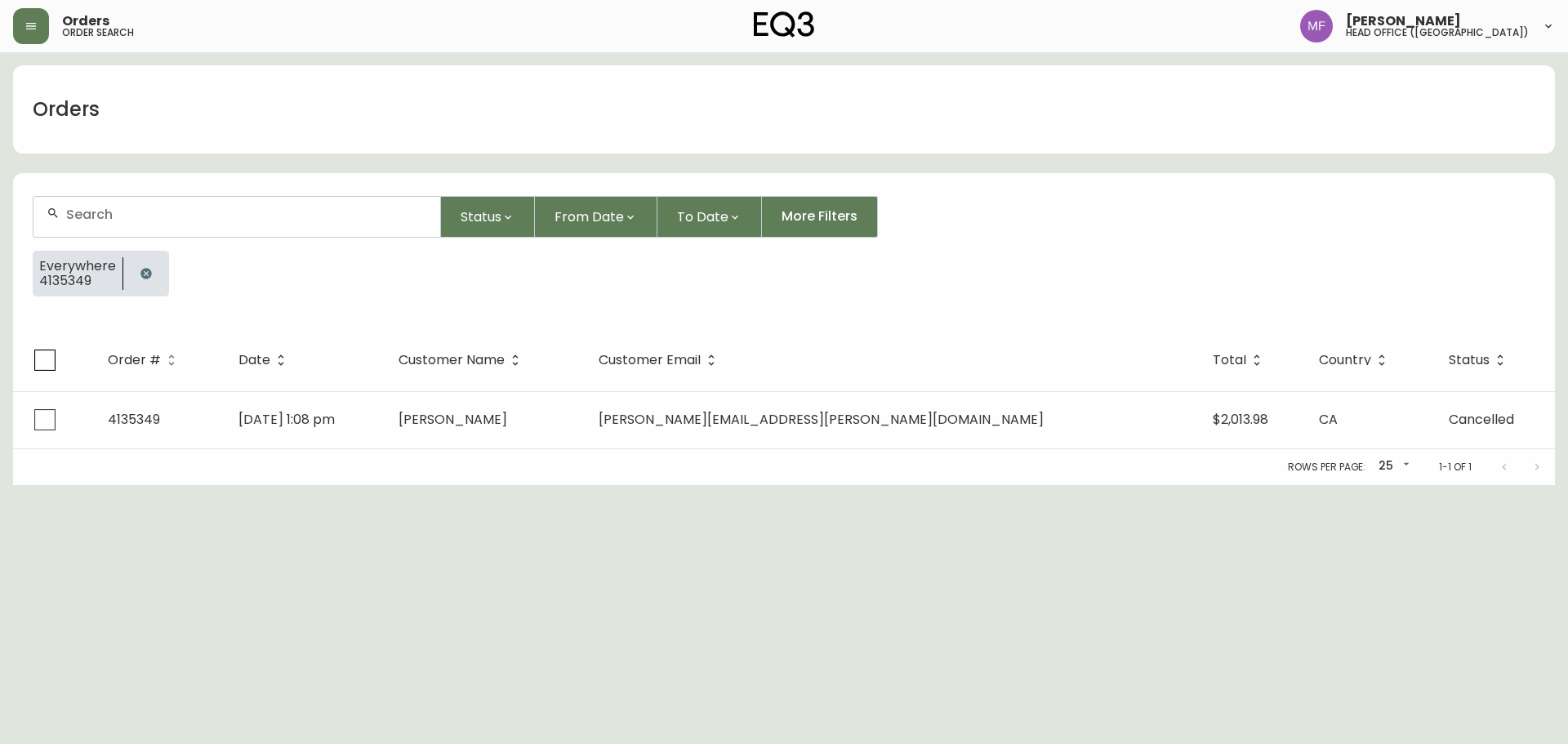
click at [152, 269] on button "button" at bounding box center [146, 273] width 33 height 33
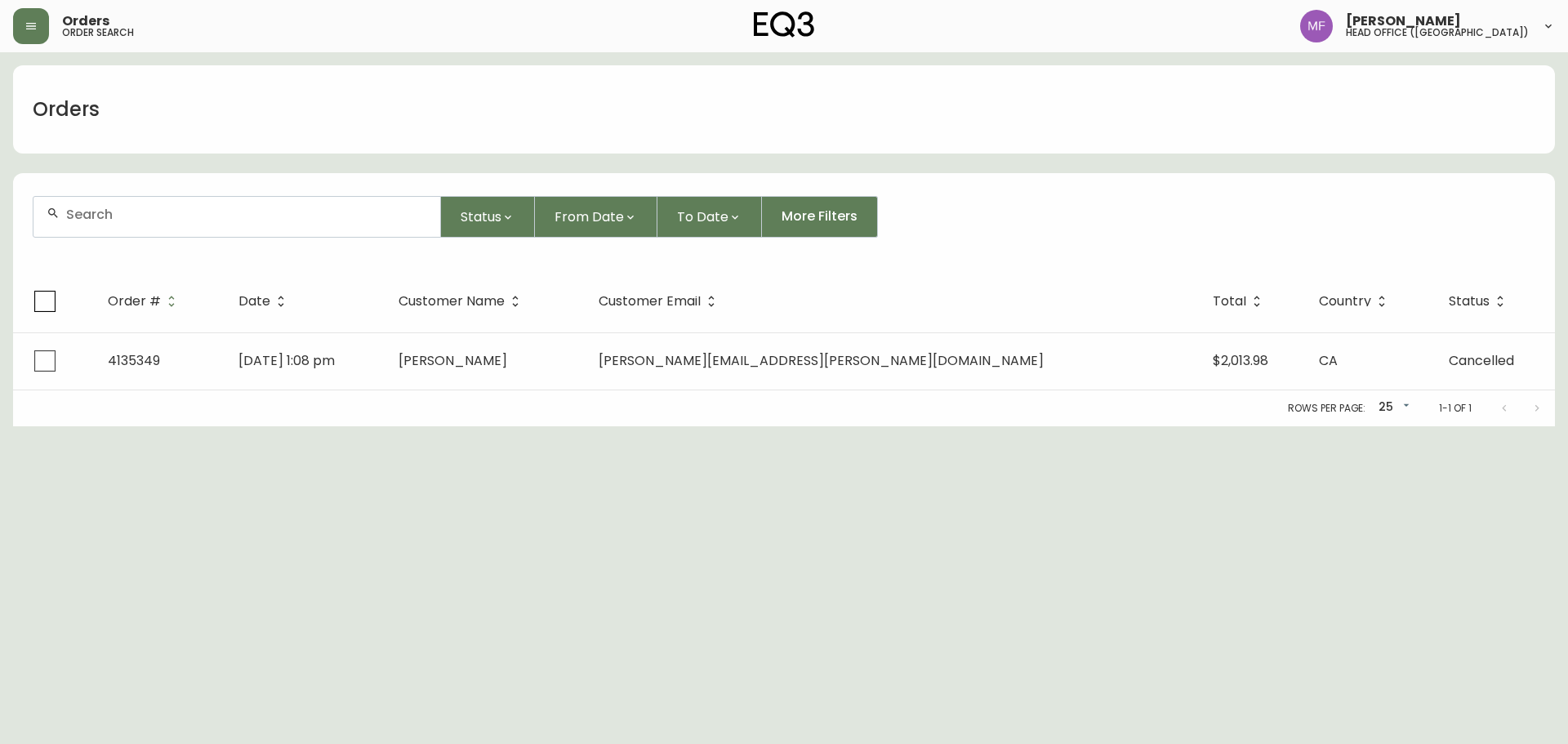
click at [146, 230] on div at bounding box center [237, 217] width 407 height 40
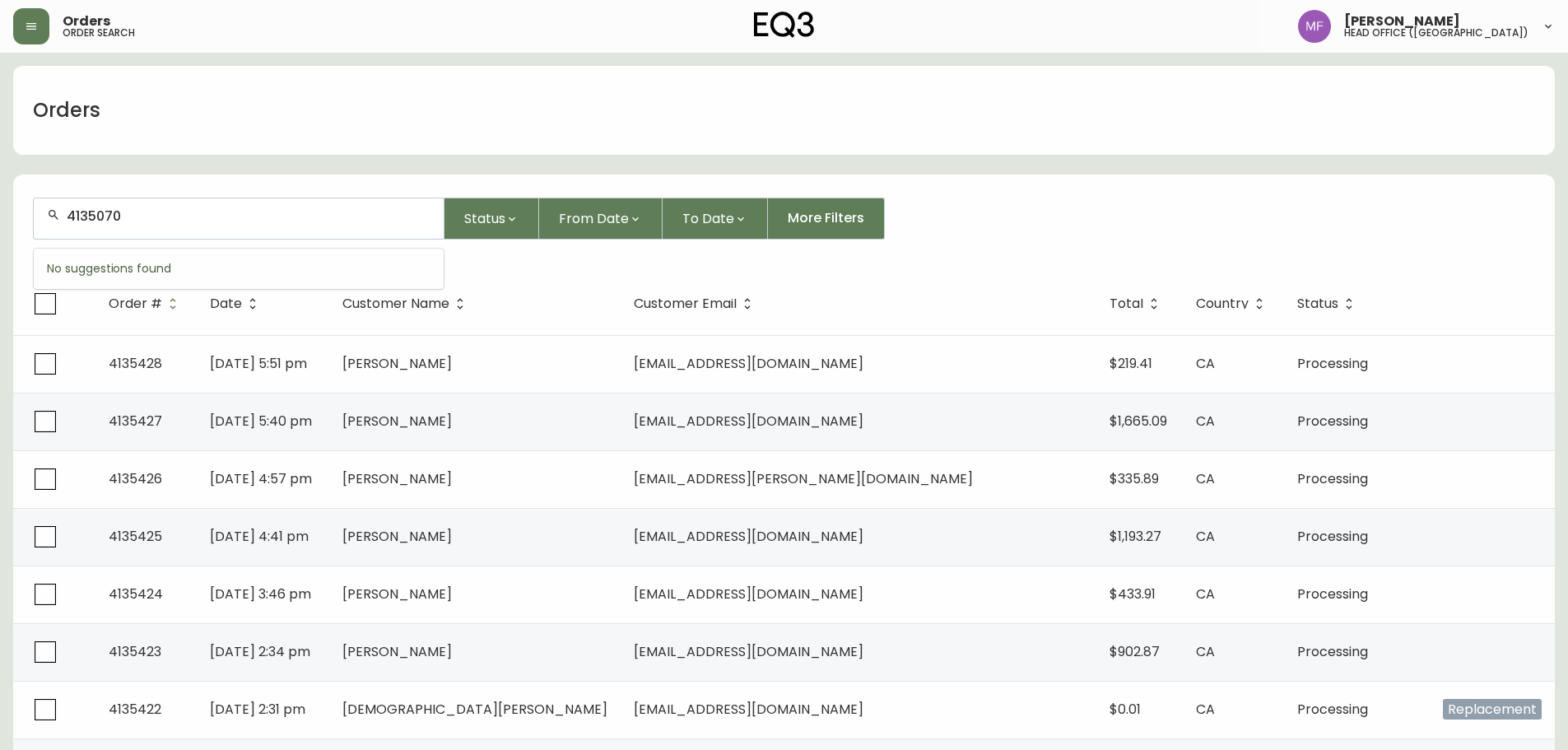
type input "4135070"
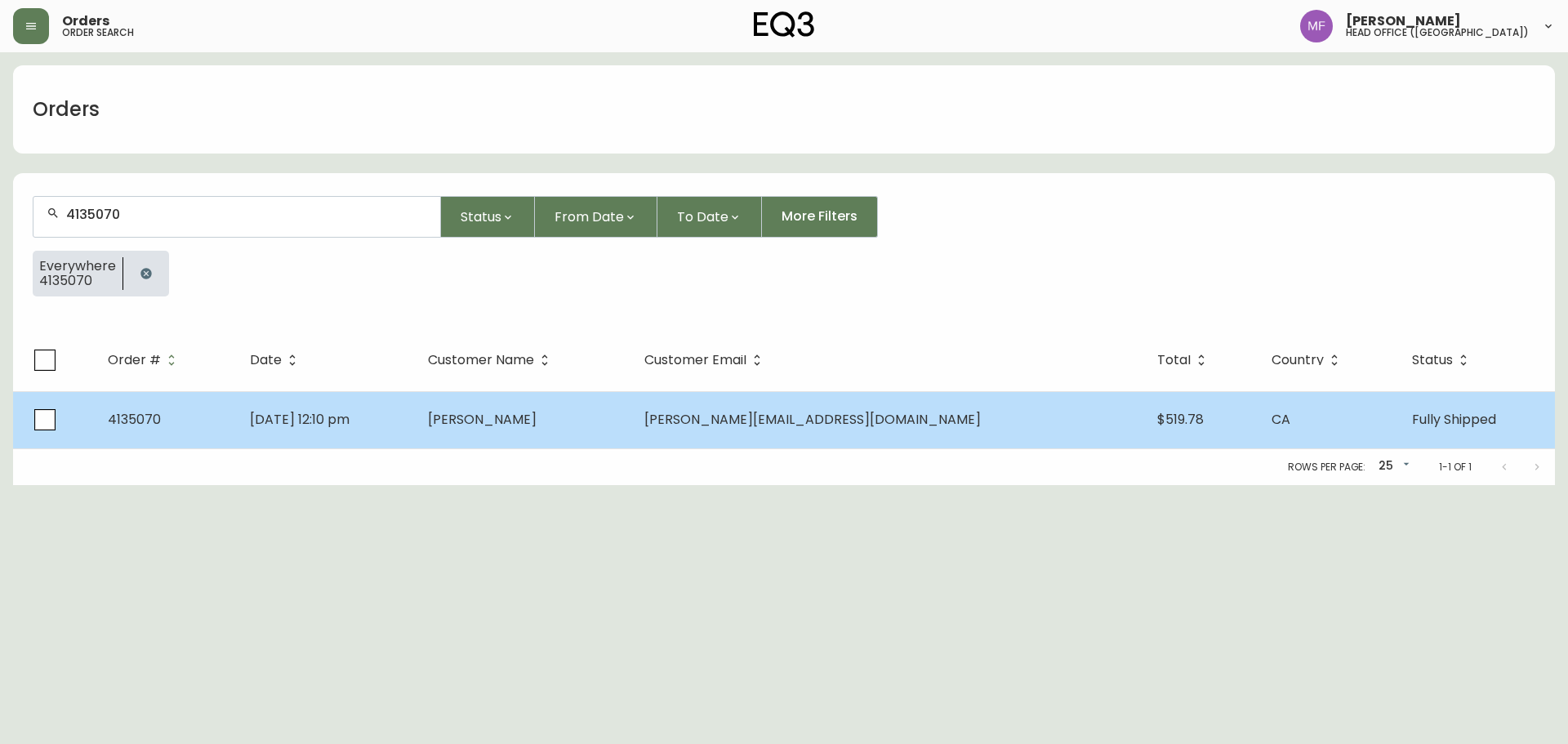
click at [632, 439] on td "[PERSON_NAME]" at bounding box center [523, 420] width 217 height 57
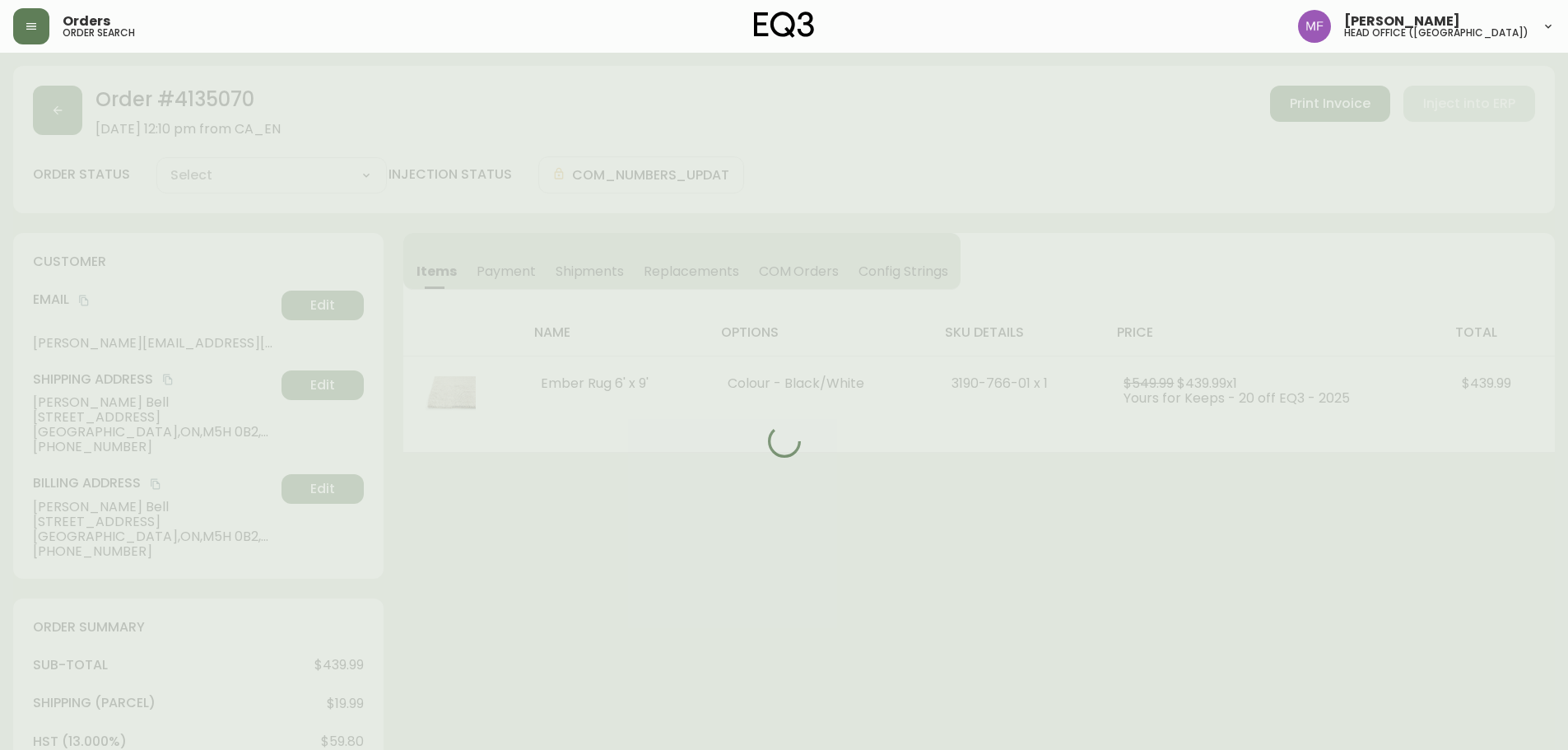
type input "Fully Shipped"
select select "FULLY_SHIPPED"
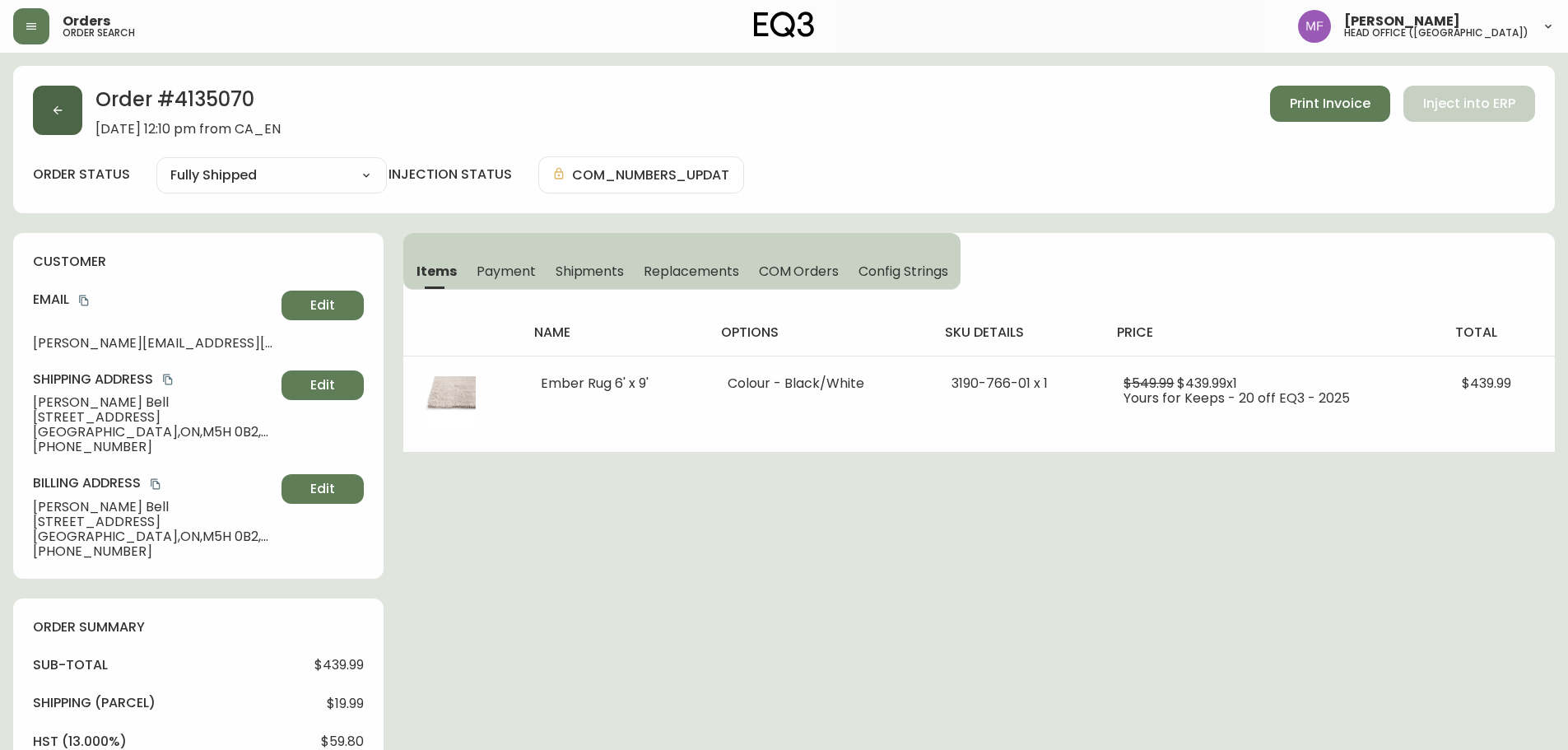
click at [73, 112] on button "button" at bounding box center [58, 111] width 49 height 50
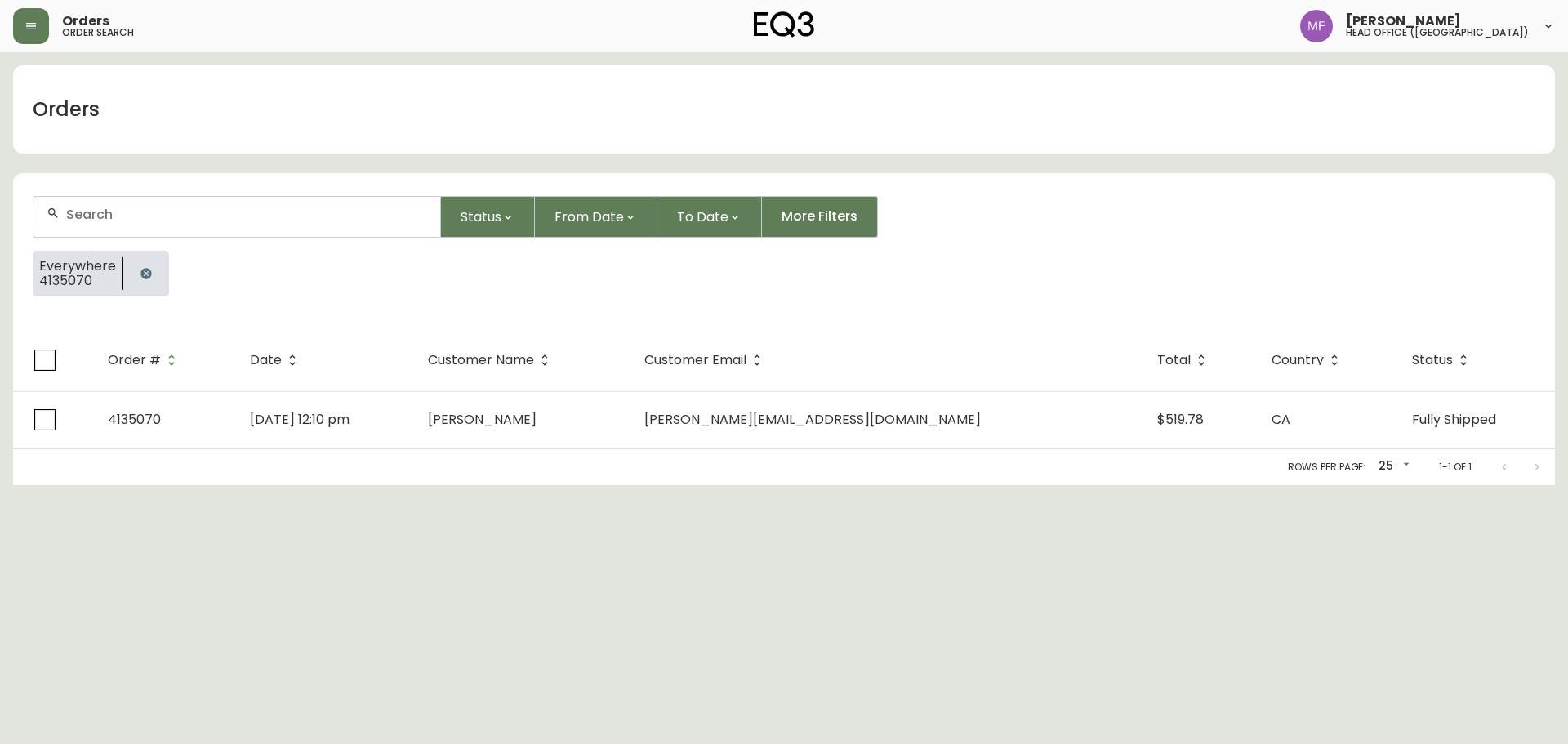
click at [159, 282] on div at bounding box center [146, 273] width 46 height 46
click at [151, 271] on button "button" at bounding box center [146, 273] width 33 height 33
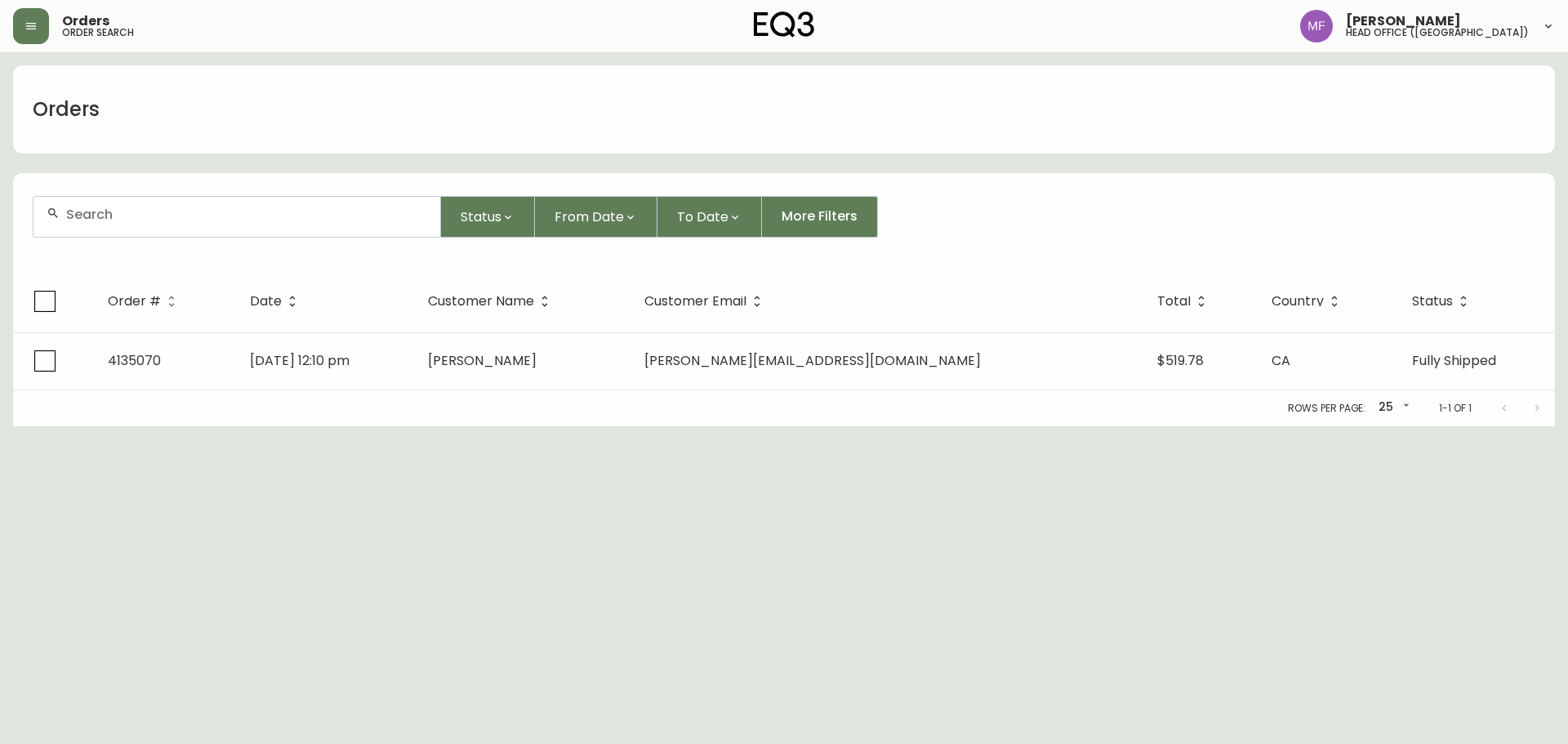
click at [136, 229] on div at bounding box center [237, 217] width 407 height 40
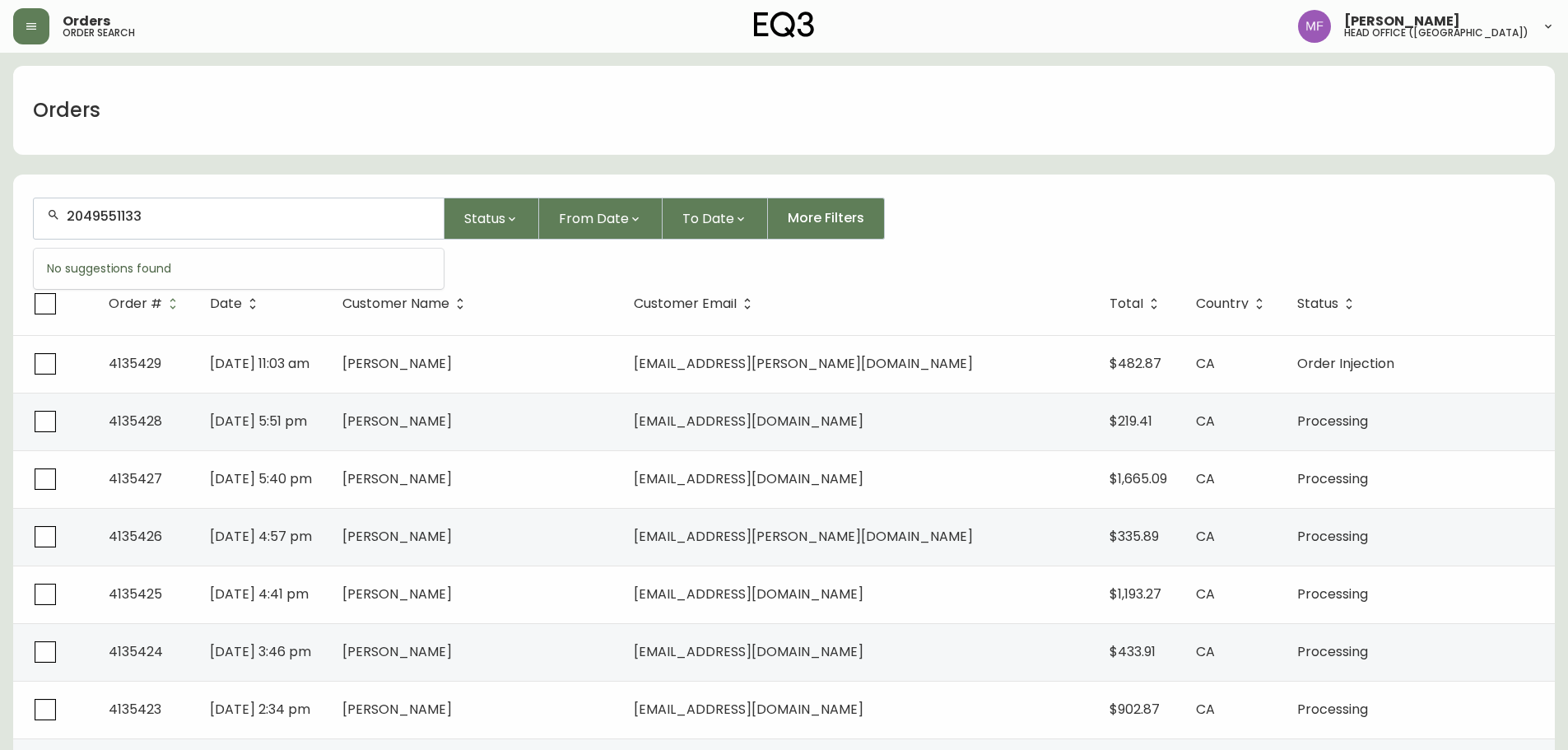
type input "2049551133"
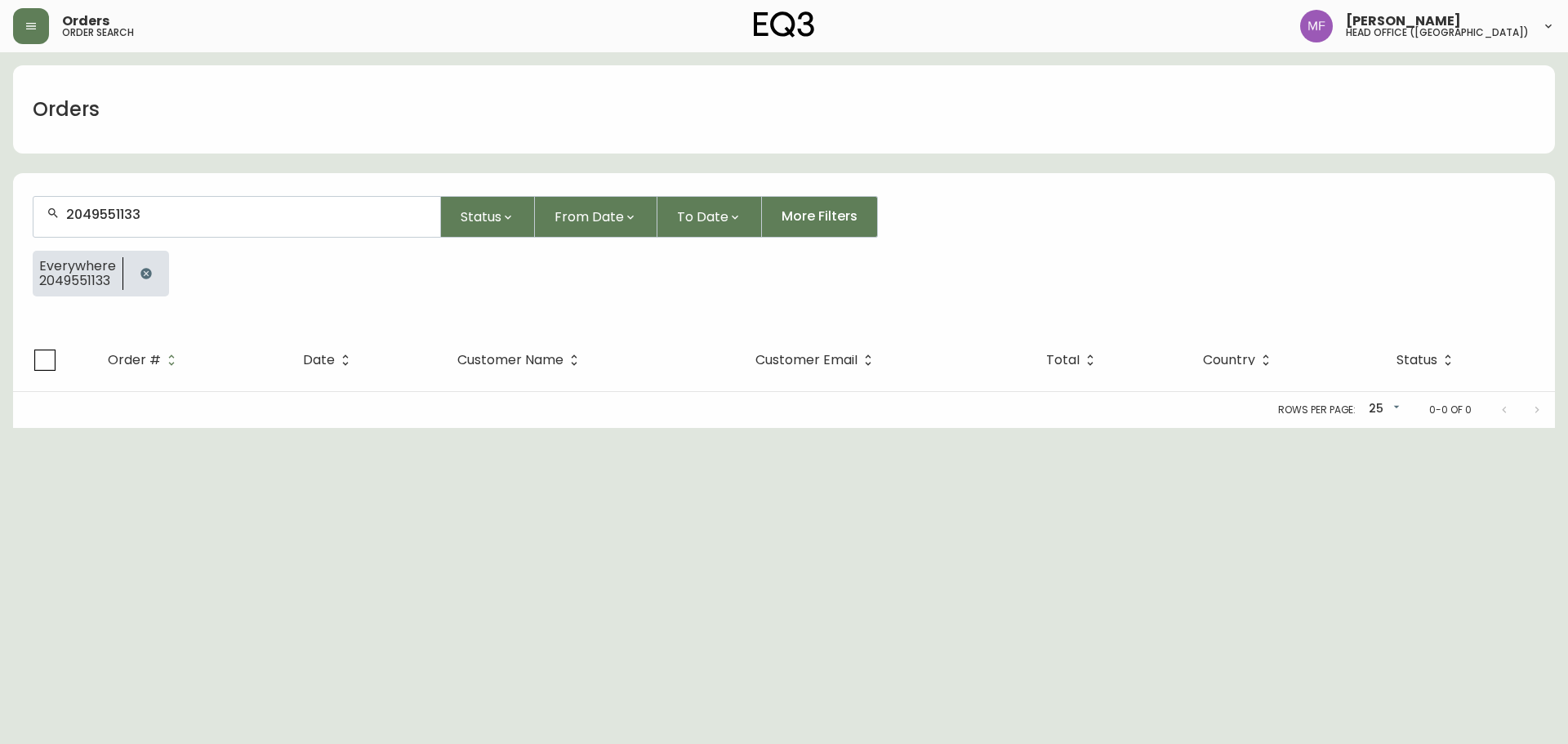
click at [159, 281] on div at bounding box center [146, 273] width 46 height 46
click at [134, 278] on button "button" at bounding box center [146, 273] width 33 height 33
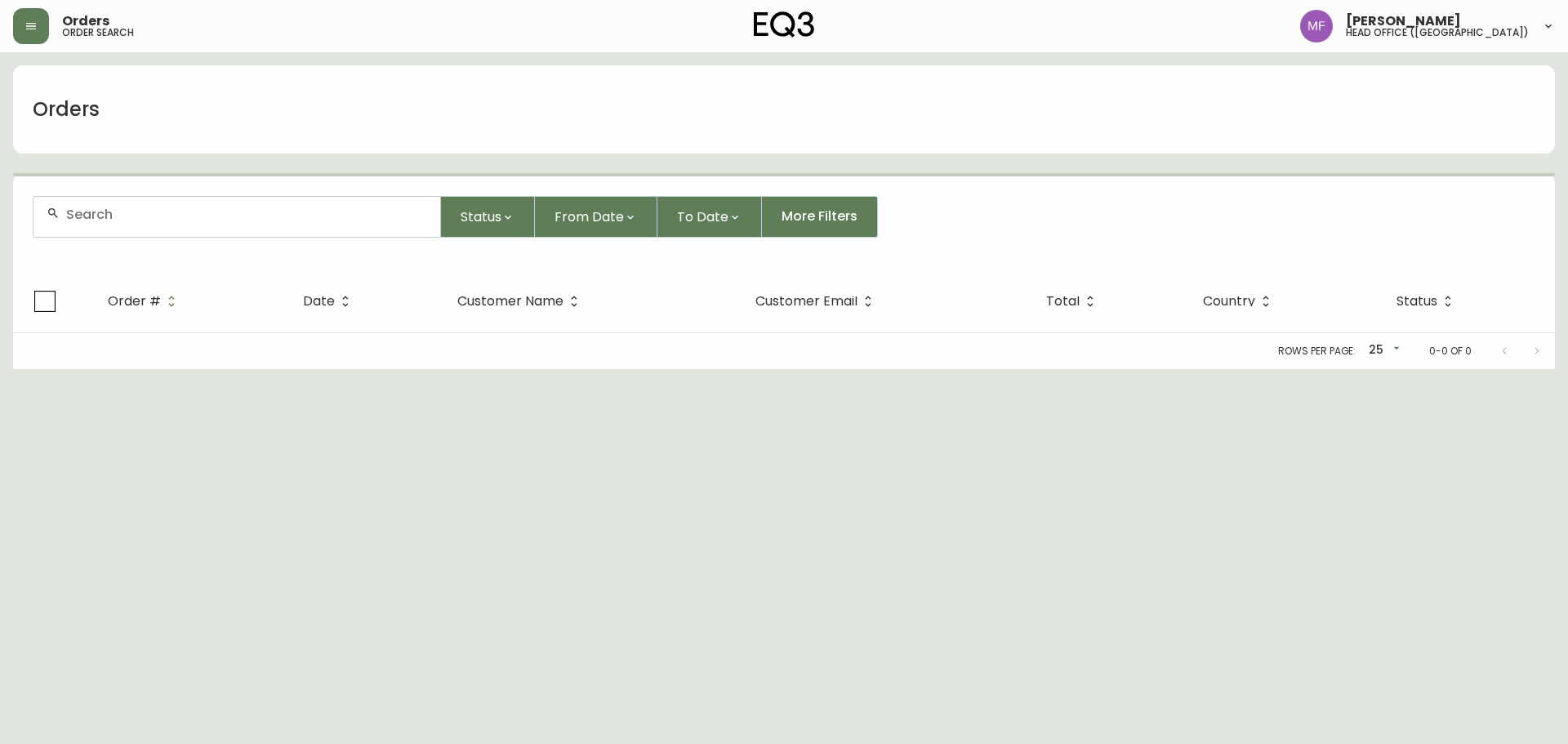
click at [136, 221] on input "text" at bounding box center [246, 214] width 361 height 16
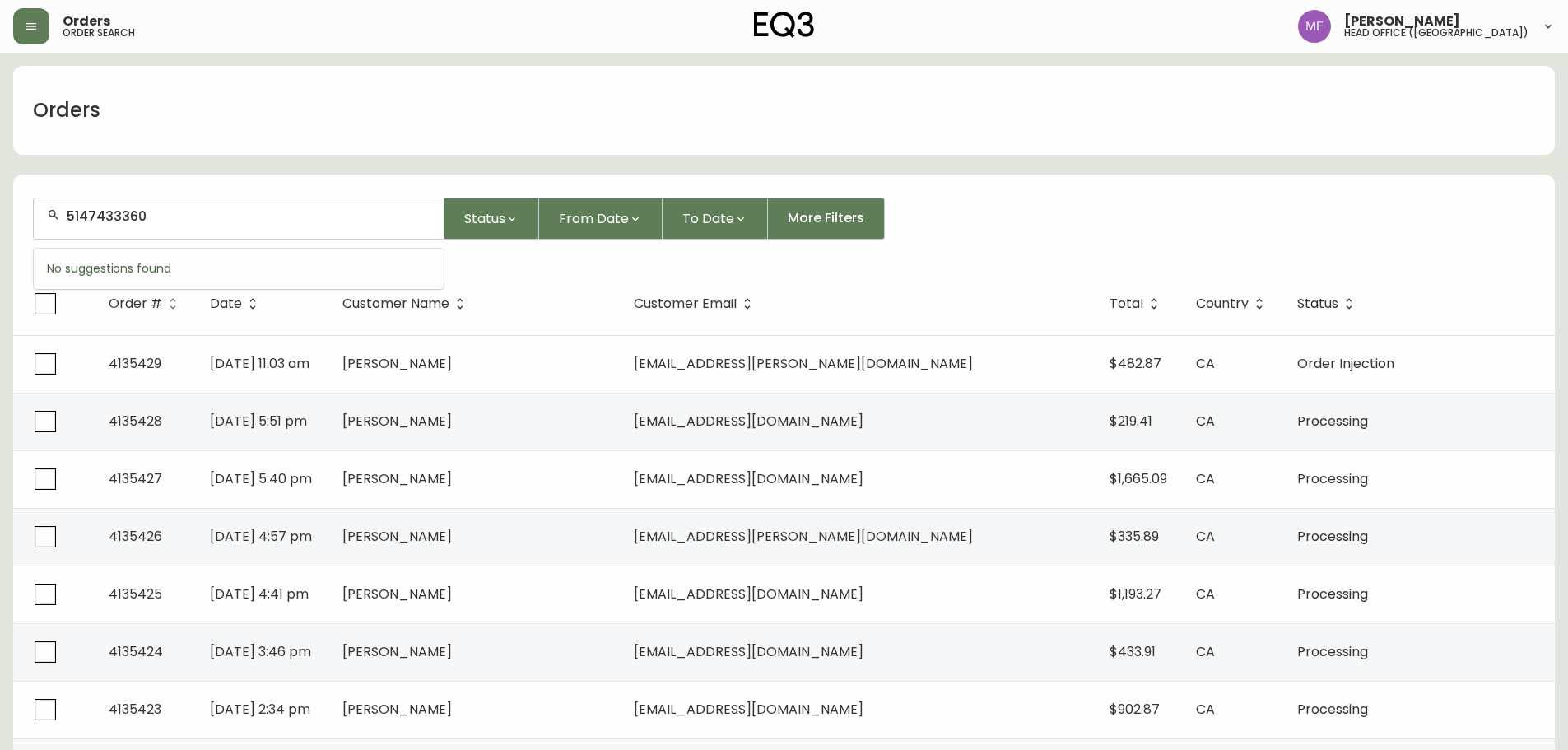
type input "5147433360"
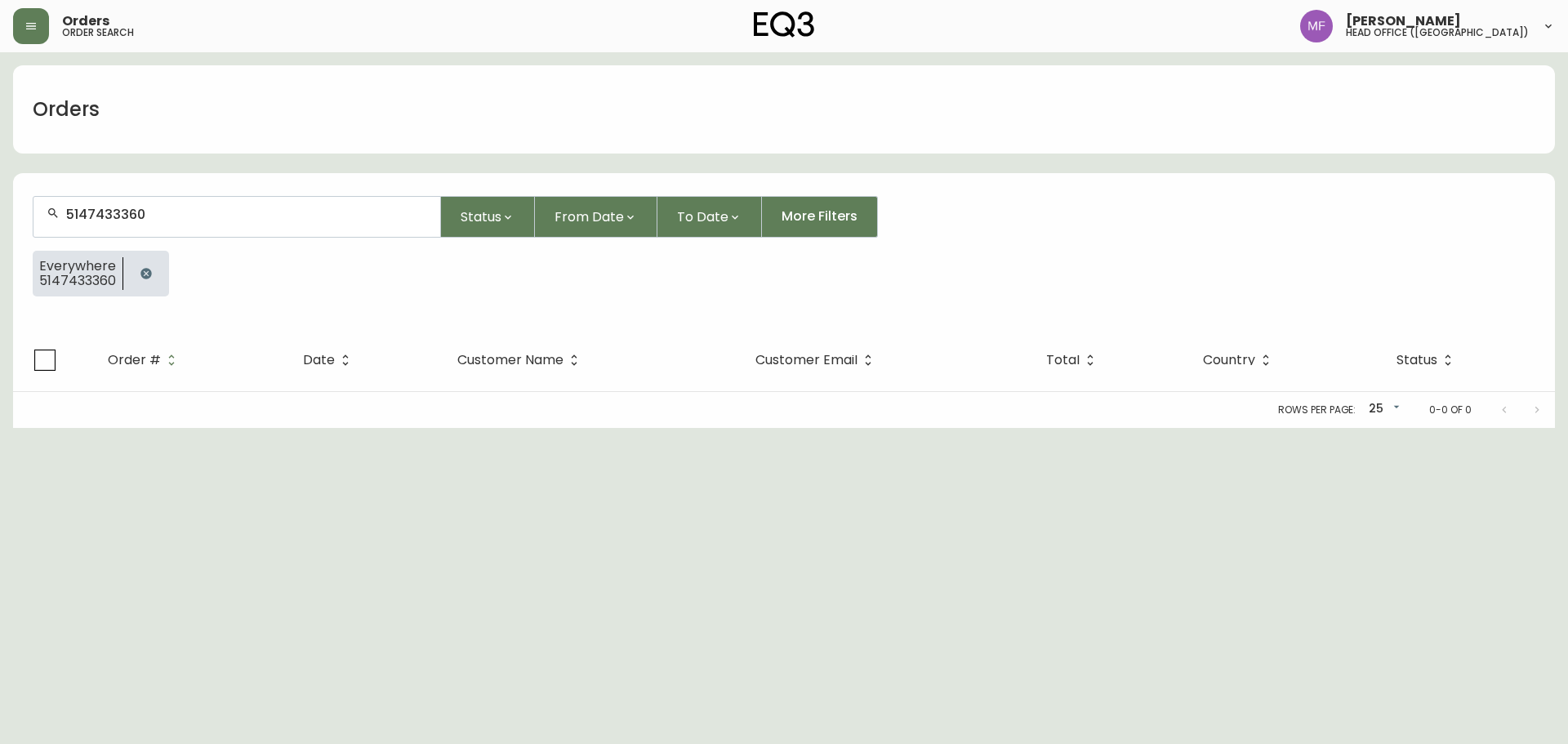
drag, startPoint x: 151, startPoint y: 277, endPoint x: 153, endPoint y: 255, distance: 22.1
click at [152, 277] on button "button" at bounding box center [146, 273] width 33 height 33
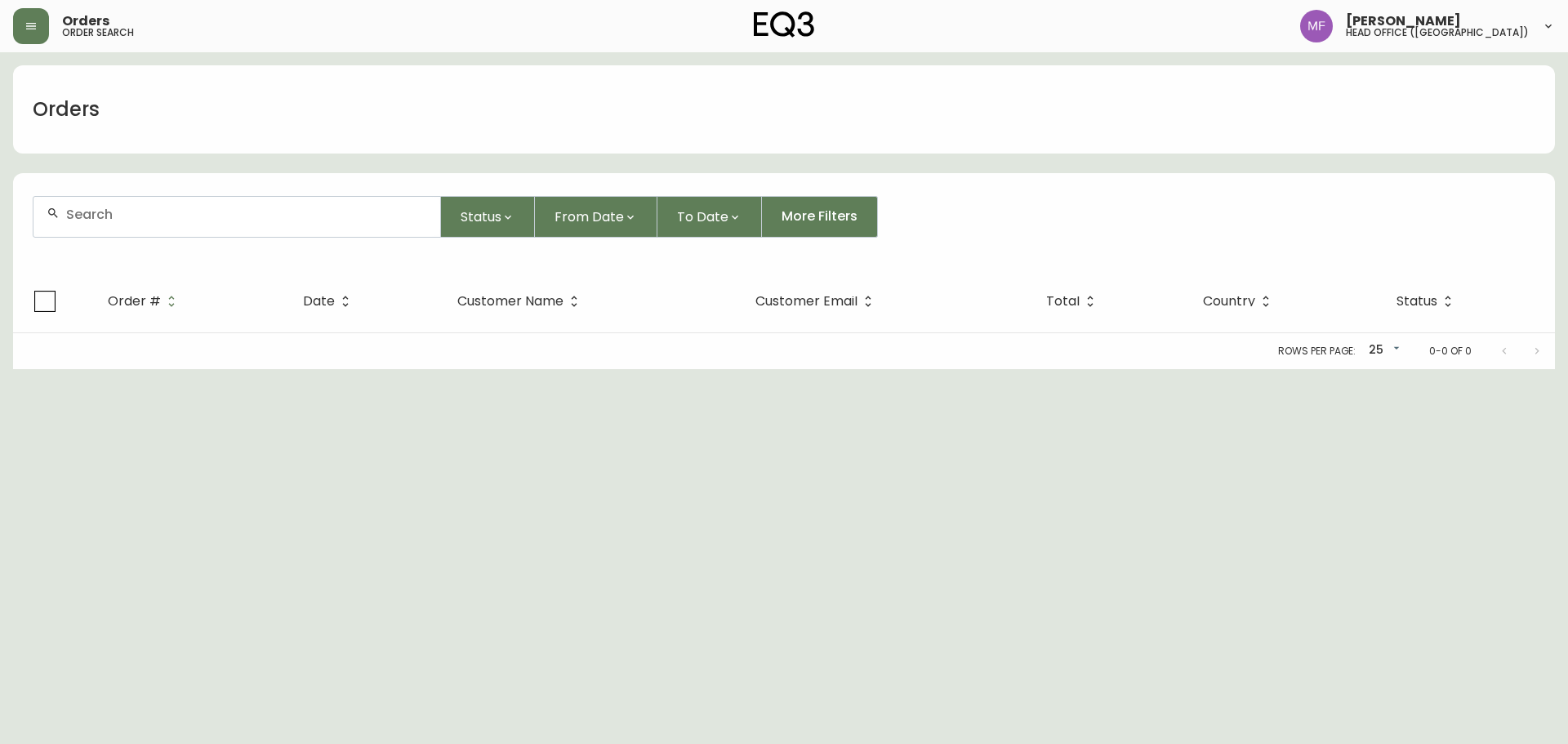
click at [152, 228] on div at bounding box center [237, 217] width 407 height 40
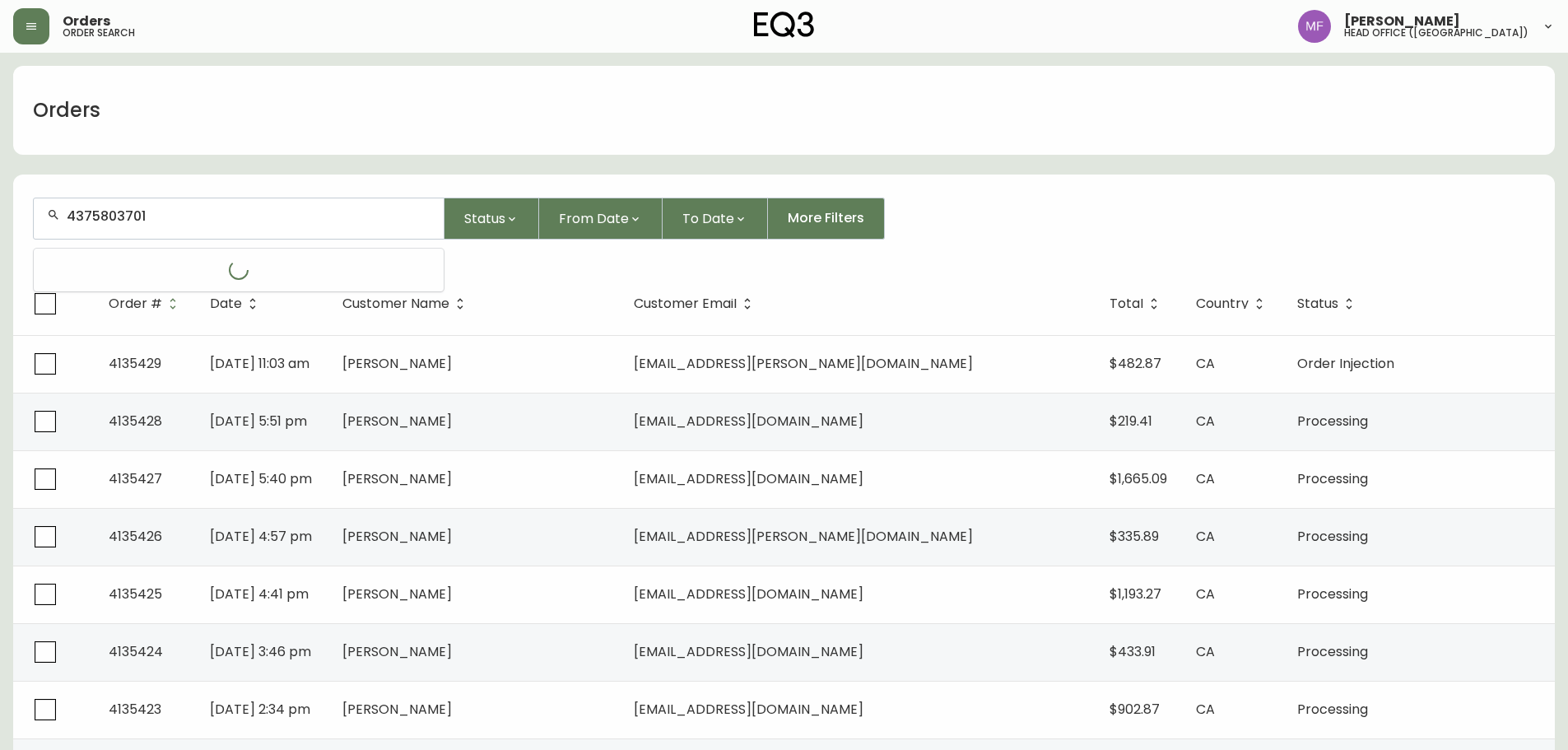
type input "4375803701"
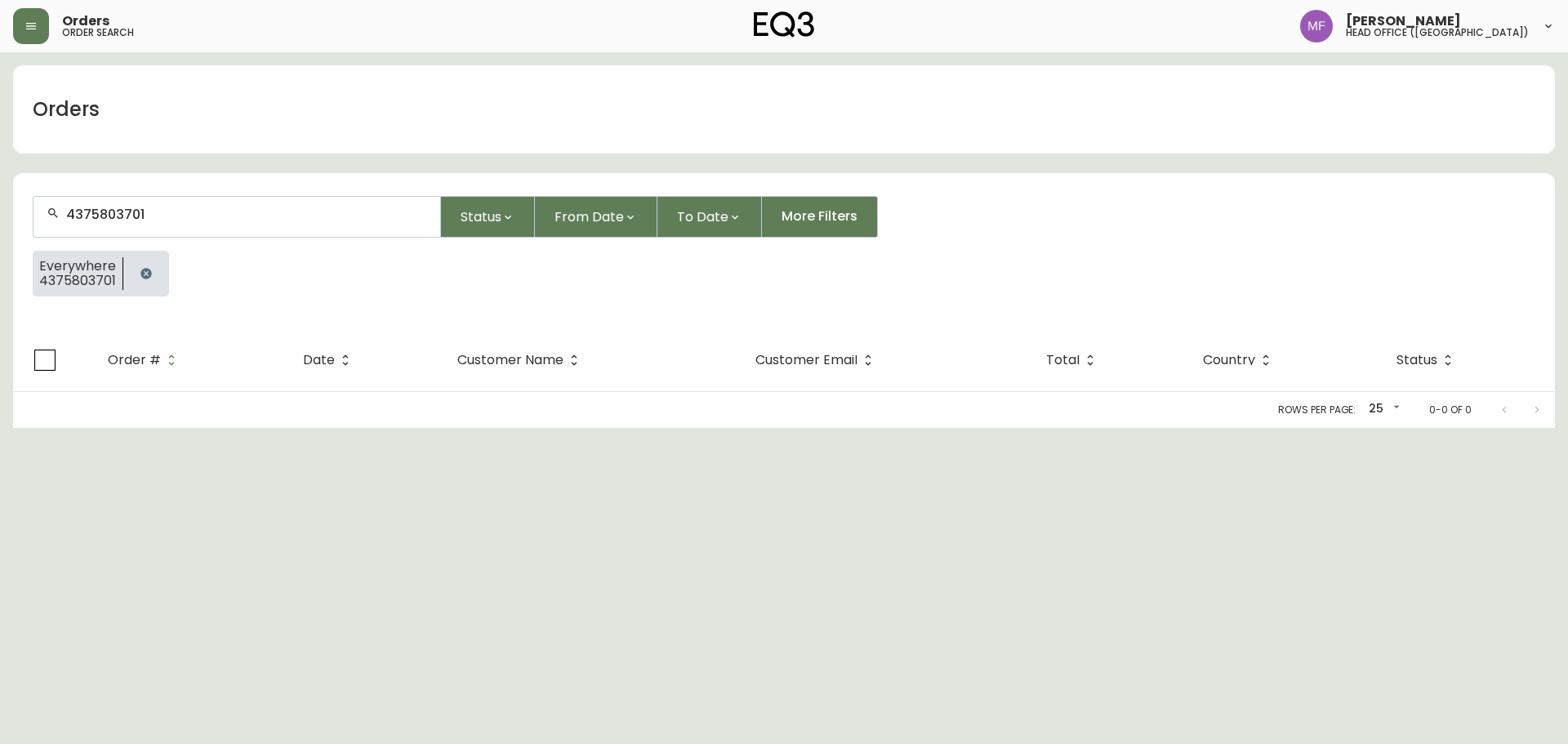
click at [146, 276] on icon "button" at bounding box center [146, 273] width 11 height 11
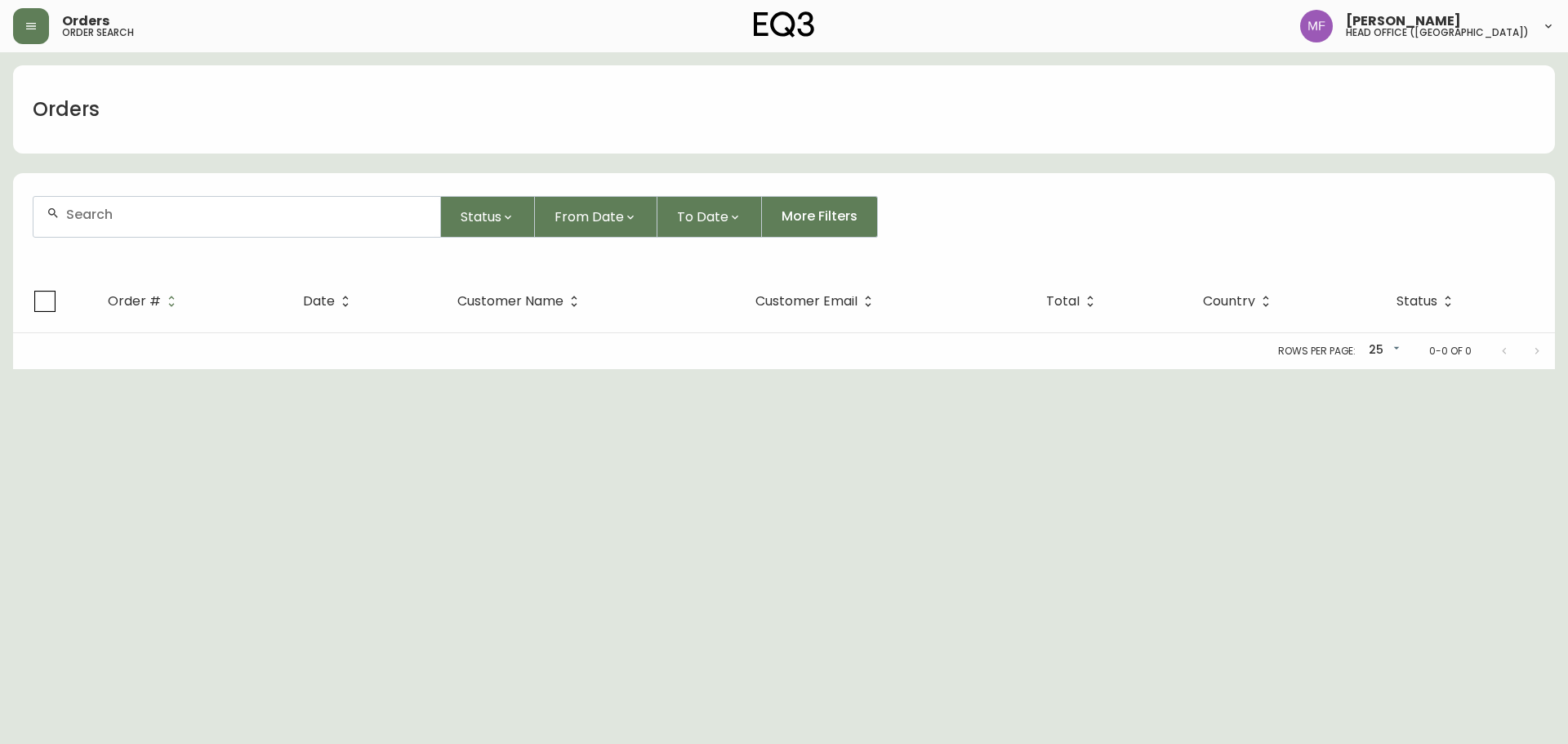
click at [133, 226] on div at bounding box center [237, 217] width 407 height 40
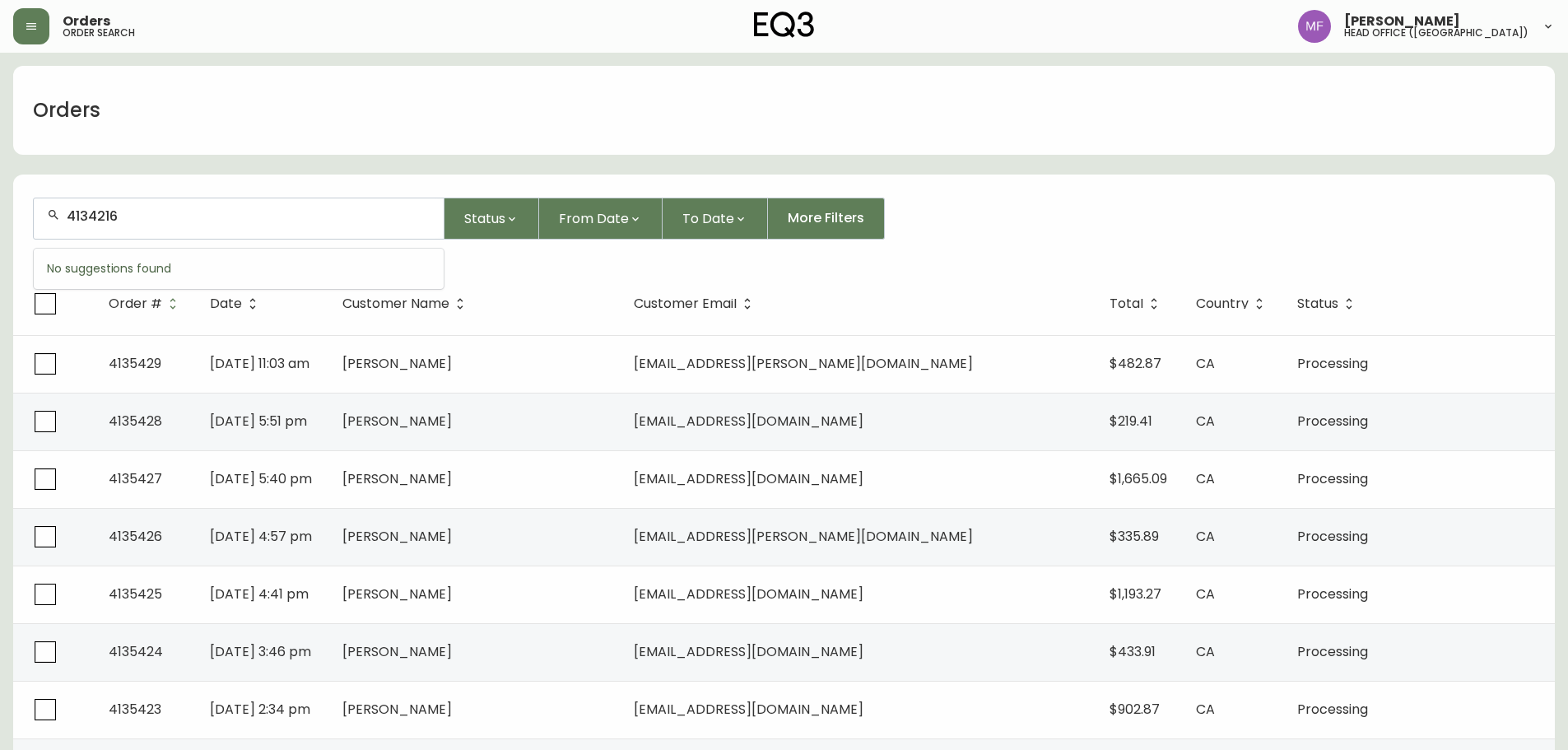
type input "4134216"
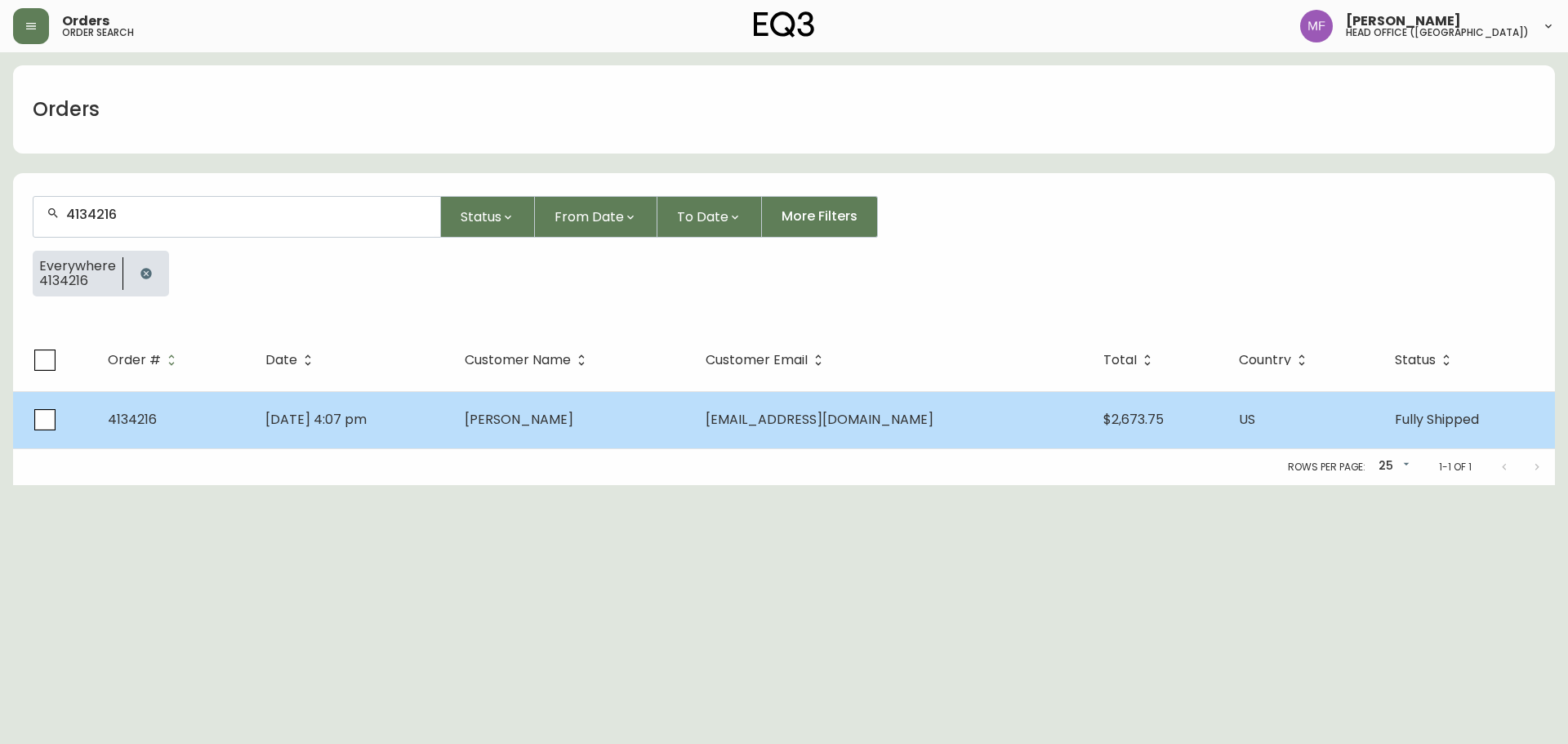
click at [595, 408] on td "[PERSON_NAME]" at bounding box center [572, 420] width 241 height 57
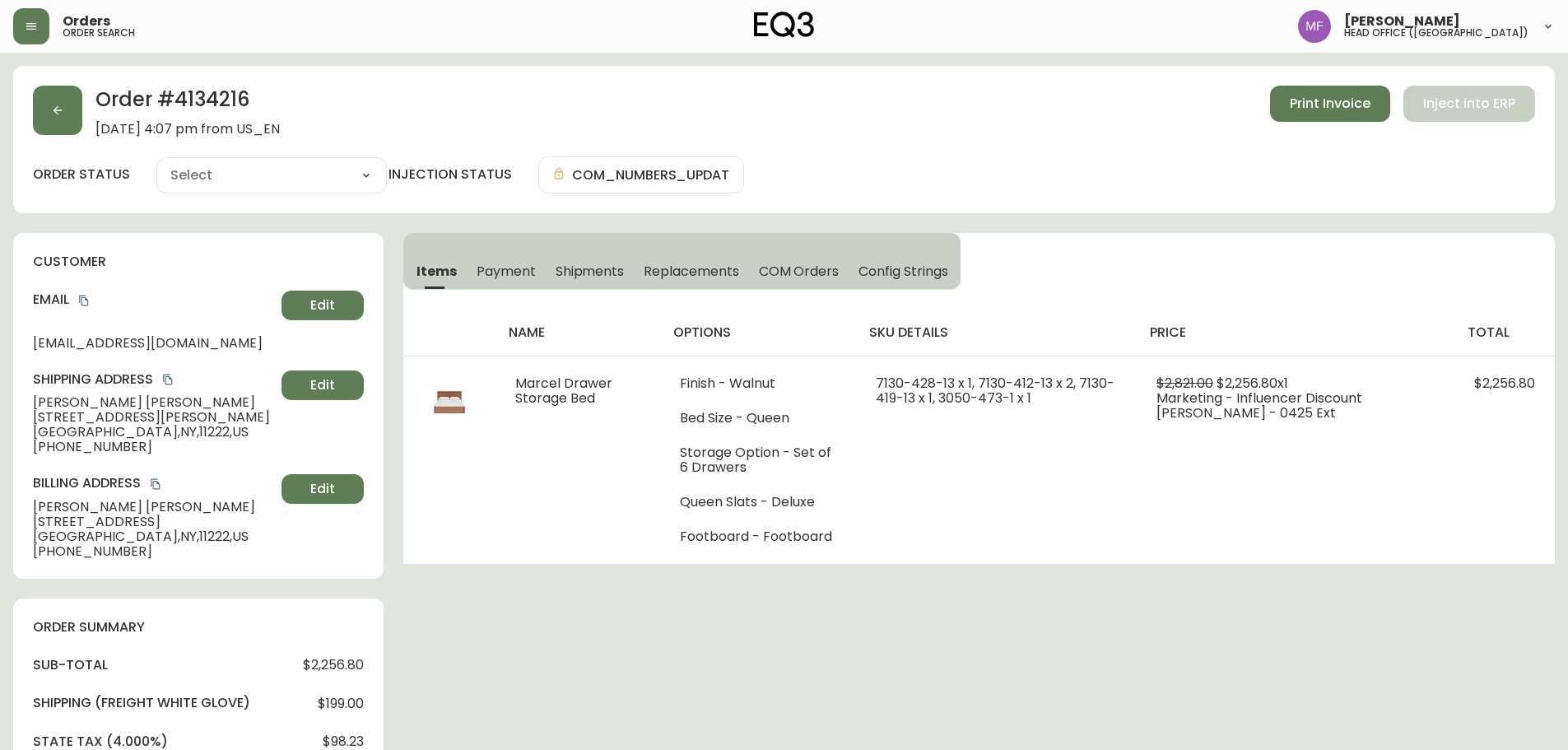
type input "Fully Shipped"
select select "FULLY_SHIPPED"
click at [206, 108] on h2 "Order # 4134216" at bounding box center [188, 104] width 185 height 36
copy h2 "4134216"
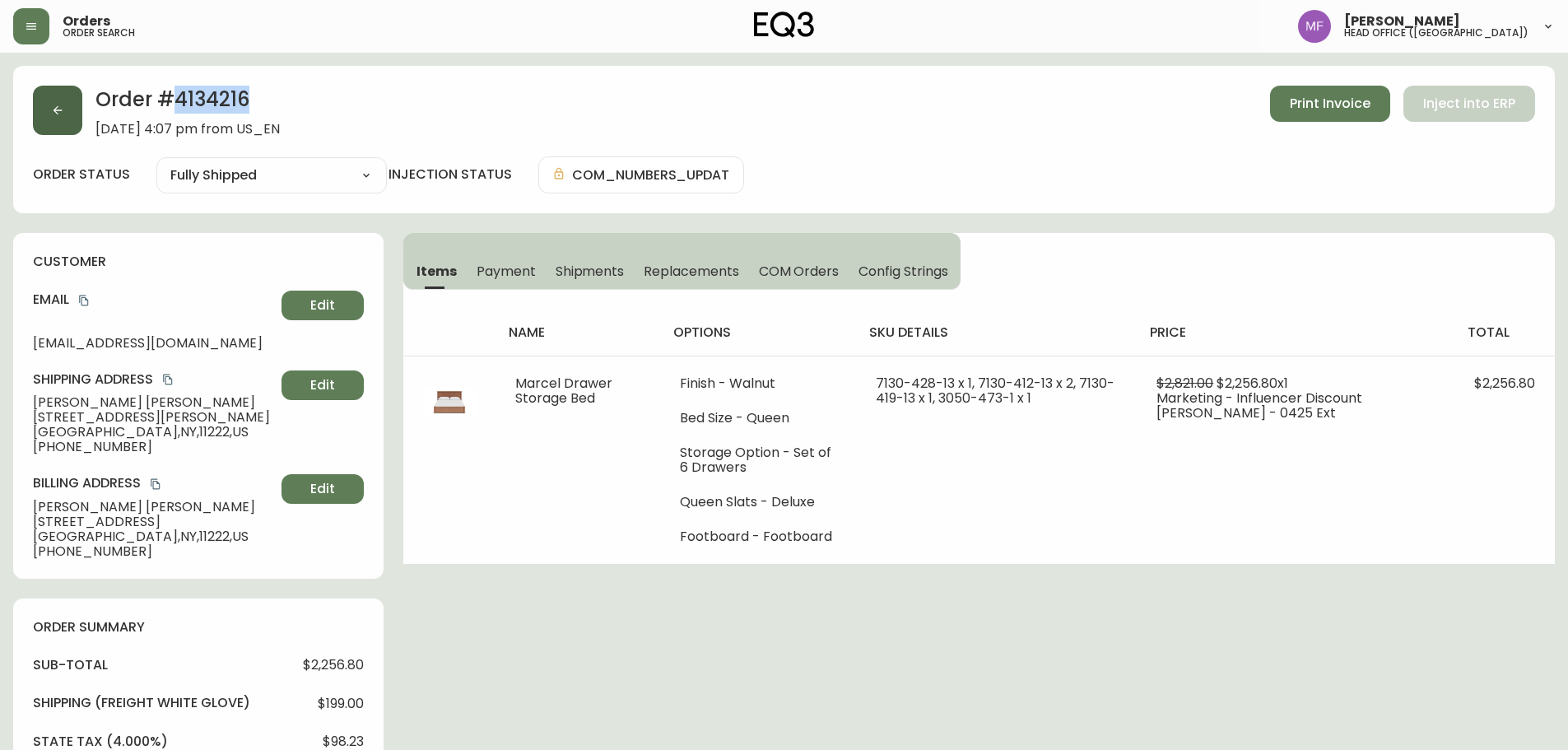
click at [68, 117] on button "button" at bounding box center [58, 111] width 49 height 50
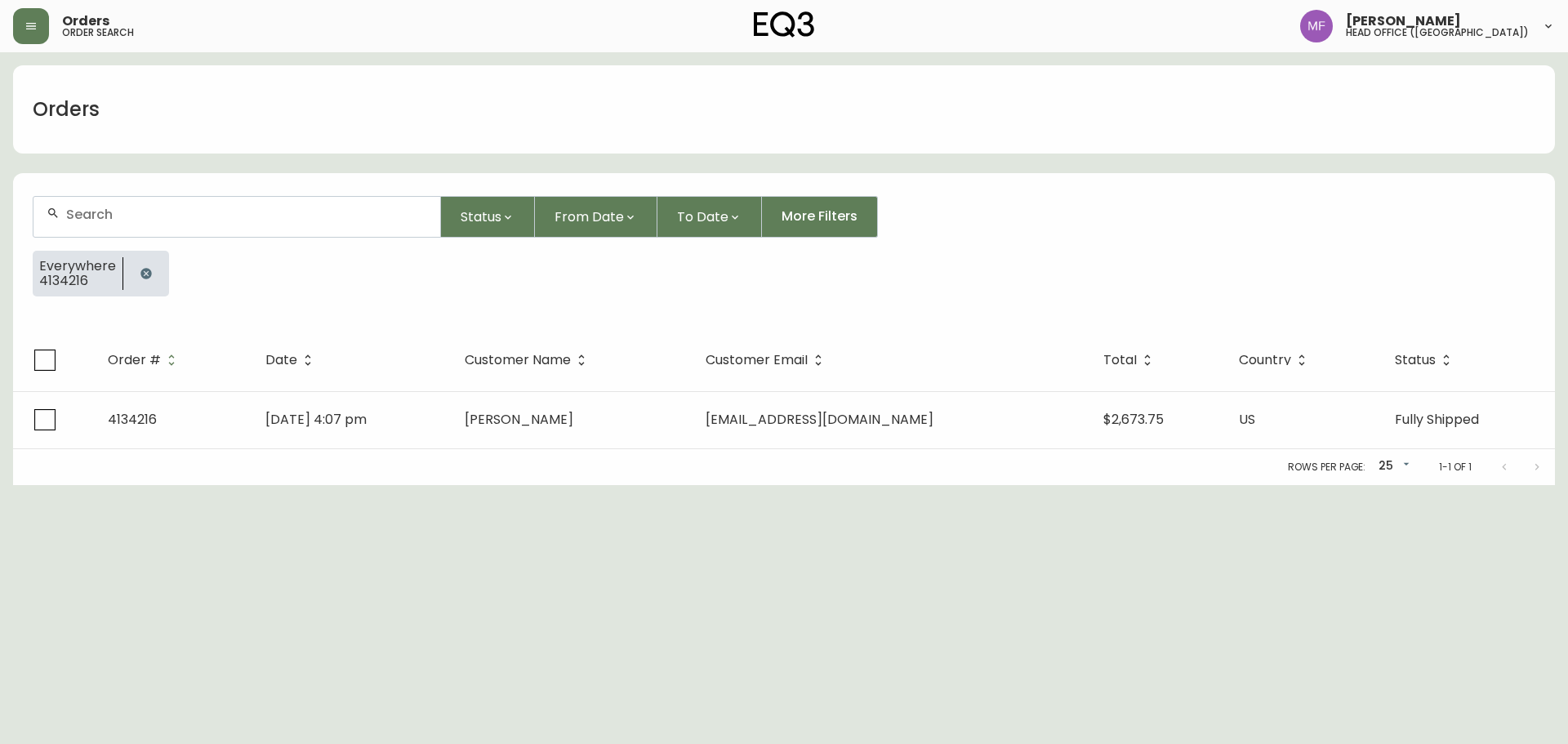
click at [160, 267] on div at bounding box center [146, 273] width 46 height 46
click at [151, 270] on button "button" at bounding box center [146, 273] width 33 height 33
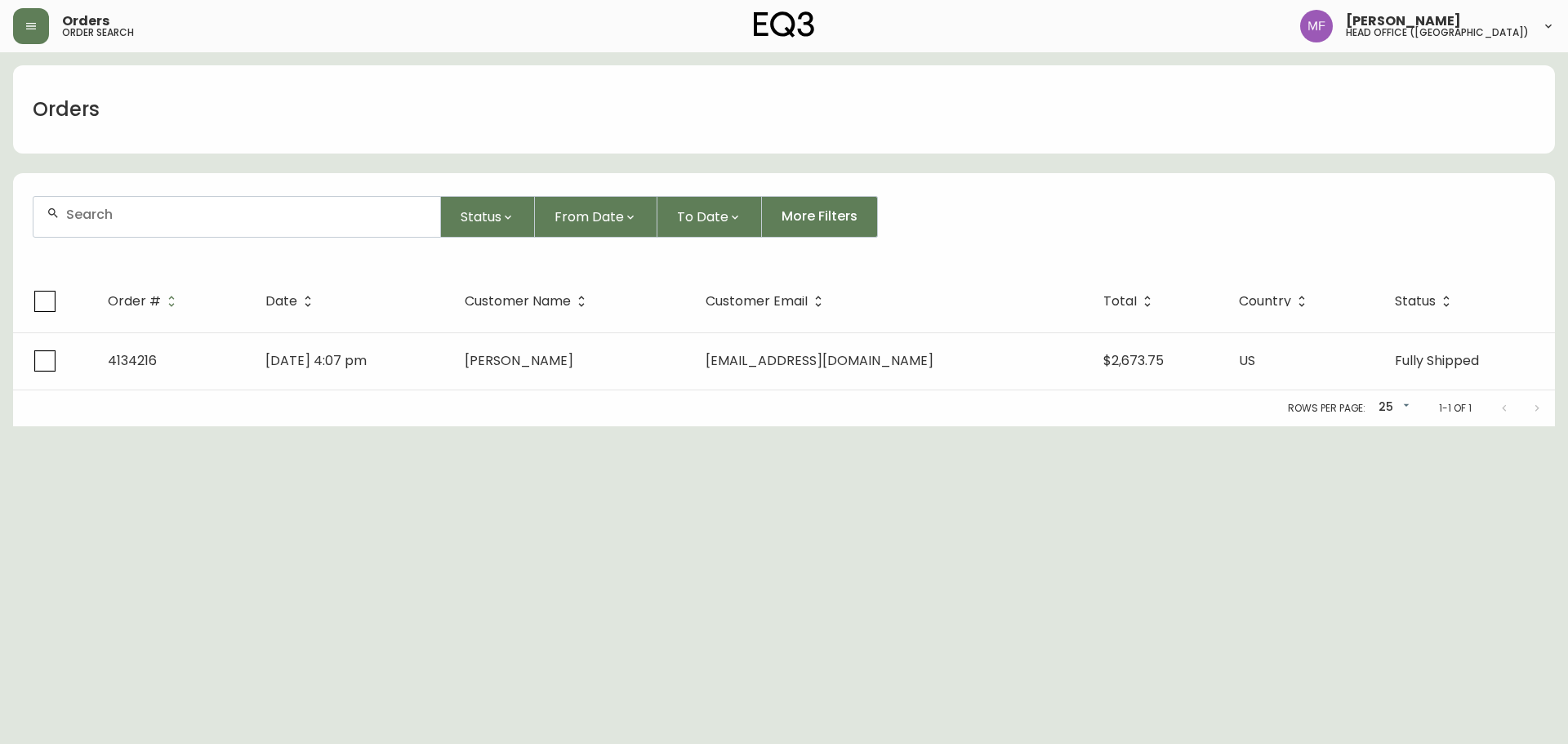
click at [146, 224] on div at bounding box center [237, 217] width 407 height 40
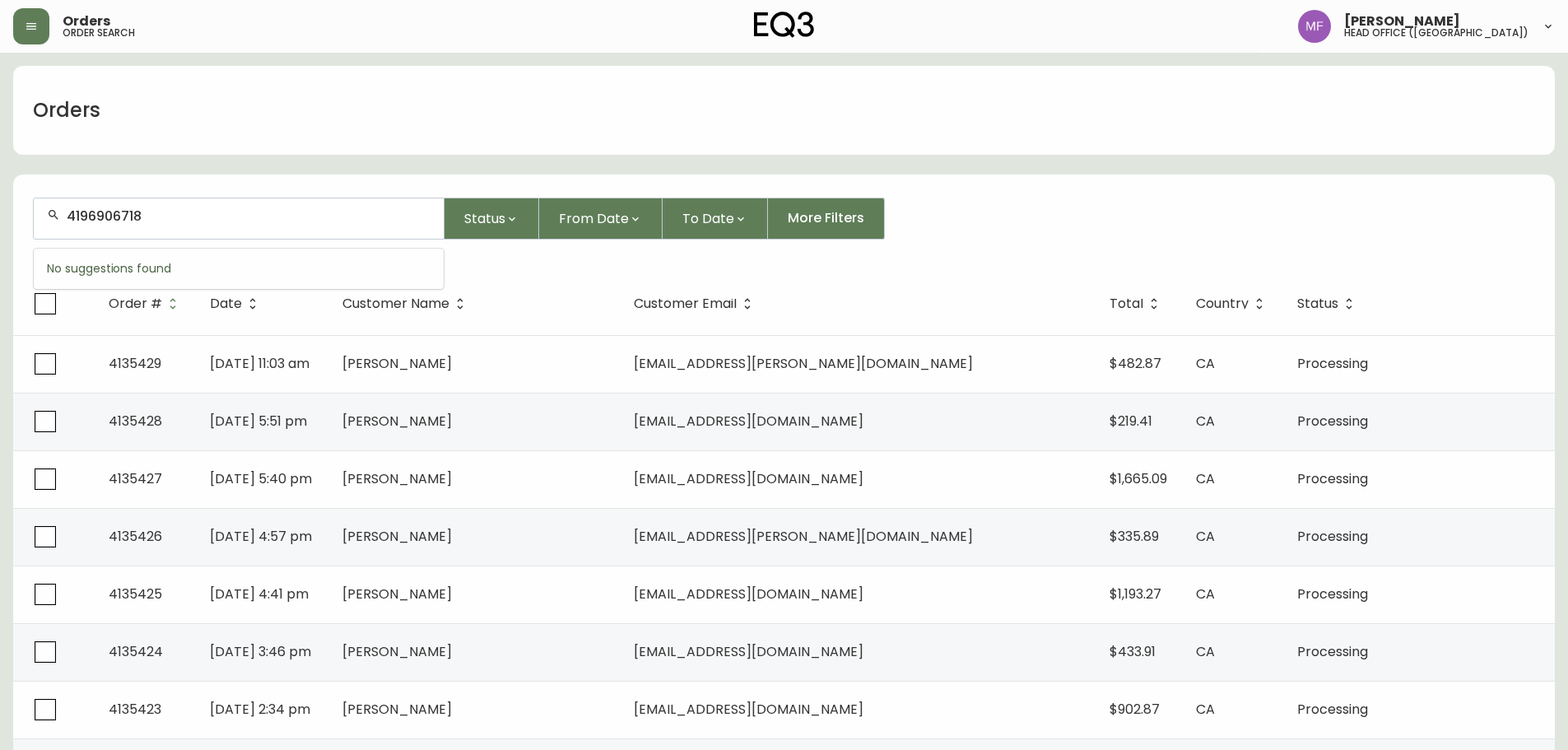
type input "4196906718"
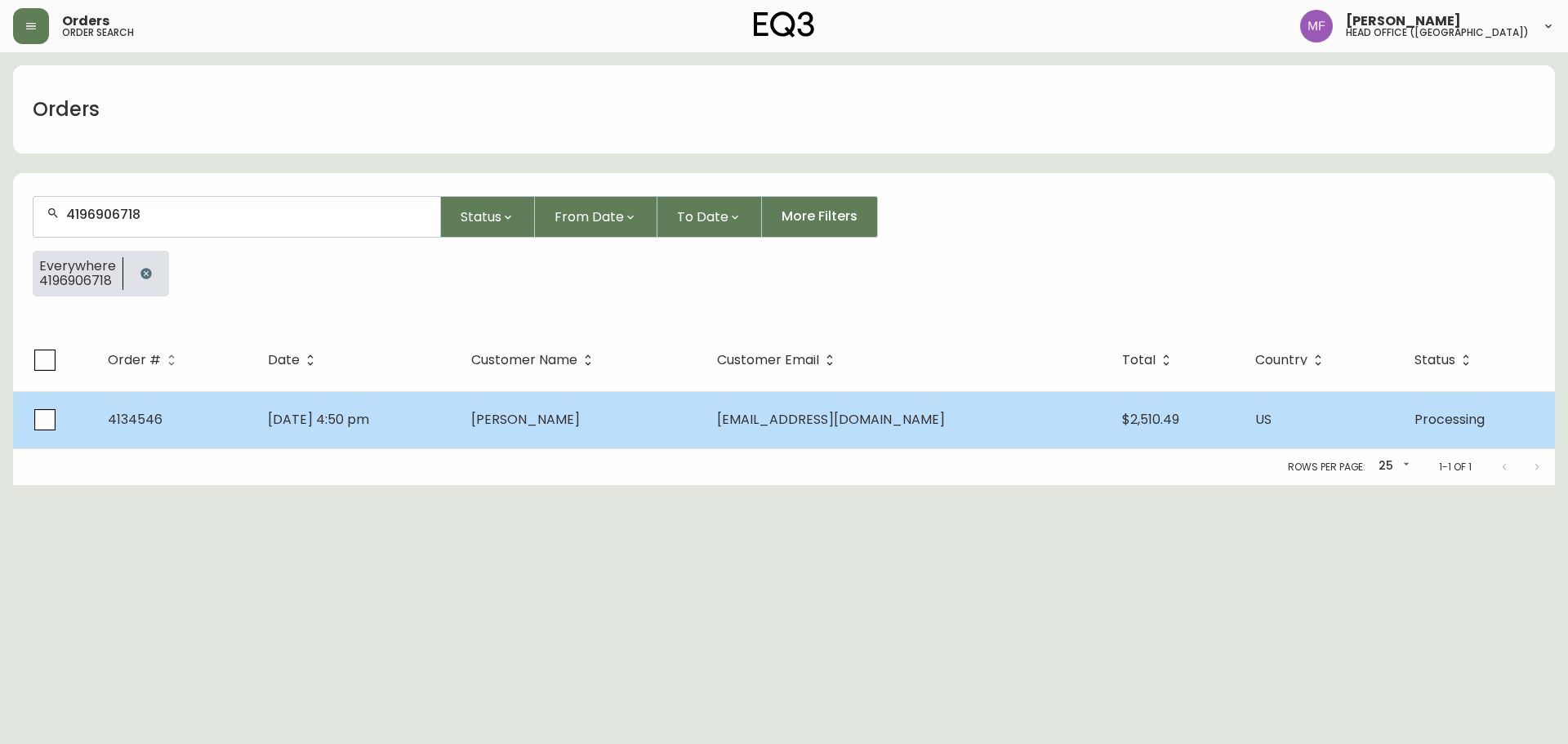
click at [580, 428] on span "[PERSON_NAME]" at bounding box center [525, 419] width 109 height 19
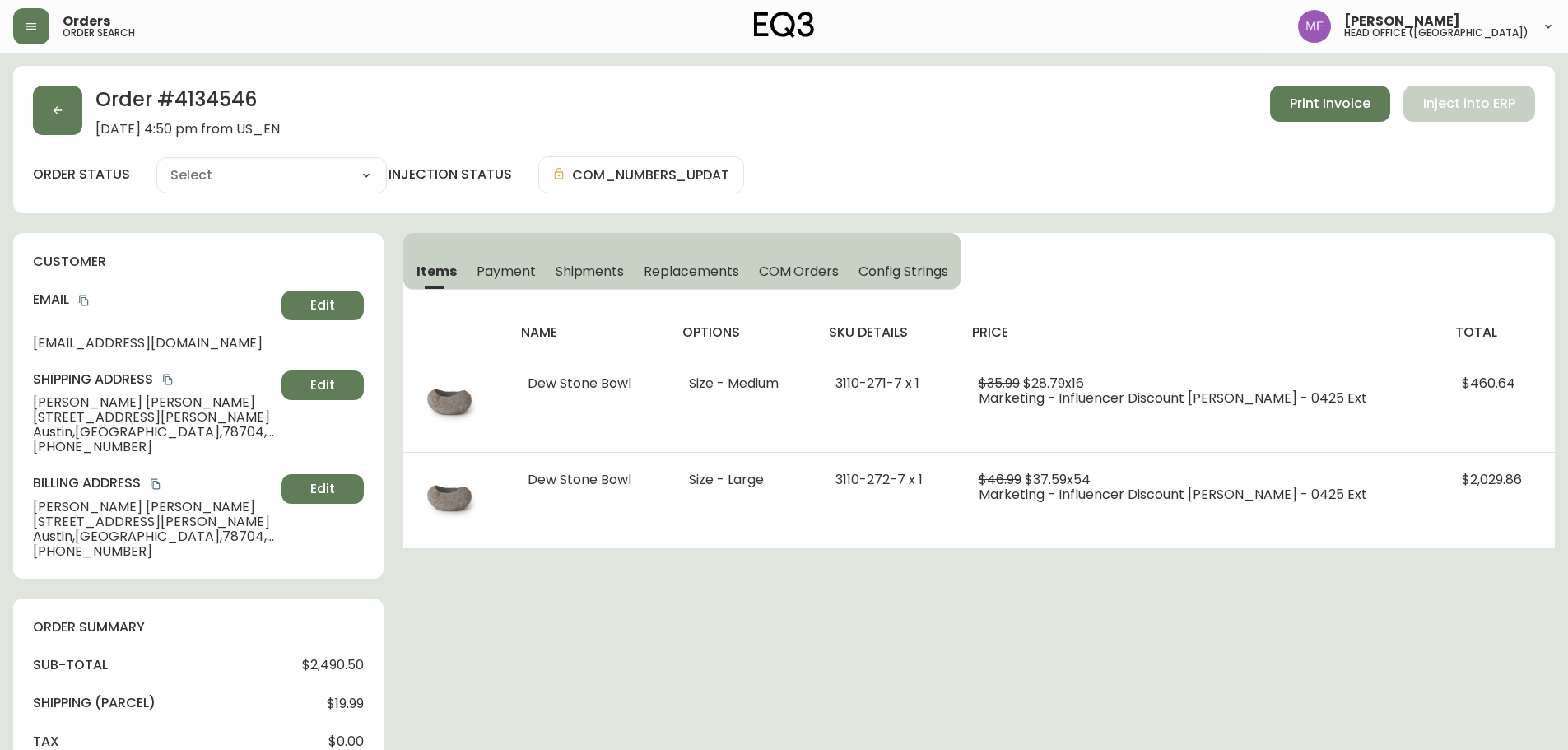
type input "Processing"
select select "PROCESSING"
click at [245, 106] on h2 "Order # 4134546" at bounding box center [188, 104] width 185 height 36
copy h2 "4134546"
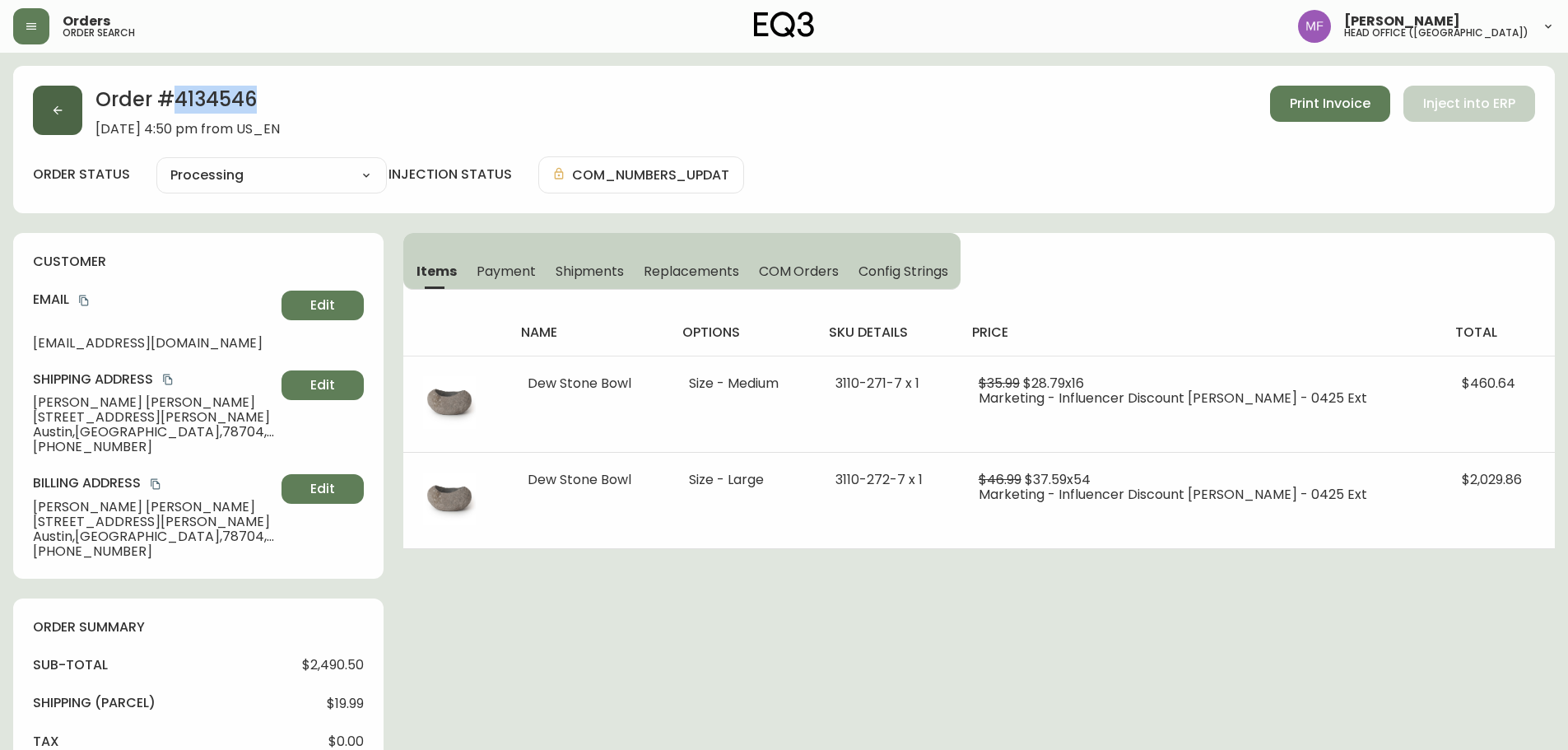
click at [80, 96] on button "button" at bounding box center [58, 111] width 49 height 50
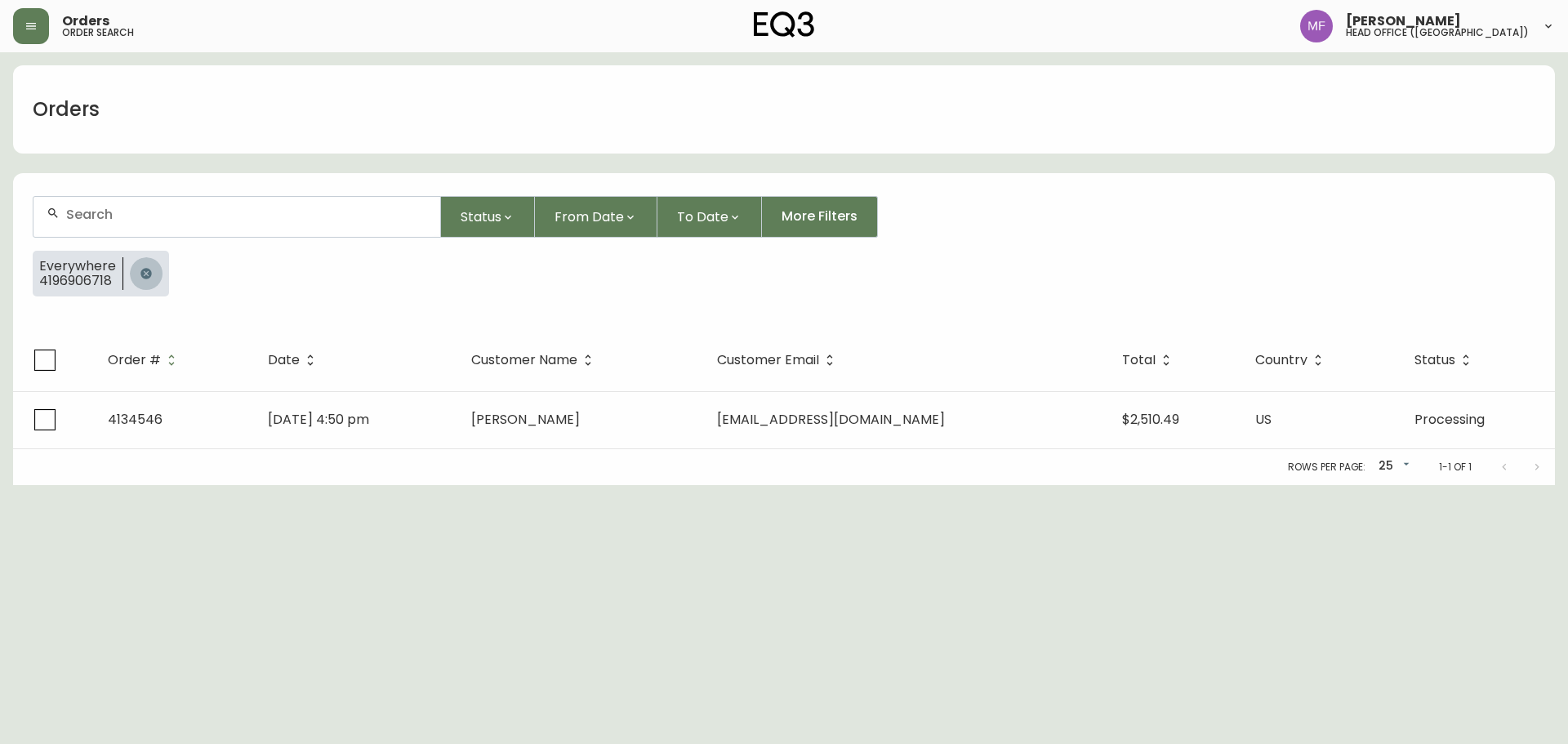
click at [153, 273] on button "button" at bounding box center [146, 273] width 33 height 33
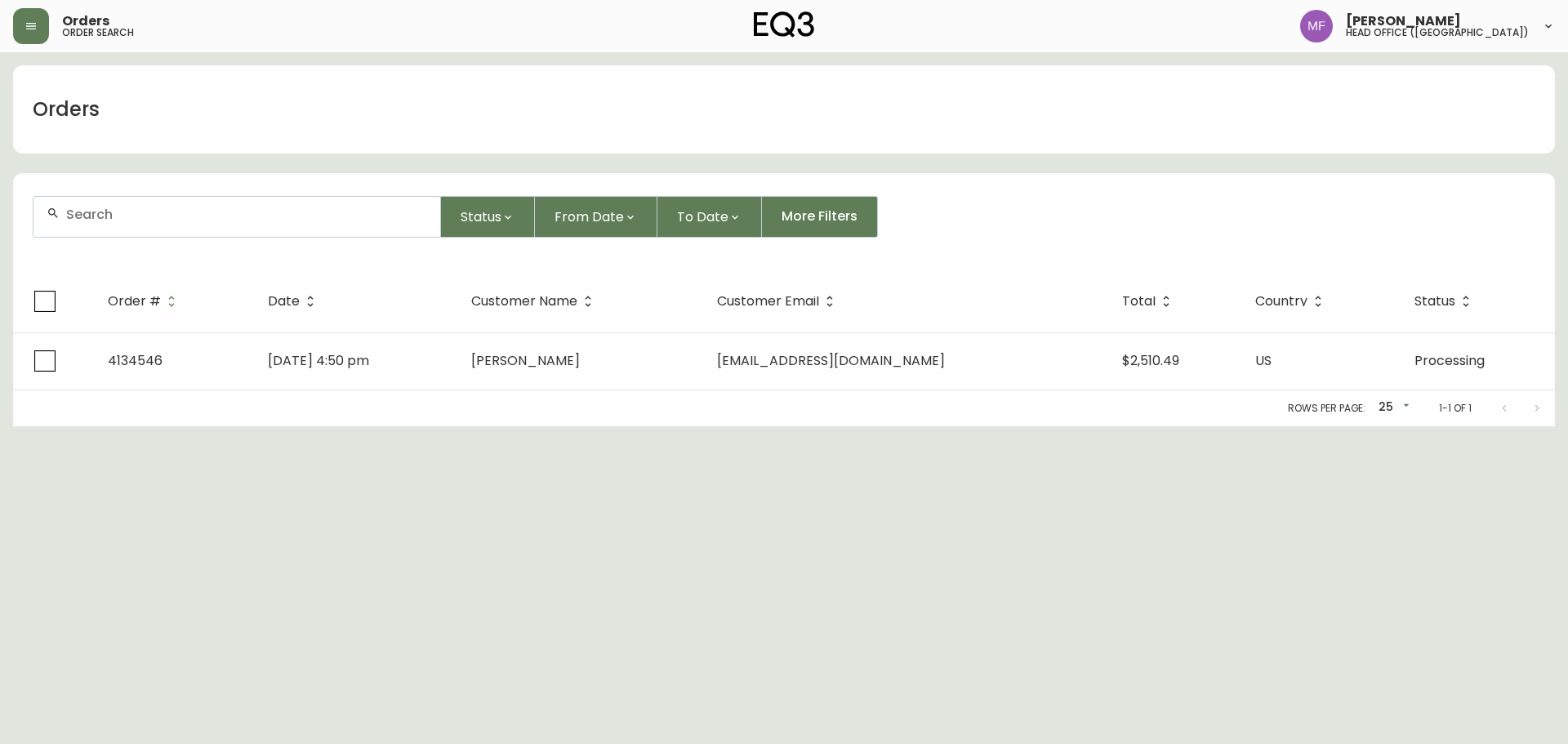
click at [139, 240] on form "Status From Date To Date More Filters" at bounding box center [784, 223] width 1542 height 94
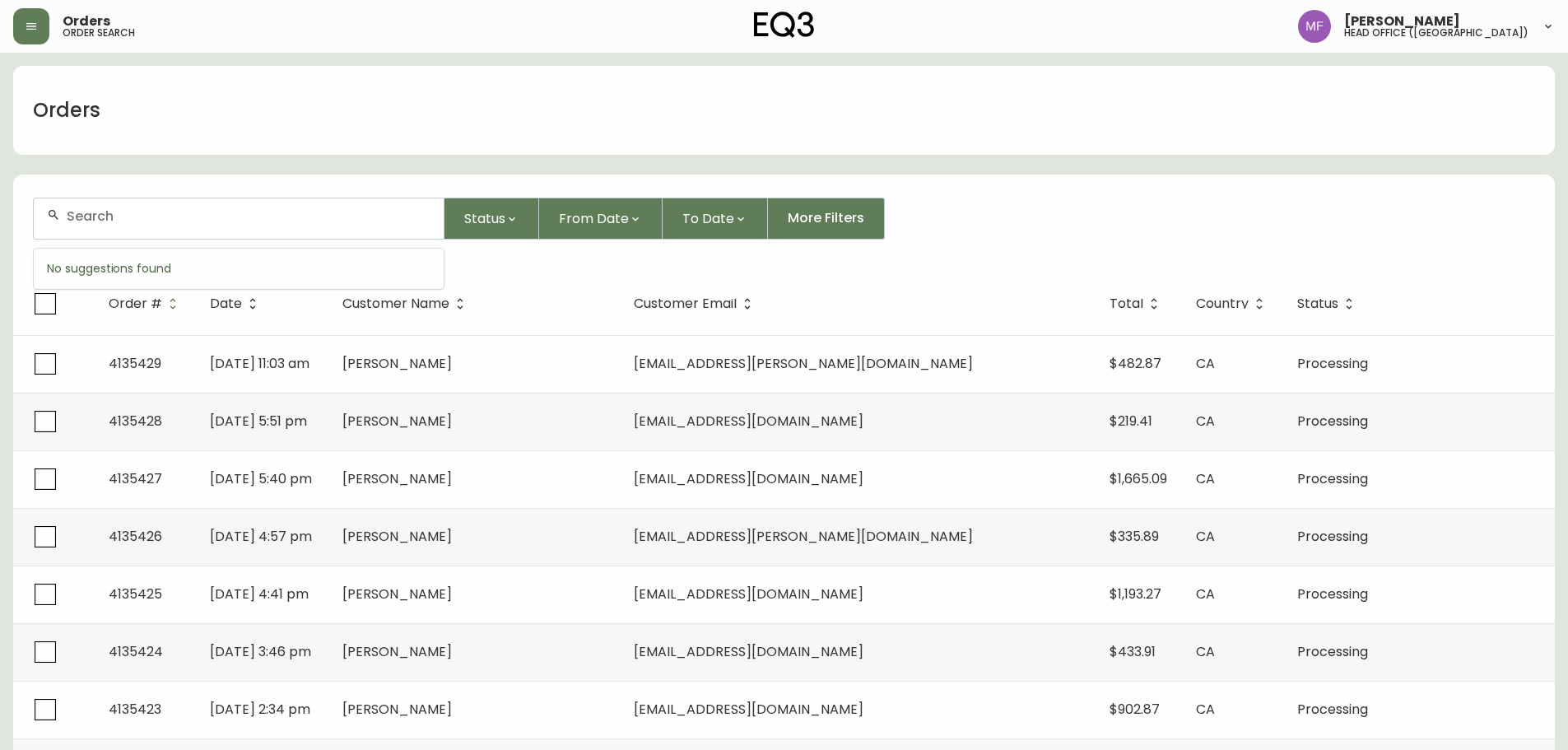
click at [233, 214] on input "text" at bounding box center [248, 216] width 364 height 16
click at [195, 227] on div at bounding box center [238, 219] width 410 height 40
click at [111, 234] on div at bounding box center [238, 219] width 410 height 40
click at [102, 219] on input "text" at bounding box center [248, 216] width 364 height 16
type input "2"
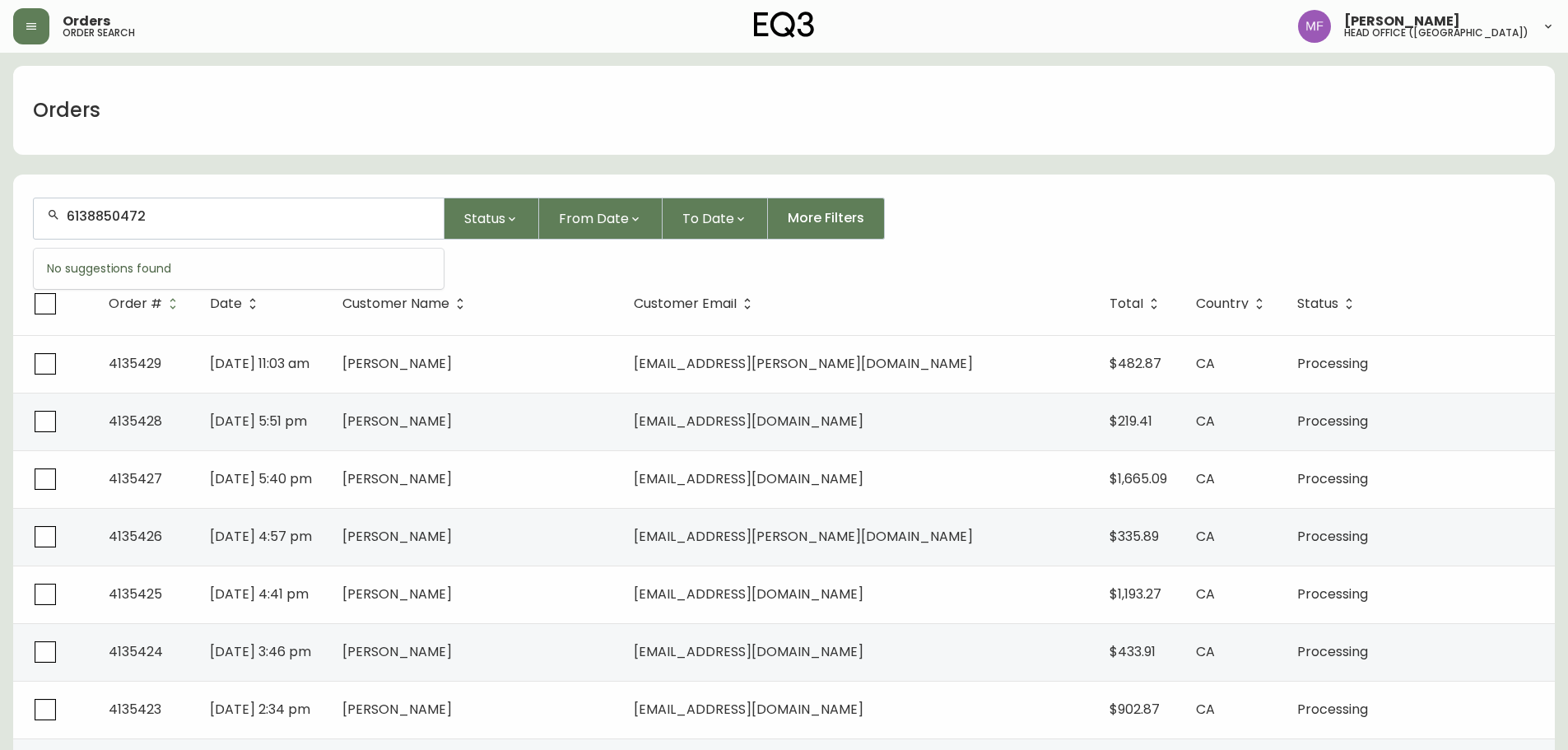
type input "6138850472"
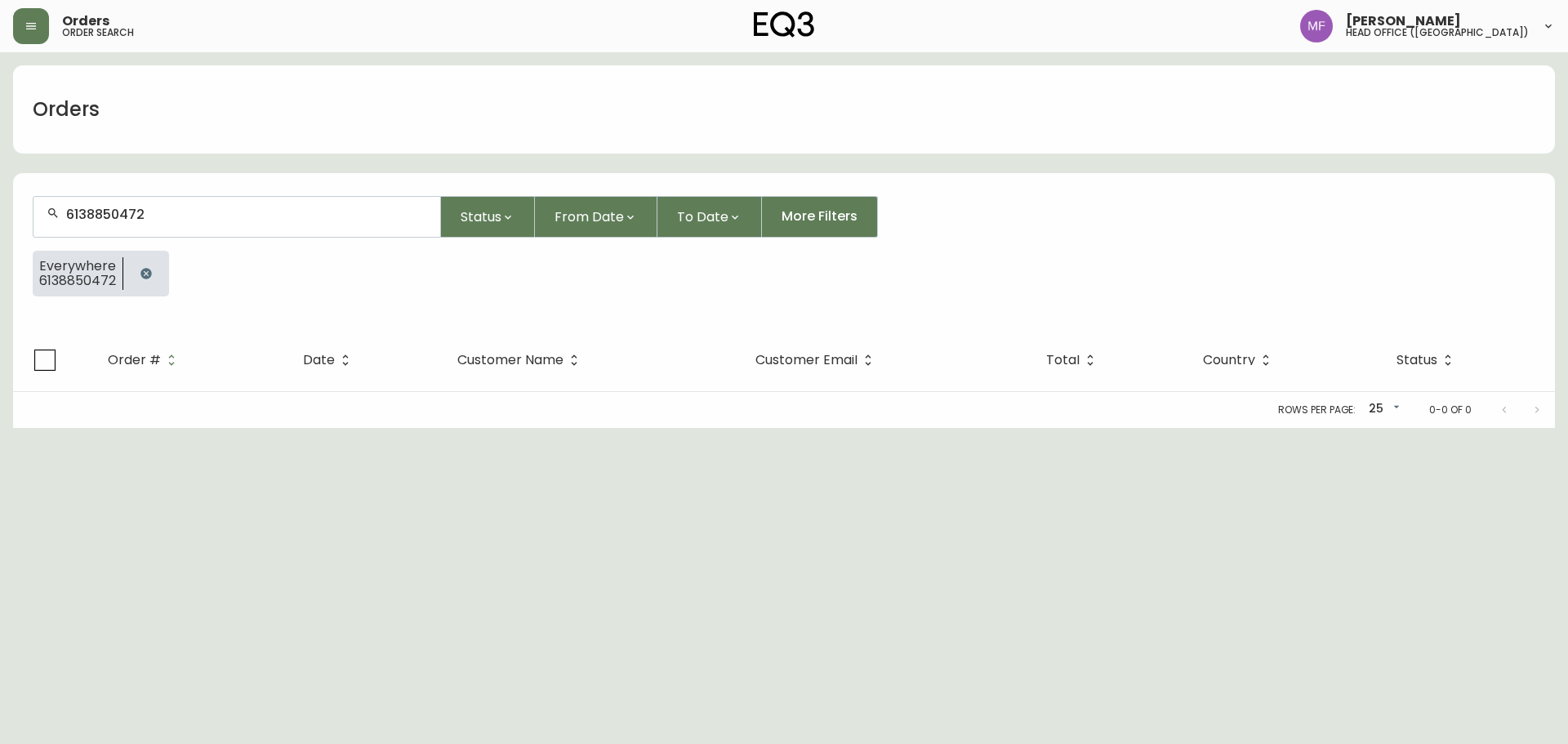
click at [157, 272] on button "button" at bounding box center [146, 273] width 33 height 33
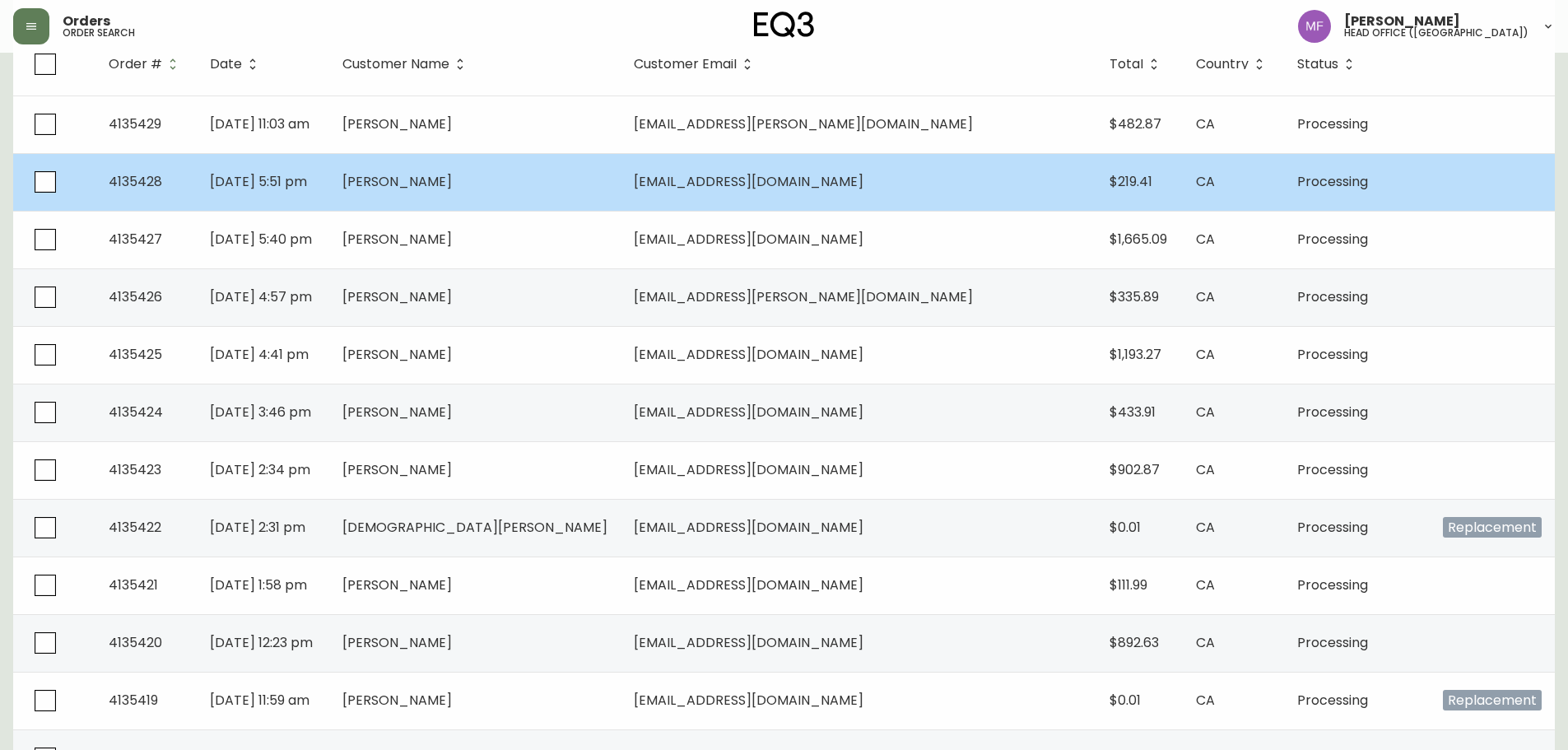
scroll to position [247, 0]
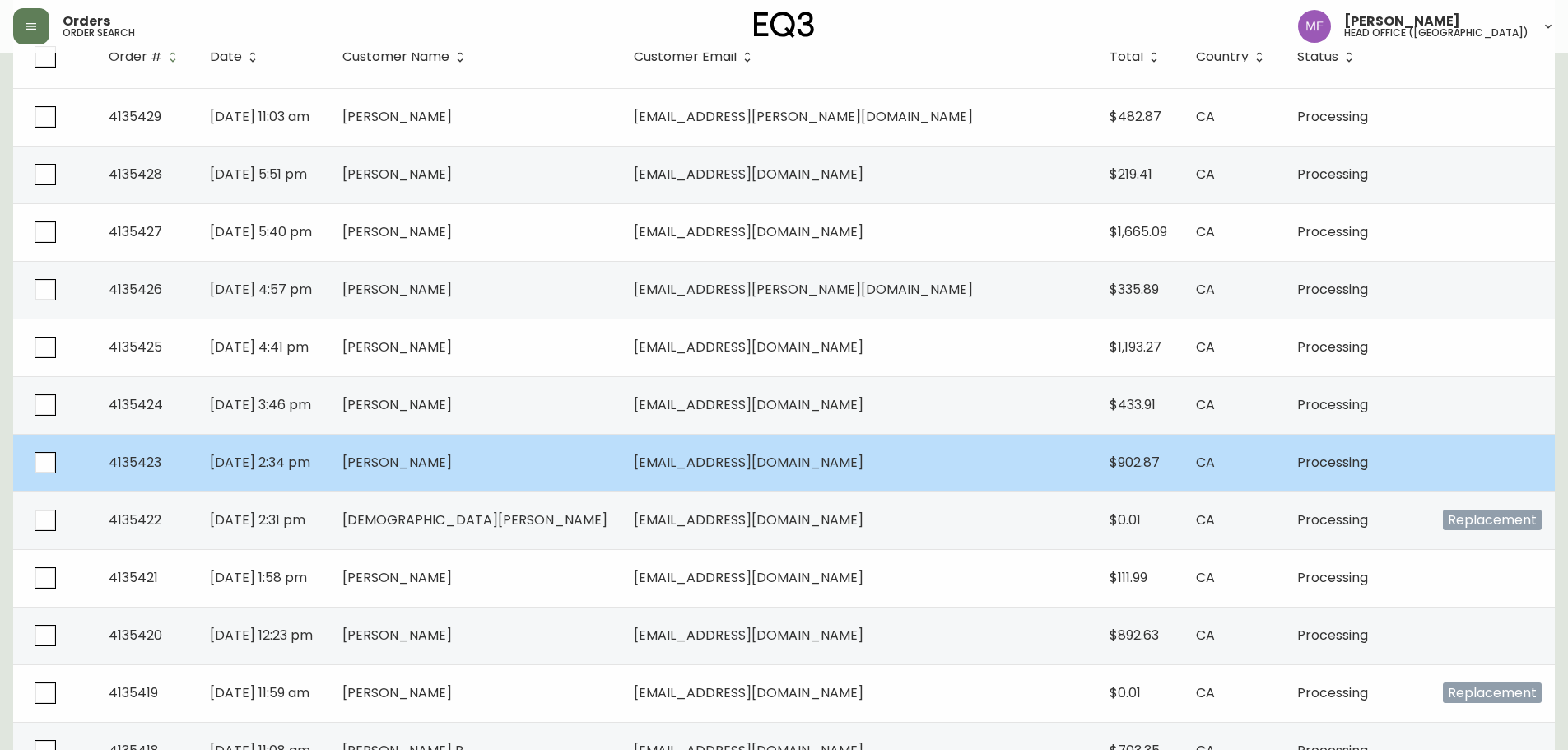
click at [452, 464] on span "[PERSON_NAME]" at bounding box center [397, 462] width 110 height 19
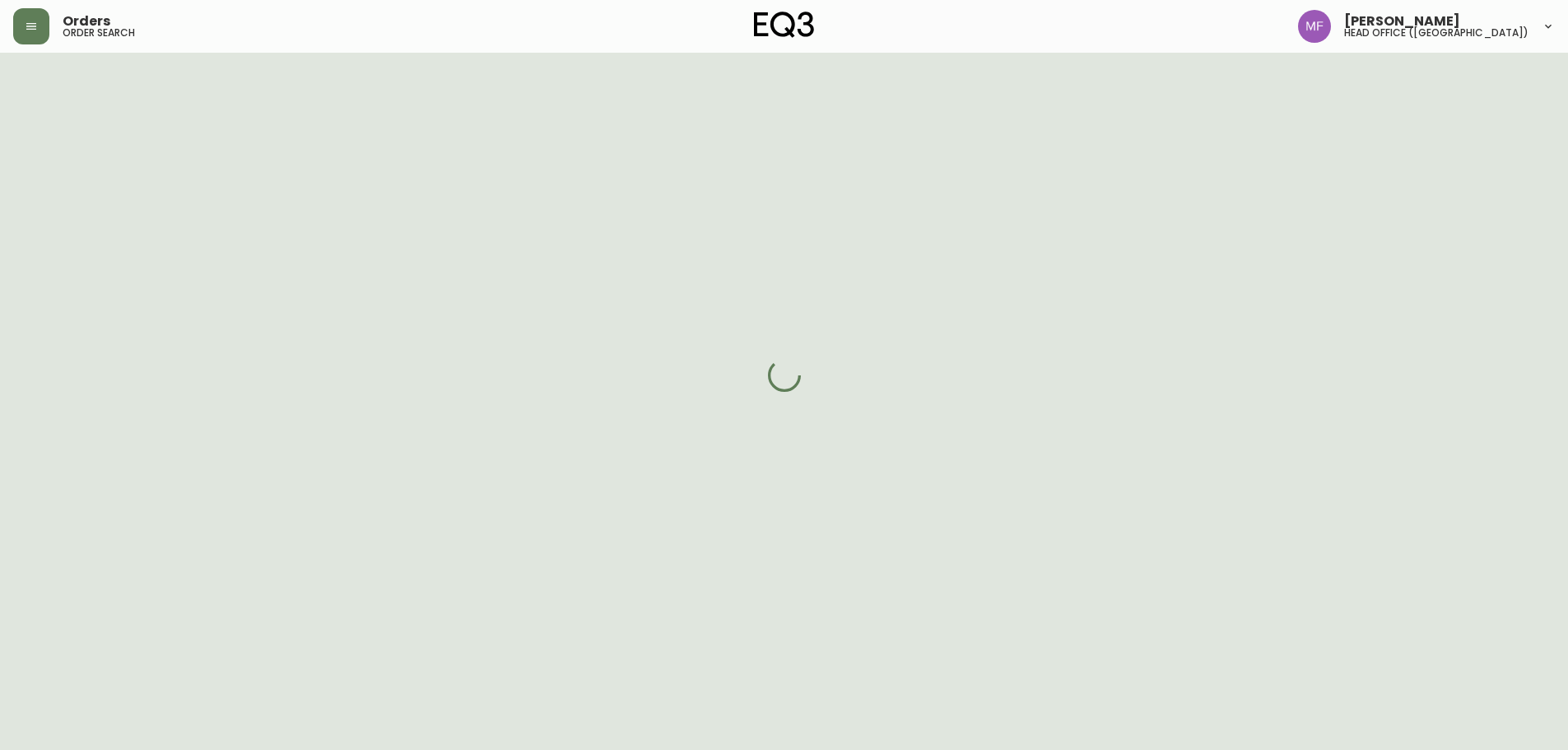
scroll to position [247, 0]
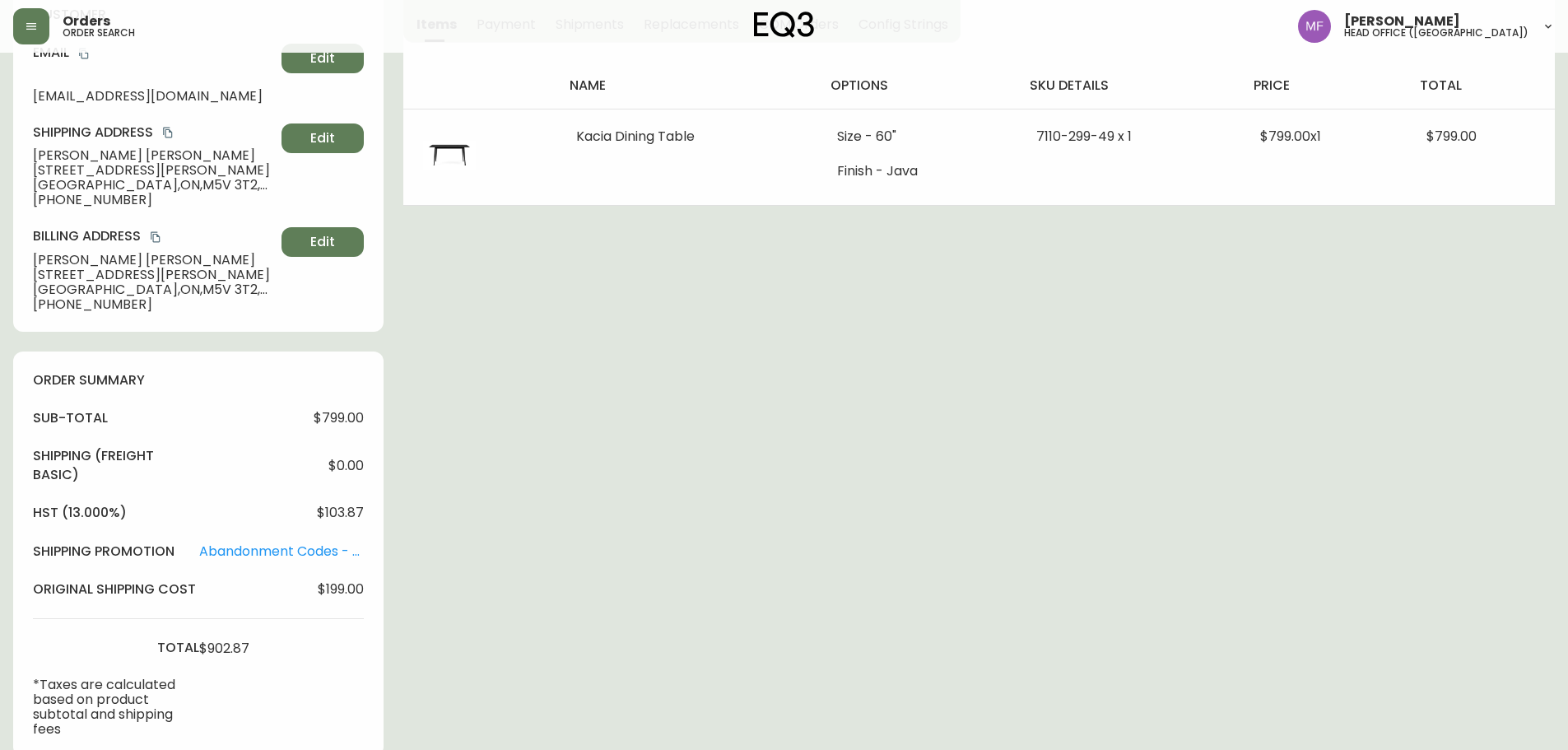
type input "Processing"
select select "PROCESSING"
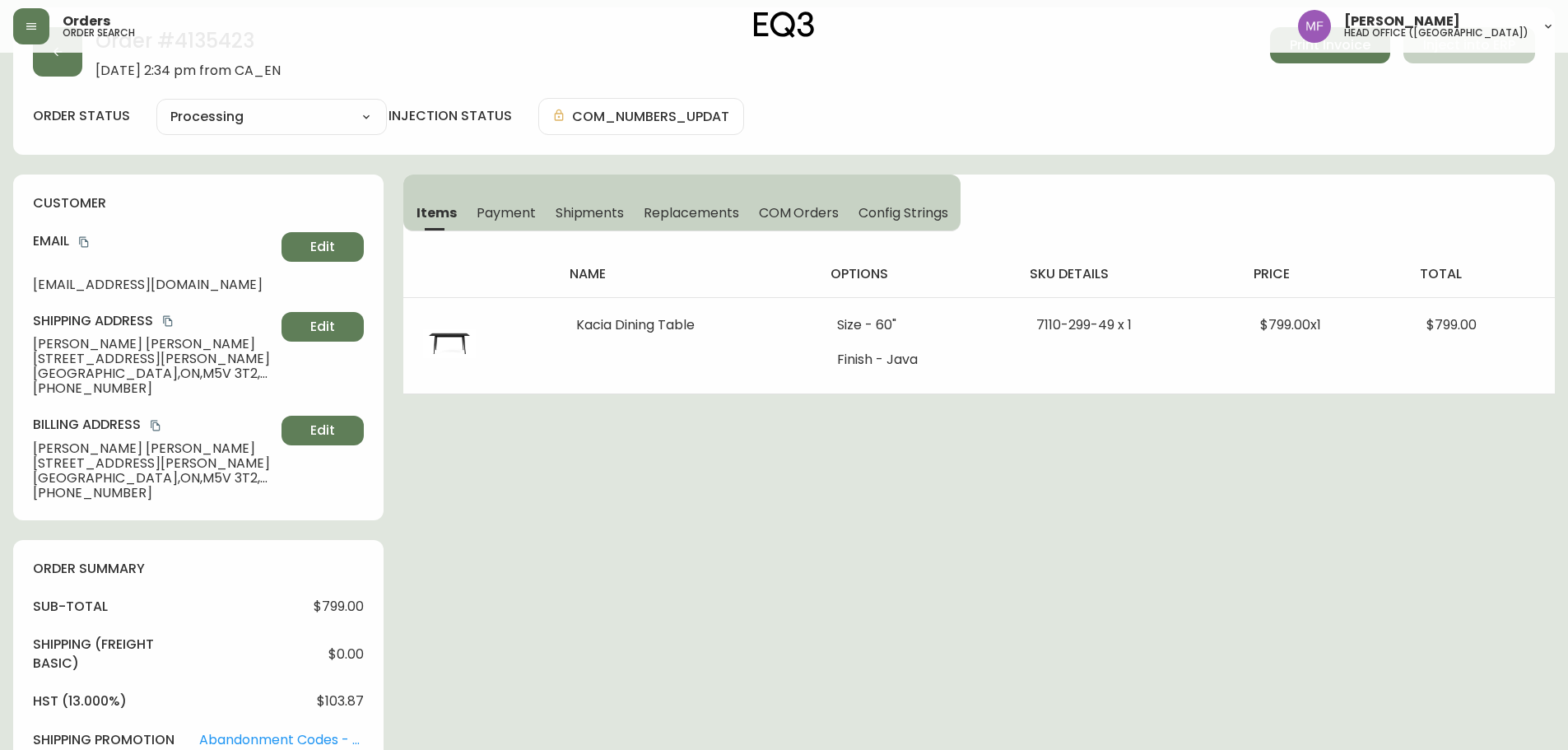
scroll to position [0, 0]
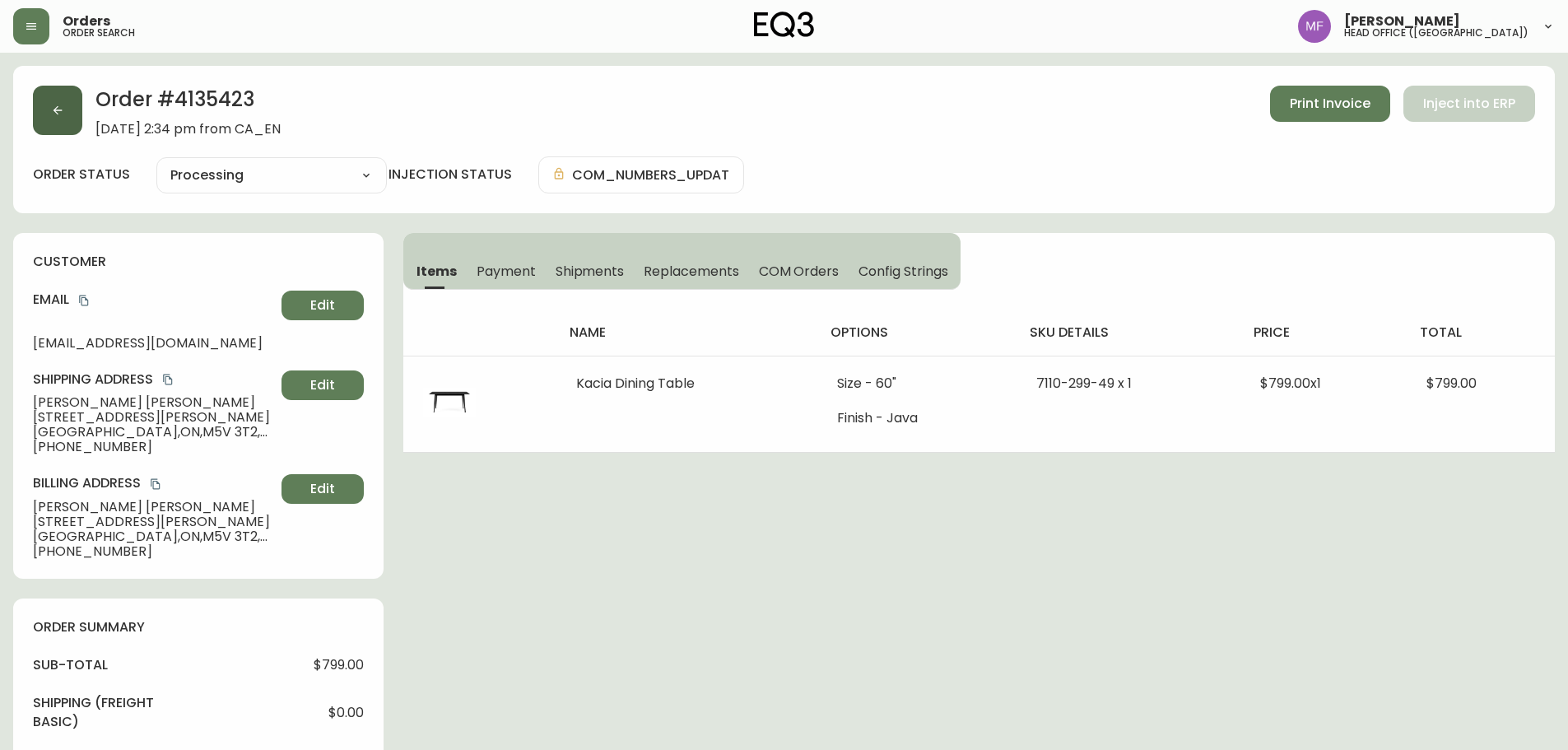
click at [51, 110] on icon "button" at bounding box center [58, 111] width 13 height 13
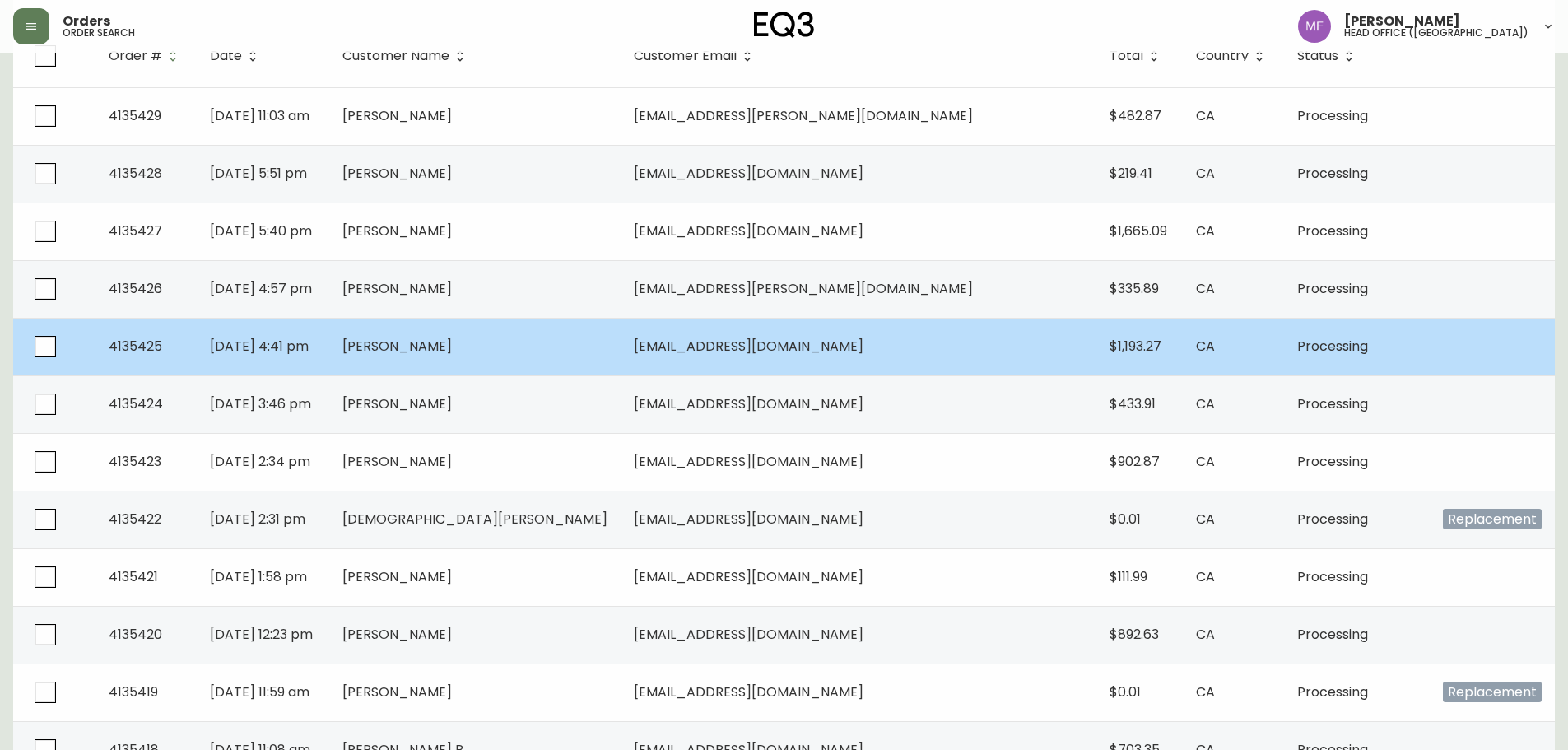
scroll to position [329, 0]
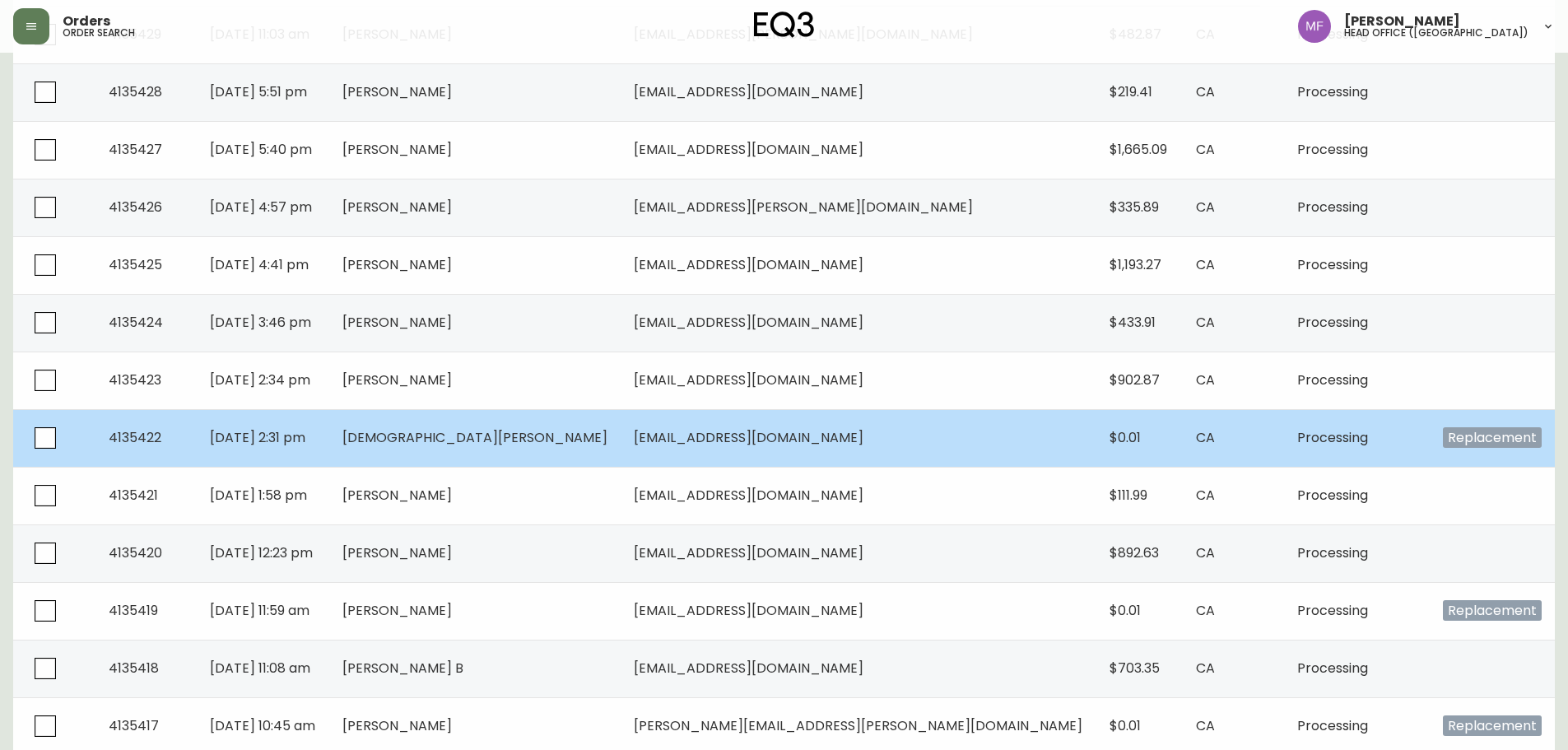
click at [523, 435] on span "[DEMOGRAPHIC_DATA][PERSON_NAME]" at bounding box center [474, 437] width 265 height 19
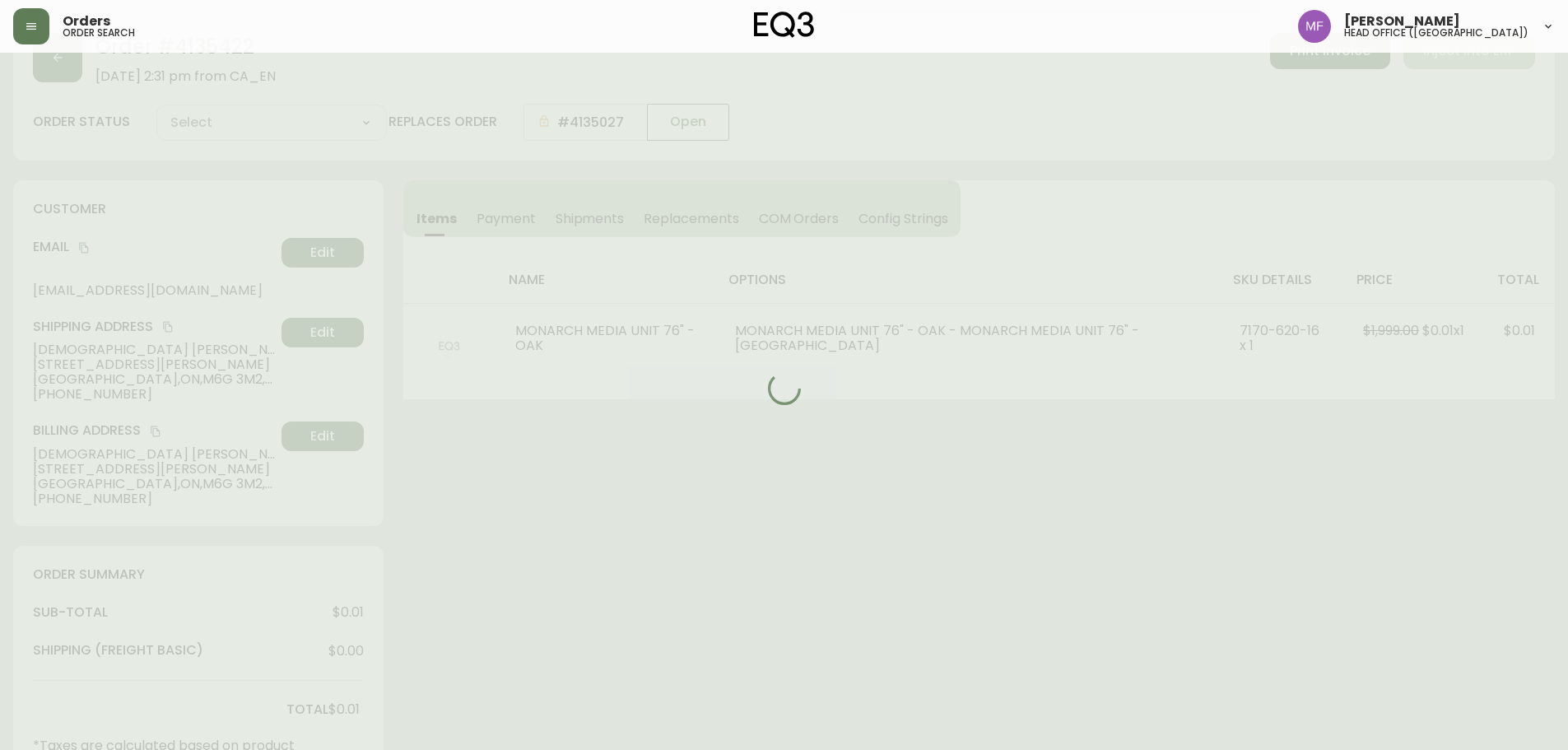
scroll to position [329, 0]
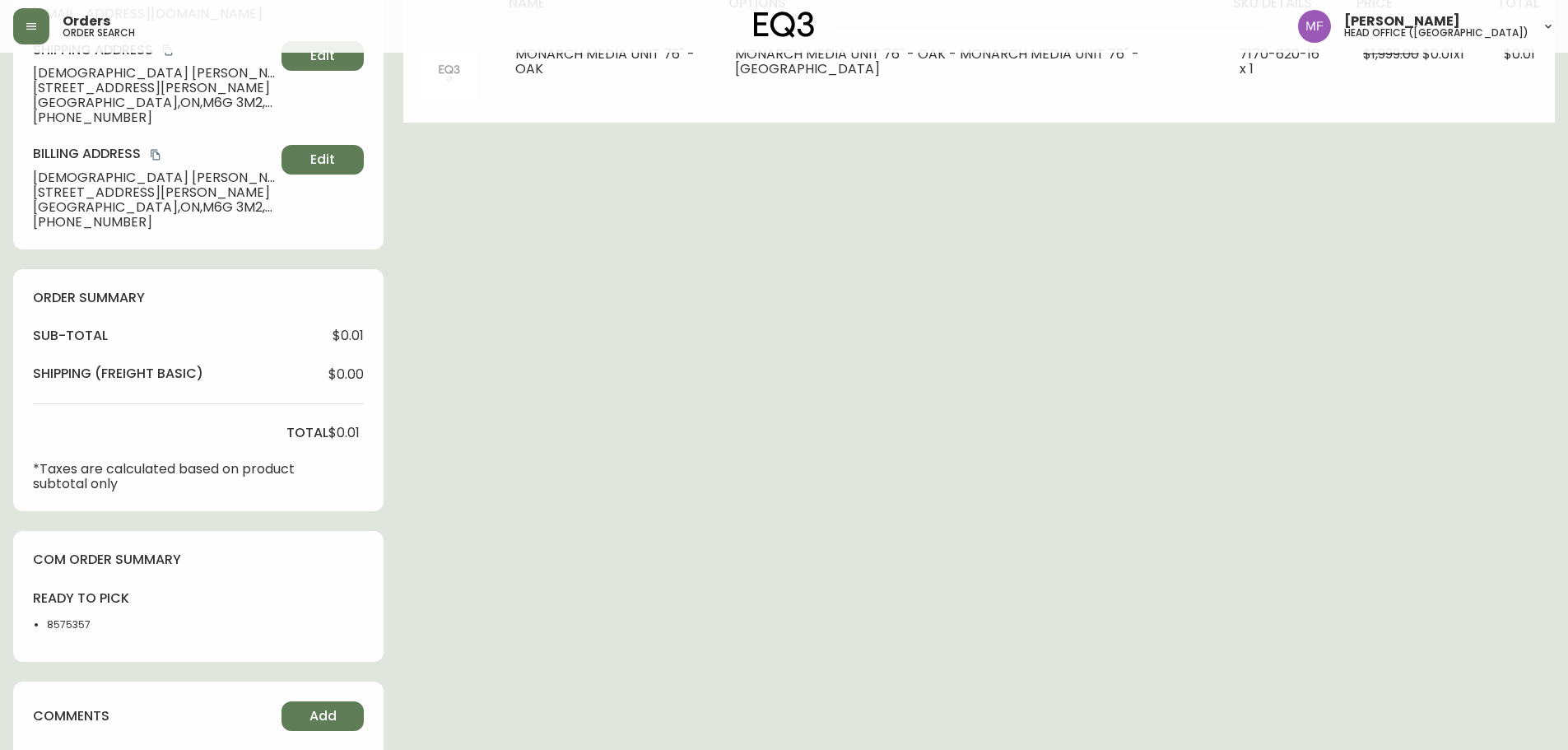
type input "Processing"
select select "PROCESSING"
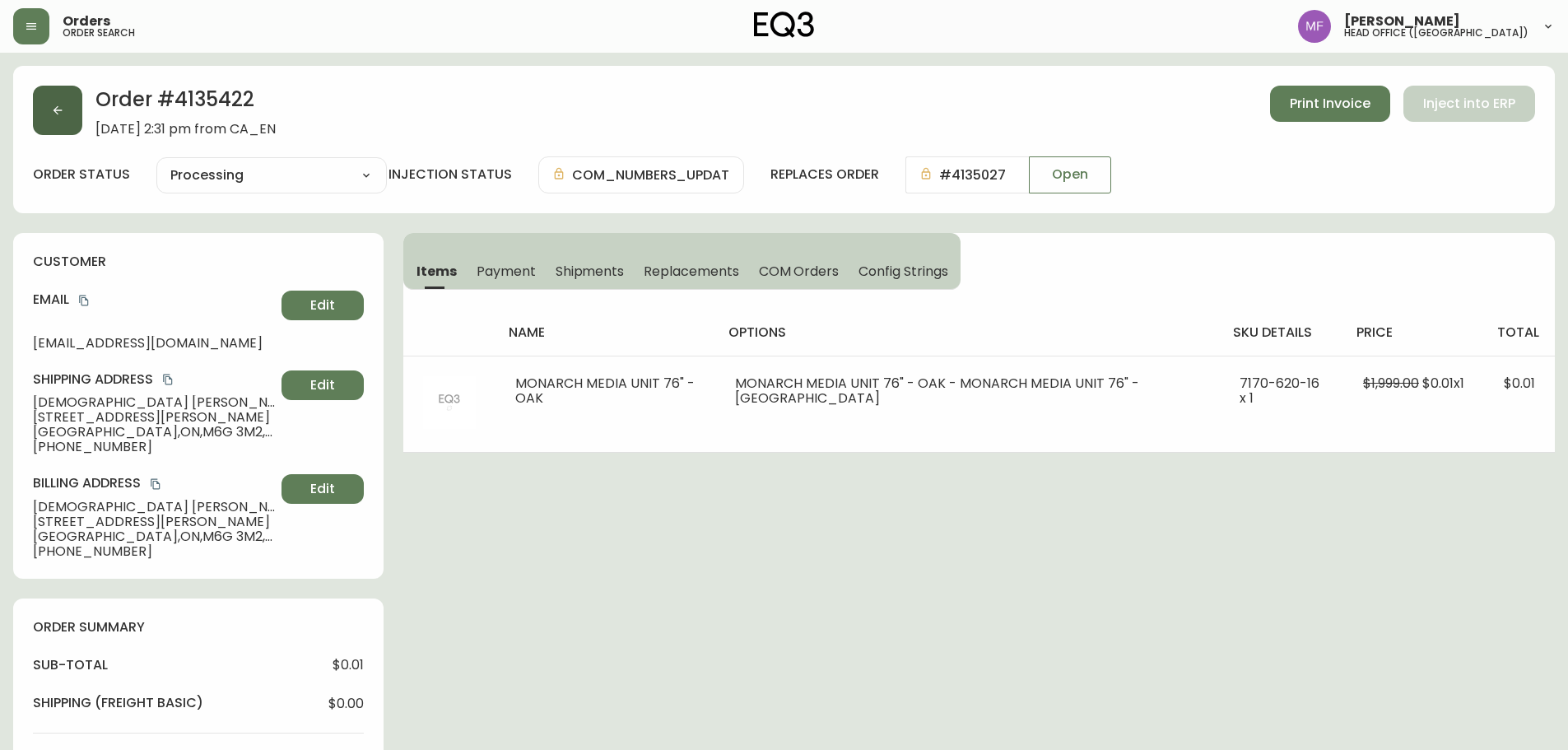
click at [44, 125] on button "button" at bounding box center [58, 111] width 49 height 50
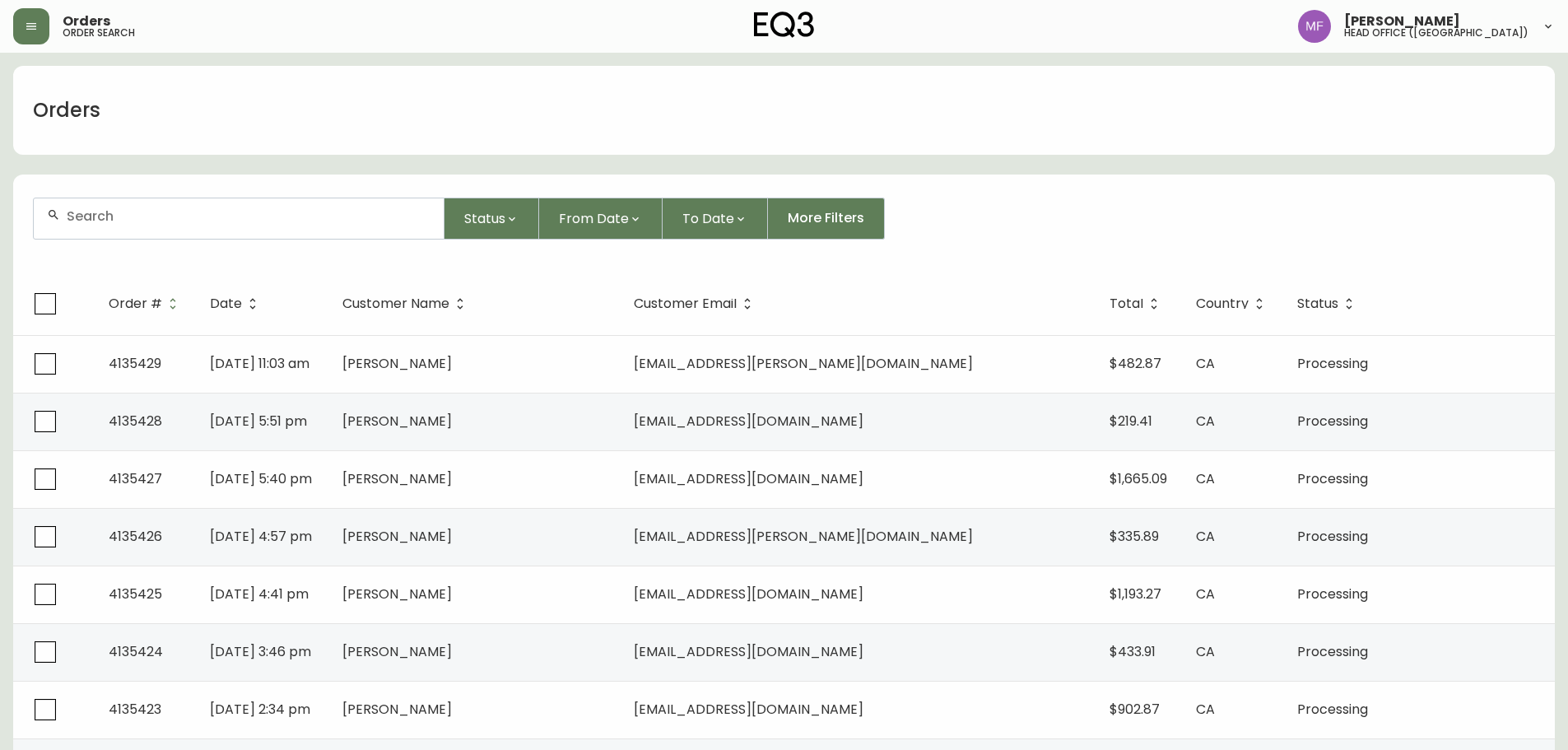
click at [261, 231] on div at bounding box center [238, 219] width 410 height 40
paste input "4134520"
type input "4134520"
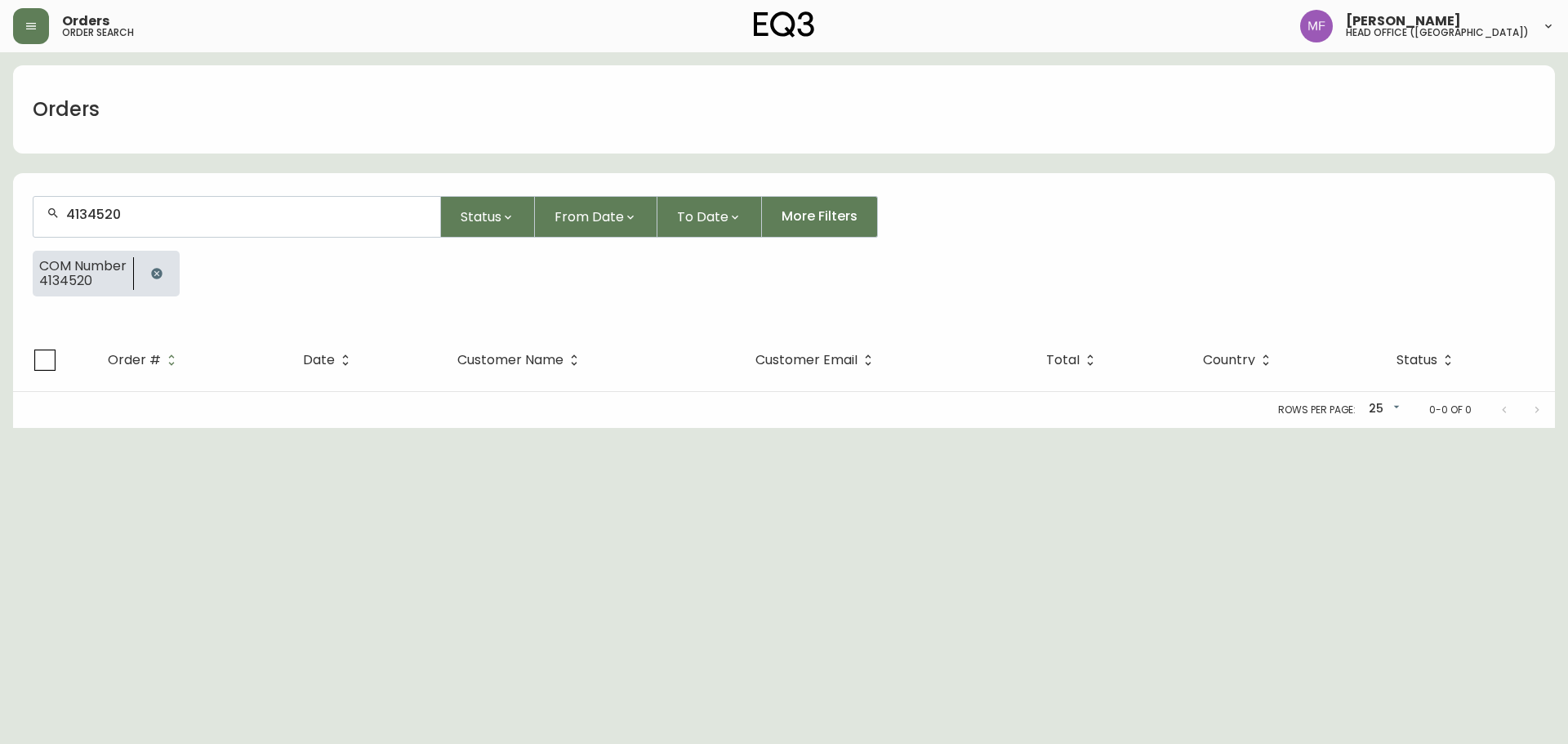
click at [142, 271] on button "button" at bounding box center [157, 273] width 33 height 33
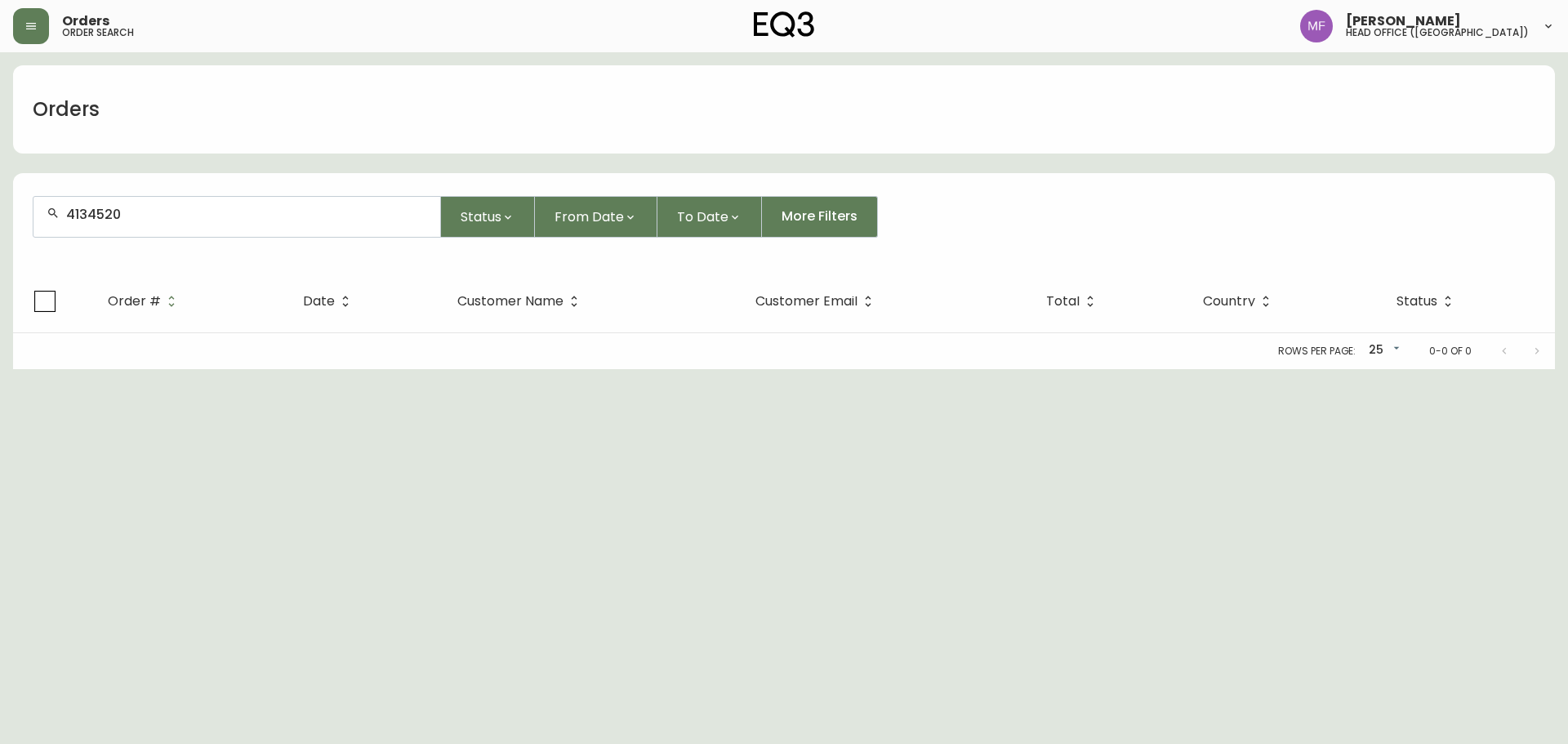
click at [132, 219] on input "4134520" at bounding box center [246, 214] width 361 height 16
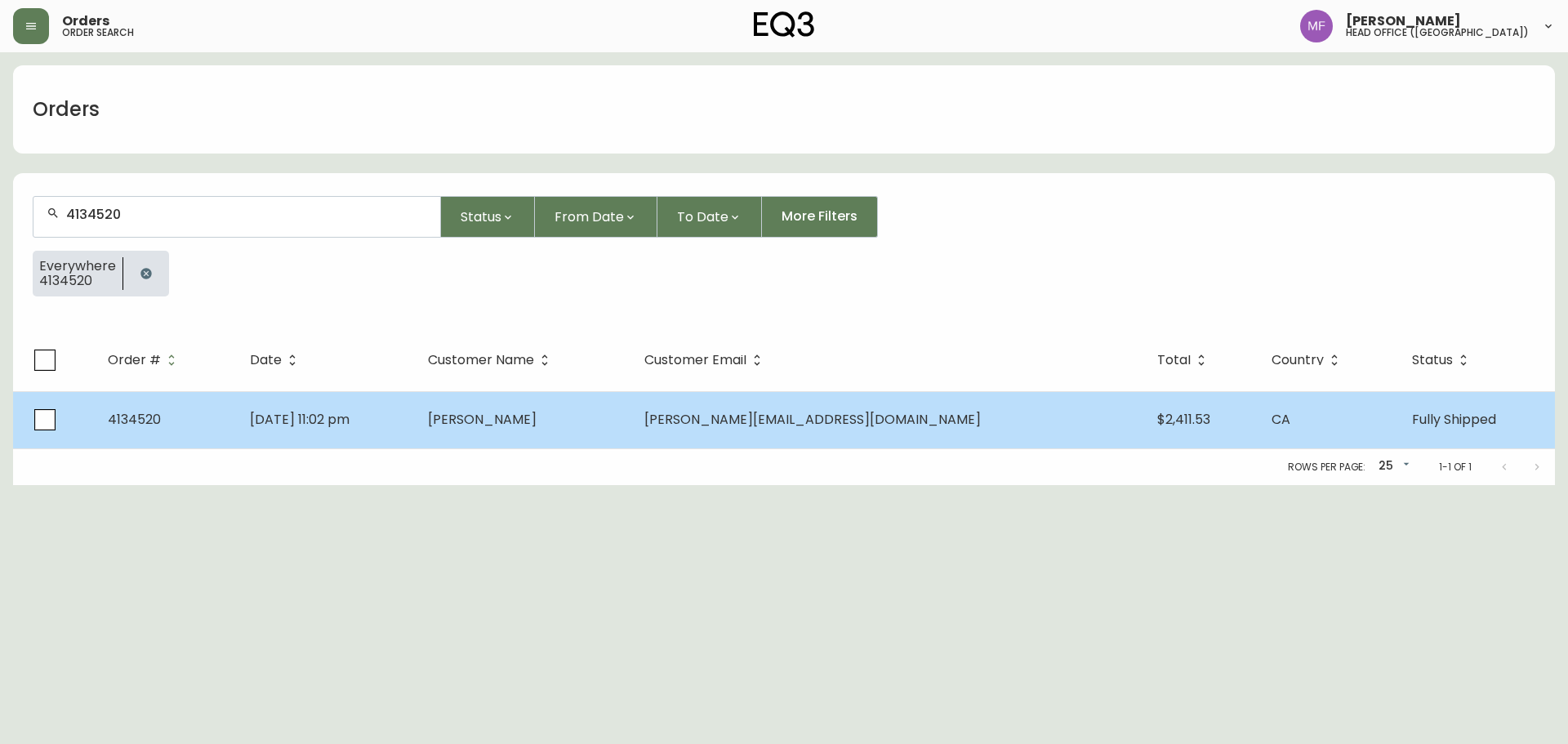
click at [291, 408] on td "[DATE] 11:02 pm" at bounding box center [326, 420] width 178 height 57
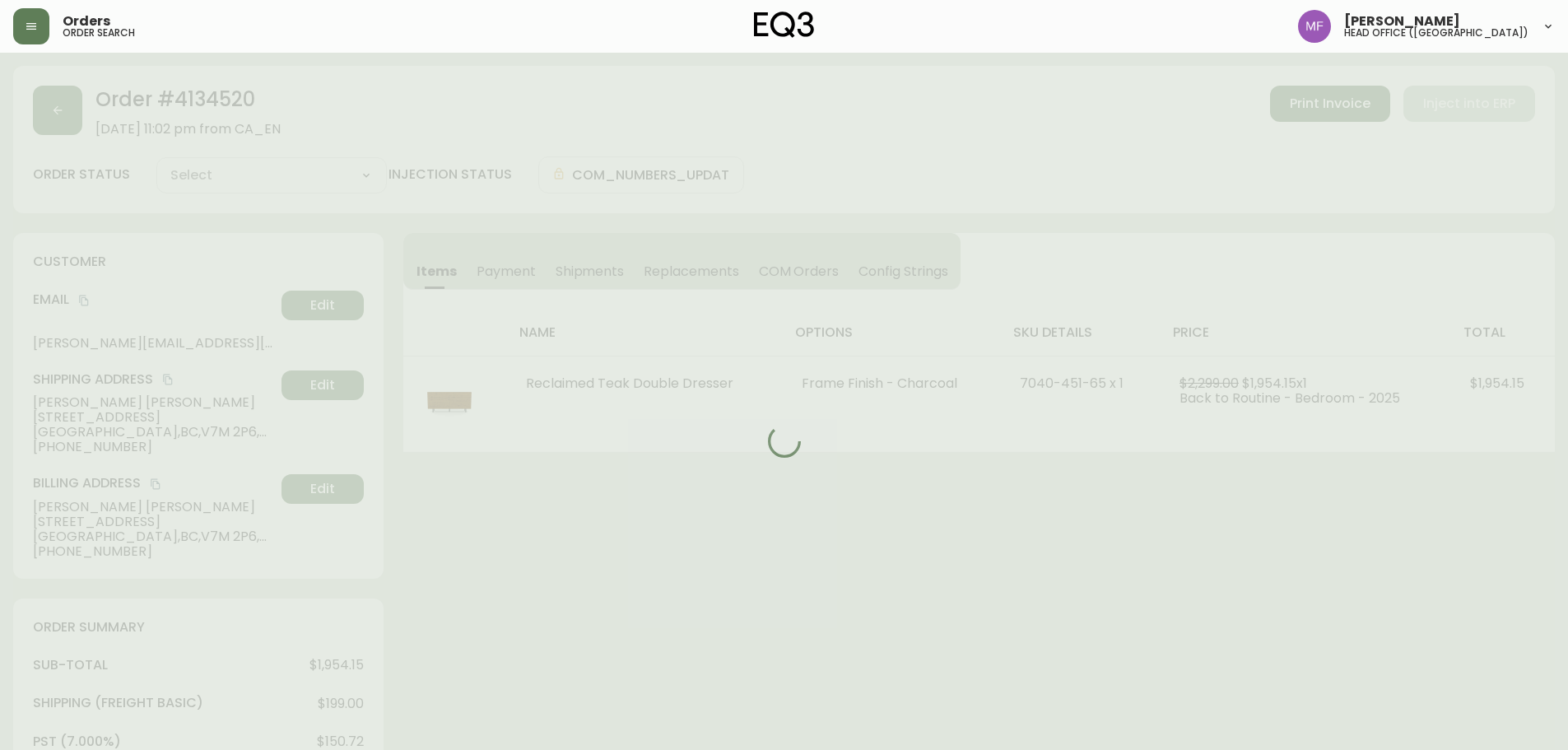
type input "Fully Shipped"
select select "FULLY_SHIPPED"
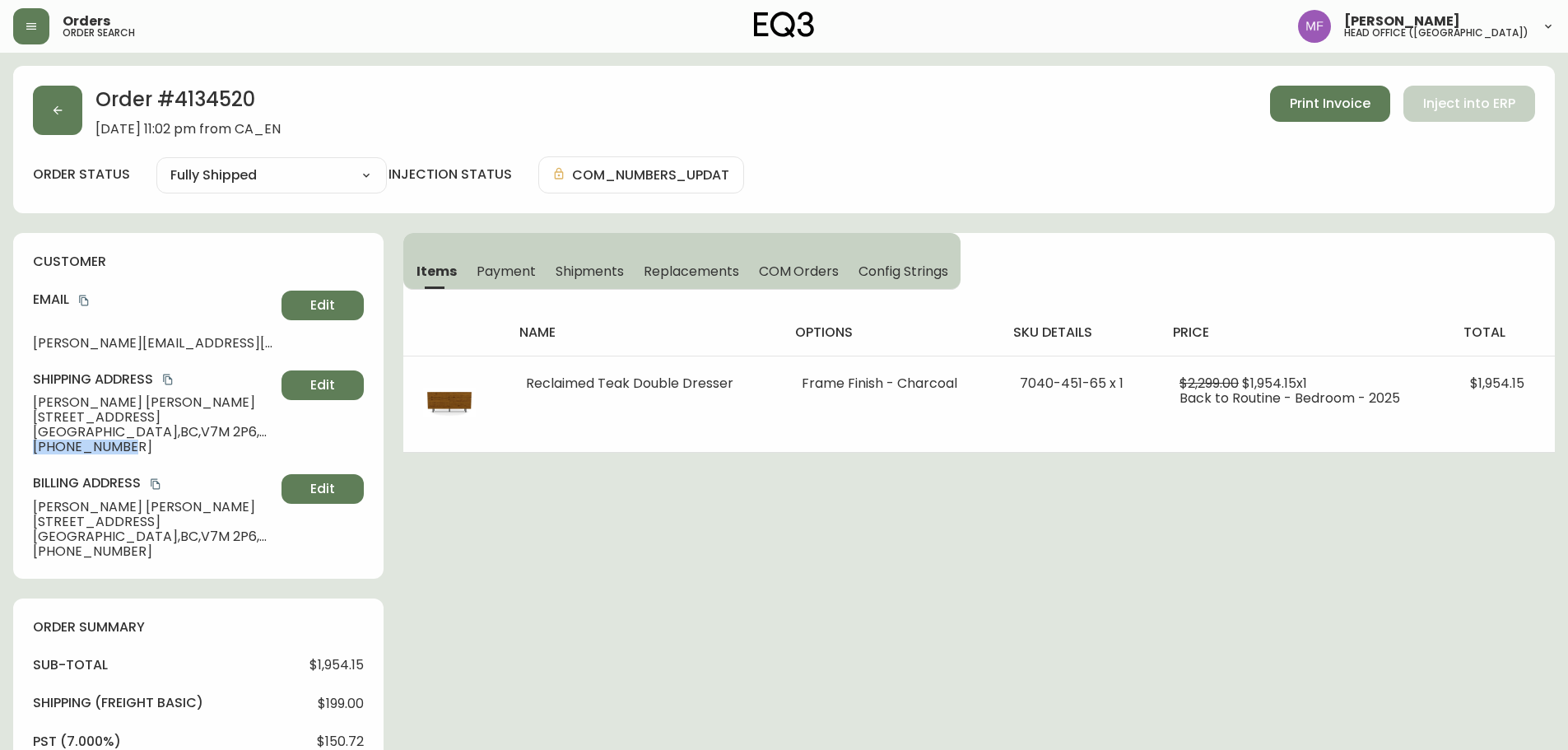
drag, startPoint x: 144, startPoint y: 448, endPoint x: 31, endPoint y: 444, distance: 113.1
click at [31, 444] on div "customer Email [PERSON_NAME][EMAIL_ADDRESS][DOMAIN_NAME] Edit Shipping Address …" at bounding box center [198, 405] width 370 height 346
click at [75, 111] on button "button" at bounding box center [58, 111] width 49 height 50
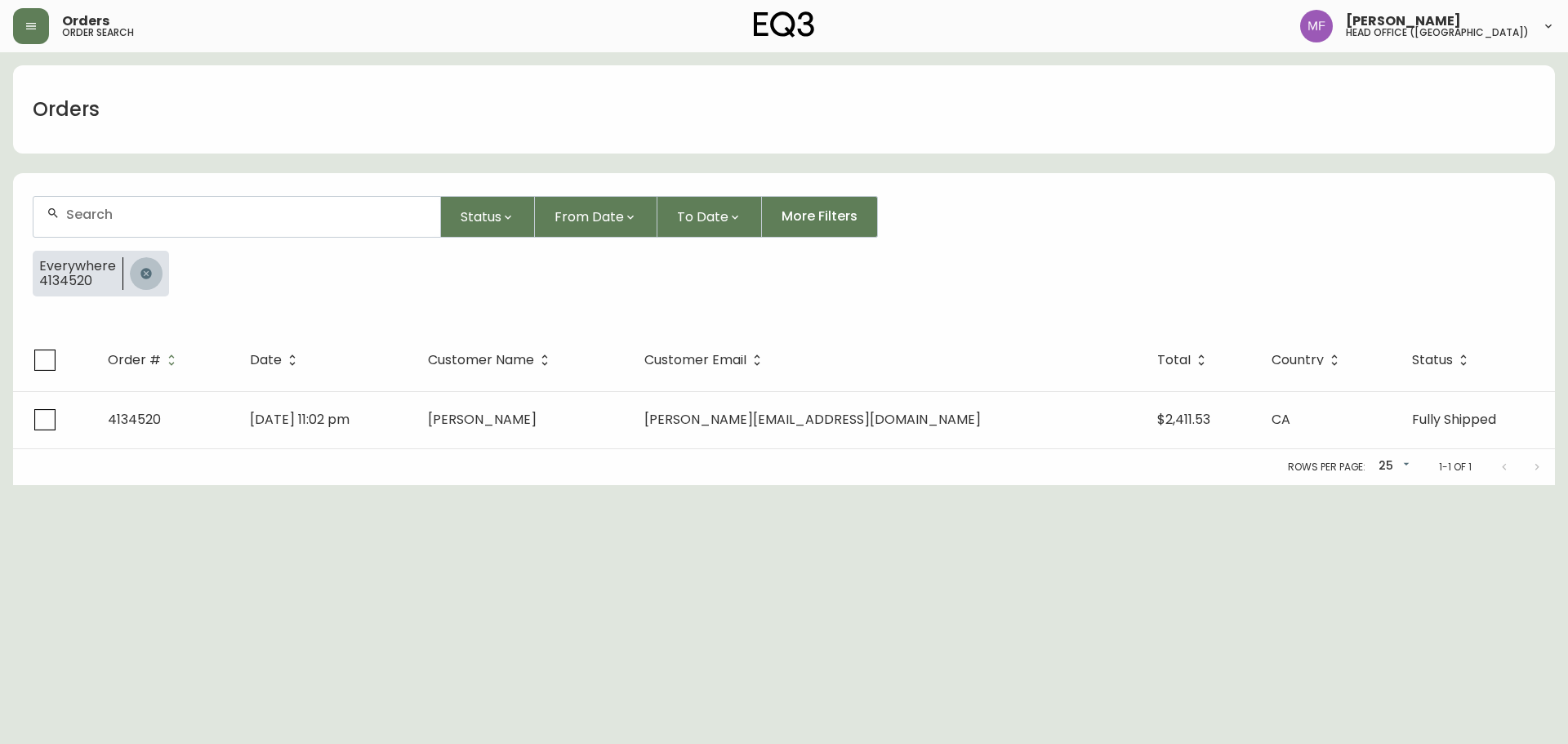
click at [141, 271] on icon "button" at bounding box center [146, 273] width 11 height 11
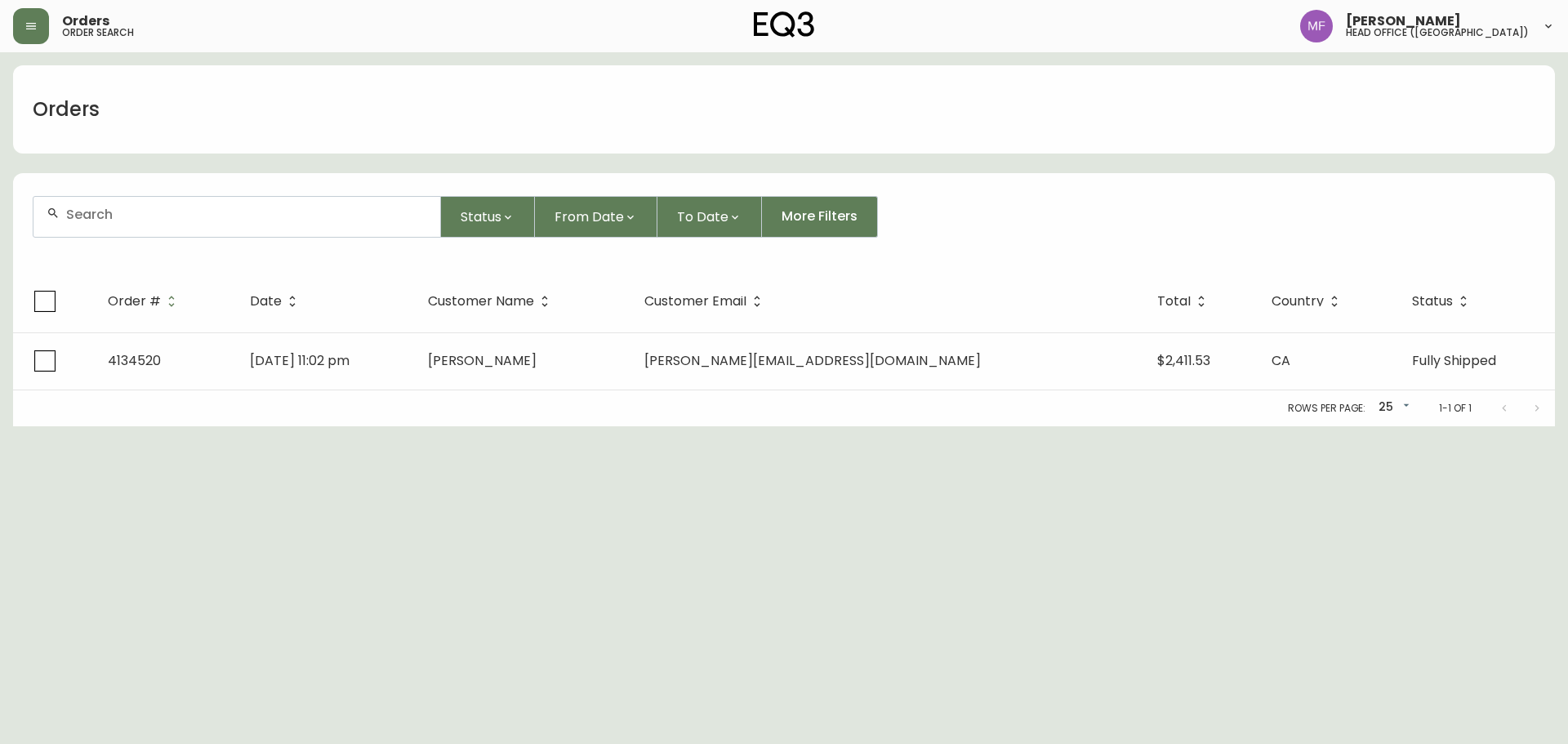
click at [133, 224] on div at bounding box center [237, 217] width 407 height 40
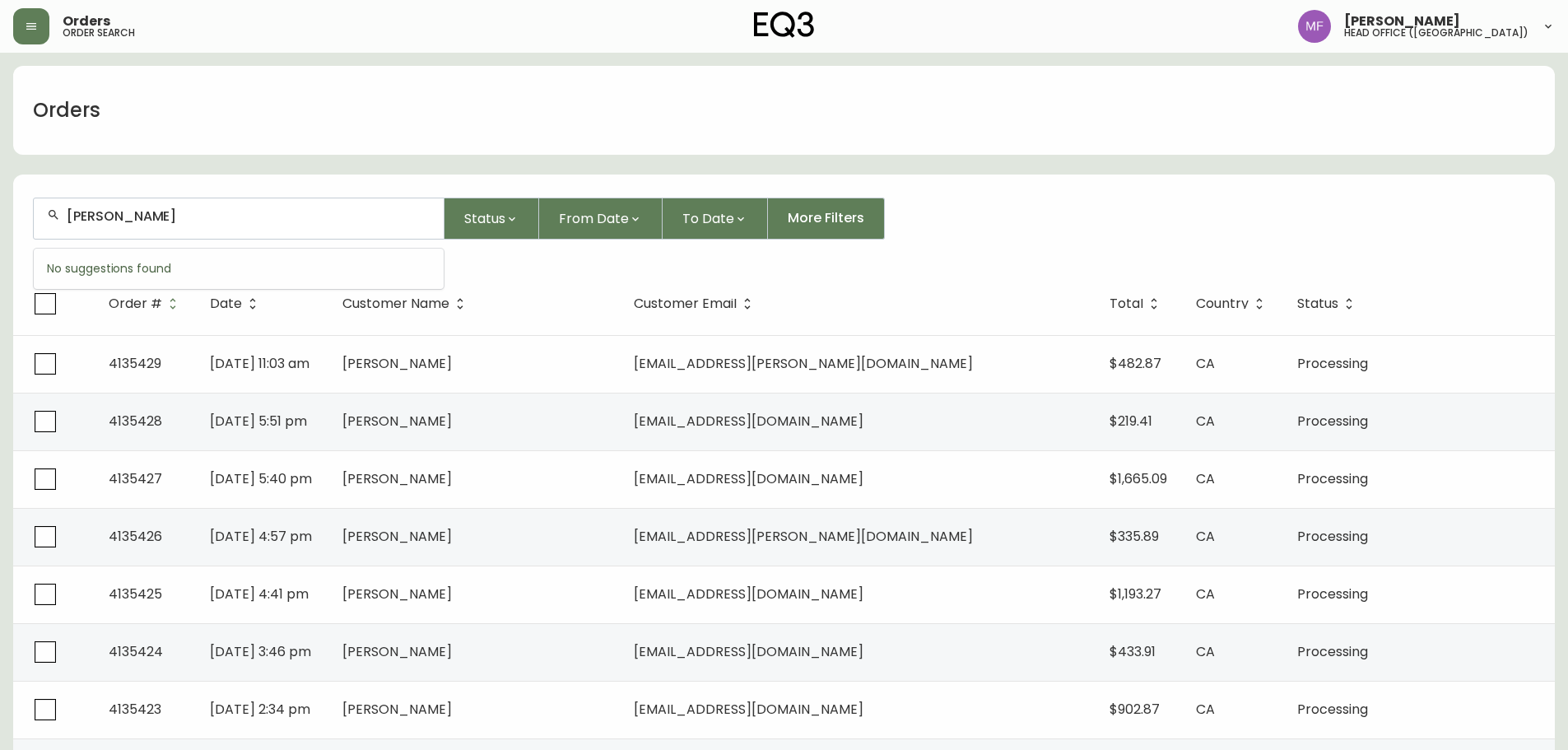
type input "[PERSON_NAME]"
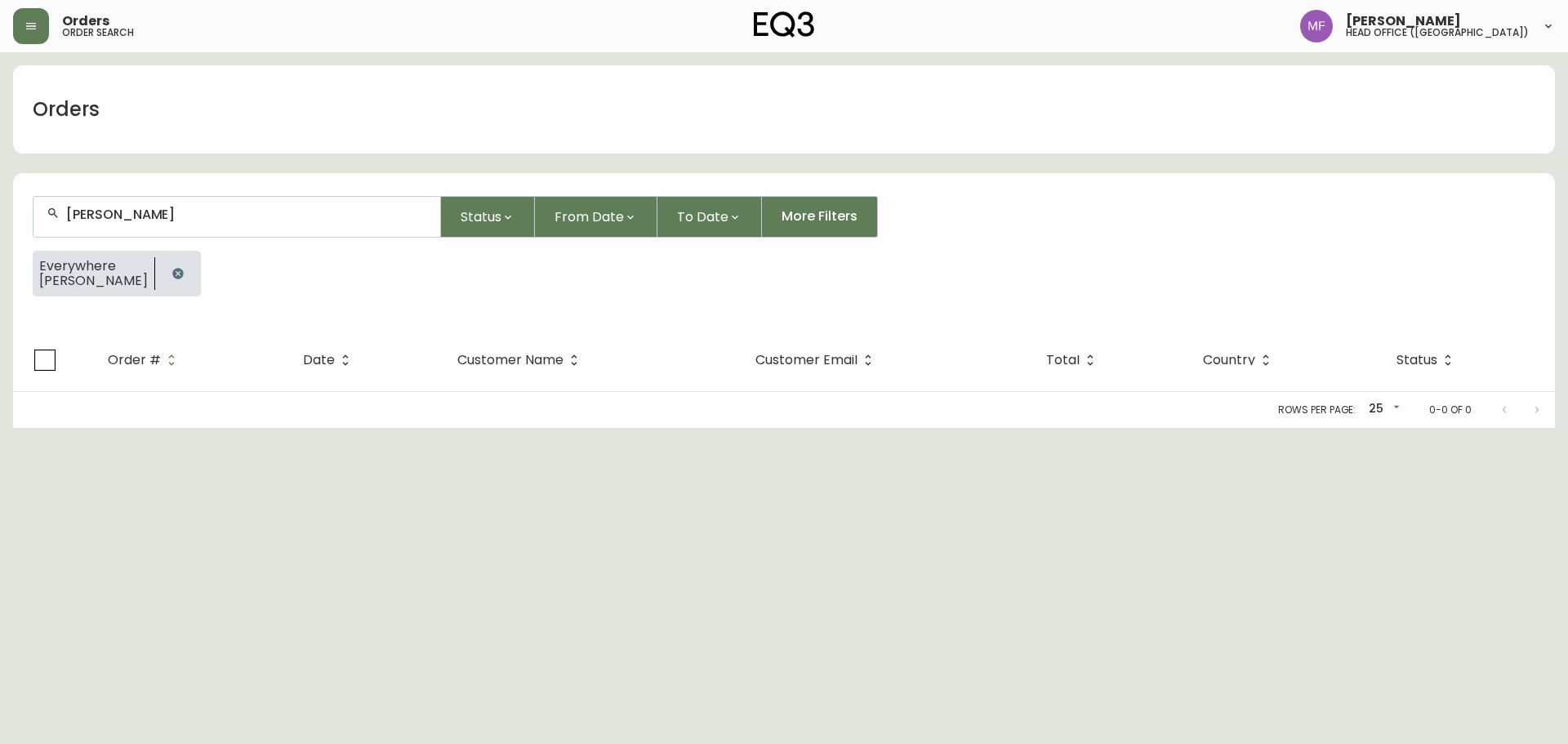
drag, startPoint x: 156, startPoint y: 276, endPoint x: 152, endPoint y: 248, distance: 28.3
click at [173, 276] on icon "button" at bounding box center [178, 273] width 11 height 11
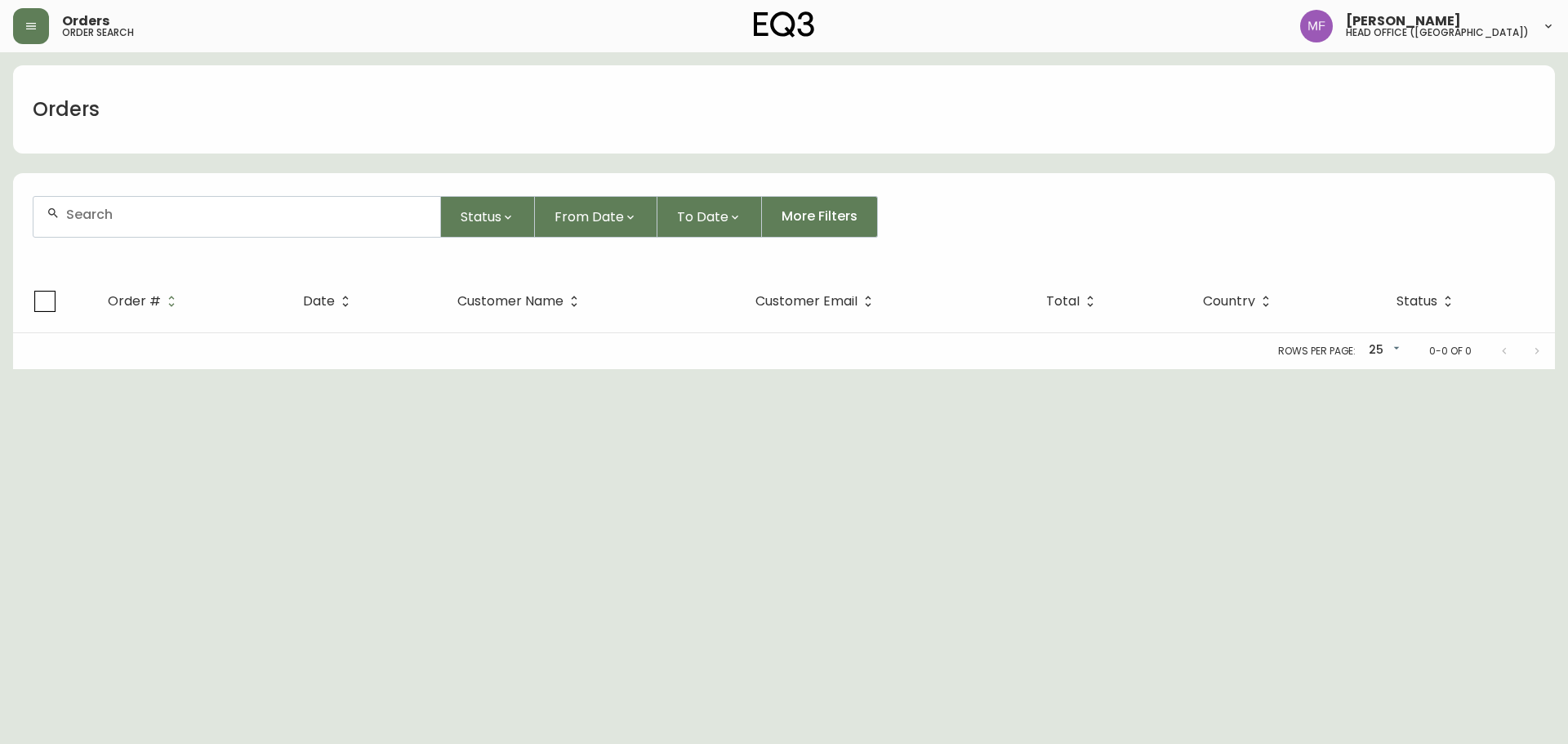
click at [151, 221] on input "text" at bounding box center [246, 214] width 361 height 16
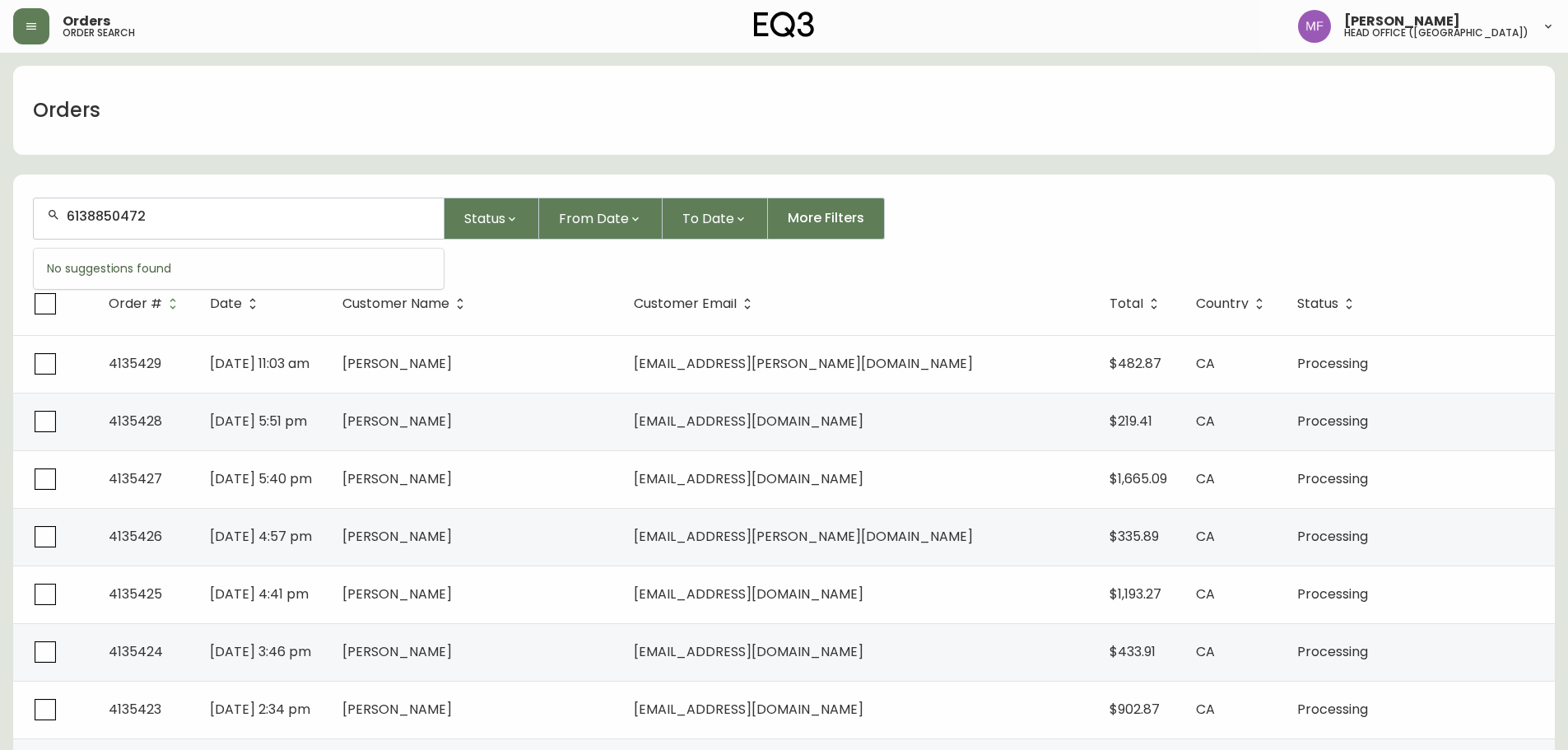
type input "6138850472"
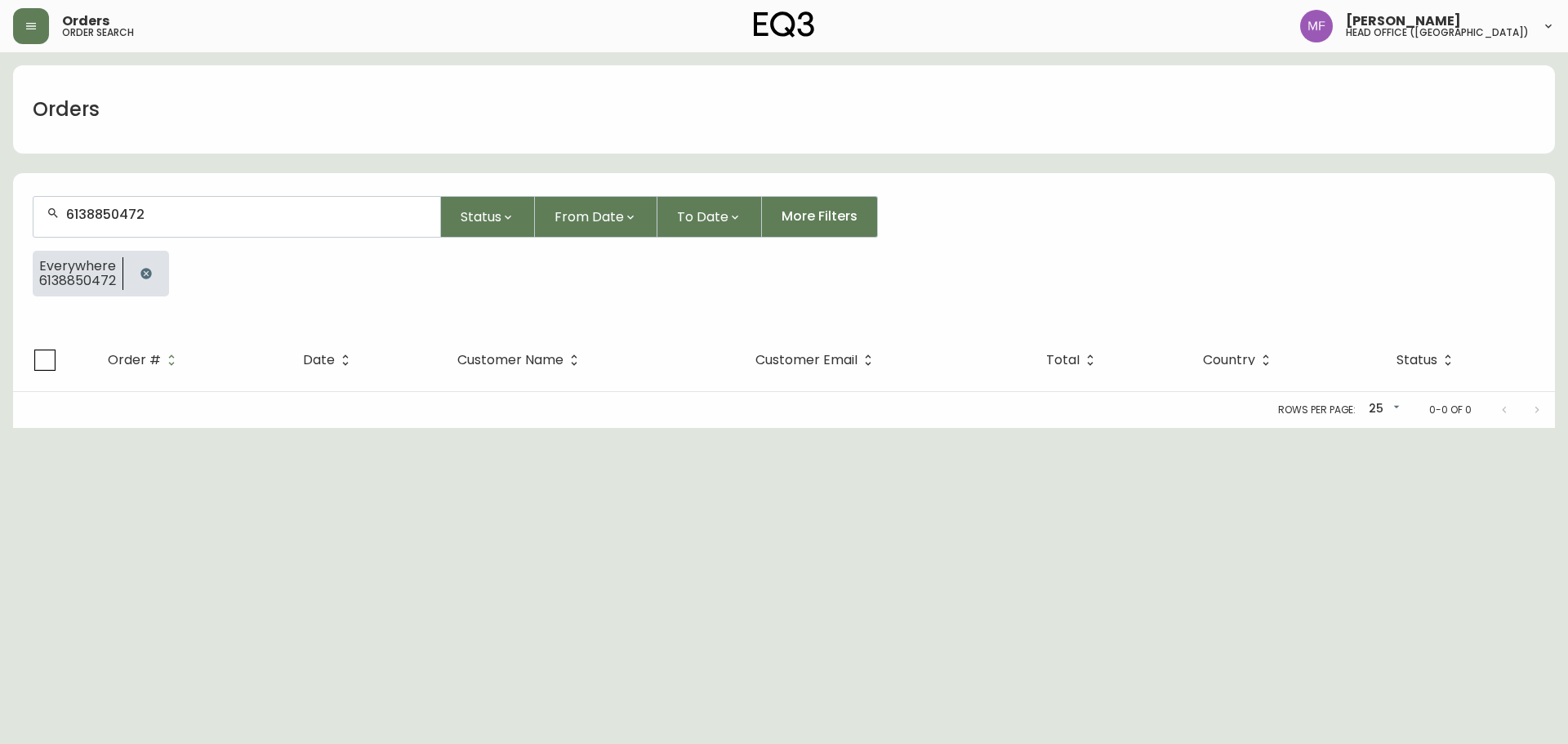
click at [137, 272] on button "button" at bounding box center [146, 273] width 33 height 33
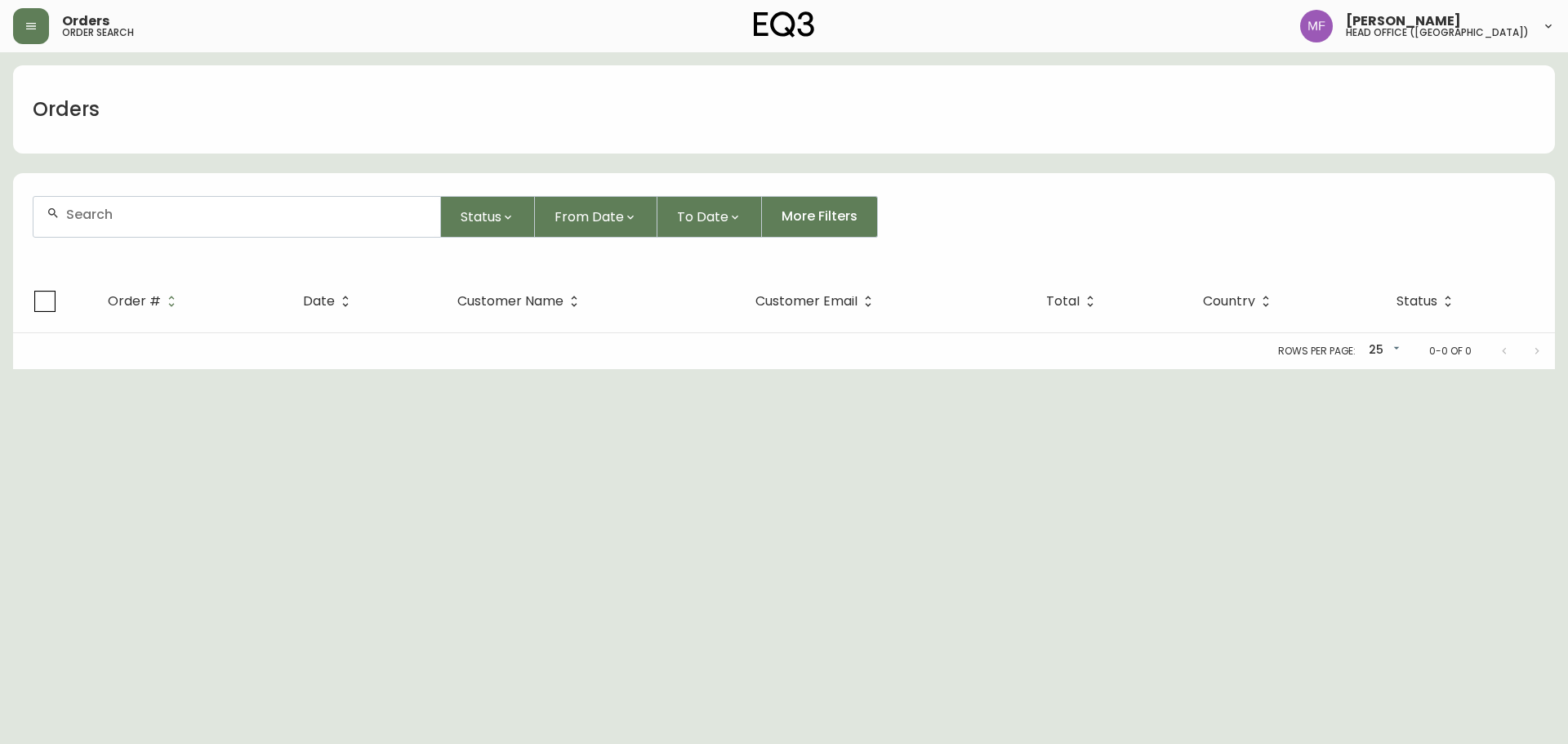
click at [124, 216] on input "text" at bounding box center [246, 214] width 361 height 16
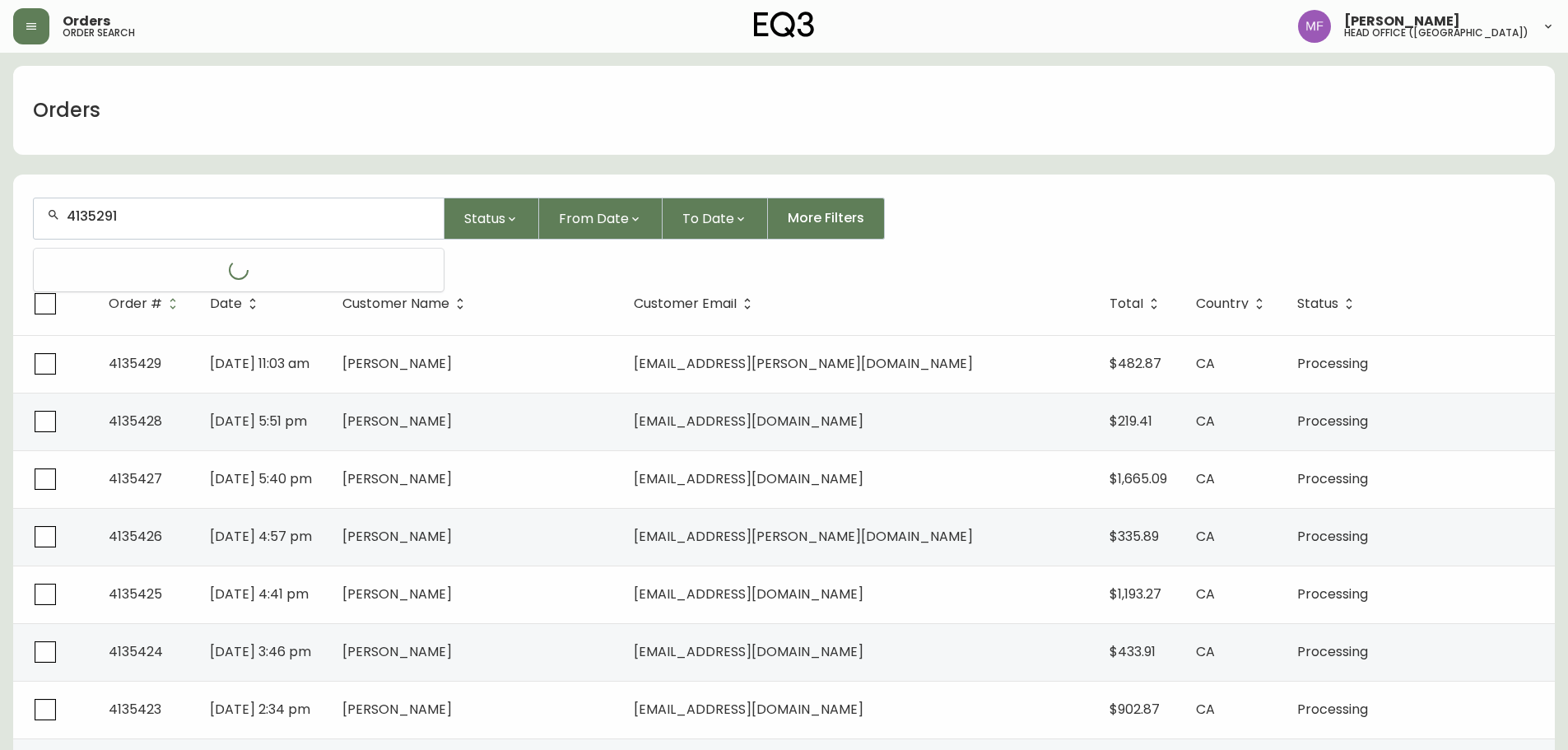
type input "4135291"
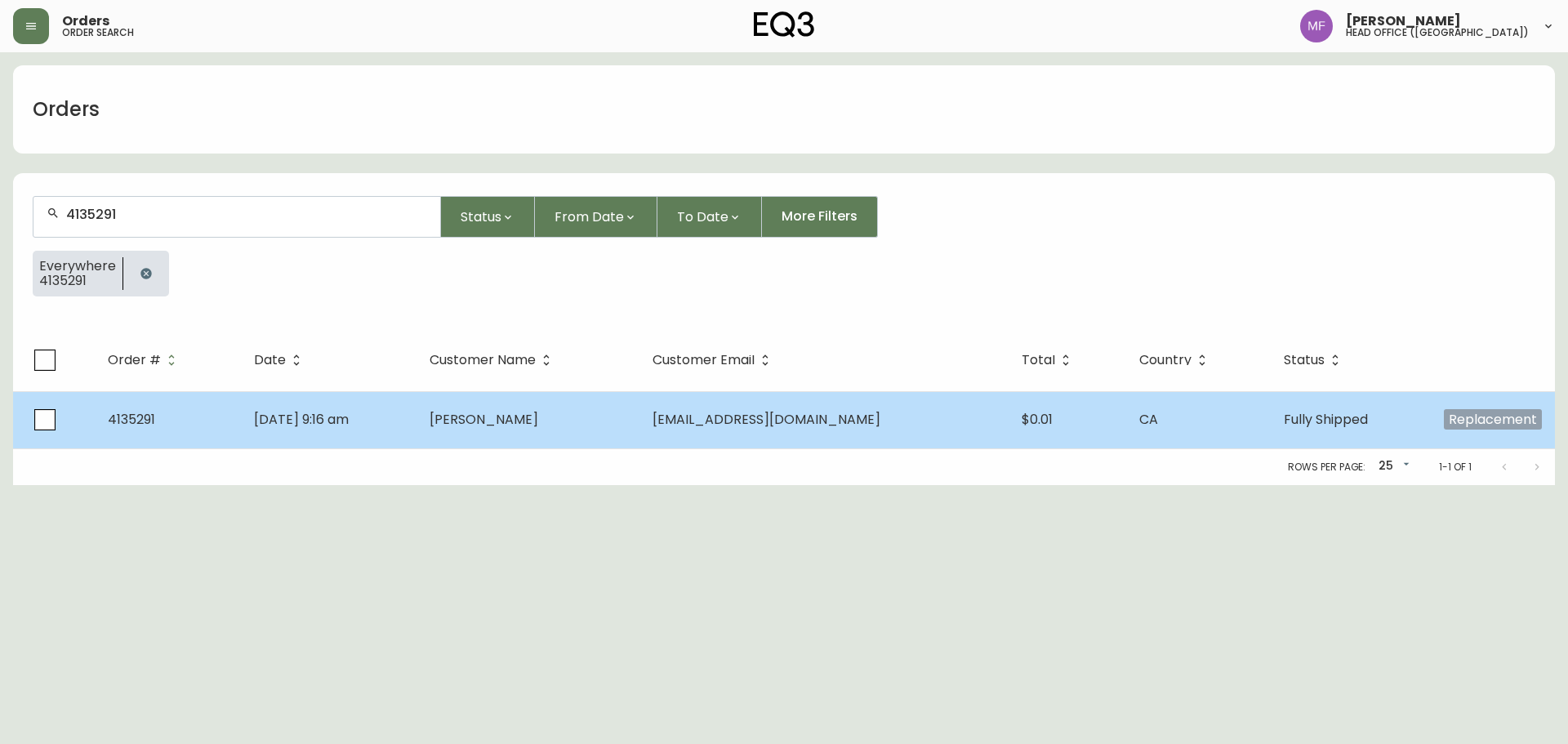
click at [587, 399] on td "[PERSON_NAME]" at bounding box center [528, 420] width 223 height 57
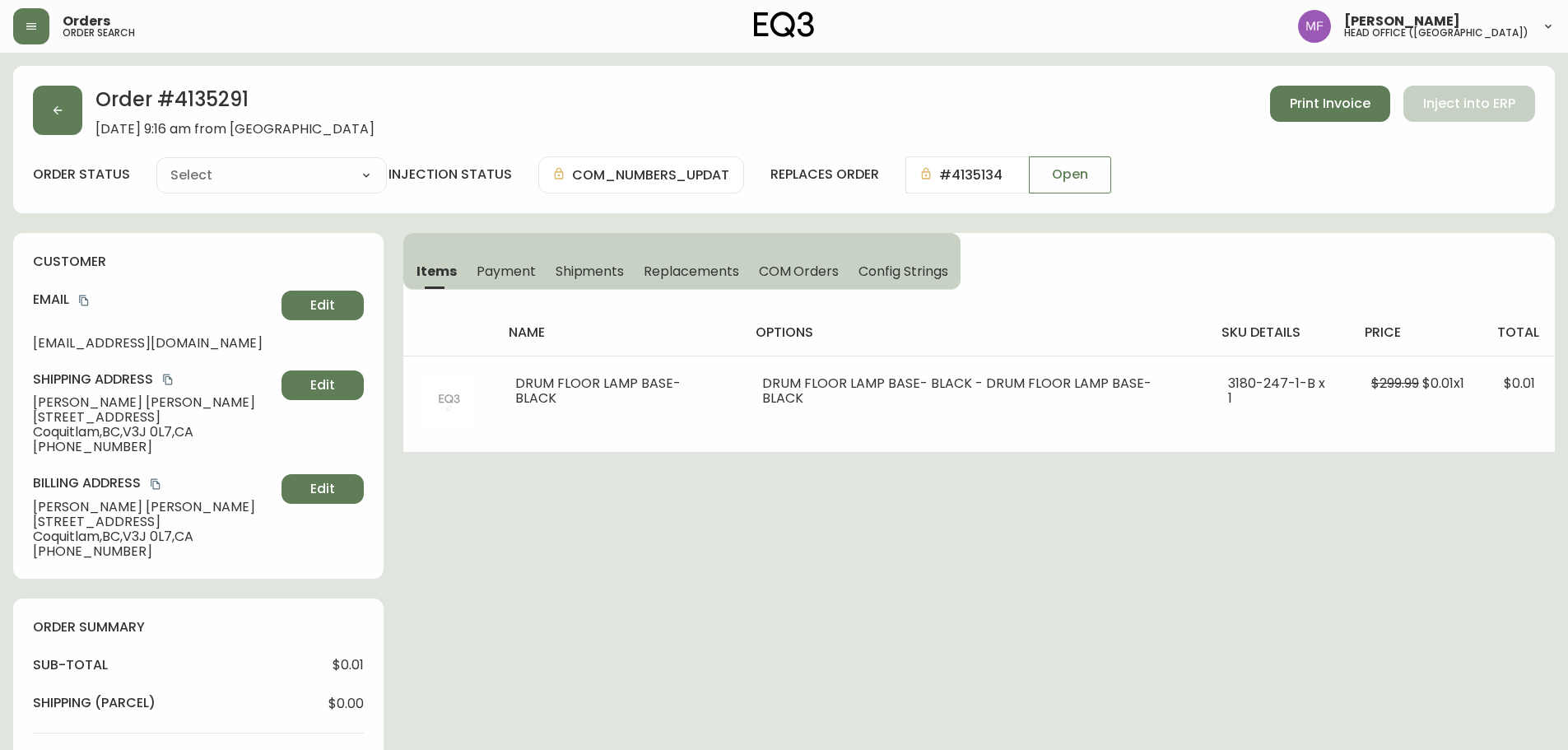
type input "Fully Shipped"
select select "FULLY_SHIPPED"
click at [586, 270] on span "Shipments" at bounding box center [591, 271] width 69 height 17
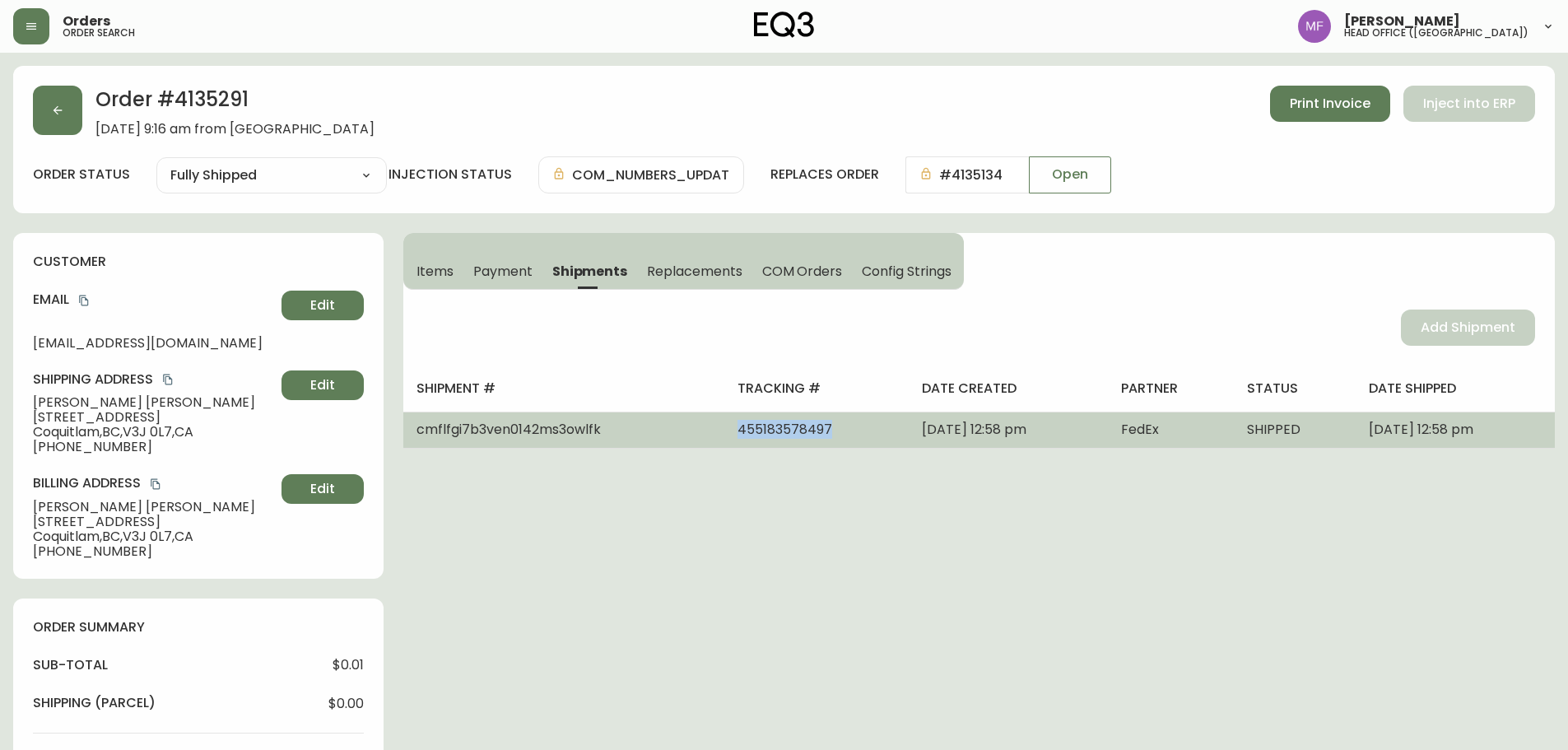
drag, startPoint x: 770, startPoint y: 426, endPoint x: 670, endPoint y: 432, distance: 100.2
click at [724, 432] on td "455183578497" at bounding box center [817, 430] width 185 height 36
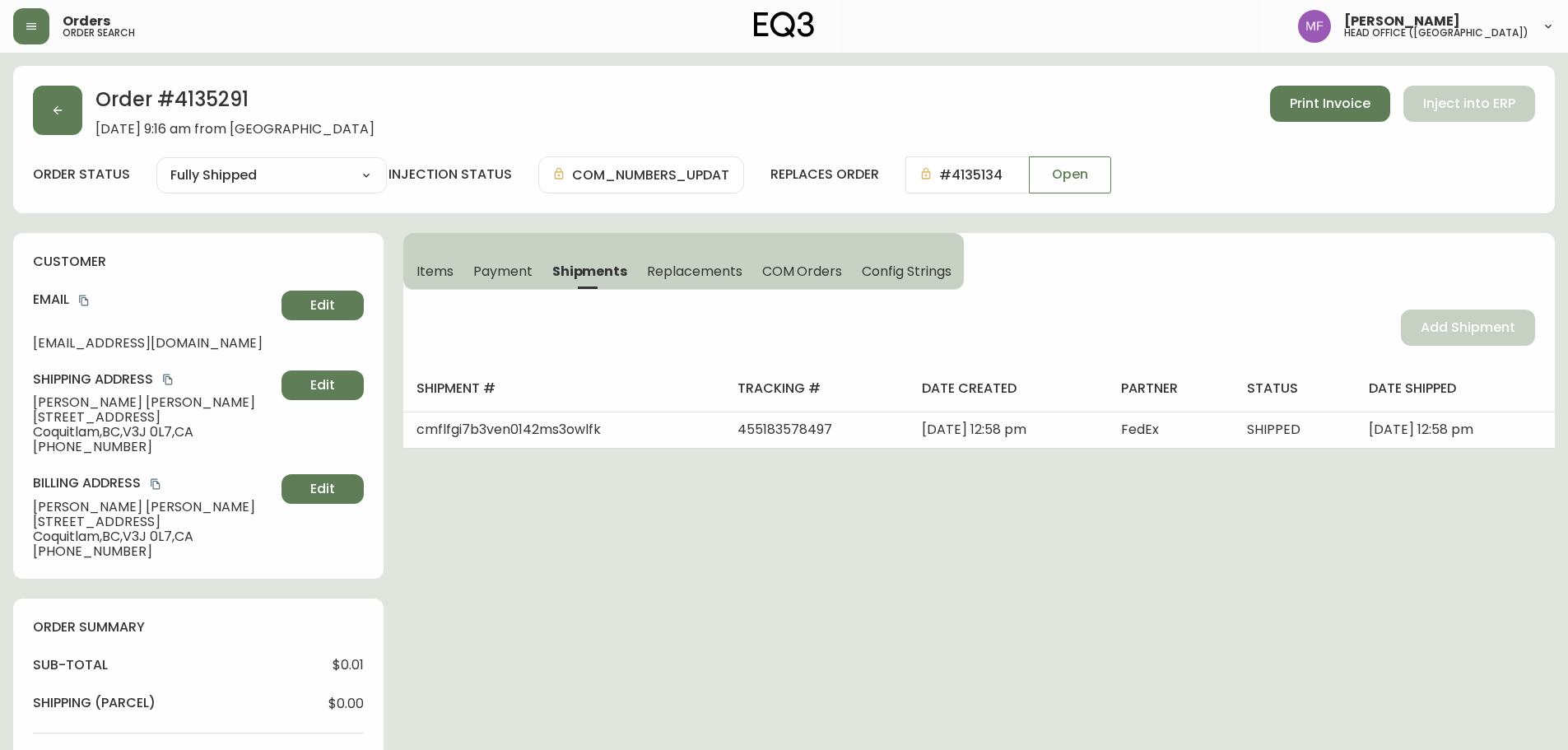
click at [101, 125] on span "[DATE] 9:16 am from [GEOGRAPHIC_DATA]" at bounding box center [235, 130] width 279 height 15
click at [76, 120] on button "button" at bounding box center [58, 111] width 49 height 50
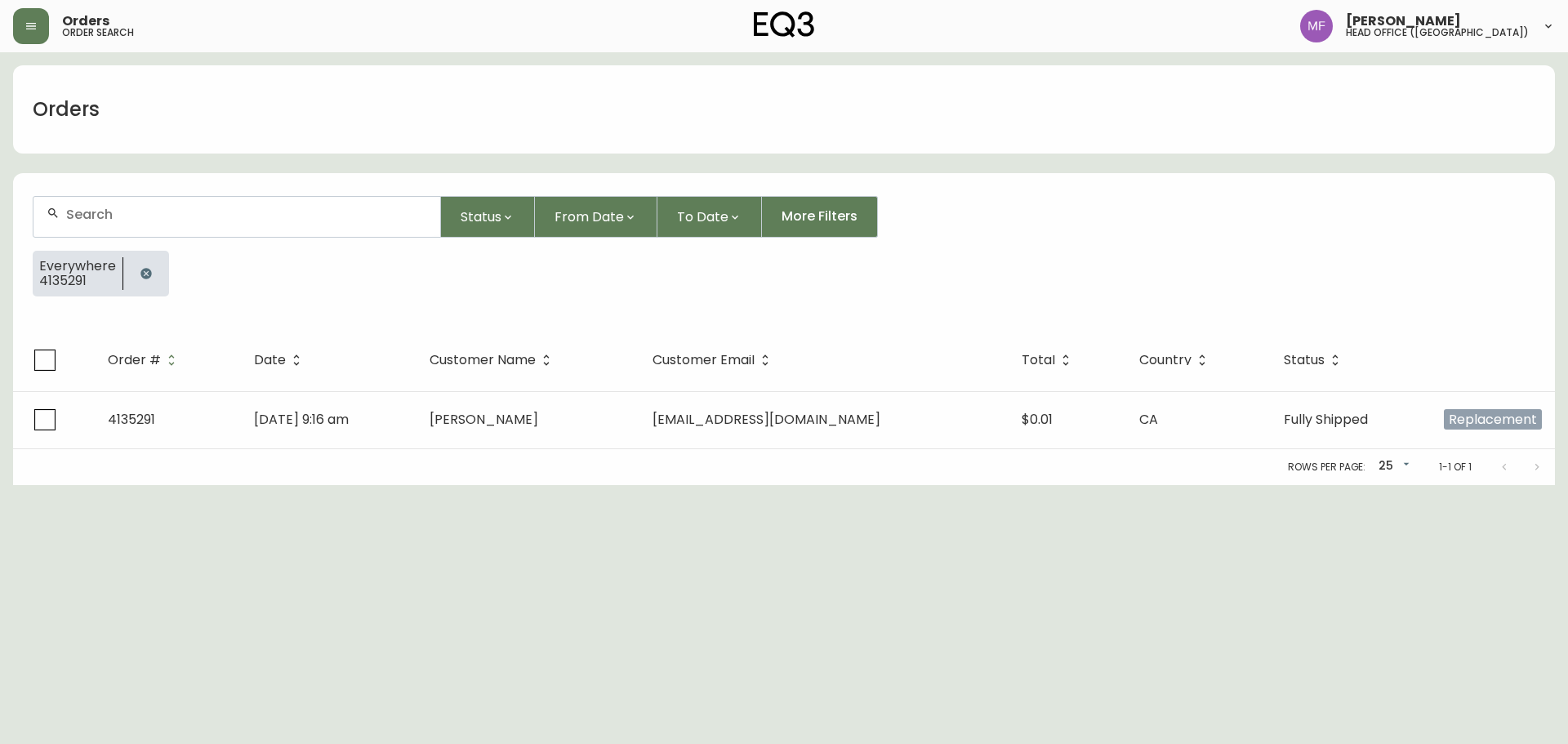
click at [153, 272] on button "button" at bounding box center [146, 273] width 33 height 33
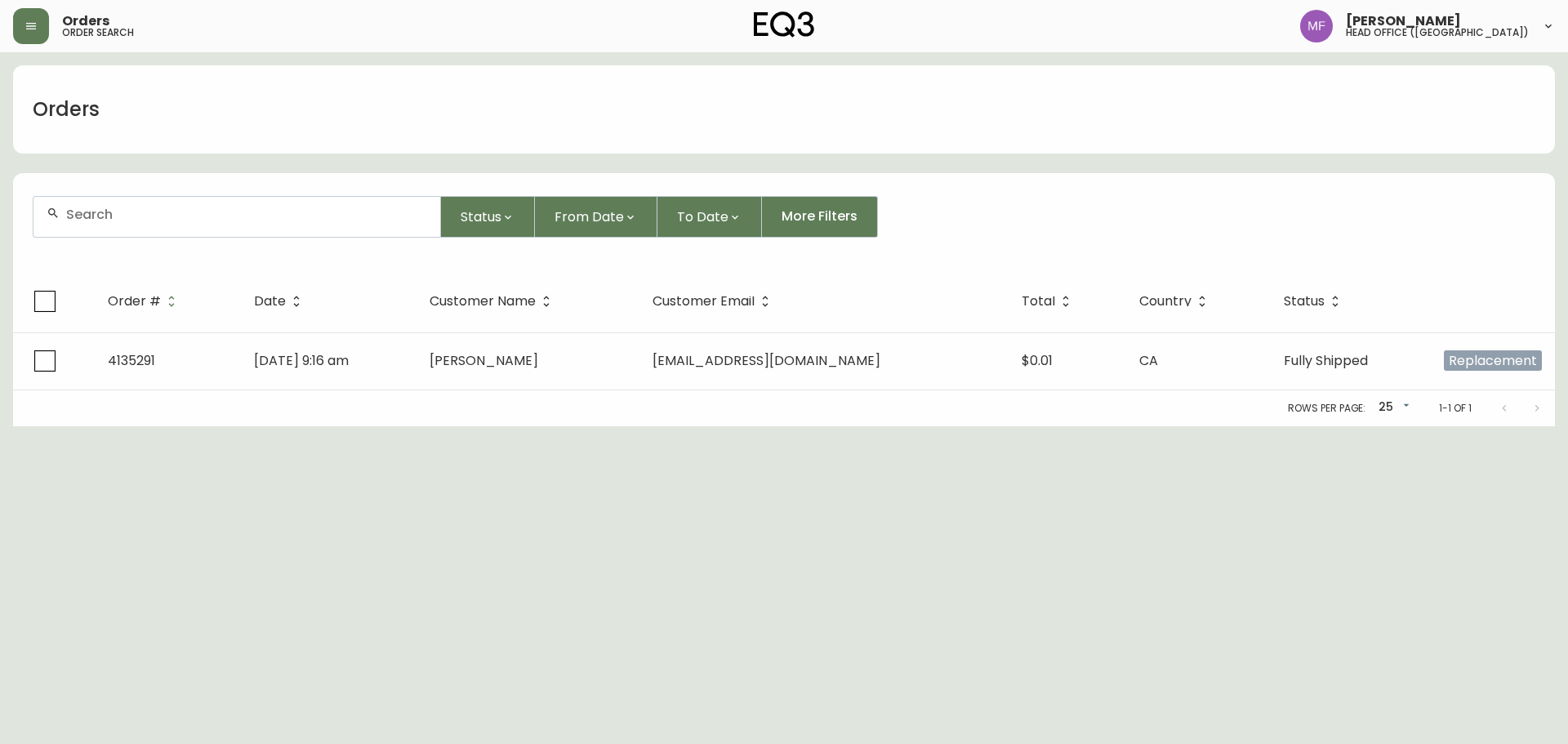
click at [132, 215] on input "text" at bounding box center [246, 214] width 361 height 16
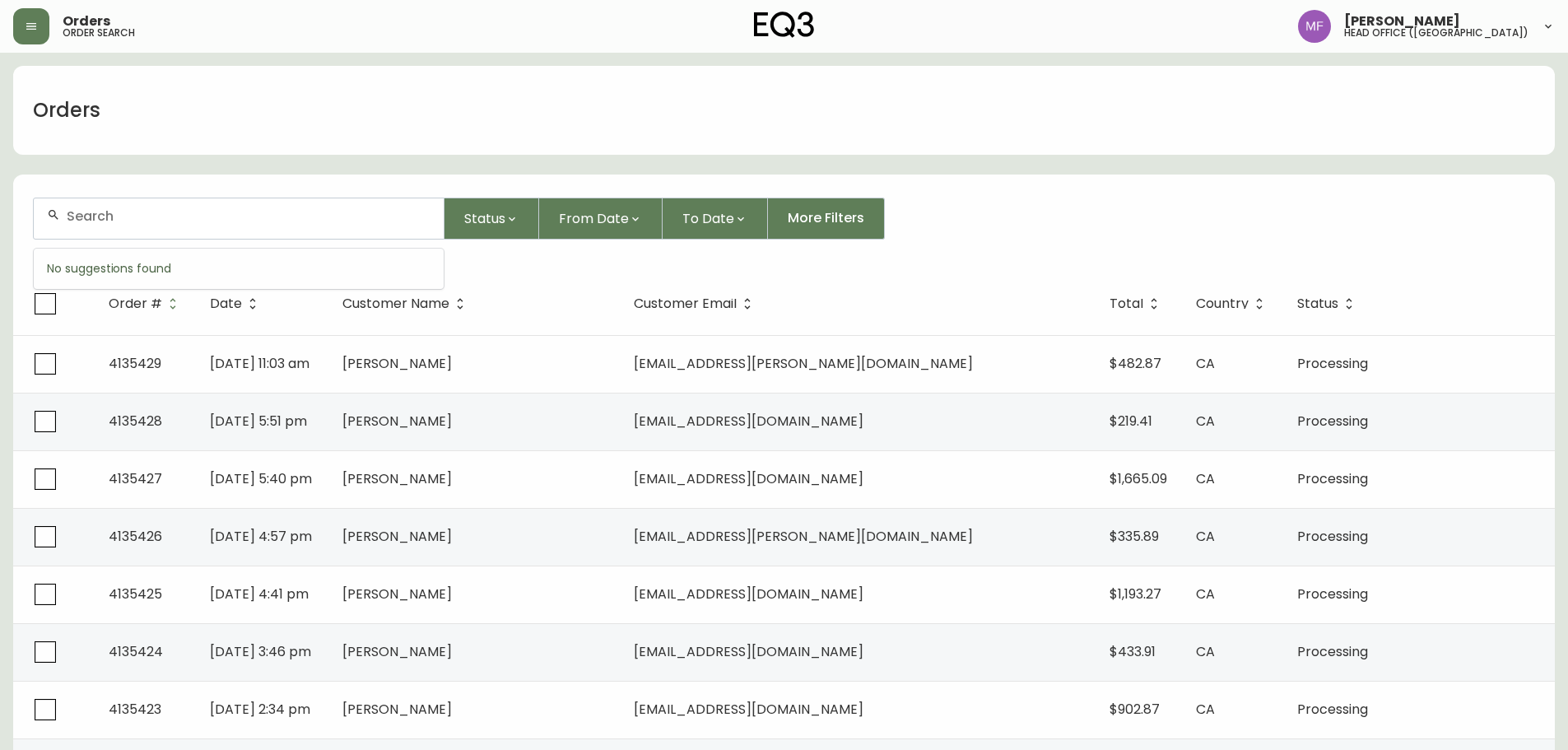
paste input "4135422"
type input "4135422"
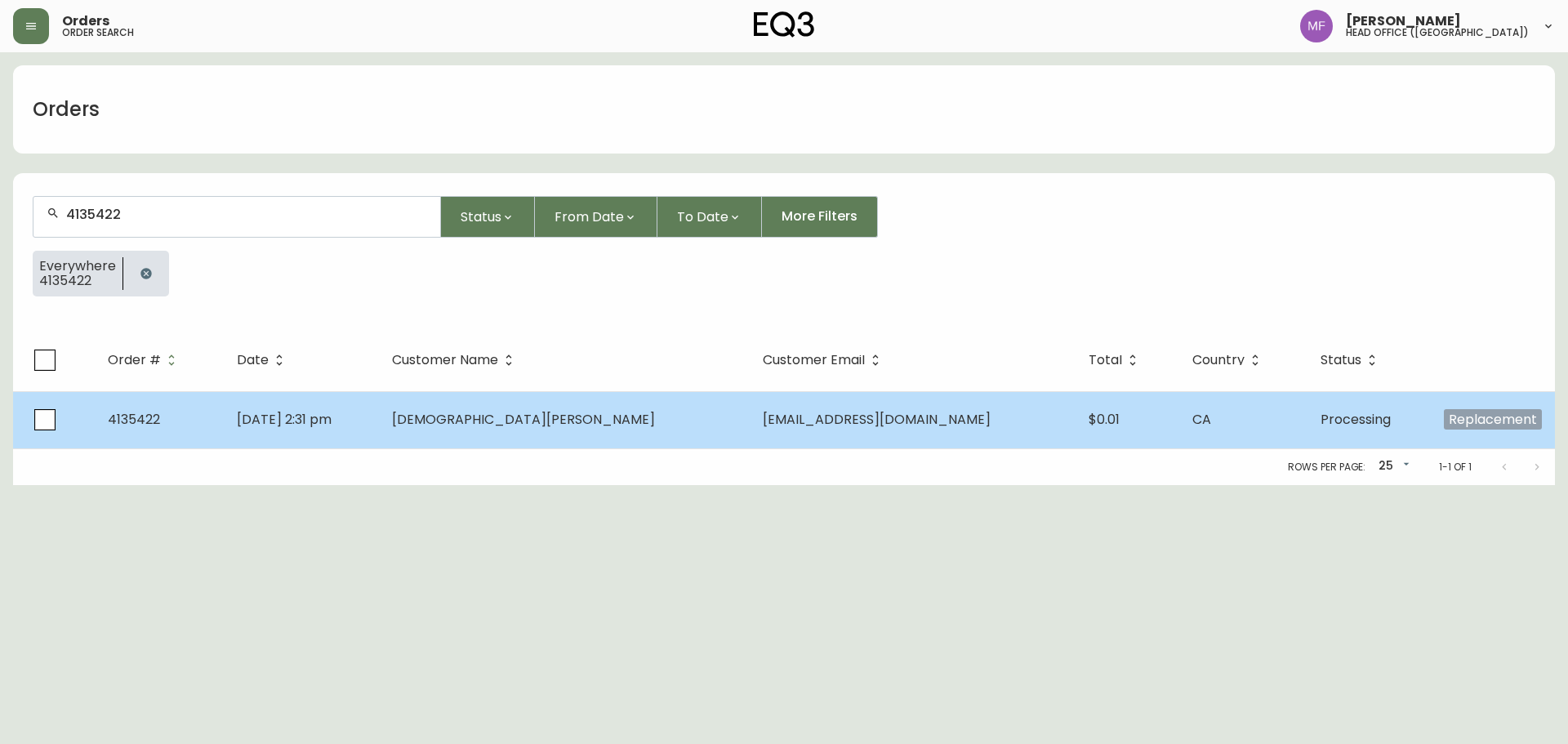
click at [535, 408] on td "[DEMOGRAPHIC_DATA][PERSON_NAME]" at bounding box center [564, 420] width 371 height 57
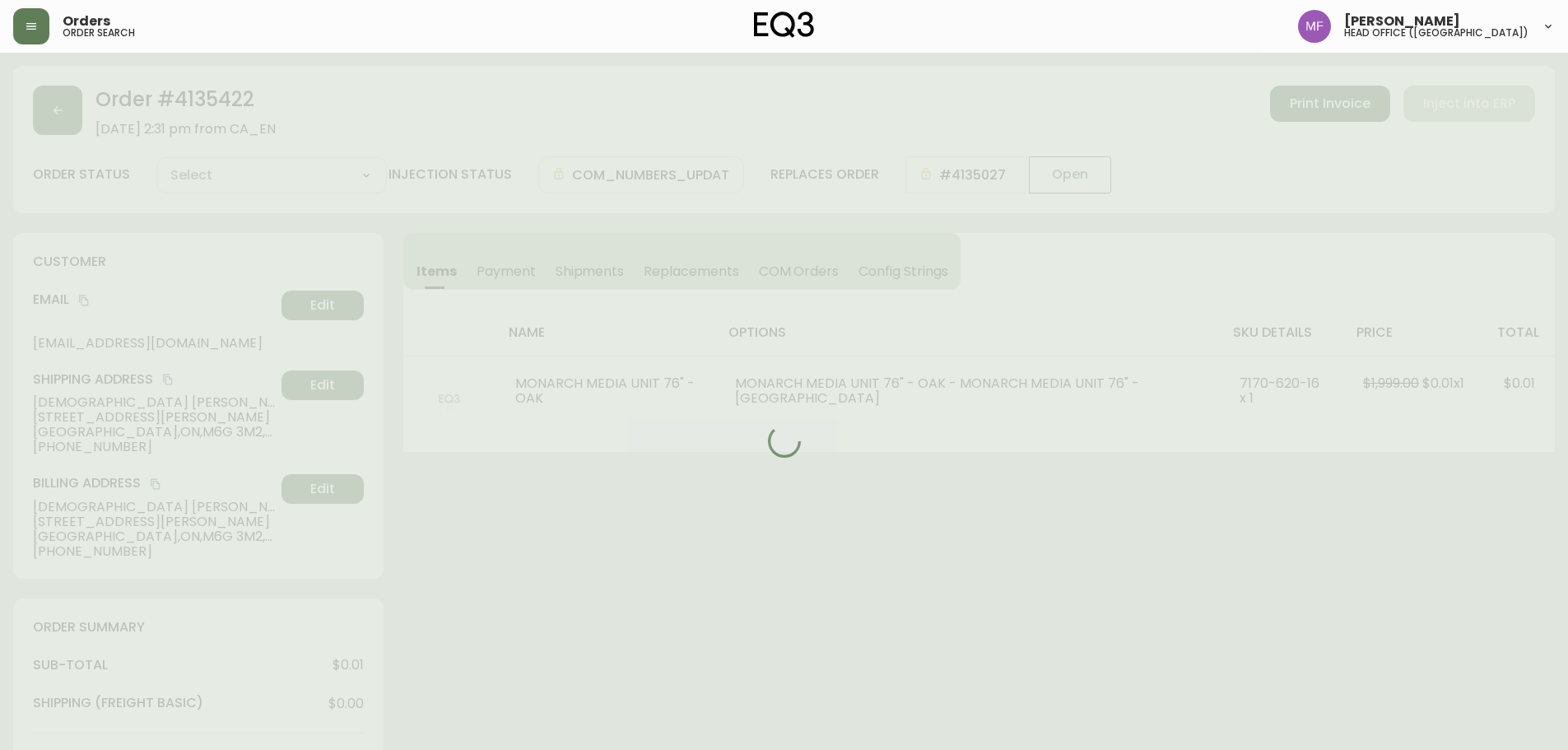
type input "Processing"
select select "PROCESSING"
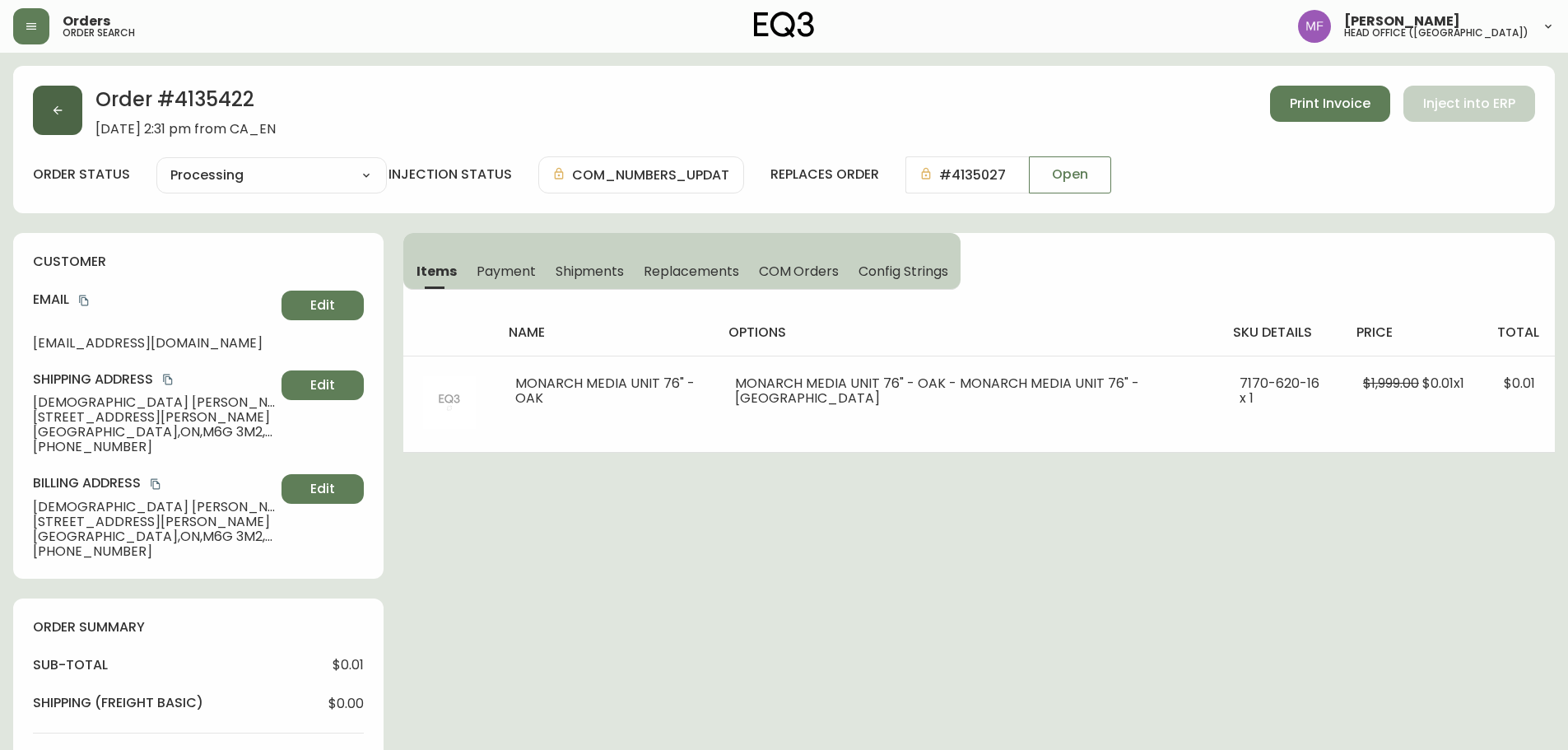
click at [48, 97] on button "button" at bounding box center [58, 111] width 49 height 50
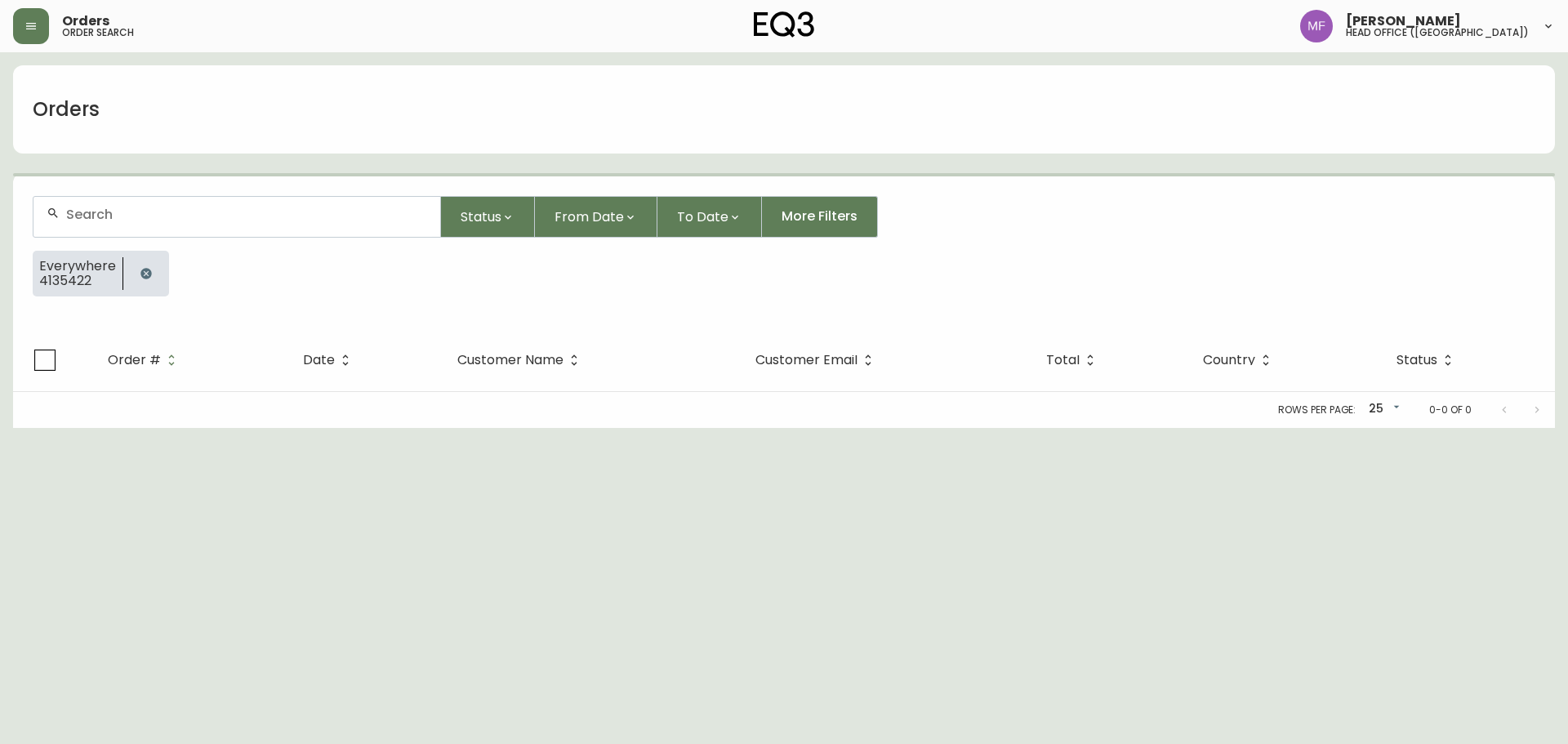
click at [146, 265] on button "button" at bounding box center [146, 273] width 33 height 33
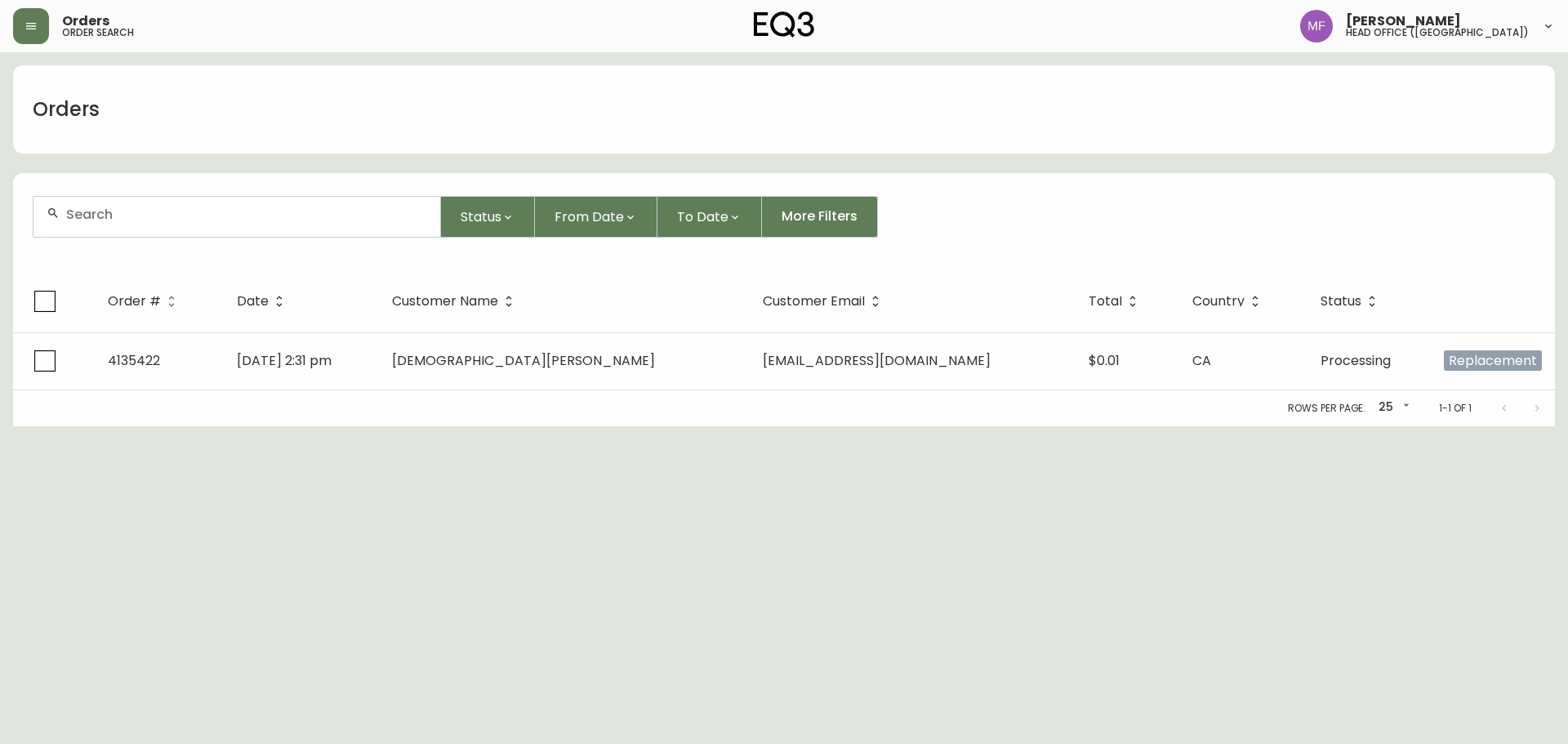
click at [141, 237] on div at bounding box center [237, 217] width 408 height 42
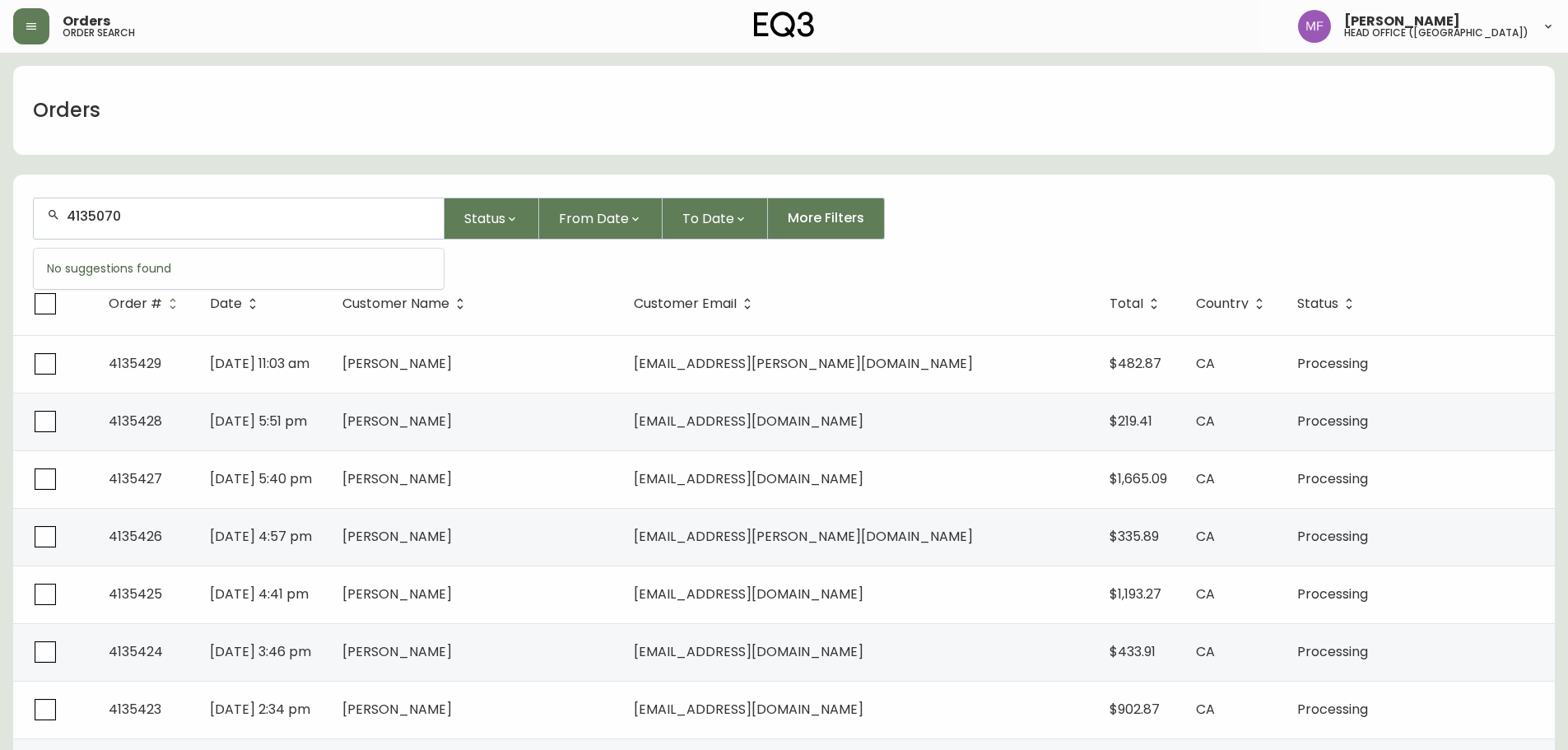
type input "4135070"
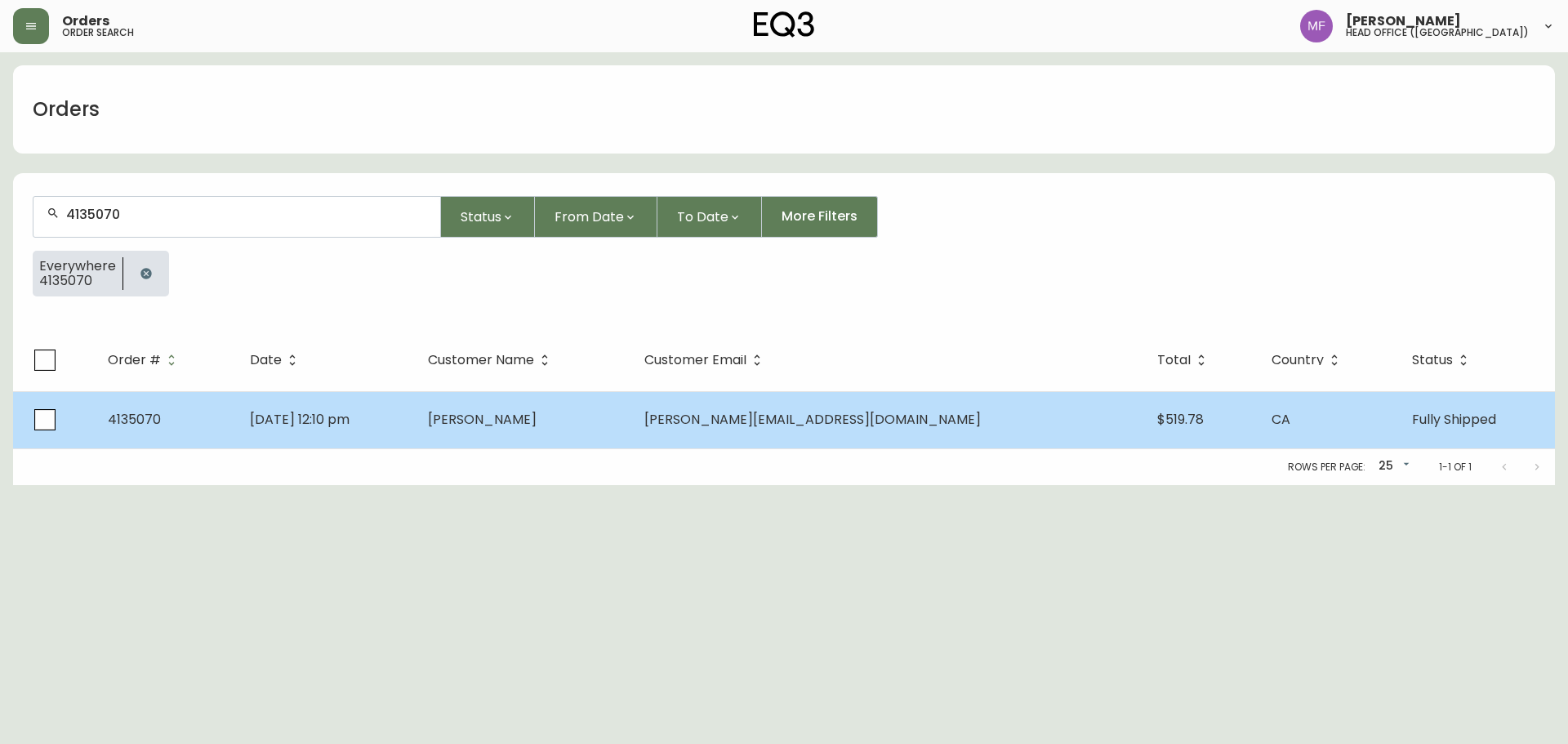
click at [349, 421] on span "[DATE] 12:10 pm" at bounding box center [300, 419] width 100 height 19
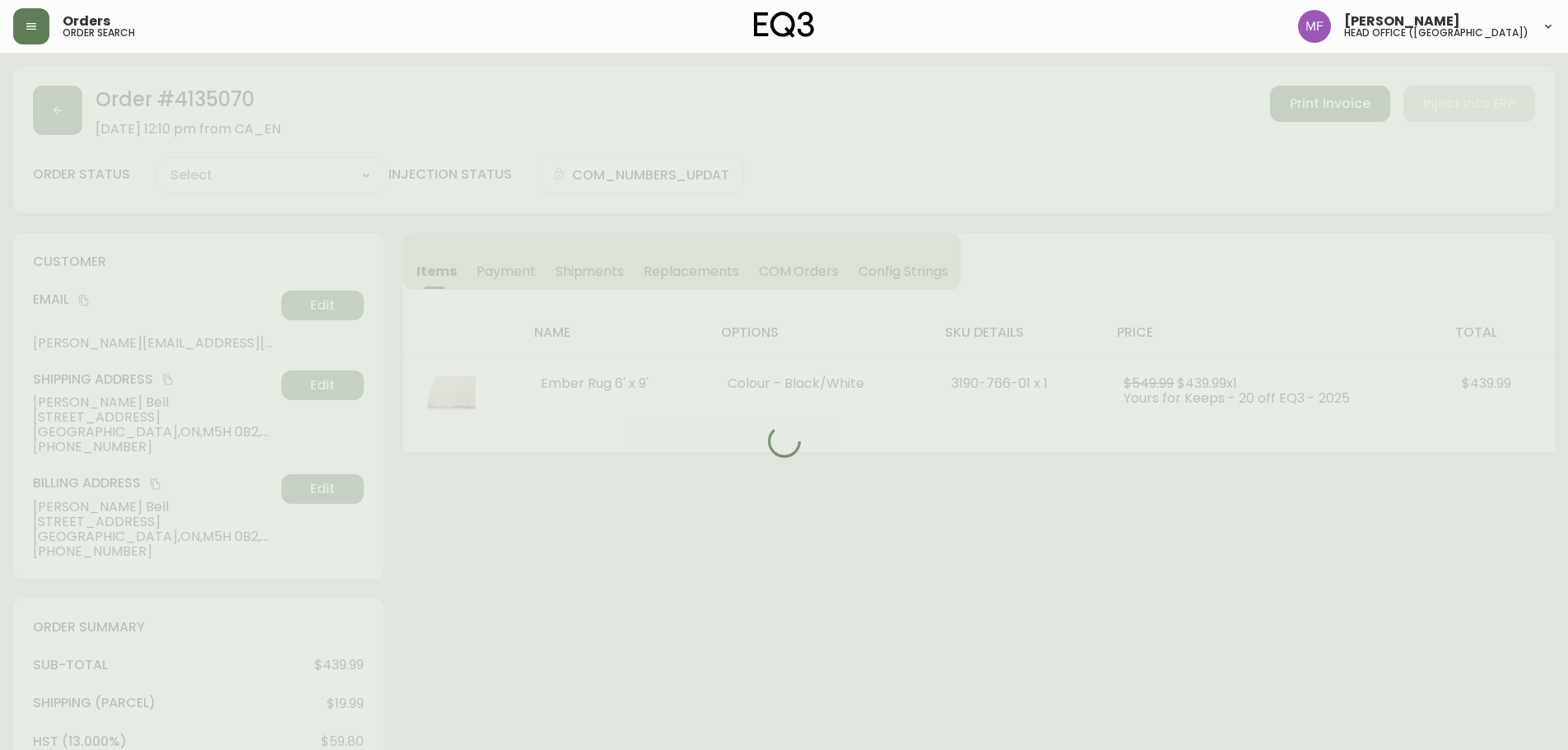
type input "Fully Shipped"
select select "FULLY_SHIPPED"
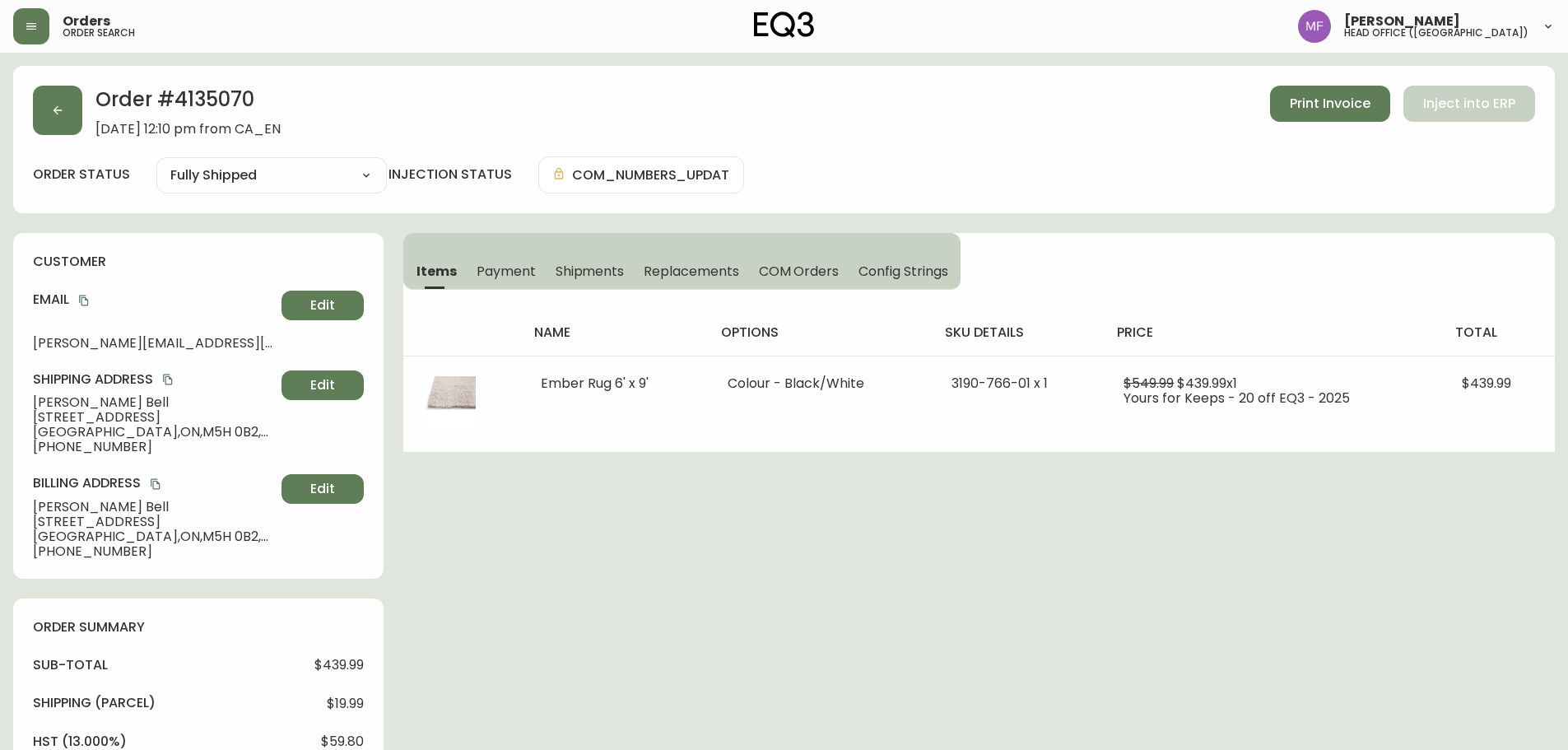
click at [220, 90] on h2 "Order # 4135070" at bounding box center [188, 104] width 186 height 36
click at [168, 374] on icon "copy" at bounding box center [168, 380] width 12 height 12
click at [42, 120] on button "button" at bounding box center [58, 111] width 49 height 50
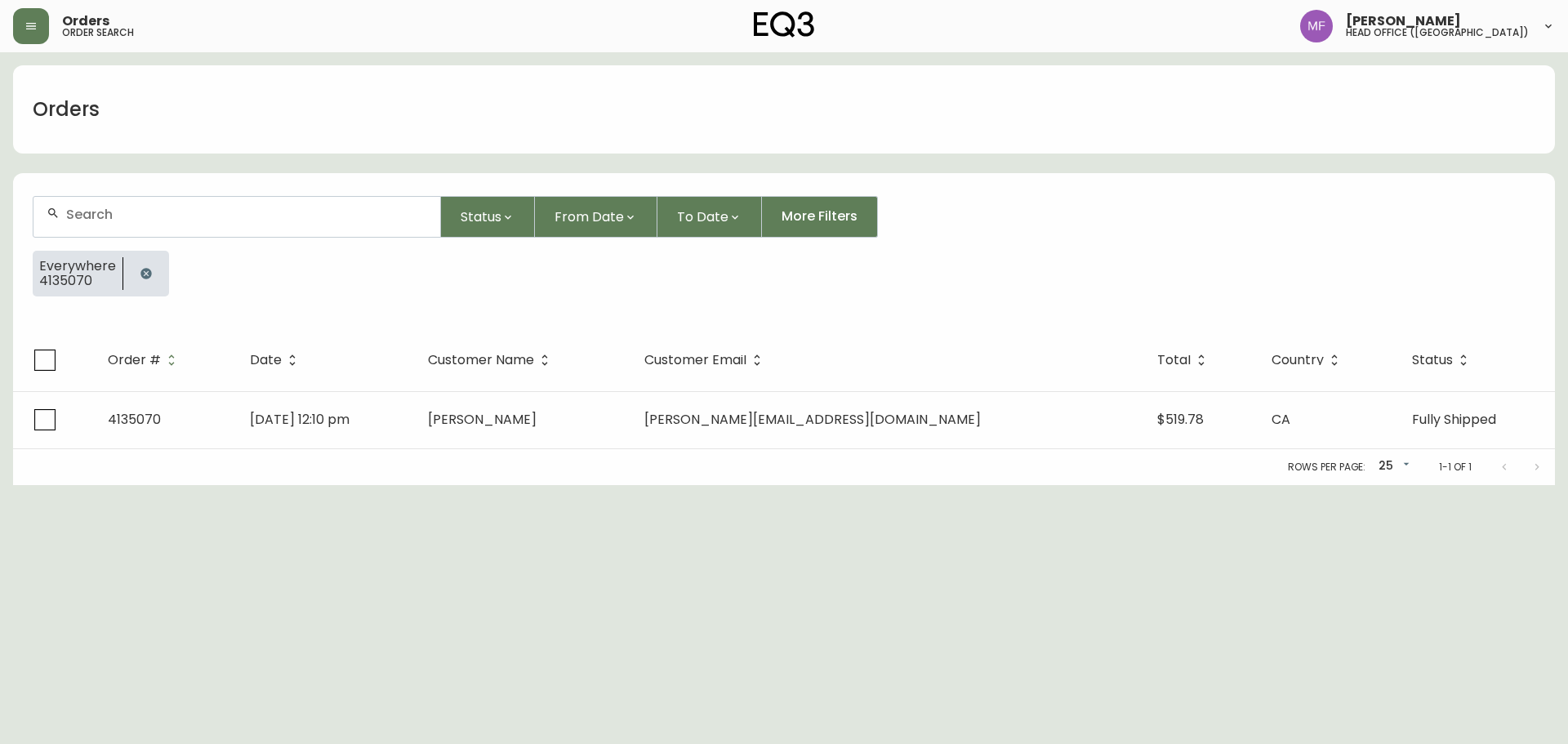
drag, startPoint x: 145, startPoint y: 279, endPoint x: 139, endPoint y: 250, distance: 29.6
click at [145, 278] on icon "button" at bounding box center [146, 273] width 13 height 13
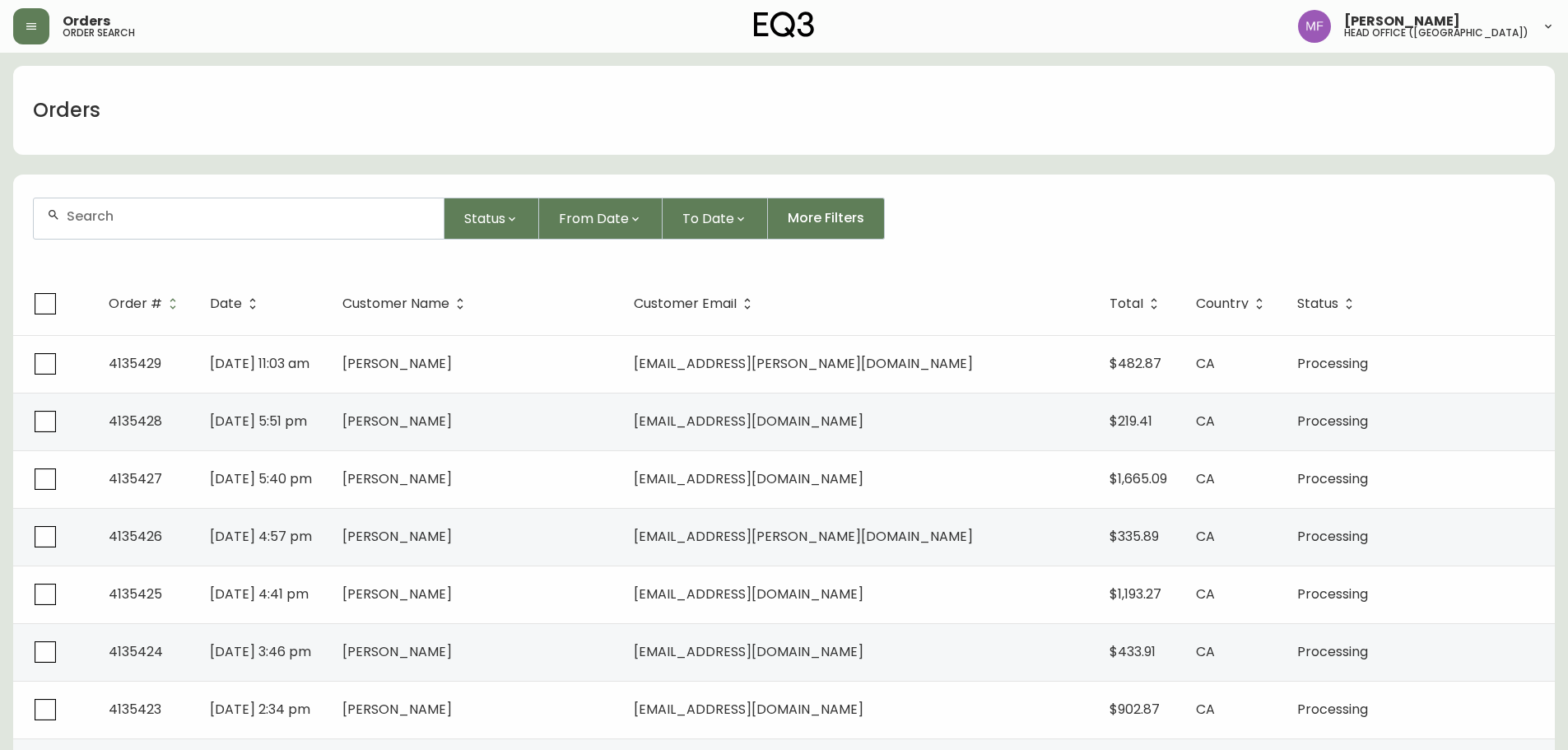
click at [137, 224] on div at bounding box center [238, 219] width 410 height 40
type input "4134301"
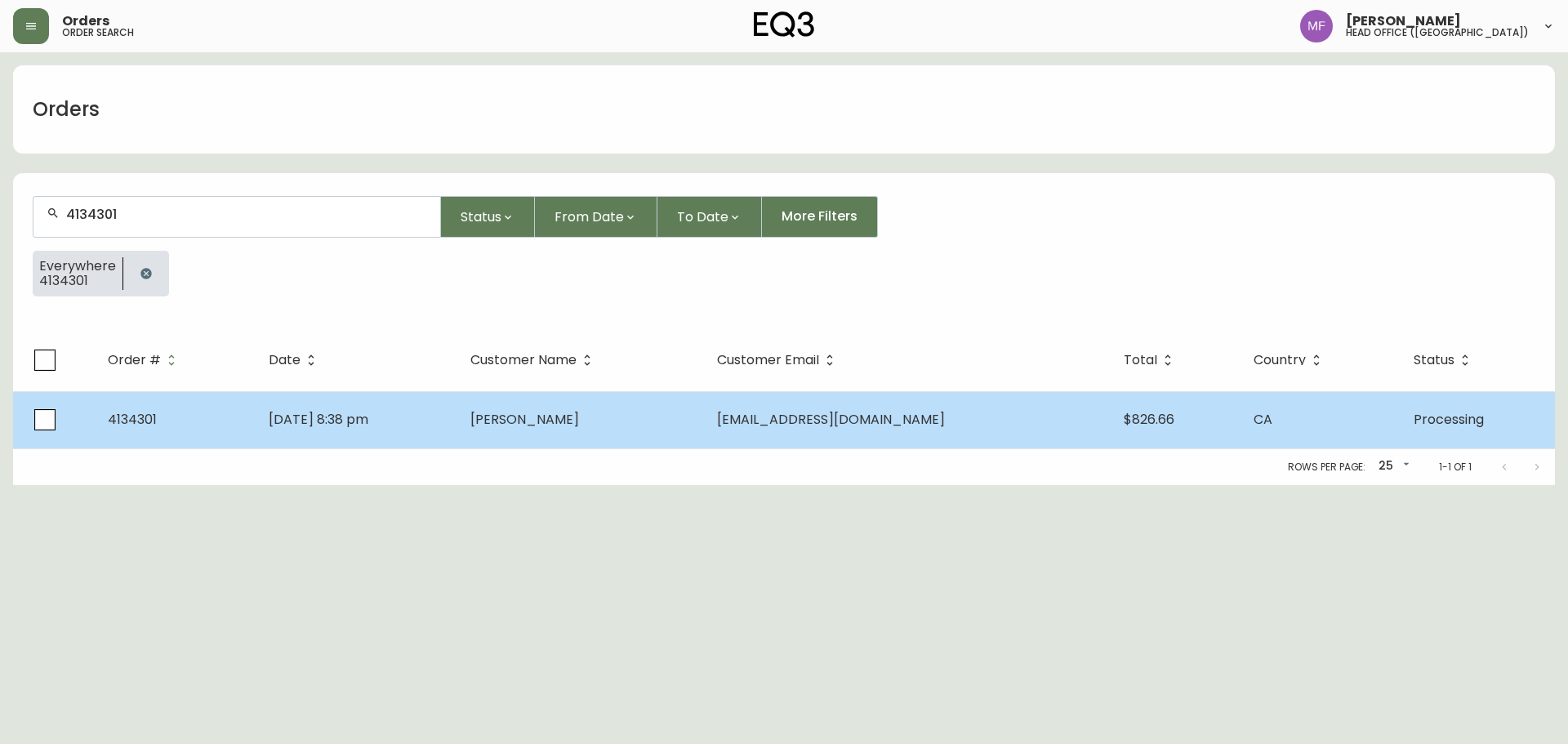
click at [786, 412] on span "[EMAIL_ADDRESS][DOMAIN_NAME]" at bounding box center [831, 419] width 228 height 19
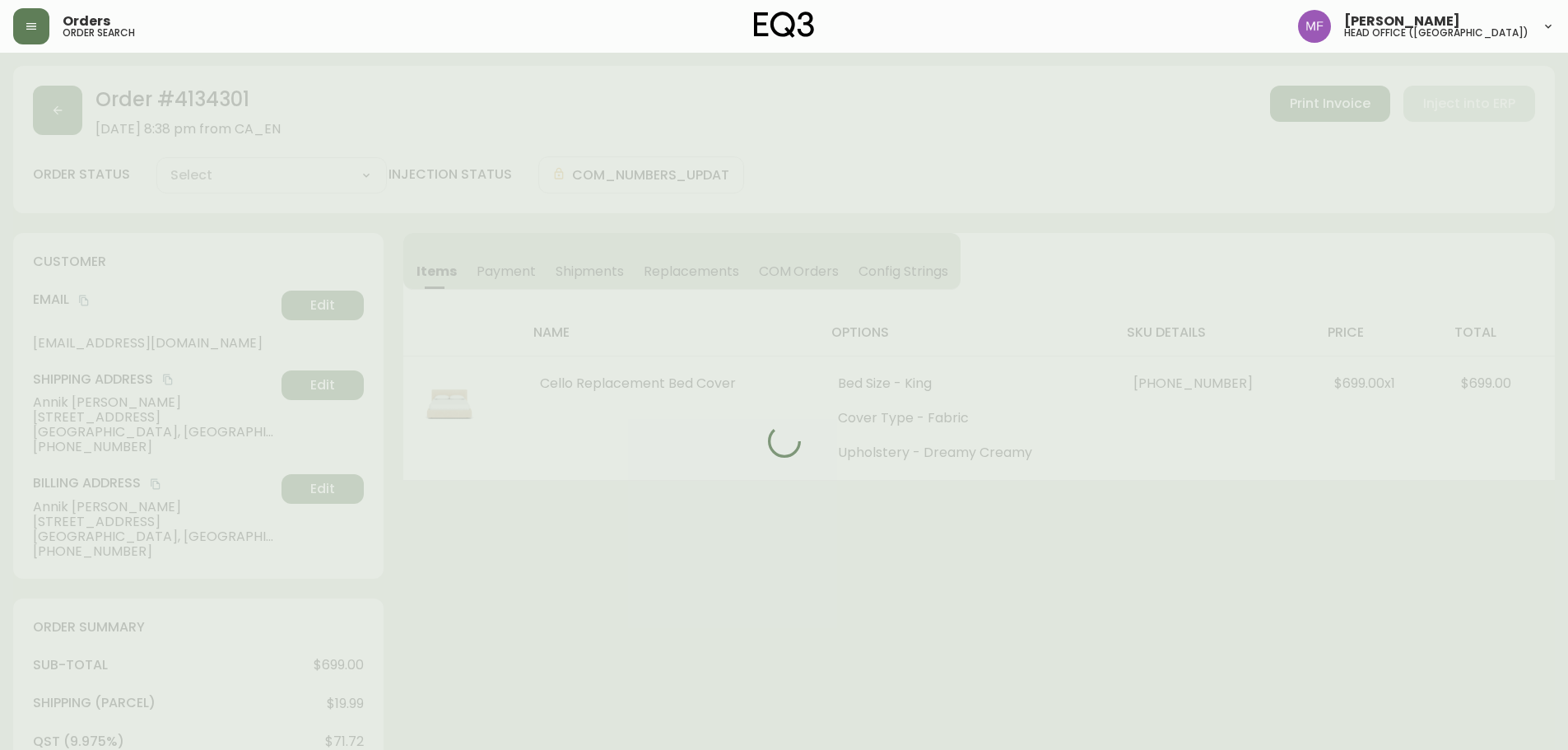
type input "Processing"
select select "PROCESSING"
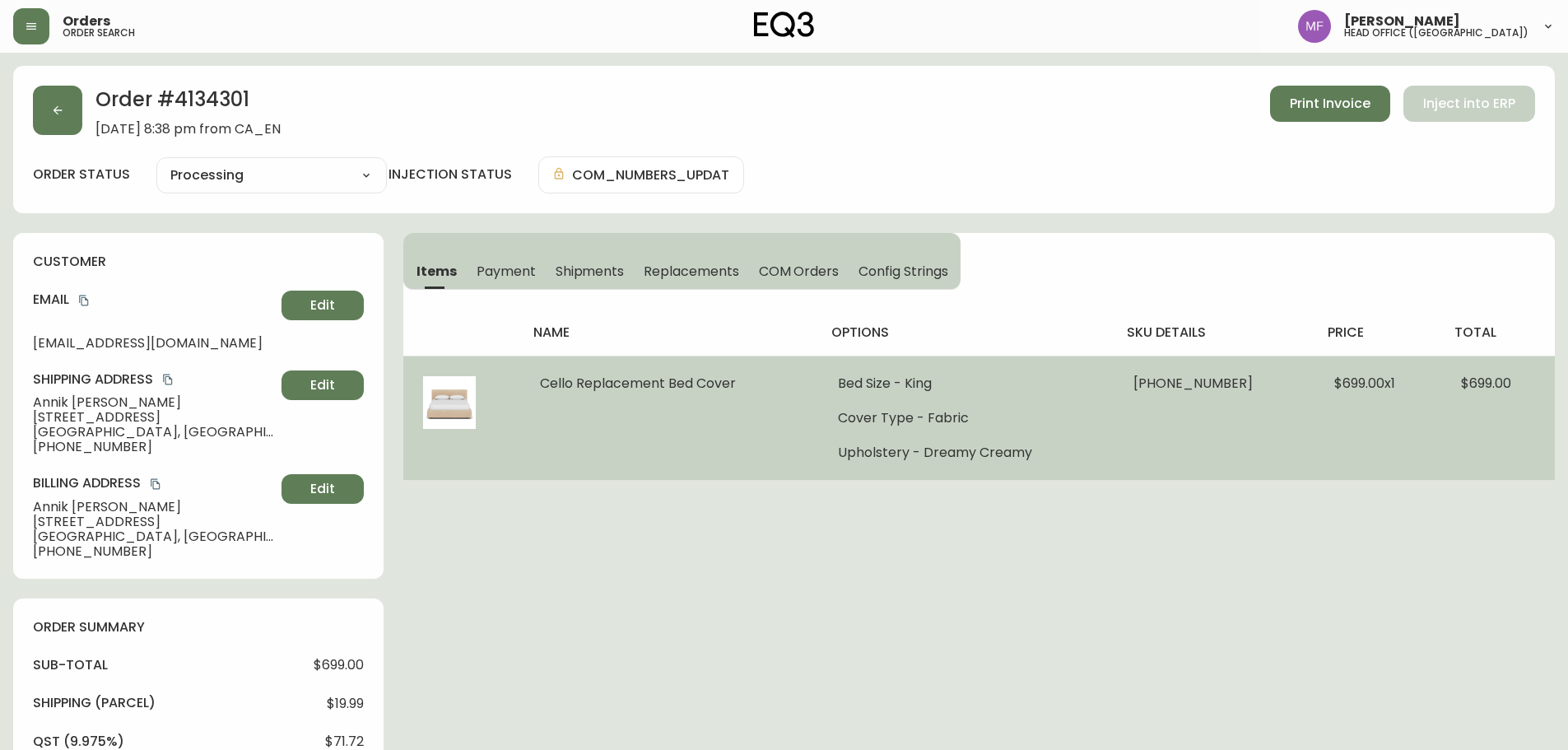
click at [982, 388] on li "Bed Size - King" at bounding box center [966, 384] width 256 height 15
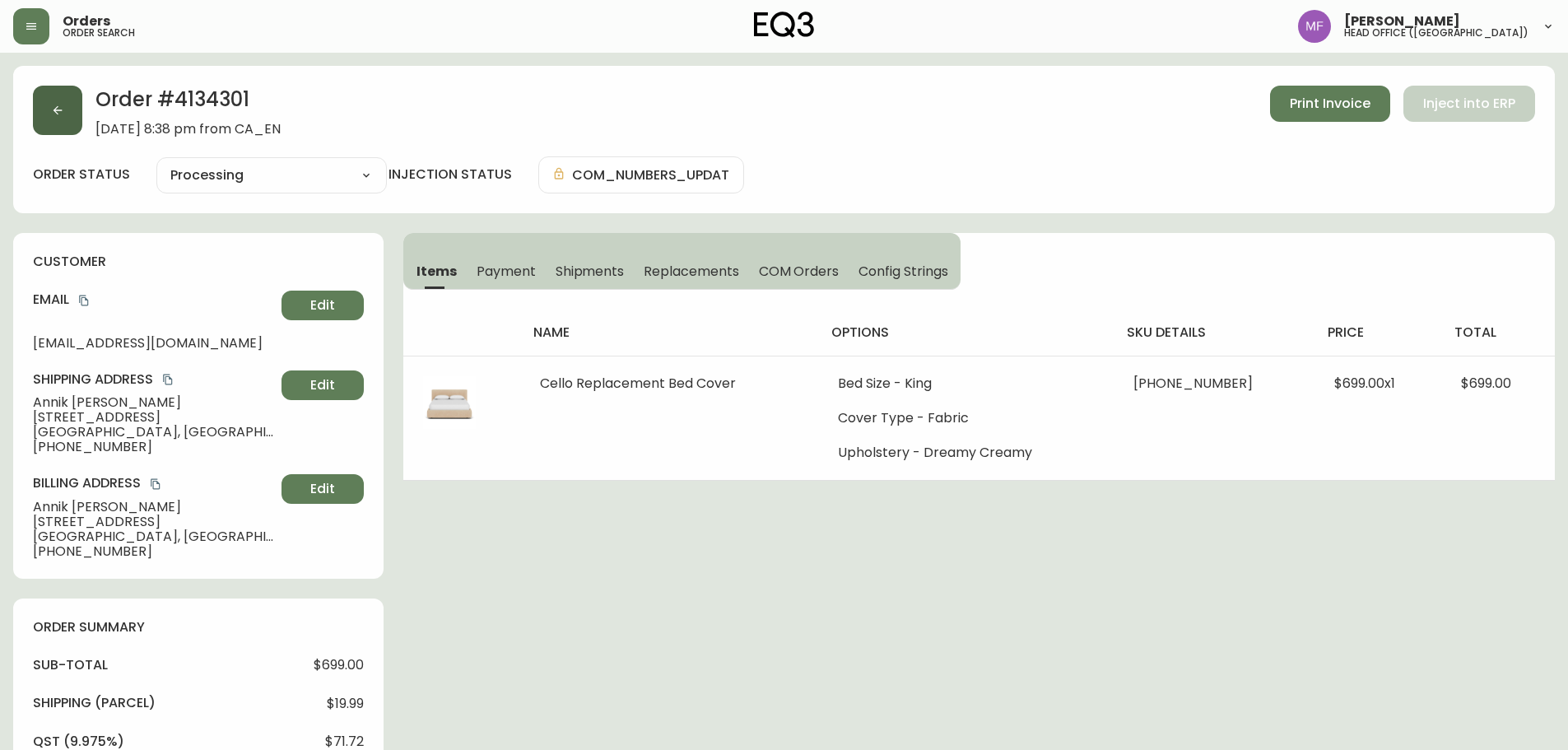
click at [44, 109] on button "button" at bounding box center [58, 111] width 49 height 50
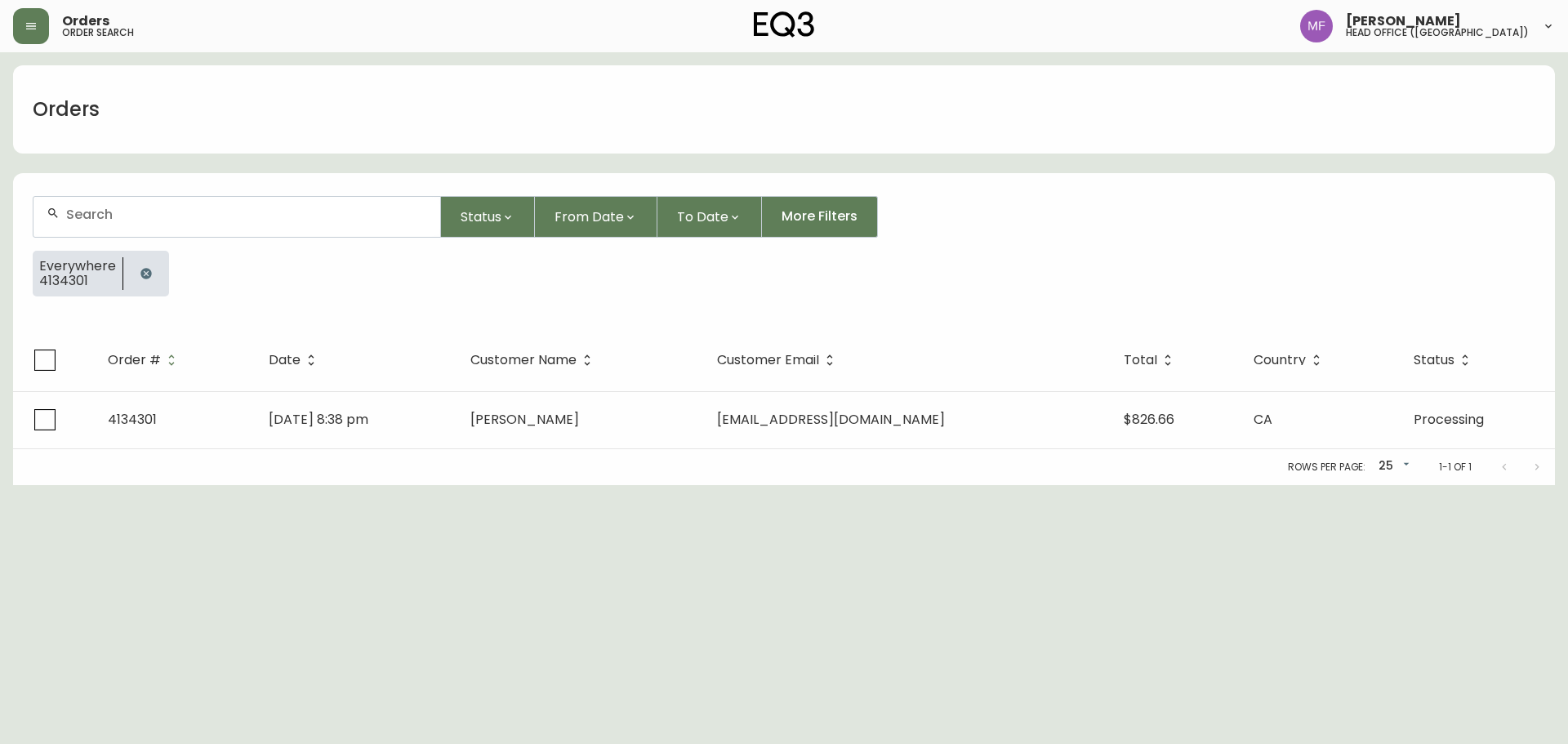
click at [142, 273] on icon "button" at bounding box center [146, 273] width 11 height 11
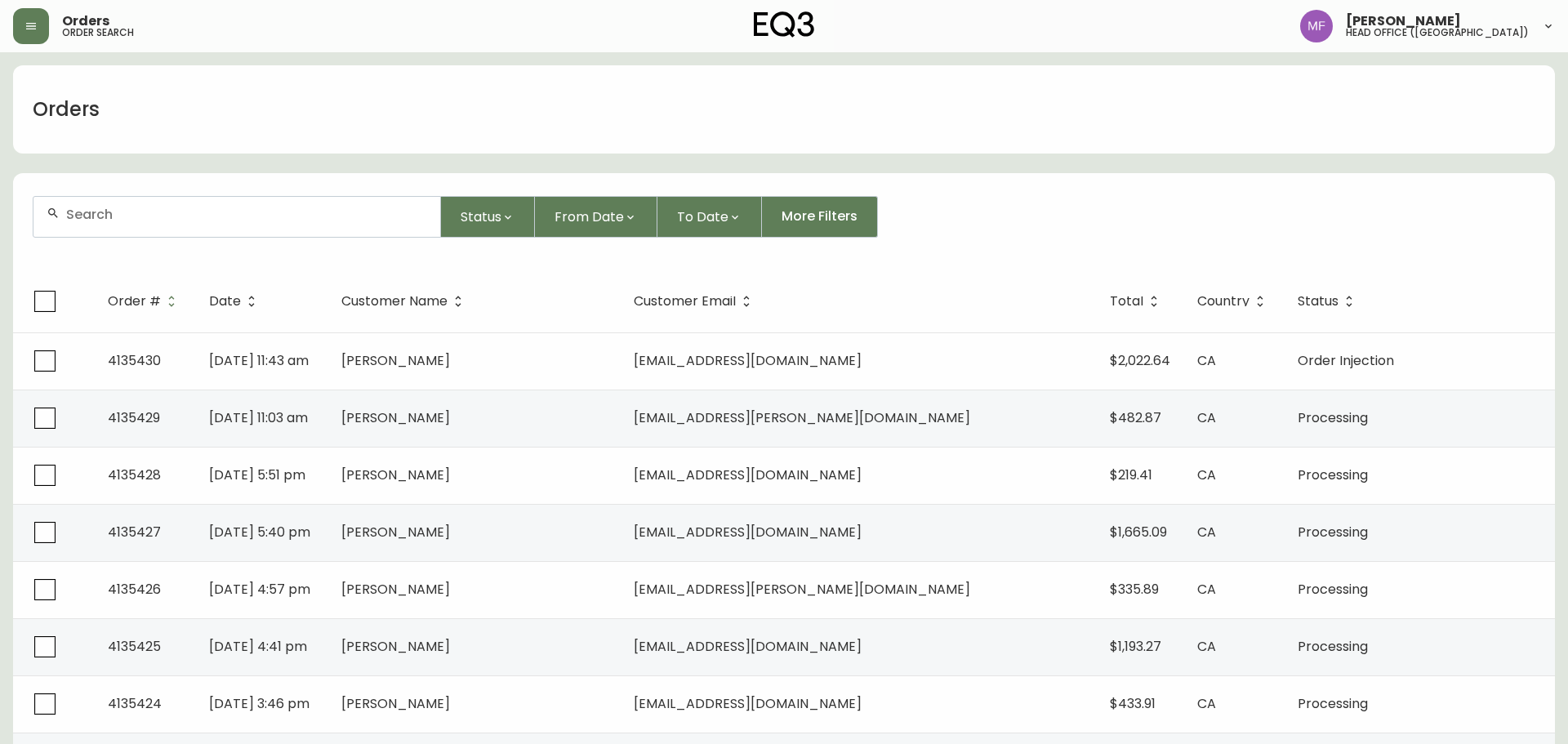
click at [133, 233] on div at bounding box center [237, 217] width 407 height 40
type input "b"
paste input "4135318"
type input "4135318"
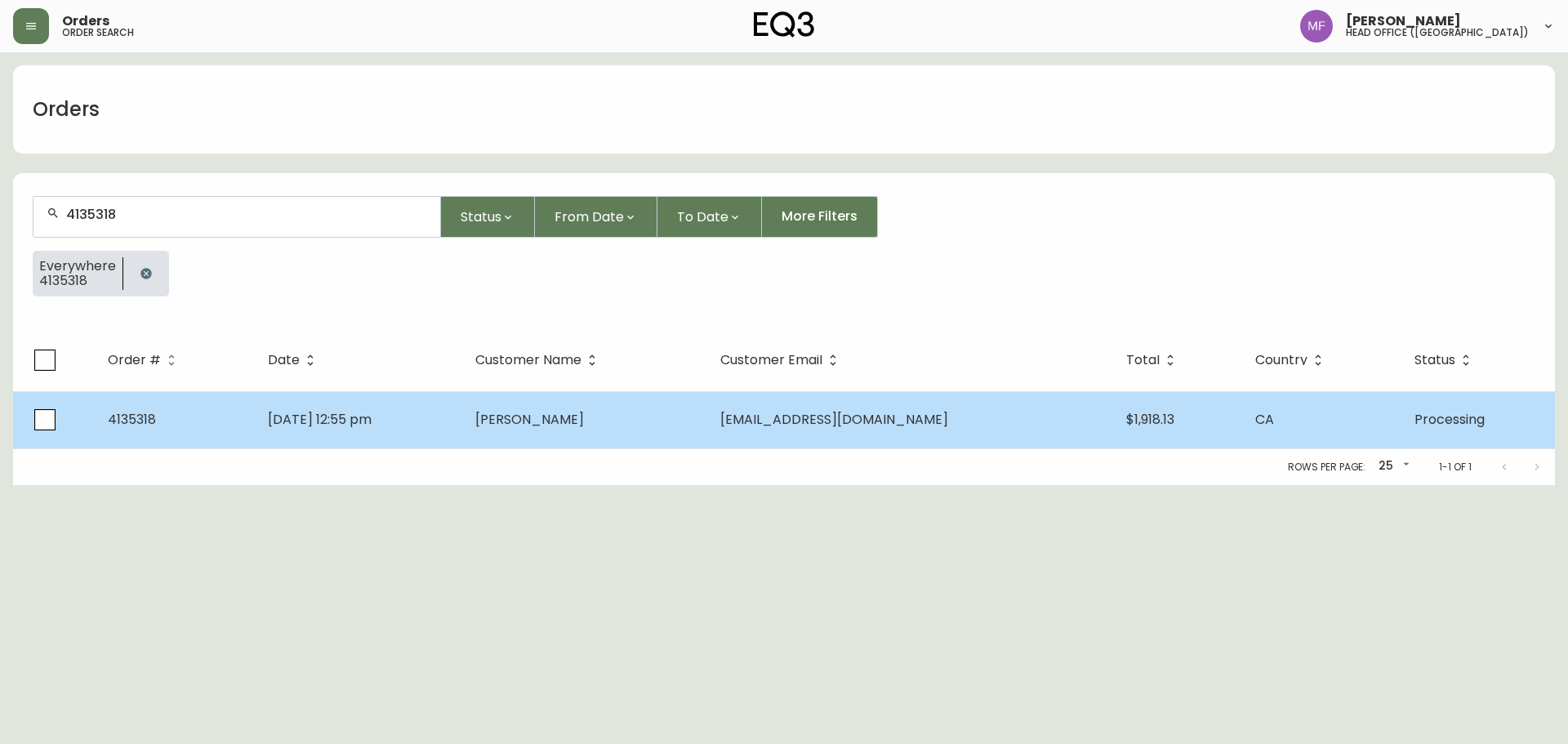
click at [677, 431] on td "[PERSON_NAME]" at bounding box center [584, 420] width 245 height 57
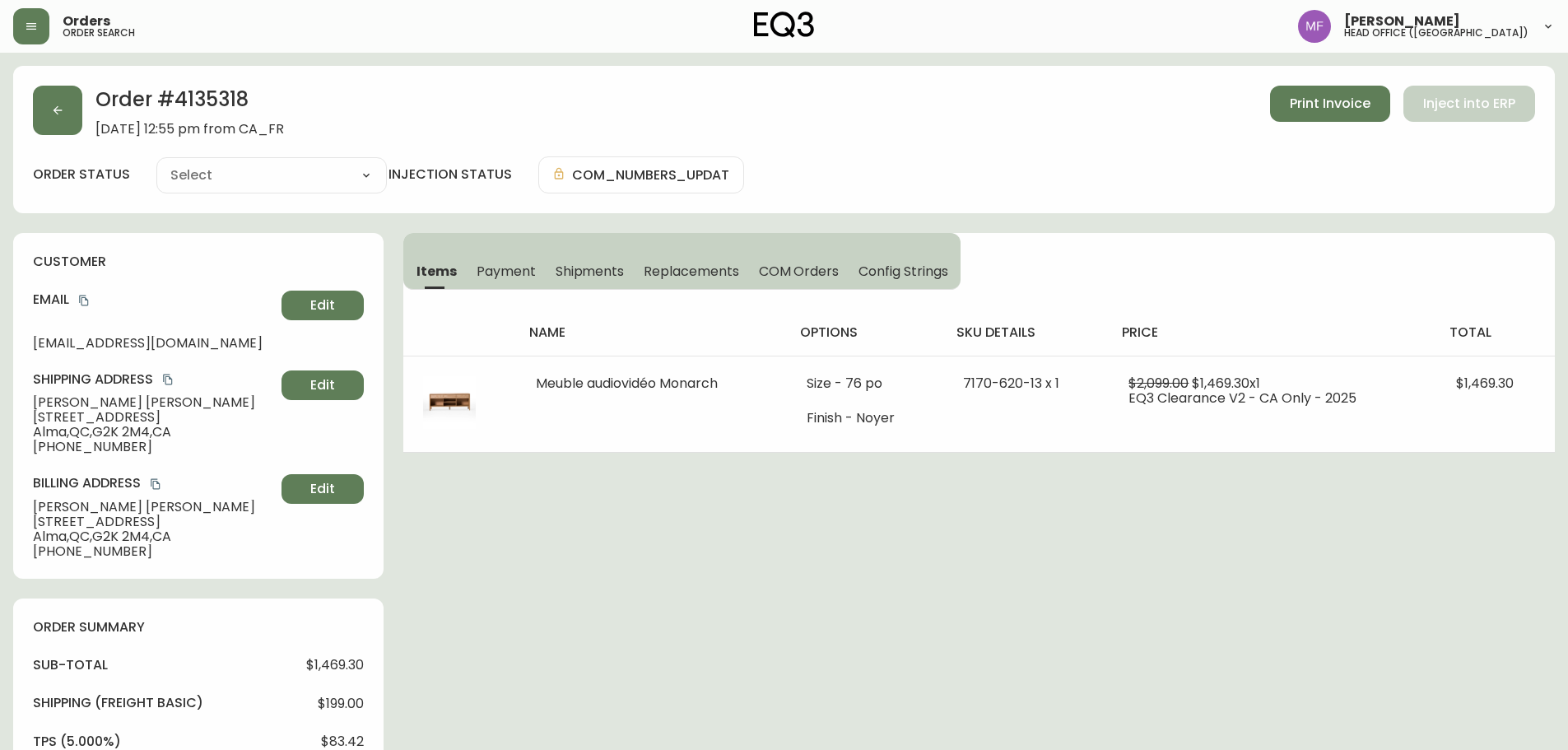
type input "Processing"
select select "PROCESSING"
click at [652, 523] on div "Order # 4135318 [DATE] 12:55 pm from [GEOGRAPHIC_DATA] Print Invoice Inject int…" at bounding box center [784, 671] width 1542 height 1210
click at [80, 105] on button "button" at bounding box center [58, 111] width 49 height 50
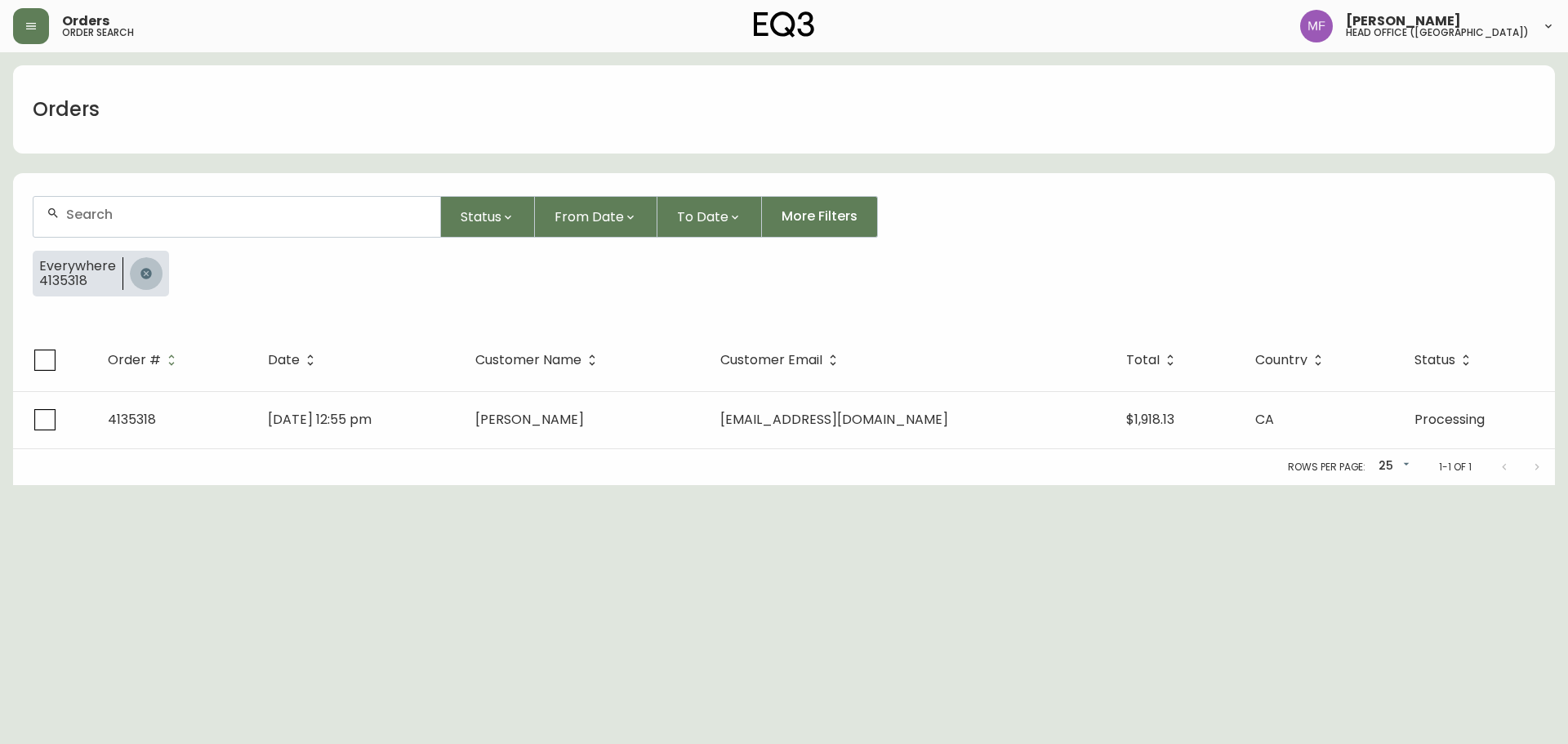
click at [155, 261] on button "button" at bounding box center [146, 273] width 33 height 33
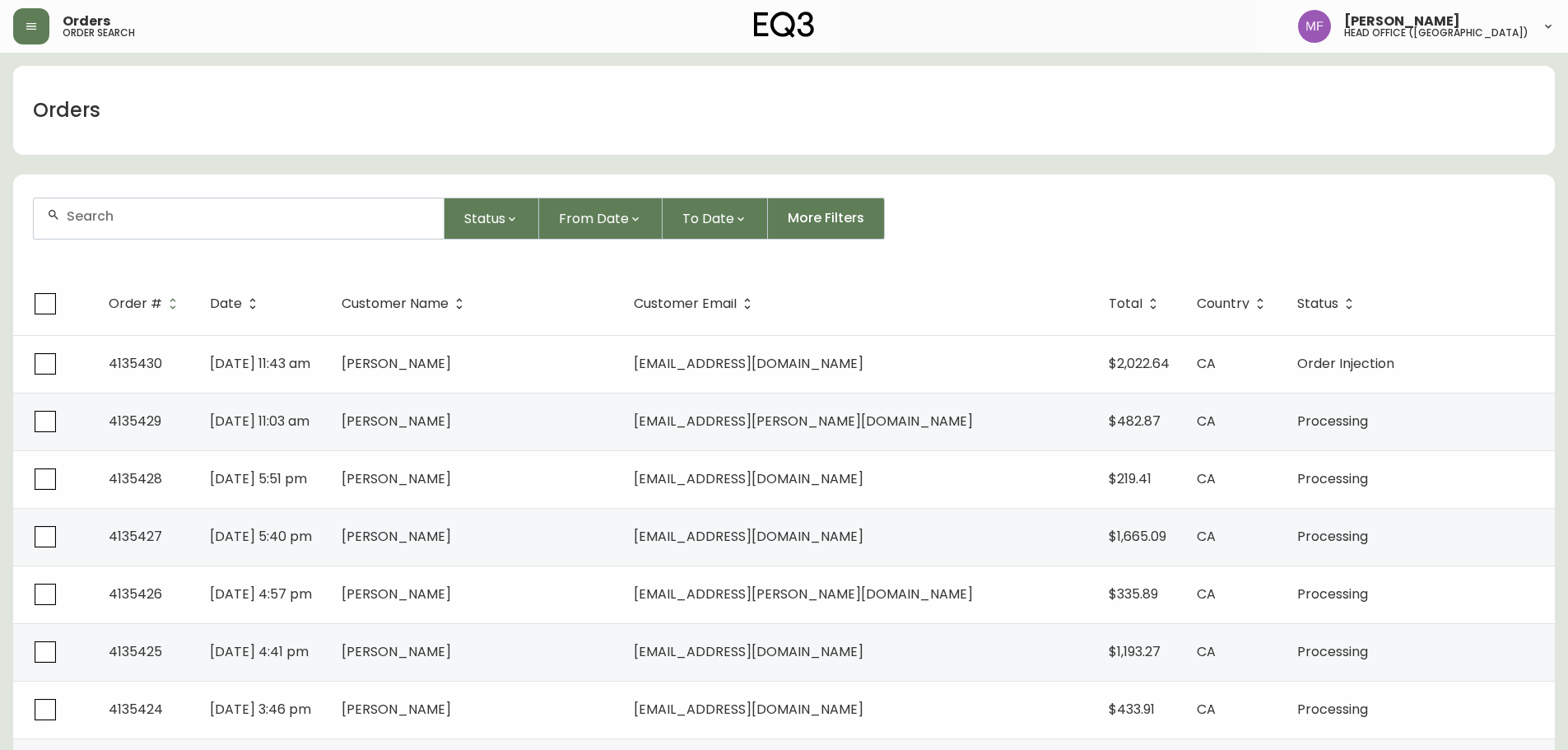
click at [72, 227] on div at bounding box center [238, 219] width 410 height 40
type input "5512211643"
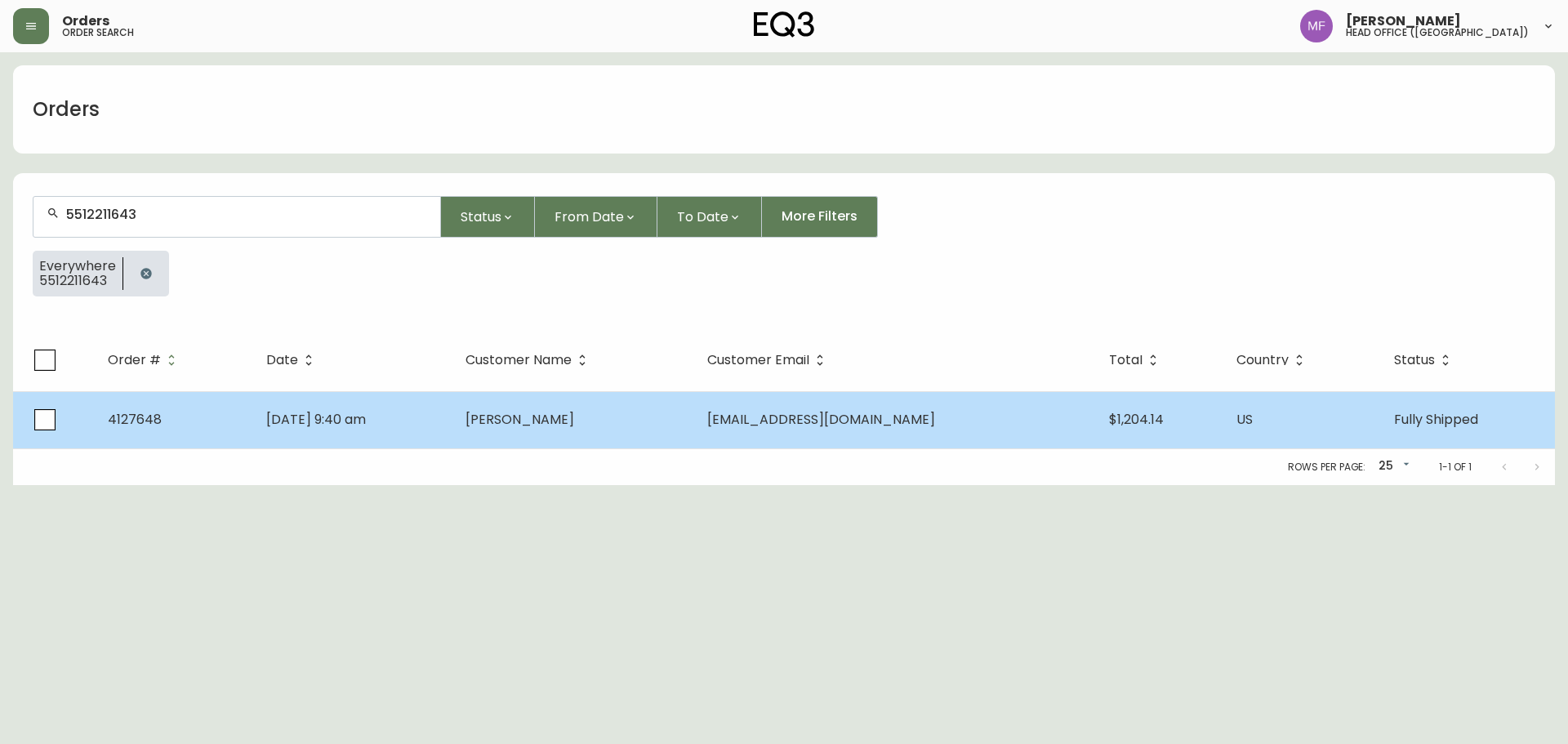
click at [642, 433] on td "[PERSON_NAME]" at bounding box center [574, 420] width 242 height 57
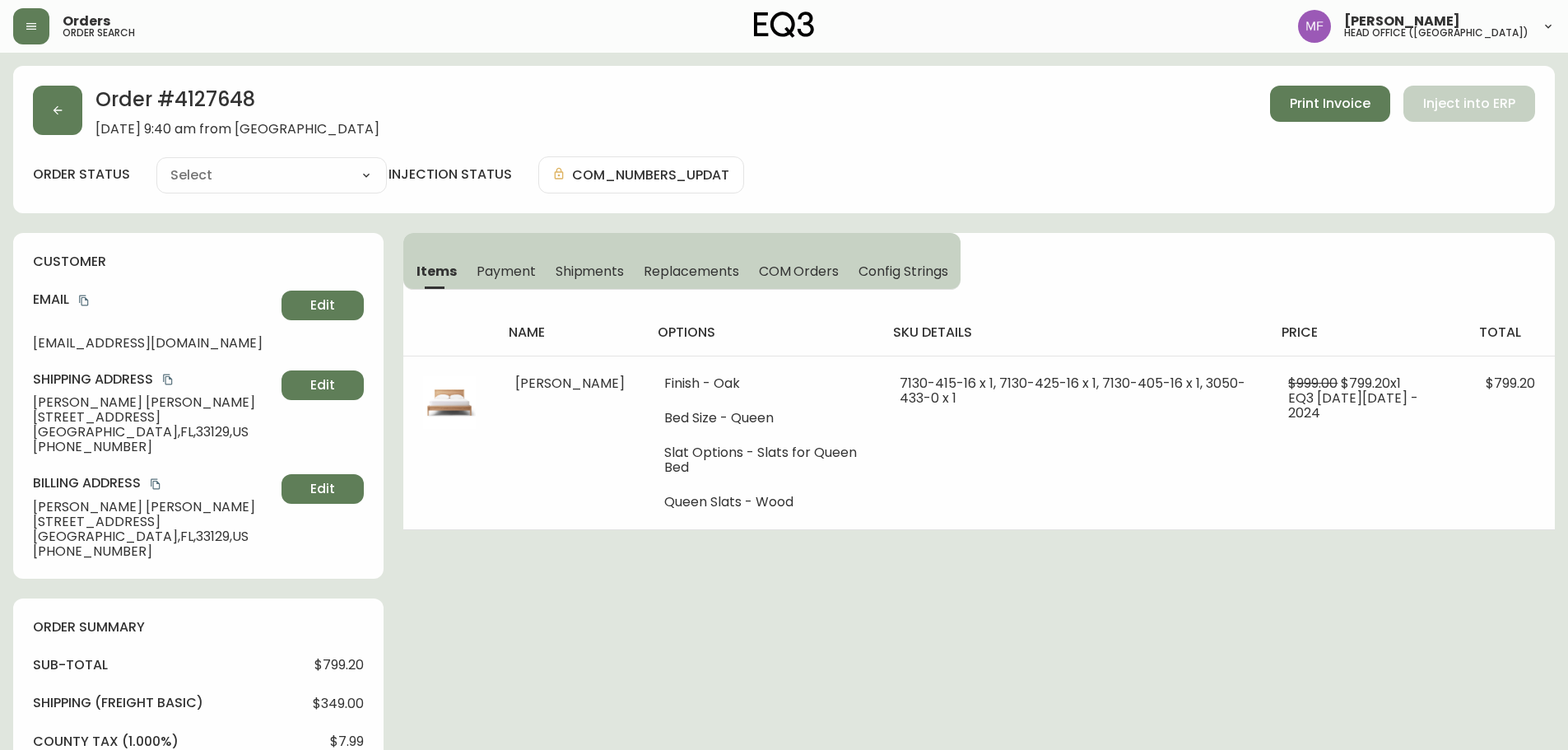
type input "Fully Shipped"
select select "FULLY_SHIPPED"
click at [609, 276] on span "Shipments" at bounding box center [591, 271] width 69 height 17
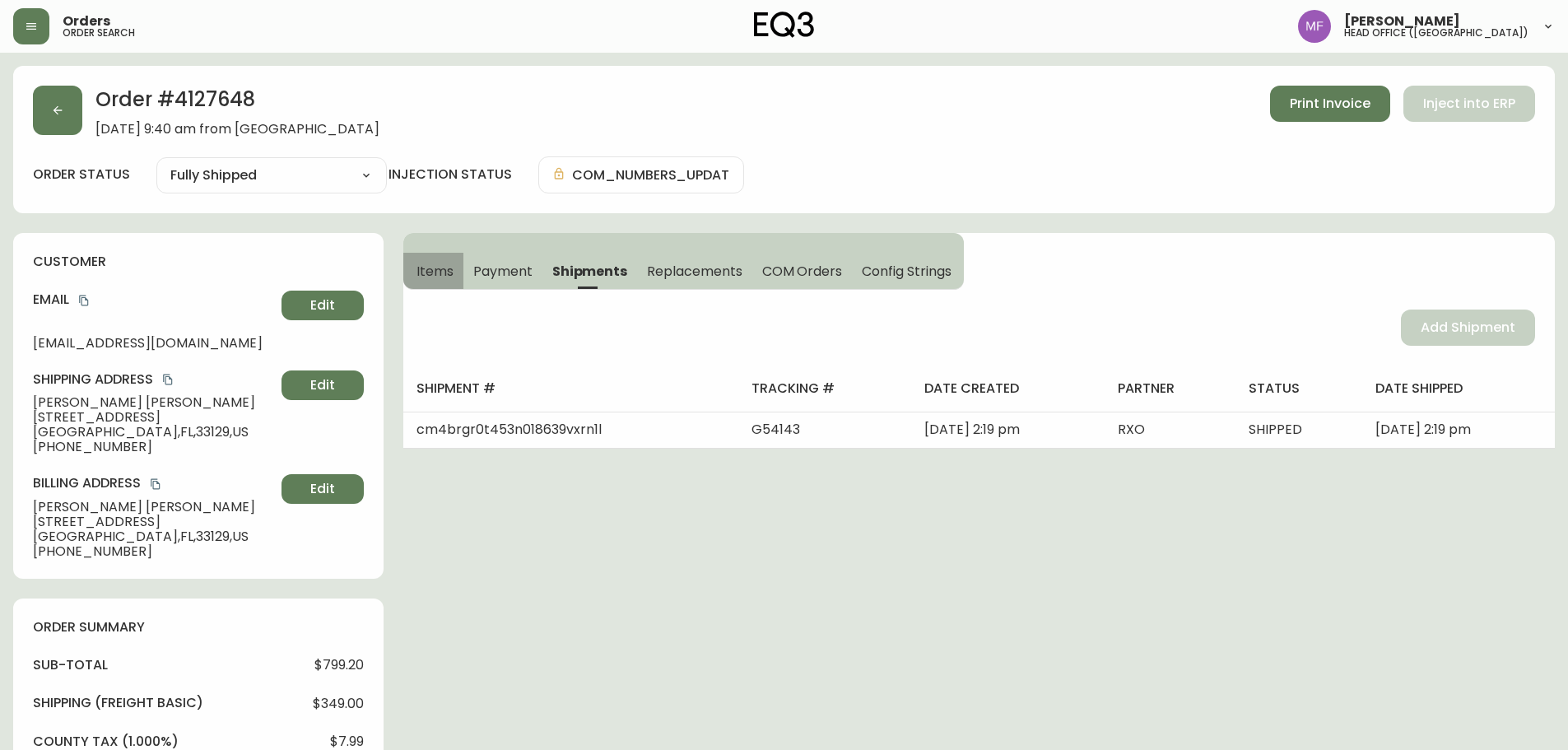
click at [417, 268] on span "Items" at bounding box center [435, 271] width 37 height 17
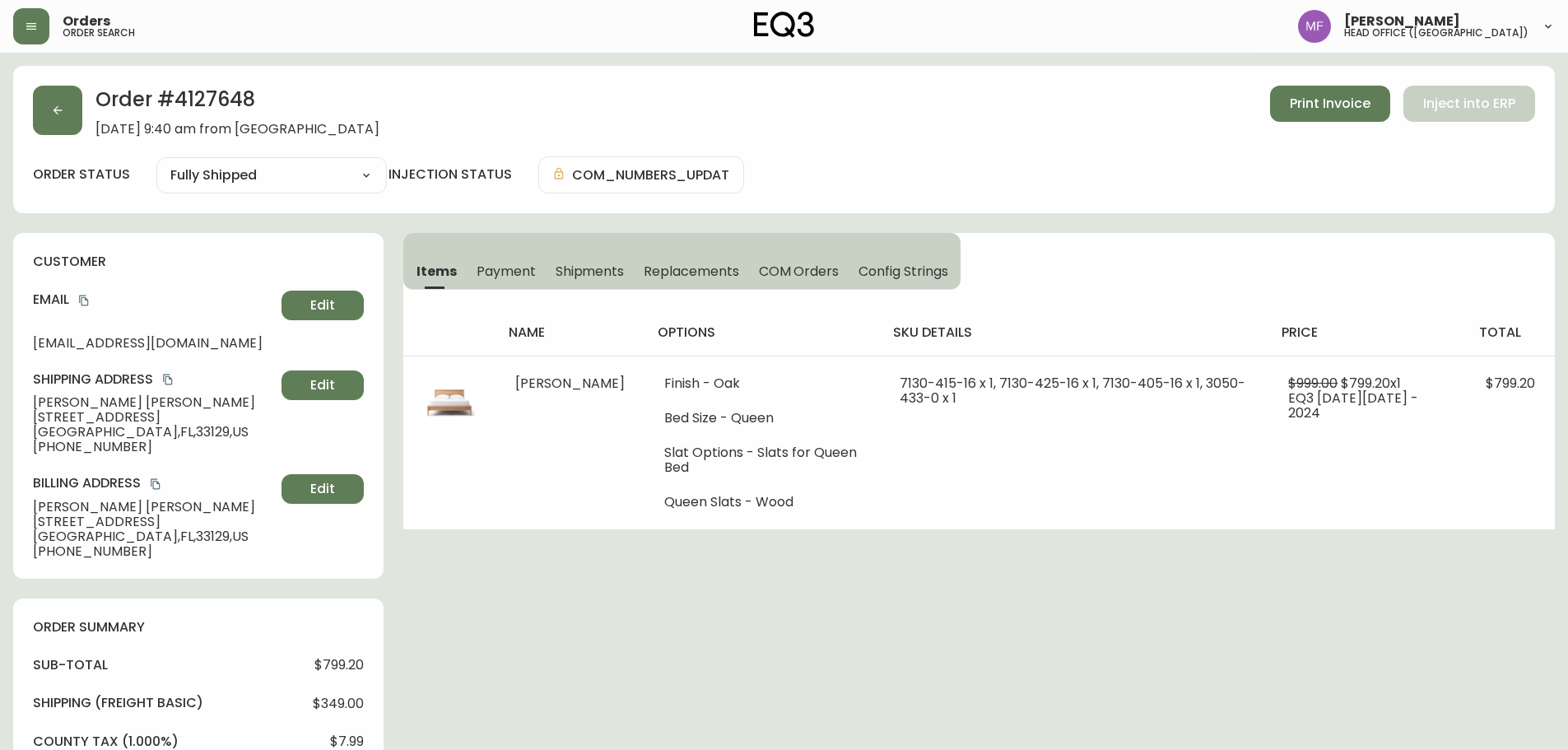
click at [209, 102] on h2 "Order # 4127648" at bounding box center [238, 104] width 284 height 36
drag, startPoint x: 114, startPoint y: 448, endPoint x: 47, endPoint y: 443, distance: 67.2
click at [47, 443] on span "[PHONE_NUMBER]" at bounding box center [153, 447] width 242 height 15
click at [73, 120] on button "button" at bounding box center [58, 111] width 49 height 50
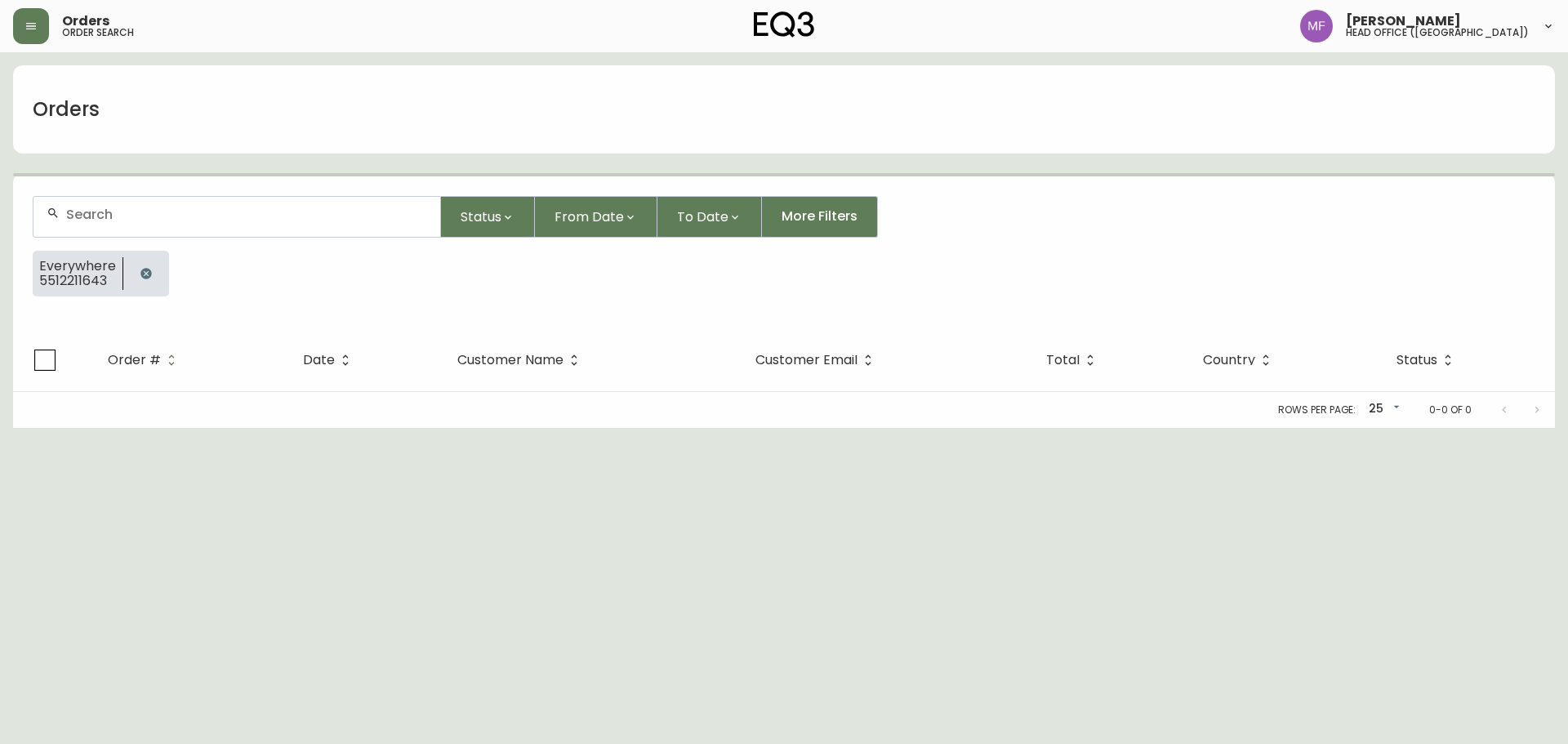
click at [146, 260] on button "button" at bounding box center [146, 273] width 33 height 33
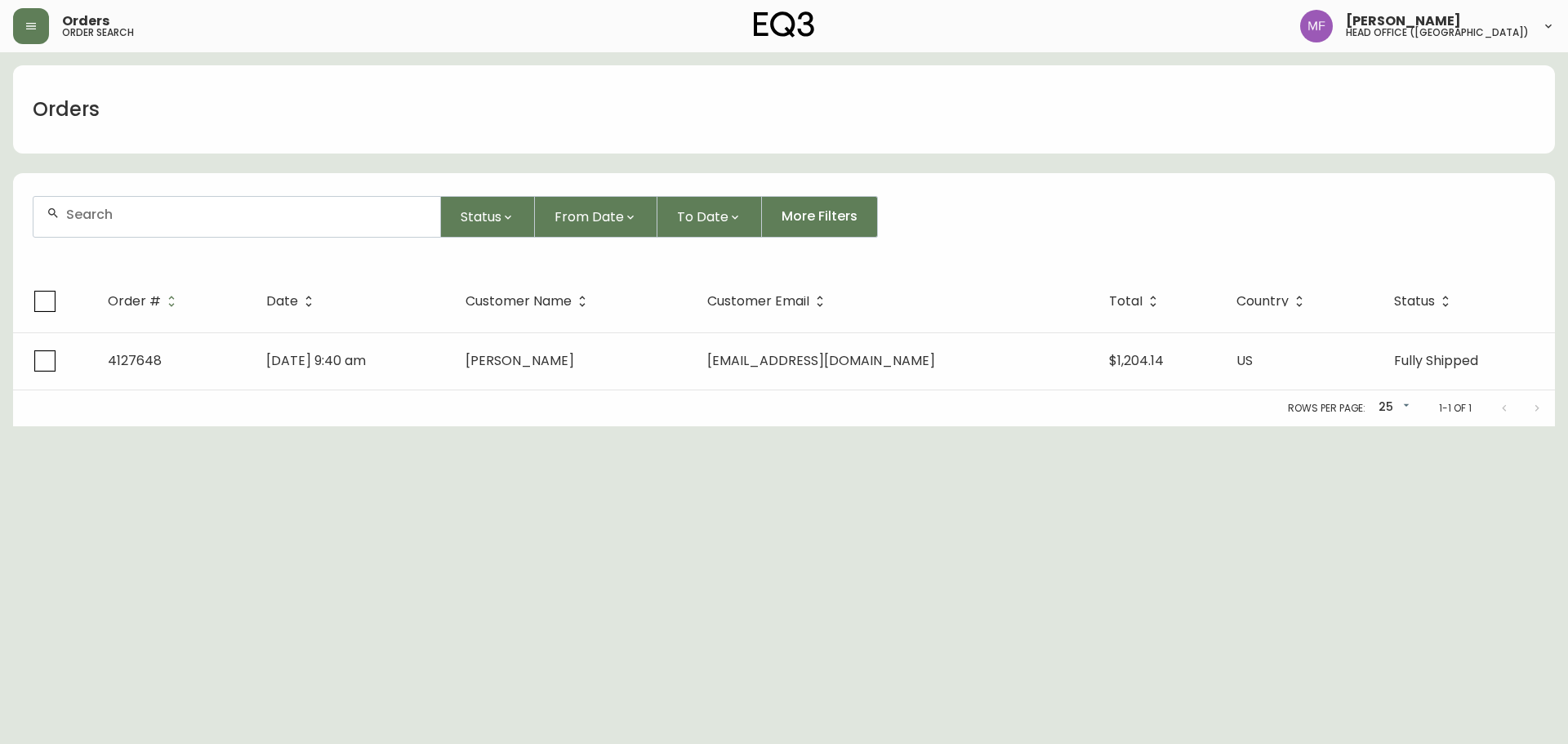
click at [137, 226] on div at bounding box center [237, 217] width 407 height 40
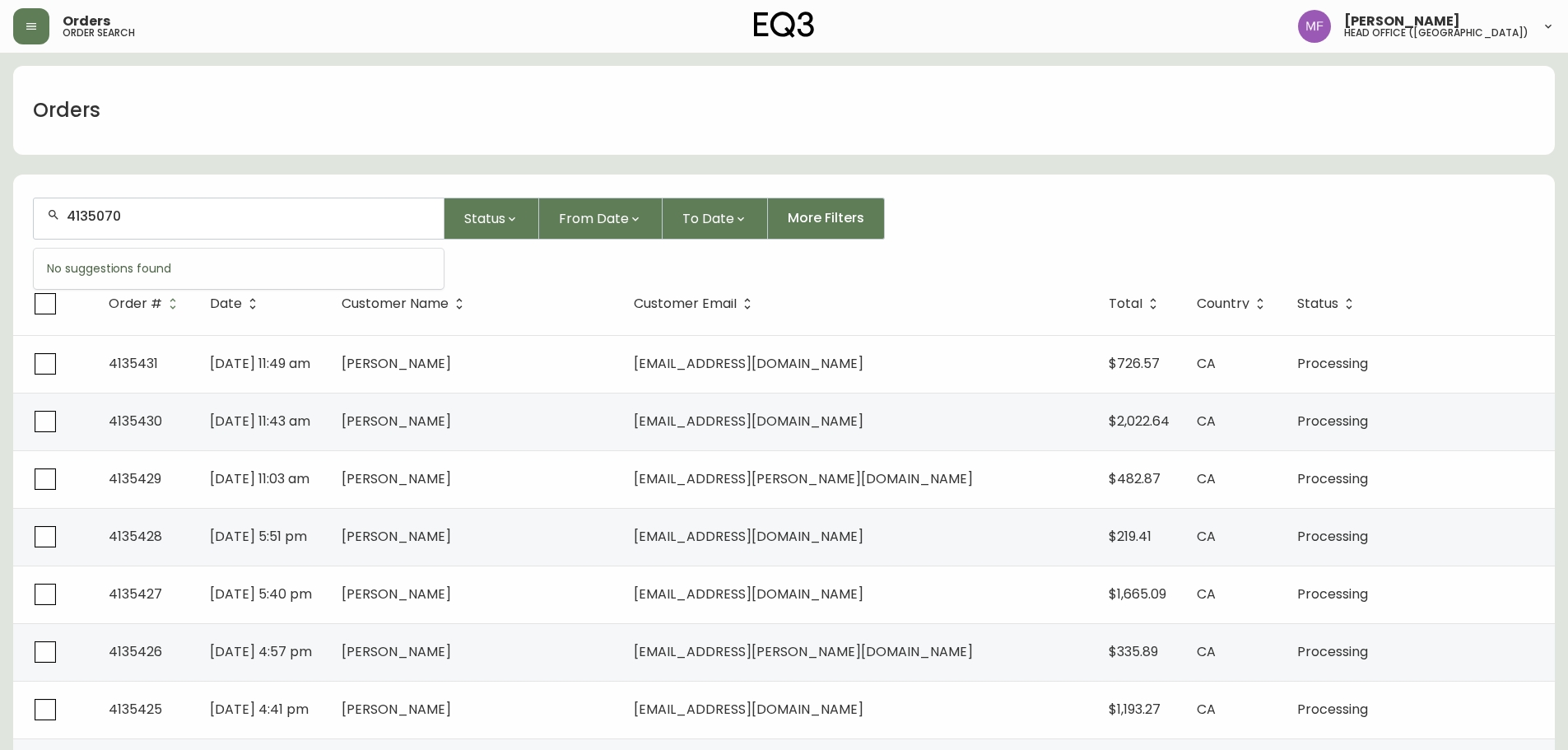
type input "4135070"
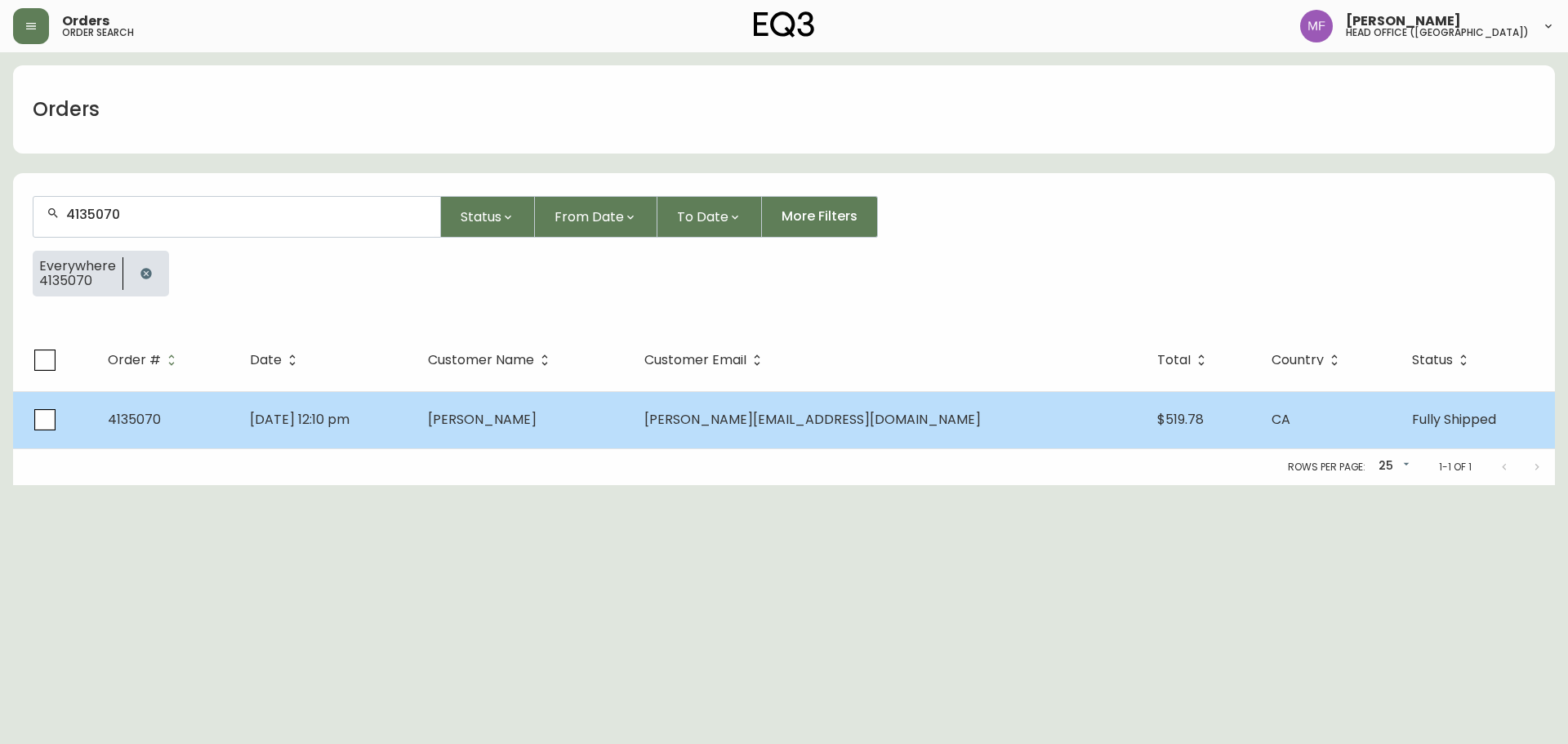
click at [516, 423] on td "[PERSON_NAME]" at bounding box center [523, 420] width 217 height 57
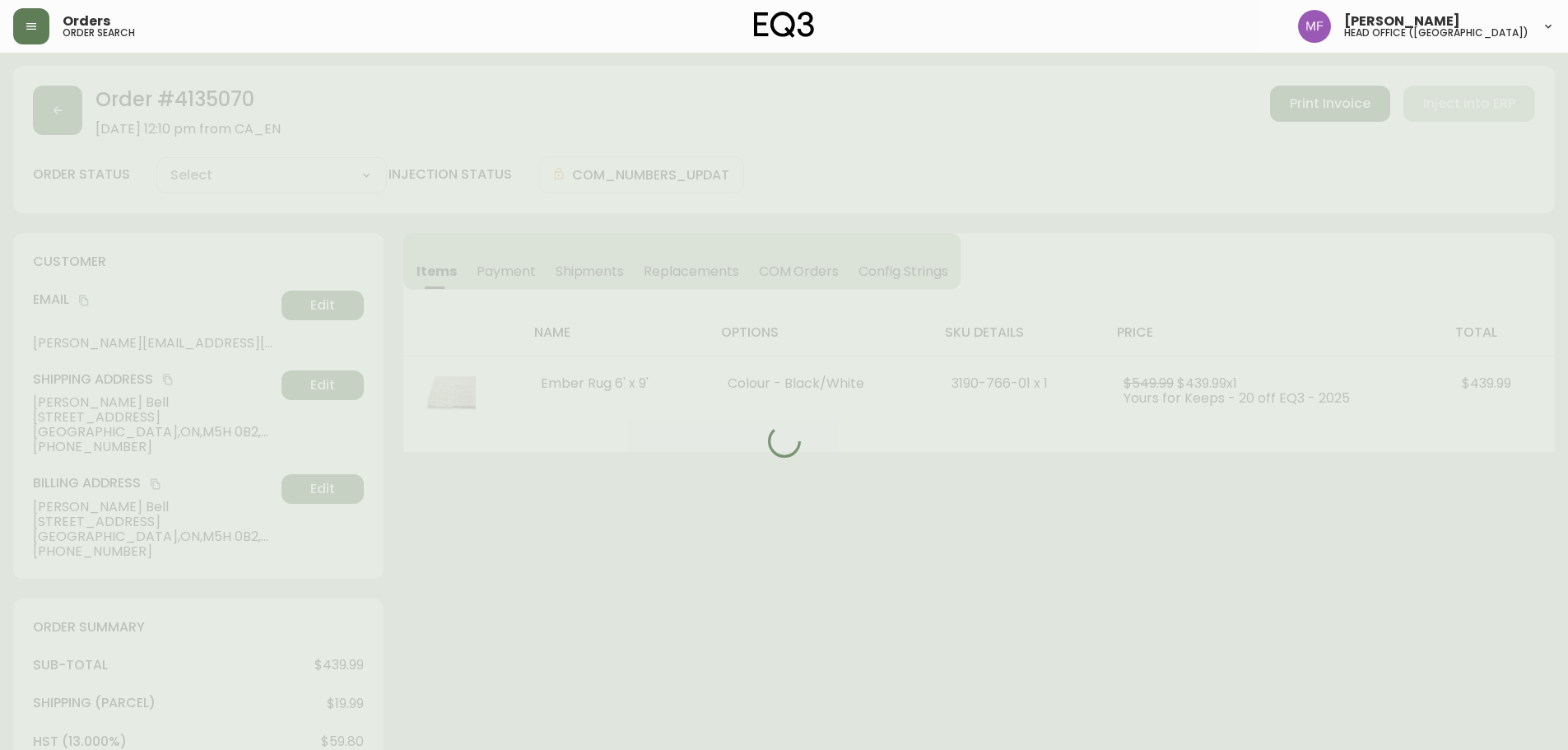
type input "Fully Shipped"
select select "FULLY_SHIPPED"
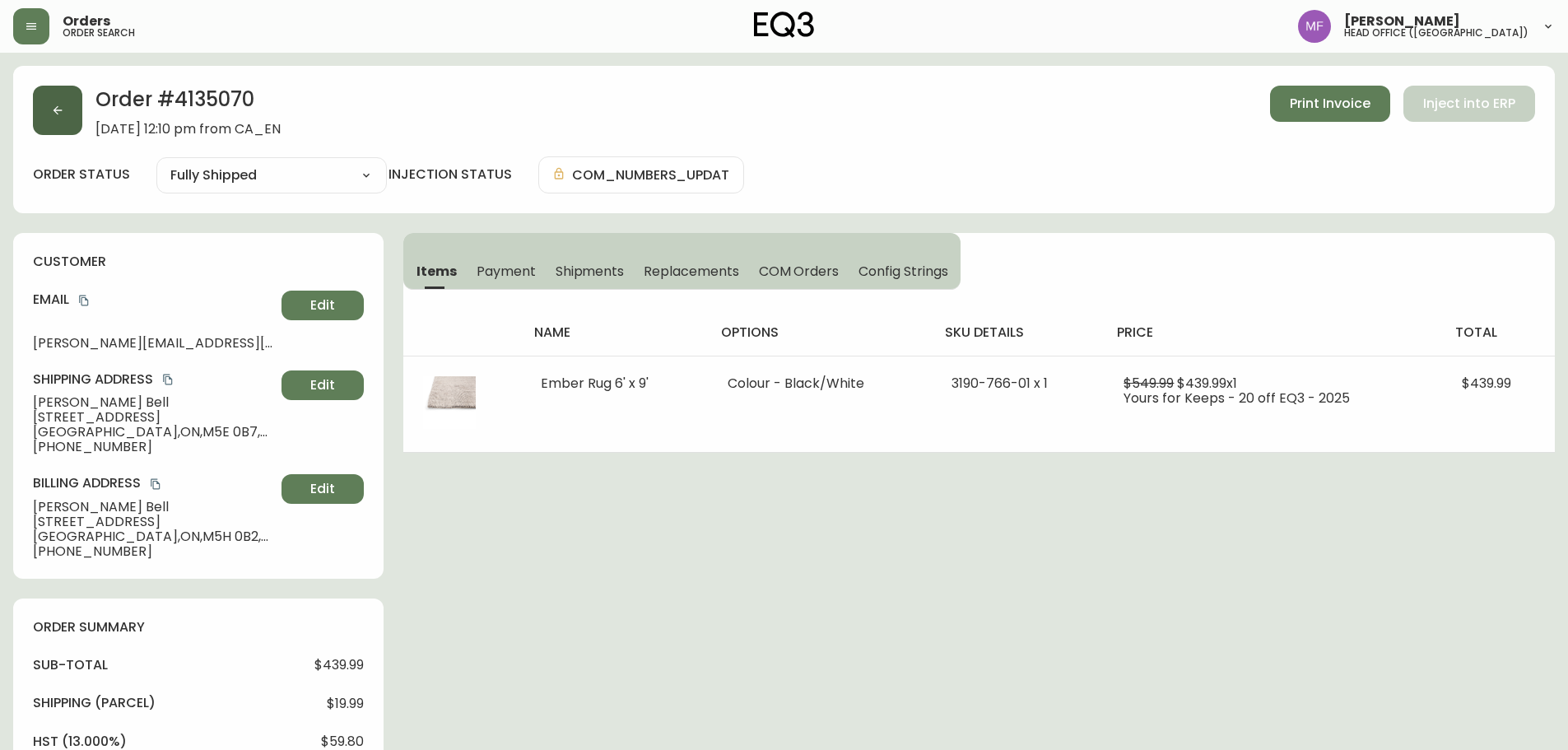
click at [69, 110] on button "button" at bounding box center [58, 111] width 49 height 50
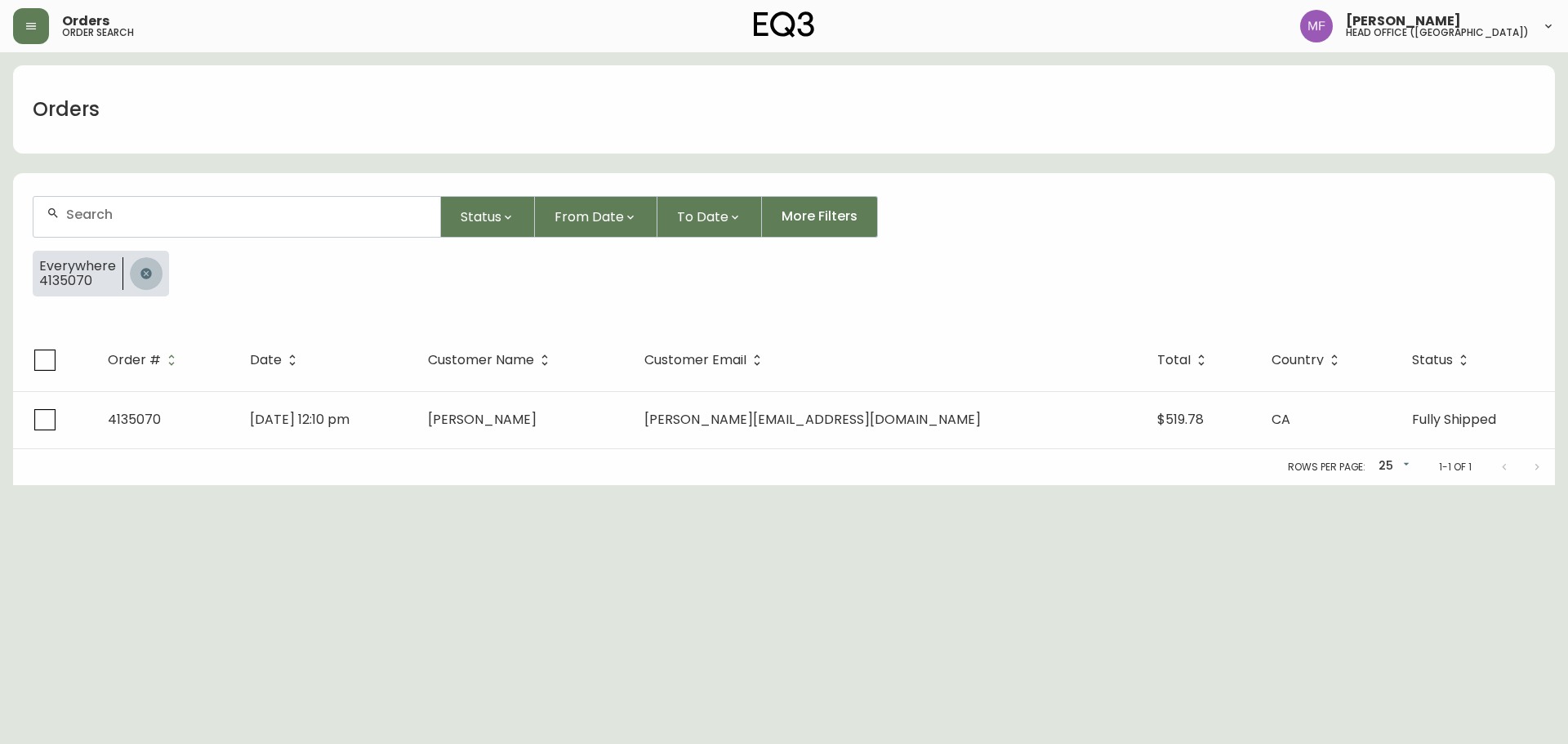
click at [147, 278] on icon "button" at bounding box center [146, 273] width 13 height 13
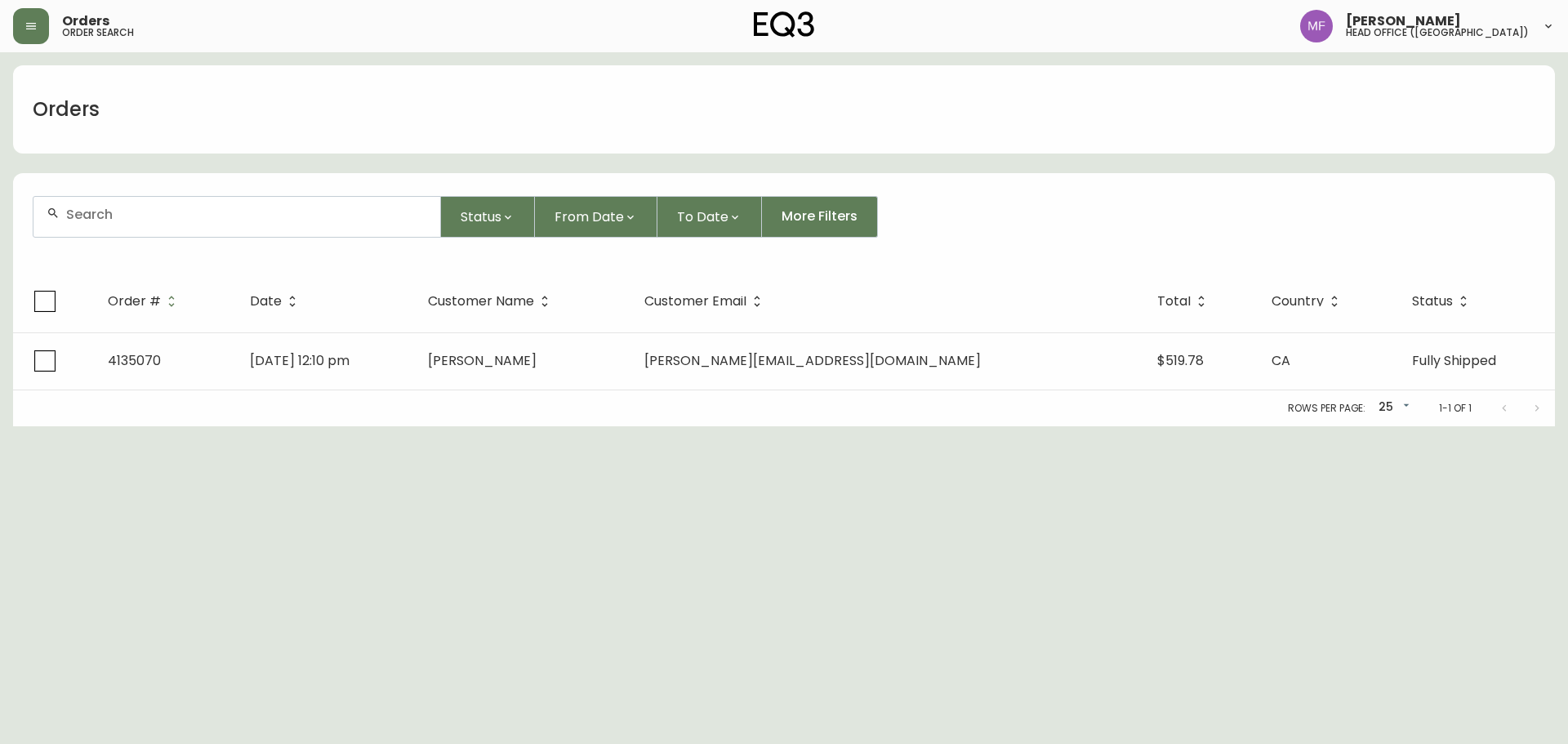
click at [140, 213] on input "text" at bounding box center [246, 214] width 361 height 16
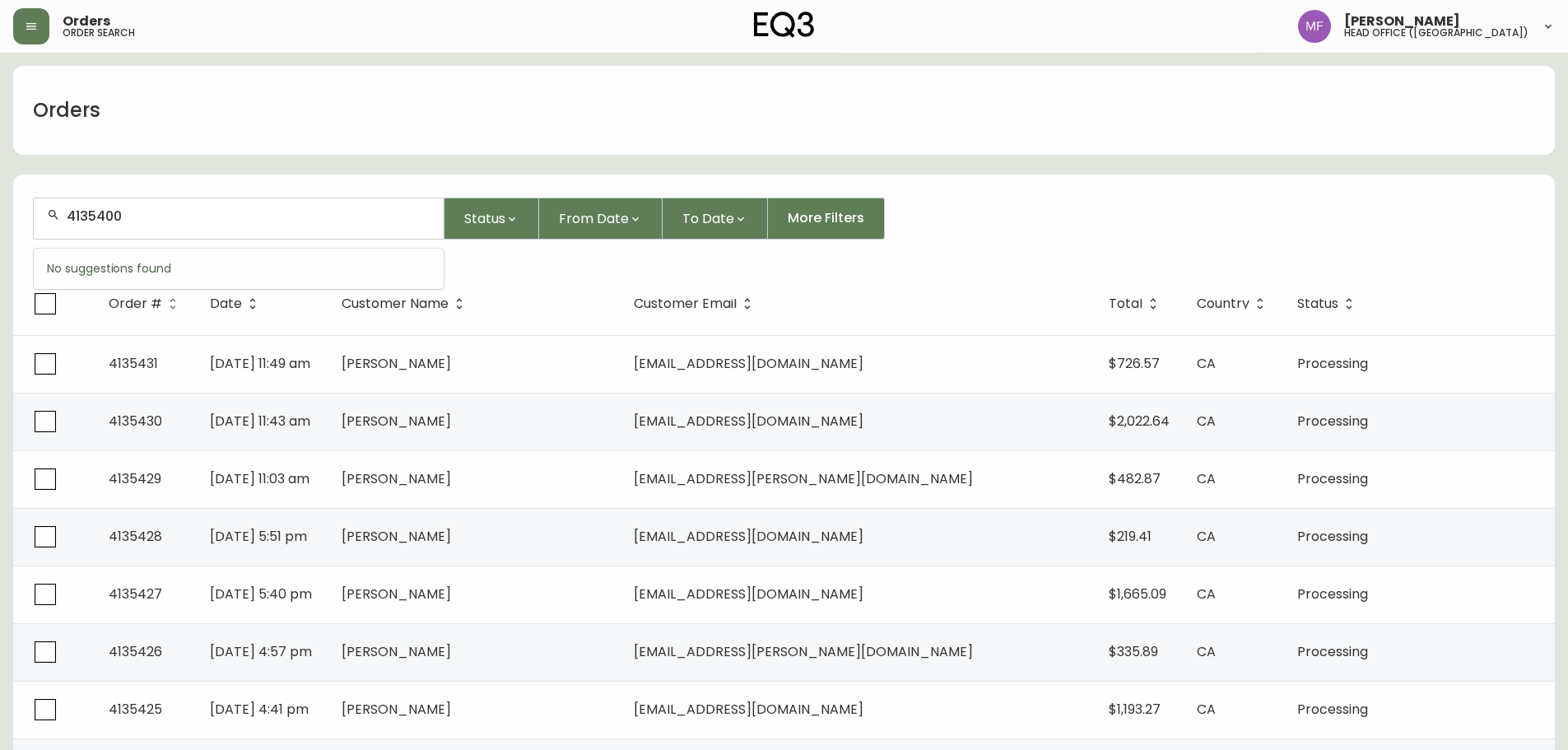
type input "4135400"
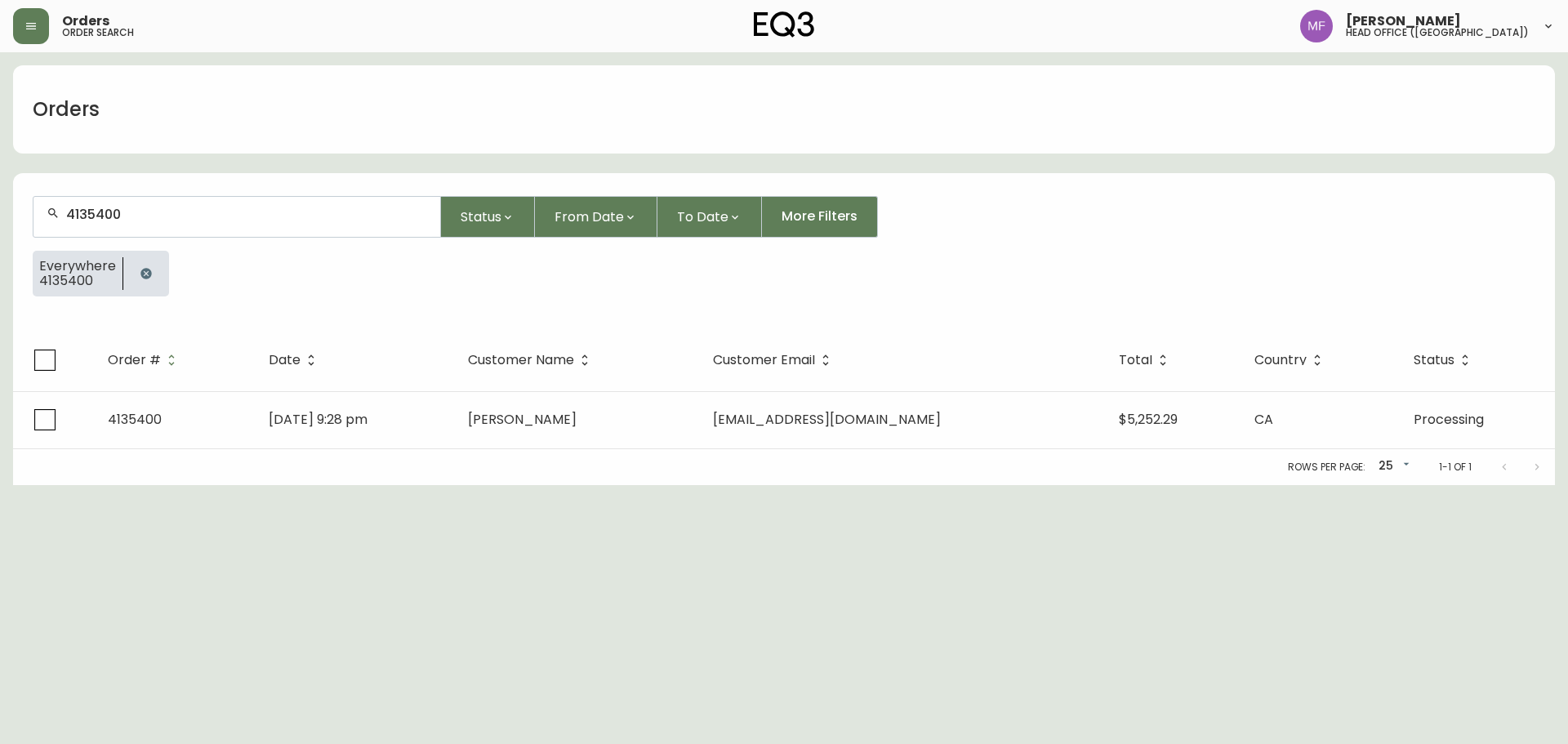
click at [151, 261] on button "button" at bounding box center [146, 273] width 33 height 33
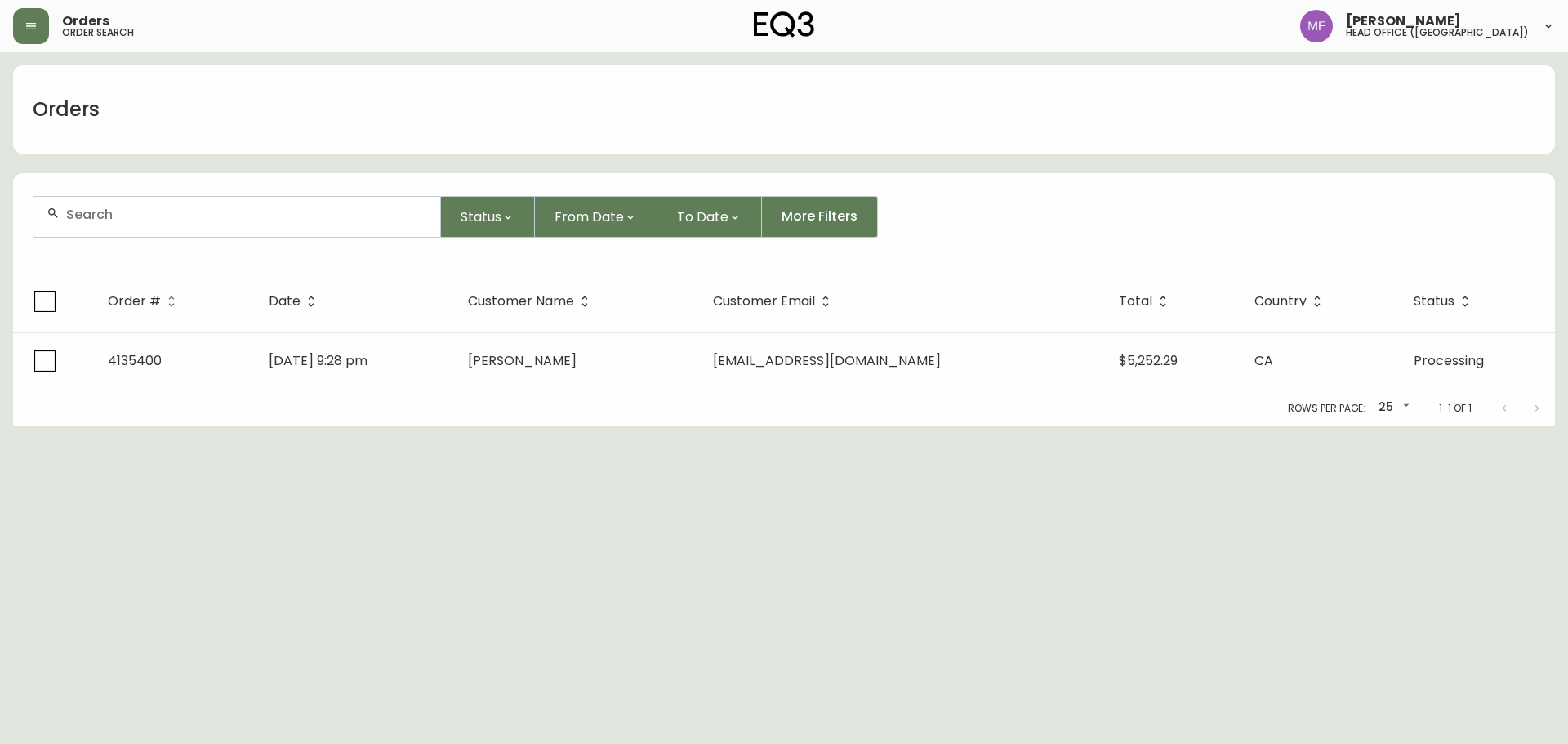
click at [144, 226] on div at bounding box center [237, 217] width 407 height 40
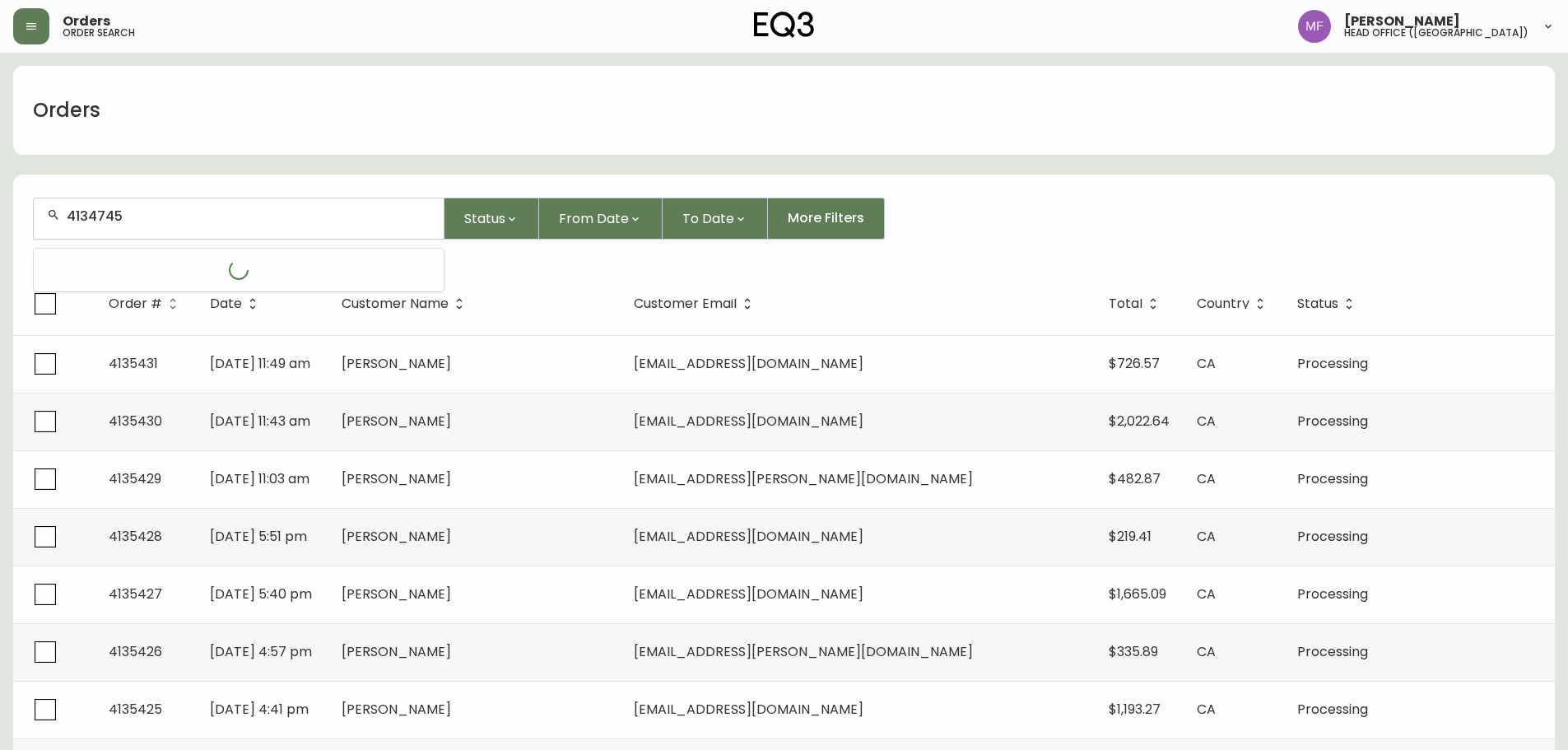
type input "4134745"
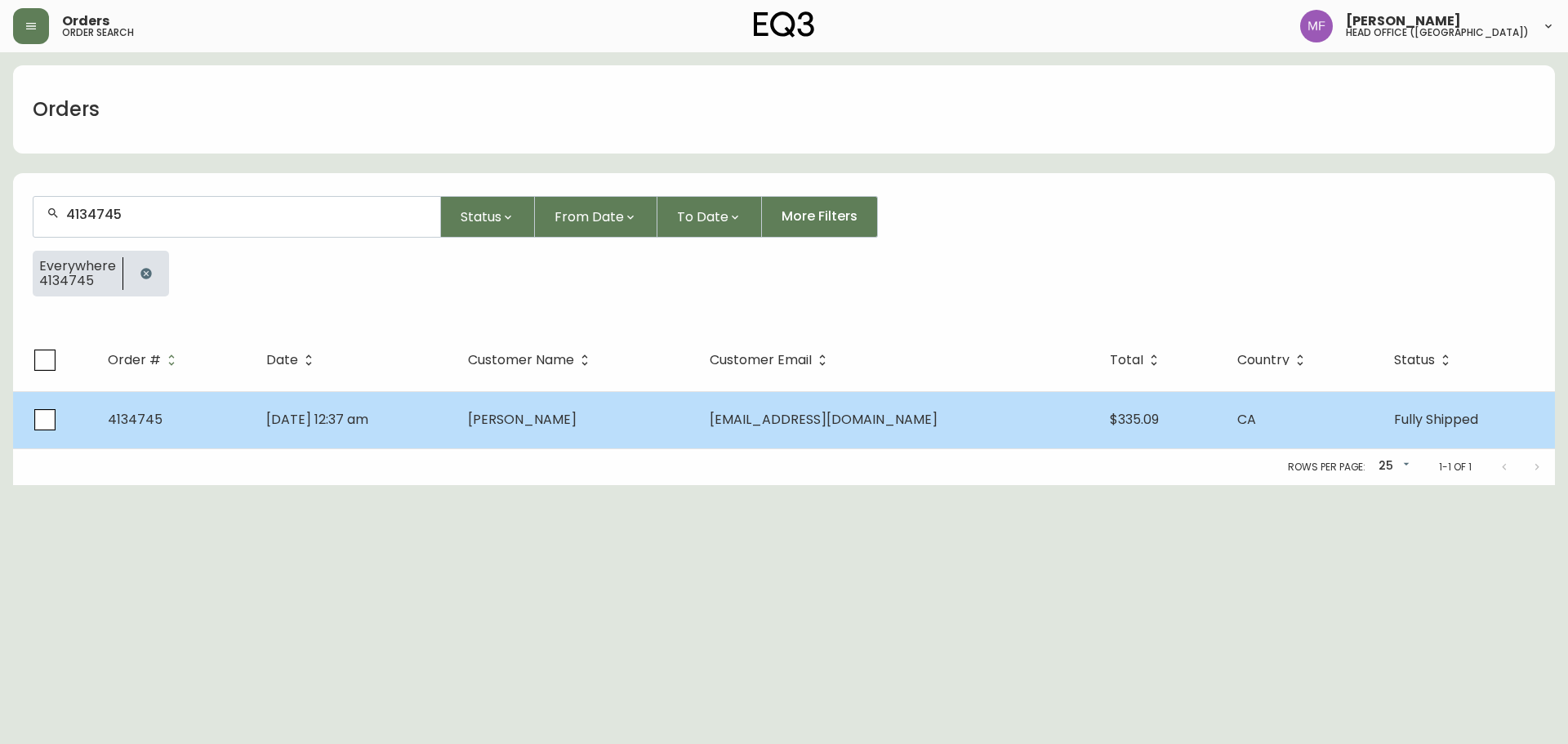
click at [696, 438] on td "[PERSON_NAME]" at bounding box center [575, 420] width 241 height 57
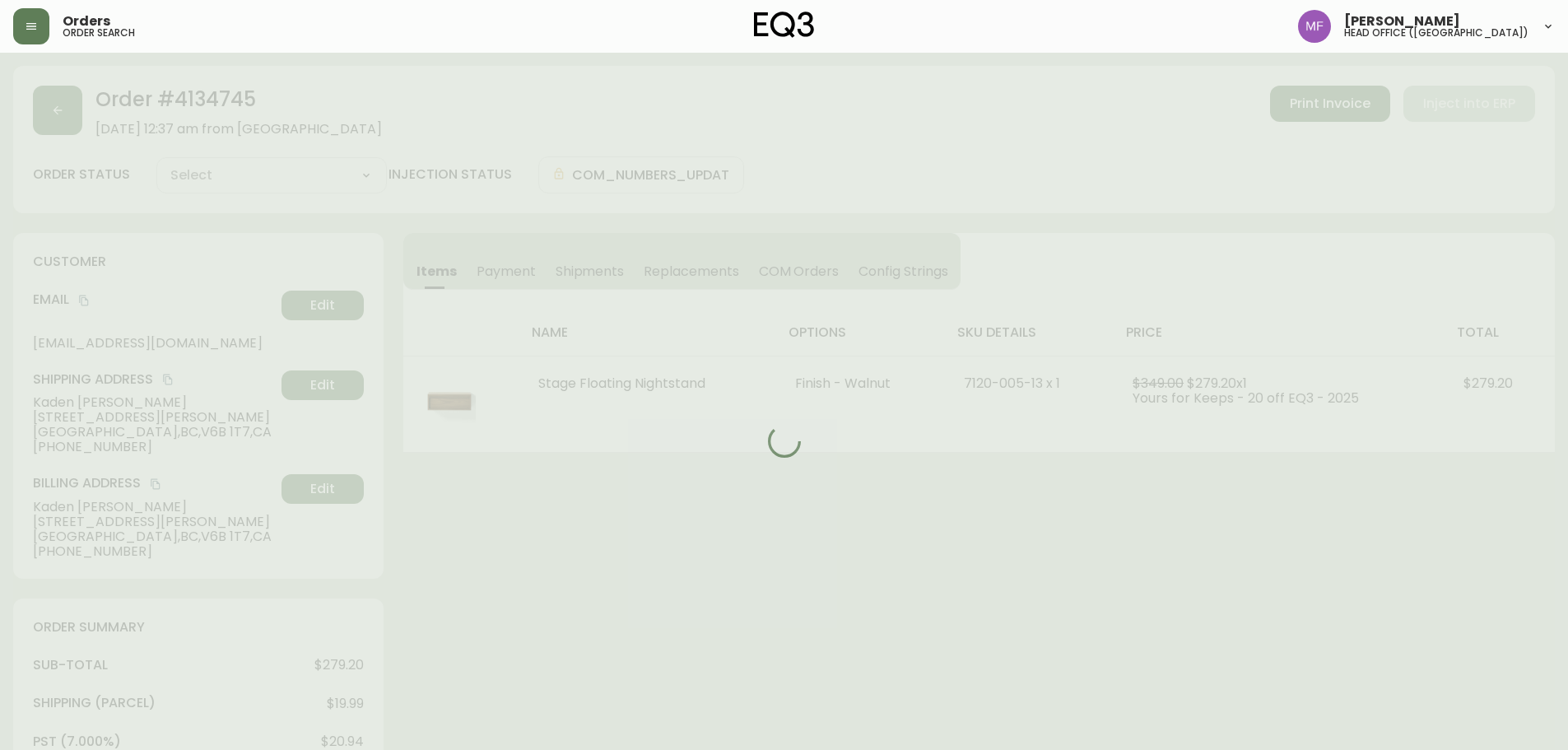
type input "Fully Shipped"
select select "FULLY_SHIPPED"
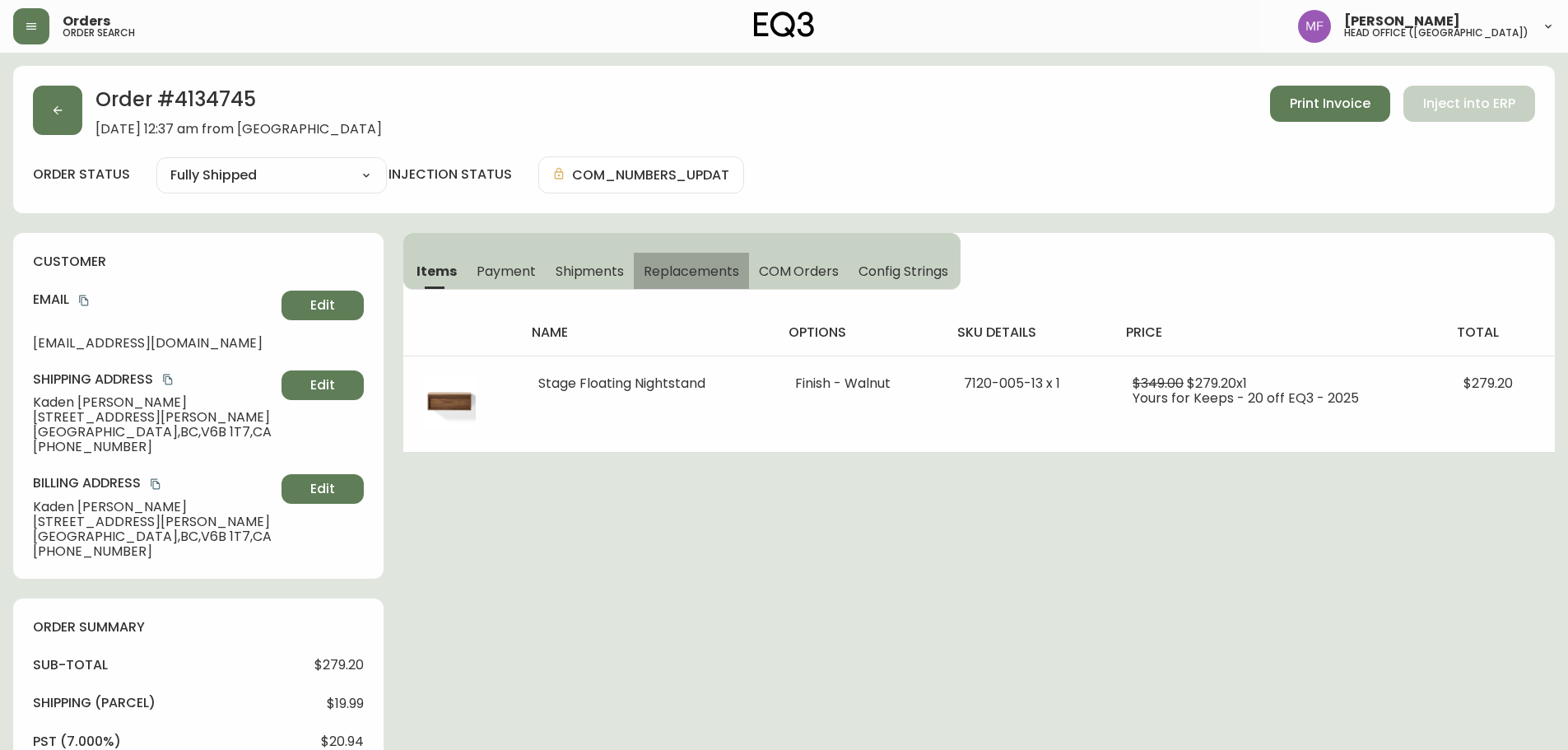
click at [634, 267] on button "Replacements" at bounding box center [691, 271] width 115 height 36
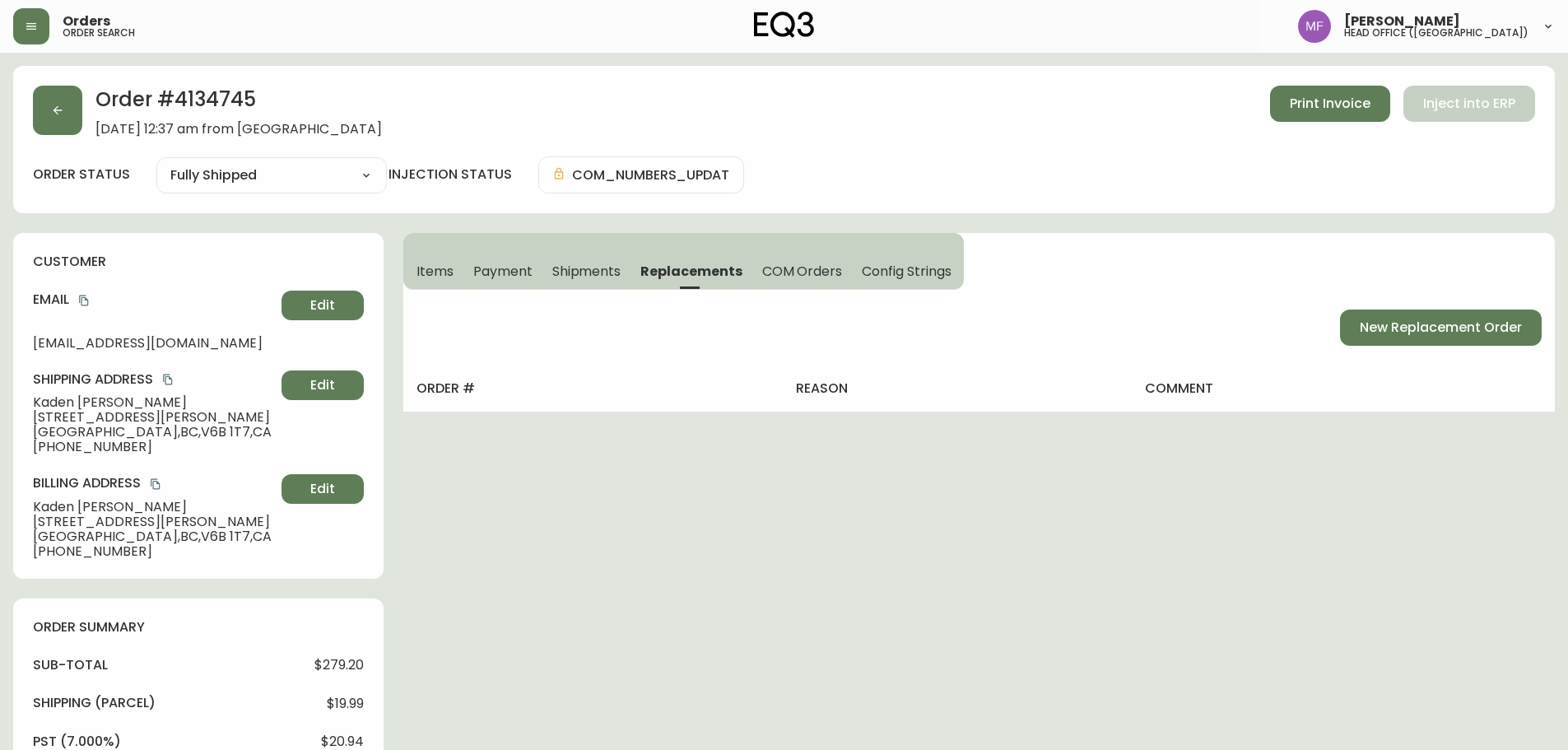
click at [563, 271] on span "Shipments" at bounding box center [587, 271] width 69 height 17
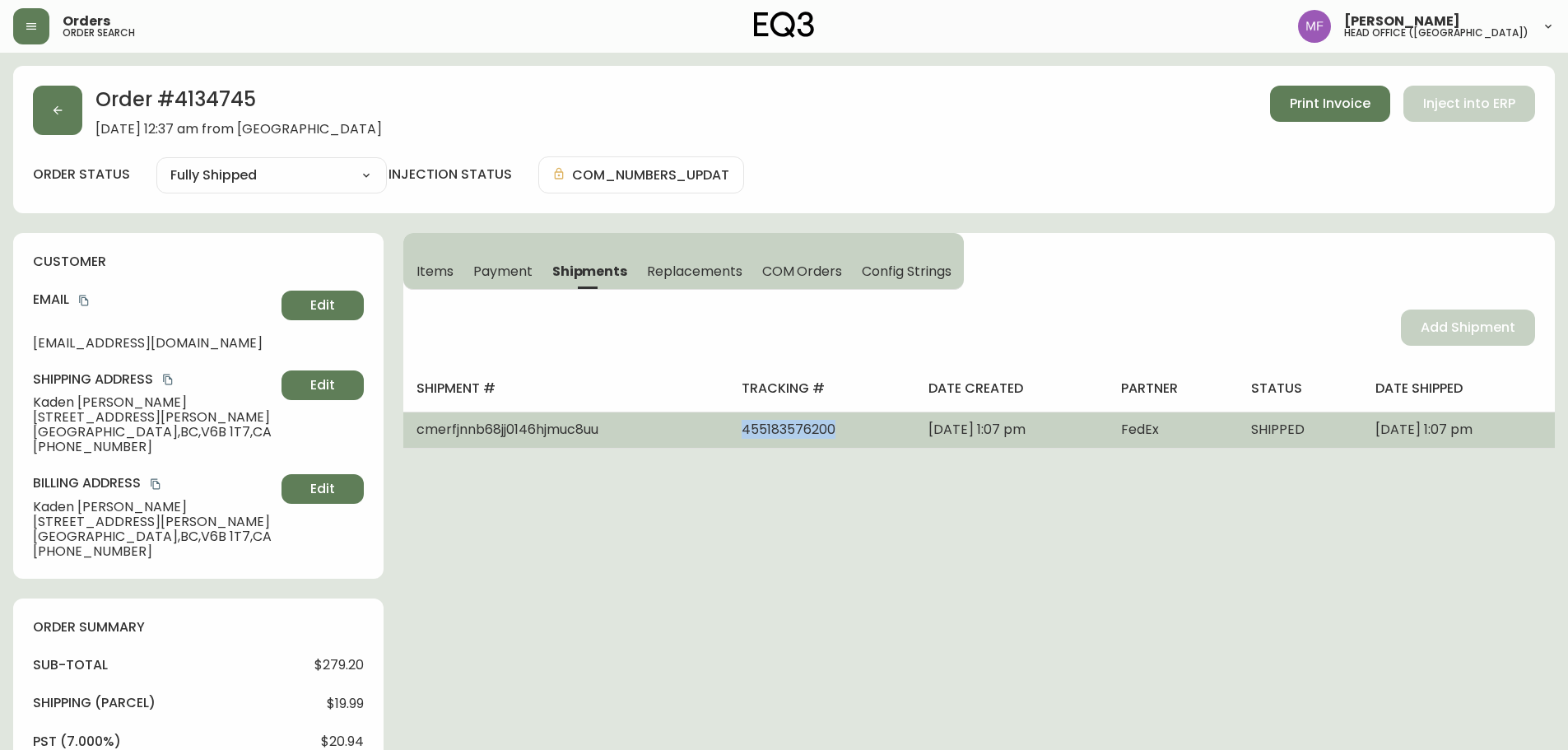
drag, startPoint x: 788, startPoint y: 435, endPoint x: 685, endPoint y: 444, distance: 103.4
click at [728, 444] on td "455183576200" at bounding box center [822, 430] width 188 height 36
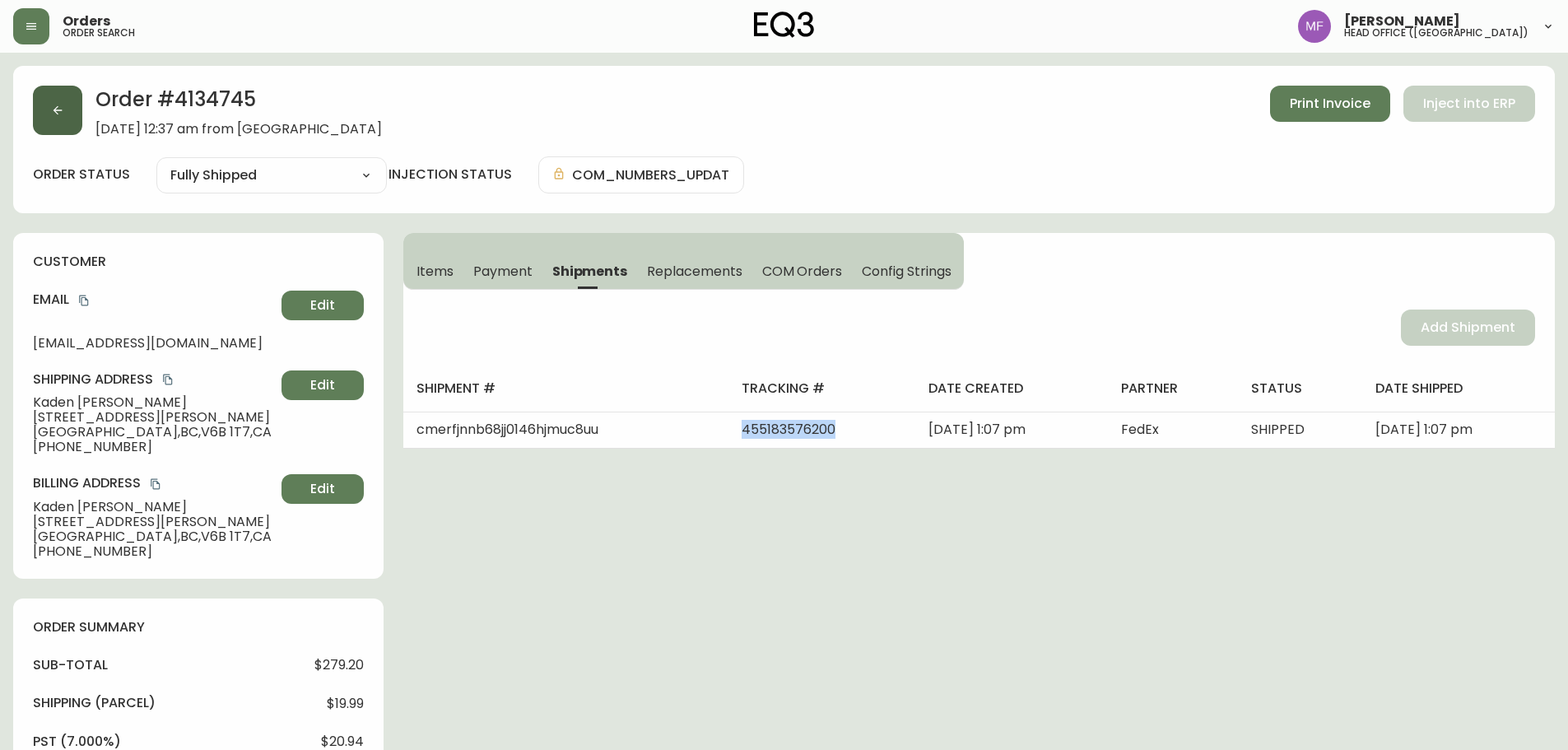
click at [54, 97] on button "button" at bounding box center [58, 111] width 49 height 50
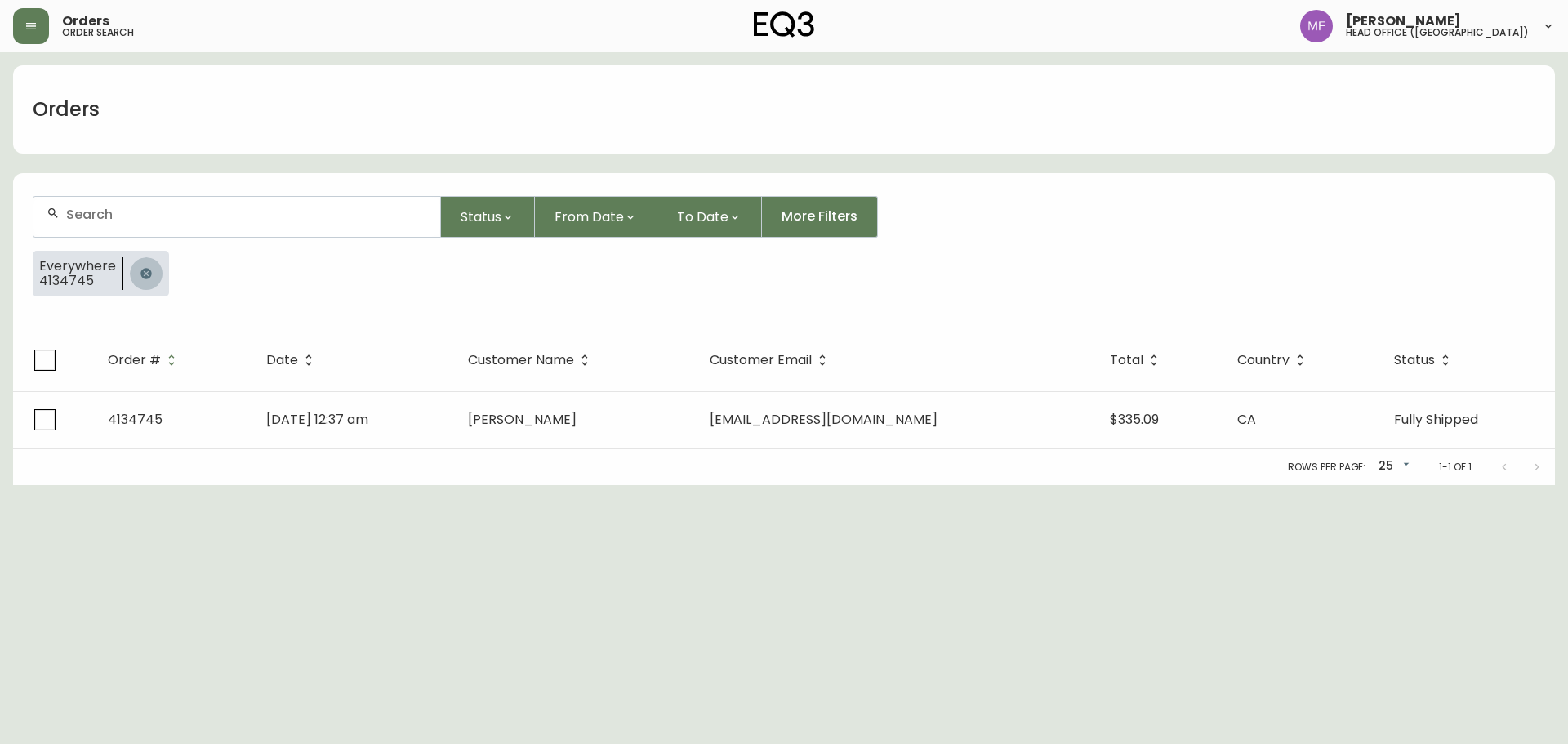
click at [155, 264] on button "button" at bounding box center [146, 273] width 33 height 33
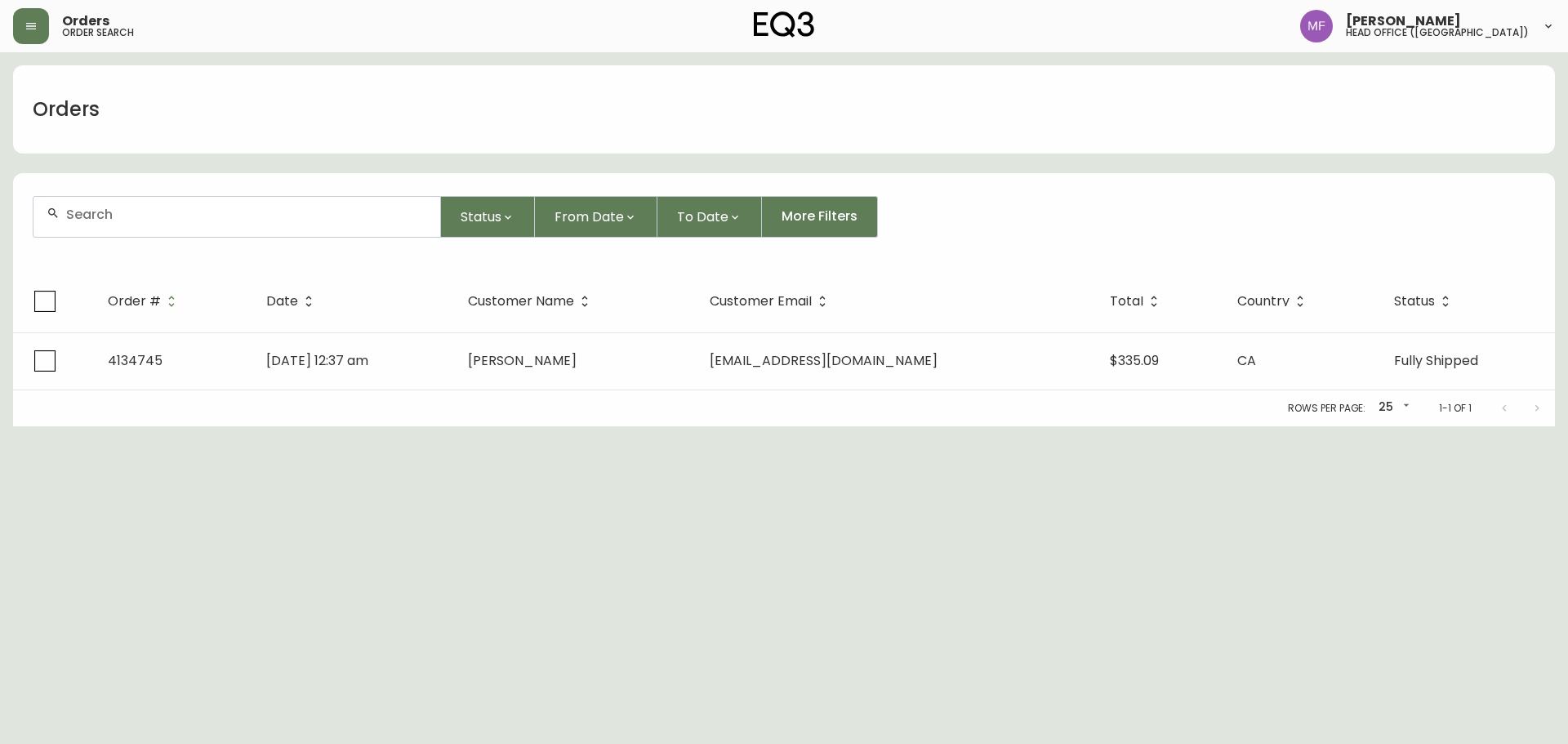
click at [136, 225] on div at bounding box center [237, 217] width 407 height 40
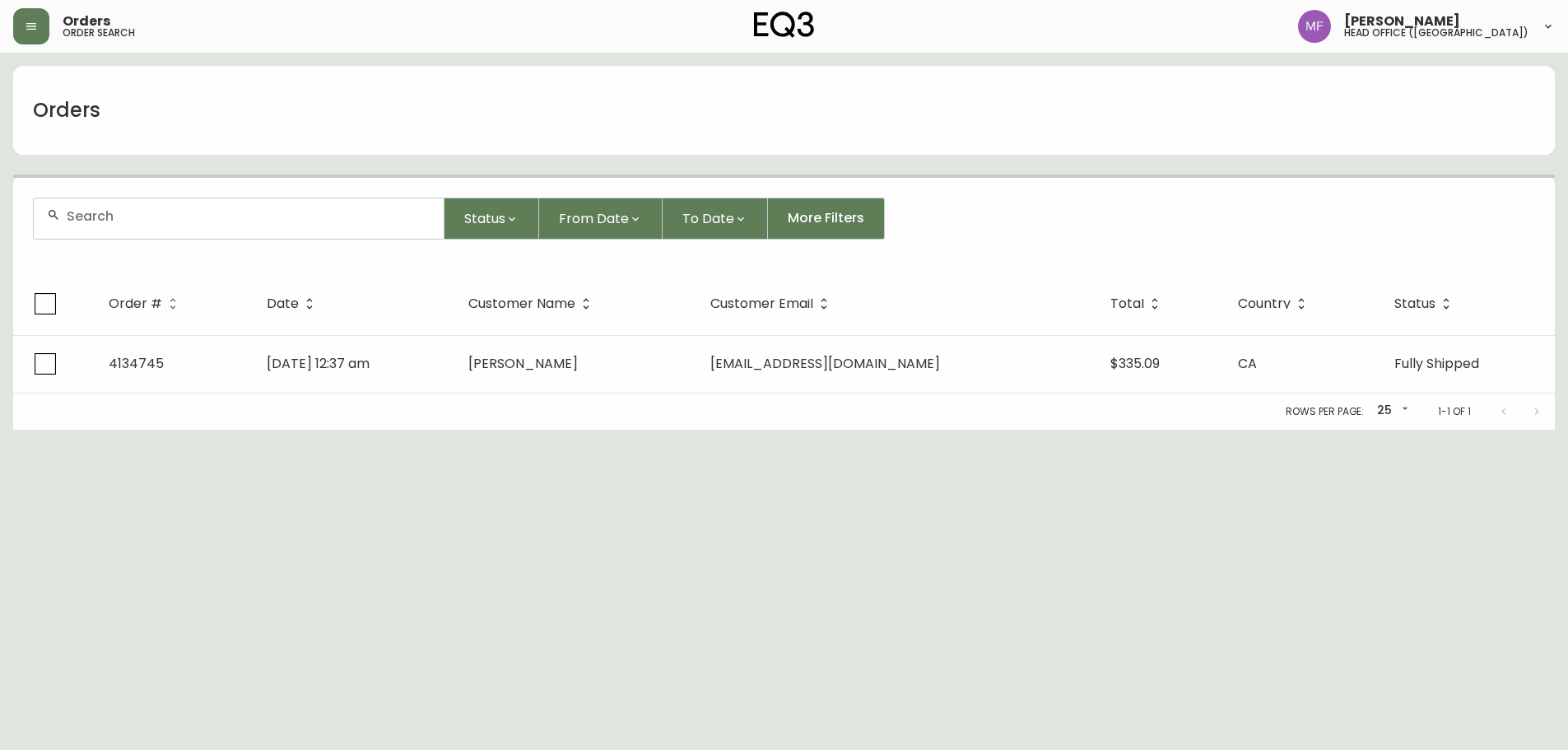
paste input "4135224"
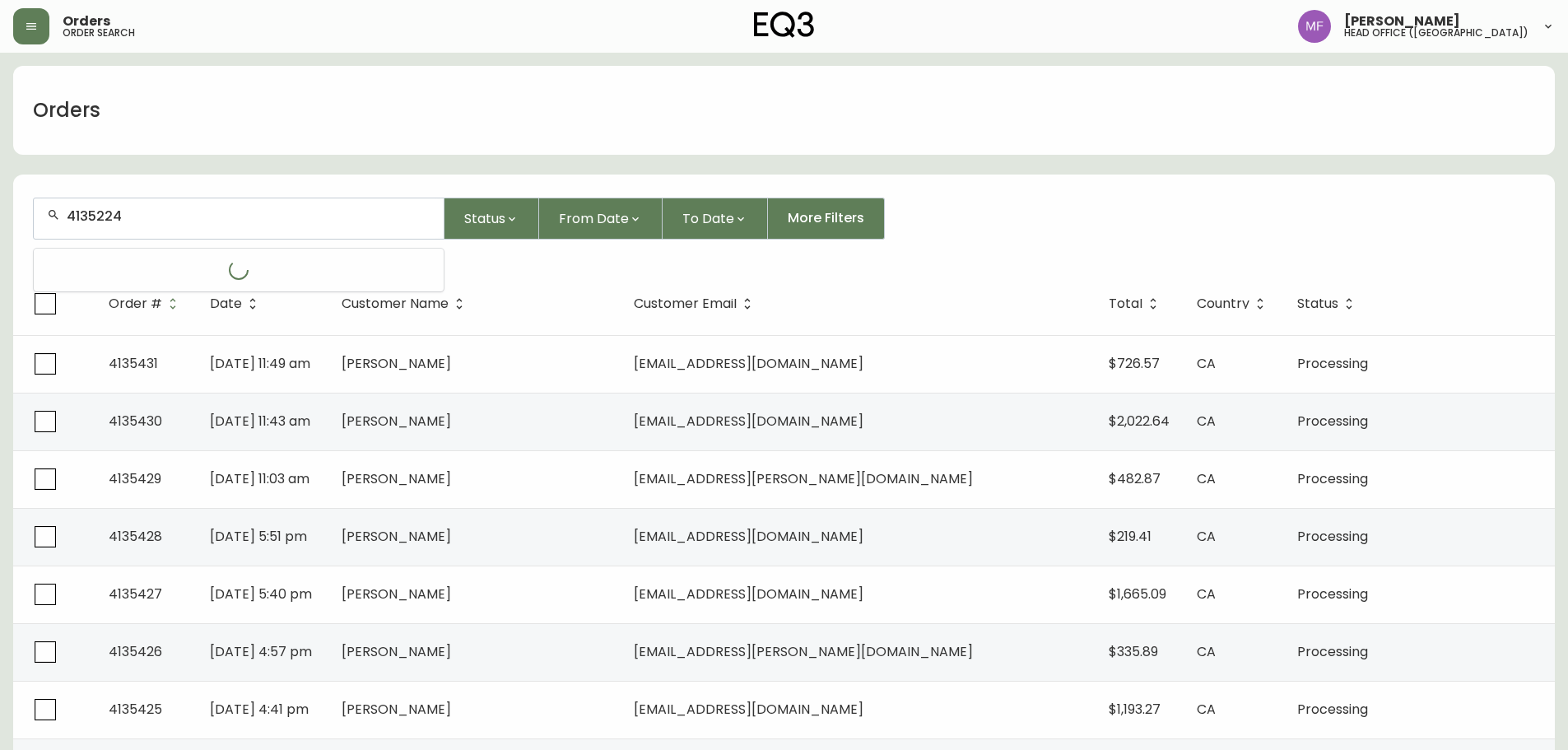
type input "4135224"
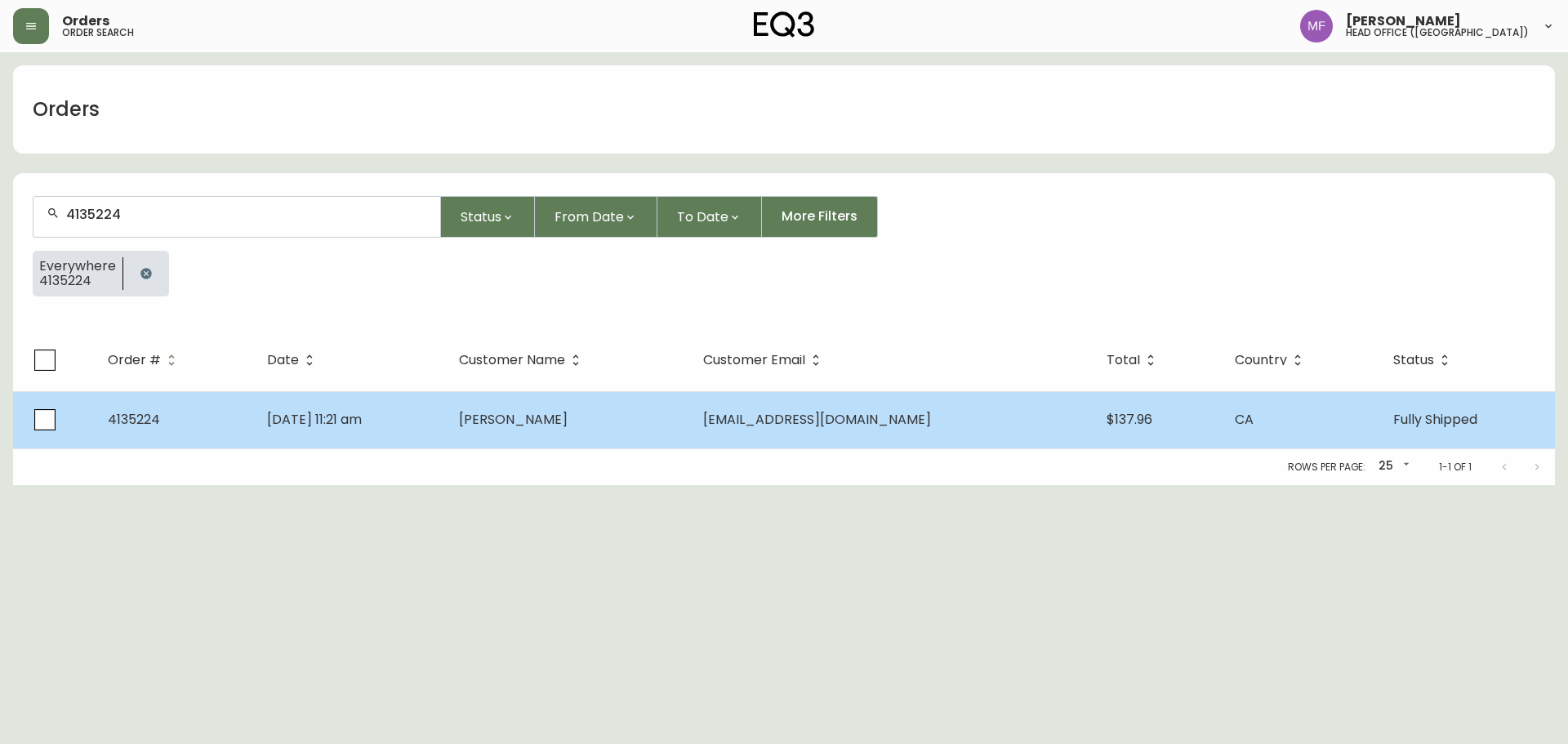
click at [568, 417] on span "[PERSON_NAME]" at bounding box center [513, 419] width 109 height 19
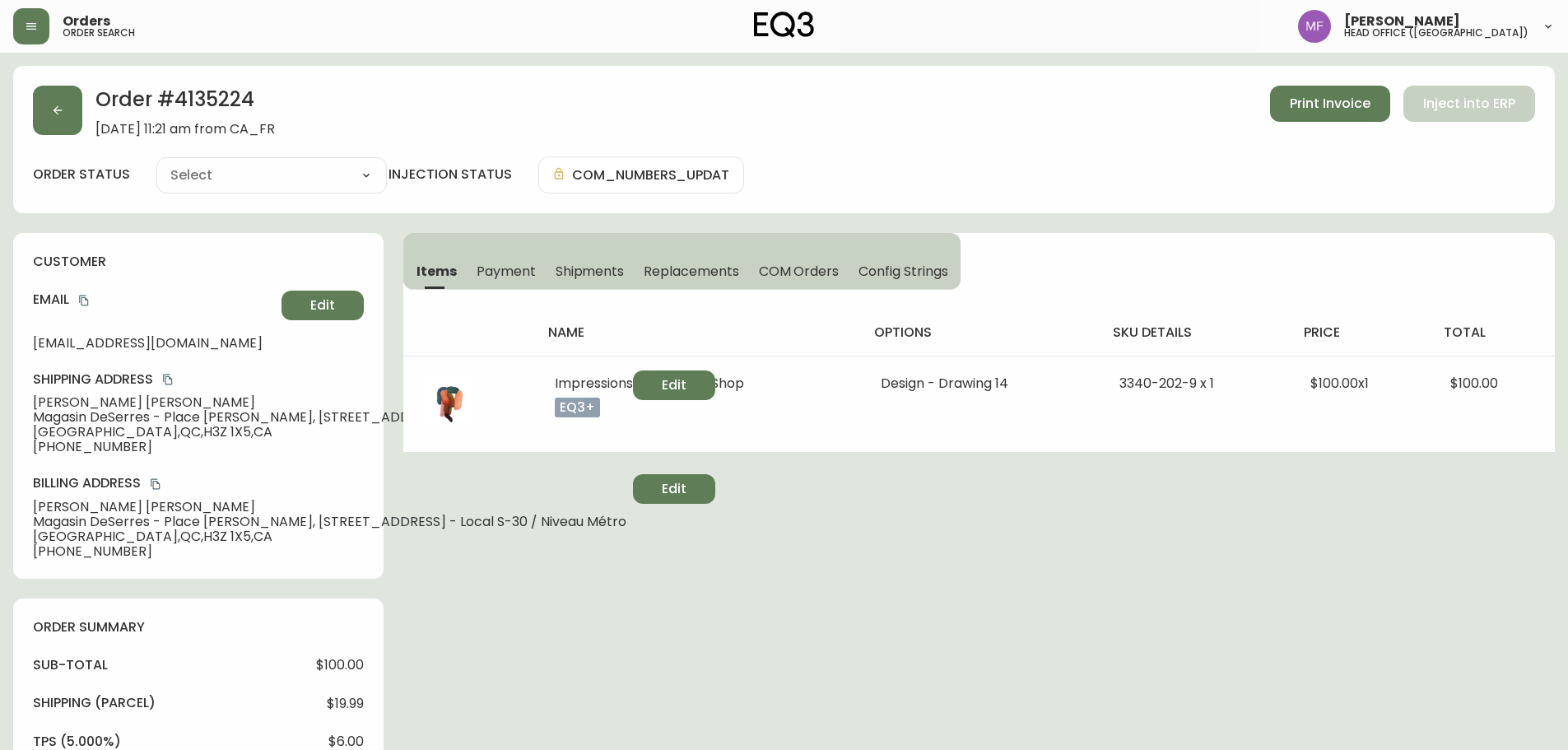
type input "Fully Shipped"
select select "FULLY_SHIPPED"
click at [619, 271] on span "Shipments" at bounding box center [591, 271] width 69 height 17
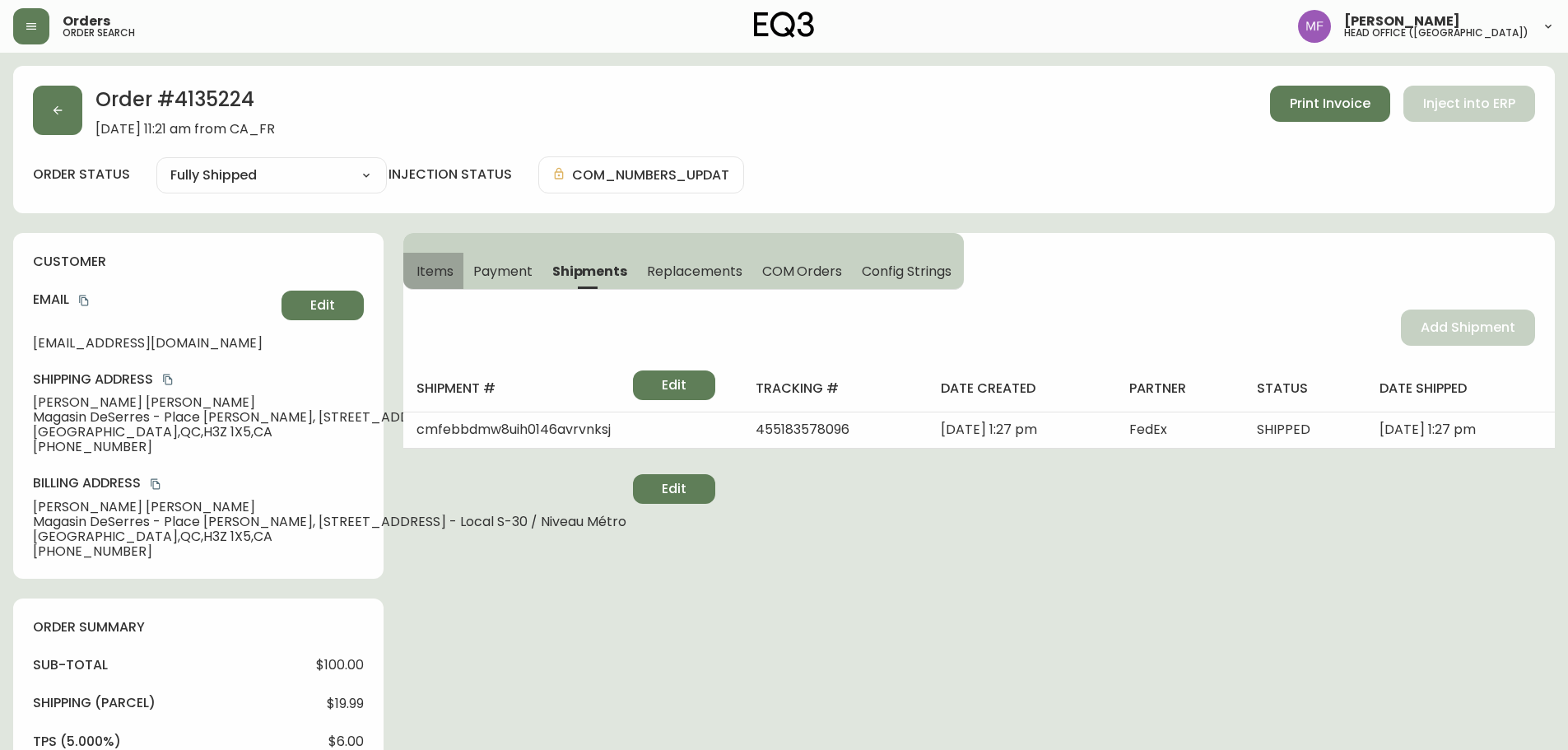
click at [432, 275] on span "Items" at bounding box center [435, 271] width 37 height 17
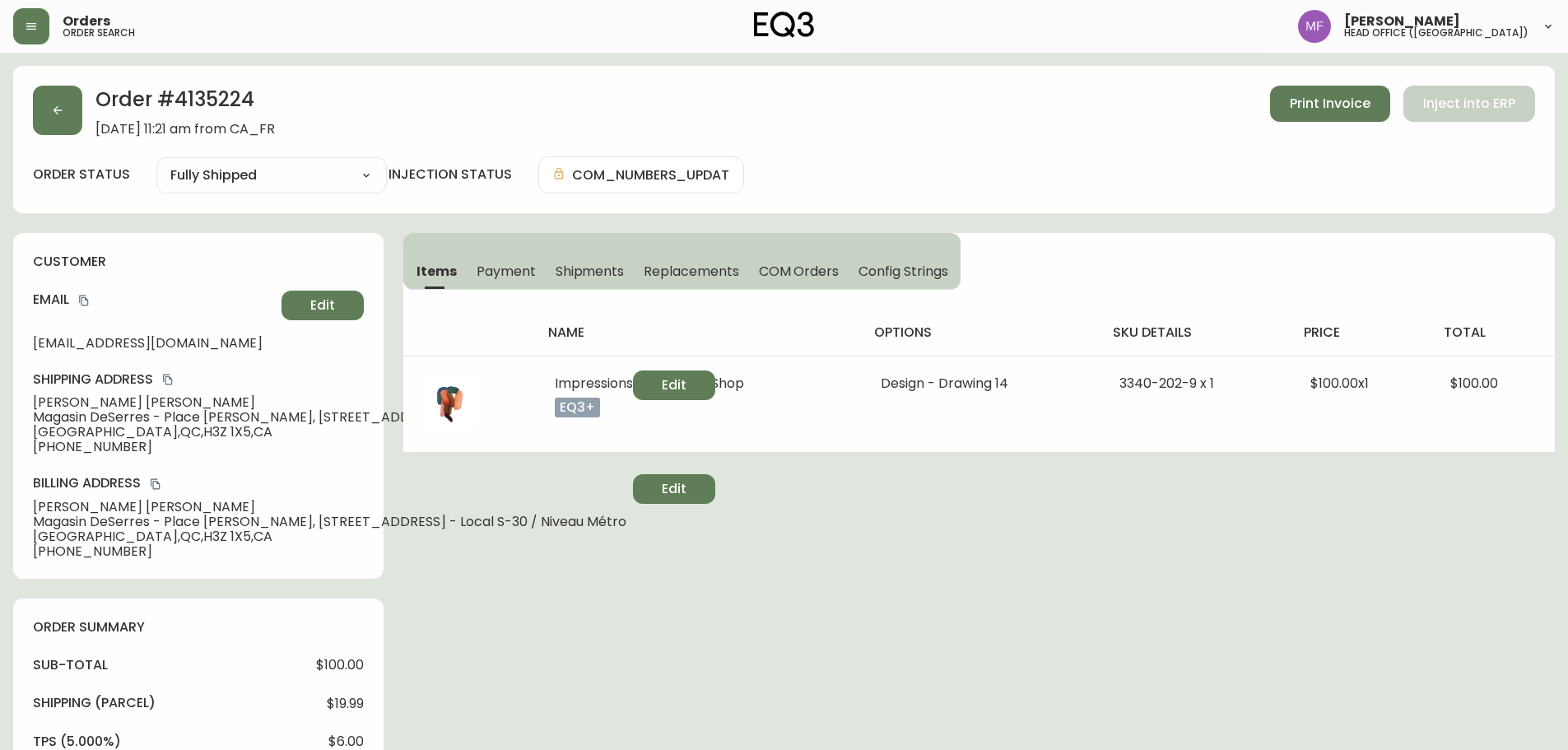
click at [232, 104] on h2 "Order # 4135224" at bounding box center [186, 104] width 180 height 36
click at [232, 103] on h2 "Order # 4135224" at bounding box center [186, 104] width 180 height 36
drag, startPoint x: 154, startPoint y: 396, endPoint x: 26, endPoint y: 389, distance: 128.2
click at [26, 389] on div "customer Email [EMAIL_ADDRESS][DOMAIN_NAME] Edit Shipping Address [PERSON_NAME]…" at bounding box center [198, 405] width 370 height 346
click at [169, 393] on div "Shipping Address [PERSON_NAME] Magasin DeSerres - [GEOGRAPHIC_DATA][PERSON_NAME…" at bounding box center [198, 413] width 331 height 84
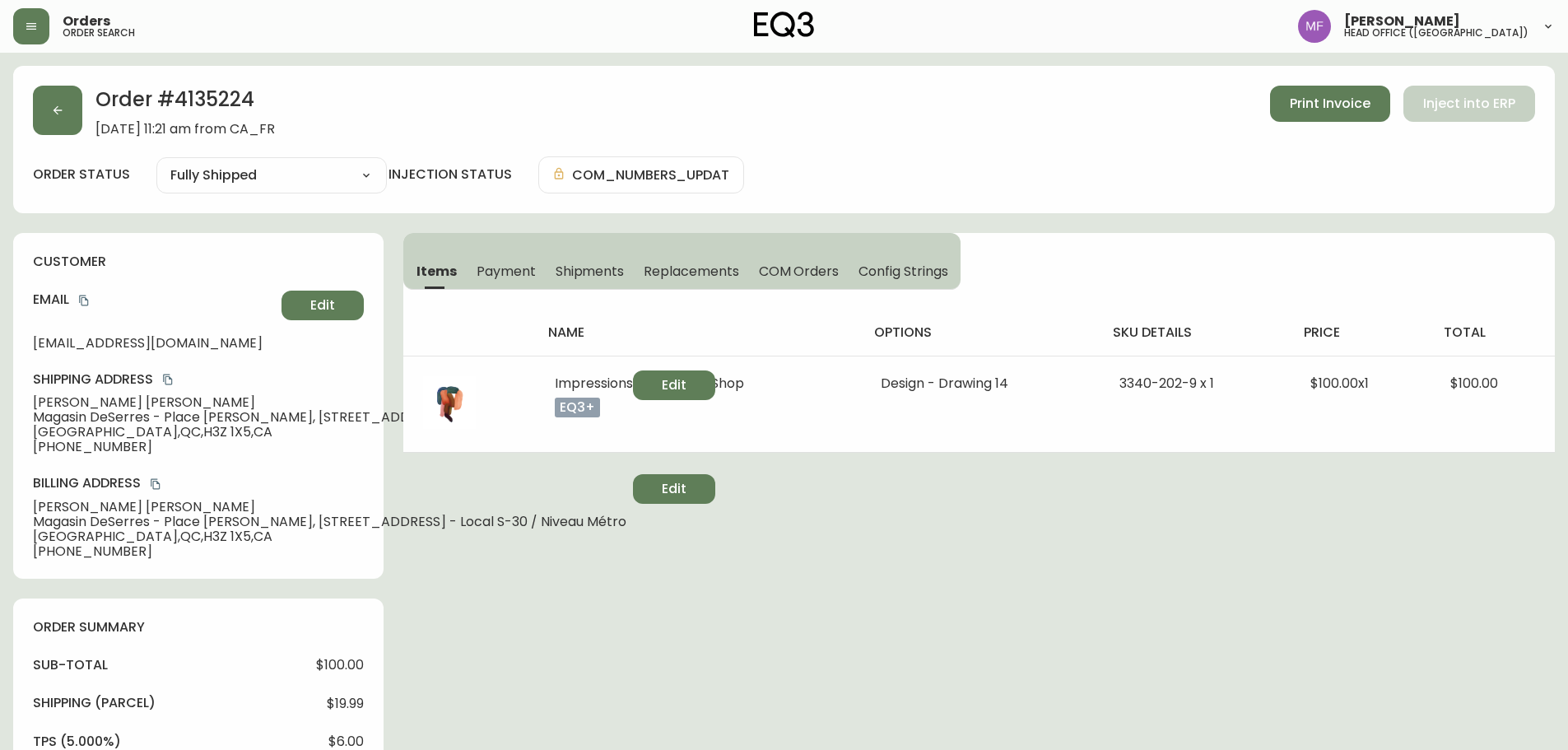
click at [83, 400] on span "[PERSON_NAME]" at bounding box center [330, 403] width 594 height 15
drag, startPoint x: 156, startPoint y: 403, endPoint x: 33, endPoint y: 401, distance: 123.0
click at [33, 401] on span "[PERSON_NAME]" at bounding box center [330, 403] width 594 height 15
click at [1328, 109] on span "Print Invoice" at bounding box center [1330, 104] width 81 height 18
click at [82, 295] on icon "copy" at bounding box center [83, 300] width 9 height 11
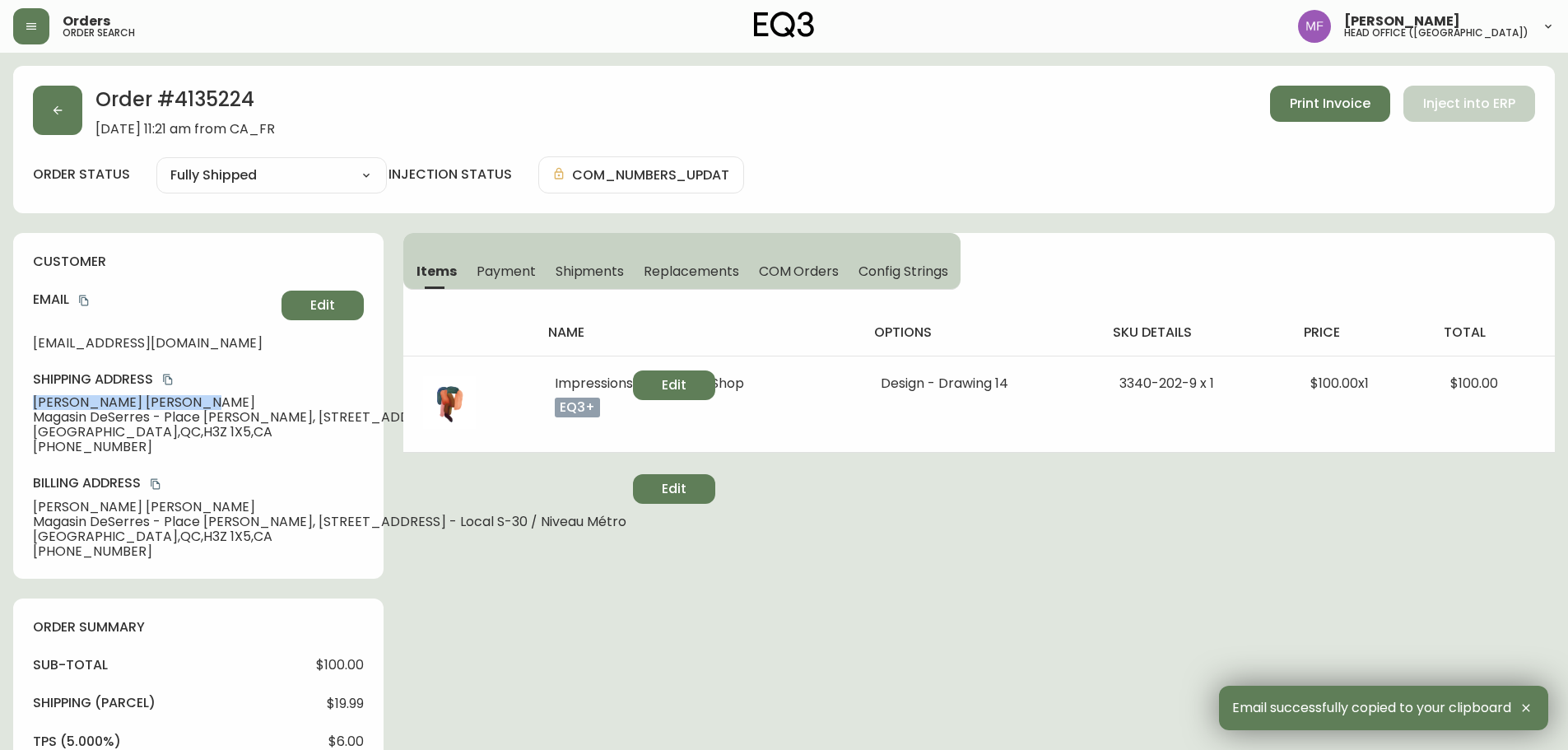
click at [157, 403] on span "[PERSON_NAME]" at bounding box center [330, 403] width 594 height 15
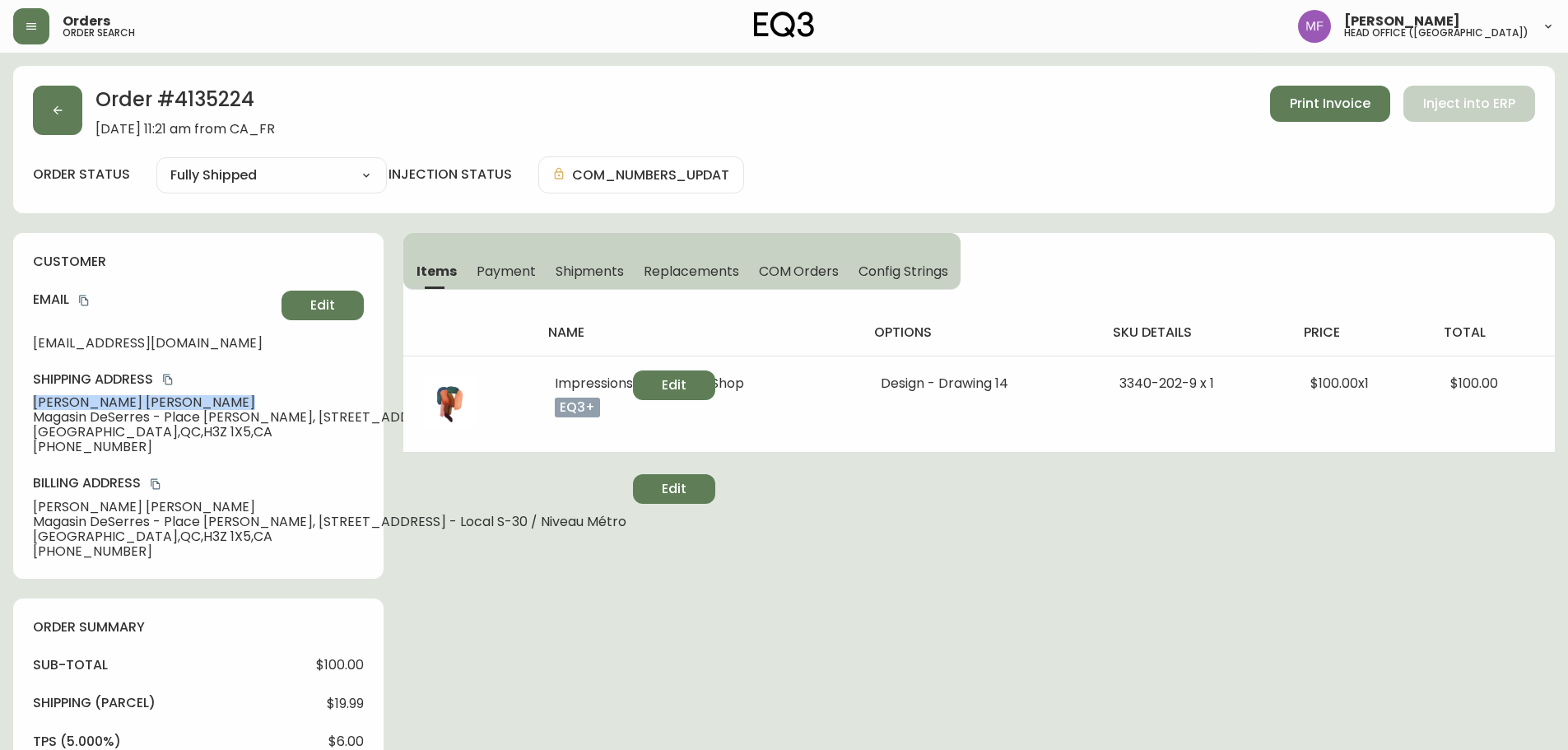
drag, startPoint x: 157, startPoint y: 403, endPoint x: 50, endPoint y: 405, distance: 107.0
click at [50, 405] on span "[PERSON_NAME]" at bounding box center [330, 403] width 594 height 15
drag, startPoint x: 129, startPoint y: 449, endPoint x: 0, endPoint y: 449, distance: 129.0
click at [0, 449] on main "Order # 4135224 [DATE] 11:21 am from [GEOGRAPHIC_DATA] Print Invoice Inject int…" at bounding box center [784, 756] width 1568 height 1406
click at [220, 101] on h2 "Order # 4135224" at bounding box center [186, 104] width 180 height 36
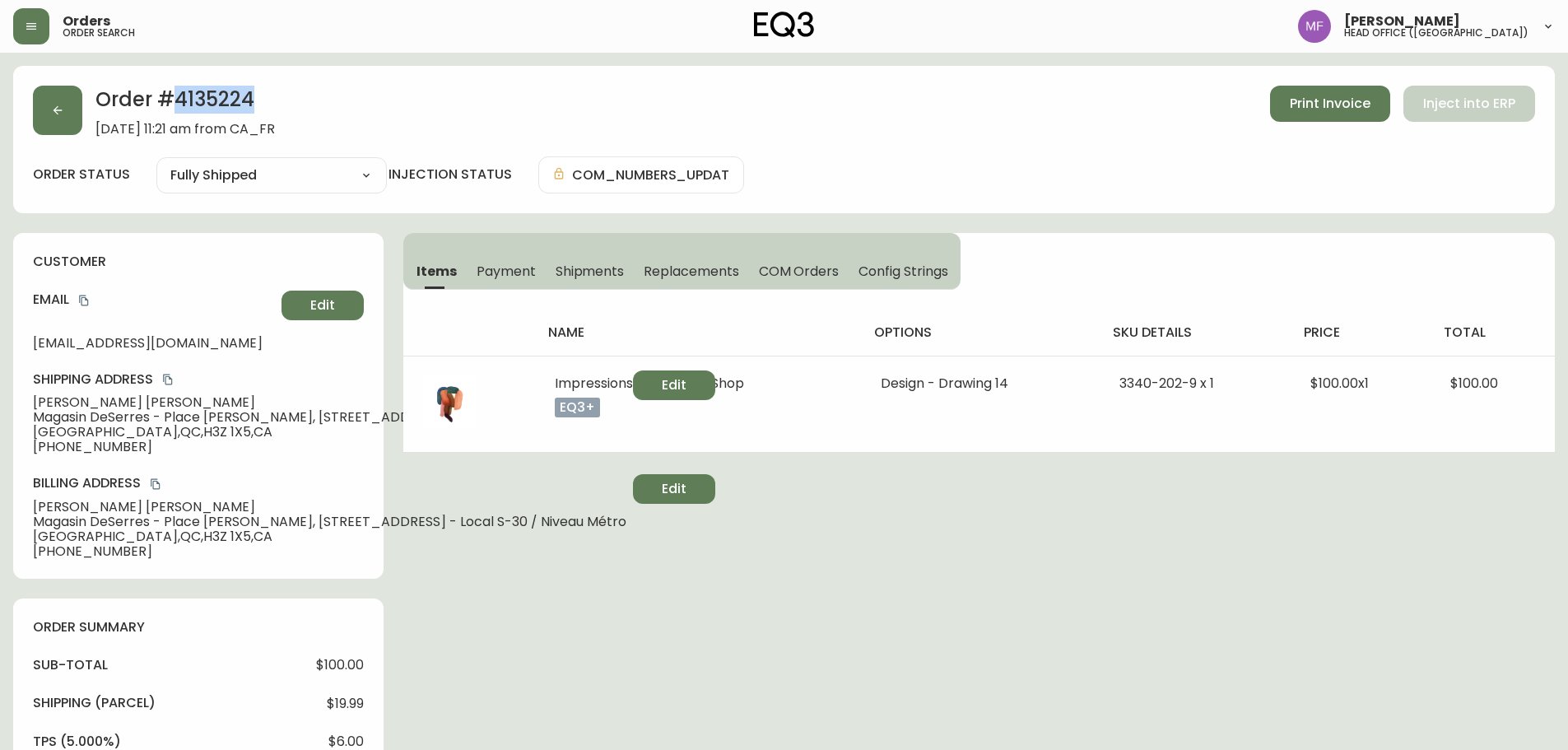
click at [220, 101] on h2 "Order # 4135224" at bounding box center [186, 104] width 180 height 36
drag, startPoint x: 154, startPoint y: 402, endPoint x: 38, endPoint y: 404, distance: 116.0
click at [38, 404] on span "[PERSON_NAME]" at bounding box center [330, 403] width 594 height 15
click at [186, 111] on h2 "Order # 4135224" at bounding box center [186, 104] width 180 height 36
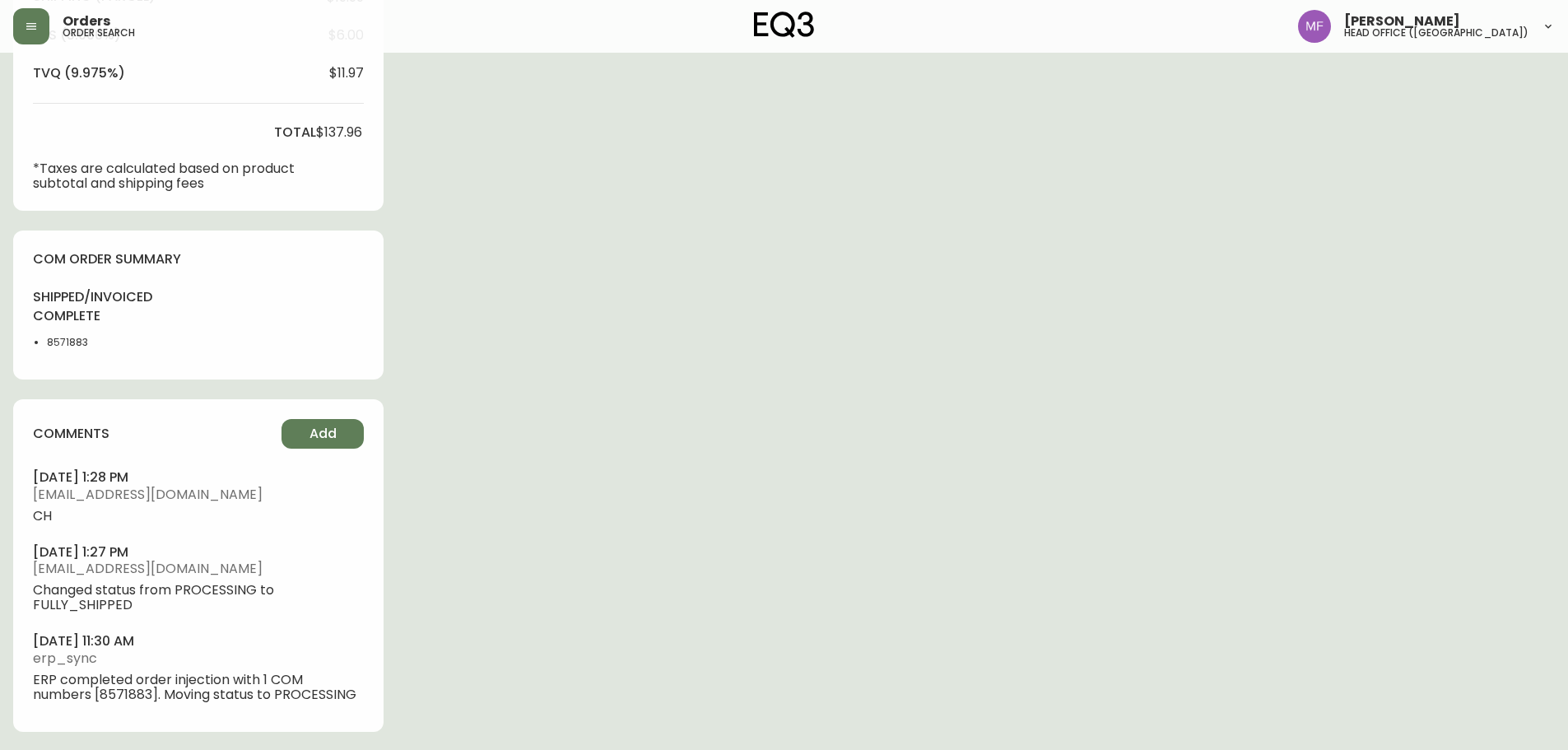
scroll to position [708, 0]
click at [60, 342] on li "8571883" at bounding box center [88, 341] width 83 height 15
drag, startPoint x: 60, startPoint y: 342, endPoint x: 120, endPoint y: 345, distance: 60.1
click at [61, 342] on li "8571883" at bounding box center [88, 341] width 83 height 15
click at [500, 367] on div "Order # 4135224 [DATE] 11:21 am from [GEOGRAPHIC_DATA] Print Invoice Inject int…" at bounding box center [784, 54] width 1542 height 1393
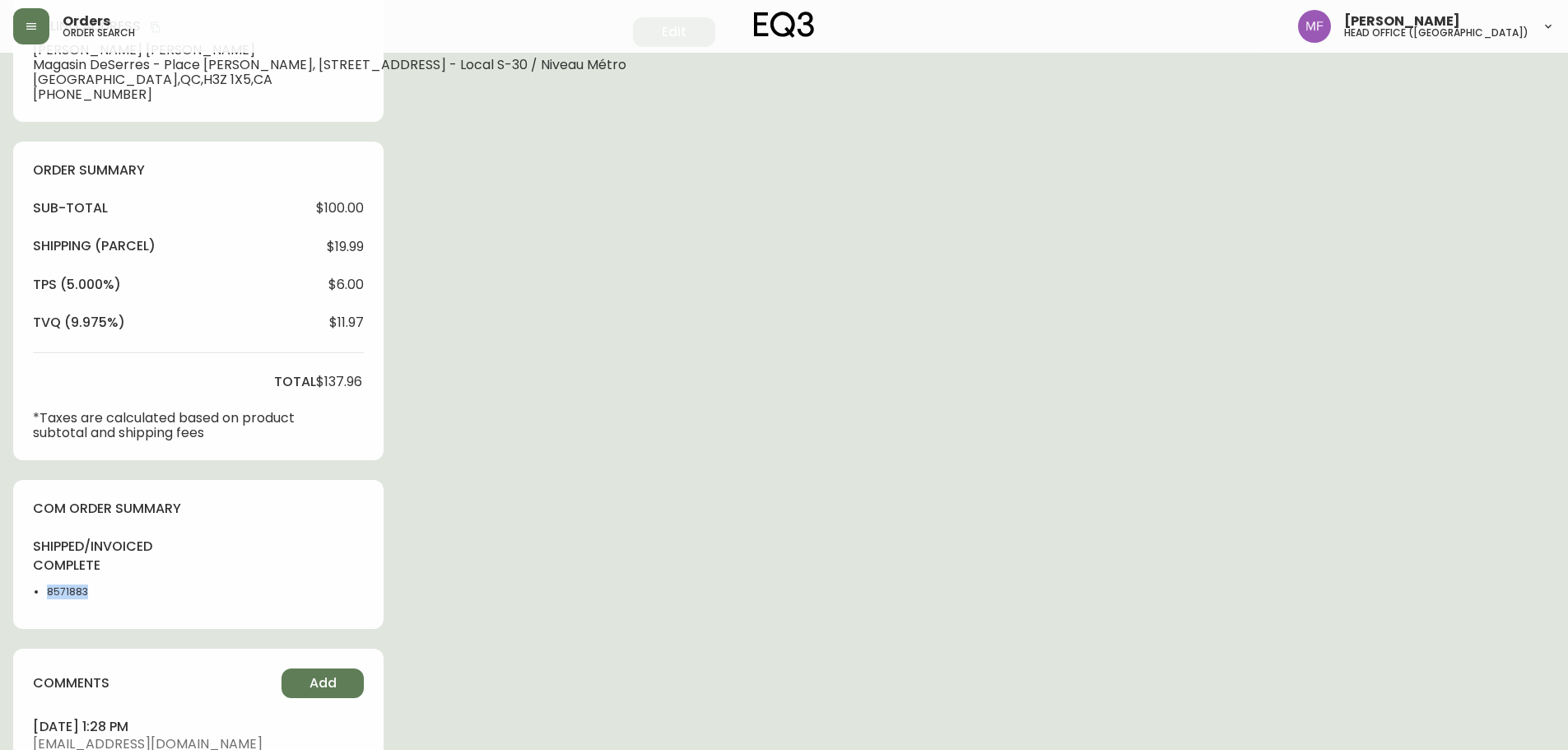
scroll to position [132, 0]
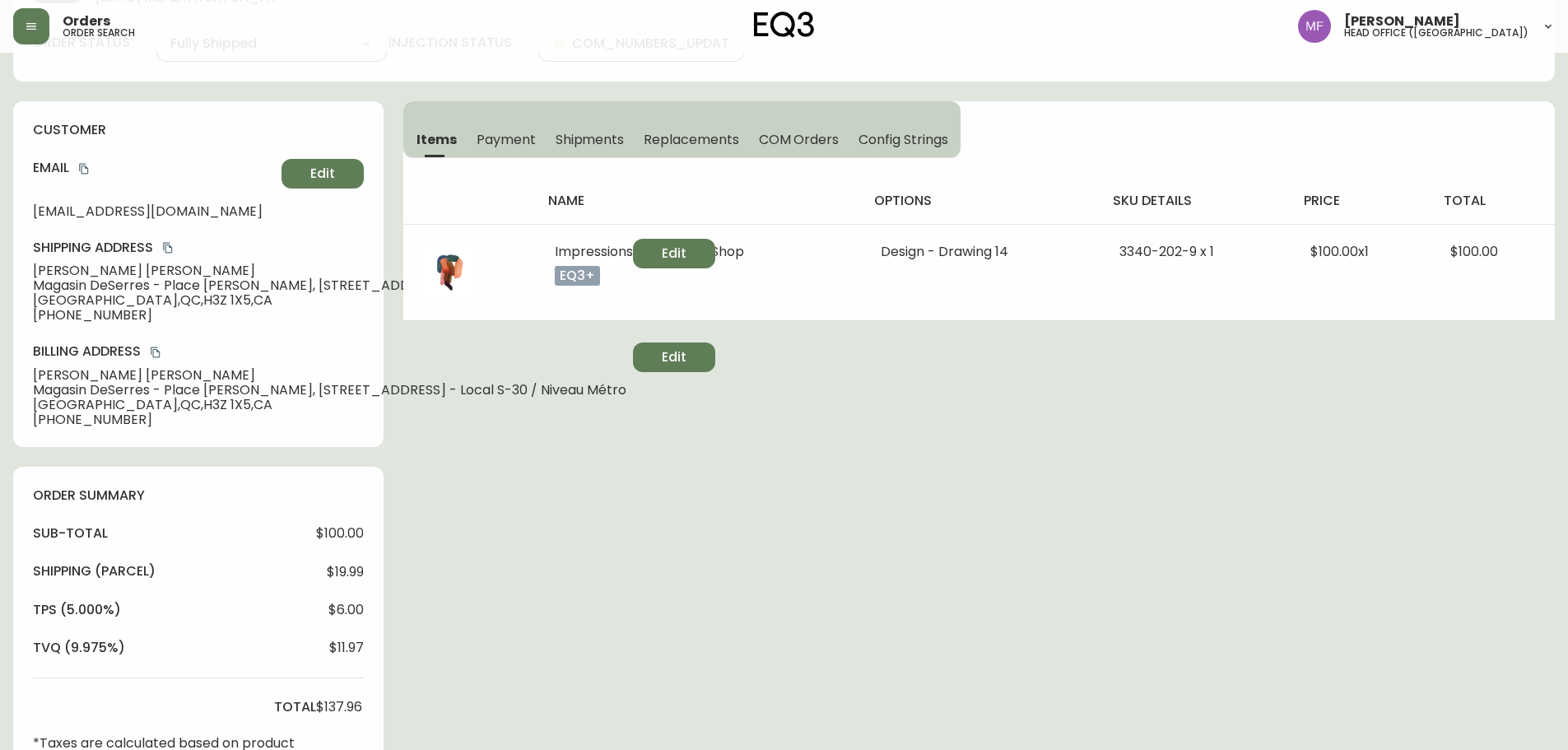
click at [622, 131] on span "Shipments" at bounding box center [591, 139] width 69 height 17
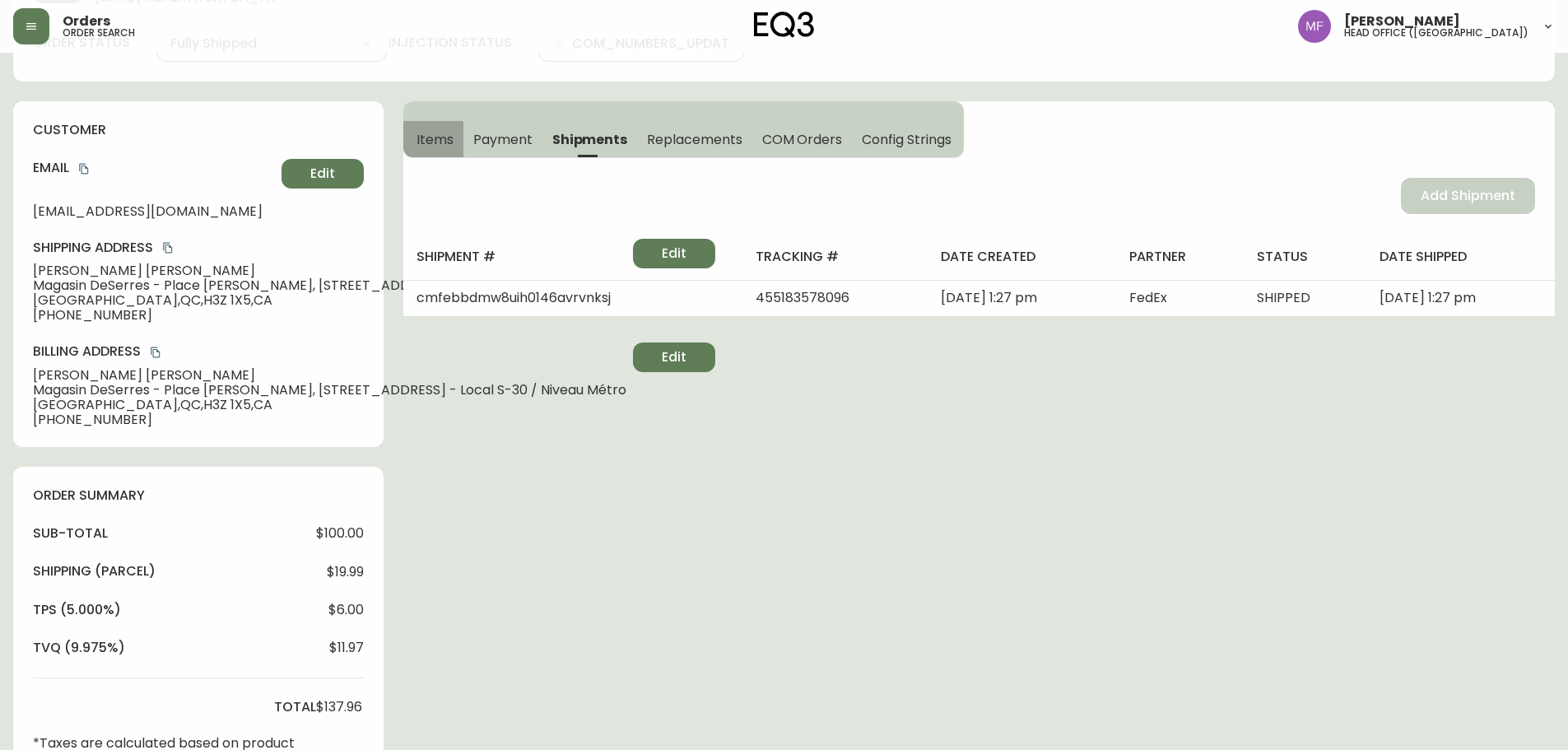
drag, startPoint x: 420, startPoint y: 138, endPoint x: 450, endPoint y: 138, distance: 30.0
click at [420, 138] on span "Items" at bounding box center [435, 139] width 37 height 17
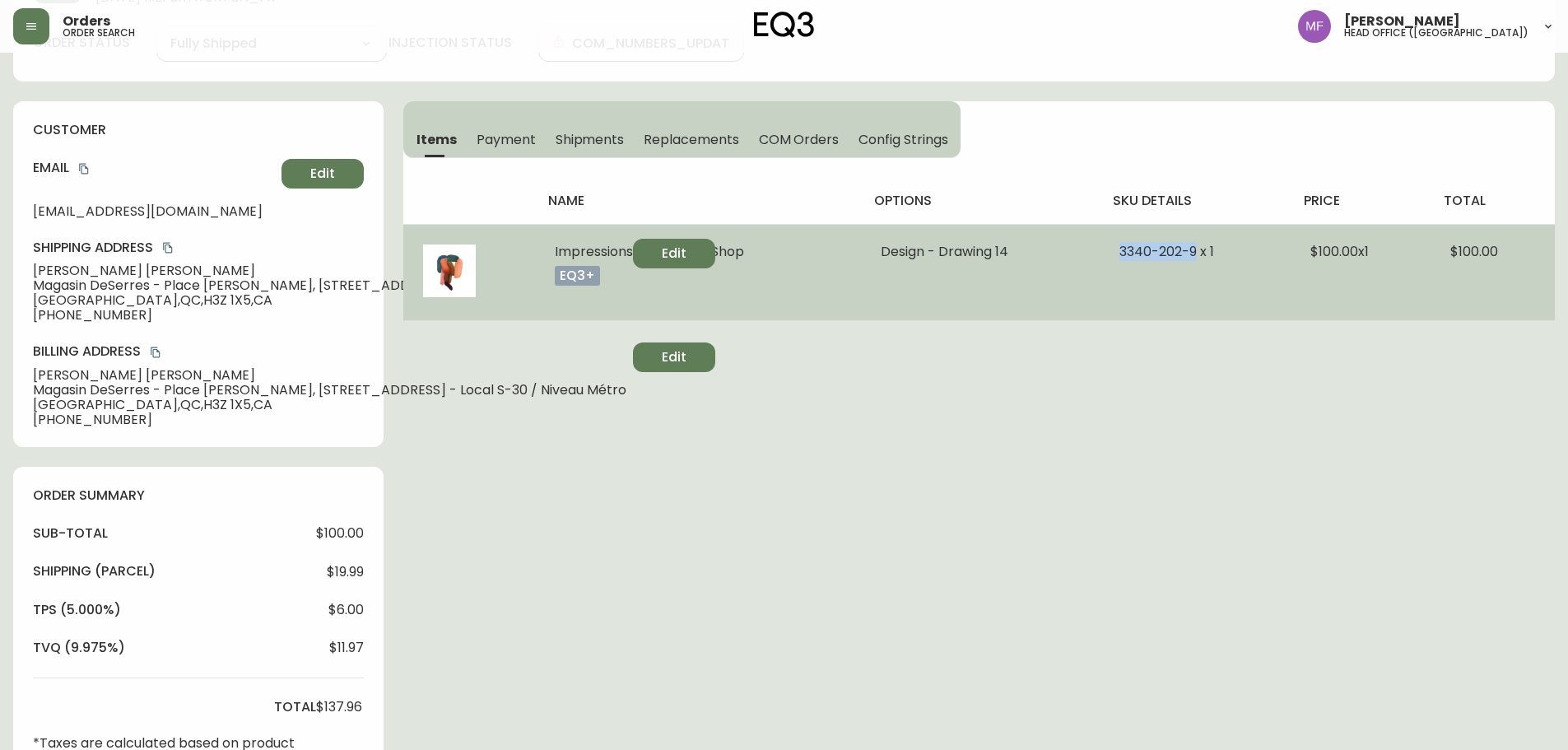
drag, startPoint x: 1113, startPoint y: 253, endPoint x: 1195, endPoint y: 248, distance: 82.2
click at [1195, 248] on td "3340-202-9 x 1" at bounding box center [1195, 271] width 191 height 97
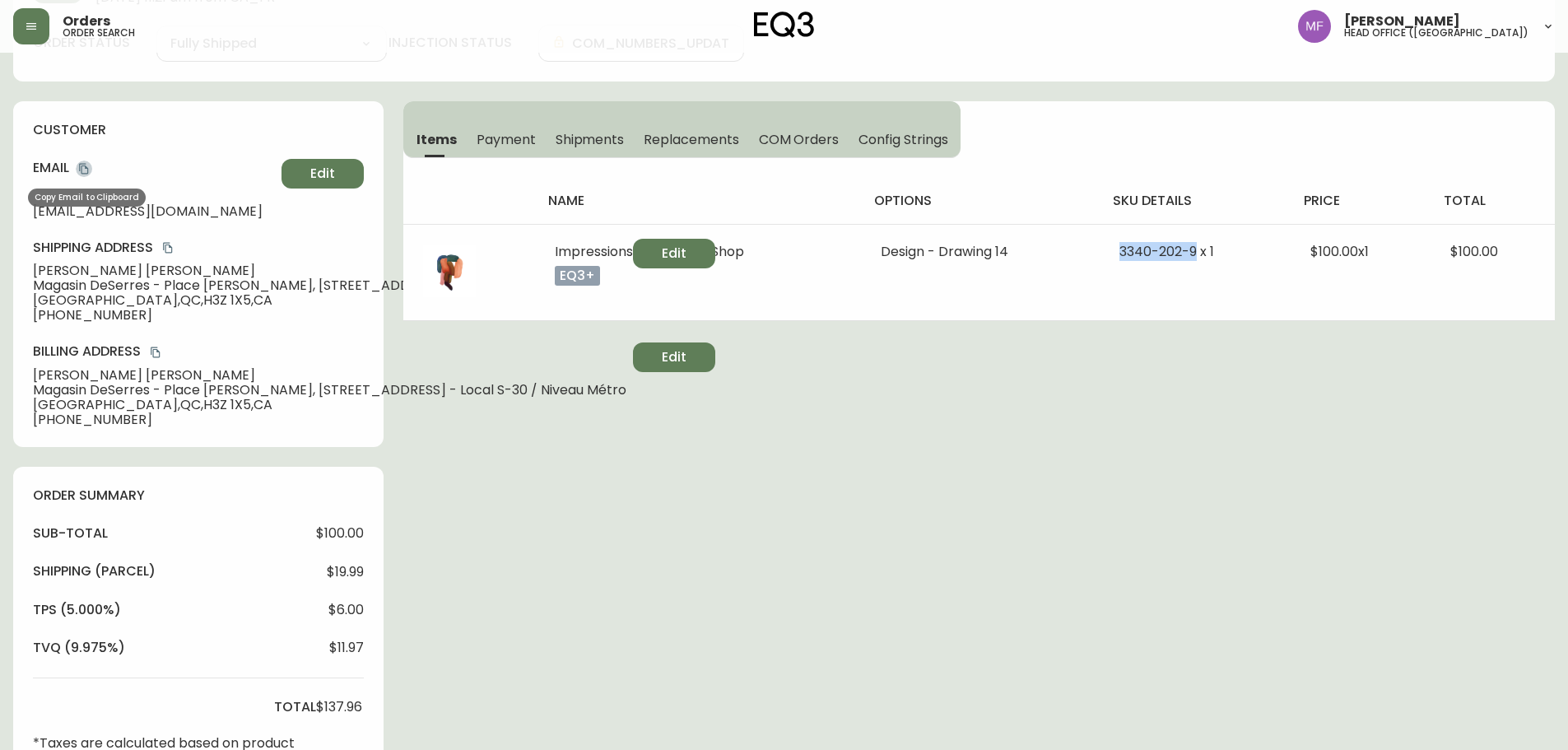
drag, startPoint x: 83, startPoint y: 166, endPoint x: 151, endPoint y: 158, distance: 68.5
click at [83, 166] on icon "copy" at bounding box center [83, 169] width 9 height 11
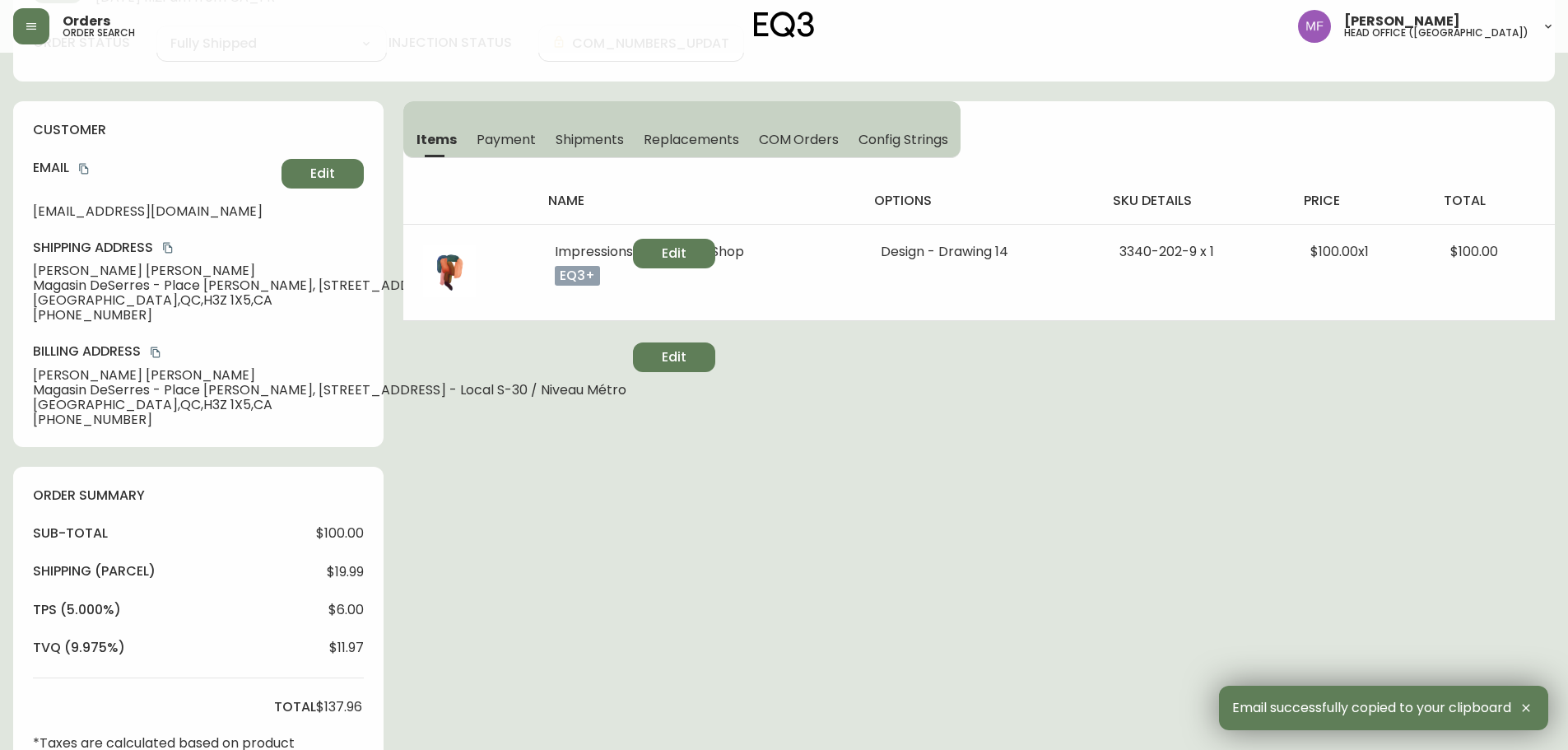
click at [828, 464] on div "Order # 4135224 [DATE] 11:21 am from [GEOGRAPHIC_DATA] Print Invoice Inject int…" at bounding box center [784, 630] width 1542 height 1393
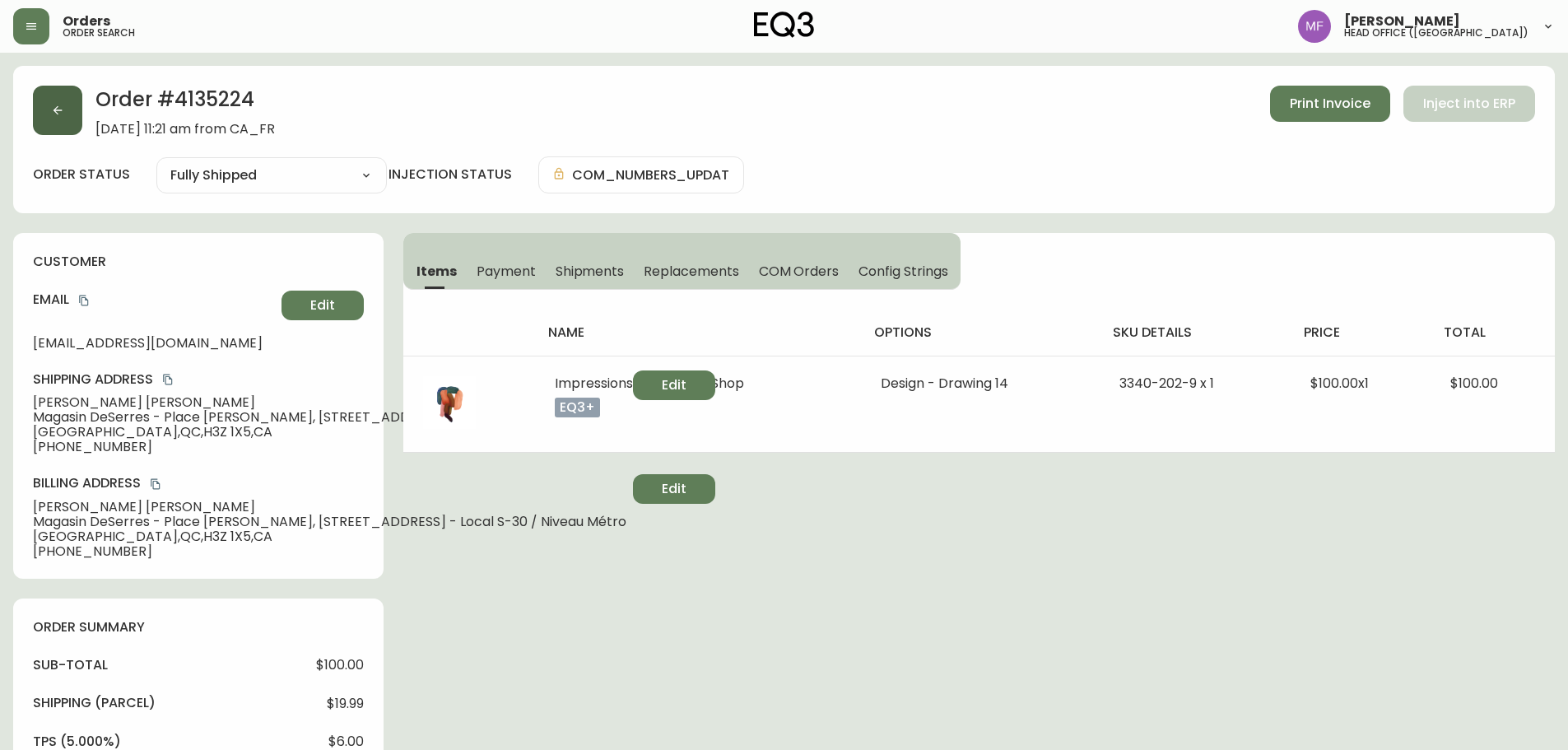
click at [69, 129] on button "button" at bounding box center [58, 111] width 49 height 50
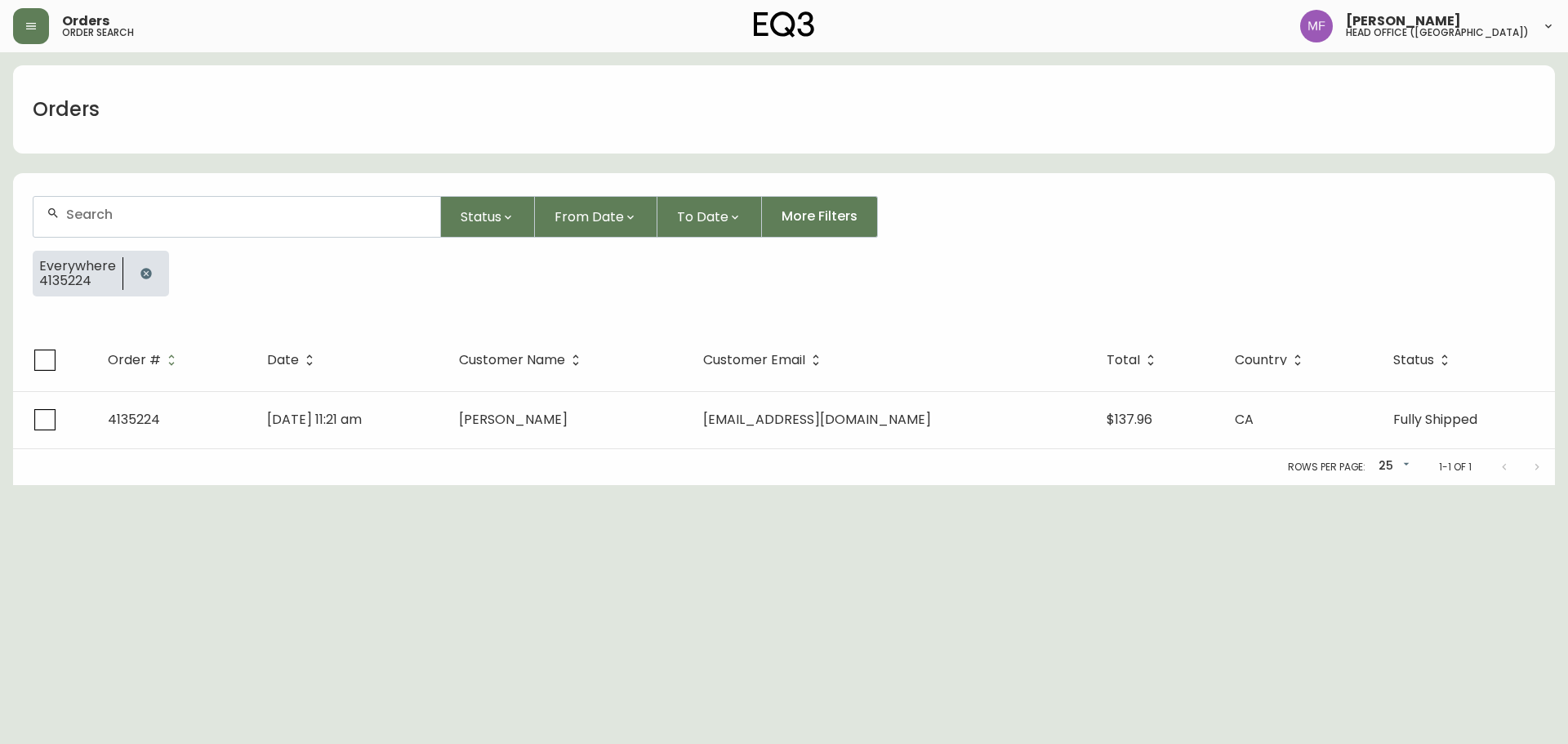
click at [134, 272] on button "button" at bounding box center [146, 273] width 33 height 33
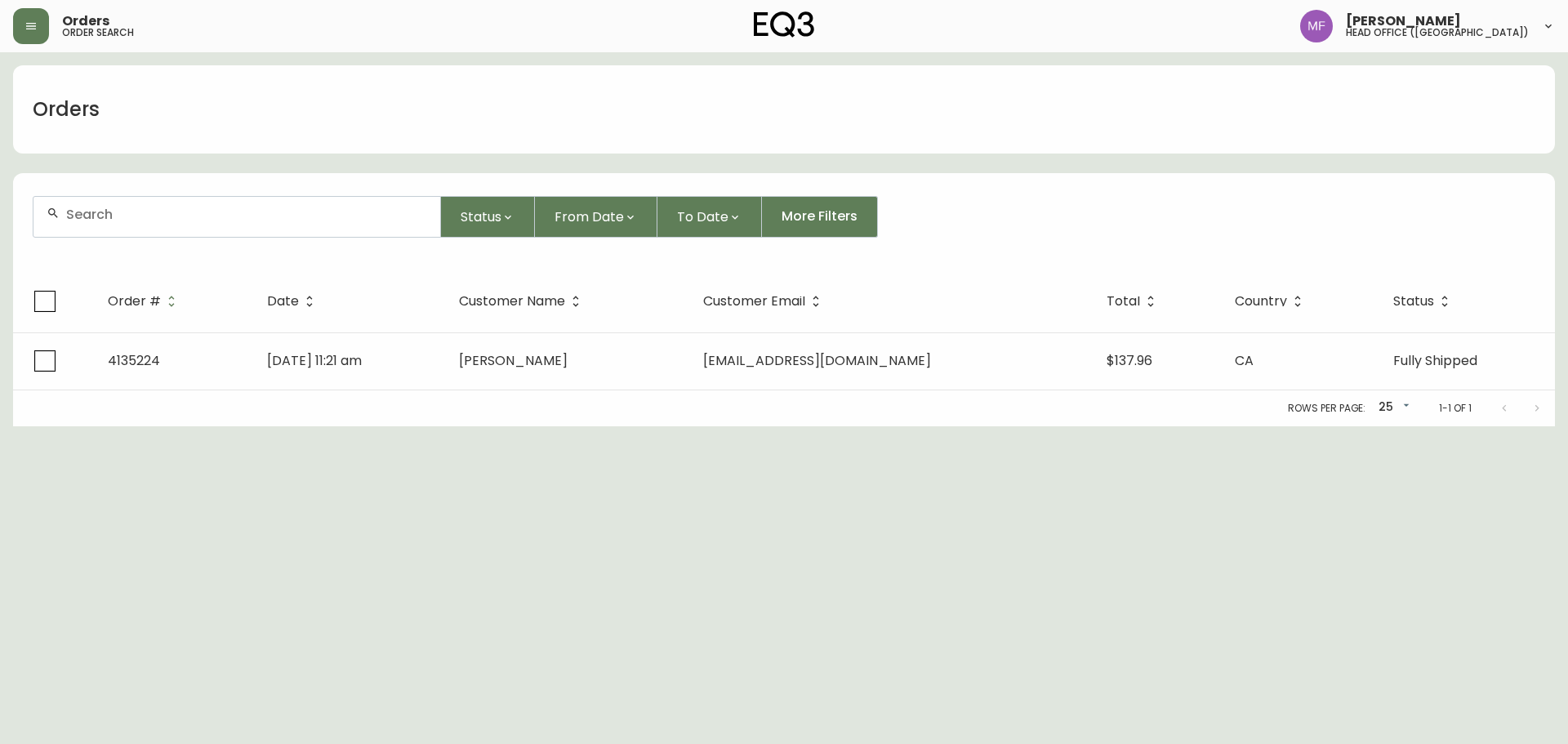
click at [126, 210] on input "text" at bounding box center [246, 214] width 361 height 16
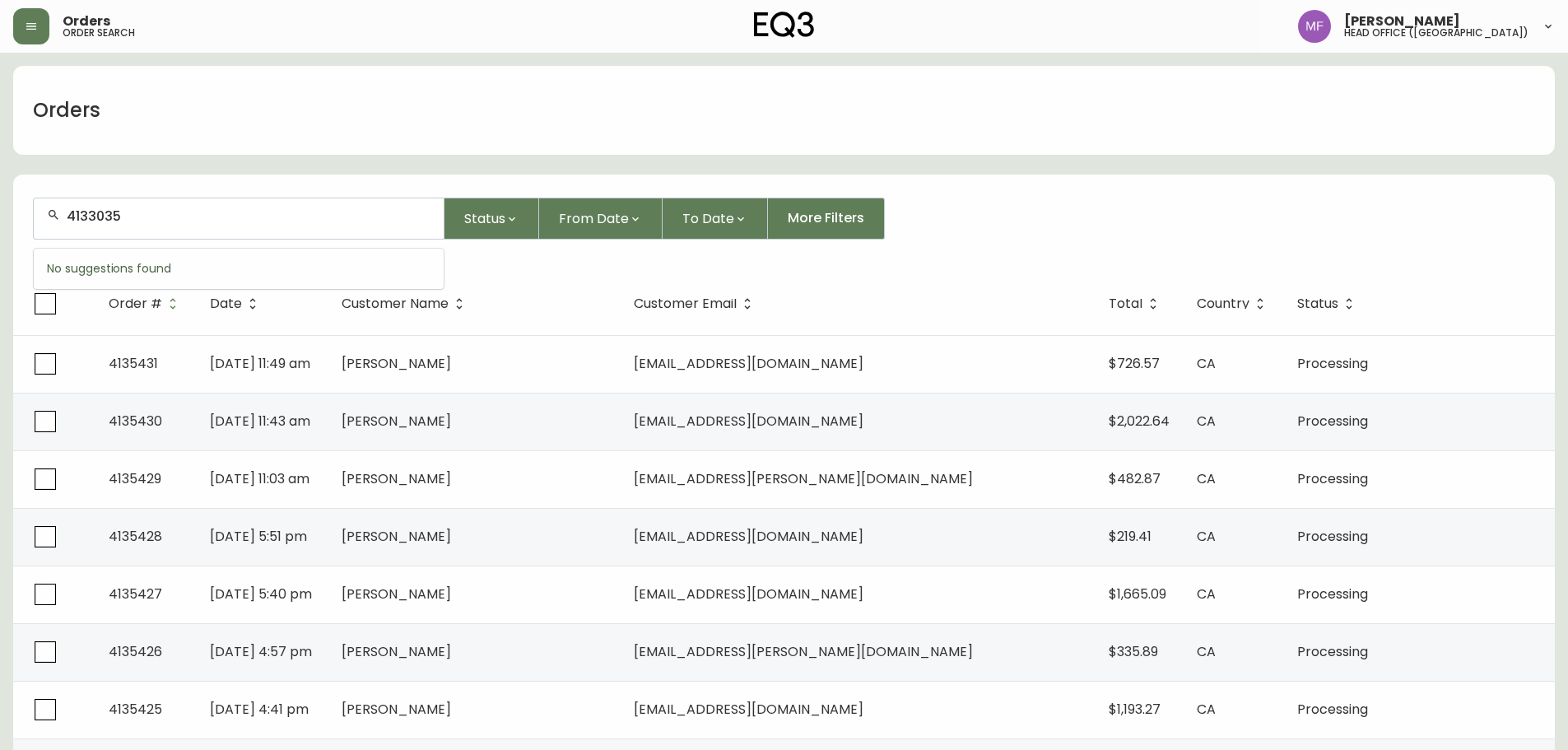
type input "4133035"
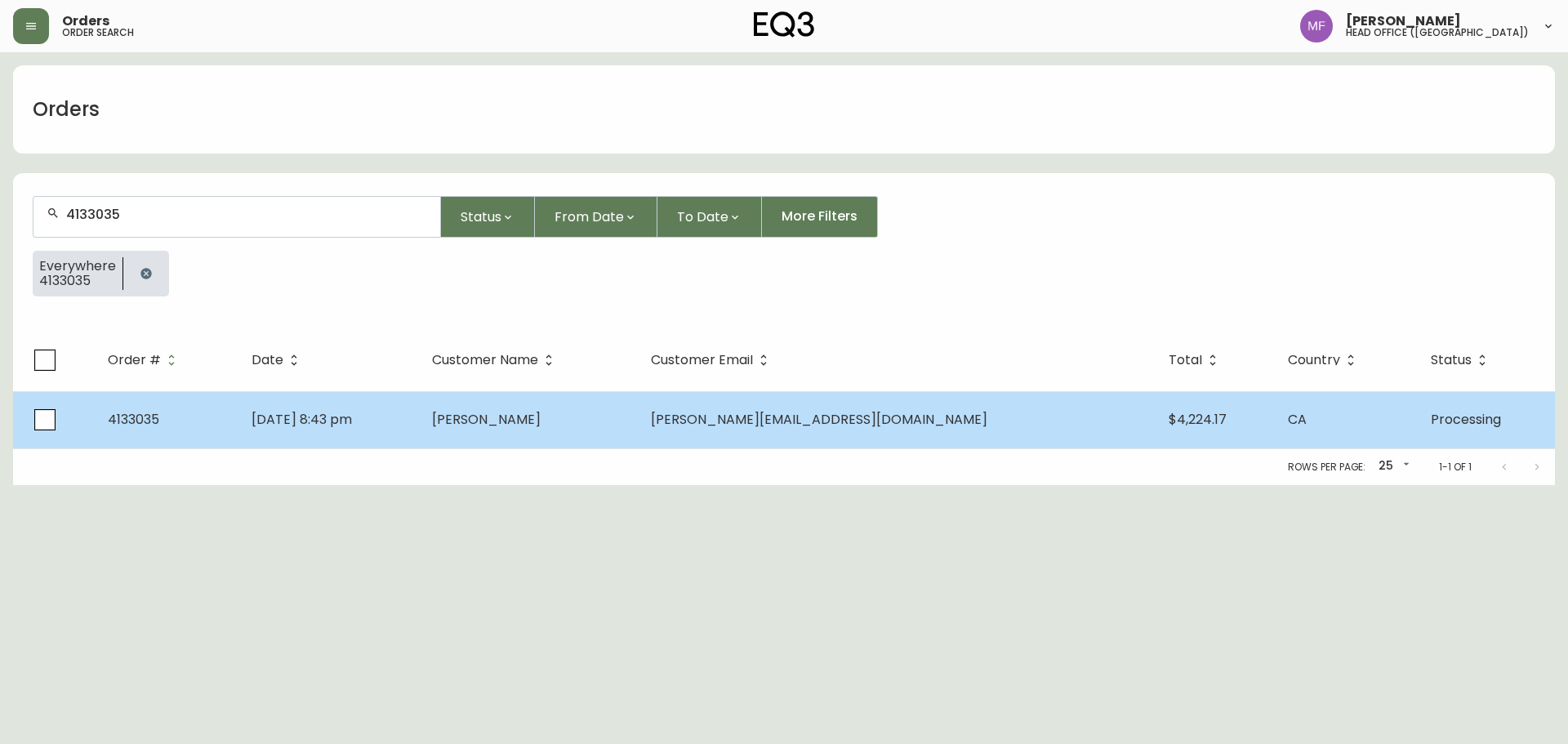
click at [541, 416] on span "[PERSON_NAME]" at bounding box center [486, 419] width 109 height 19
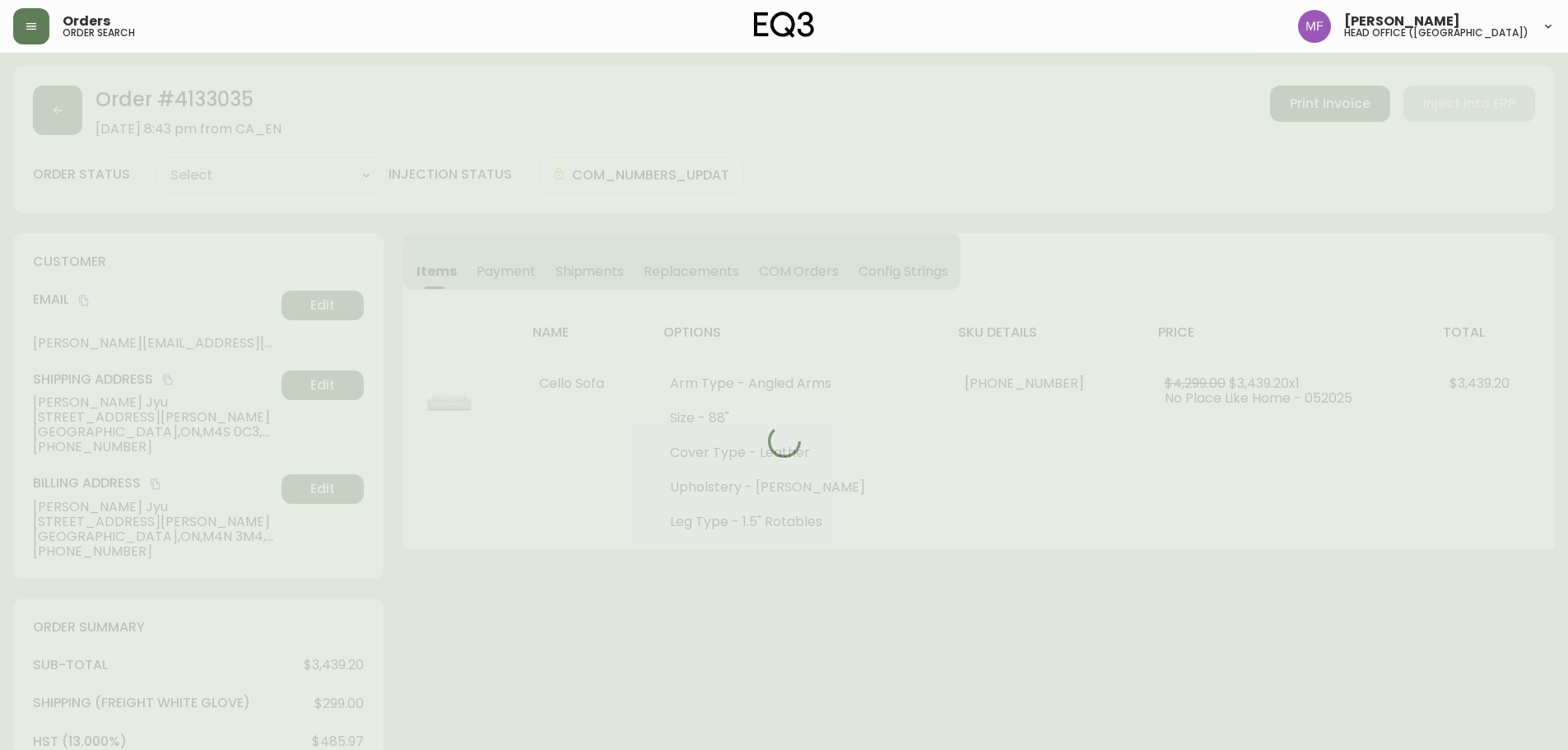
type input "Processing"
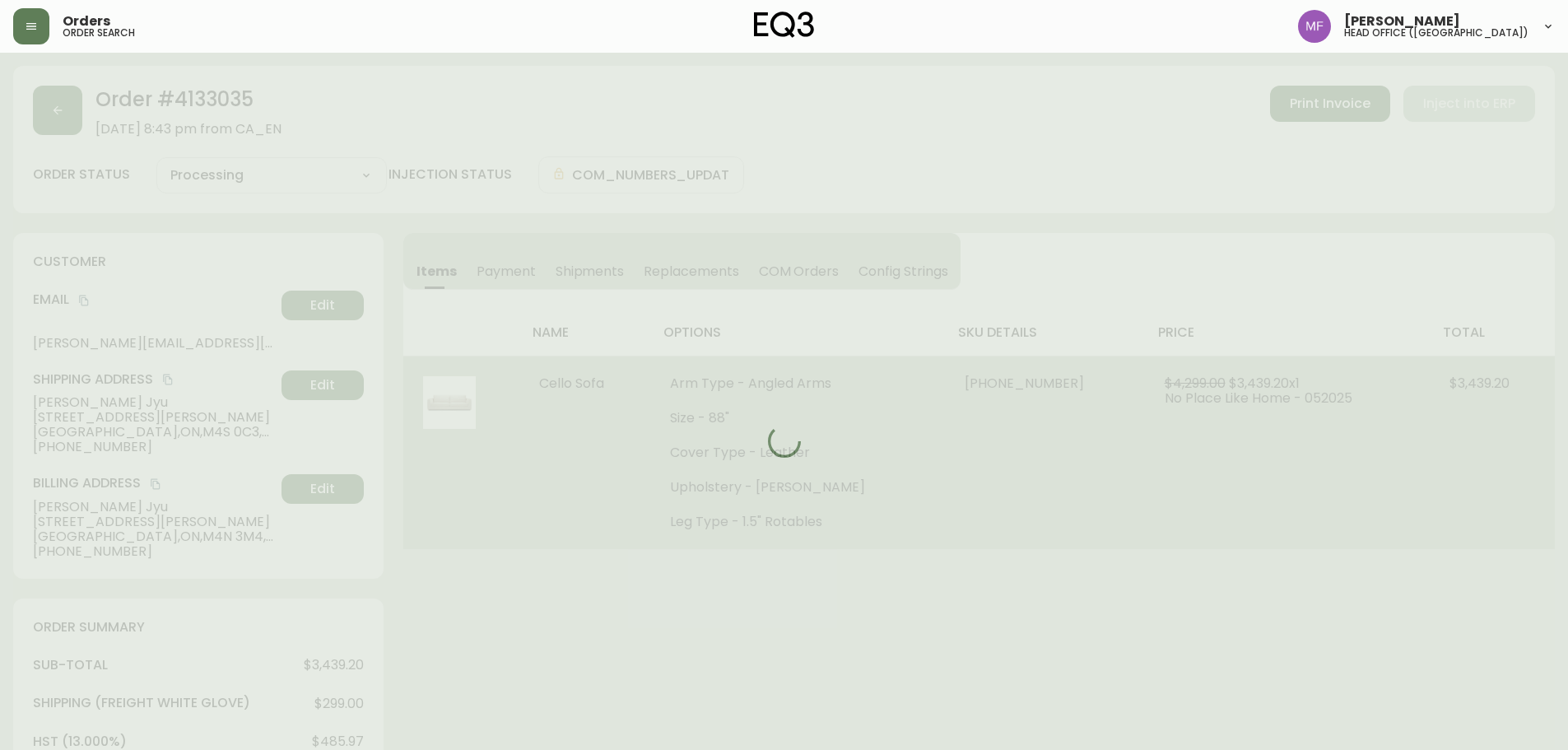
select select "PROCESSING"
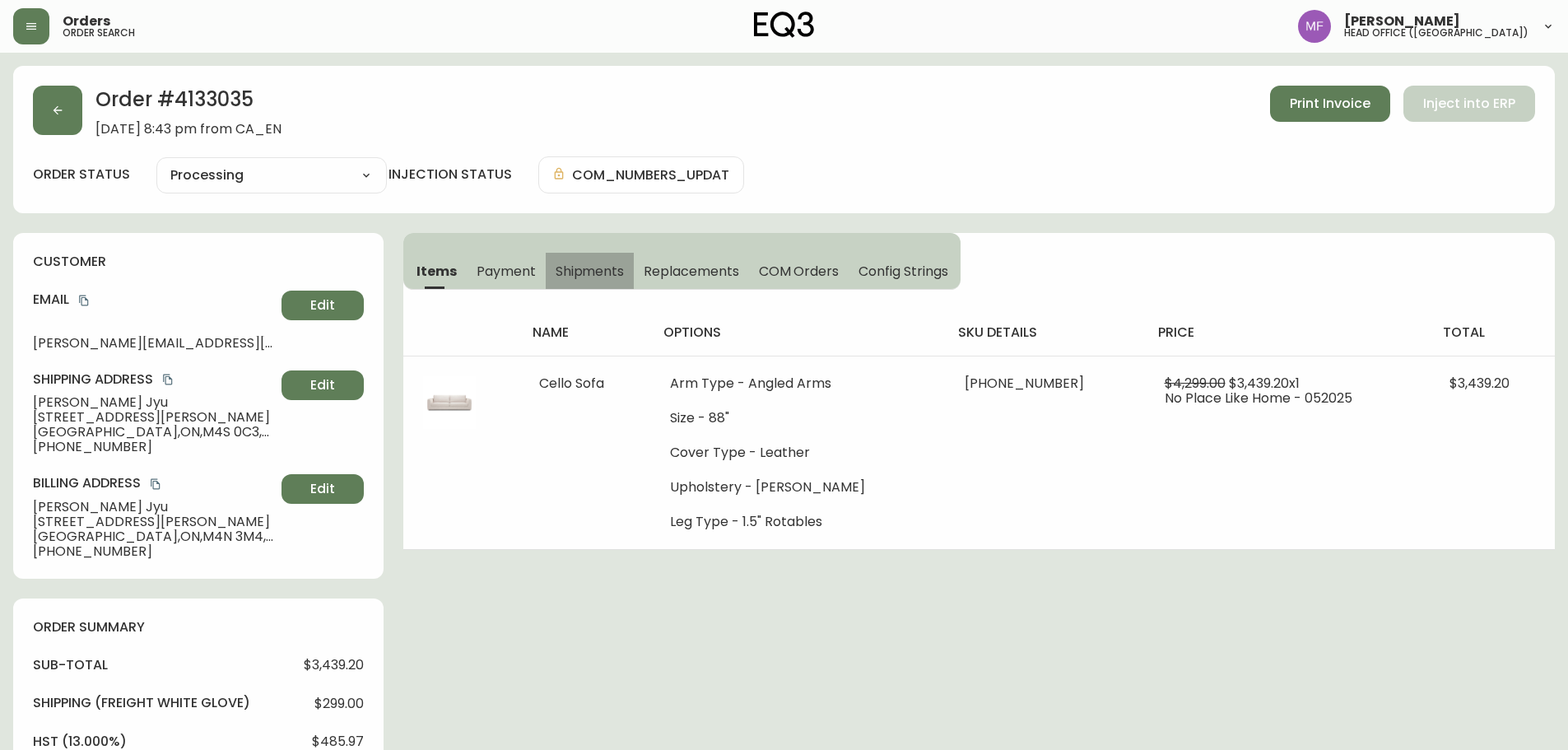
click at [611, 275] on span "Shipments" at bounding box center [591, 271] width 69 height 17
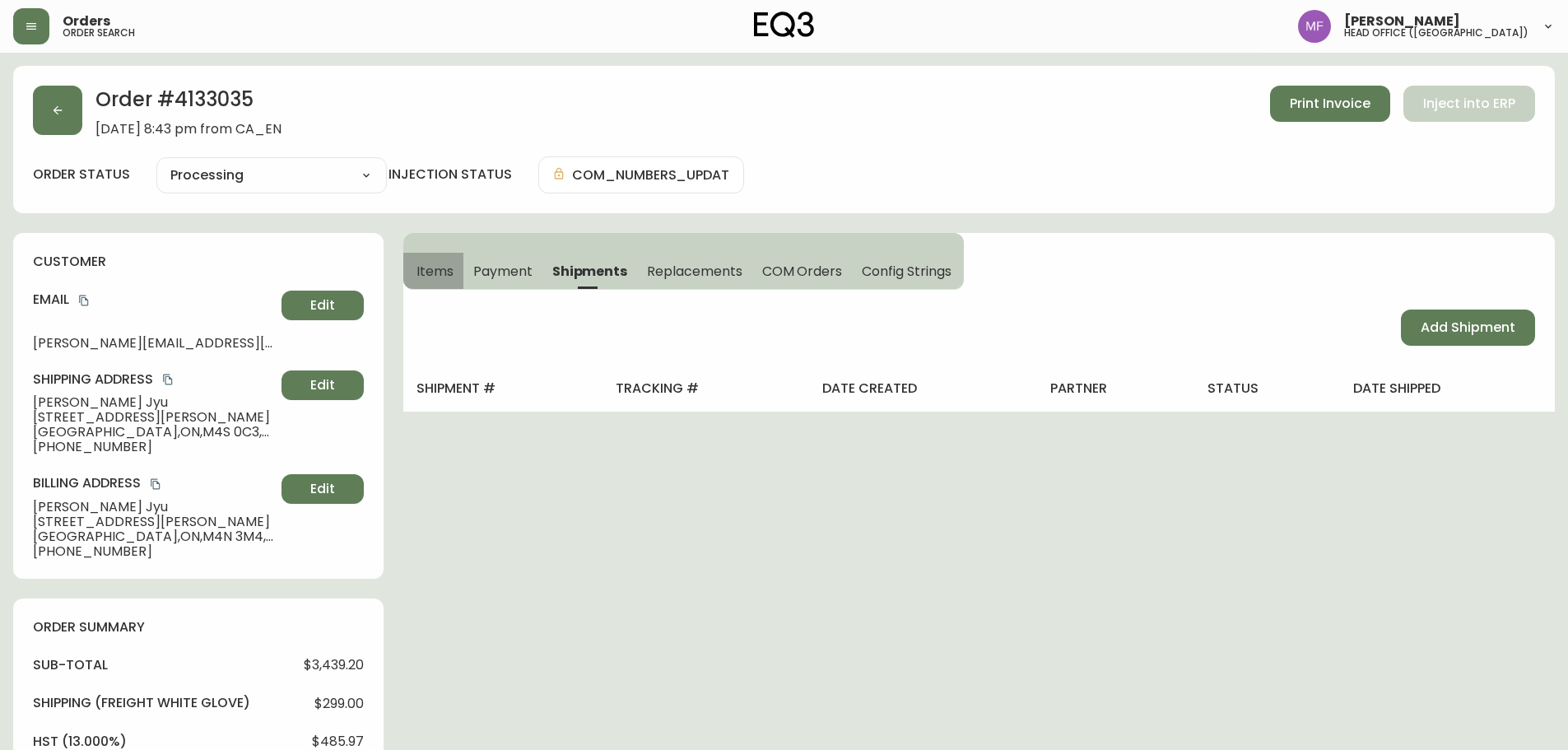
click at [426, 278] on span "Items" at bounding box center [435, 271] width 37 height 17
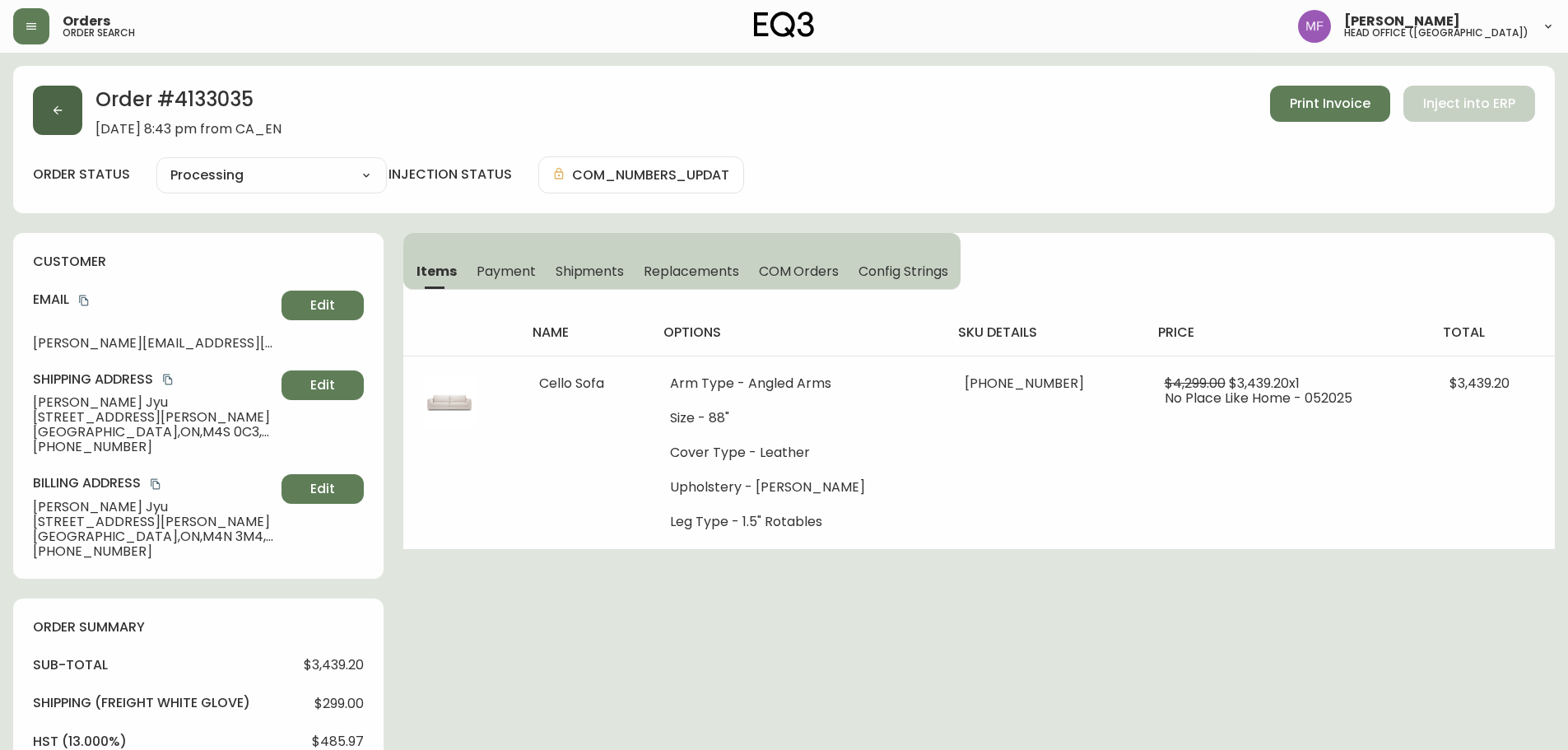
click at [73, 117] on button "button" at bounding box center [58, 111] width 49 height 50
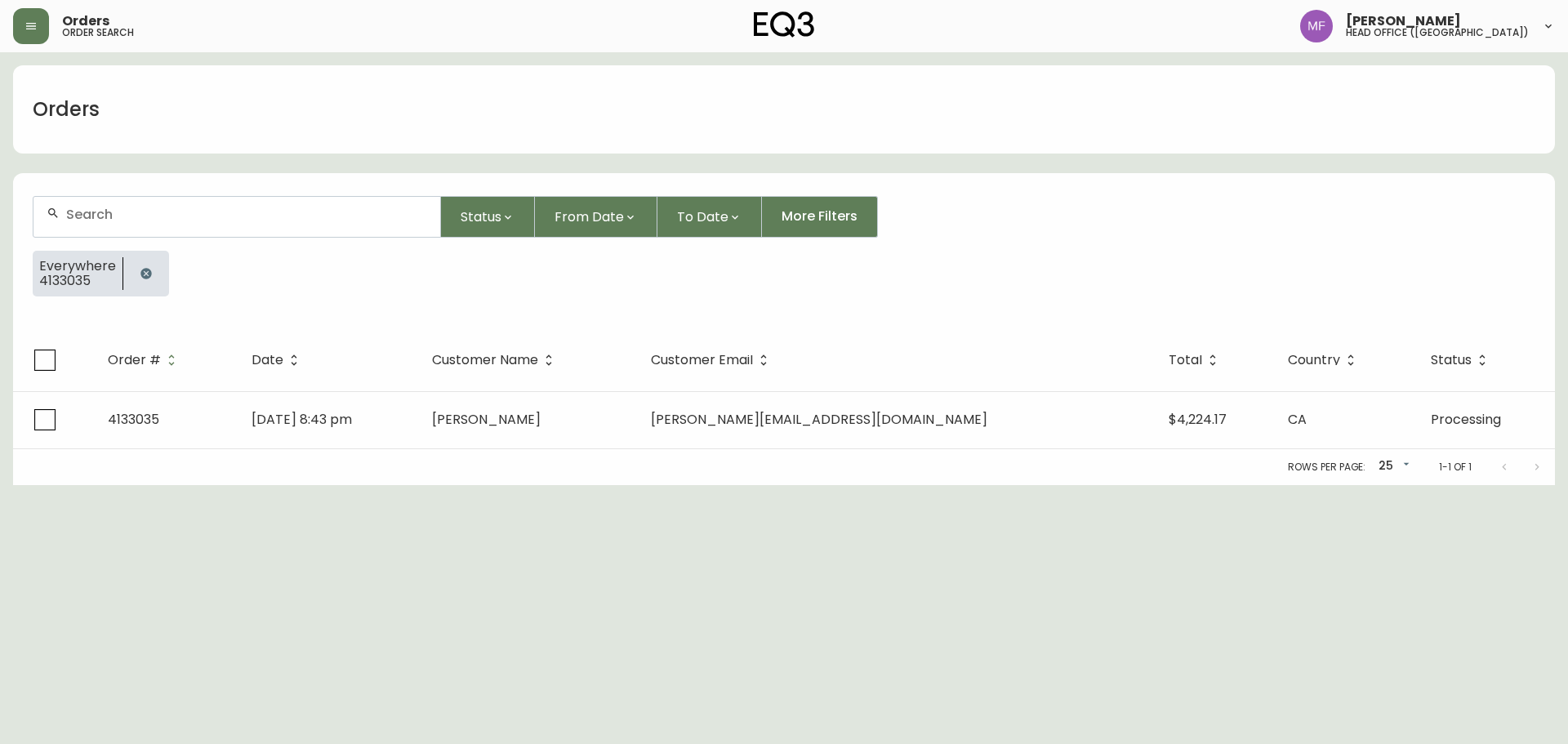
click at [145, 268] on icon "button" at bounding box center [146, 273] width 13 height 13
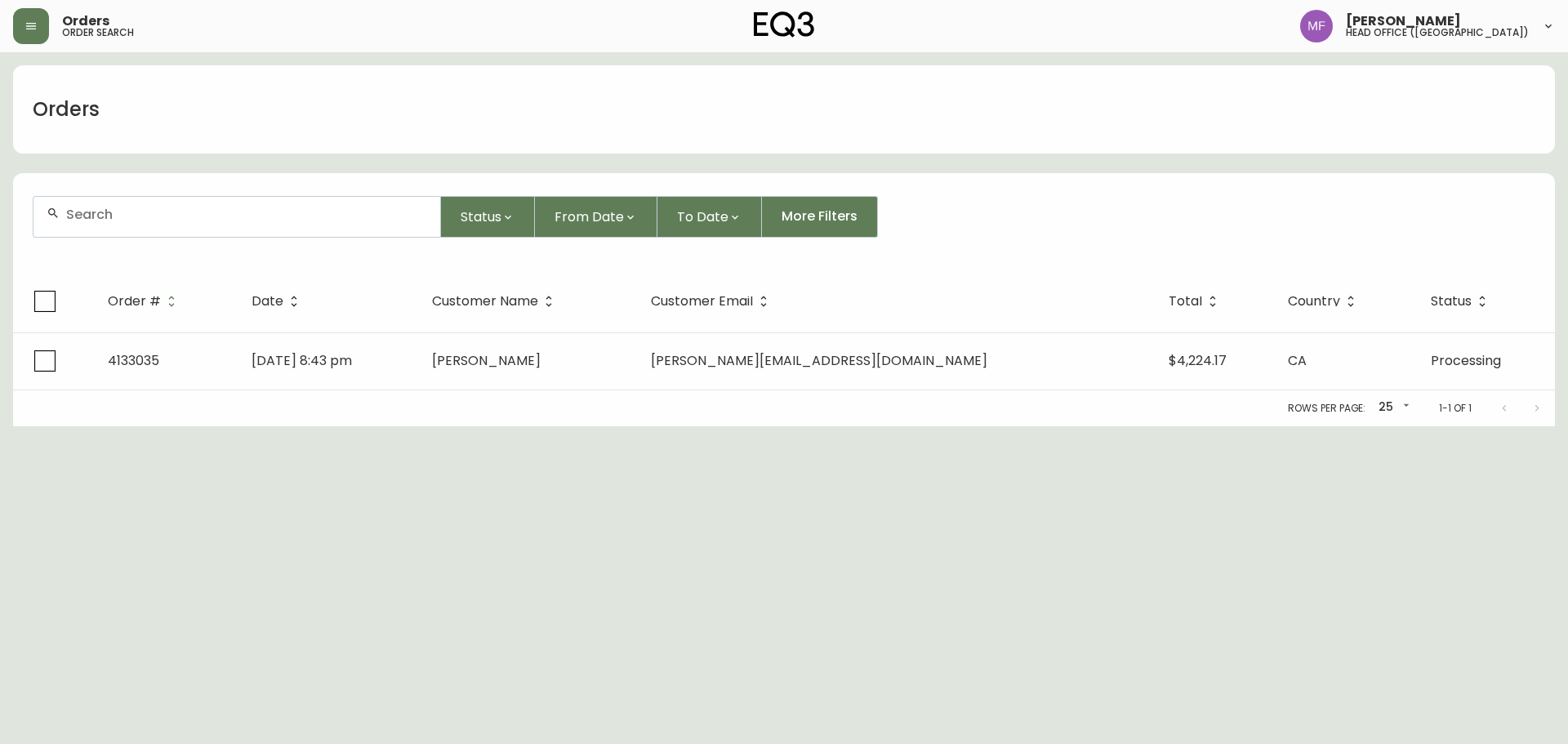
click at [141, 231] on div at bounding box center [237, 217] width 407 height 40
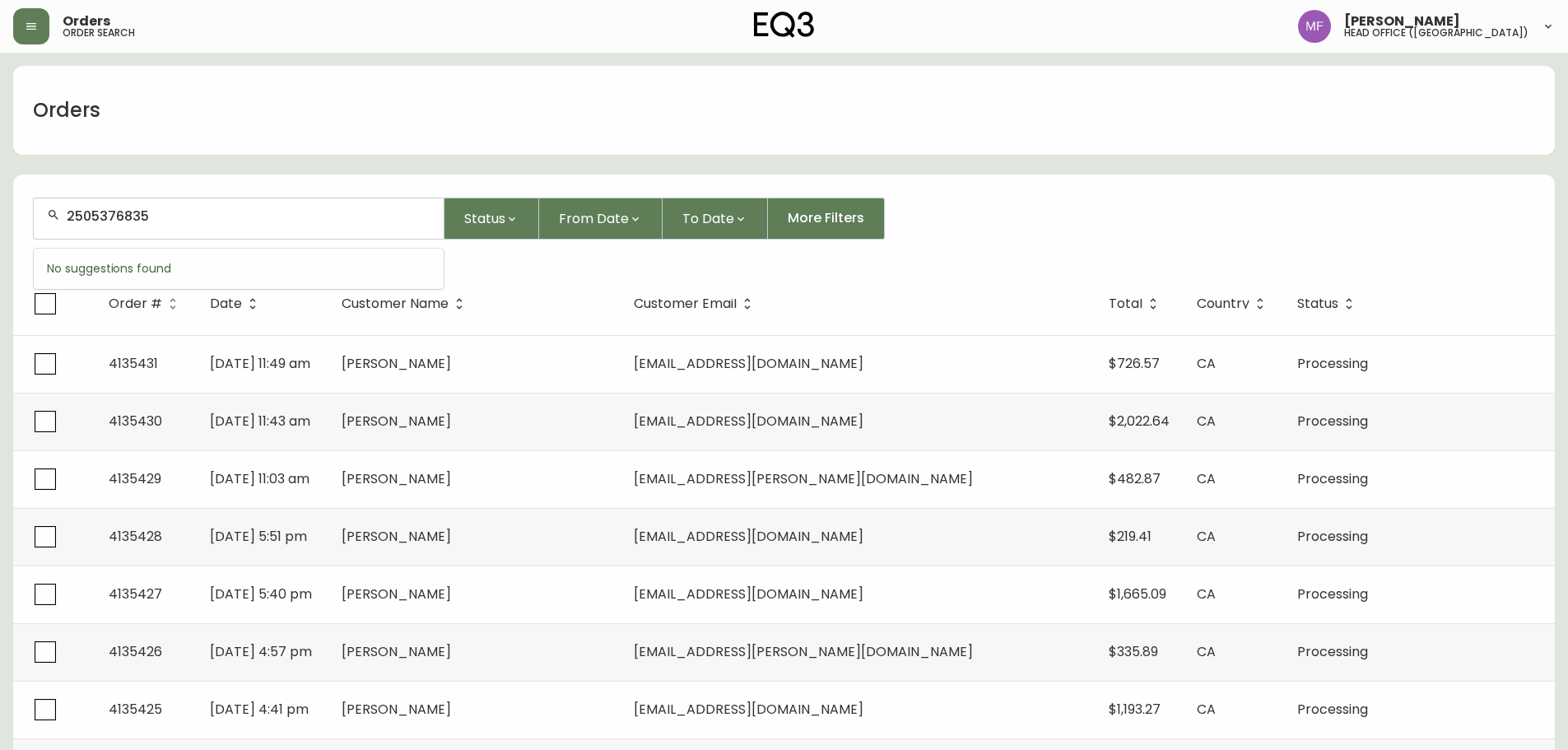
type input "2505376835"
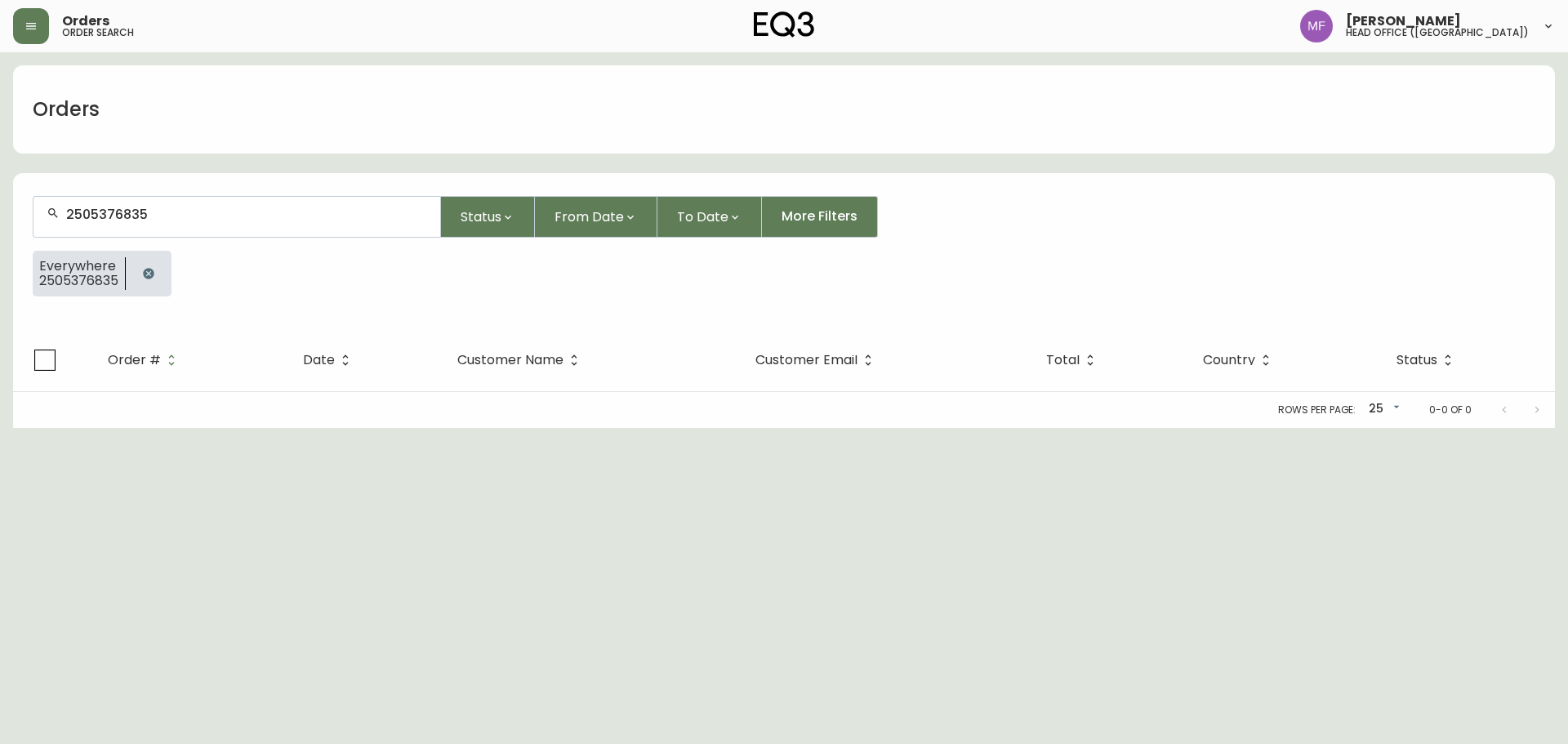
click at [143, 266] on button "button" at bounding box center [149, 273] width 33 height 33
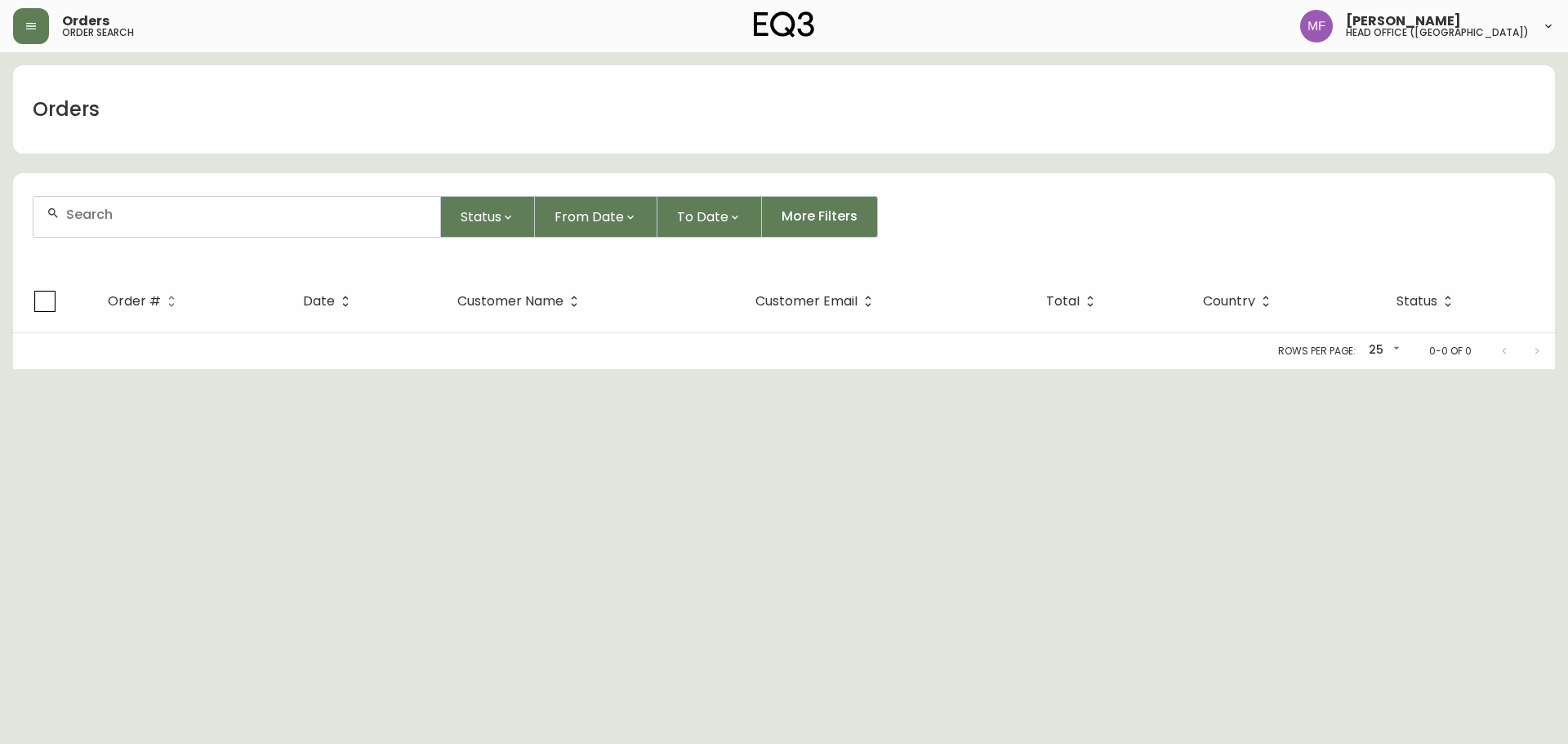
click at [142, 209] on input "text" at bounding box center [246, 214] width 361 height 16
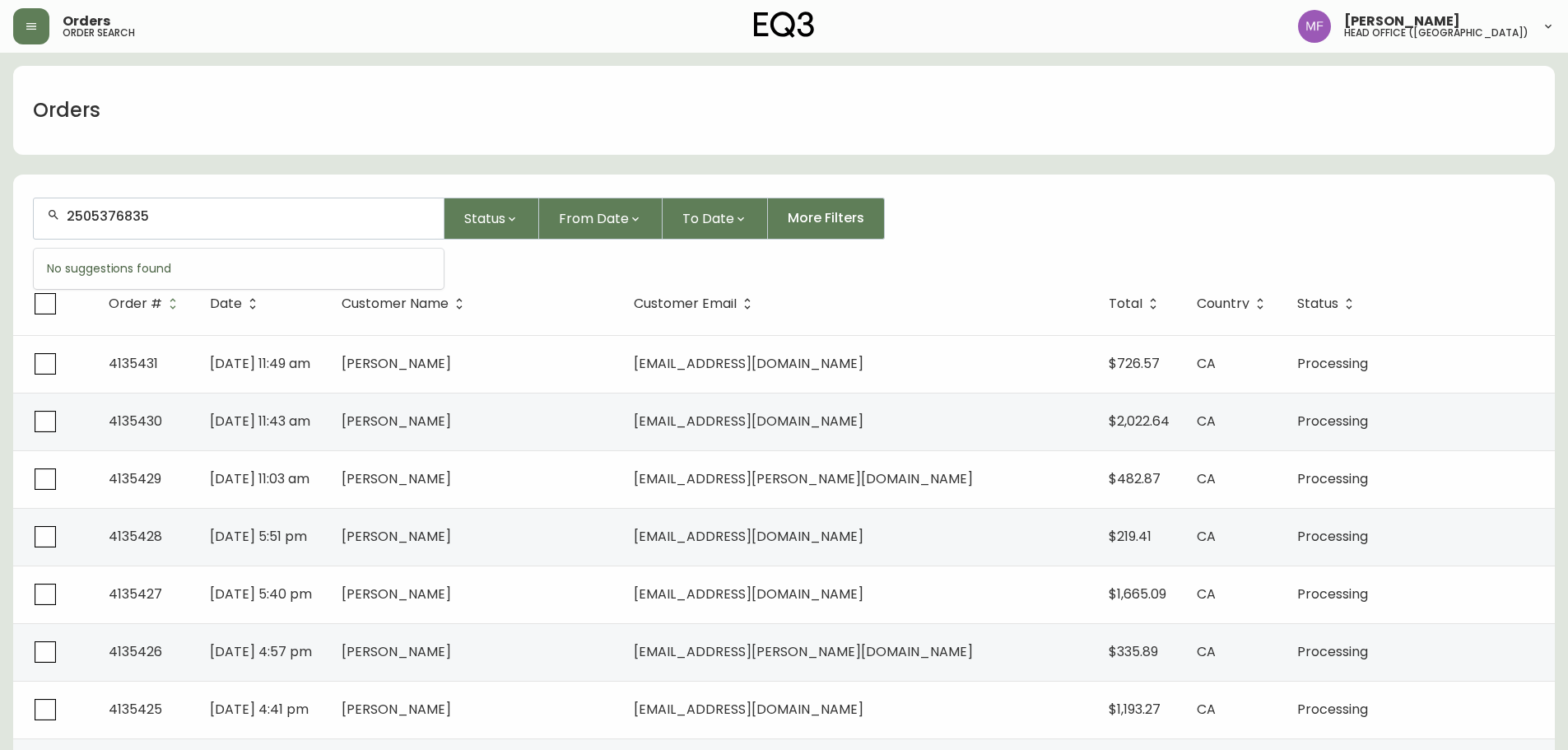
type input "2505376835"
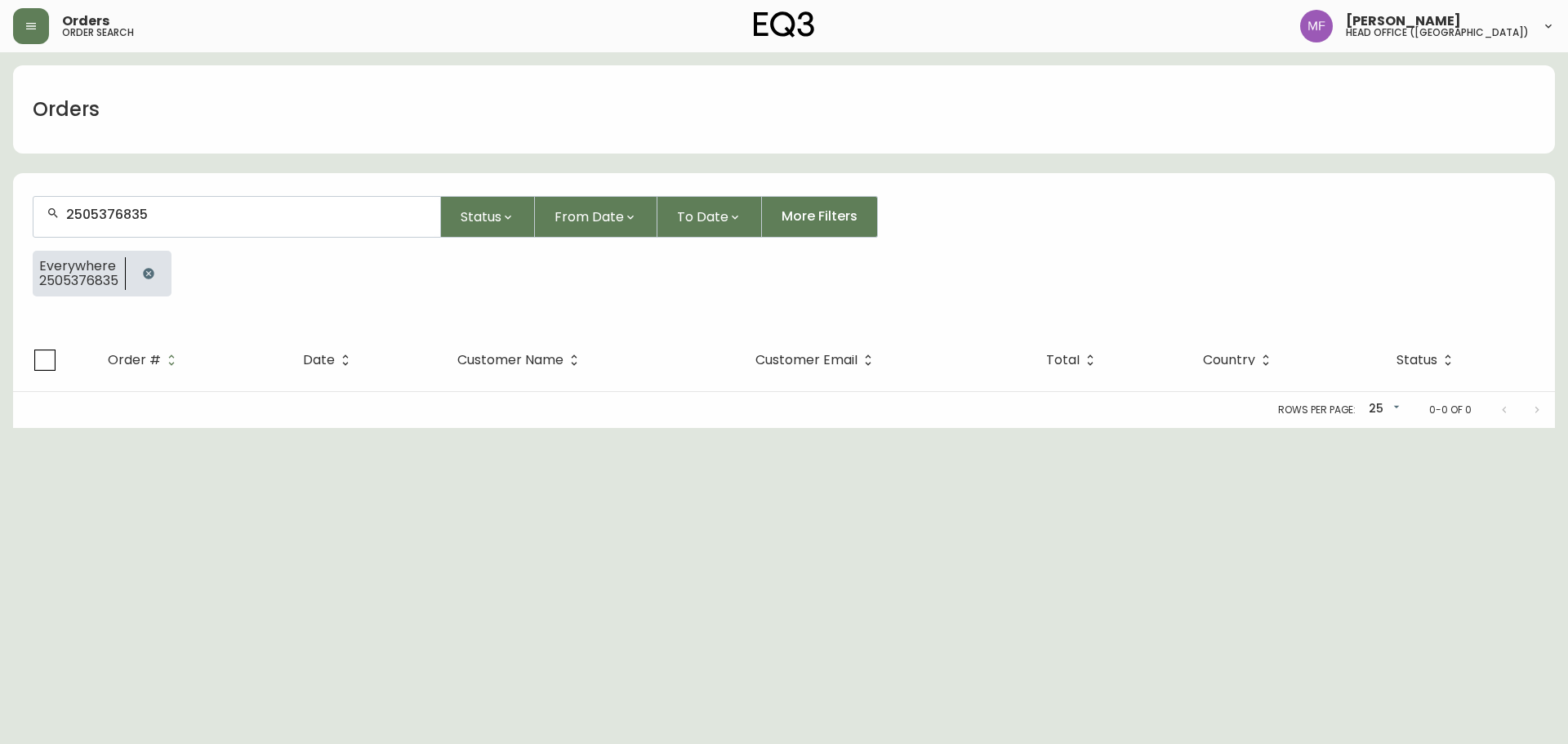
click at [152, 262] on button "button" at bounding box center [149, 273] width 33 height 33
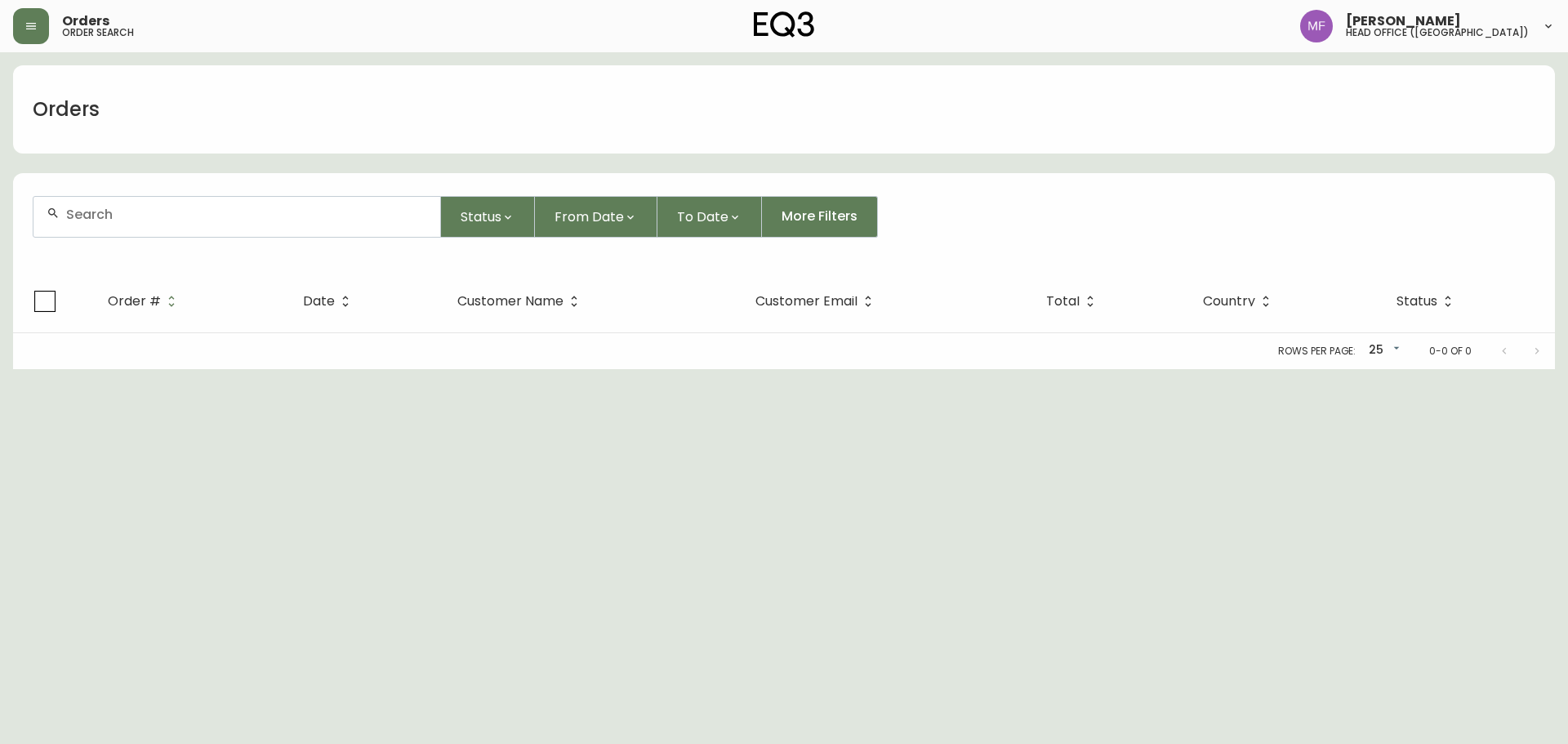
click at [146, 217] on input "text" at bounding box center [246, 214] width 361 height 16
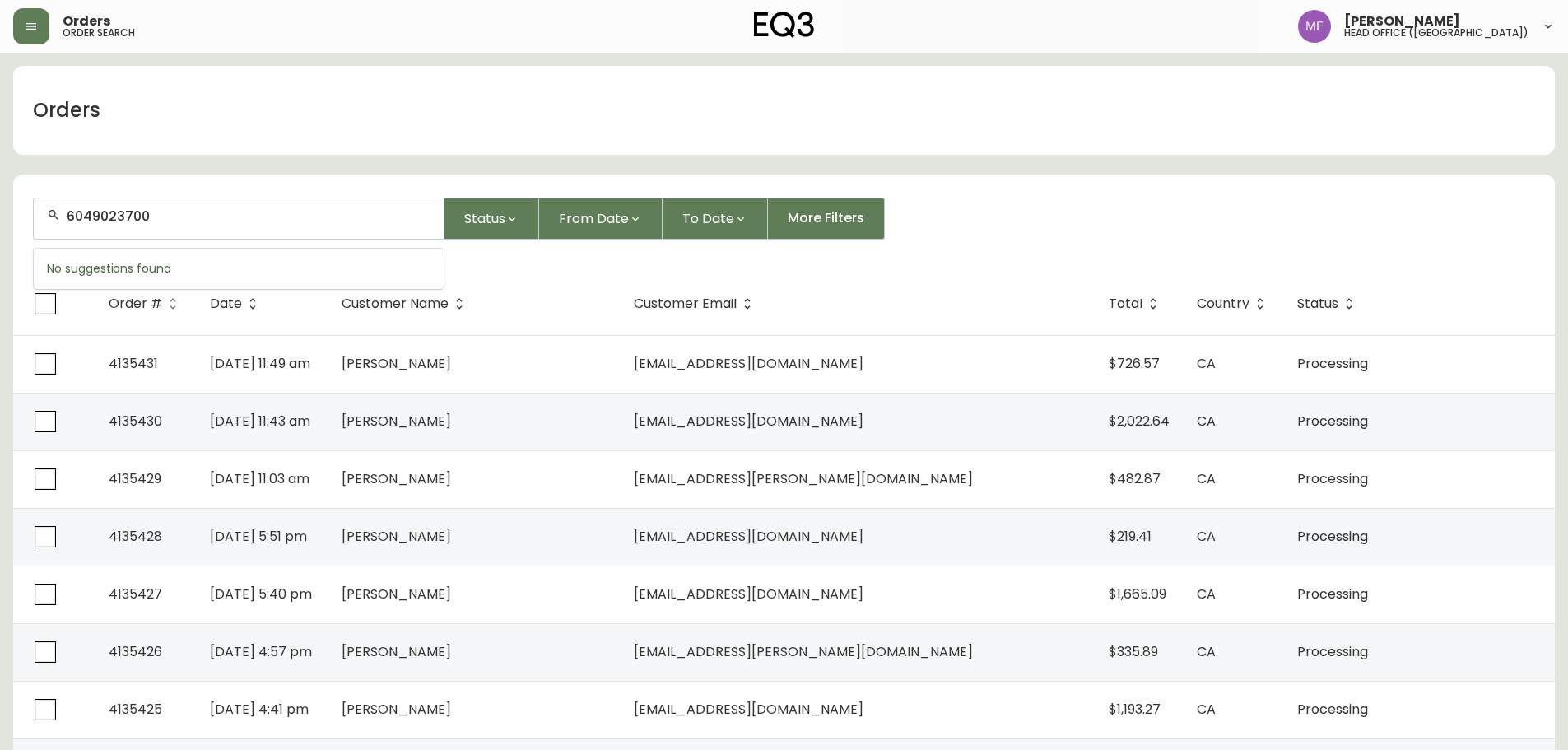
type input "6049023700"
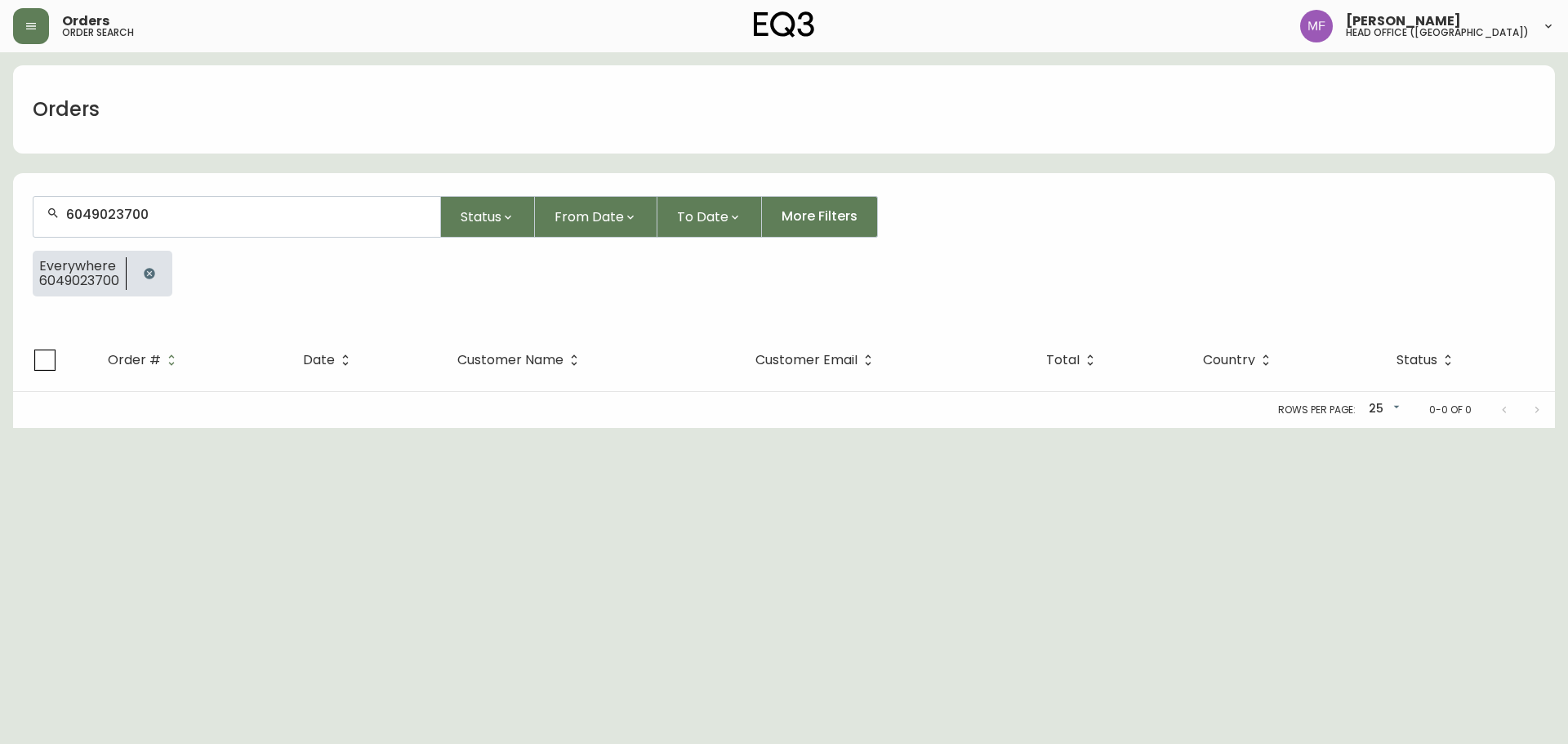
click at [154, 273] on icon "button" at bounding box center [149, 273] width 11 height 11
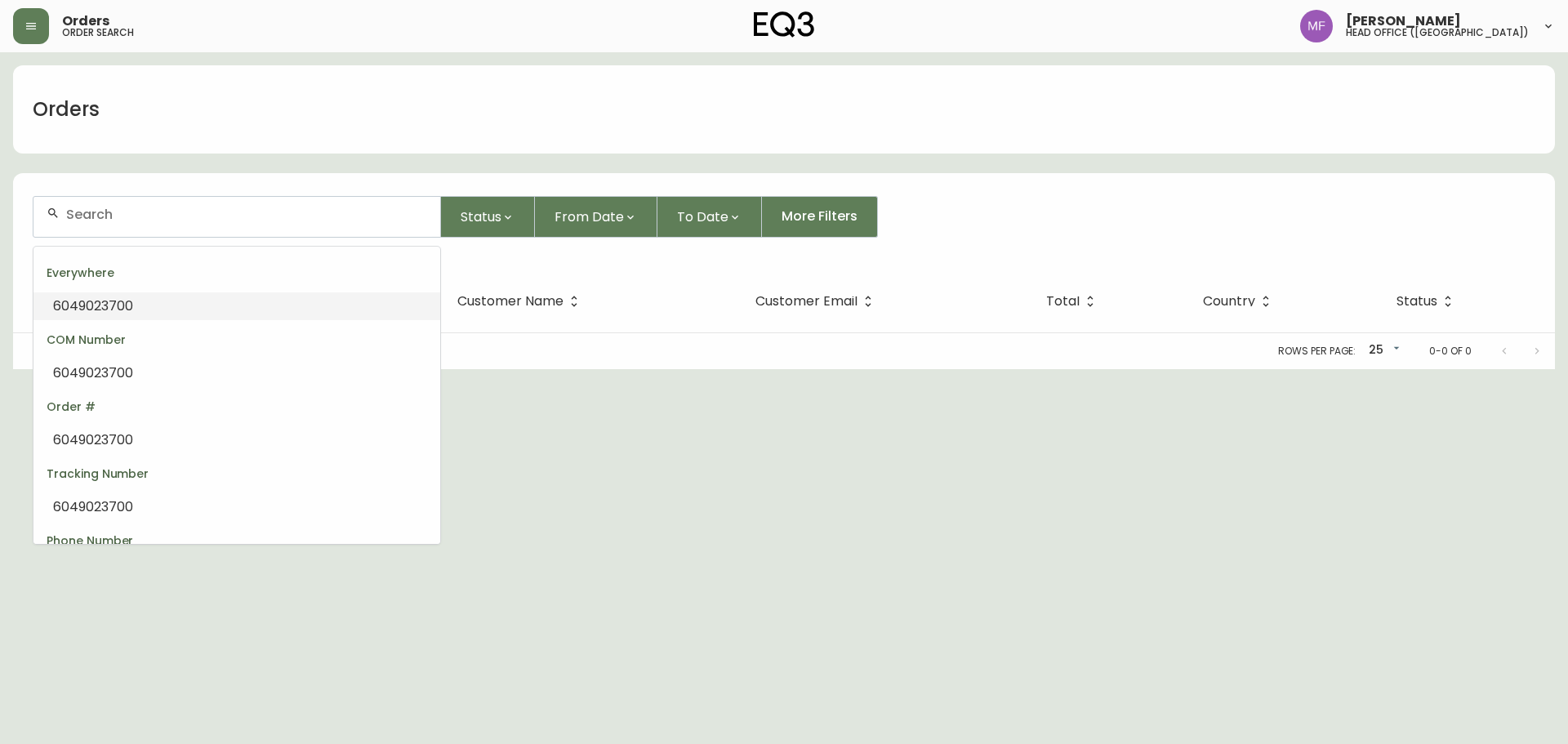
click at [152, 221] on input "text" at bounding box center [246, 214] width 361 height 16
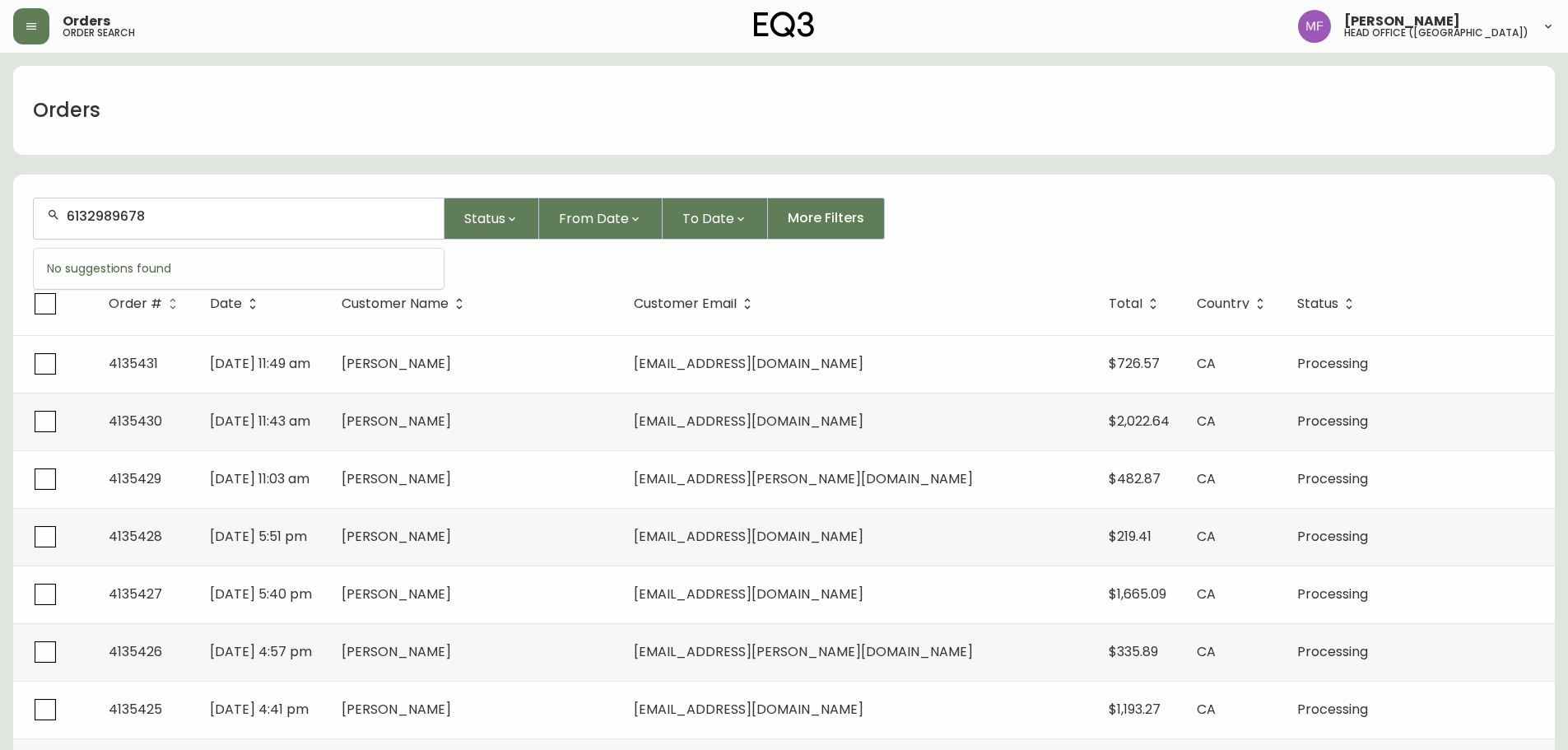
type input "6132989678"
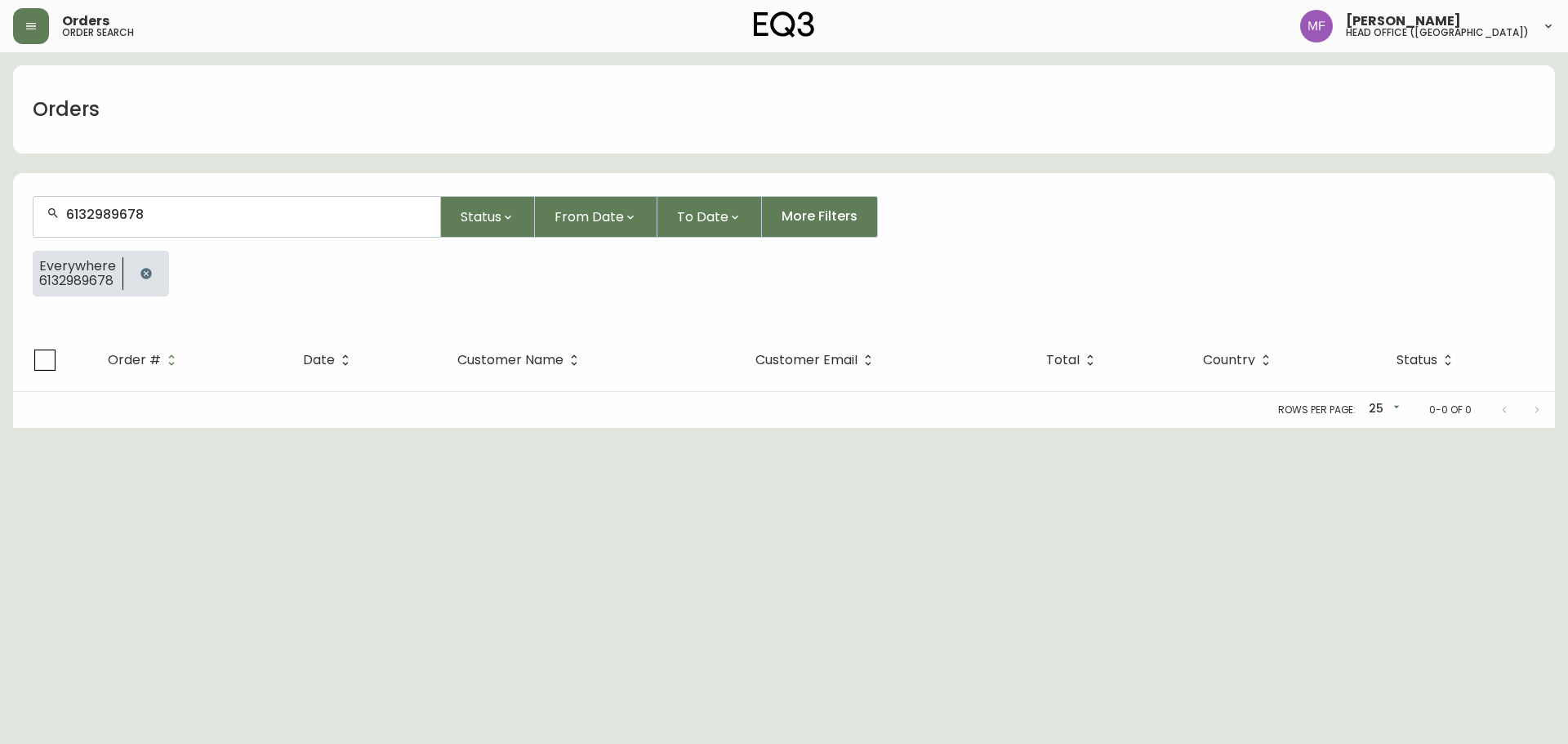
click at [151, 276] on icon "button" at bounding box center [146, 273] width 13 height 13
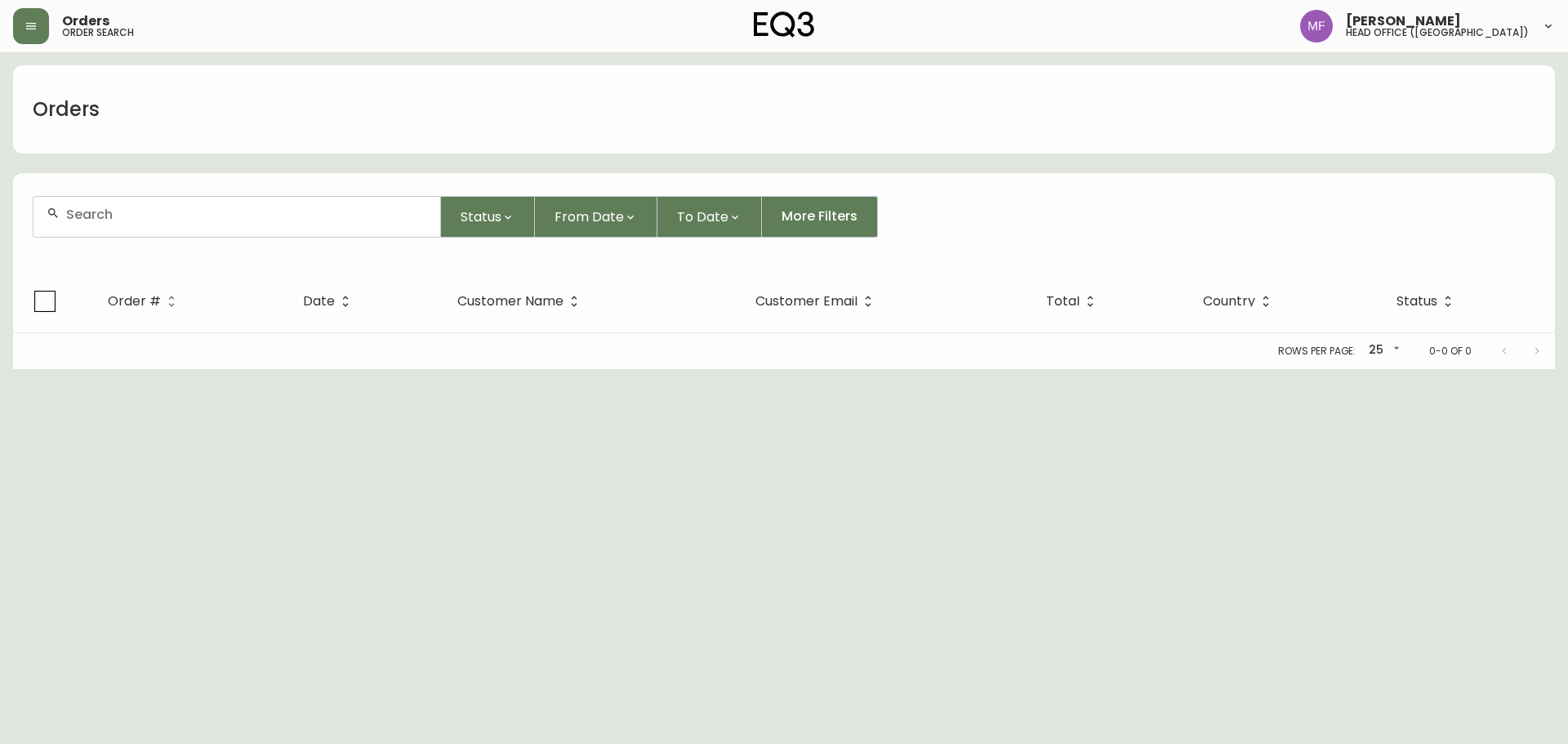
click at [135, 223] on div at bounding box center [237, 217] width 407 height 40
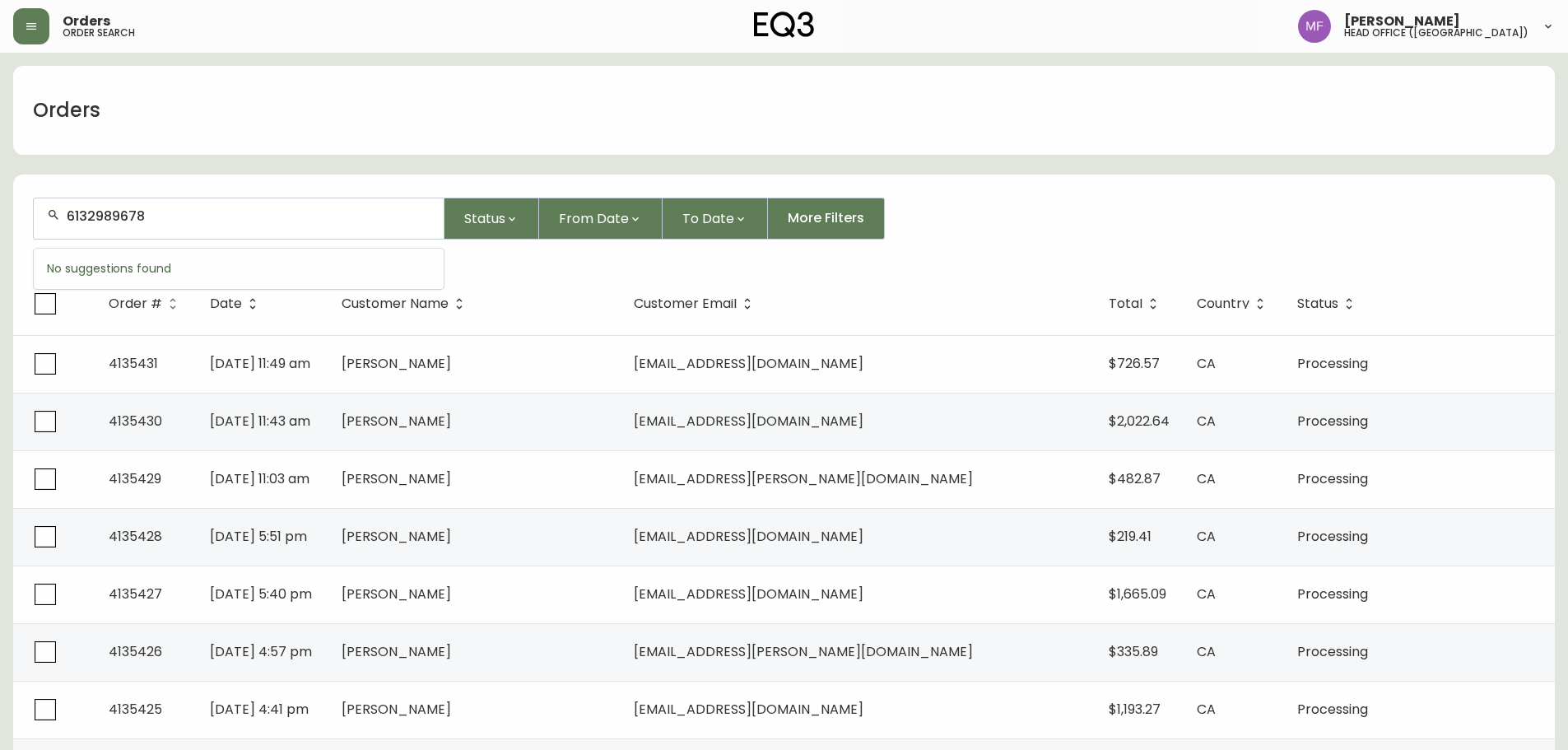
type input "6132989678"
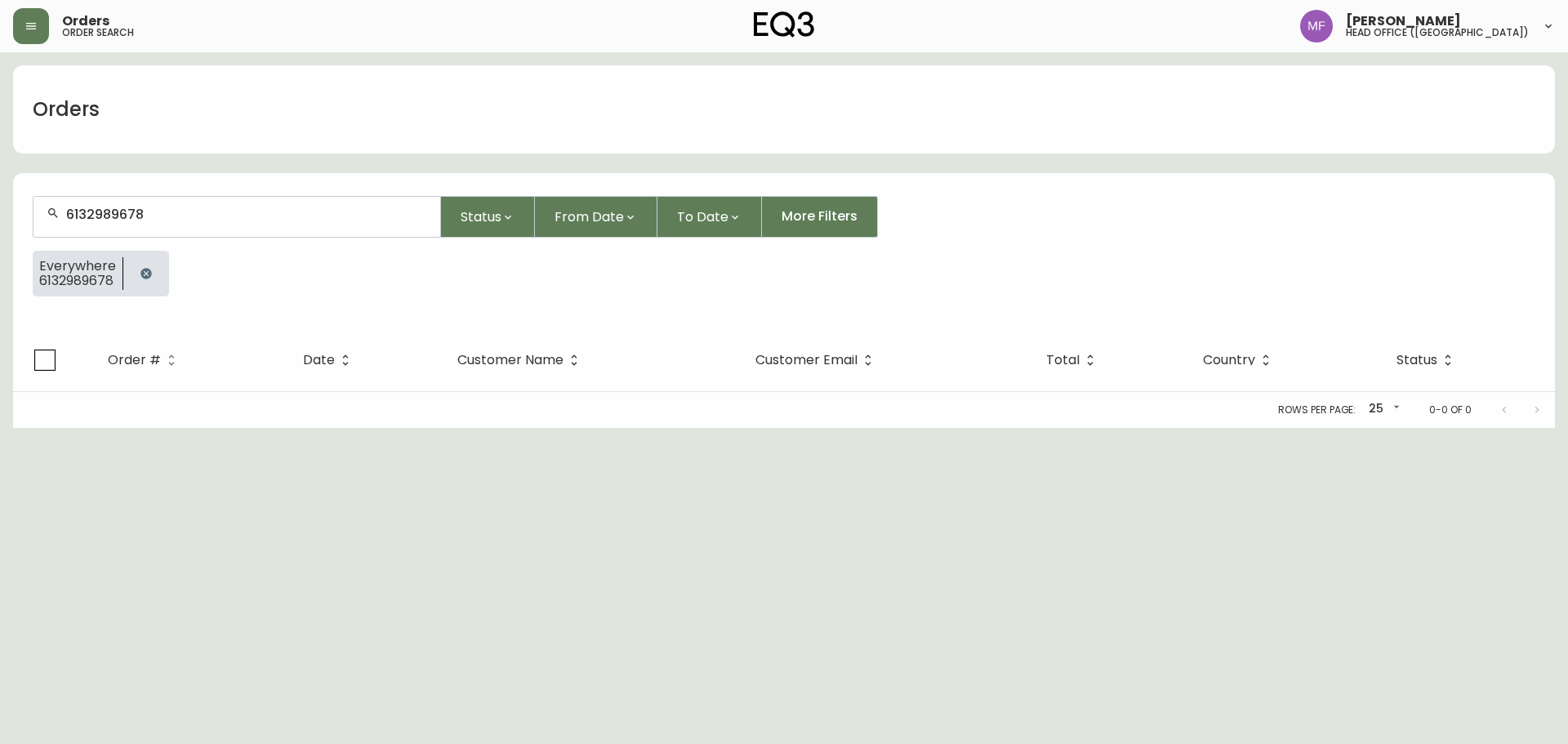
click at [158, 272] on button "button" at bounding box center [146, 273] width 33 height 33
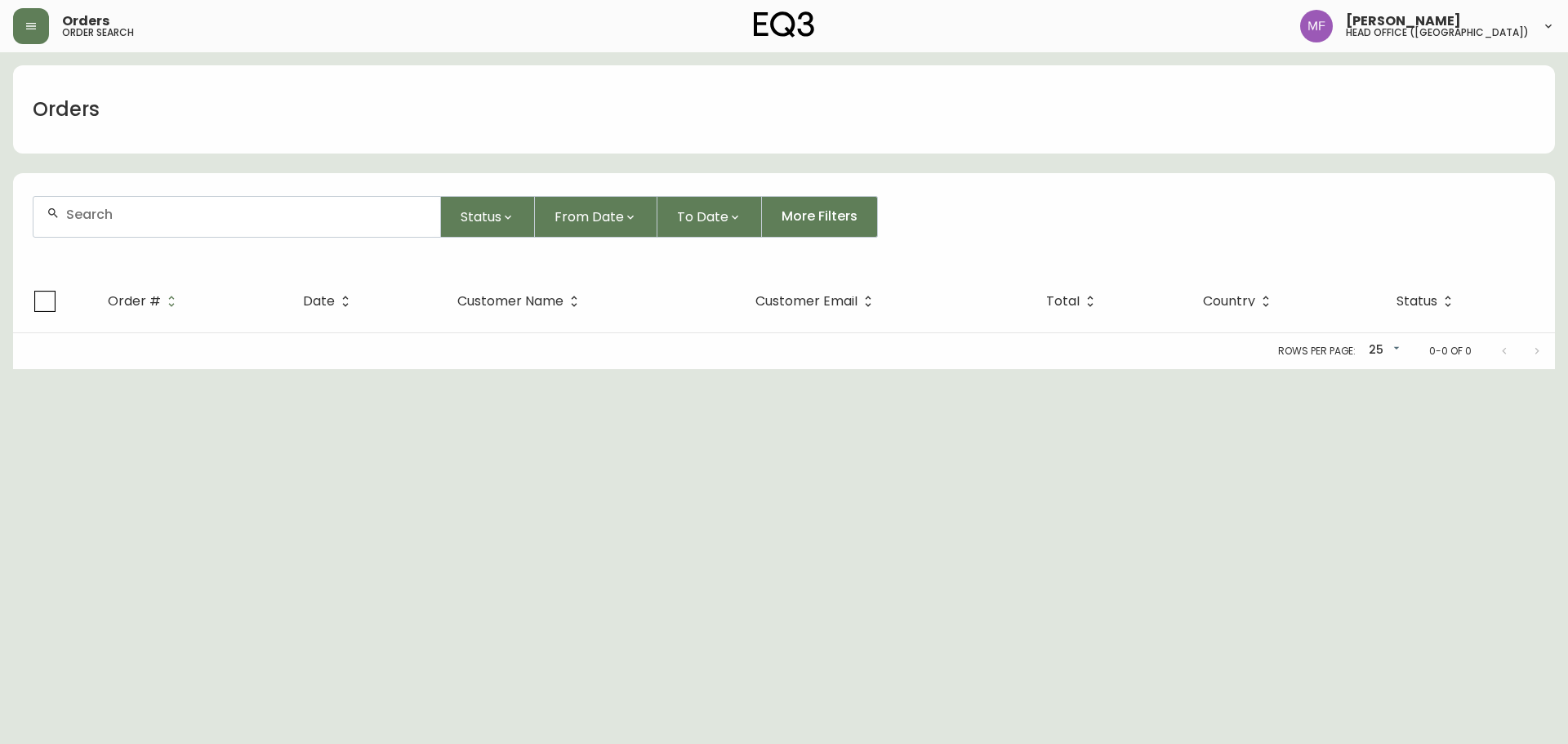
click at [155, 218] on input "text" at bounding box center [246, 214] width 361 height 16
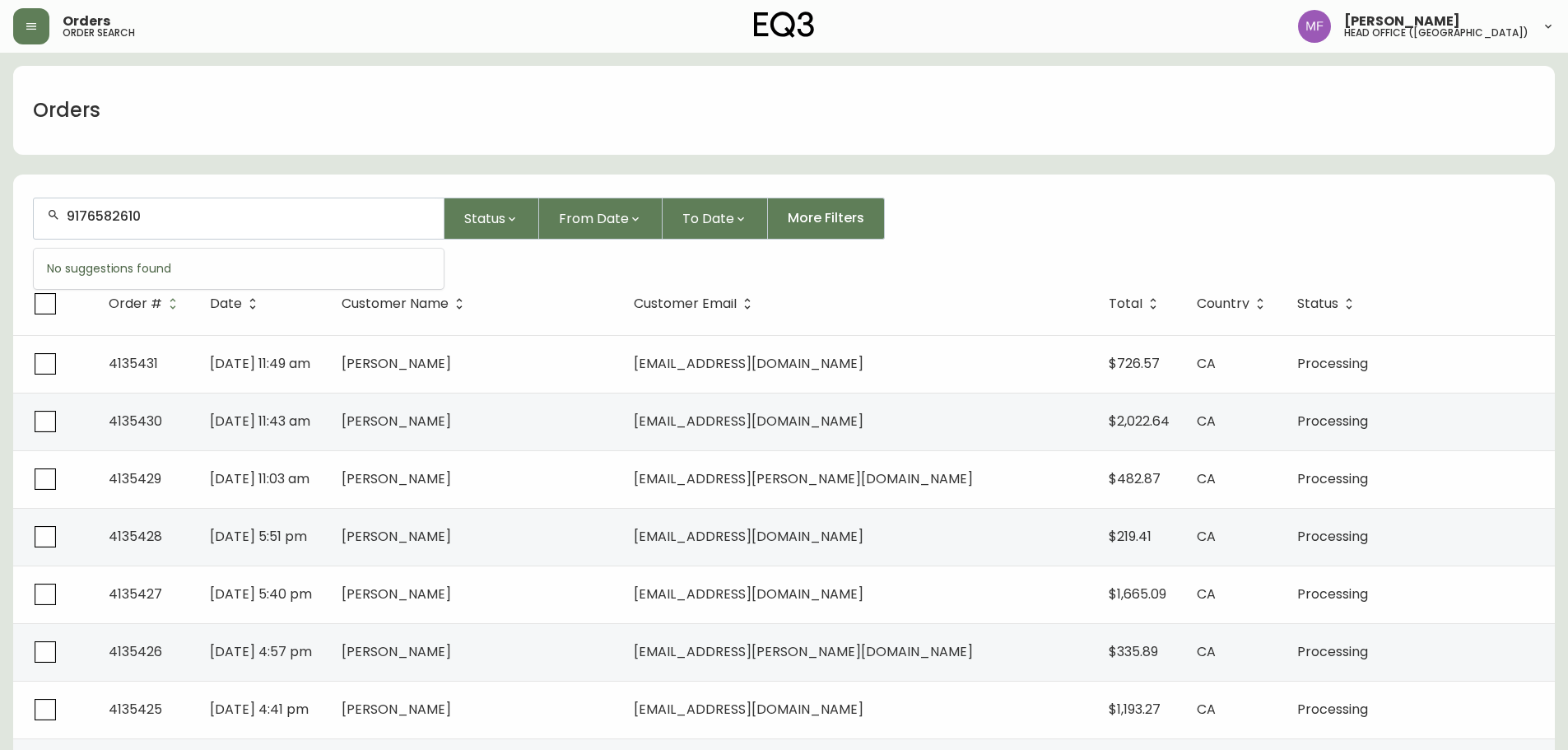
type input "9176582610"
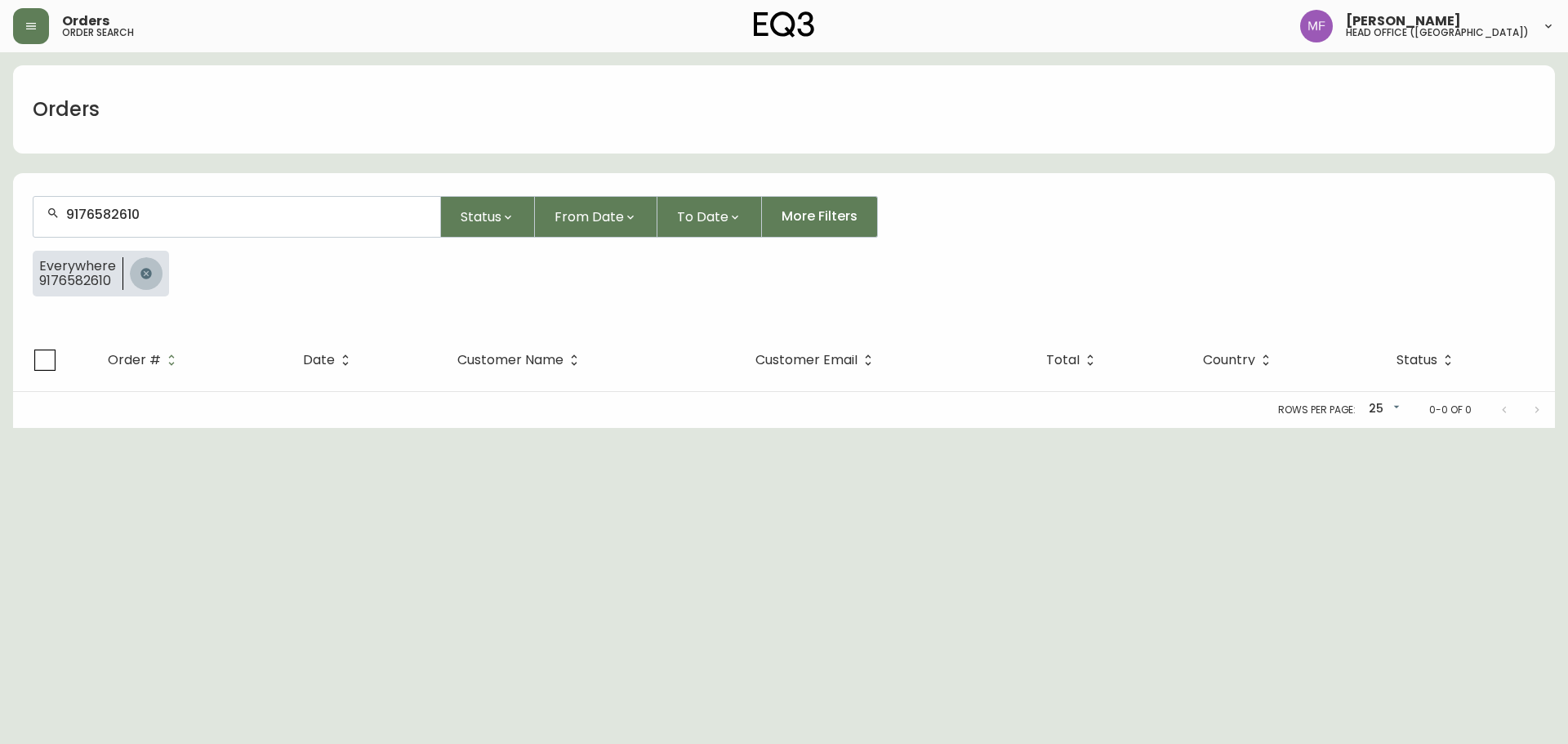
click at [136, 266] on button "button" at bounding box center [146, 273] width 33 height 33
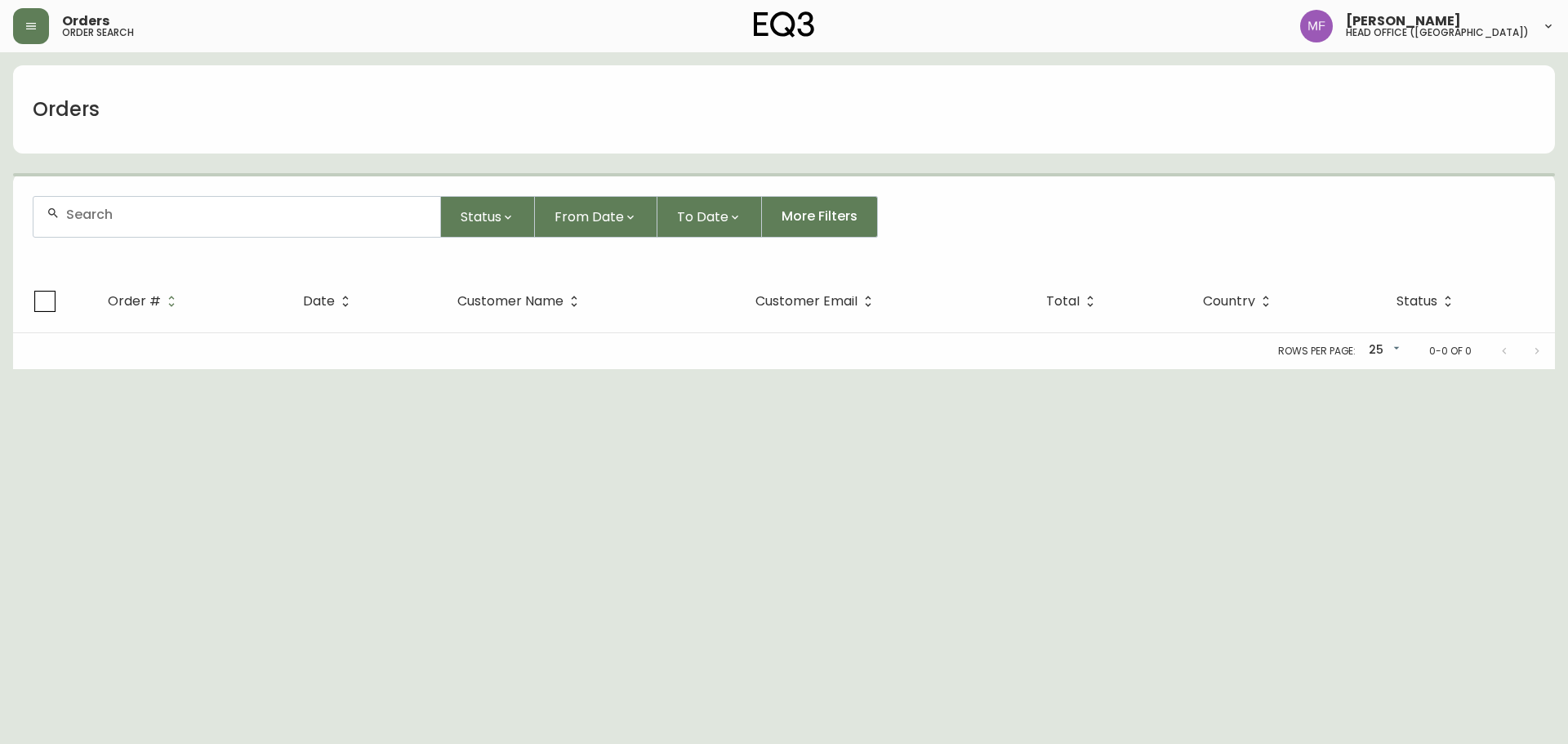
click at [137, 219] on input "text" at bounding box center [246, 214] width 361 height 16
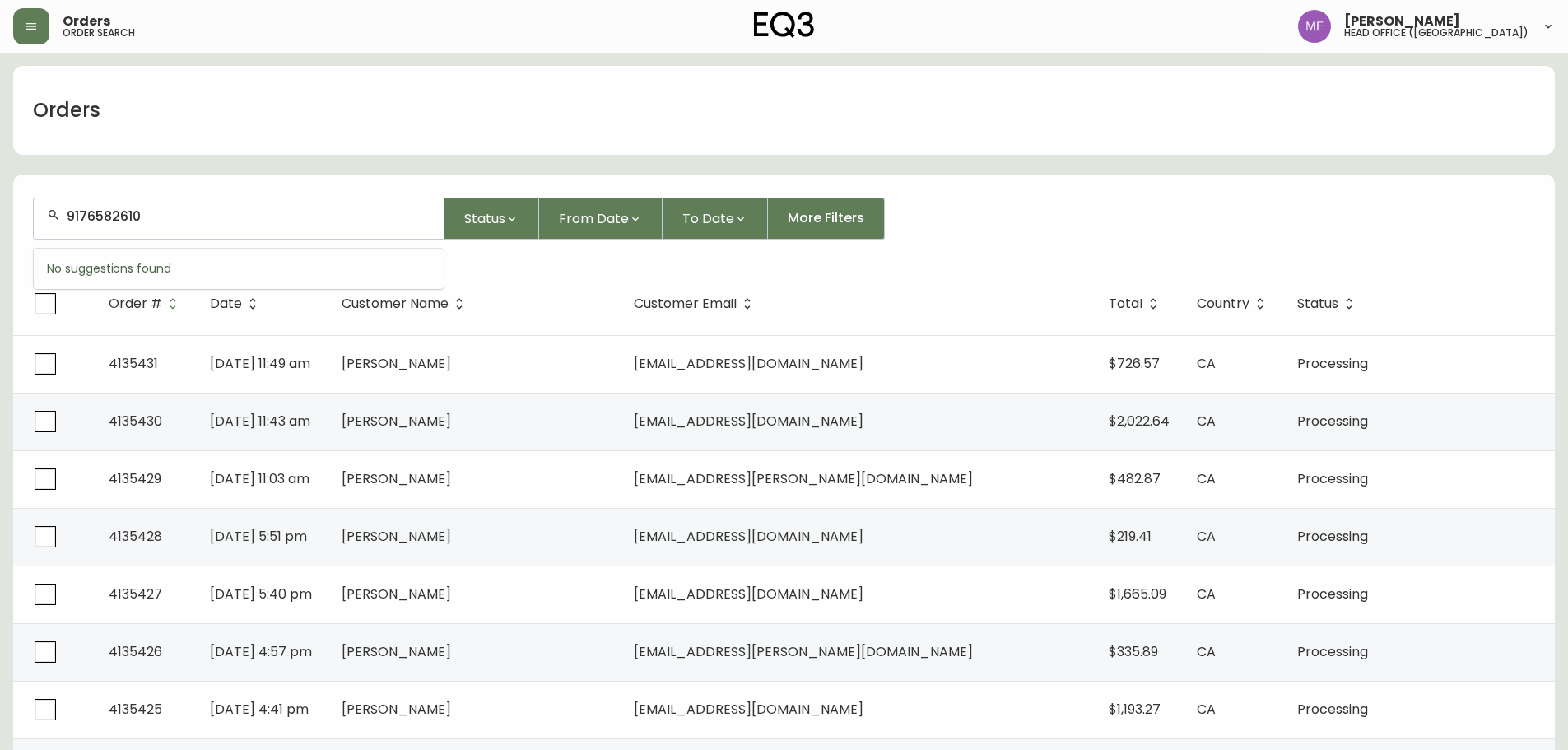
type input "9176582610"
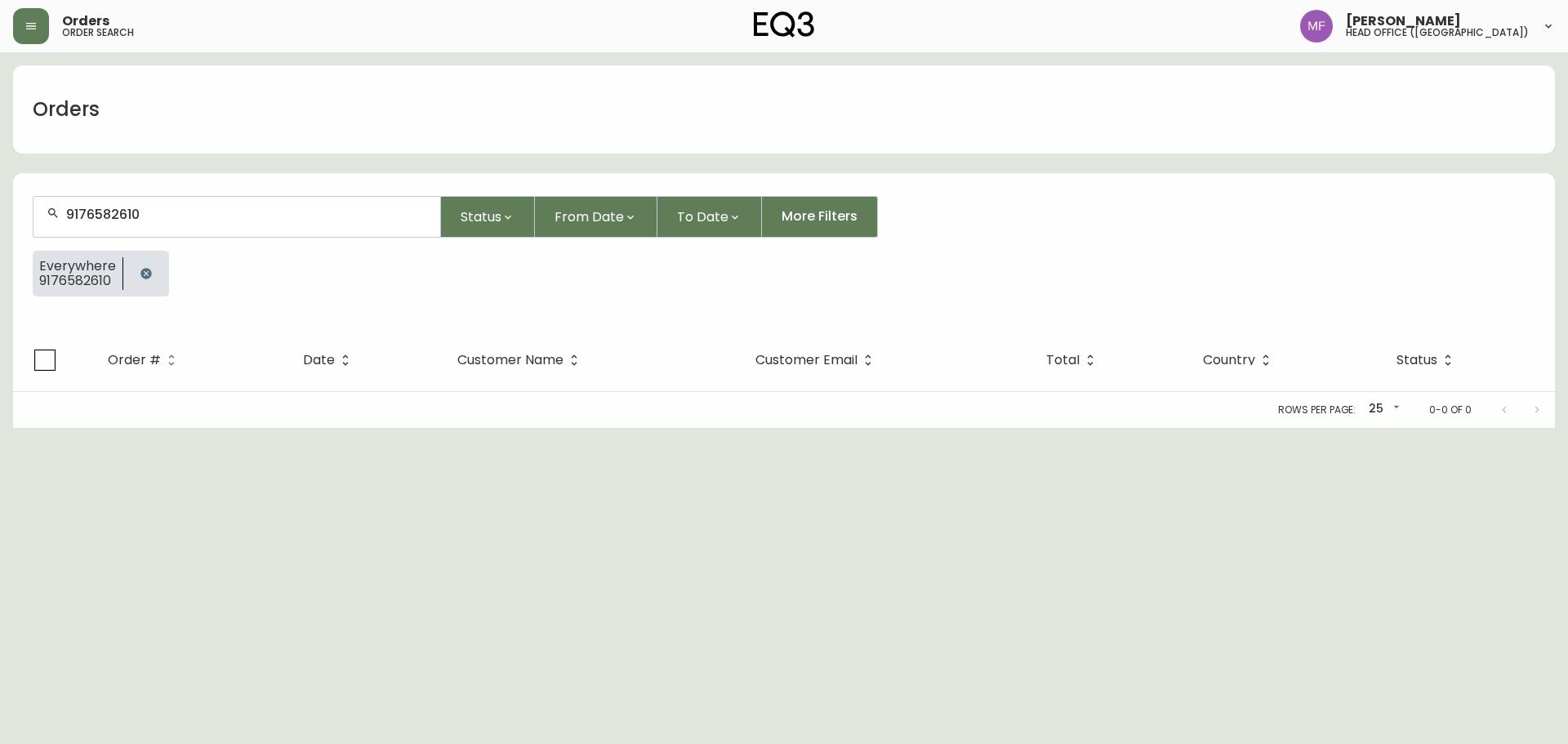
click at [132, 270] on button "button" at bounding box center [146, 273] width 33 height 33
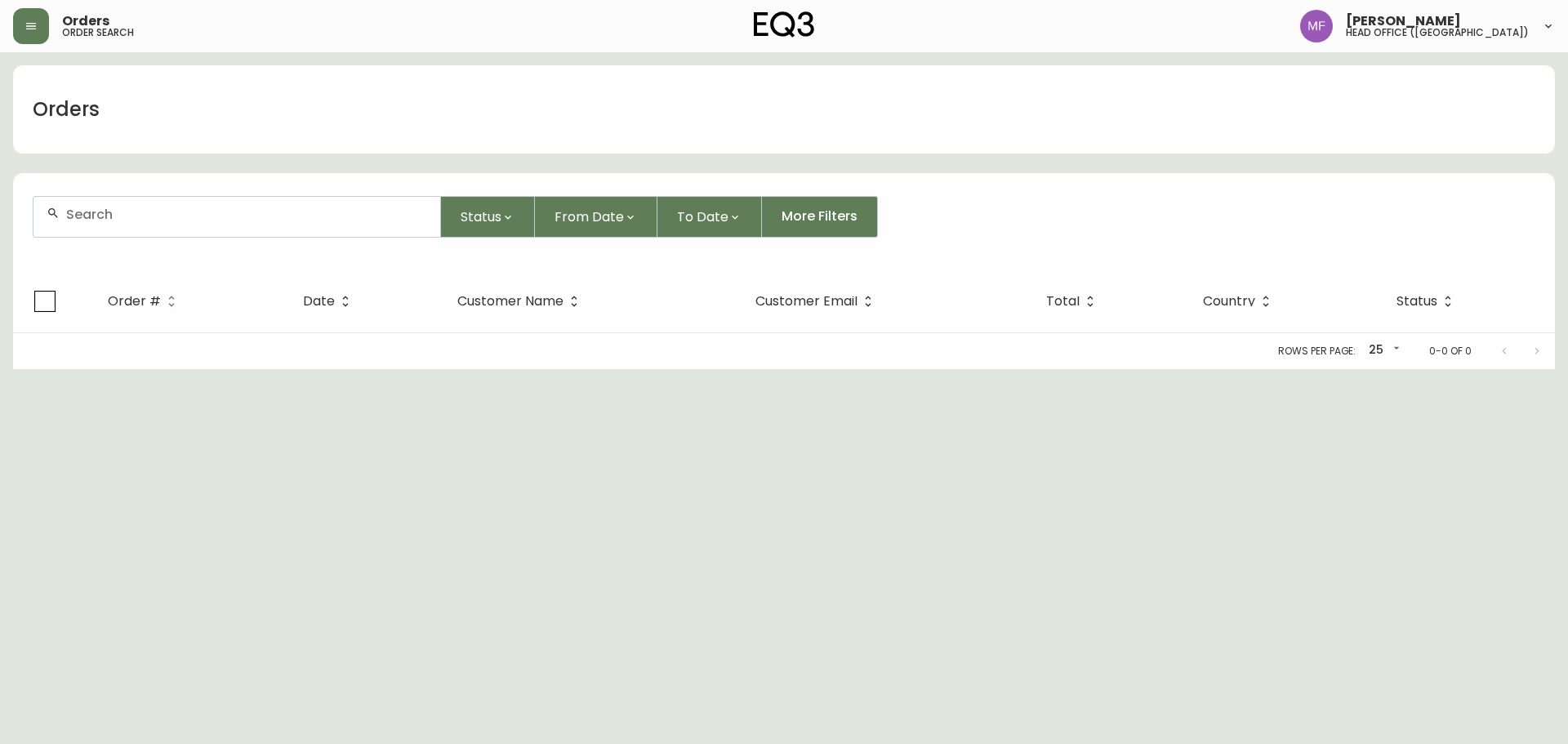
click at [133, 223] on div at bounding box center [237, 217] width 407 height 40
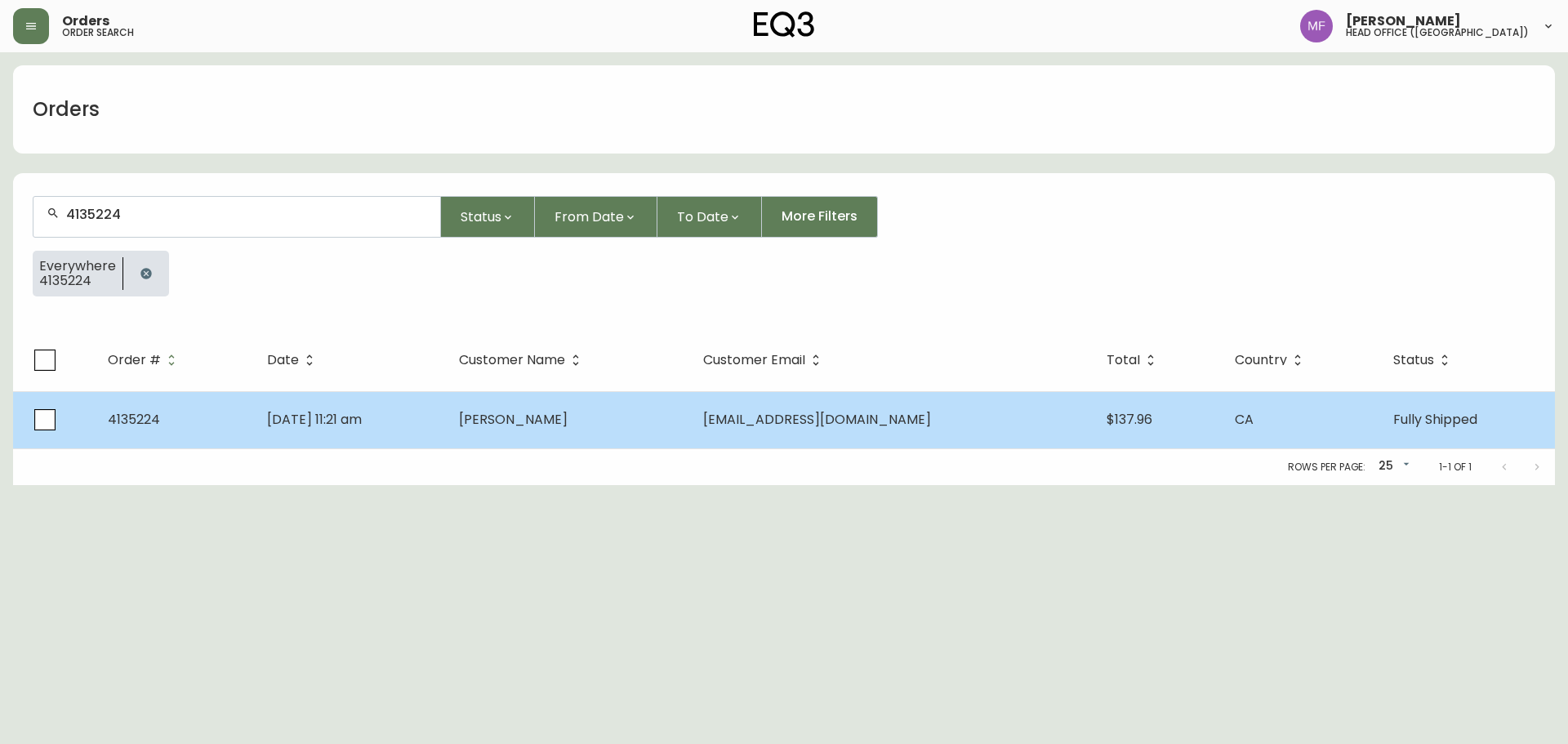
type input "4135224"
click at [446, 402] on td "[DATE] 11:21 am" at bounding box center [349, 420] width 192 height 57
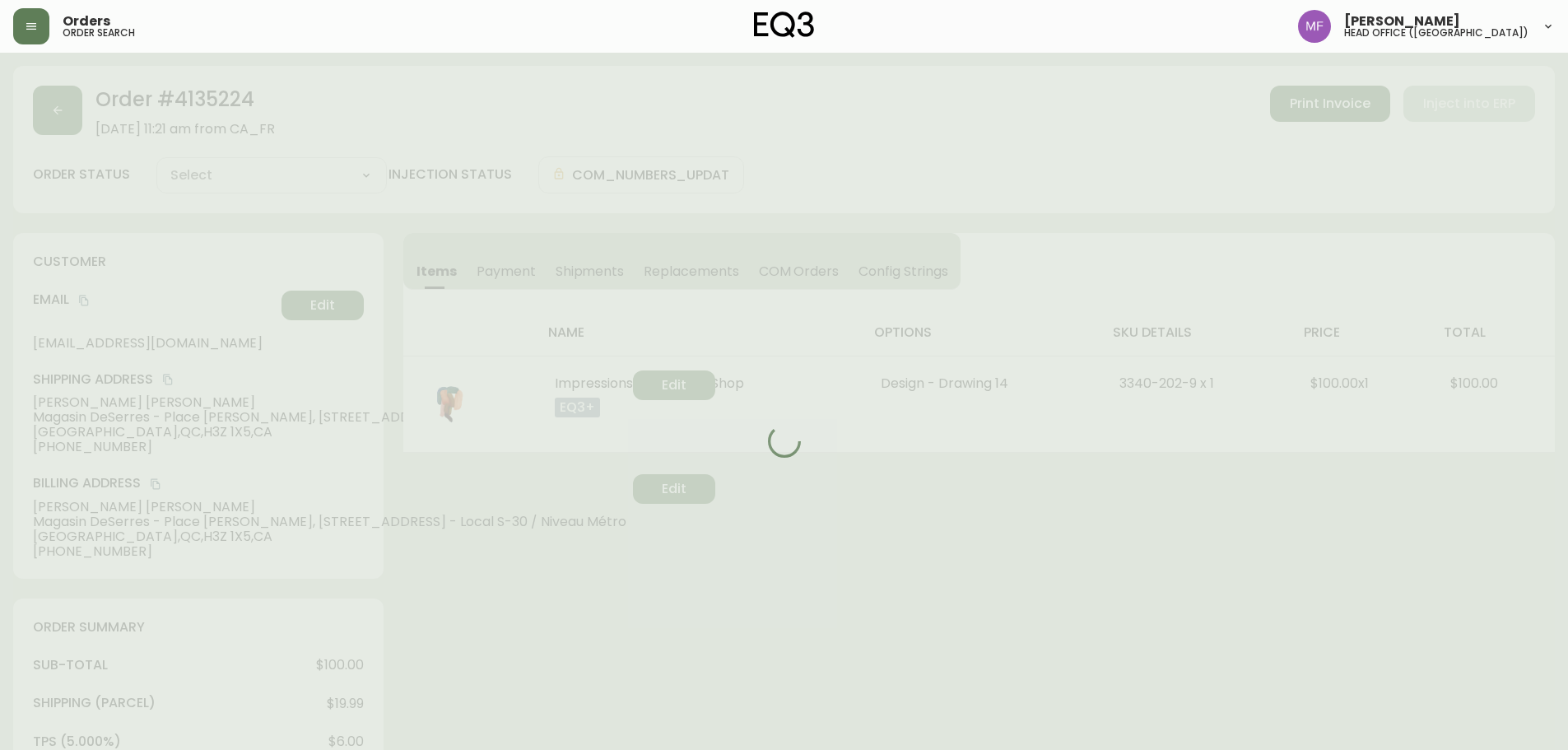
type input "Fully Shipped"
select select "FULLY_SHIPPED"
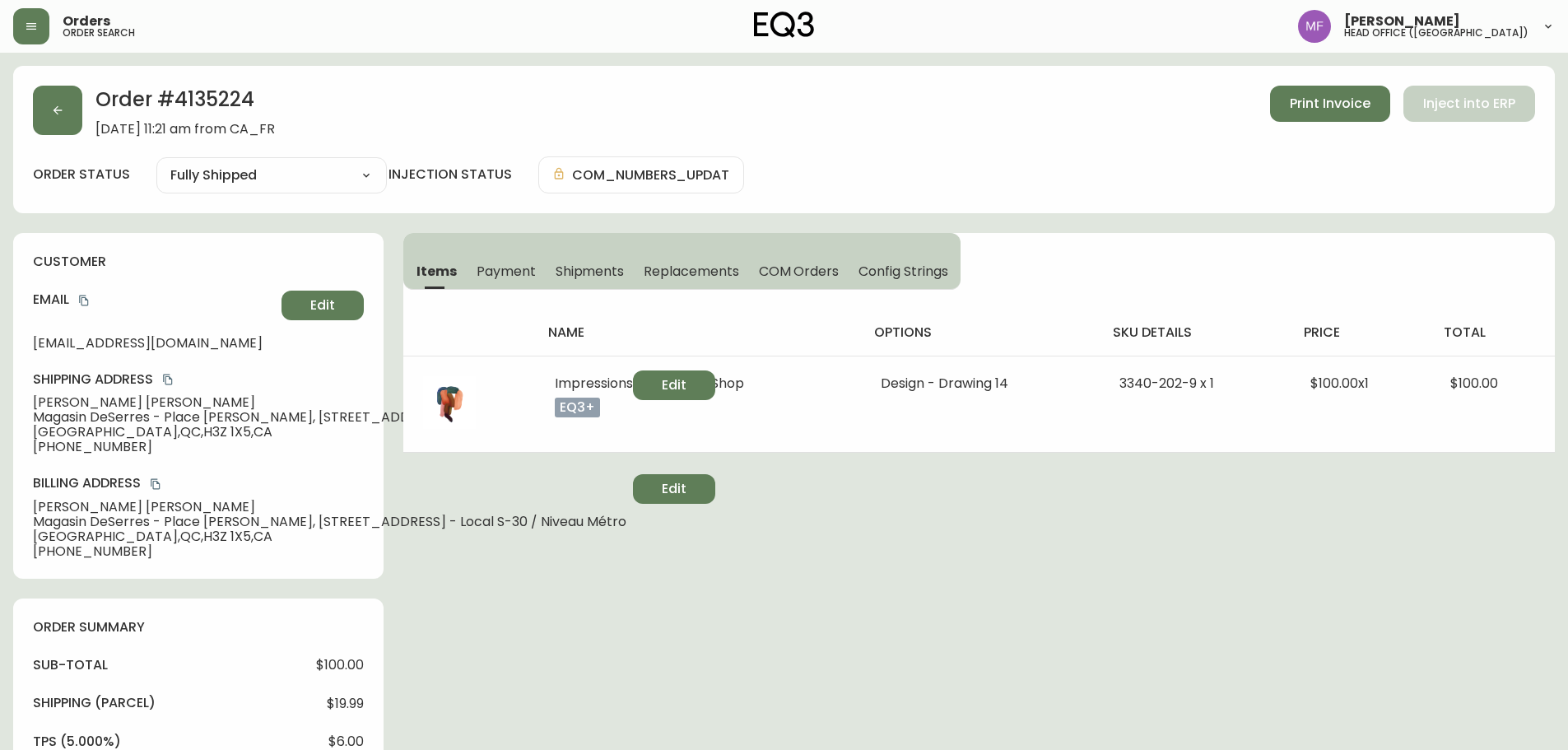
click at [591, 267] on span "Shipments" at bounding box center [591, 271] width 69 height 17
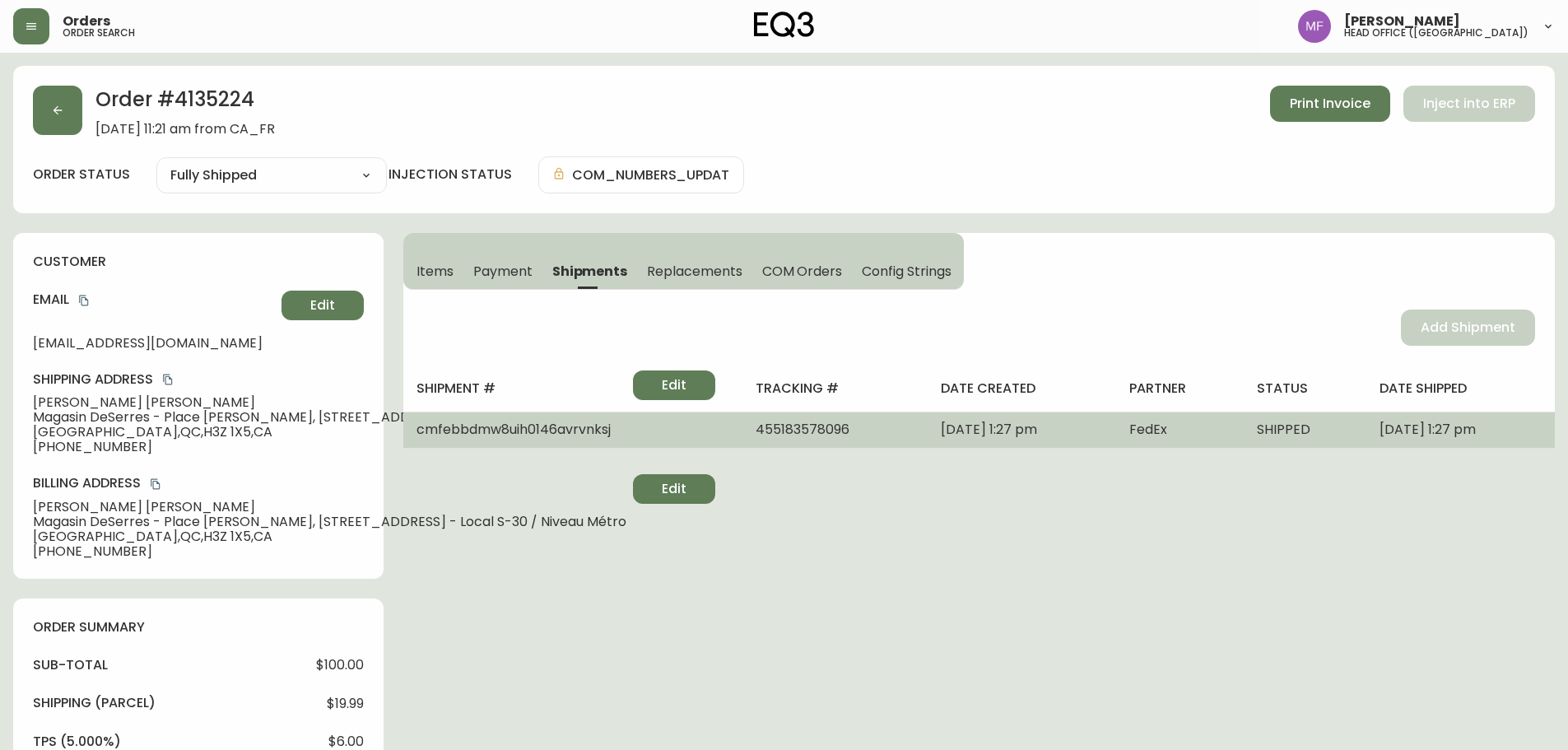
click at [781, 427] on td "455183578096" at bounding box center [835, 430] width 185 height 36
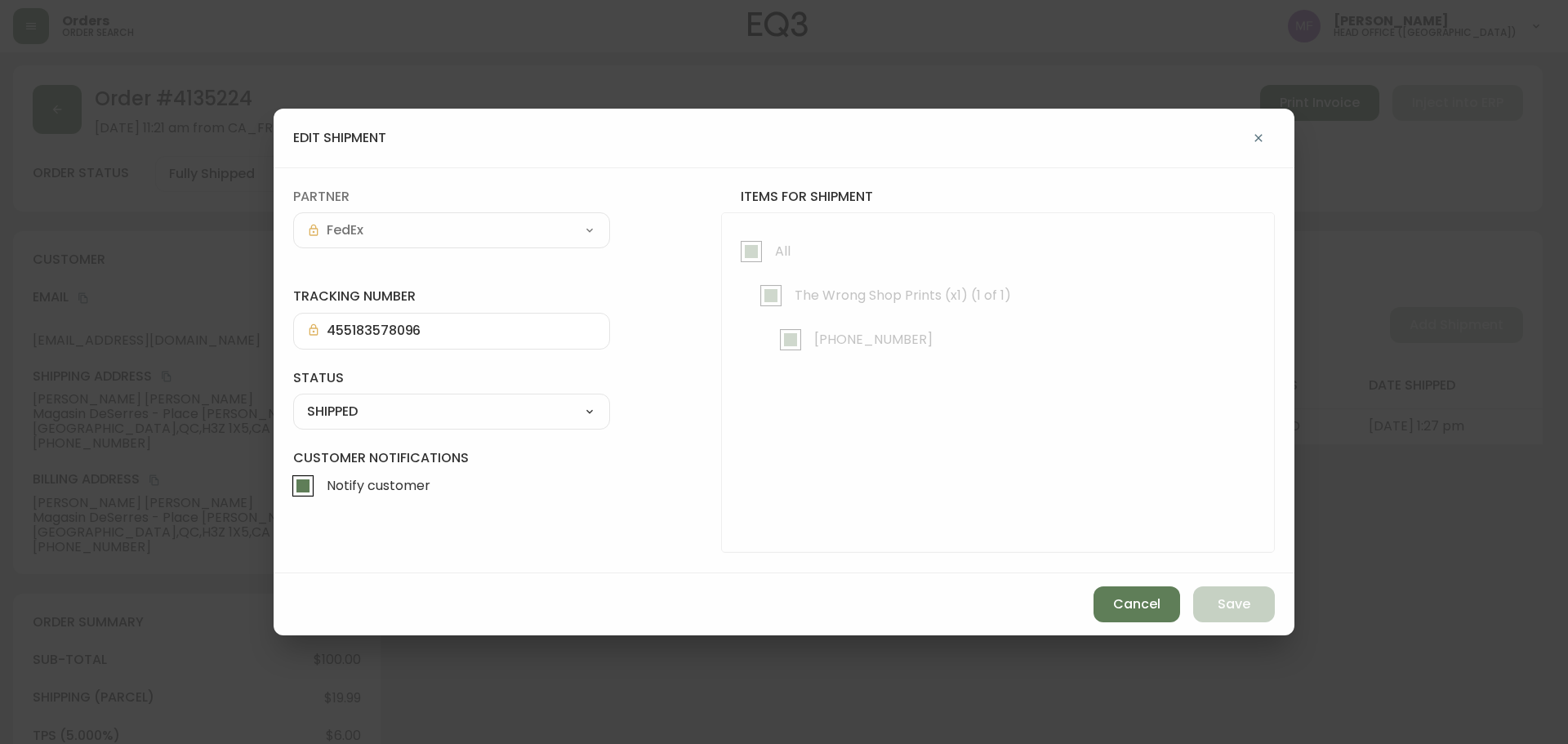
drag, startPoint x: 777, startPoint y: 426, endPoint x: 767, endPoint y: 422, distance: 10.8
click at [767, 422] on div at bounding box center [998, 382] width 552 height 339
click at [1146, 607] on span "Cancel" at bounding box center [1137, 605] width 47 height 18
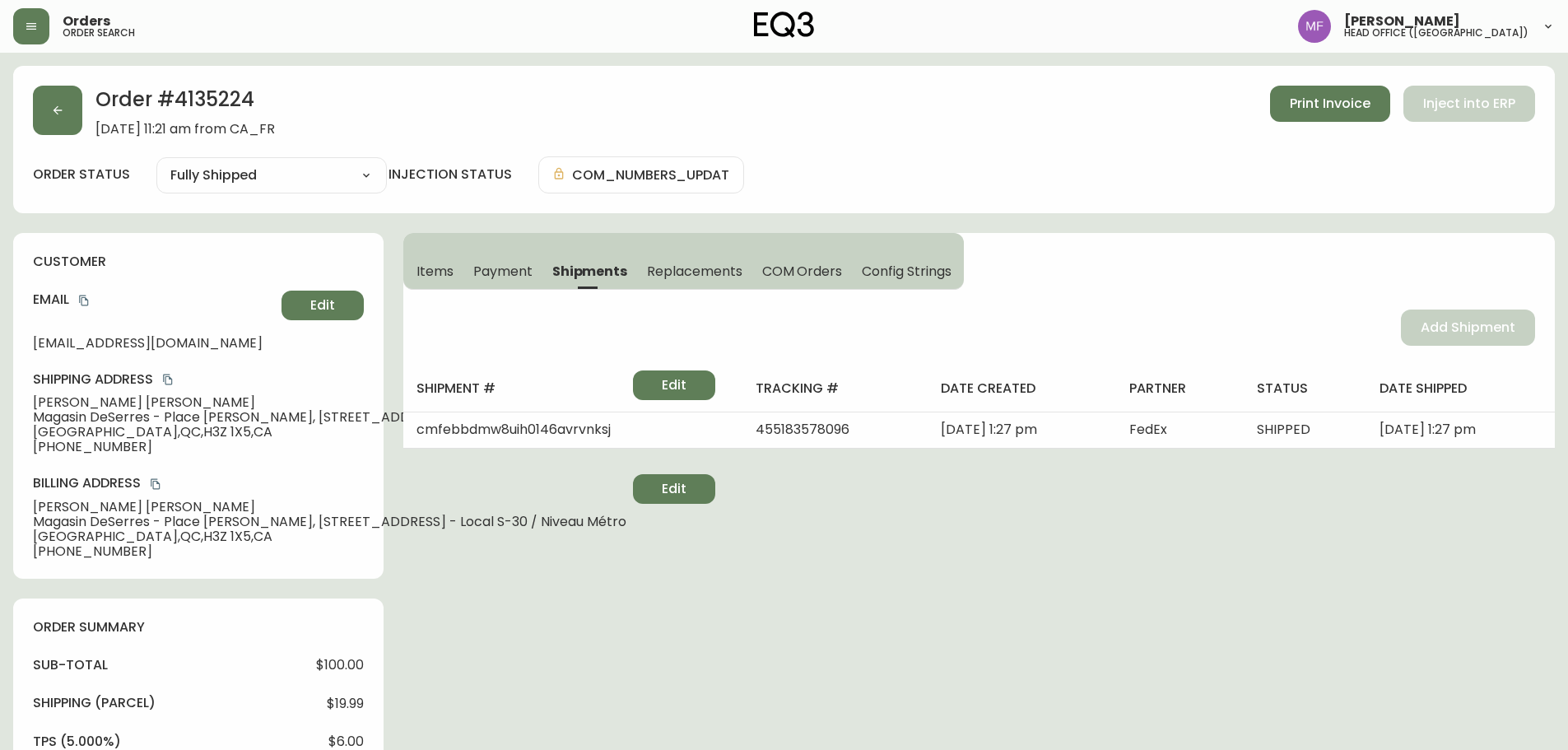
click at [976, 517] on div "Order # 4135224 [DATE] 11:21 am from [GEOGRAPHIC_DATA] Print Invoice Inject int…" at bounding box center [784, 762] width 1542 height 1393
click at [426, 243] on div "Items Payment Shipments Replacements COM Orders Config Strings" at bounding box center [684, 261] width 561 height 57
click at [436, 261] on button "Items" at bounding box center [433, 271] width 60 height 36
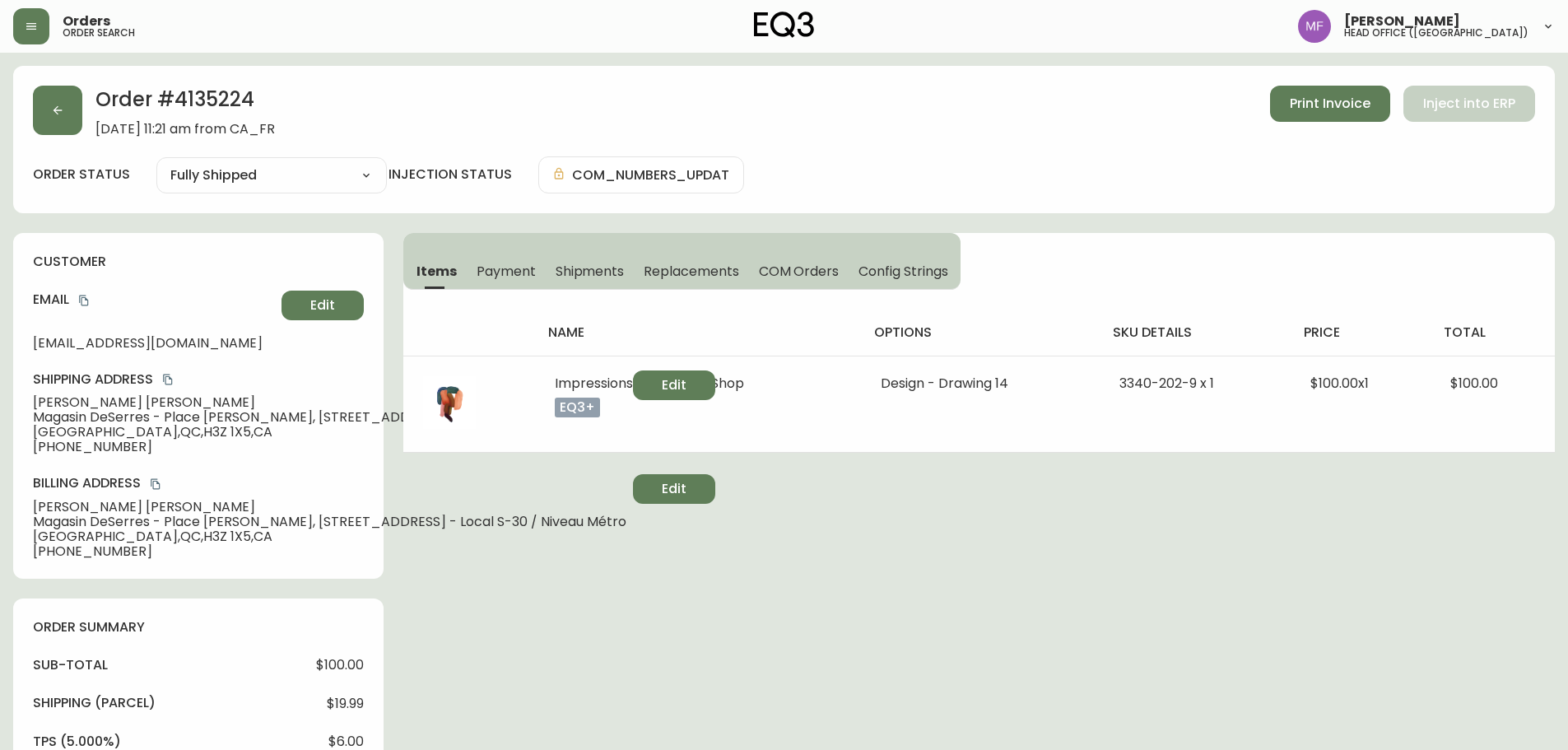
click at [1135, 549] on div "Order # 4135224 [DATE] 11:21 am from [GEOGRAPHIC_DATA] Print Invoice Inject int…" at bounding box center [784, 762] width 1542 height 1393
click at [45, 114] on button "button" at bounding box center [58, 111] width 49 height 50
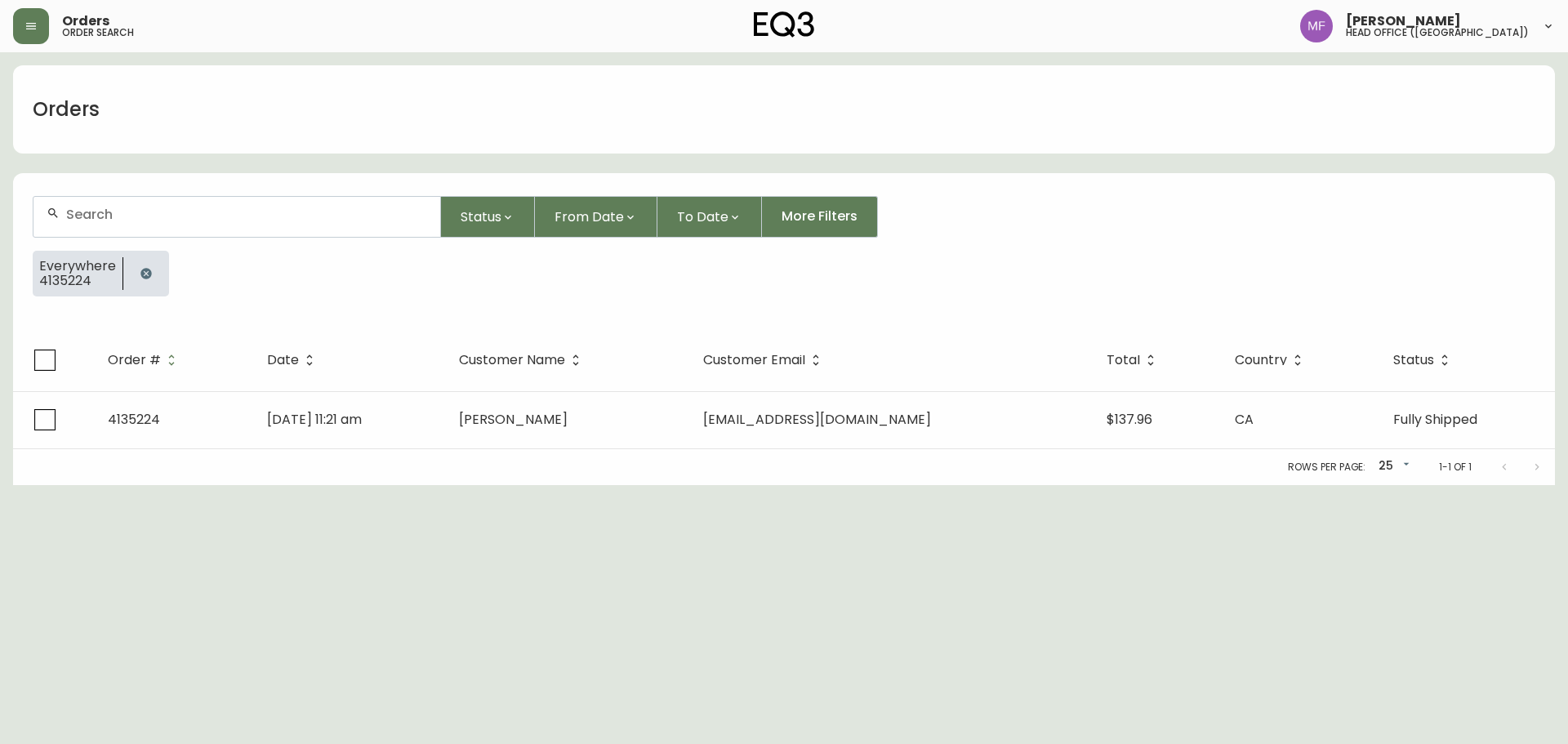
click at [151, 286] on button "button" at bounding box center [146, 273] width 33 height 33
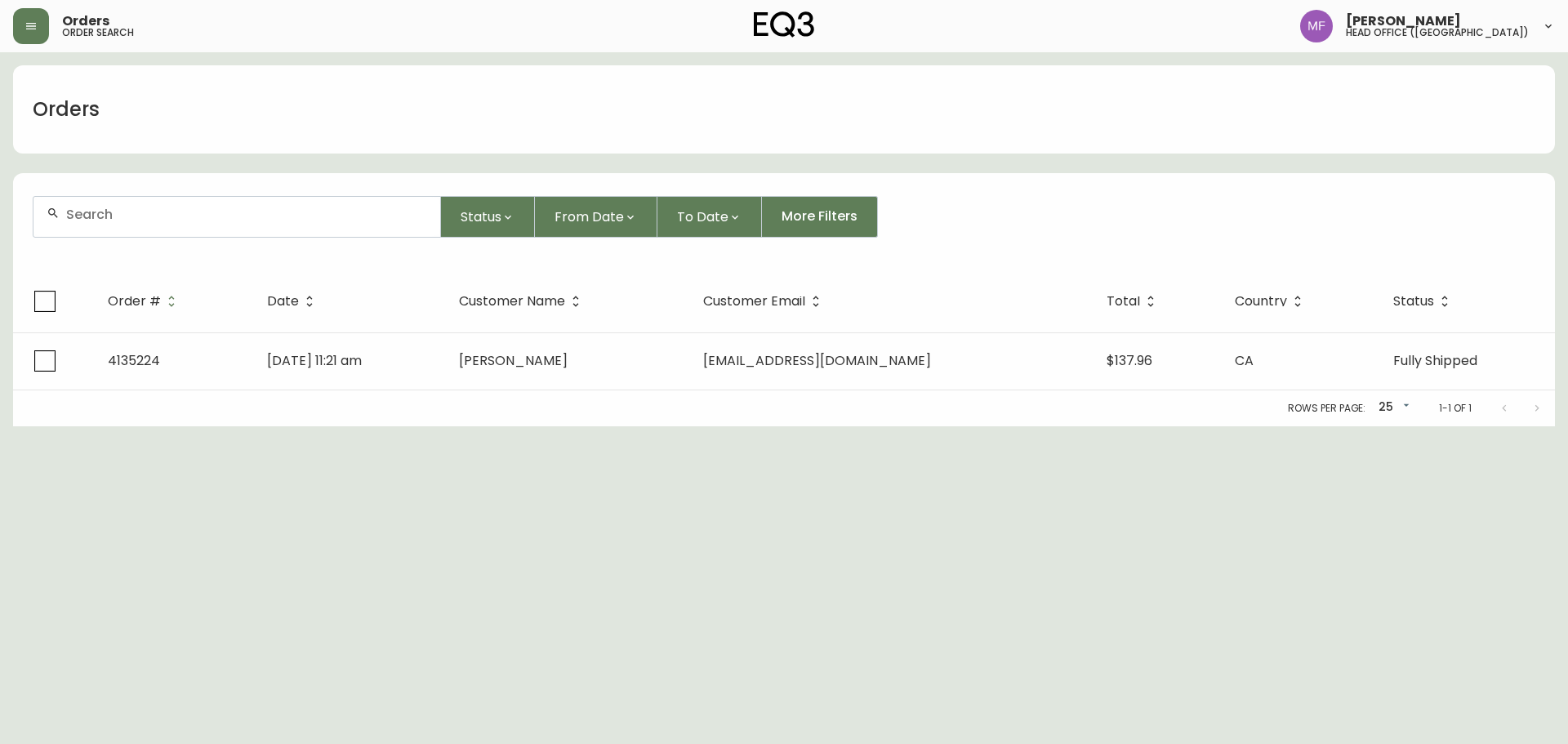
click at [133, 225] on div at bounding box center [237, 217] width 407 height 40
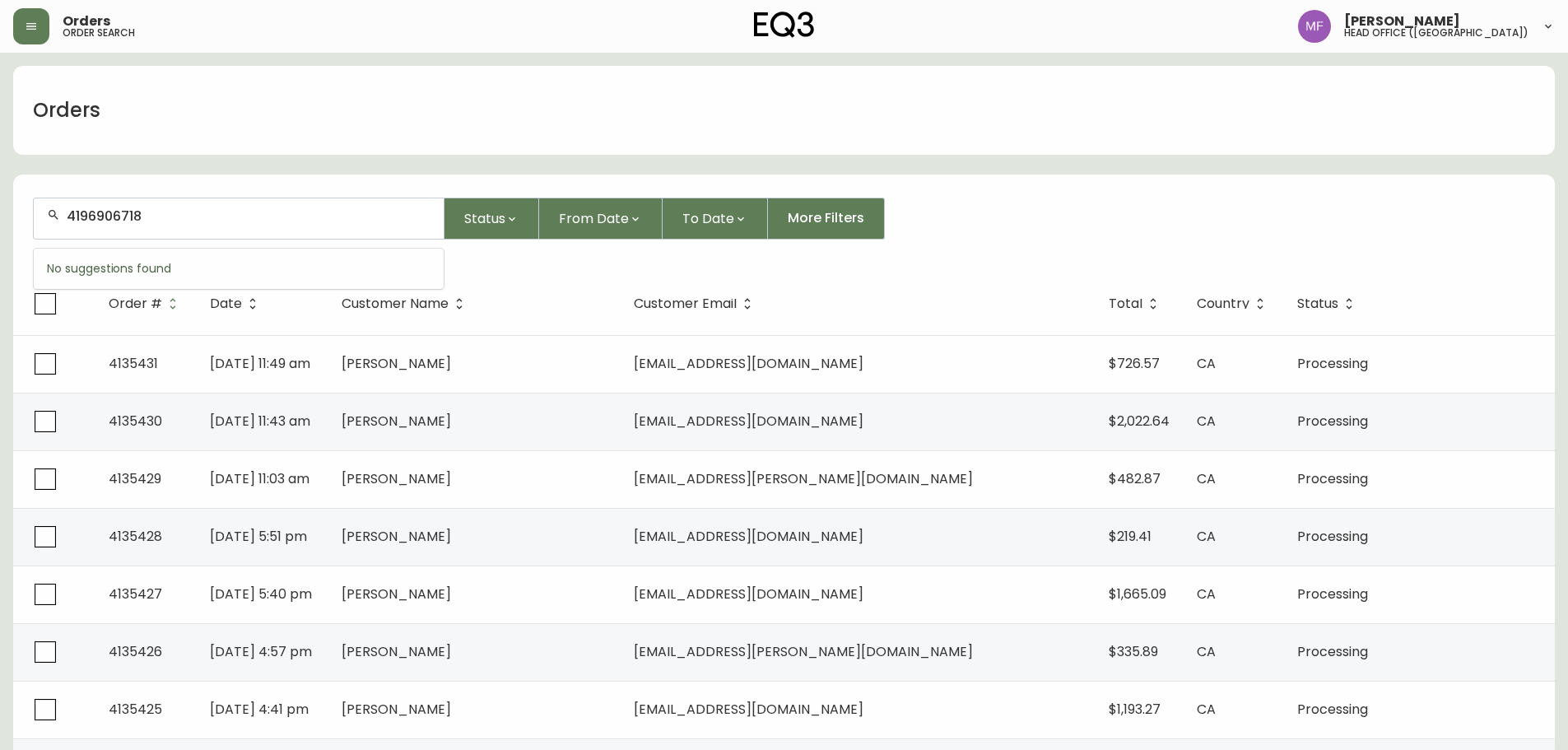
type input "4196906718"
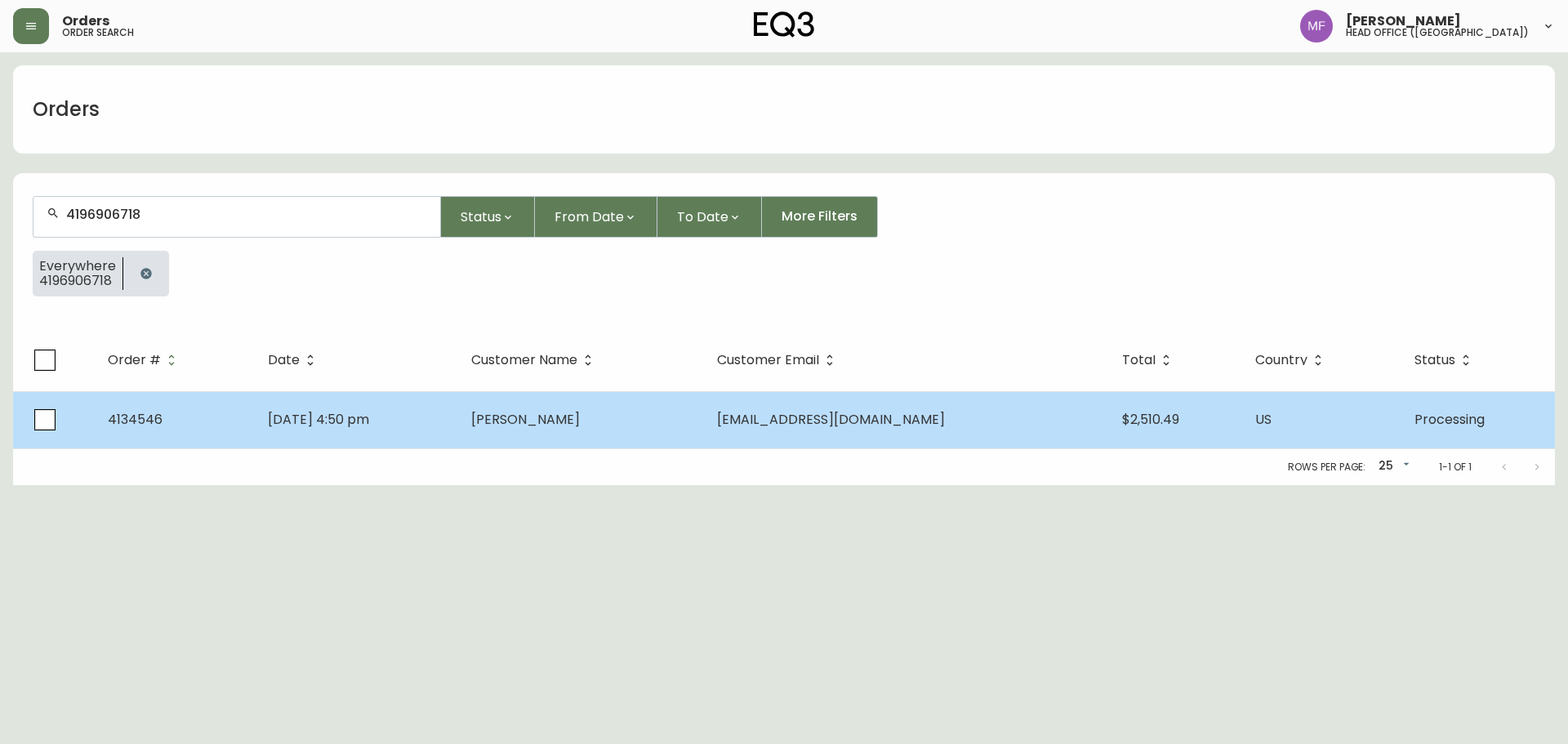
click at [703, 423] on td "[PERSON_NAME]" at bounding box center [580, 420] width 245 height 57
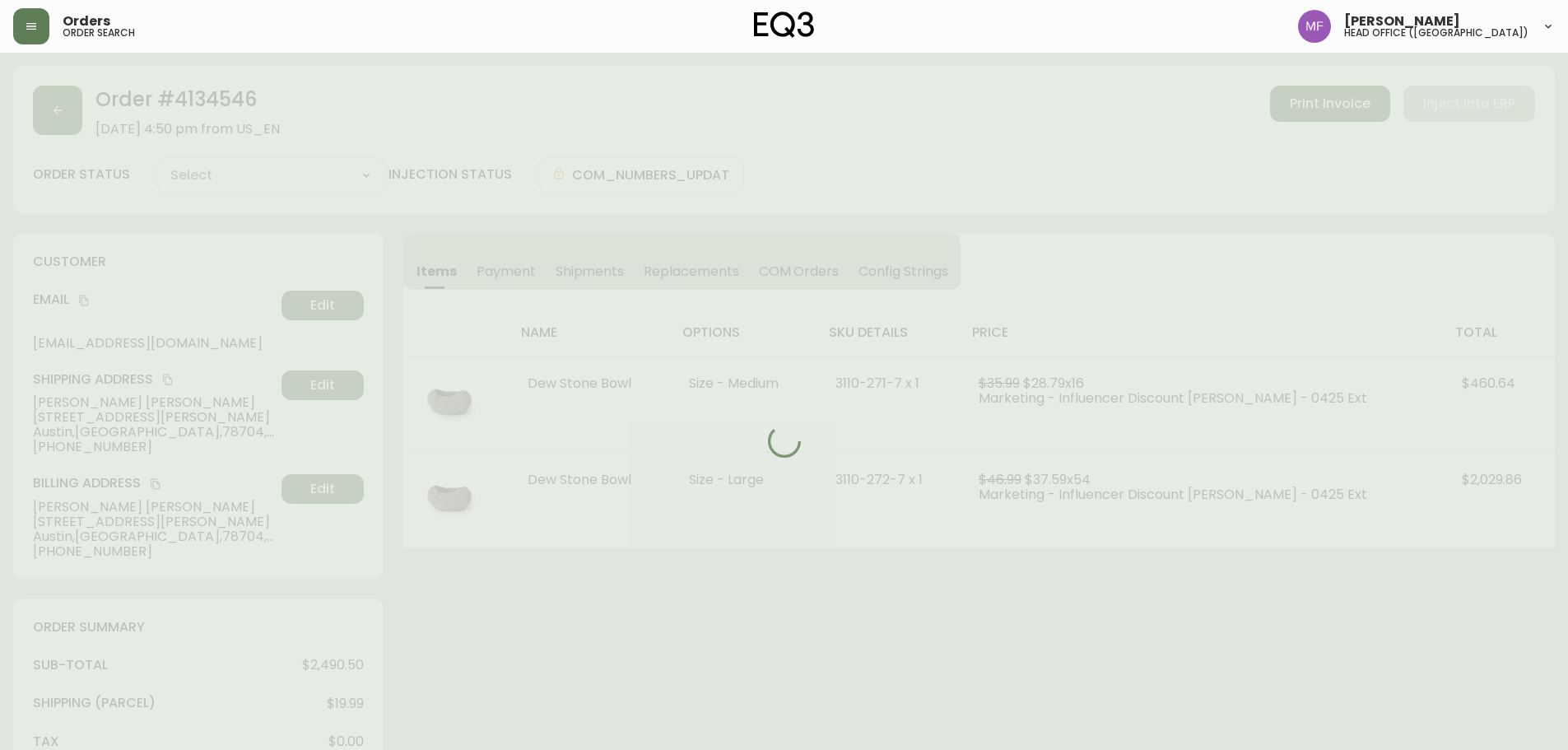
type input "Processing"
select select "PROCESSING"
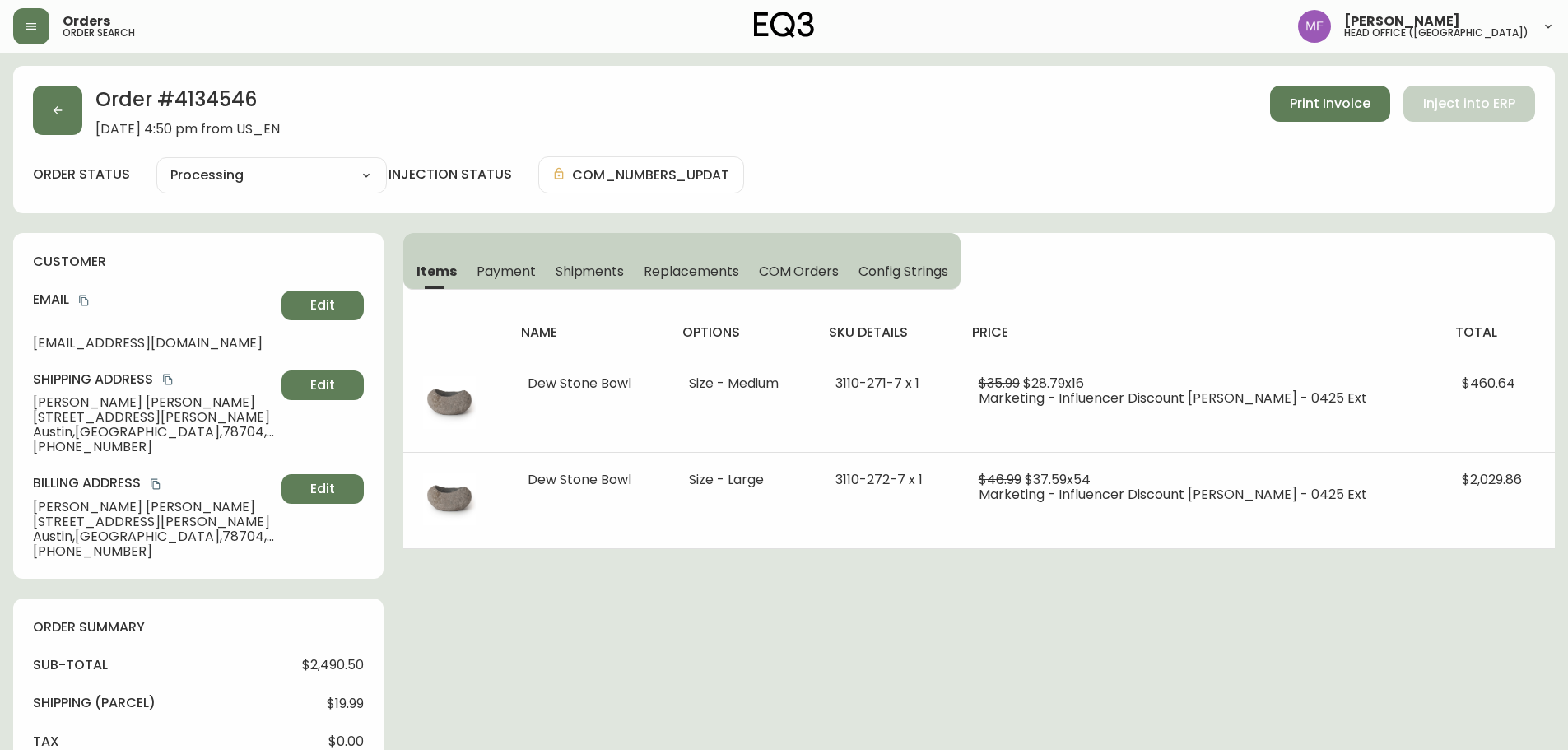
click at [210, 105] on h2 "Order # 4134546" at bounding box center [188, 104] width 185 height 36
click at [63, 119] on button "button" at bounding box center [58, 111] width 49 height 50
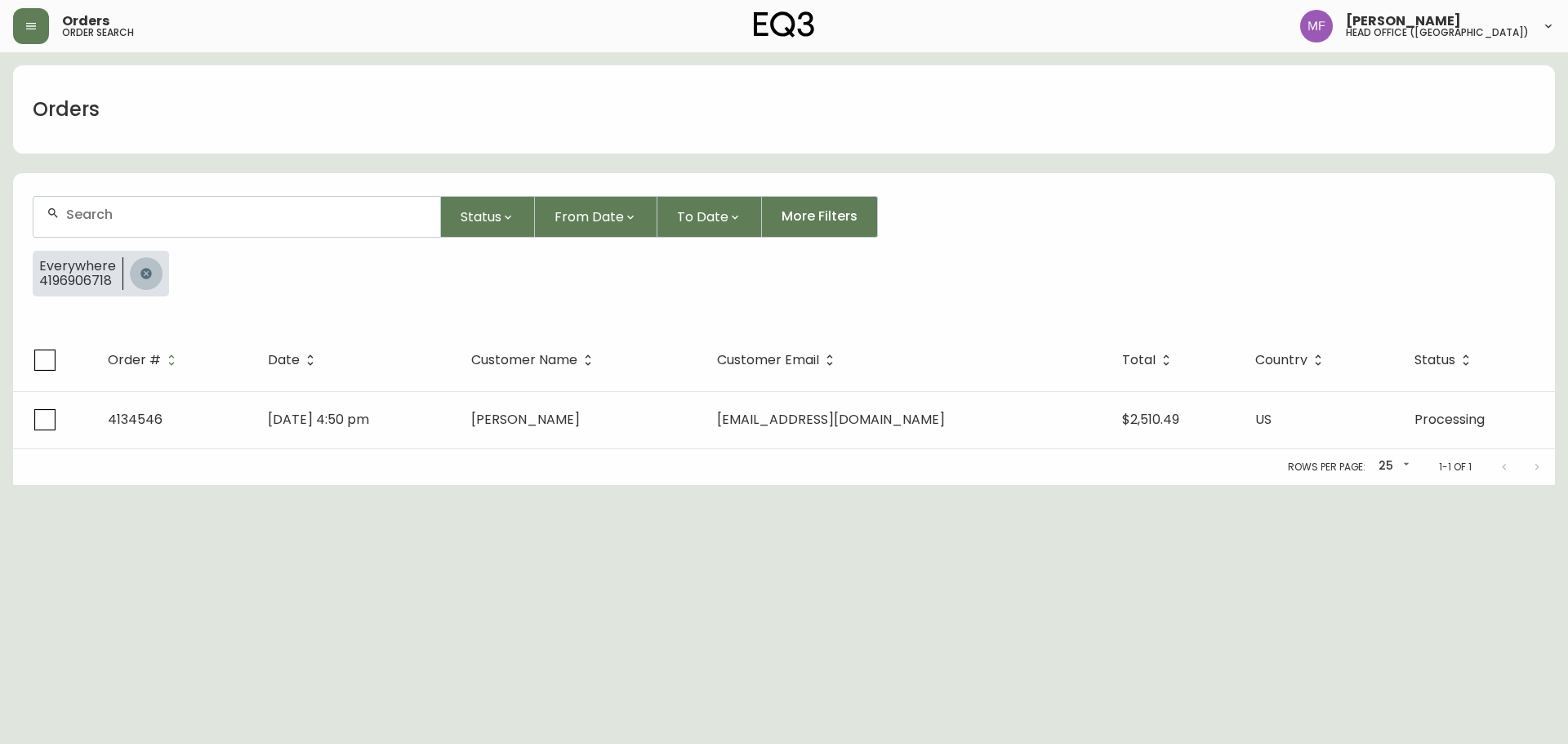
click at [135, 277] on button "button" at bounding box center [146, 273] width 33 height 33
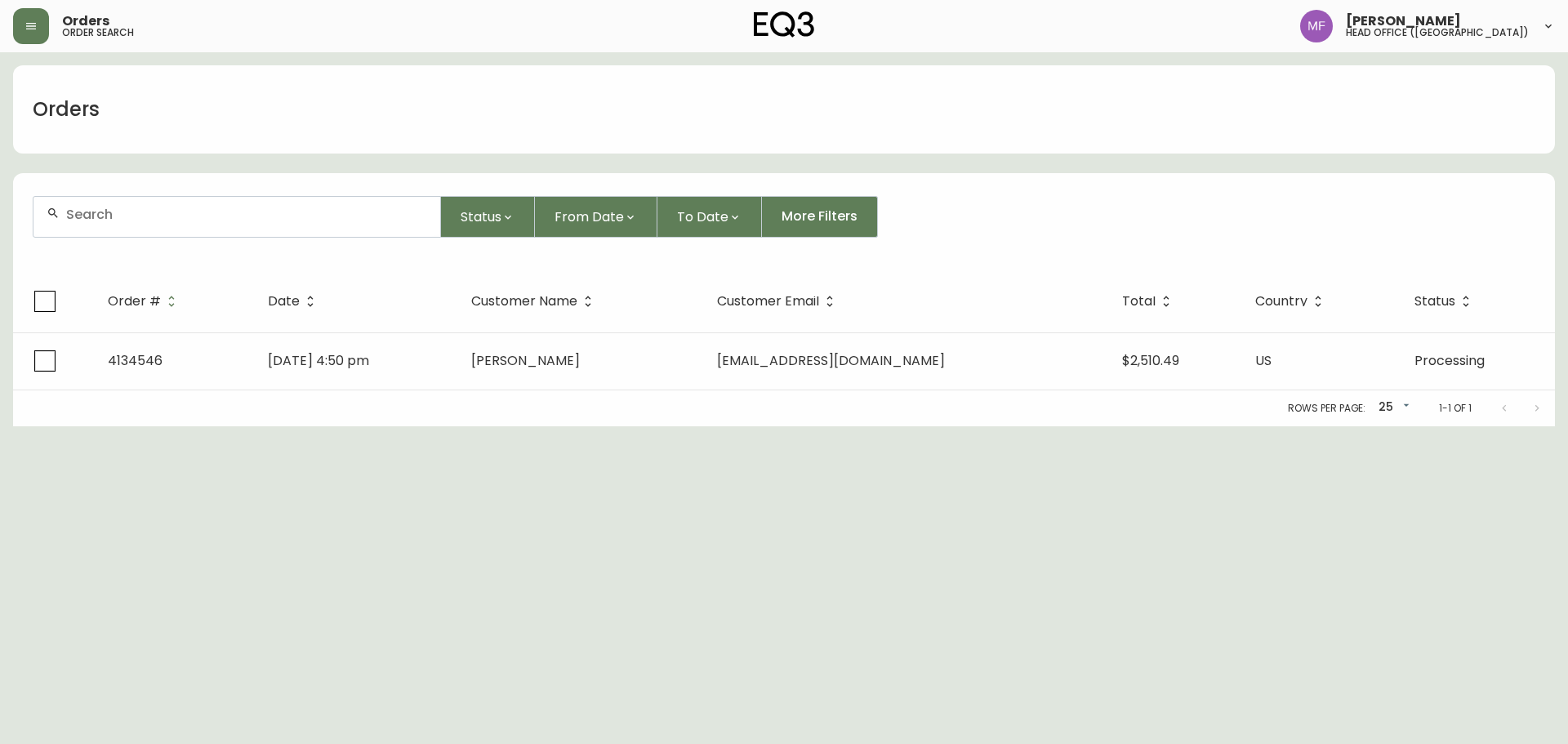
click at [119, 214] on input "text" at bounding box center [246, 214] width 361 height 16
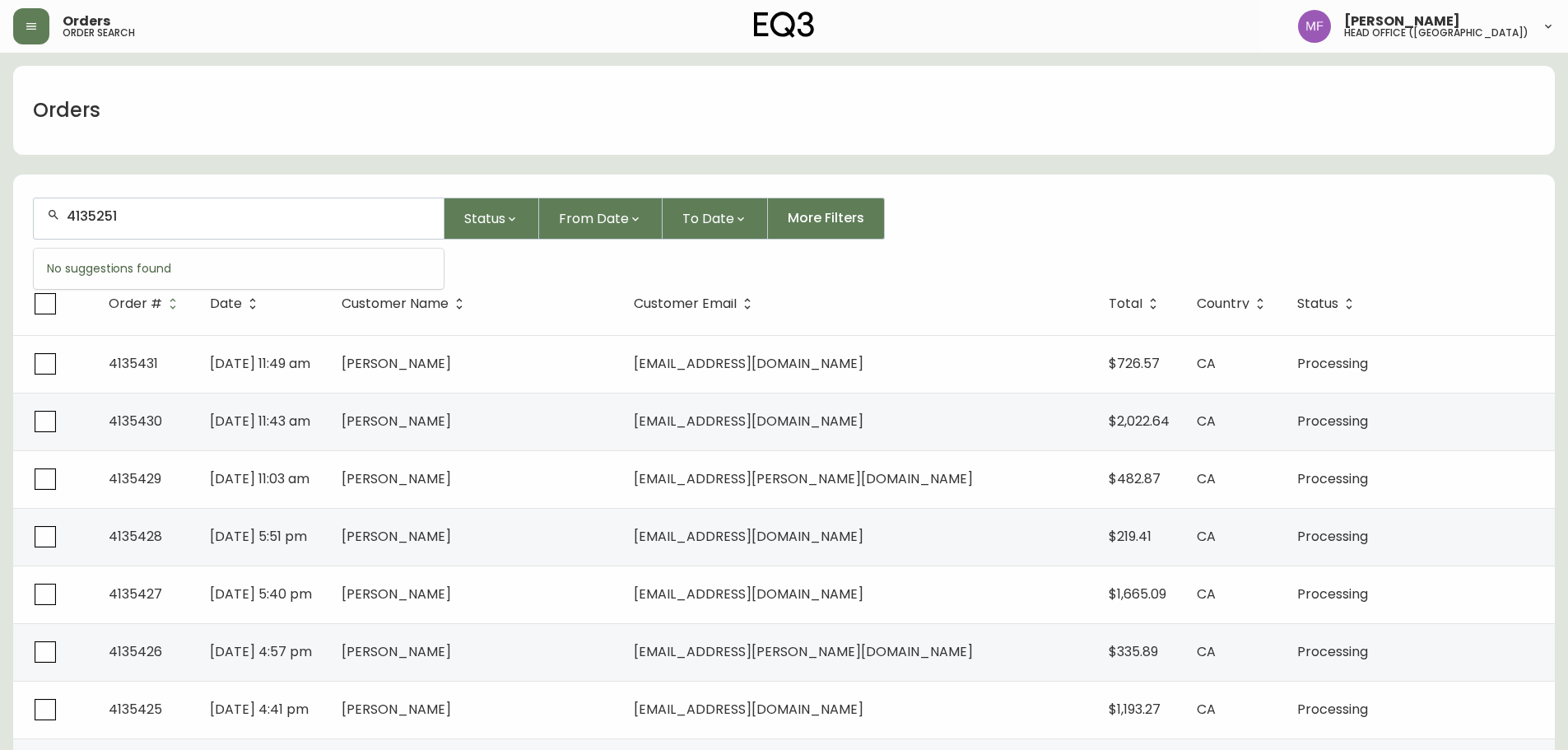
type input "4135251"
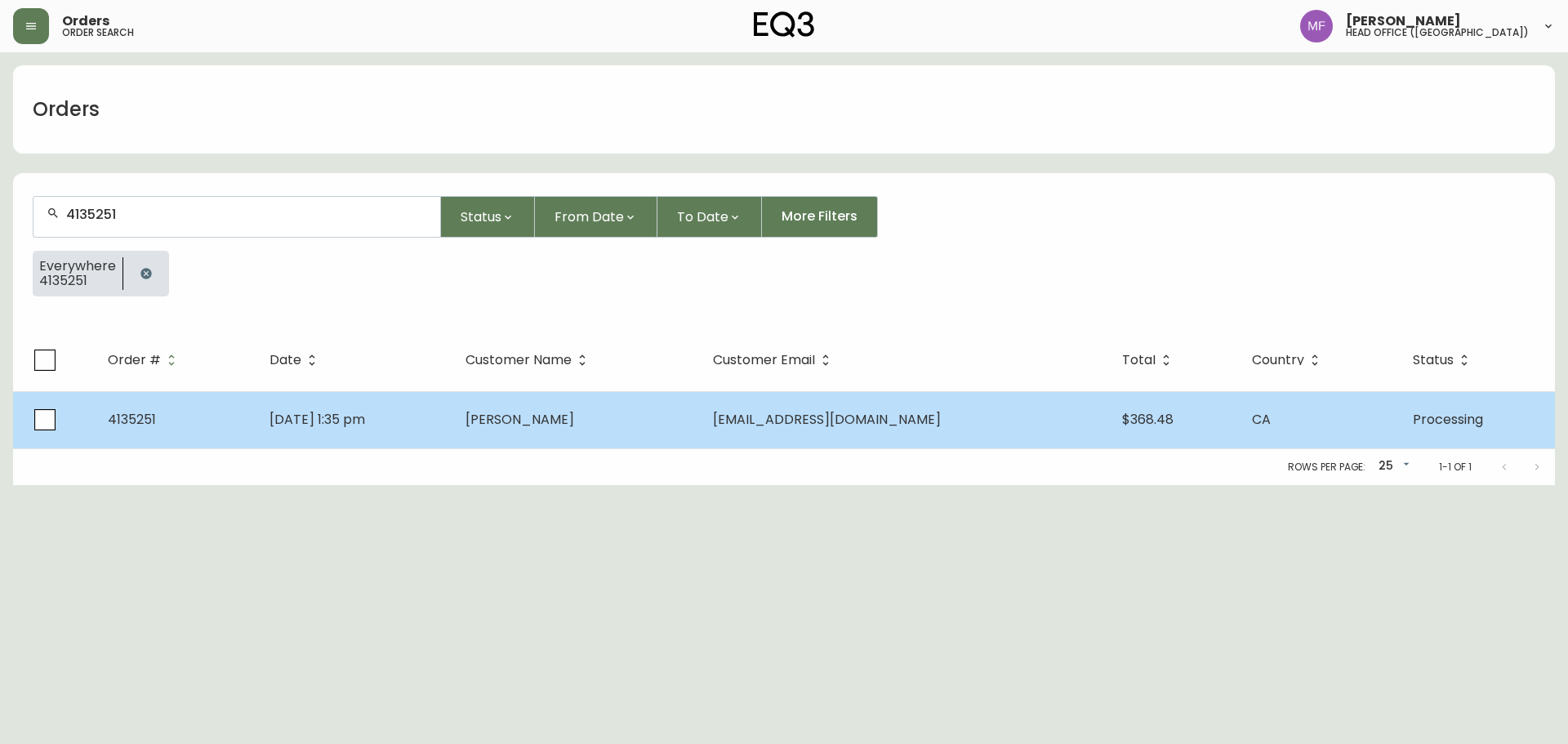
click at [559, 410] on span "[PERSON_NAME]" at bounding box center [520, 419] width 109 height 19
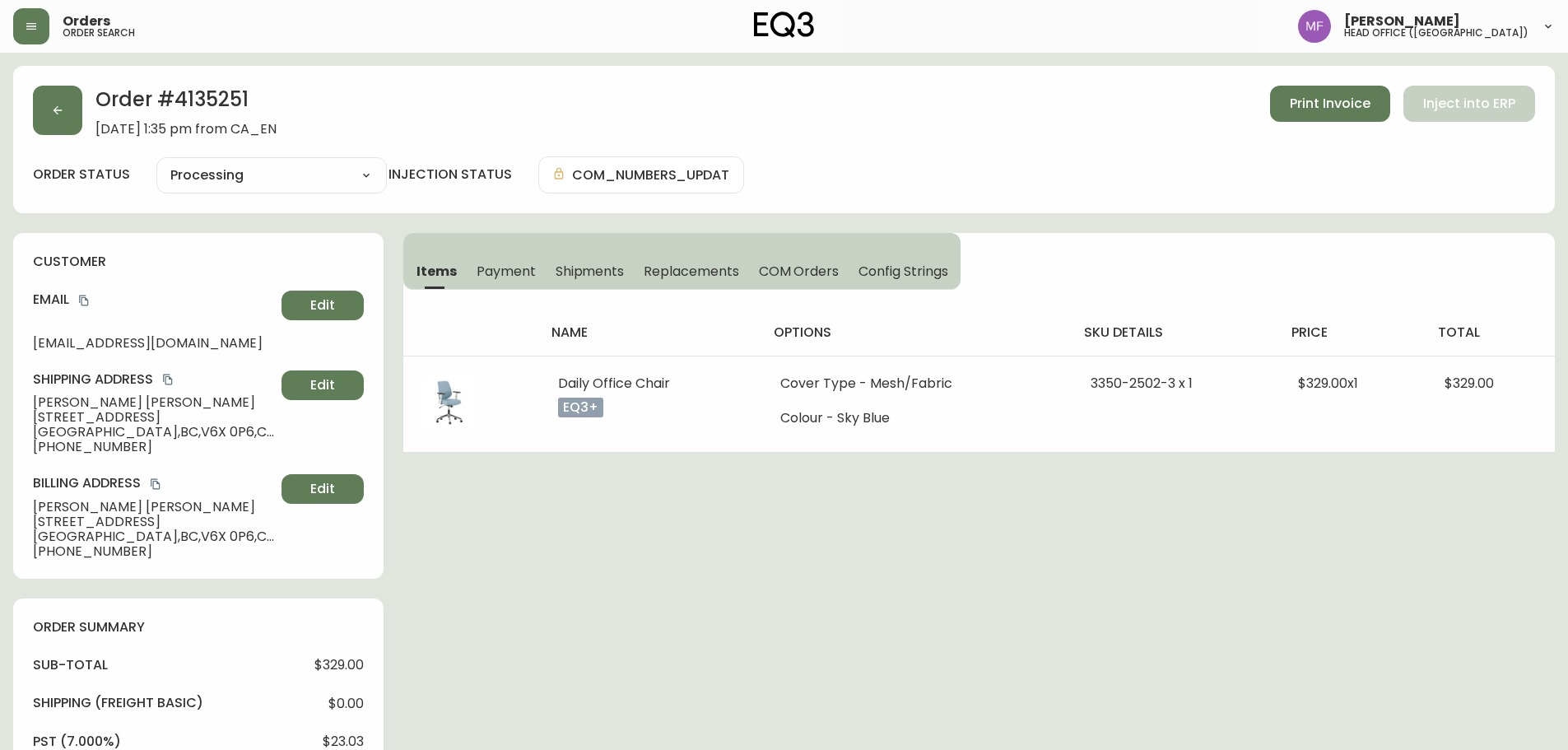
type input "Processing"
select select "PROCESSING"
click at [78, 123] on button "button" at bounding box center [58, 111] width 49 height 50
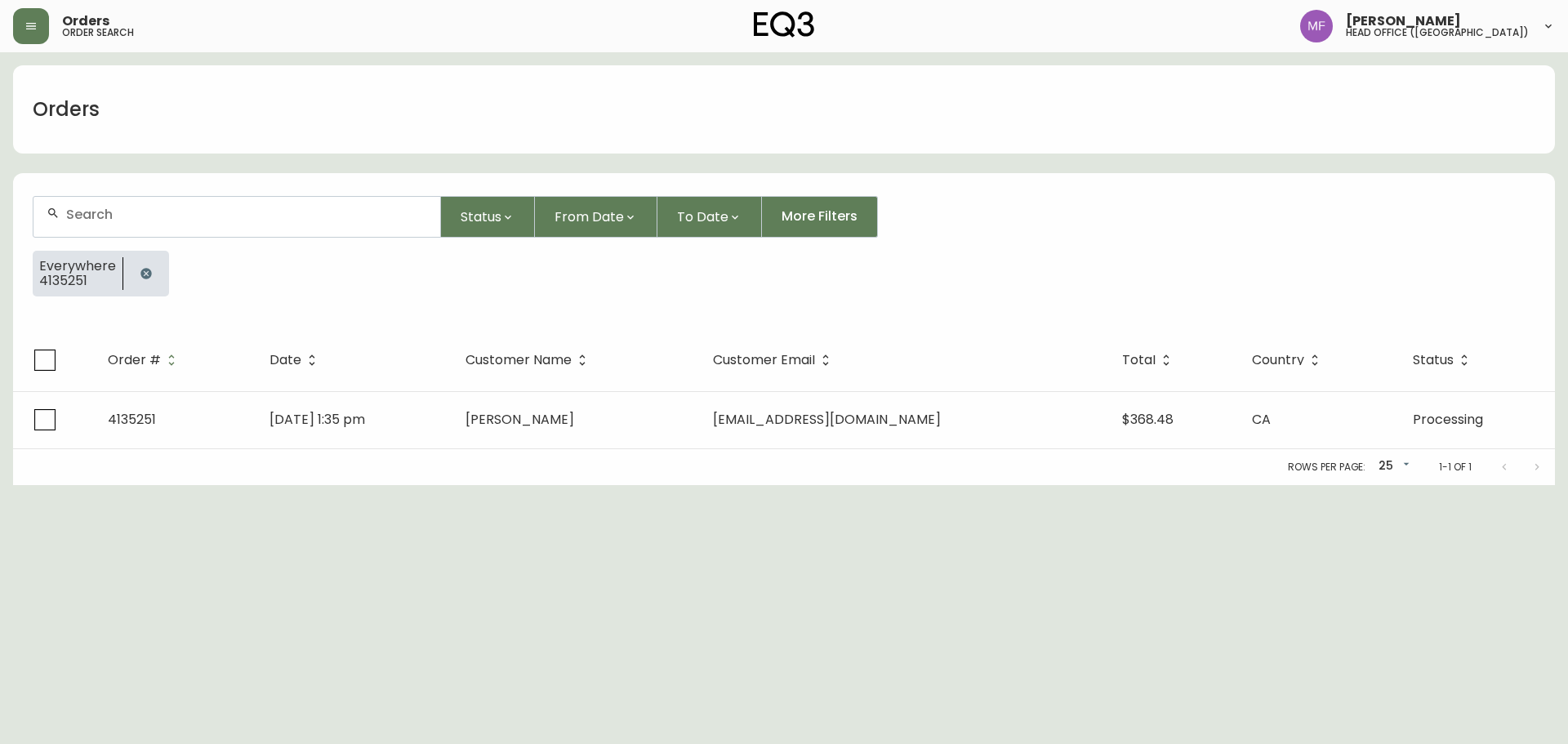
click at [155, 273] on button "button" at bounding box center [146, 273] width 33 height 33
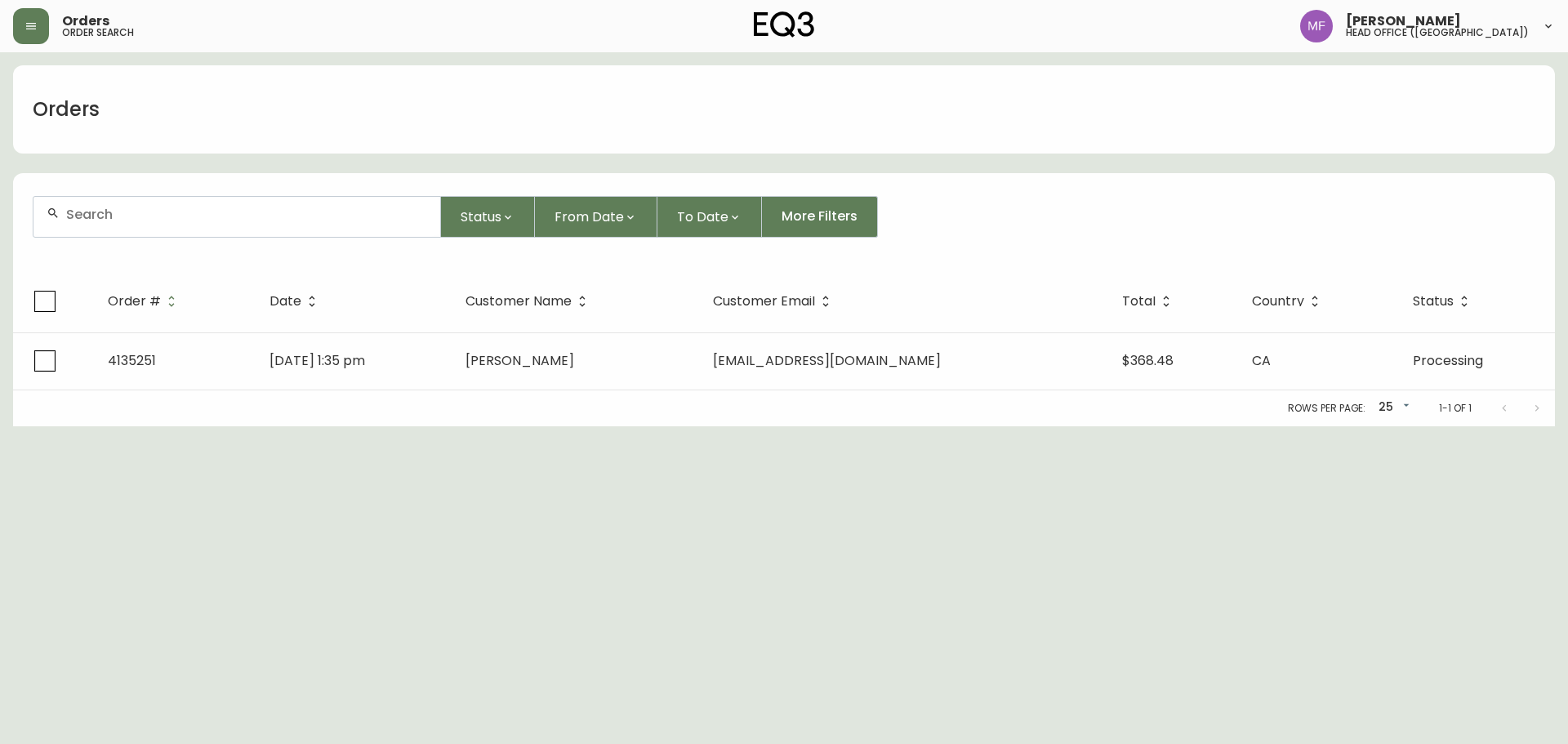
click at [144, 224] on div at bounding box center [237, 217] width 407 height 40
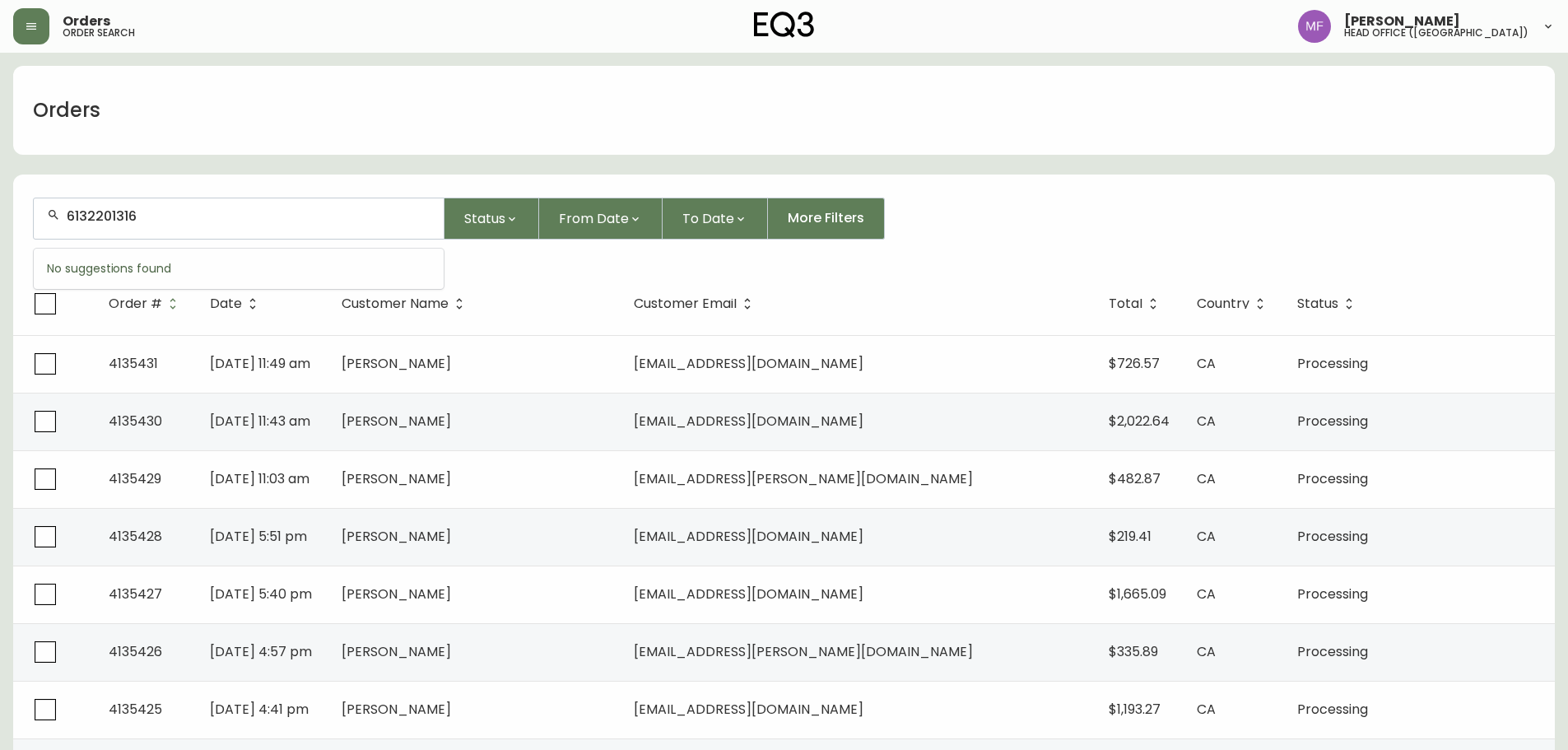
type input "6132201316"
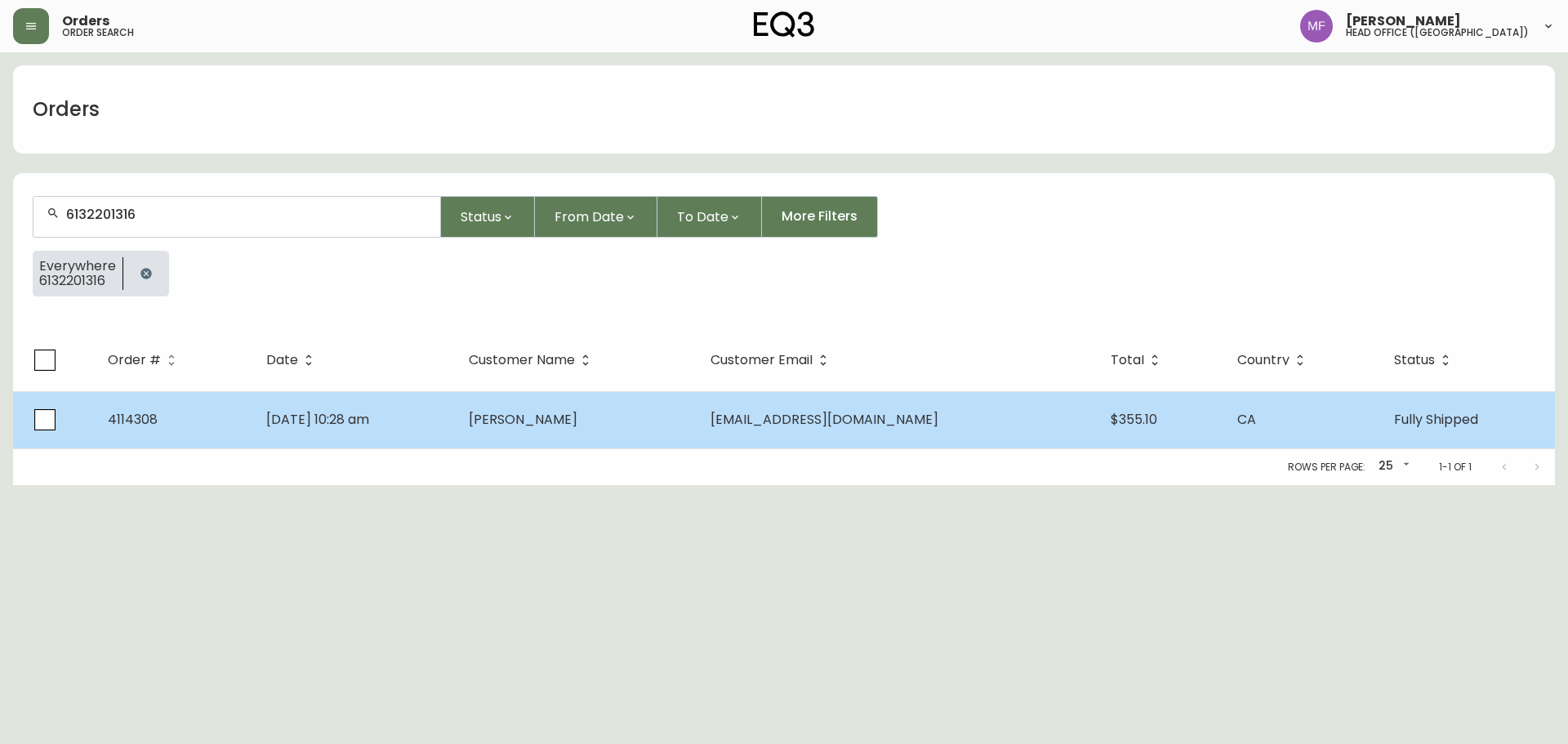
click at [681, 407] on td "[PERSON_NAME]" at bounding box center [576, 420] width 241 height 57
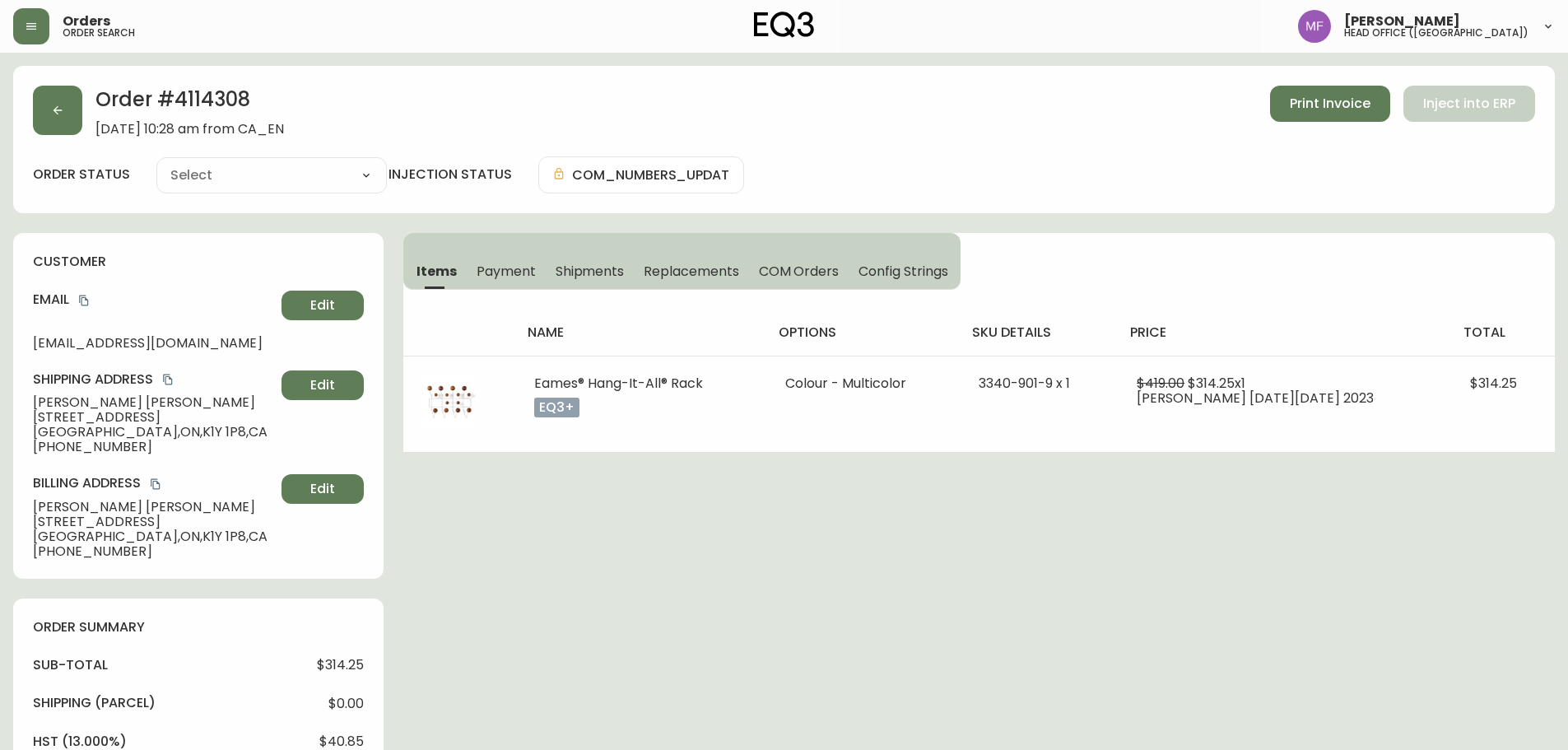
type input "Fully Shipped"
select select "FULLY_SHIPPED"
click at [200, 97] on h2 "Order # 4114308" at bounding box center [190, 104] width 189 height 36
click at [586, 278] on span "Shipments" at bounding box center [591, 271] width 69 height 17
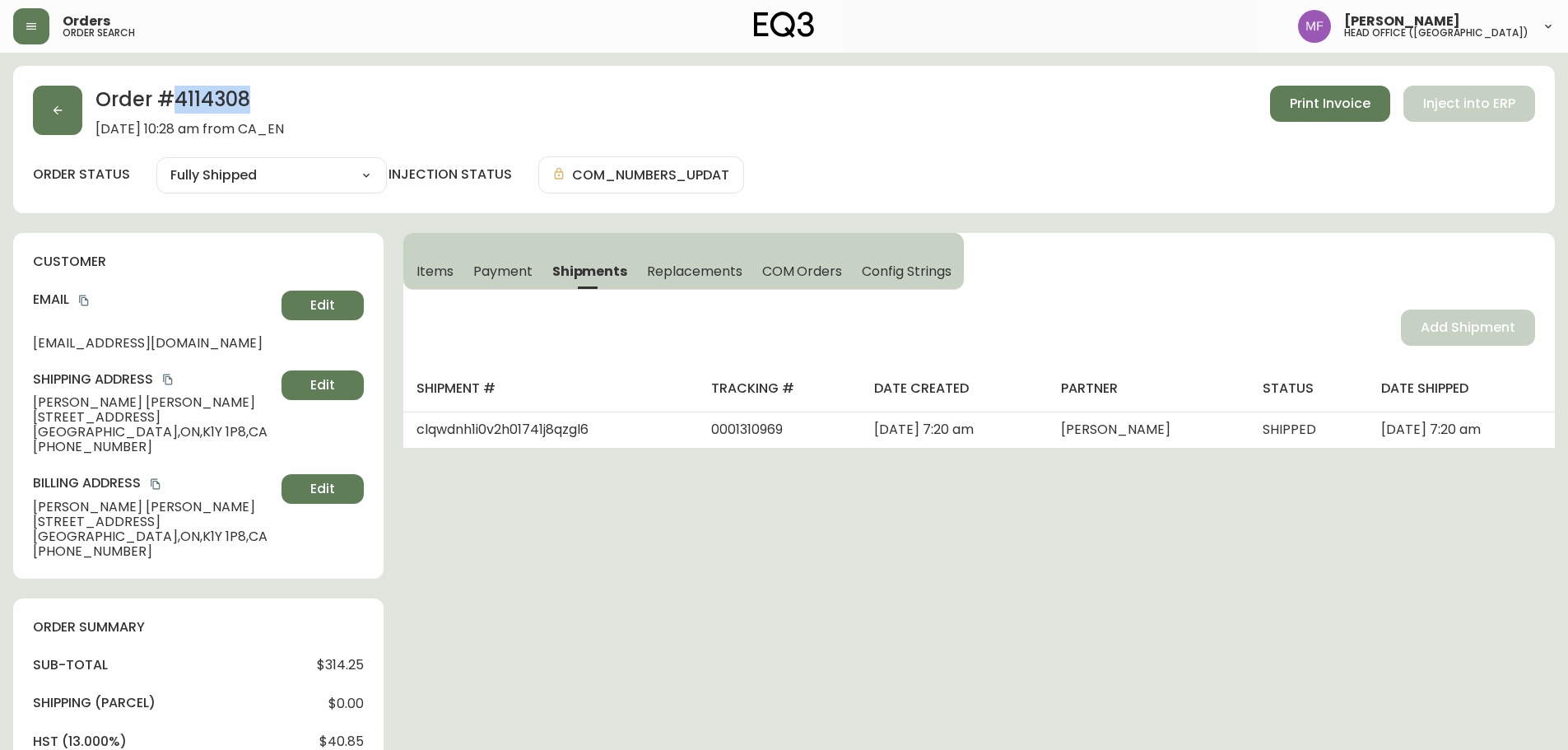
click at [419, 278] on span "Items" at bounding box center [435, 271] width 37 height 17
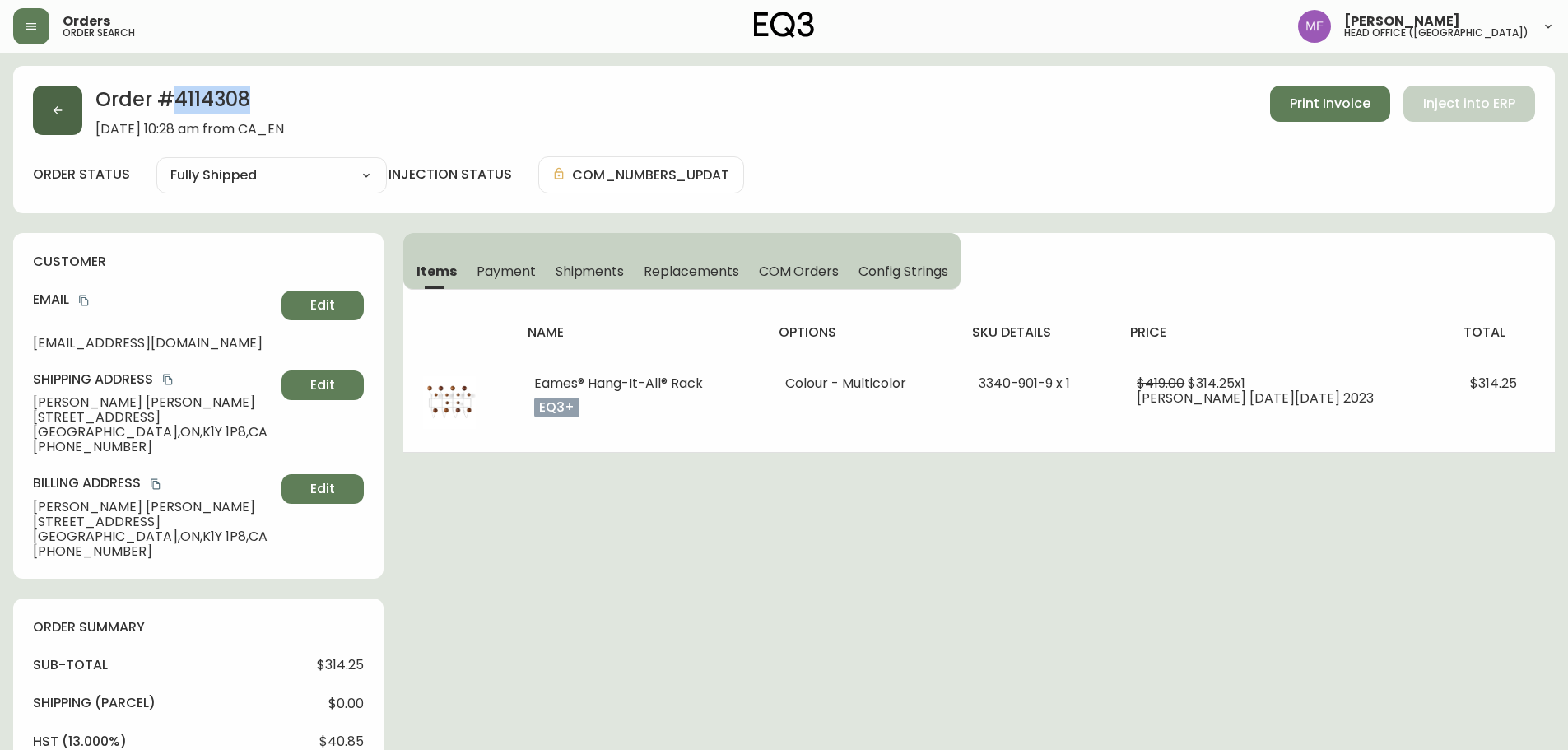
click at [79, 112] on button "button" at bounding box center [58, 111] width 49 height 50
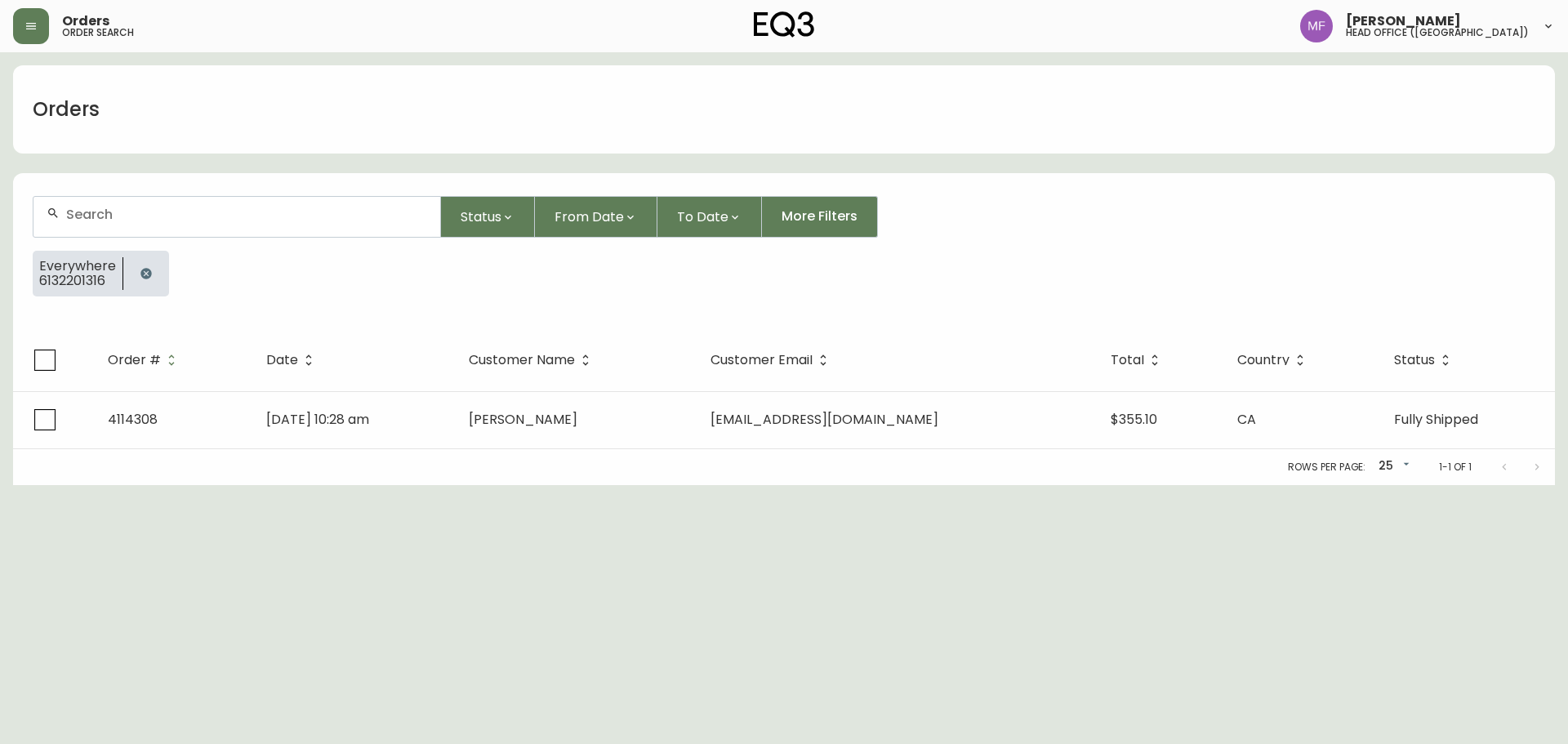
click at [137, 264] on button "button" at bounding box center [146, 273] width 33 height 33
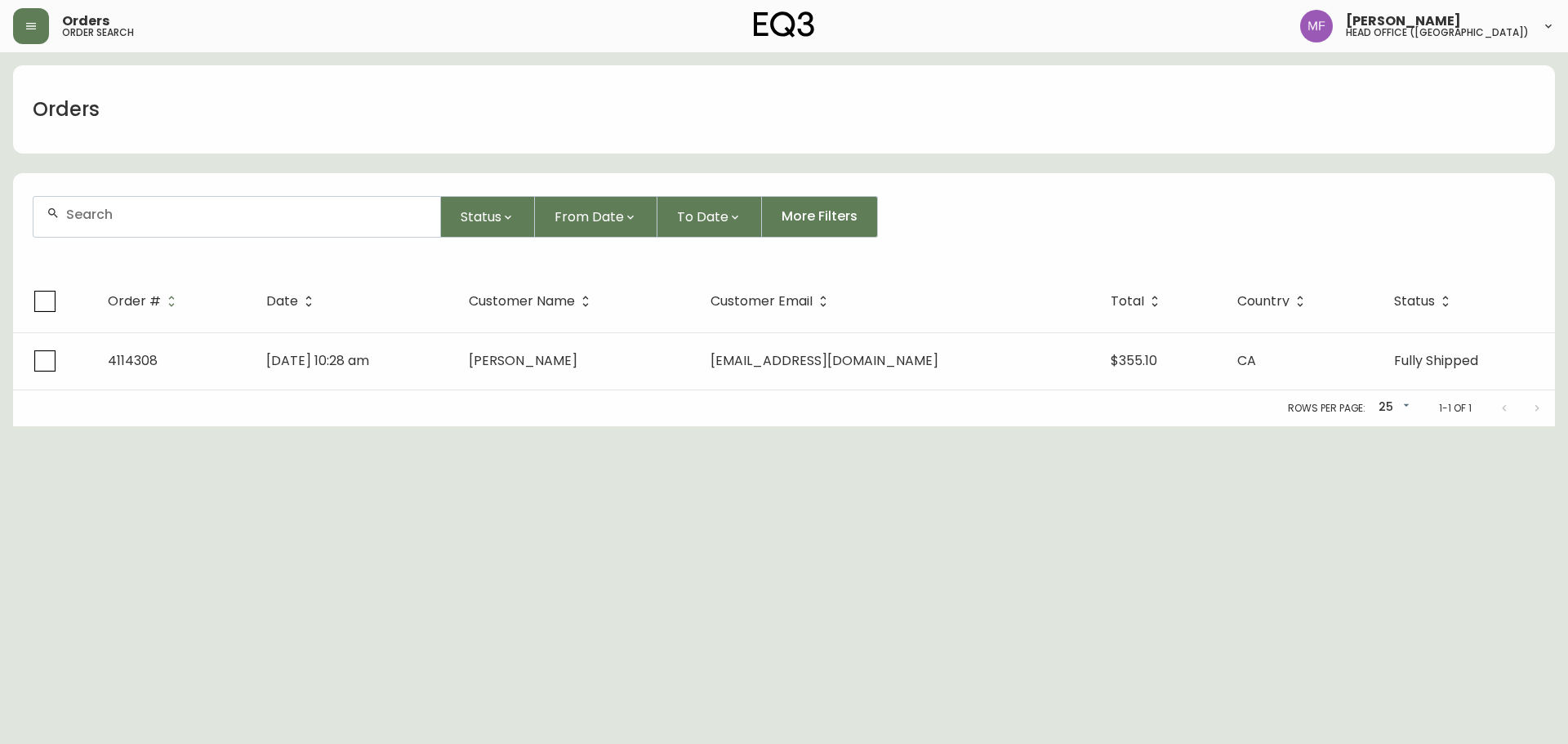
click at [136, 216] on input "text" at bounding box center [246, 214] width 361 height 16
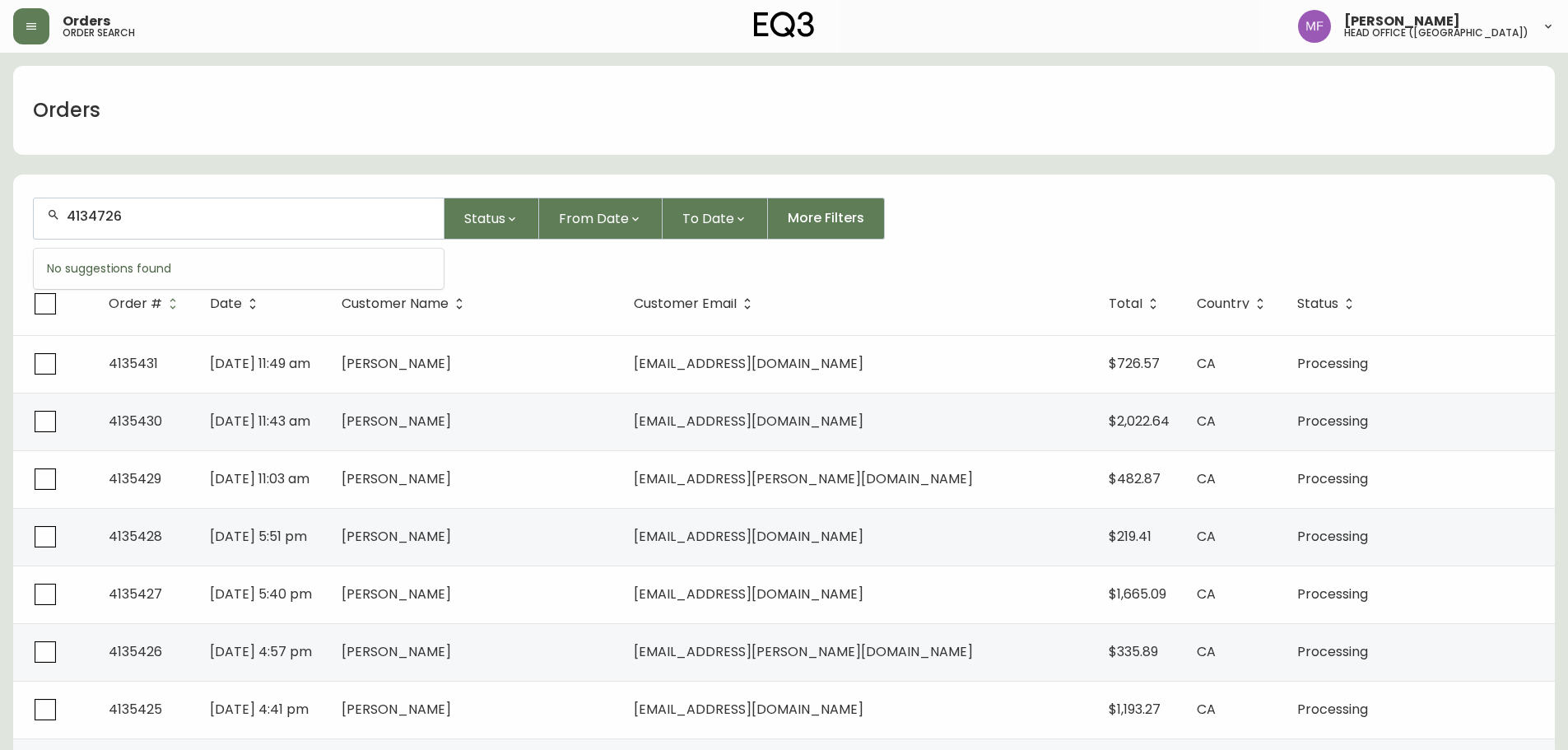
type input "4134726"
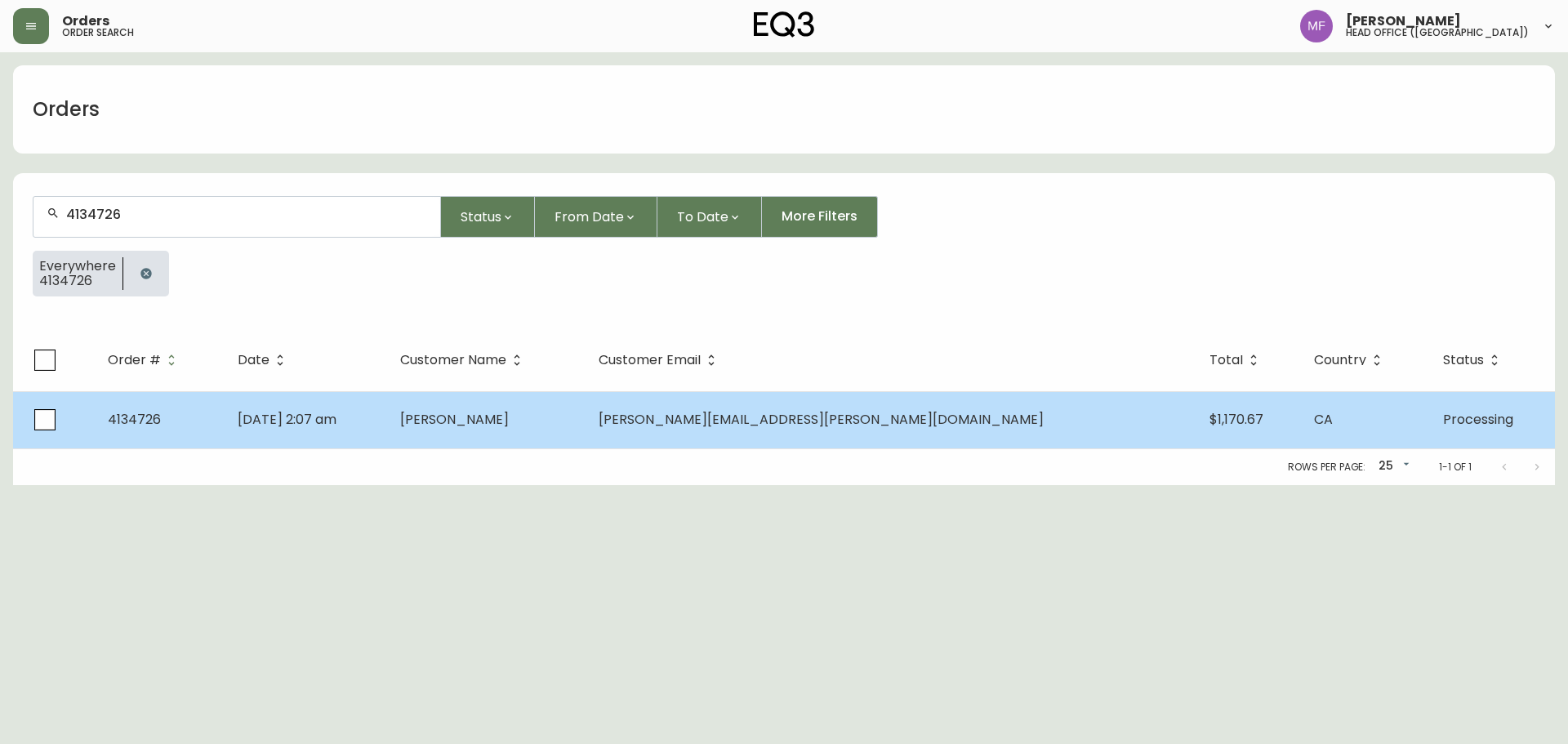
click at [509, 422] on span "[PERSON_NAME]" at bounding box center [454, 419] width 109 height 19
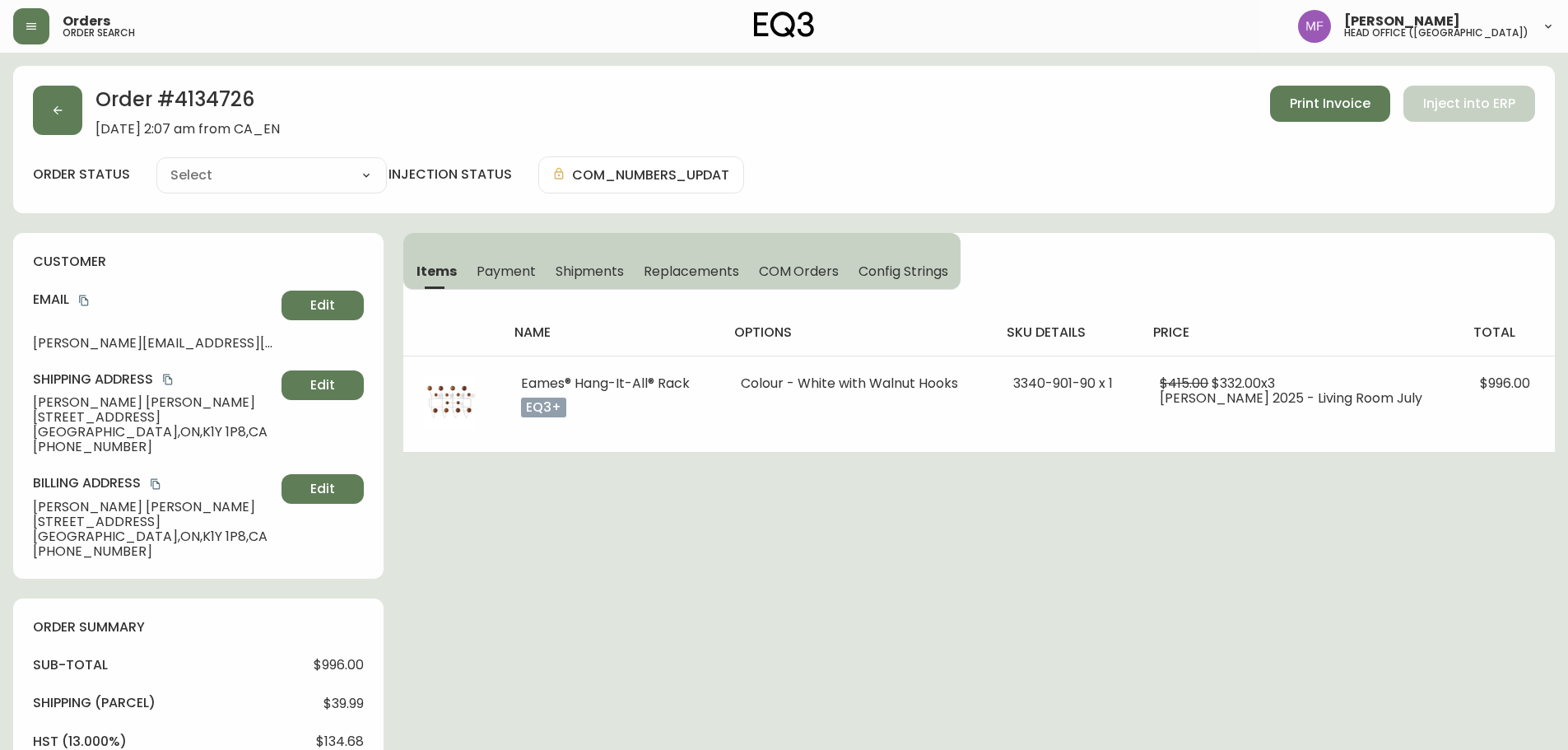
type input "Processing"
select select "PROCESSING"
click at [212, 95] on h2 "Order # 4134726" at bounding box center [188, 104] width 185 height 36
click at [724, 598] on div "Order # 4134726 [DATE] 2:07 am from [GEOGRAPHIC_DATA] Print Invoice Inject into…" at bounding box center [784, 689] width 1542 height 1246
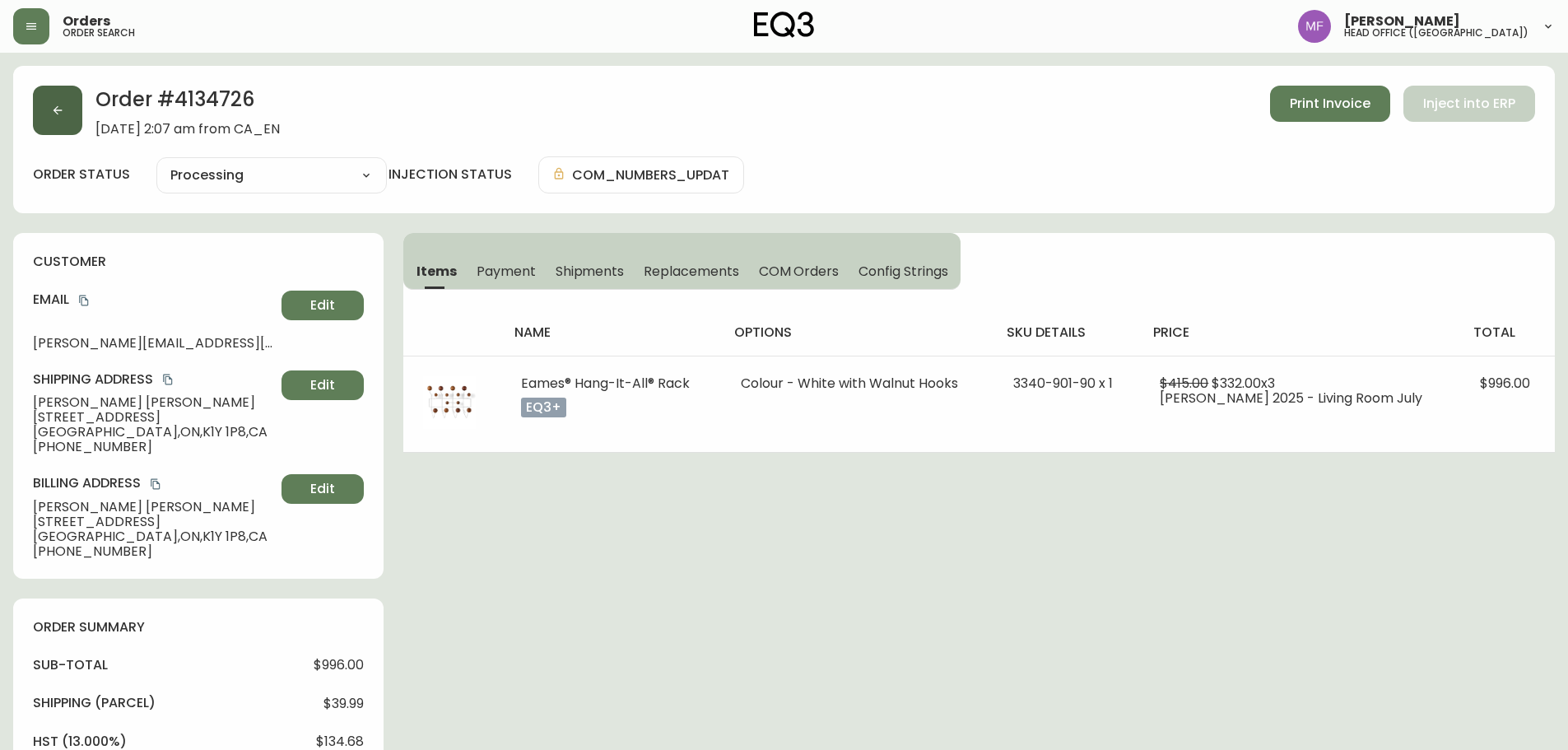
click at [51, 131] on button "button" at bounding box center [58, 111] width 49 height 50
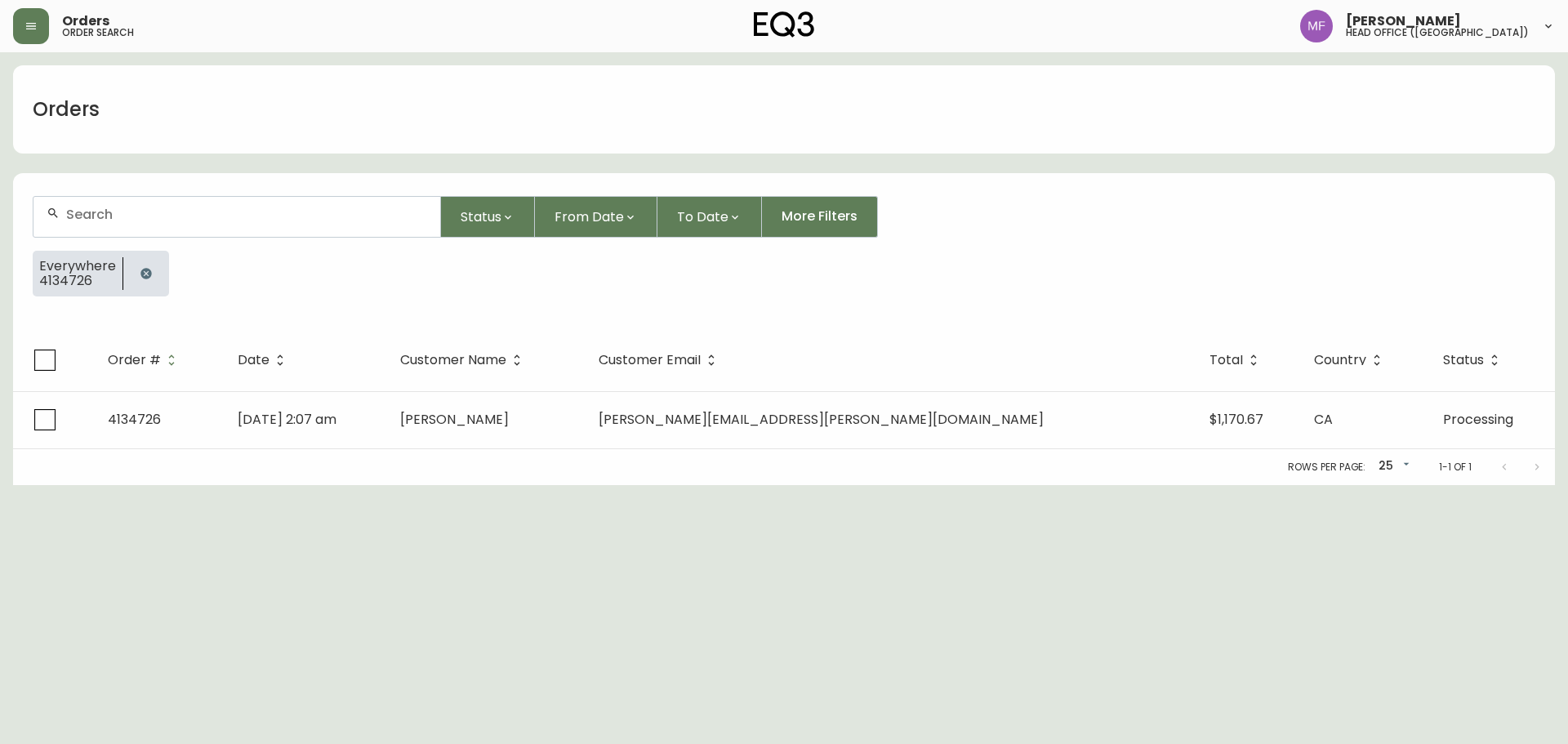
click at [136, 268] on button "button" at bounding box center [146, 273] width 33 height 33
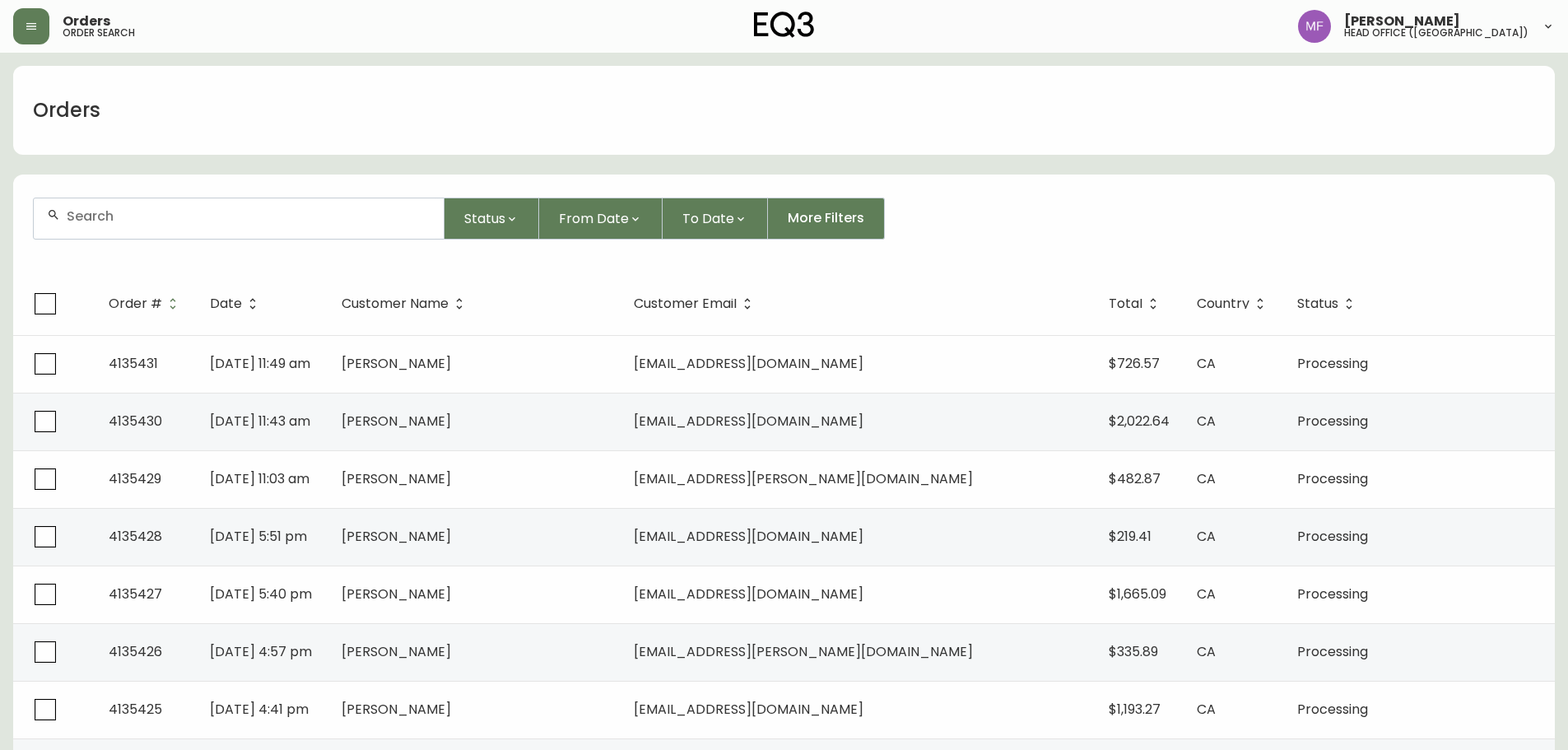
click at [138, 212] on input "text" at bounding box center [248, 216] width 364 height 16
type input "4133035"
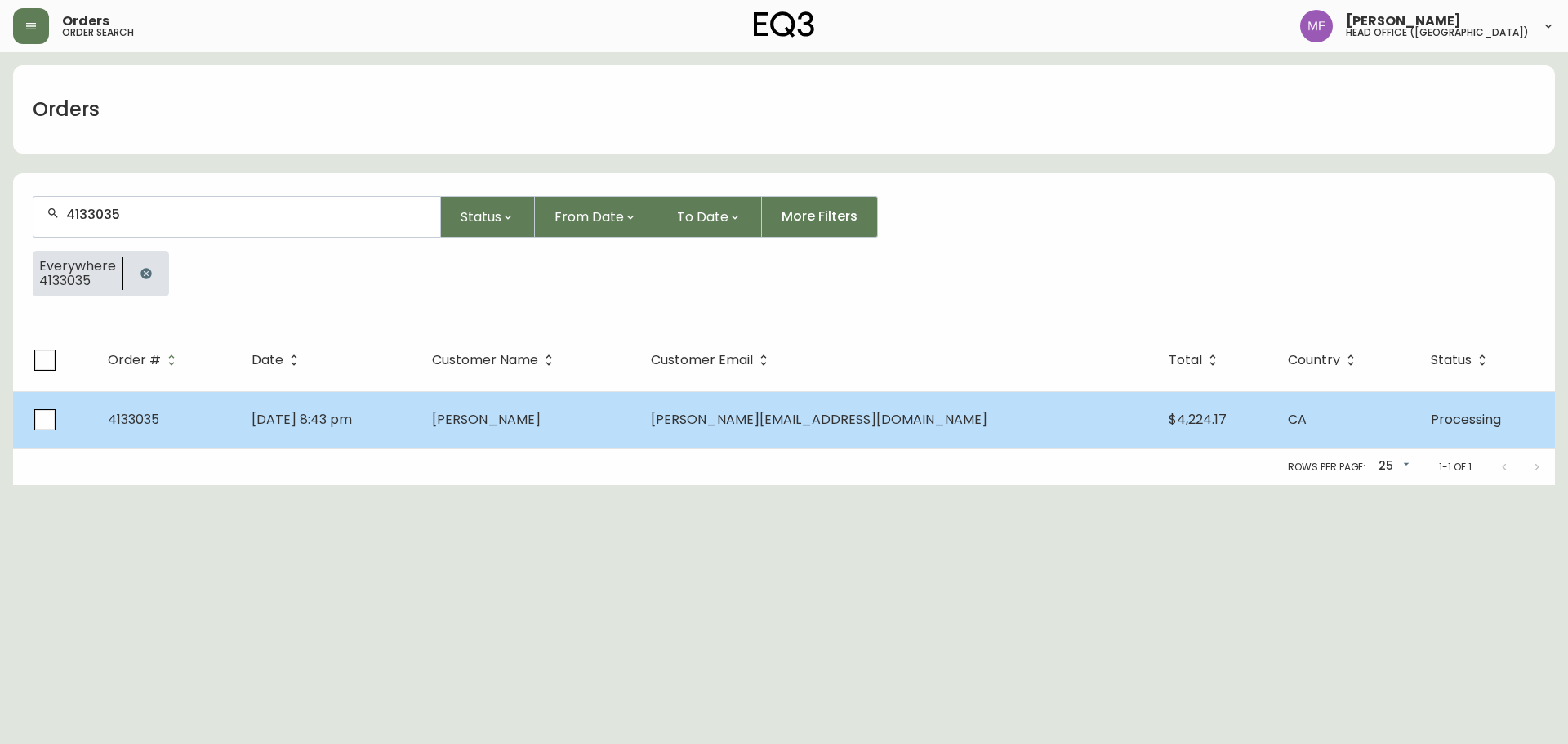
click at [419, 424] on td "[DATE] 8:43 pm" at bounding box center [328, 420] width 181 height 57
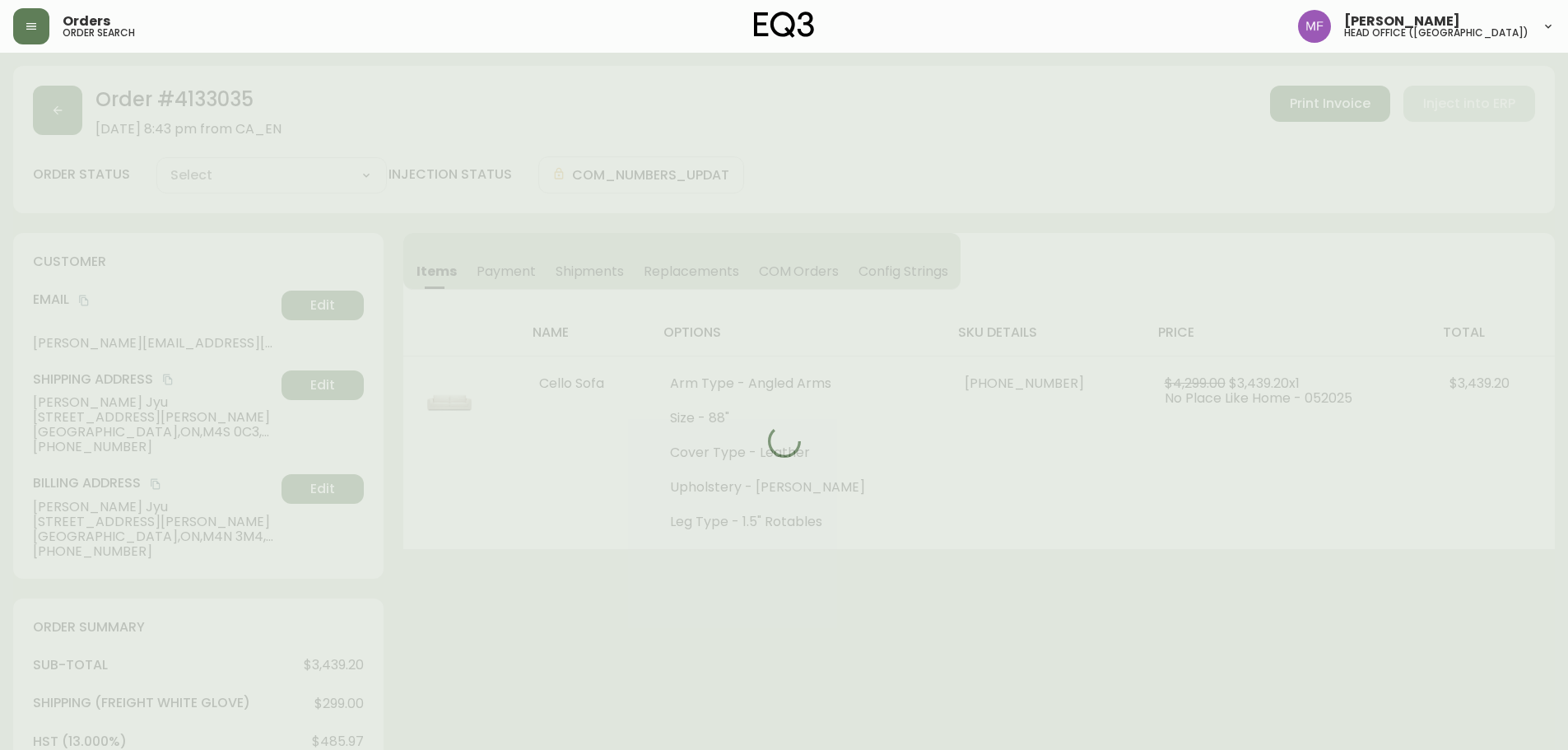
type input "Processing"
select select "PROCESSING"
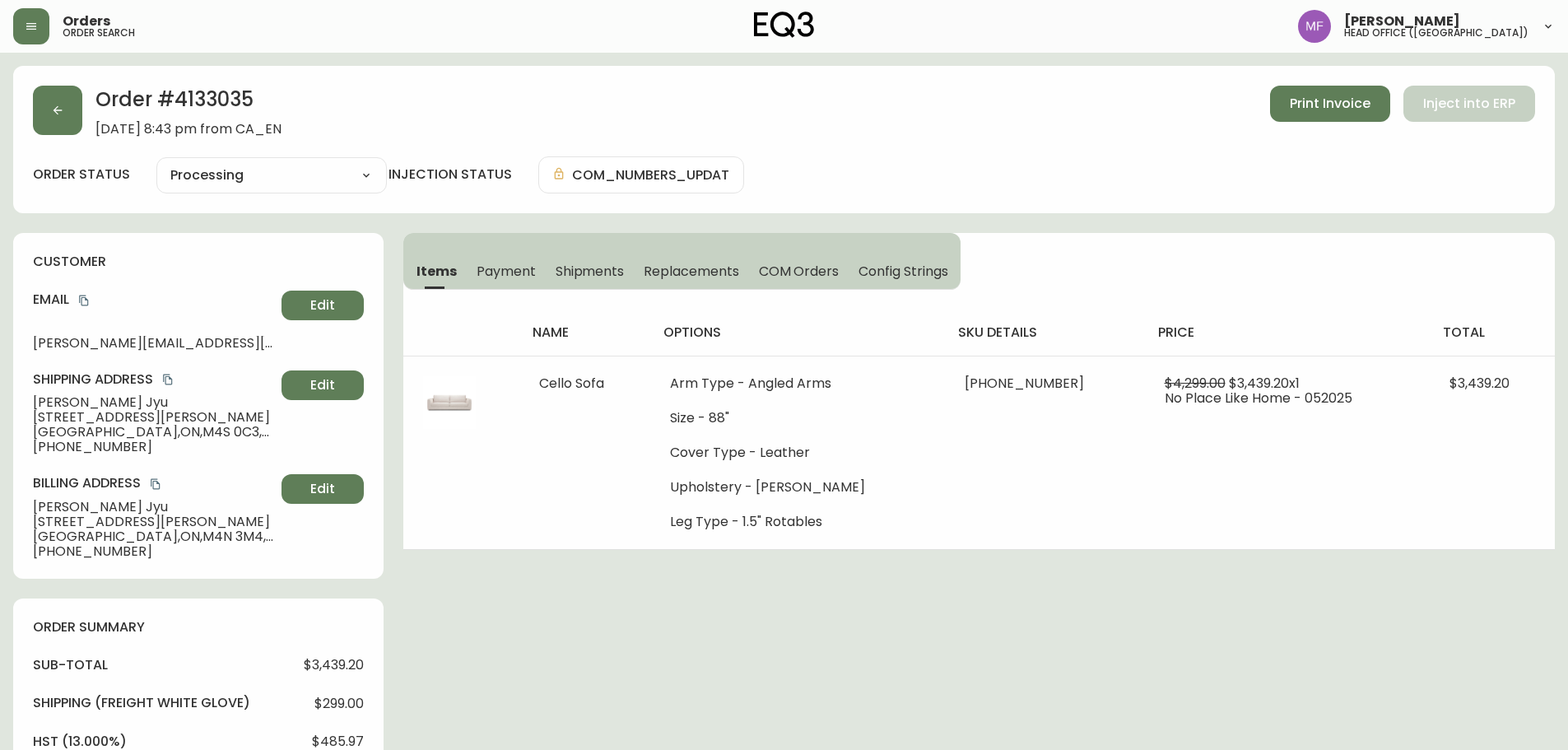
click at [756, 688] on div "Order # 4133035 [DATE] 8:43 pm from CA_EN Print Invoice Inject into ERP order s…" at bounding box center [784, 705] width 1542 height 1280
click at [841, 647] on div "Order # 4133035 [DATE] 8:43 pm from CA_EN Print Invoice Inject into ERP order s…" at bounding box center [784, 705] width 1542 height 1280
click at [568, 667] on div "Order # 4133035 [DATE] 8:43 pm from CA_EN Print Invoice Inject into ERP order s…" at bounding box center [784, 705] width 1542 height 1280
click at [888, 612] on div "Order # 4133035 [DATE] 8:43 pm from CA_EN Print Invoice Inject into ERP order s…" at bounding box center [784, 705] width 1542 height 1280
click at [62, 116] on icon "button" at bounding box center [58, 111] width 13 height 13
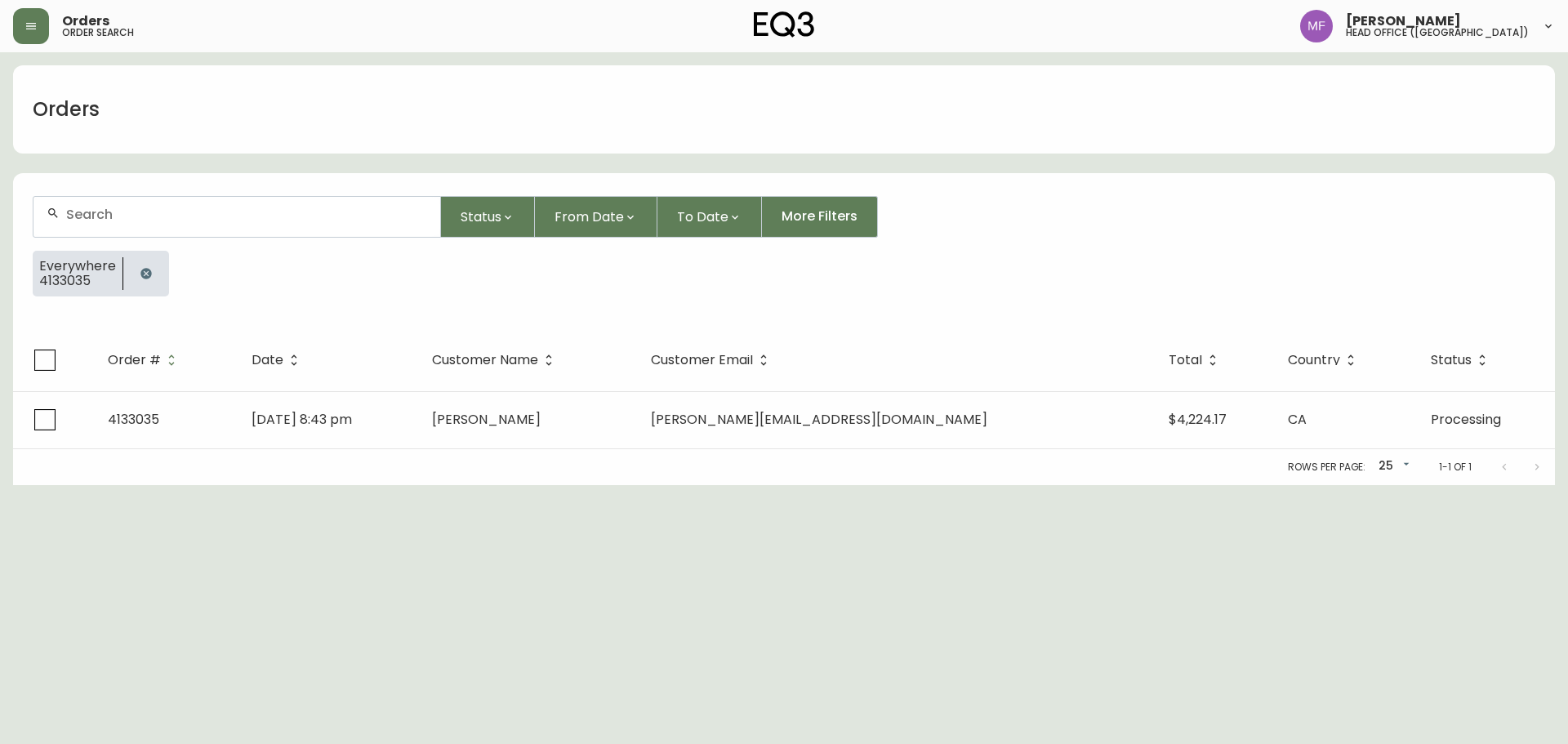
click at [150, 266] on button "button" at bounding box center [146, 273] width 33 height 33
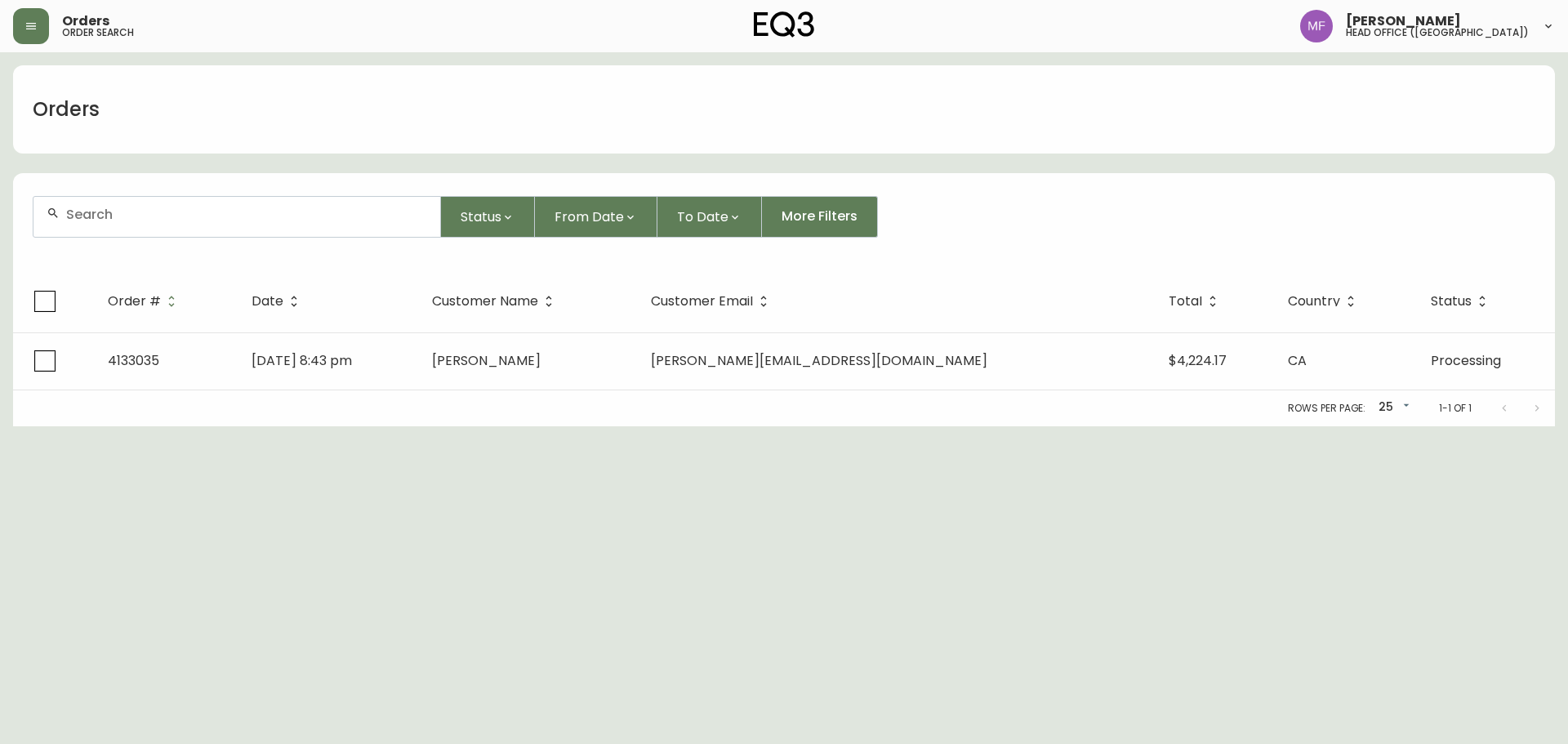
click at [145, 241] on form "Status From Date To Date More Filters" at bounding box center [784, 223] width 1542 height 94
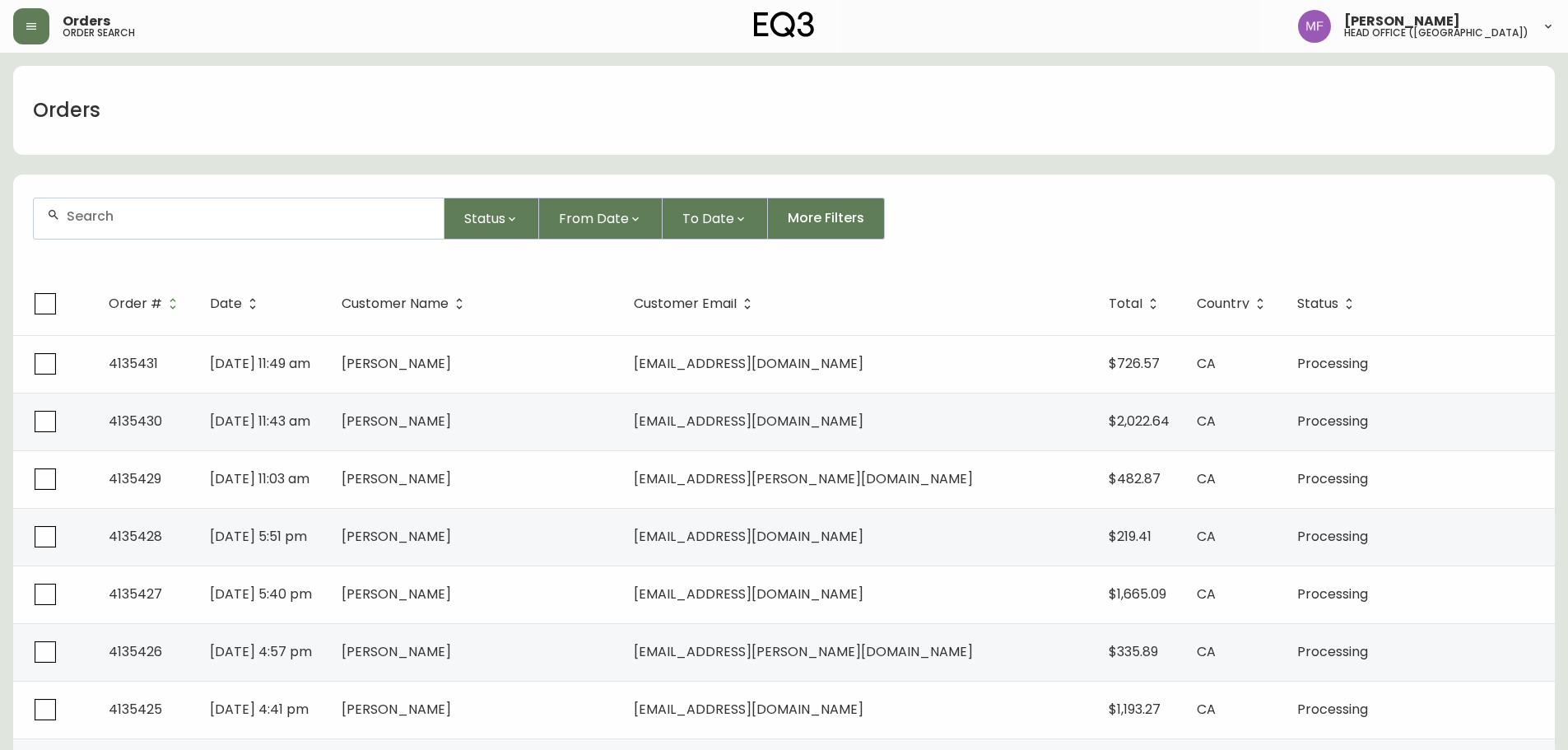
click at [137, 227] on div at bounding box center [238, 219] width 410 height 40
type input "4163472277"
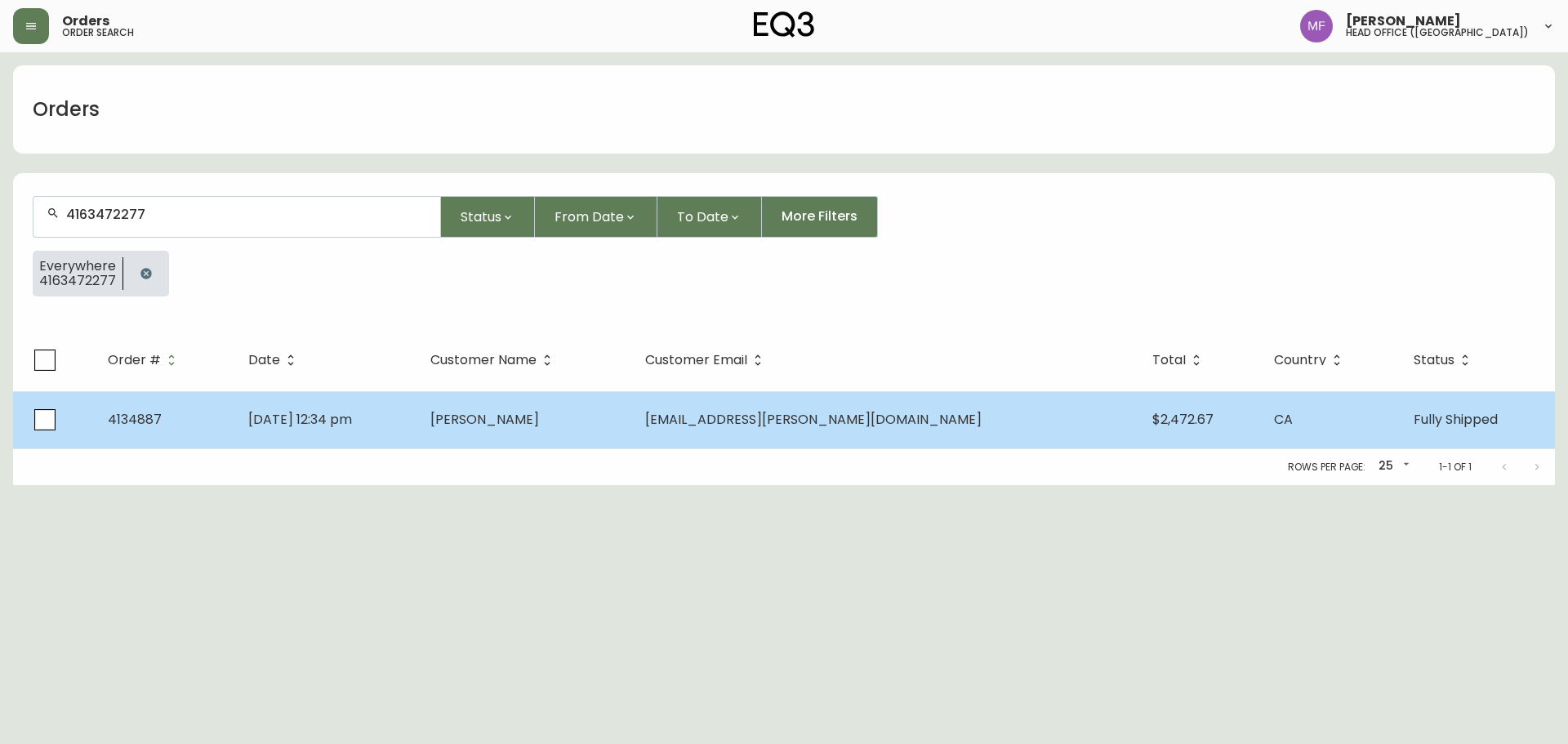
click at [534, 431] on td "[PERSON_NAME]" at bounding box center [525, 420] width 214 height 57
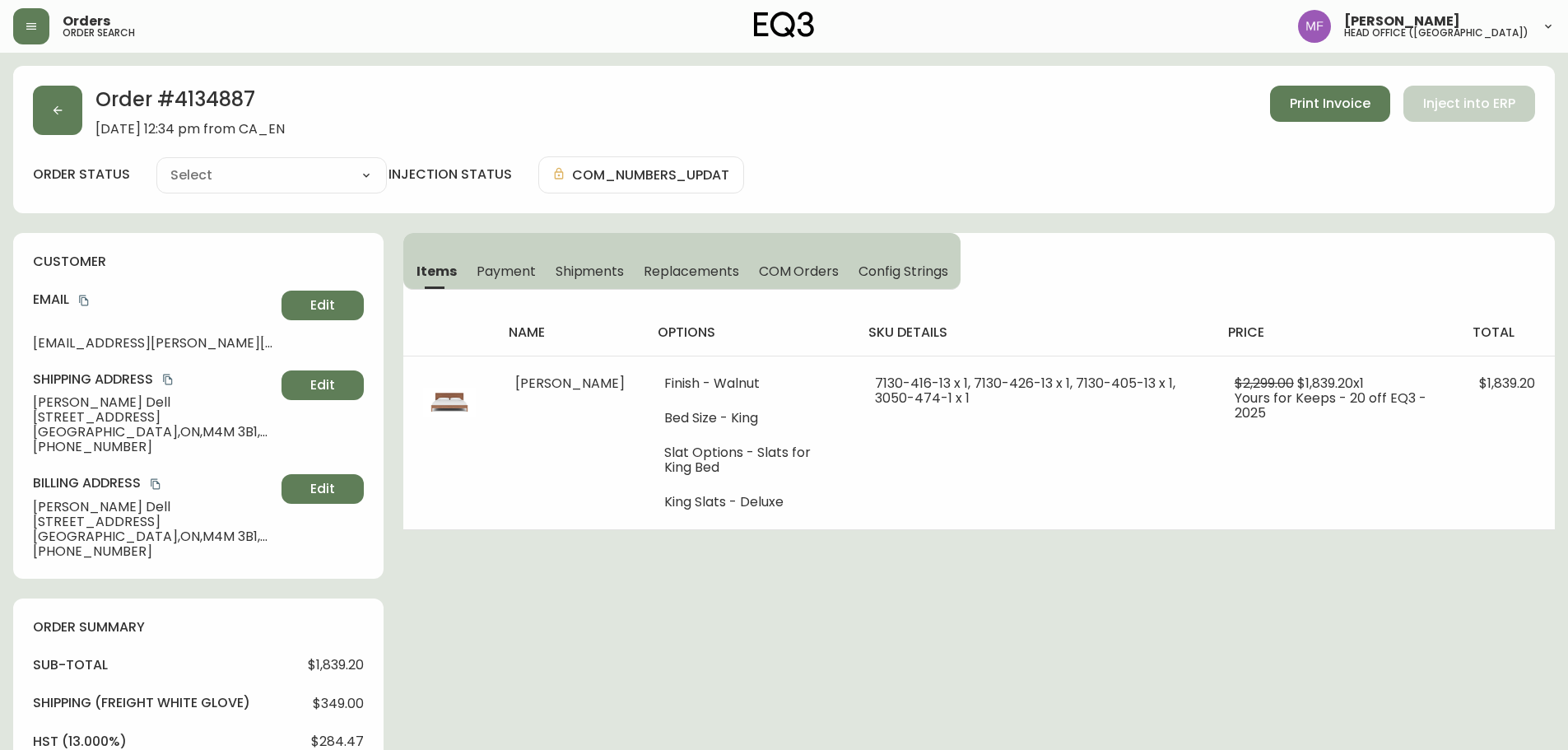
type input "Fully Shipped"
select select "FULLY_SHIPPED"
click at [607, 267] on span "Shipments" at bounding box center [591, 271] width 69 height 17
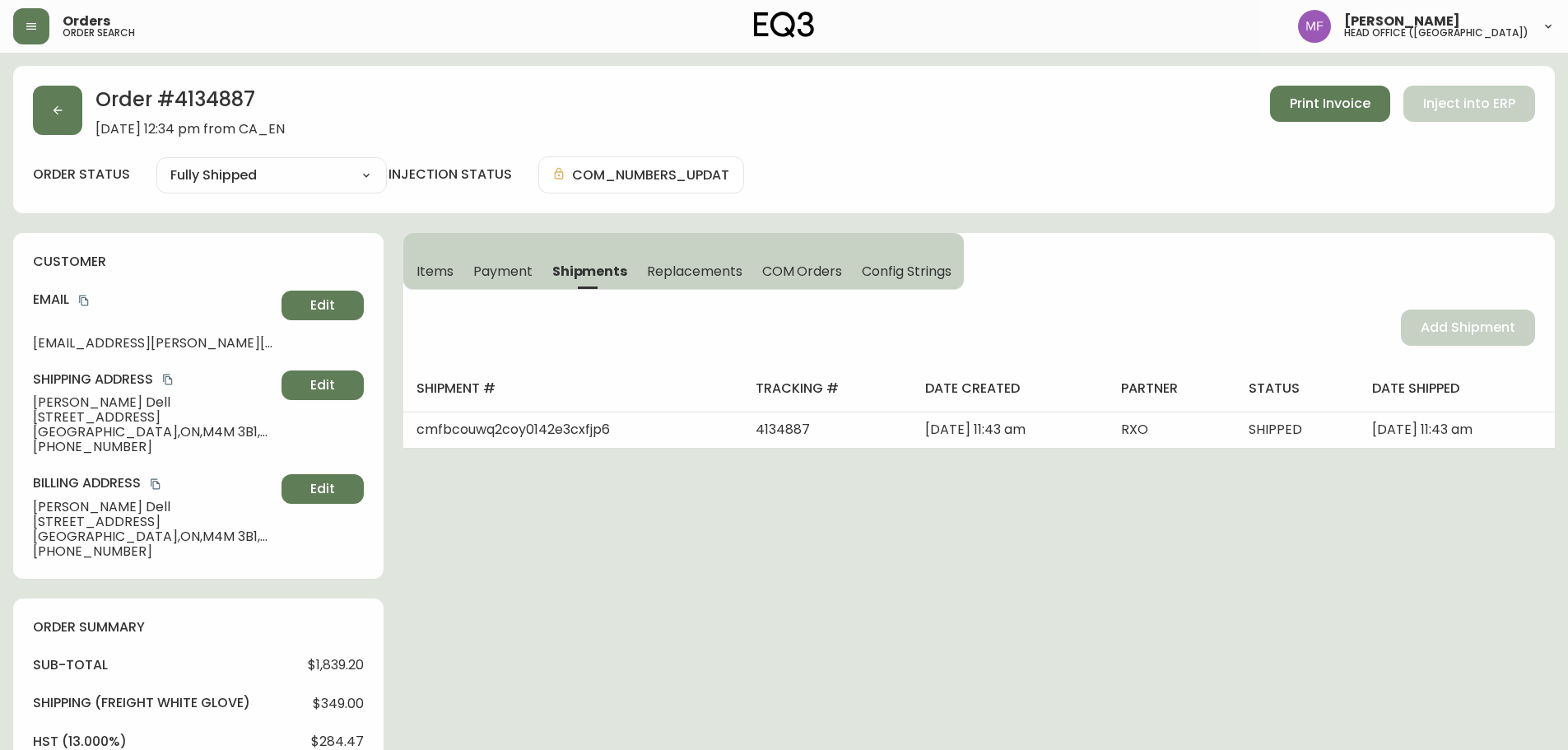
click at [445, 276] on span "Items" at bounding box center [435, 271] width 37 height 17
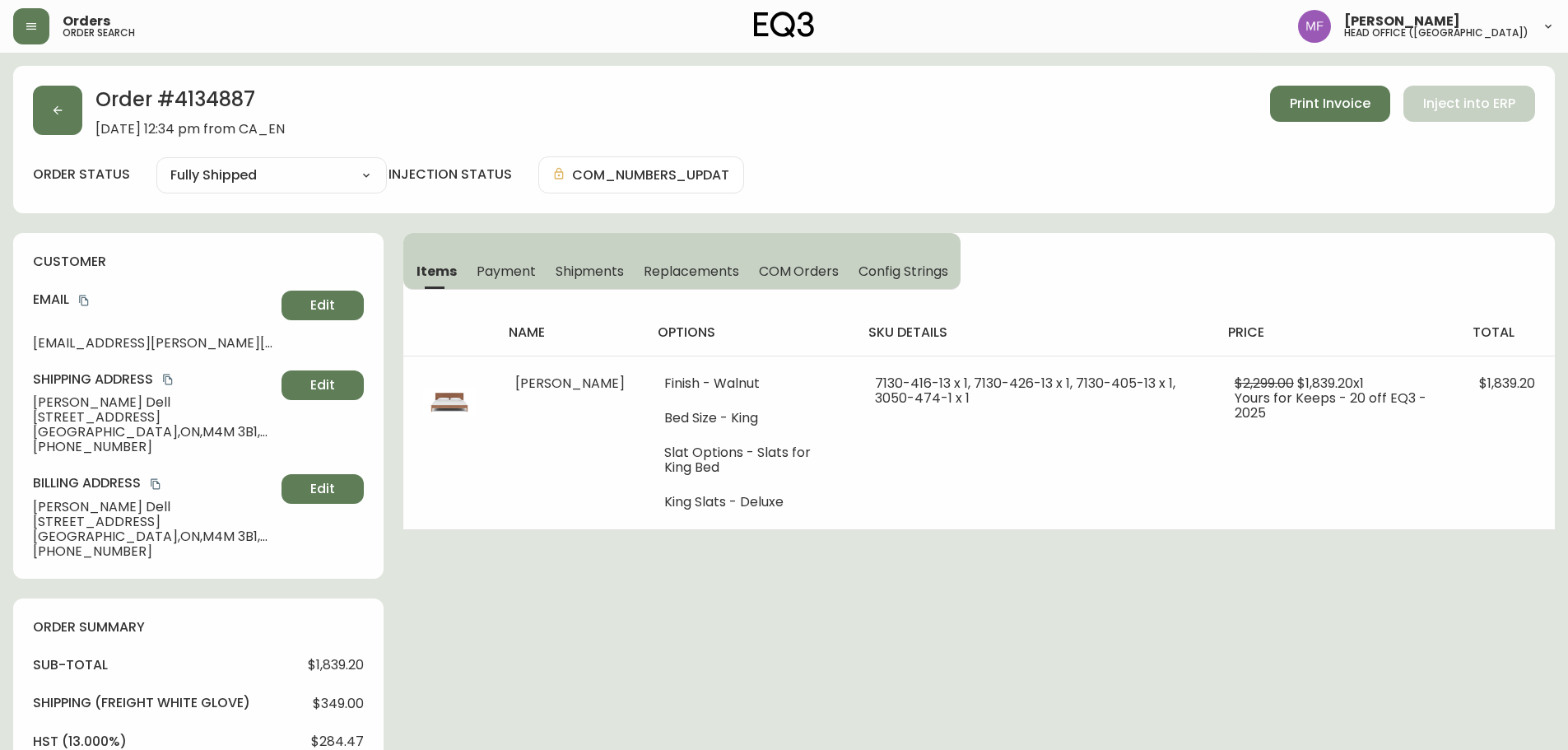
click at [234, 105] on h2 "Order # 4134887" at bounding box center [191, 104] width 190 height 36
click at [86, 303] on icon "copy" at bounding box center [84, 300] width 12 height 12
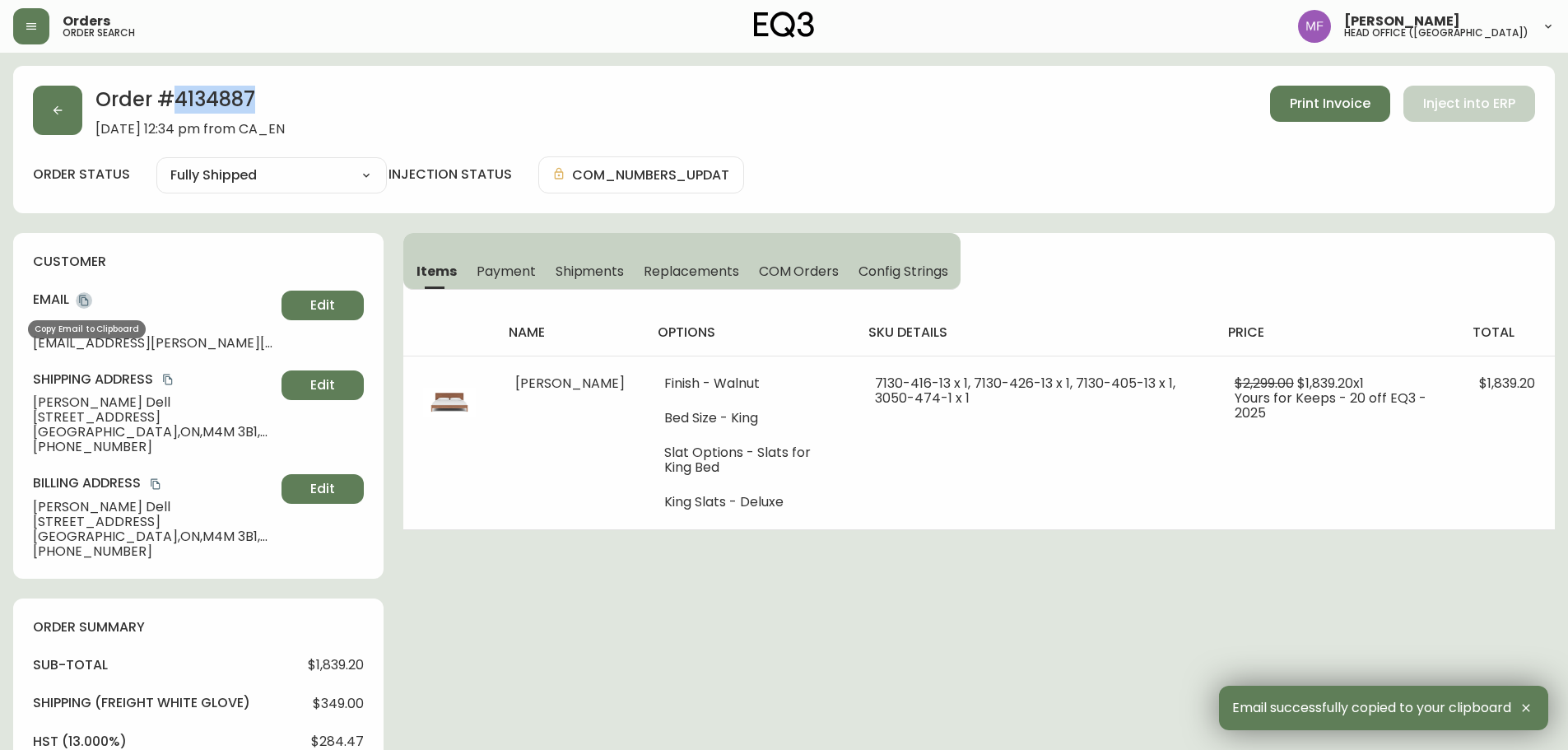
click at [89, 299] on icon "copy" at bounding box center [84, 300] width 12 height 12
drag, startPoint x: 101, startPoint y: 404, endPoint x: 22, endPoint y: 405, distance: 79.0
click at [22, 405] on div "customer Email [EMAIL_ADDRESS][PERSON_NAME][DOMAIN_NAME] Edit Shipping Address …" at bounding box center [198, 405] width 370 height 346
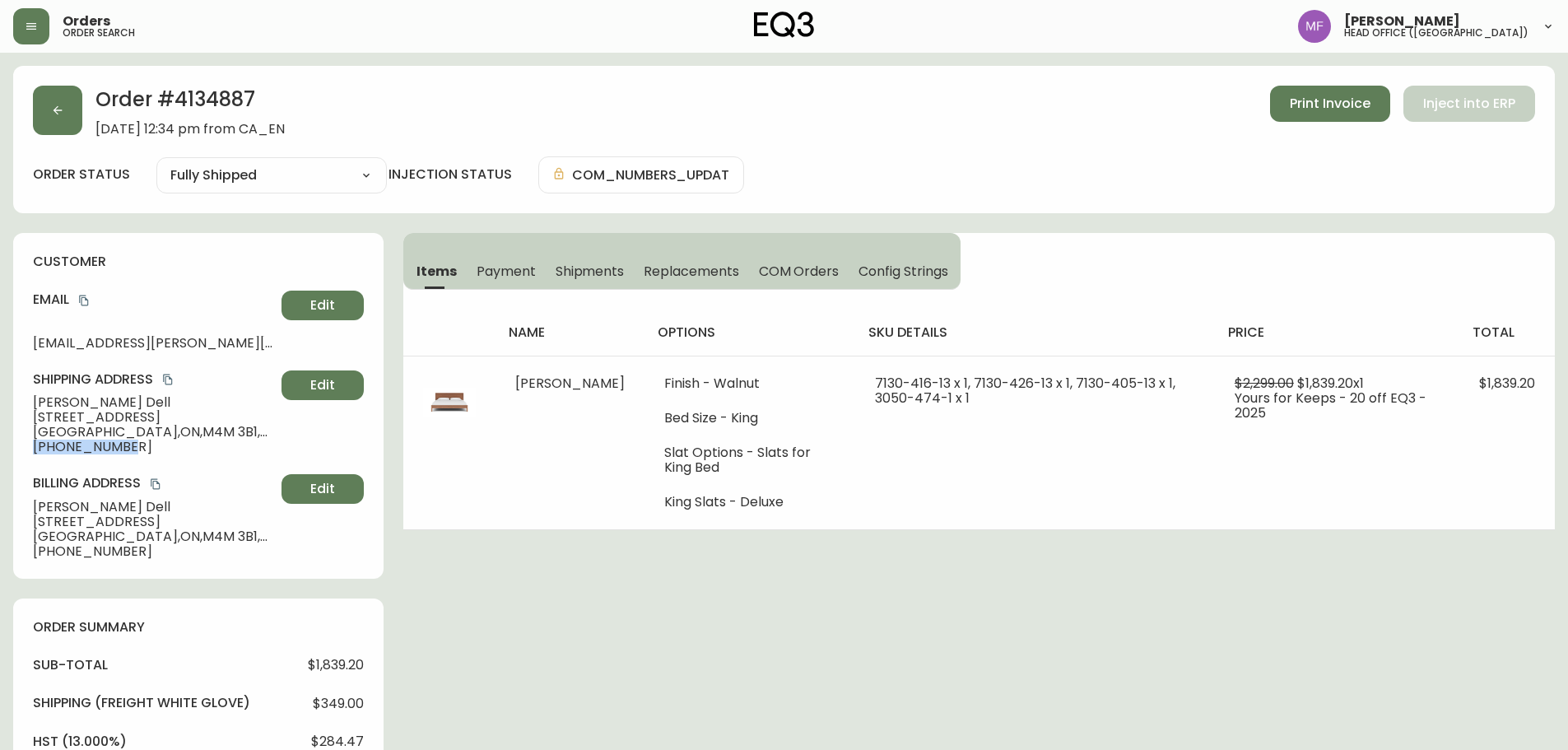
drag, startPoint x: 132, startPoint y: 447, endPoint x: 34, endPoint y: 448, distance: 98.0
click at [34, 448] on span "[PHONE_NUMBER]" at bounding box center [153, 447] width 242 height 15
click at [186, 107] on h2 "Order # 4134887" at bounding box center [191, 104] width 190 height 36
drag, startPoint x: 111, startPoint y: 403, endPoint x: 0, endPoint y: 403, distance: 111.0
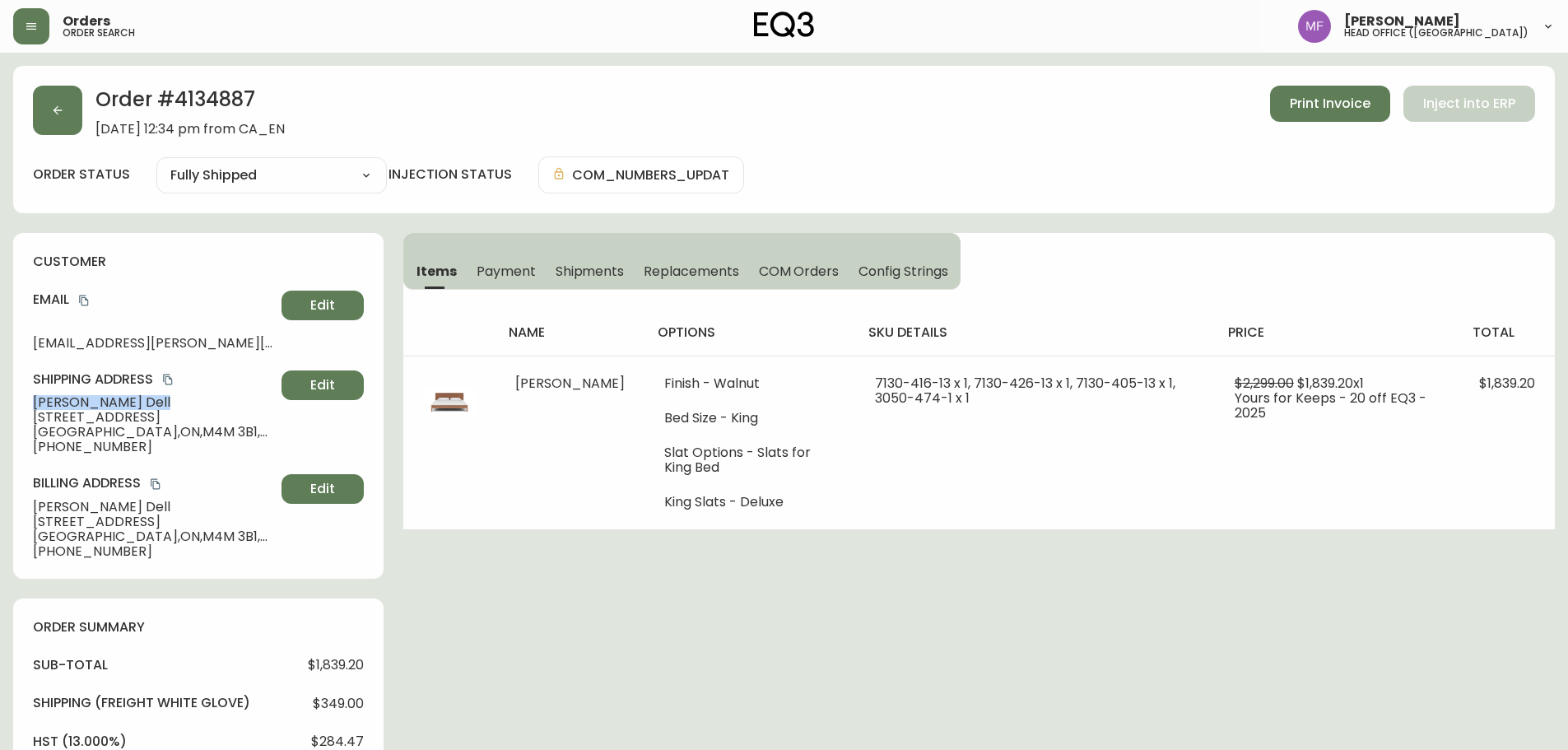
click at [0, 403] on main "Order # 4134887 [DATE] 12:34 pm from CA_EN Print Invoice Inject into ERP order …" at bounding box center [784, 699] width 1568 height 1293
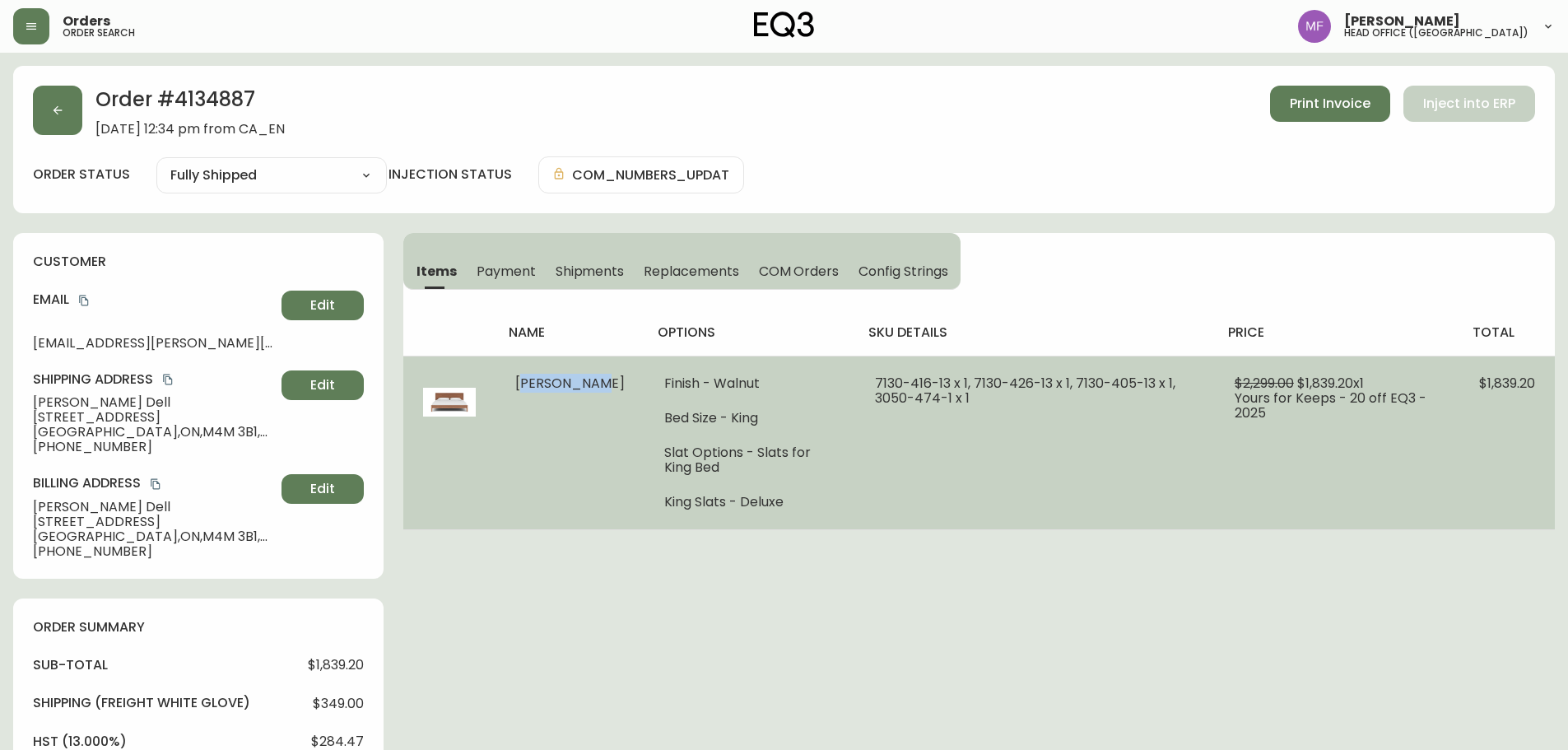
drag, startPoint x: 553, startPoint y: 408, endPoint x: 501, endPoint y: 380, distance: 59.1
click at [501, 380] on td "[PERSON_NAME]" at bounding box center [570, 442] width 149 height 174
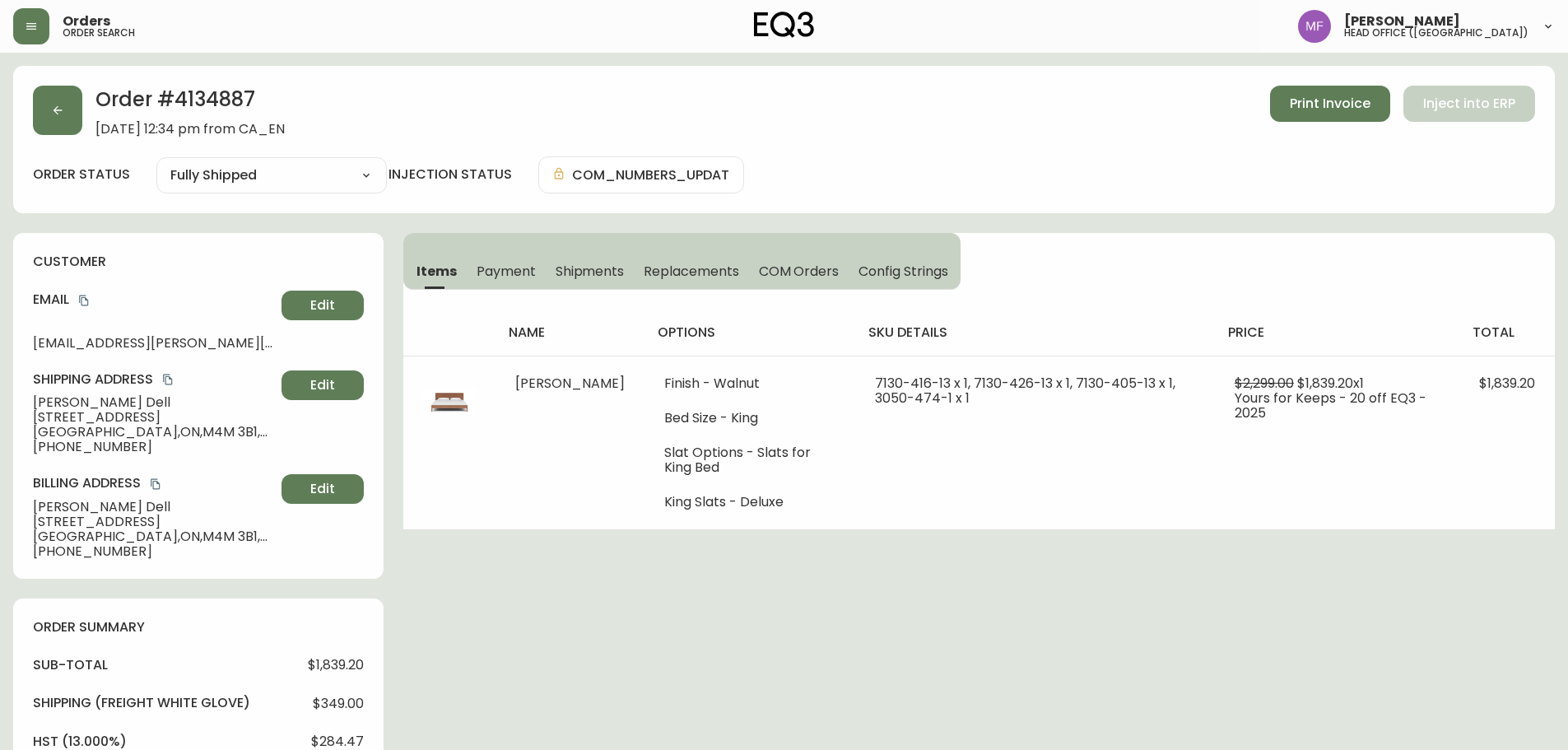
click at [237, 92] on h2 "Order # 4134887" at bounding box center [191, 104] width 190 height 36
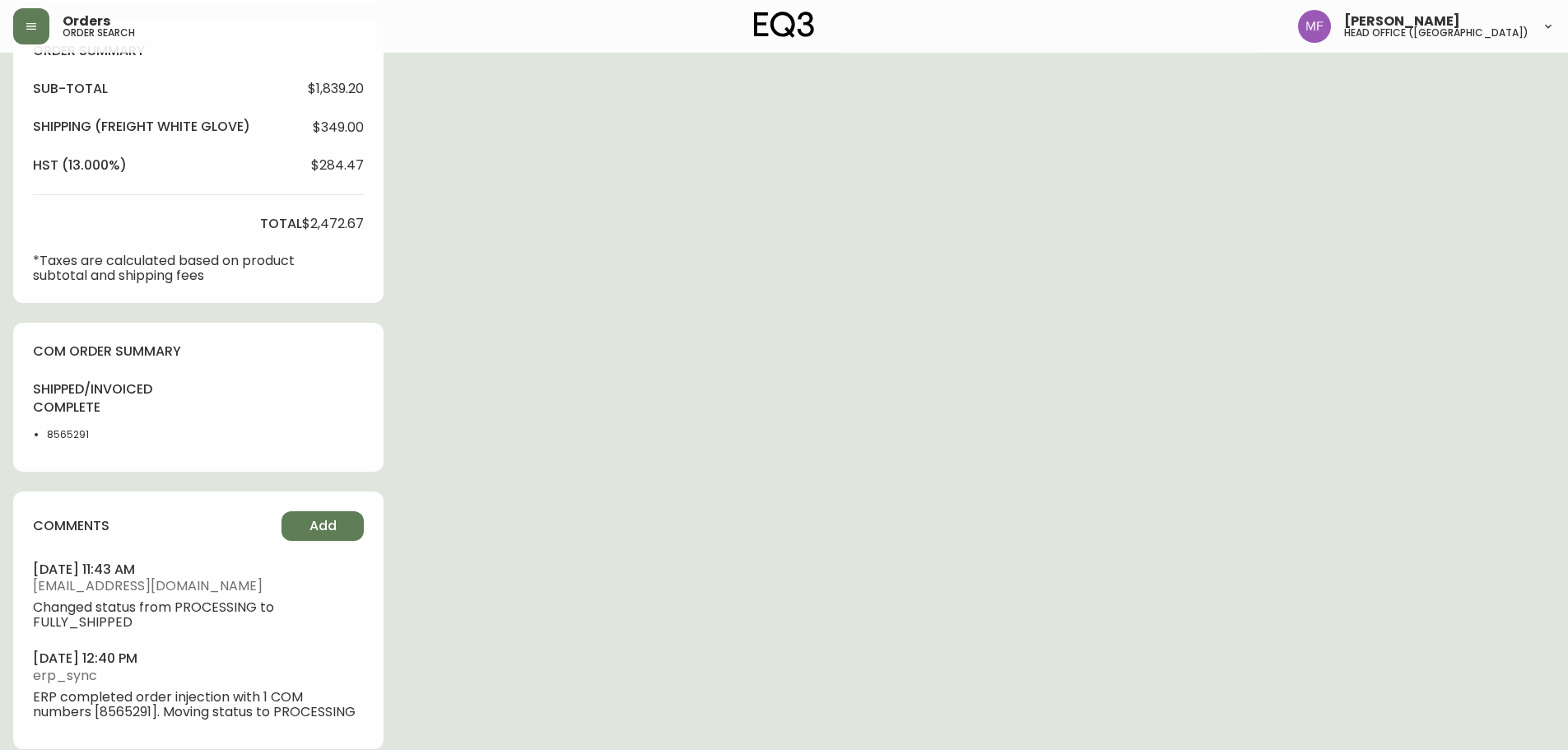
click at [76, 439] on li "8565291" at bounding box center [88, 435] width 83 height 15
click at [754, 323] on div "Order # 4134887 [DATE] 12:34 pm from CA_EN Print Invoice Inject into ERP order …" at bounding box center [784, 129] width 1542 height 1280
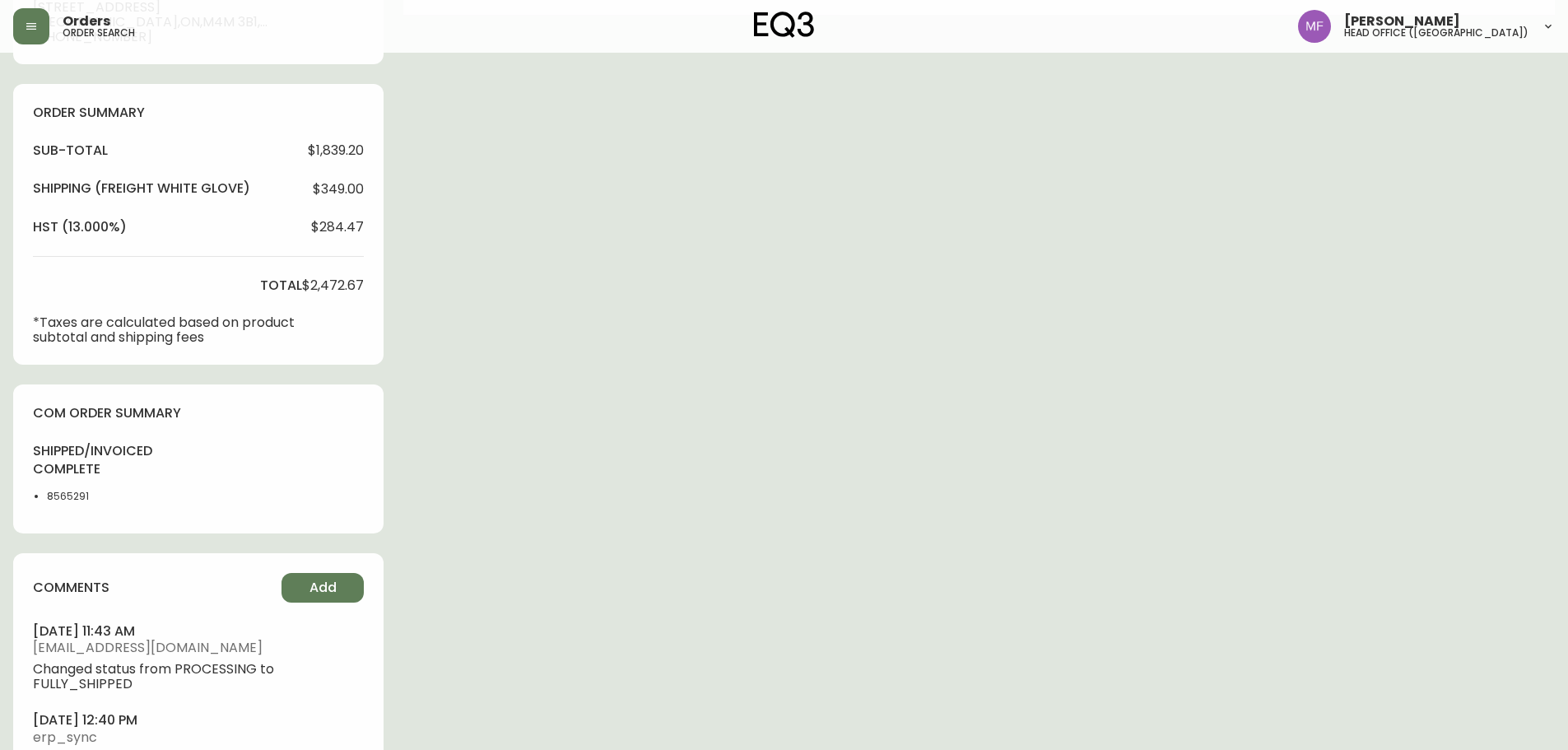
scroll to position [165, 0]
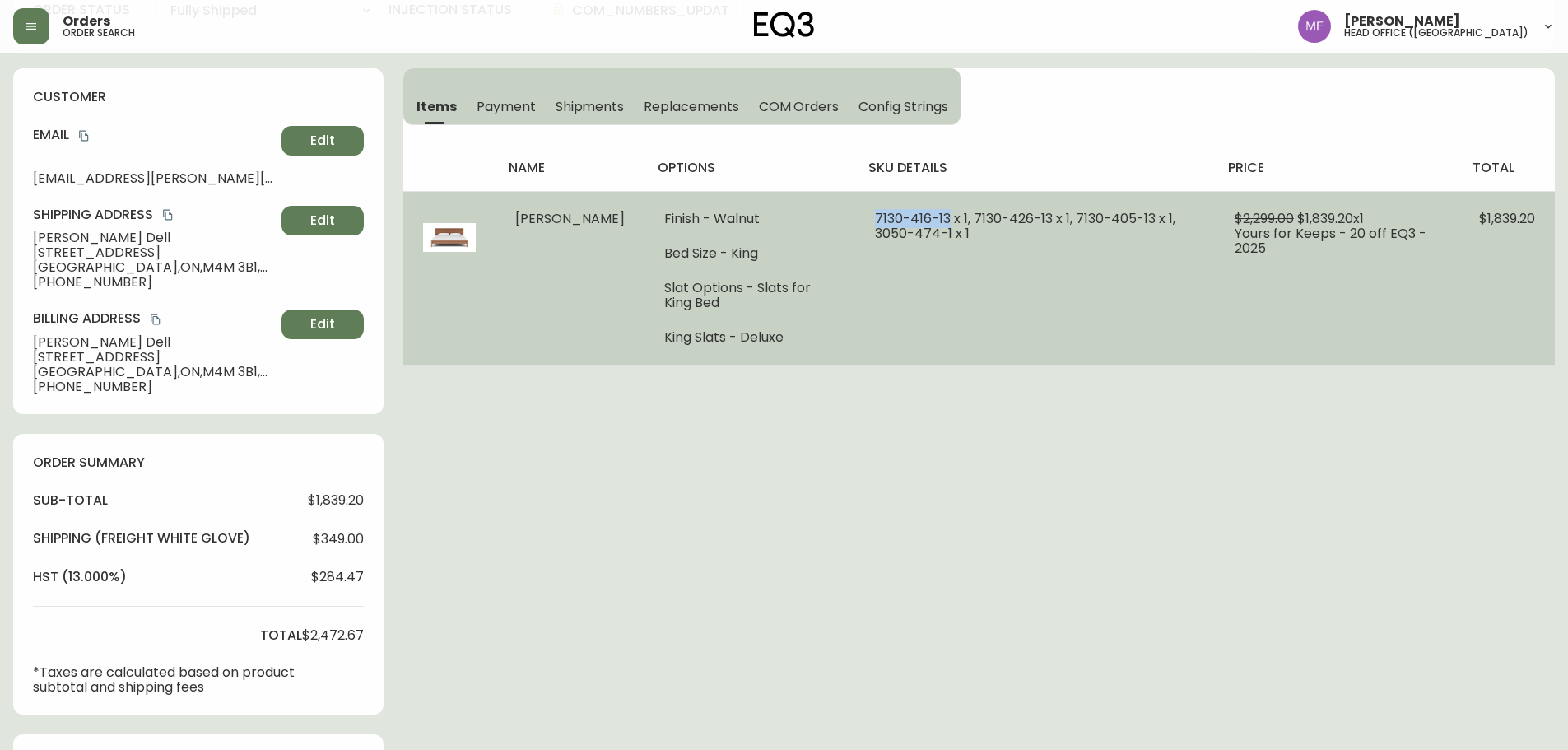
drag, startPoint x: 923, startPoint y: 217, endPoint x: 845, endPoint y: 221, distance: 78.1
click at [855, 221] on td "7130-416-13 x 1, 7130-426-13 x 1, 7130-405-13 x 1, 3050-474-1 x 1" at bounding box center [1035, 278] width 360 height 174
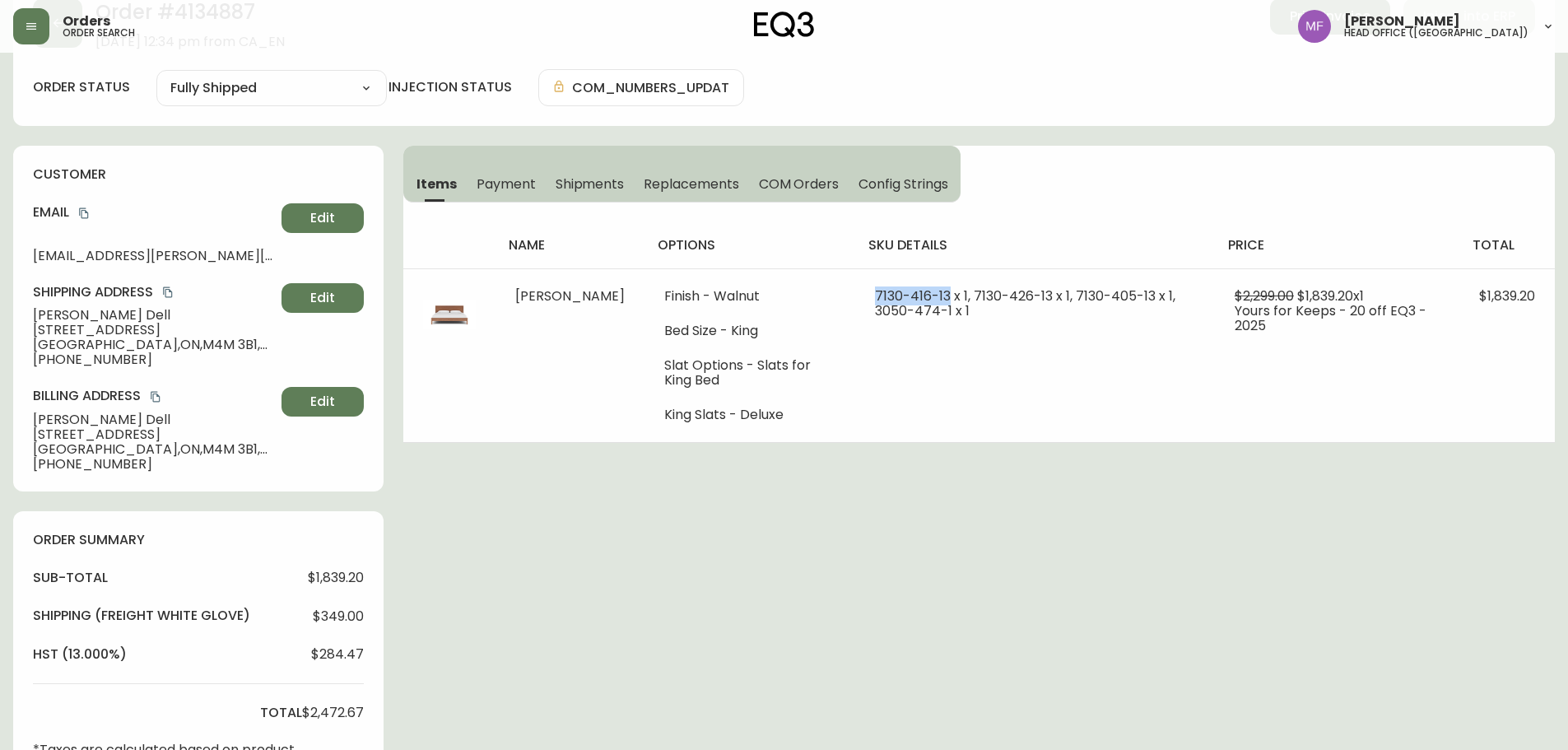
scroll to position [0, 0]
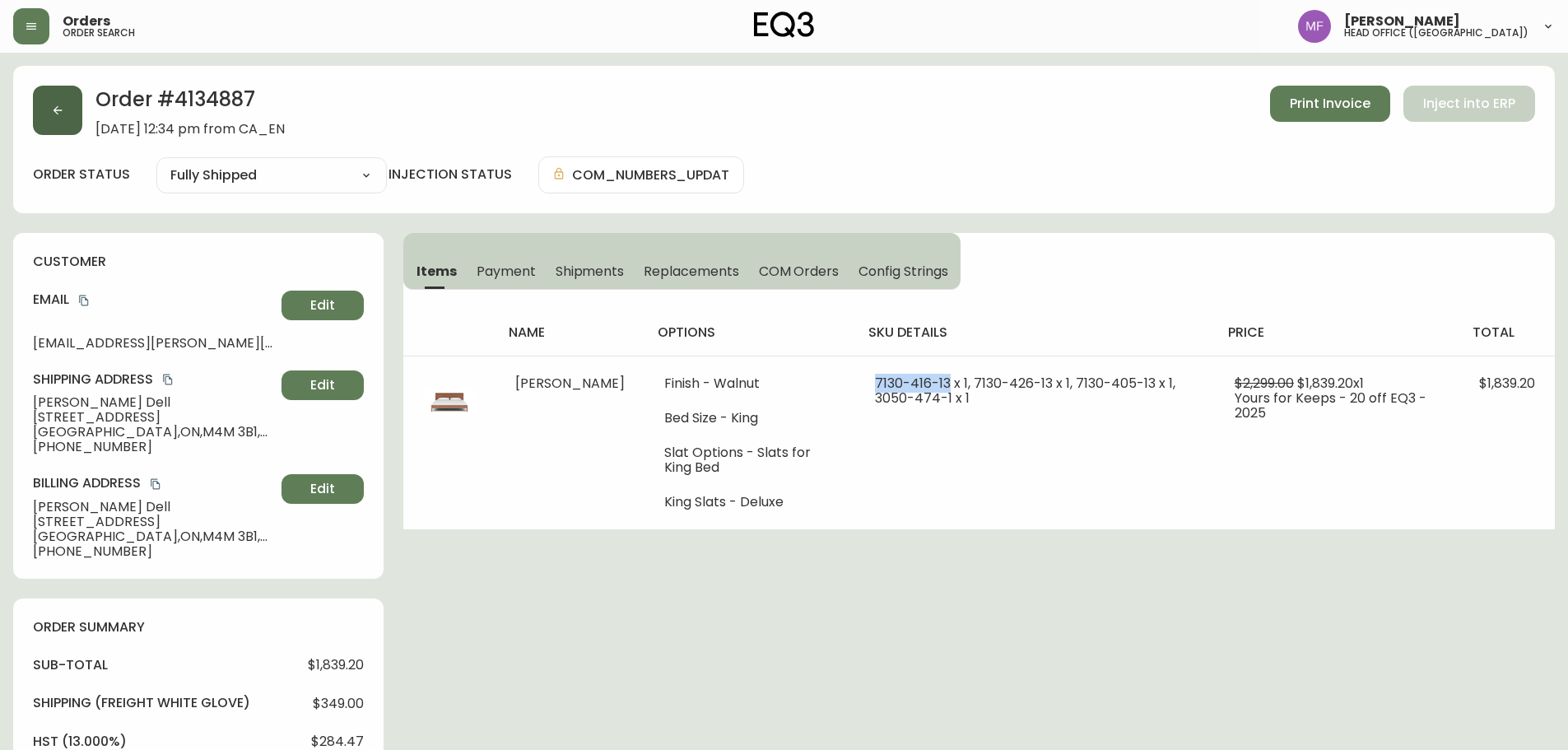
click at [60, 125] on button "button" at bounding box center [58, 111] width 49 height 50
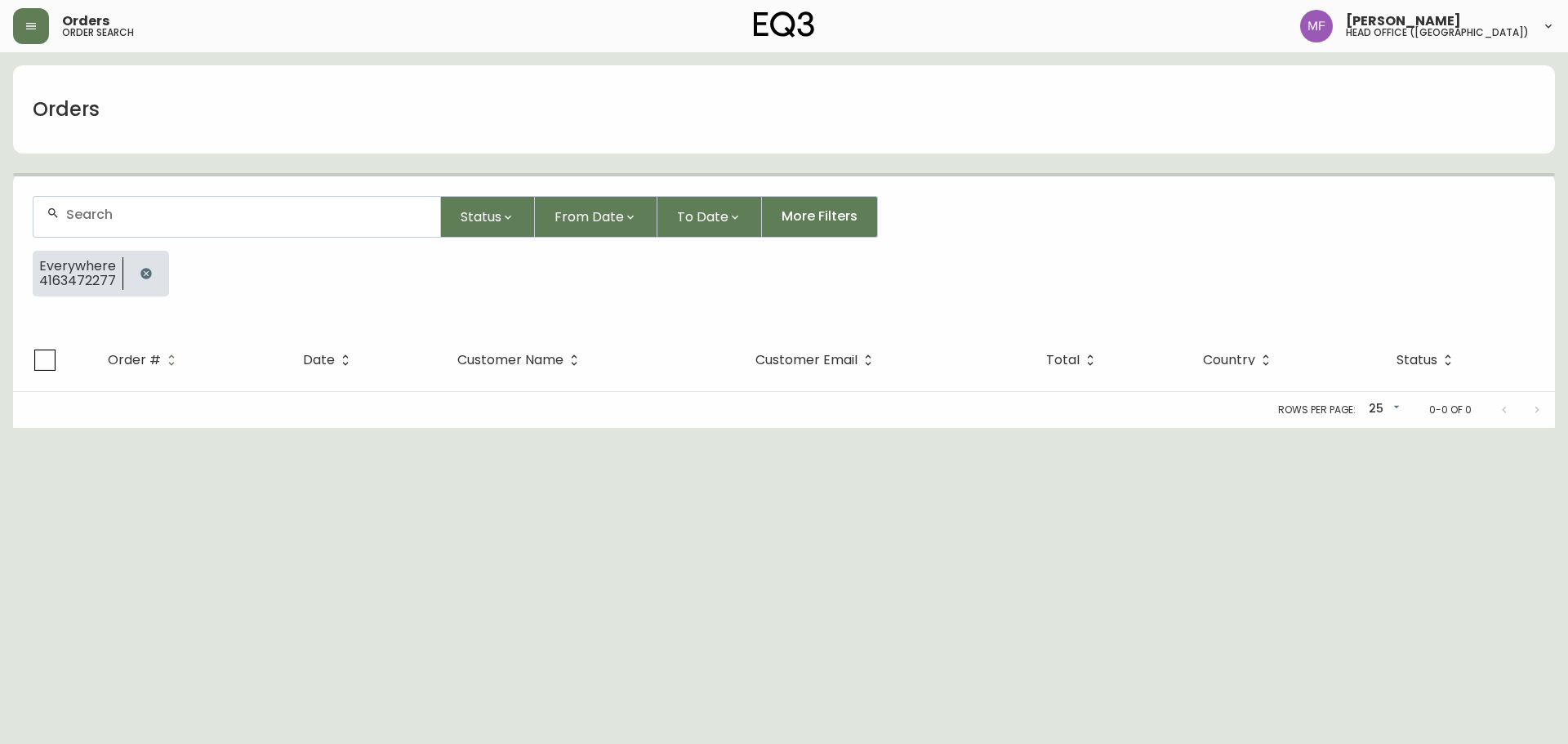
click at [142, 262] on button "button" at bounding box center [146, 273] width 33 height 33
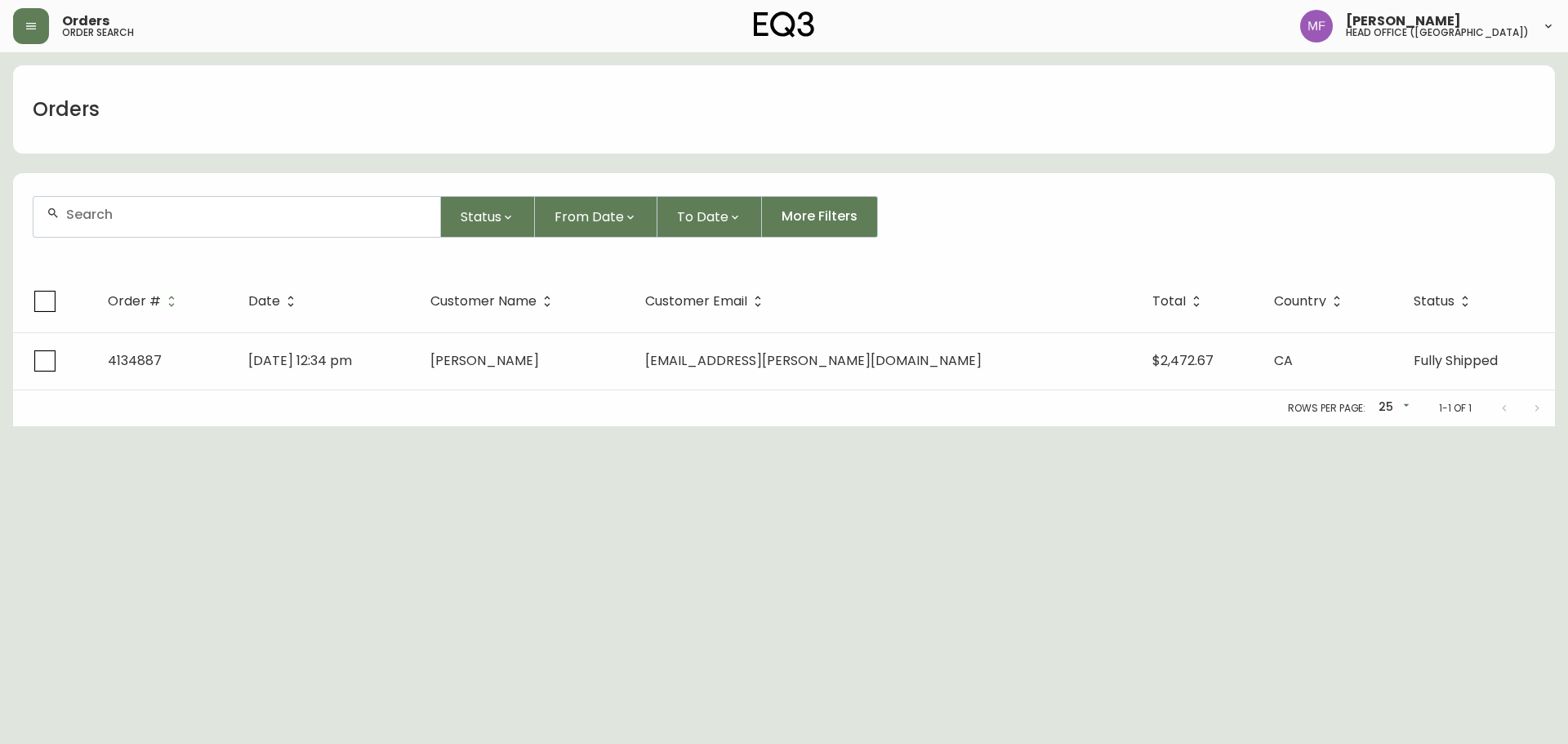
click at [144, 222] on div at bounding box center [237, 217] width 407 height 40
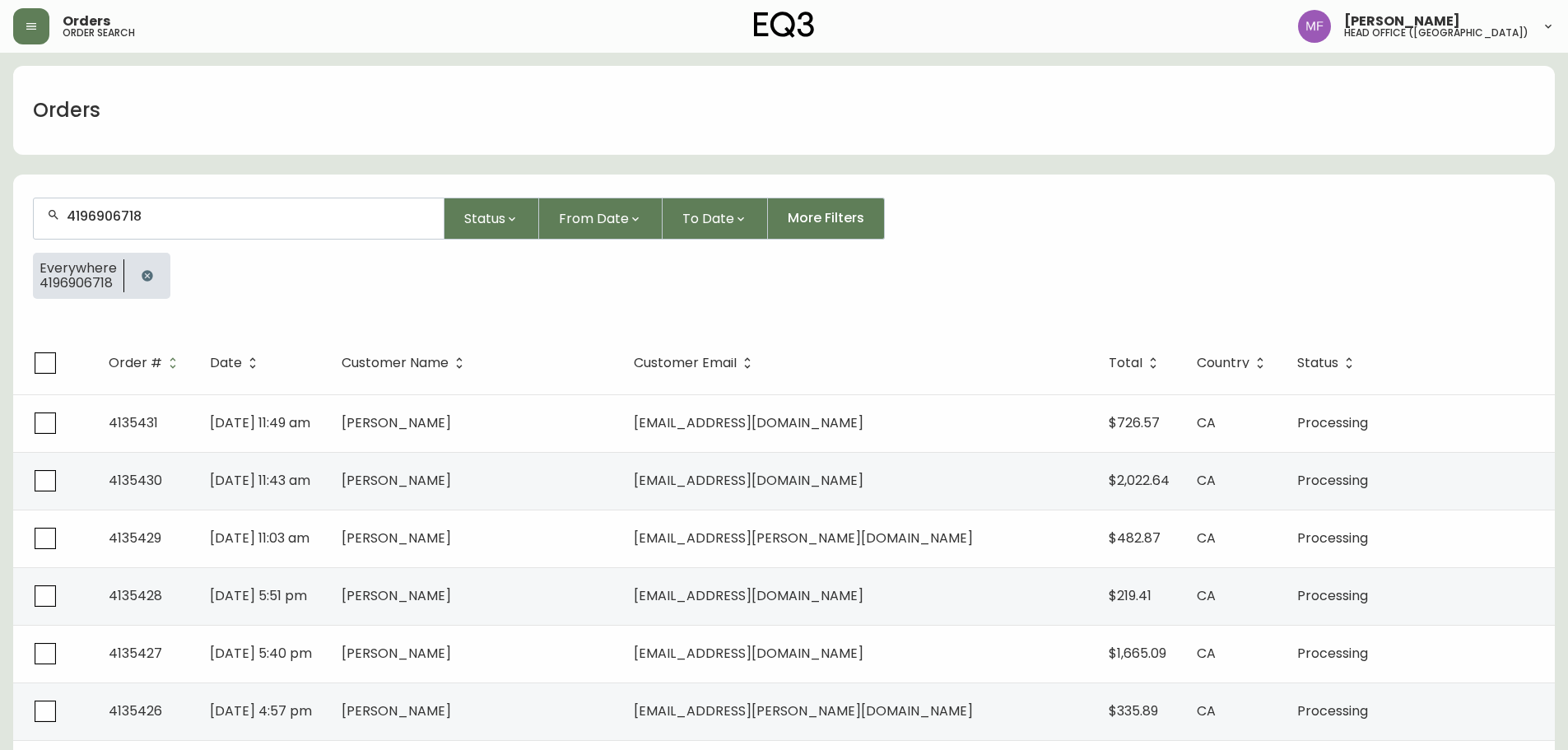
type input "4196906718"
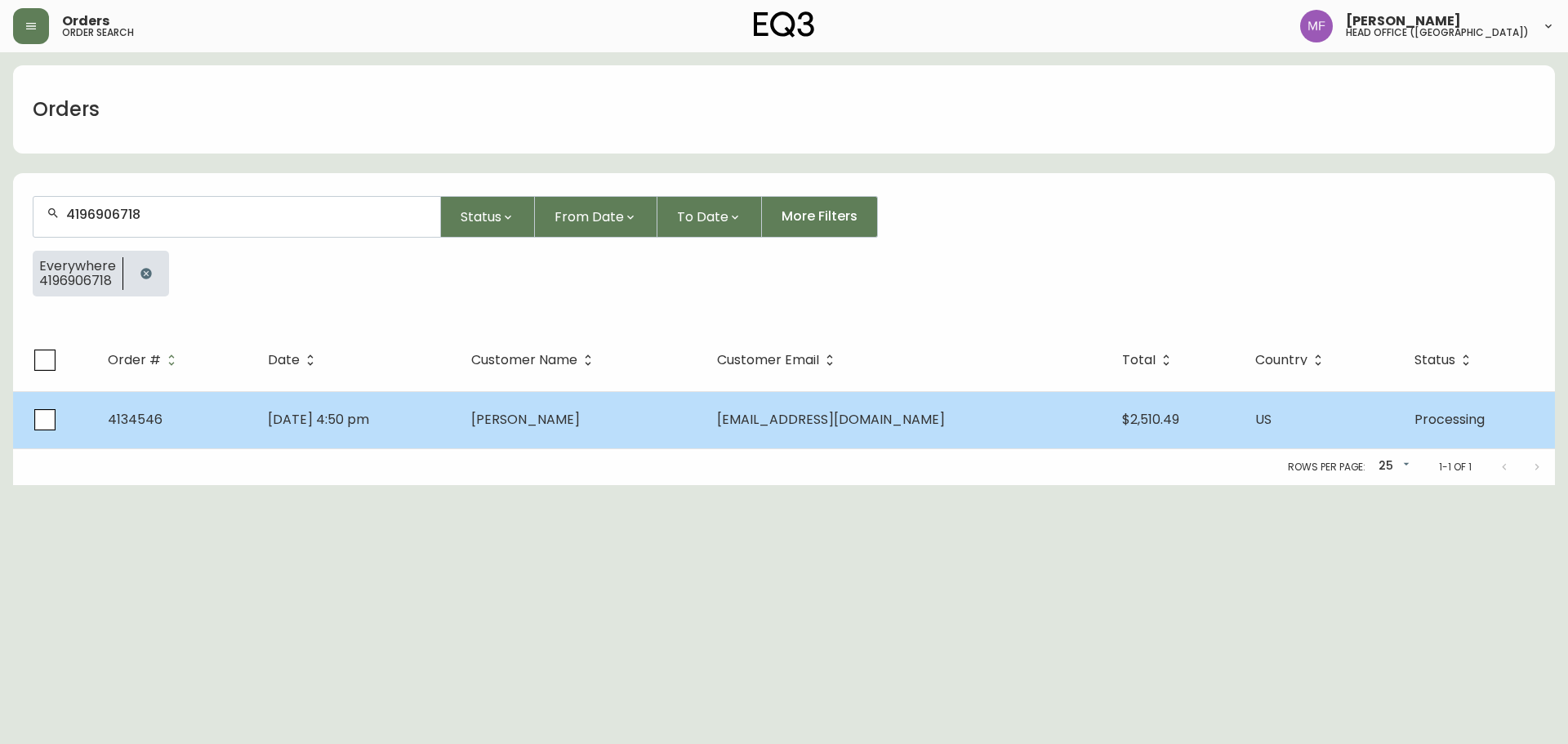
click at [370, 435] on td "[DATE] 4:50 pm" at bounding box center [356, 420] width 204 height 57
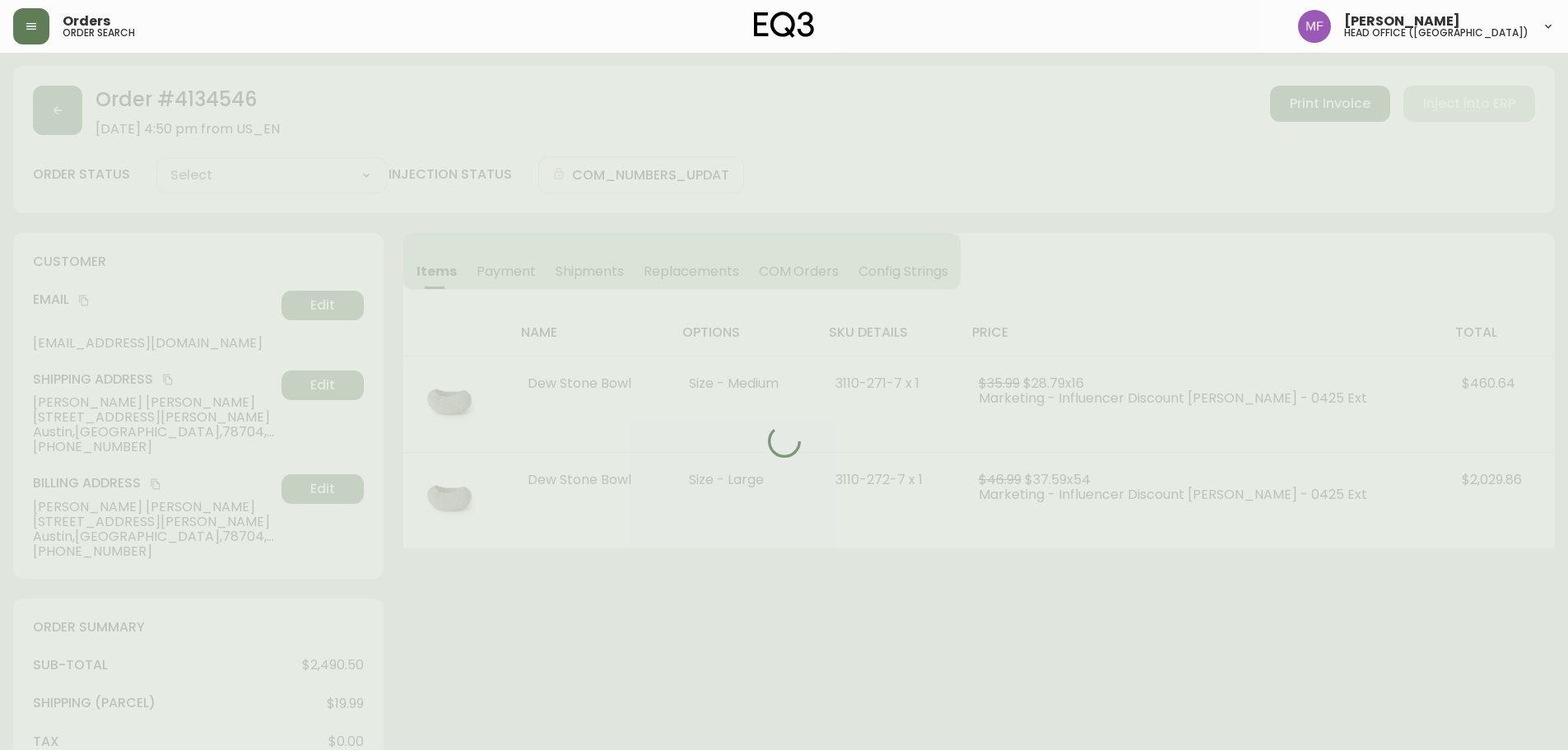
type input "Processing"
select select "PROCESSING"
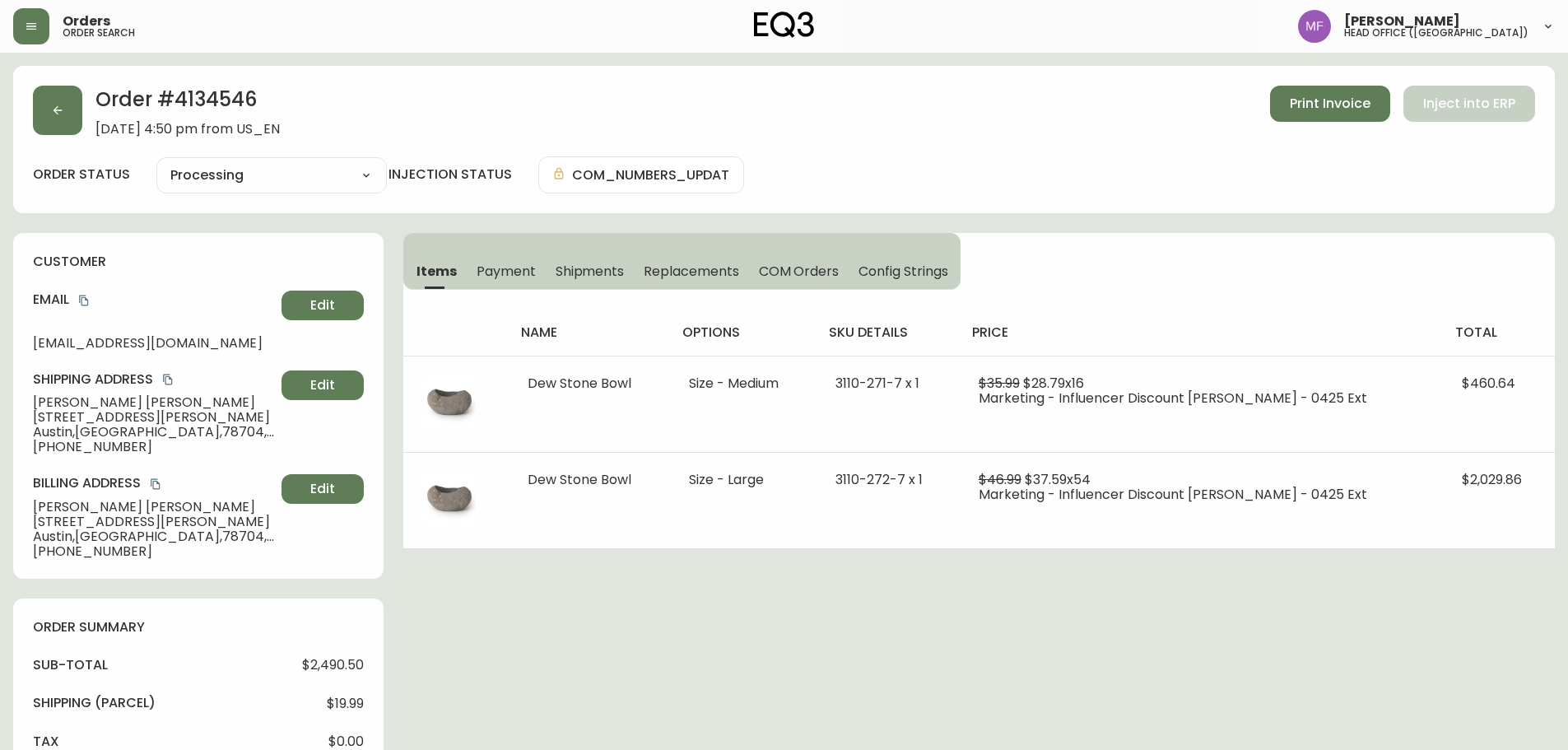
click at [206, 104] on h2 "Order # 4134546" at bounding box center [188, 104] width 185 height 36
click at [216, 97] on h2 "Order # 4134546" at bounding box center [188, 104] width 185 height 36
click at [54, 125] on button "button" at bounding box center [58, 111] width 49 height 50
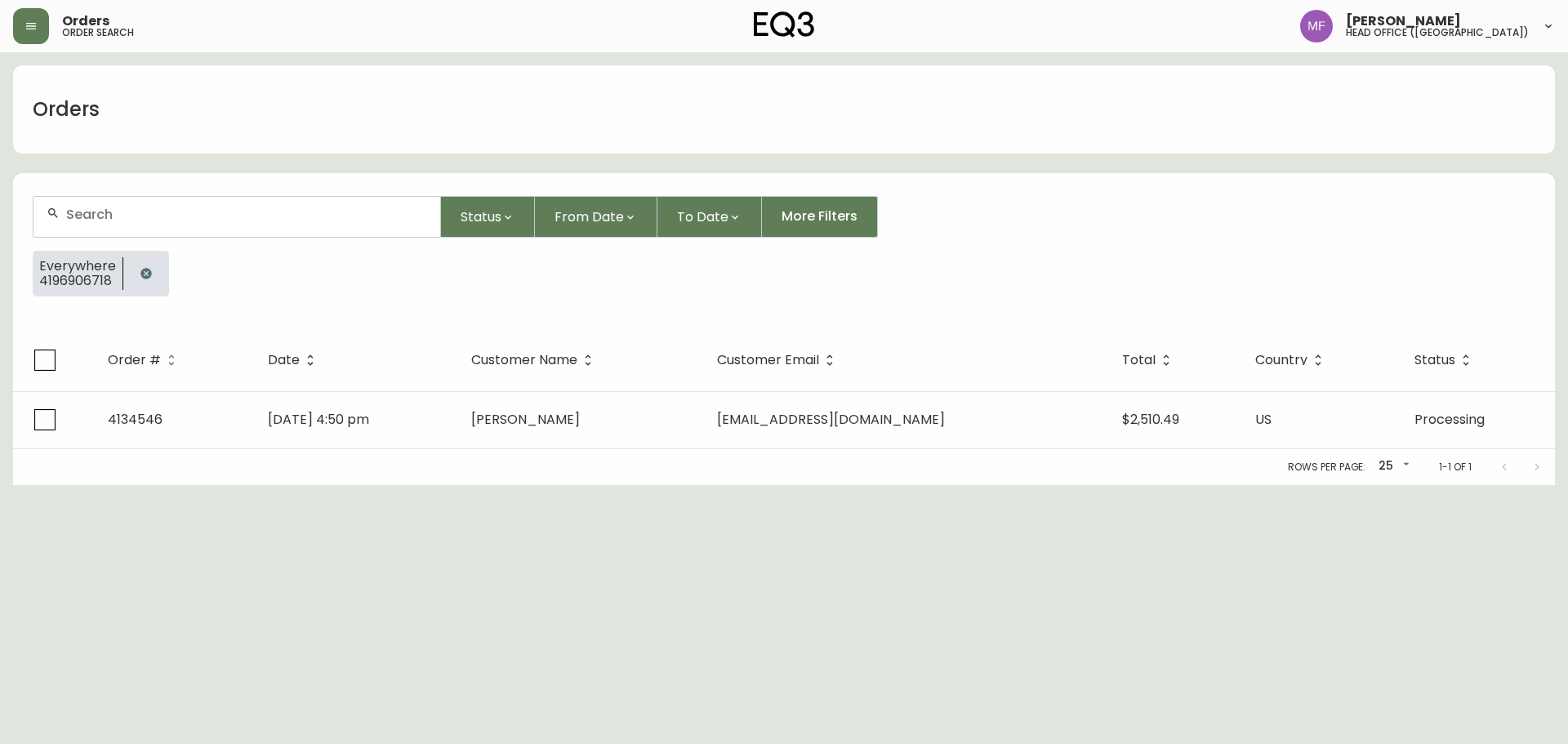
click at [133, 273] on button "button" at bounding box center [146, 273] width 33 height 33
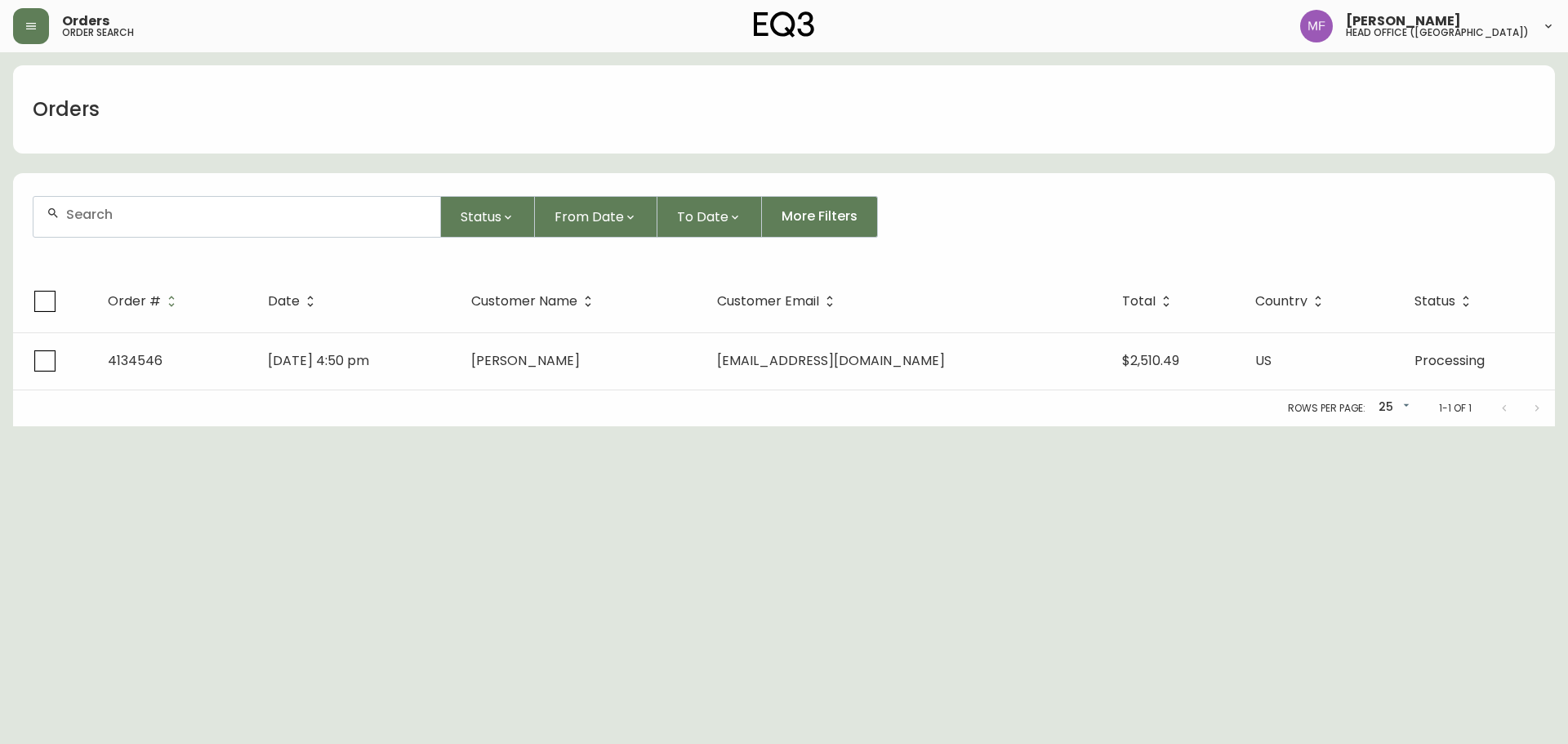
click at [141, 212] on input "text" at bounding box center [246, 214] width 361 height 16
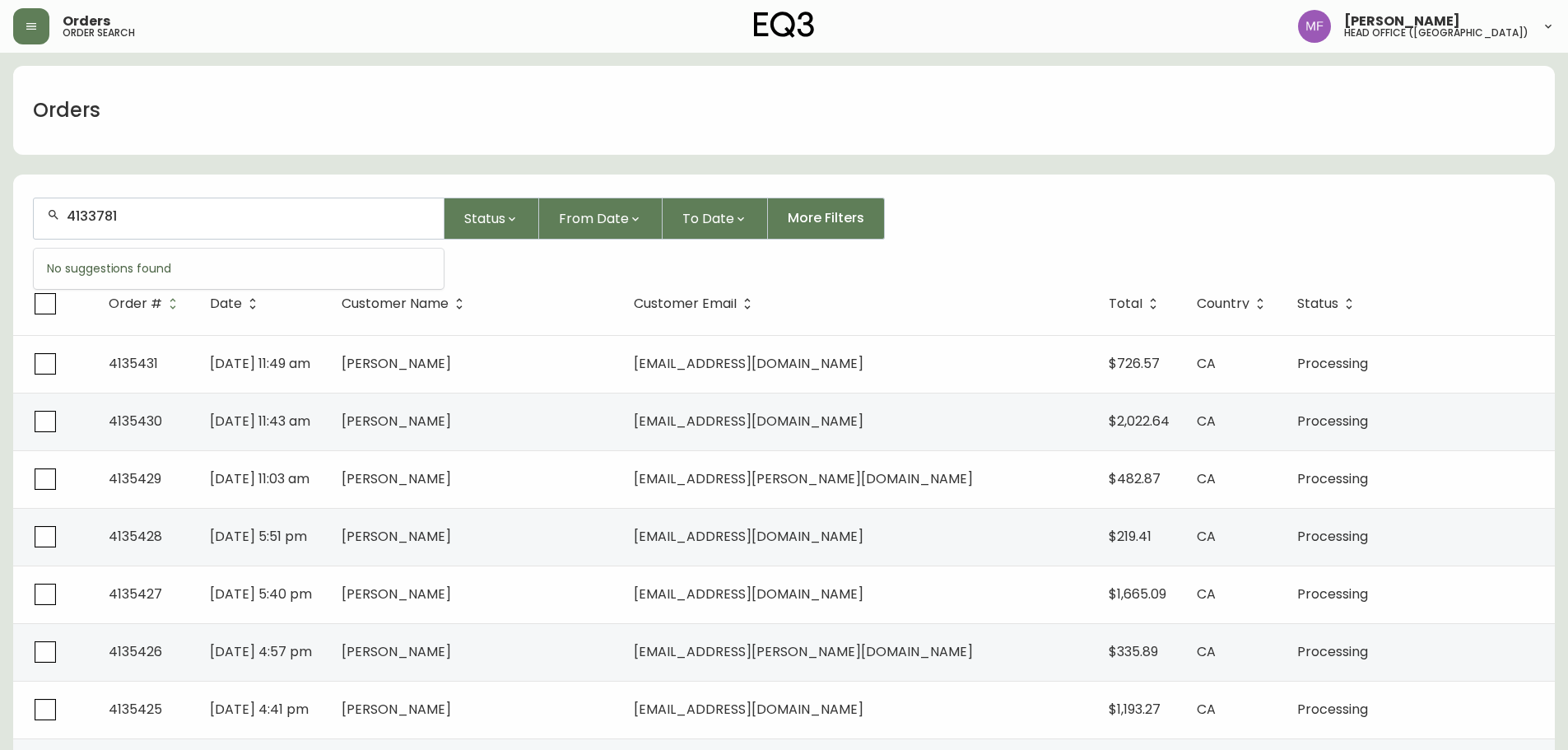
type input "4133781"
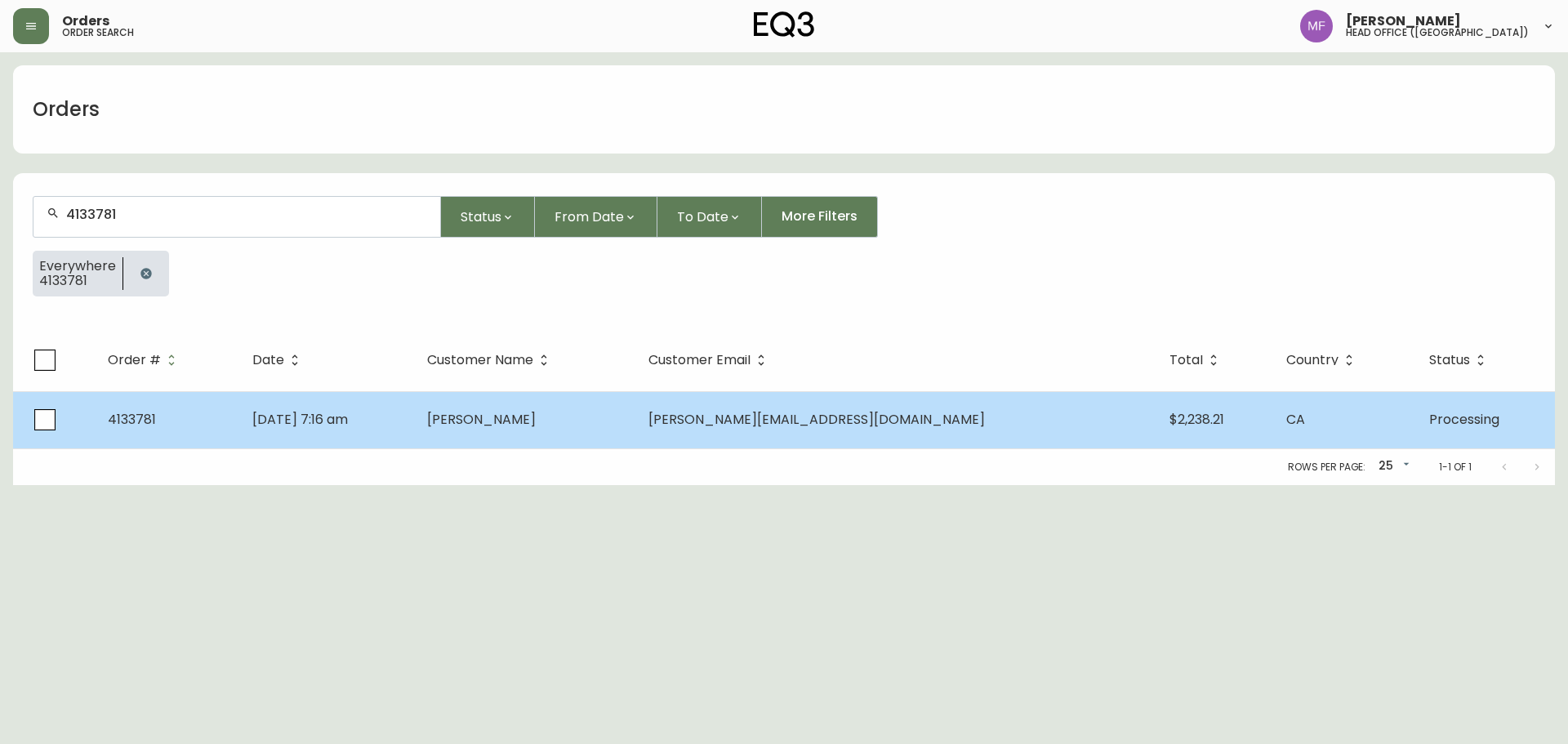
click at [610, 406] on td "[PERSON_NAME]" at bounding box center [524, 420] width 220 height 57
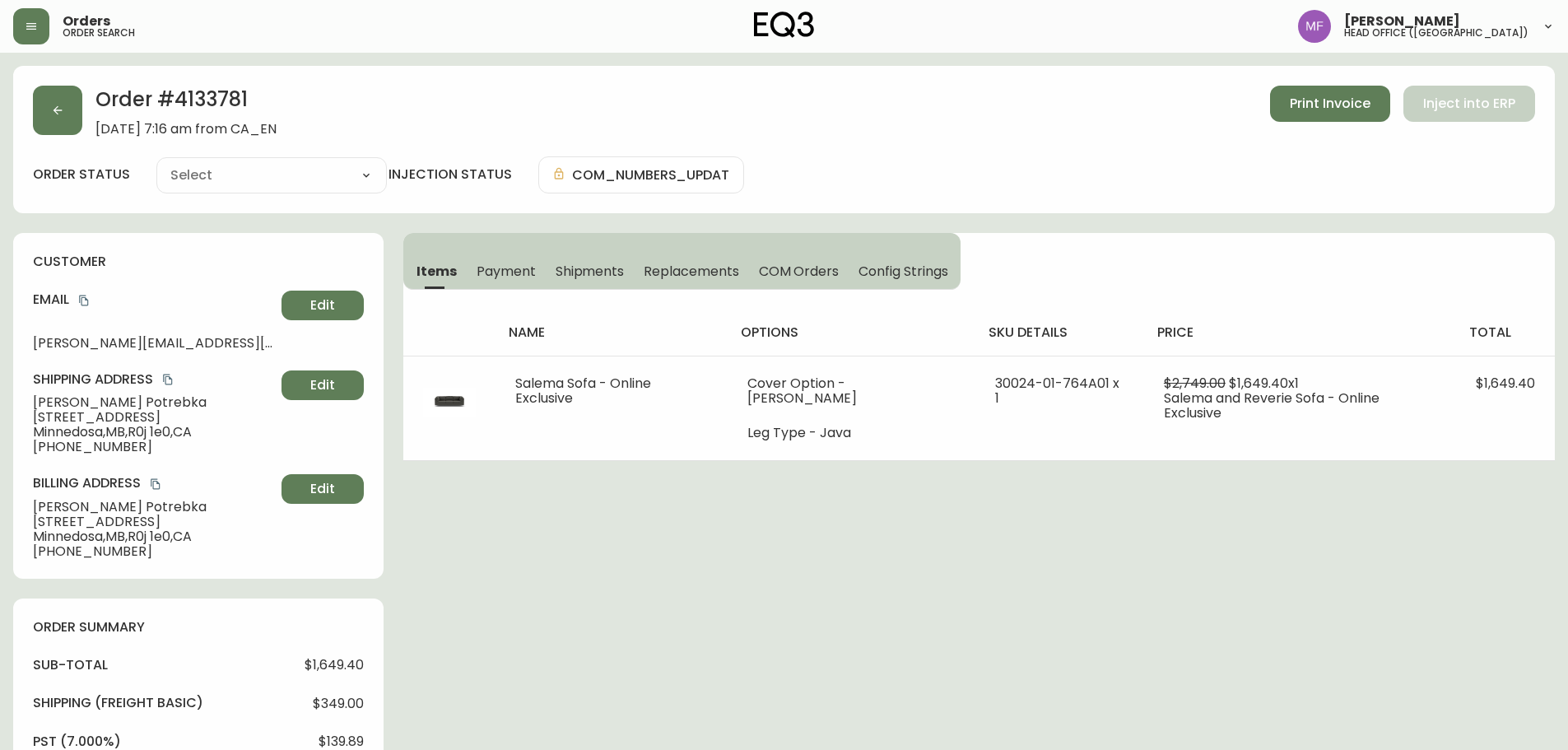
type input "Processing"
select select "PROCESSING"
click at [64, 118] on button "button" at bounding box center [58, 111] width 49 height 50
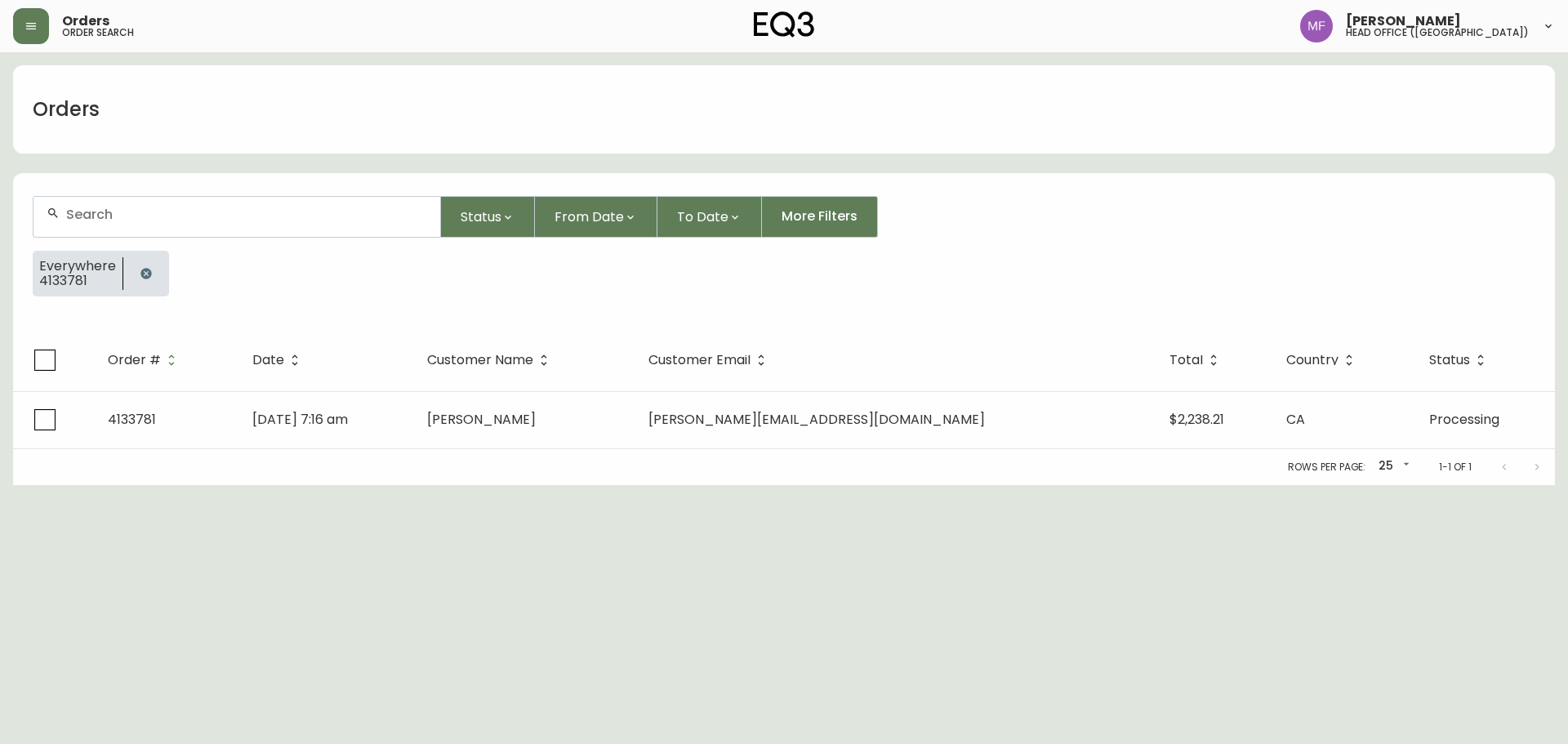
click at [142, 272] on icon "button" at bounding box center [146, 273] width 13 height 13
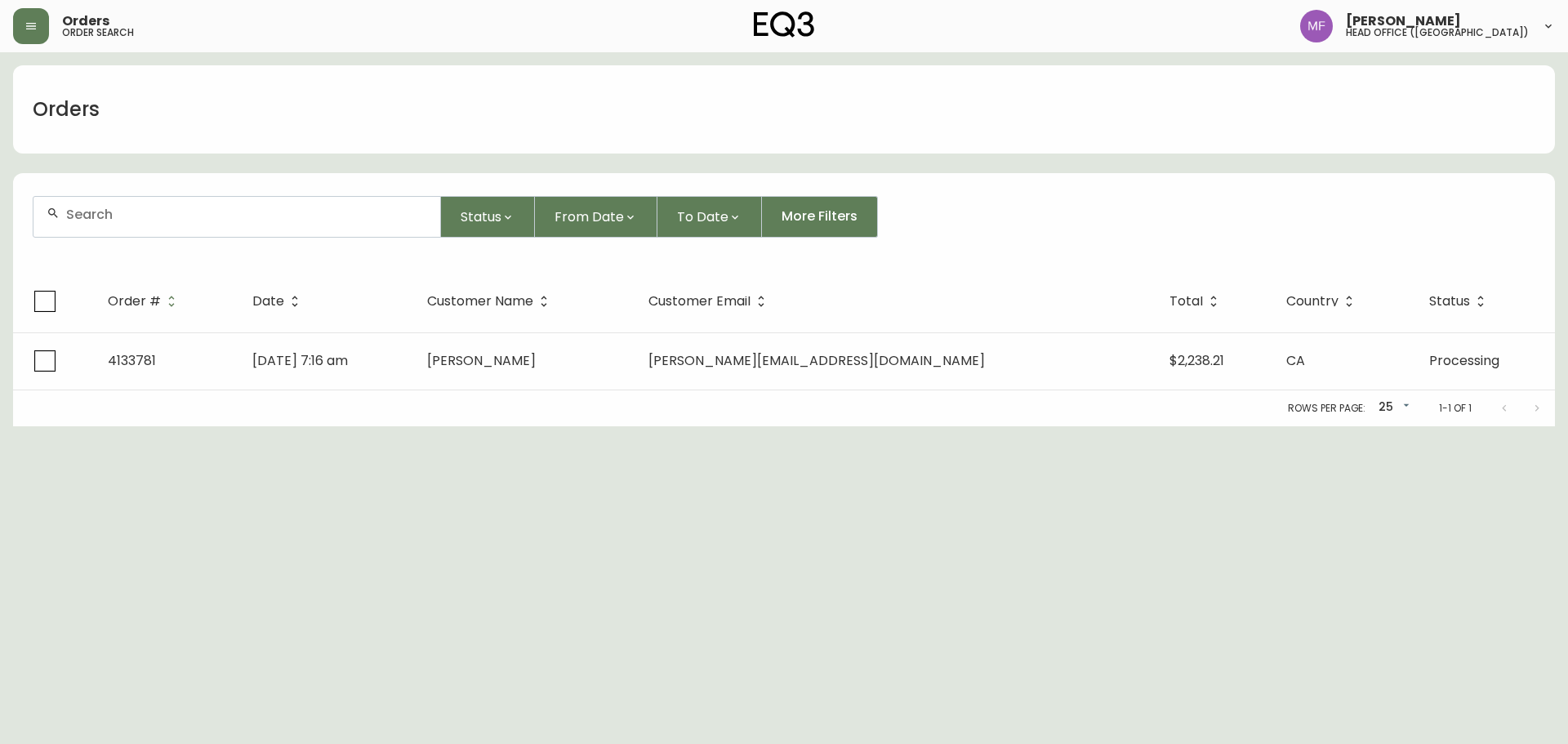
click at [143, 230] on div at bounding box center [237, 217] width 407 height 40
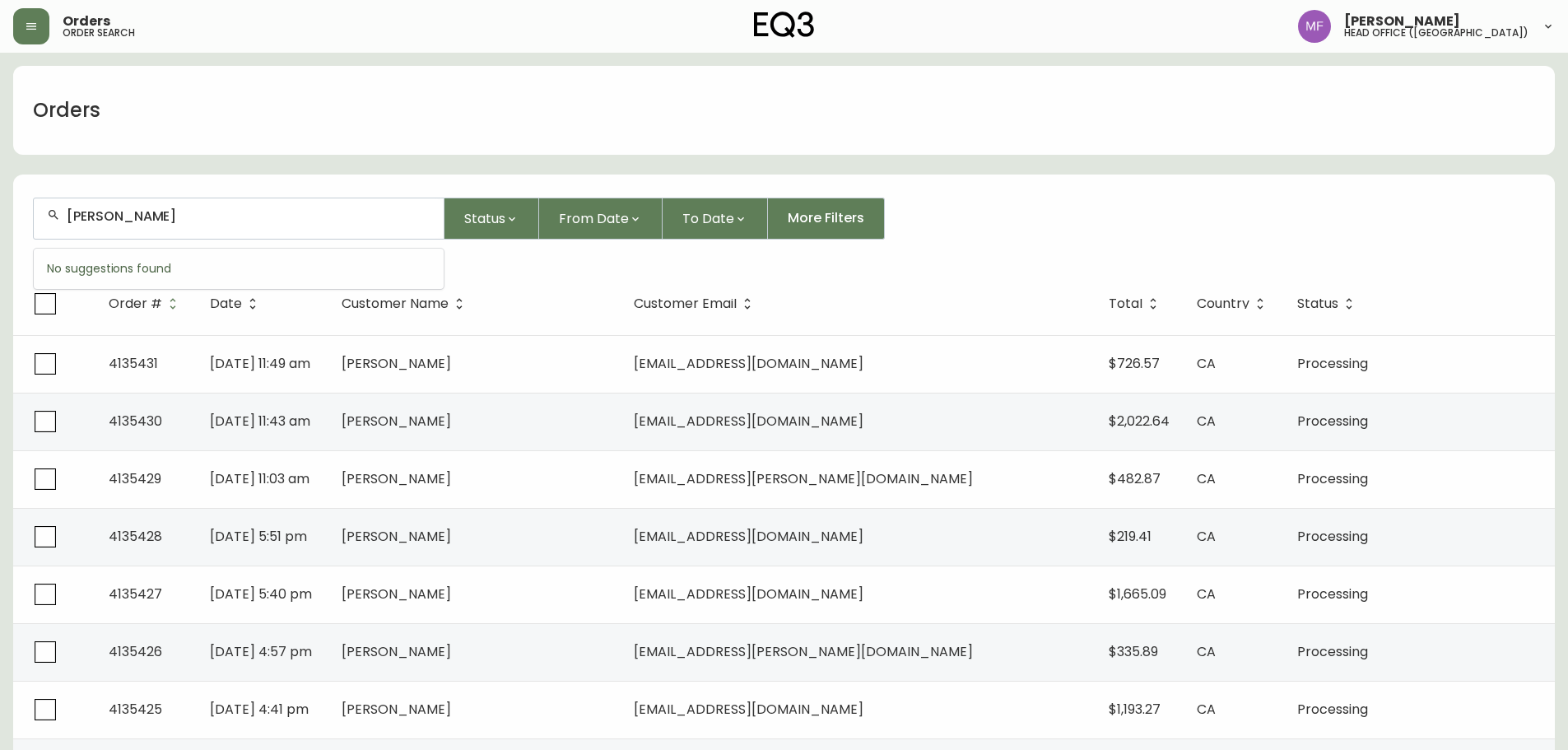
type input "[PERSON_NAME]"
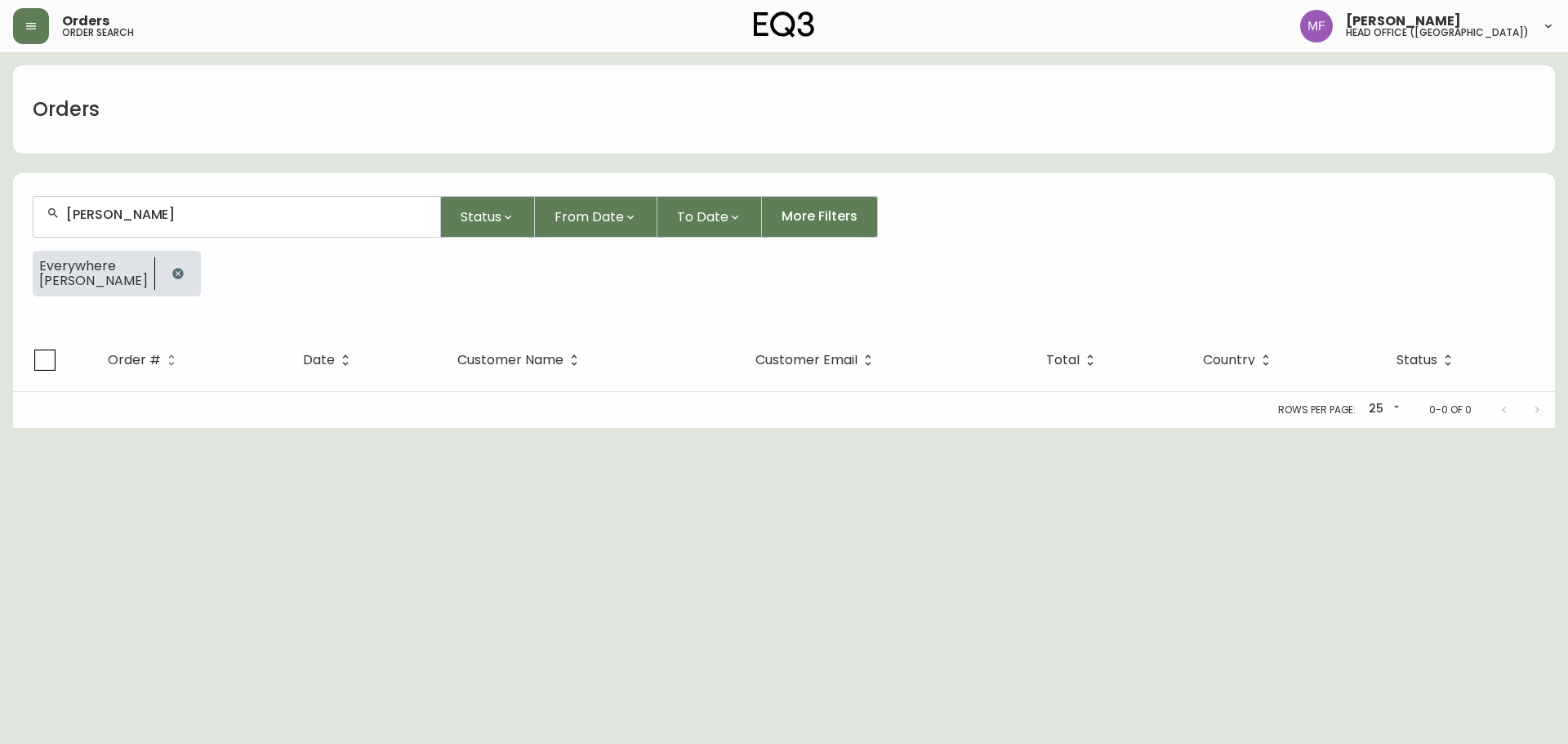
click at [162, 278] on button "button" at bounding box center [178, 273] width 33 height 33
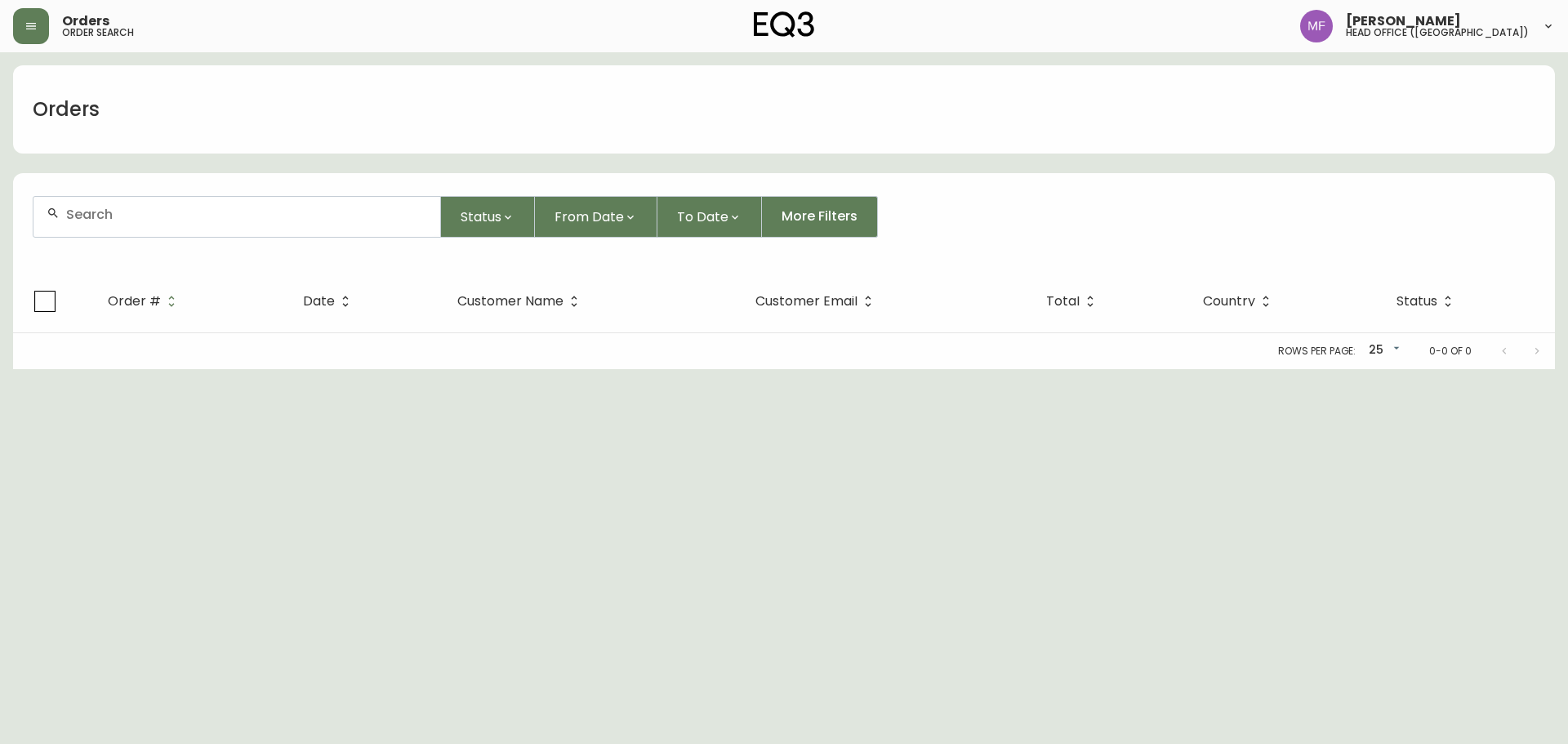
click at [135, 229] on div at bounding box center [237, 217] width 407 height 40
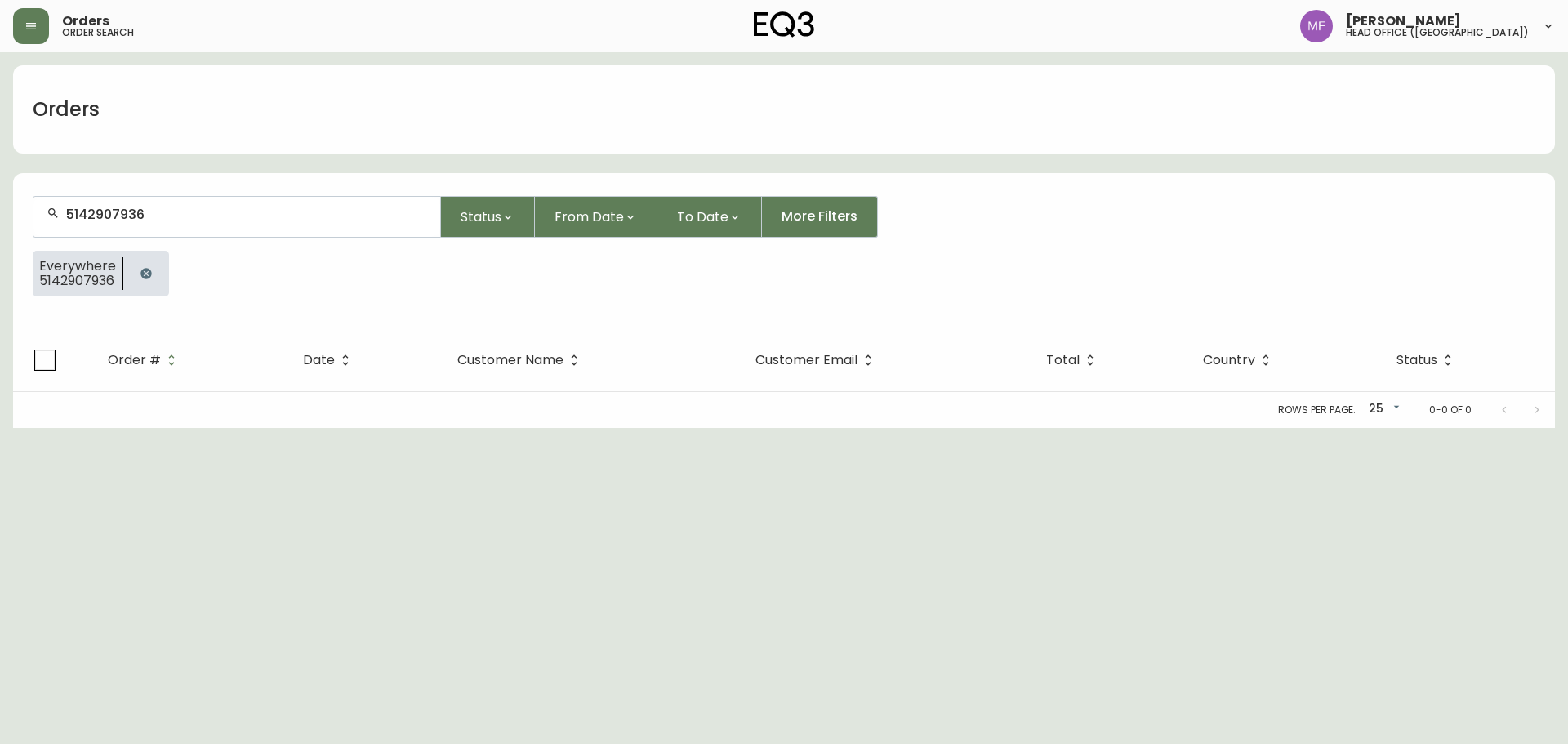
type input "5142907936"
click at [144, 262] on button "button" at bounding box center [146, 273] width 33 height 33
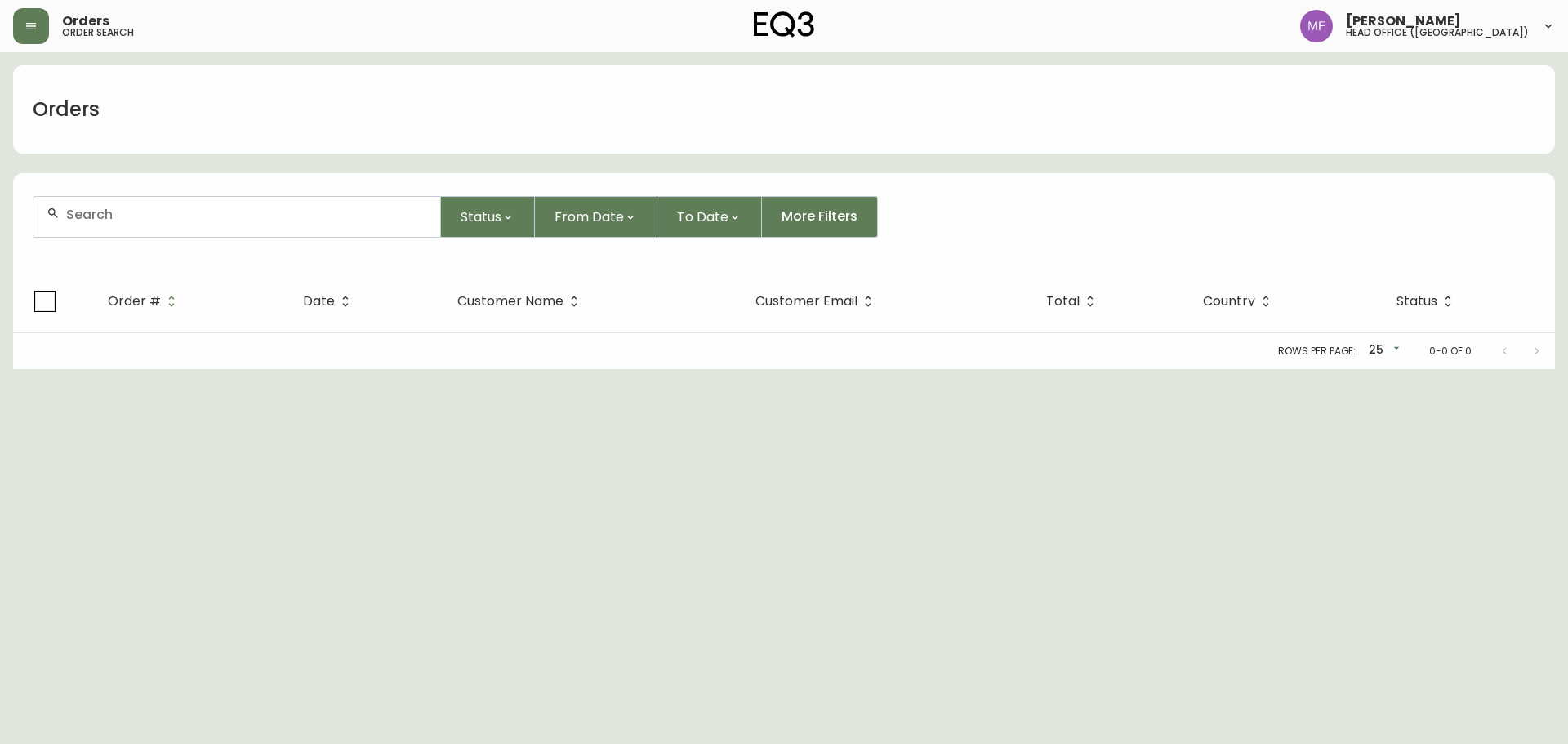
click at [143, 224] on div at bounding box center [237, 217] width 407 height 40
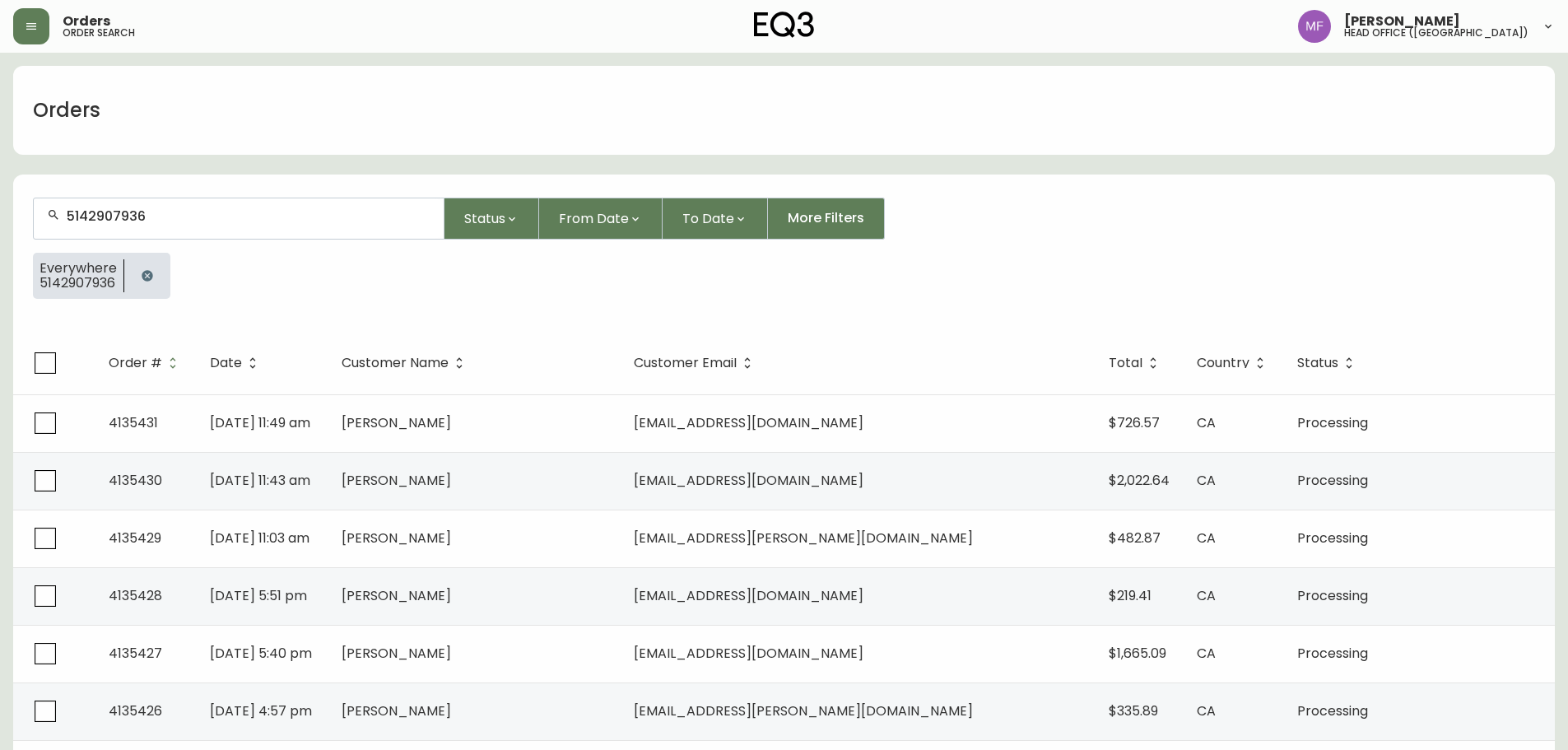
type input "5142907936"
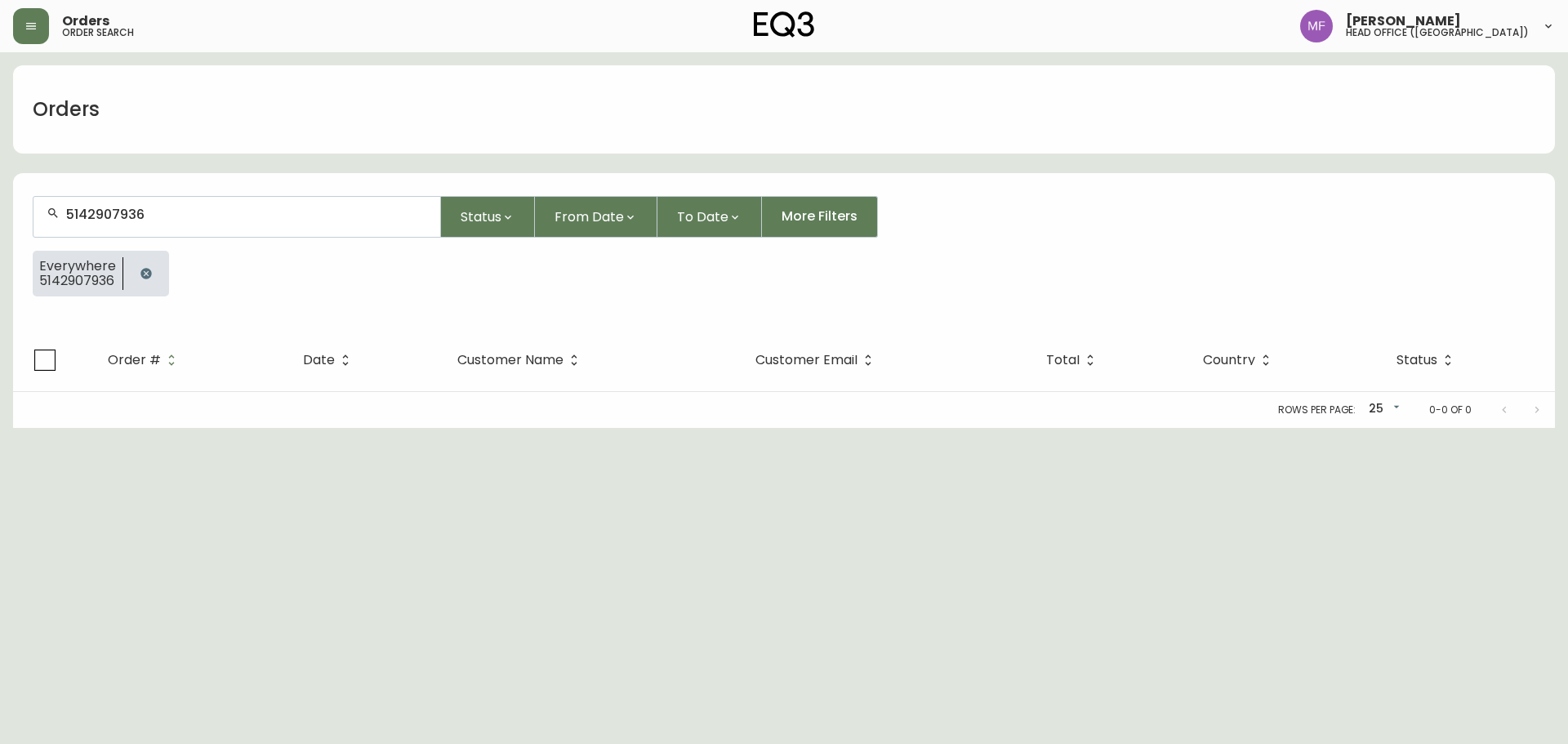
click at [138, 273] on button "button" at bounding box center [146, 273] width 33 height 33
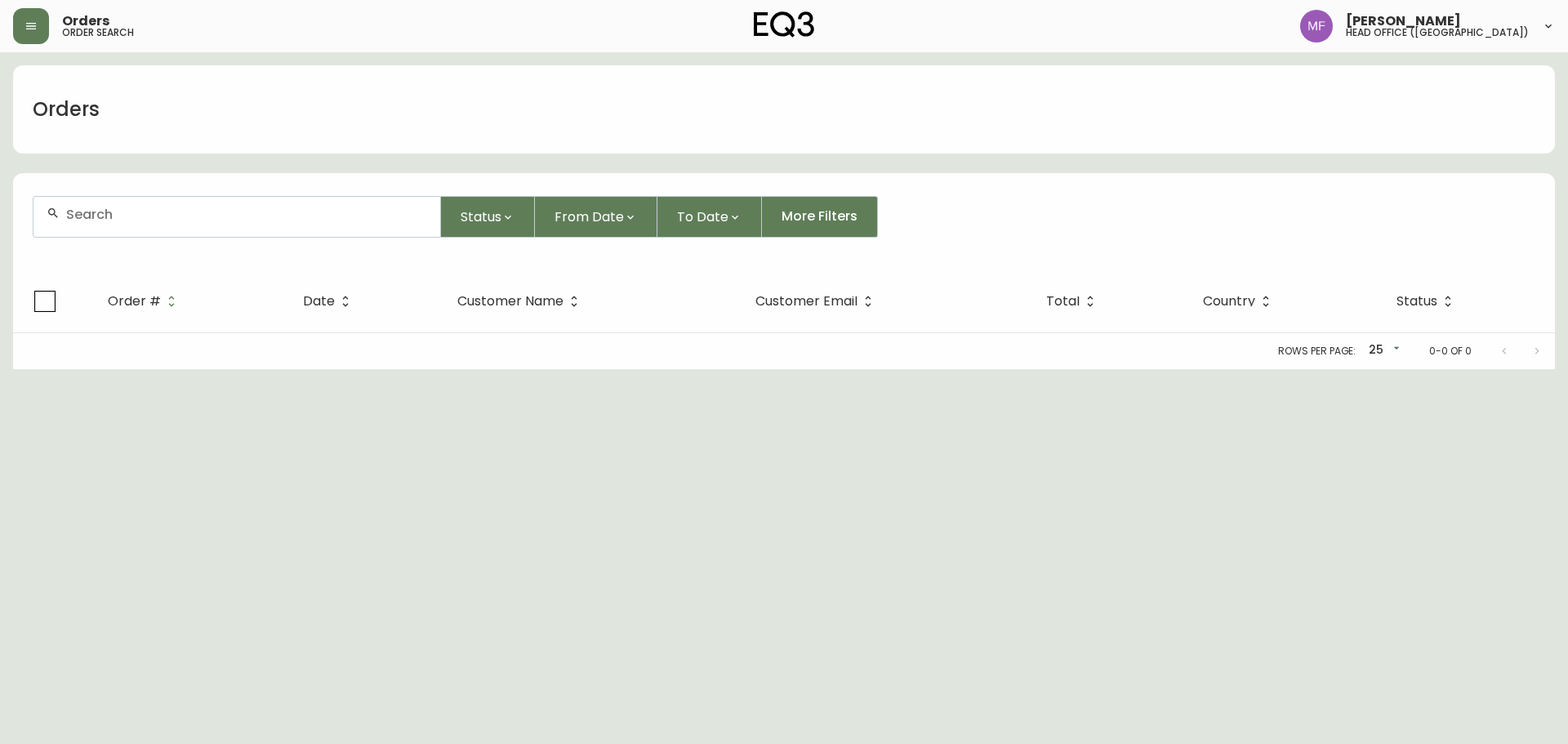
click at [125, 218] on input "text" at bounding box center [246, 214] width 361 height 16
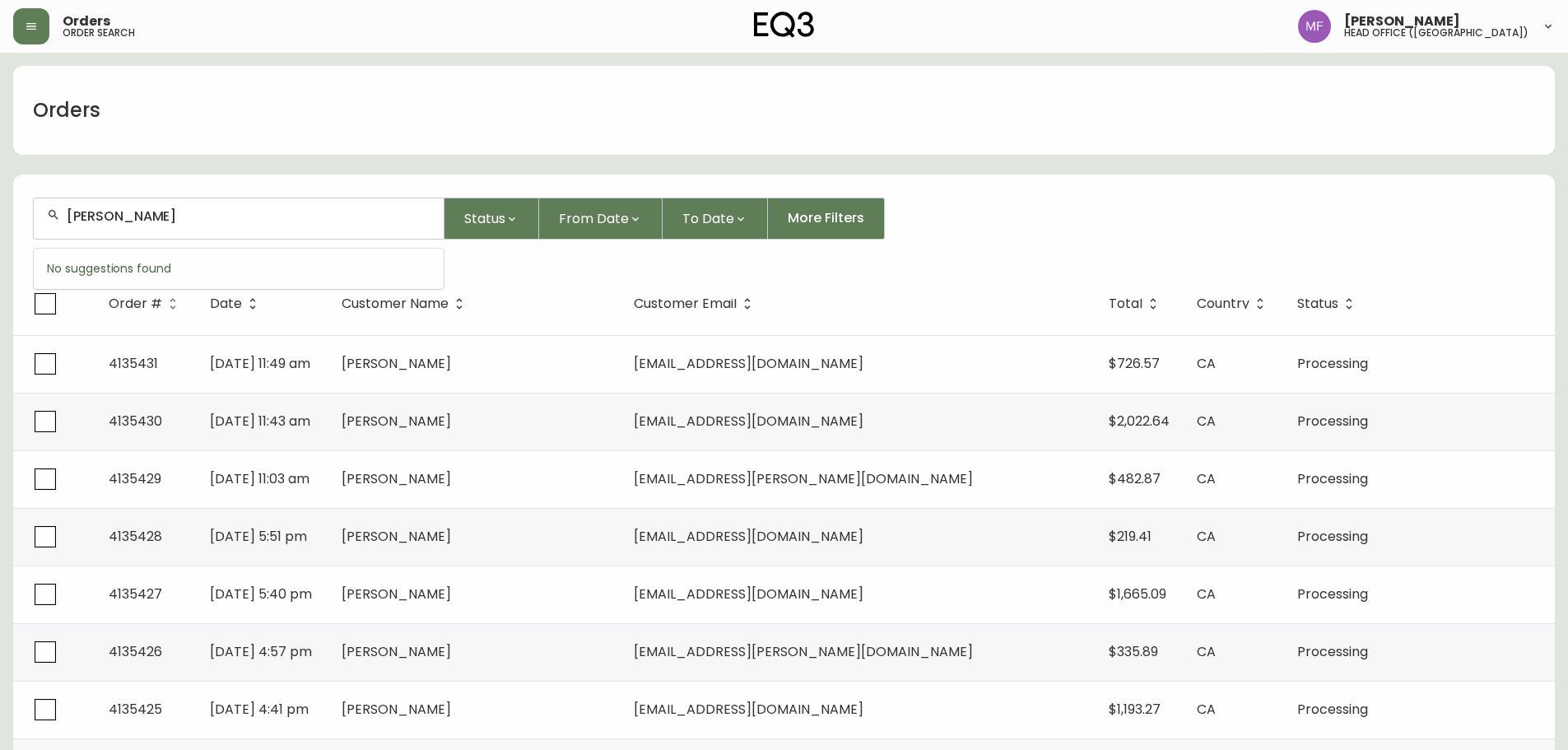
type input "osvaldo uribe"
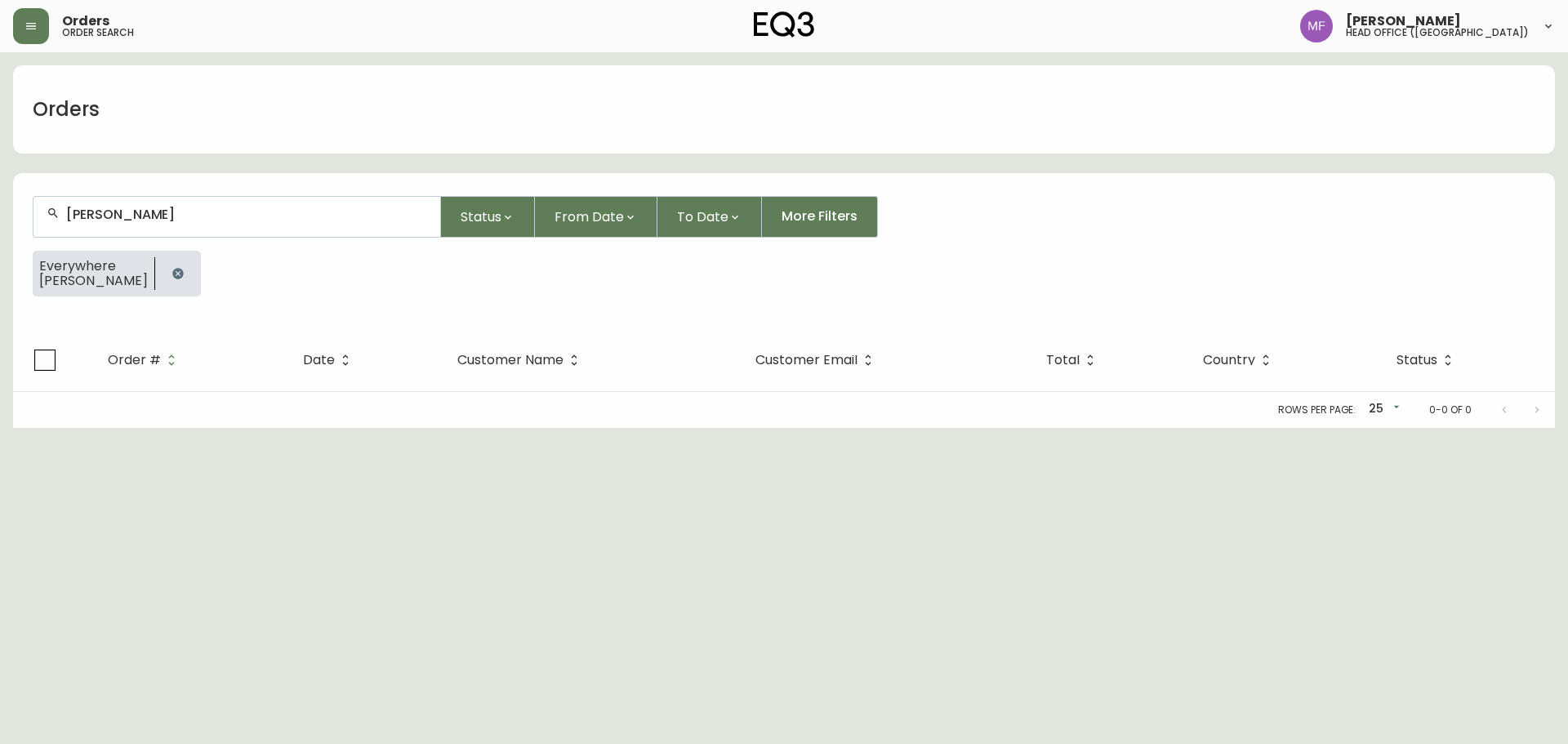
click at [737, 428] on html "Orders order search Marie Fungo head office (canada) Orders osvaldo uribe Statu…" at bounding box center [784, 214] width 1568 height 428
click at [165, 283] on button "button" at bounding box center [178, 273] width 33 height 33
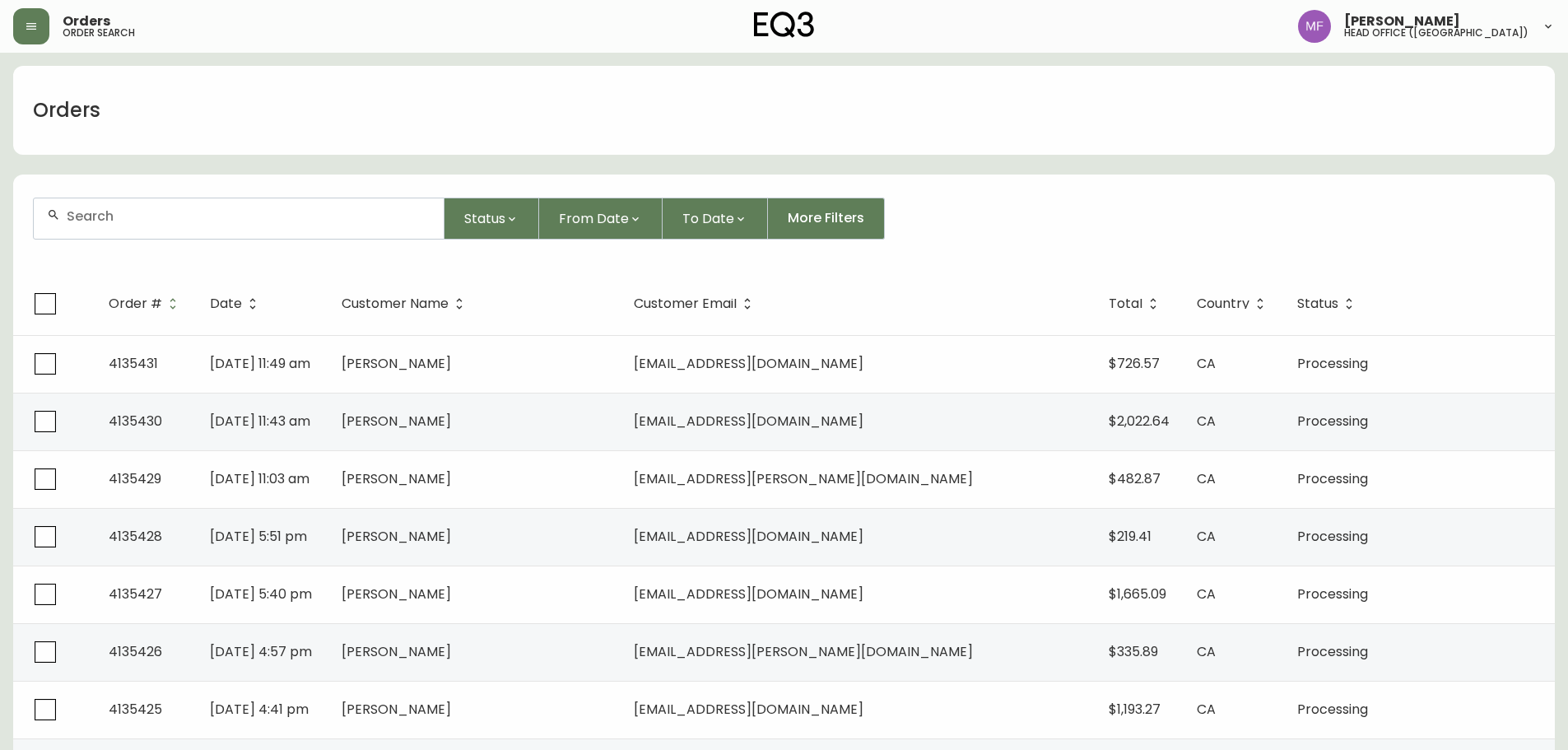
click at [139, 216] on input "text" at bounding box center [248, 216] width 364 height 16
type input "5142907936"
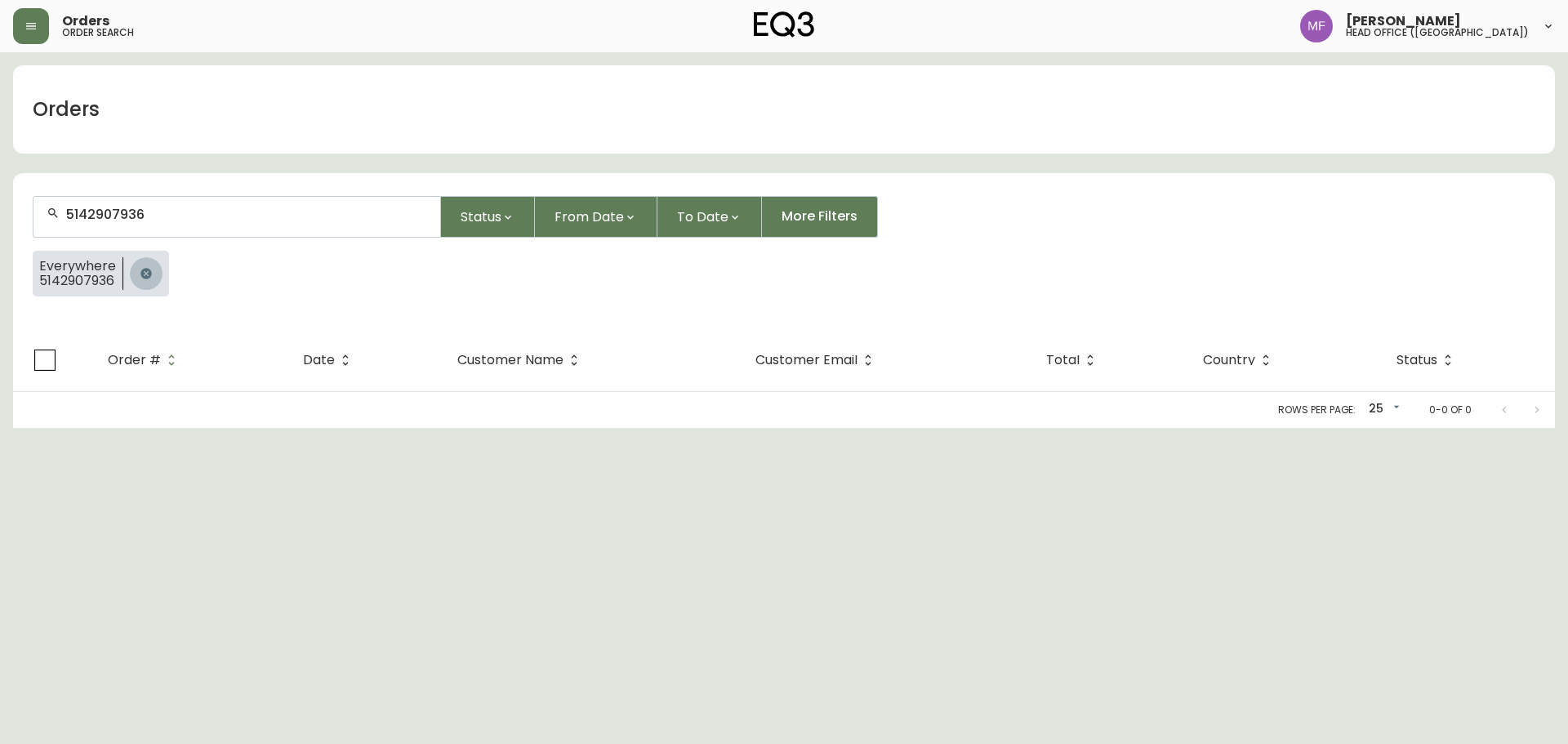
click at [155, 273] on button "button" at bounding box center [146, 273] width 33 height 33
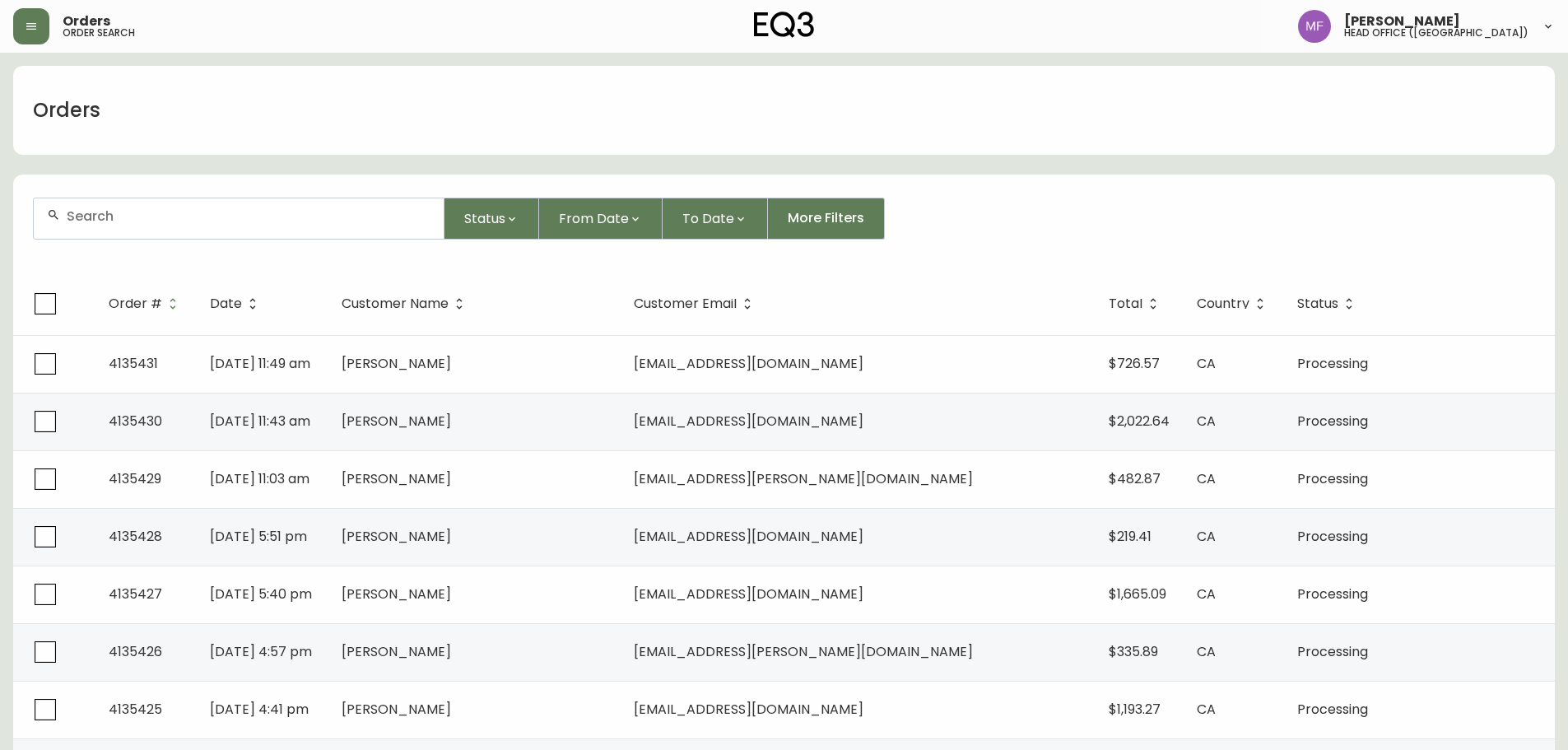
click at [122, 219] on input "text" at bounding box center [248, 216] width 364 height 16
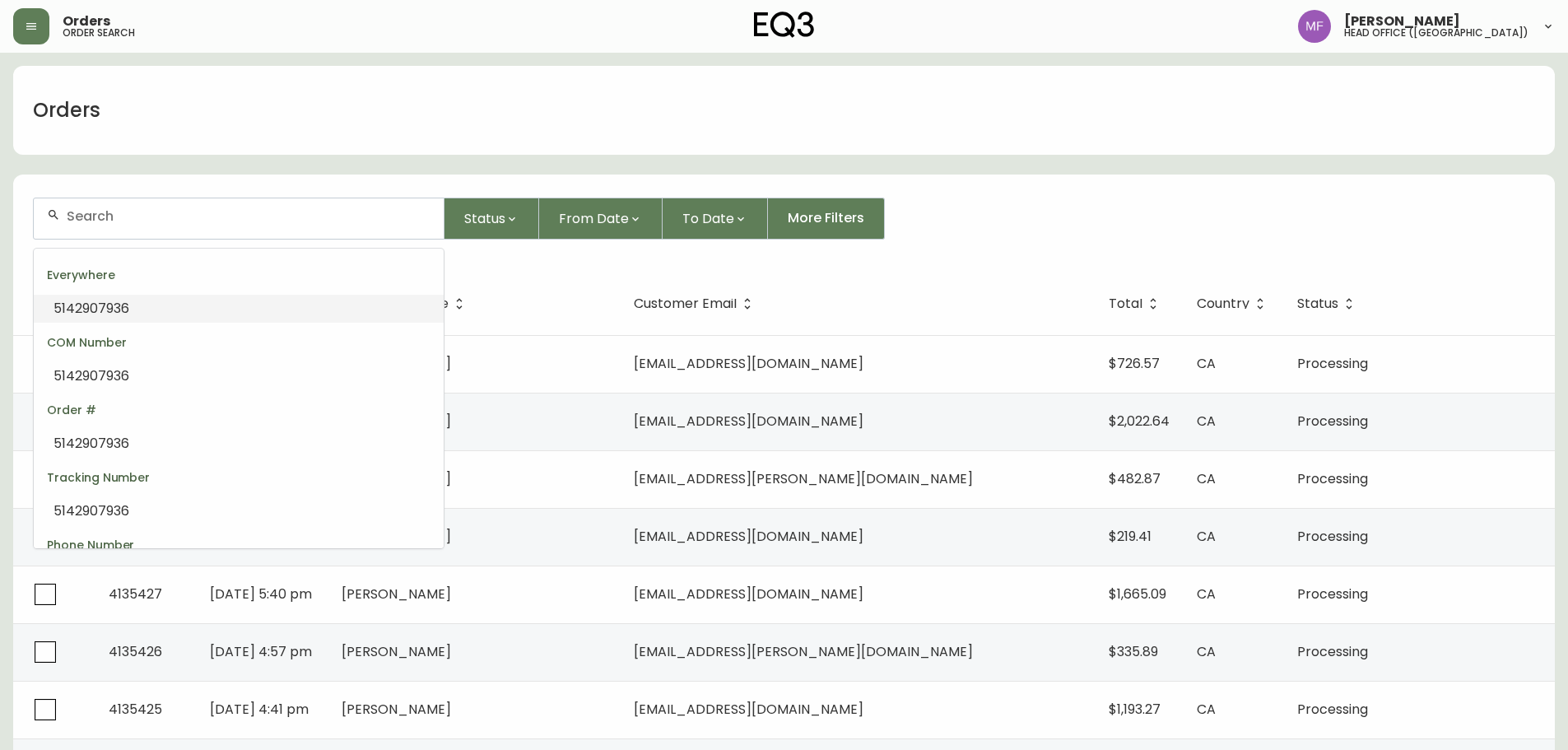
paste input "4135132"
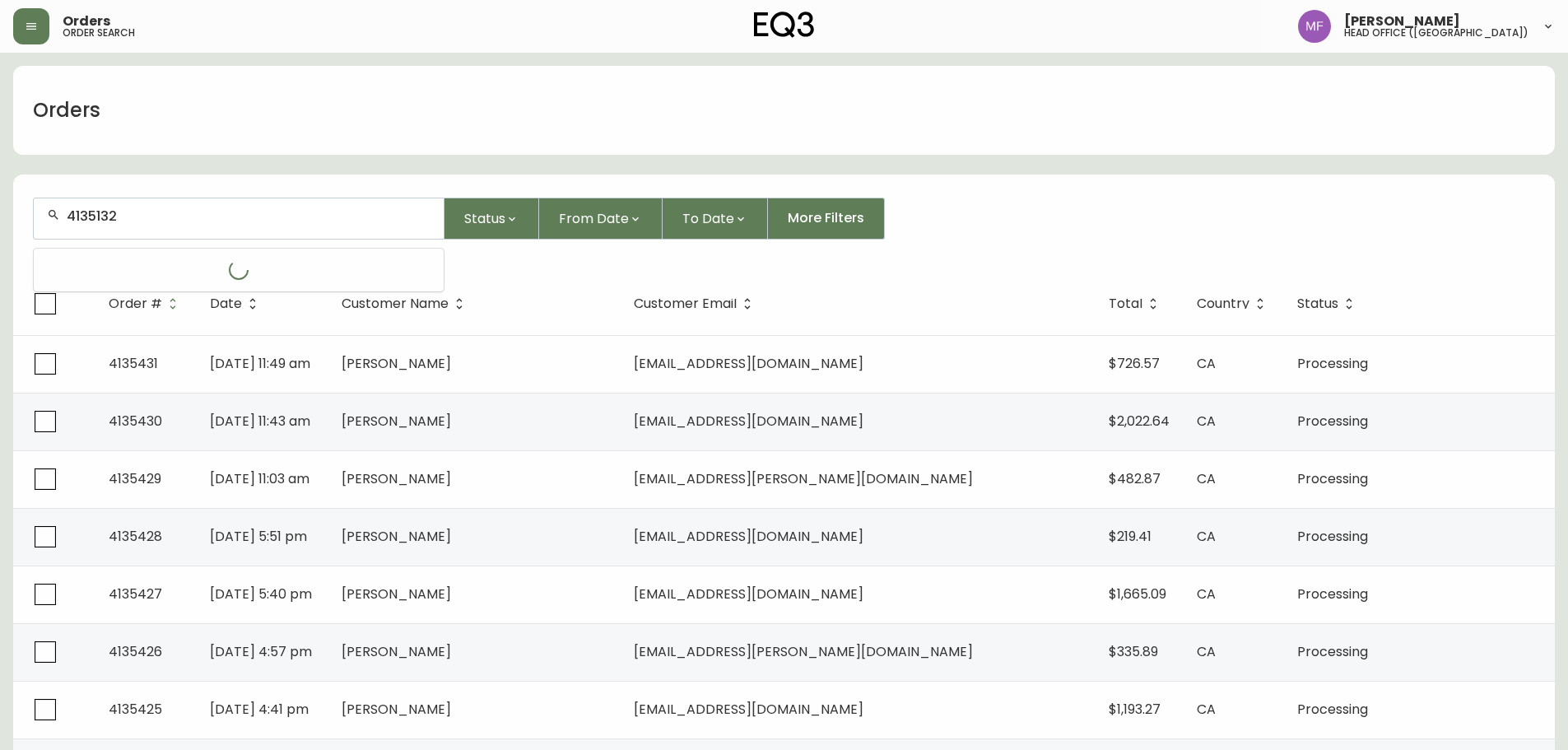
type input "4135132"
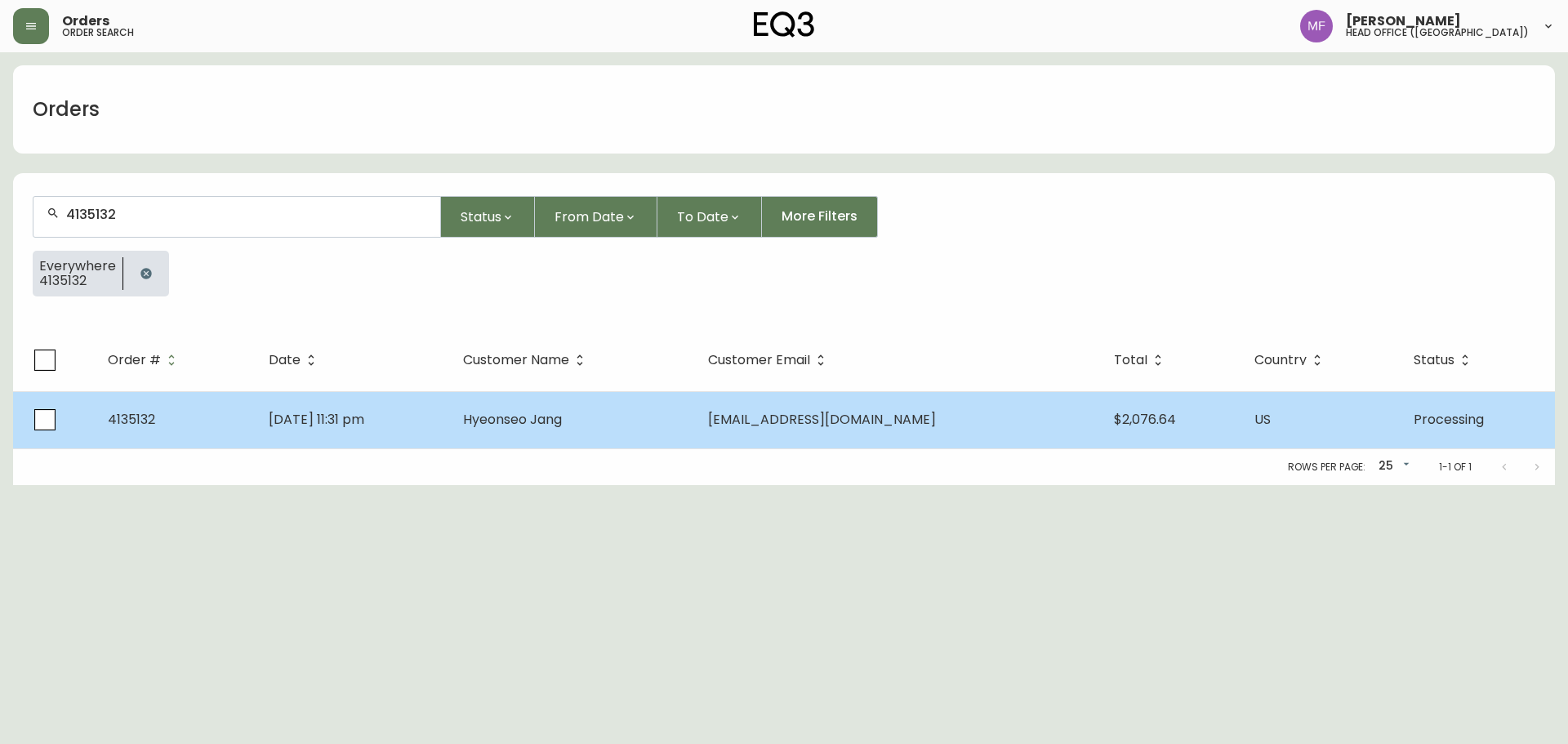
click at [562, 421] on span "Hyeonseo Jang" at bounding box center [512, 419] width 99 height 19
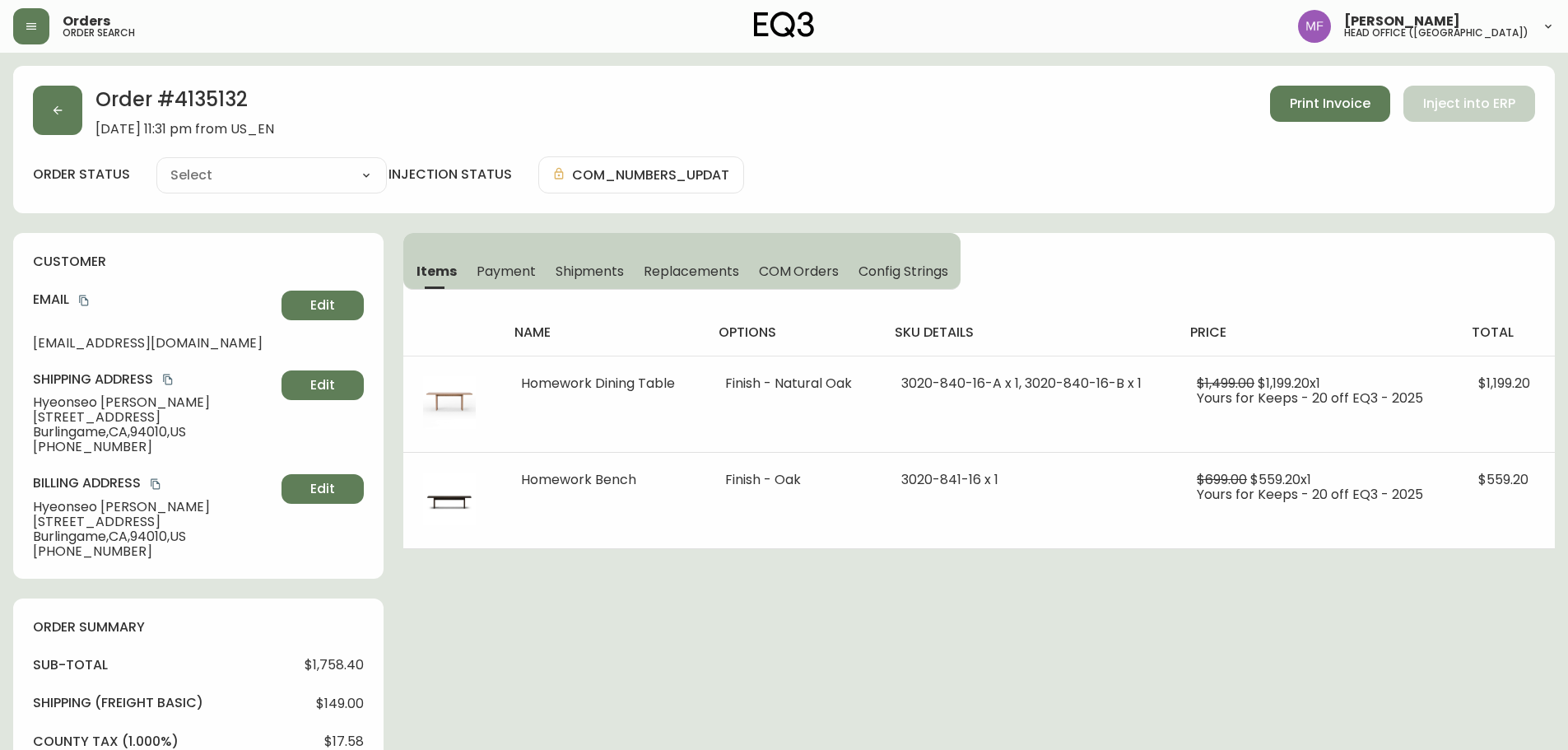
type input "Processing"
select select "PROCESSING"
click at [209, 104] on h2 "Order # 4135132" at bounding box center [185, 104] width 179 height 36
click at [209, 105] on h2 "Order # 4135132" at bounding box center [185, 104] width 179 height 36
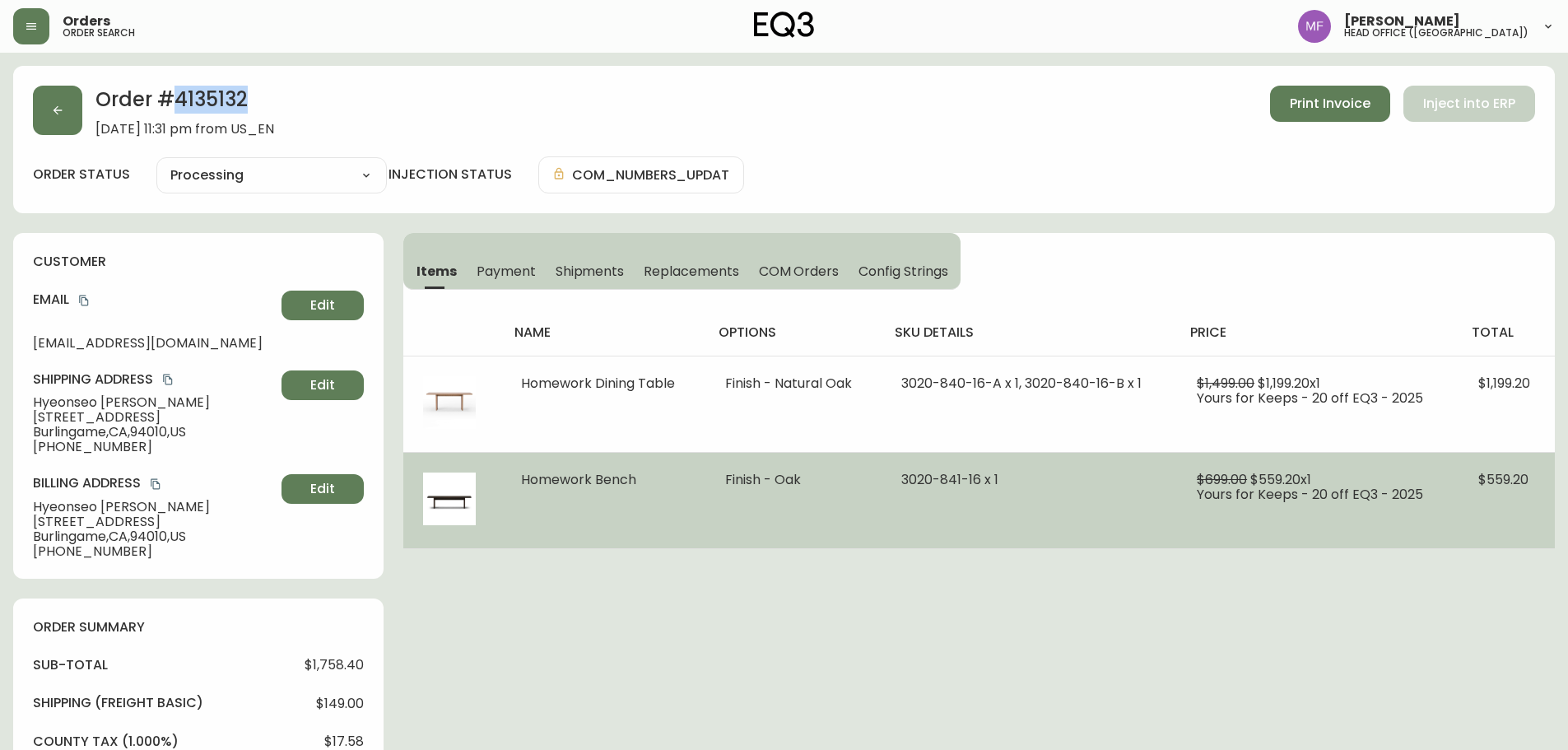
copy h2 "4135132"
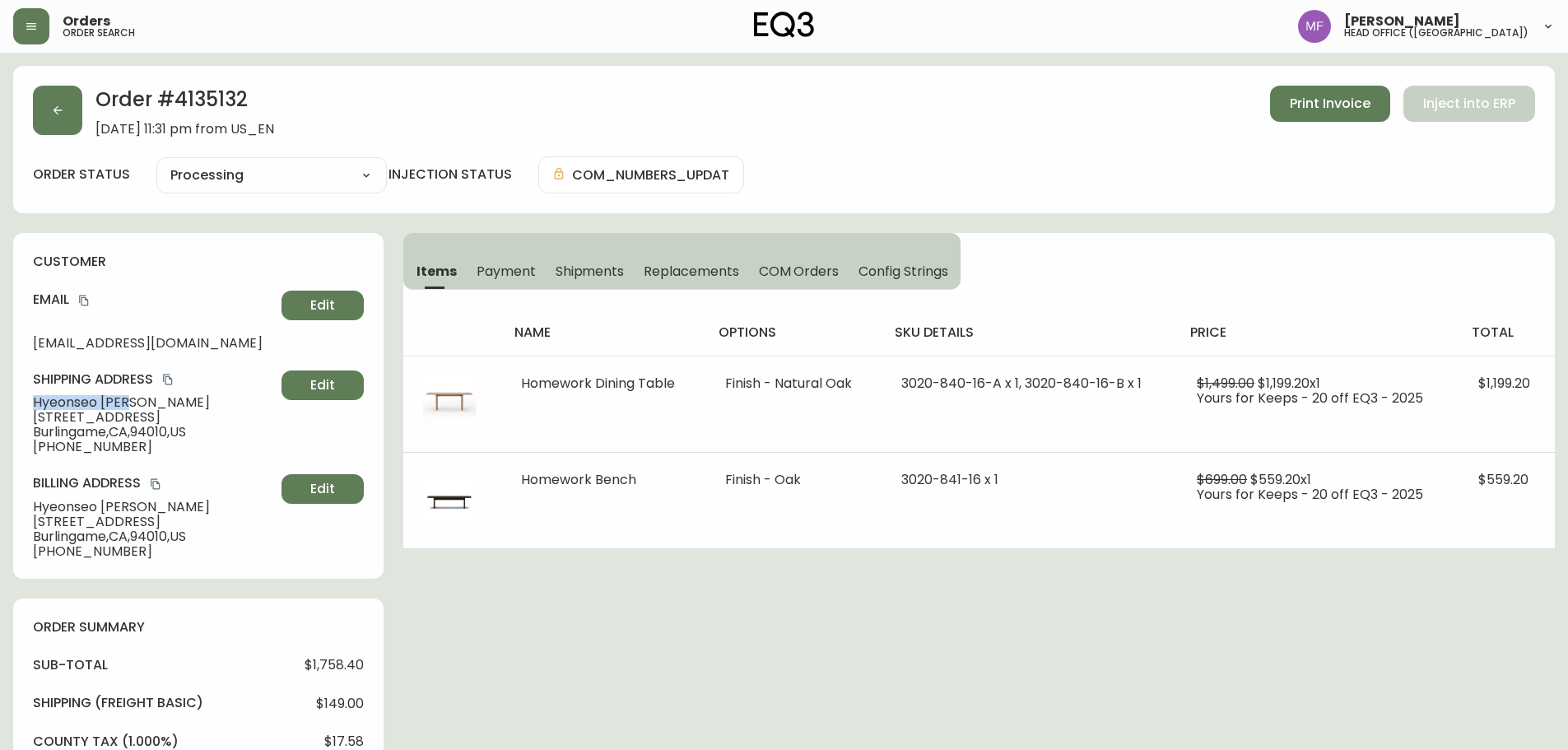
drag, startPoint x: 145, startPoint y: 403, endPoint x: 0, endPoint y: 402, distance: 145.0
click at [0, 402] on main "Order # 4135132 September 5, 2025 at 11:31 pm from US_EN Print Invoice Inject i…" at bounding box center [784, 683] width 1568 height 1262
copy span "Hyeonseo Jang"
click at [212, 104] on h2 "Order # 4135132" at bounding box center [185, 104] width 179 height 36
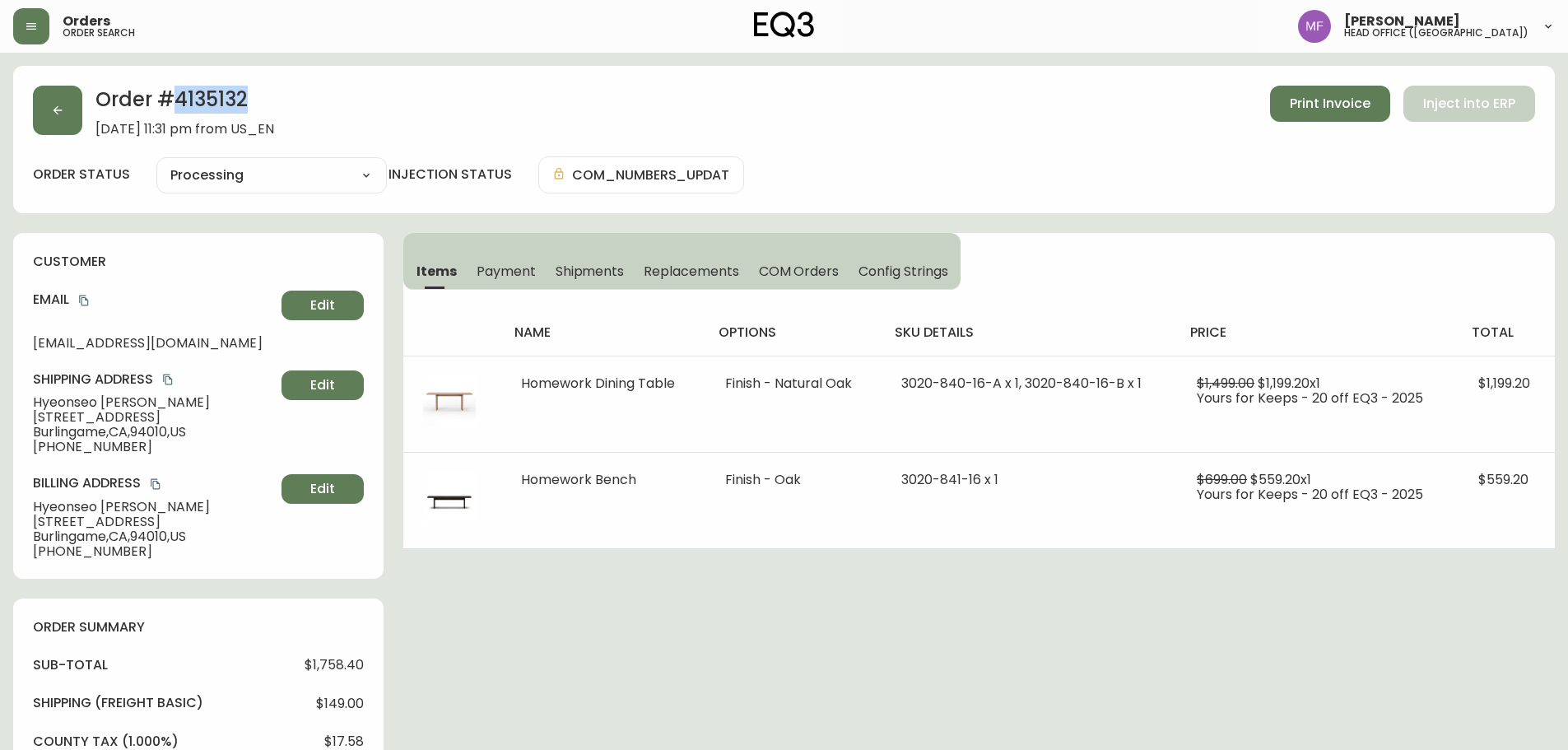
copy h2 "4135132"
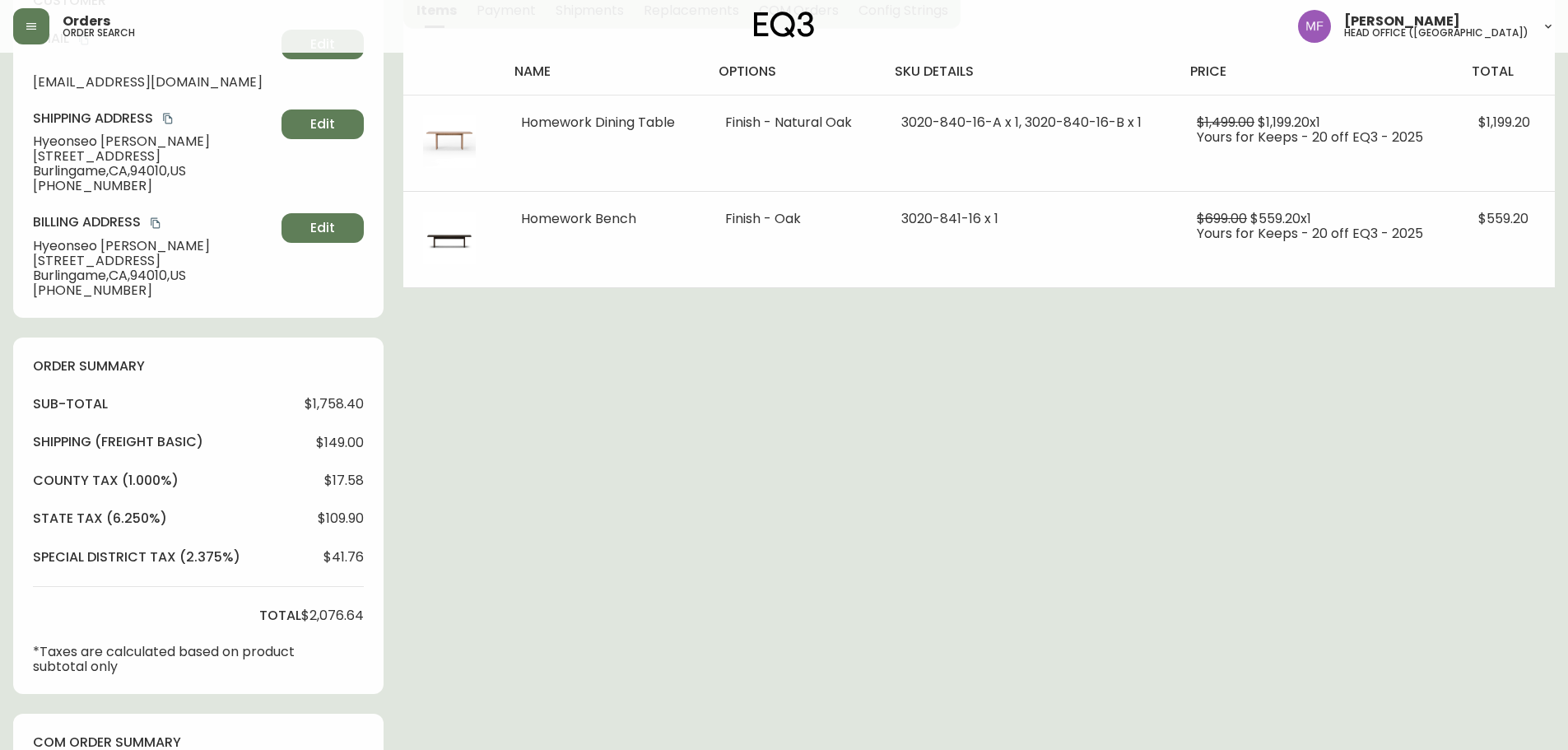
scroll to position [494, 0]
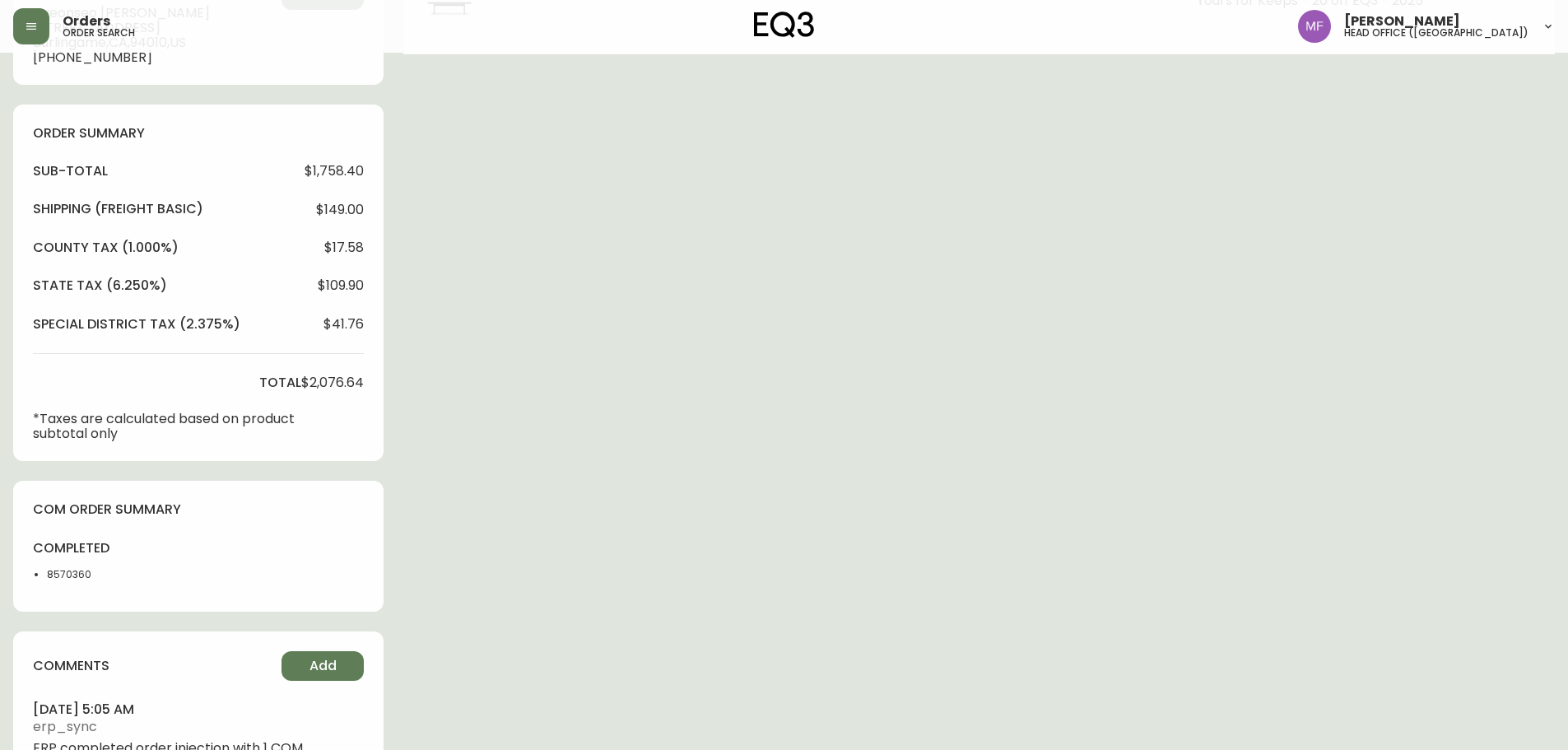
click at [79, 569] on li "8570360" at bounding box center [88, 575] width 83 height 15
click at [79, 571] on li "8570360" at bounding box center [88, 575] width 83 height 15
copy li "8570360"
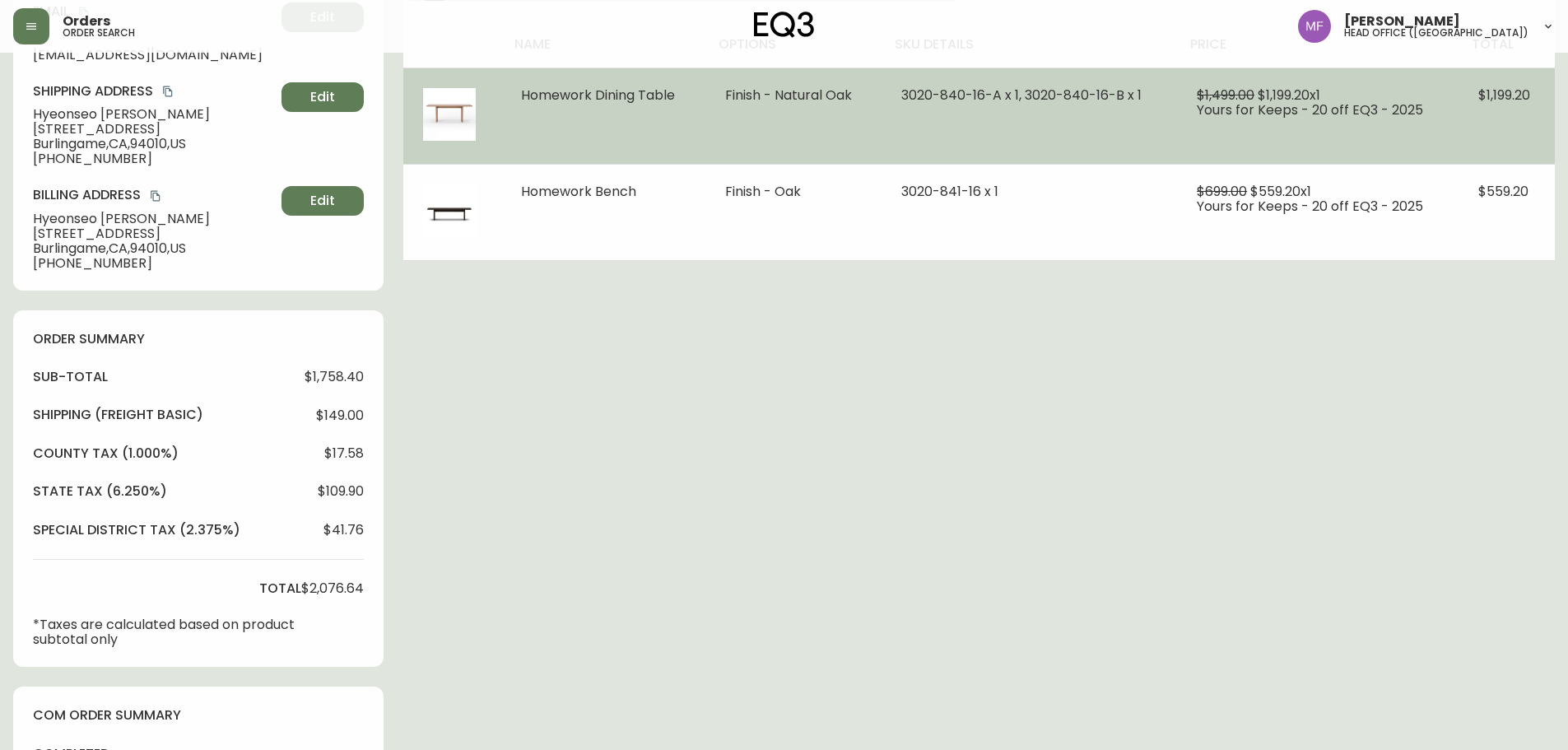
scroll to position [0, 0]
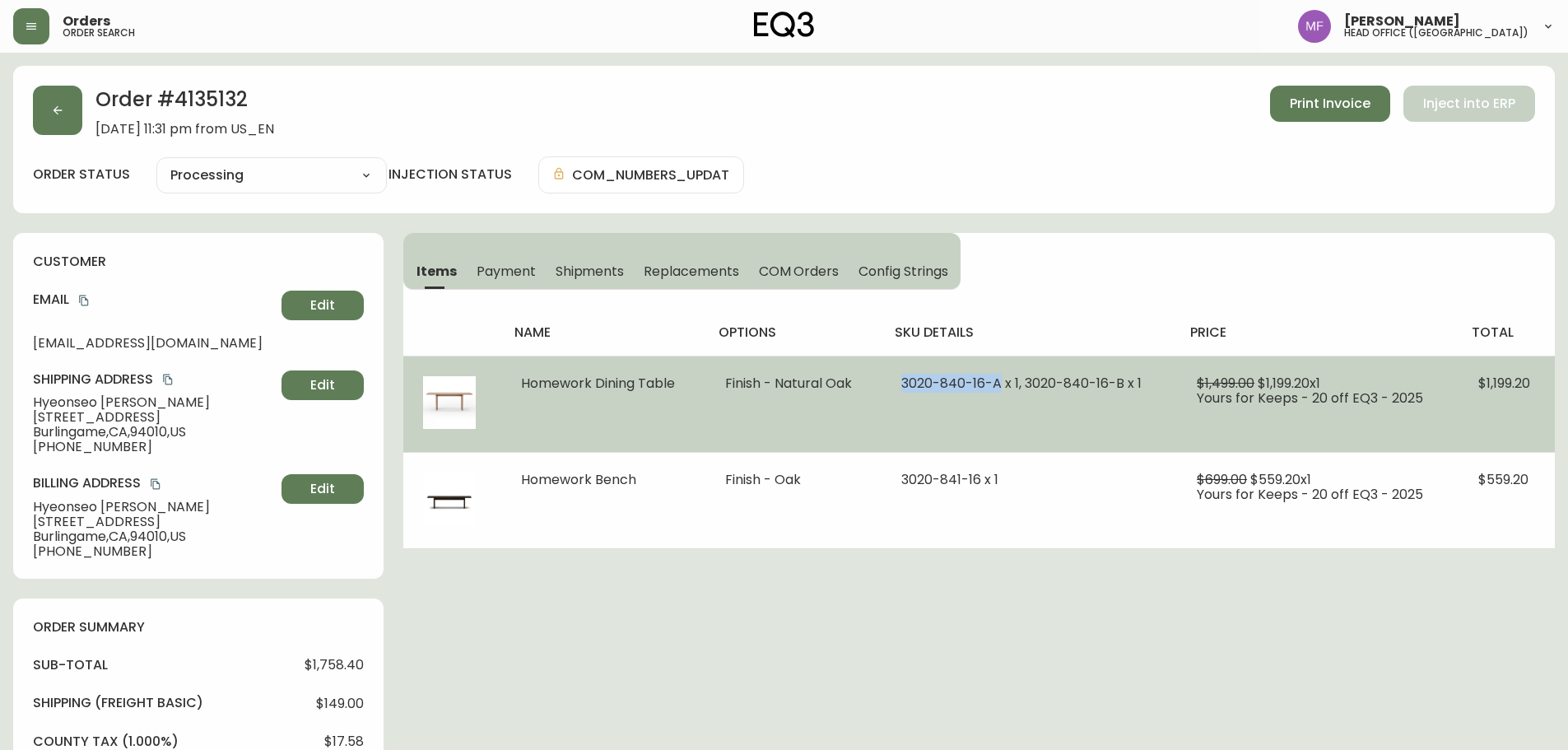
drag, startPoint x: 902, startPoint y: 380, endPoint x: 1001, endPoint y: 381, distance: 99.0
click at [1001, 381] on span "3020-840-16-A x 1, 3020-840-16-B x 1" at bounding box center [1021, 383] width 240 height 19
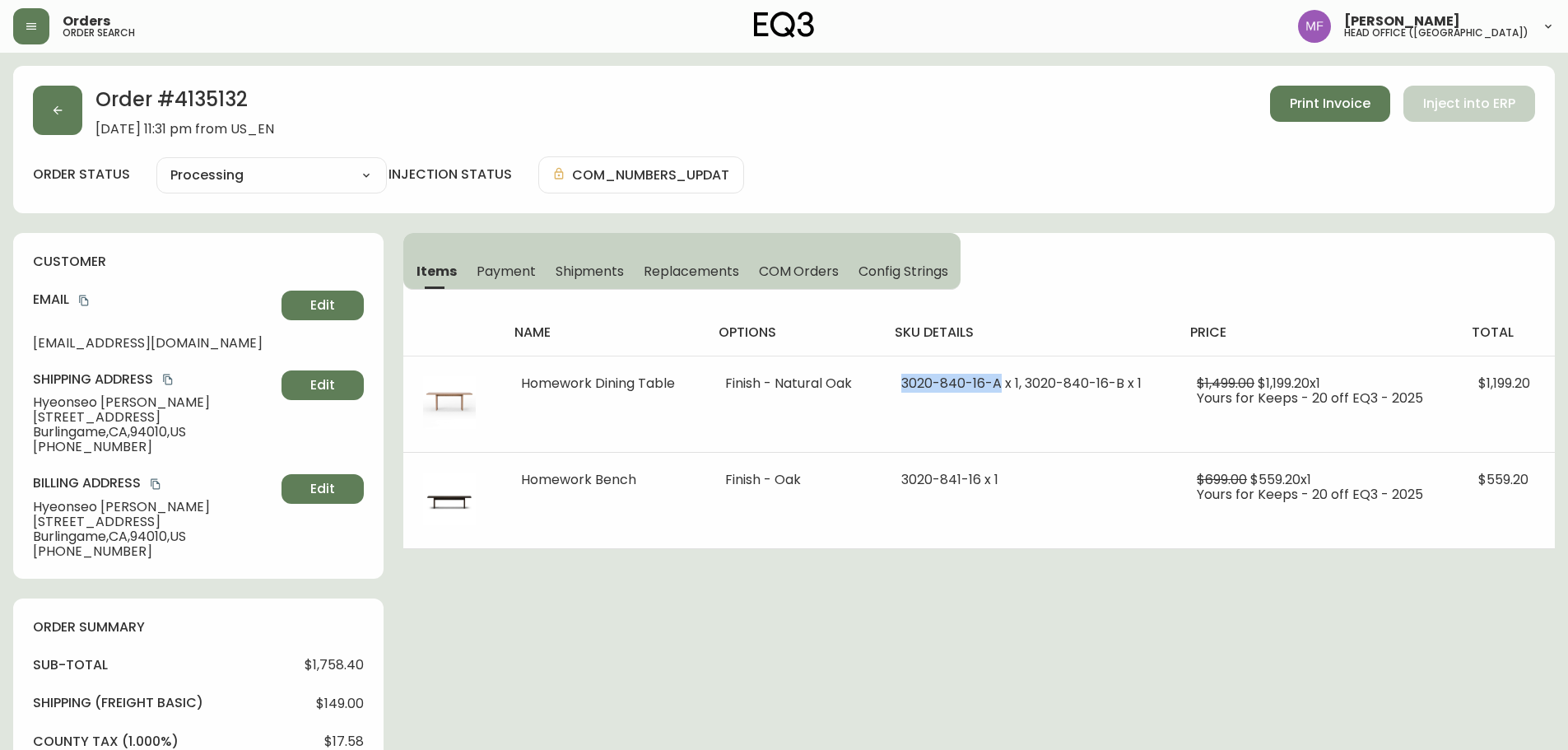
copy span "3020-840-16-A"
click at [986, 592] on div "Order # 4135132 September 5, 2025 at 11:31 pm from US_EN Print Invoice Inject i…" at bounding box center [784, 690] width 1542 height 1248
click at [54, 118] on button "button" at bounding box center [58, 111] width 49 height 50
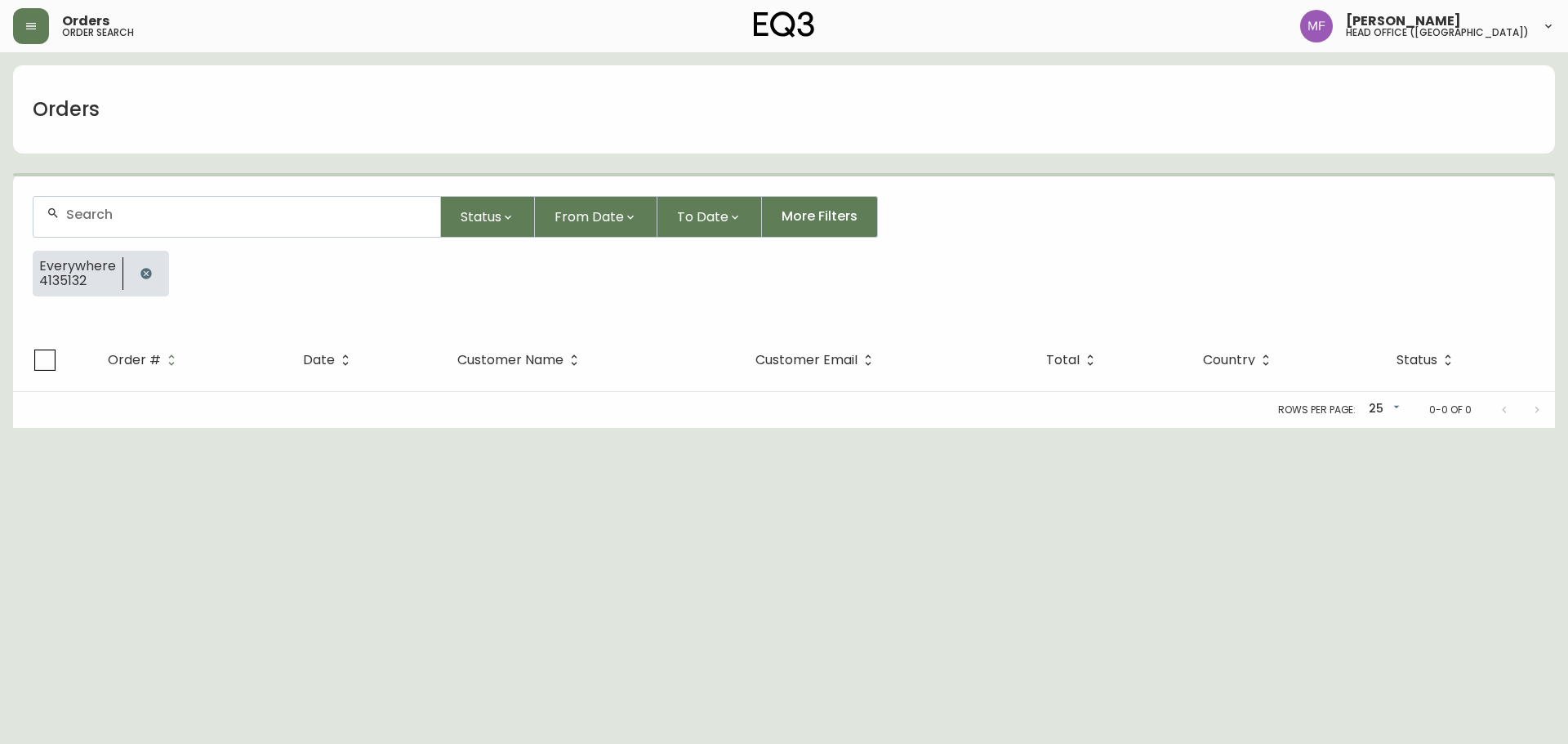
click at [150, 268] on icon "button" at bounding box center [146, 273] width 13 height 13
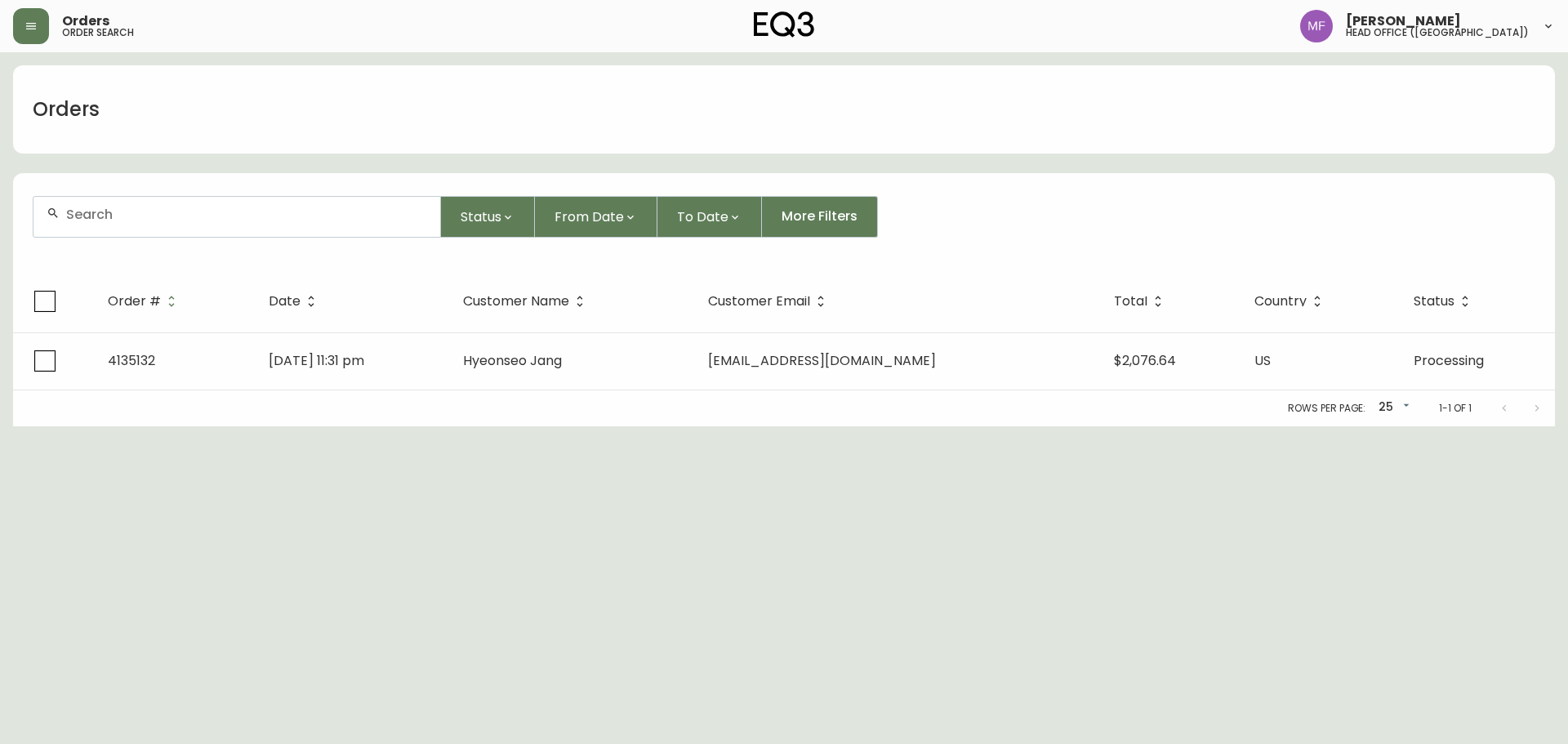
click at [142, 218] on input "text" at bounding box center [246, 214] width 361 height 16
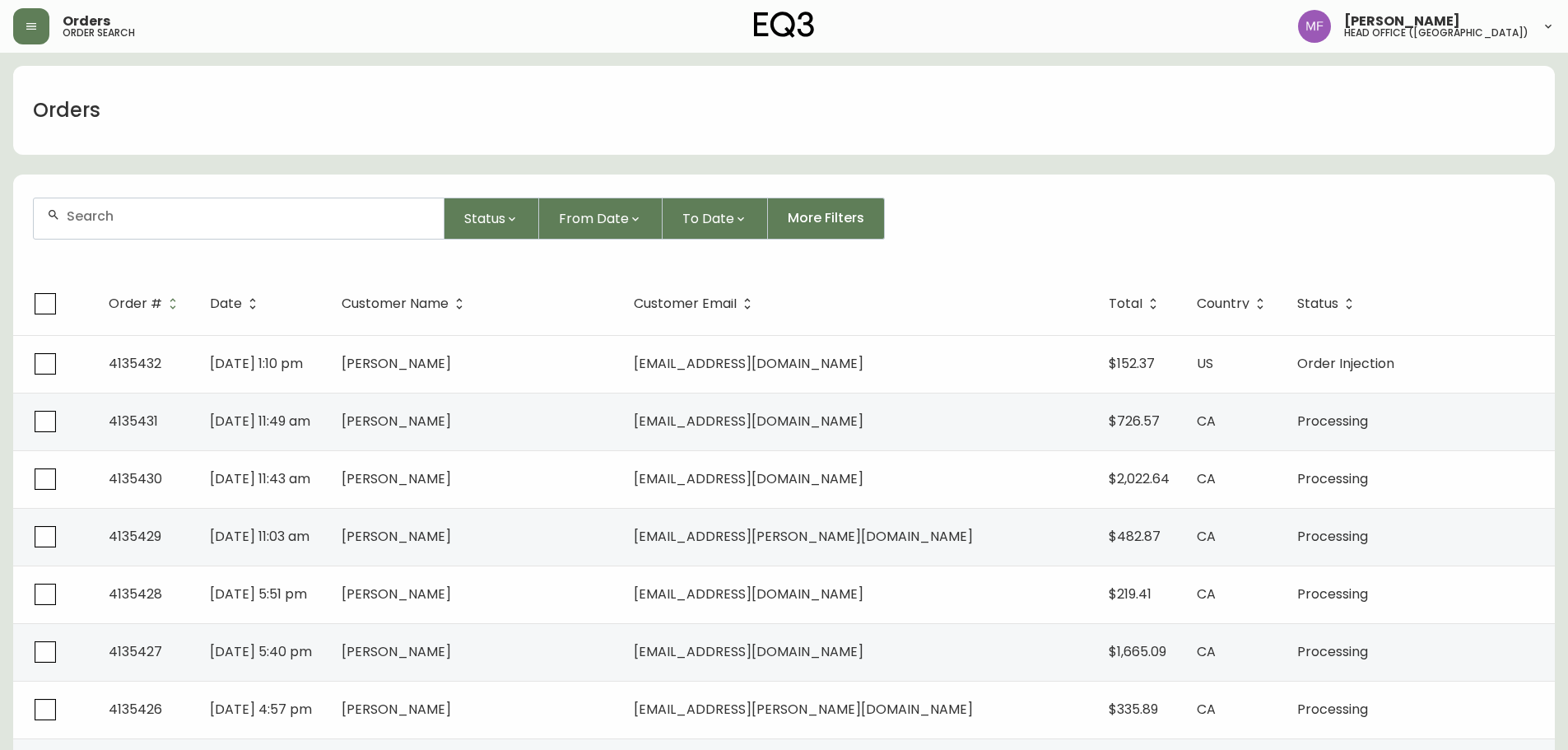
click at [134, 223] on input "text" at bounding box center [248, 216] width 364 height 16
type input "4134301"
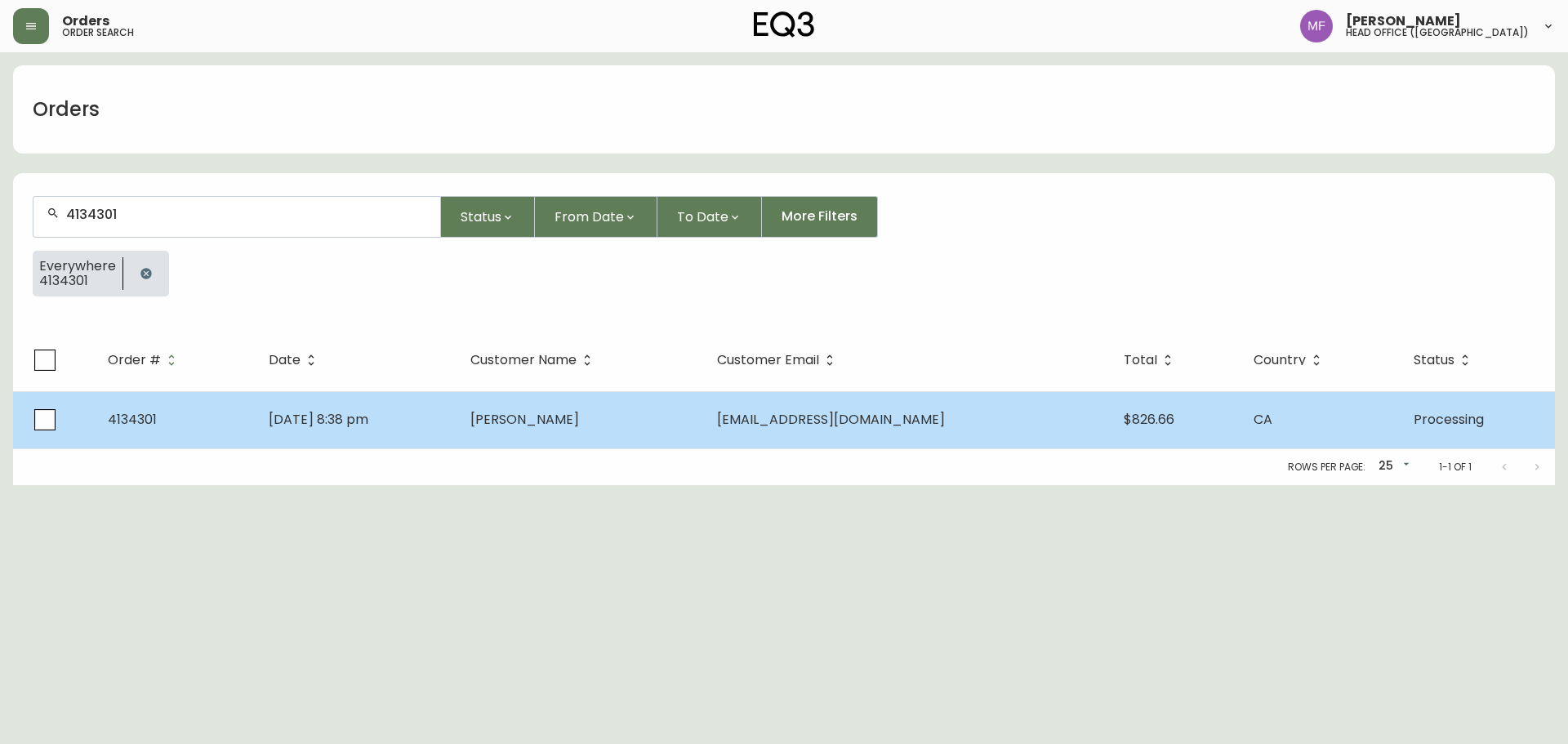
click at [701, 412] on td "[PERSON_NAME]" at bounding box center [580, 420] width 246 height 57
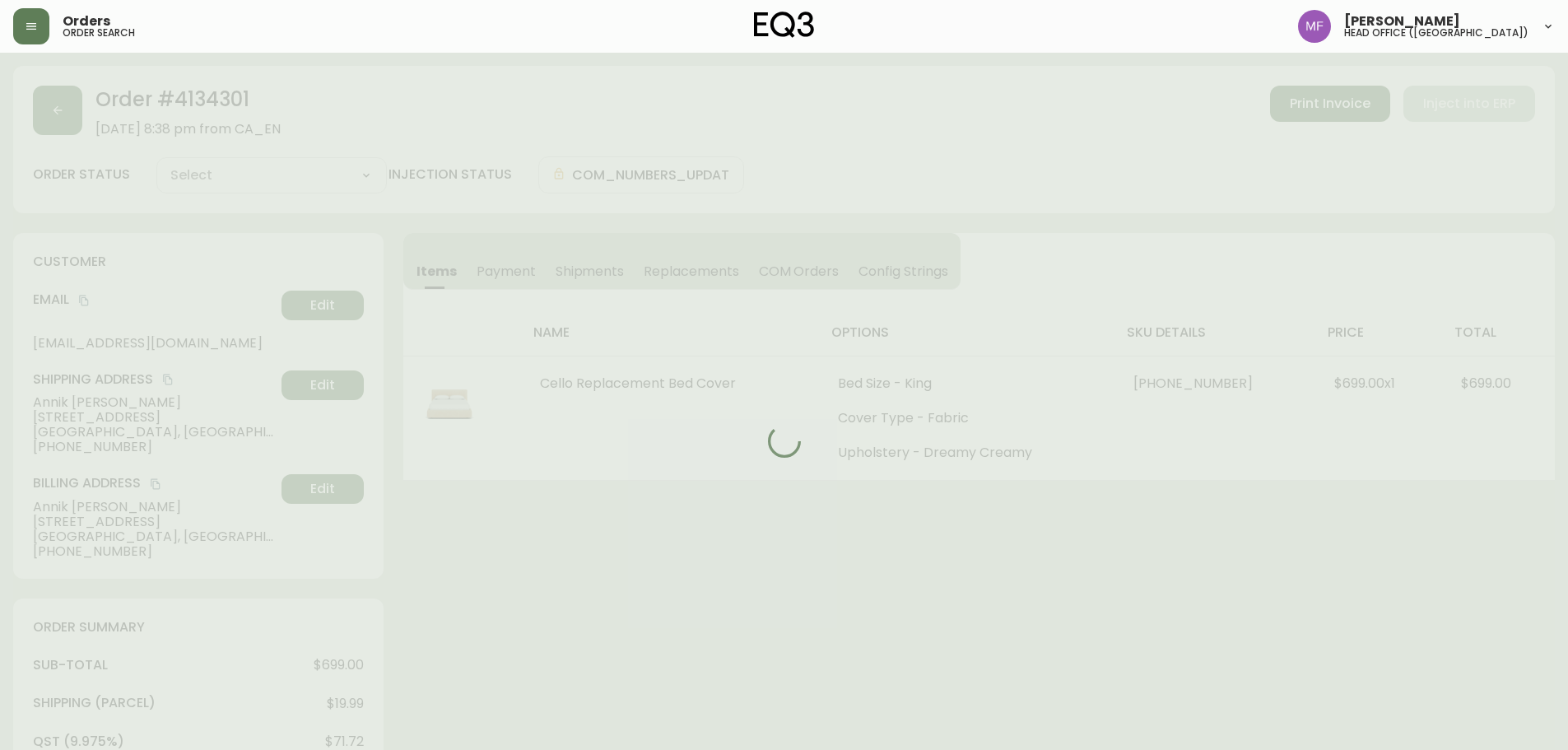
type input "Processing"
select select "PROCESSING"
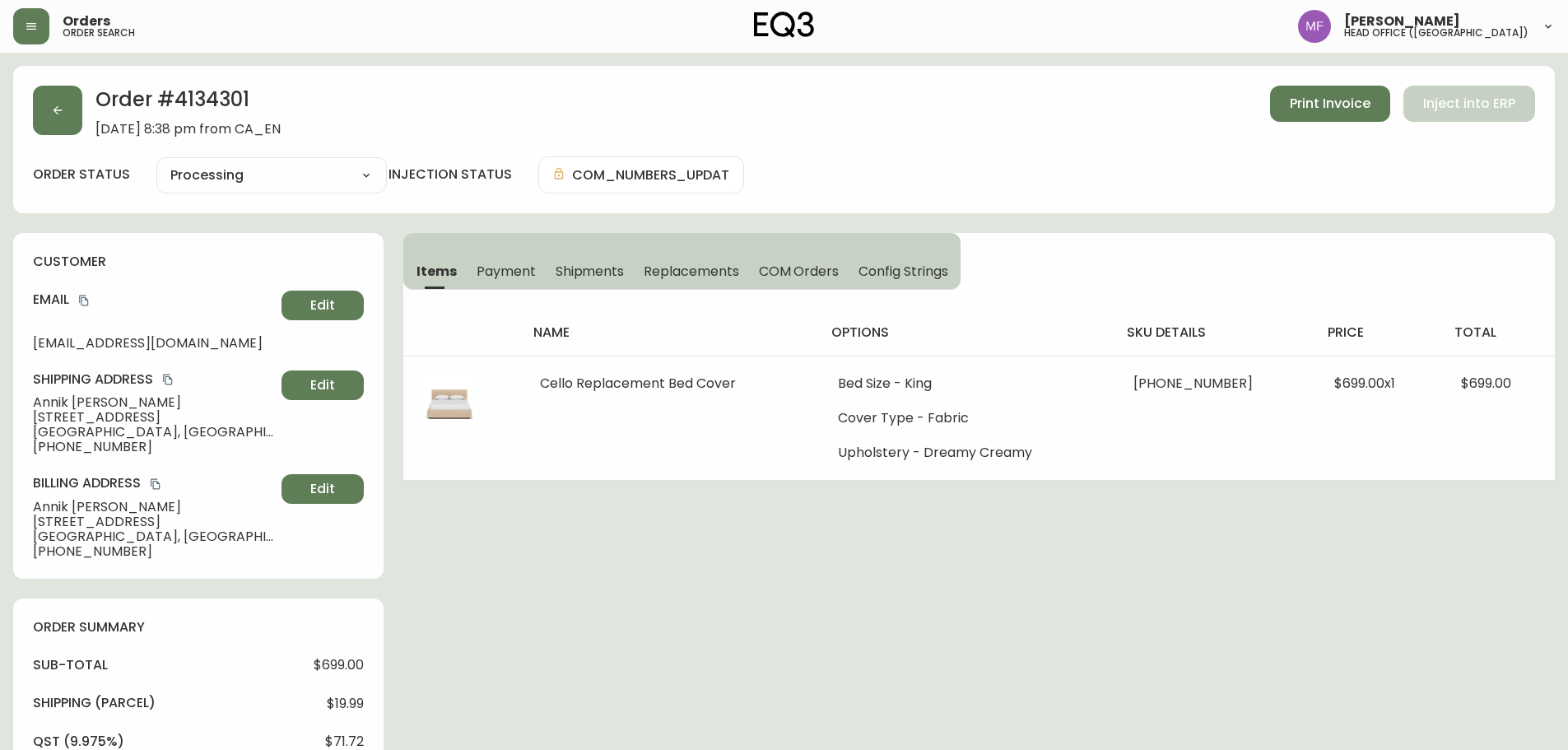
click at [48, 117] on button "button" at bounding box center [58, 111] width 49 height 50
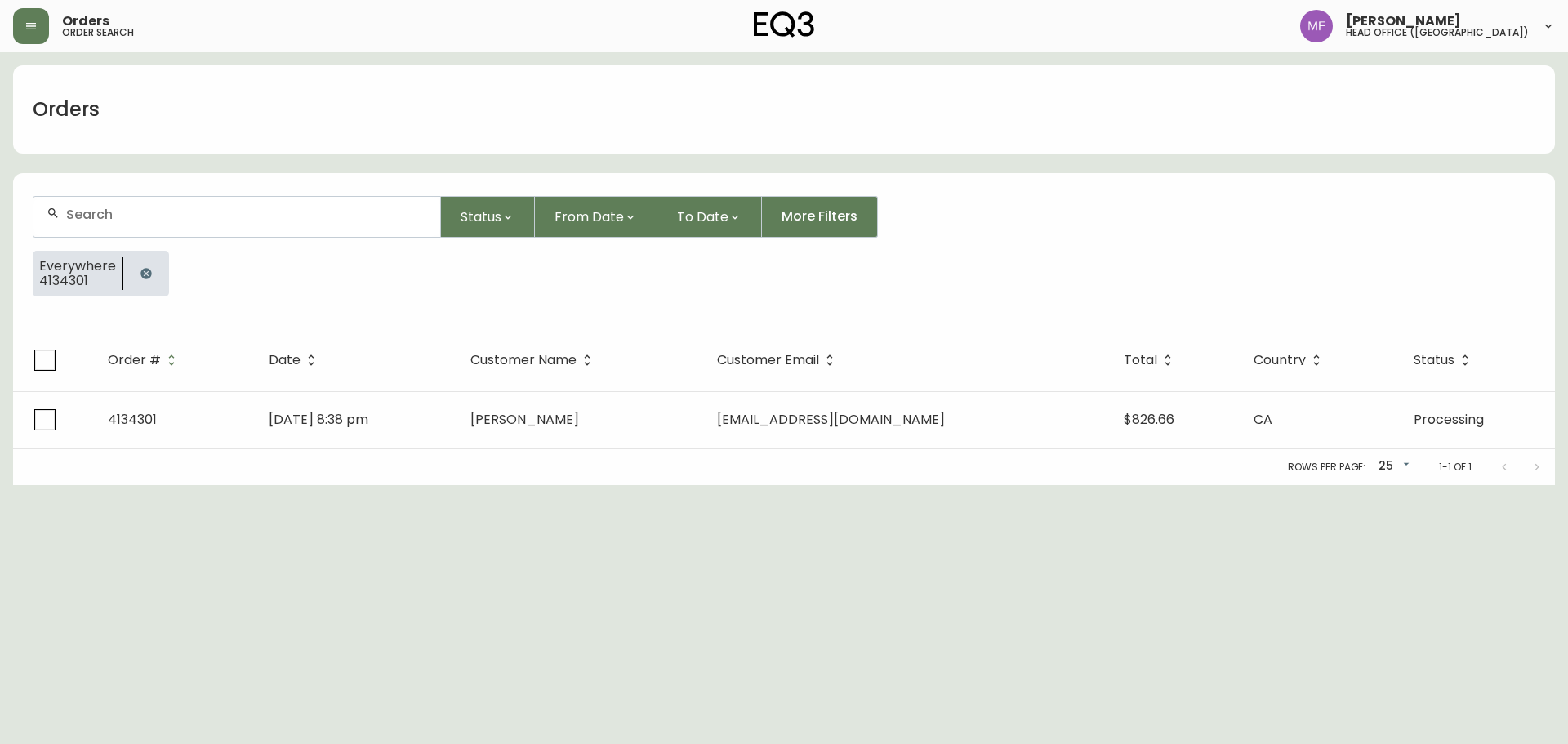
click at [136, 266] on button "button" at bounding box center [146, 273] width 33 height 33
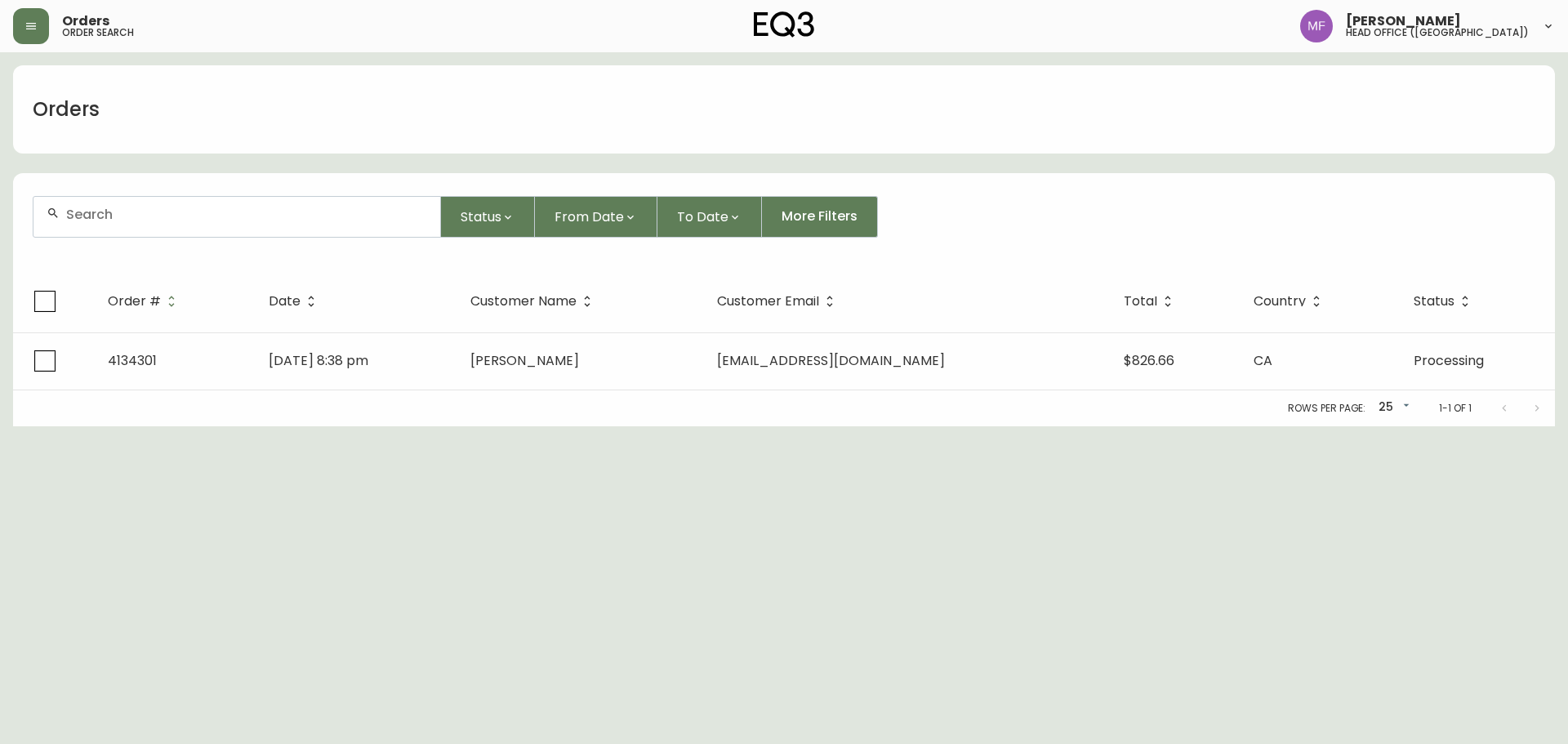
click at [140, 221] on input "text" at bounding box center [246, 214] width 361 height 16
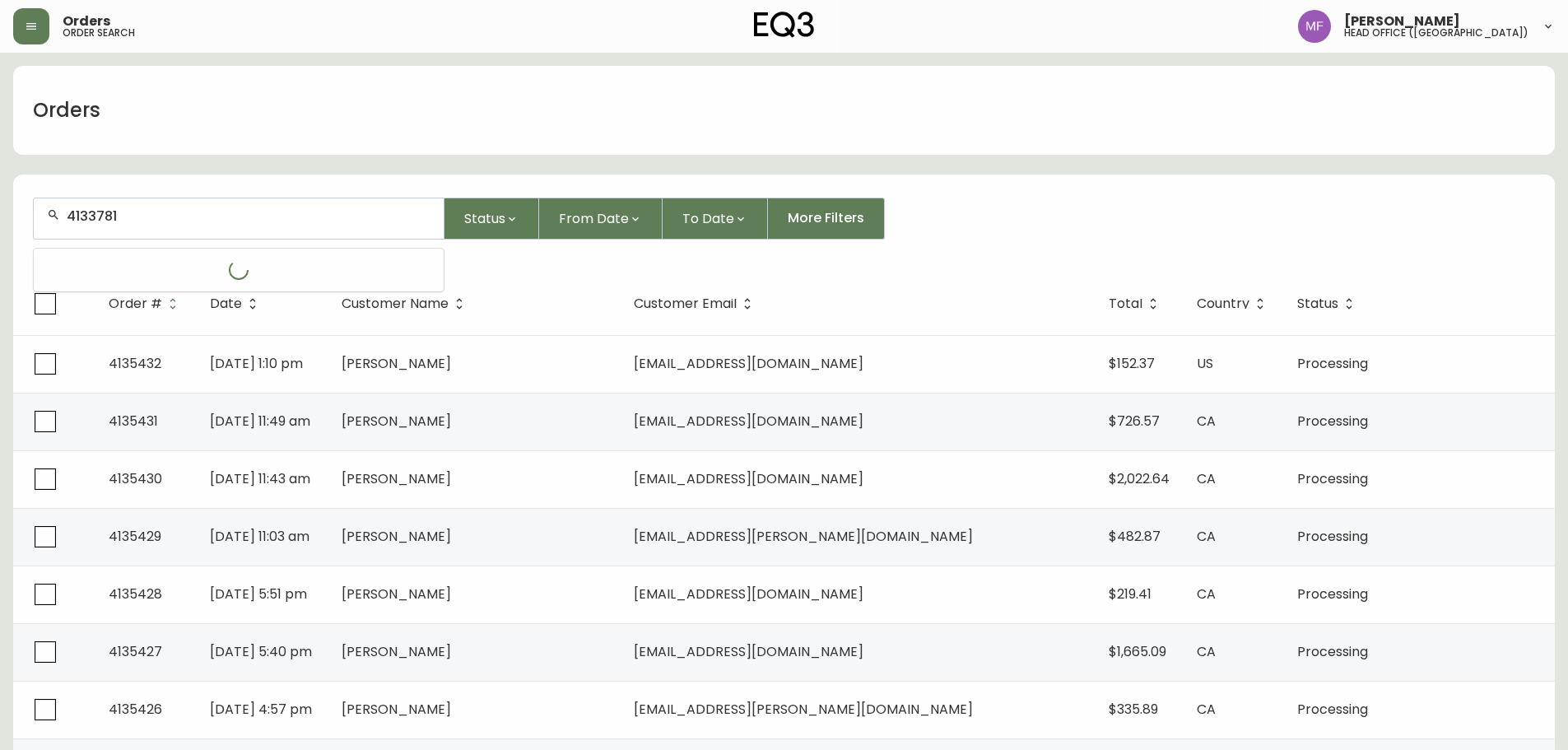
type input "4133781"
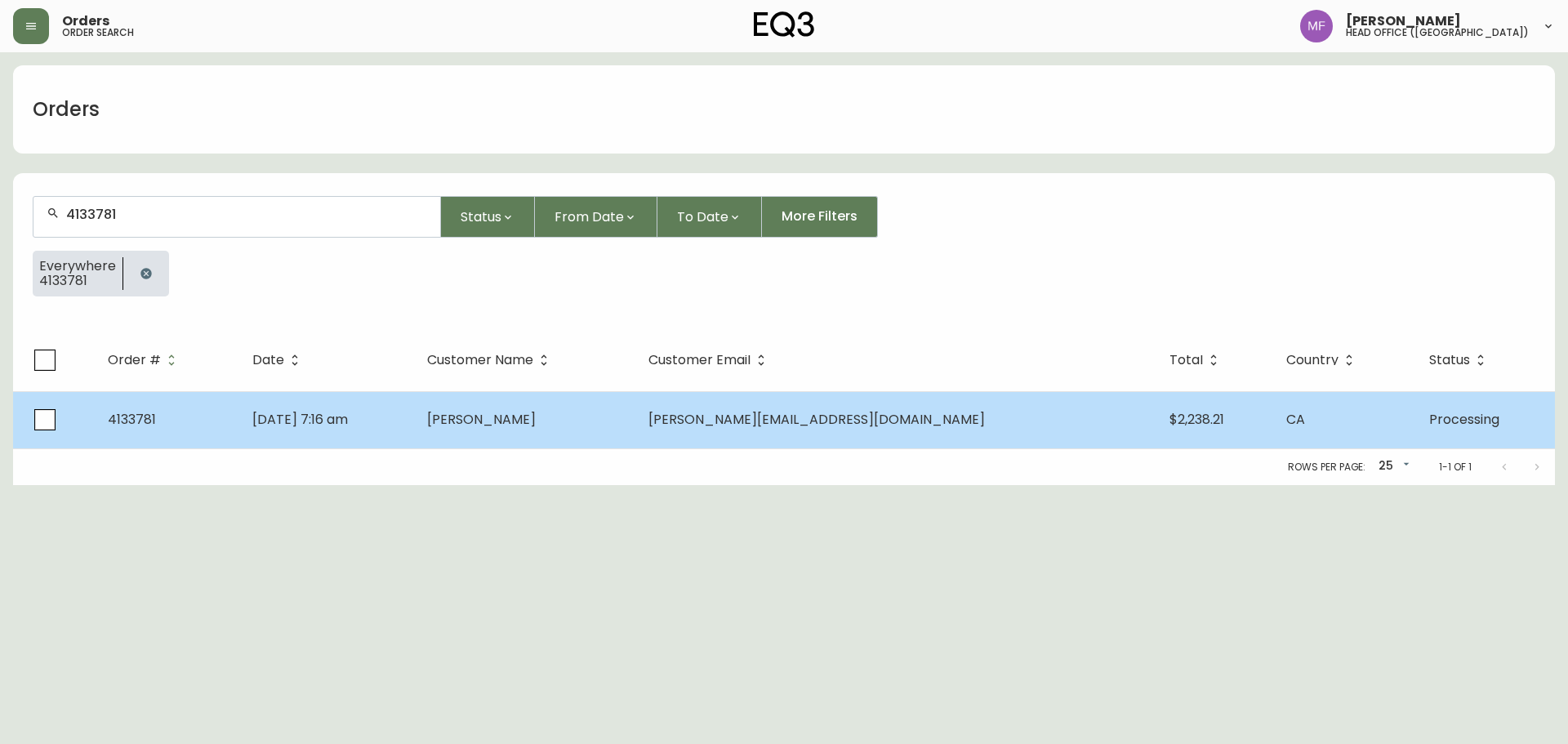
click at [627, 440] on td "[PERSON_NAME]" at bounding box center [524, 420] width 220 height 57
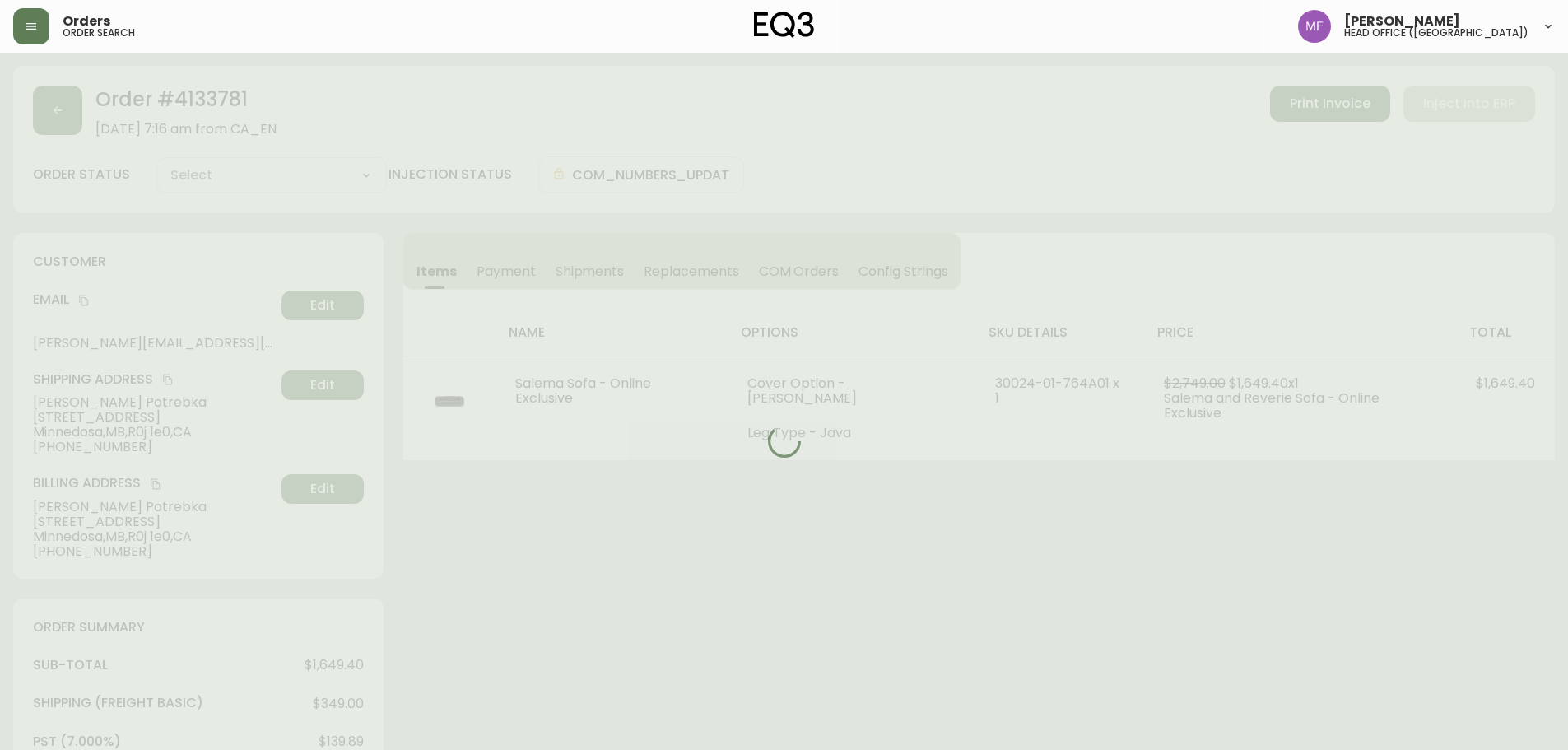
type input "Processing"
select select "PROCESSING"
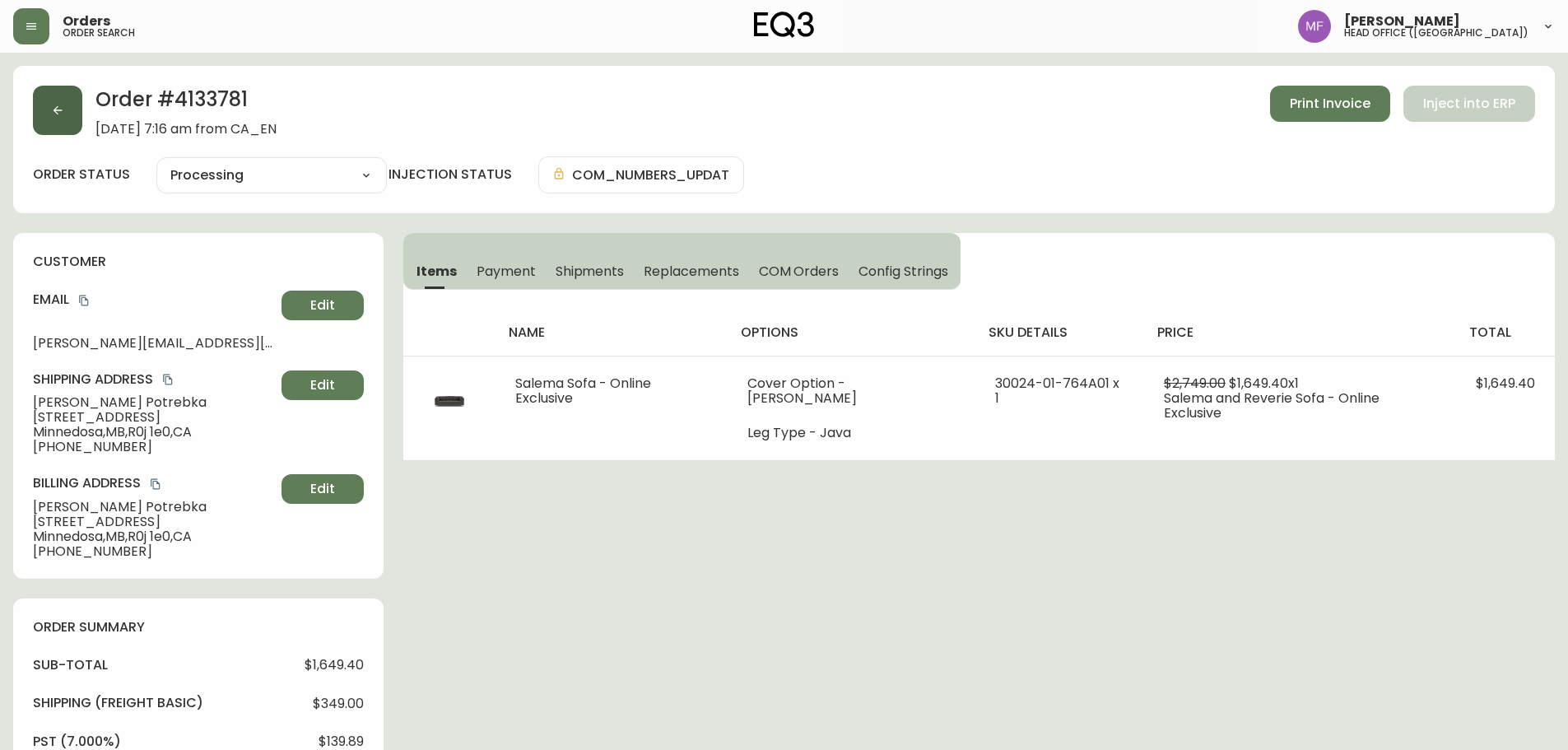
click at [41, 115] on button "button" at bounding box center [58, 111] width 49 height 50
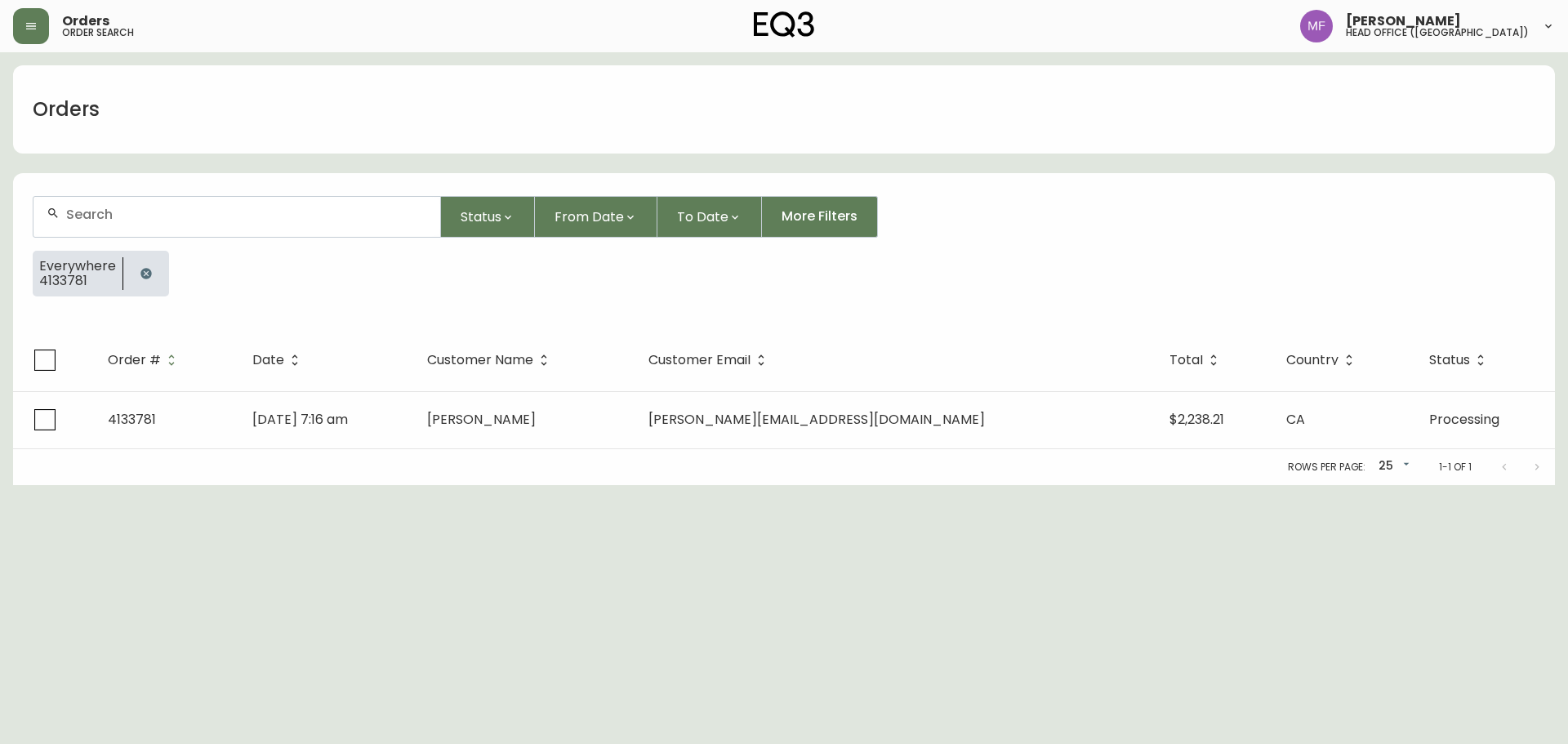
click at [148, 277] on icon "button" at bounding box center [146, 273] width 13 height 13
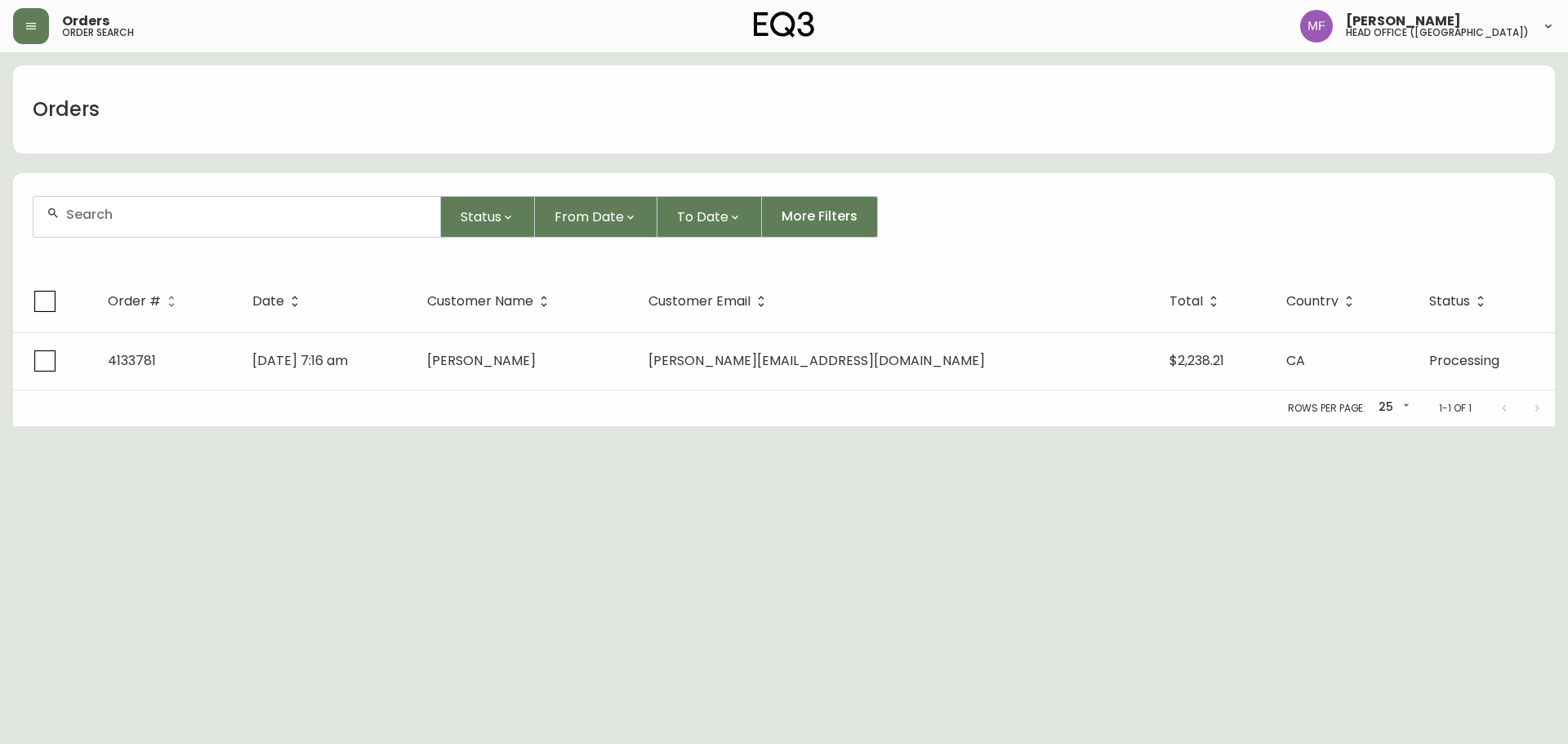
click at [148, 224] on div at bounding box center [237, 217] width 407 height 40
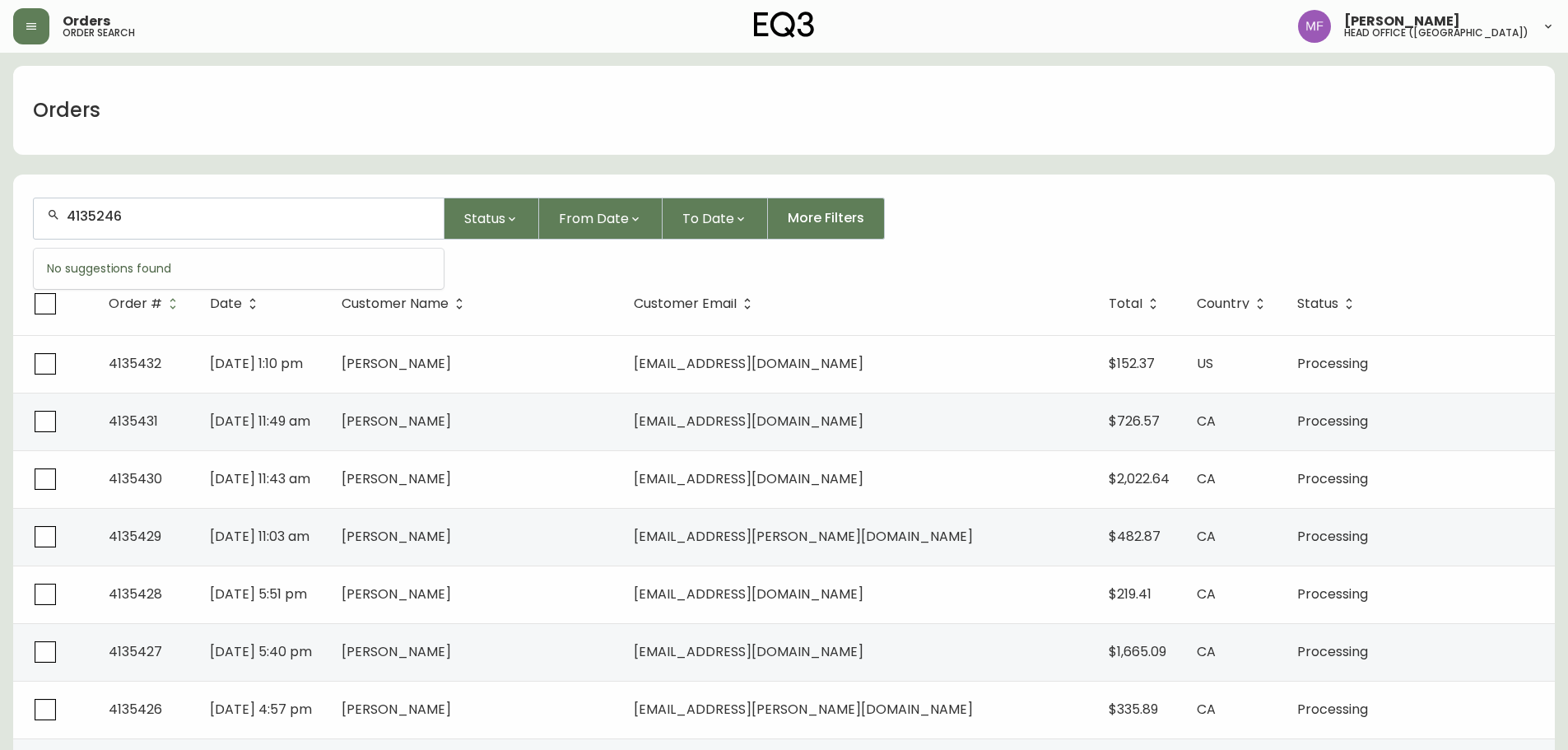
type input "4135246"
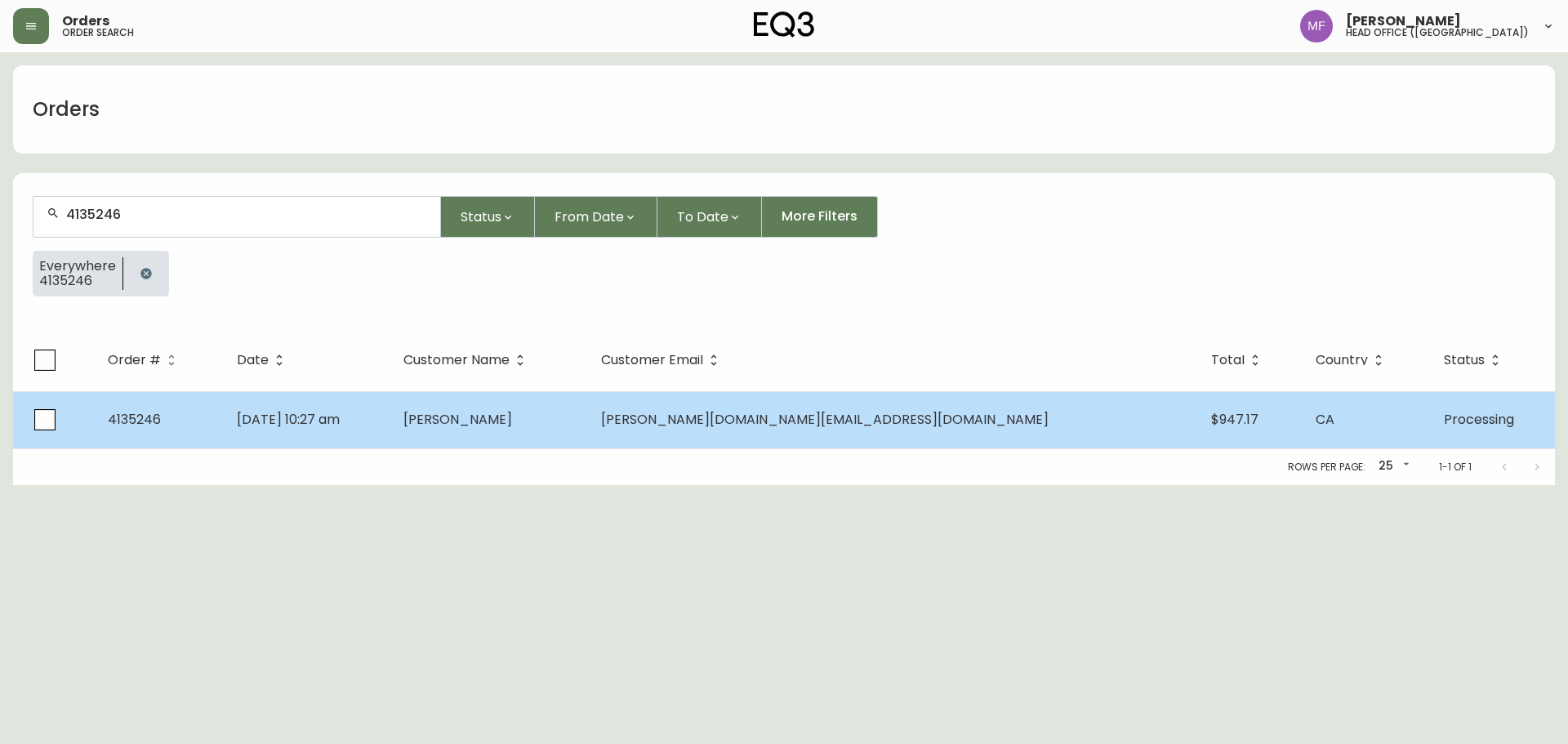
click at [390, 430] on td "Sep 10 2025, 10:27 am" at bounding box center [307, 420] width 167 height 57
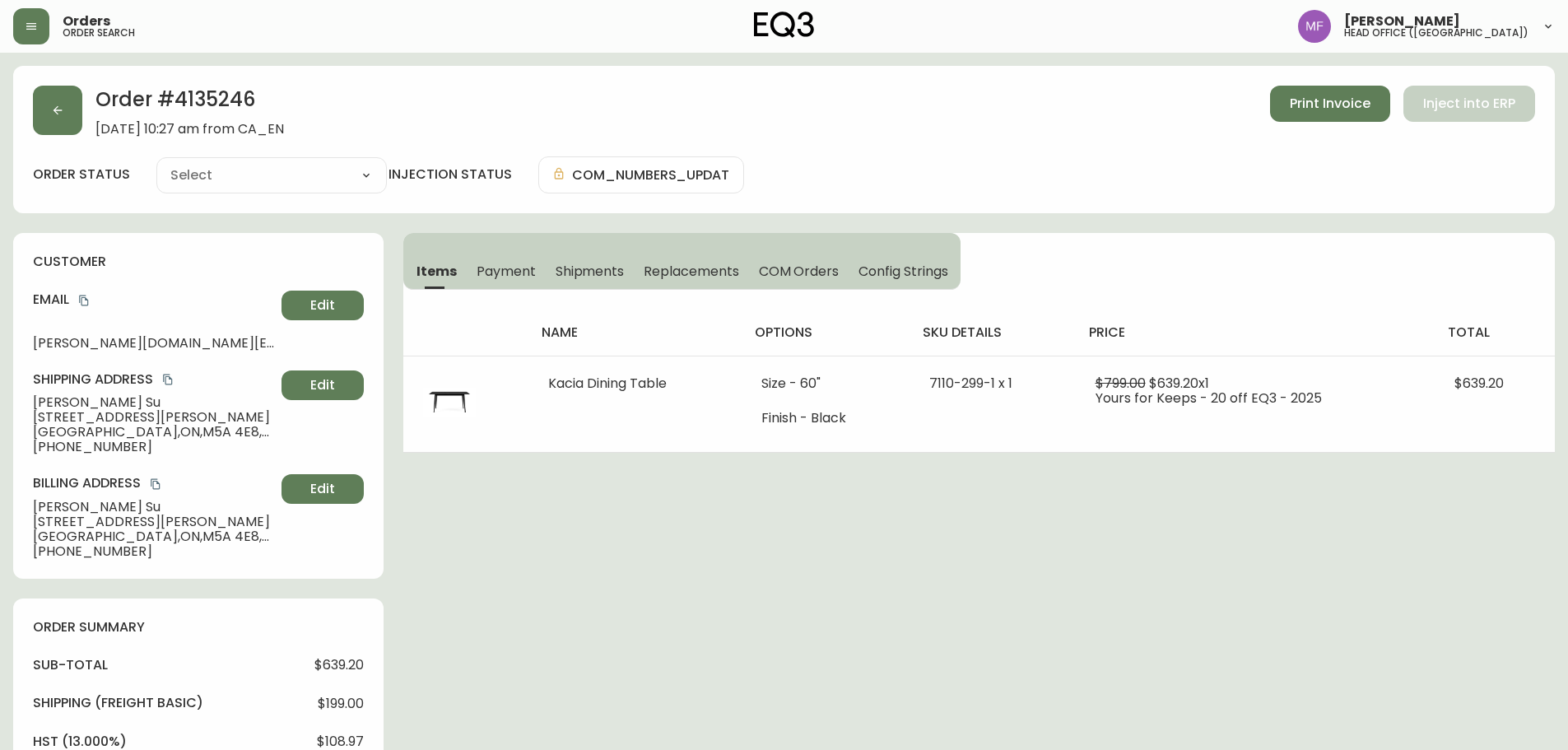
type input "Processing"
select select "PROCESSING"
click at [54, 115] on icon "button" at bounding box center [58, 111] width 13 height 13
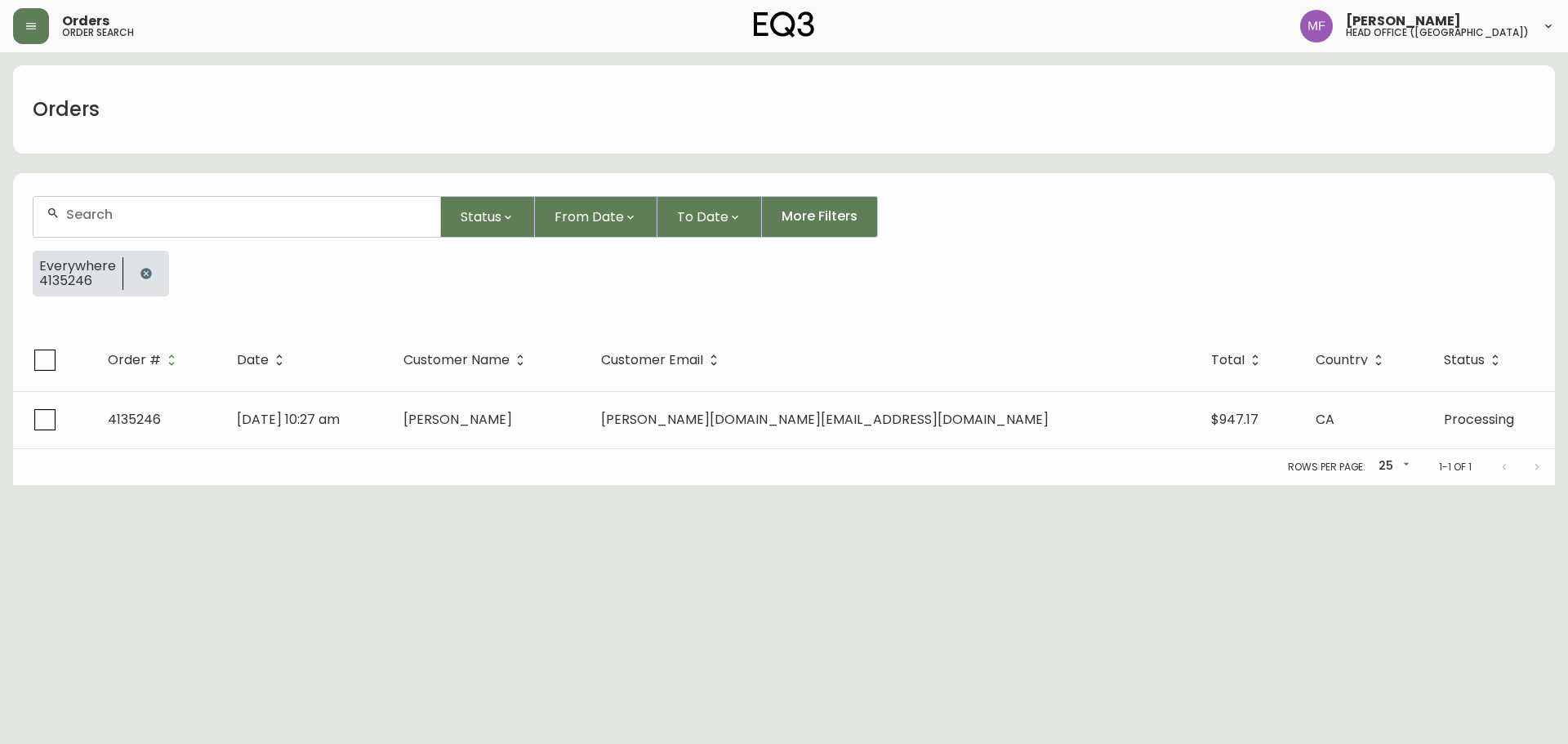
click at [140, 275] on icon "button" at bounding box center [146, 273] width 13 height 13
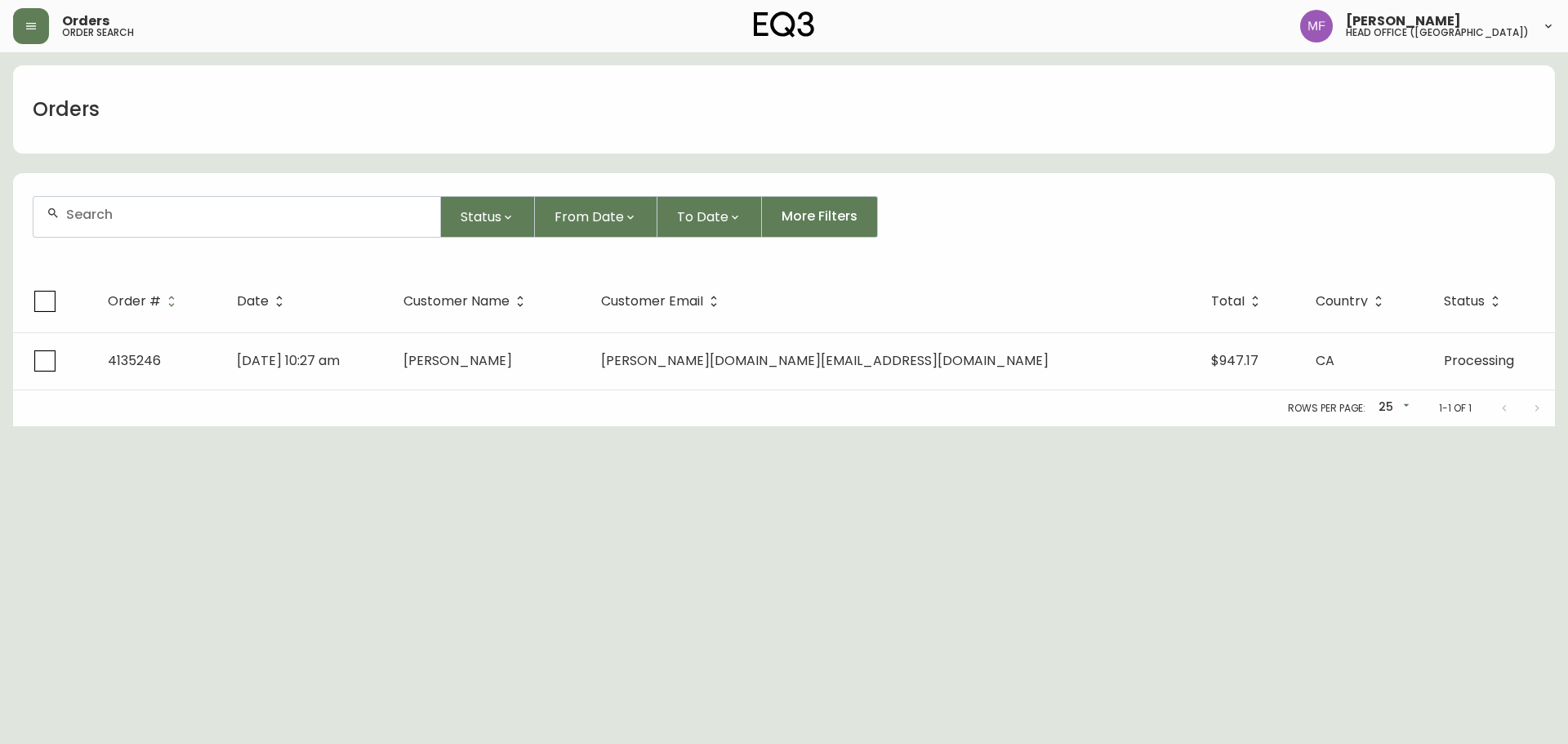
click at [137, 231] on div at bounding box center [237, 217] width 407 height 40
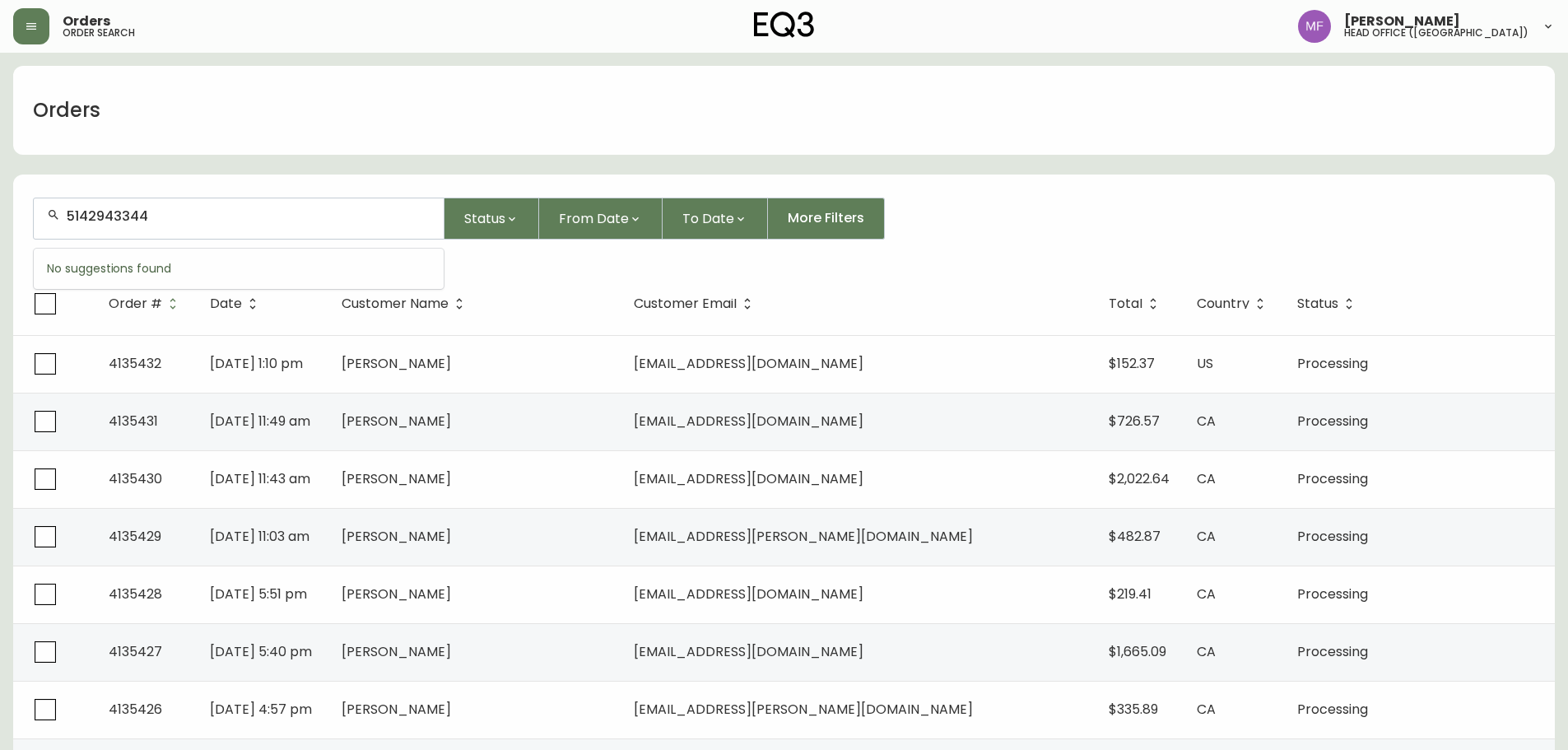
type input "5142943344"
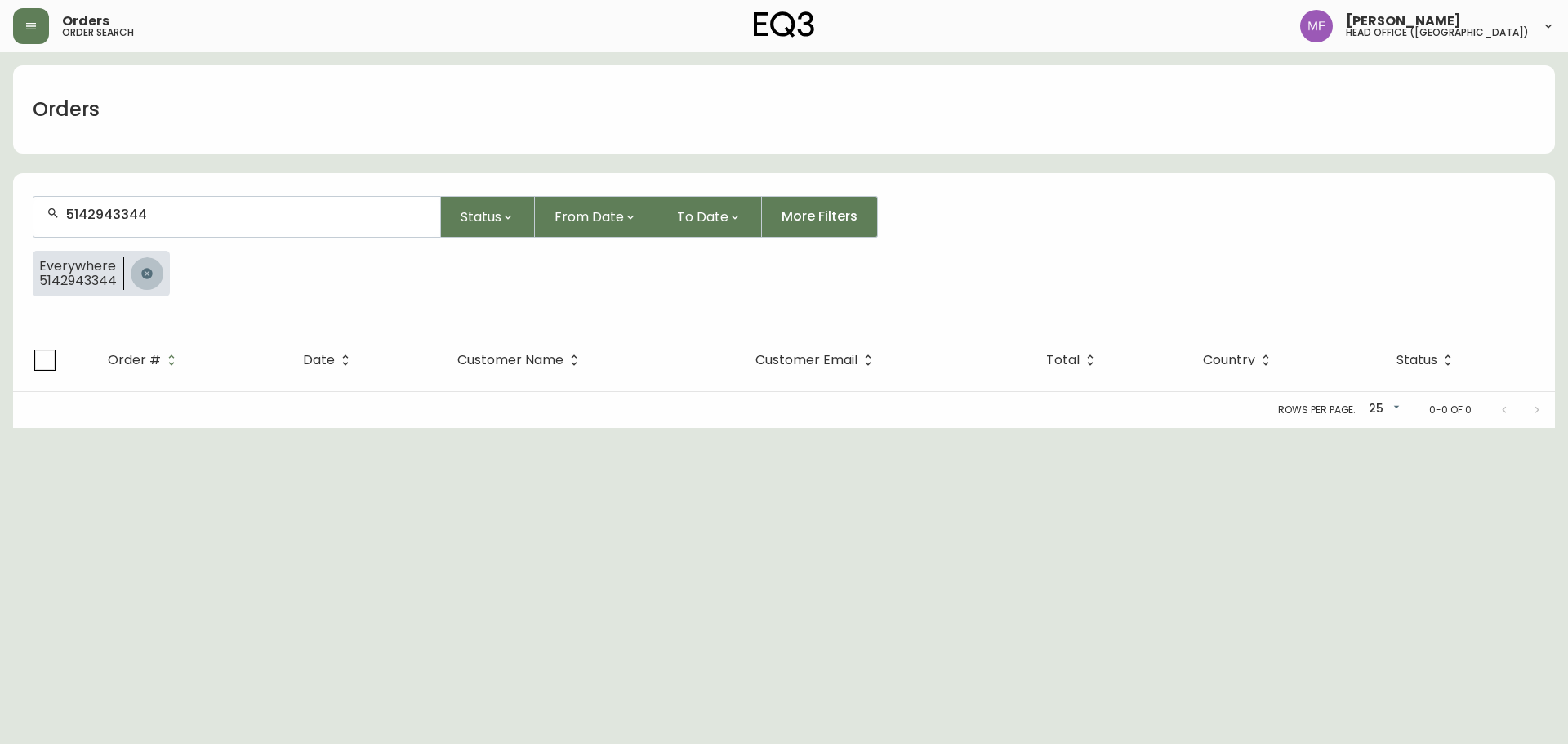
click at [134, 269] on button "button" at bounding box center [147, 273] width 33 height 33
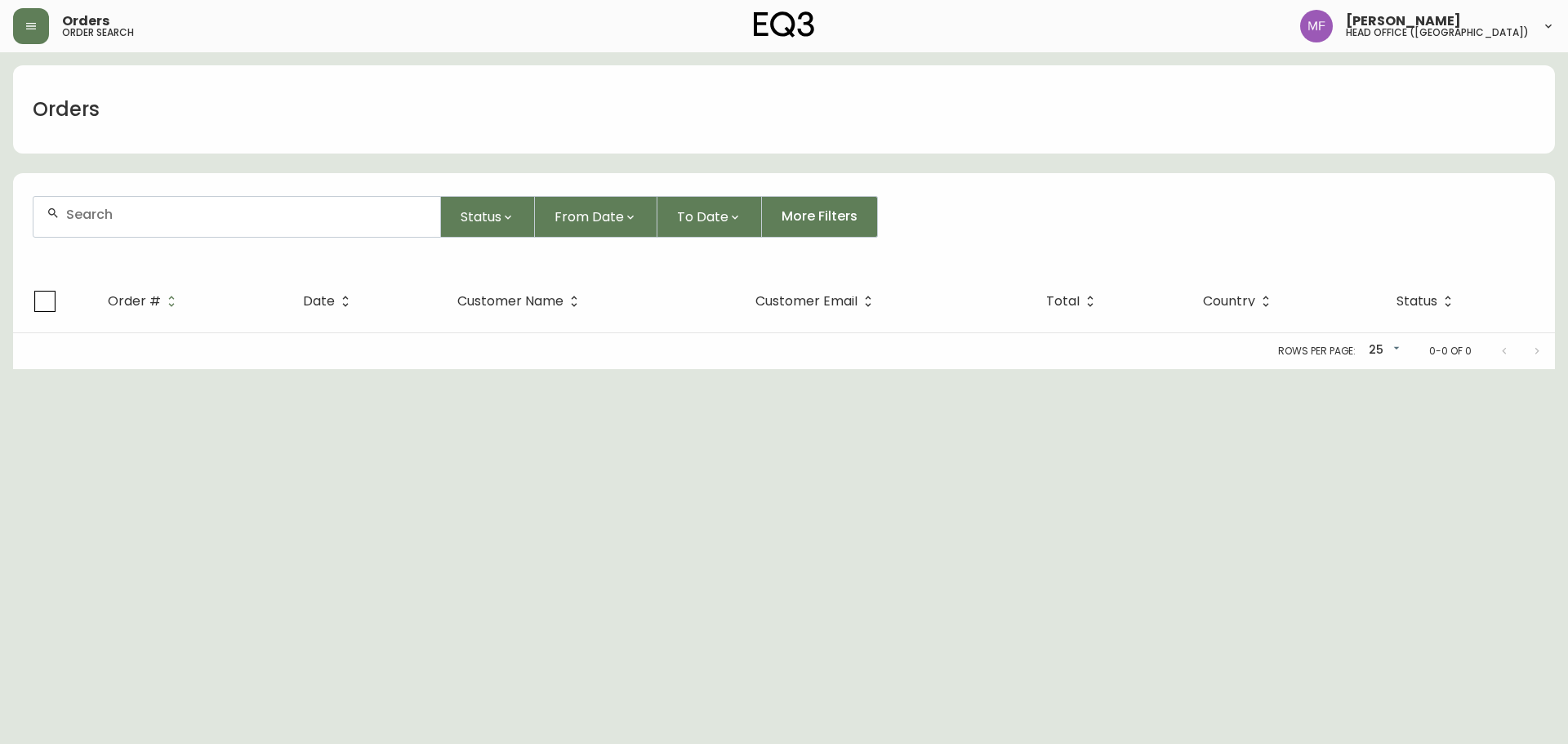
click at [128, 229] on div at bounding box center [237, 217] width 407 height 40
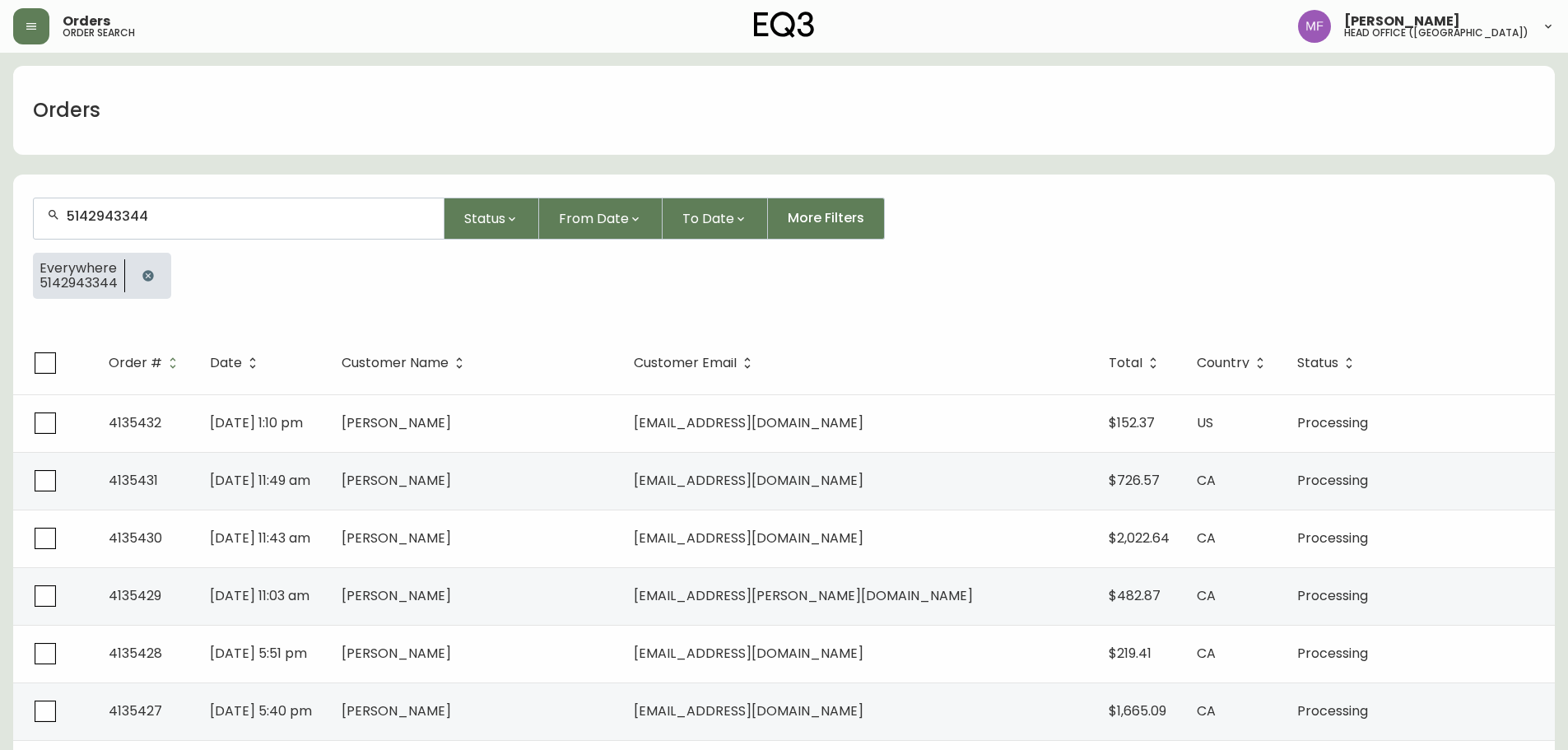
type input "5142943344"
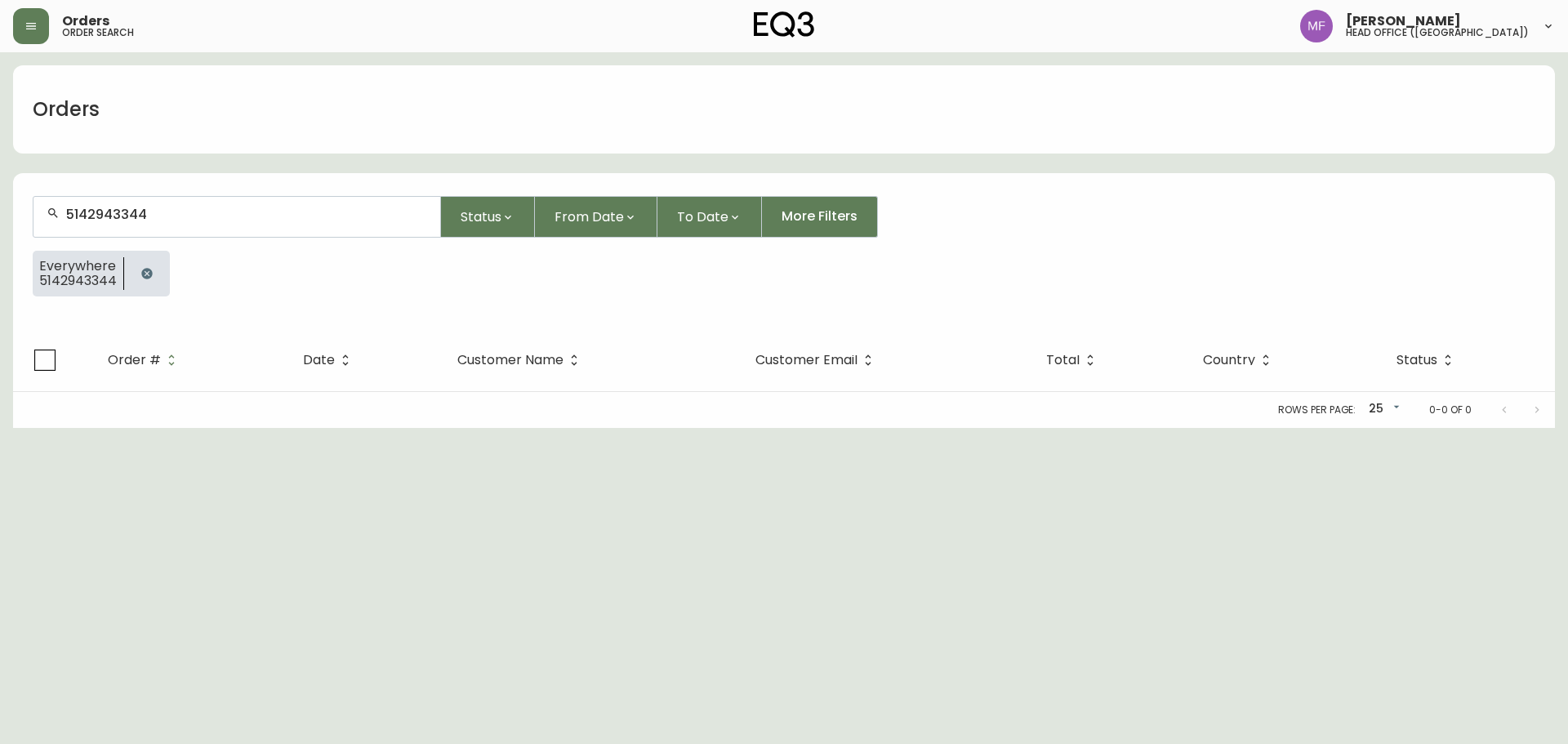
click at [154, 273] on button "button" at bounding box center [147, 273] width 33 height 33
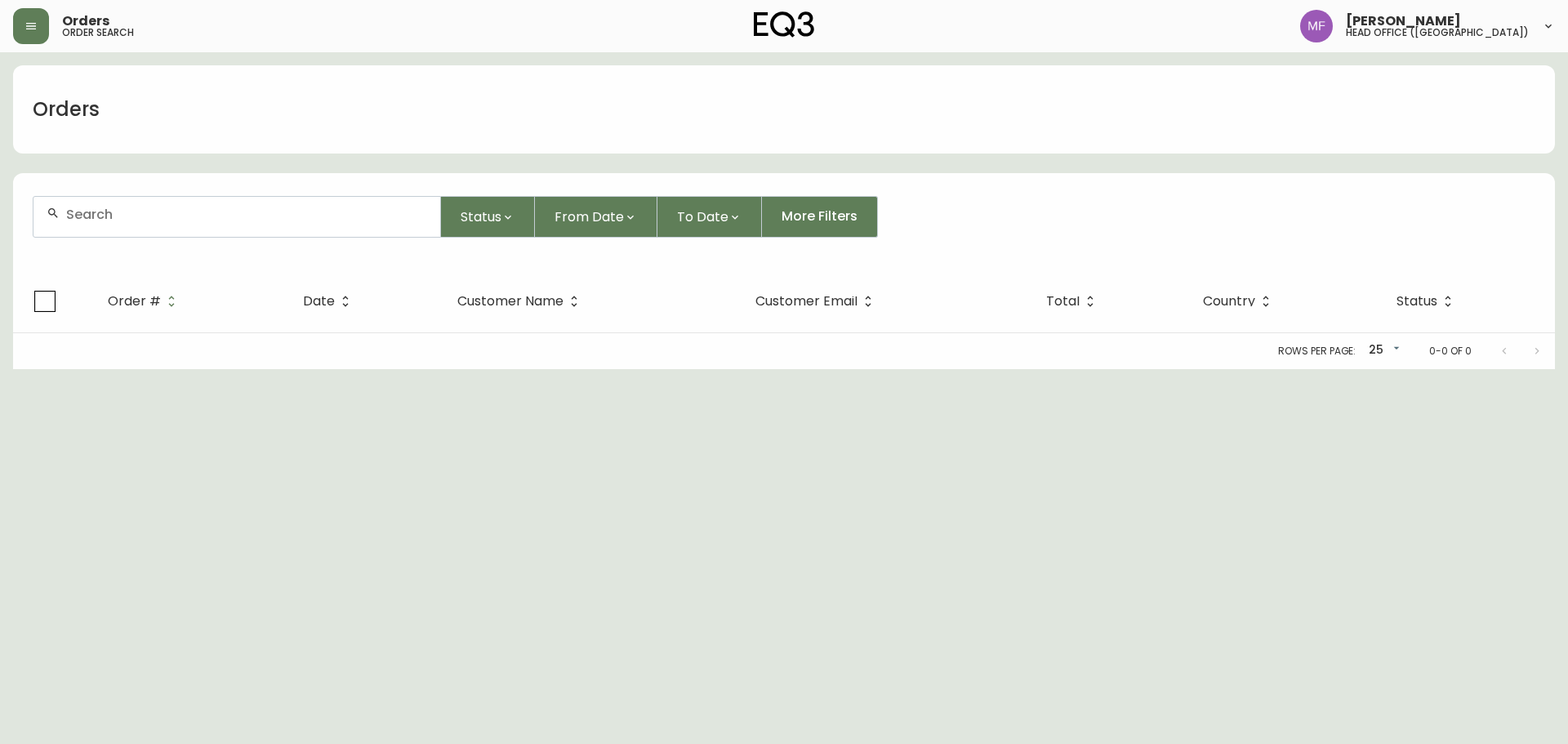
click at [145, 225] on div at bounding box center [237, 217] width 407 height 40
paste input "4135246"
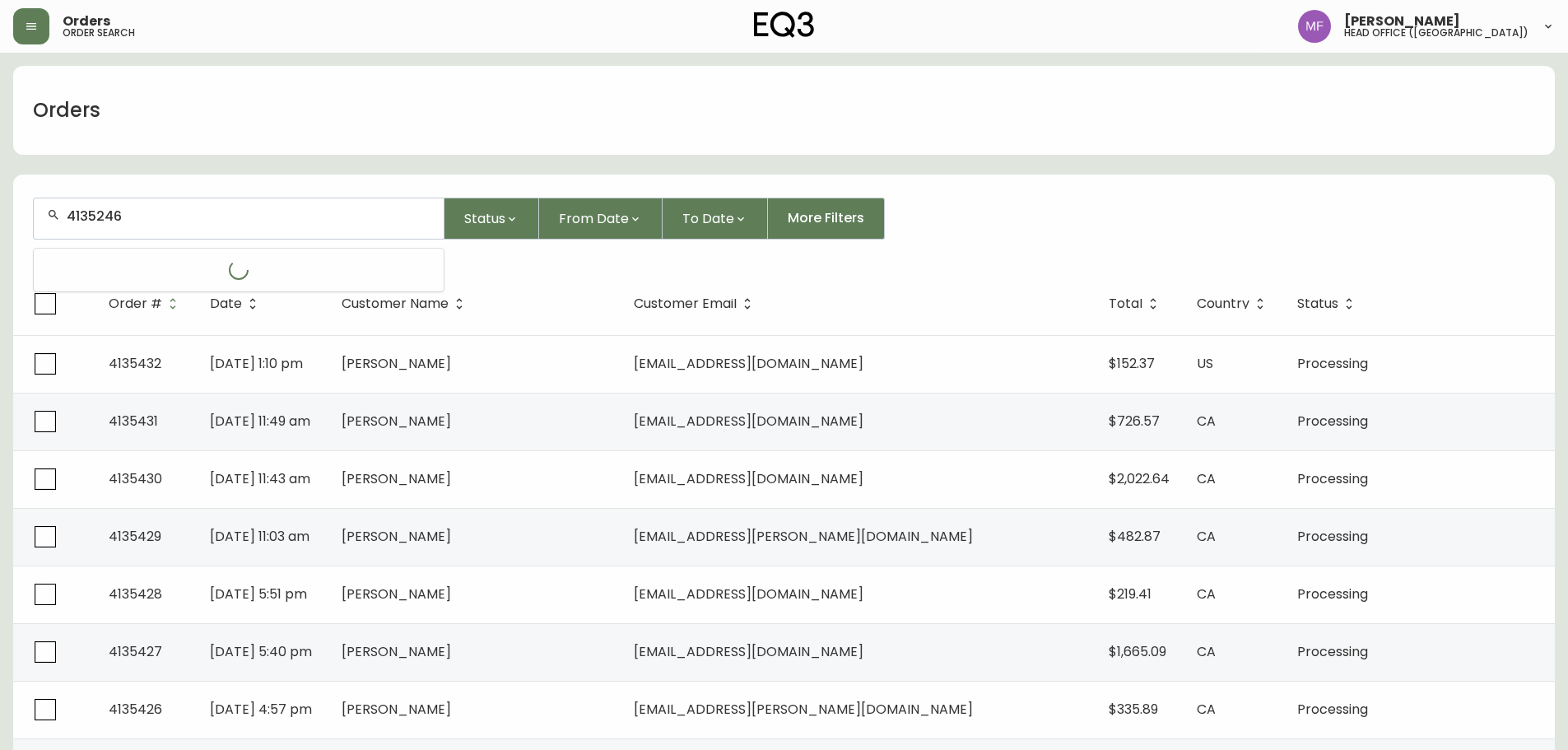
type input "4135246"
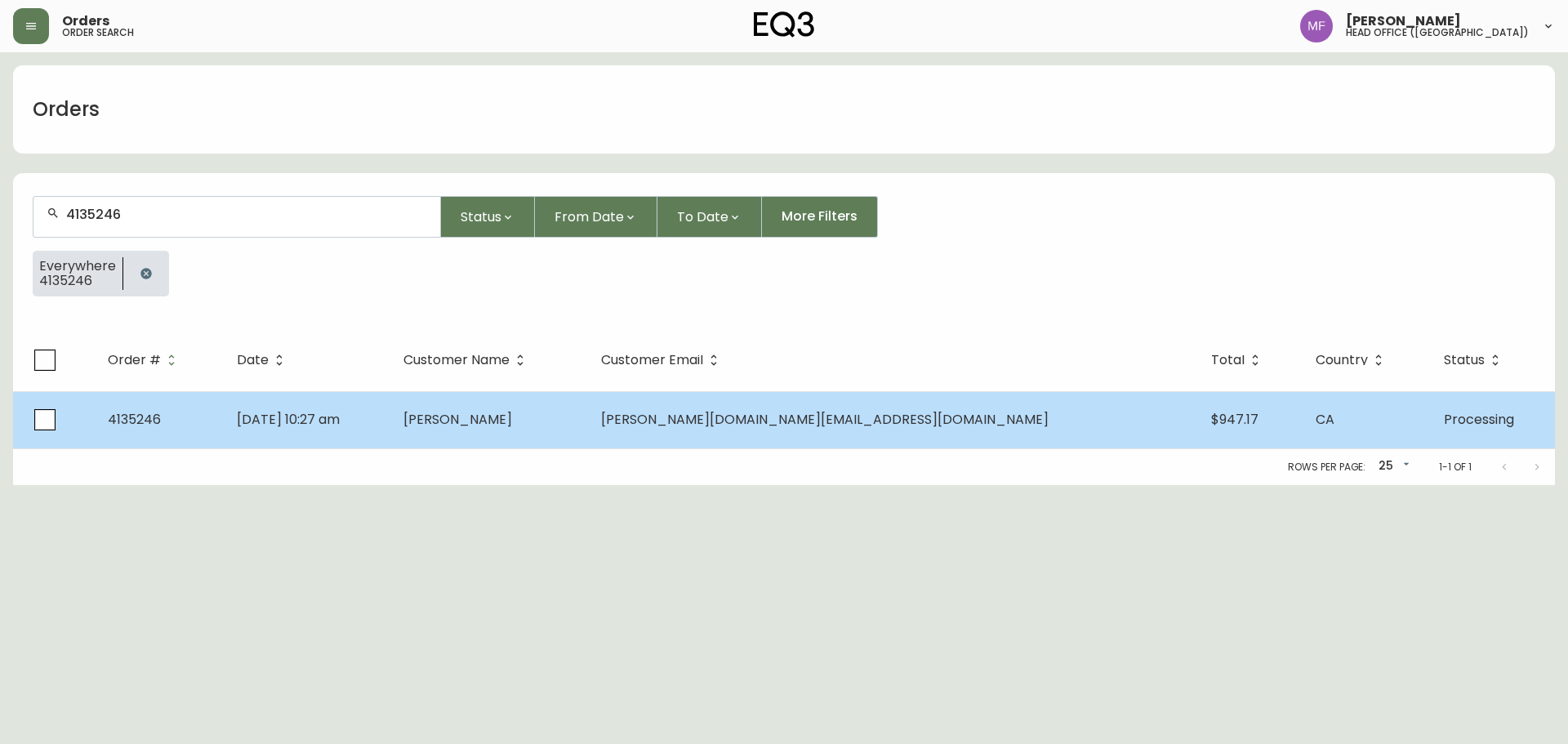
click at [561, 399] on td "Anna Su" at bounding box center [489, 420] width 198 height 57
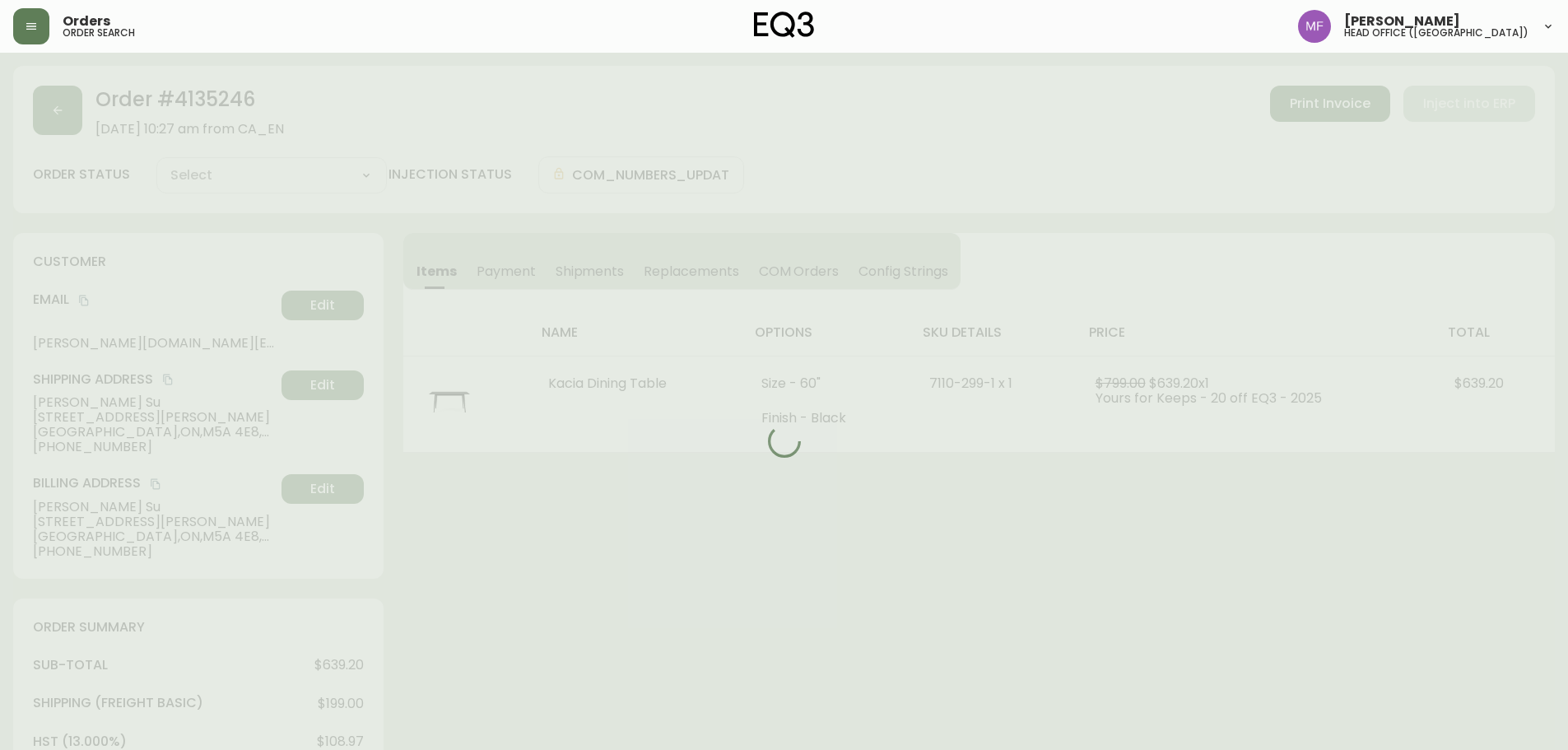
type input "Processing"
select select "PROCESSING"
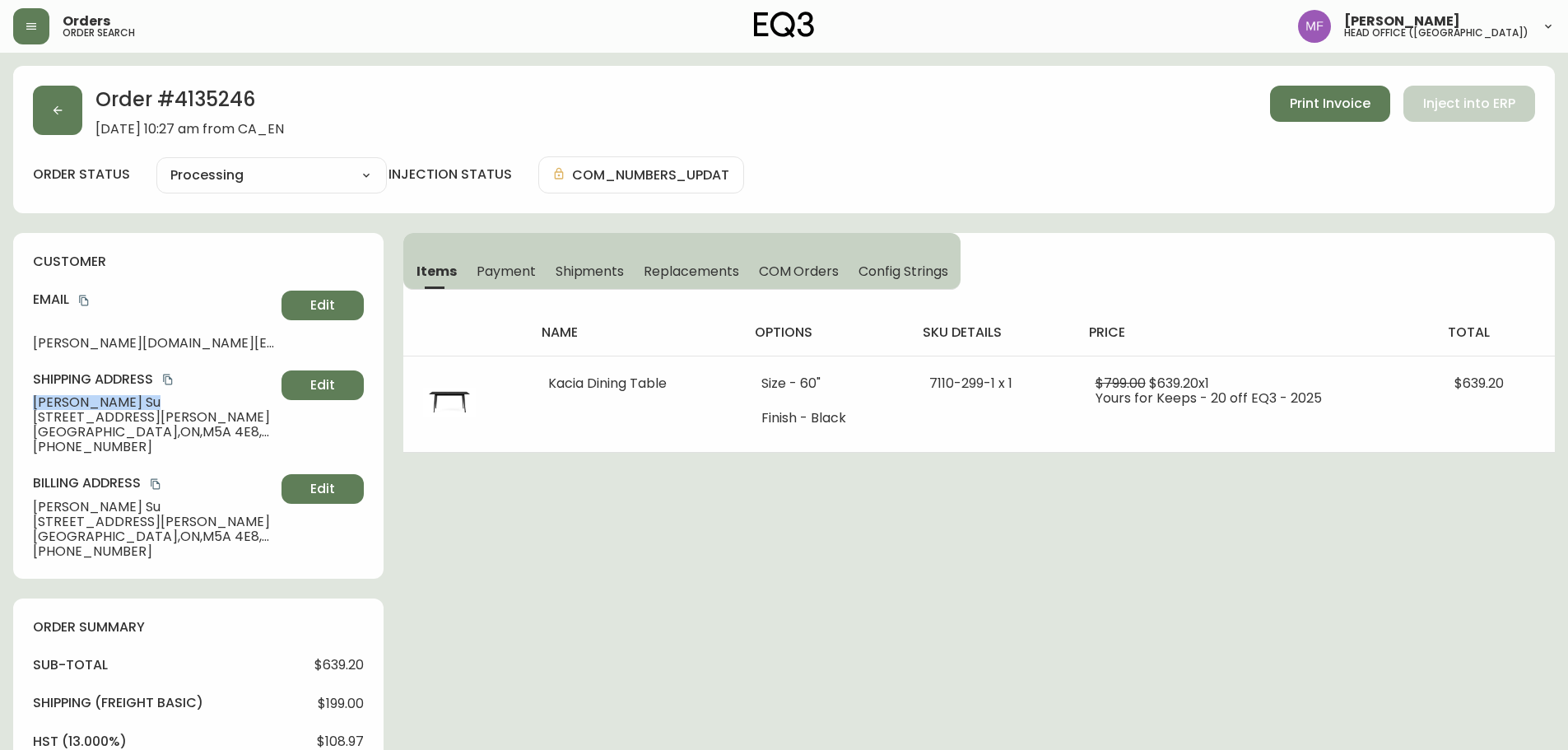
drag, startPoint x: 111, startPoint y: 408, endPoint x: 2, endPoint y: 408, distance: 109.0
click at [2, 408] on main "Order # 4135246 September 10, 2025 at 10:27 am from CA_EN Print Invoice Inject …" at bounding box center [784, 654] width 1568 height 1203
copy span "Anna Su"
click at [215, 102] on h2 "Order # 4135246" at bounding box center [190, 104] width 189 height 36
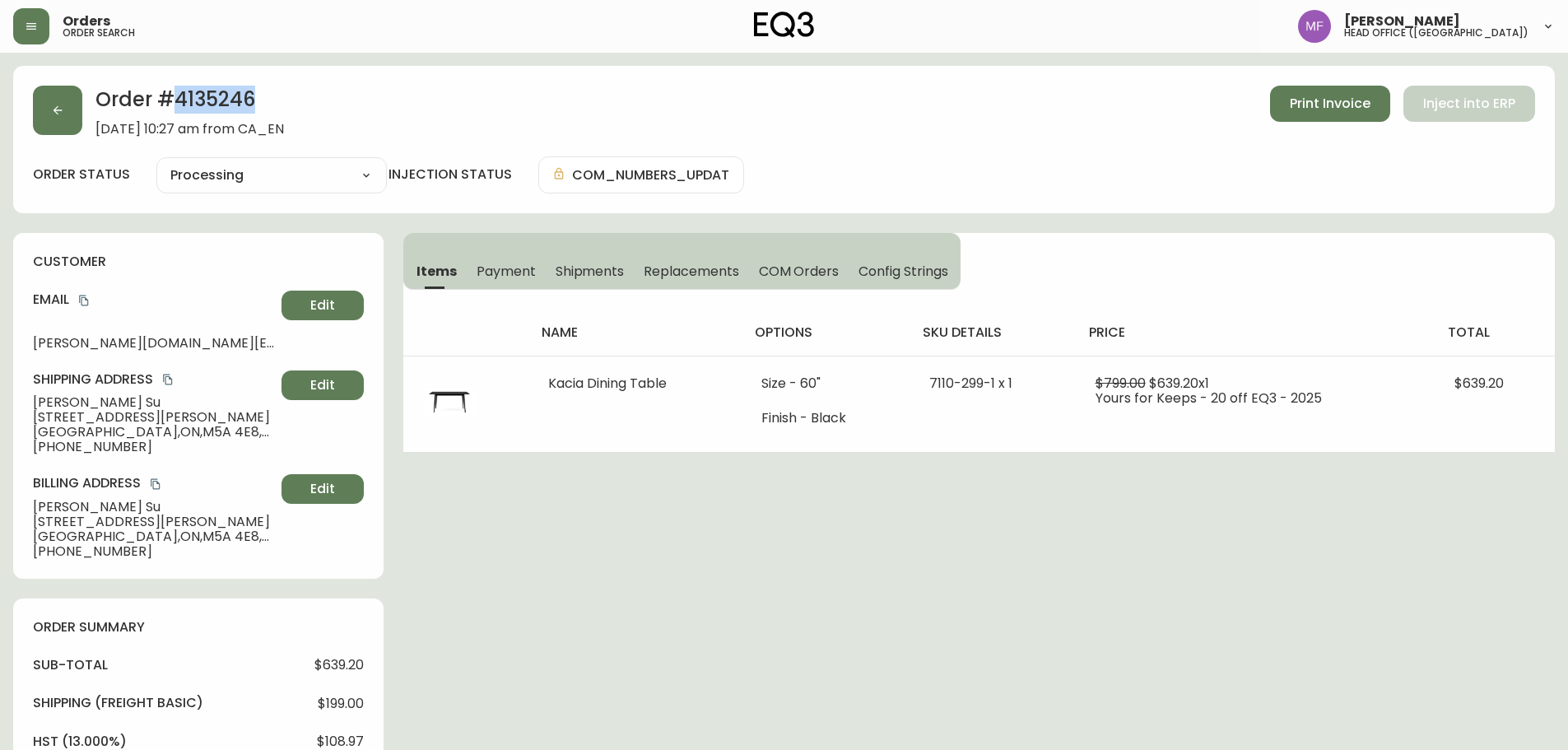
copy h2 "4135246"
drag, startPoint x: 93, startPoint y: 403, endPoint x: 30, endPoint y: 402, distance: 63.0
click at [30, 402] on div "customer Email annaliza.su@gmail.com Edit Shipping Address Anna Su 135 George S…" at bounding box center [198, 405] width 370 height 346
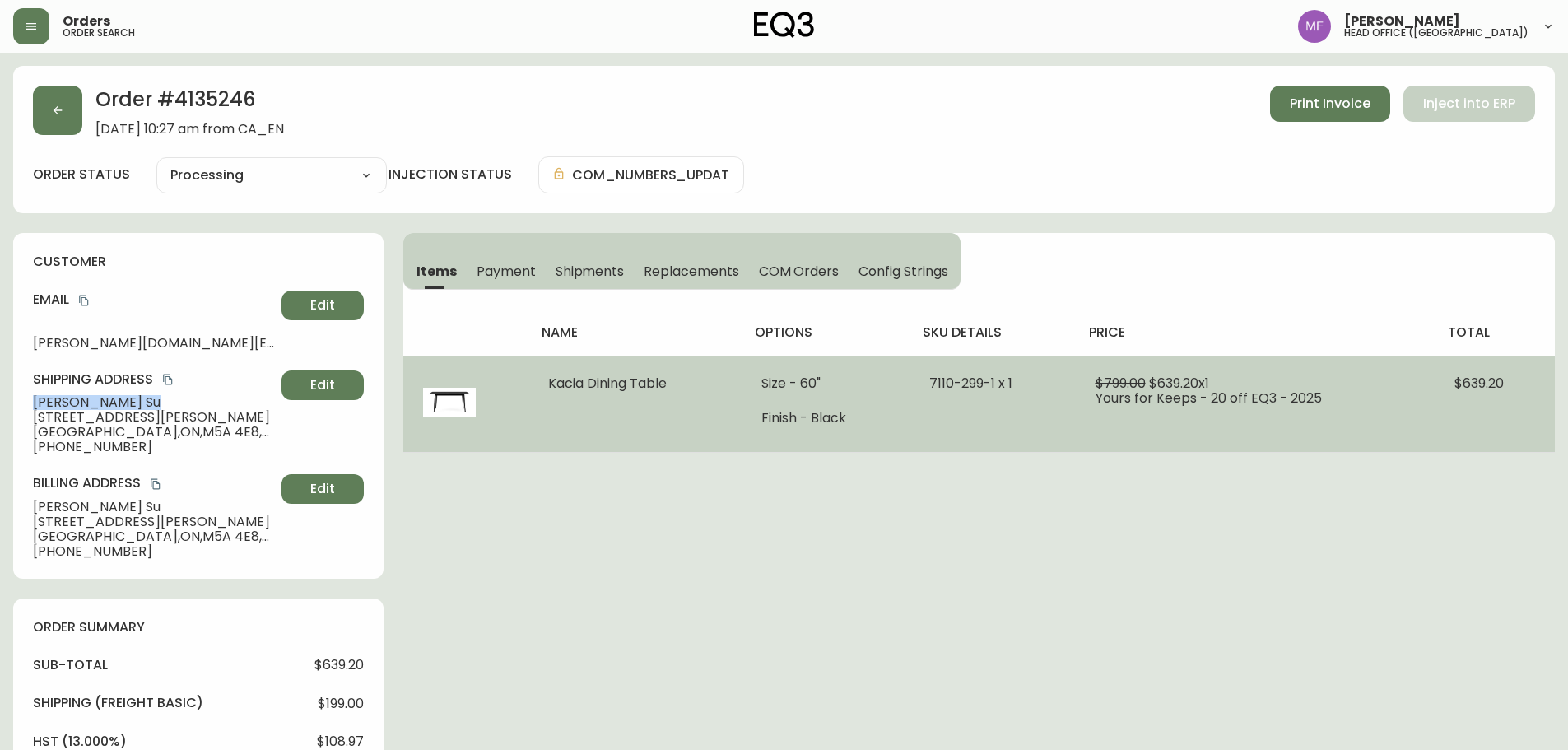
copy span "Anna Su"
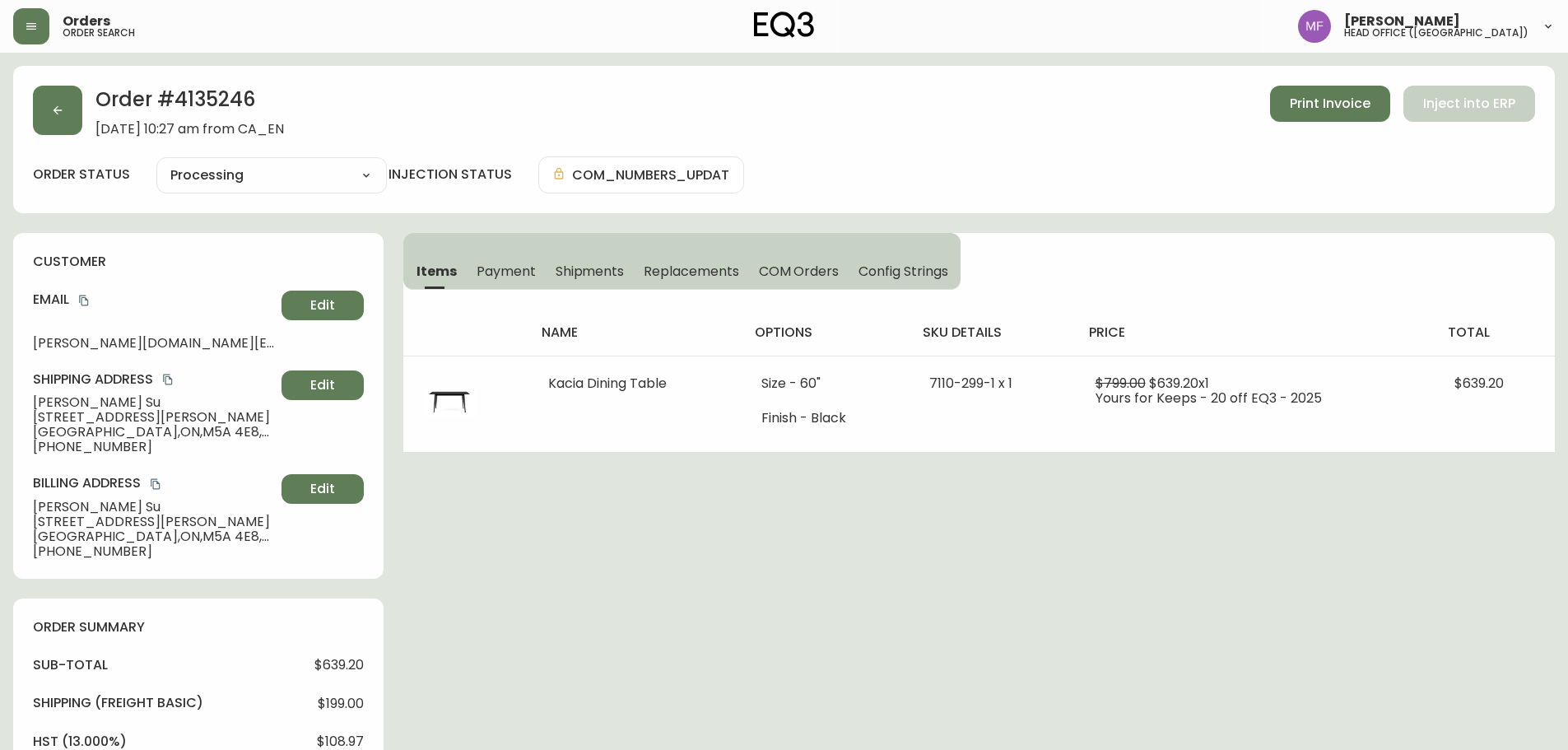
click at [238, 98] on h2 "Order # 4135246" at bounding box center [190, 104] width 189 height 36
copy h2 "4135246"
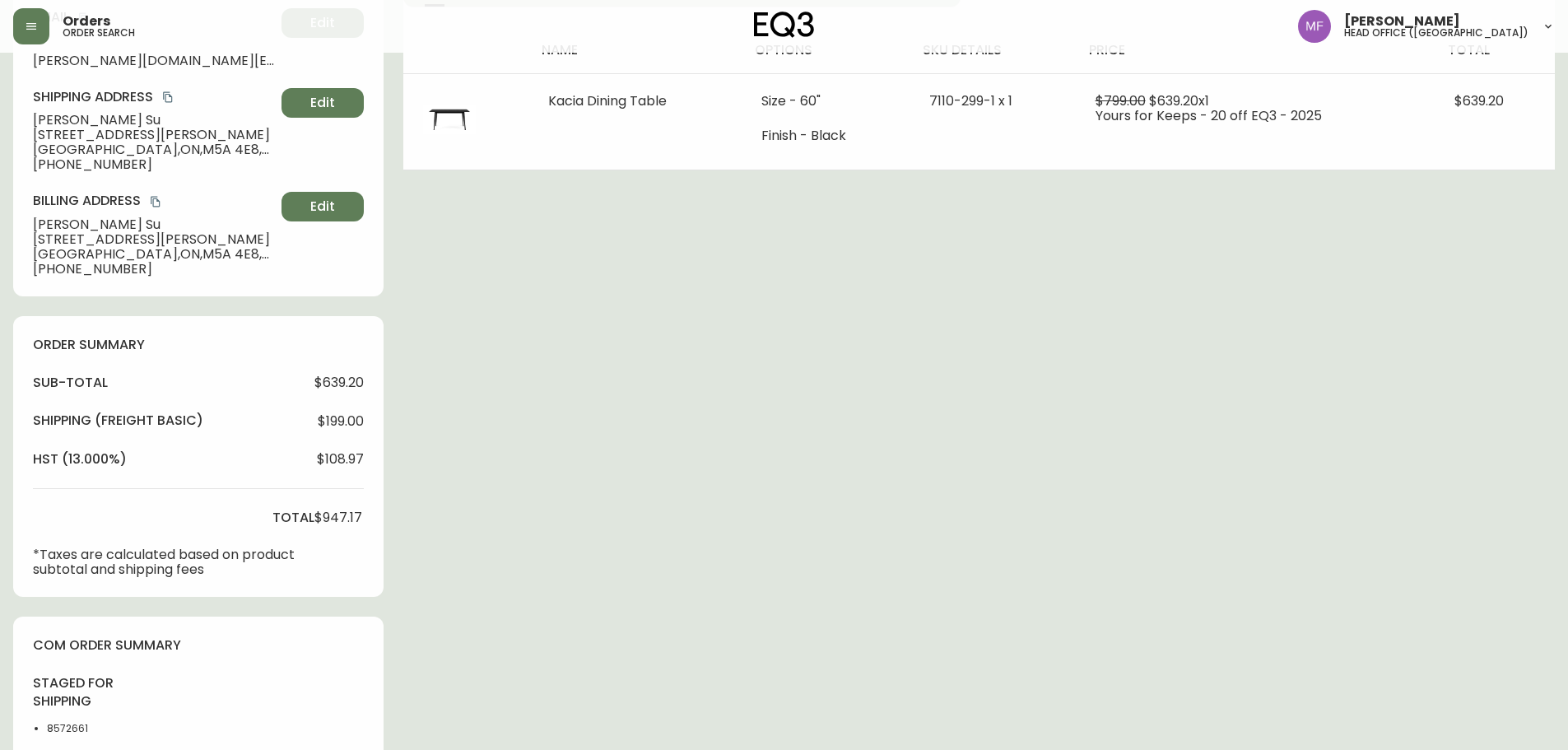
scroll to position [506, 0]
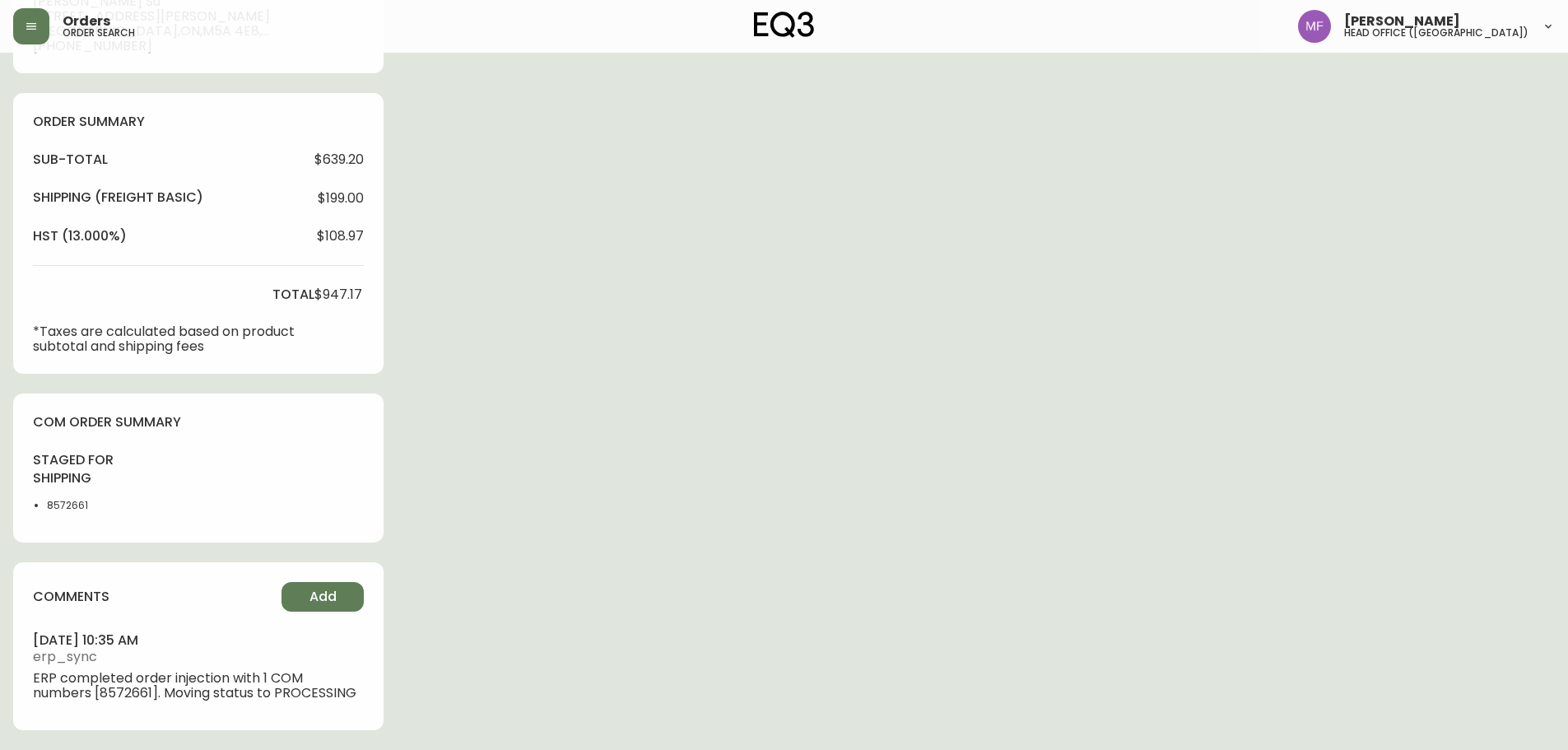
click at [83, 502] on li "8572661" at bounding box center [88, 506] width 83 height 15
copy li "8572661"
click at [695, 418] on div "Order # 4135246 September 10, 2025 at 10:27 am from CA_EN Print Invoice Inject …" at bounding box center [784, 155] width 1542 height 1190
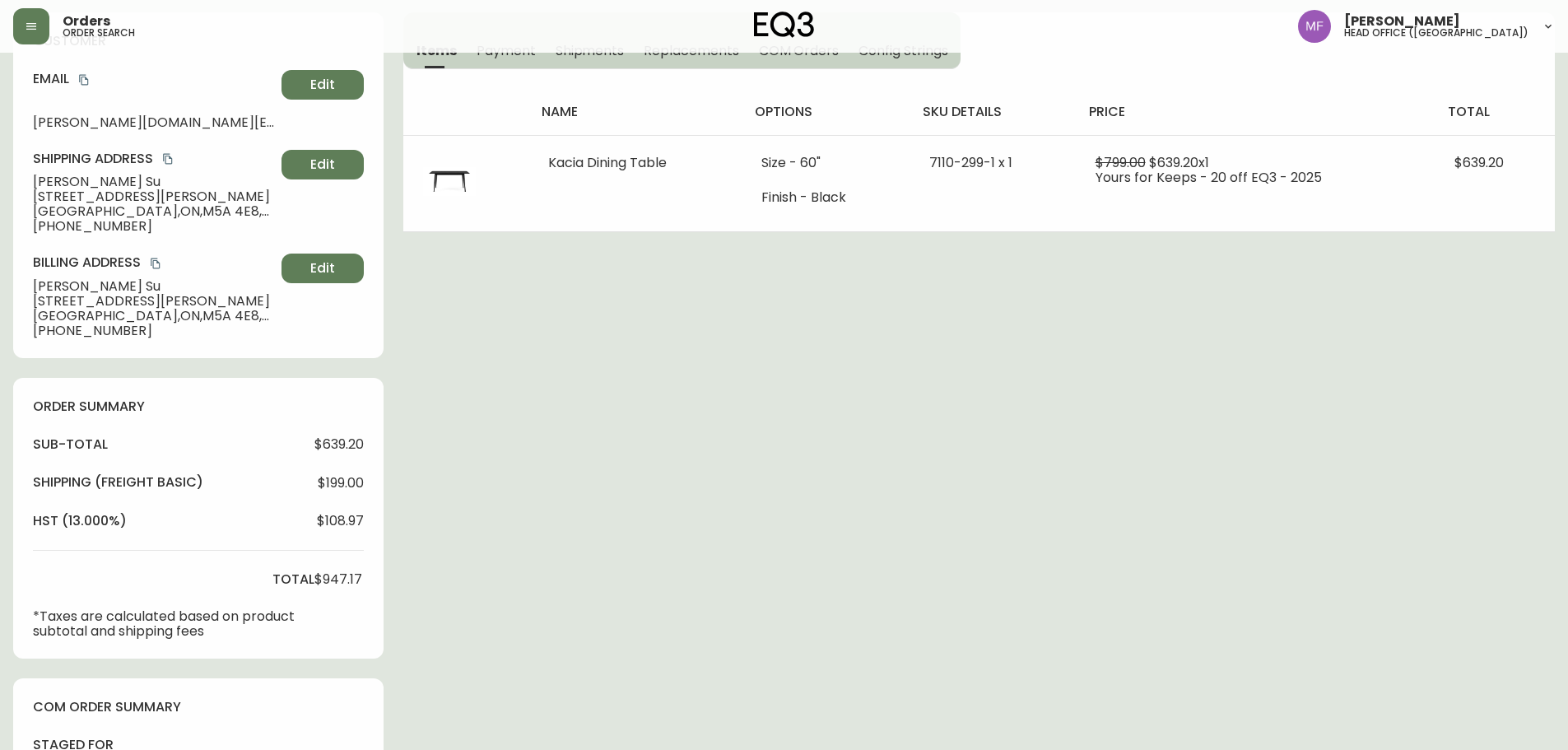
scroll to position [0, 0]
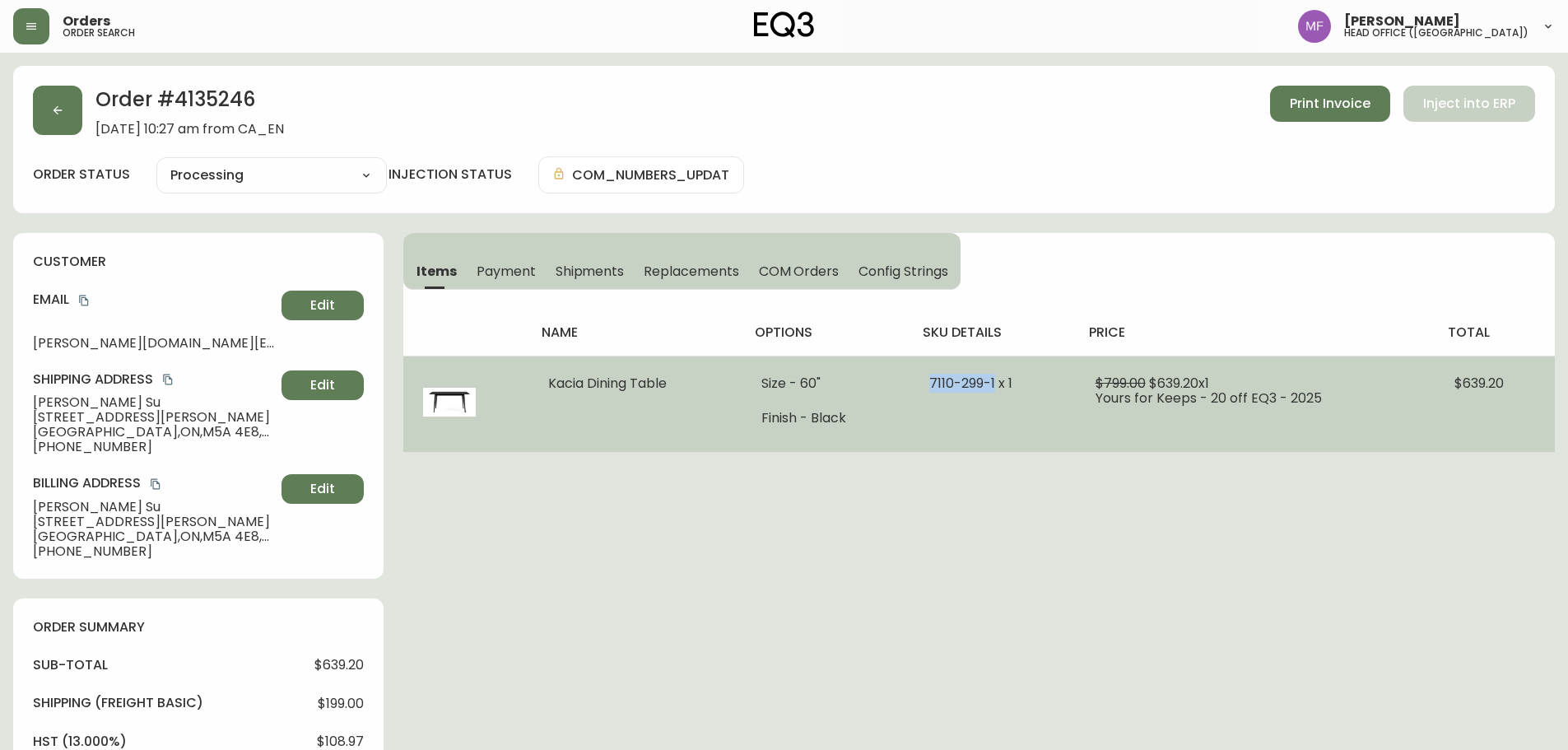
drag, startPoint x: 925, startPoint y: 381, endPoint x: 998, endPoint y: 381, distance: 73.0
click at [998, 381] on td "7110-299-1 x 1" at bounding box center [992, 403] width 166 height 97
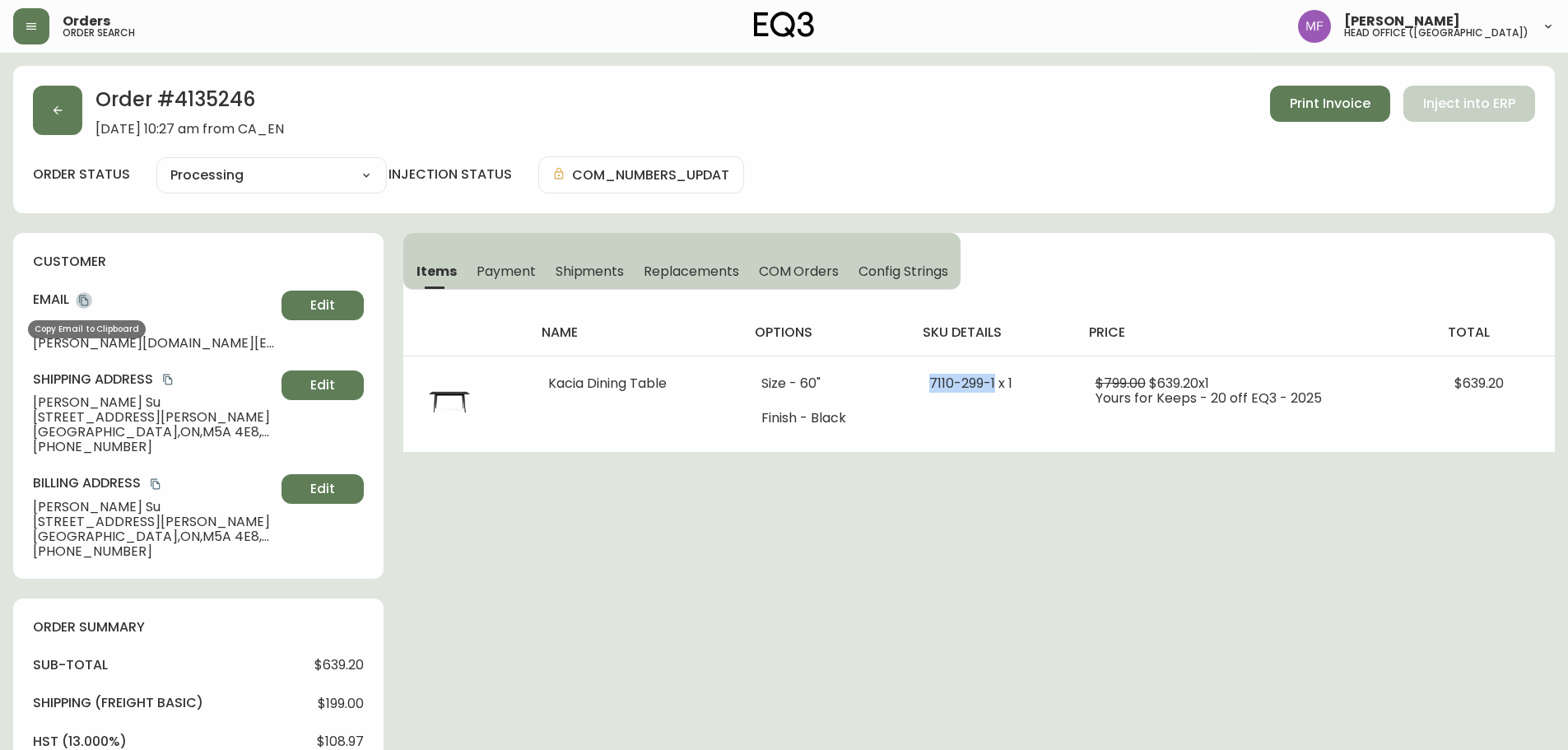
click at [87, 299] on icon "copy" at bounding box center [83, 300] width 9 height 11
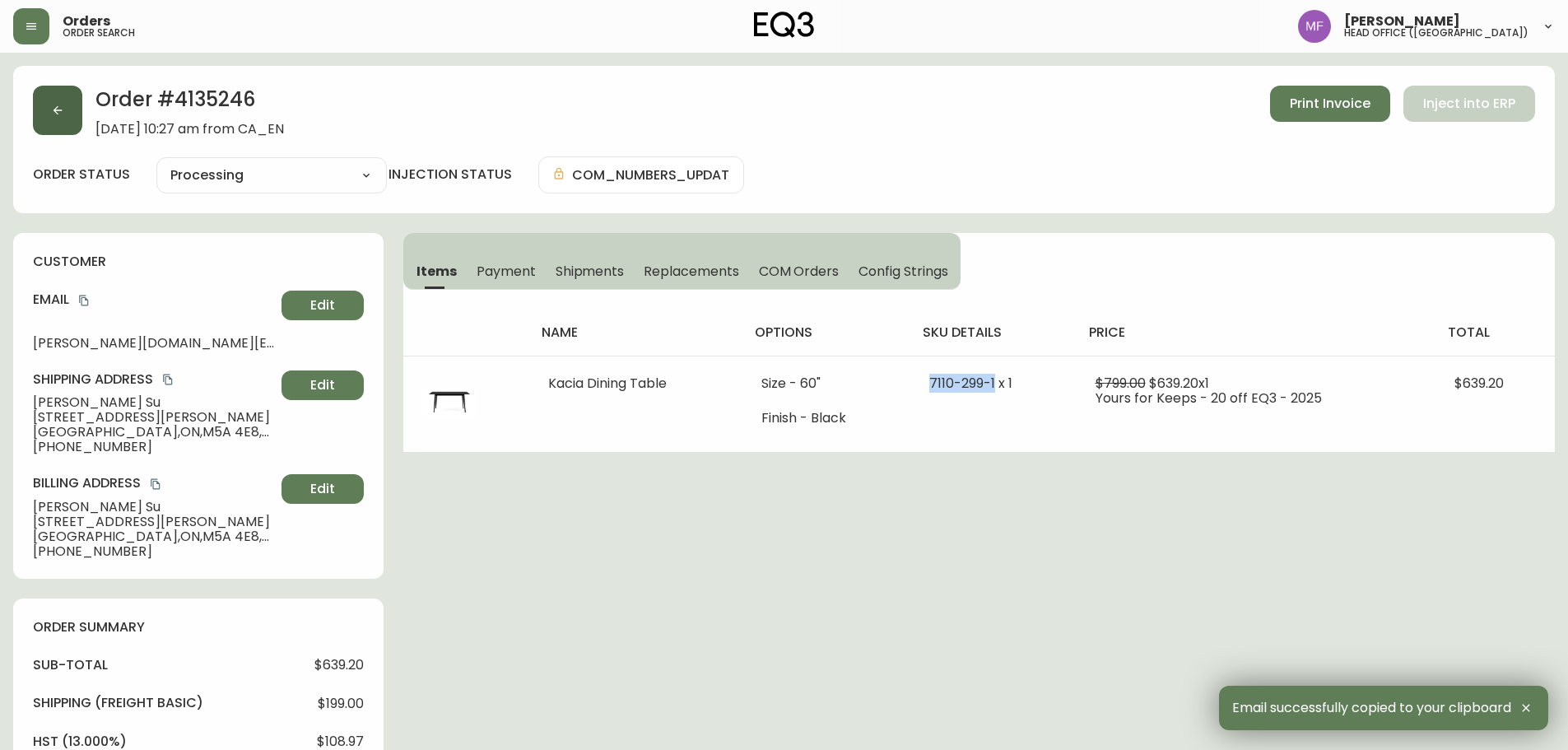
click at [80, 106] on button "button" at bounding box center [58, 111] width 49 height 50
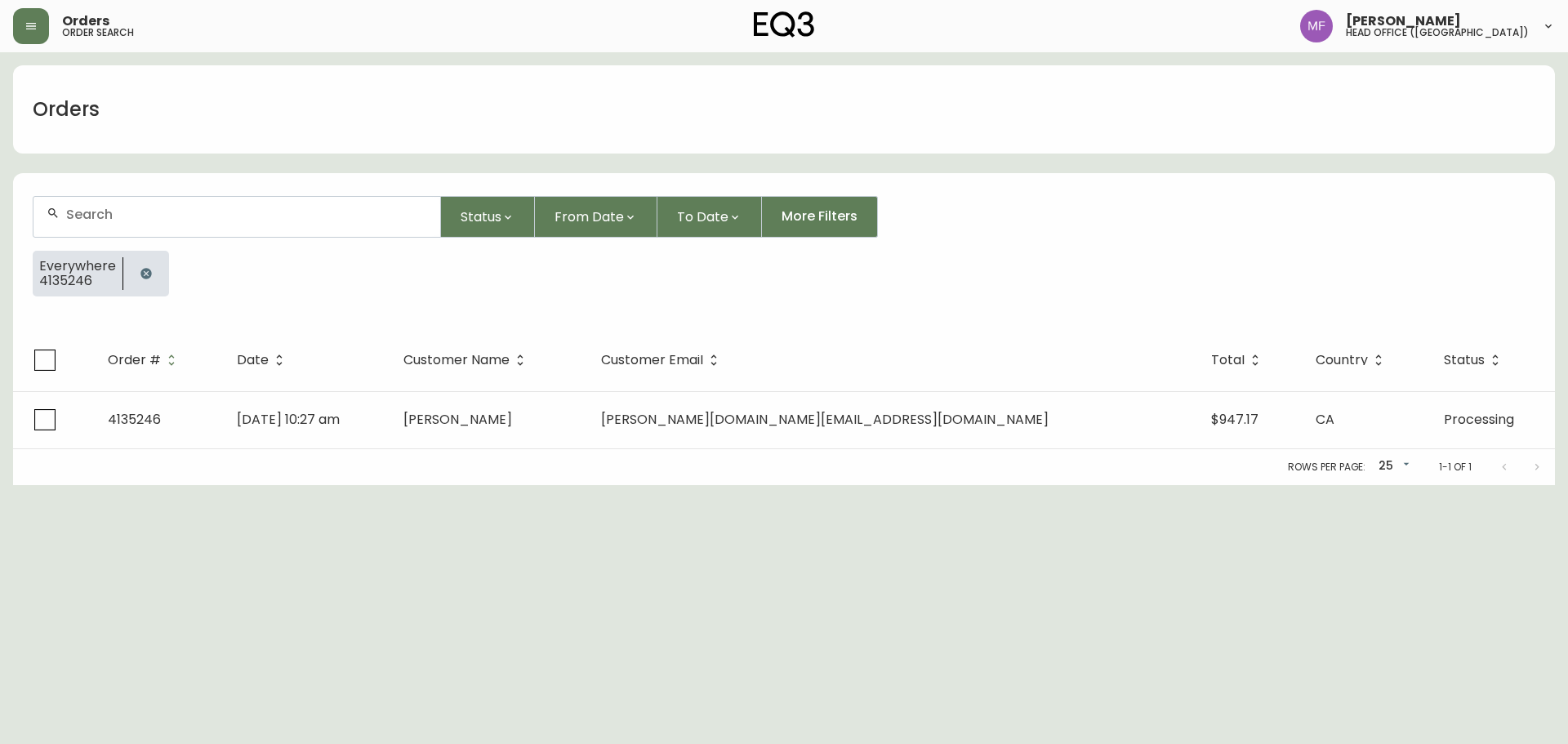
click at [119, 289] on div "Everywhere 4135246" at bounding box center [78, 273] width 90 height 43
click at [130, 273] on button "button" at bounding box center [146, 273] width 33 height 33
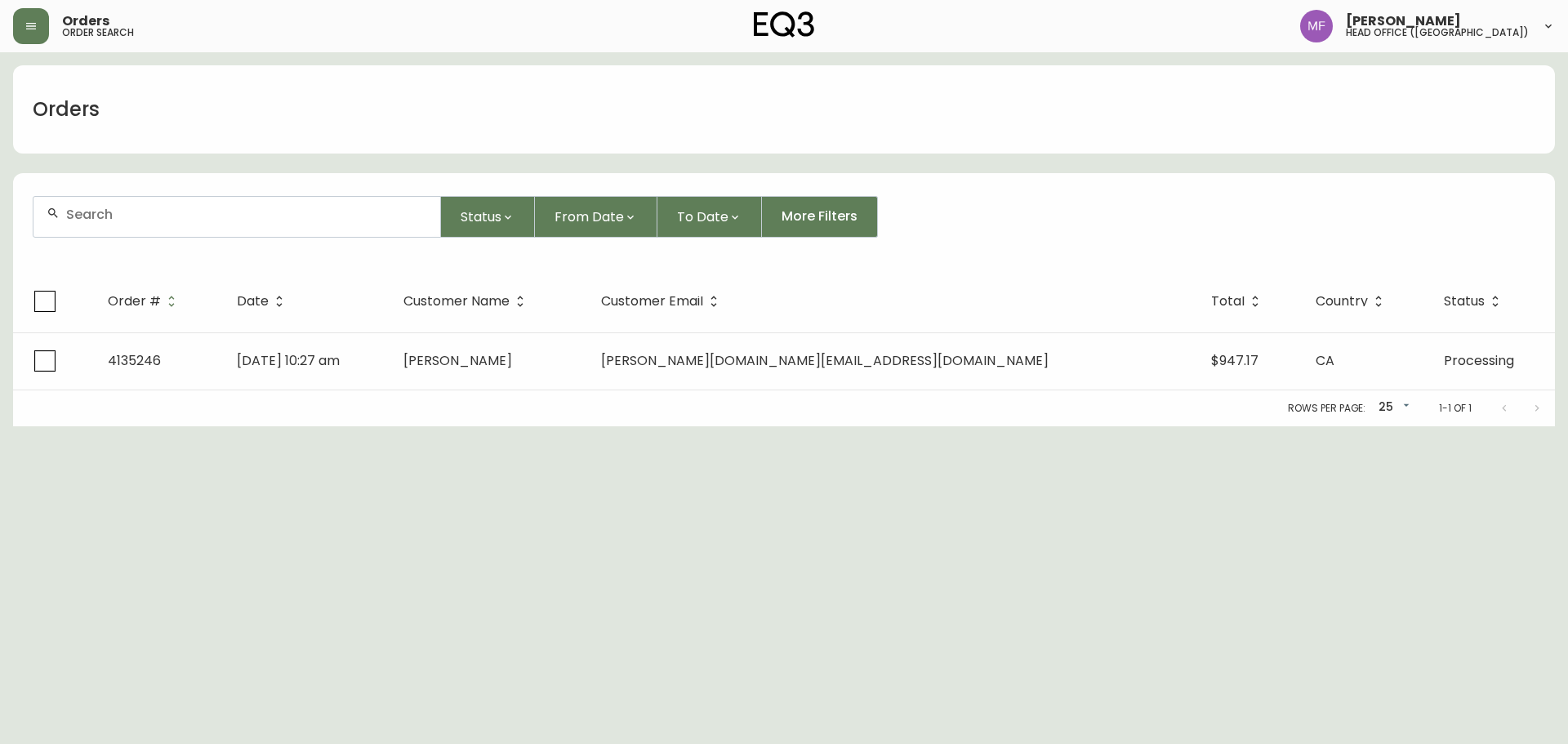
click at [122, 234] on div at bounding box center [237, 217] width 407 height 40
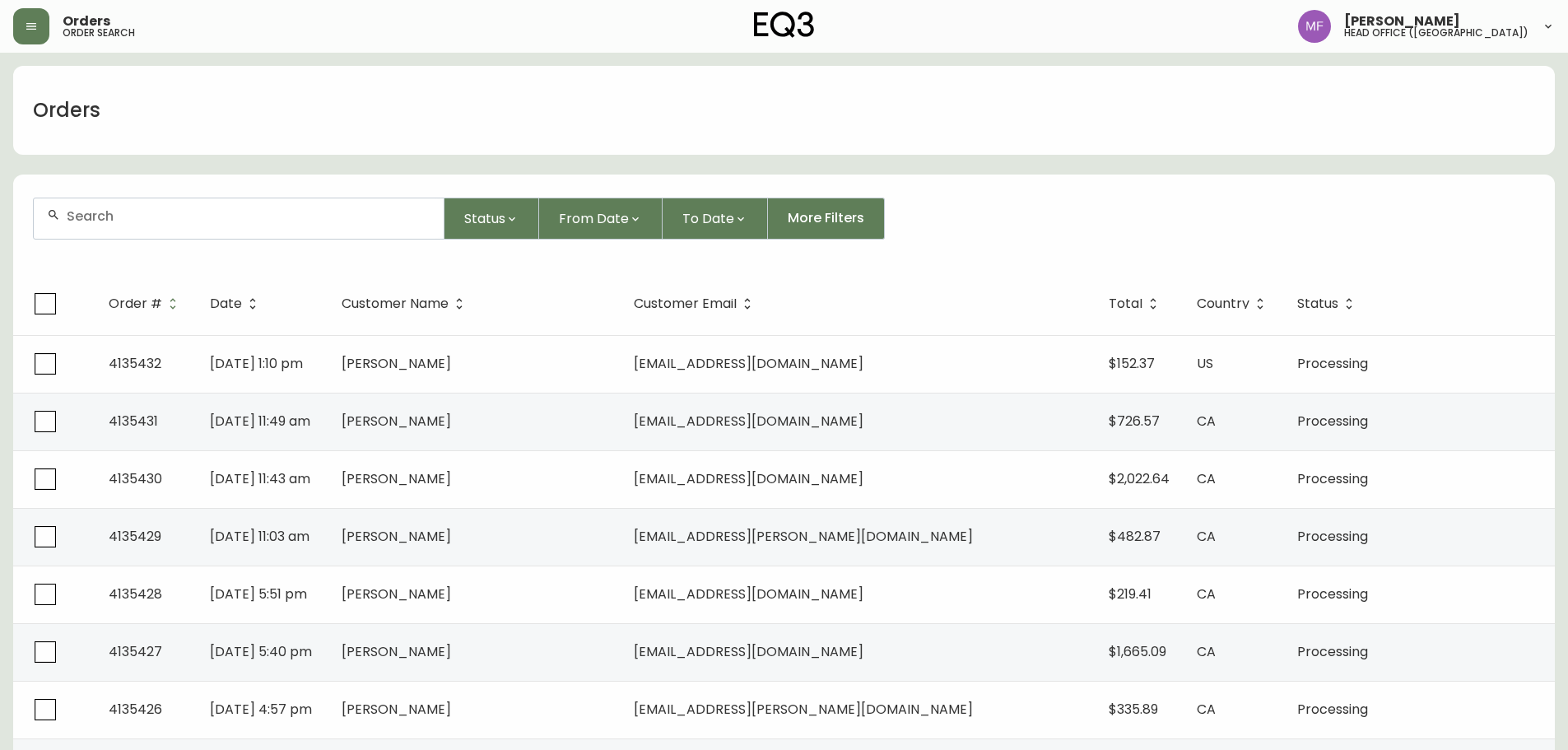
paste input "annaliza.su@gmail.com"
type input "annaliza.su@gmail.com"
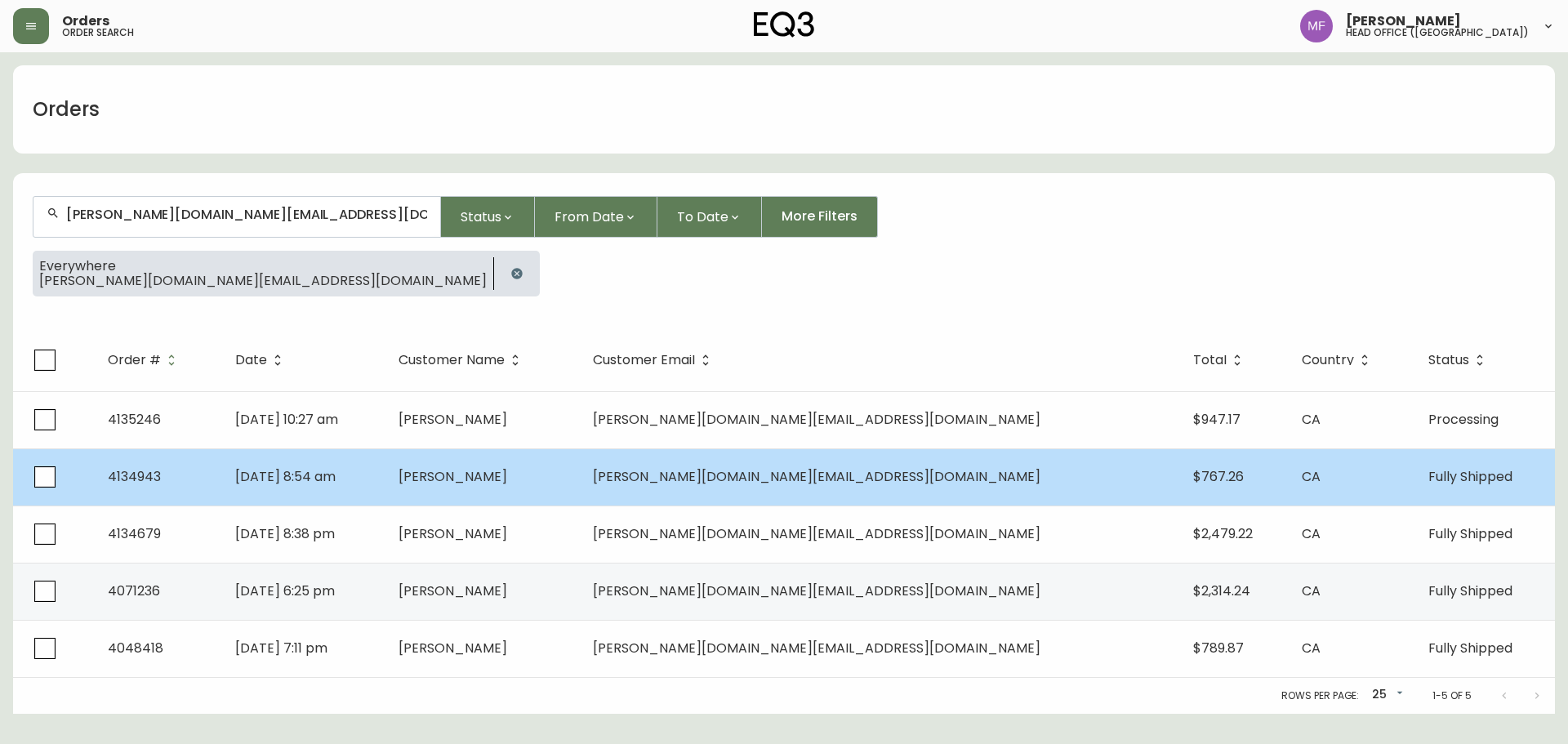
click at [580, 495] on td "Anna Su" at bounding box center [483, 477] width 195 height 57
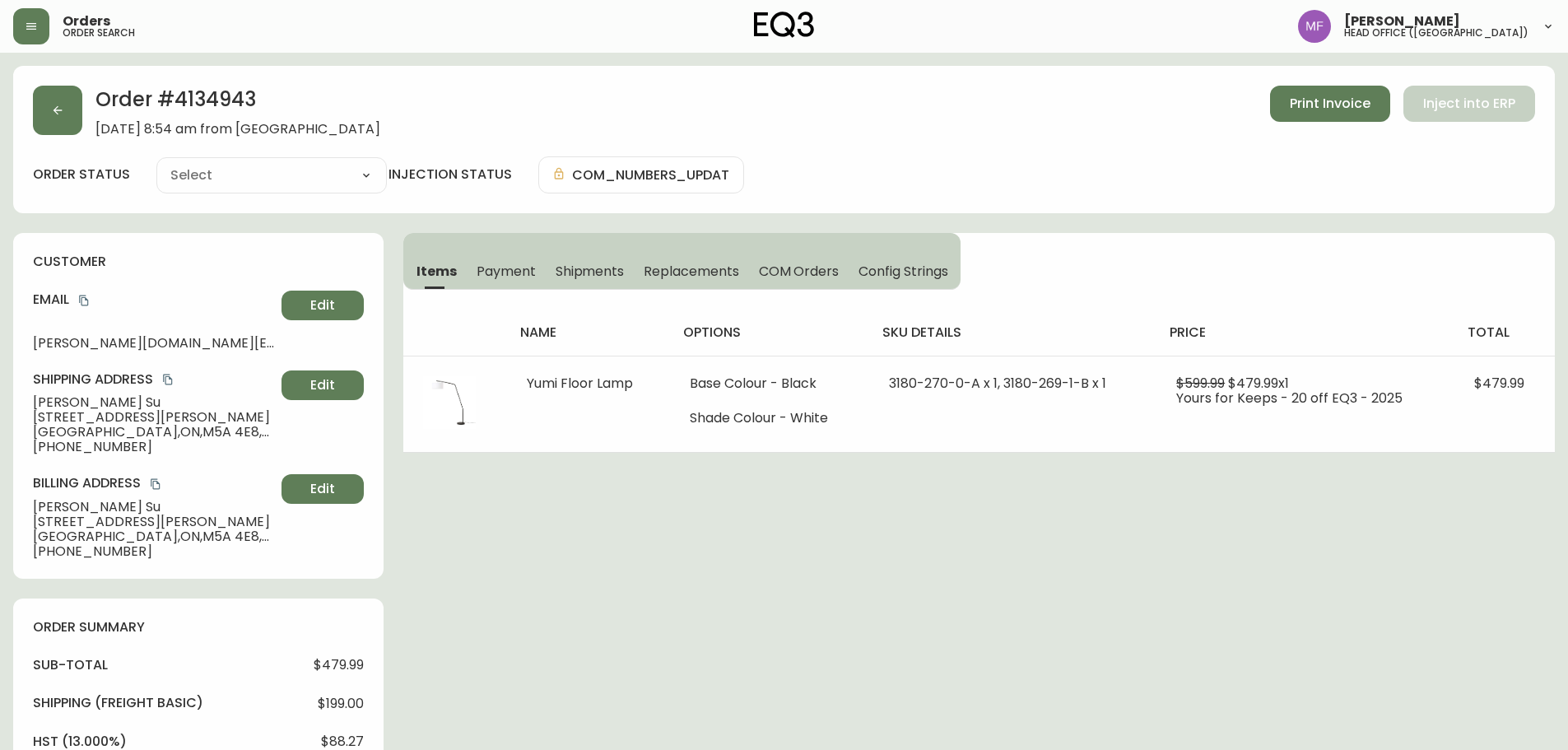
type input "Fully Shipped"
select select "FULLY_SHIPPED"
click at [36, 90] on button "button" at bounding box center [58, 111] width 49 height 50
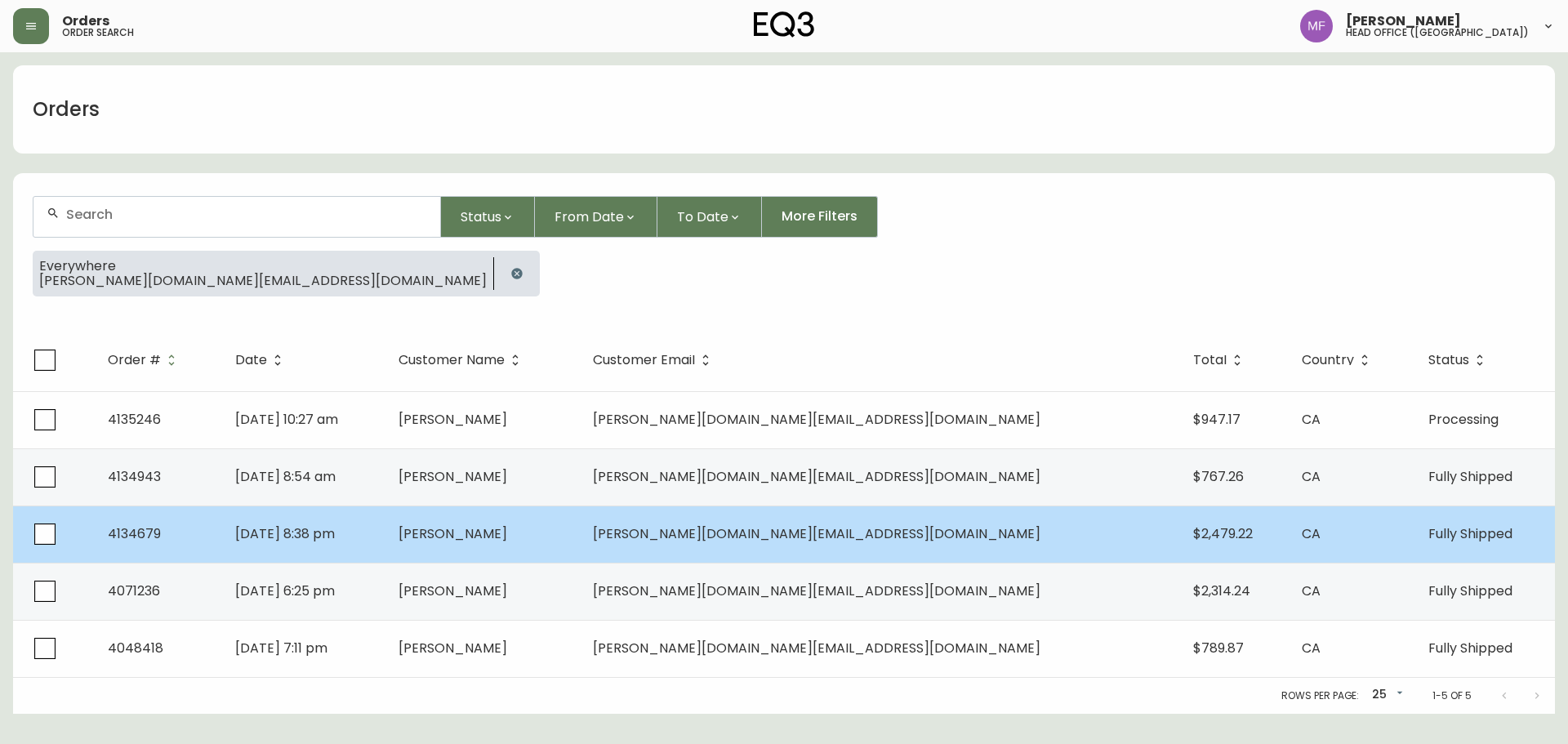
click at [553, 552] on td "Anna Su" at bounding box center [483, 534] width 195 height 57
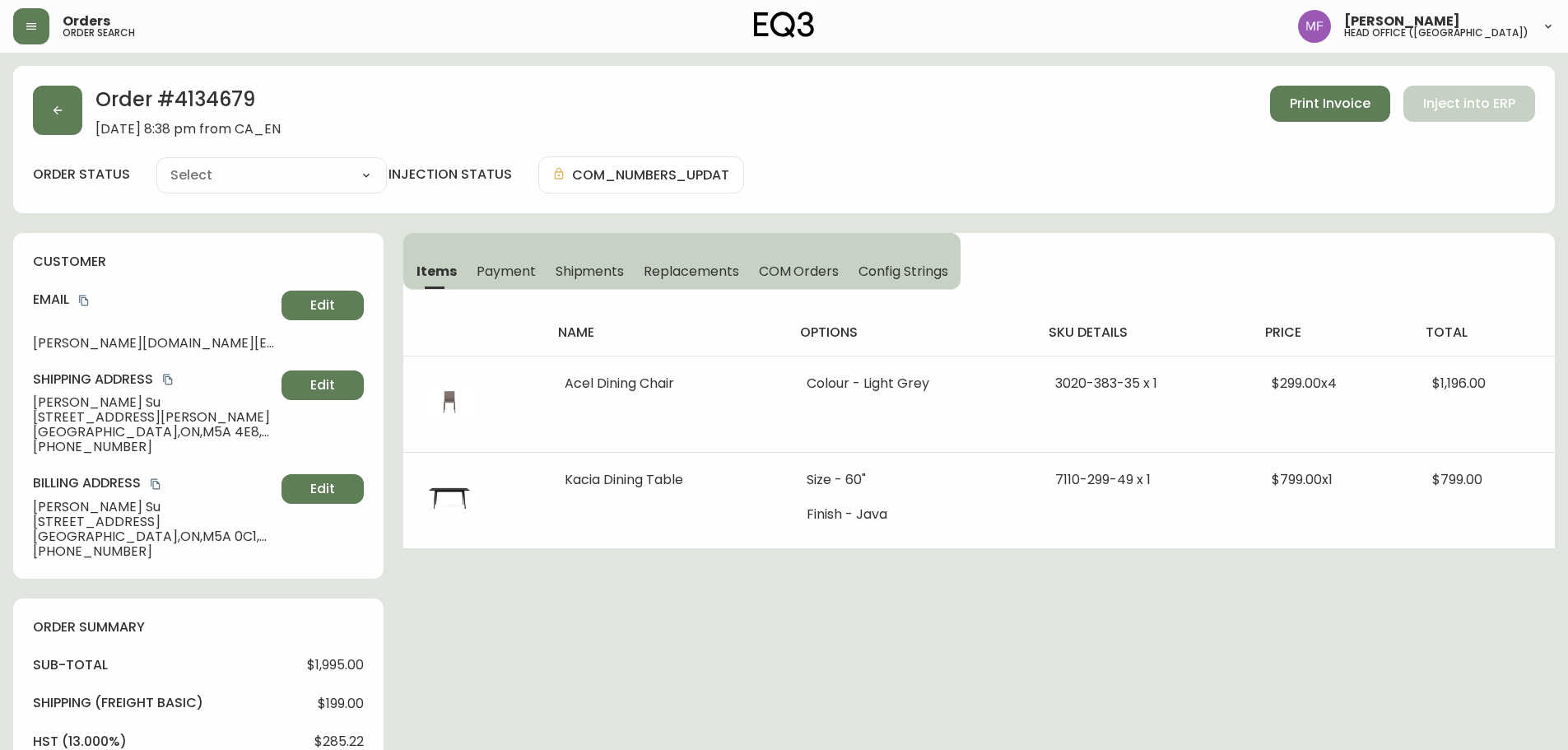
type input "Fully Shipped"
select select "FULLY_SHIPPED"
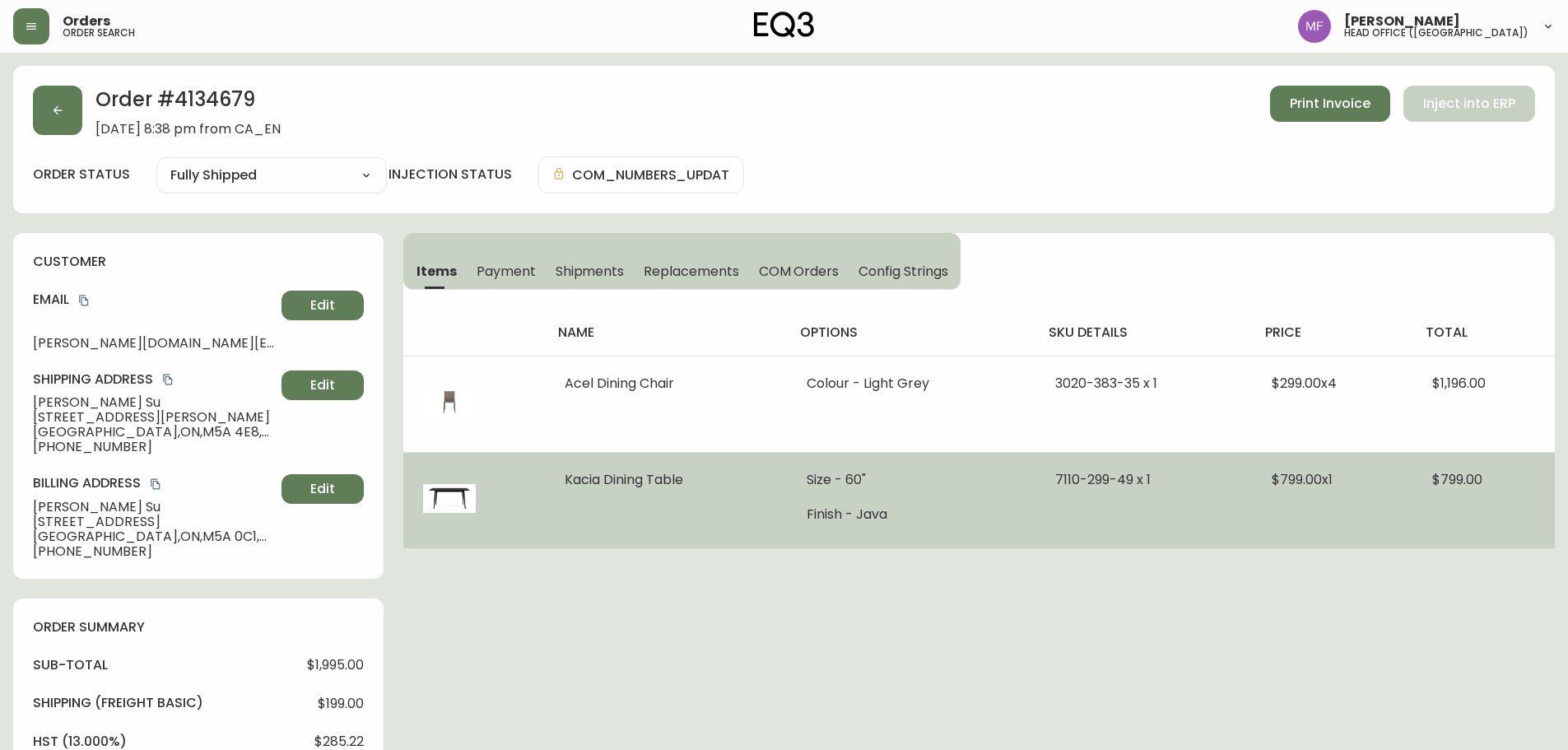
drag, startPoint x: 986, startPoint y: 672, endPoint x: 612, endPoint y: 467, distance: 426.5
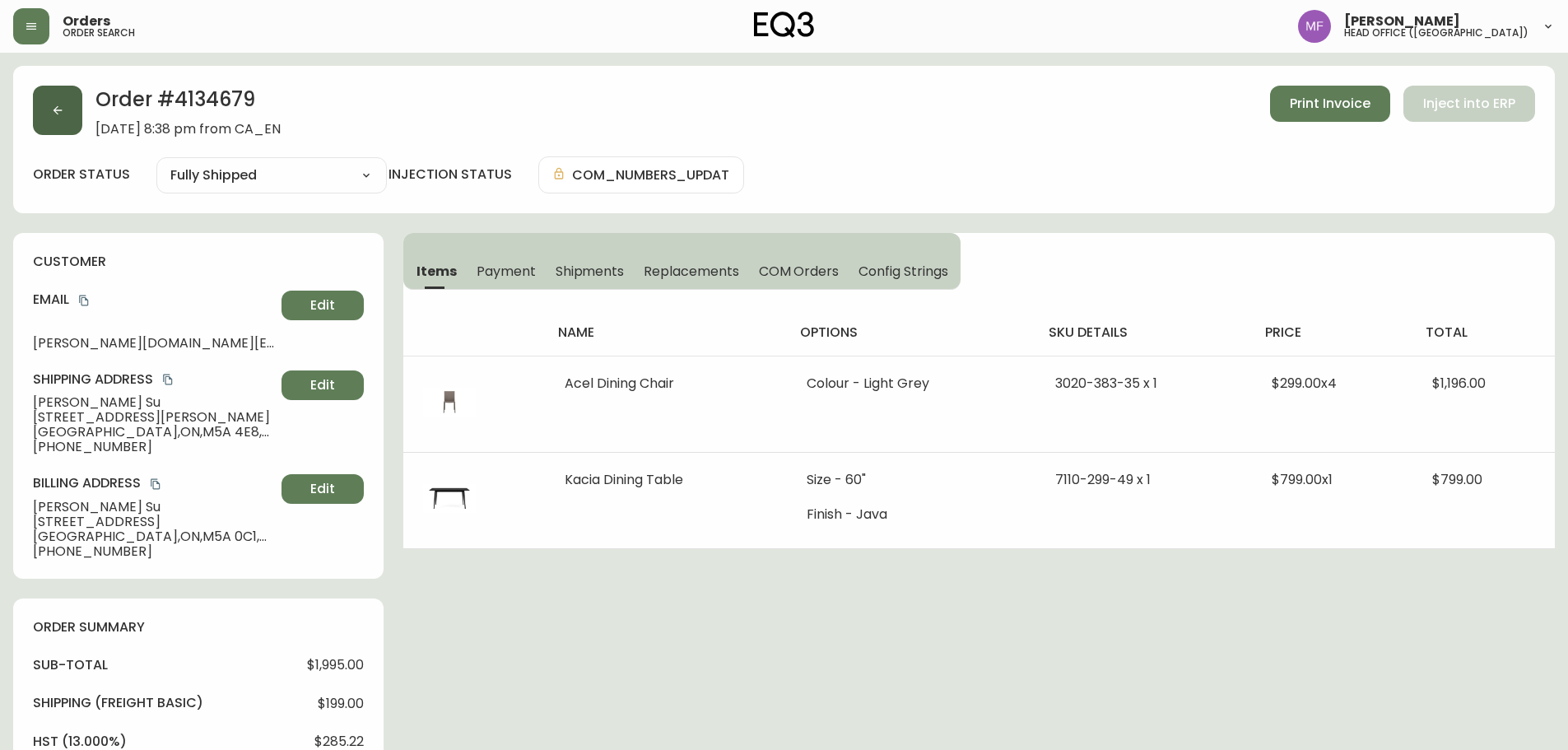
click at [48, 98] on button "button" at bounding box center [58, 111] width 49 height 50
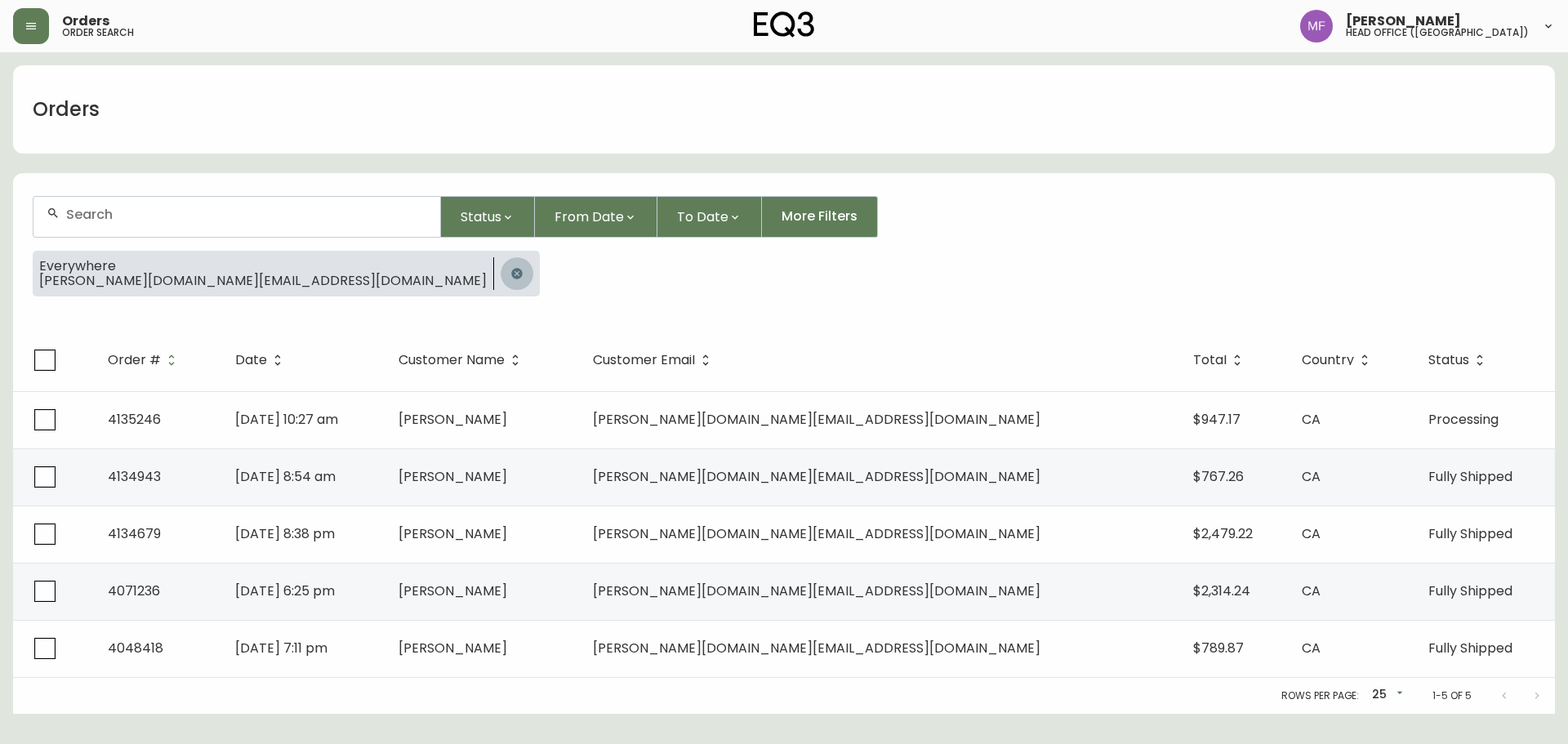
click at [511, 268] on icon "button" at bounding box center [517, 273] width 13 height 13
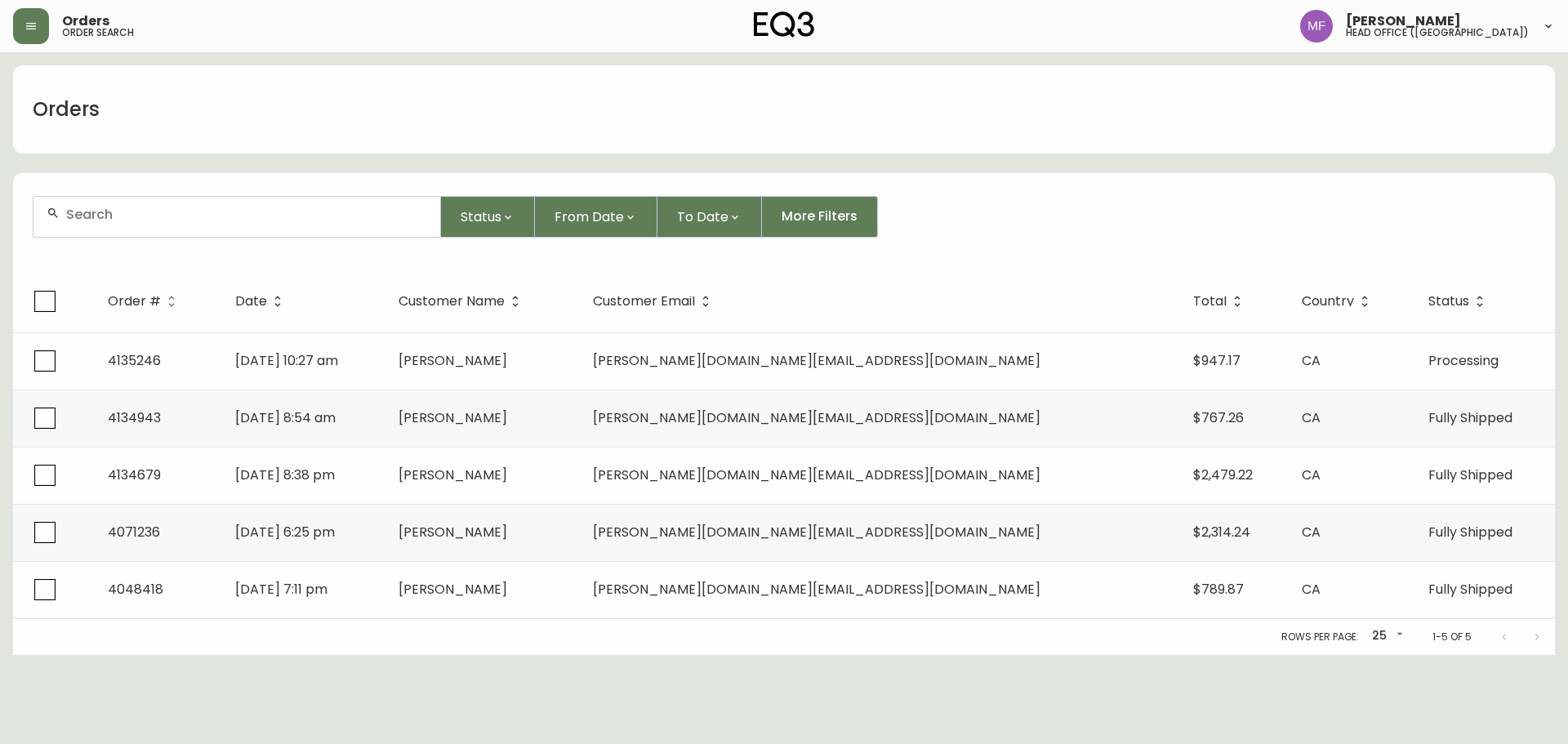
click at [210, 227] on div at bounding box center [237, 217] width 407 height 40
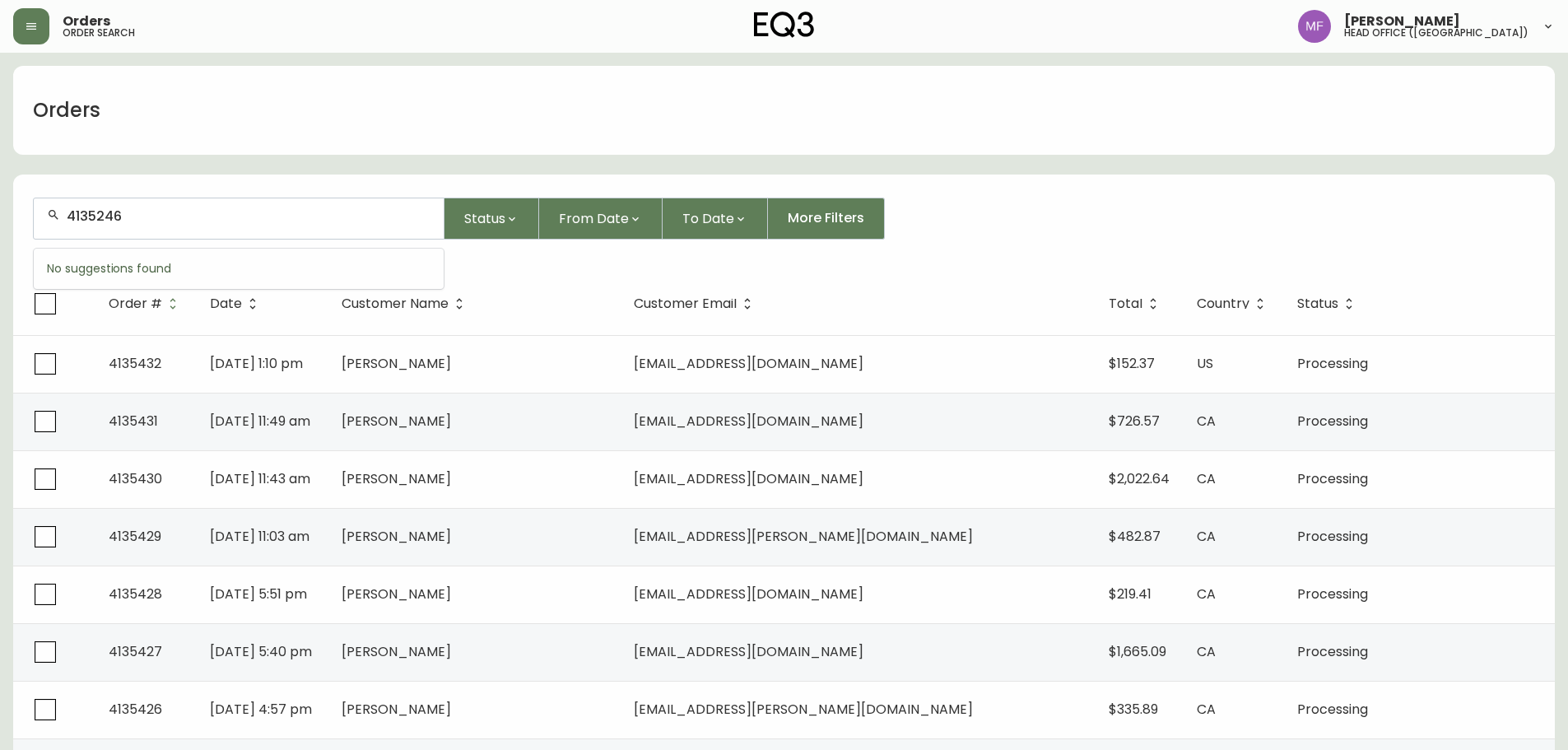
type input "4135246"
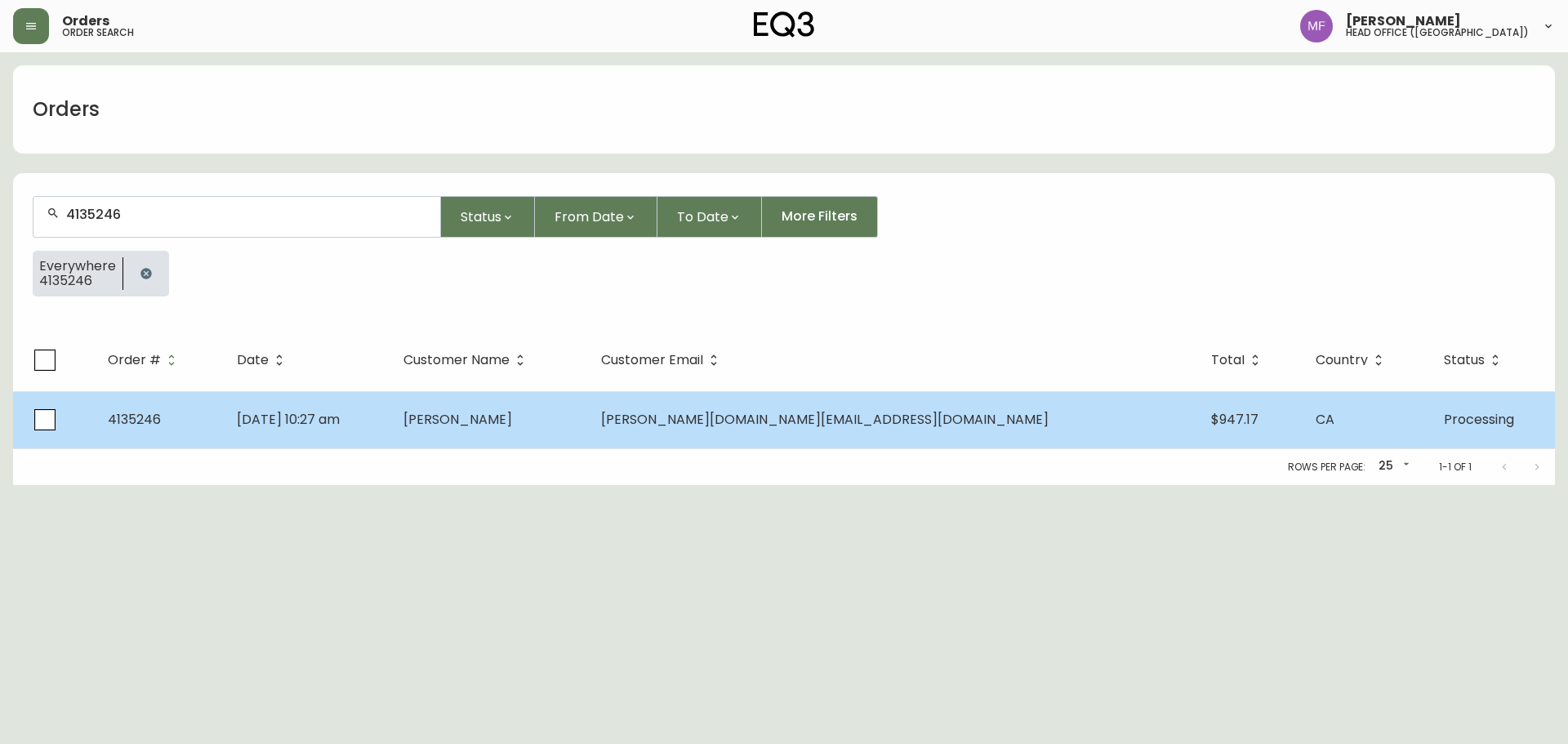
click at [390, 391] on td "Sep 10 2025, 10:27 am" at bounding box center [307, 420] width 167 height 57
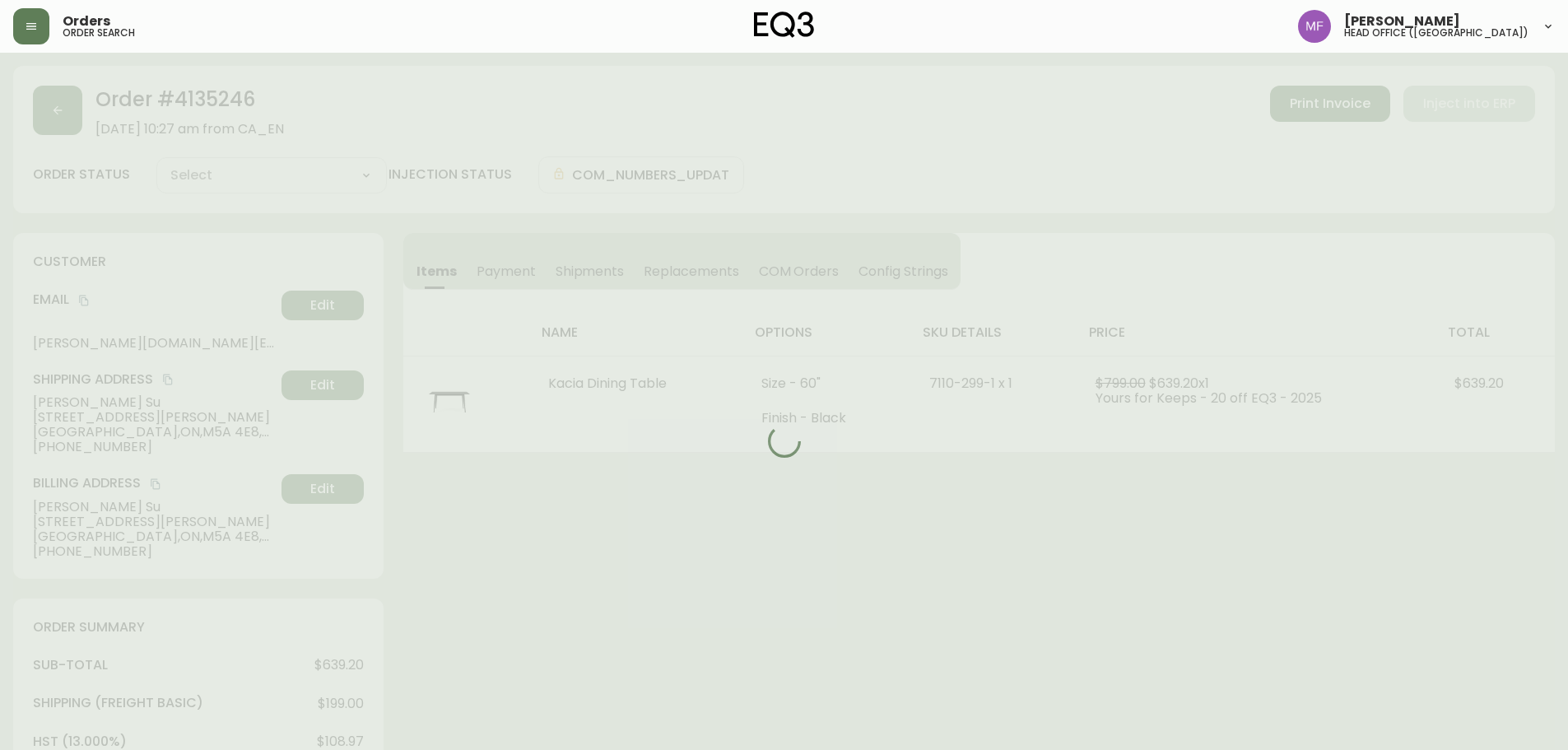
type input "Processing"
select select "PROCESSING"
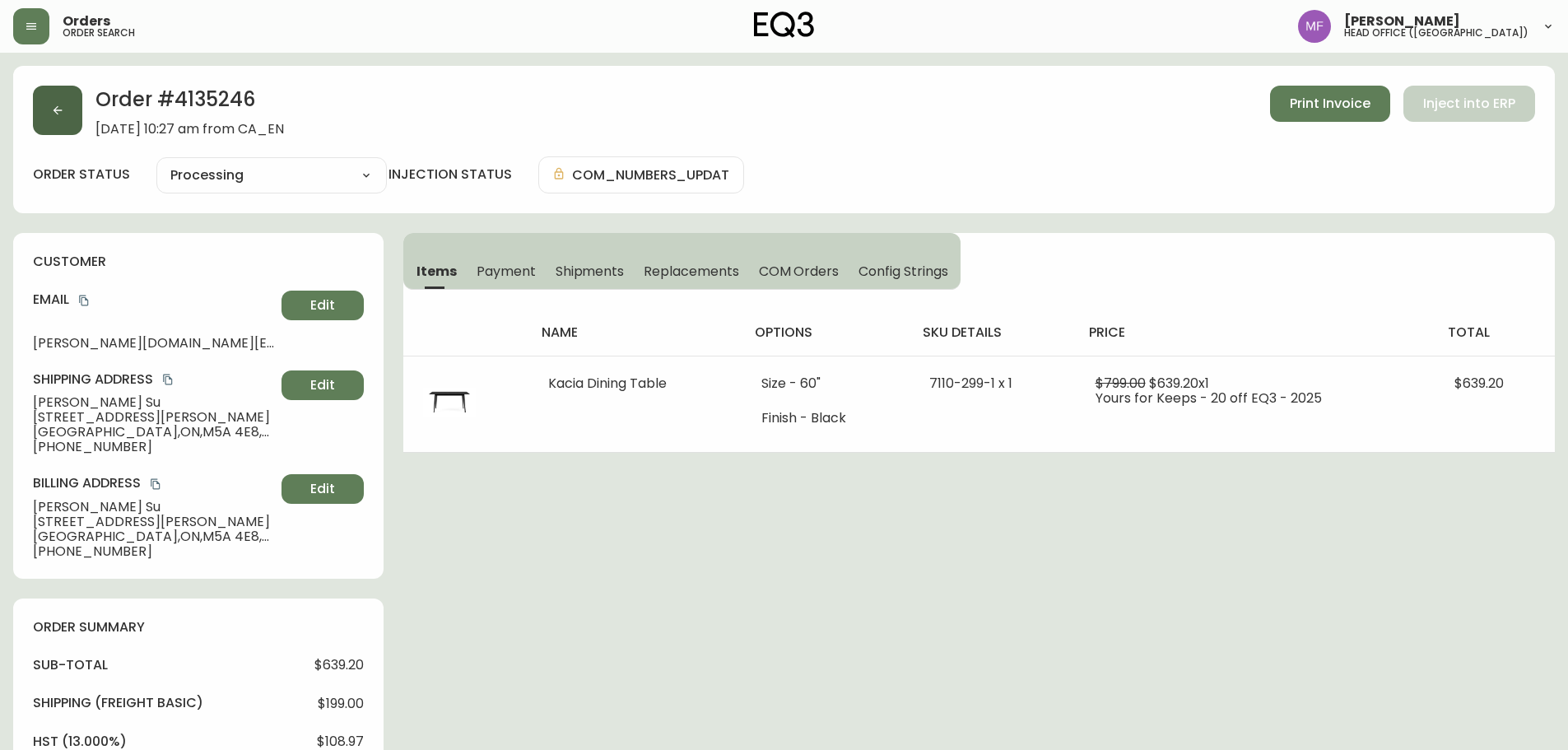
click at [40, 121] on button "button" at bounding box center [58, 111] width 49 height 50
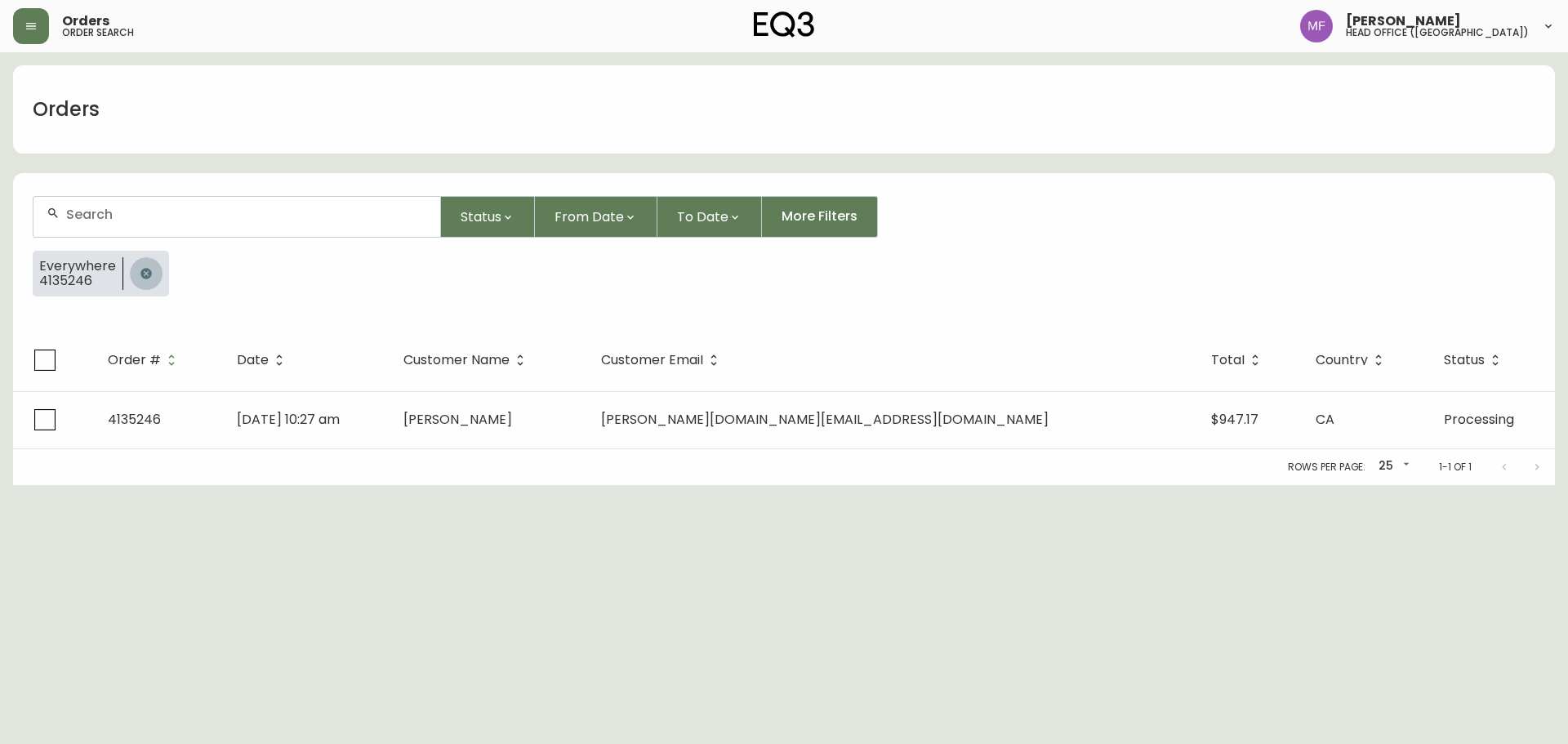
click at [133, 268] on button "button" at bounding box center [146, 273] width 33 height 33
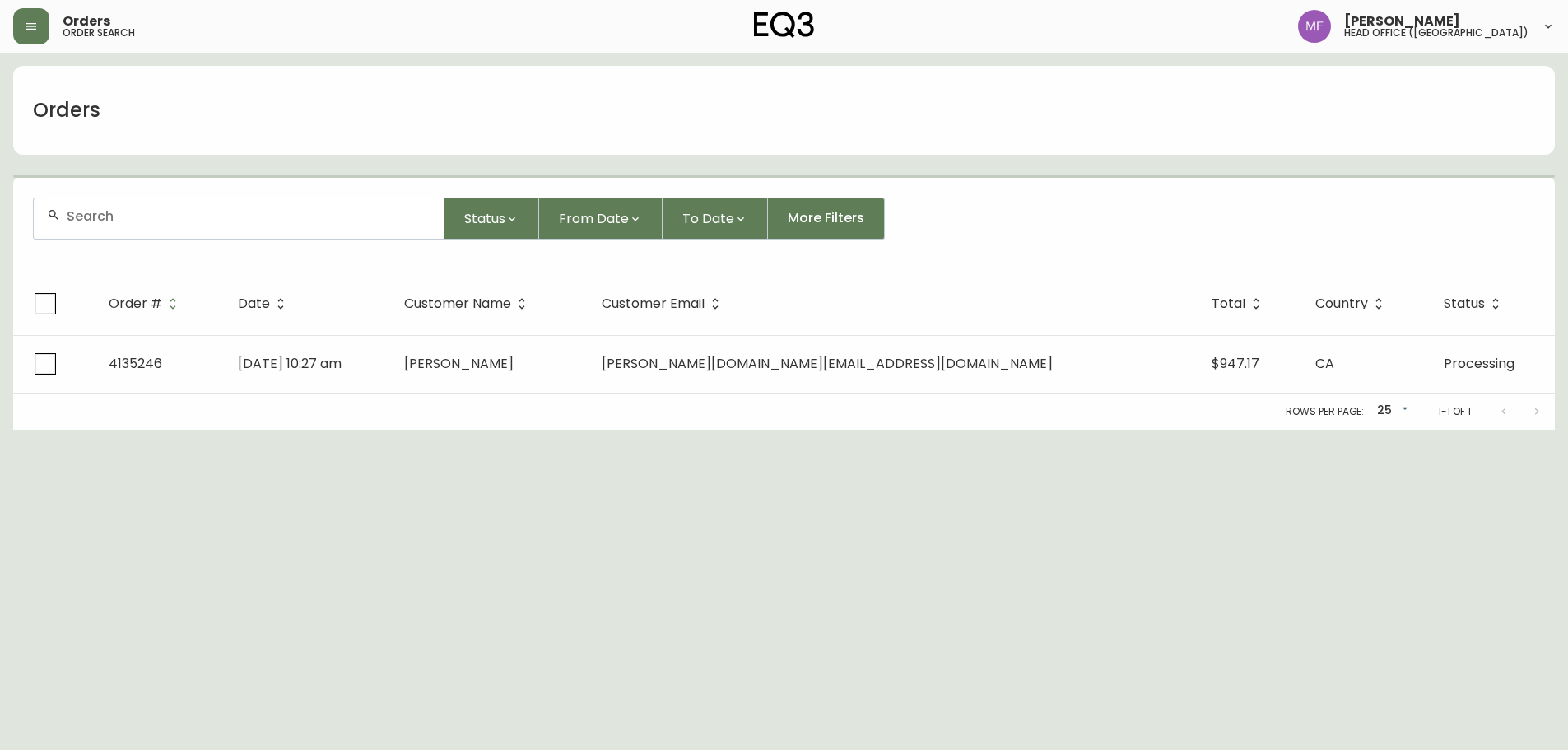
click at [143, 223] on div at bounding box center [238, 219] width 410 height 40
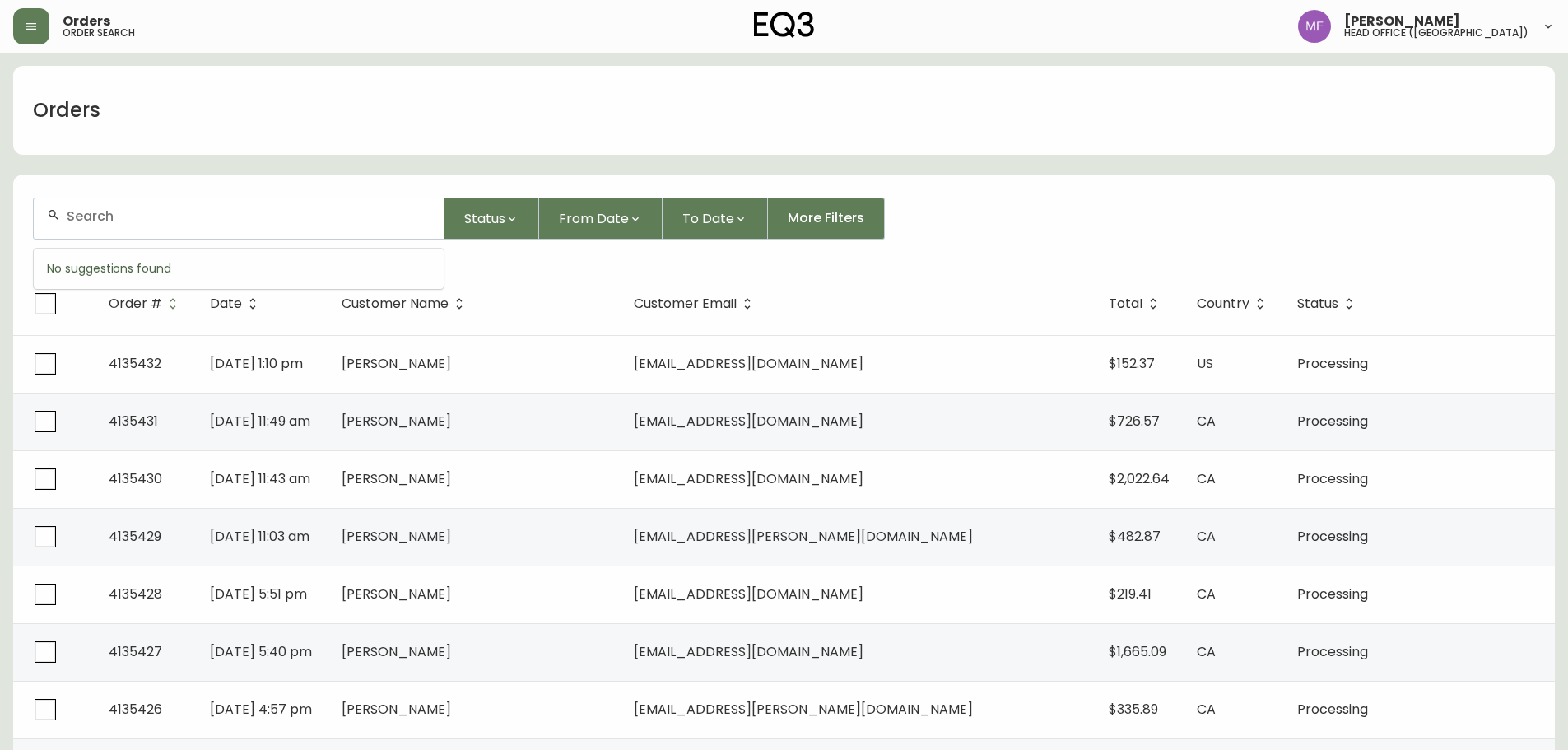
click at [138, 215] on input "text" at bounding box center [248, 216] width 364 height 16
type input "5142943344"
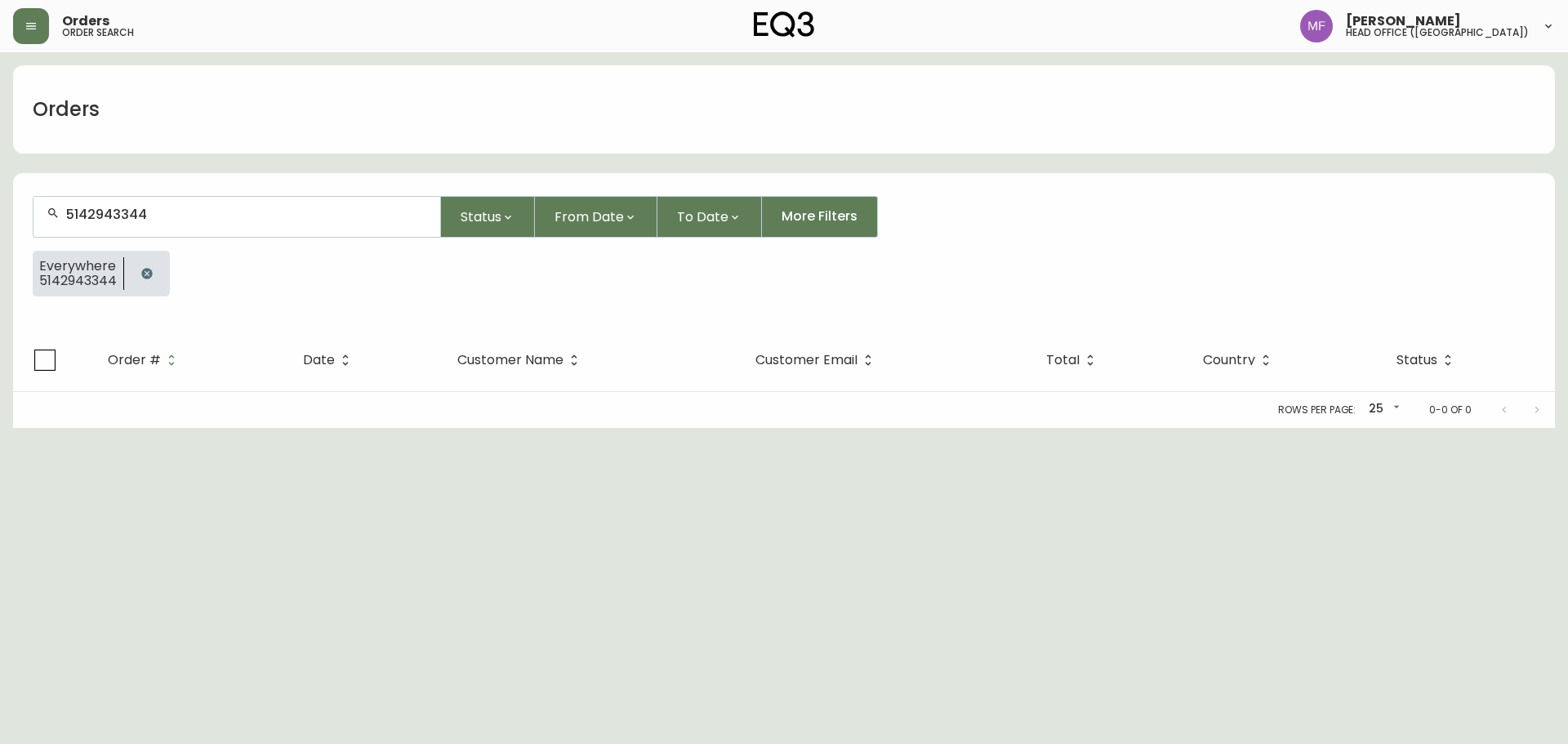
click at [167, 268] on div at bounding box center [147, 273] width 46 height 46
click at [160, 266] on button "button" at bounding box center [147, 273] width 33 height 33
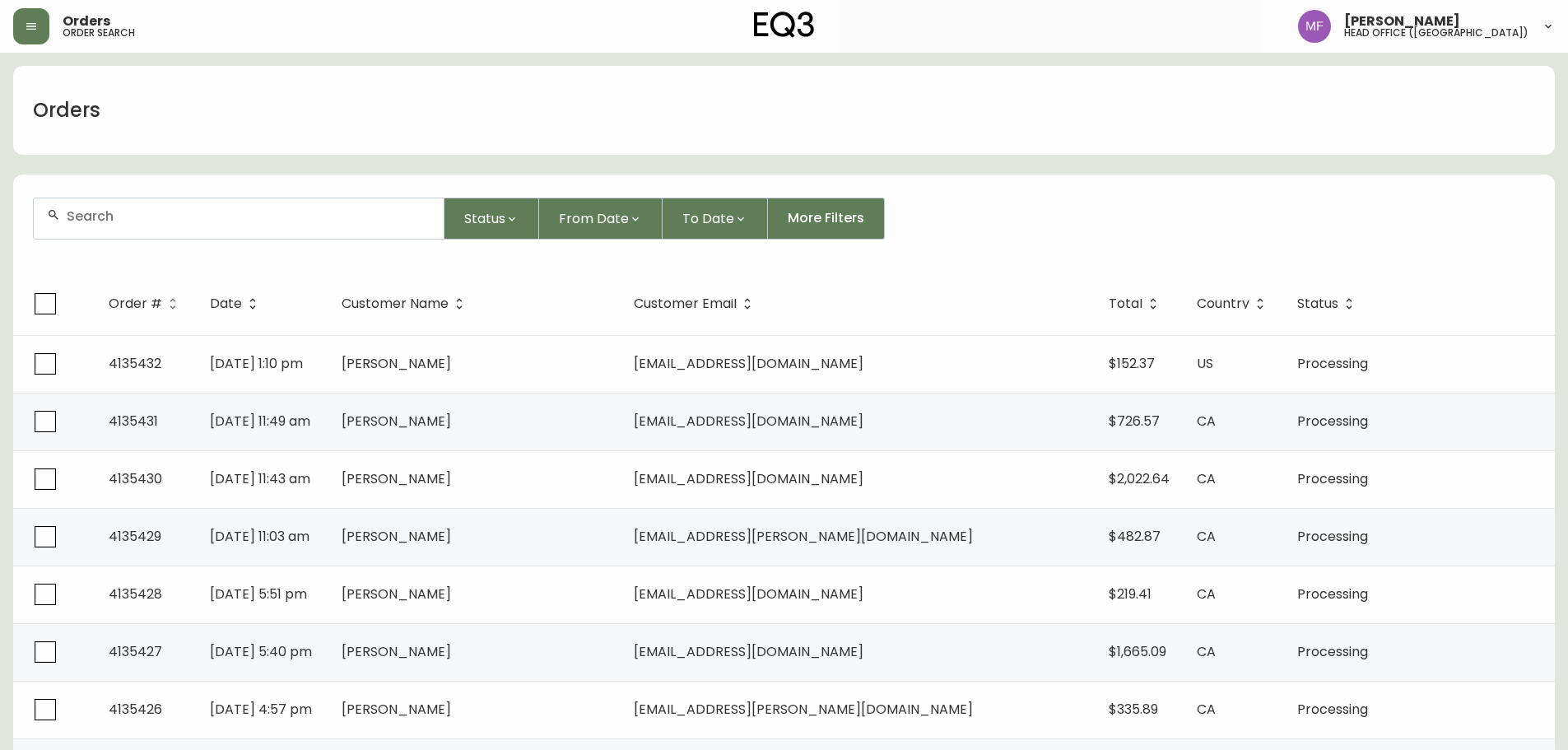
click at [148, 233] on div at bounding box center [238, 219] width 410 height 40
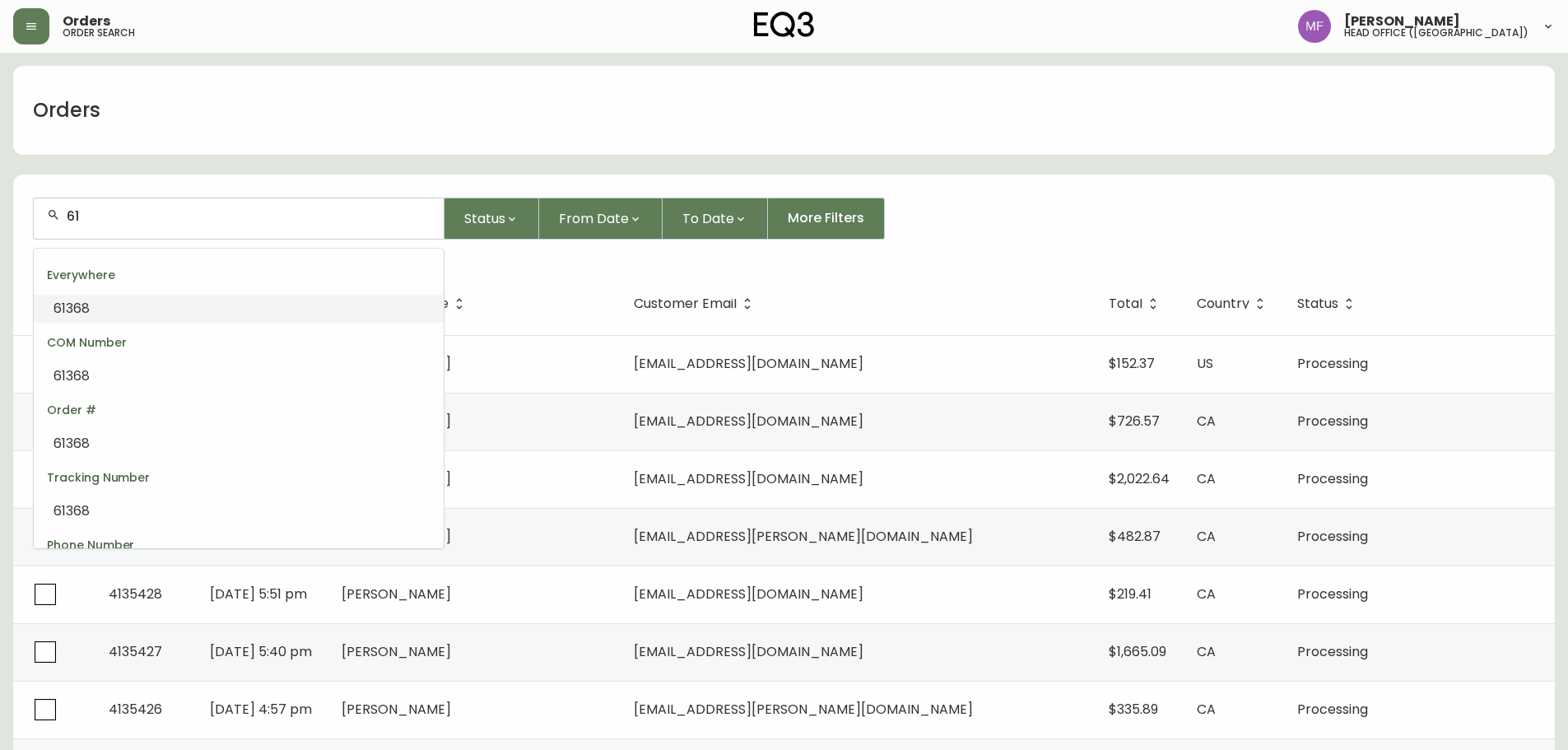
type input "6"
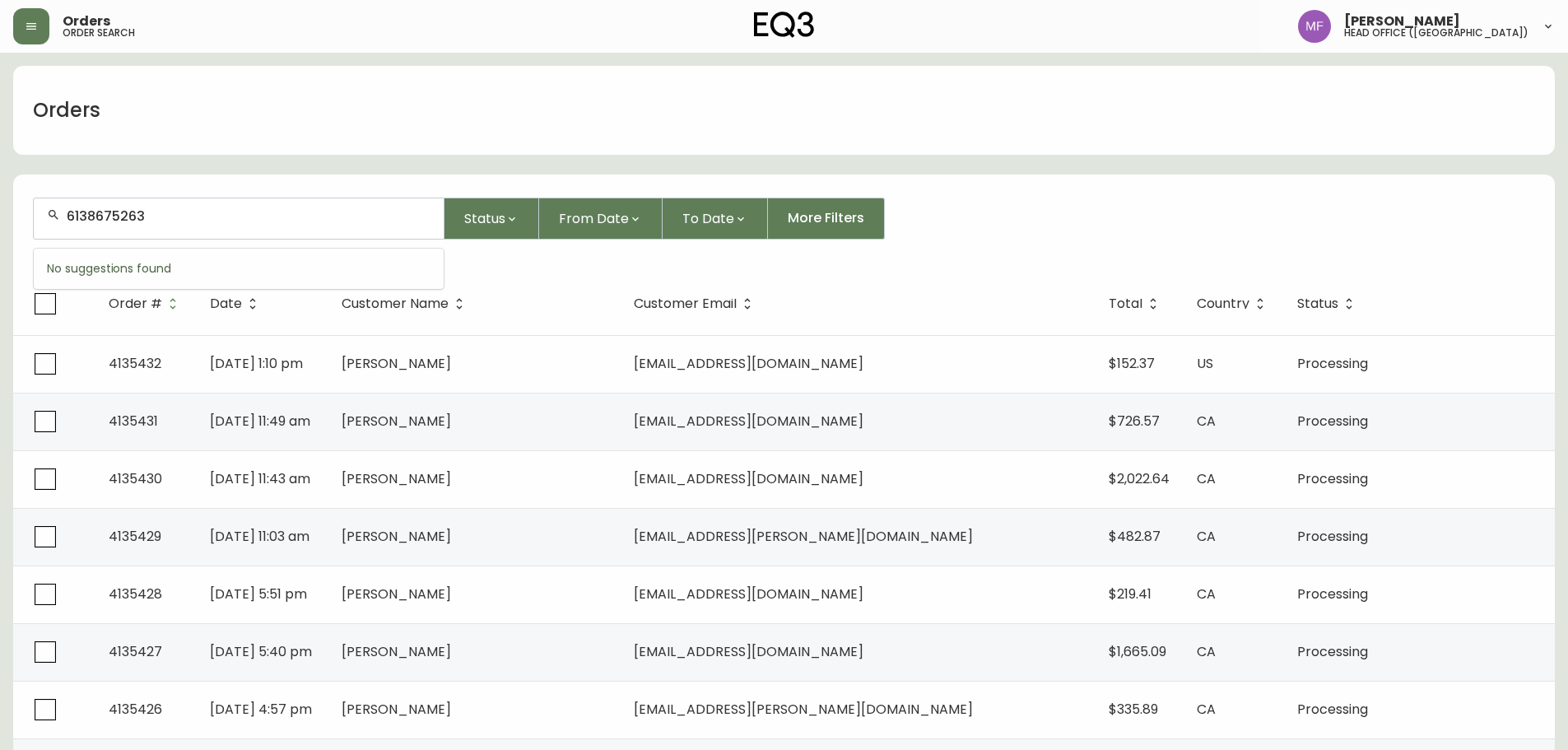
type input "6138675263"
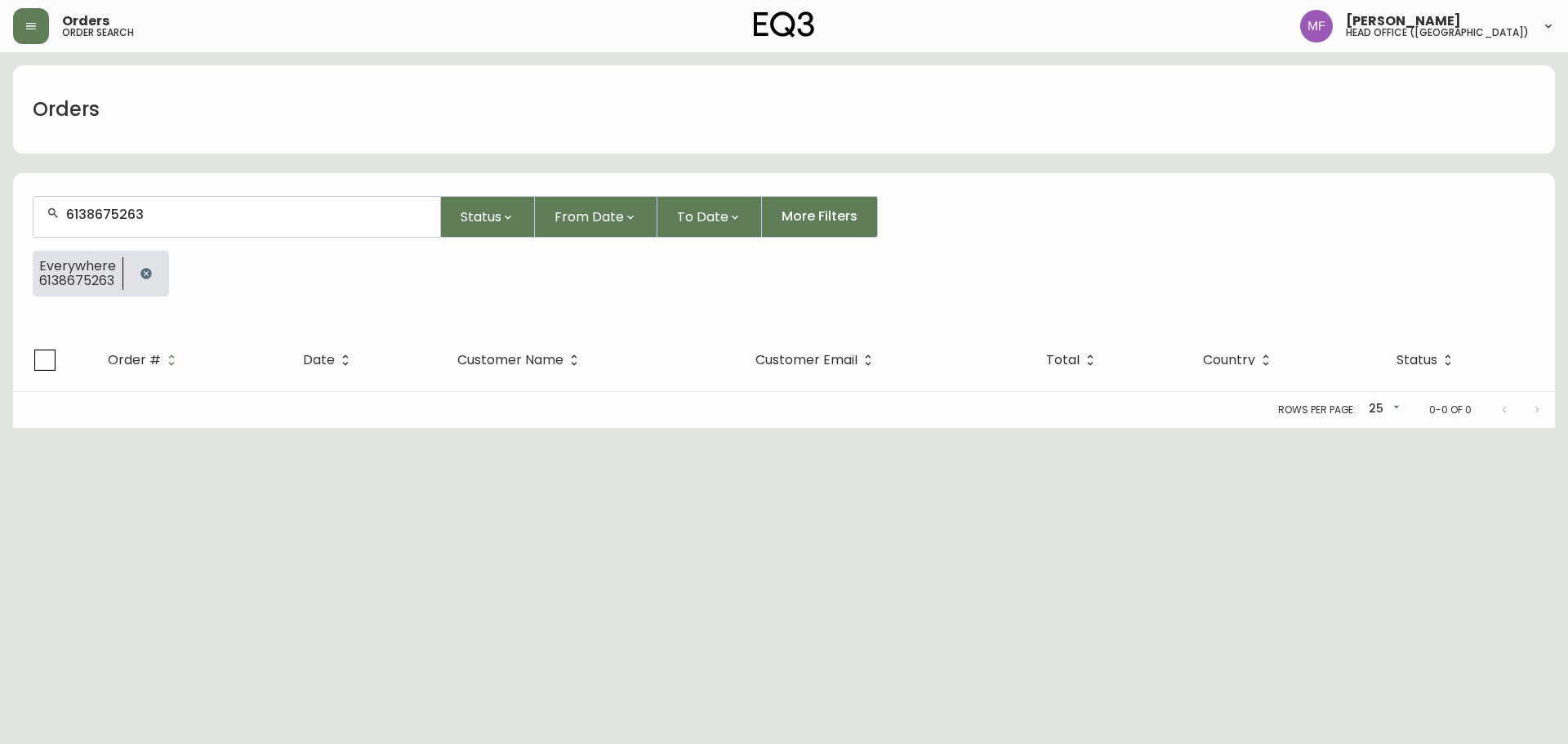
click at [142, 273] on icon "button" at bounding box center [146, 273] width 11 height 11
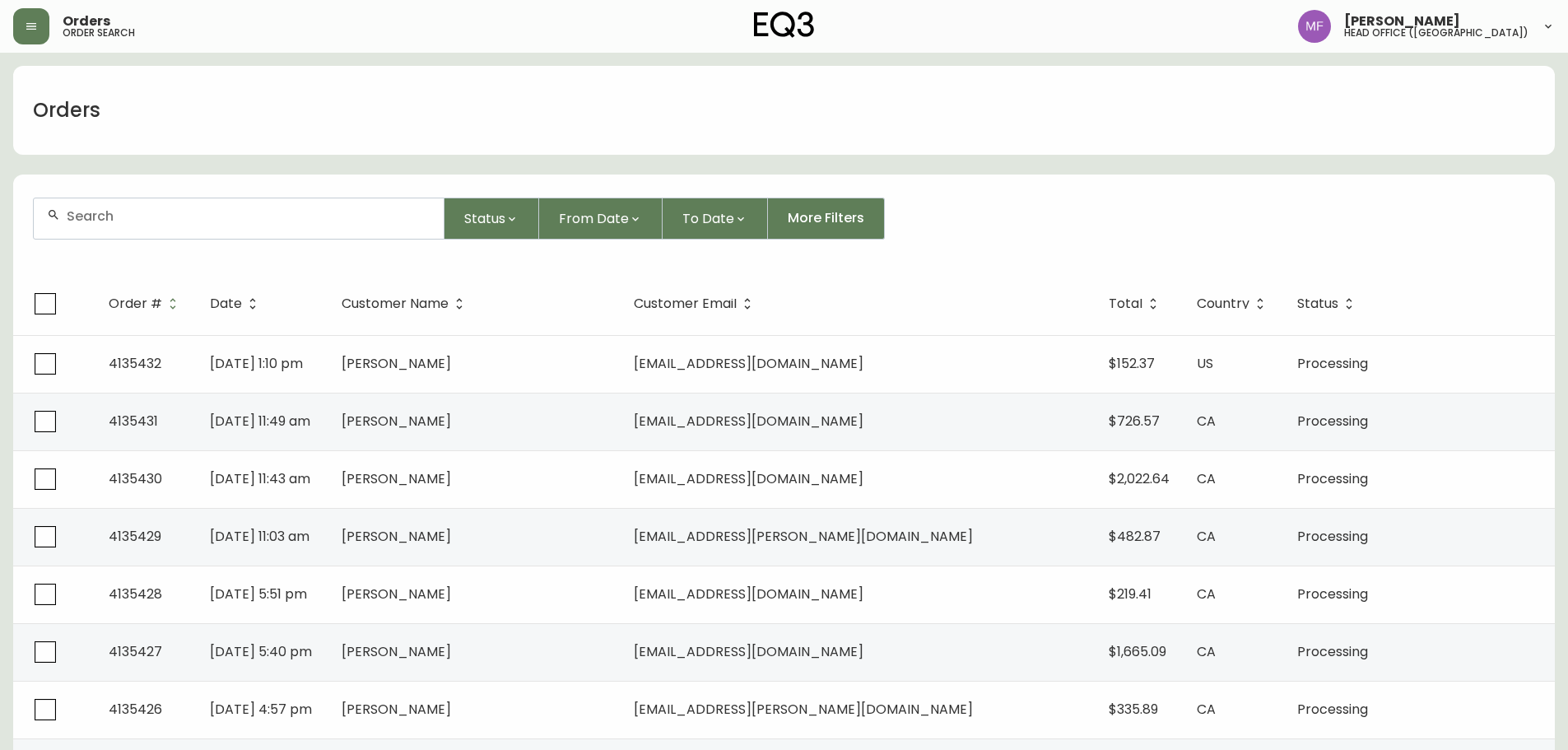
click at [142, 224] on div at bounding box center [238, 219] width 410 height 40
type input "6138675263"
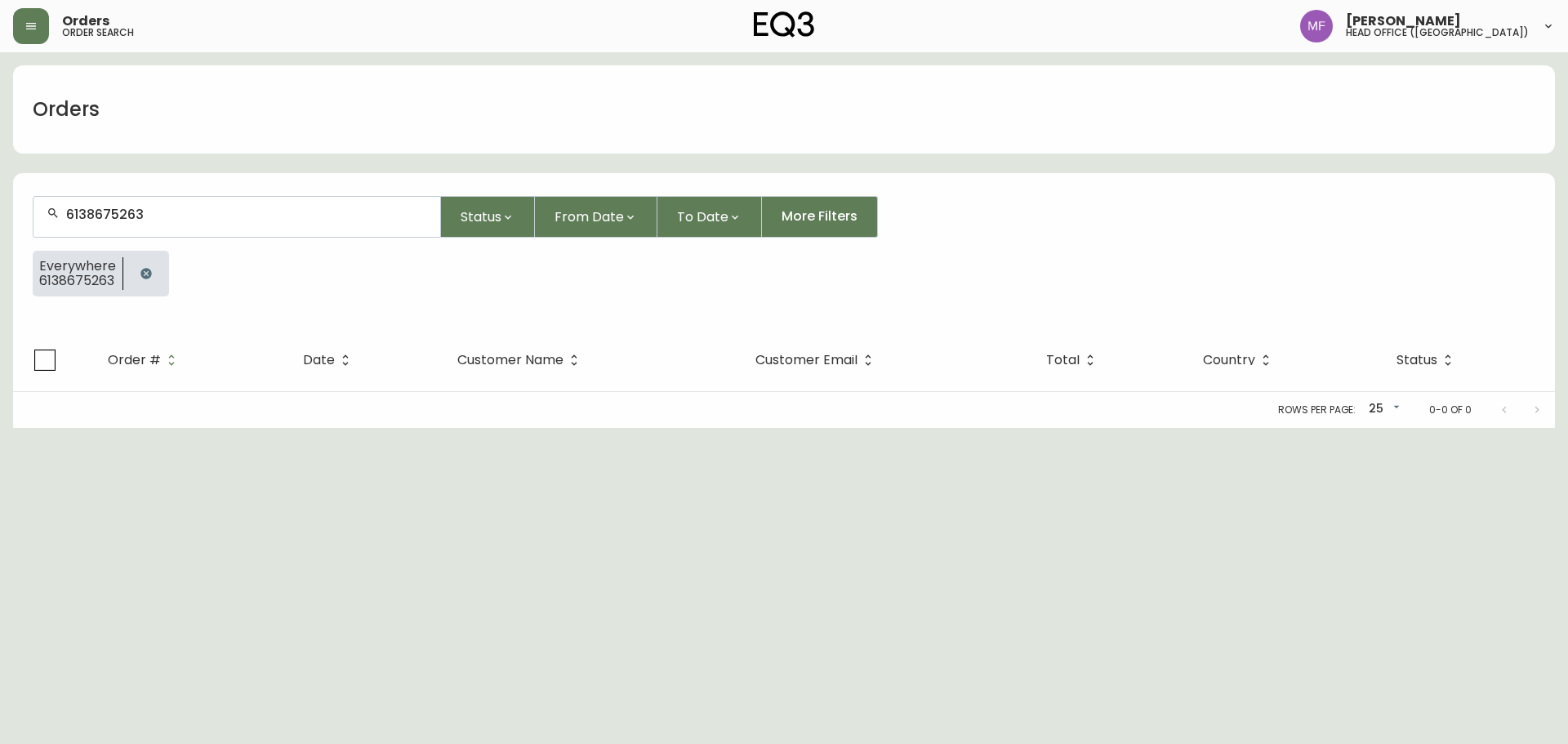
click at [140, 270] on icon "button" at bounding box center [146, 273] width 13 height 13
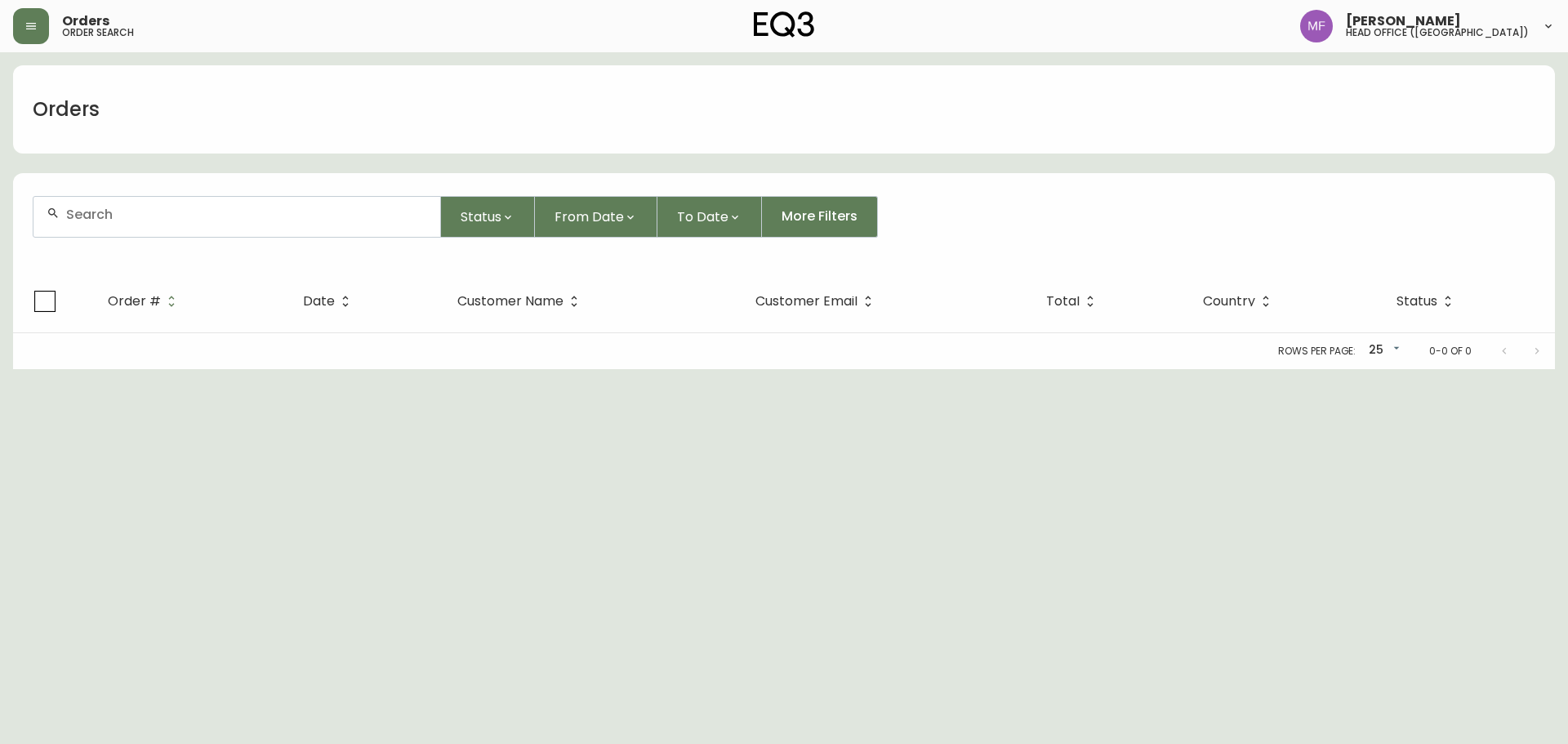
click at [138, 222] on div at bounding box center [237, 217] width 407 height 40
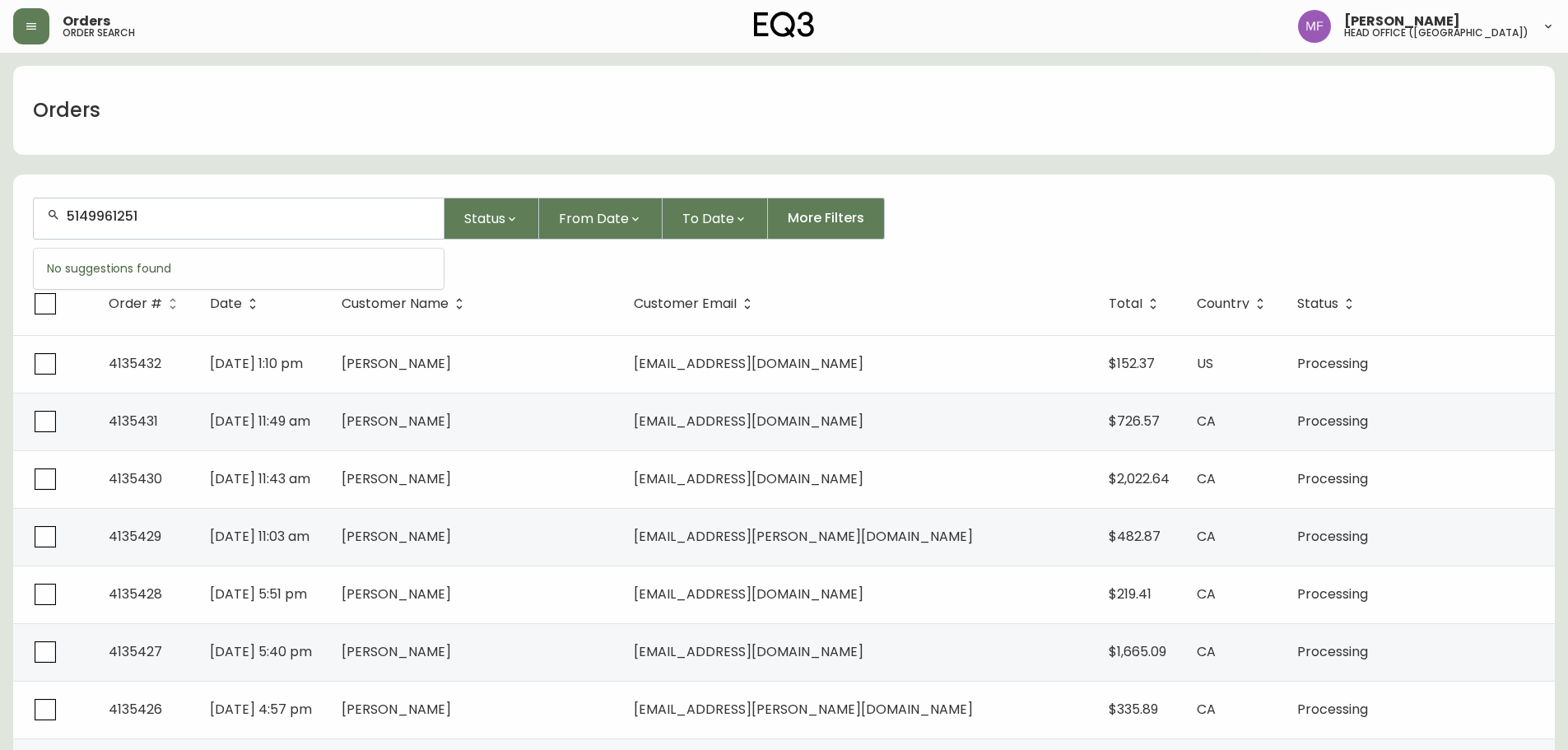
type input "5149961251"
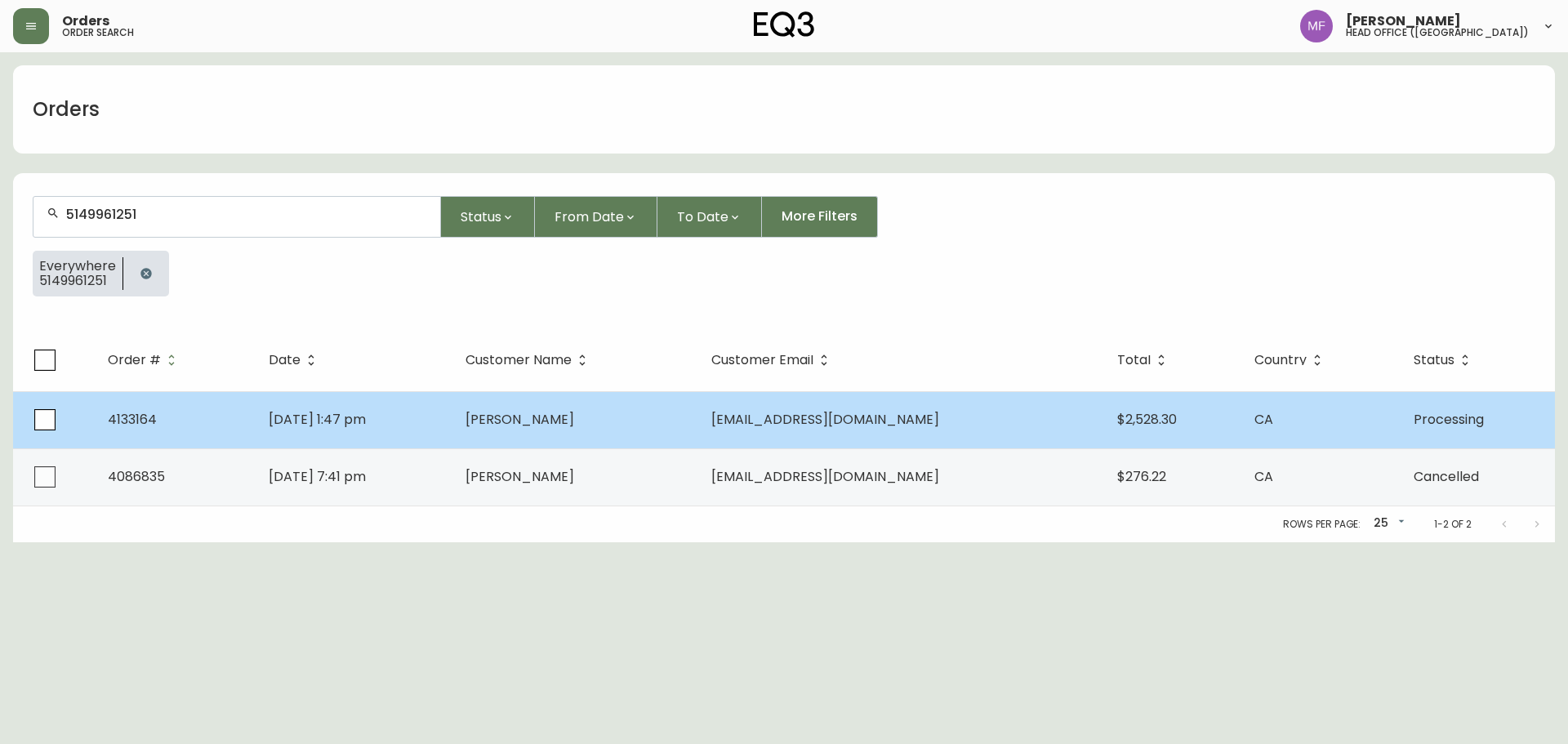
click at [453, 424] on td "May 21 2025, 1:47 pm" at bounding box center [354, 420] width 197 height 57
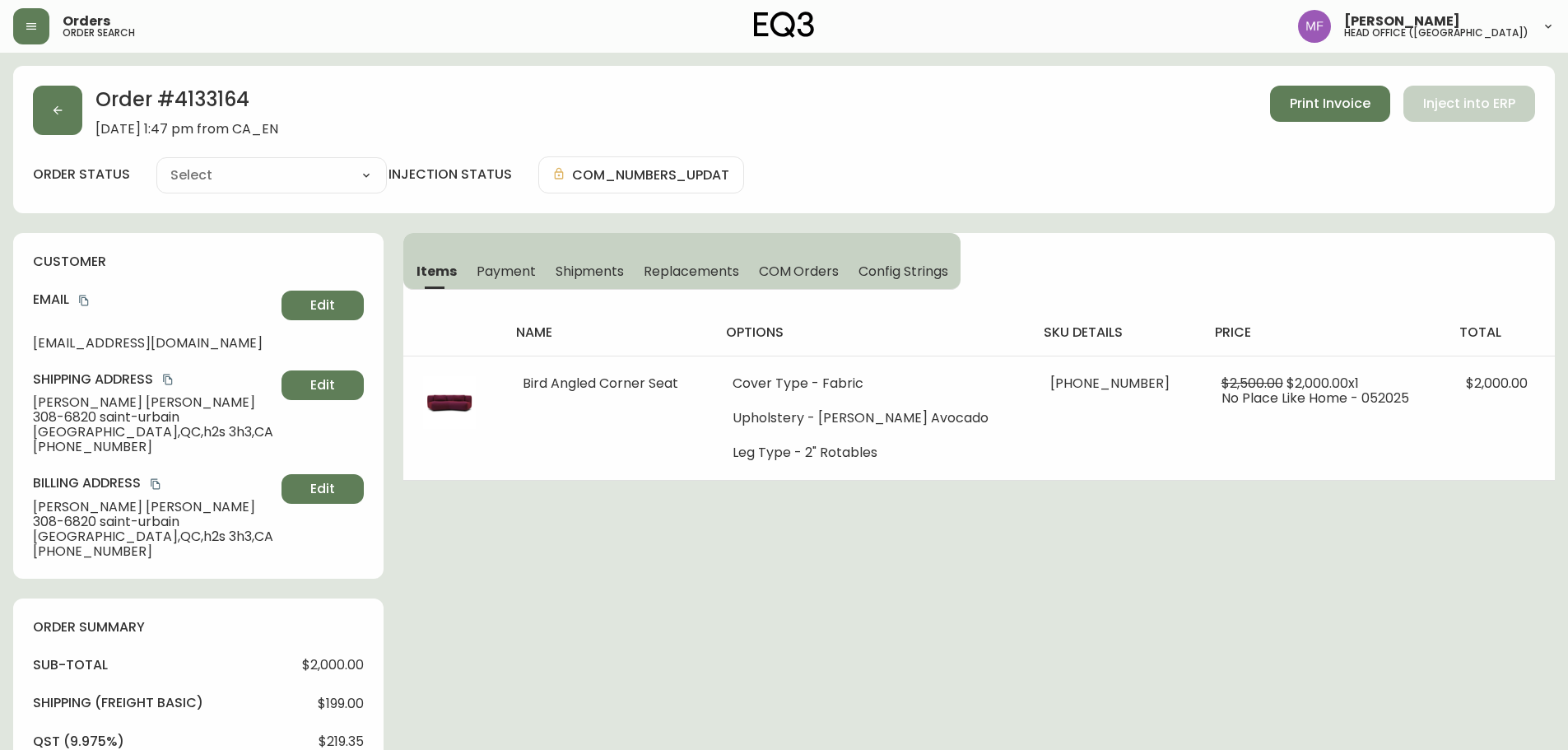
type input "Processing"
select select "PROCESSING"
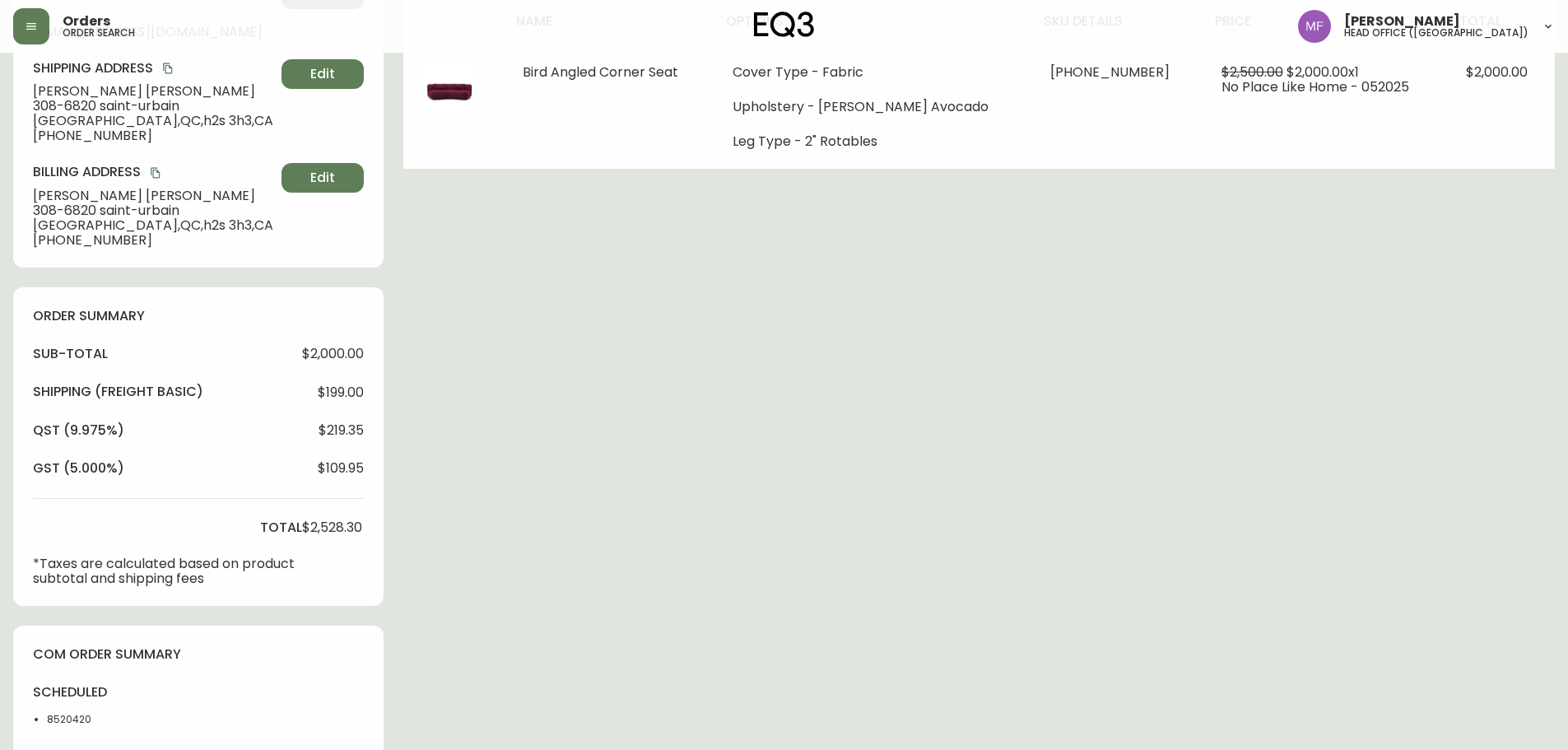
scroll to position [494, 0]
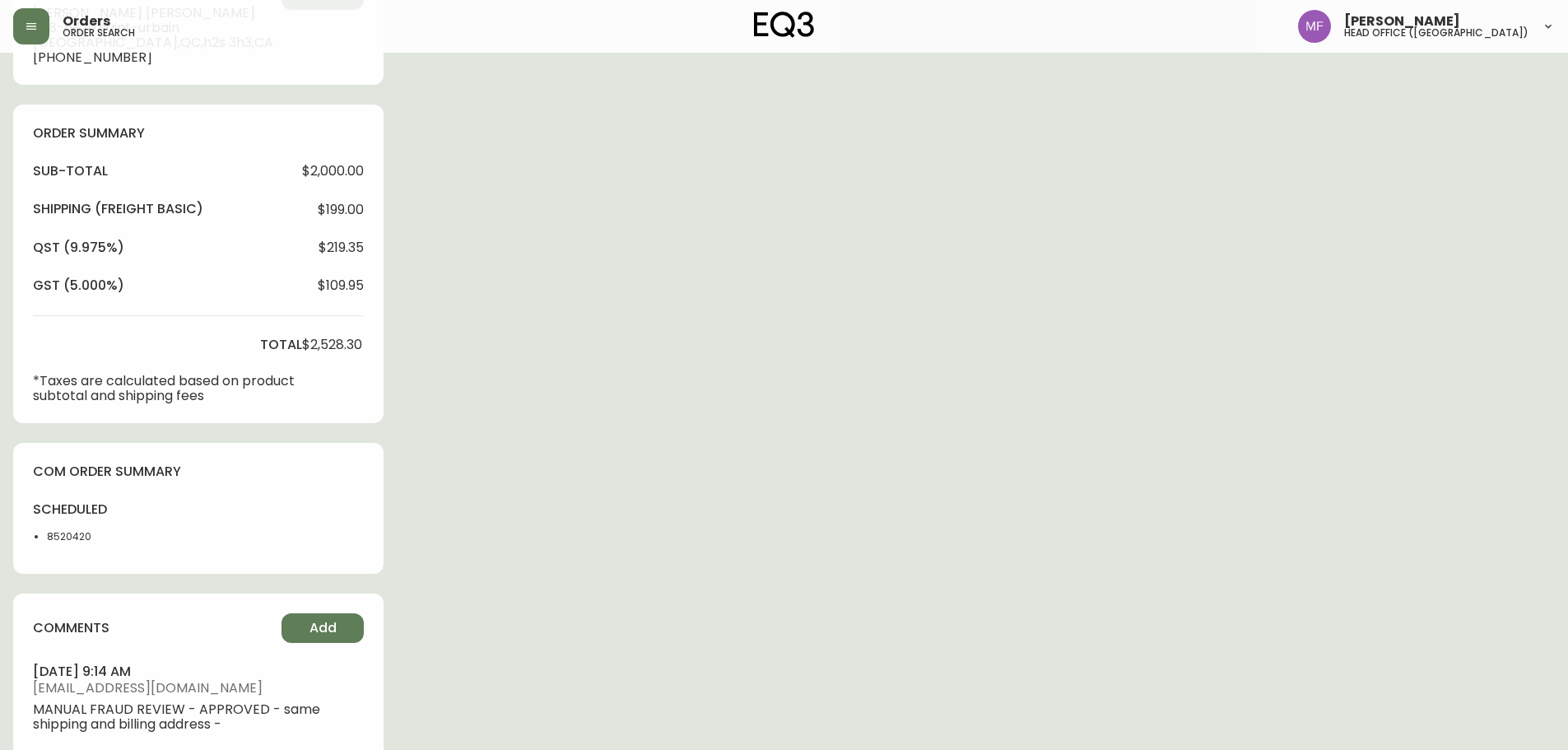
click at [1152, 278] on div "Order # 4133164 May 21, 2025 at 1:47 pm from CA_EN Print Invoice Inject into ER…" at bounding box center [784, 221] width 1542 height 1300
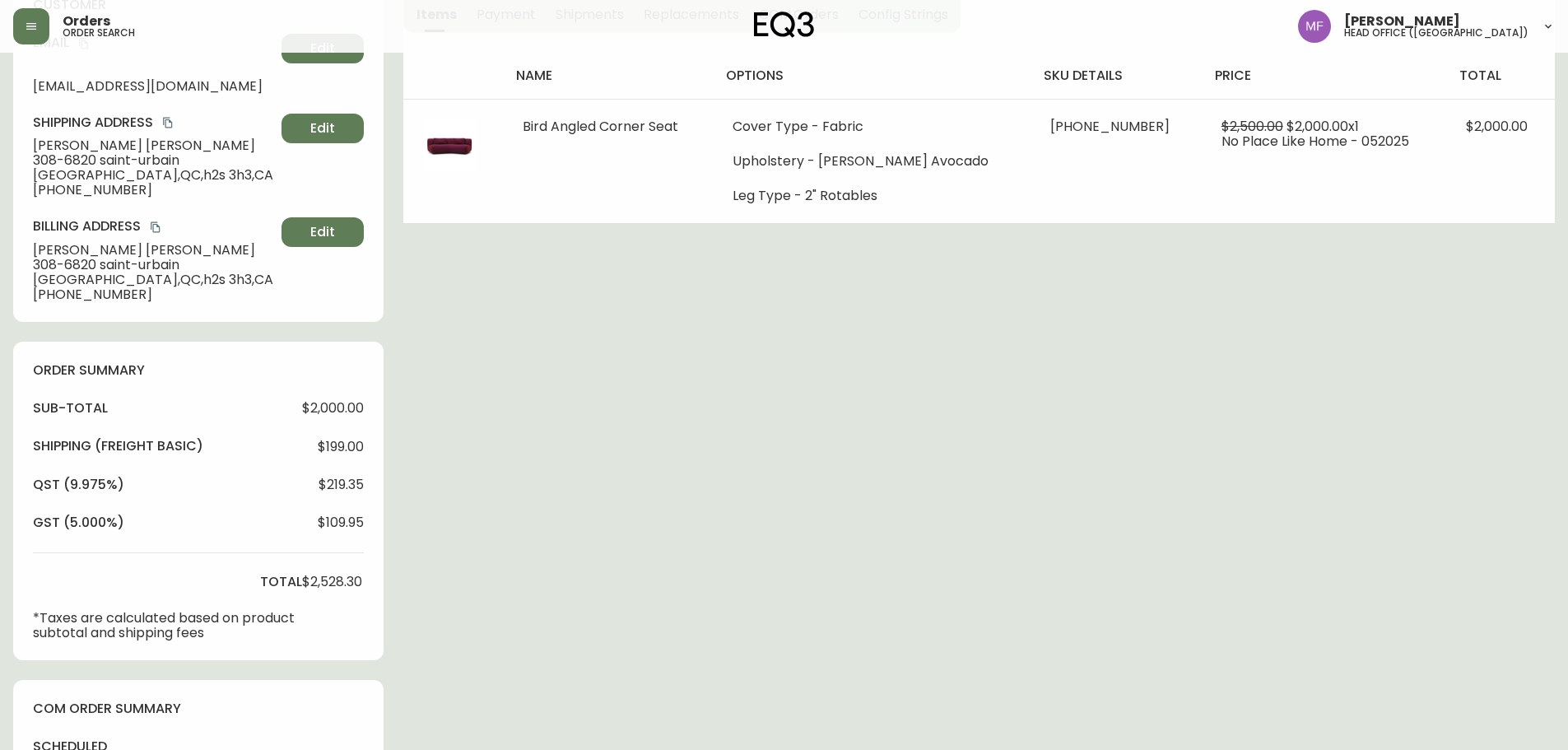
scroll to position [0, 0]
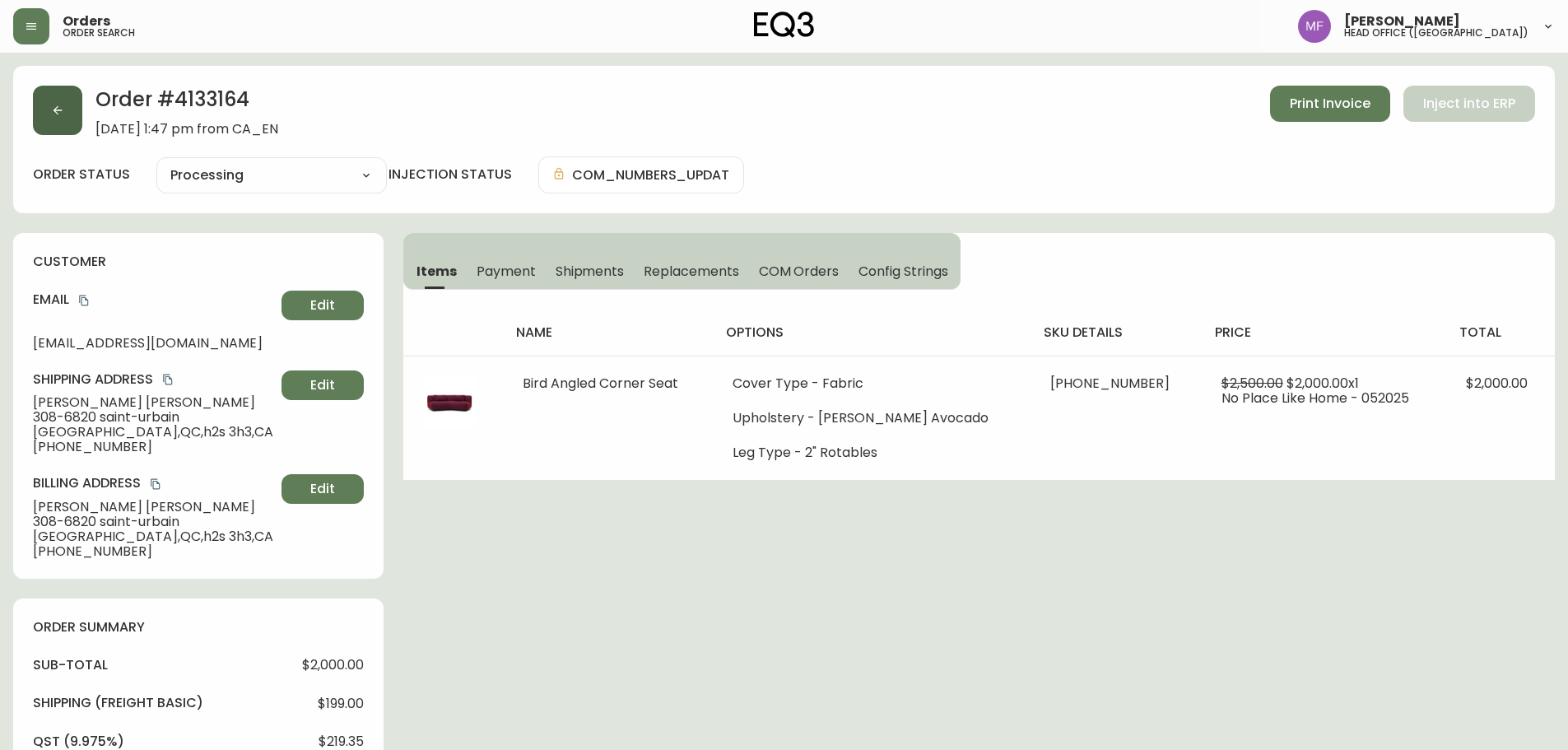
click at [47, 124] on button "button" at bounding box center [58, 111] width 49 height 50
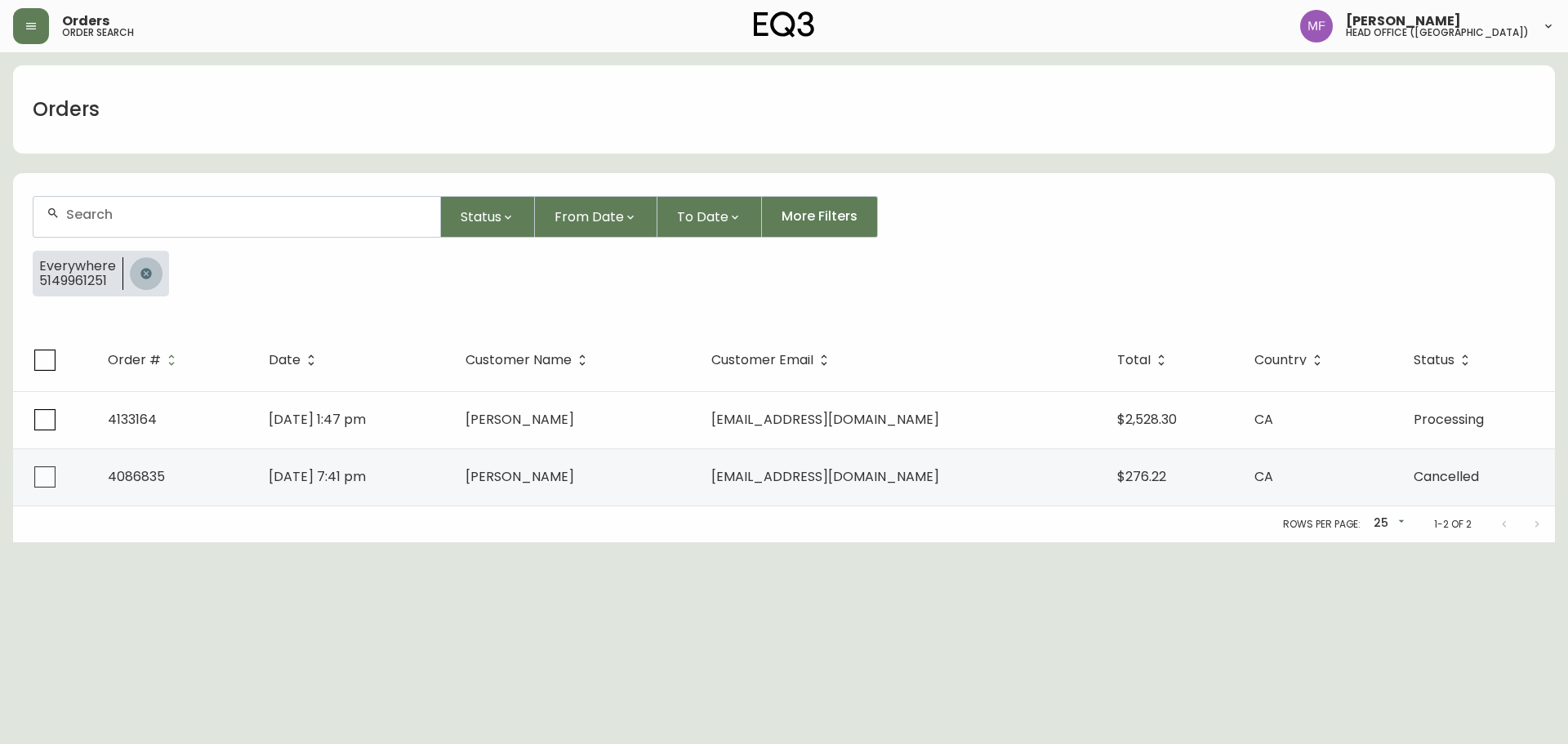
drag, startPoint x: 148, startPoint y: 267, endPoint x: 146, endPoint y: 256, distance: 11.2
click at [148, 268] on icon "button" at bounding box center [146, 273] width 13 height 13
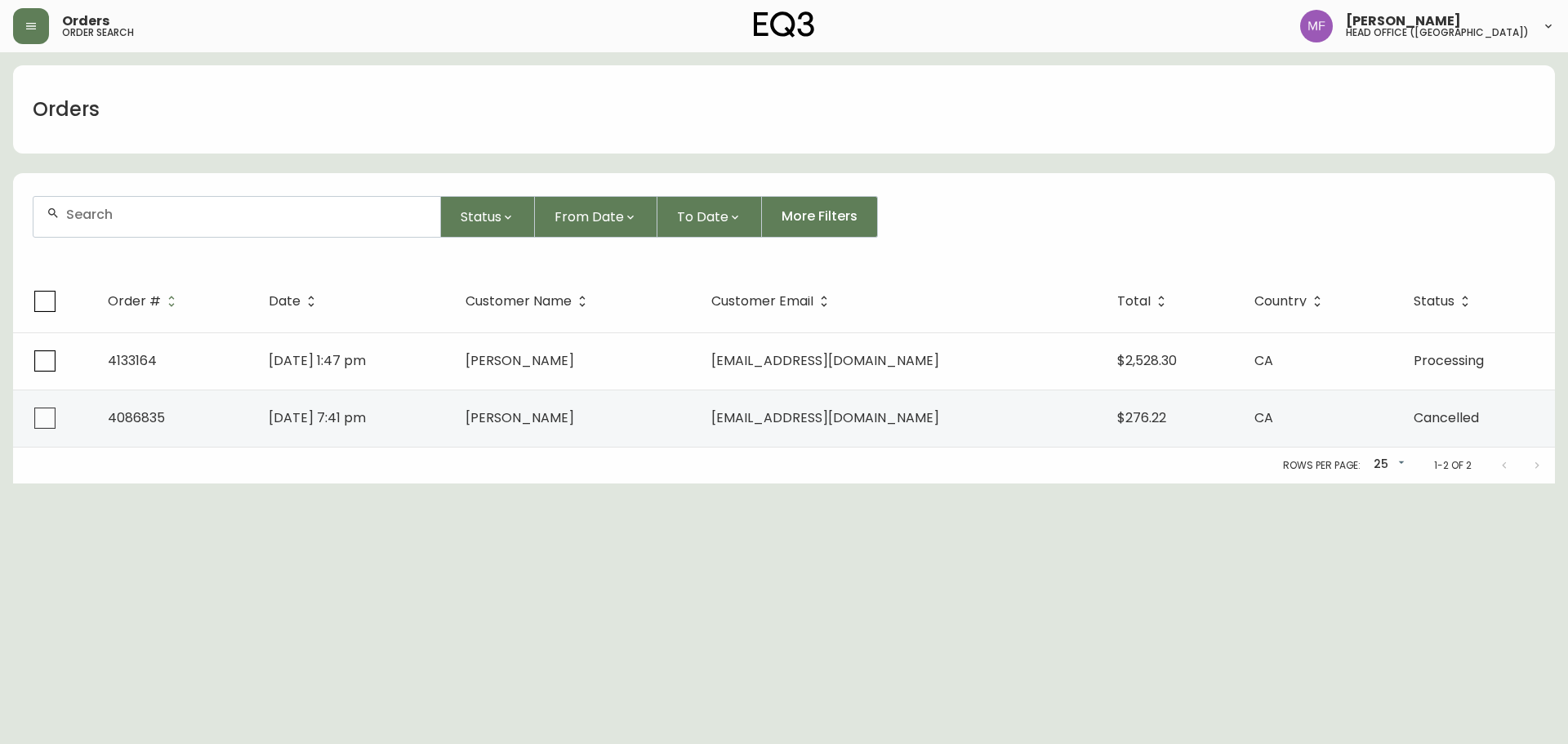
click at [135, 223] on div at bounding box center [237, 217] width 407 height 40
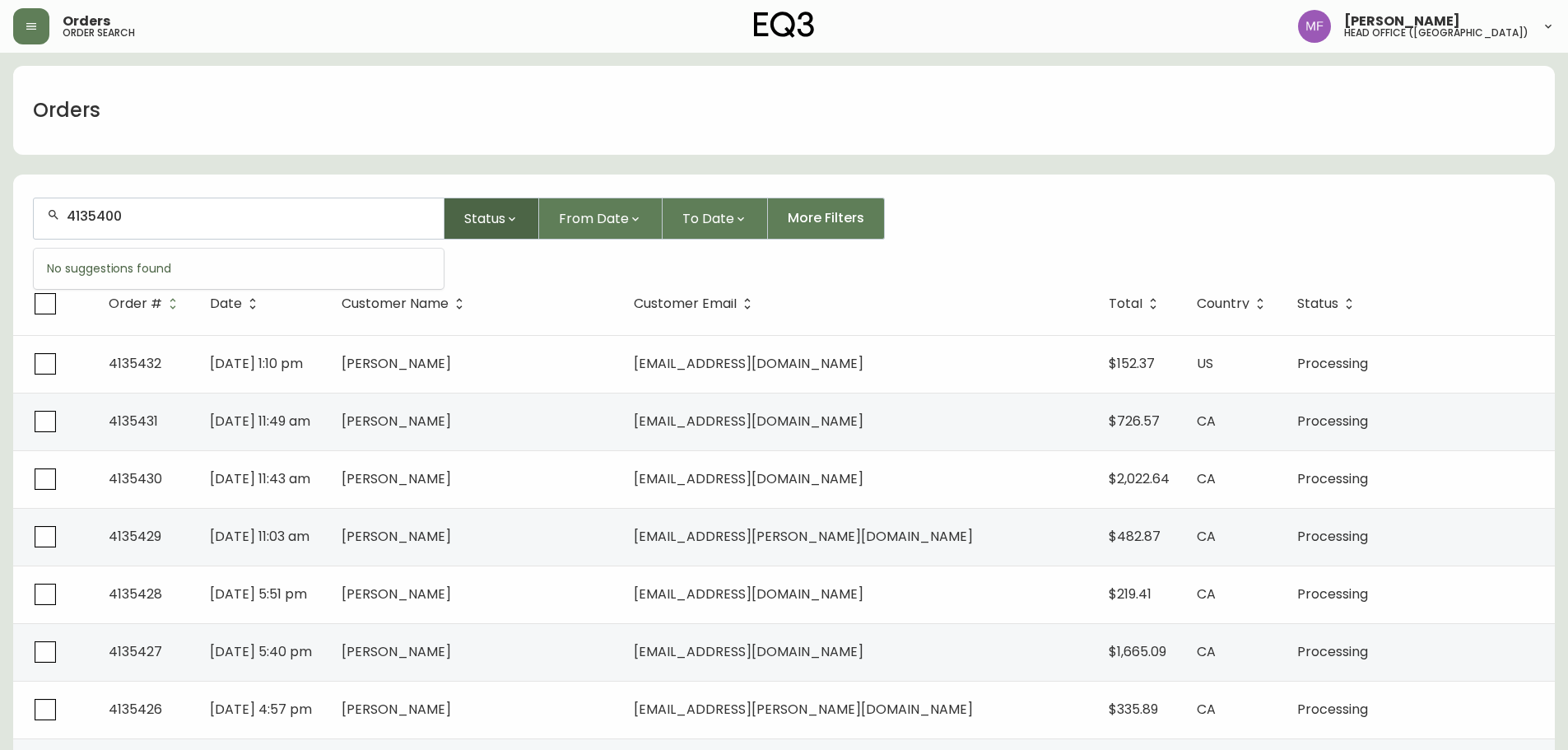
type input "4135400"
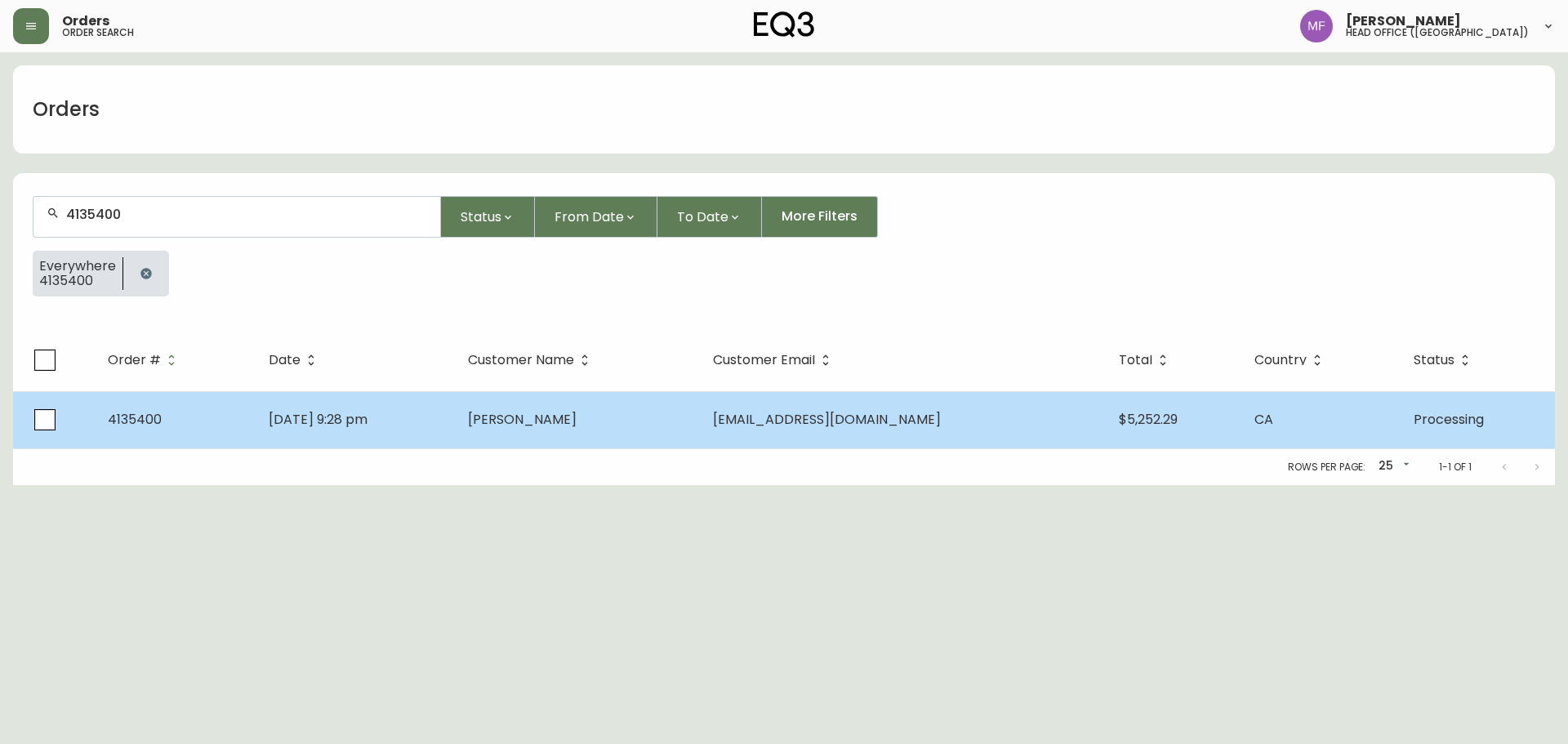
click at [700, 410] on td "[PERSON_NAME]" at bounding box center [577, 420] width 245 height 57
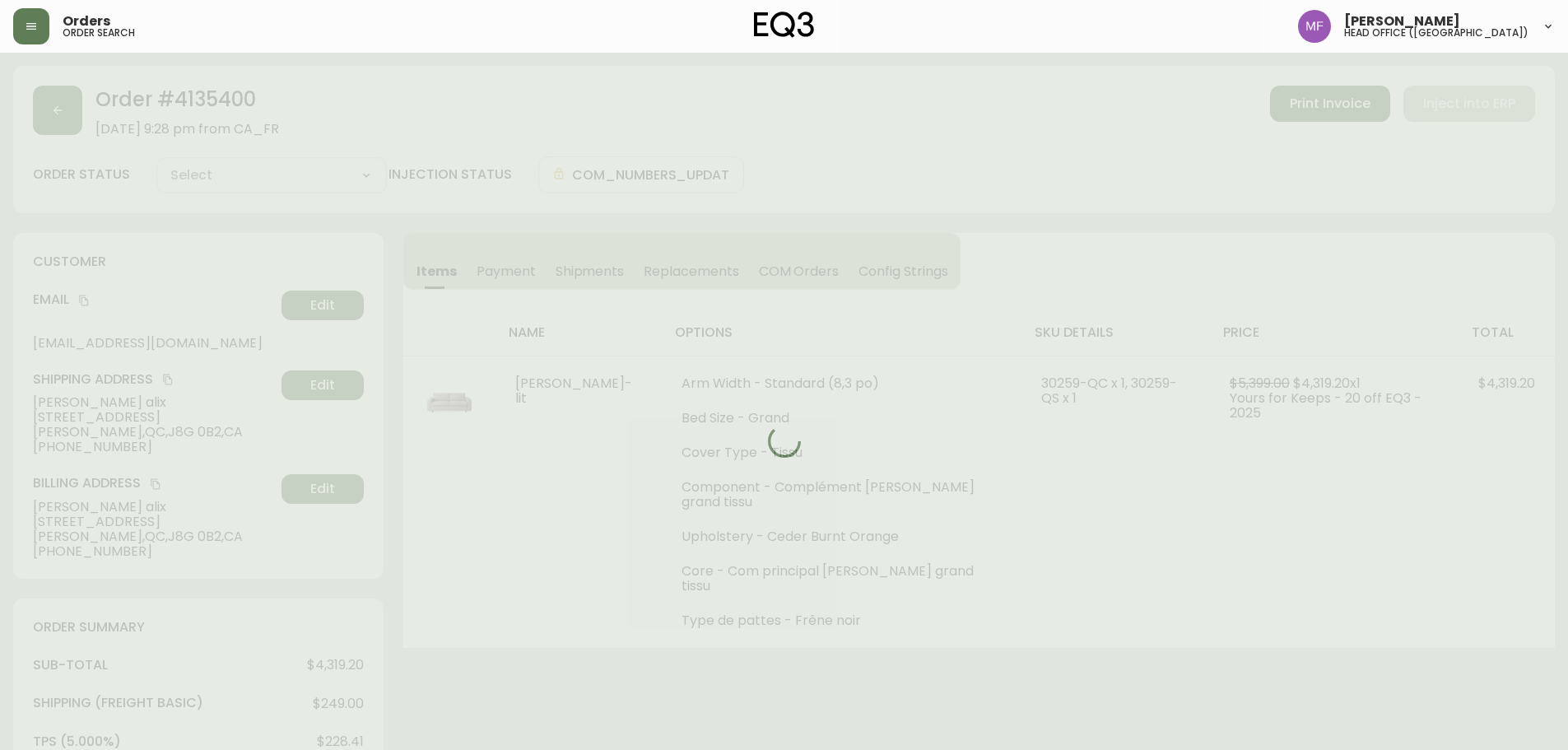
type input "Processing"
select select "PROCESSING"
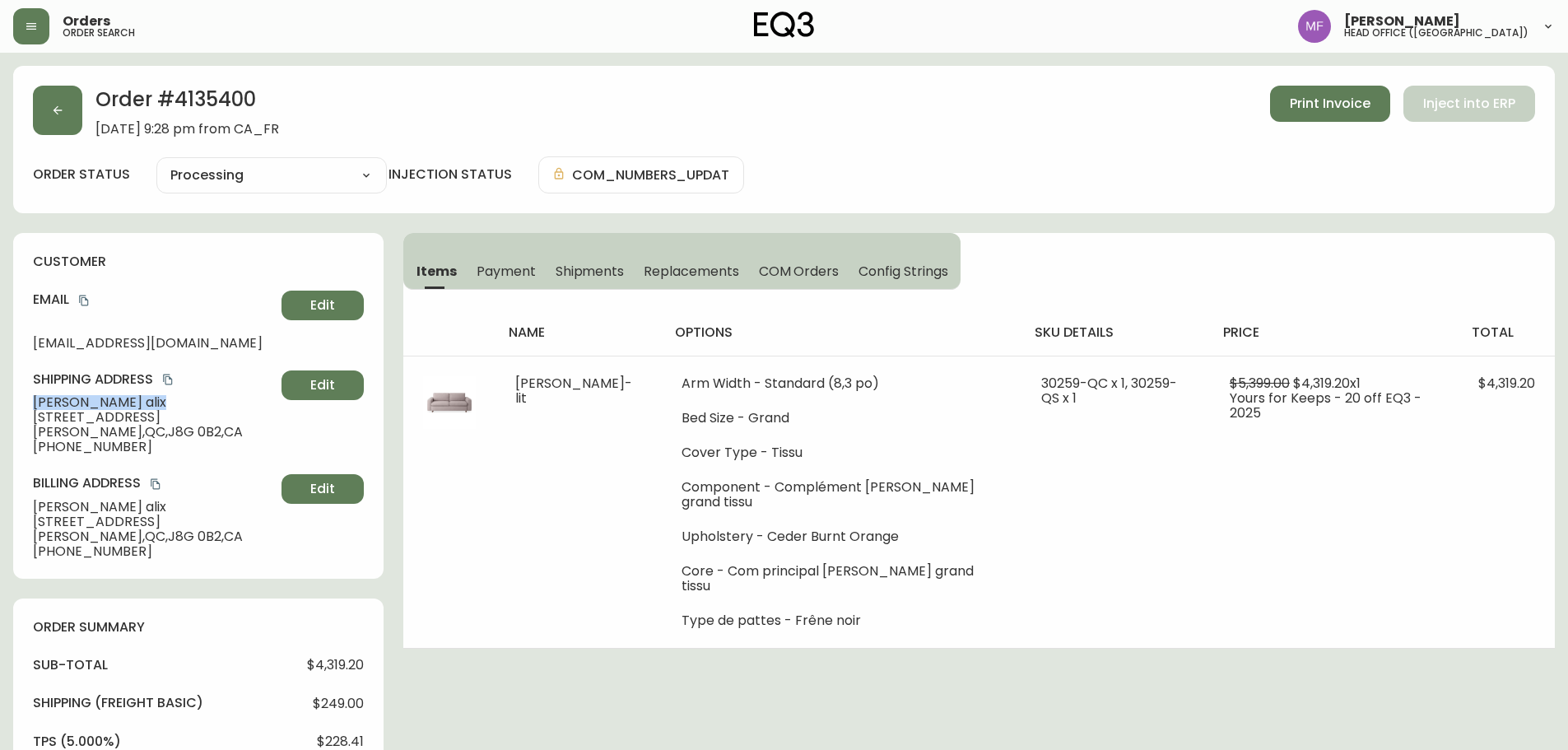
drag, startPoint x: 136, startPoint y: 406, endPoint x: 20, endPoint y: 408, distance: 116.0
click at [20, 408] on div "customer Email benjaminalix@yahoo.ca Edit Shipping Address benjamin alix 22 che…" at bounding box center [198, 405] width 370 height 346
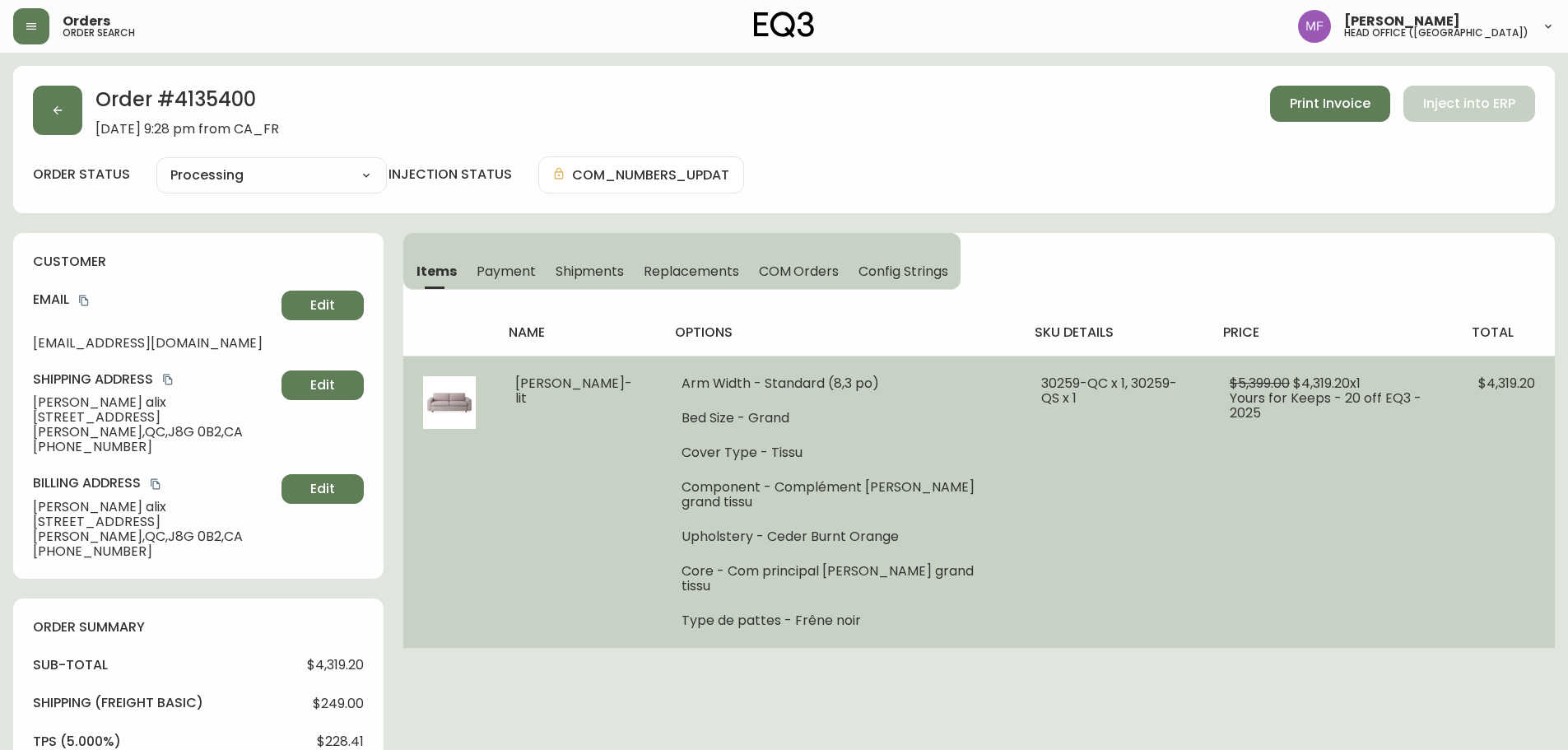
click at [1022, 609] on td "30259-QC x 1, 30259-QS x 1" at bounding box center [1116, 502] width 189 height 292
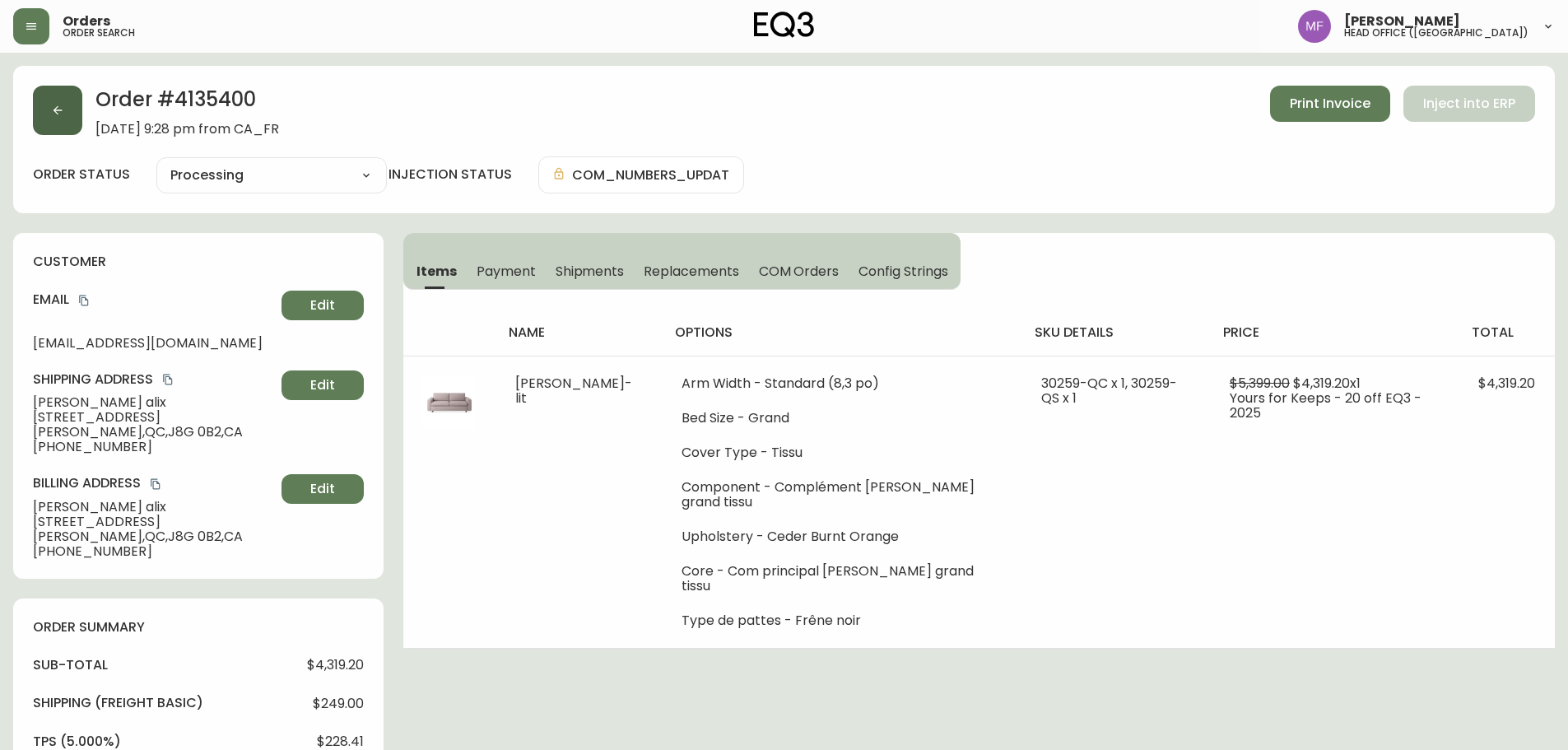
click at [49, 122] on button "button" at bounding box center [58, 111] width 49 height 50
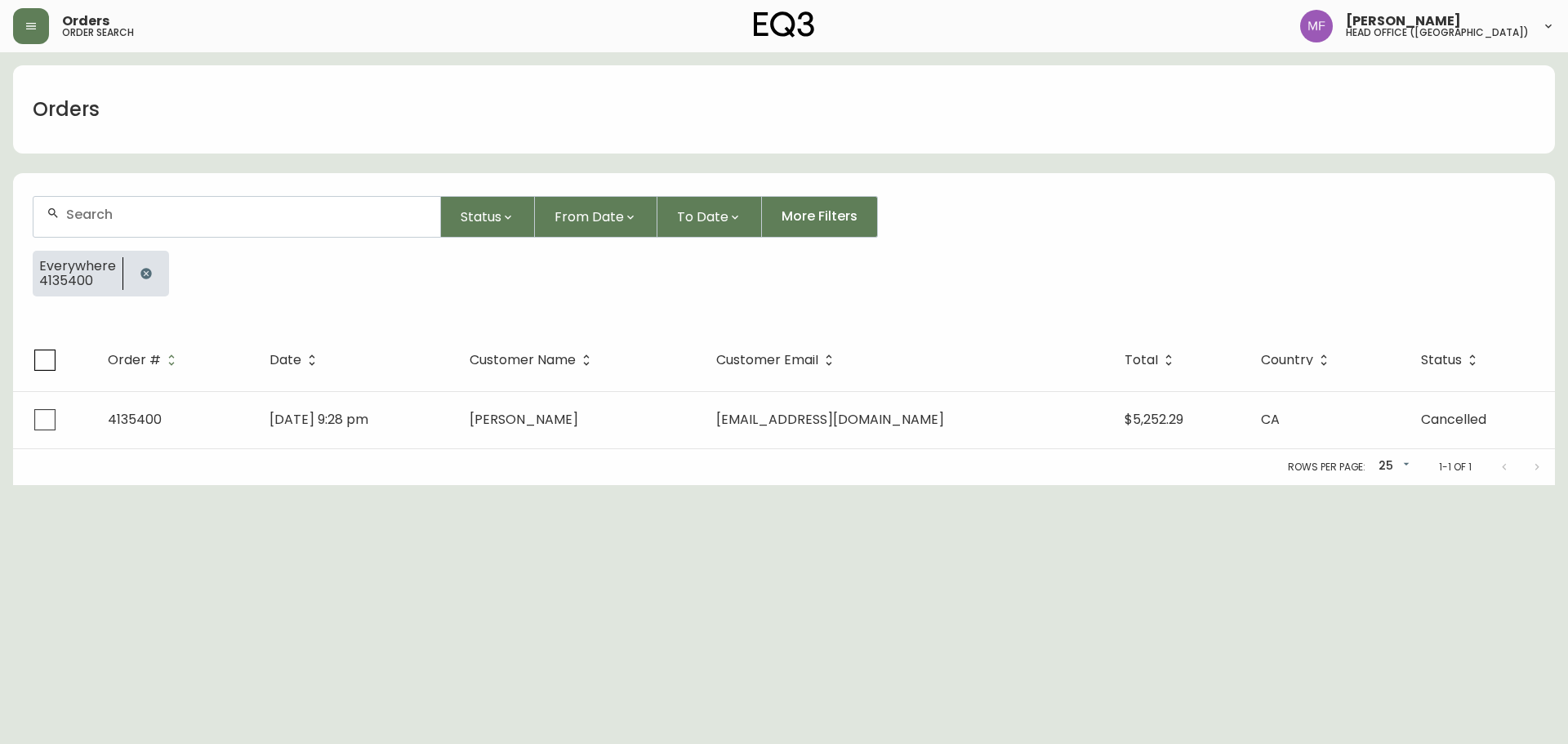
click at [141, 271] on icon "button" at bounding box center [146, 273] width 11 height 11
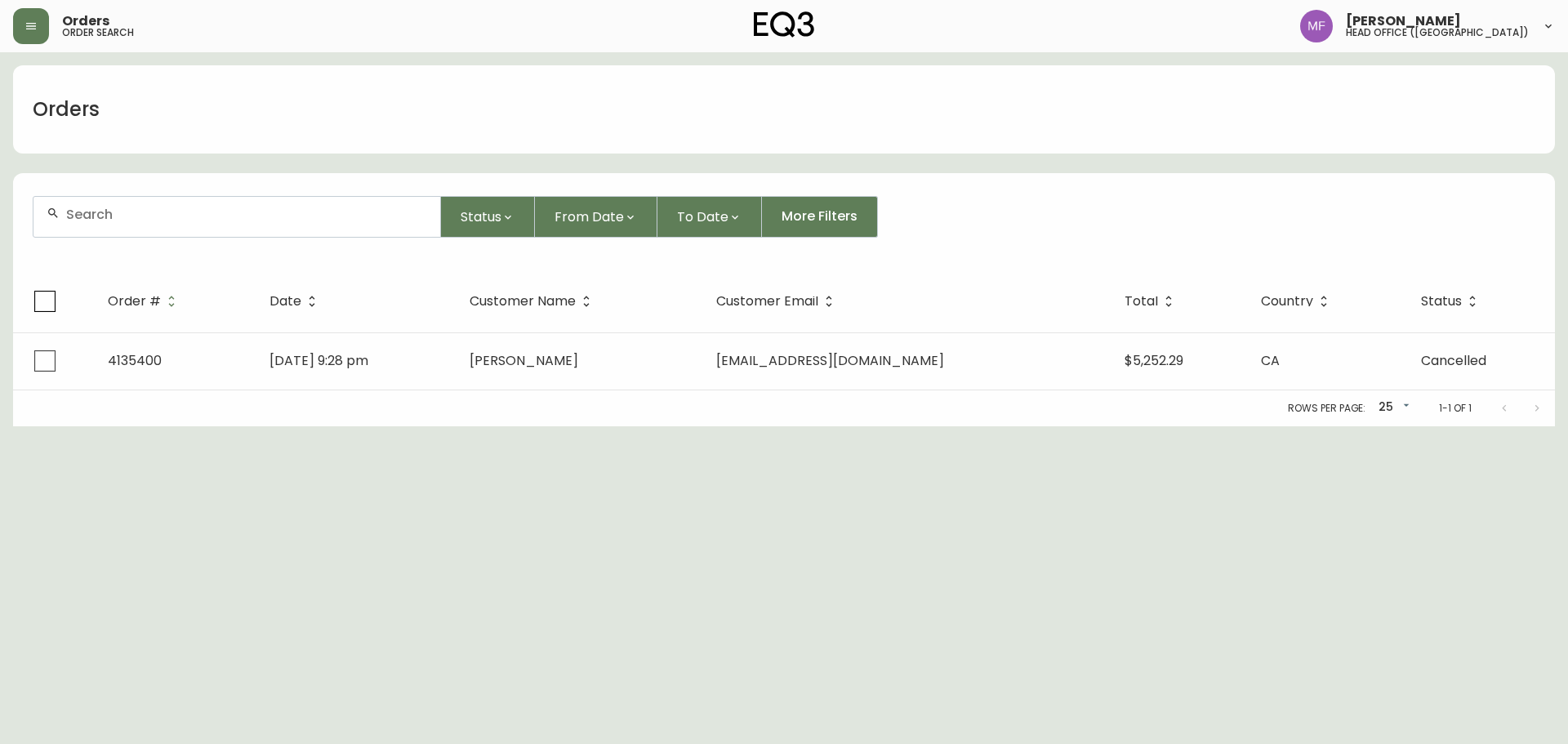
click at [118, 224] on div at bounding box center [237, 217] width 407 height 40
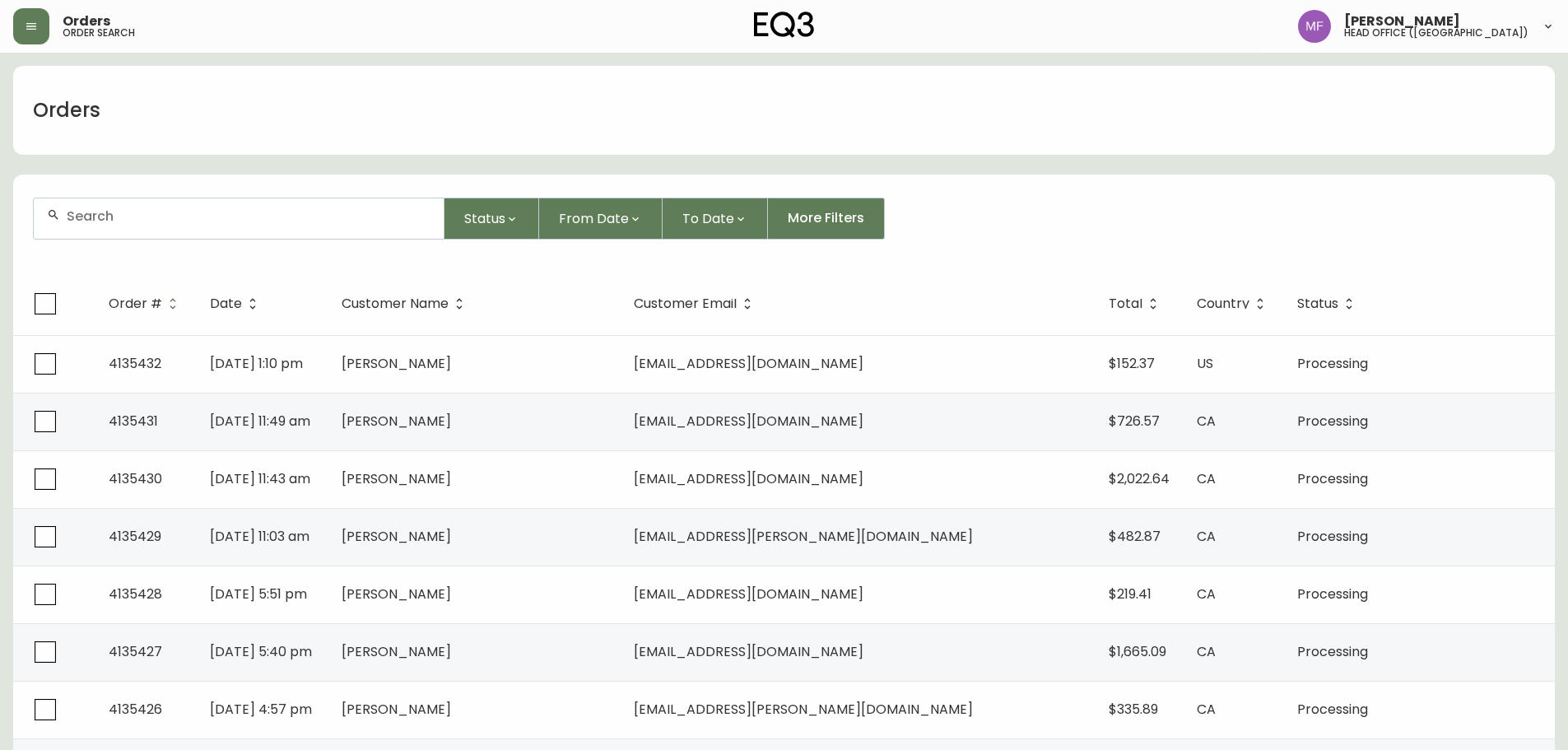
click at [300, 229] on div at bounding box center [238, 219] width 410 height 40
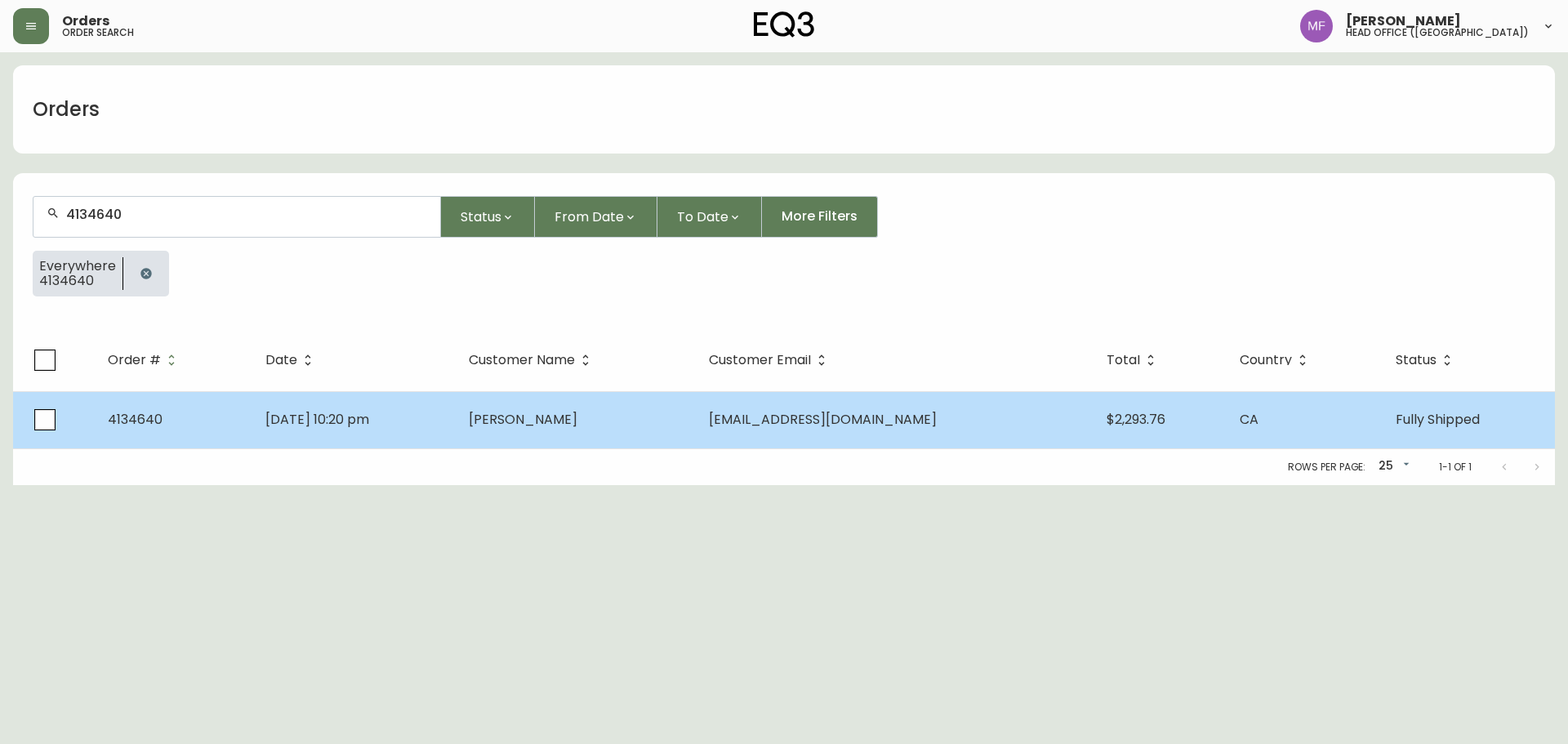
type input "4134640"
click at [688, 433] on td "Lindsay Morphy" at bounding box center [575, 420] width 240 height 57
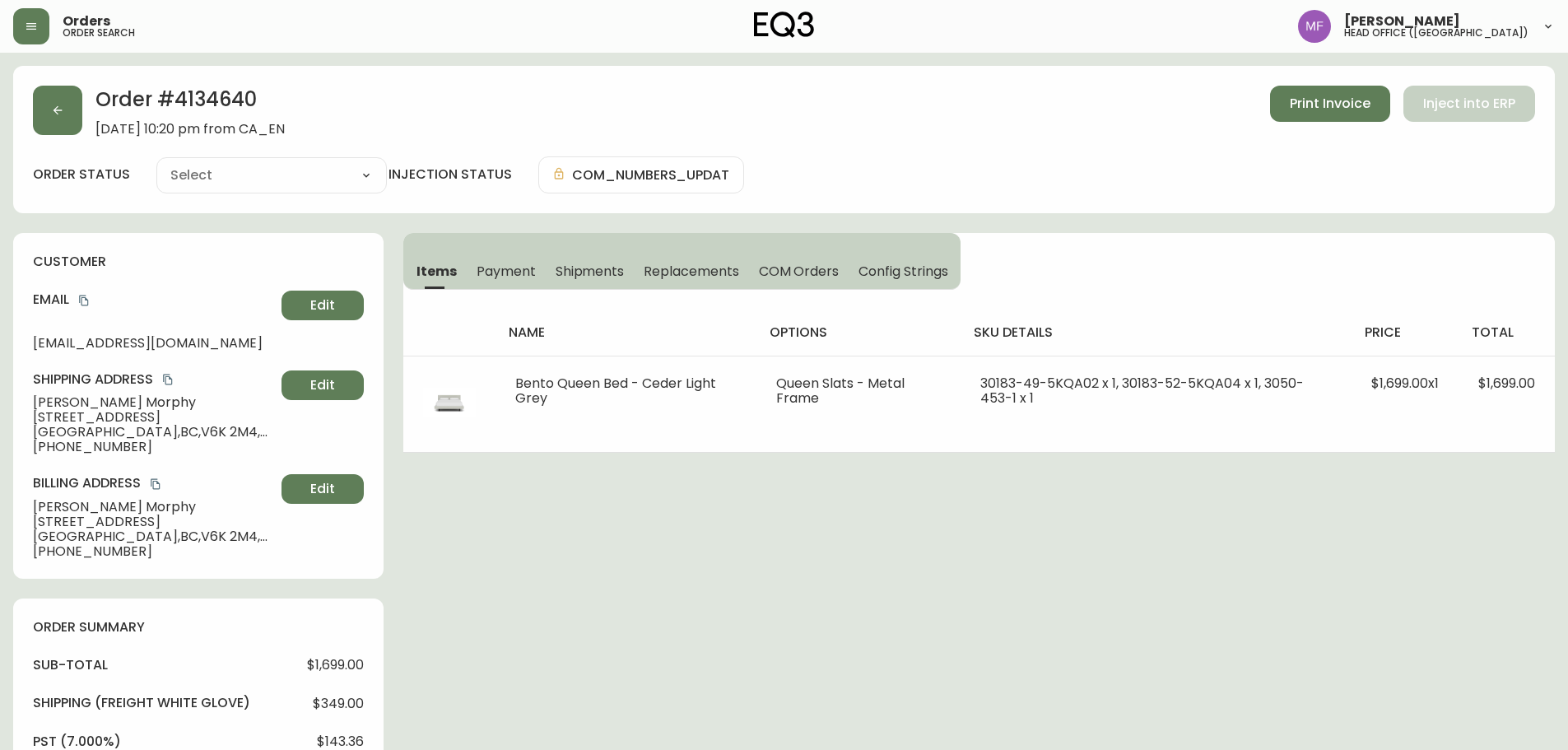
type input "Fully Shipped"
select select "FULLY_SHIPPED"
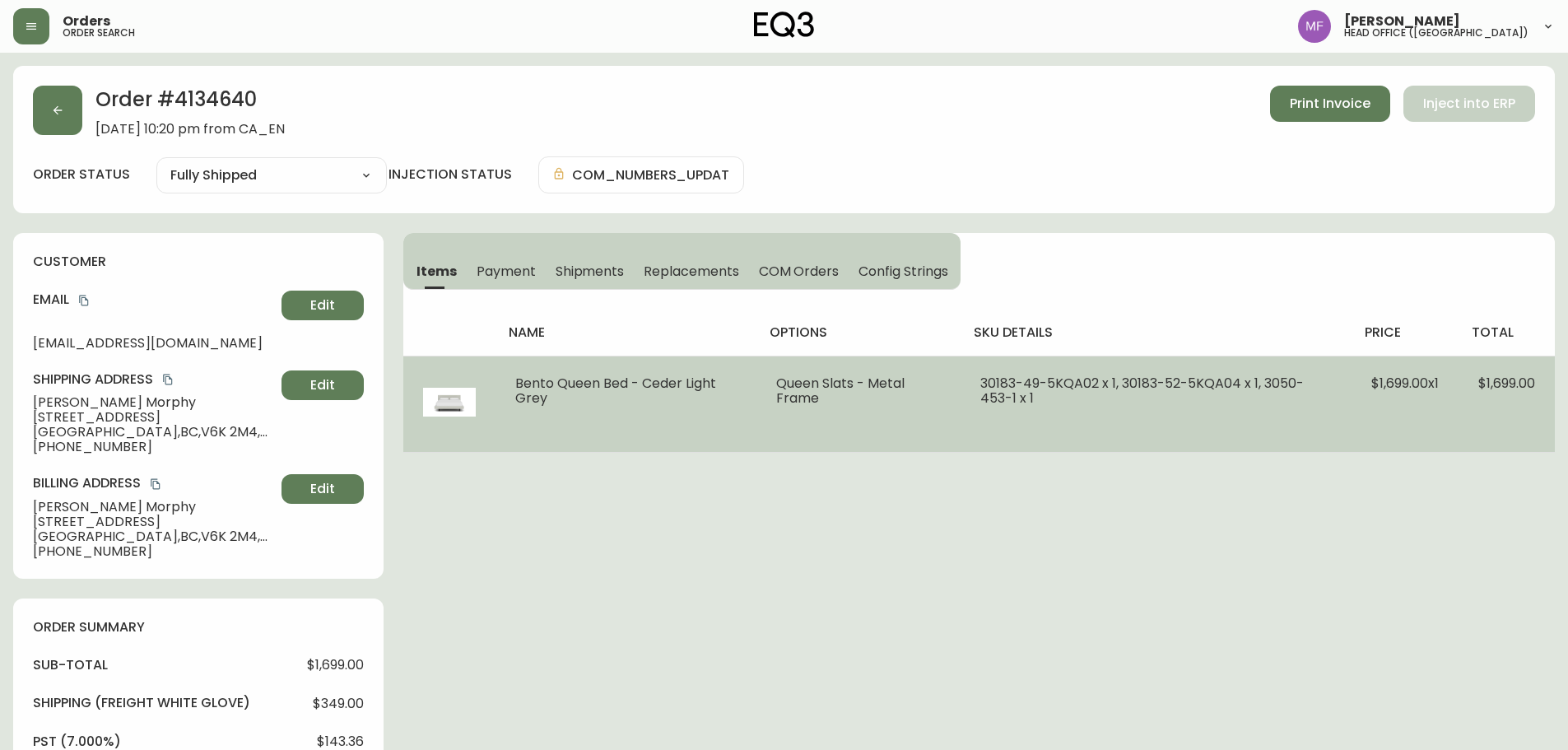
click at [931, 421] on td "Queen Slats - Metal Frame" at bounding box center [859, 403] width 205 height 97
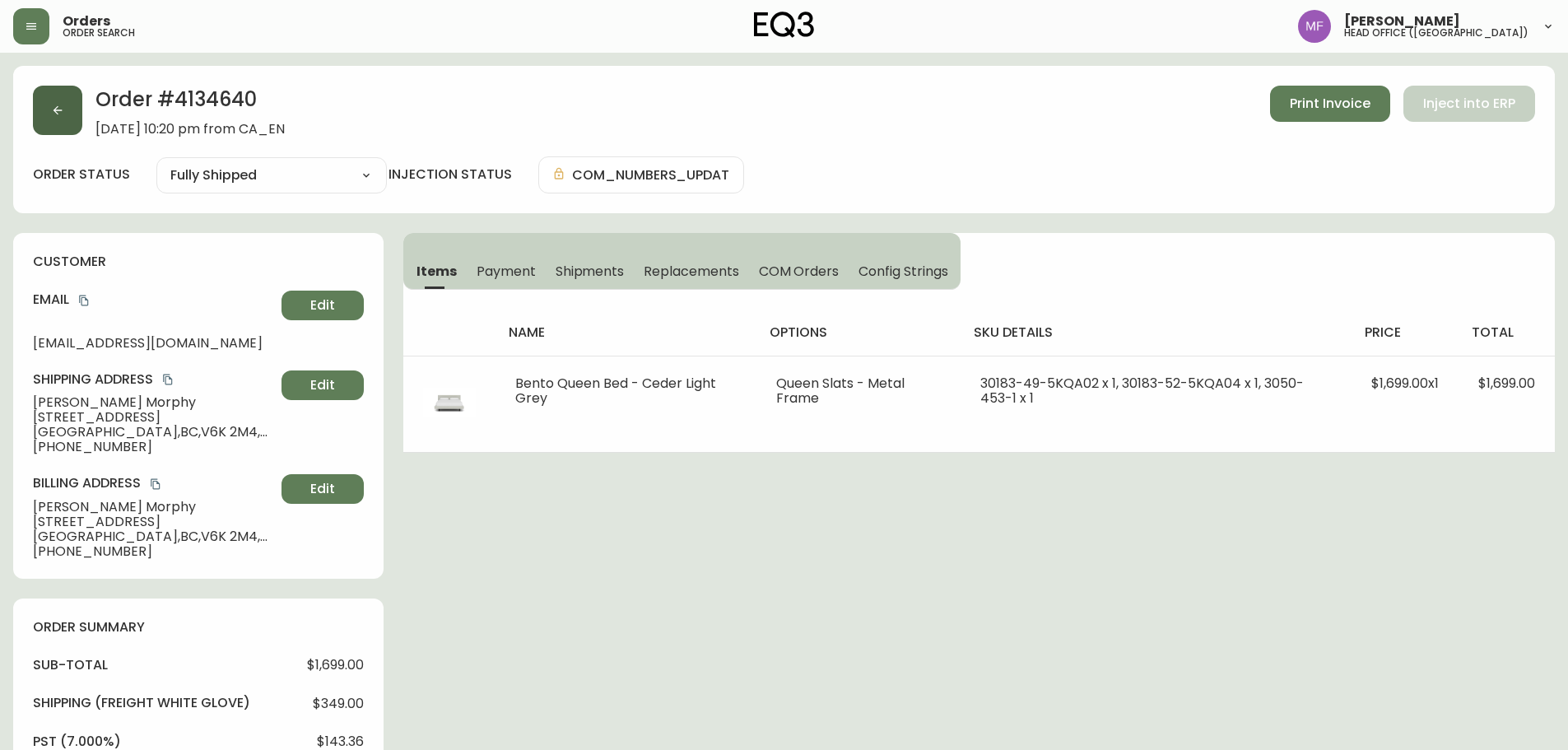
click at [79, 106] on button "button" at bounding box center [58, 111] width 49 height 50
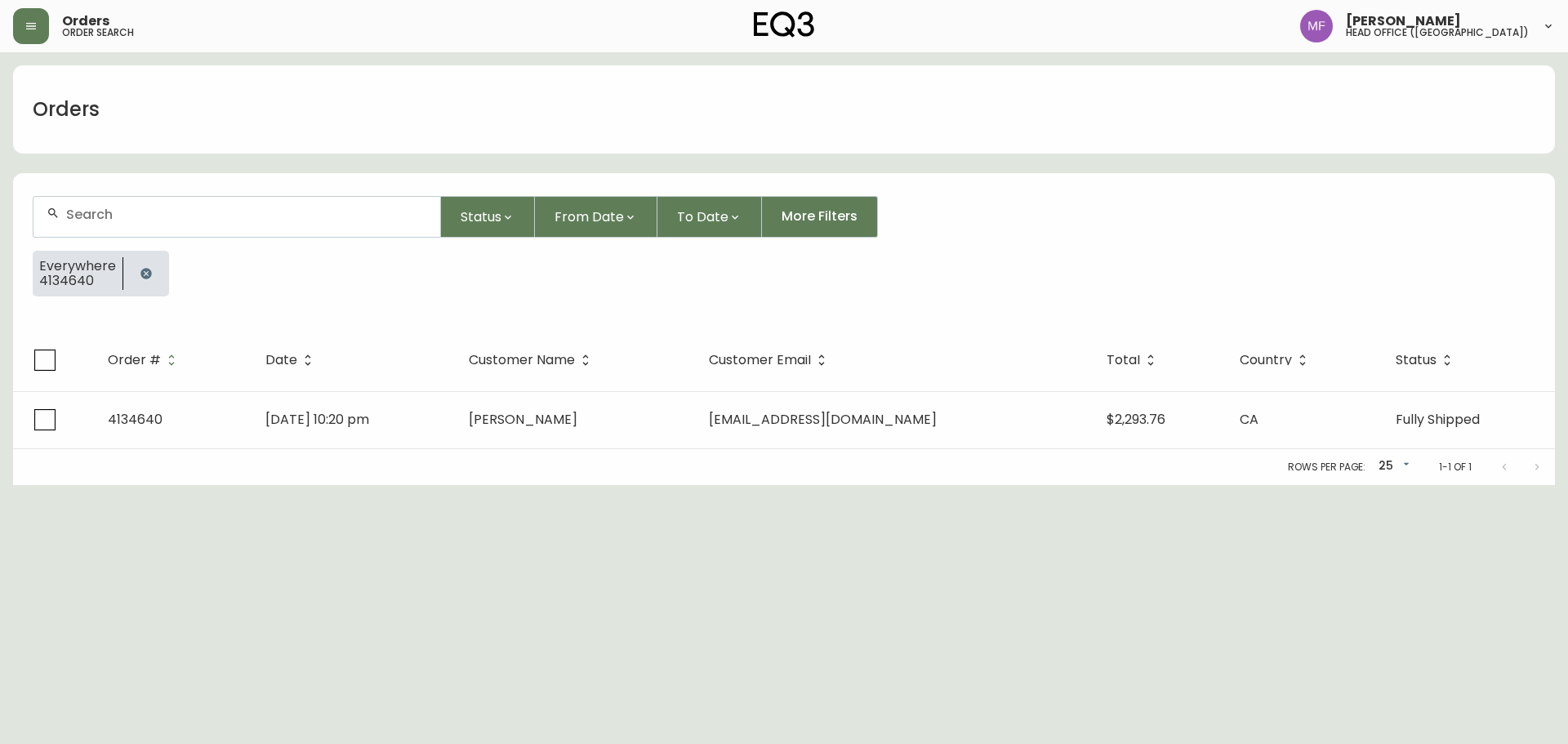
click at [144, 282] on button "button" at bounding box center [146, 273] width 33 height 33
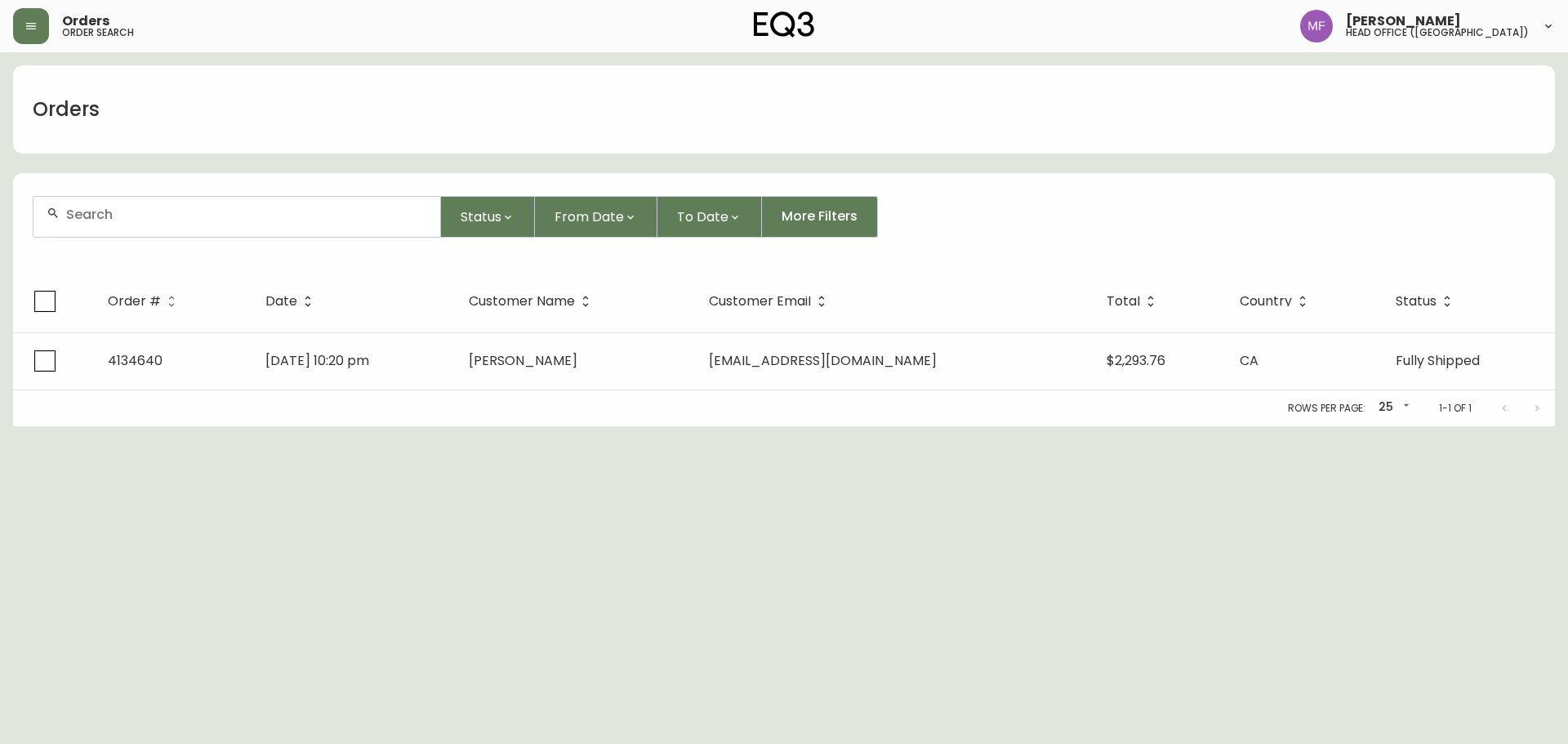
click at [128, 229] on div at bounding box center [237, 217] width 407 height 40
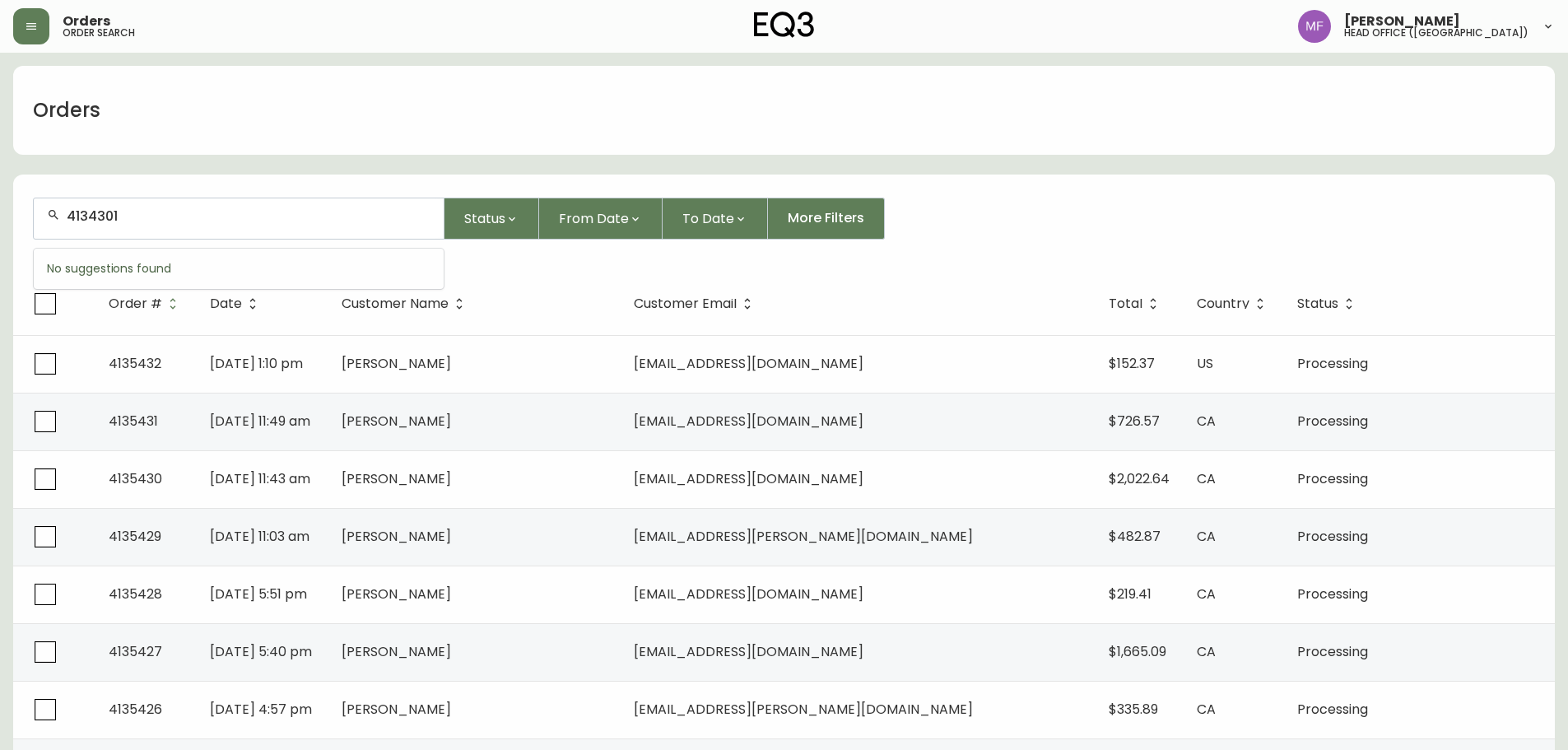
type input "4134301"
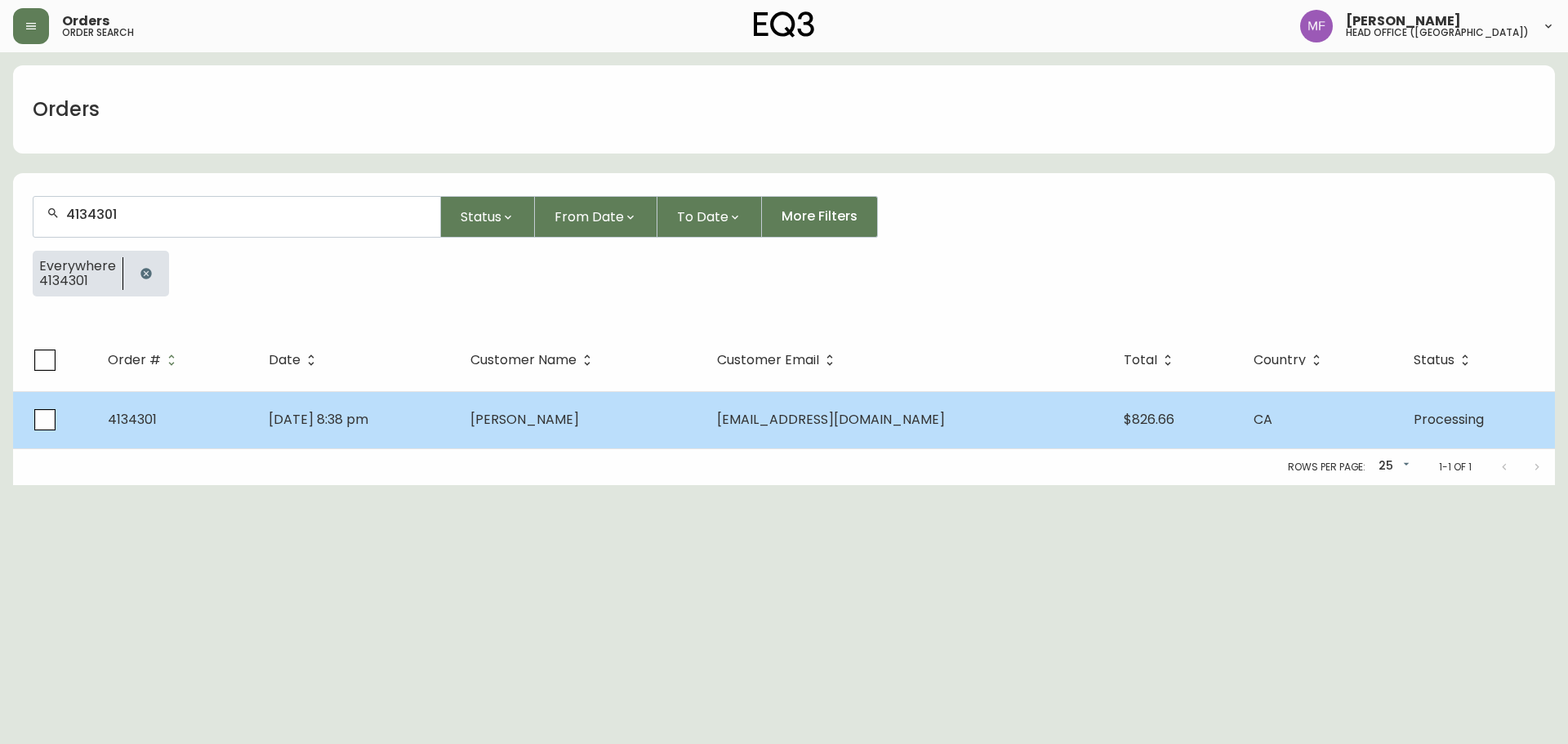
click at [606, 431] on td "[PERSON_NAME]" at bounding box center [580, 420] width 246 height 57
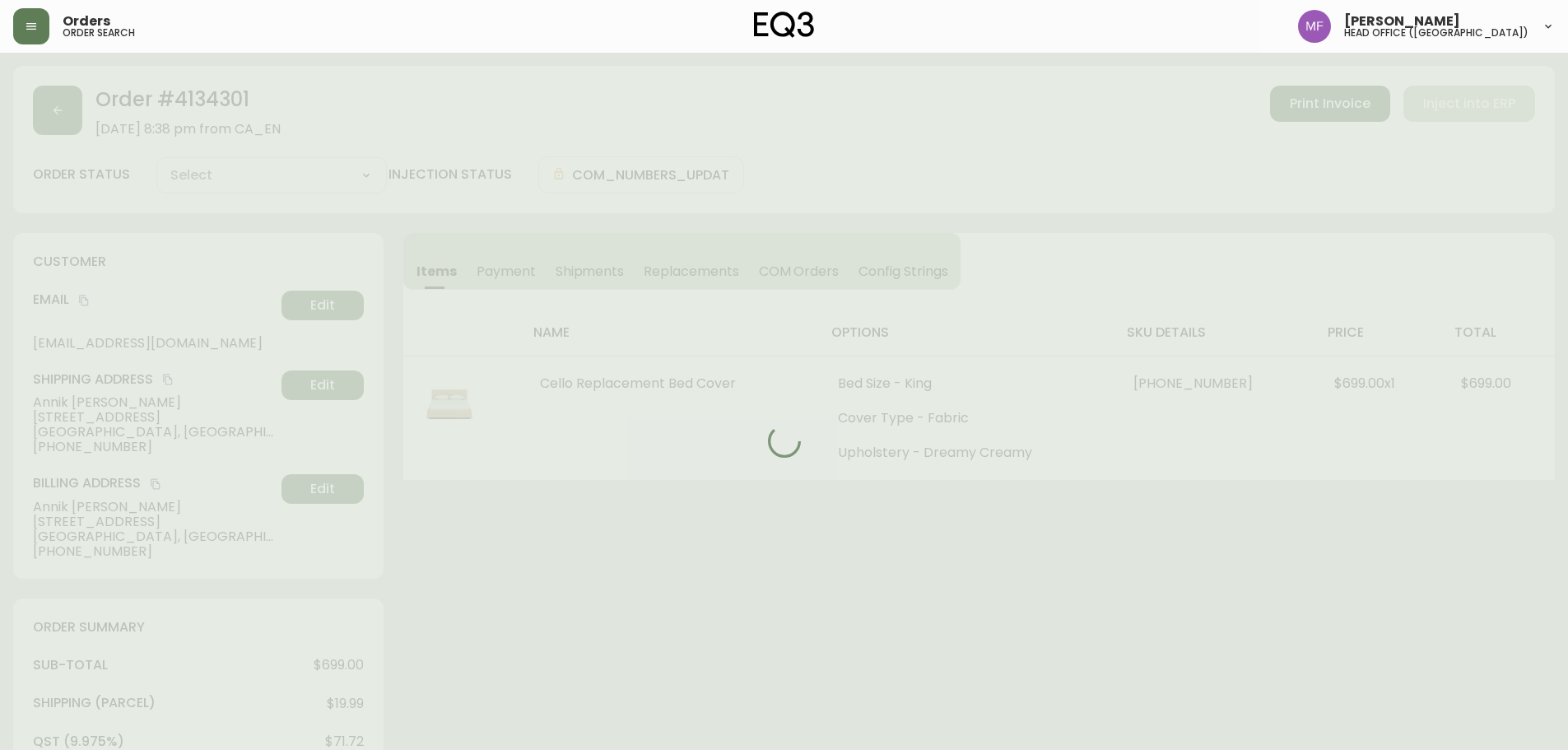
type input "Processing"
select select "PROCESSING"
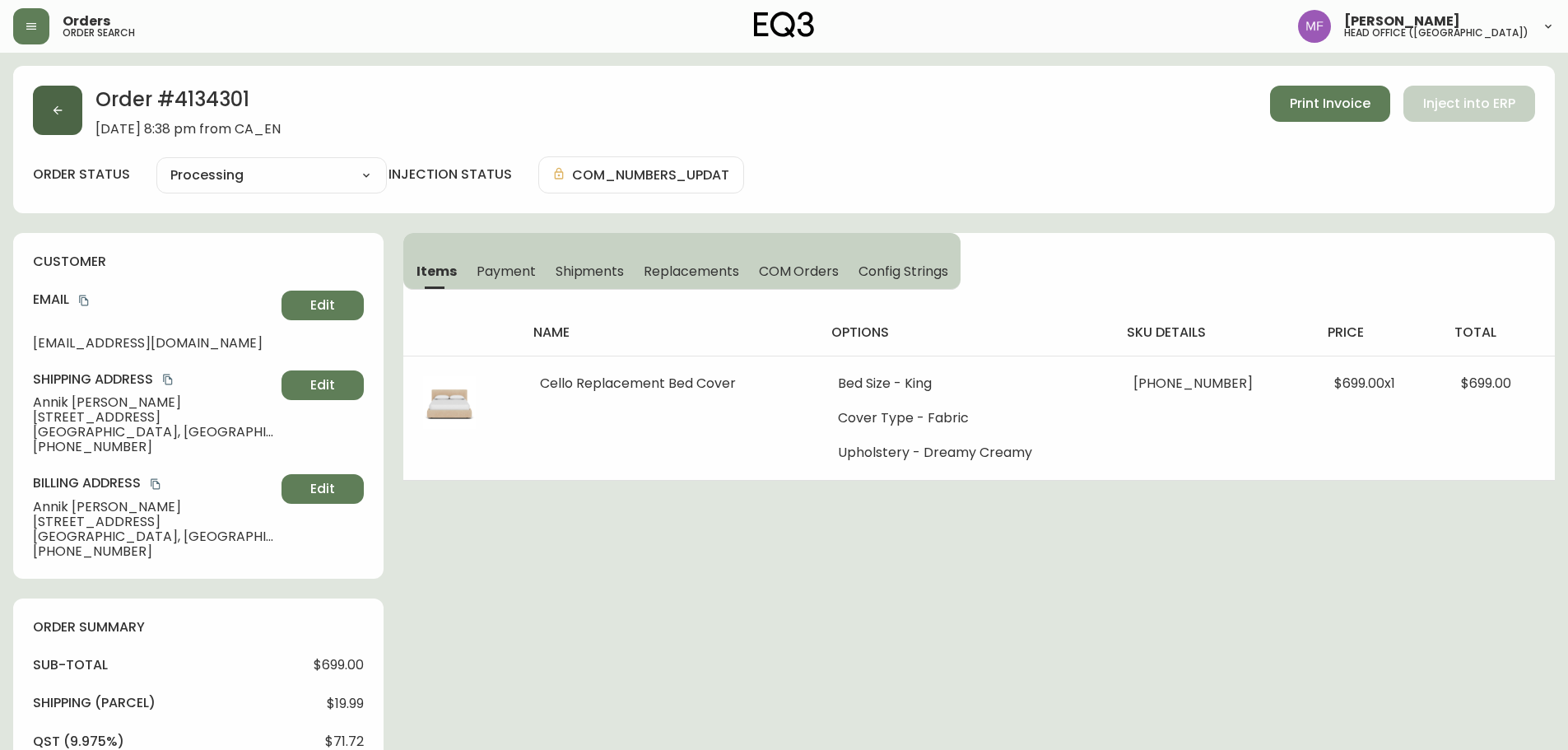
click at [53, 128] on button "button" at bounding box center [58, 111] width 49 height 50
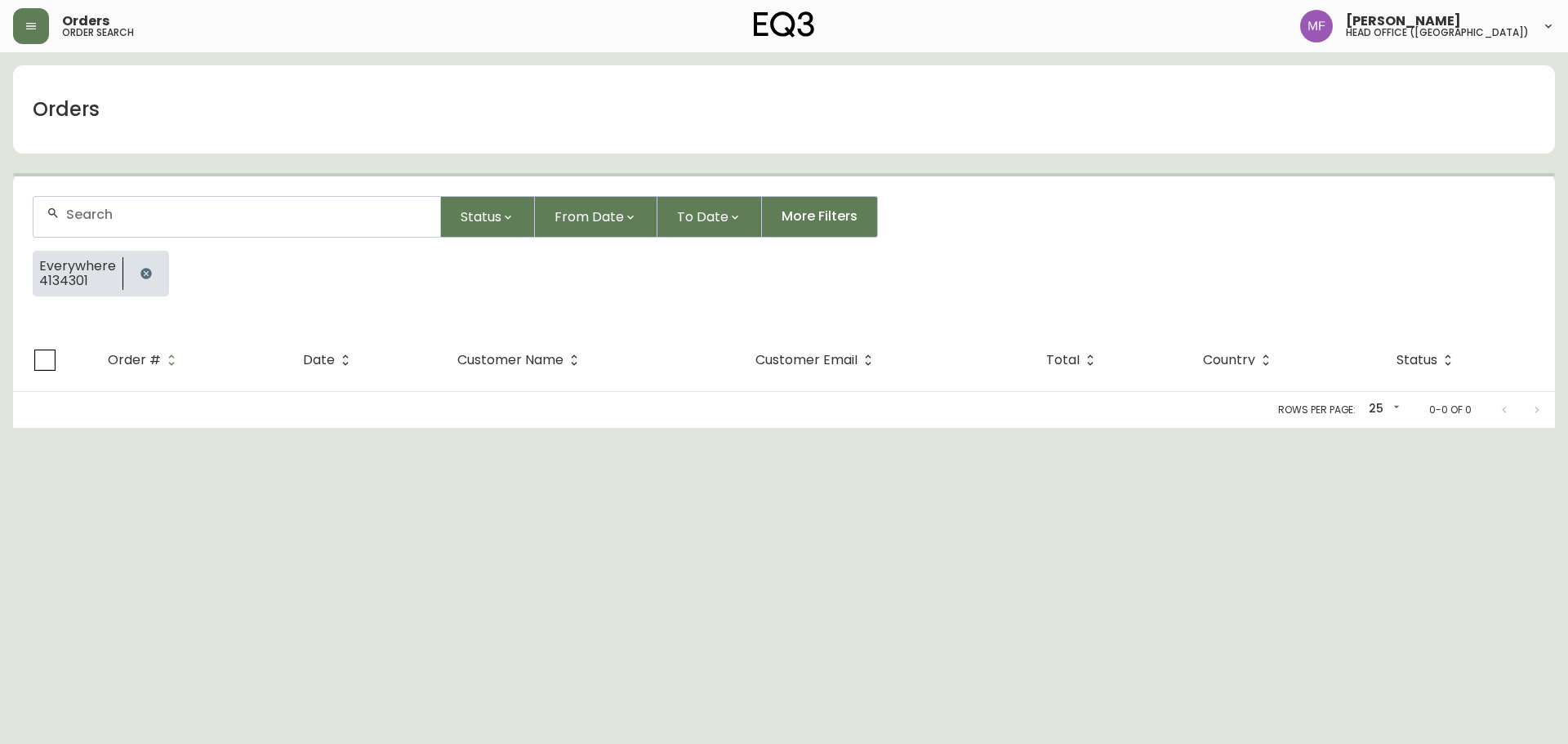
click at [155, 278] on button "button" at bounding box center [146, 273] width 33 height 33
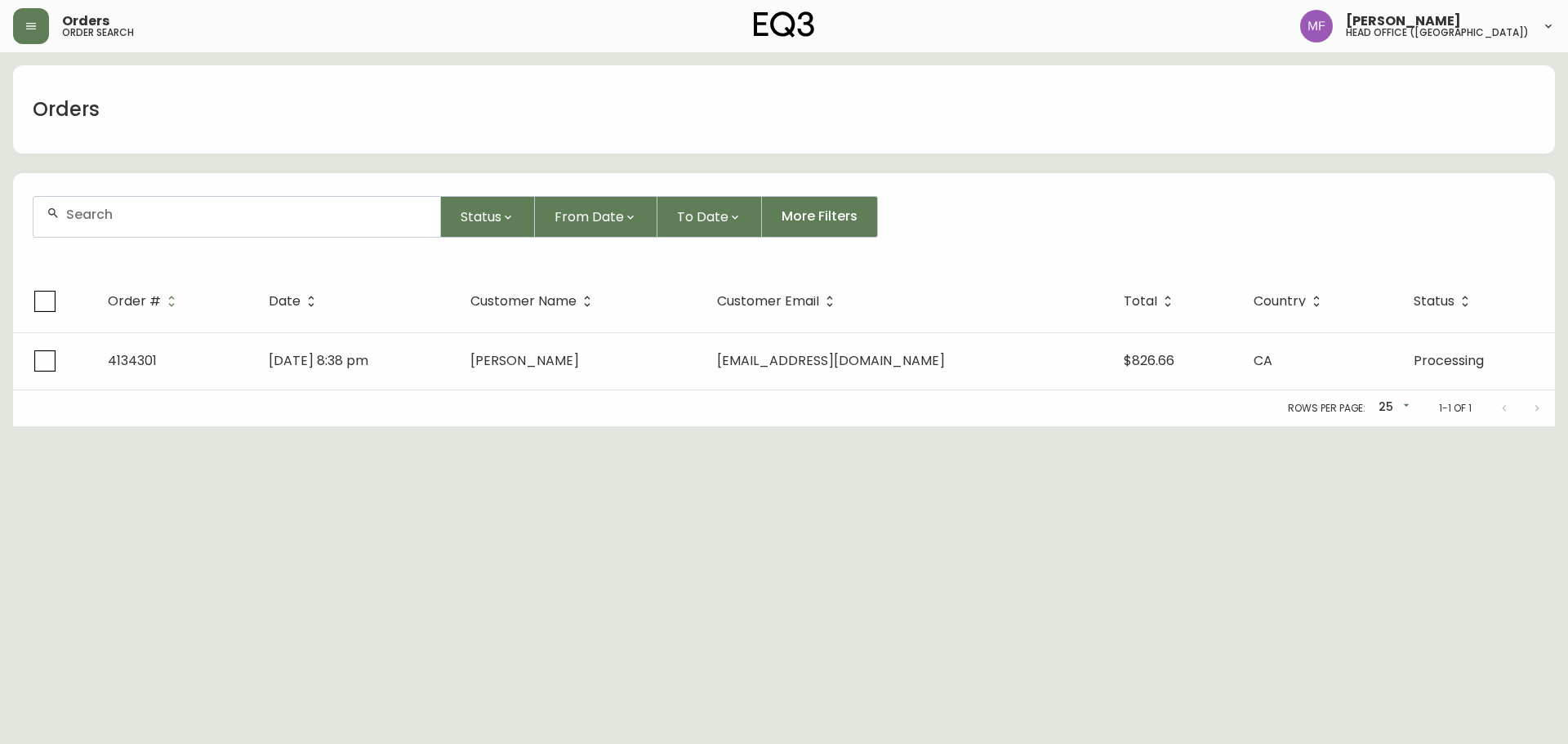
click at [148, 198] on div at bounding box center [237, 217] width 407 height 40
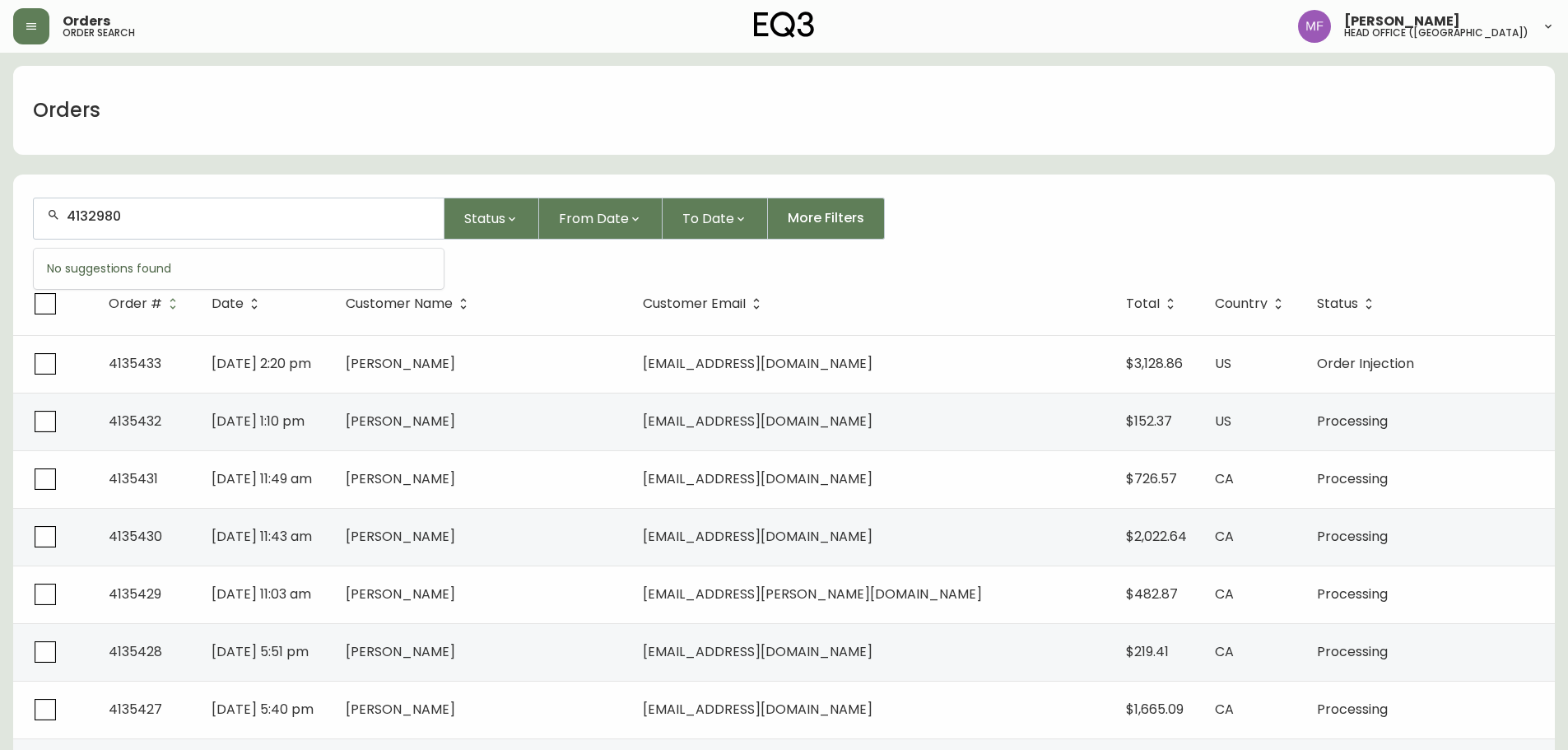
type input "4132980"
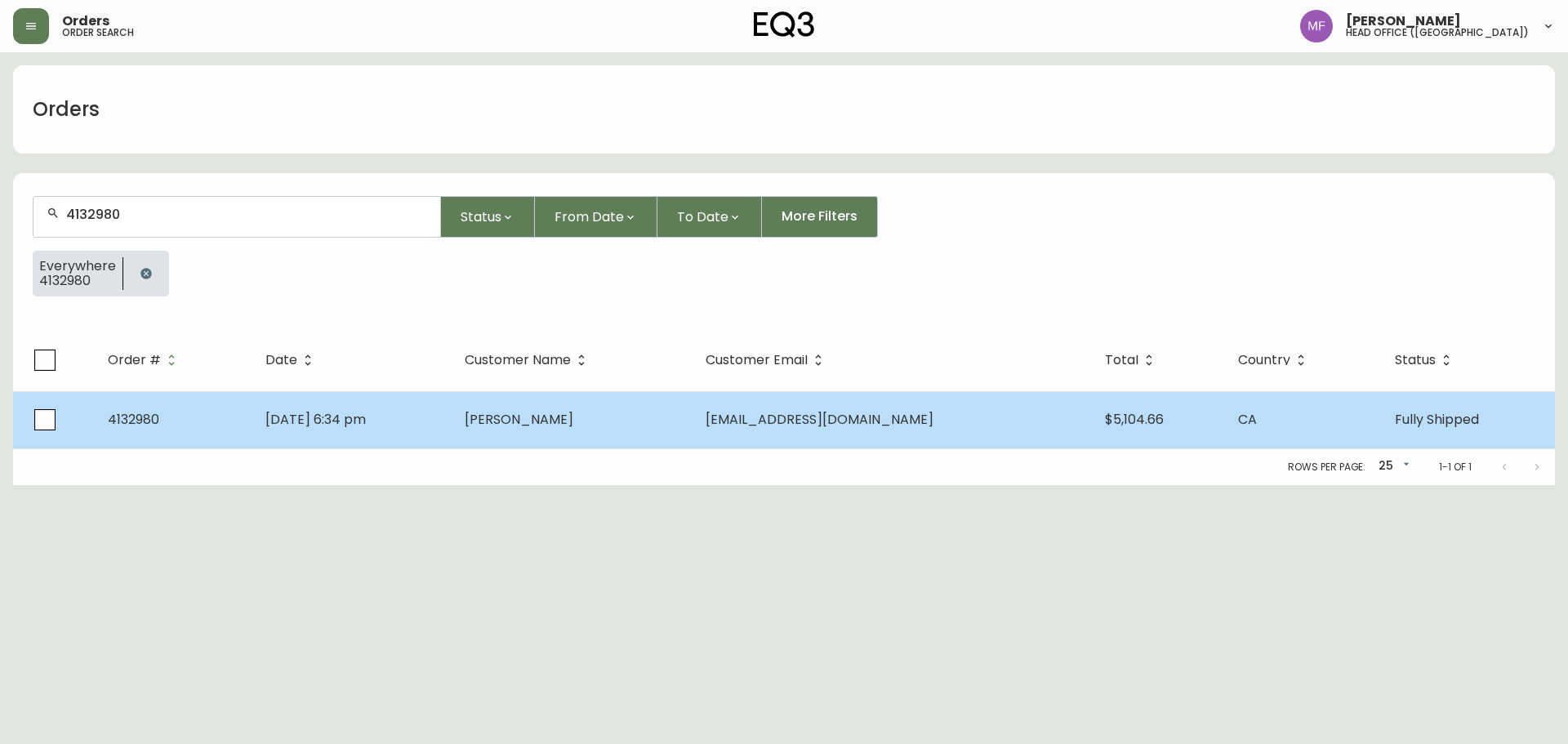
click at [561, 438] on td "Phoebe Miller" at bounding box center [572, 420] width 241 height 57
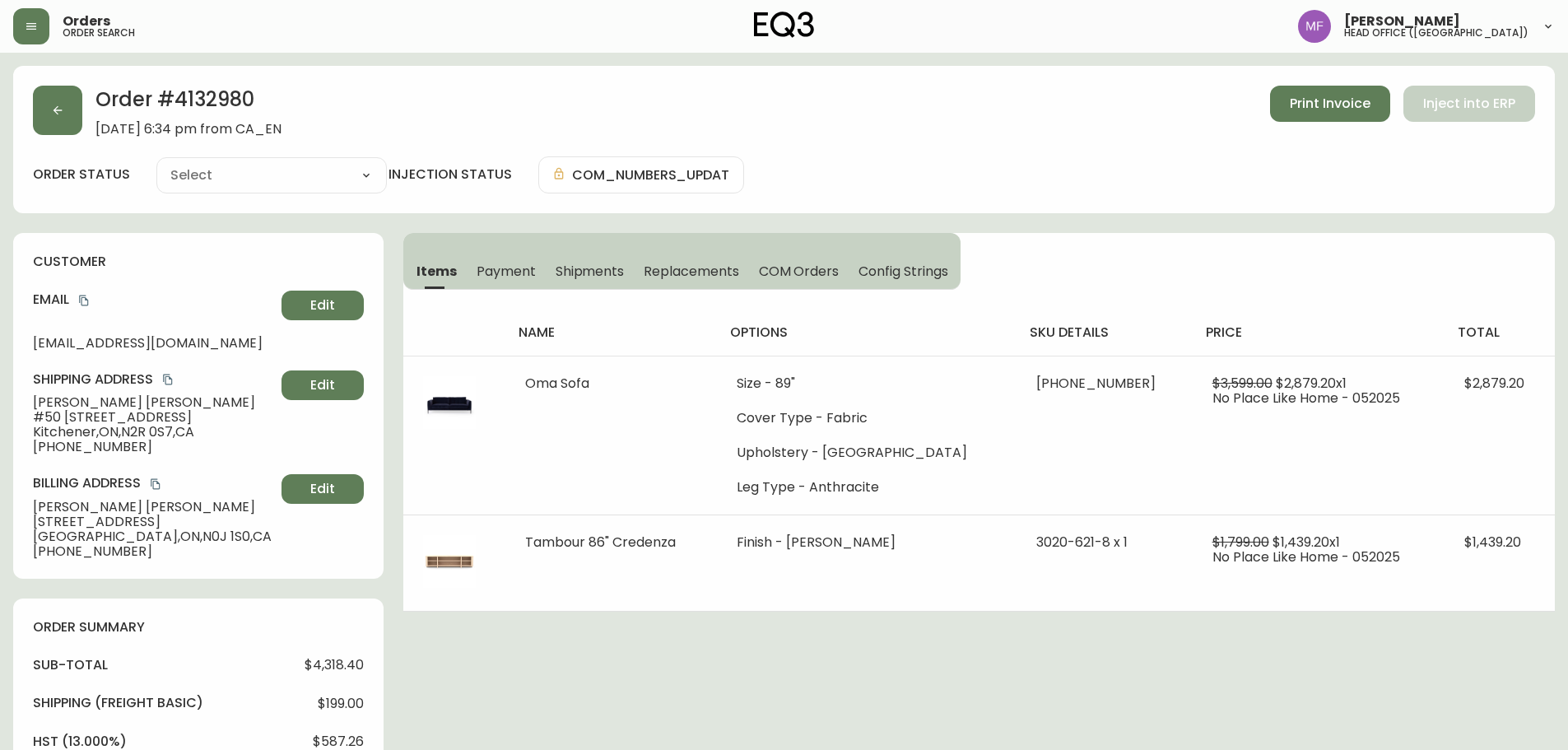
type input "Fully Shipped"
select select "FULLY_SHIPPED"
click at [208, 94] on h2 "Order # 4132980" at bounding box center [189, 104] width 186 height 36
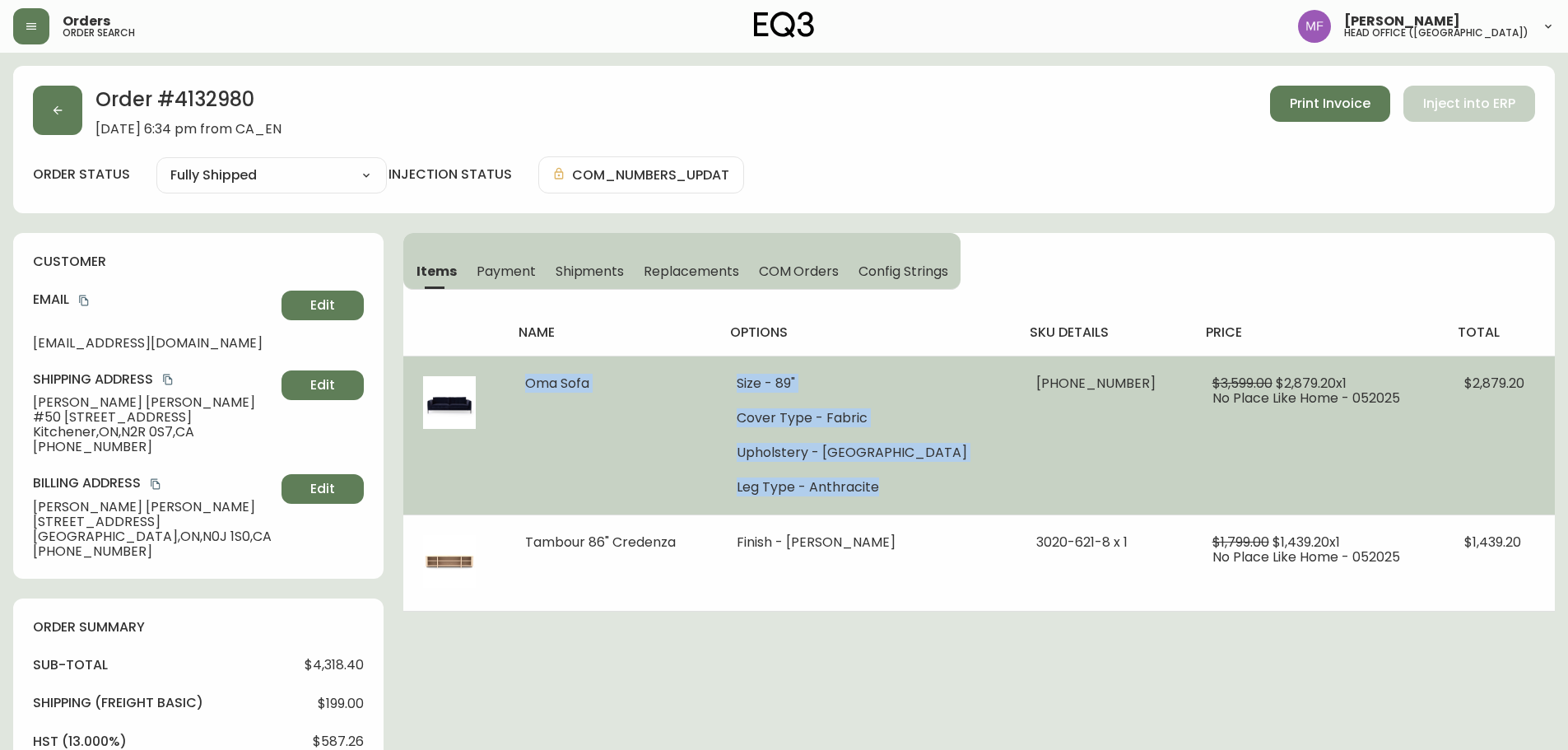
drag, startPoint x: 516, startPoint y: 387, endPoint x: 940, endPoint y: 487, distance: 435.6
click at [940, 487] on tr "Oma Sofa Size - 89" Cover Type - Fabric Upholstery - Coda Beach Leg Type - Anth…" at bounding box center [979, 435] width 1151 height 159
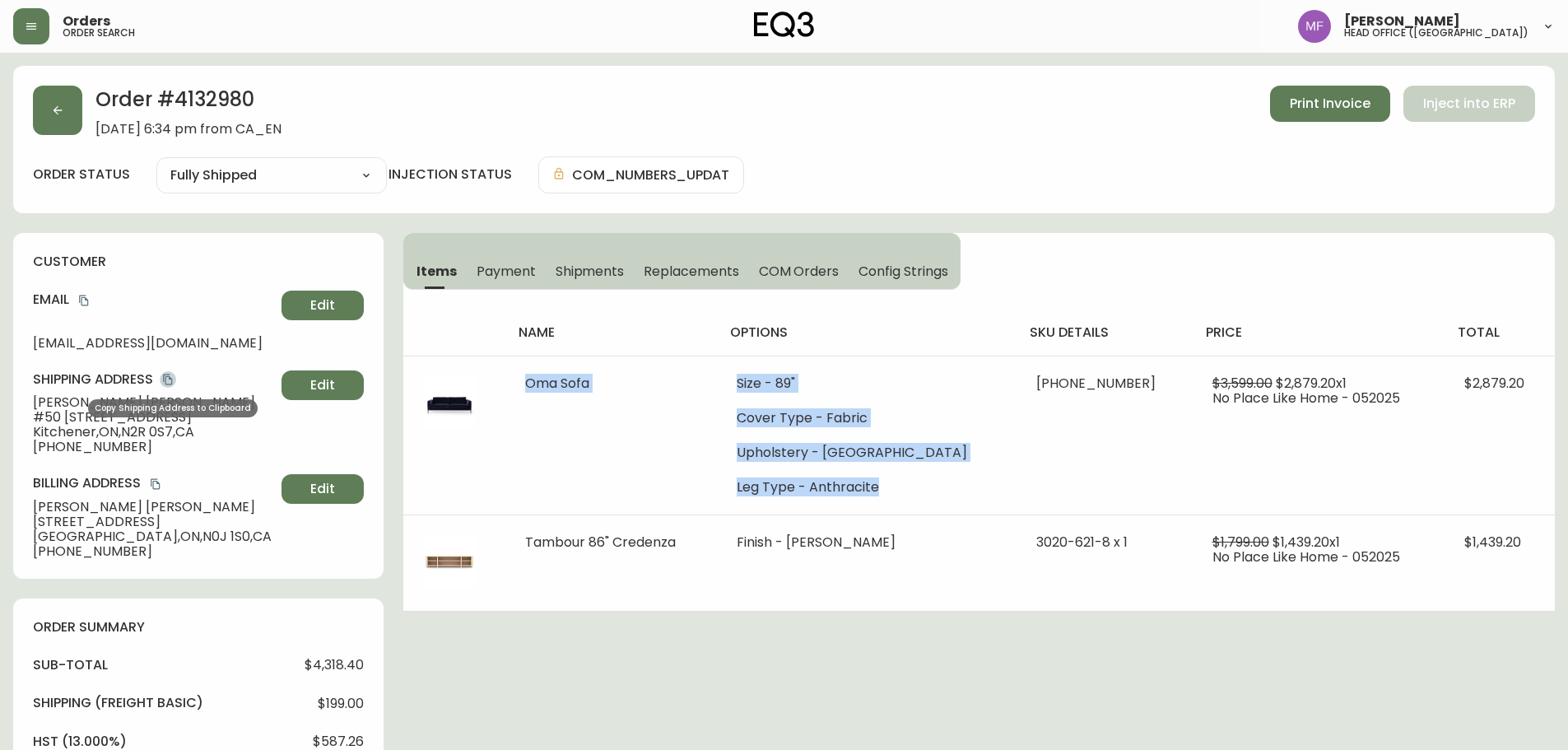
click at [165, 379] on icon "copy" at bounding box center [168, 380] width 12 height 12
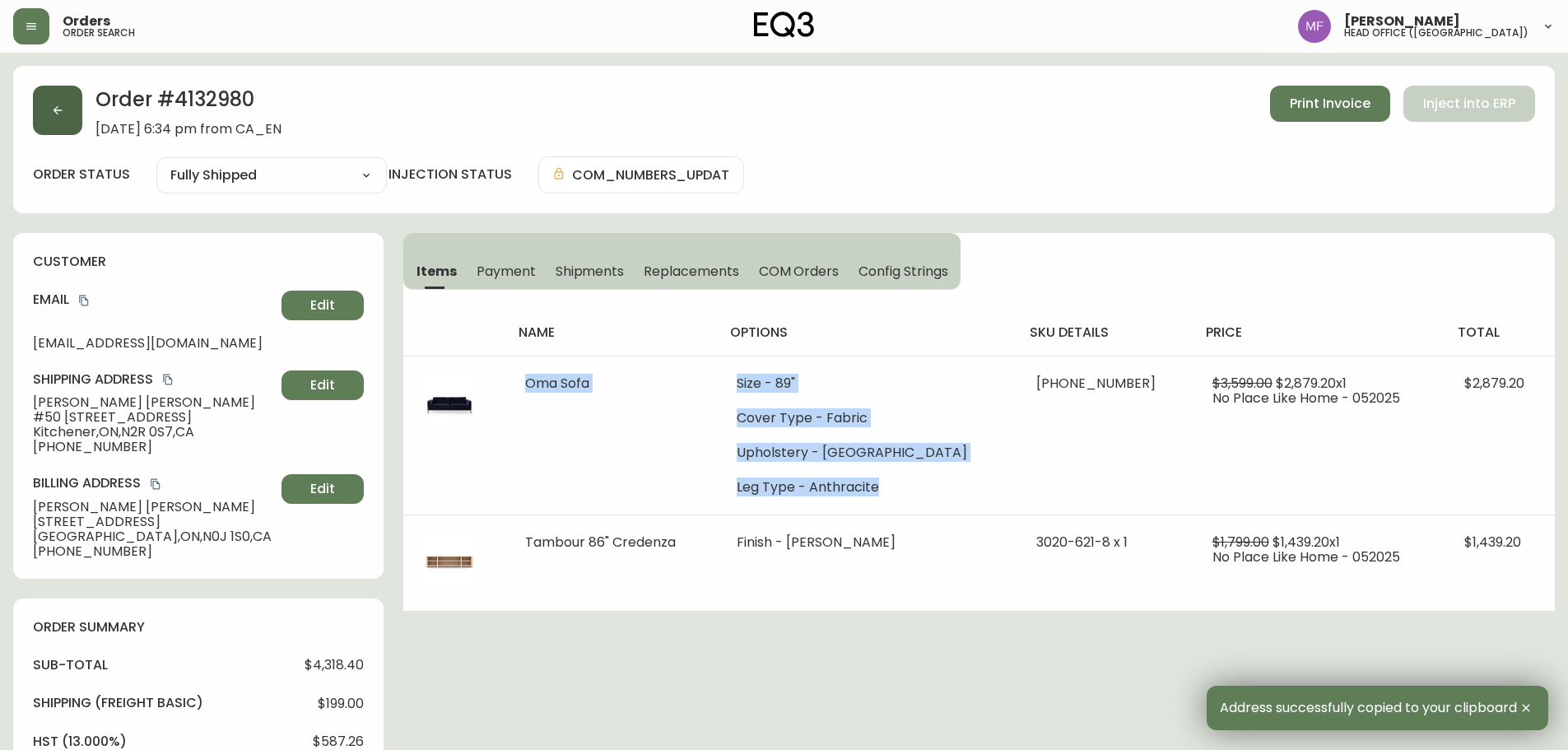
click at [50, 120] on button "button" at bounding box center [58, 111] width 49 height 50
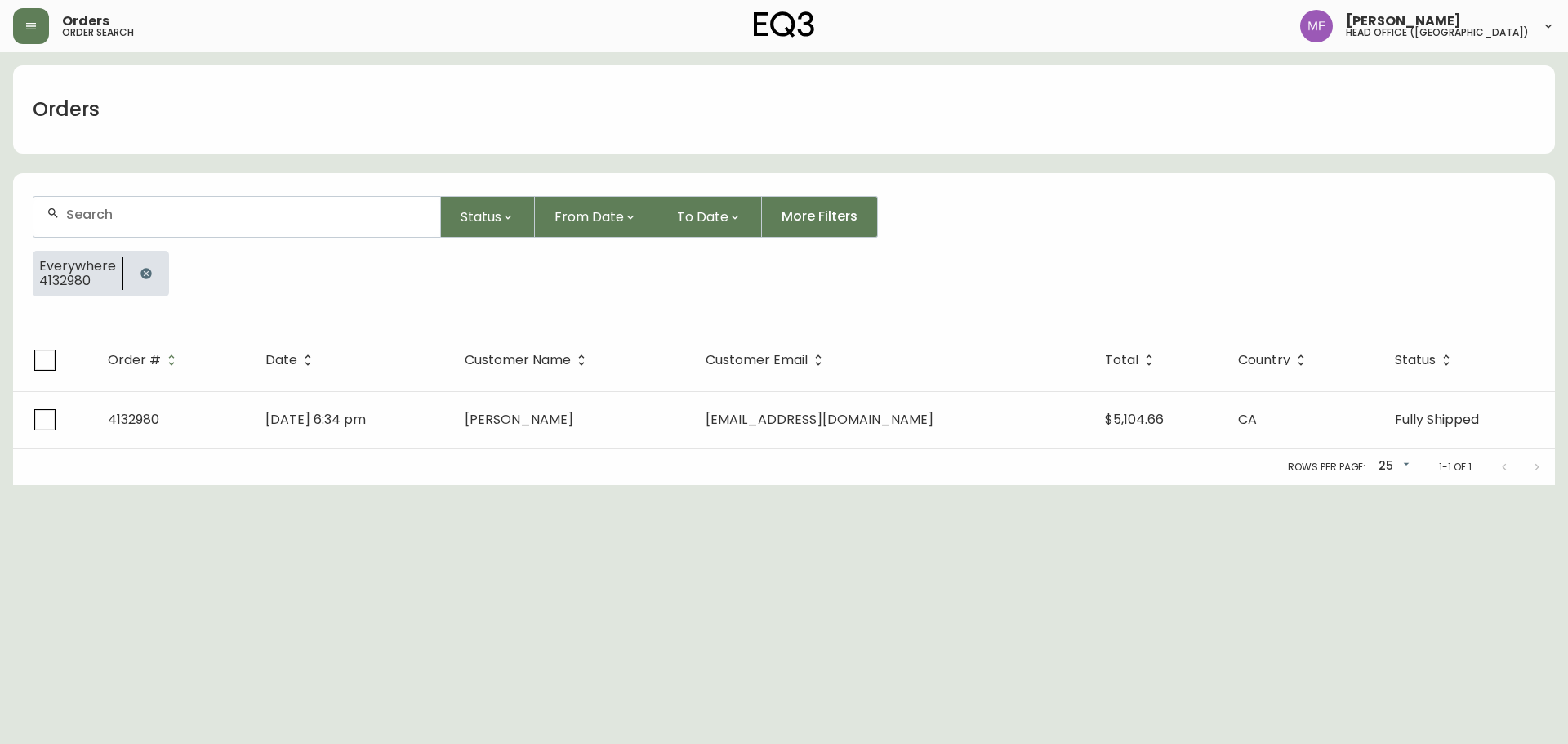
click at [155, 268] on button "button" at bounding box center [146, 273] width 33 height 33
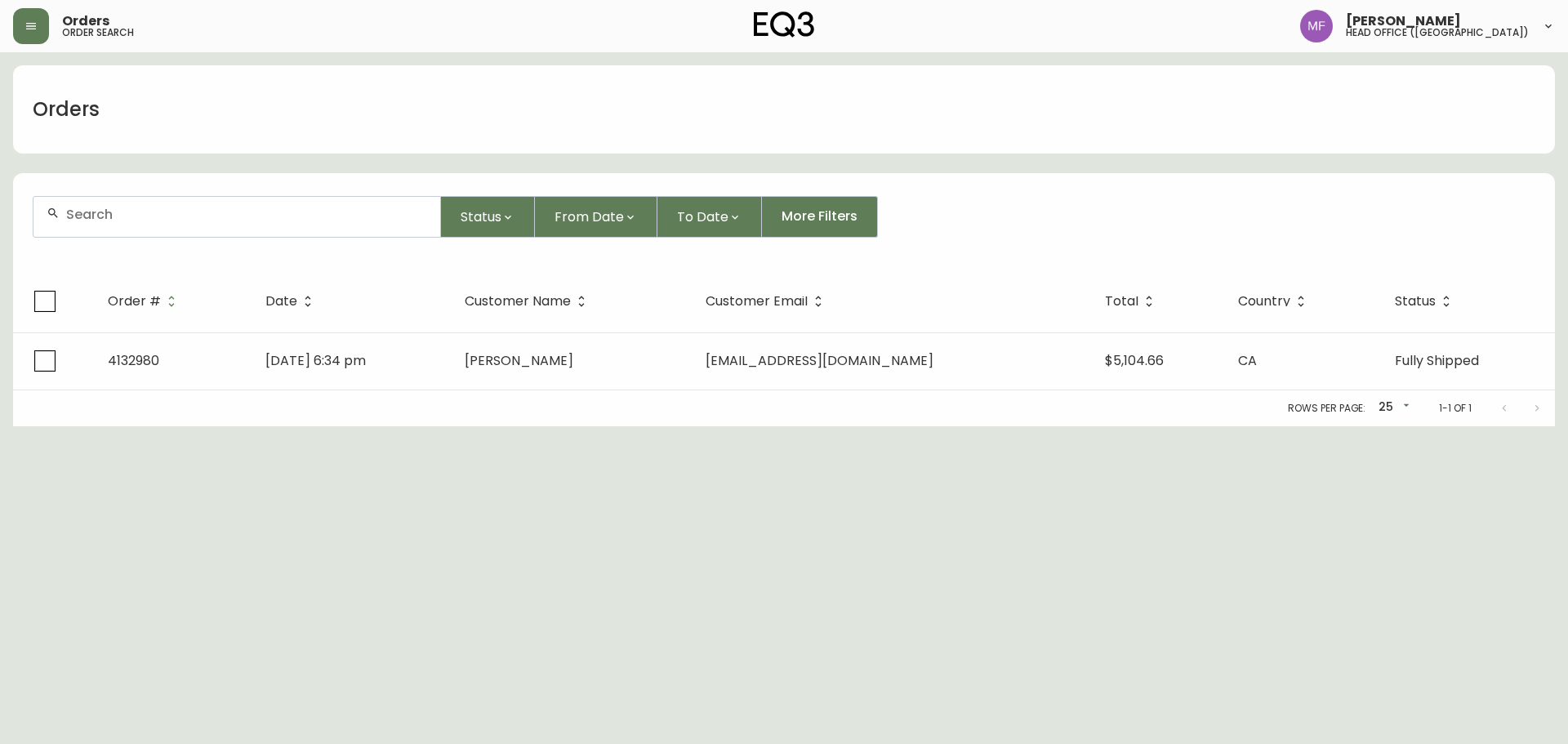
click at [143, 234] on div at bounding box center [237, 217] width 407 height 40
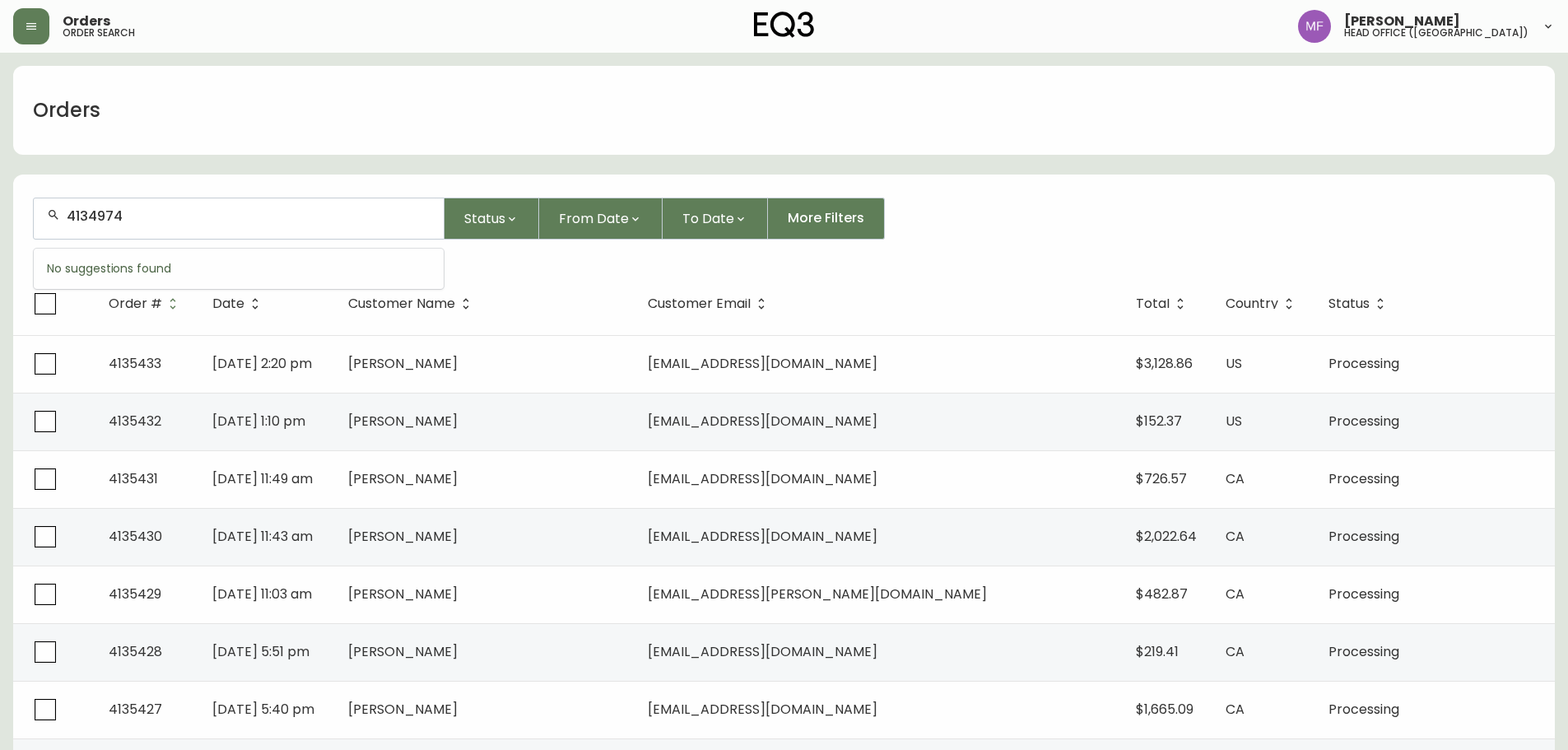
type input "4134974"
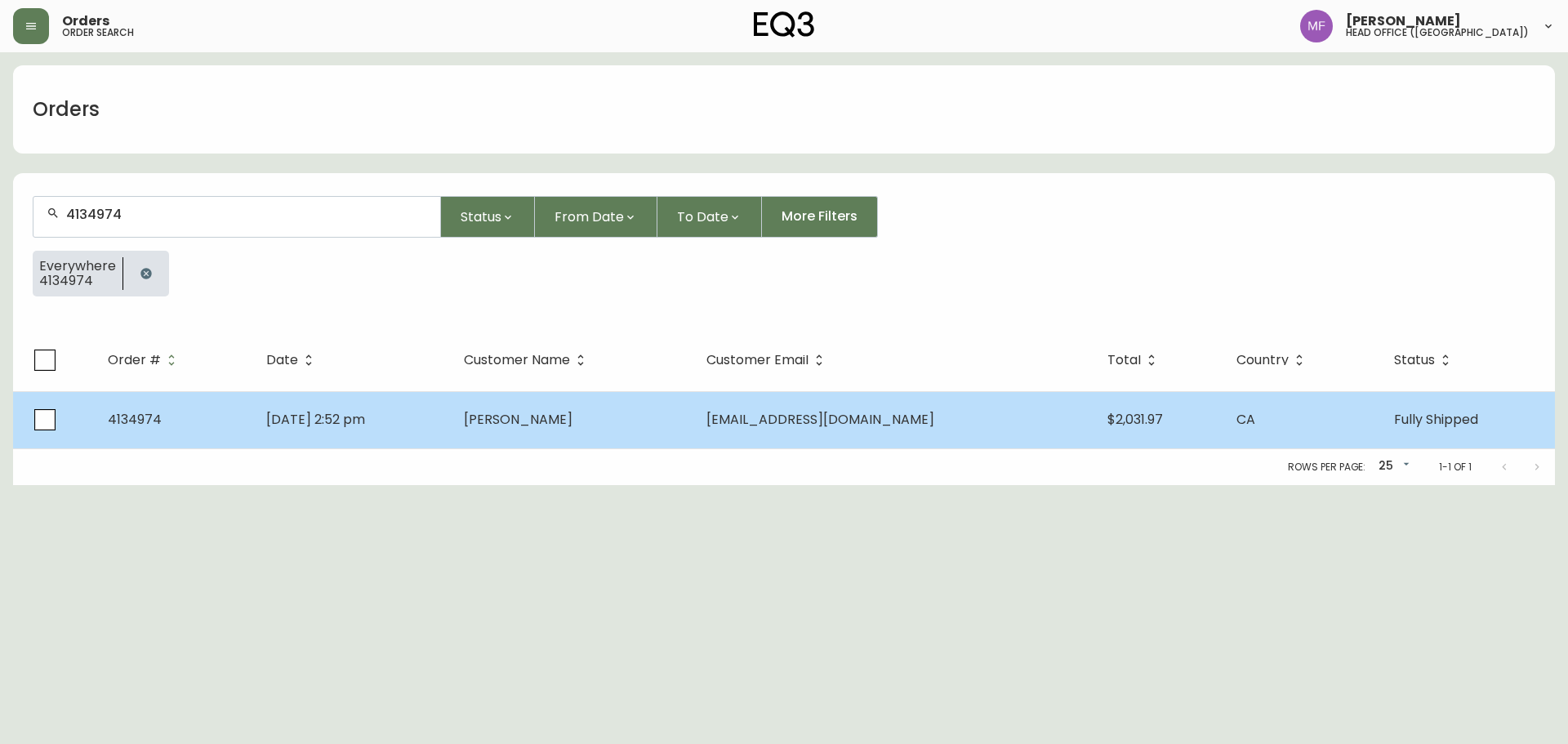
click at [665, 432] on td "Brandyn Mascall" at bounding box center [572, 420] width 242 height 57
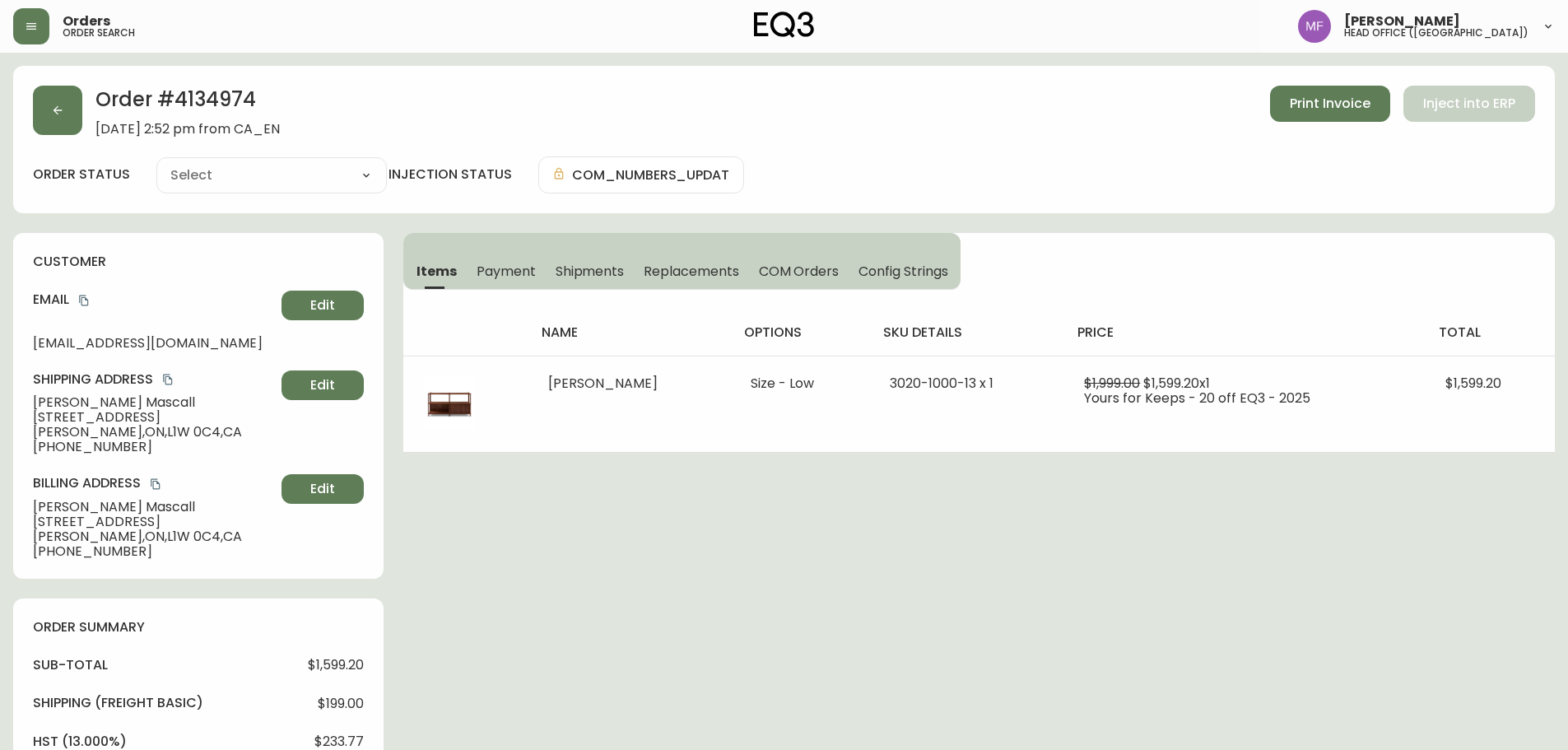
type input "Fully Shipped"
select select "FULLY_SHIPPED"
click at [210, 111] on h2 "Order # 4134974" at bounding box center [188, 104] width 185 height 36
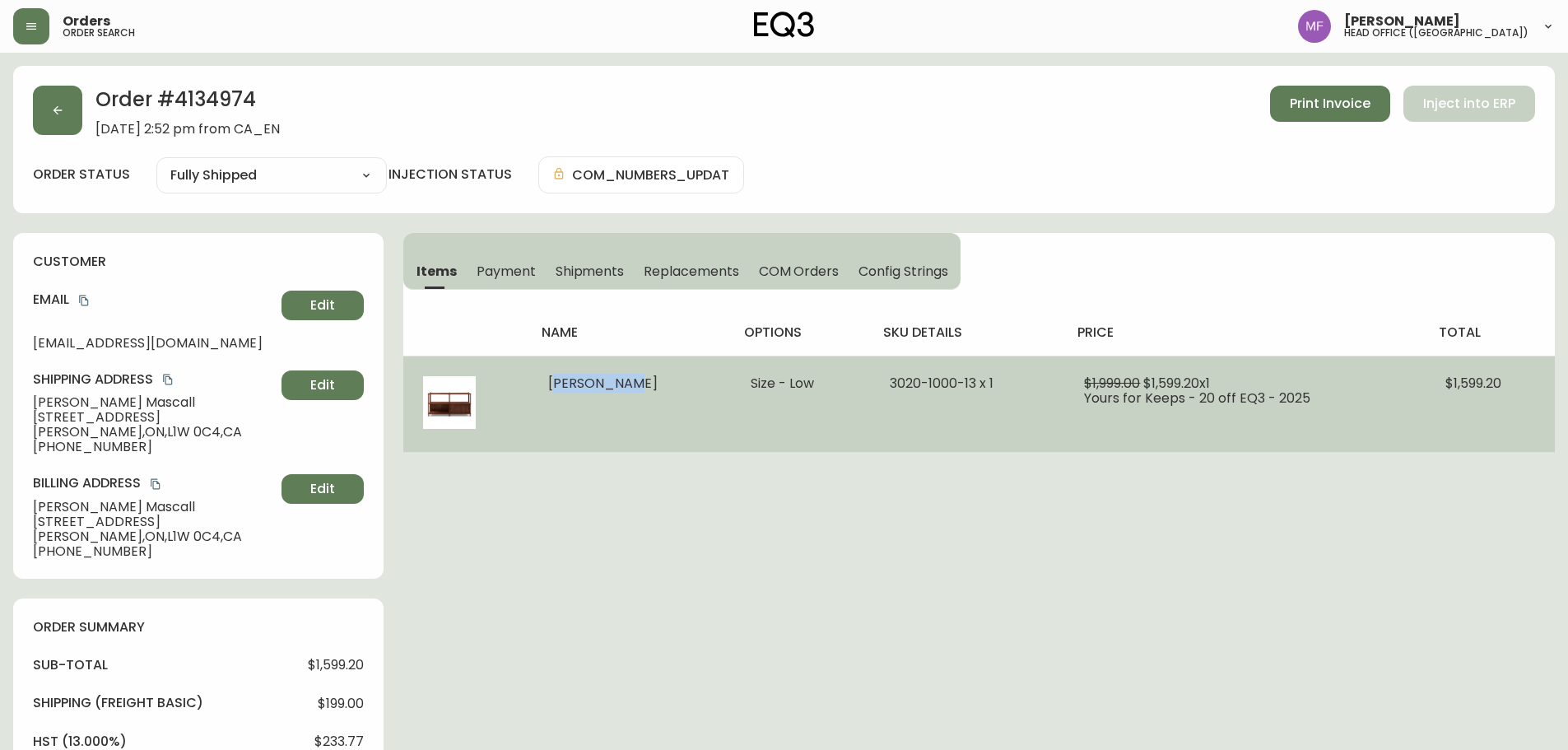
drag, startPoint x: 543, startPoint y: 387, endPoint x: 613, endPoint y: 397, distance: 70.7
click at [613, 397] on td "Otti Shelf" at bounding box center [630, 403] width 203 height 97
drag, startPoint x: 837, startPoint y: 391, endPoint x: 935, endPoint y: 398, distance: 98.2
click at [935, 398] on td "3020-1000-13 x 1" at bounding box center [968, 403] width 195 height 97
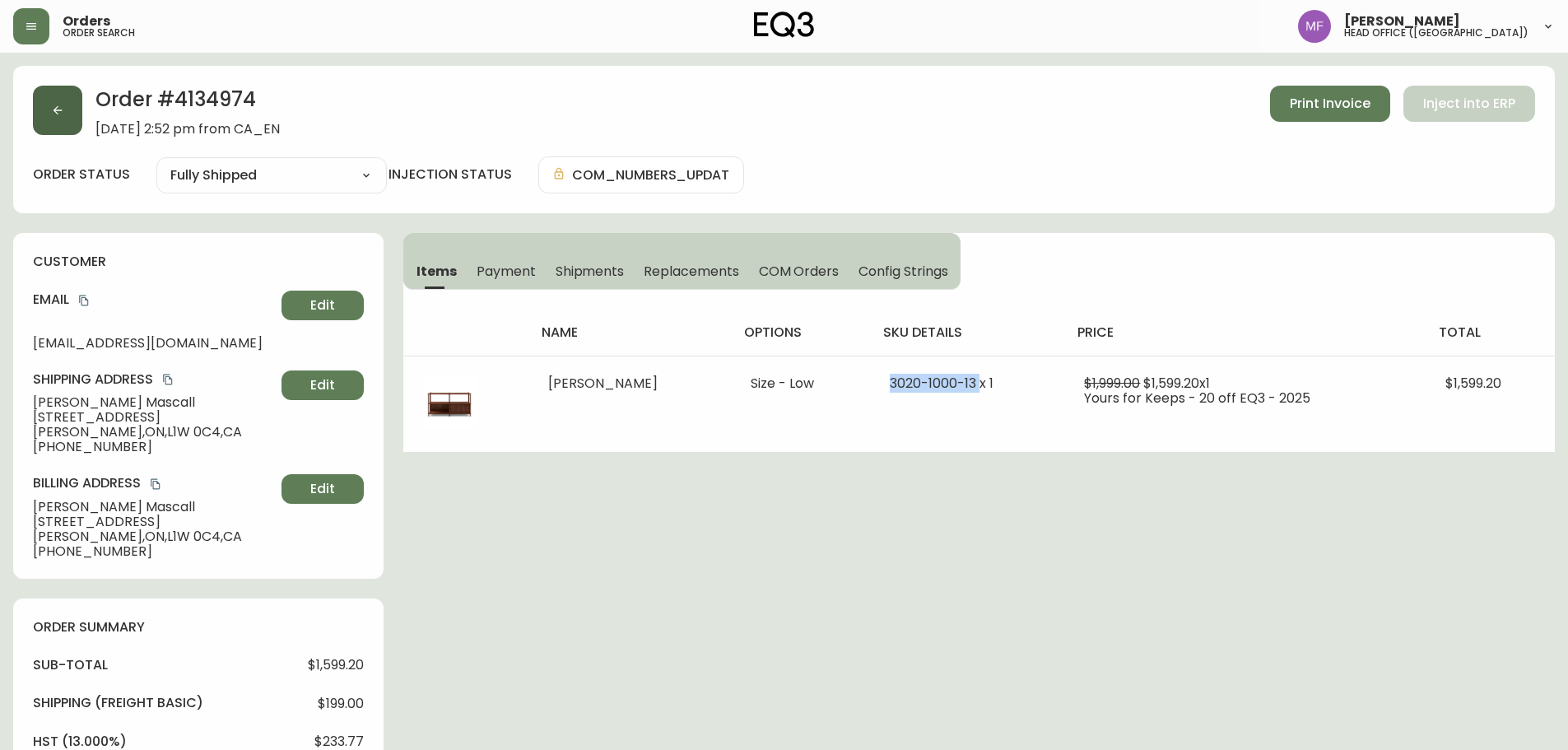
click at [59, 115] on icon "button" at bounding box center [58, 111] width 13 height 13
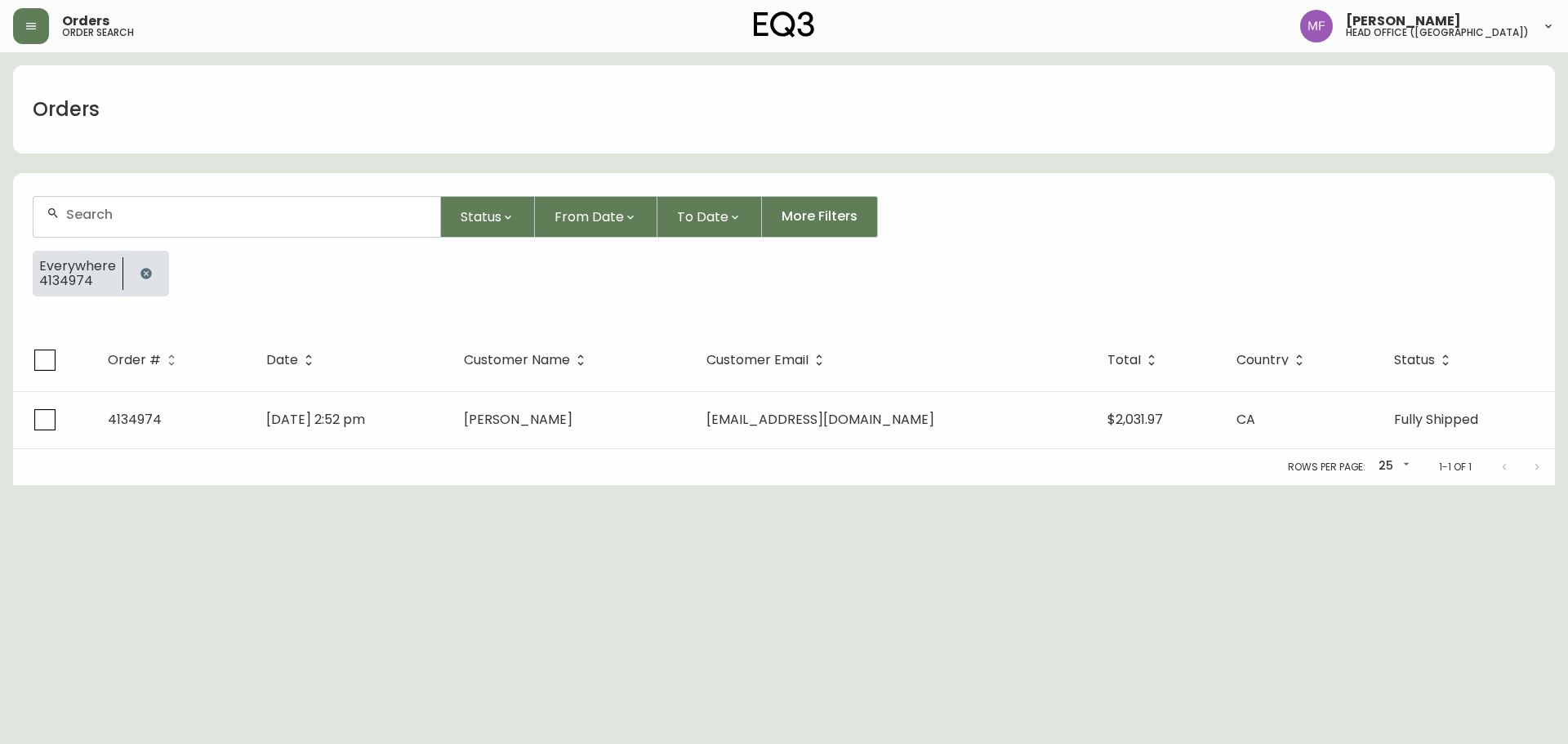
click at [145, 273] on icon "button" at bounding box center [146, 273] width 13 height 13
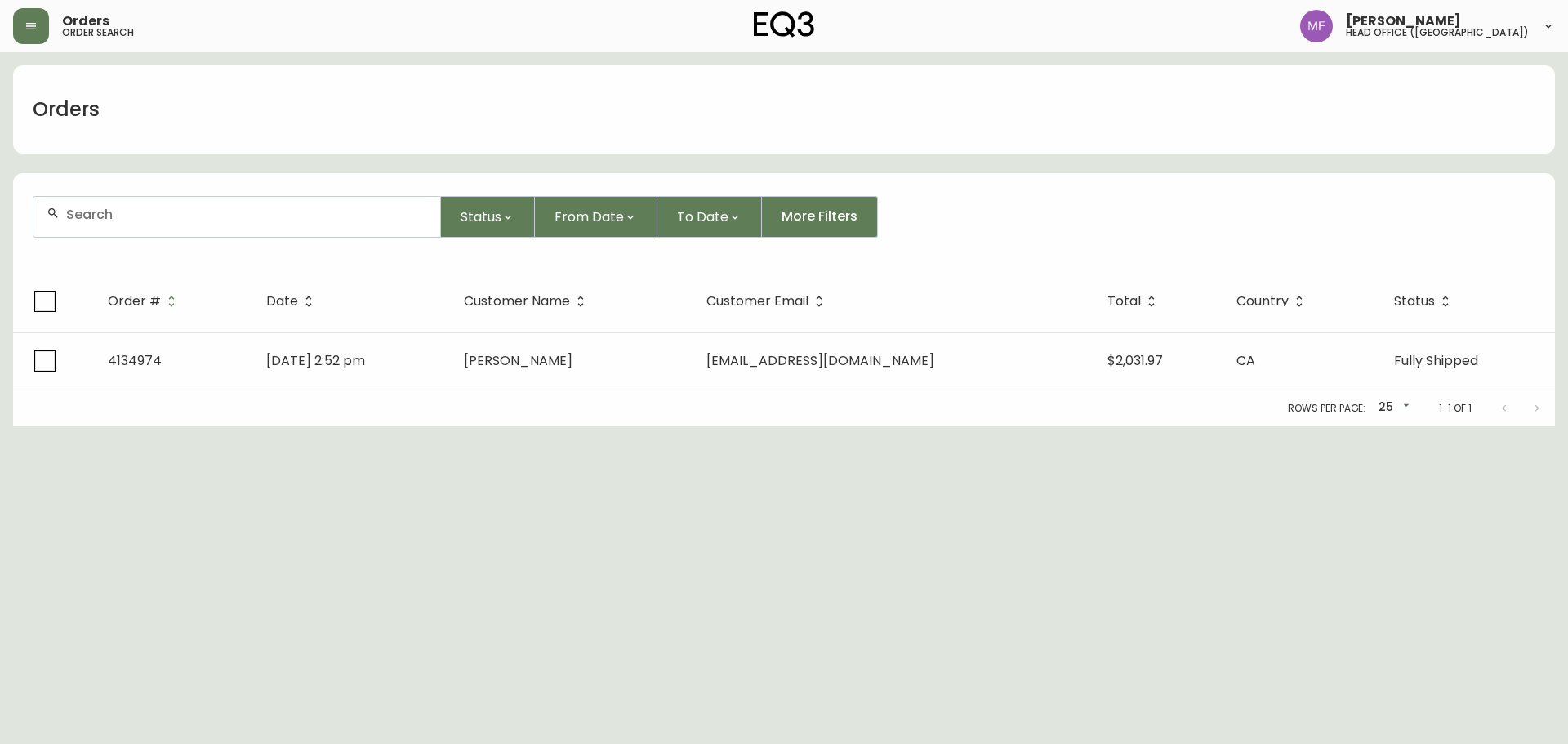
click at [134, 228] on div at bounding box center [237, 217] width 407 height 40
paste input "4135314"
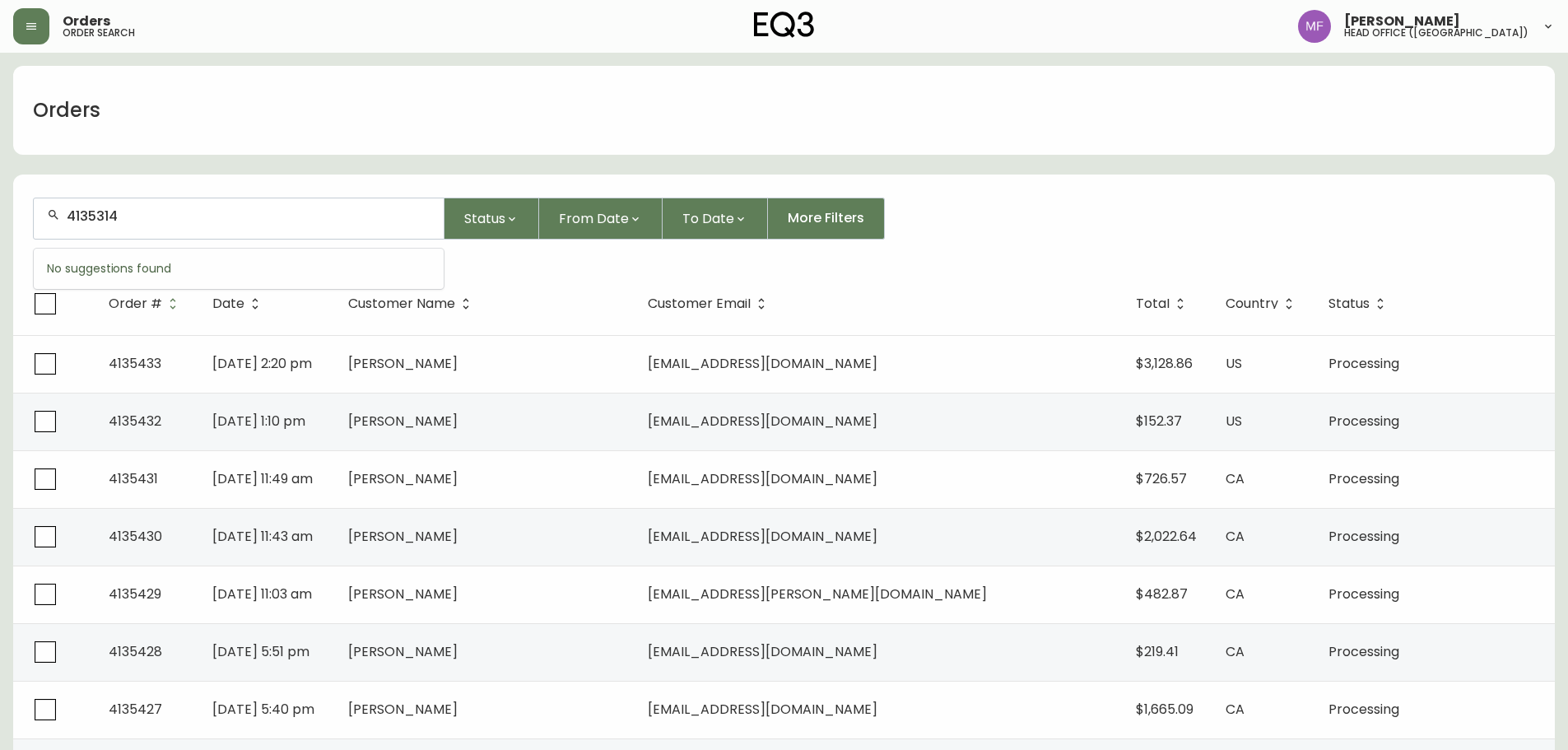
type input "4135314"
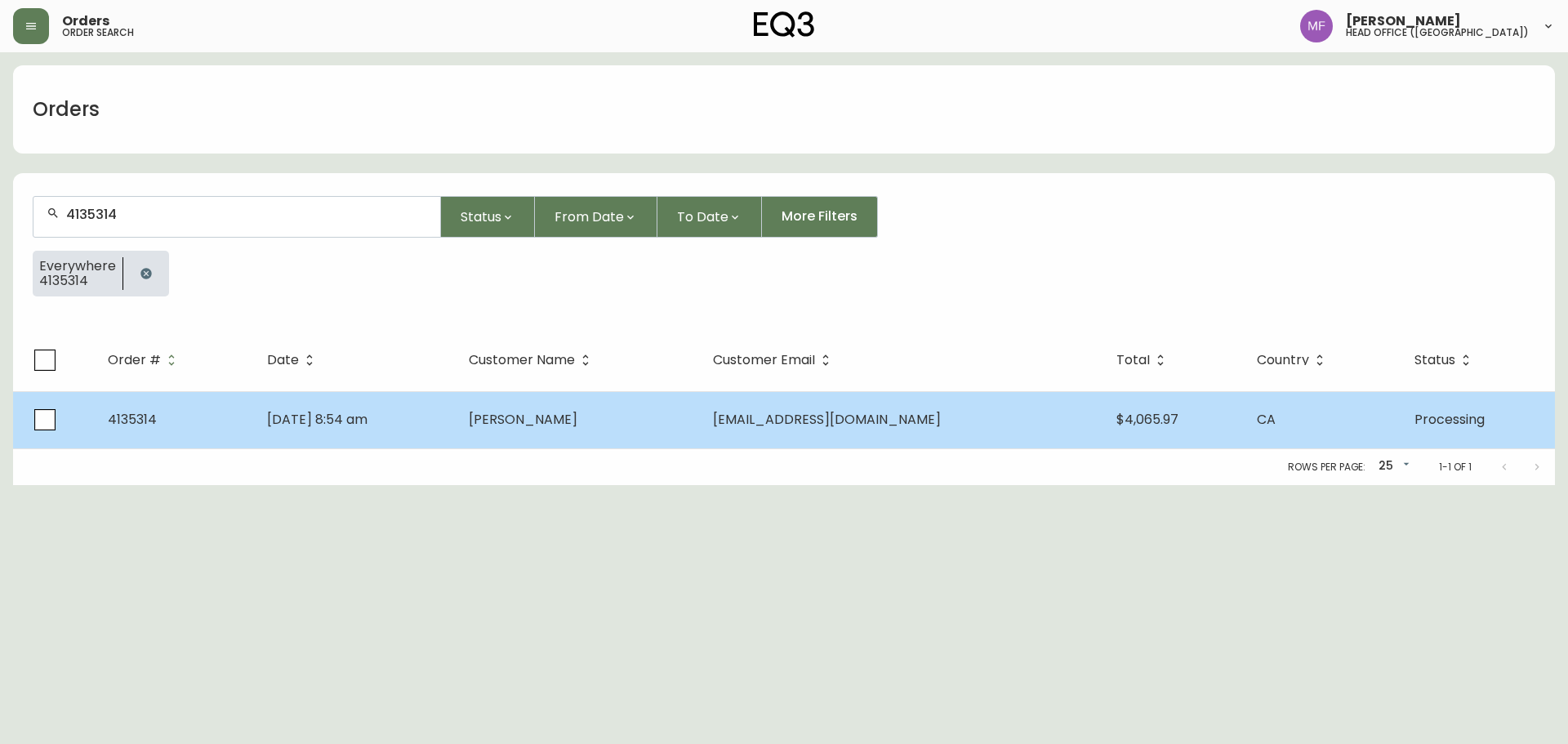
click at [543, 415] on span "Amy Williamson" at bounding box center [523, 419] width 109 height 19
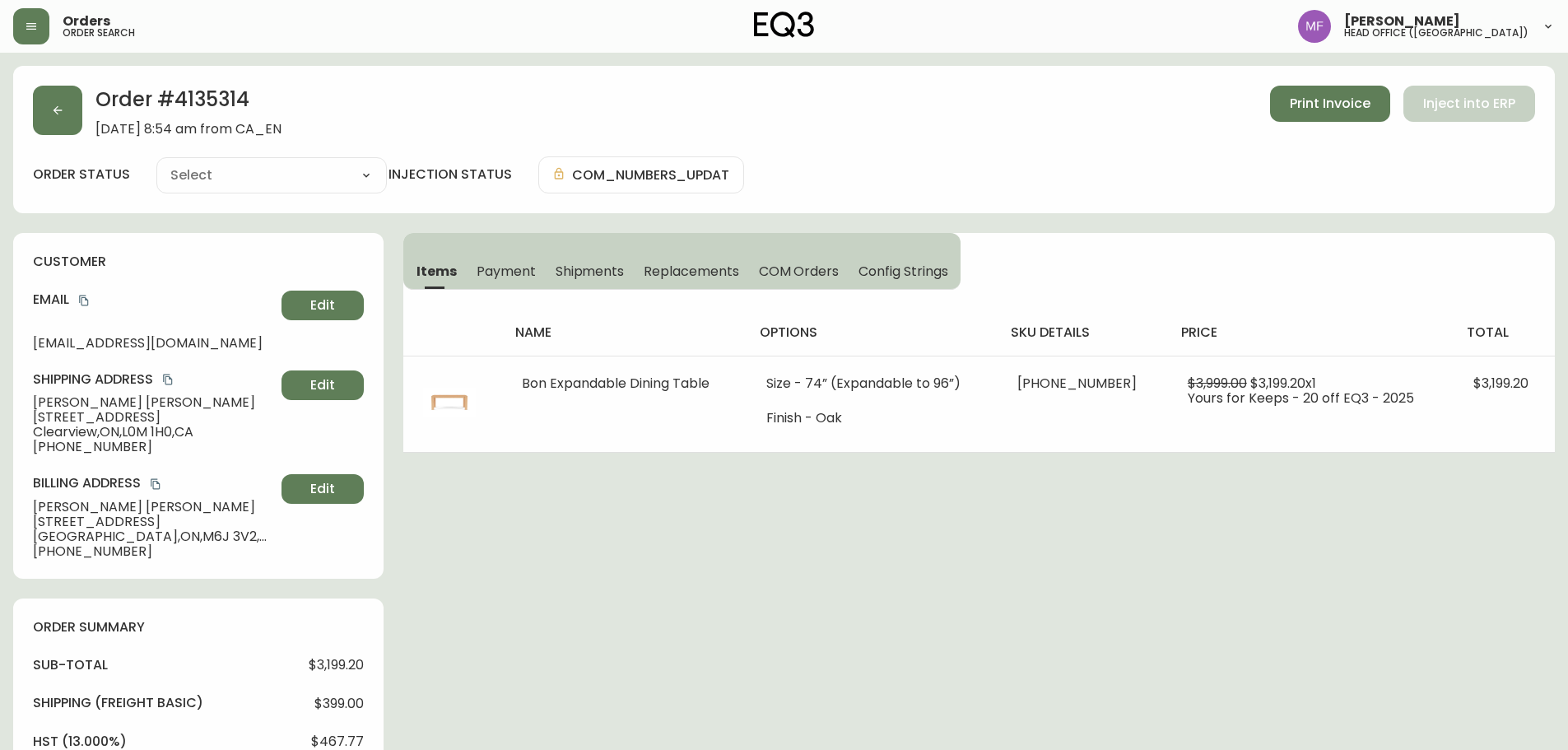
type input "Processing"
select select "PROCESSING"
click at [228, 97] on h2 "Order # 4135314" at bounding box center [189, 104] width 186 height 36
drag, startPoint x: 143, startPoint y: 401, endPoint x: 29, endPoint y: 402, distance: 114.0
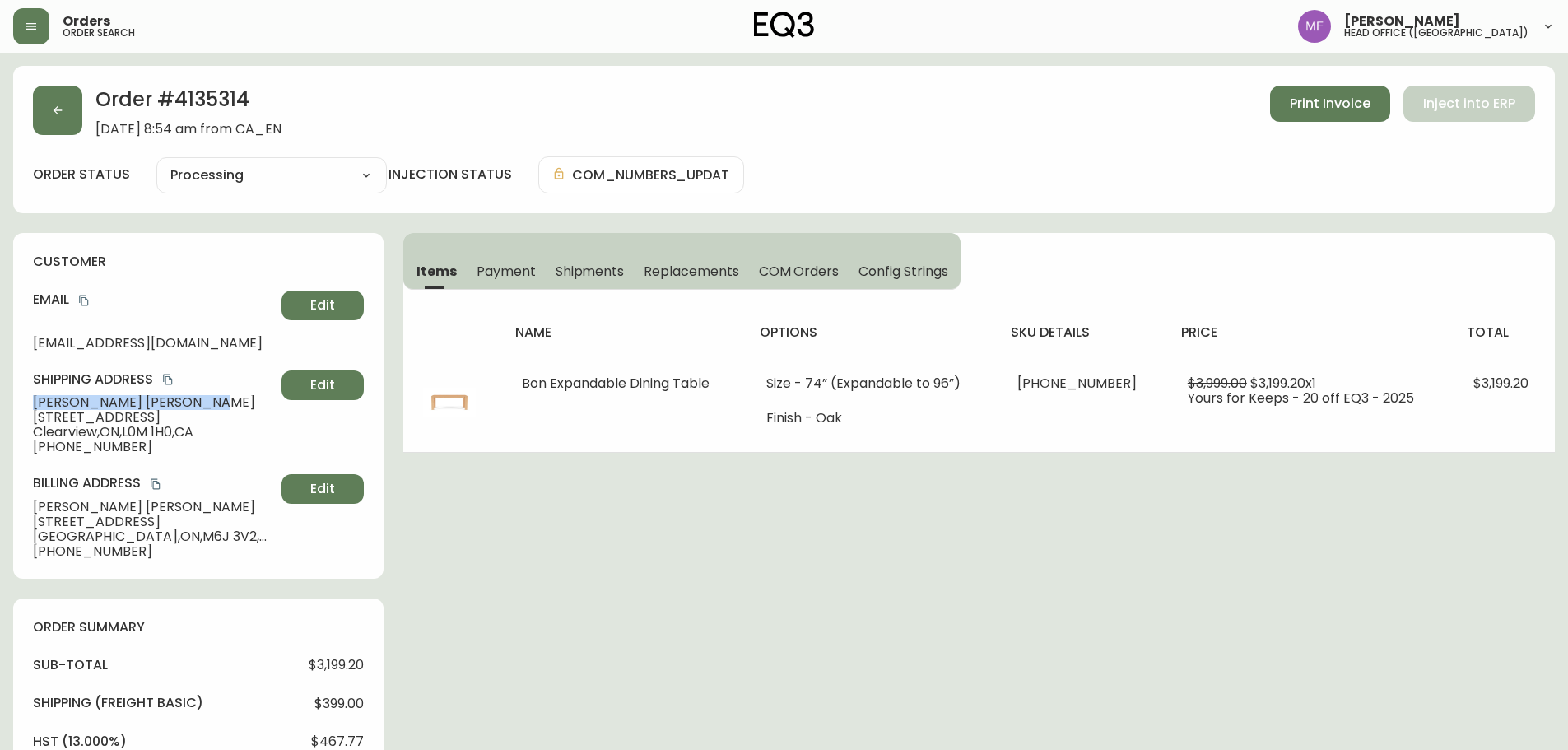
click at [29, 402] on div "customer Email iamstillamy@gmail.com Edit Shipping Address Amy Williamson 1401 …" at bounding box center [198, 405] width 370 height 346
click at [189, 111] on h2 "Order # 4135314" at bounding box center [189, 104] width 186 height 36
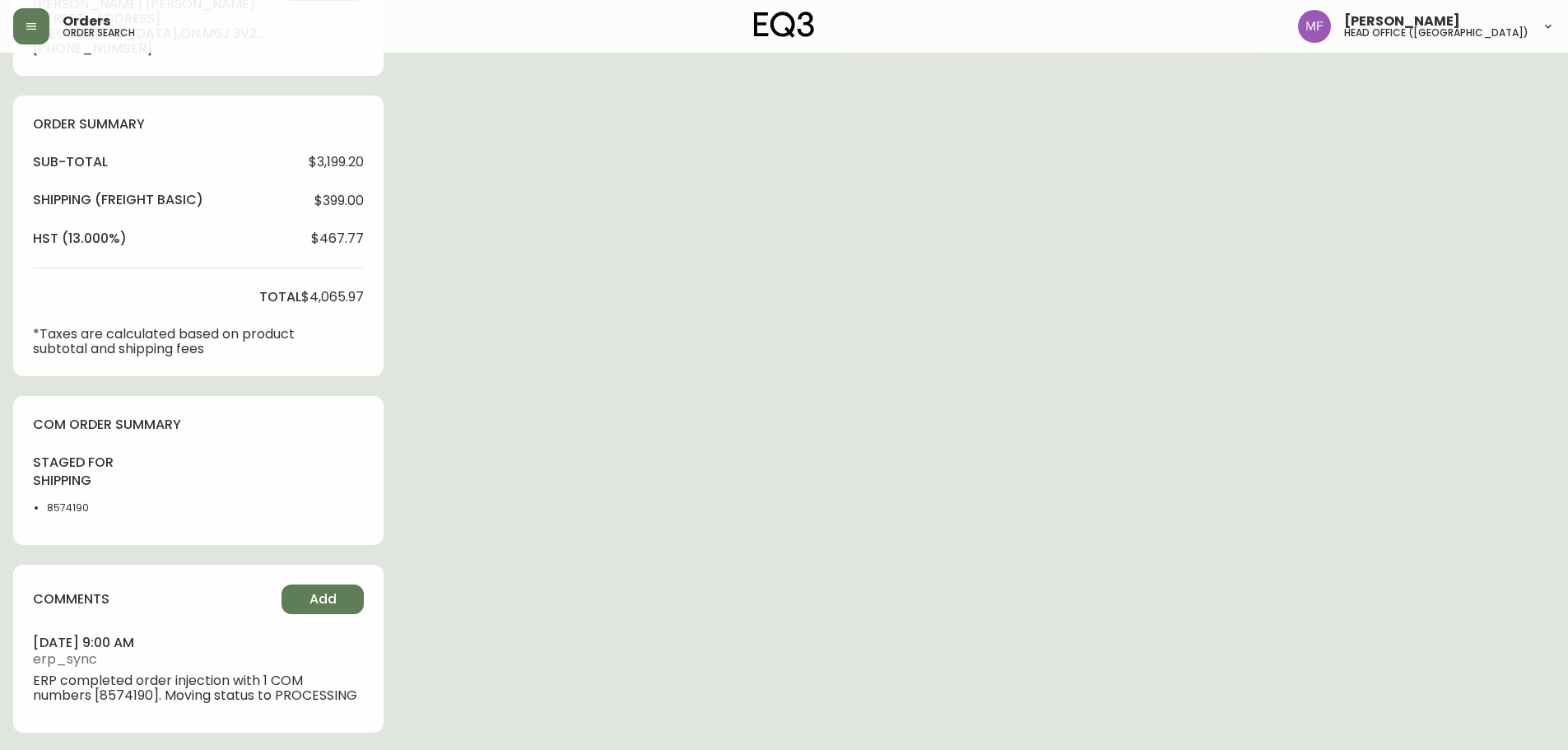
scroll to position [506, 0]
click at [63, 510] on li "8574190" at bounding box center [88, 506] width 83 height 15
click at [825, 479] on div "Order # 4135314 September 13, 2025 at 8:54 am from CA_EN Print Invoice Inject i…" at bounding box center [784, 155] width 1542 height 1190
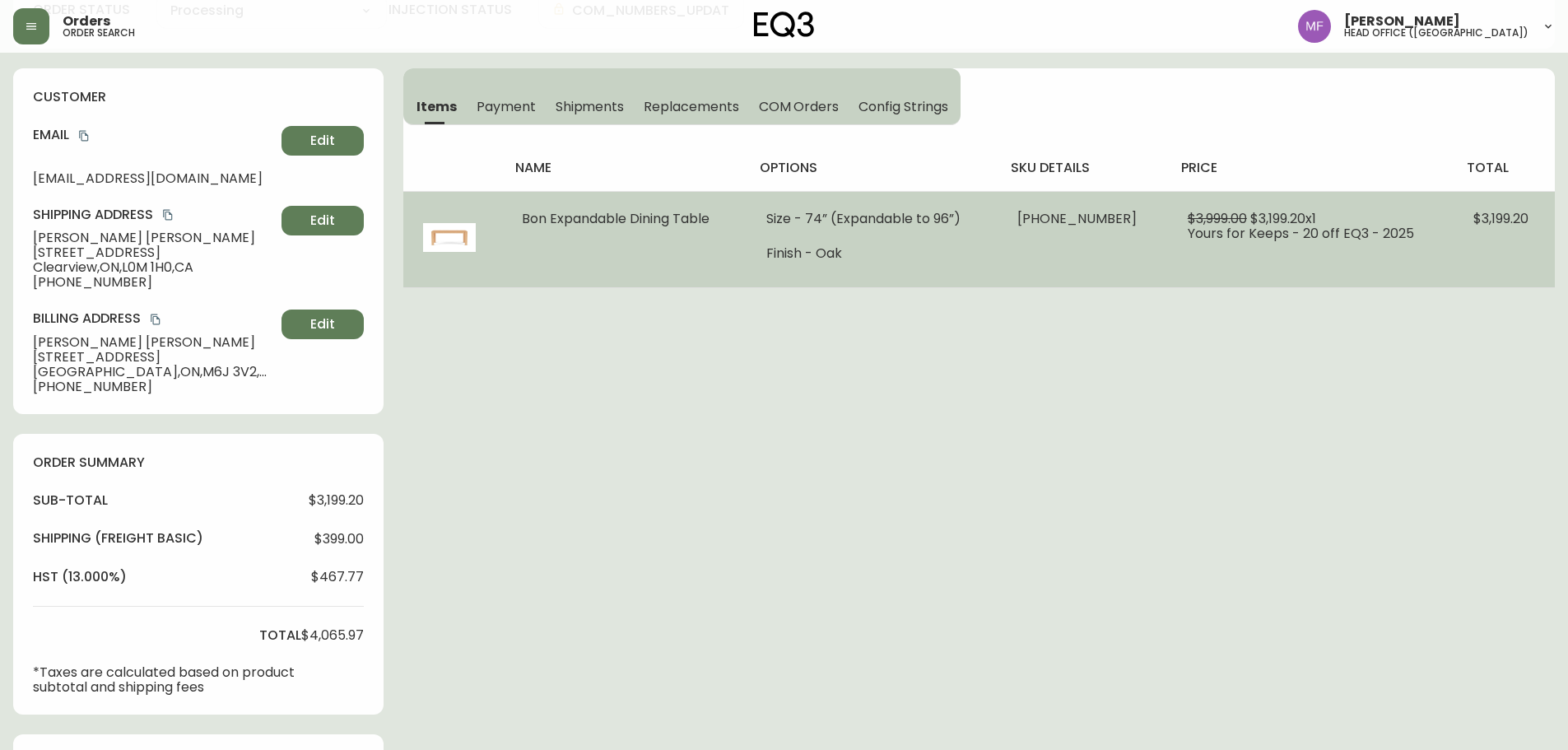
scroll to position [0, 0]
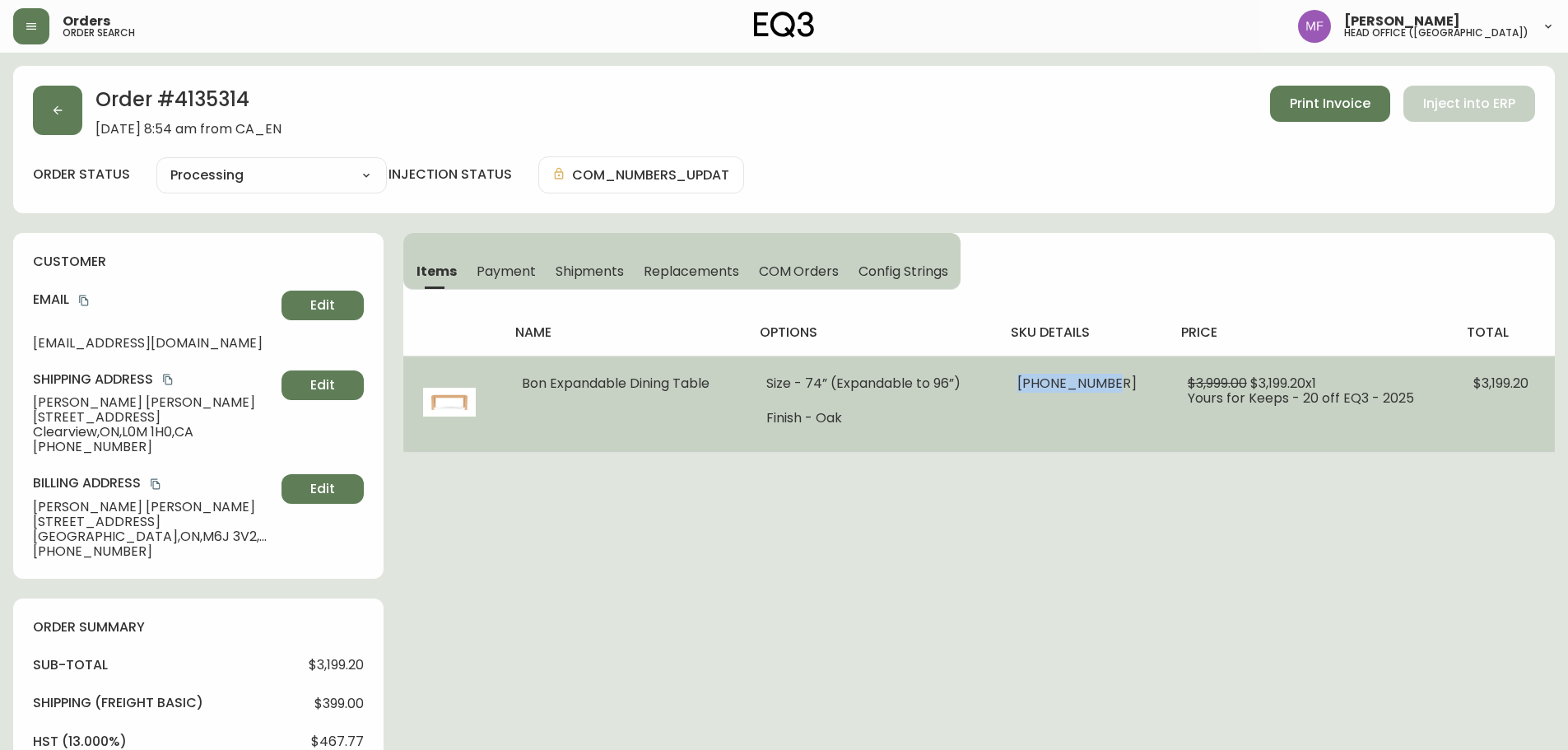
drag, startPoint x: 1017, startPoint y: 384, endPoint x: 1111, endPoint y: 388, distance: 94.1
click at [1111, 388] on td "3020-851-016 x 1" at bounding box center [1083, 403] width 171 height 97
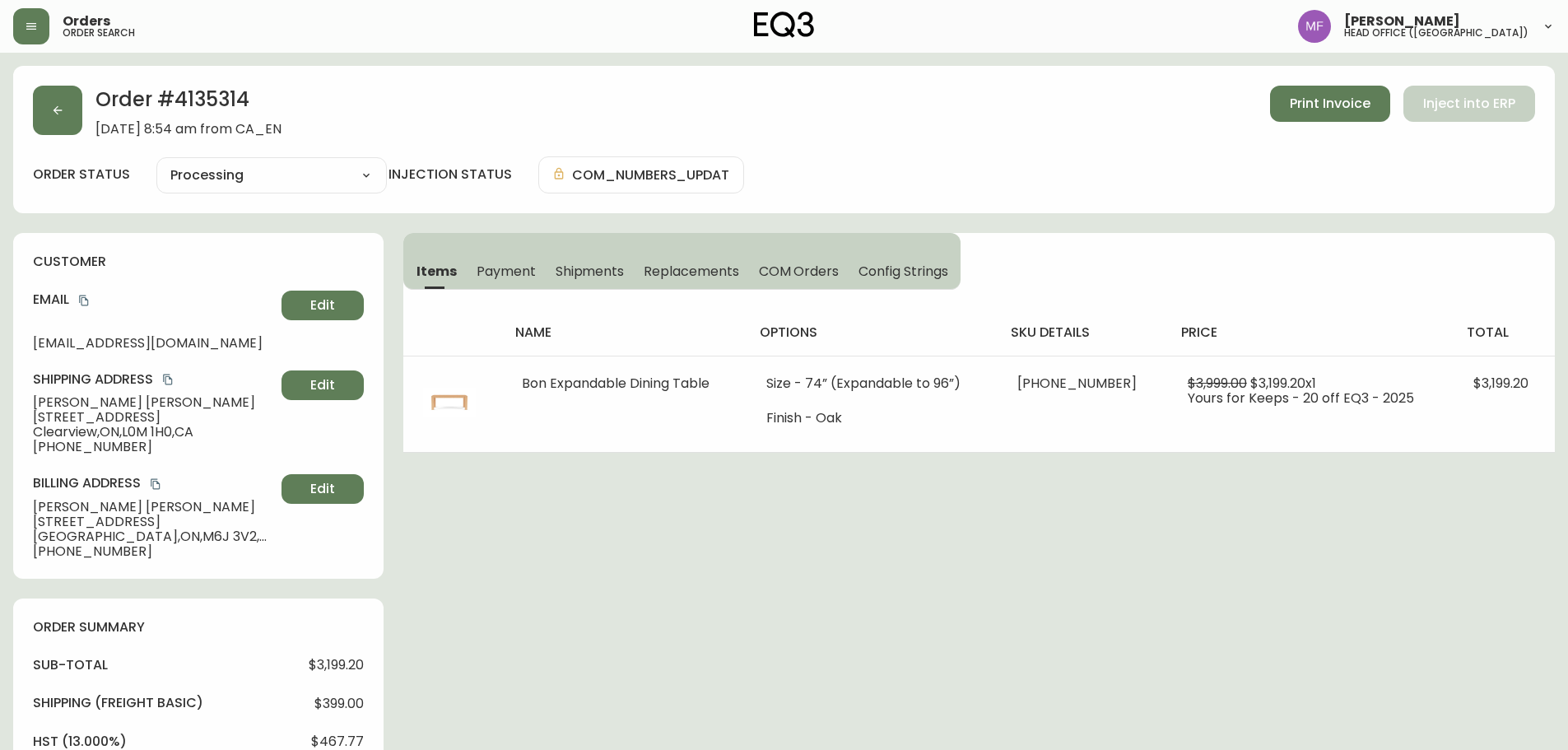
click at [204, 101] on h2 "Order # 4135314" at bounding box center [189, 104] width 186 height 36
drag, startPoint x: 959, startPoint y: 499, endPoint x: 935, endPoint y: 498, distance: 24.0
click at [959, 499] on div "Order # 4135314 September 13, 2025 at 8:54 am from CA_EN Print Invoice Inject i…" at bounding box center [784, 661] width 1542 height 1190
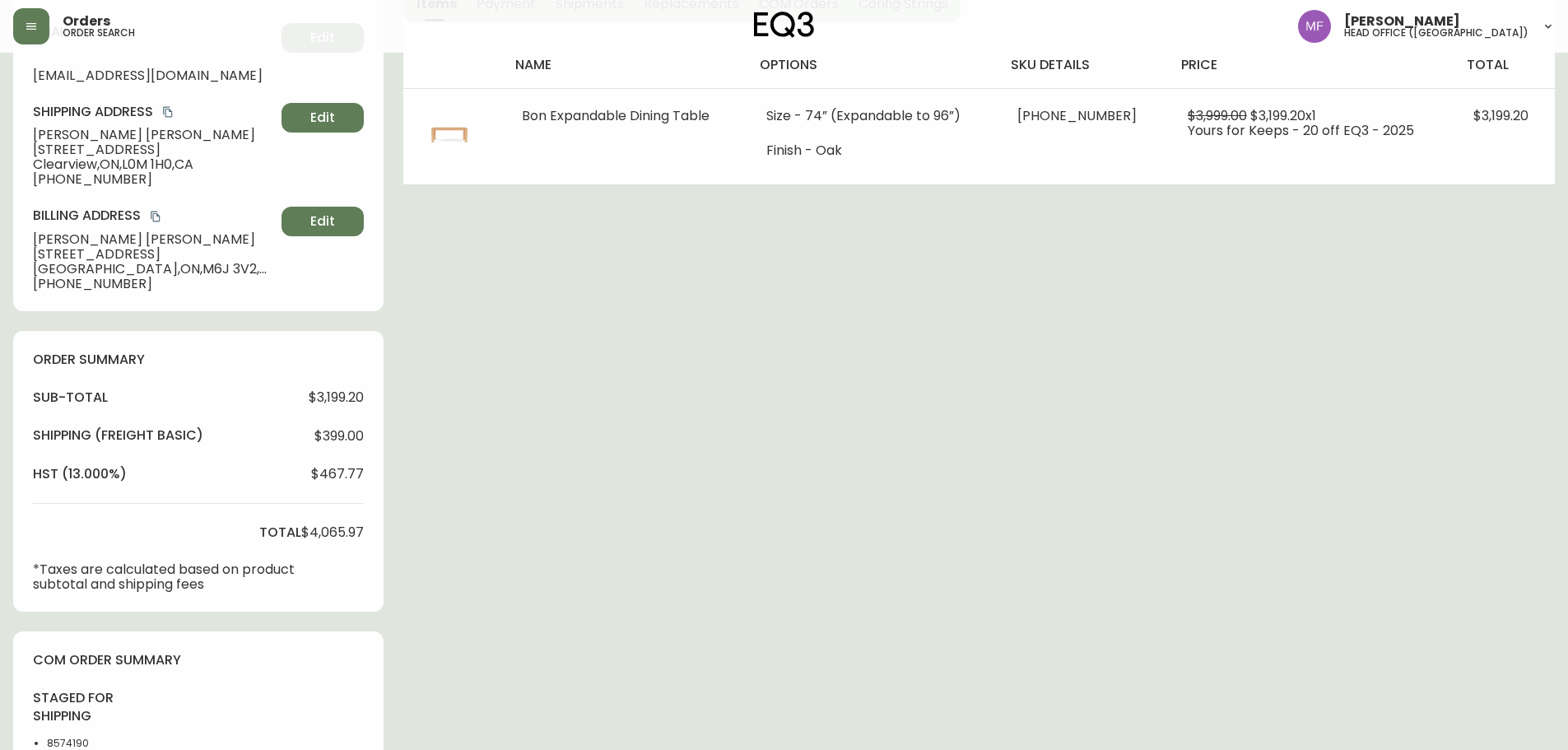
scroll to position [329, 0]
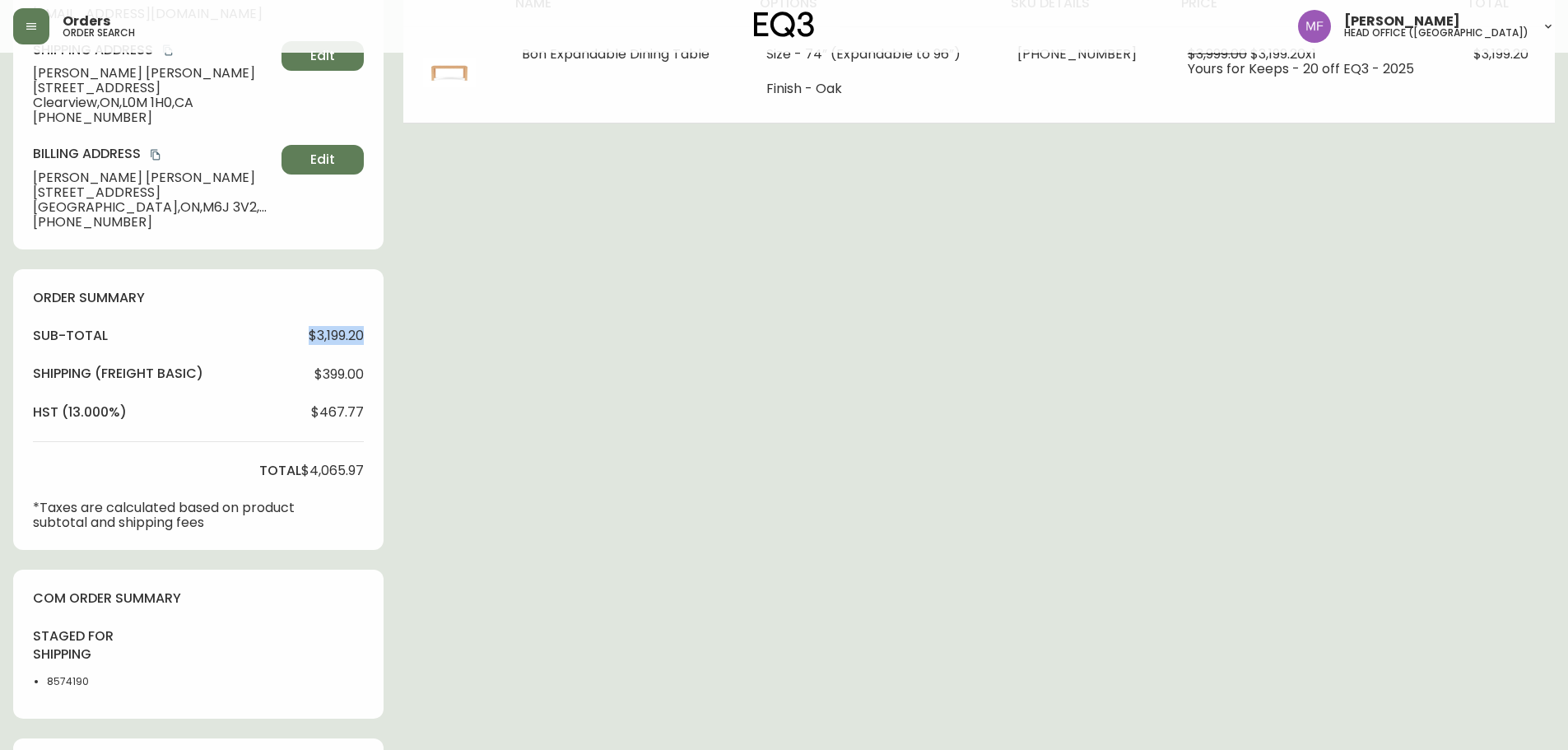
drag, startPoint x: 290, startPoint y: 333, endPoint x: 368, endPoint y: 341, distance: 78.4
click at [368, 341] on div "order summary sub-total $3,199.20 Shipping ( Freight Basic ) $399.00 hst (13.00…" at bounding box center [198, 409] width 370 height 281
drag, startPoint x: 302, startPoint y: 469, endPoint x: 390, endPoint y: 469, distance: 88.0
click at [390, 469] on div "Order # 4135314 September 13, 2025 at 8:54 am from CA_EN Print Invoice Inject i…" at bounding box center [784, 332] width 1542 height 1190
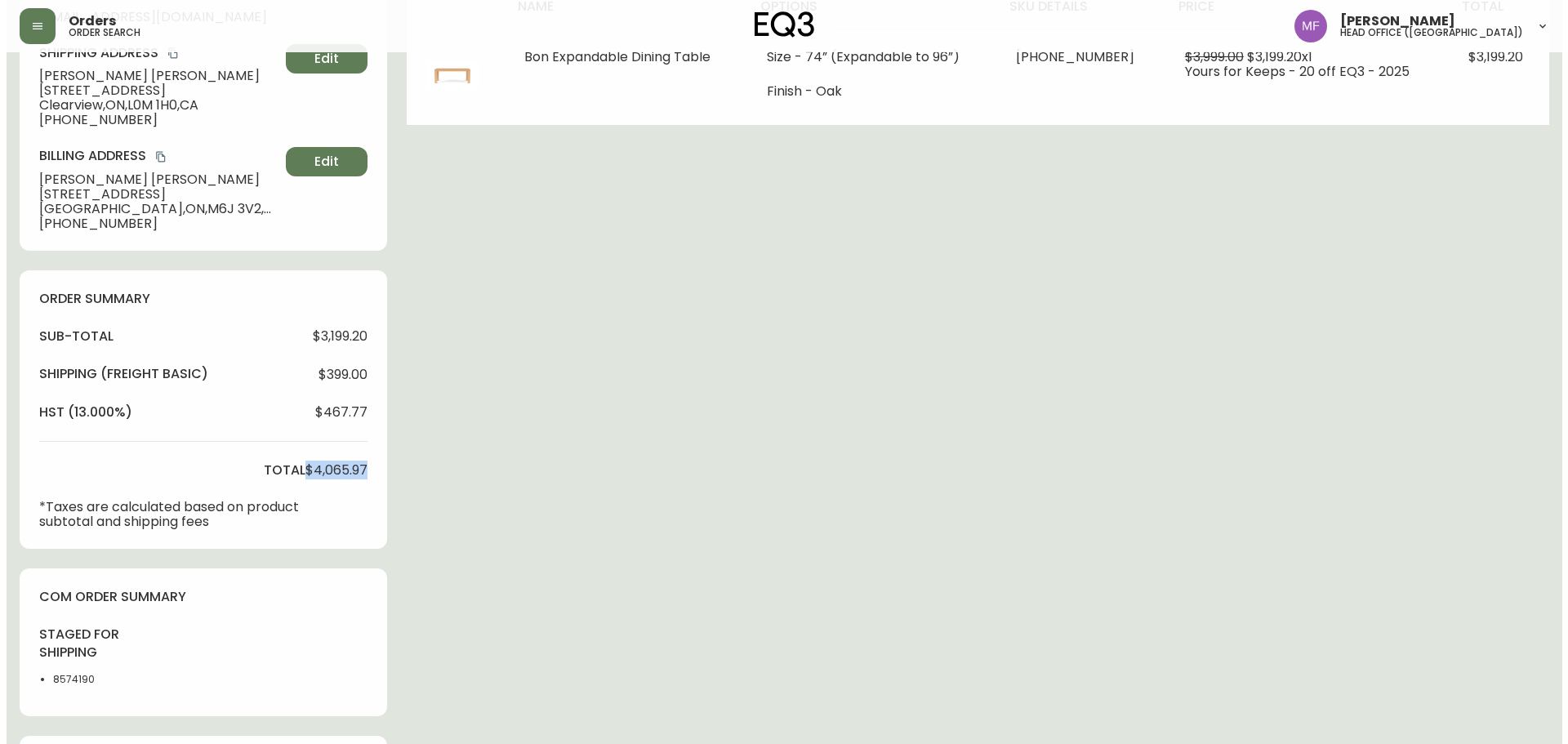
scroll to position [0, 0]
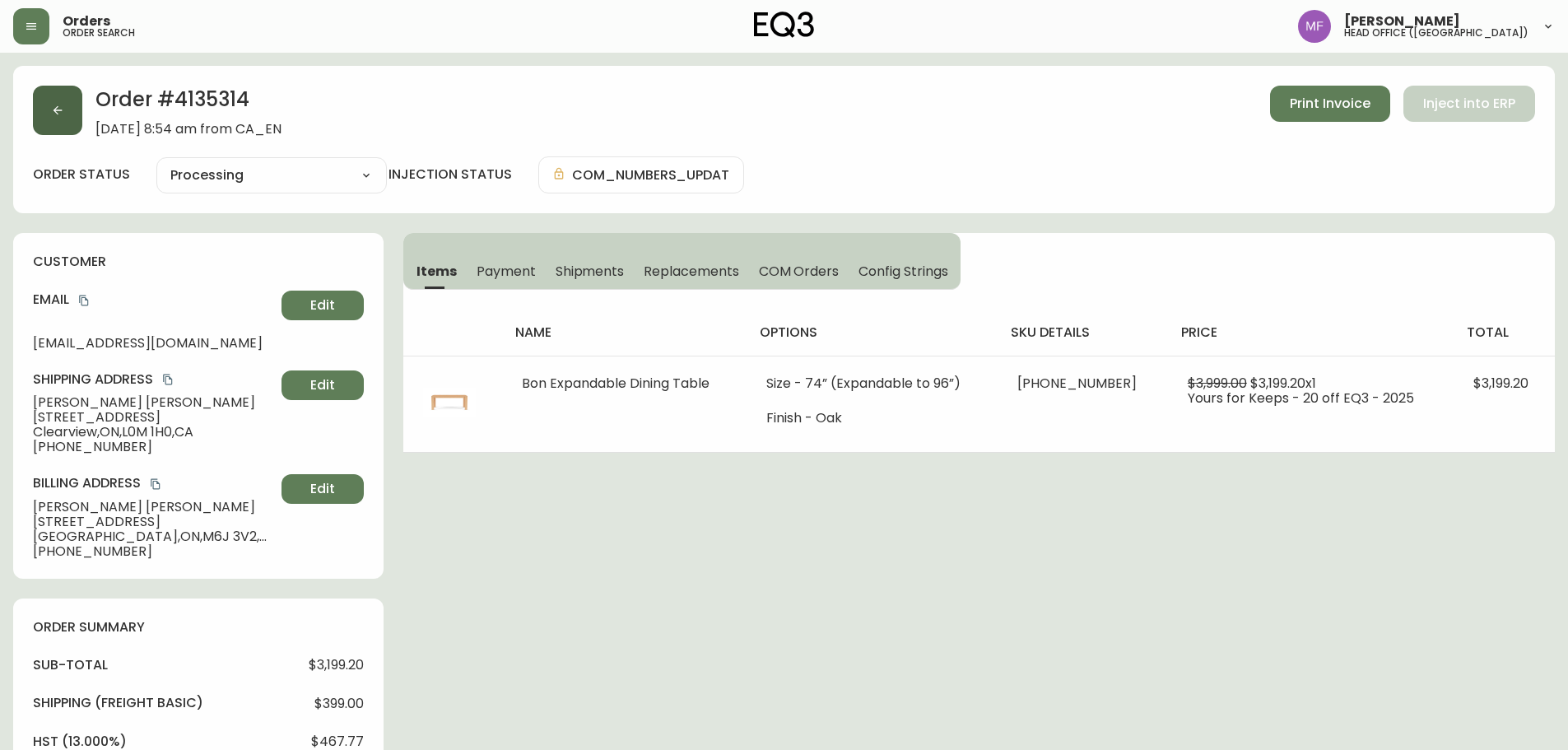
click at [56, 121] on button "button" at bounding box center [58, 111] width 49 height 50
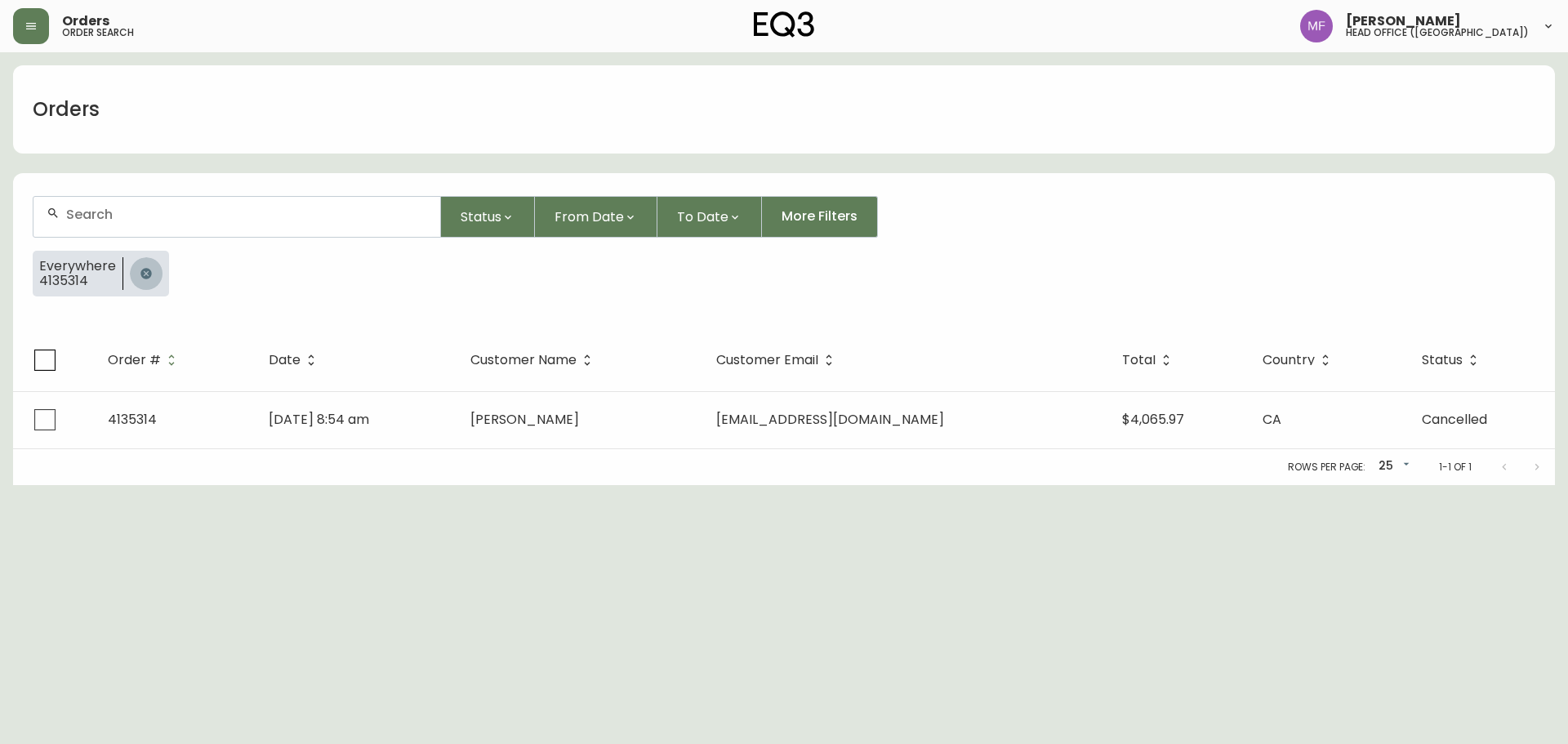
click at [151, 269] on icon "button" at bounding box center [146, 273] width 13 height 13
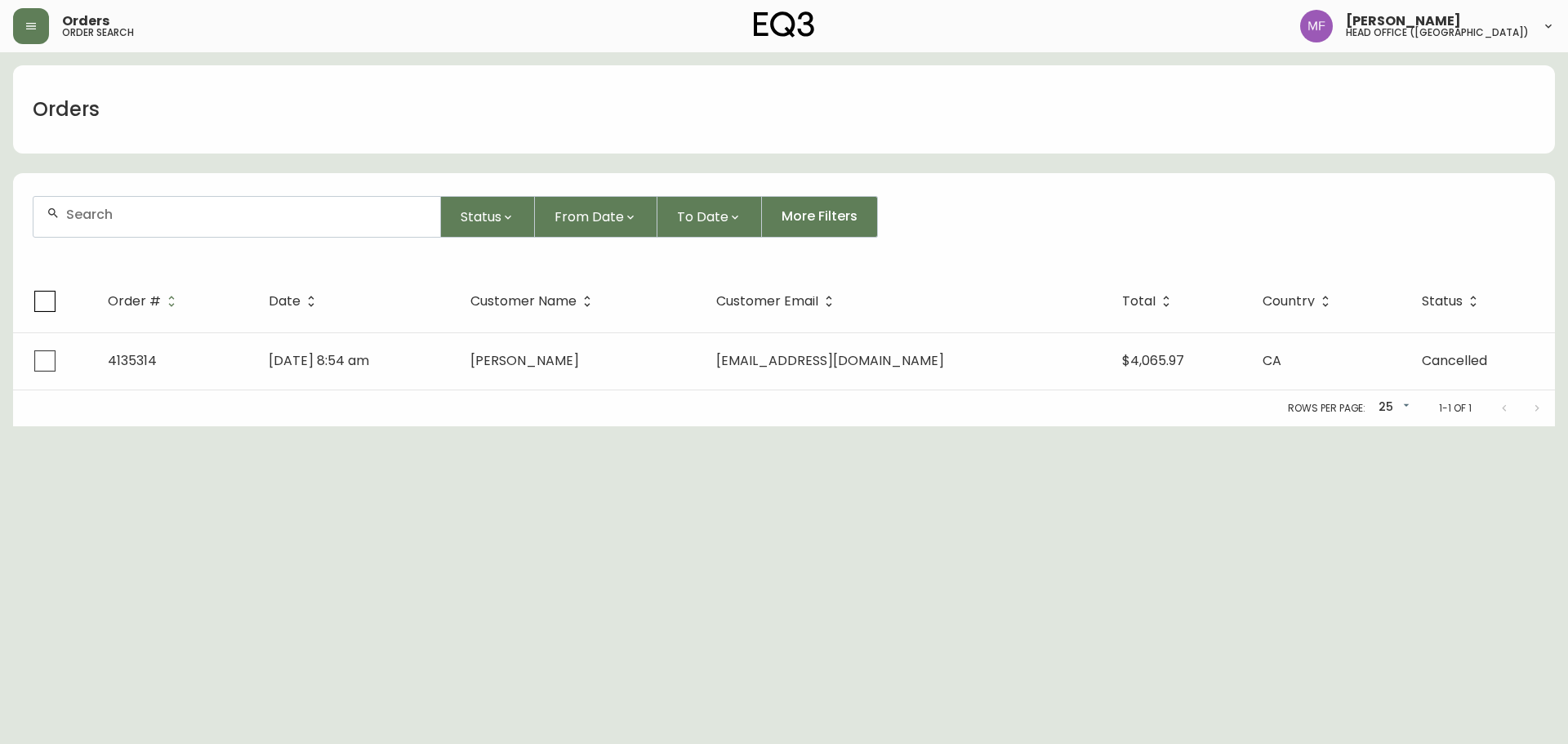
click at [177, 217] on input "text" at bounding box center [246, 214] width 361 height 16
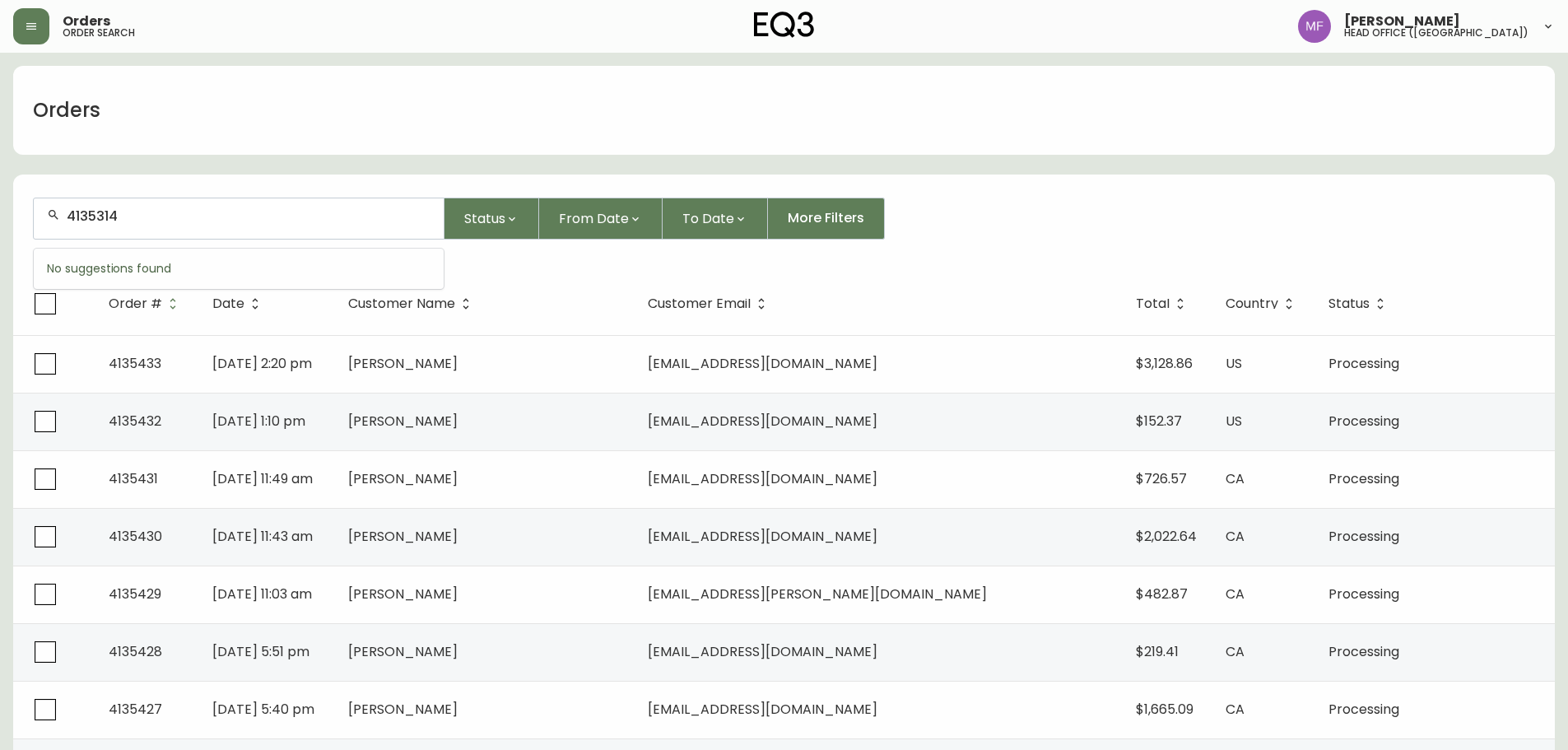
type input "4135314"
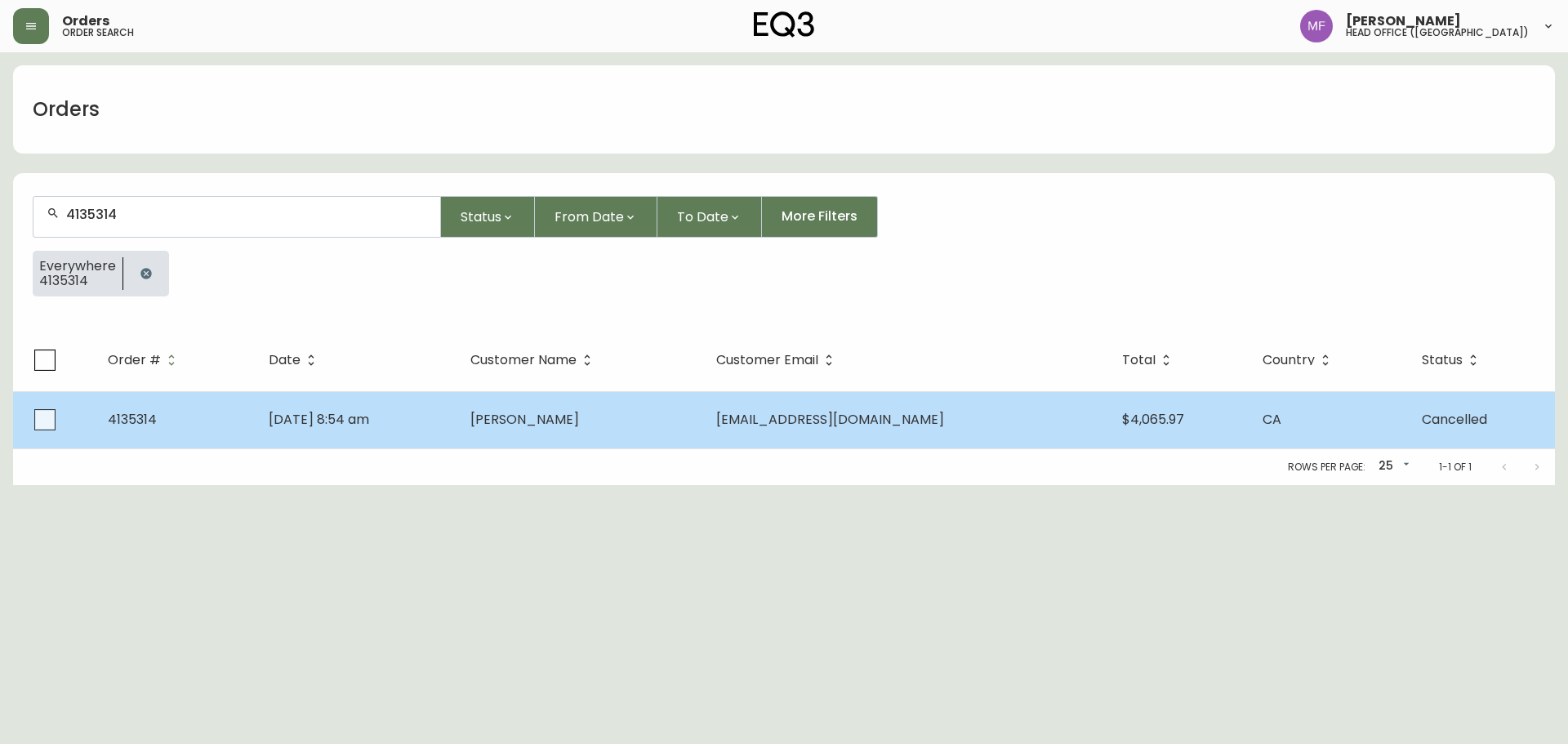
click at [458, 408] on td "Sep 13 2025, 8:54 am" at bounding box center [357, 420] width 203 height 57
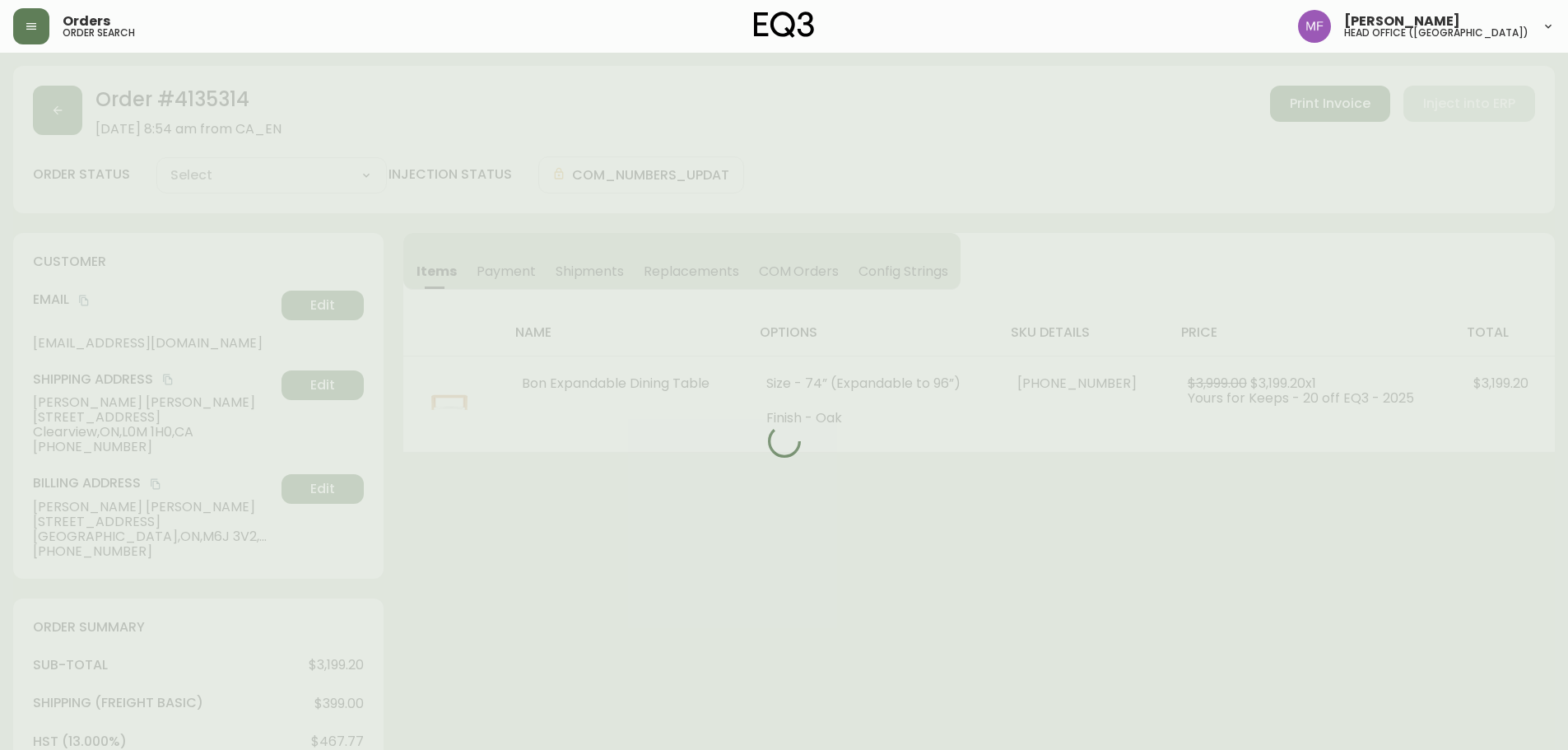
type input "Cancelled"
select select "CANCELLED"
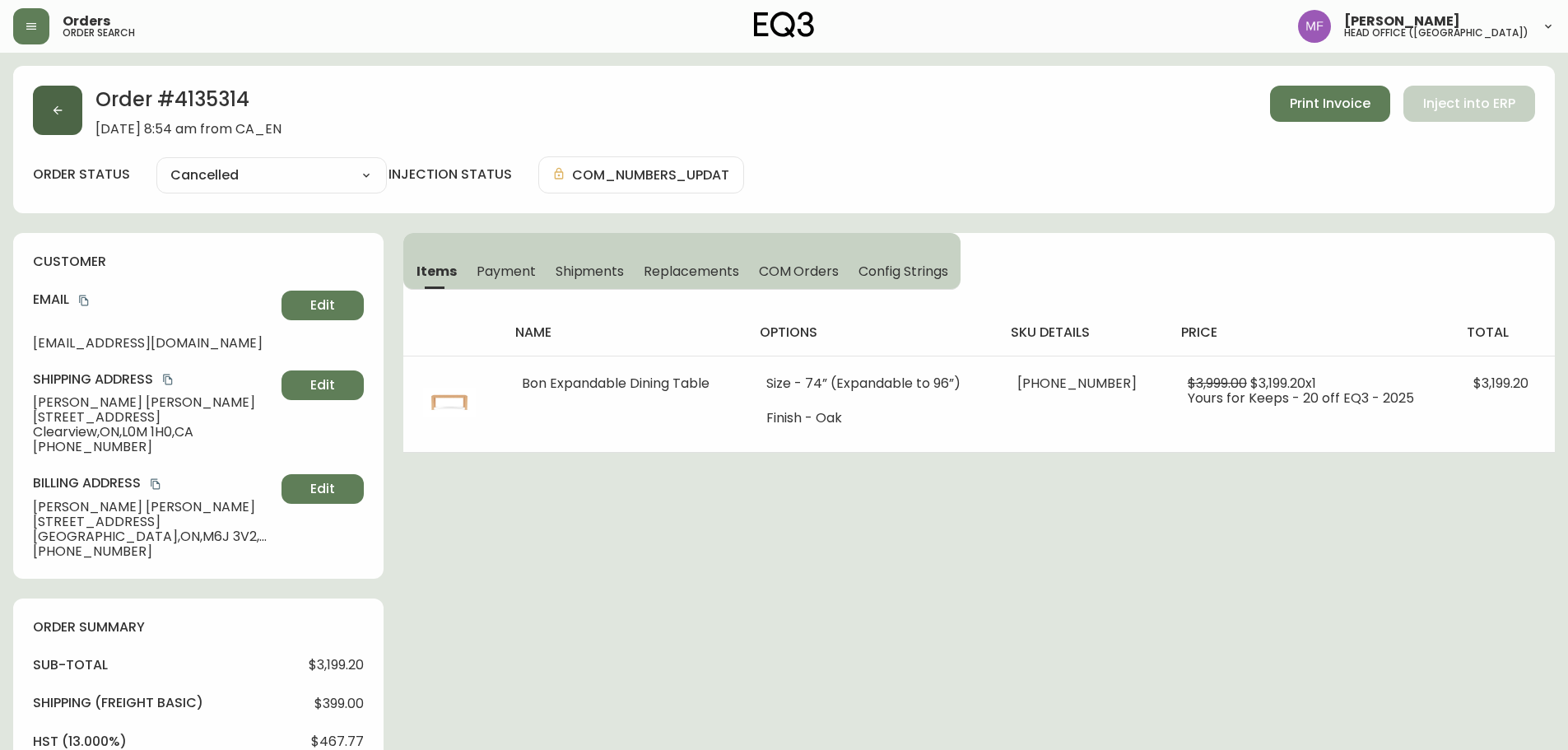
click at [55, 112] on icon "button" at bounding box center [58, 111] width 9 height 9
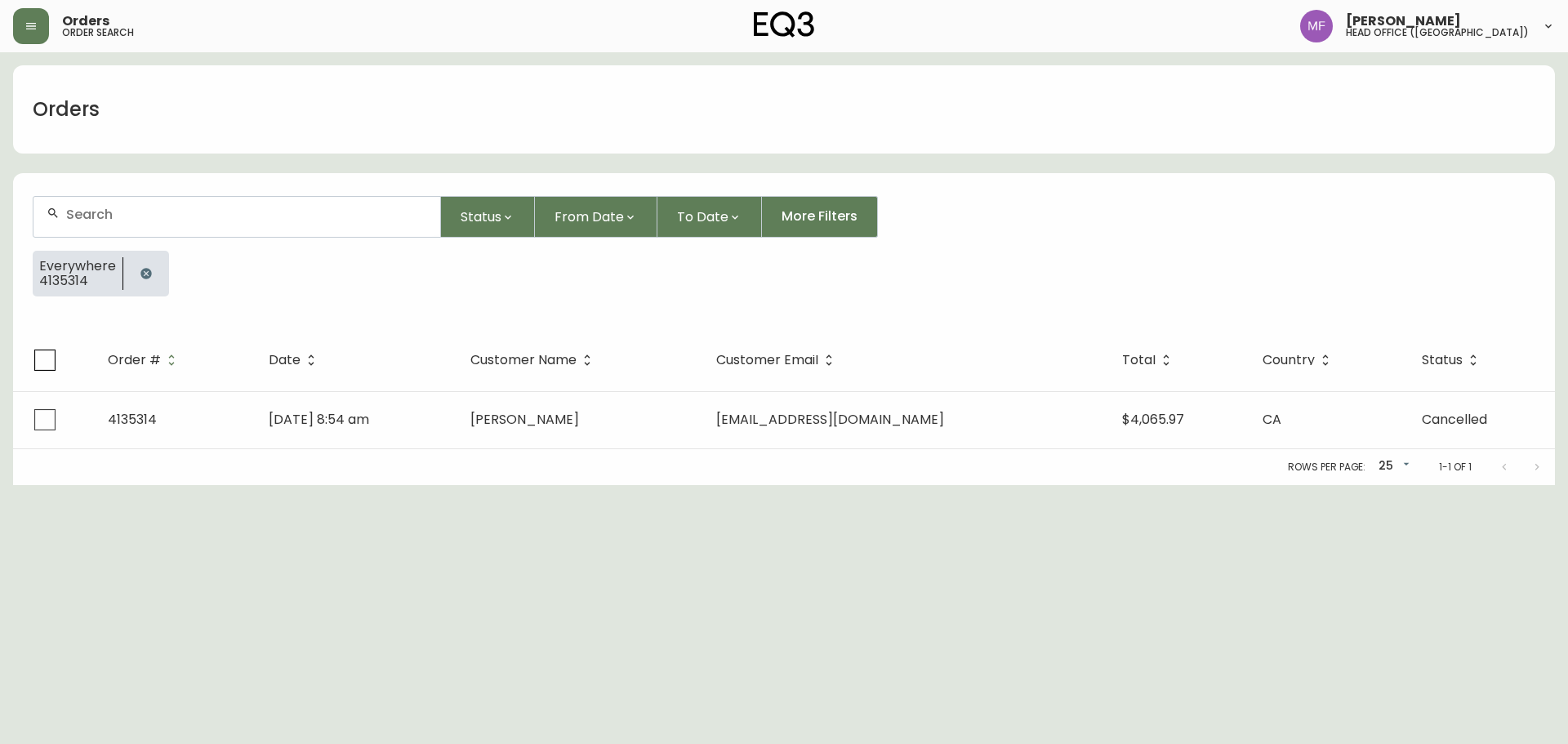
click at [142, 271] on icon "button" at bounding box center [146, 273] width 13 height 13
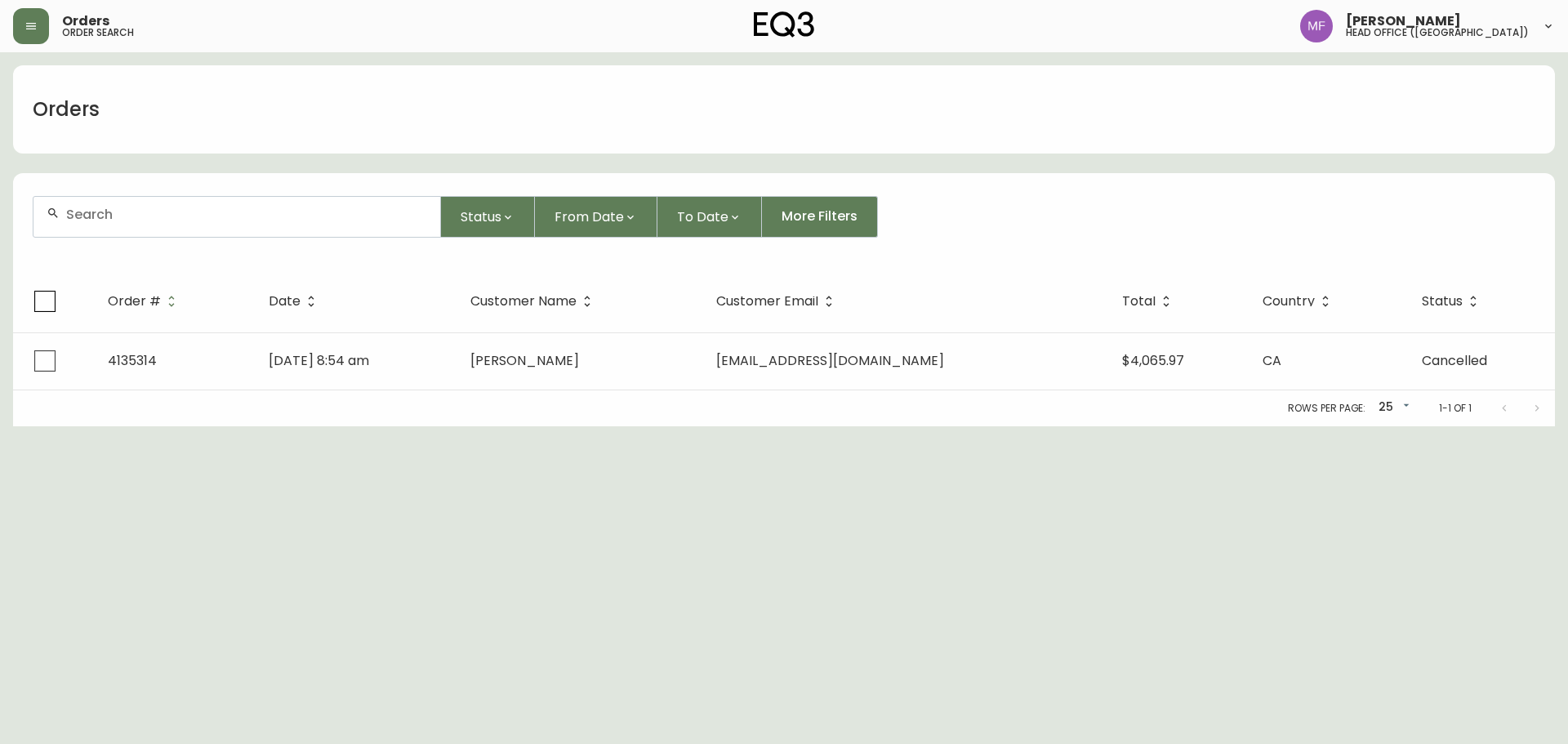
click at [118, 221] on input "text" at bounding box center [246, 214] width 361 height 16
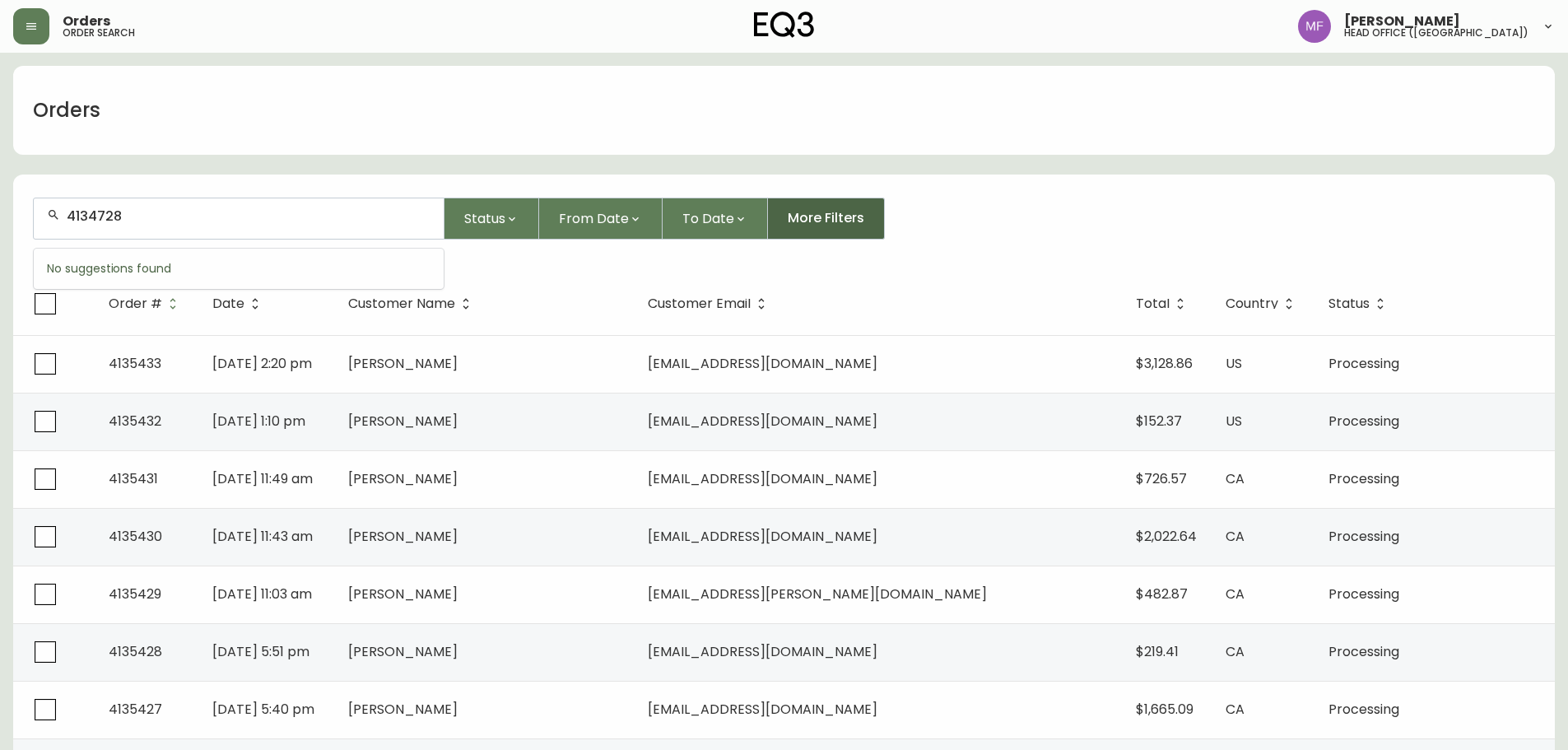
type input "4134728"
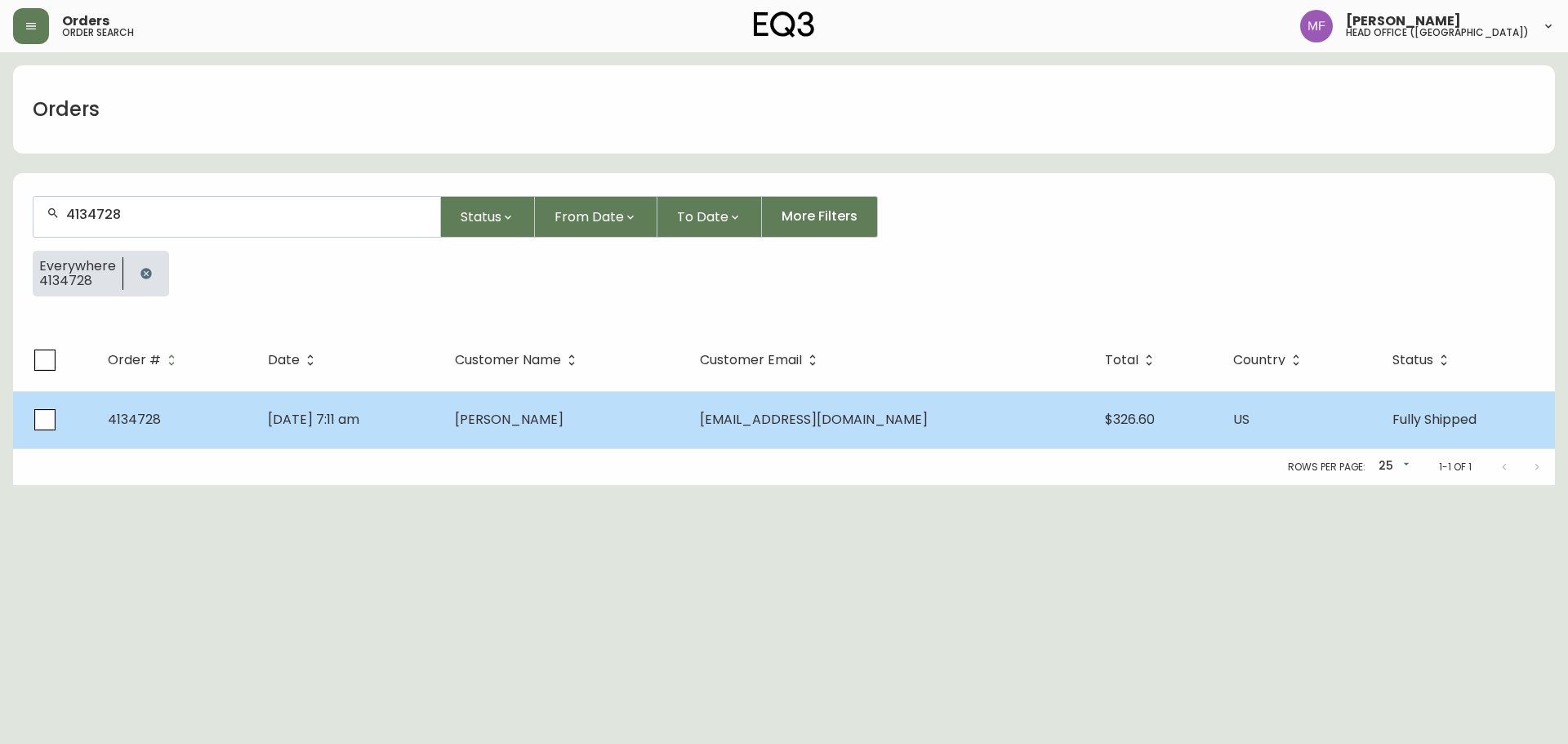
click at [788, 420] on span "Kingethim@instaddr.win" at bounding box center [813, 419] width 228 height 19
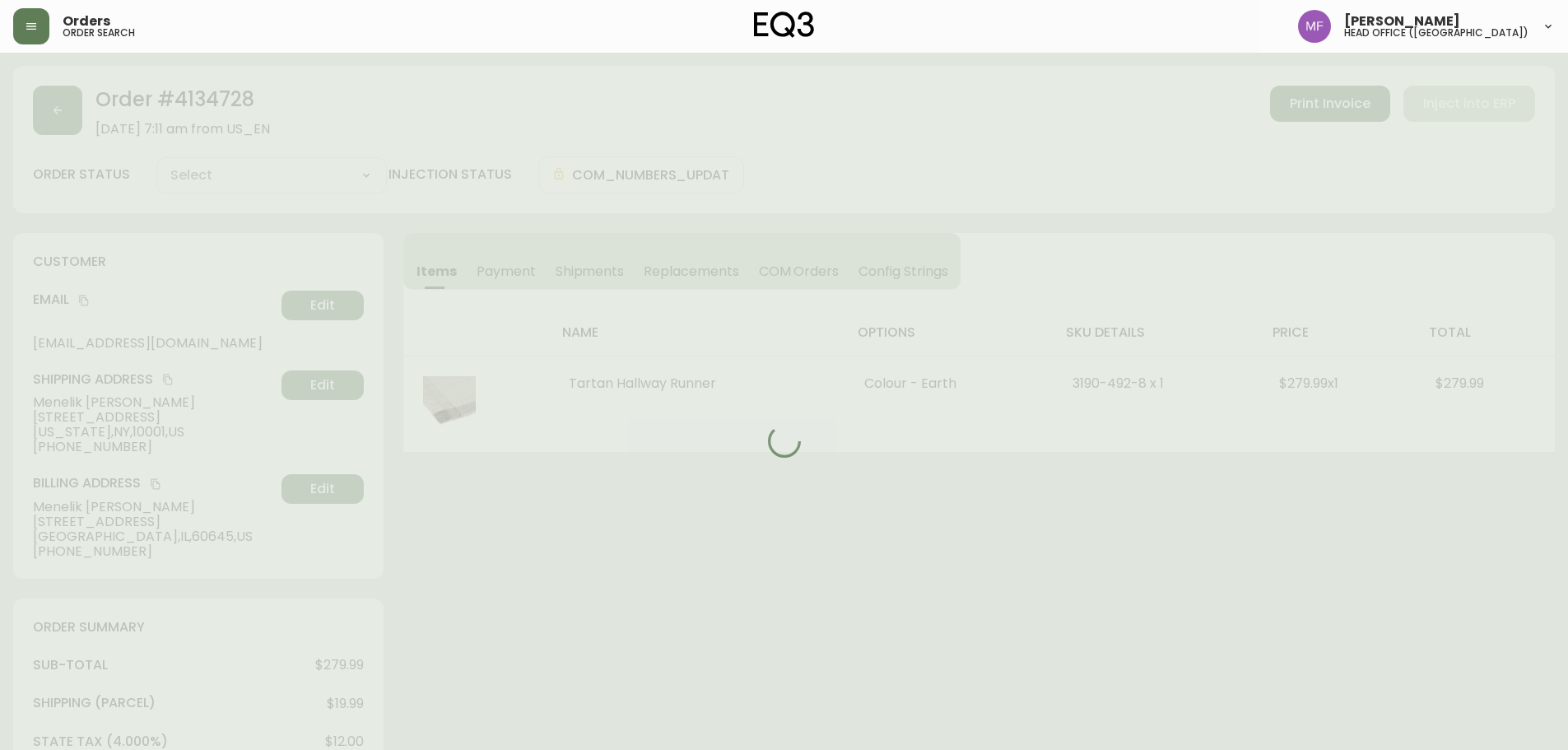
type input "Fully Shipped"
select select "FULLY_SHIPPED"
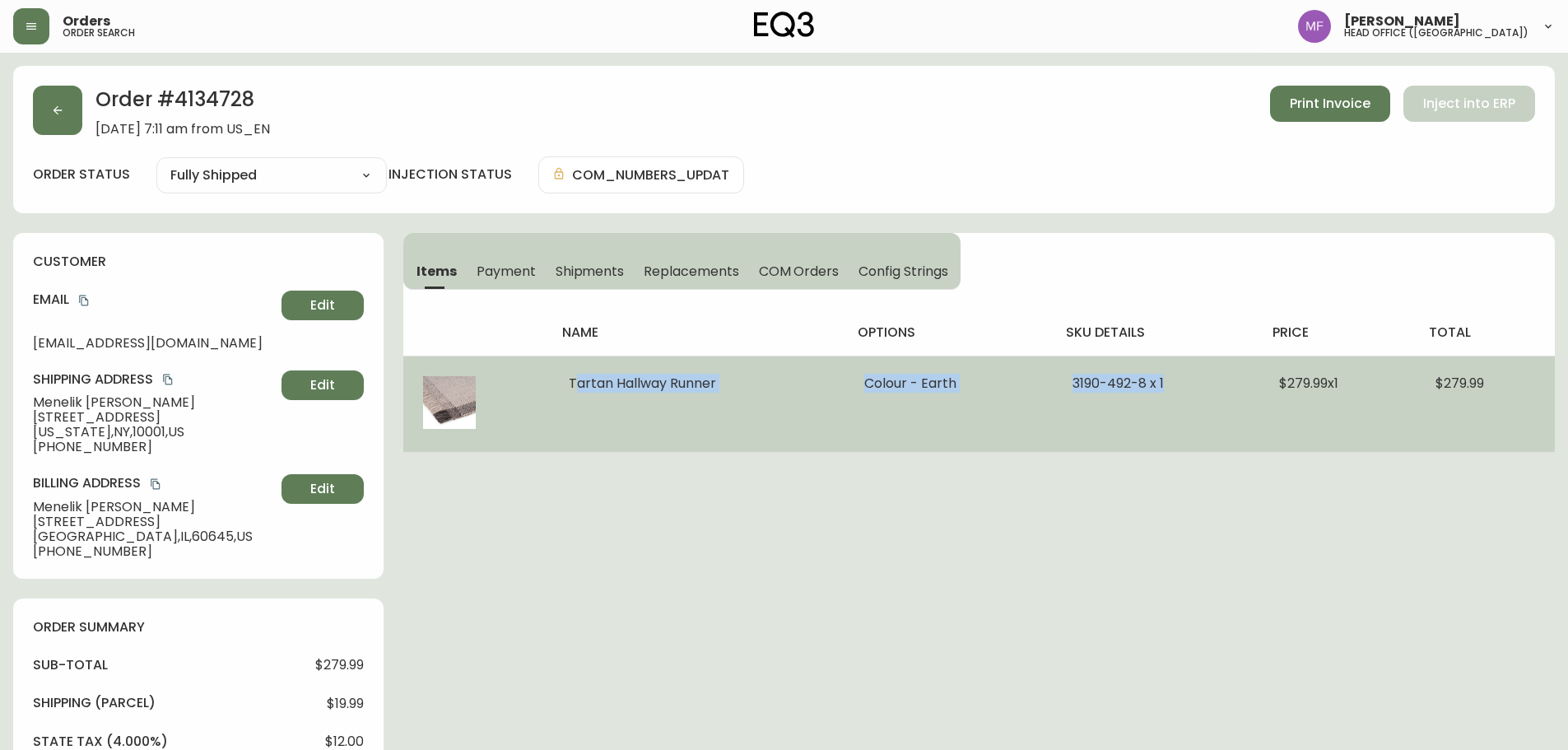
drag, startPoint x: 567, startPoint y: 384, endPoint x: 1176, endPoint y: 403, distance: 609.3
click at [1176, 403] on tr "Tartan Hallway Runner Colour - Earth 3190-492-8 x 1 $279.99 x 1 $279.99" at bounding box center [979, 403] width 1151 height 97
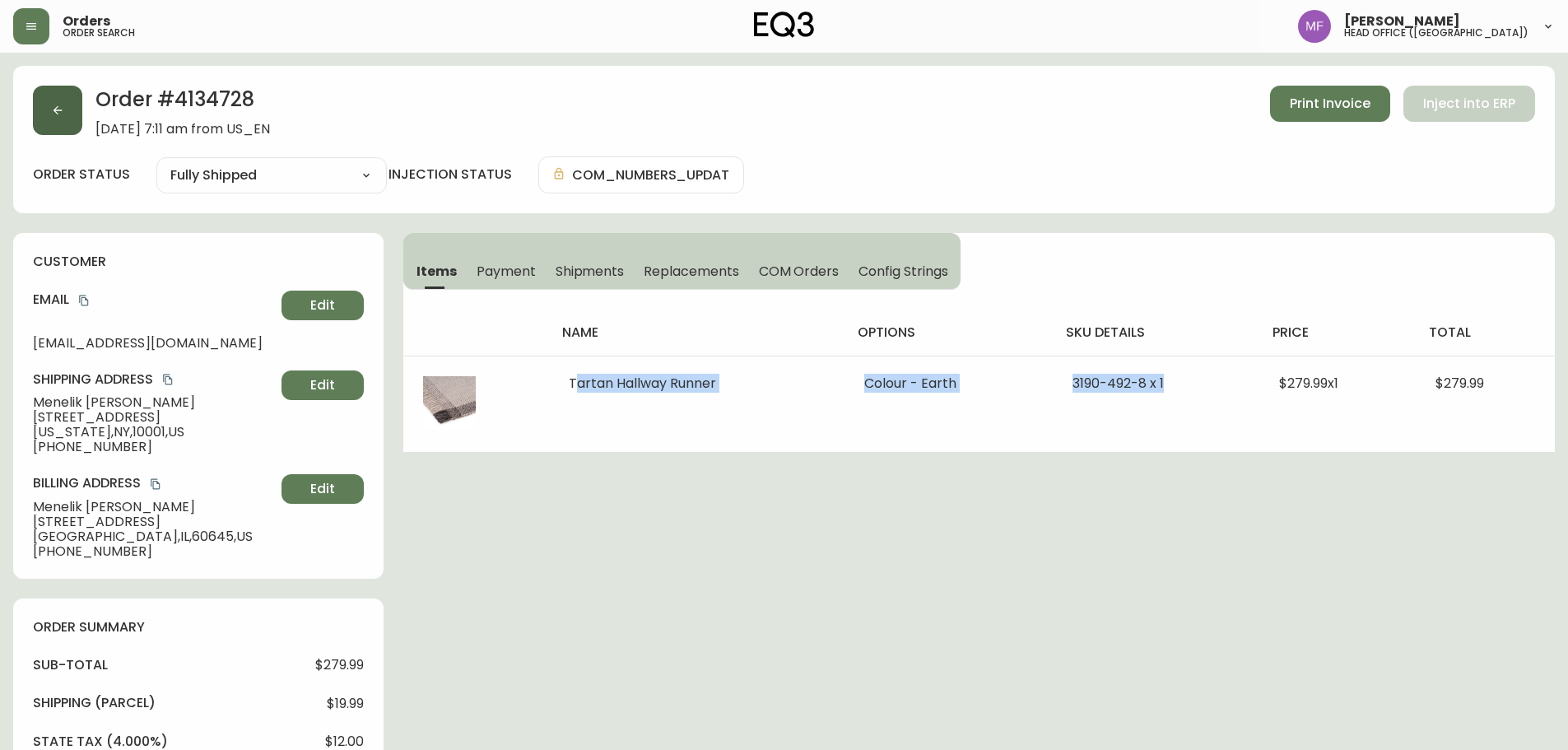
click at [70, 116] on button "button" at bounding box center [58, 111] width 49 height 50
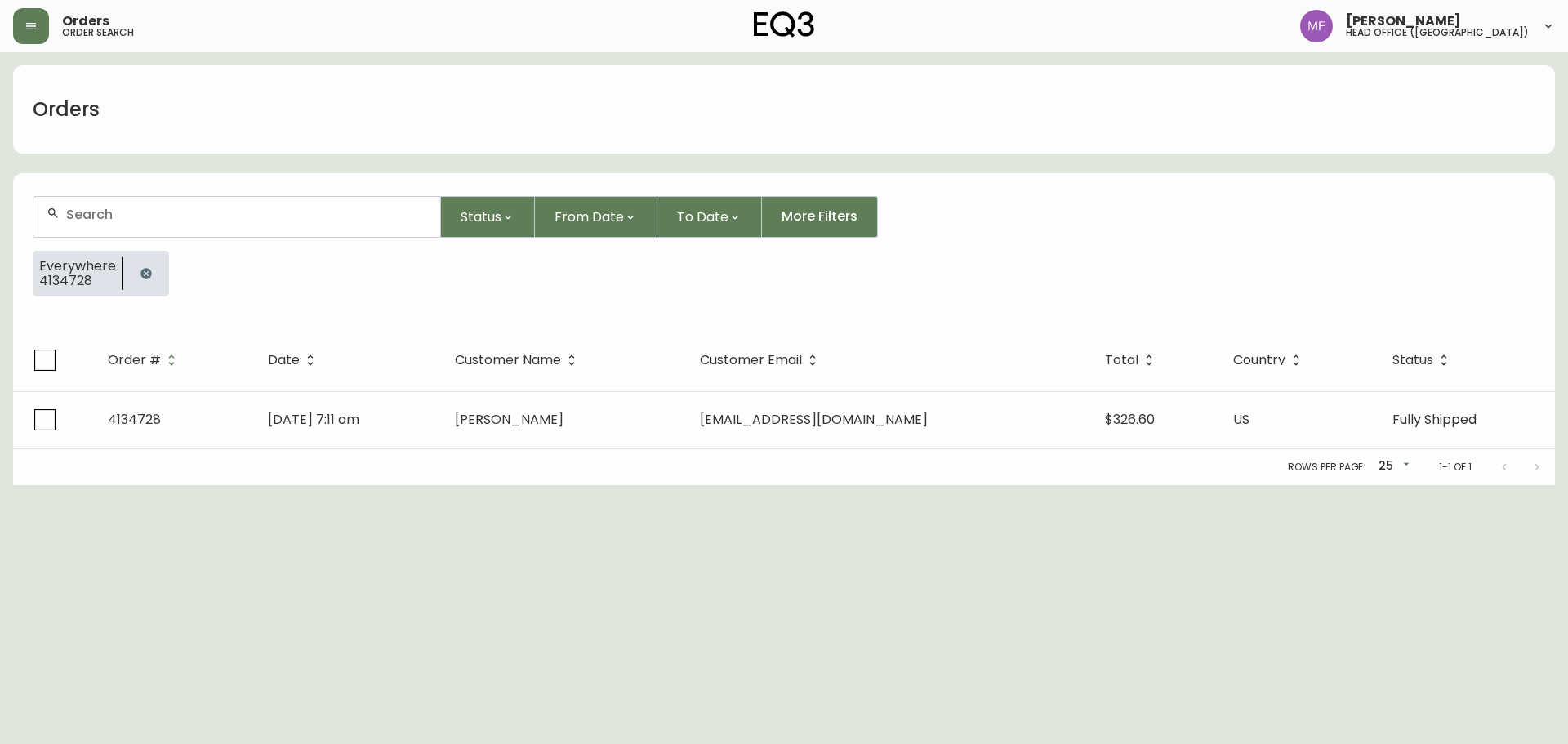
click at [141, 273] on icon "button" at bounding box center [146, 273] width 11 height 11
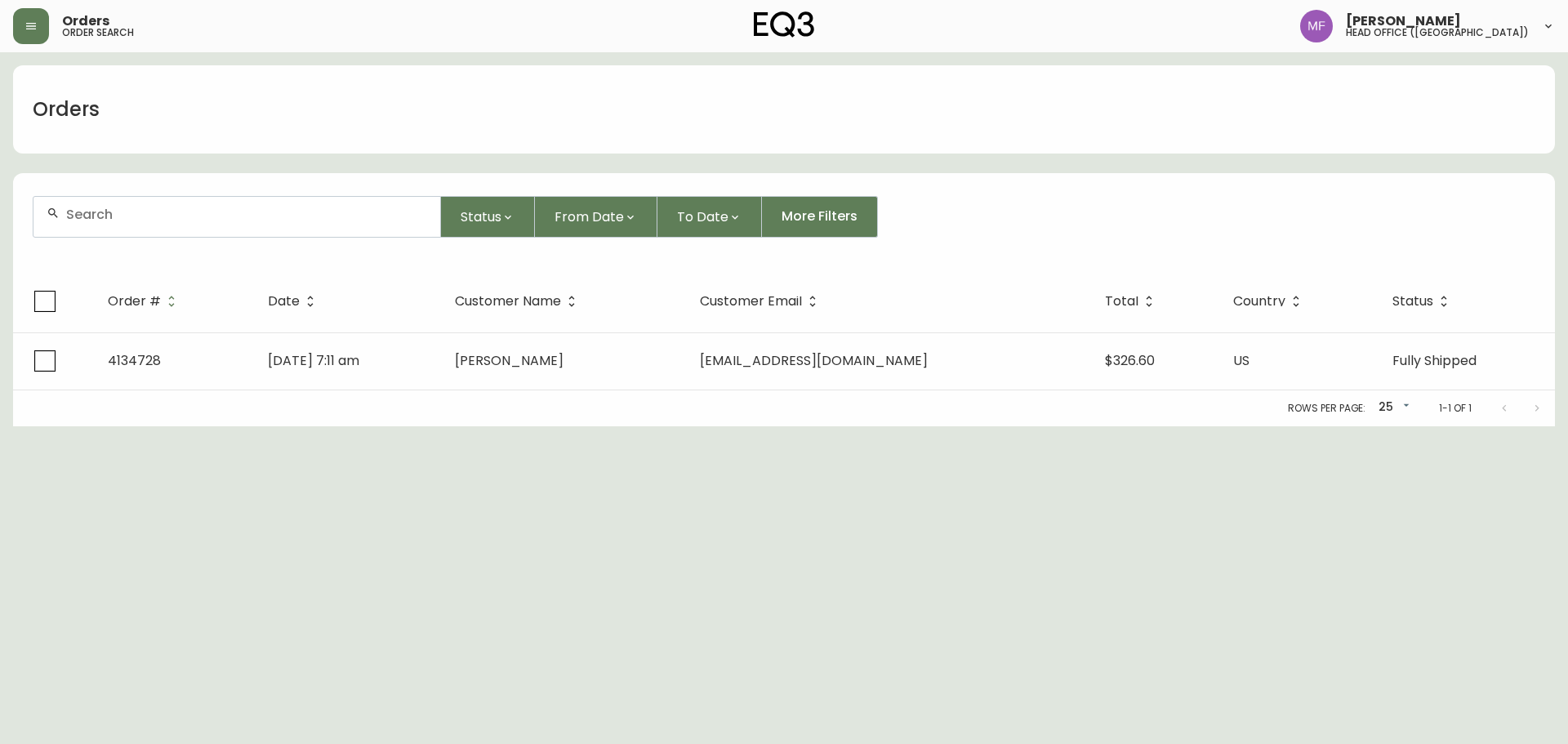
click at [133, 218] on input "text" at bounding box center [246, 214] width 361 height 16
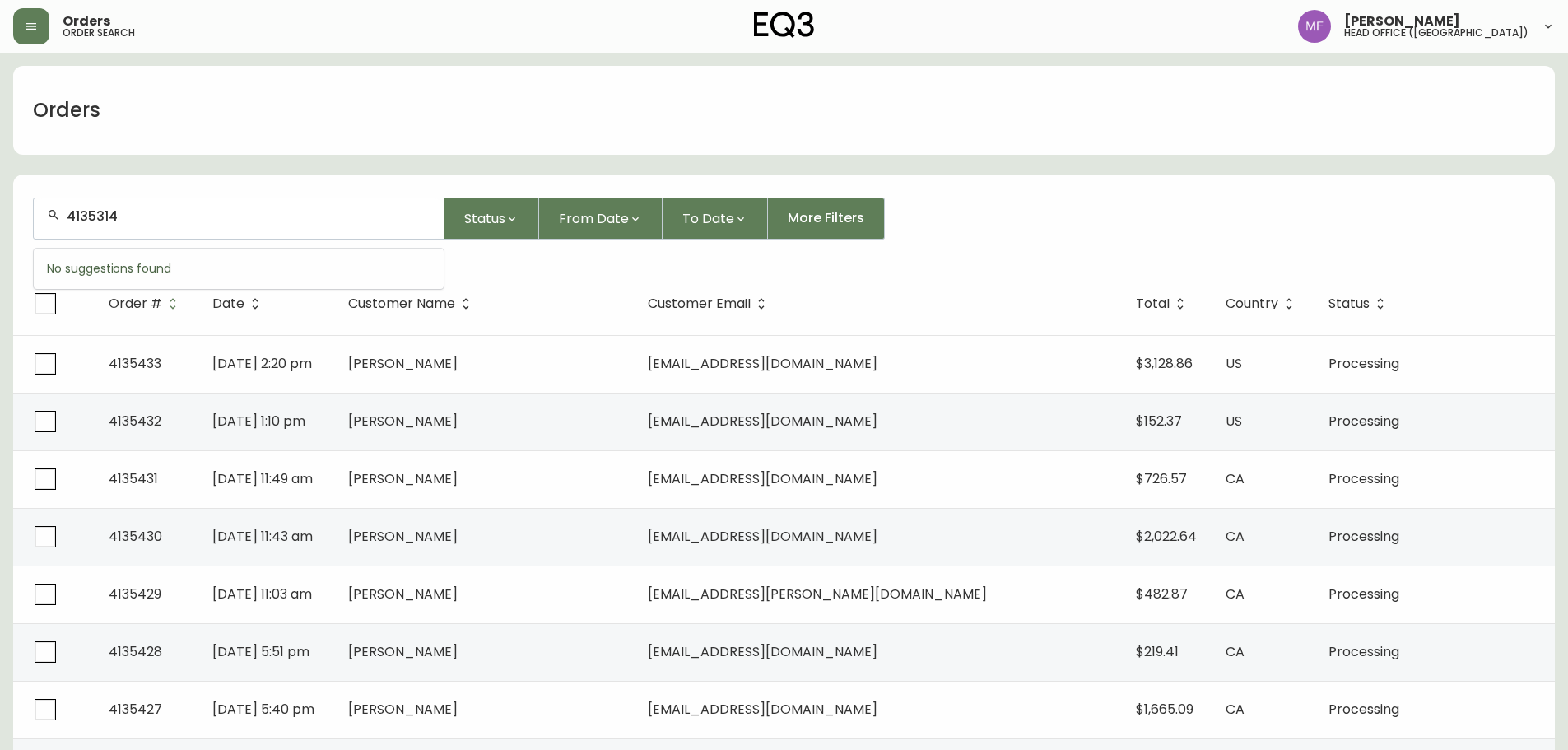
type input "4135314"
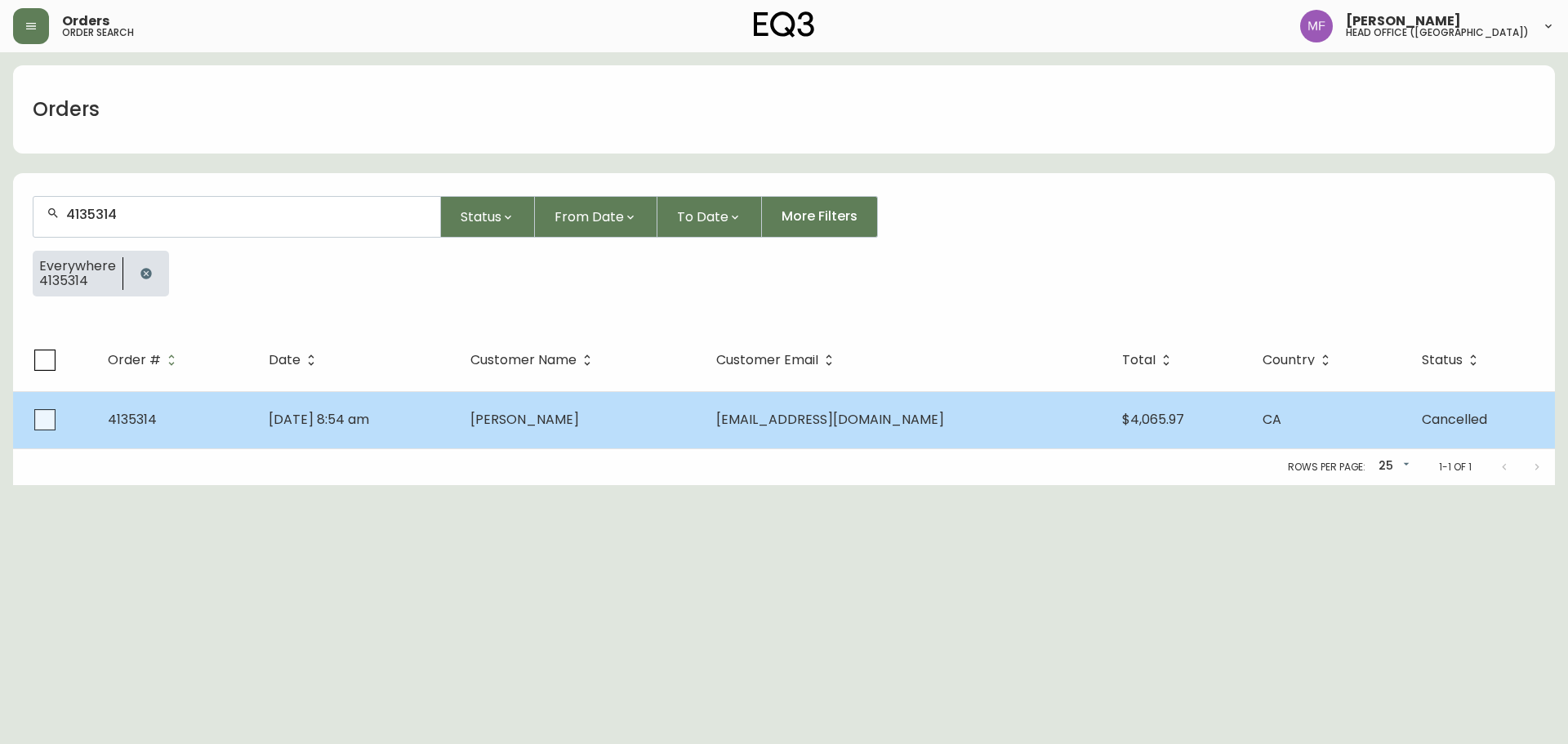
click at [662, 442] on td "Amy Williamson" at bounding box center [579, 420] width 245 height 57
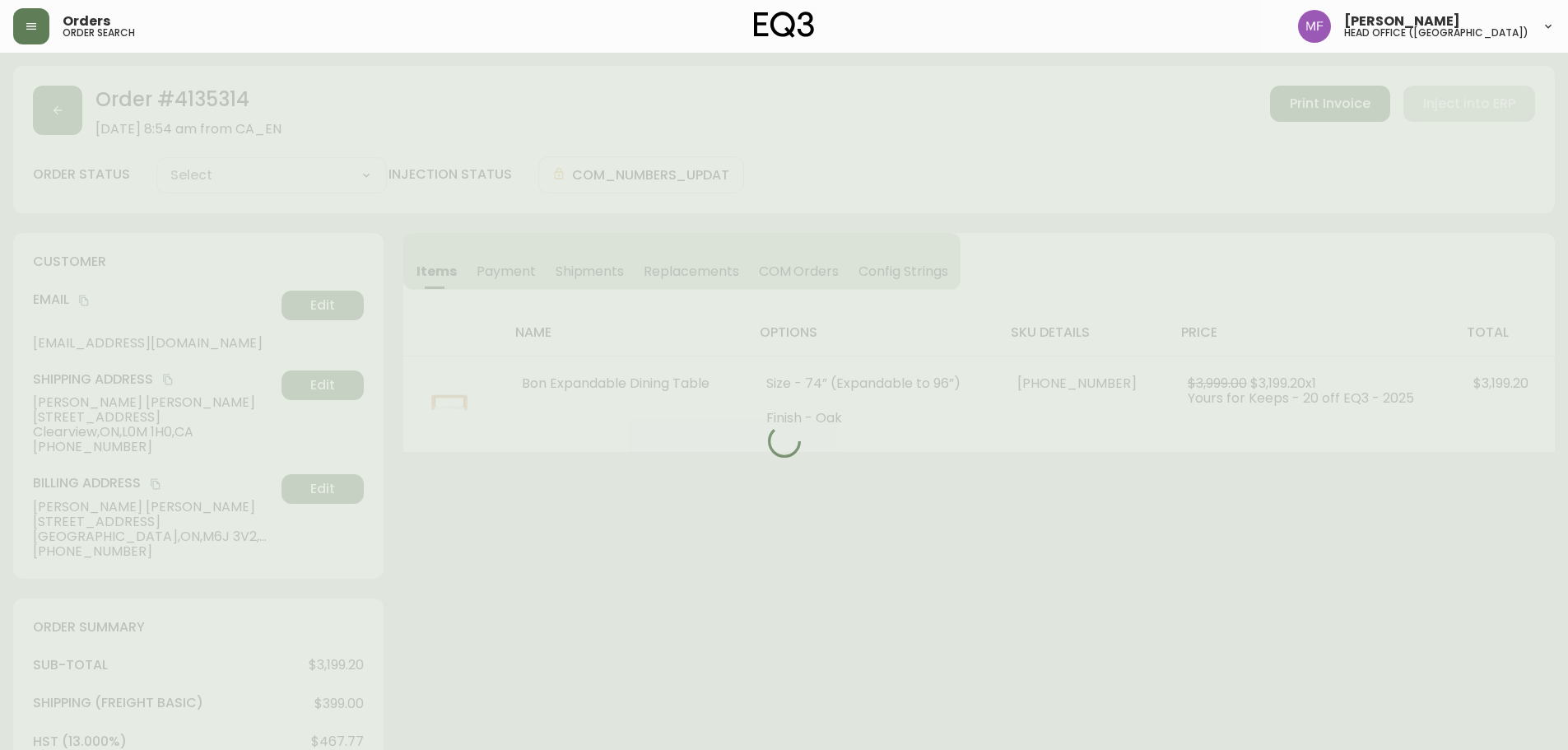
type input "Cancelled"
select select "CANCELLED"
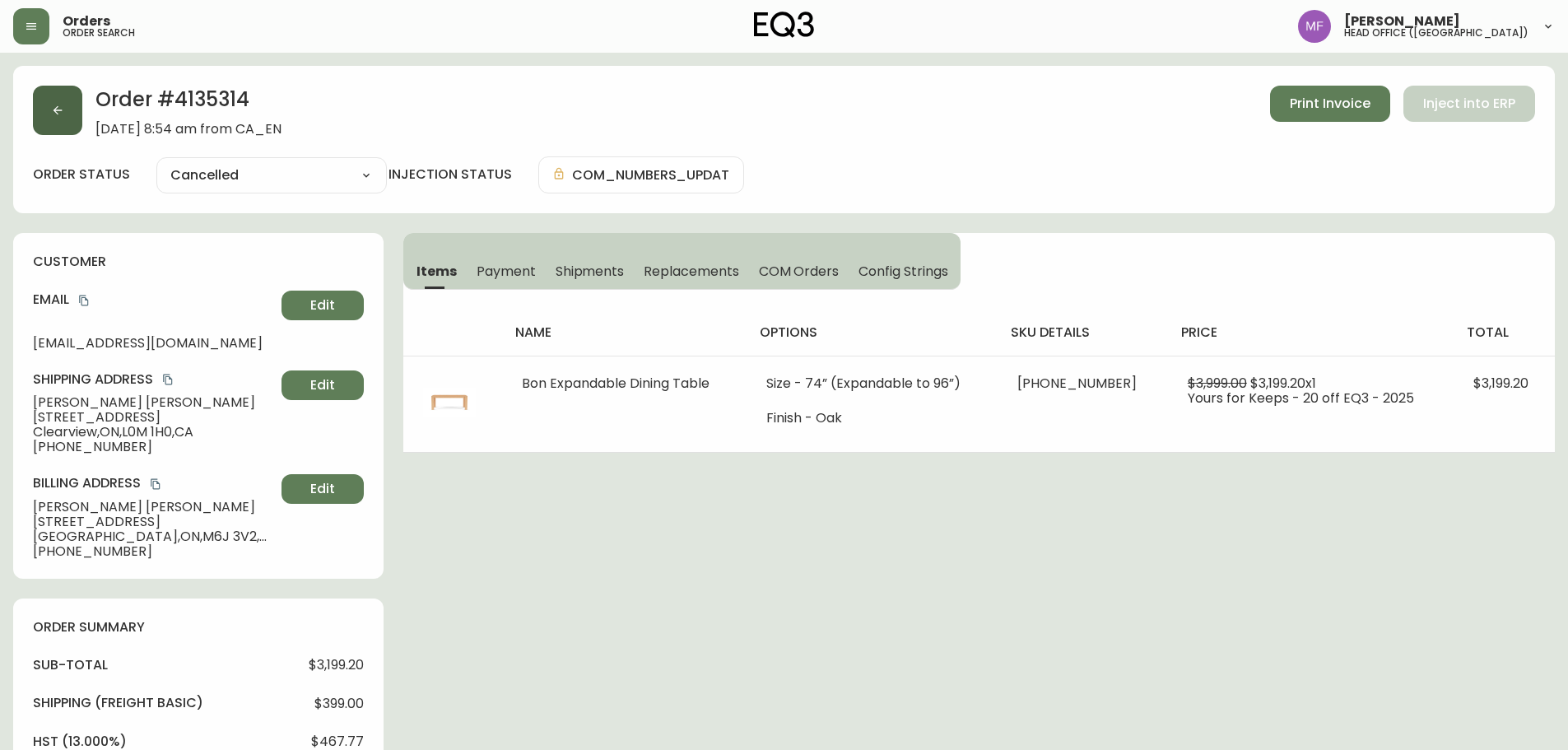
click at [47, 123] on button "button" at bounding box center [58, 111] width 49 height 50
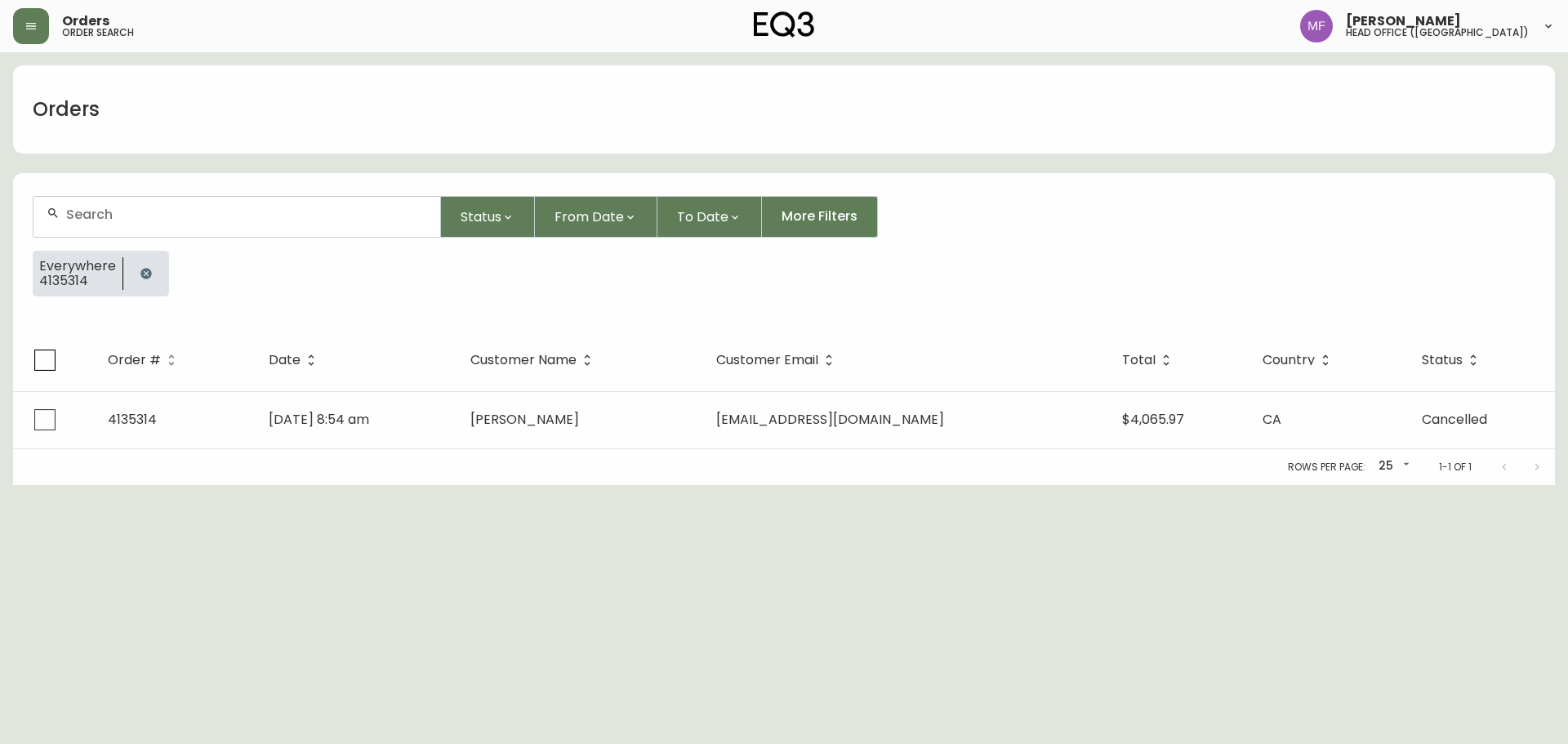
click at [154, 270] on button "button" at bounding box center [146, 273] width 33 height 33
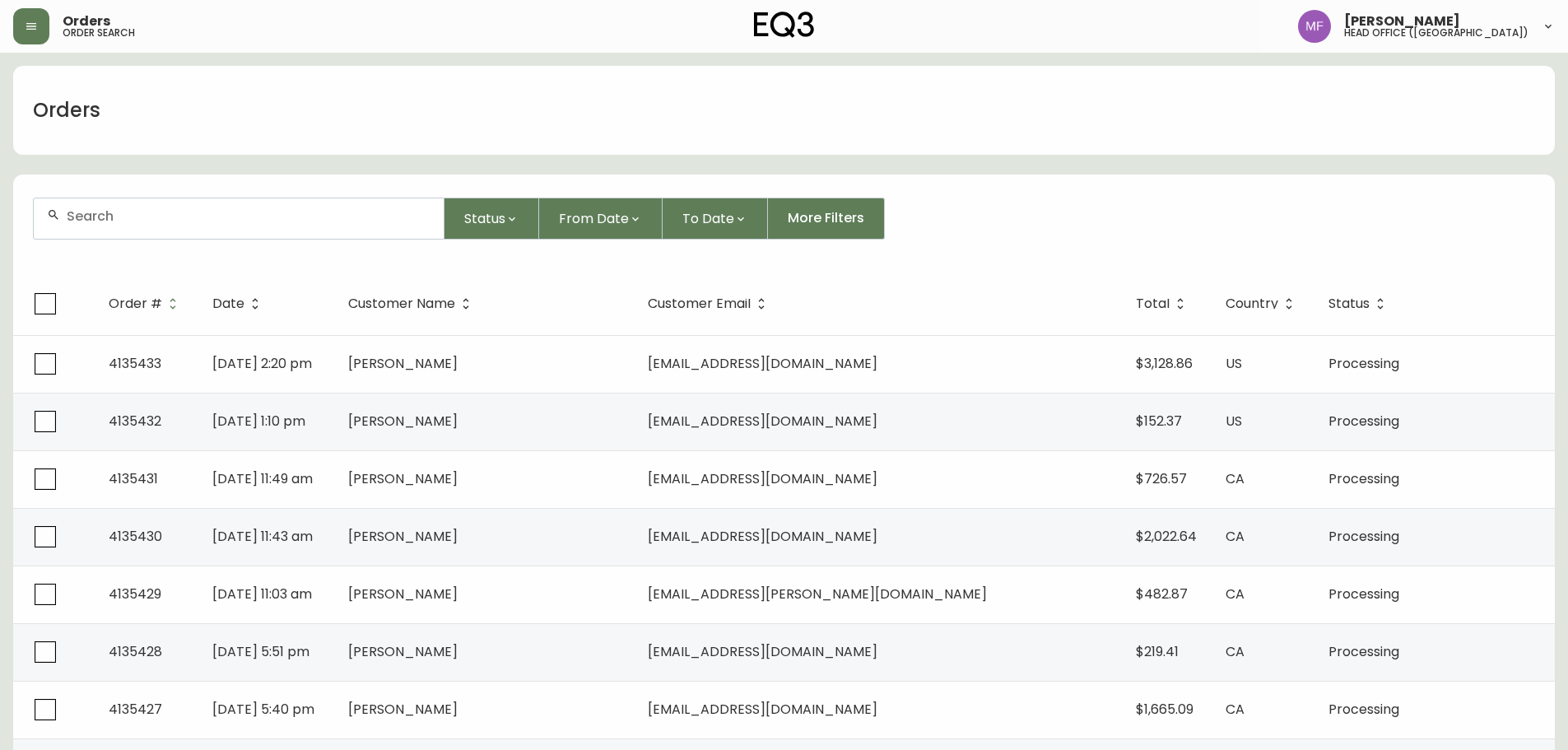
click at [133, 228] on div at bounding box center [238, 219] width 410 height 40
type input "4036059590"
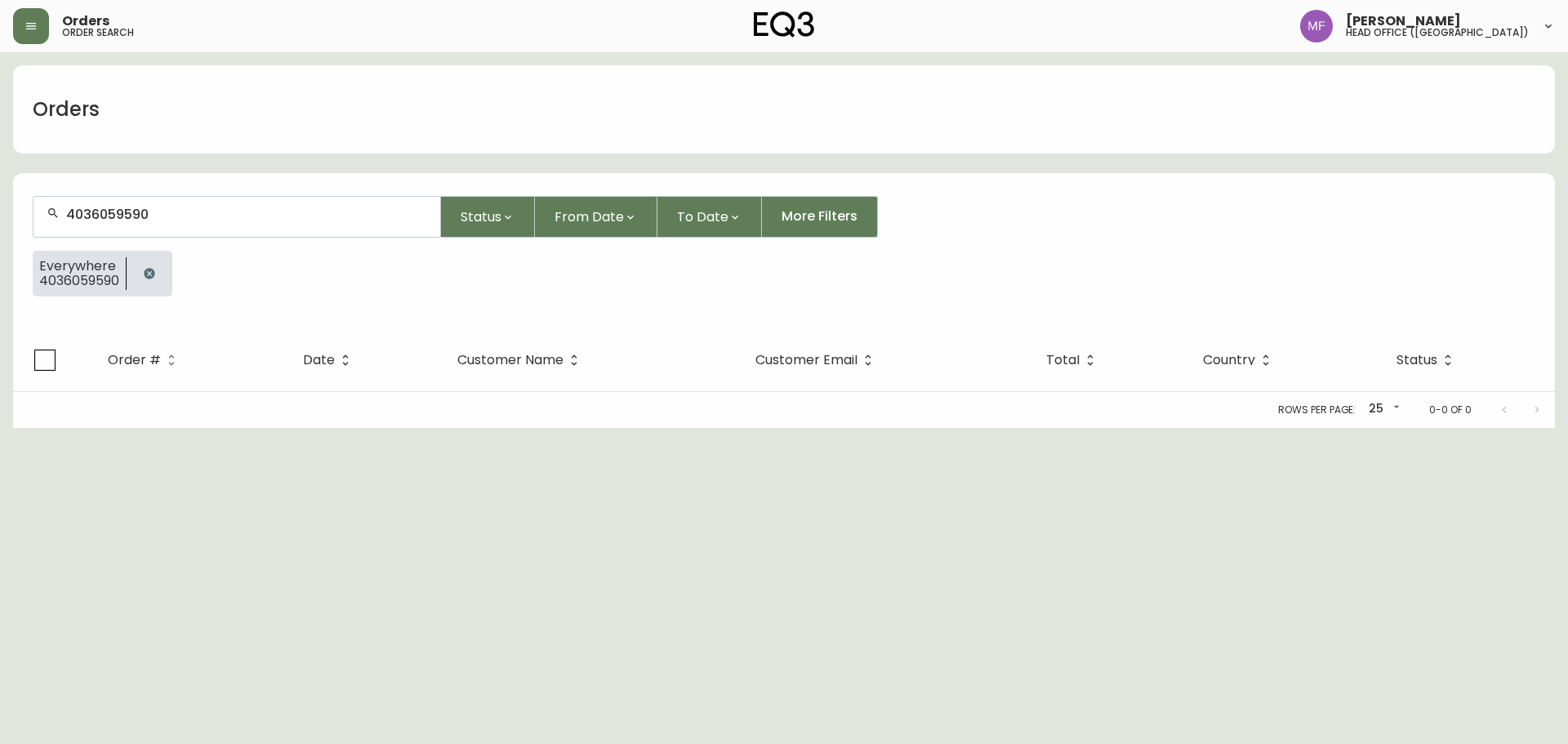
click at [150, 267] on icon "button" at bounding box center [150, 273] width 13 height 13
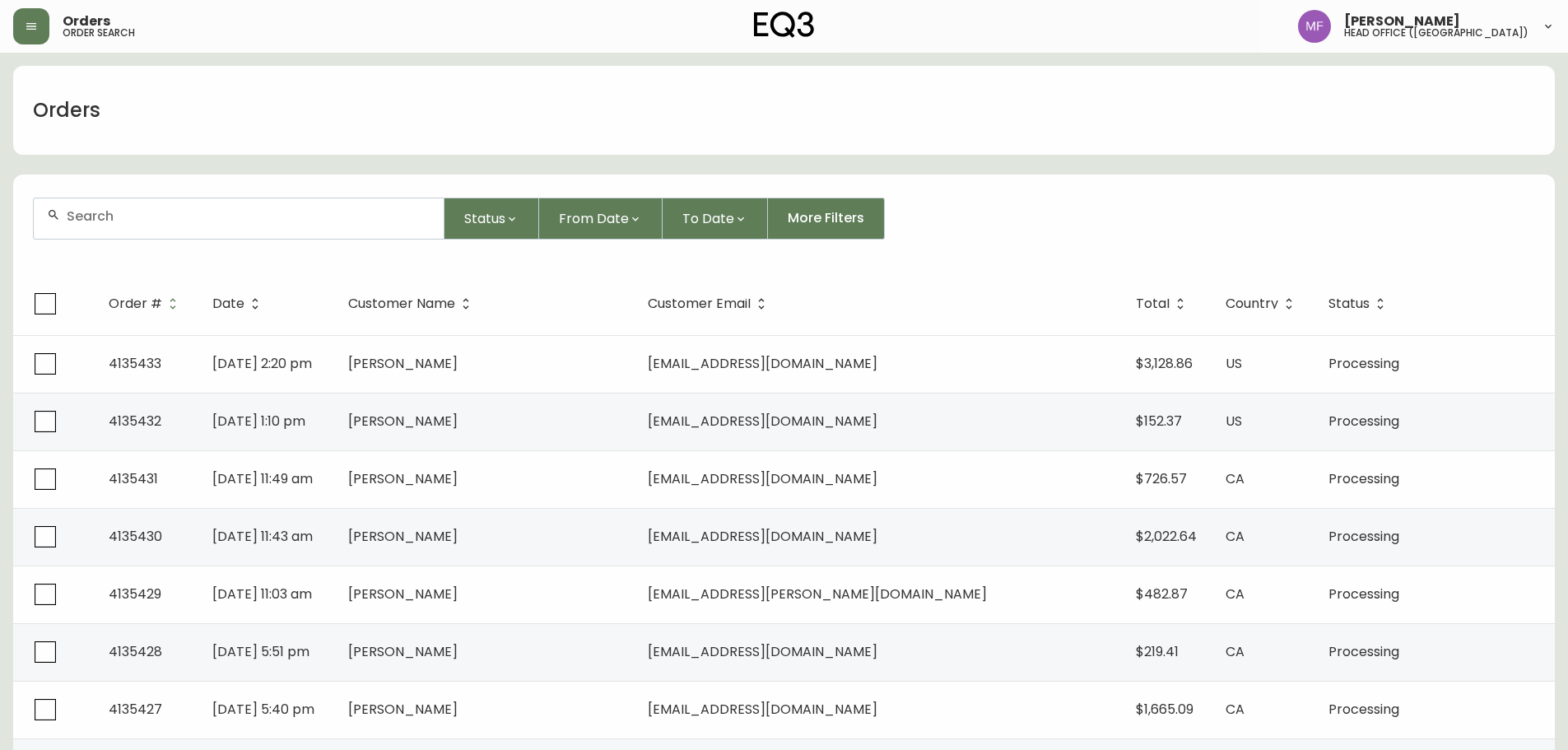
click at [199, 229] on div at bounding box center [238, 219] width 410 height 40
type input "9176582610"
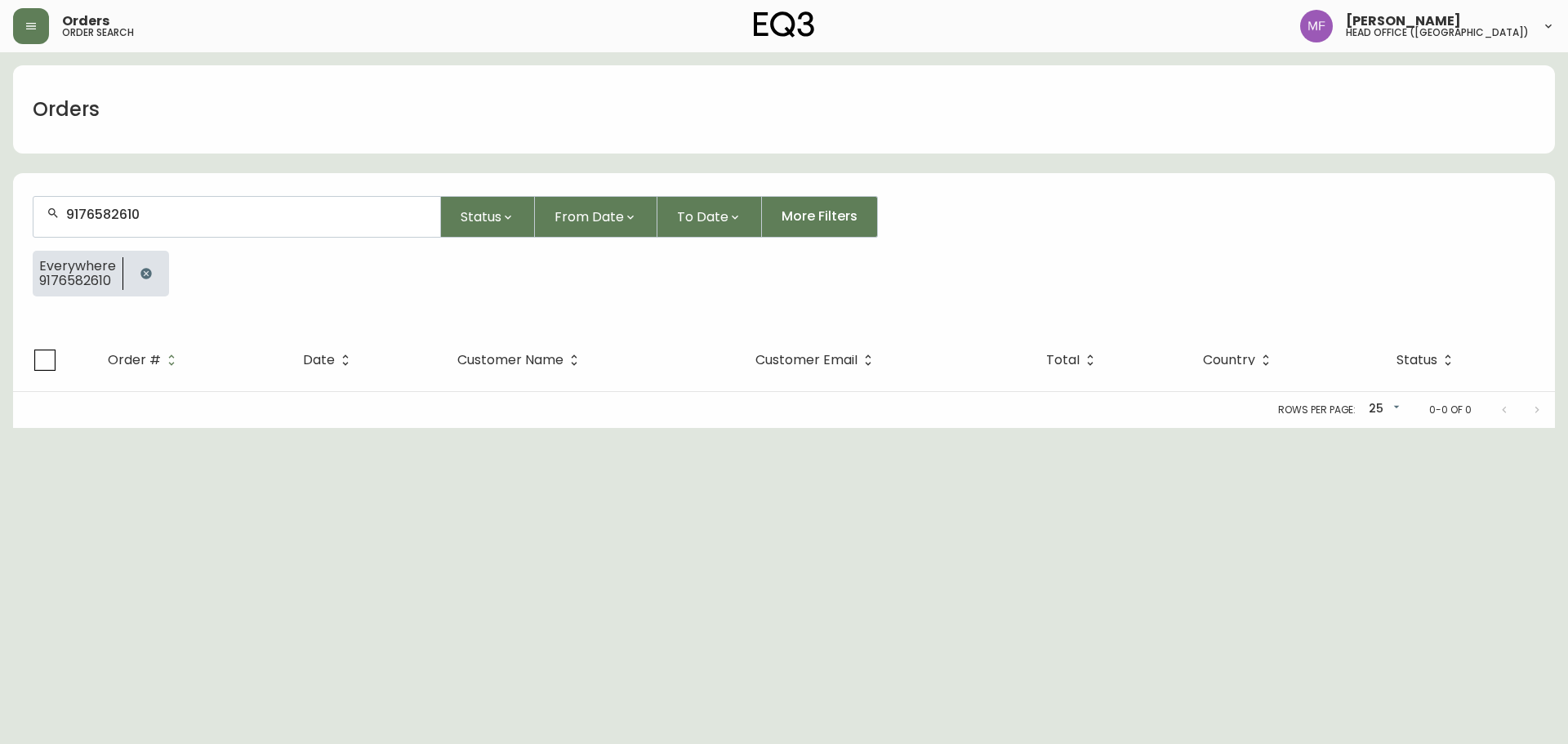
click at [151, 264] on button "button" at bounding box center [146, 273] width 33 height 33
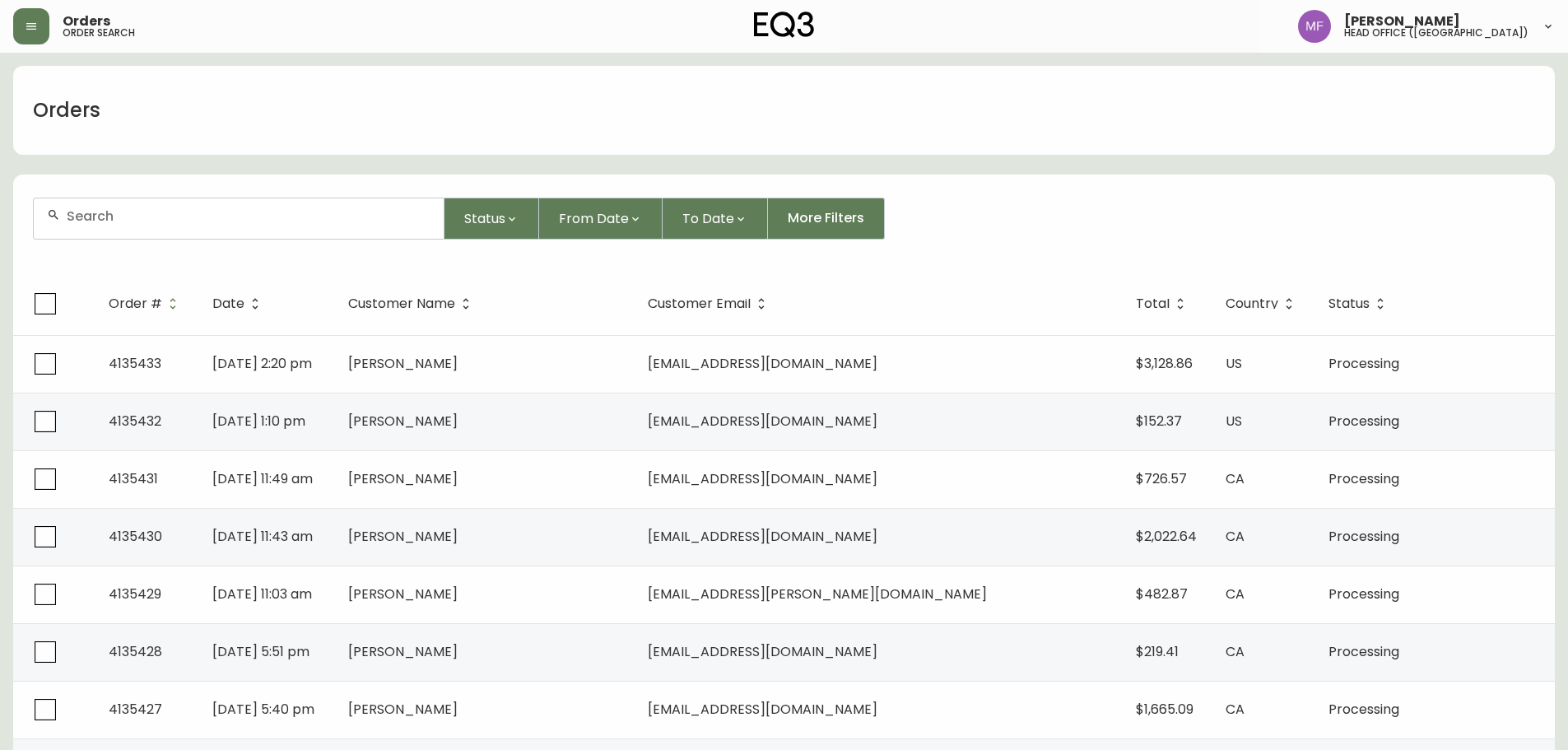
click at [112, 224] on div at bounding box center [238, 219] width 410 height 40
type input "8551684"
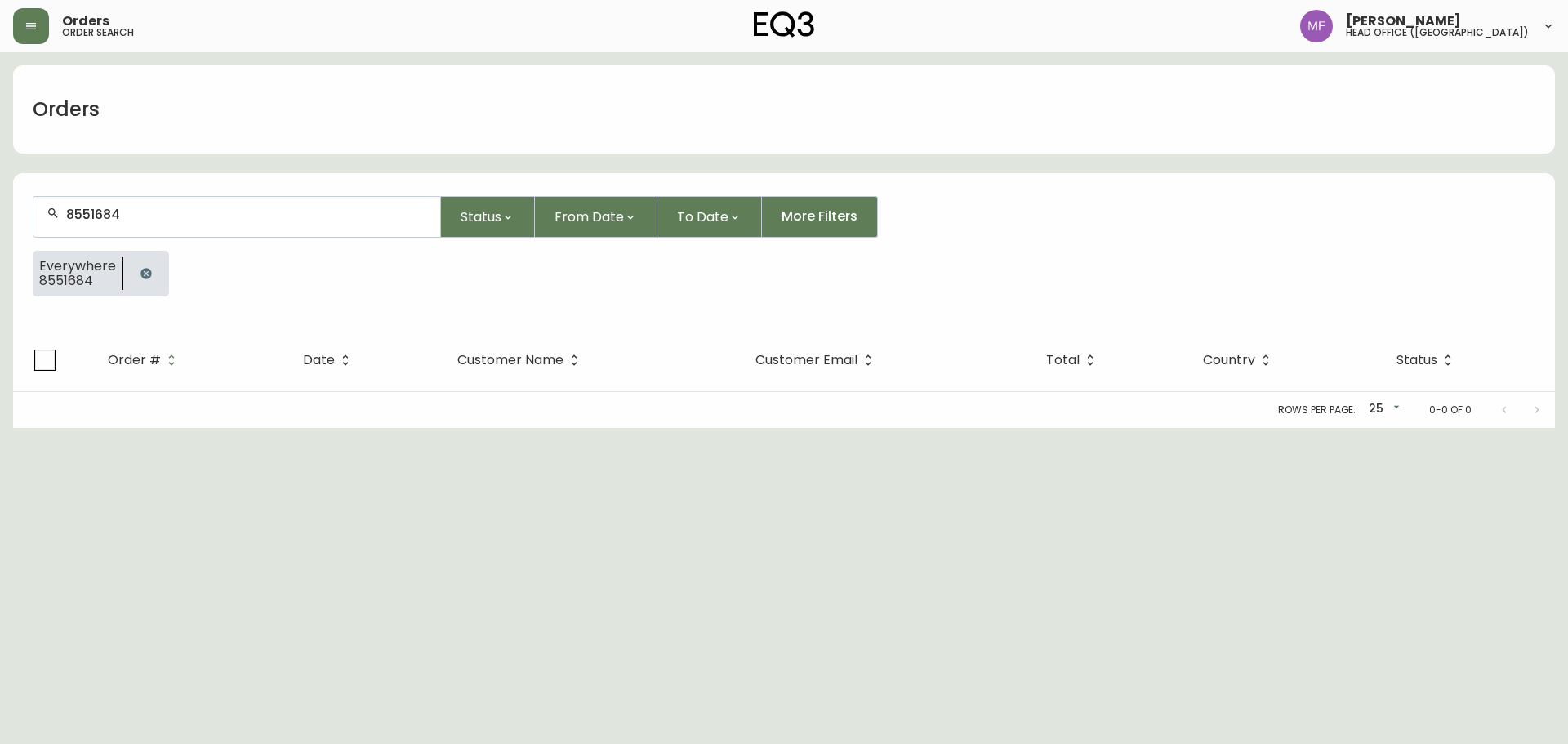
click at [154, 262] on button "button" at bounding box center [146, 273] width 33 height 33
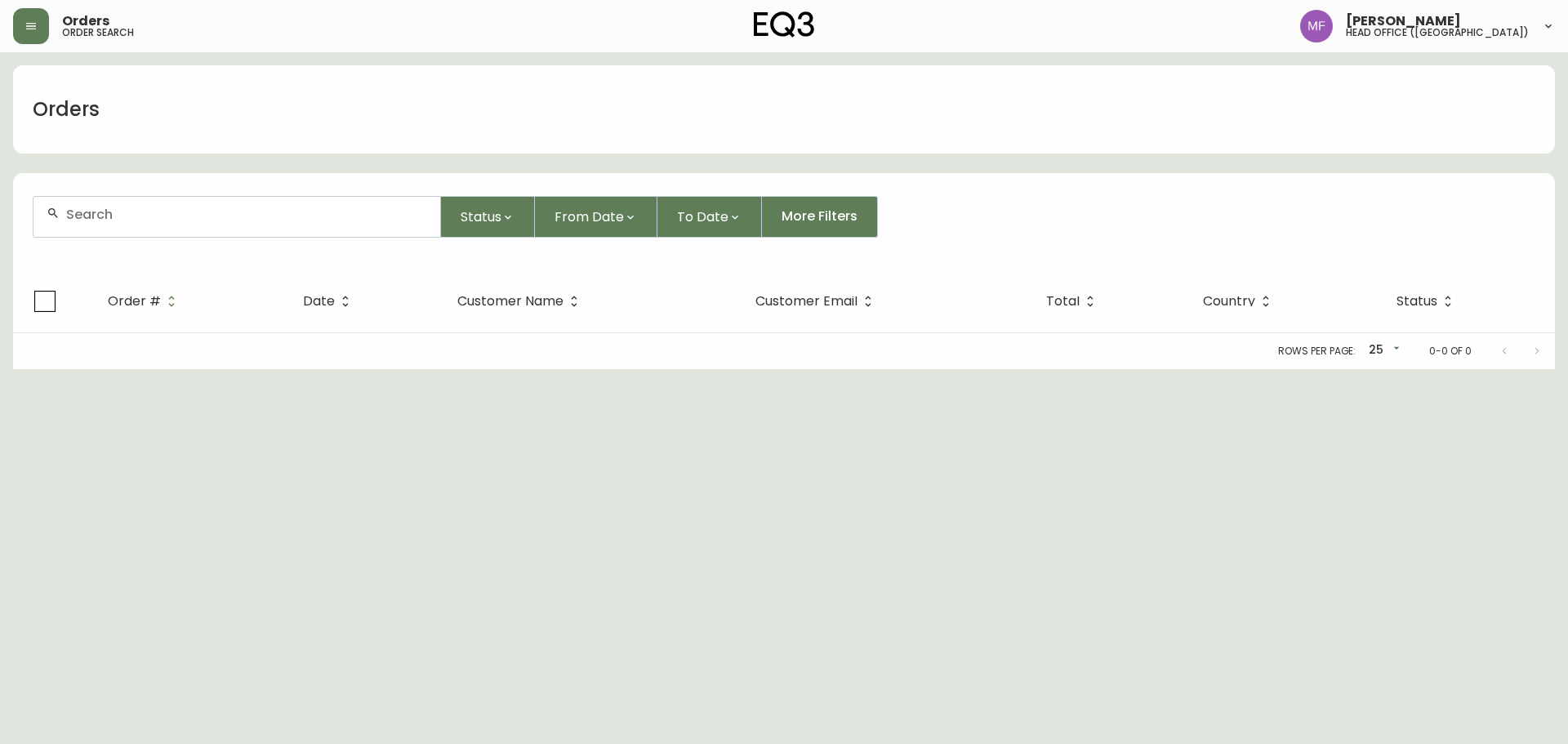
click at [135, 219] on input "text" at bounding box center [246, 214] width 361 height 16
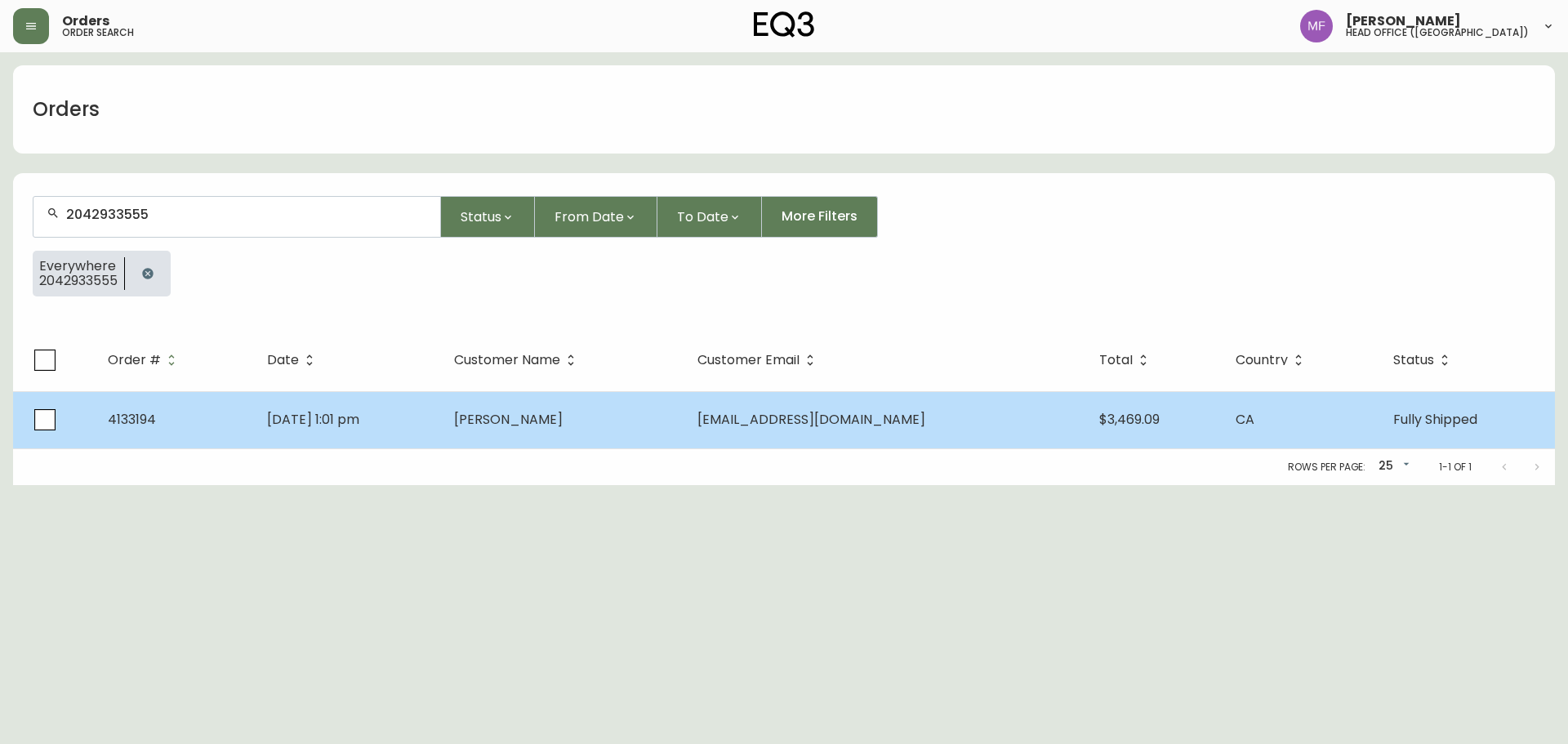
type input "2042933555"
click at [441, 439] on td "May 22 2025, 1:01 pm" at bounding box center [347, 420] width 187 height 57
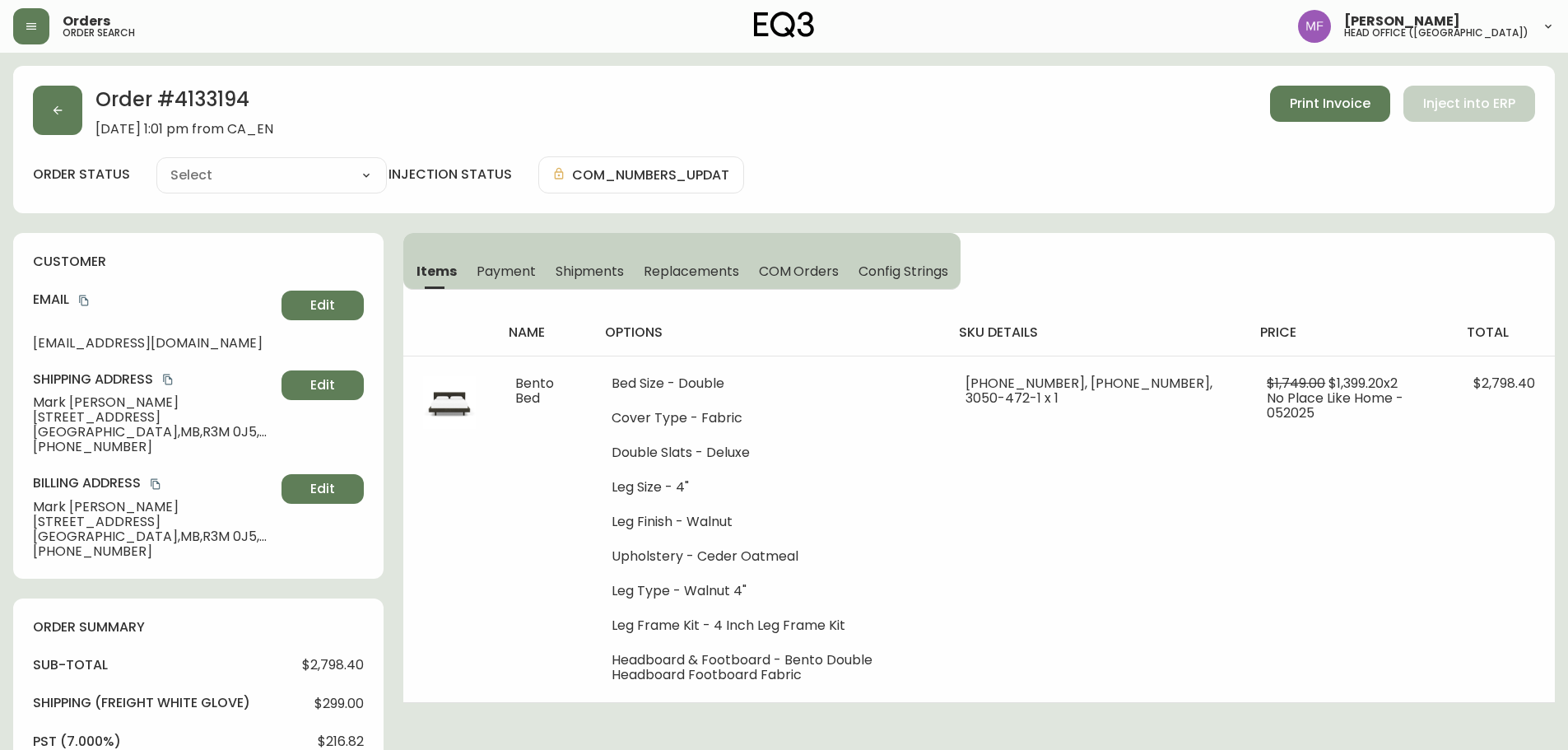
type input "Fully Shipped"
select select "FULLY_SHIPPED"
drag, startPoint x: 611, startPoint y: 271, endPoint x: 567, endPoint y: 271, distance: 44.0
click at [611, 271] on span "Shipments" at bounding box center [591, 271] width 69 height 17
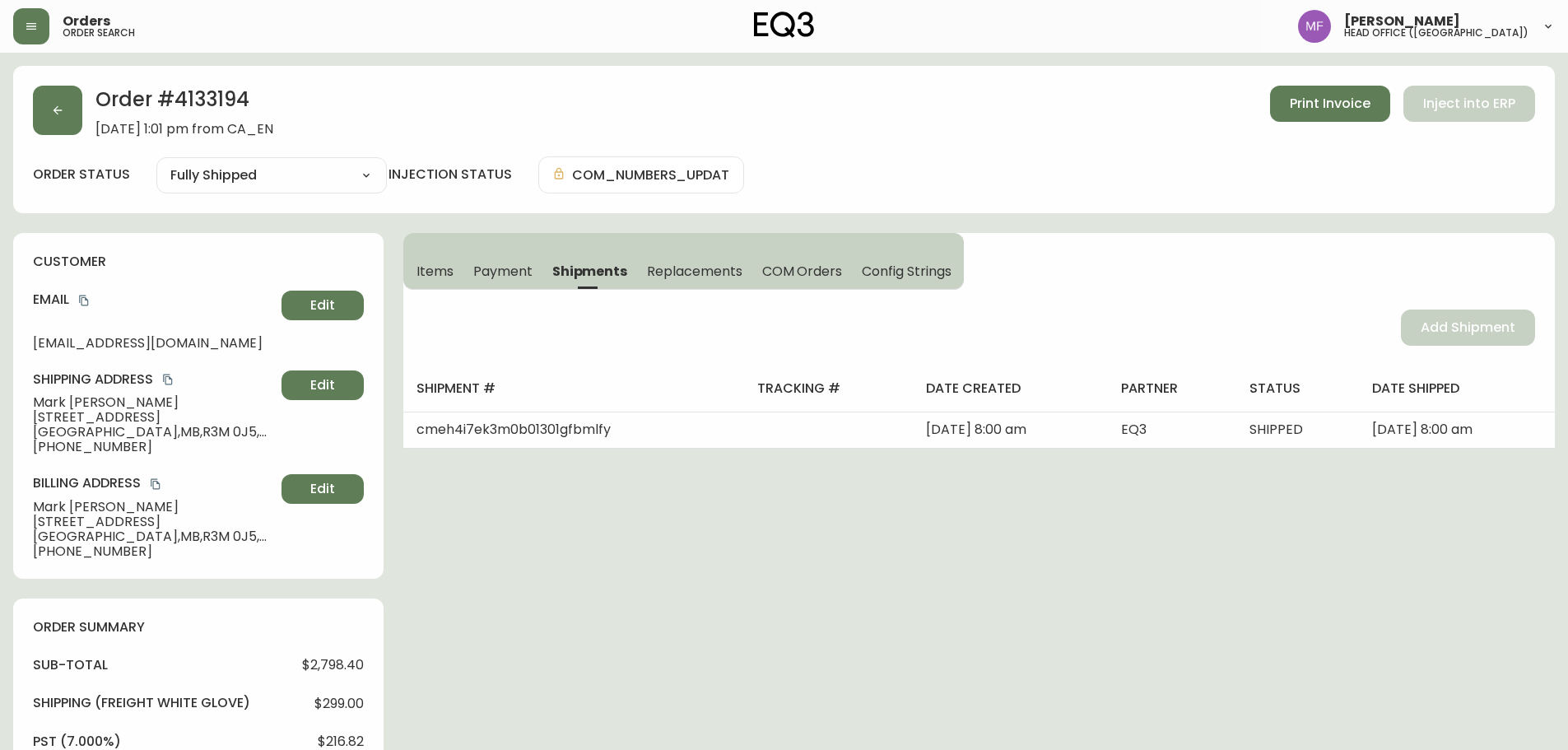
click at [417, 271] on span "Items" at bounding box center [435, 271] width 37 height 17
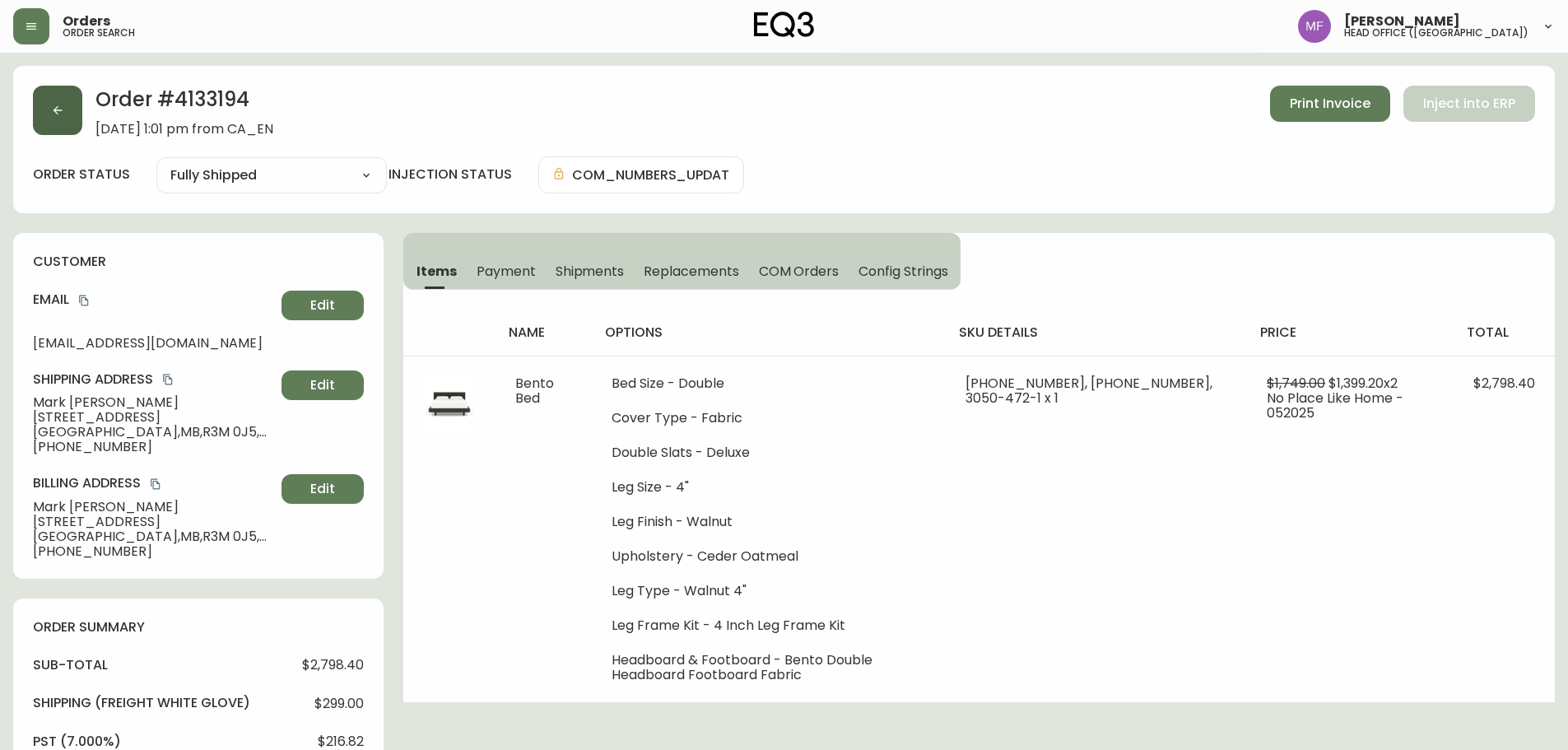
click at [44, 116] on button "button" at bounding box center [58, 111] width 49 height 50
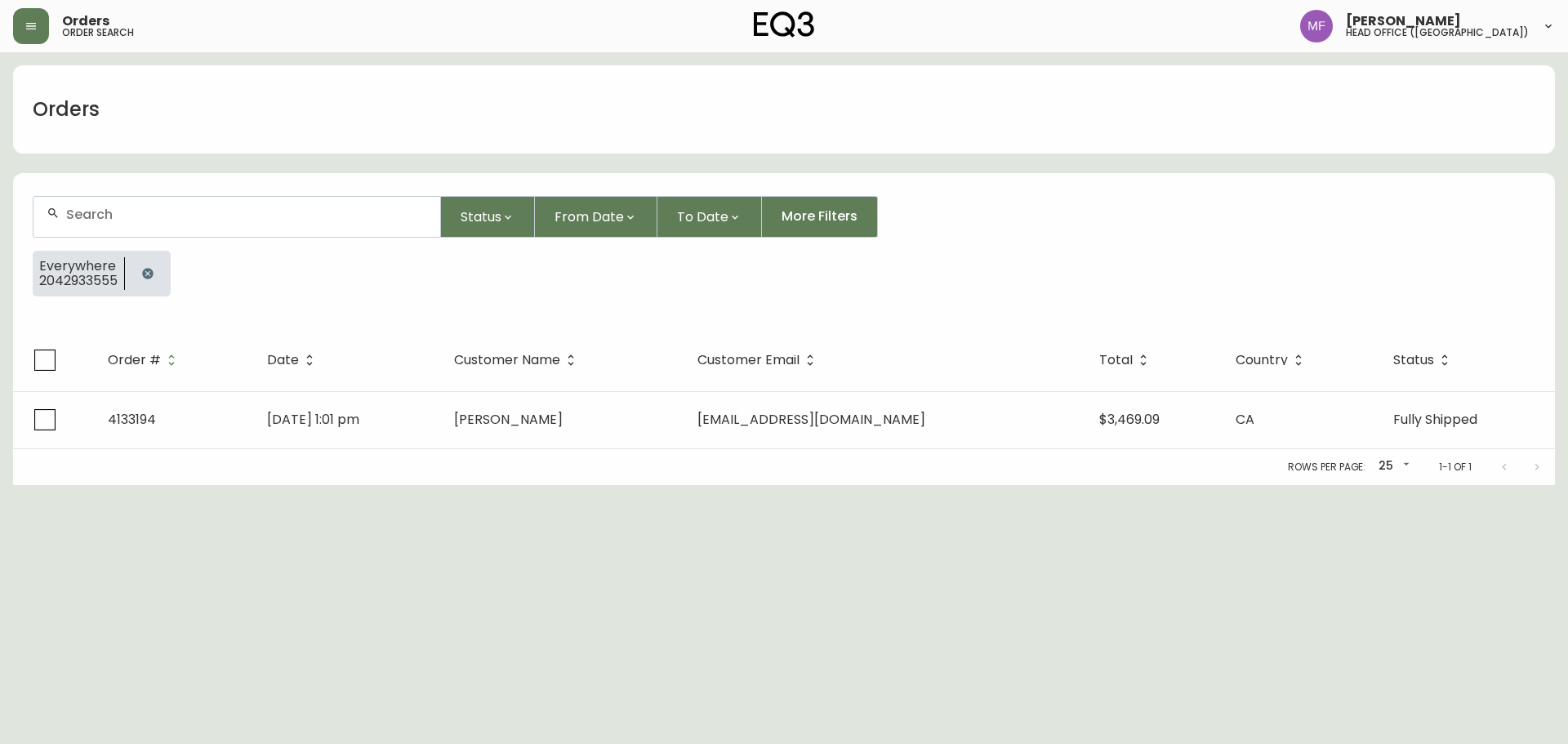
click at [156, 268] on button "button" at bounding box center [148, 273] width 33 height 33
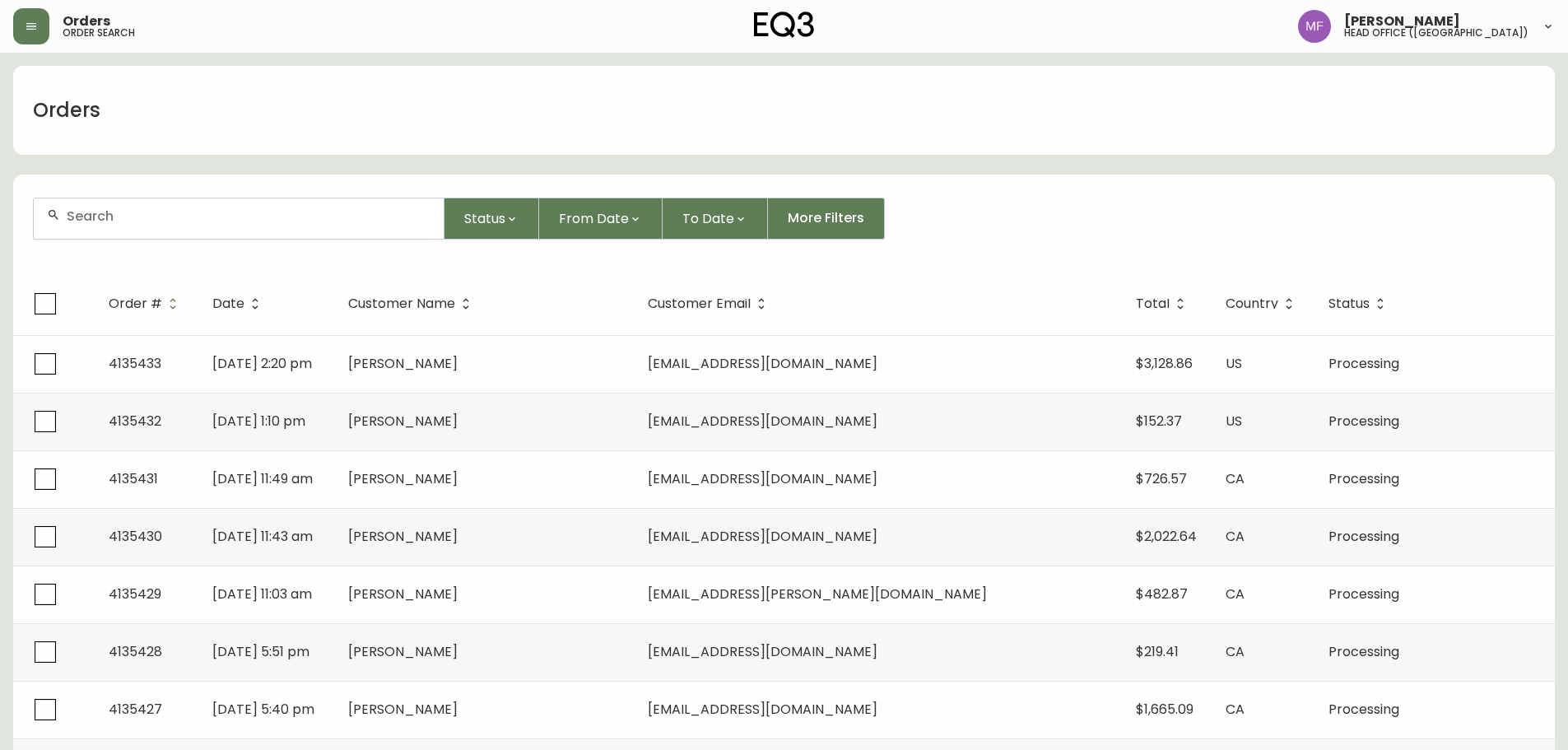
click at [158, 228] on div at bounding box center [238, 219] width 410 height 40
type input "2042933555"
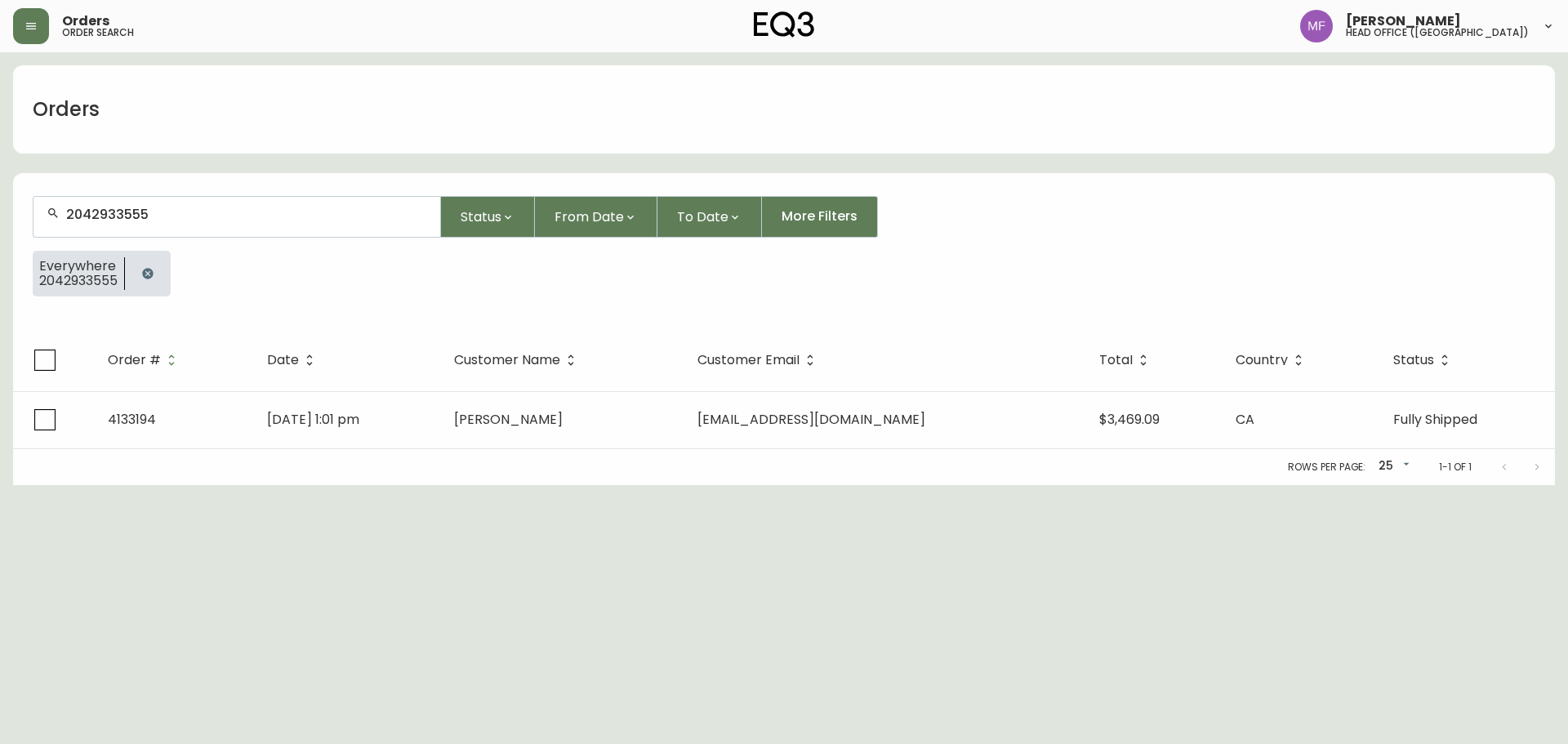
click at [966, 485] on html "Orders order search Marie Fungo head office (canada) Orders 2042933555 Status F…" at bounding box center [784, 242] width 1568 height 485
